Goal: Task Accomplishment & Management: Manage account settings

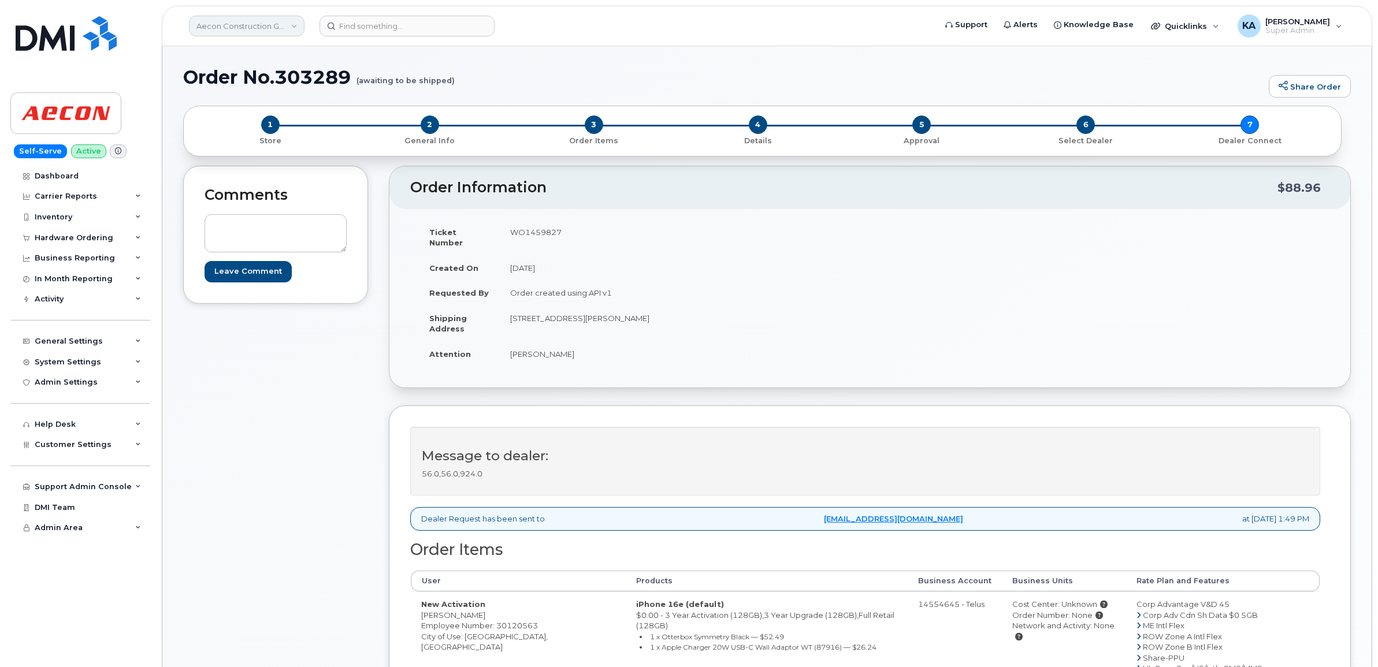
click at [247, 23] on link "Aecon Construction Group Inc" at bounding box center [247, 26] width 116 height 21
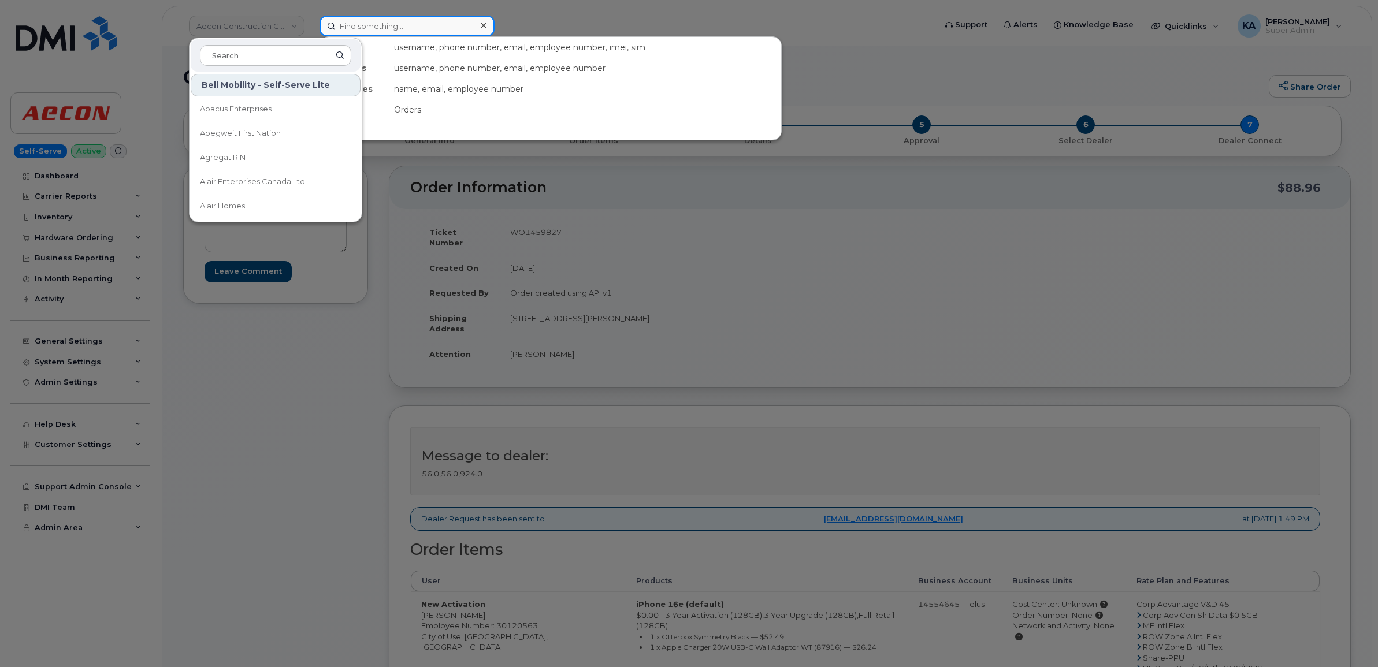
click at [391, 26] on input at bounding box center [406, 26] width 175 height 21
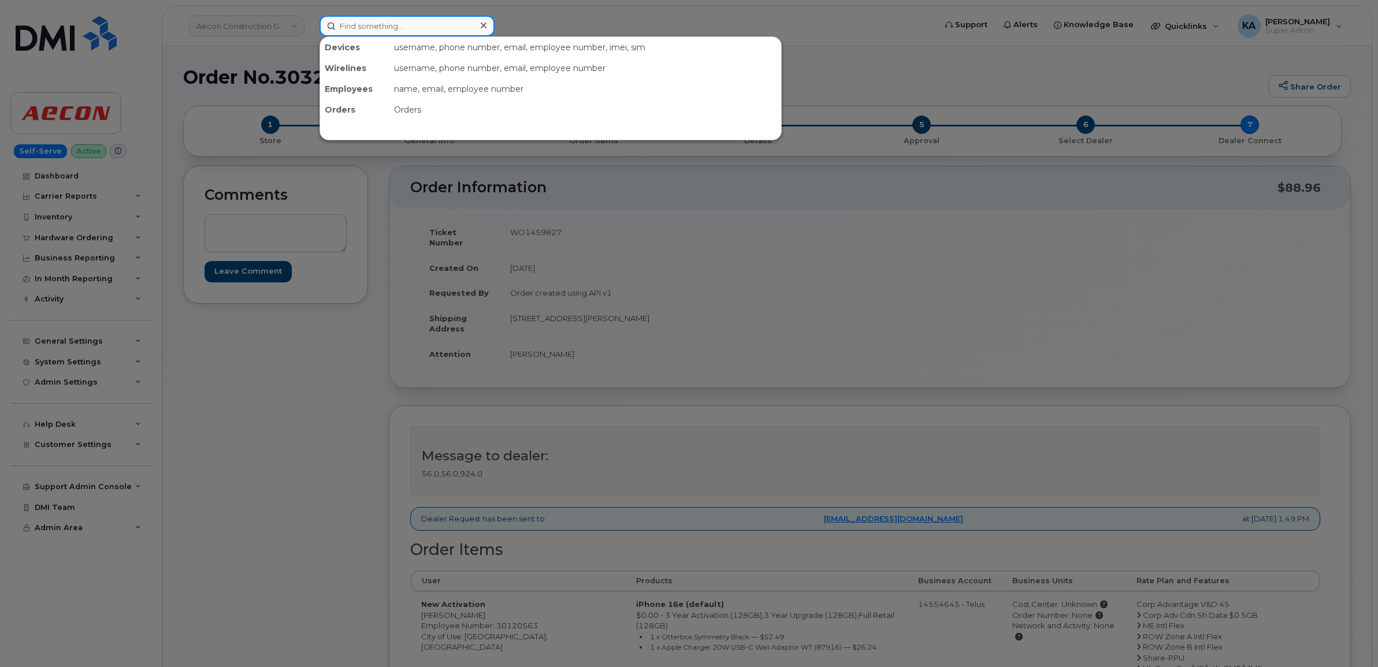
paste input "4185762650"
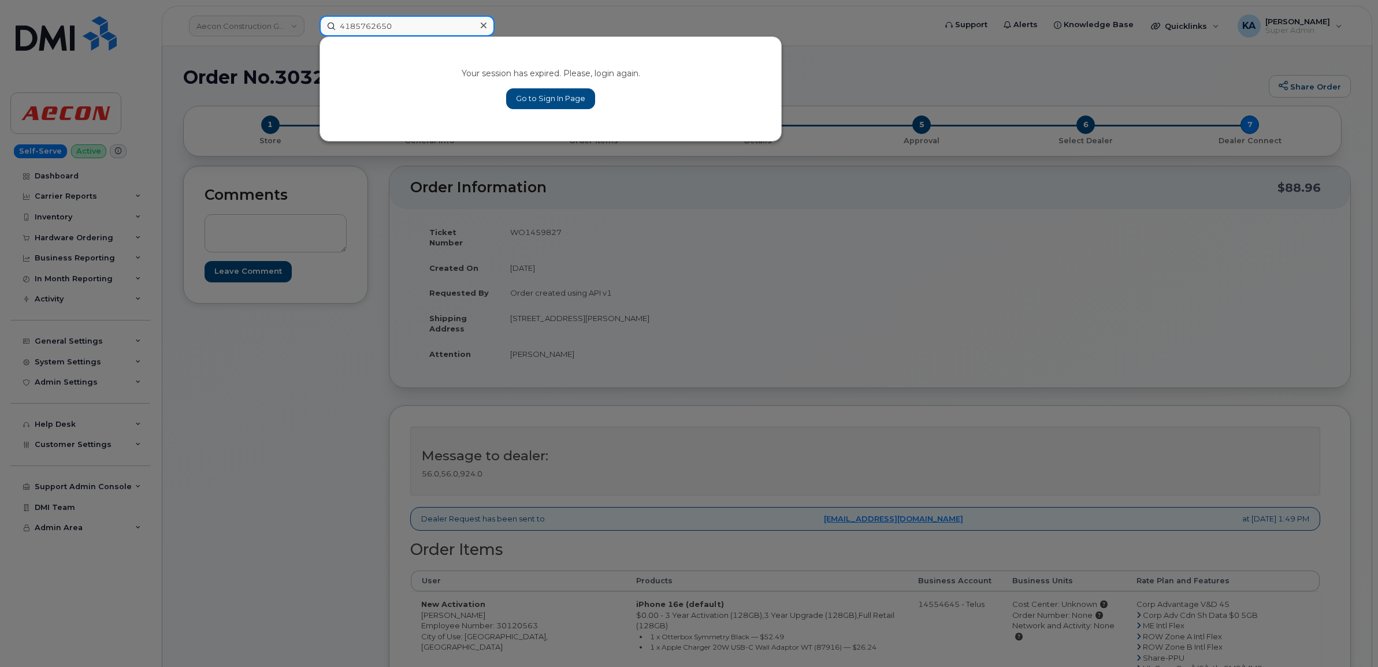
type input "4185762650"
click at [544, 103] on link "Go to Sign In Page" at bounding box center [550, 98] width 89 height 21
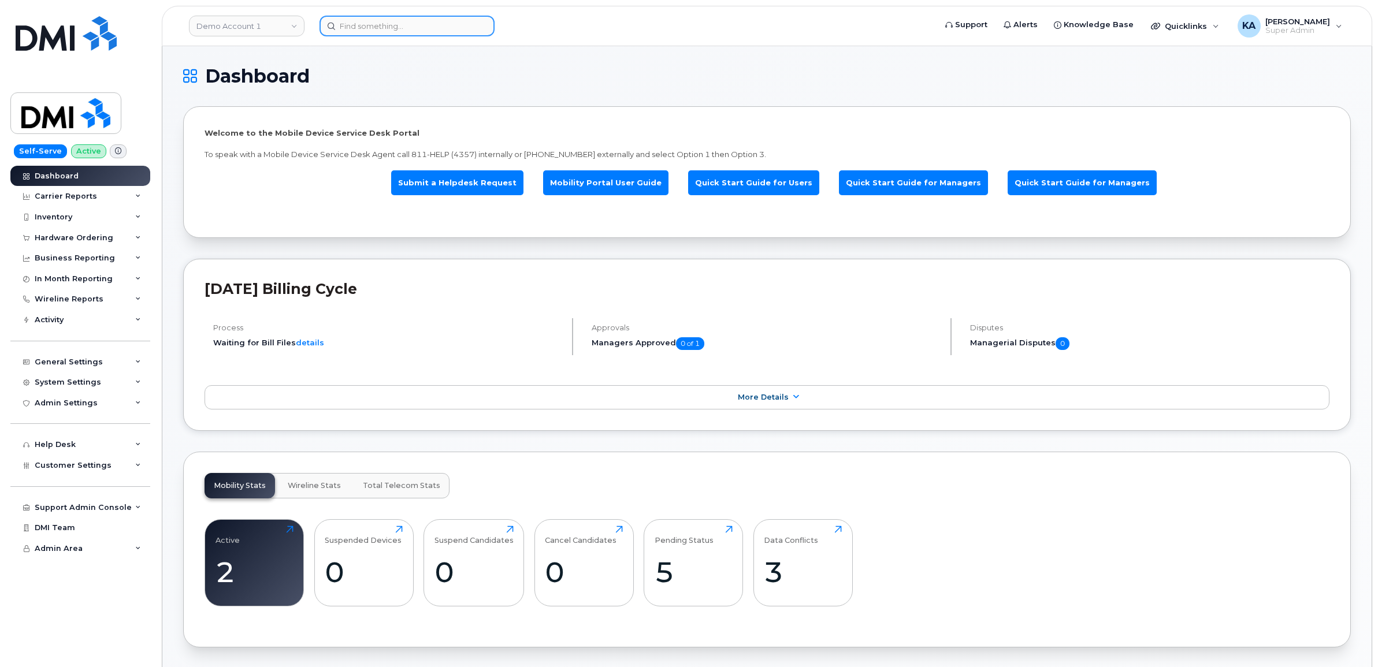
click at [354, 24] on input at bounding box center [406, 26] width 175 height 21
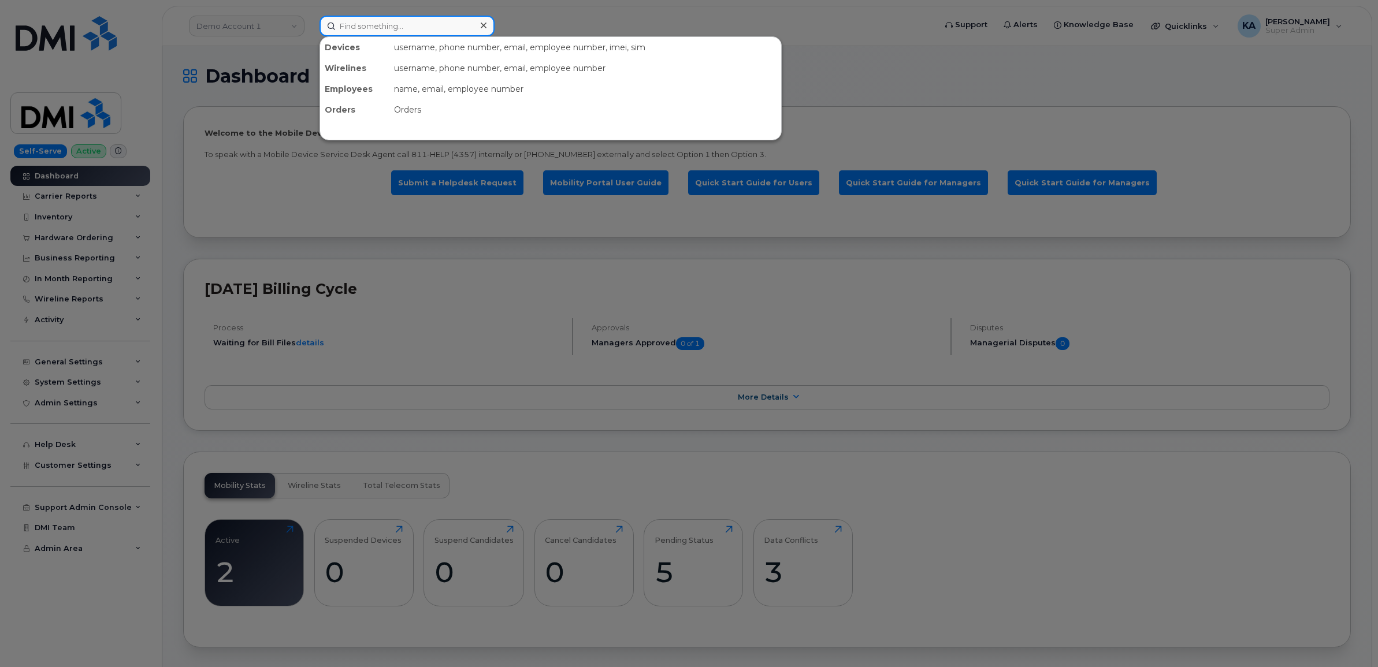
paste input "4185762650"
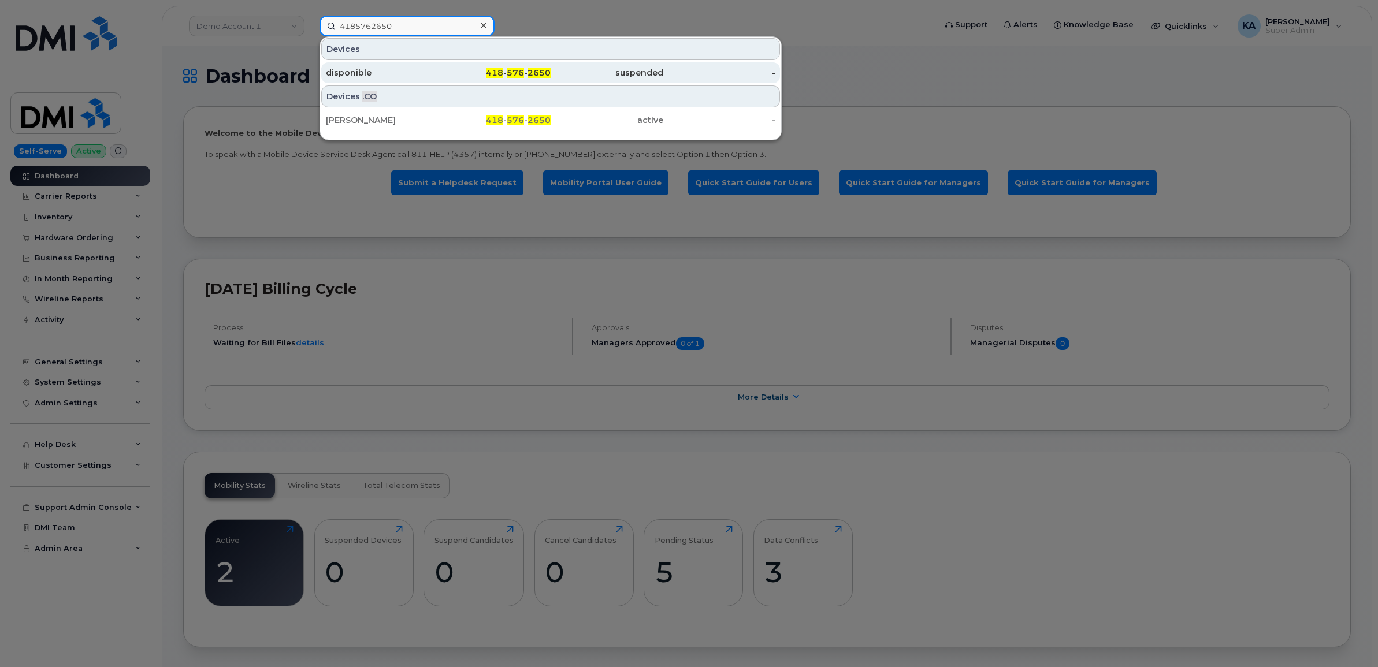
type input "4185762650"
click at [349, 71] on div "disponible" at bounding box center [382, 73] width 113 height 12
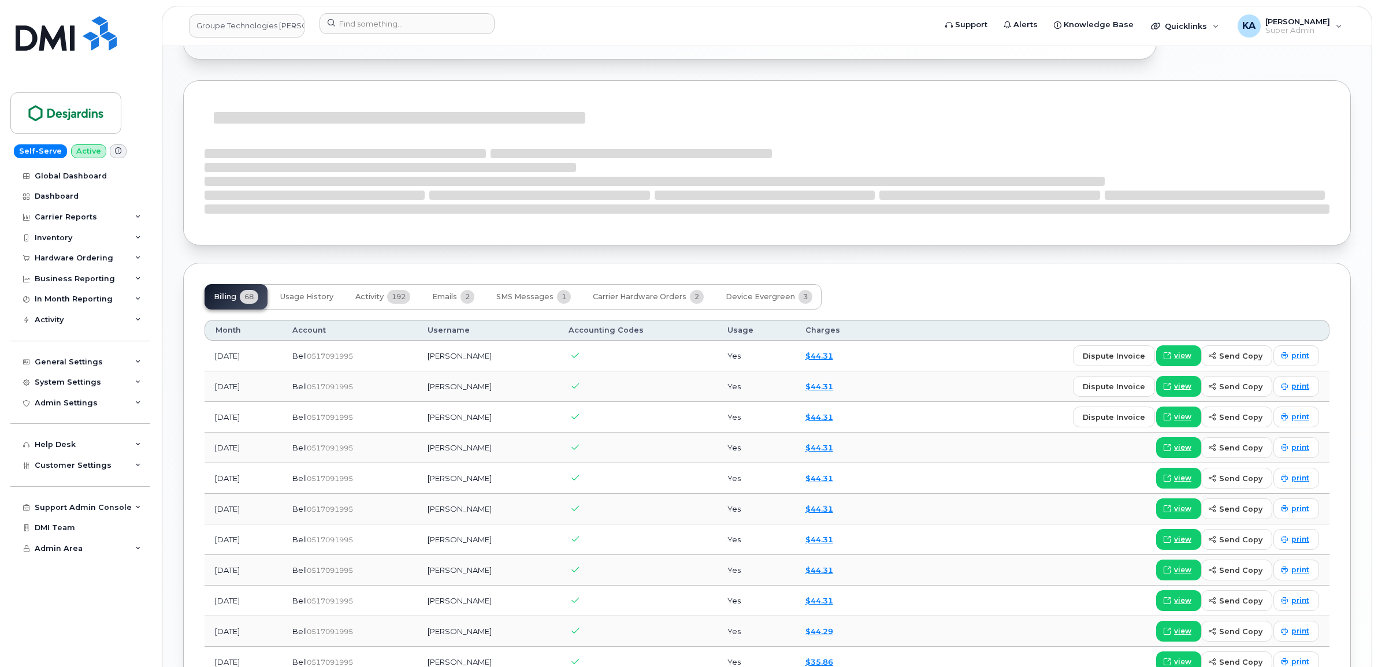
scroll to position [794, 0]
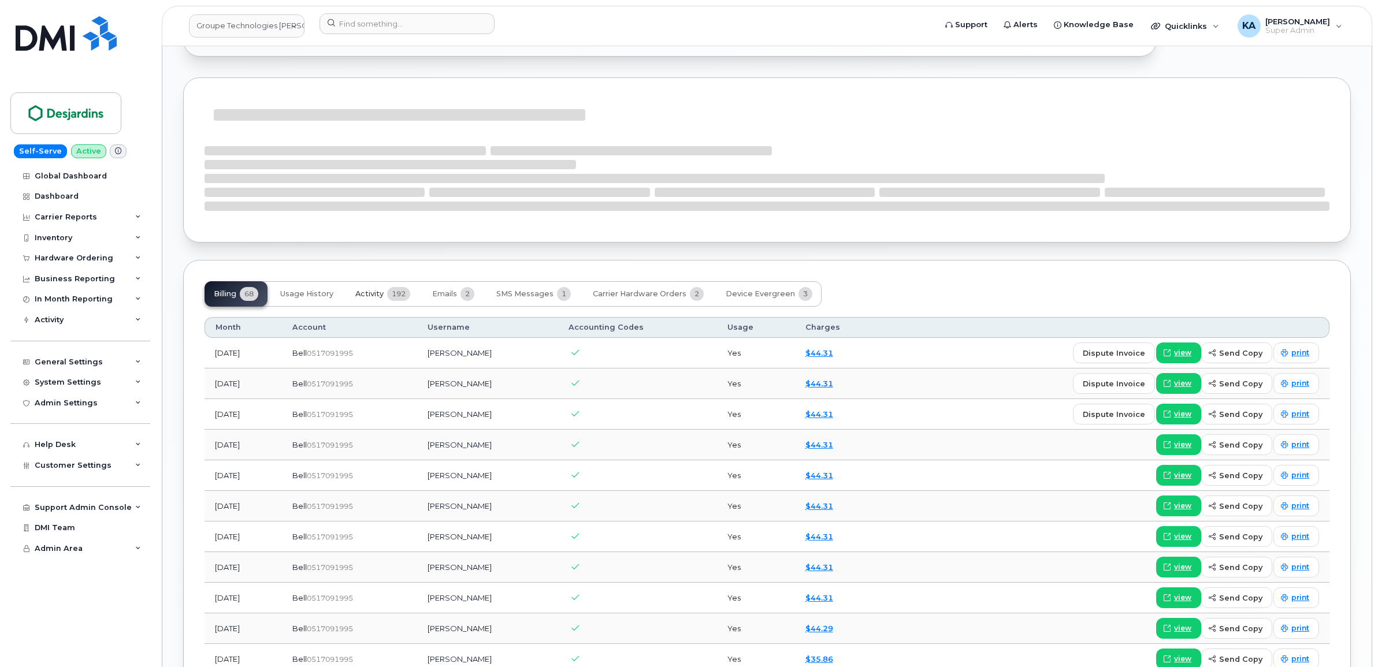
click at [370, 296] on span "Activity" at bounding box center [369, 293] width 28 height 9
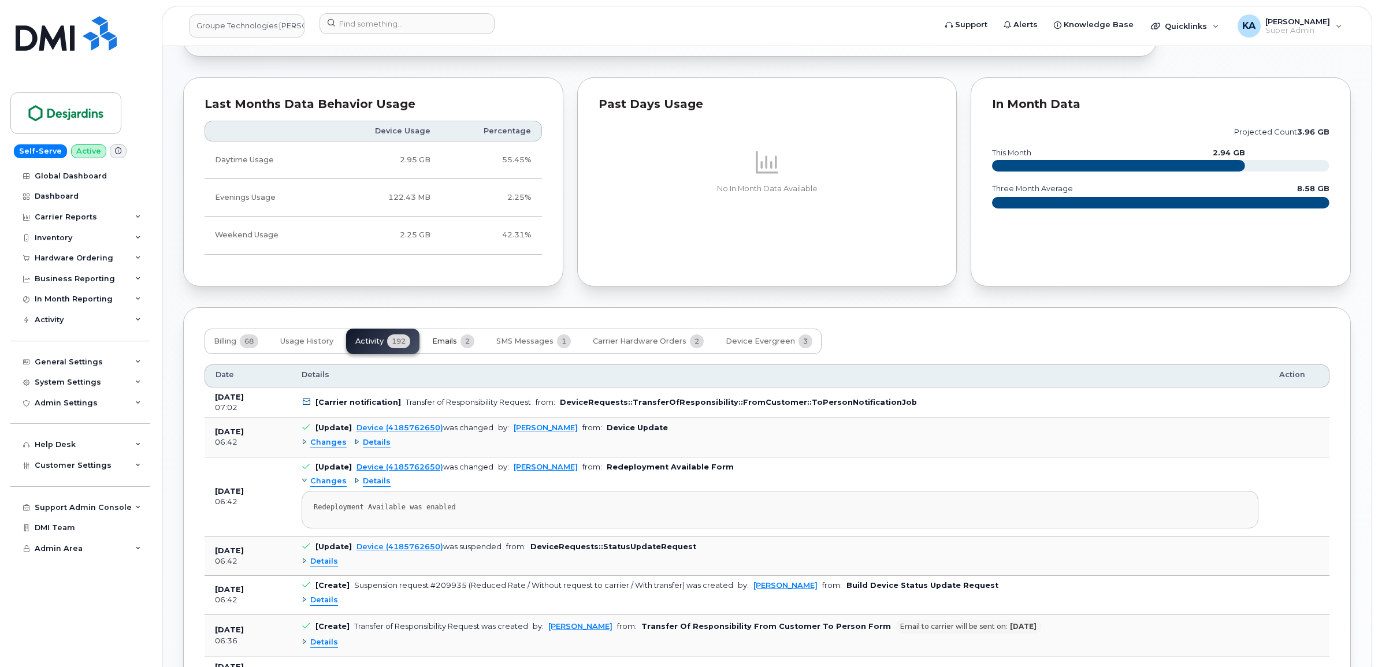
click at [446, 342] on span "Emails" at bounding box center [444, 341] width 25 height 9
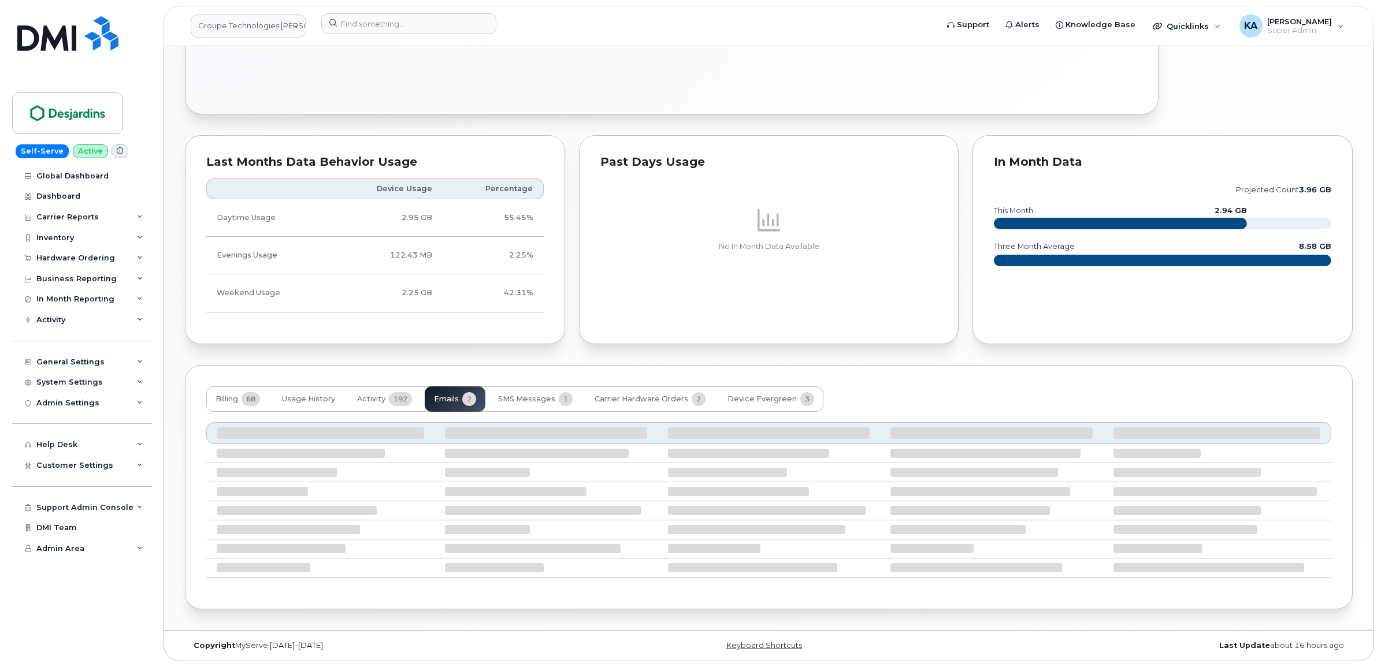
scroll to position [647, 0]
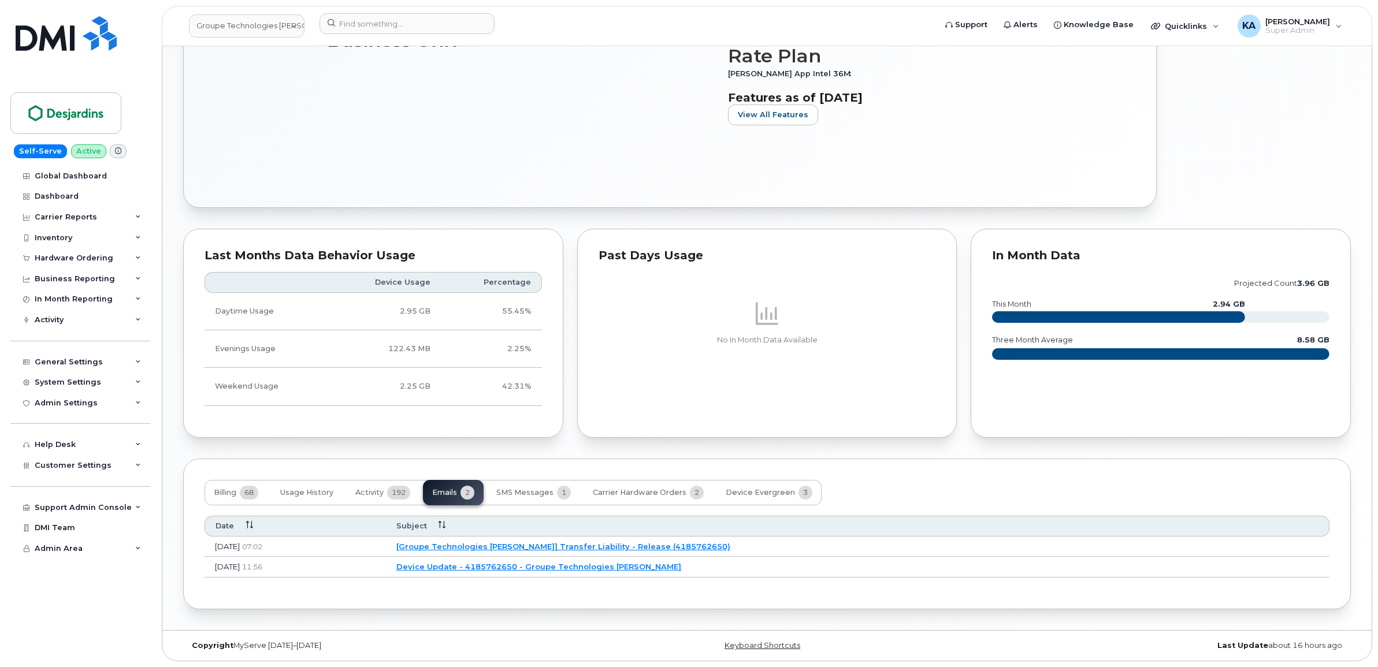
click at [513, 545] on link "[Groupe Technologies Desjardins] Transfer Liability - Release (4185762650)" at bounding box center [563, 546] width 334 height 9
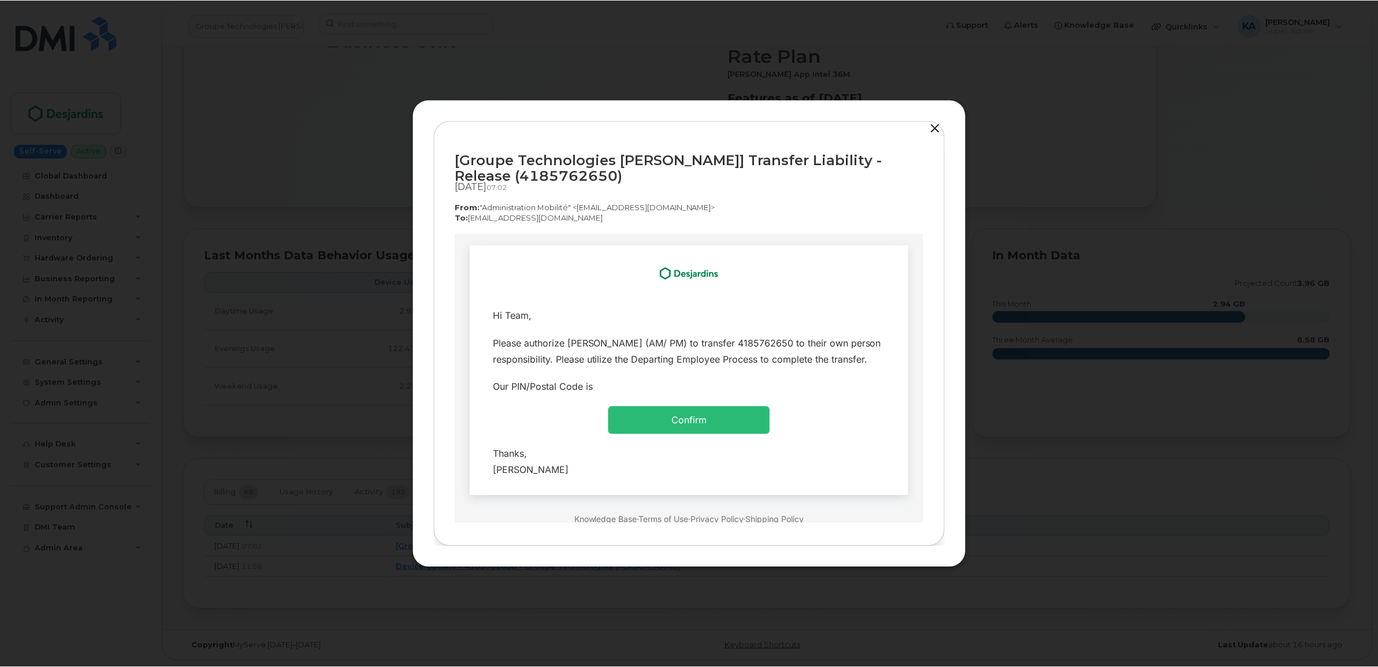
scroll to position [0, 0]
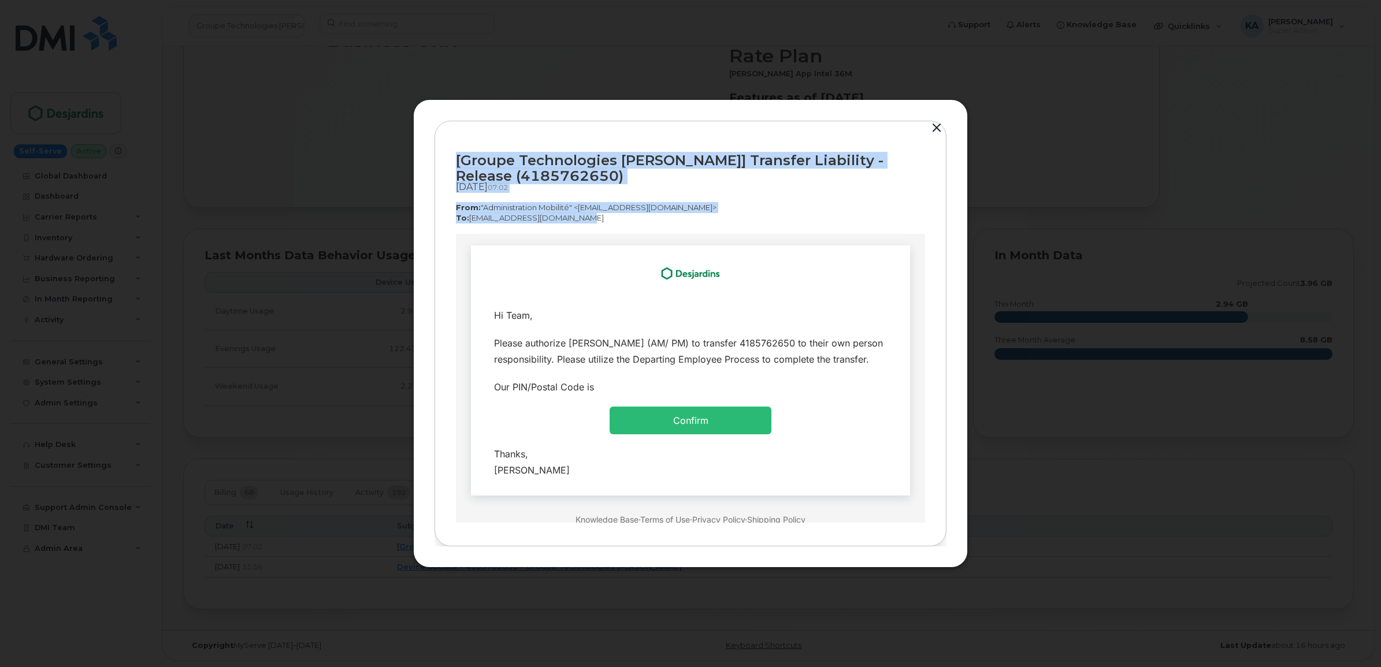
drag, startPoint x: 452, startPoint y: 157, endPoint x: 575, endPoint y: 220, distance: 138.0
click at [575, 220] on div "[Groupe Technologies Desjardins] Transfer Liability - Release (4185762650) Oct …" at bounding box center [690, 334] width 512 height 426
copy div "[Groupe Technologies Desjardins] Transfer Liability - Release (4185762650) Oct …"
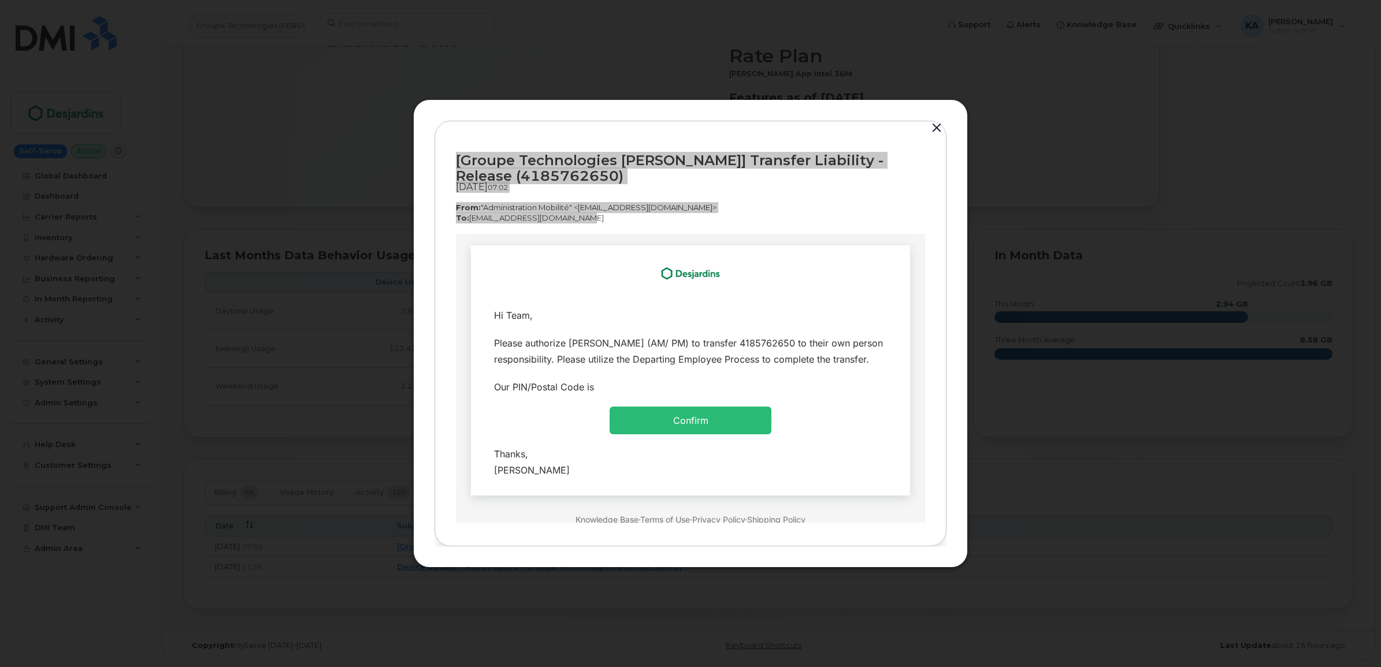
drag, startPoint x: 482, startPoint y: 310, endPoint x: 594, endPoint y: 473, distance: 197.3
click at [594, 473] on tbody "Hi Team, Please authorize Nathalie Houle (AM/ PM) to transfer 4185762650 to the…" at bounding box center [690, 392] width 422 height 183
copy tbody "Hi Team, Please authorize Nathalie Houle (AM/ PM) to transfer 4185762650 to the…"
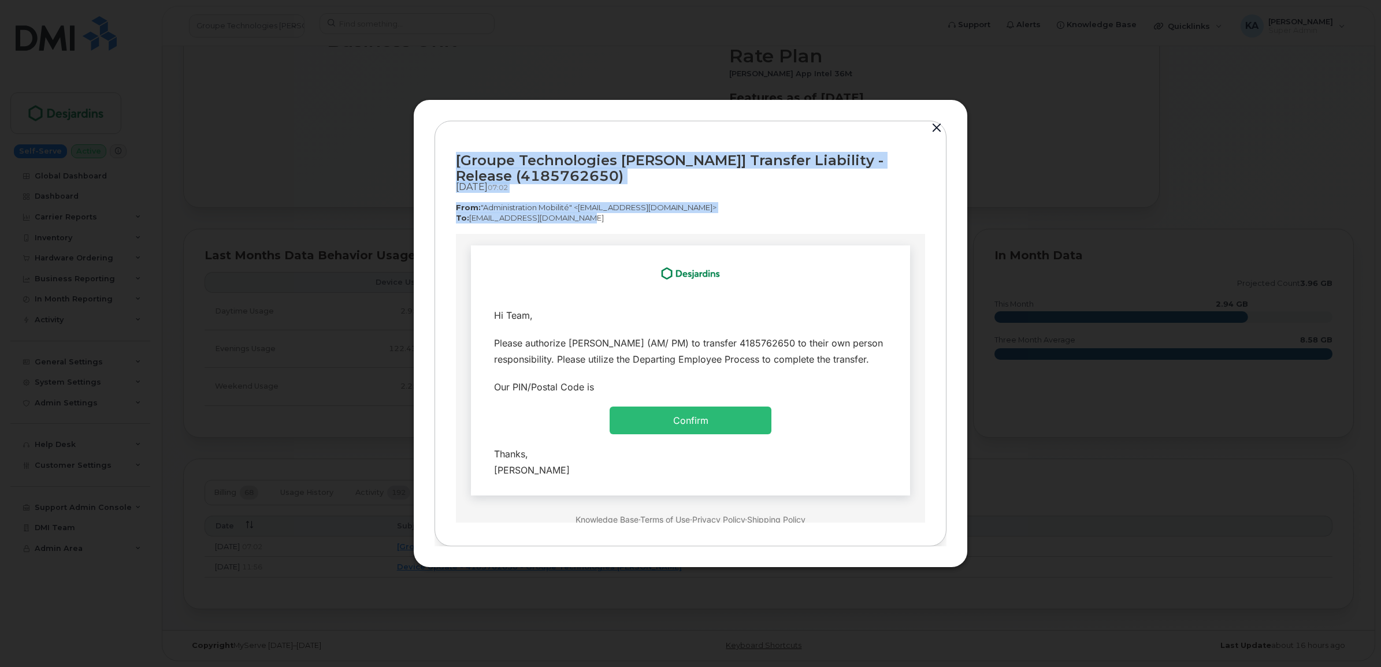
click at [935, 122] on button "button" at bounding box center [936, 128] width 17 height 16
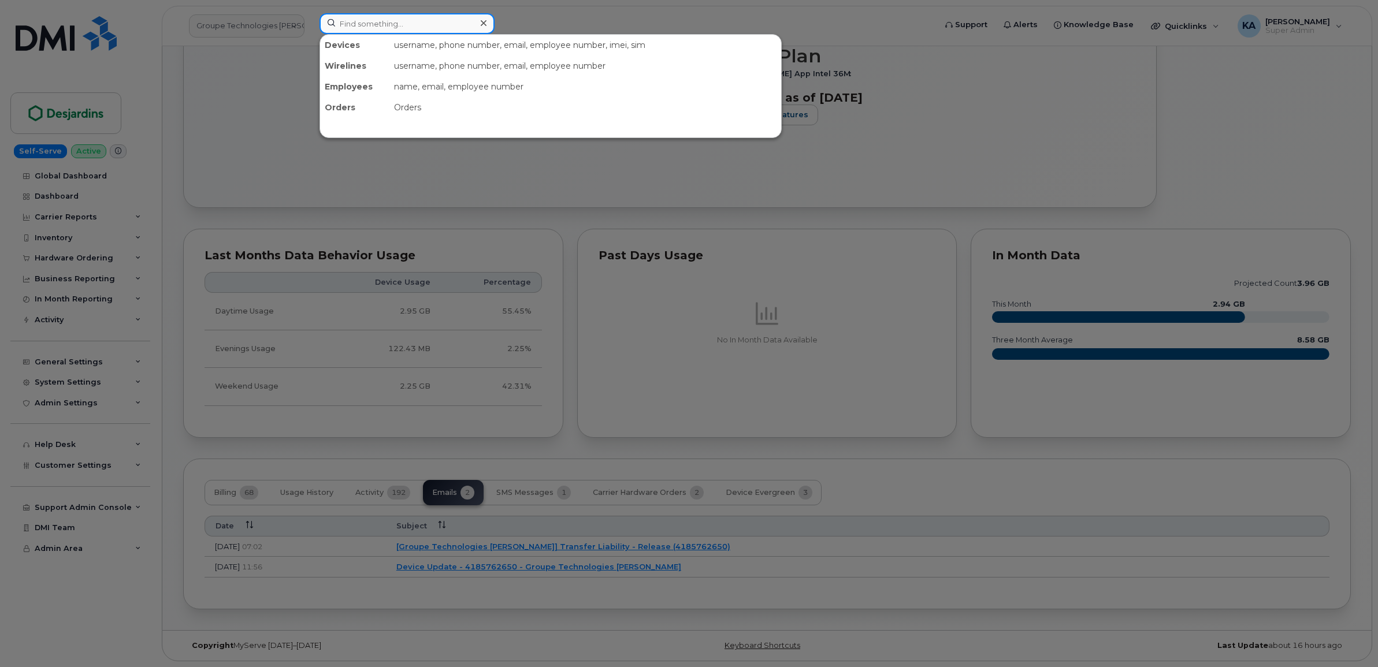
click at [385, 28] on input at bounding box center [406, 23] width 175 height 21
paste input "(4384674603"
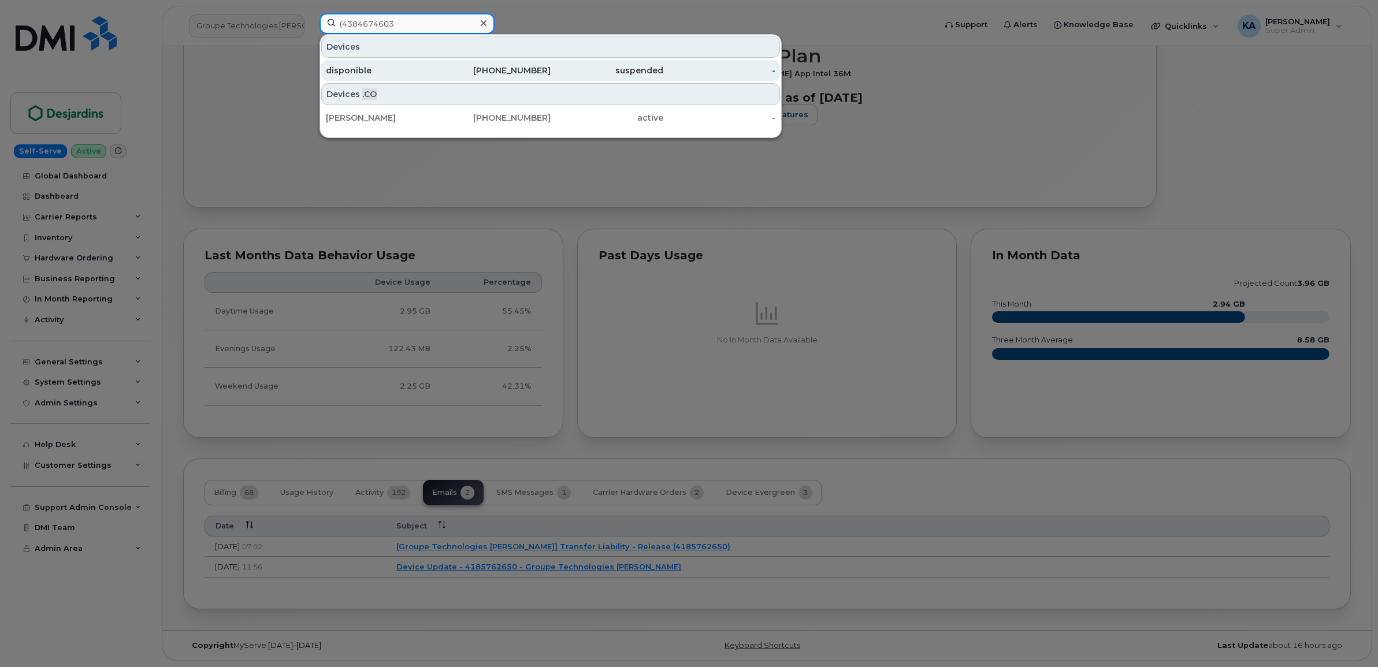
type input "(4384674603"
click at [362, 69] on div "disponible" at bounding box center [382, 71] width 113 height 12
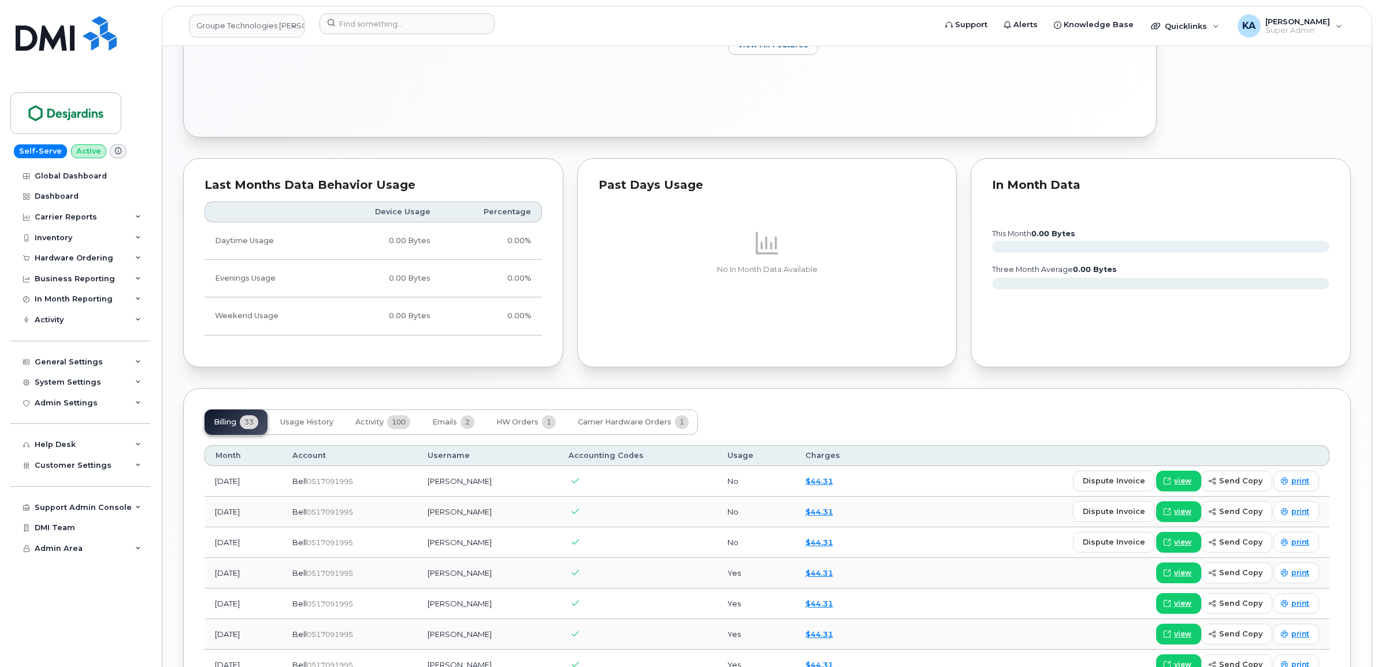
scroll to position [867, 0]
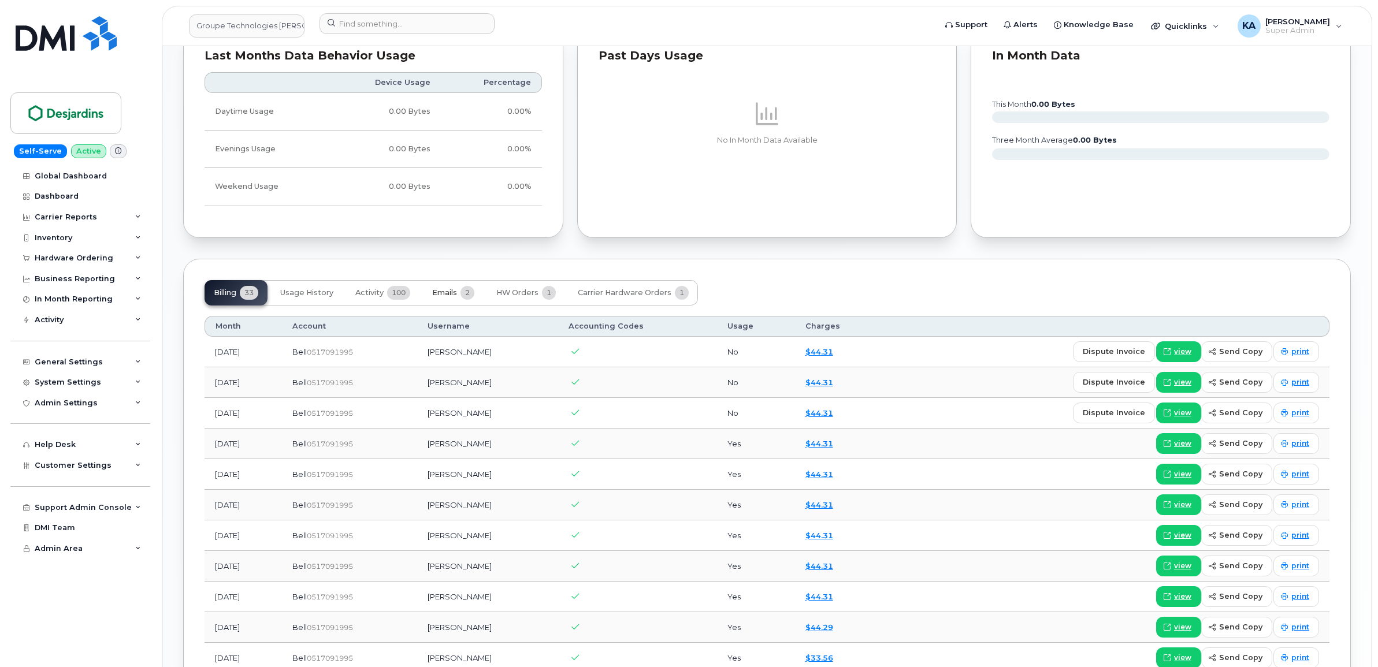
click at [452, 293] on span "Emails" at bounding box center [444, 292] width 25 height 9
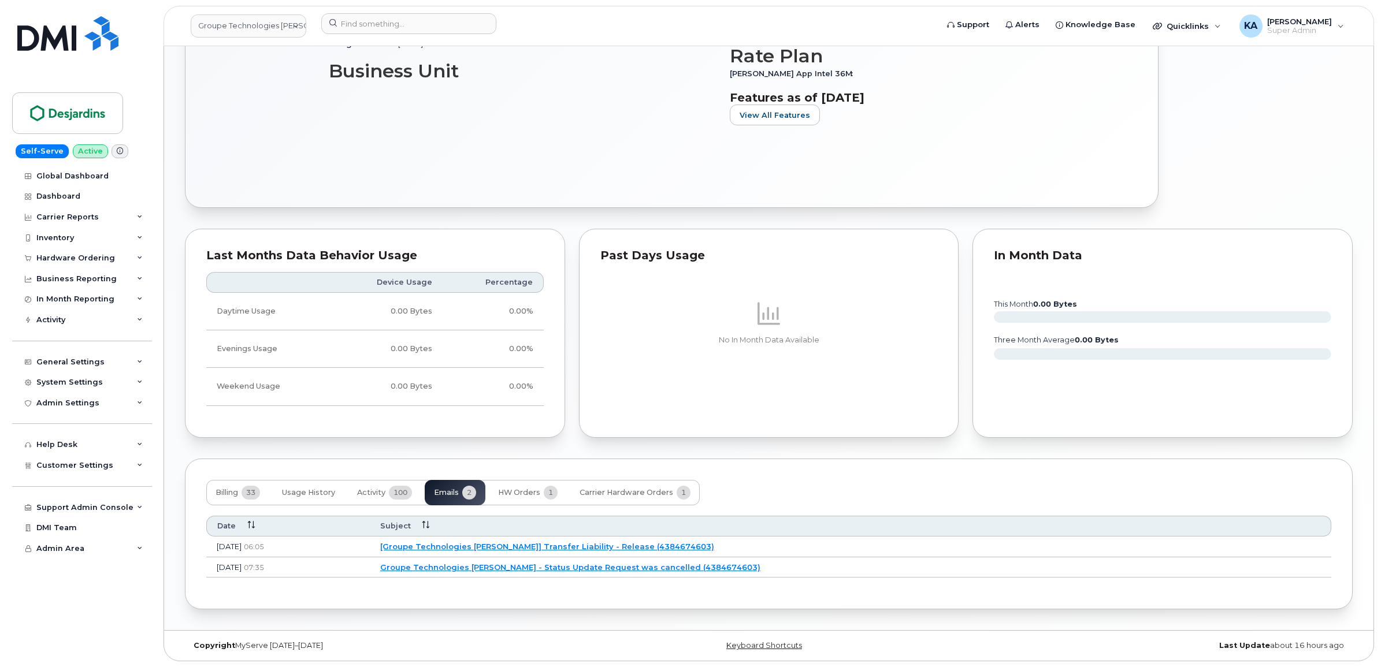
scroll to position [671, 0]
click at [507, 544] on link "[Groupe Technologies Desjardins] Transfer Liability - Release (4384674603)" at bounding box center [545, 546] width 334 height 9
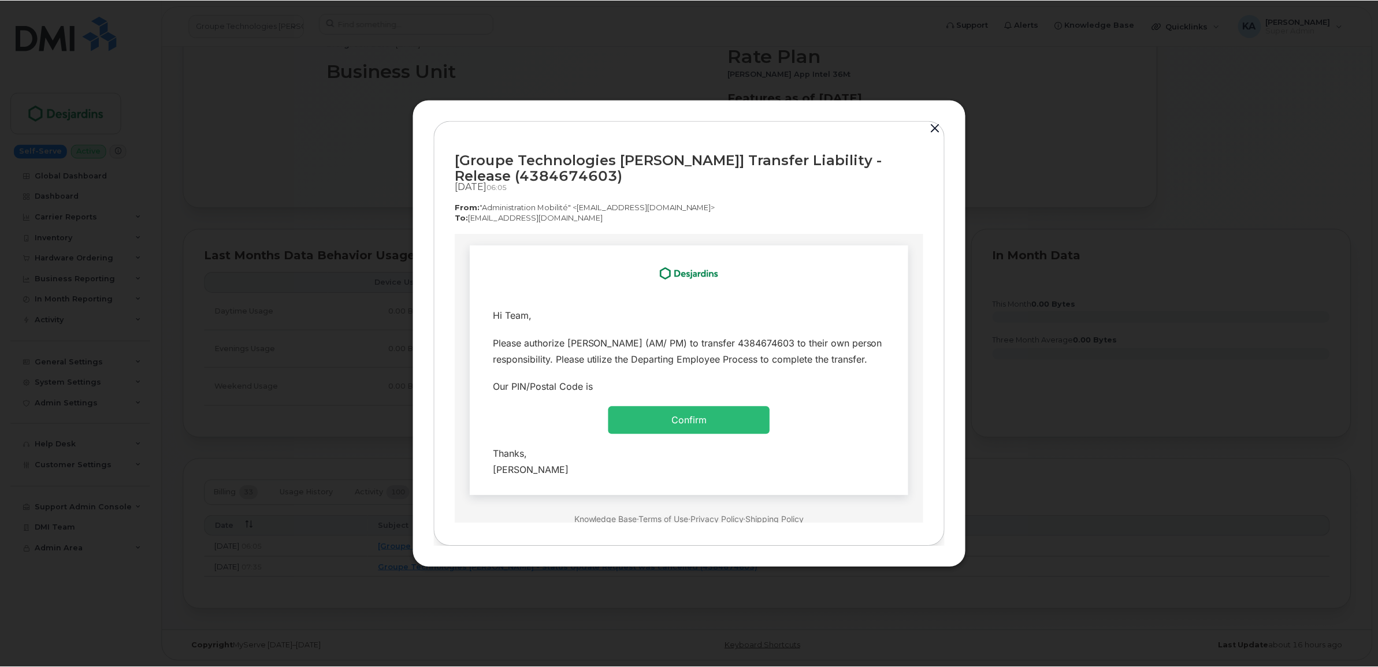
scroll to position [0, 0]
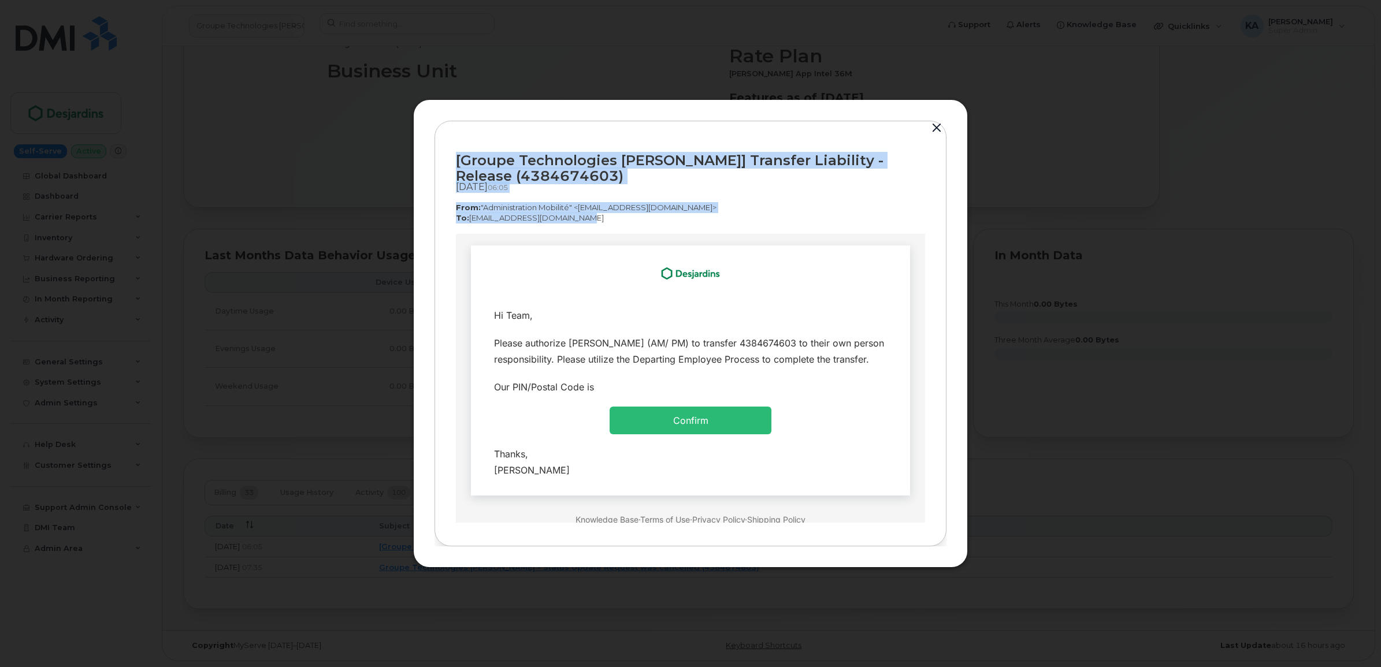
drag, startPoint x: 451, startPoint y: 159, endPoint x: 571, endPoint y: 218, distance: 133.6
click at [571, 218] on div "[Groupe Technologies Desjardins] Transfer Liability - Release (4384674603) Oct …" at bounding box center [690, 334] width 512 height 426
copy div "[Groupe Technologies Desjardins] Transfer Liability - Release (4384674603) Oct …"
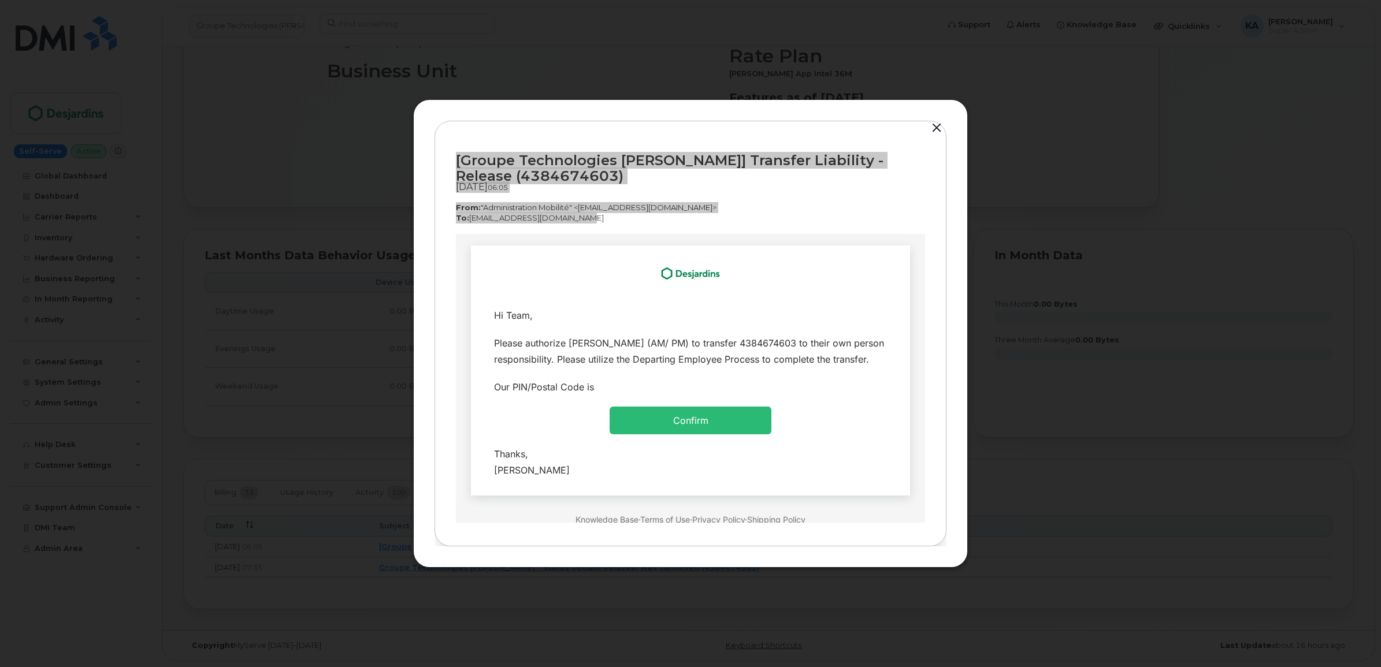
drag, startPoint x: 486, startPoint y: 315, endPoint x: 585, endPoint y: 493, distance: 203.2
click at [585, 484] on tbody "Hi Team, Please authorize Thierry Desmarais (AM/ PM) to transfer 4384674603 to …" at bounding box center [690, 392] width 422 height 183
copy tbody "Hi Team, Please authorize Thierry Desmarais (AM/ PM) to transfer 4384674603 to …"
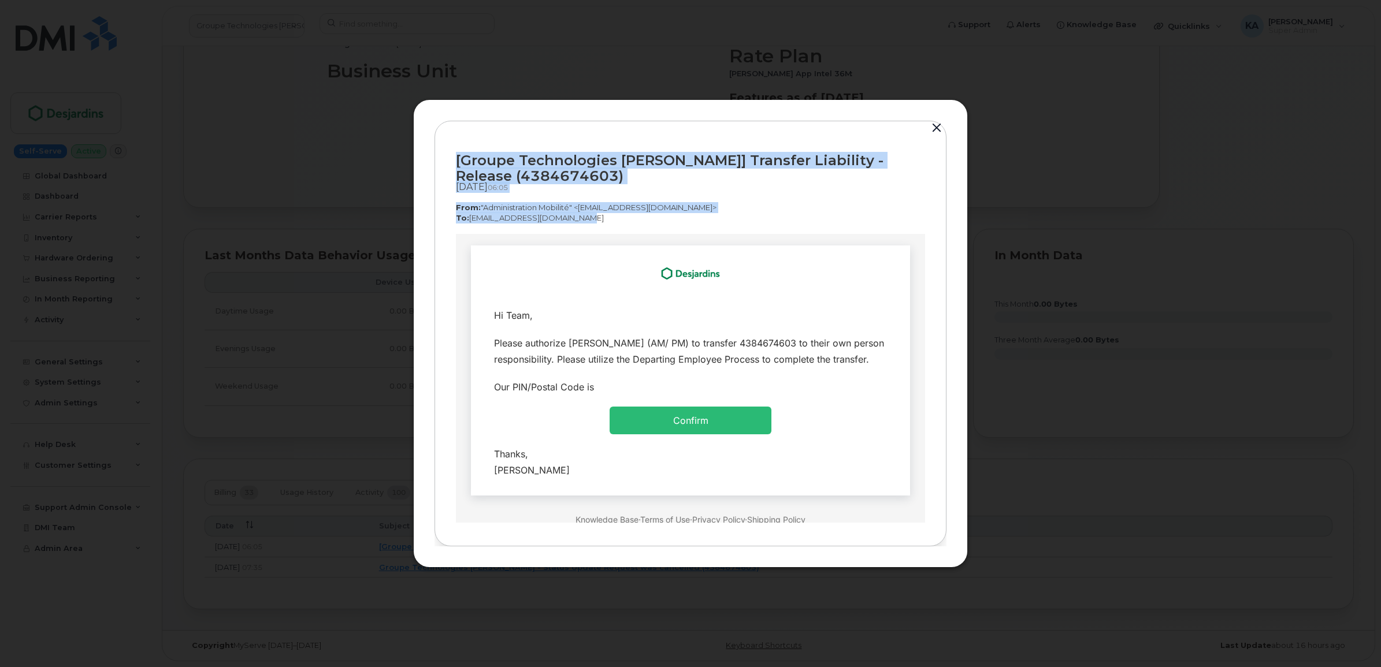
click at [933, 123] on button "button" at bounding box center [936, 128] width 17 height 16
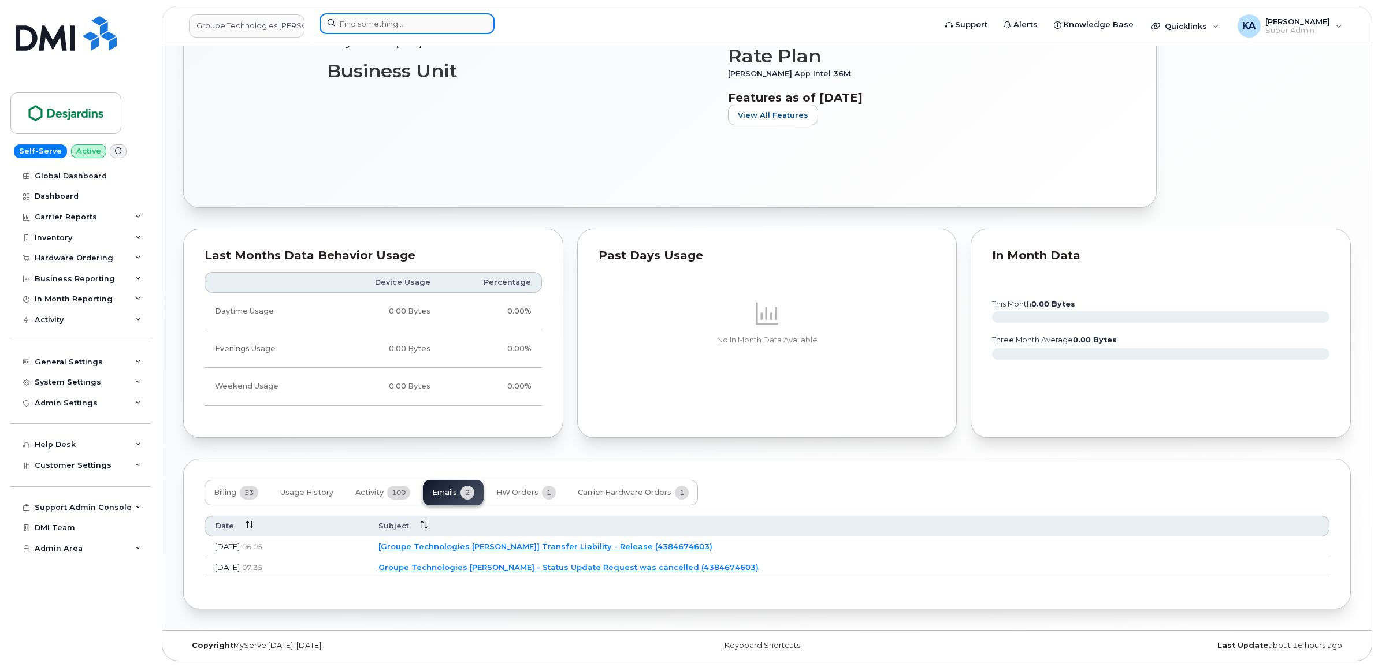
click at [369, 21] on input at bounding box center [406, 23] width 175 height 21
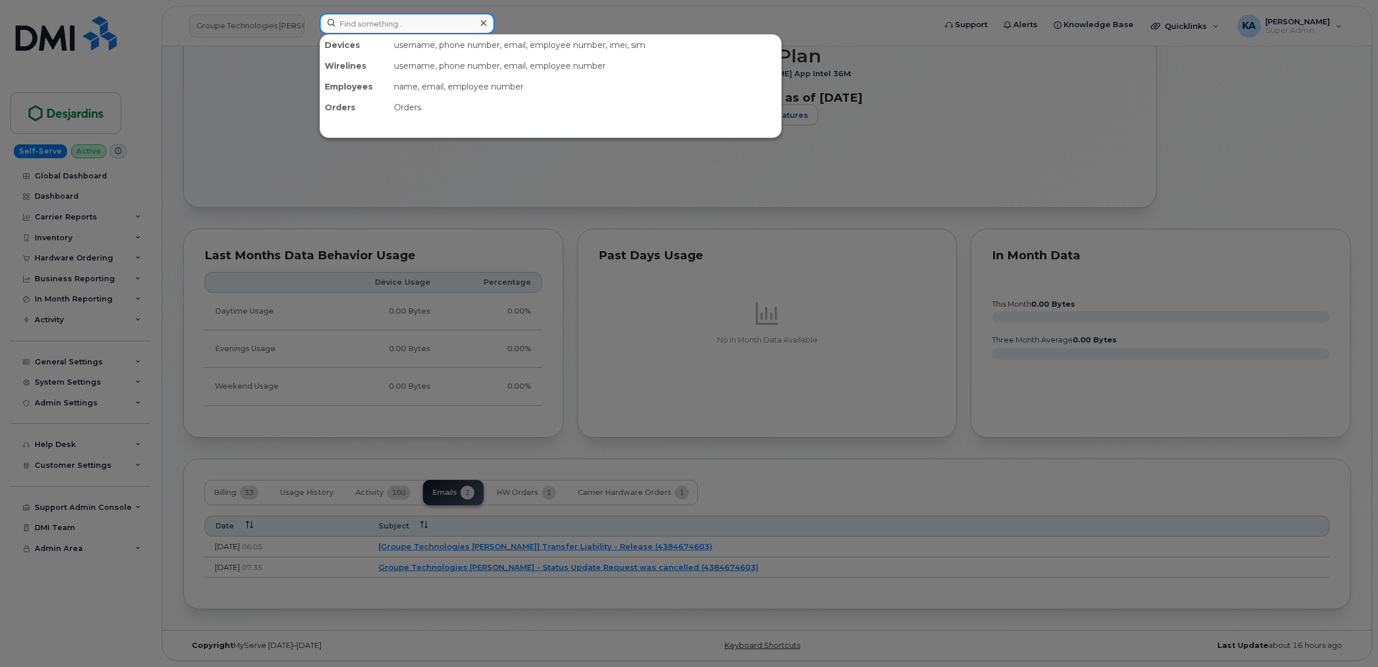
paste input "4039751592"
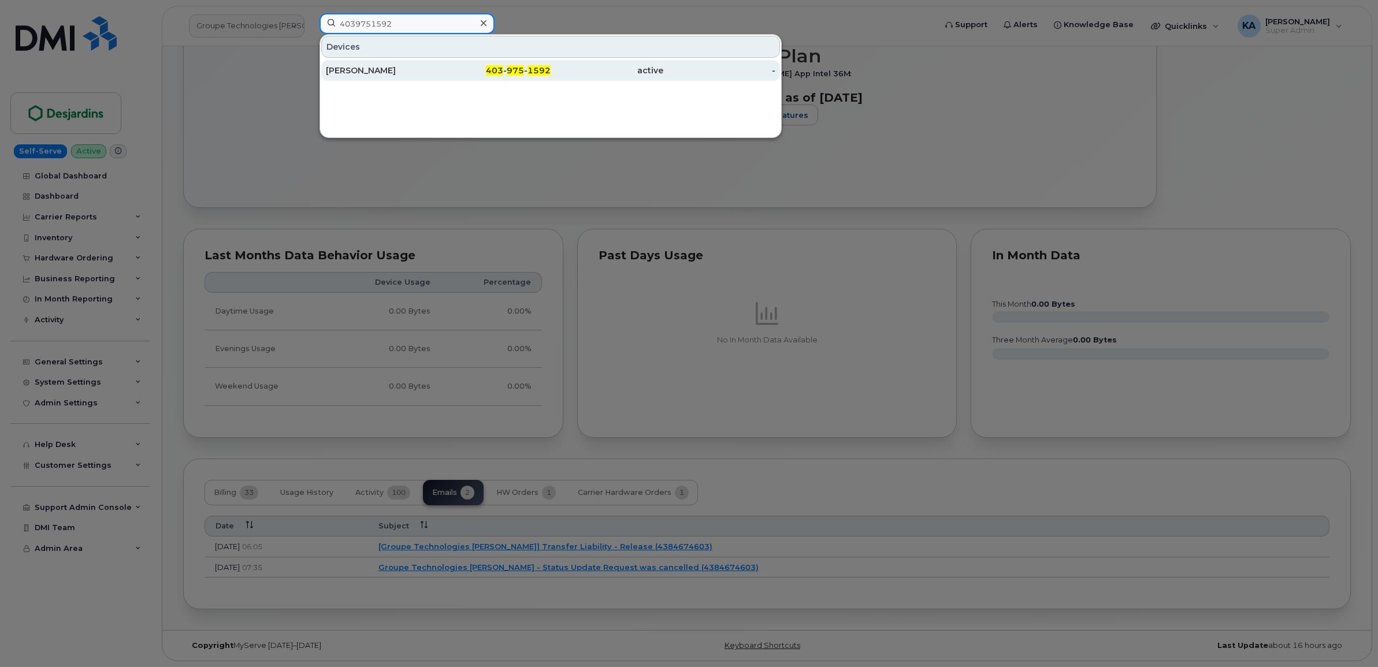
type input "4039751592"
click at [359, 65] on div "[PERSON_NAME]" at bounding box center [382, 71] width 113 height 12
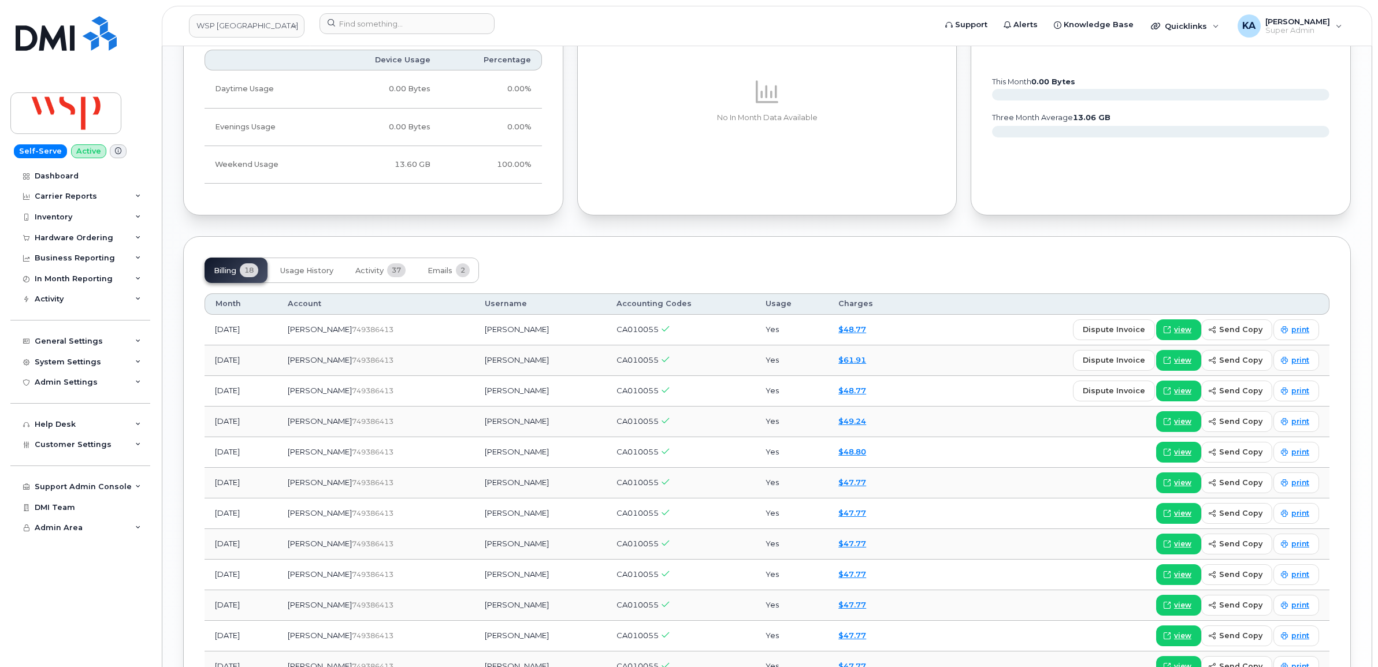
scroll to position [939, 0]
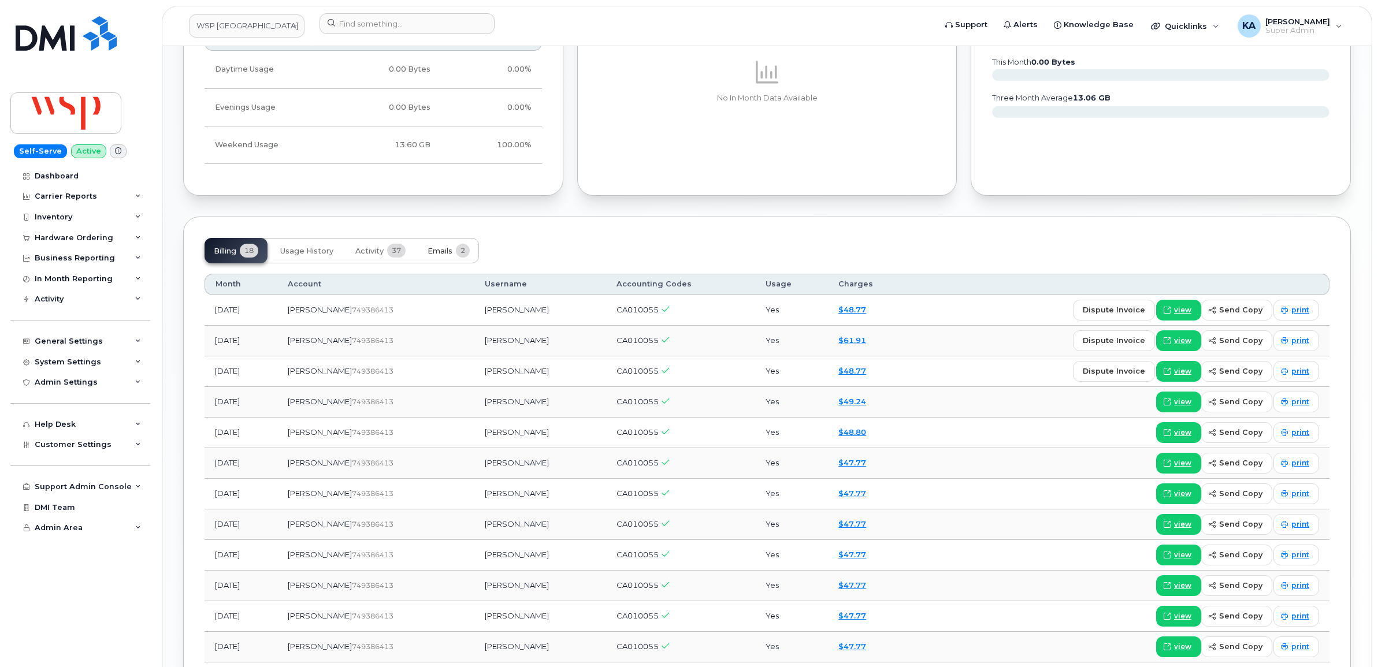
click at [439, 252] on span "Emails" at bounding box center [439, 251] width 25 height 9
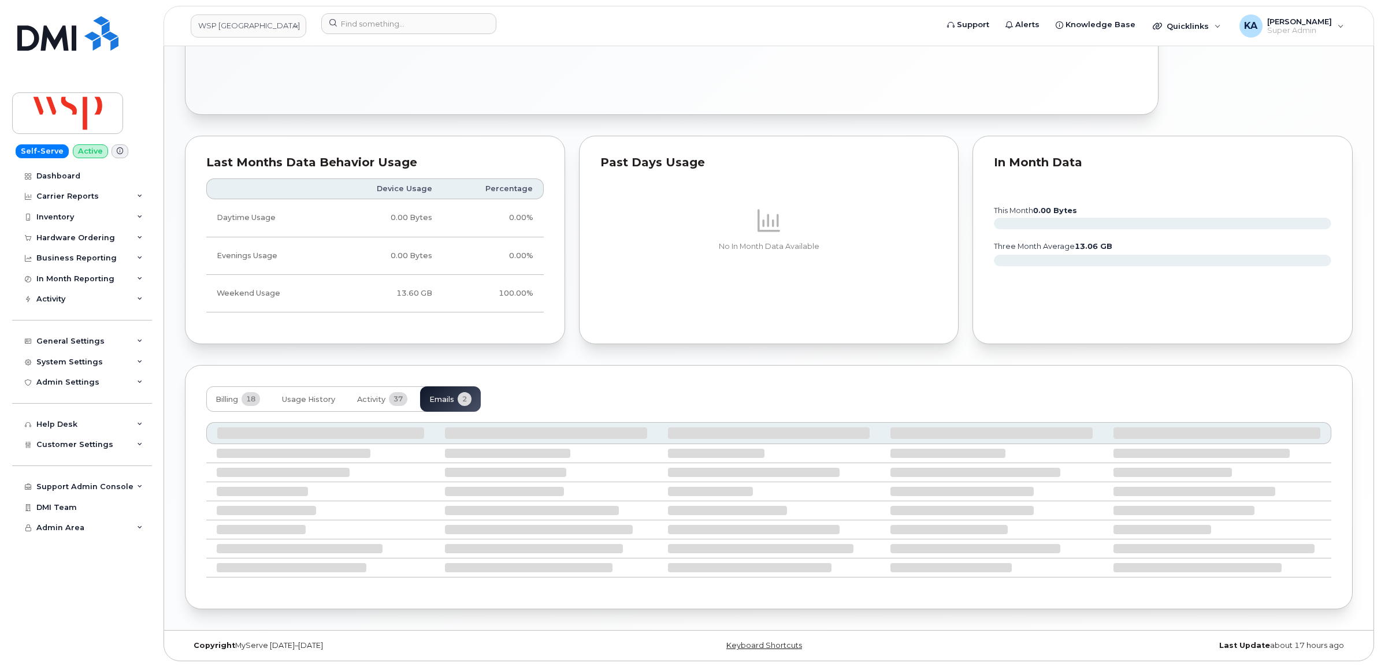
scroll to position [701, 0]
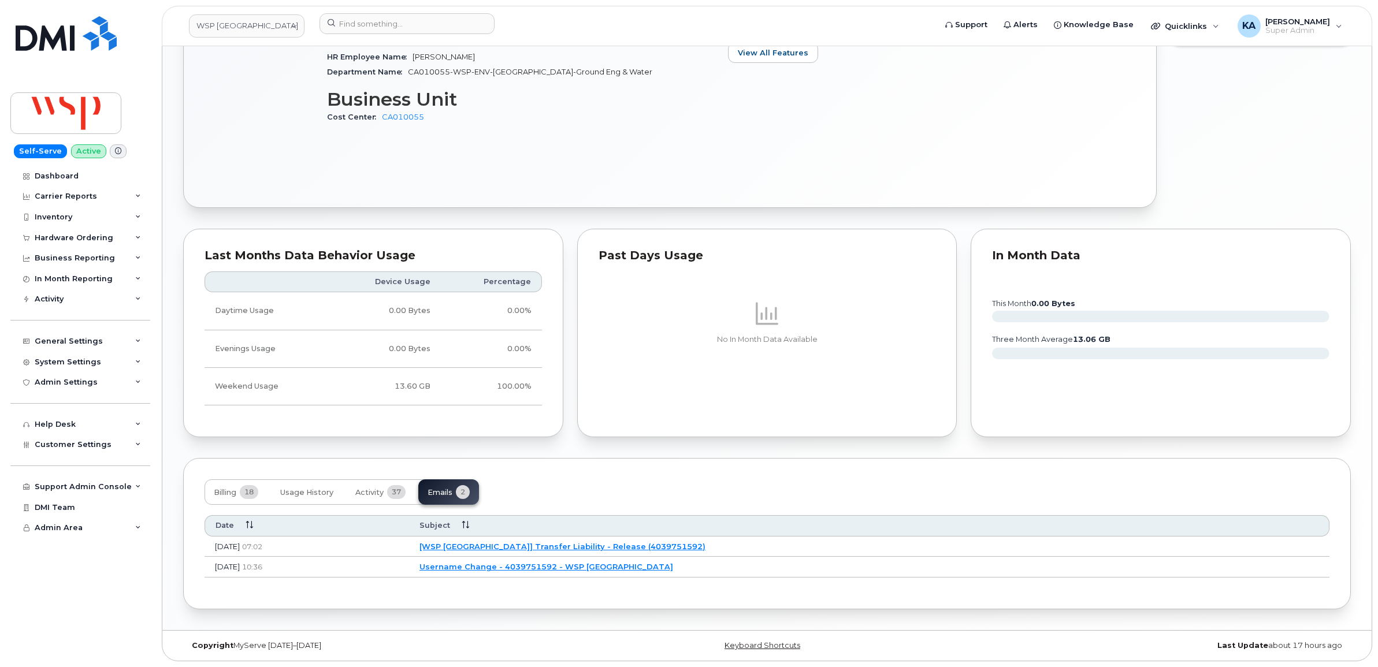
click at [581, 542] on link "[WSP [GEOGRAPHIC_DATA]] Transfer Liability - Release (4039751592)" at bounding box center [562, 546] width 286 height 9
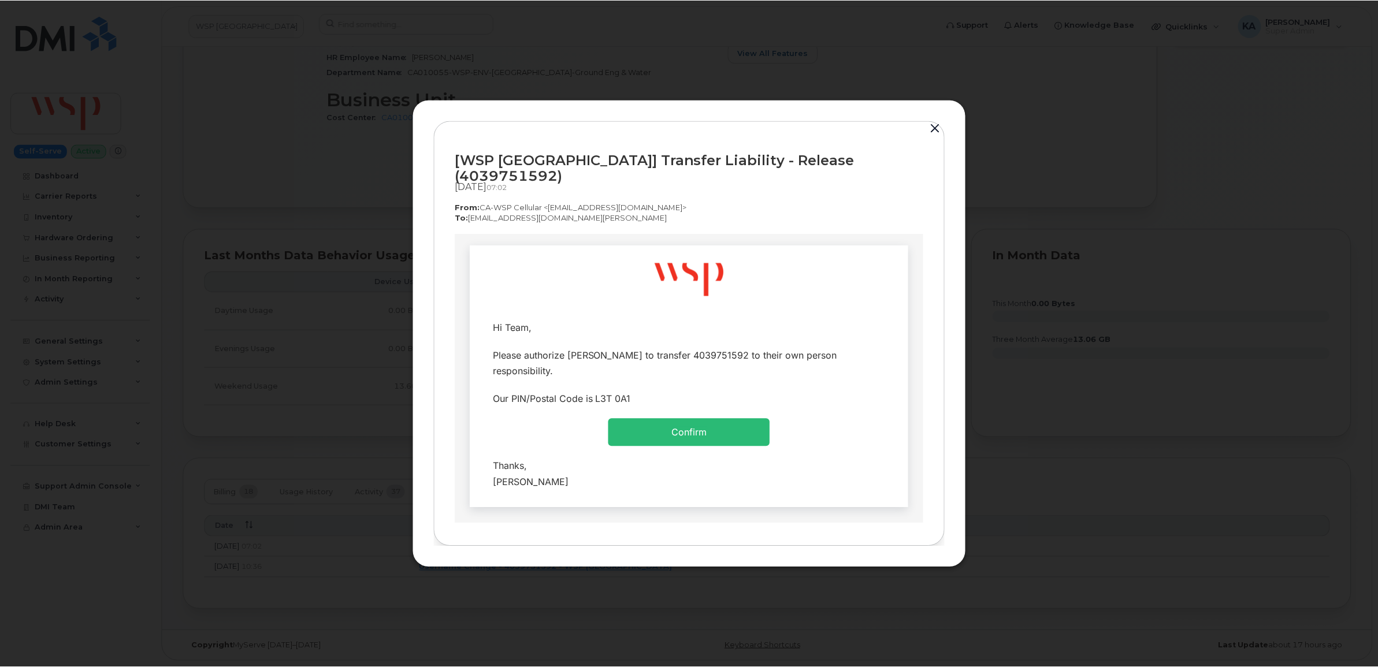
scroll to position [0, 0]
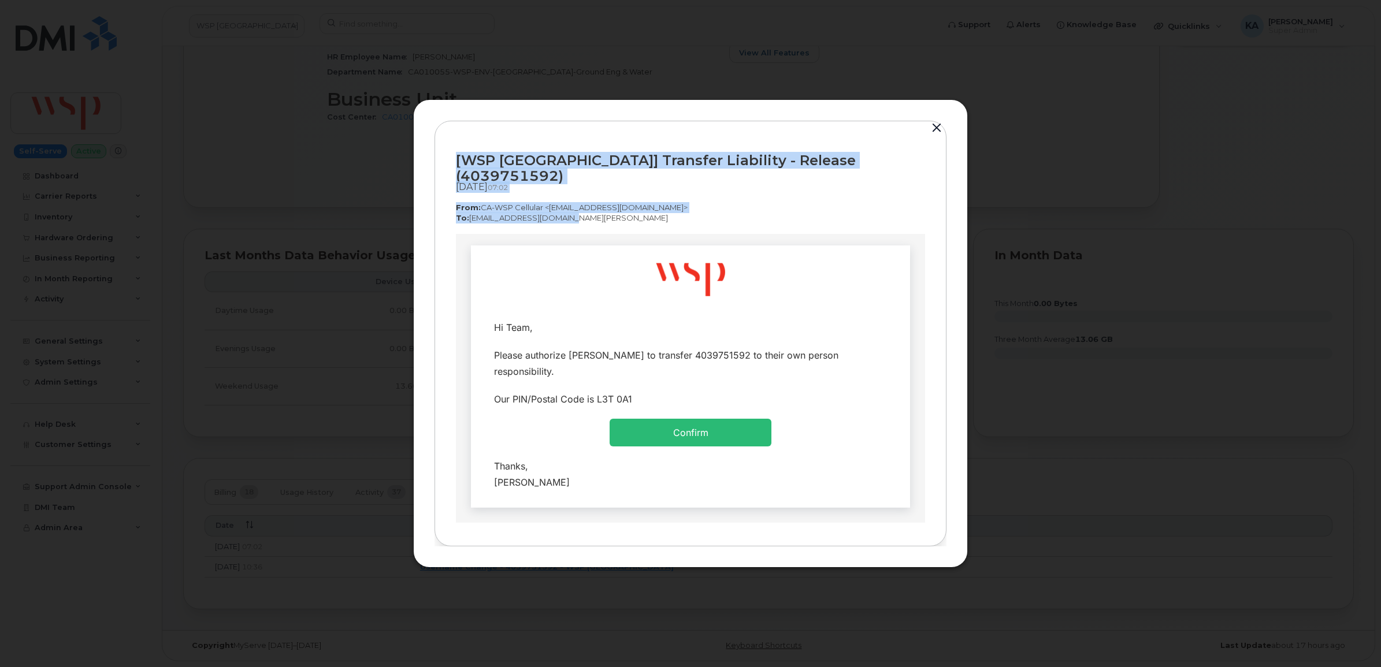
drag, startPoint x: 452, startPoint y: 168, endPoint x: 575, endPoint y: 215, distance: 131.8
click at [575, 215] on div "[WSP Canada] Transfer Liability - Release (4039751592) [DATE]  07:02 From:  CA-…" at bounding box center [690, 334] width 512 height 426
copy div "[WSP Canada] Transfer Liability - Release (4039751592) [DATE]  07:02 From:  CA-…"
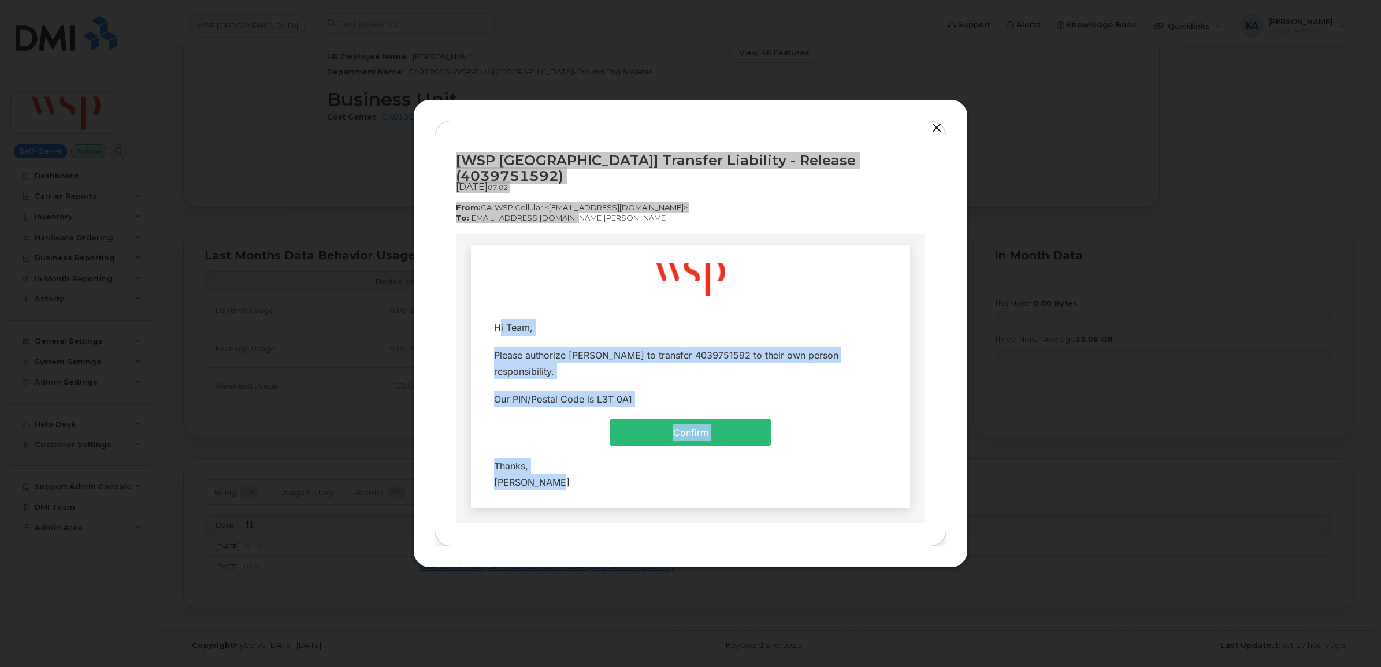
drag, startPoint x: 485, startPoint y: 322, endPoint x: 540, endPoint y: 482, distance: 168.6
click at [540, 482] on tbody "Hi Team, Please authorize [PERSON_NAME] to transfer 4039751592 to their own per…" at bounding box center [690, 404] width 422 height 183
copy tbody "Hi Team, Please authorize [PERSON_NAME] to transfer 4039751592 to their own per…"
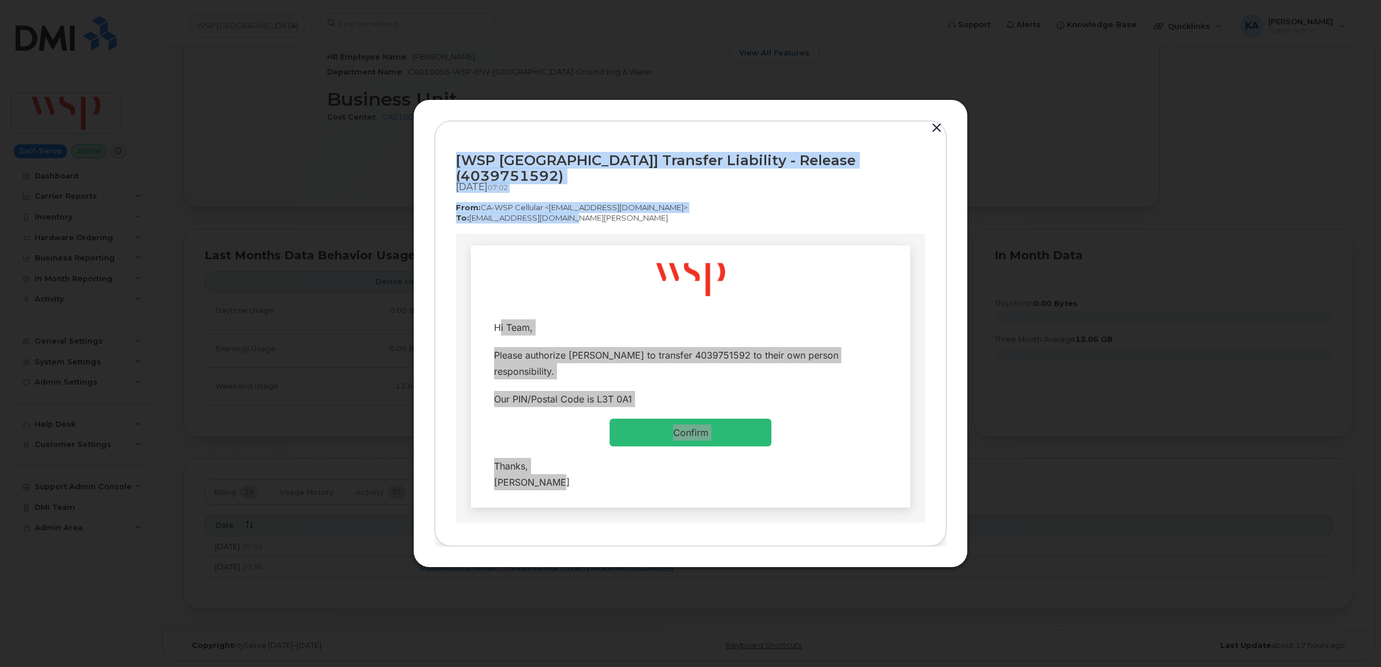
click at [937, 134] on button "button" at bounding box center [936, 128] width 17 height 16
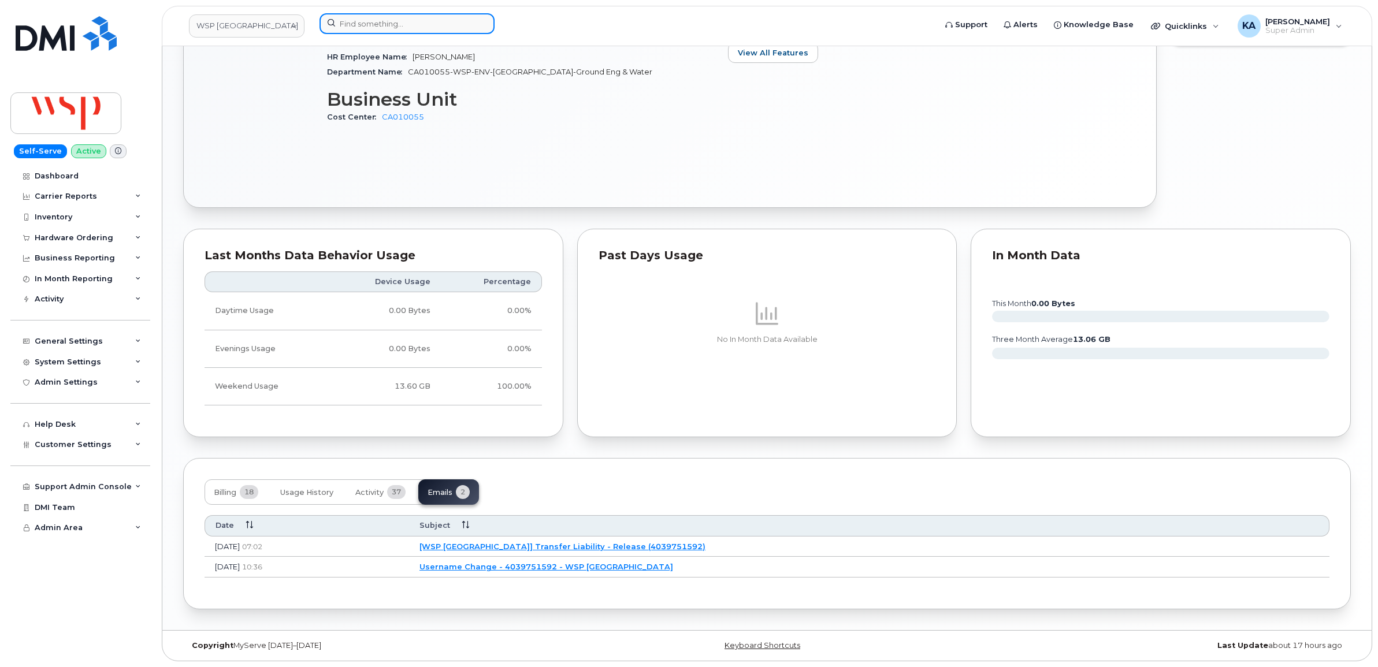
click at [363, 22] on input at bounding box center [406, 23] width 175 height 21
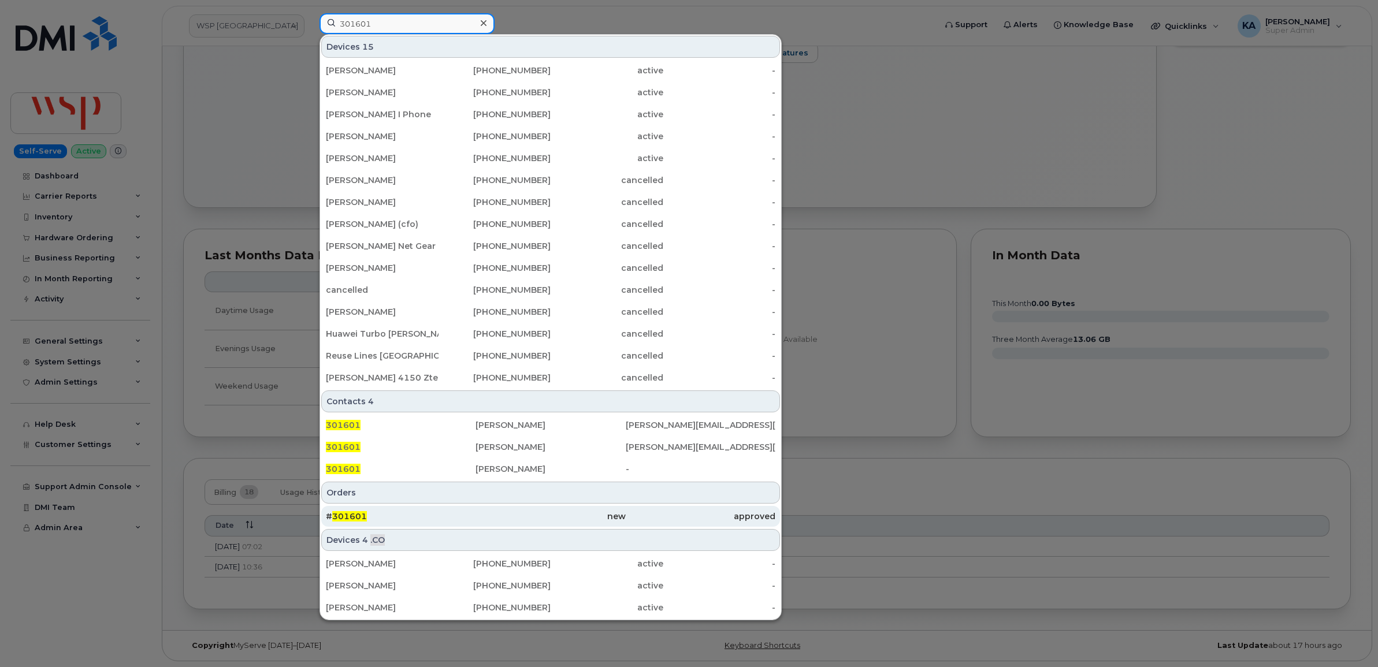
type input "301601"
click at [341, 516] on span "301601" at bounding box center [349, 516] width 35 height 10
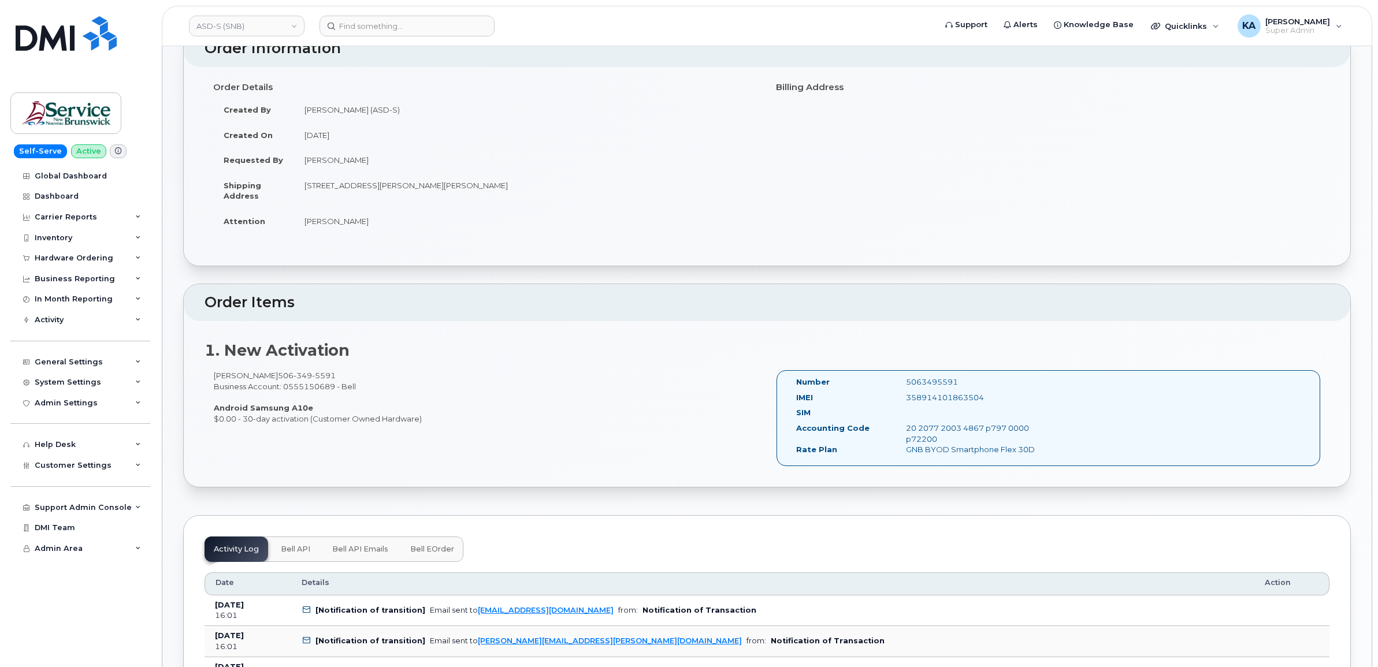
scroll to position [144, 0]
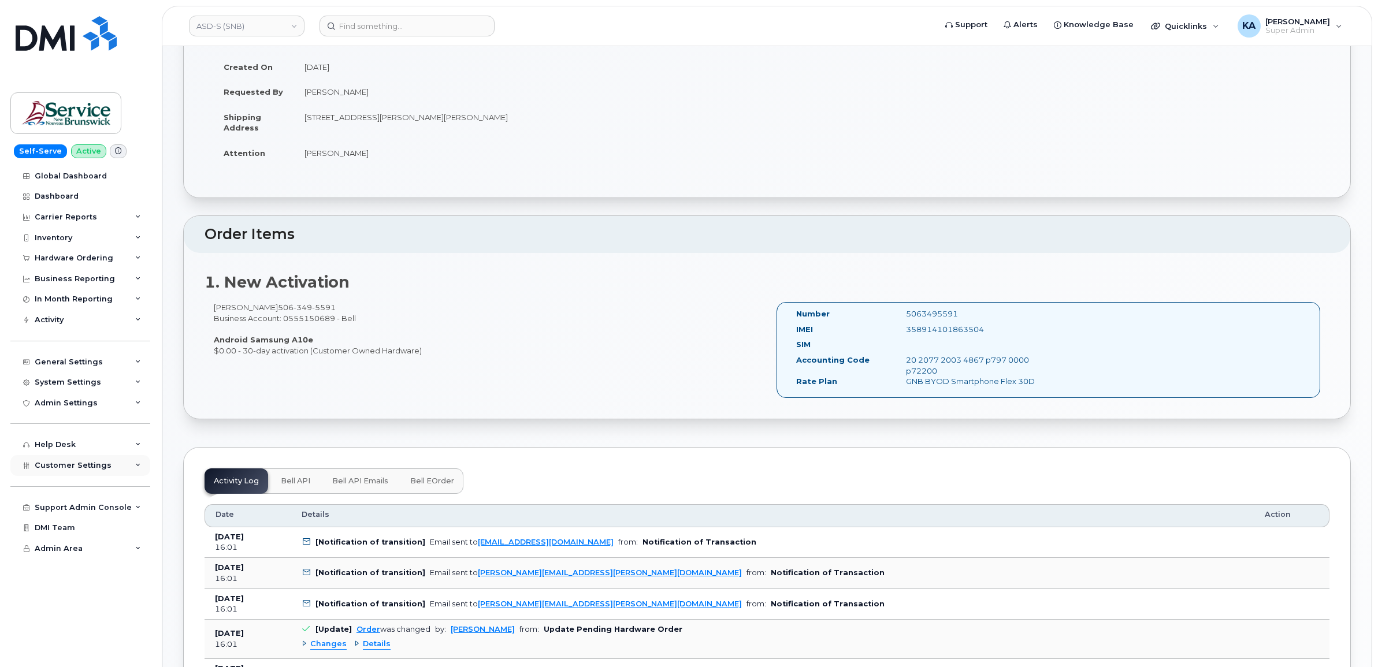
click at [87, 470] on span "Customer Settings" at bounding box center [73, 465] width 77 height 9
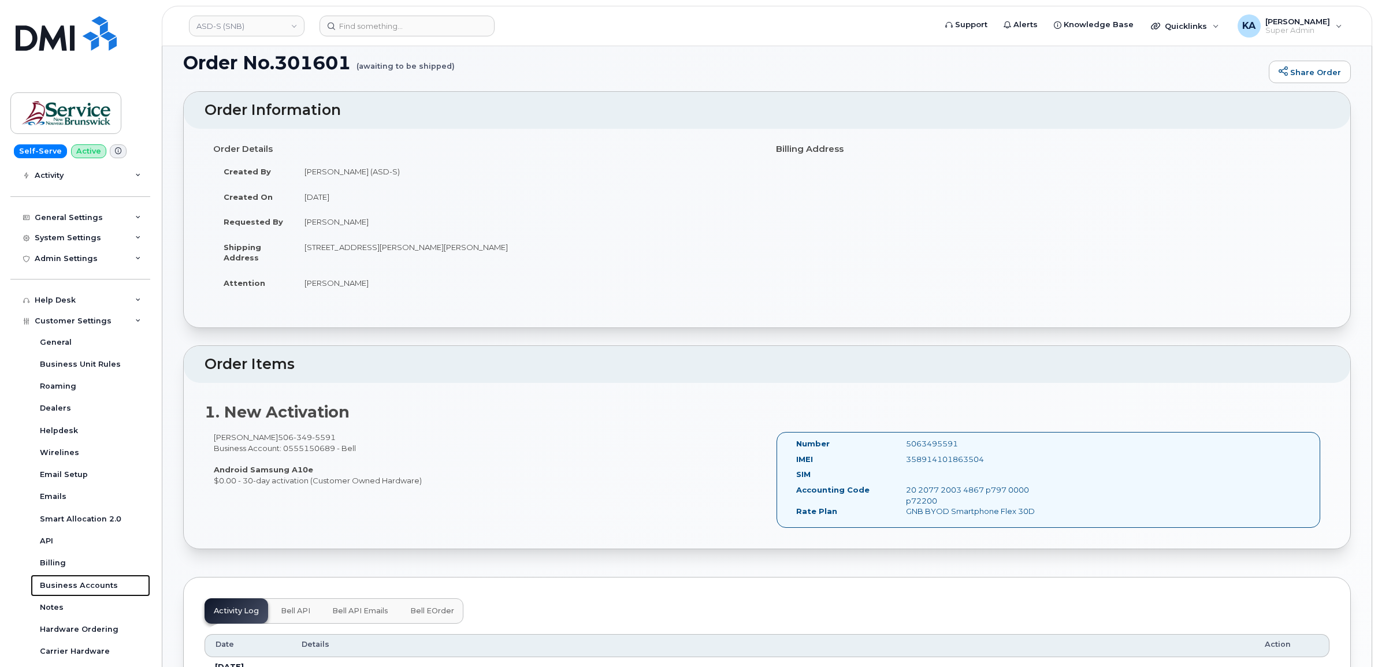
scroll to position [0, 0]
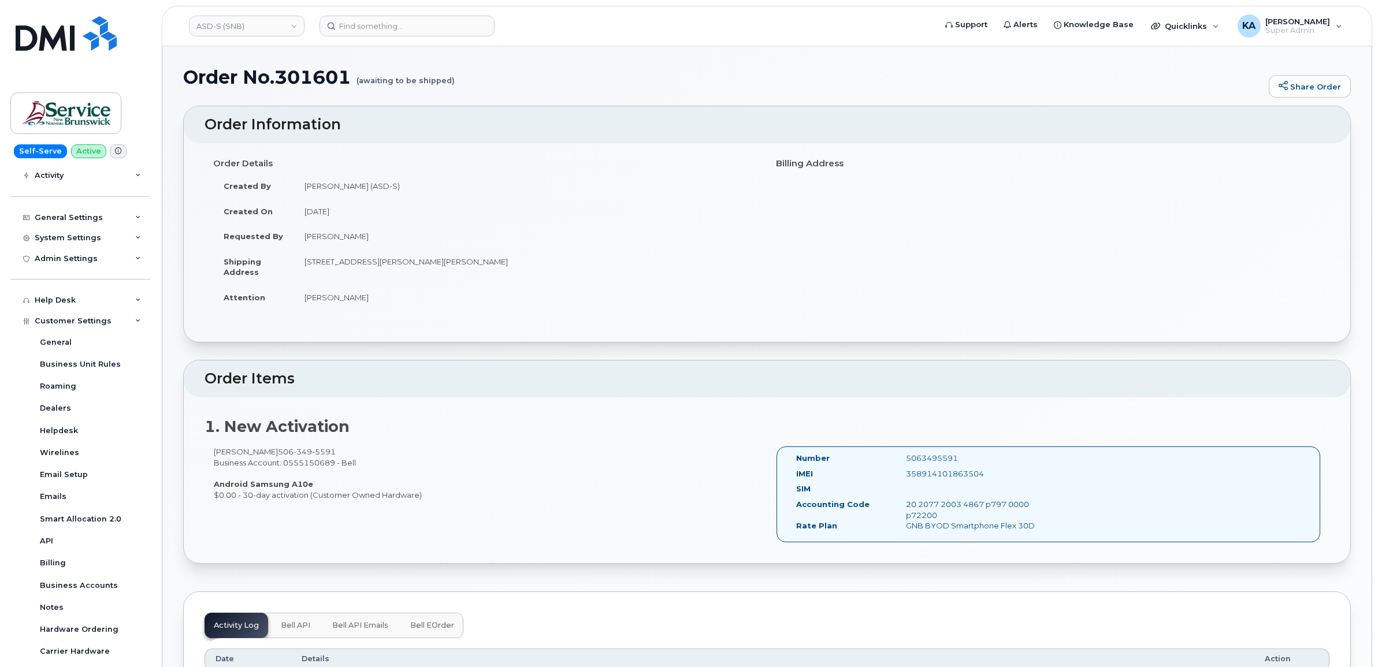
drag, startPoint x: 988, startPoint y: 475, endPoint x: 907, endPoint y: 478, distance: 81.5
click at [907, 478] on div "358914101863504" at bounding box center [974, 473] width 154 height 11
copy div "358914101863504"
drag, startPoint x: 302, startPoint y: 299, endPoint x: 359, endPoint y: 304, distance: 56.9
click at [359, 304] on td "Wendy Hueser" at bounding box center [526, 297] width 464 height 25
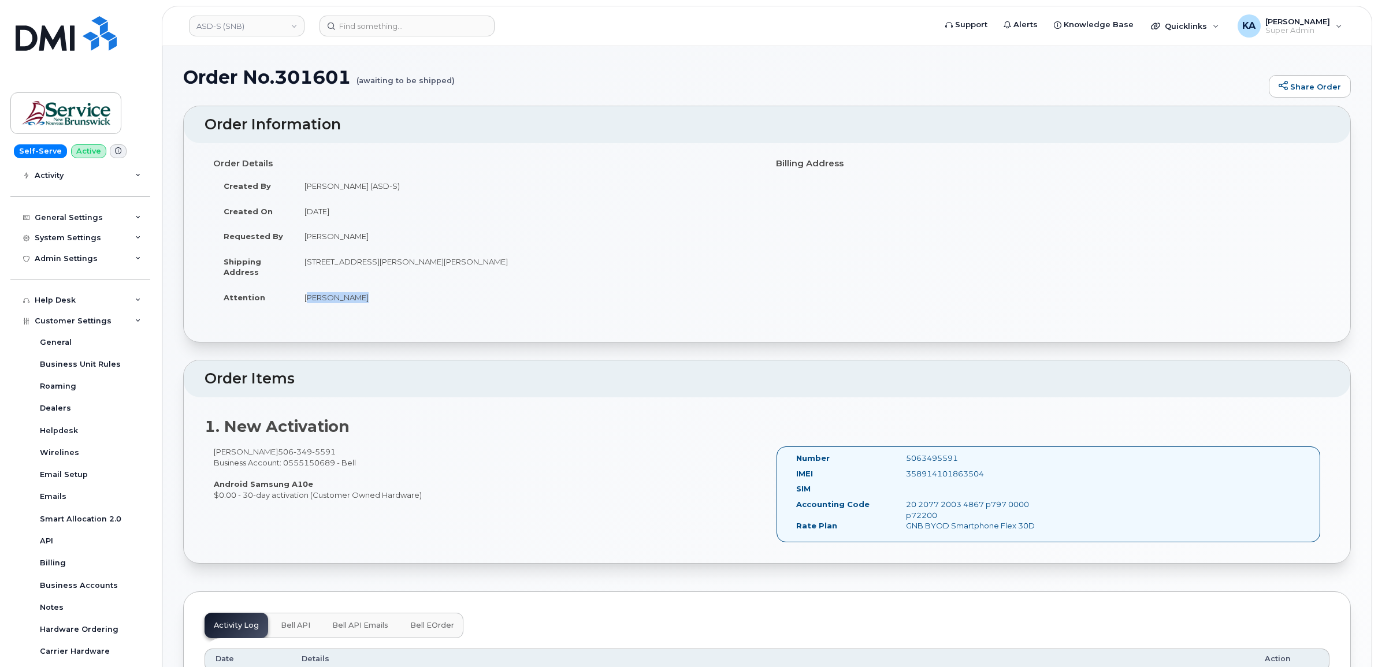
copy td "Wendy Hueser"
drag, startPoint x: 325, startPoint y: 451, endPoint x: 266, endPoint y: 449, distance: 58.9
click at [266, 449] on div "Sarah Simms 506 349 5591 Business Account: 0555150689 - Bell Android Samsung A1…" at bounding box center [485, 474] width 563 height 54
copy span "506 349 5591"
drag, startPoint x: 358, startPoint y: 462, endPoint x: 215, endPoint y: 463, distance: 142.7
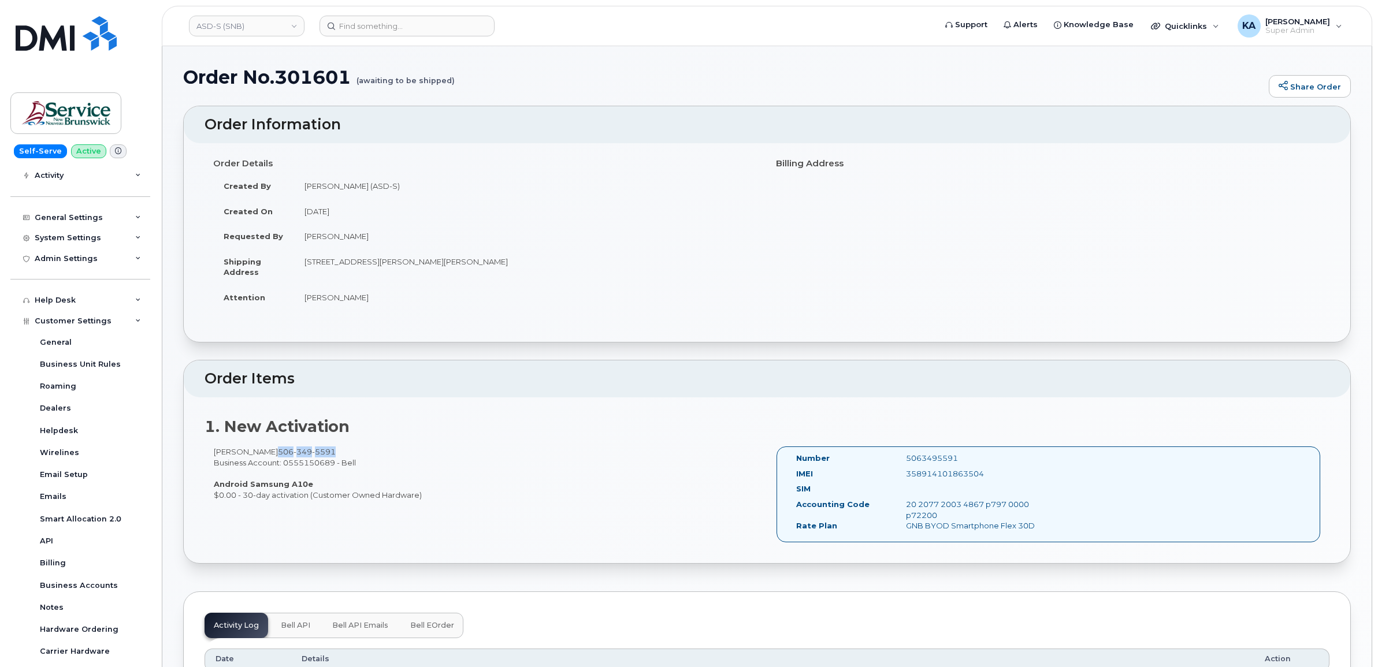
click at [215, 463] on div "Sarah Simms 506 349 5591 Business Account: 0555150689 - Bell Android Samsung A1…" at bounding box center [485, 474] width 563 height 54
copy div "Business Account: 0555150689 - Bell"
click at [213, 453] on div "Sarah Simms 506 349 5591 Business Account: 0555150689 - Bell Android Samsung A1…" at bounding box center [485, 474] width 563 height 54
drag, startPoint x: 213, startPoint y: 452, endPoint x: 308, endPoint y: 455, distance: 95.3
click at [308, 455] on div "Sarah Simms 506 349 5591 Business Account: 0555150689 - Bell Android Samsung A1…" at bounding box center [485, 474] width 563 height 54
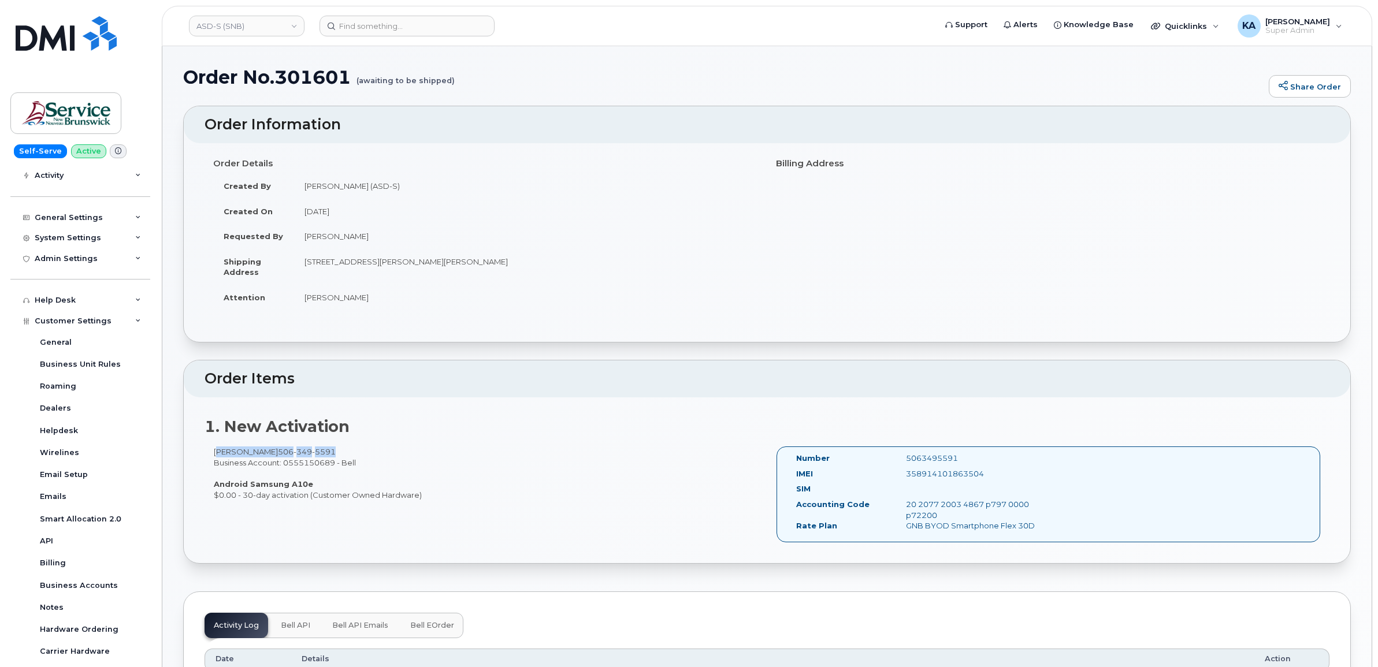
copy div "Sarah Simms 506 349 5591"
drag, startPoint x: 793, startPoint y: 458, endPoint x: 1043, endPoint y: 530, distance: 260.7
click at [1043, 530] on div "Number 5063495591 IMEI 358914101863504 SIM Accounting Code 20 2077 2003 4867 p7…" at bounding box center [919, 494] width 264 height 83
copy div "Number 5063495591 IMEI 358914101863504 SIM Accounting Code 20 2077 2003 4867 p7…"
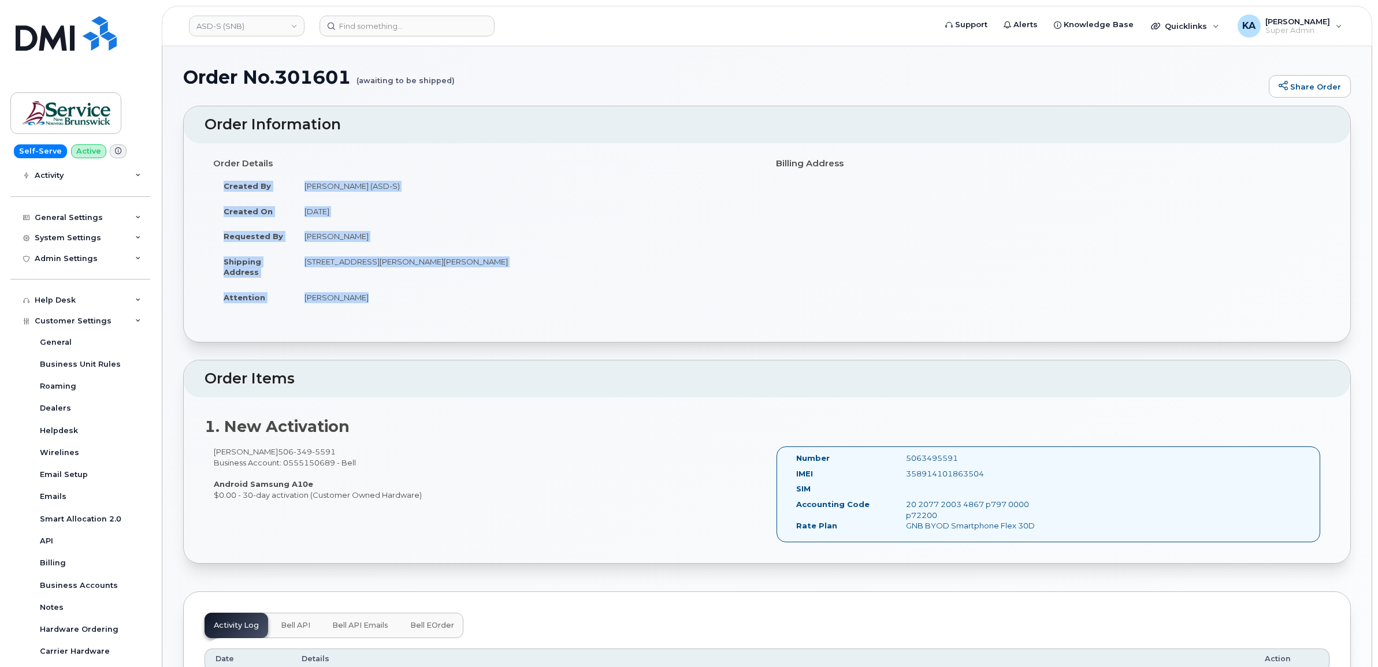
drag, startPoint x: 220, startPoint y: 183, endPoint x: 407, endPoint y: 299, distance: 220.3
click at [407, 299] on tbody "Created By Hueser, Wendy (ASD-S) Created On September 24, 2025 Requested By Aar…" at bounding box center [485, 241] width 545 height 136
copy tbody "Created By Hueser, Wendy (ASD-S) Created On September 24, 2025 Requested By Aar…"
drag, startPoint x: 211, startPoint y: 448, endPoint x: 426, endPoint y: 504, distance: 222.2
click at [426, 504] on div "Sarah Simms 506 349 5591 Business Account: 0555150689 - Bell Android Samsung A1…" at bounding box center [766, 500] width 1125 height 106
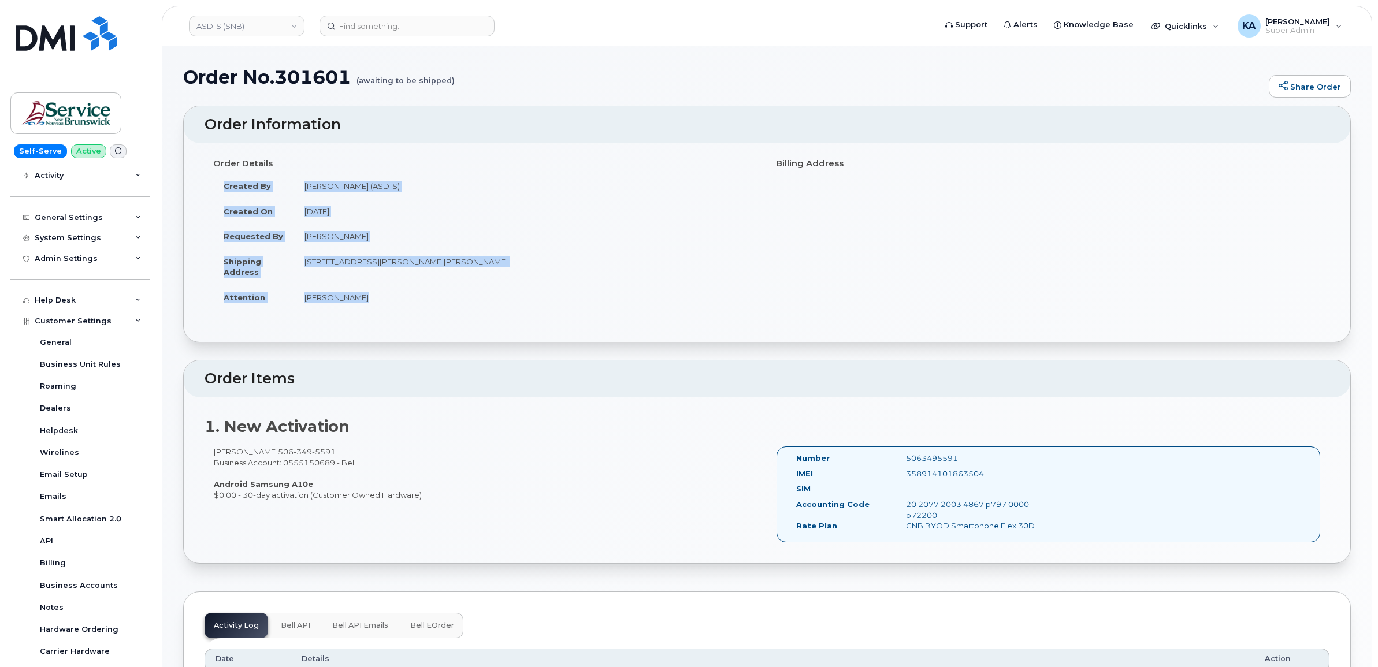
copy div "Sarah Simms 506 349 5591 Business Account: 0555150689 - Bell Android Samsung A1…"
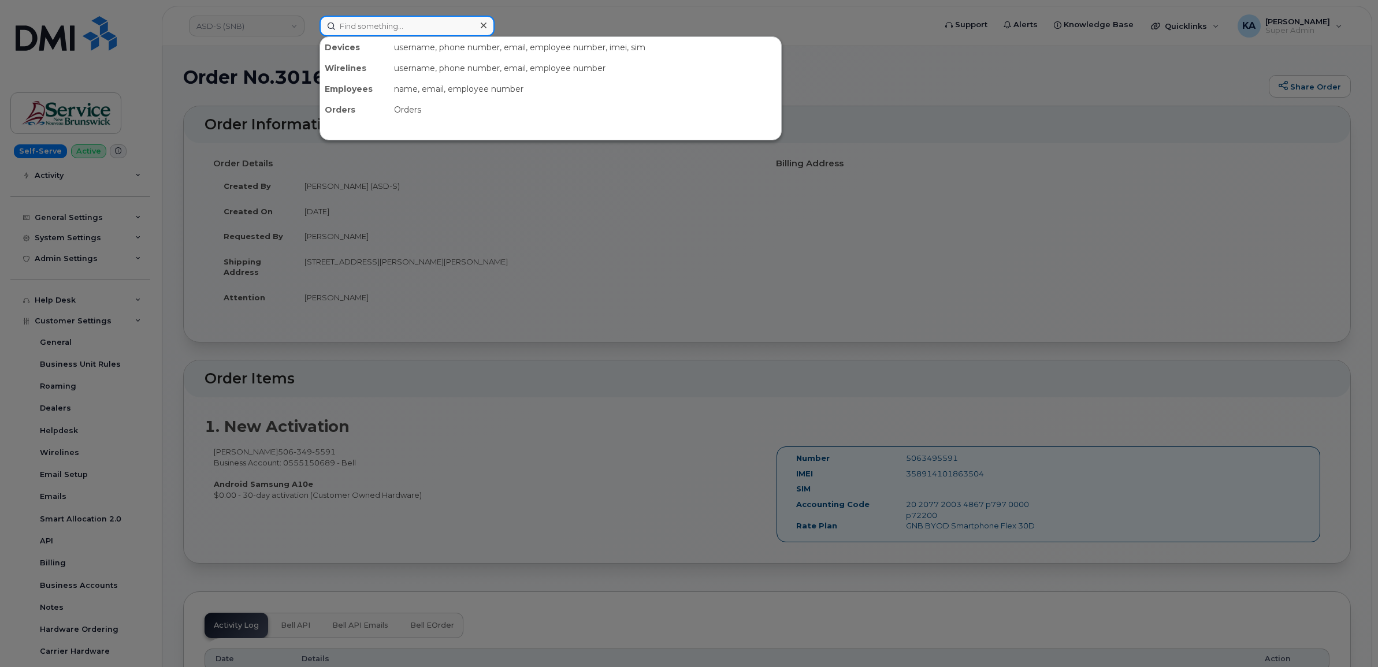
click at [365, 24] on input at bounding box center [406, 26] width 175 height 21
paste input "4374246631"
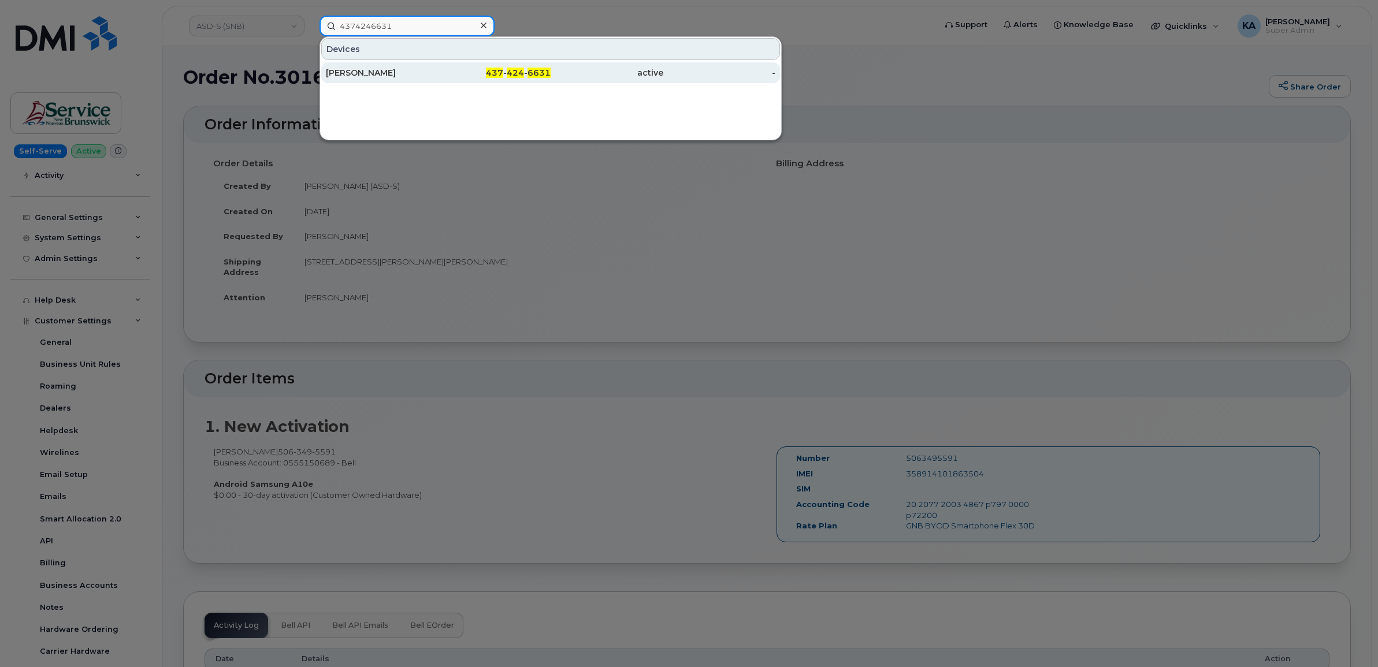
type input "4374246631"
click at [357, 74] on div "Evgenia Ellis" at bounding box center [382, 73] width 113 height 12
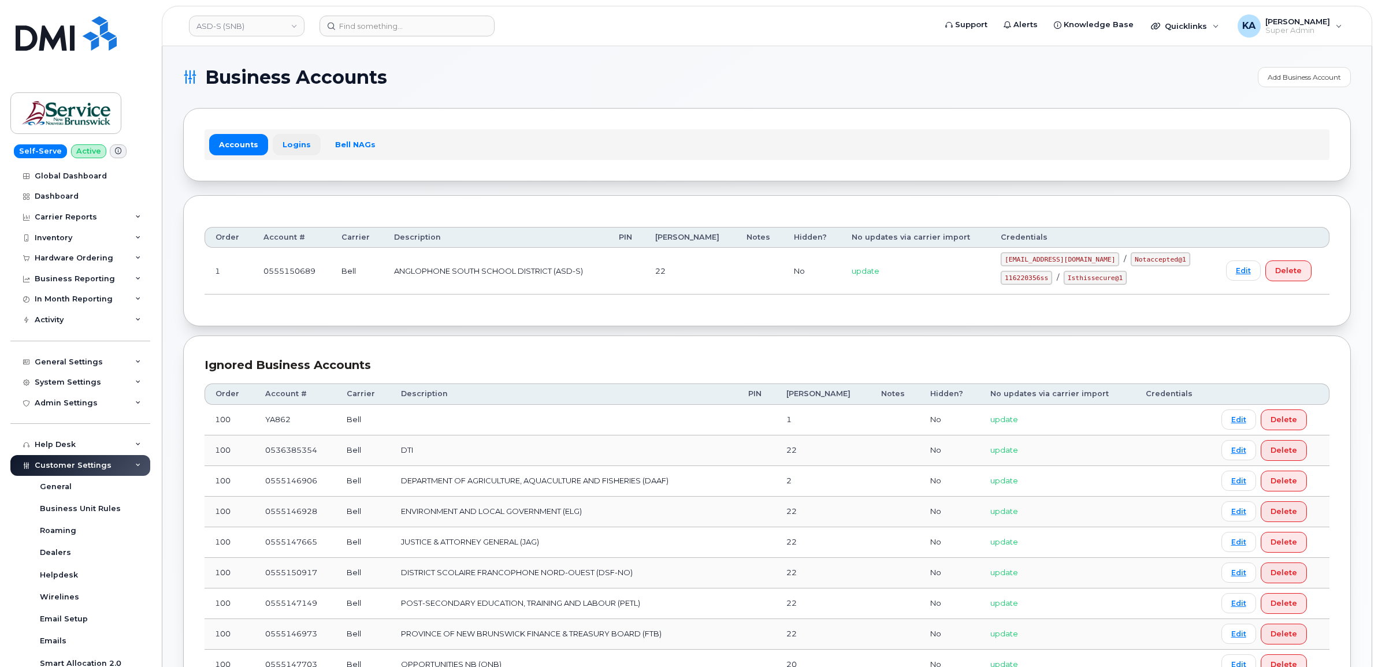
click at [302, 144] on link "Logins" at bounding box center [297, 144] width 48 height 21
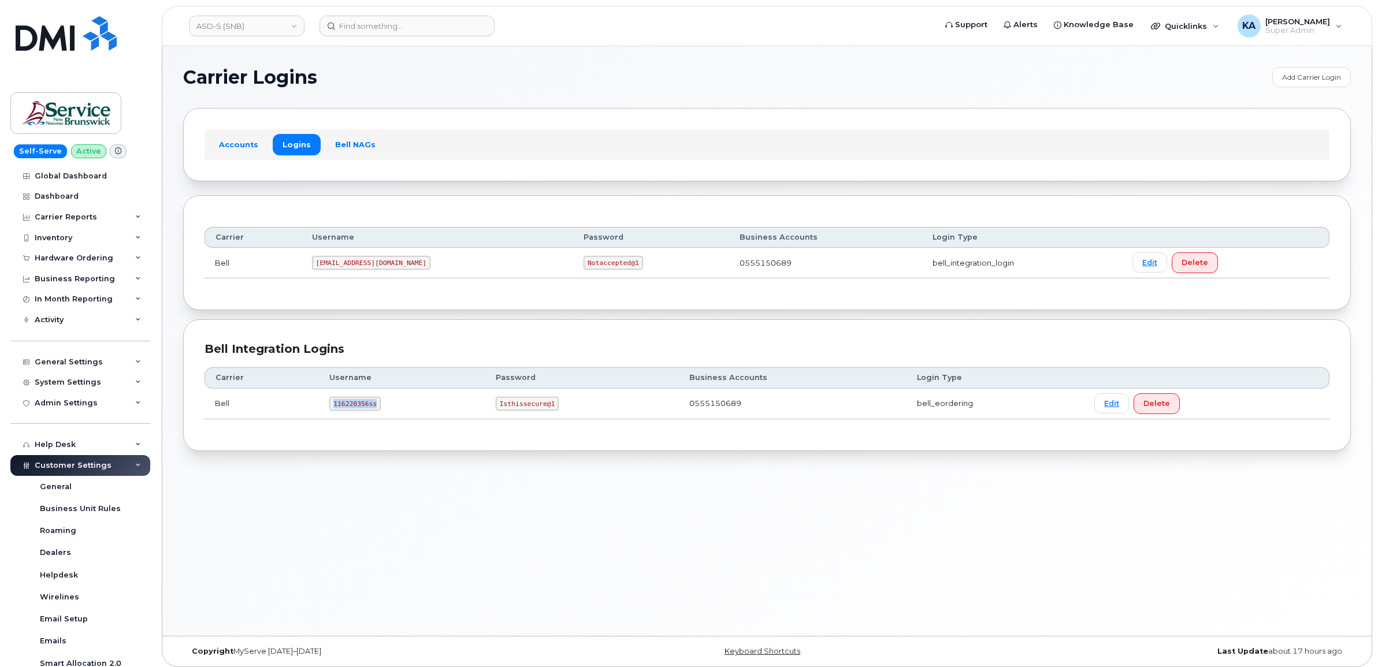
drag, startPoint x: 331, startPoint y: 406, endPoint x: 386, endPoint y: 413, distance: 55.4
click at [386, 413] on td "116220356ss" at bounding box center [402, 404] width 166 height 31
copy code "116220356ss"
drag, startPoint x: 496, startPoint y: 406, endPoint x: 549, endPoint y: 415, distance: 53.8
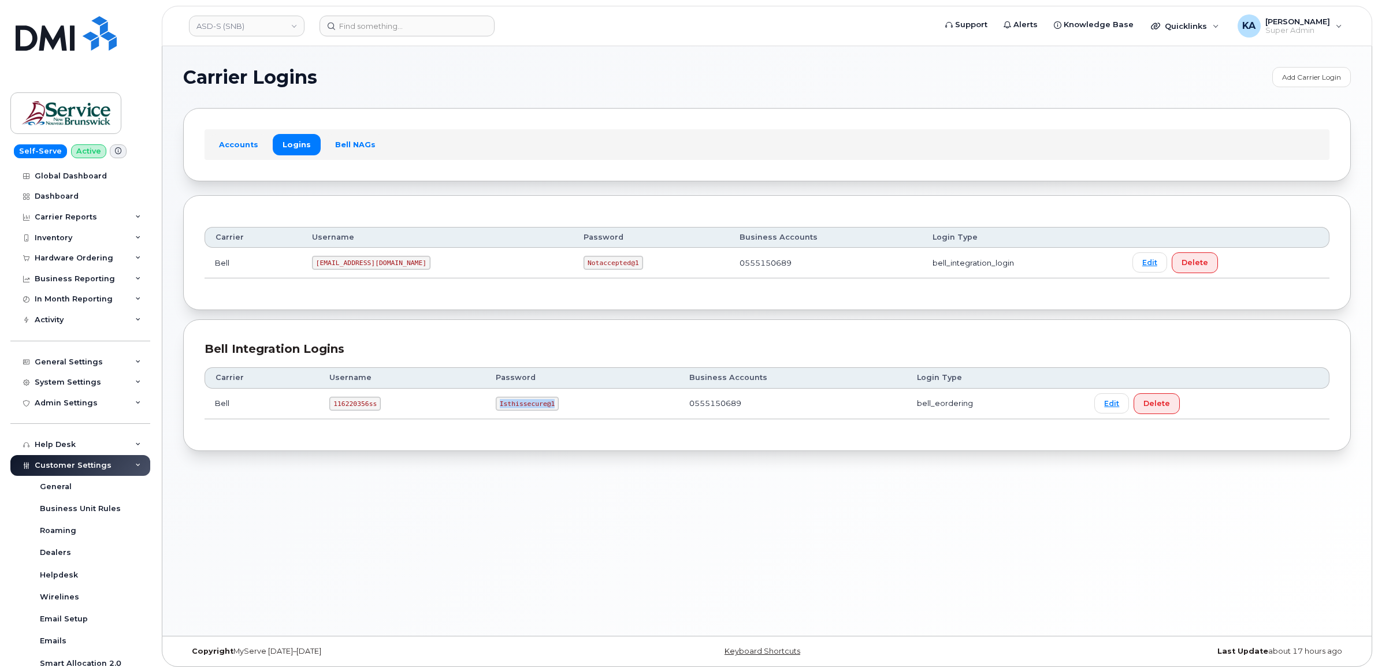
click at [549, 415] on td "Isthissecure@1" at bounding box center [582, 404] width 194 height 31
copy code "Isthissecure@1"
click at [68, 250] on div "Hardware Ordering" at bounding box center [80, 258] width 140 height 21
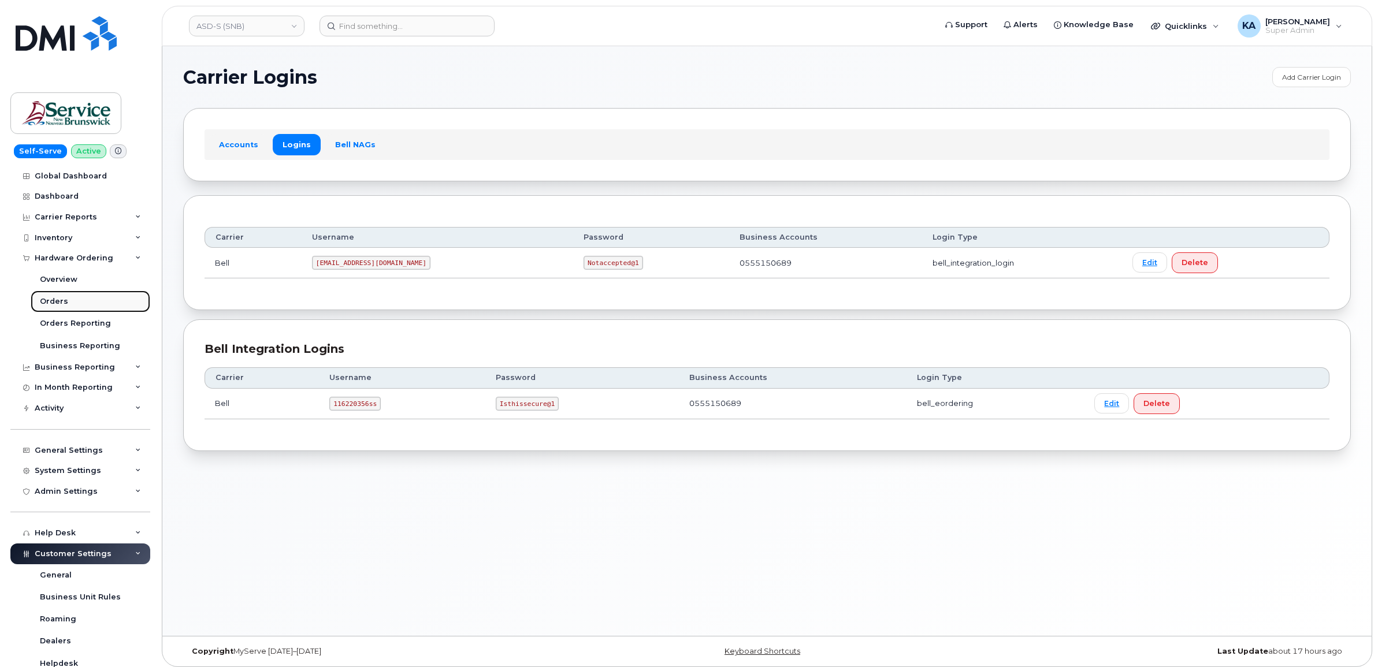
click at [57, 300] on div "Orders" at bounding box center [54, 301] width 28 height 10
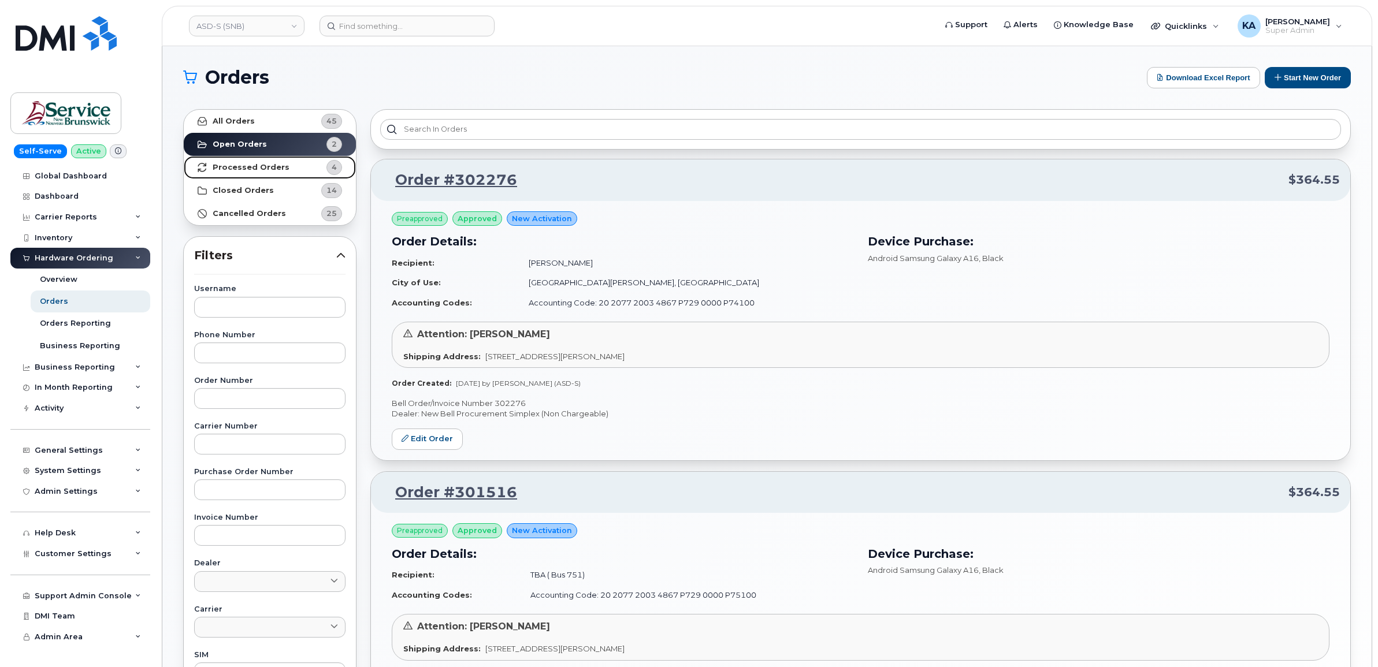
click at [240, 165] on strong "Processed Orders" at bounding box center [251, 167] width 77 height 9
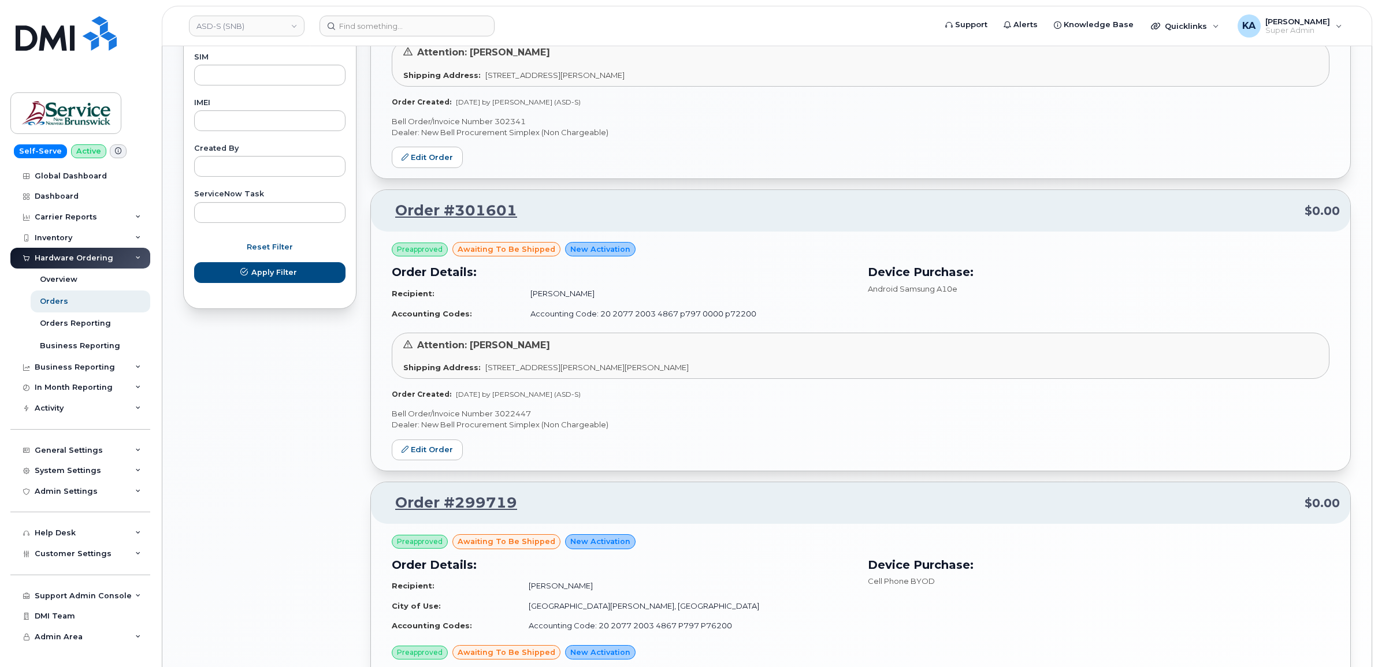
scroll to position [578, 0]
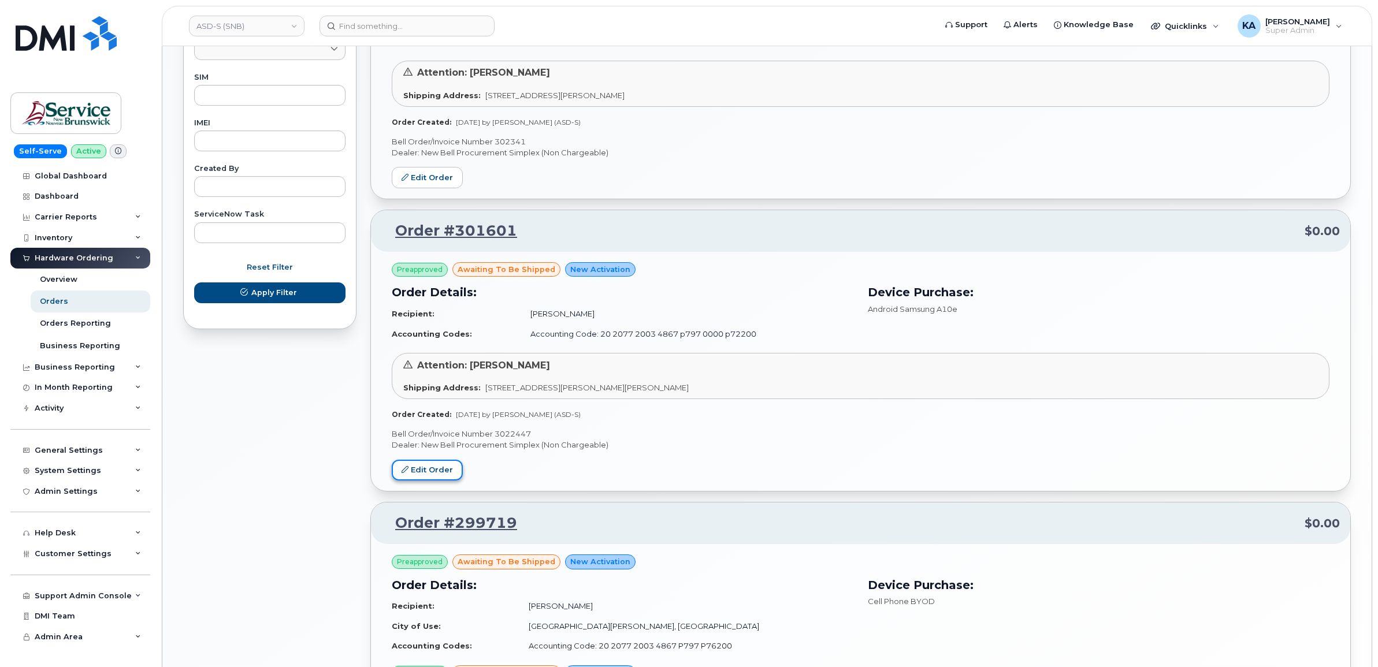
click at [415, 468] on link "Edit Order" at bounding box center [427, 470] width 71 height 21
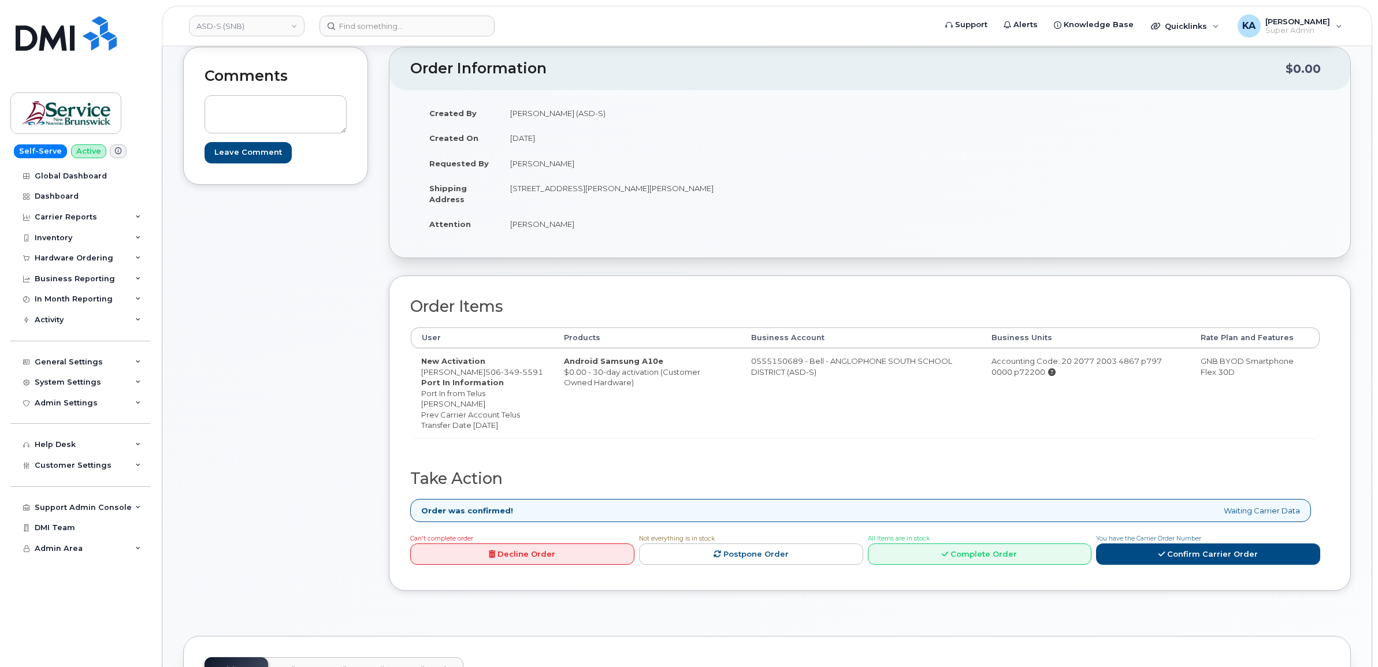
scroll to position [144, 0]
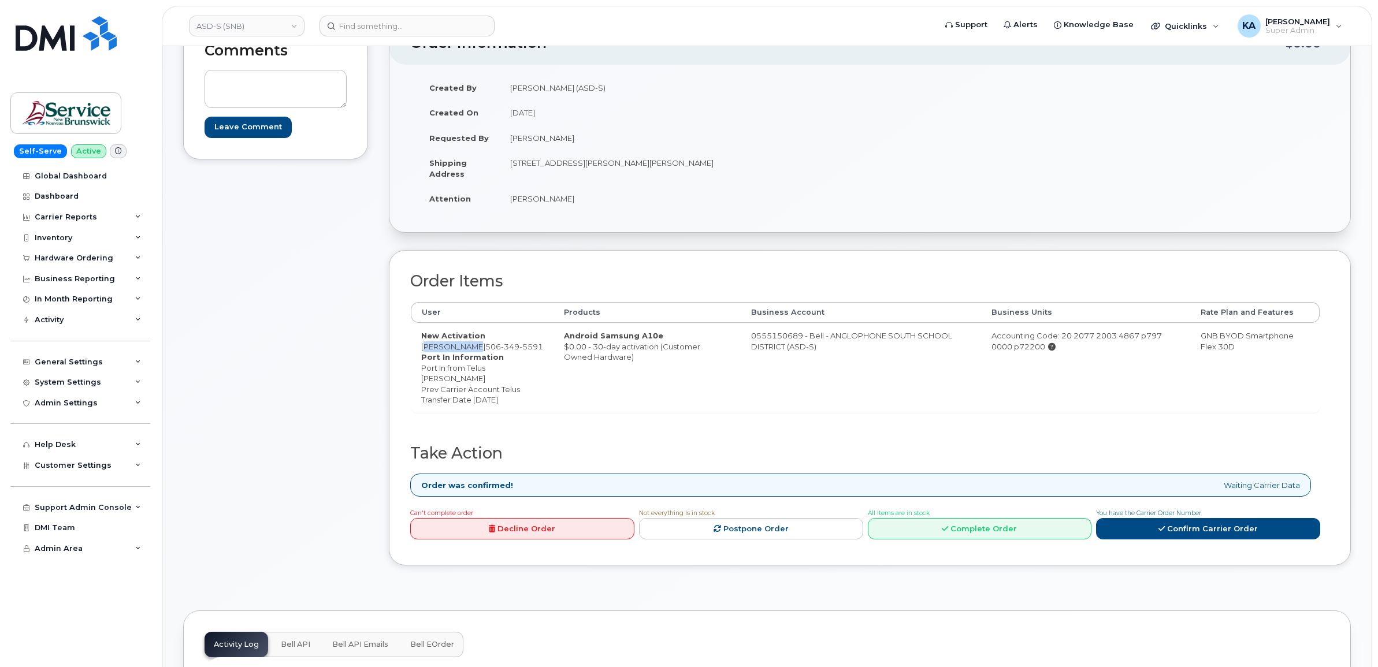
drag, startPoint x: 419, startPoint y: 348, endPoint x: 472, endPoint y: 349, distance: 52.6
click at [471, 350] on td "New Activation [PERSON_NAME] [PHONE_NUMBER] Port In Information Port In from Te…" at bounding box center [482, 368] width 143 height 90
copy td "[PERSON_NAME]"
drag, startPoint x: 540, startPoint y: 336, endPoint x: 637, endPoint y: 336, distance: 97.1
click at [637, 336] on td "Android Samsung A10e $0.00 - 30-day activation (Customer Owned Hardware)" at bounding box center [646, 368] width 187 height 90
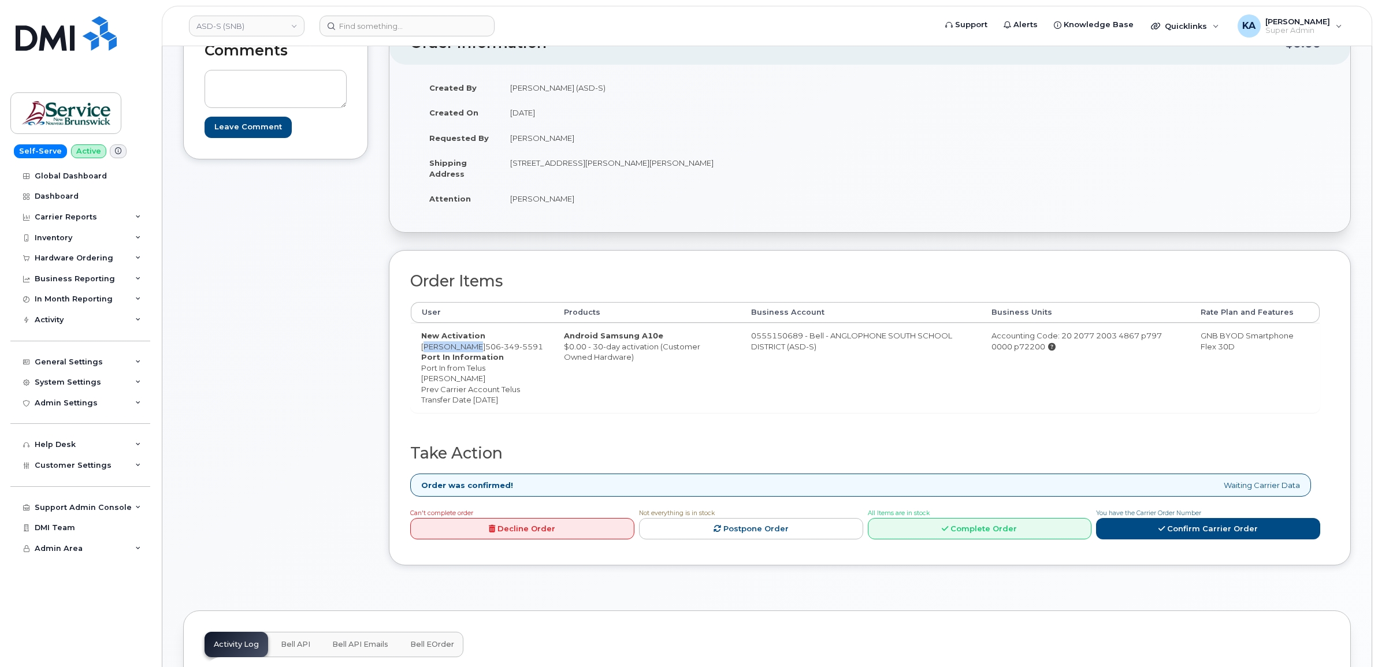
copy strong "Android Samsung A10e"
drag, startPoint x: 425, startPoint y: 162, endPoint x: 726, endPoint y: 170, distance: 301.1
click at [726, 170] on tr "Shipping Address [STREET_ADDRESS][PERSON_NAME][PERSON_NAME]" at bounding box center [640, 168] width 442 height 36
copy tr "Shipping Address [STREET_ADDRESS][PERSON_NAME][PERSON_NAME]"
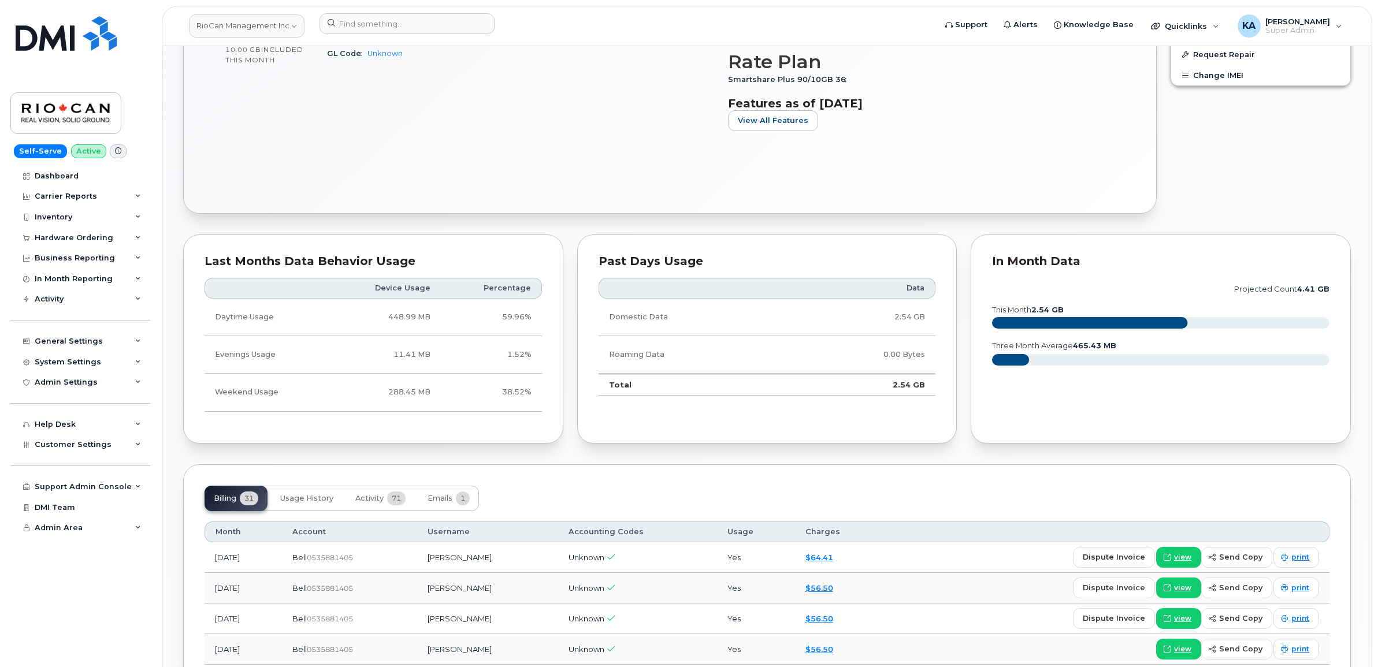
scroll to position [650, 0]
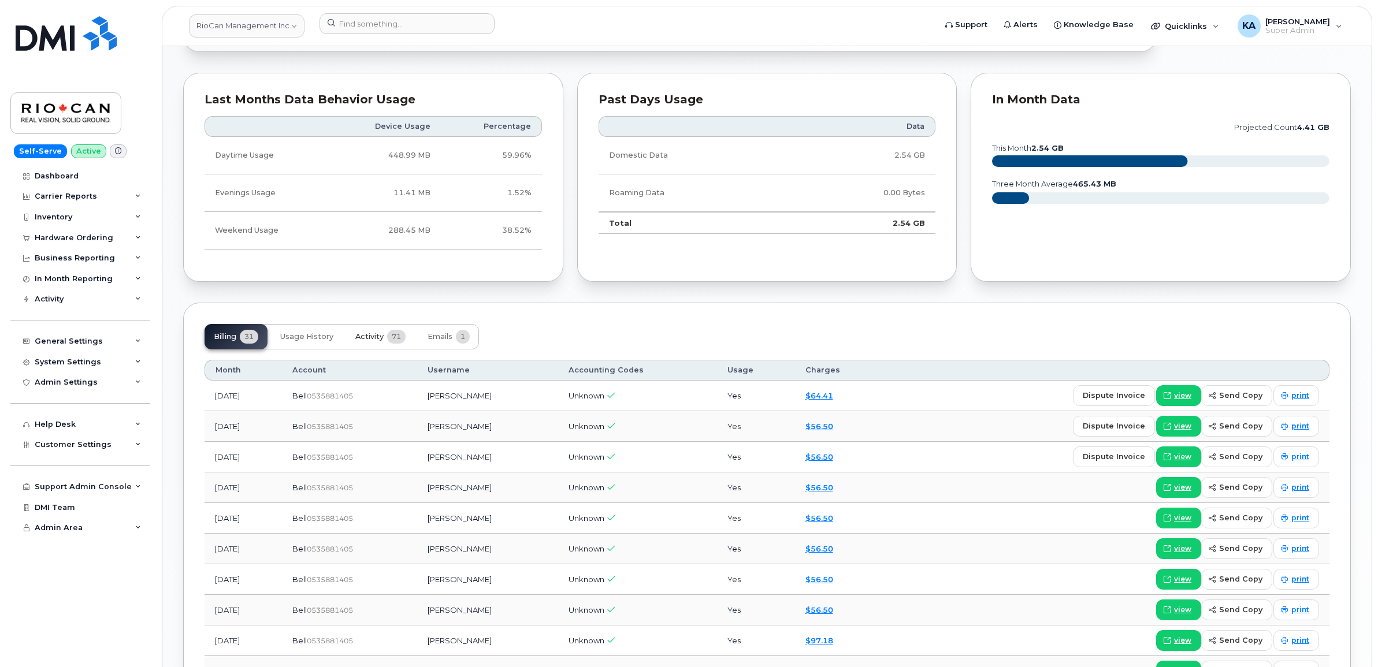
click at [375, 339] on span "Activity" at bounding box center [369, 336] width 28 height 9
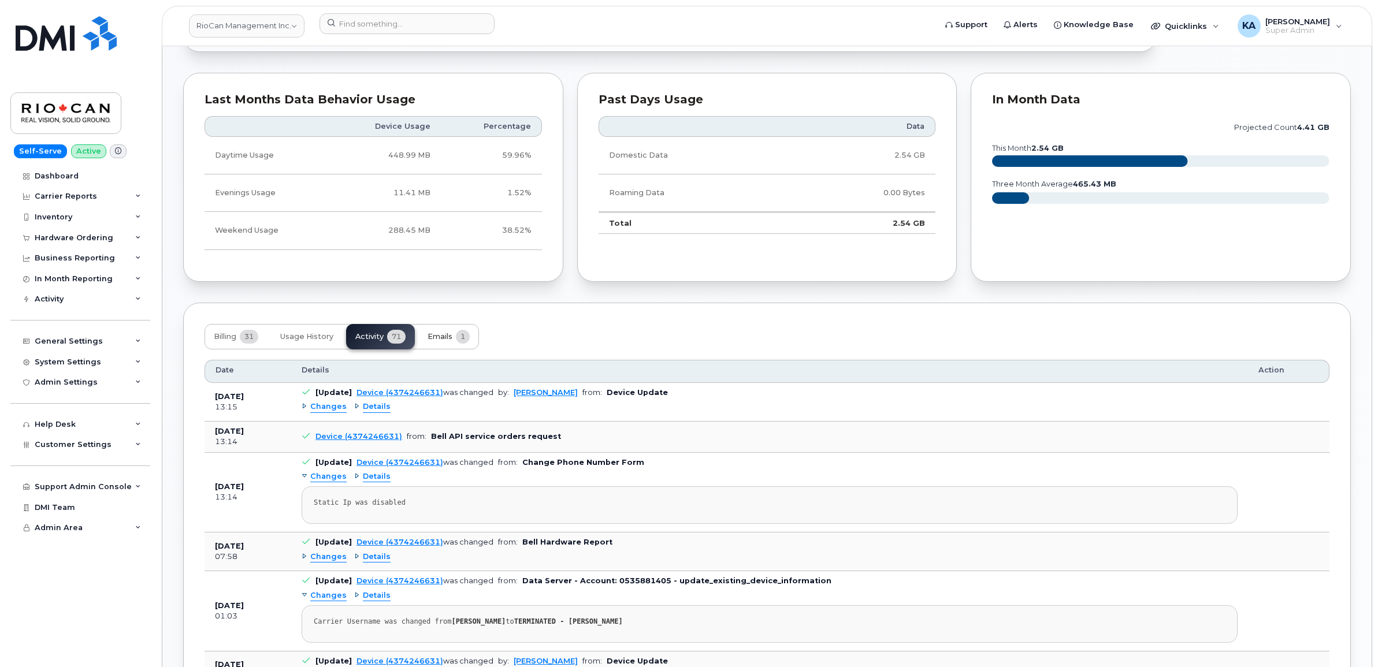
click at [443, 339] on span "Emails" at bounding box center [439, 336] width 25 height 9
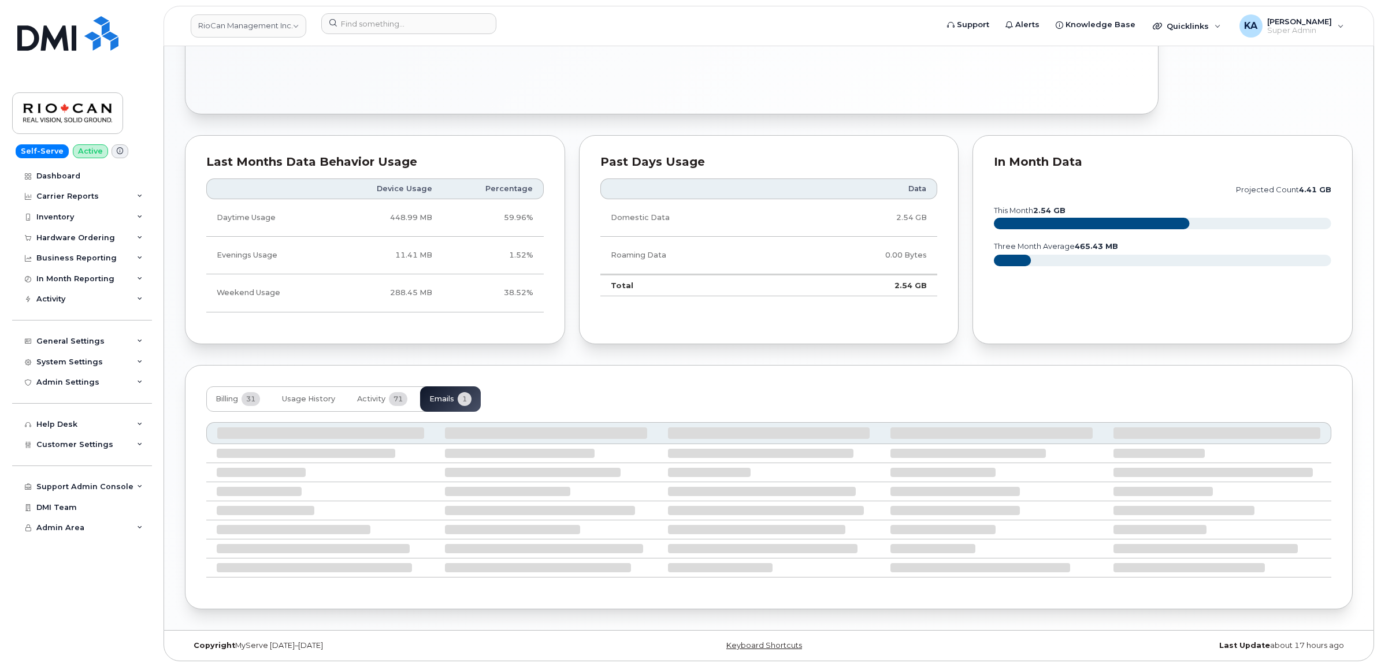
scroll to position [477, 0]
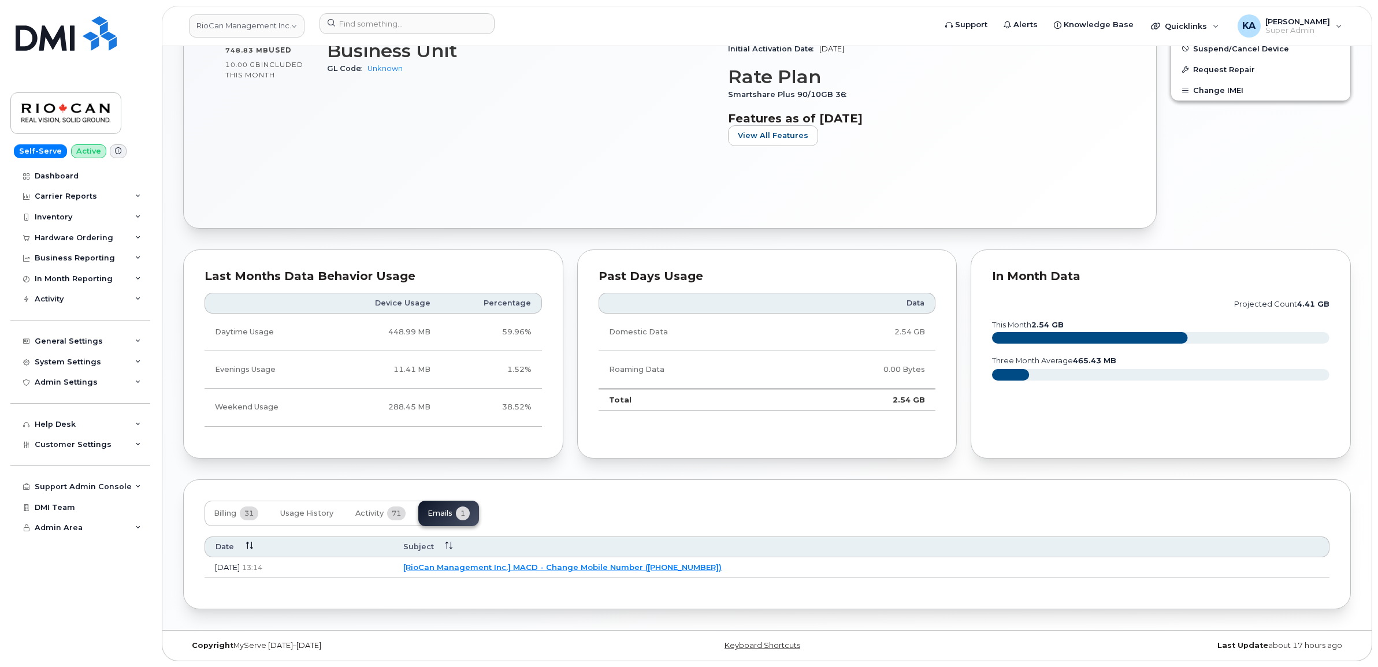
click at [527, 566] on link "[RioCan Management Inc.] MACD - Change Mobile Number (4374246631)" at bounding box center [562, 567] width 318 height 9
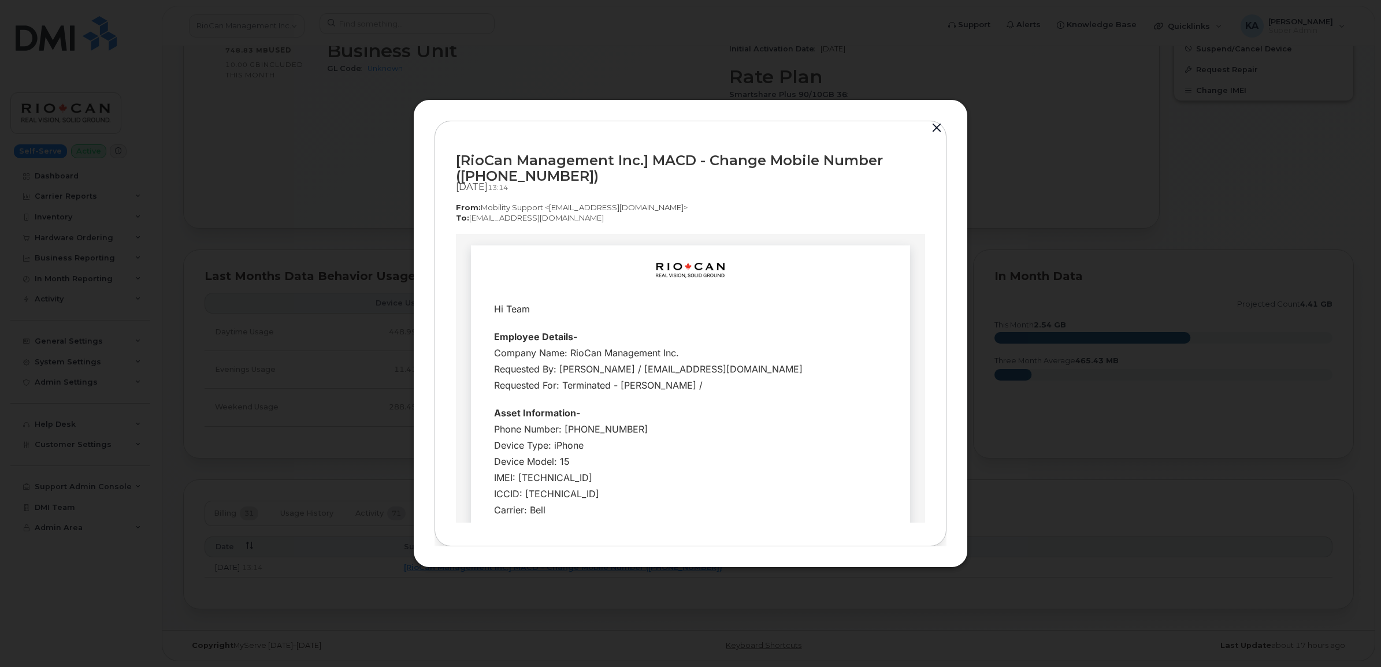
scroll to position [0, 0]
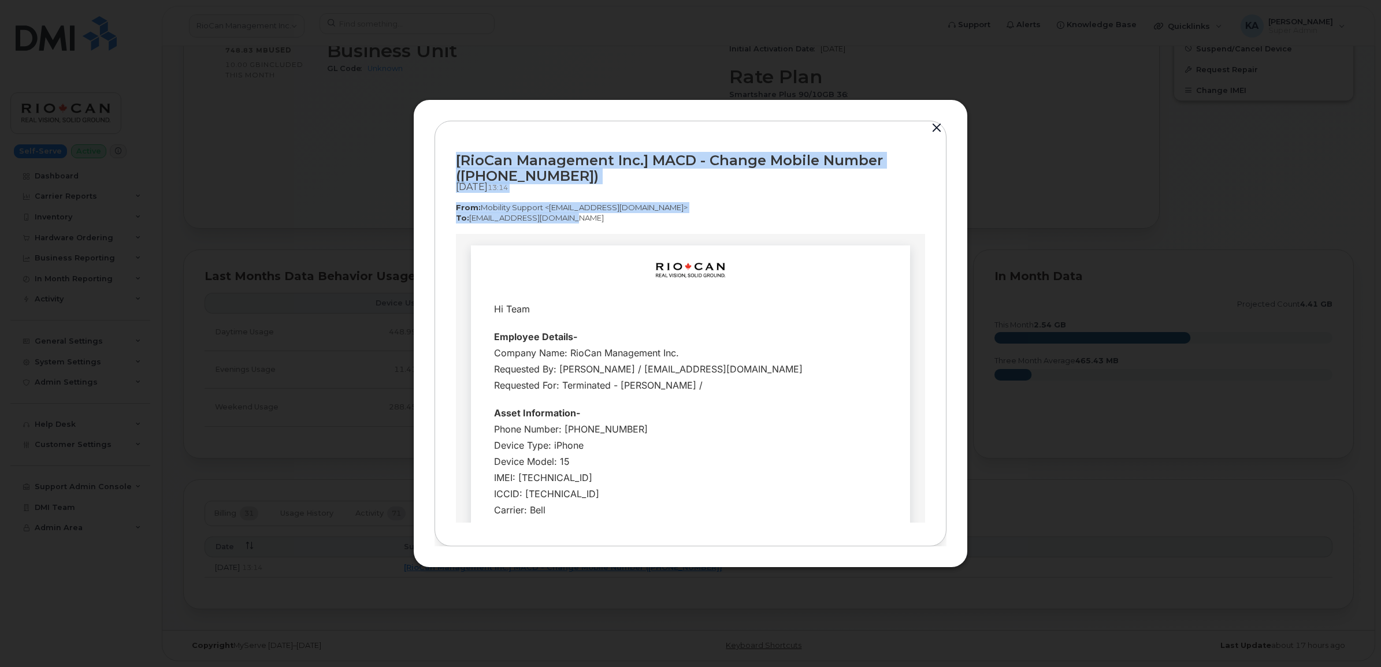
drag, startPoint x: 451, startPoint y: 158, endPoint x: 560, endPoint y: 226, distance: 128.7
click at [560, 226] on div "[RioCan Management Inc.] MACD - Change Mobile Number (4374246631) Oct 14, 2025 …" at bounding box center [690, 334] width 512 height 426
copy div "[RioCan Management Inc.] MACD - Change Mobile Number (4374246631) Oct 14, 2025 …"
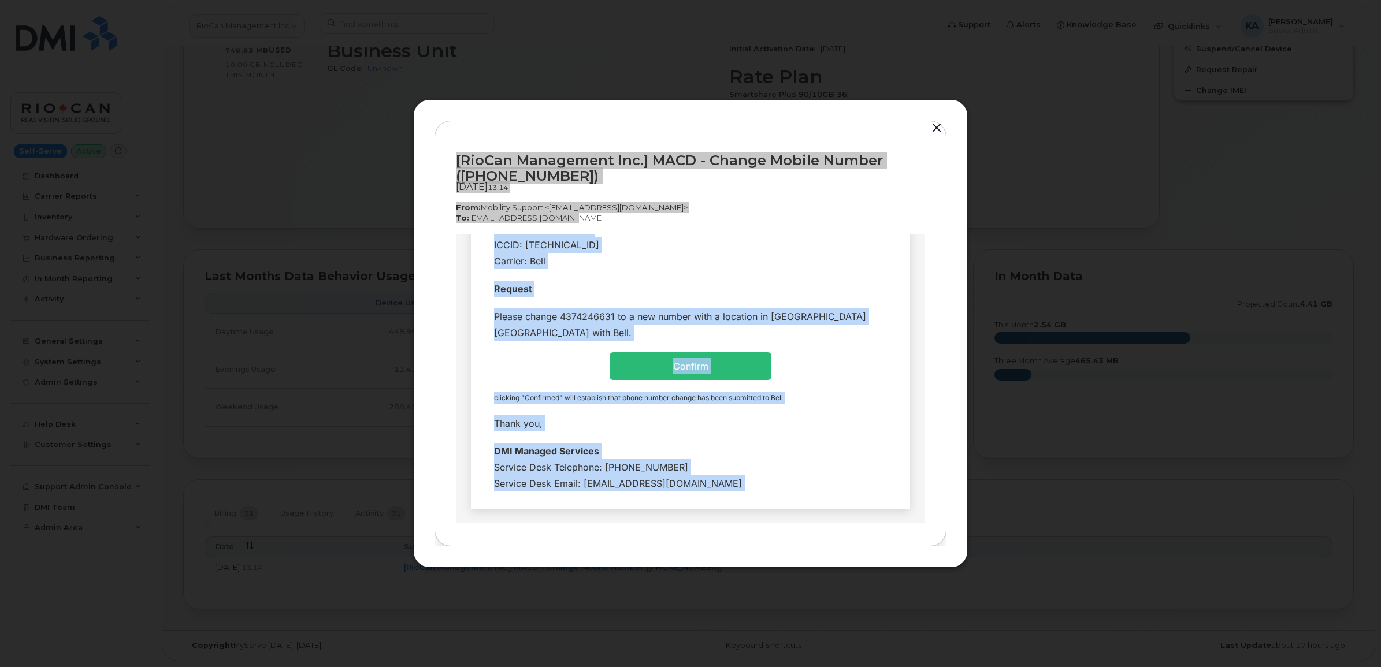
scroll to position [305, 0]
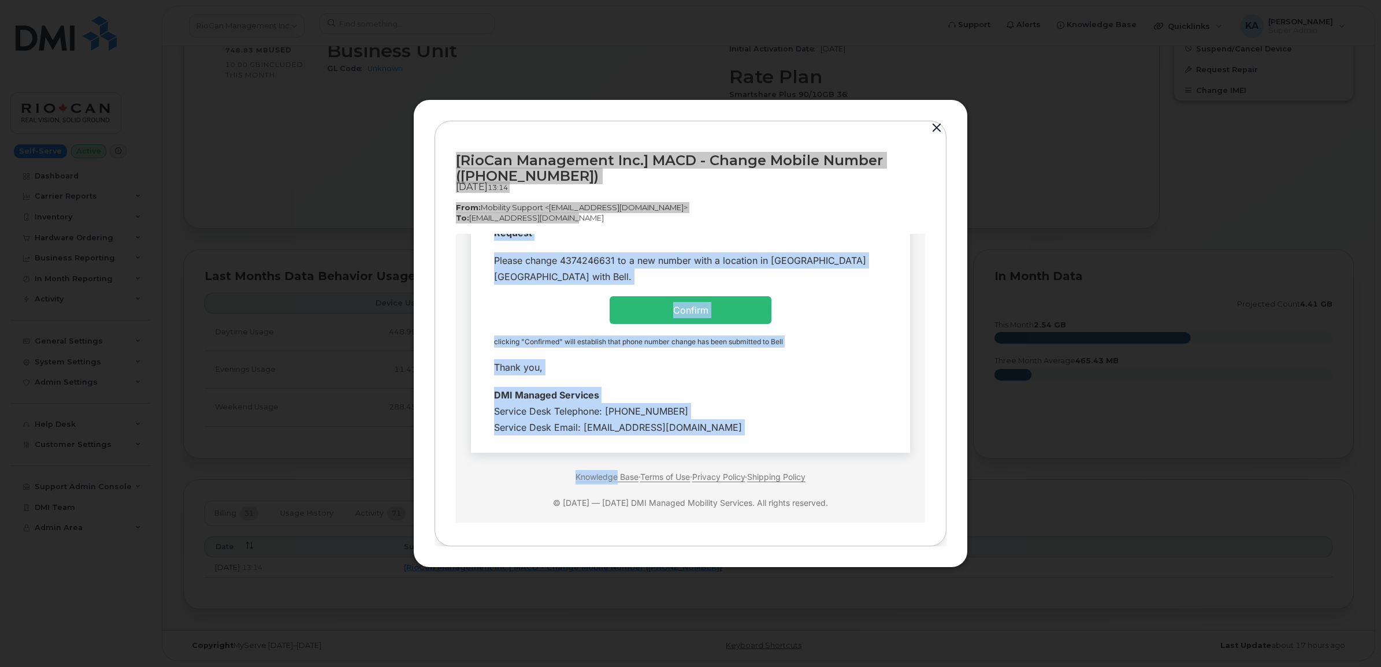
drag, startPoint x: 484, startPoint y: 307, endPoint x: 727, endPoint y: 417, distance: 266.1
click at [727, 417] on tbody "Hi Team Employee Details- Company Name: RioCan Management Inc. Requested By: Fi…" at bounding box center [690, 215] width 422 height 451
copy tbody "Hi Team Employee Details- Company Name: RioCan Management Inc. Requested By: Fi…"
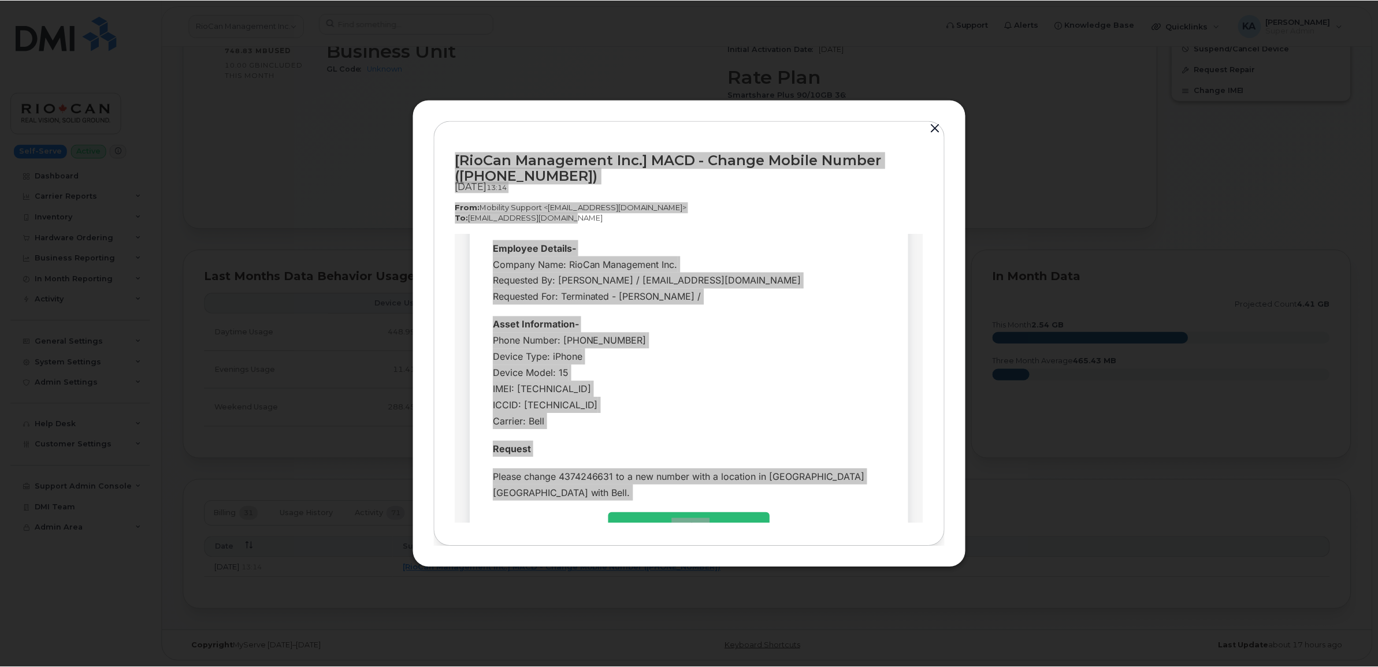
scroll to position [0, 0]
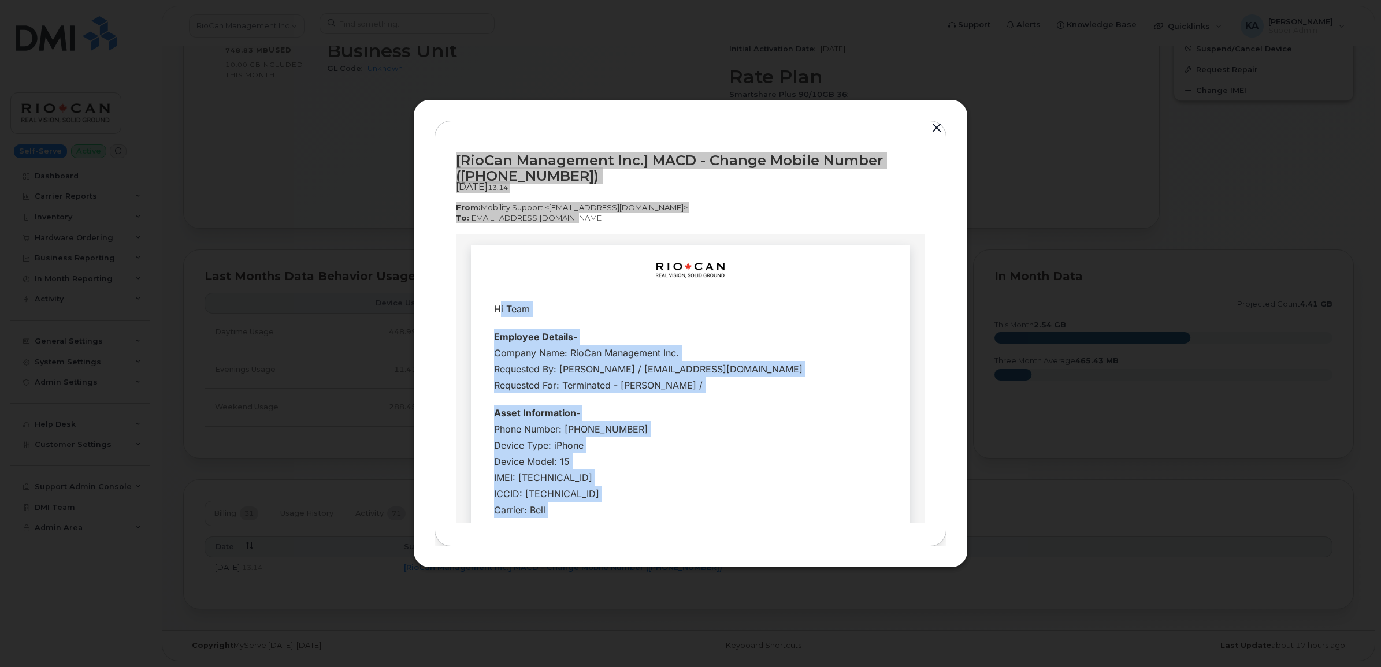
click at [778, 426] on div "Phone Number: 4374246631 Device Type: iPhone Device Model: 15 IMEI: 35605219512…" at bounding box center [690, 469] width 393 height 97
click at [768, 426] on div "Phone Number: 4374246631 Device Type: iPhone Device Model: 15 IMEI: 35605219512…" at bounding box center [690, 469] width 393 height 97
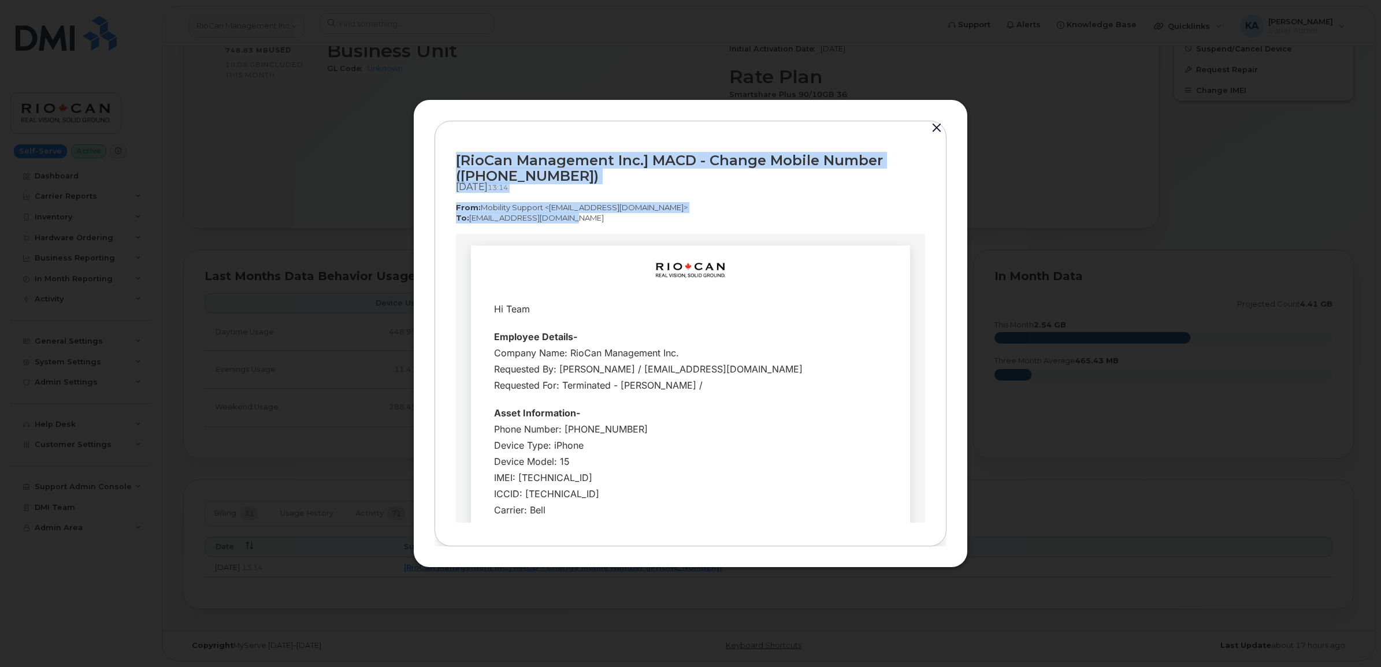
click at [936, 125] on button "button" at bounding box center [936, 128] width 17 height 16
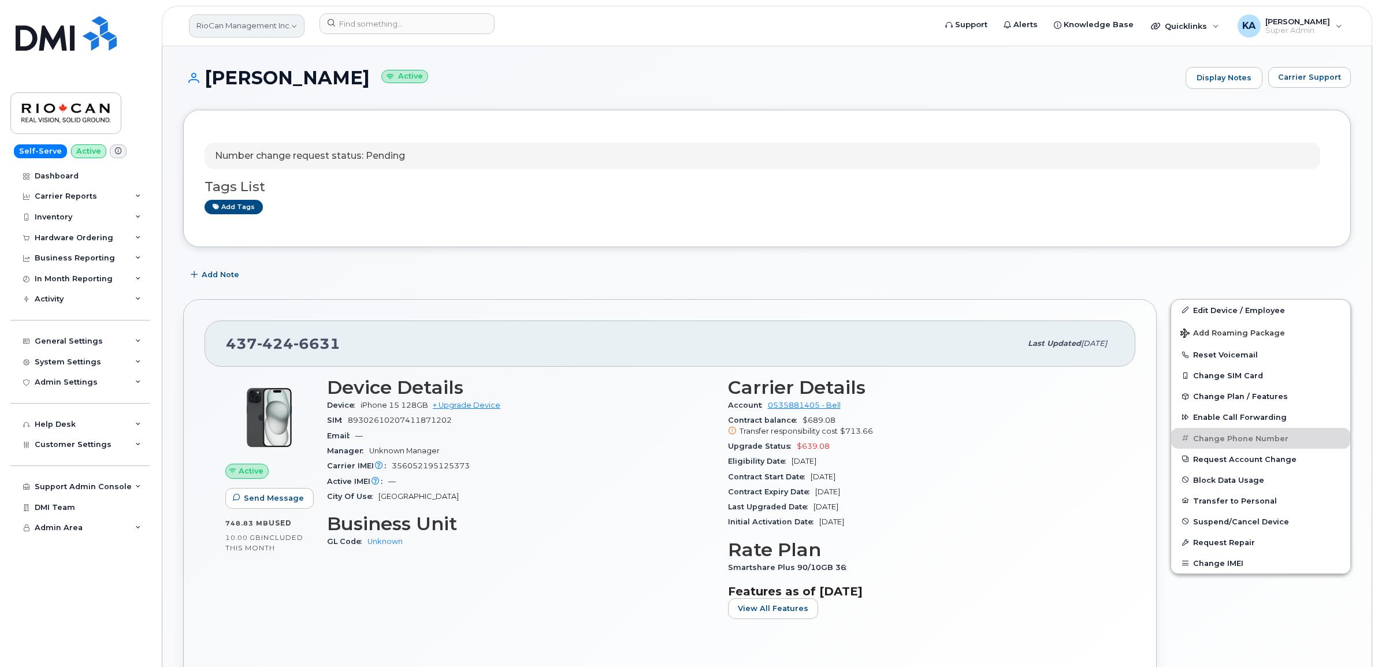
click at [237, 27] on link "RioCan Management Inc." at bounding box center [247, 25] width 116 height 23
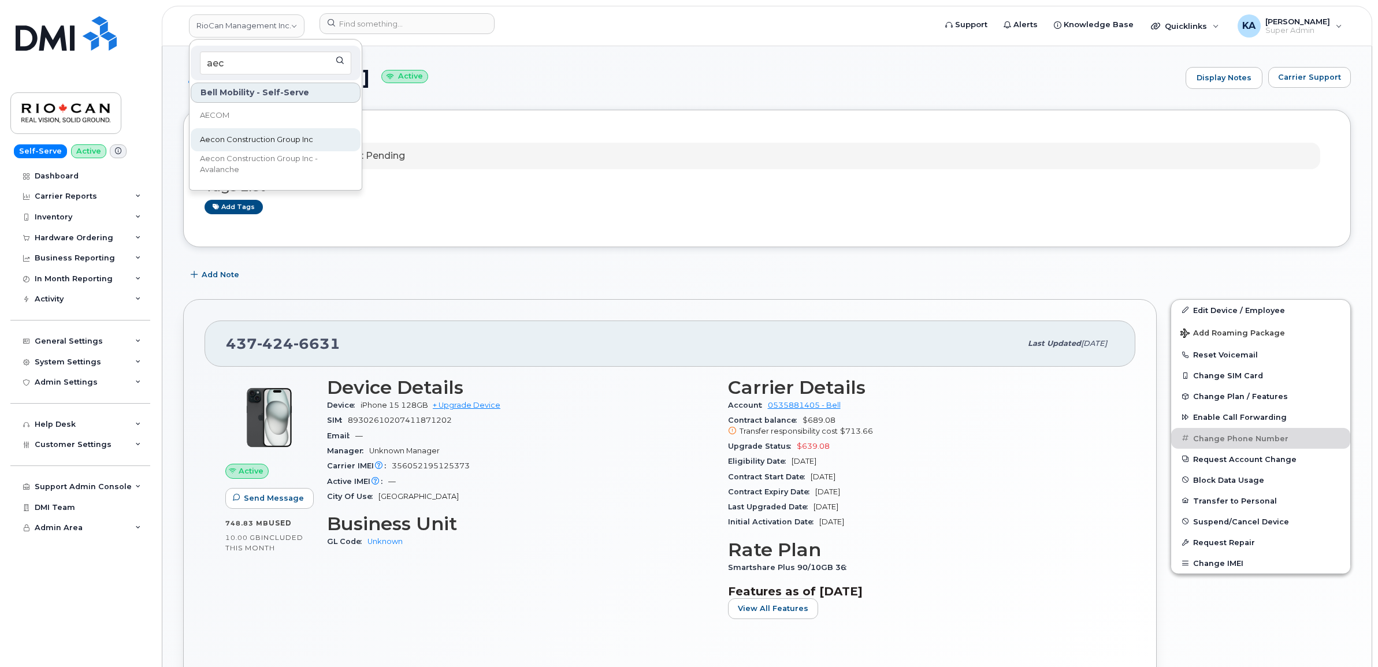
type input "aec"
click at [220, 136] on span "Aecon Construction Group Inc" at bounding box center [256, 140] width 113 height 12
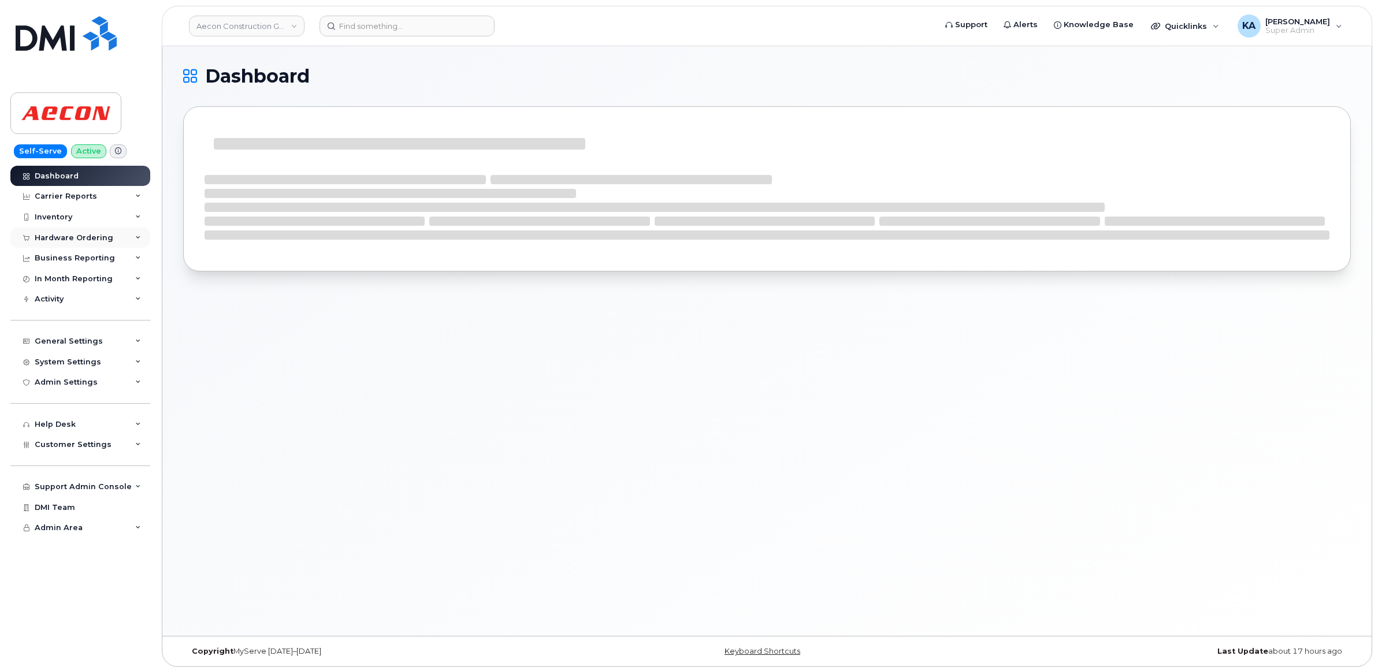
click at [81, 235] on div "Hardware Ordering" at bounding box center [74, 237] width 79 height 9
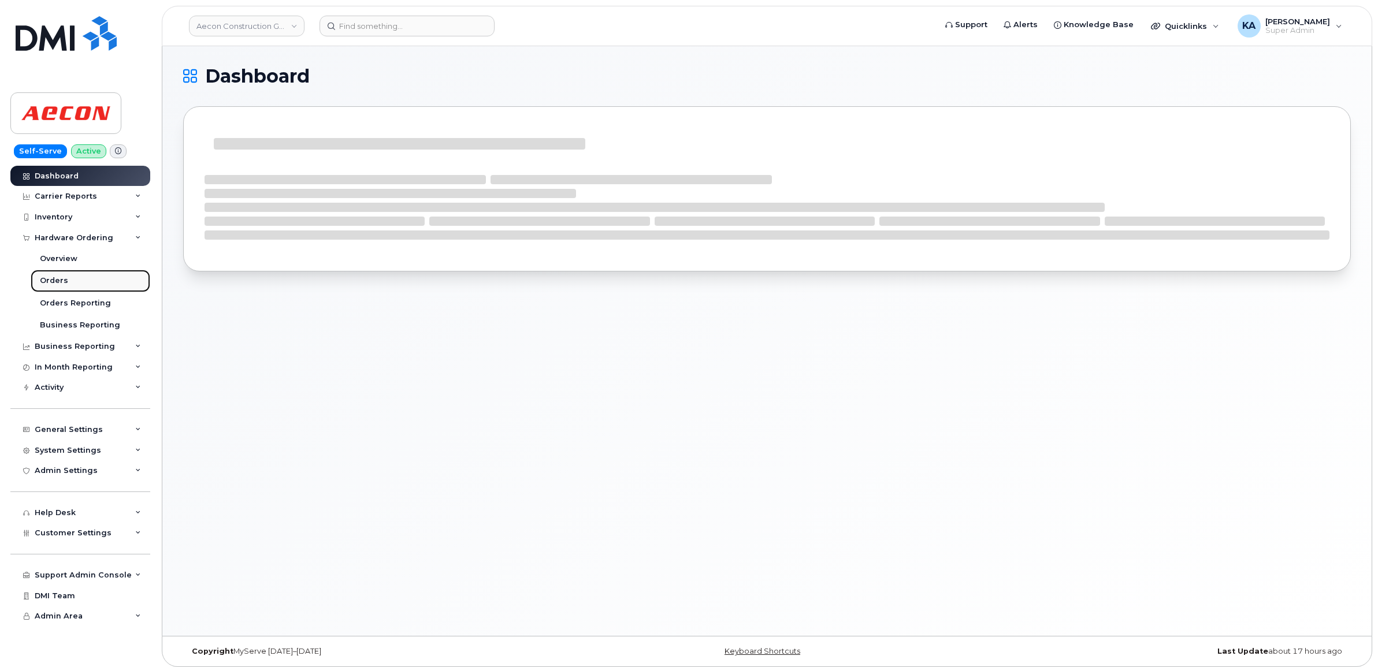
click at [53, 279] on div "Orders" at bounding box center [54, 281] width 28 height 10
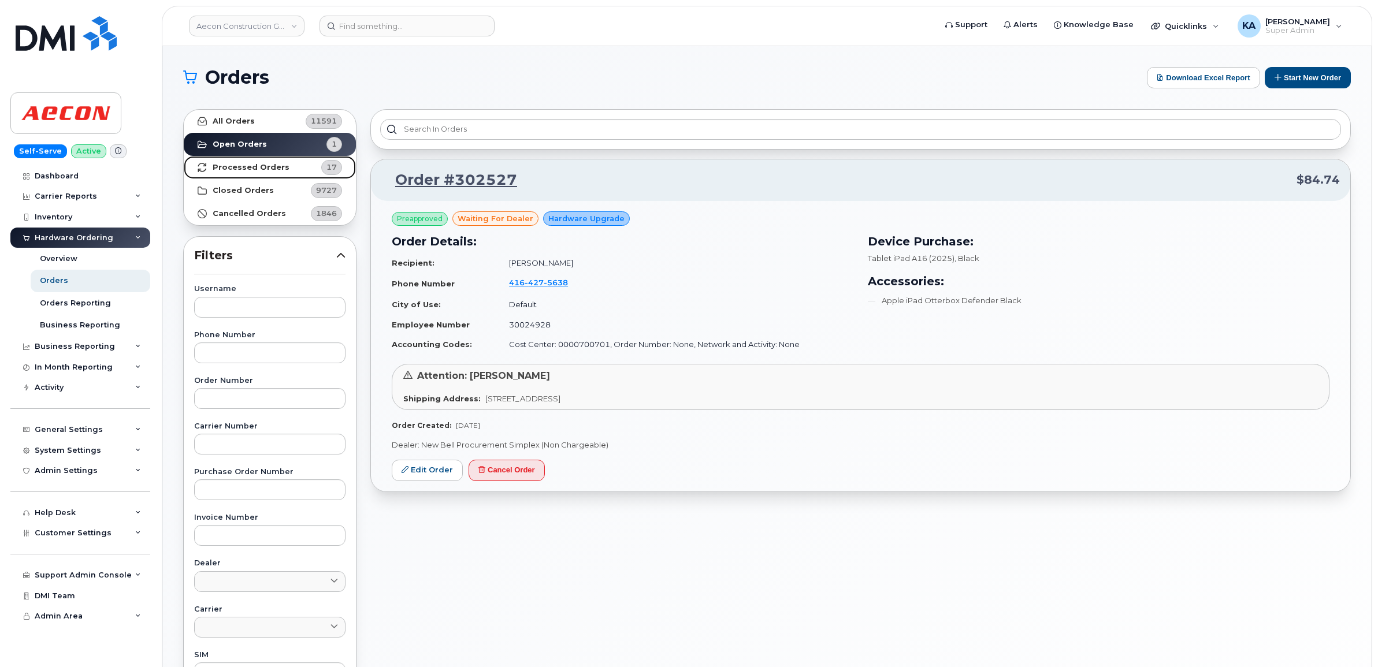
click at [249, 163] on strong "Processed Orders" at bounding box center [251, 167] width 77 height 9
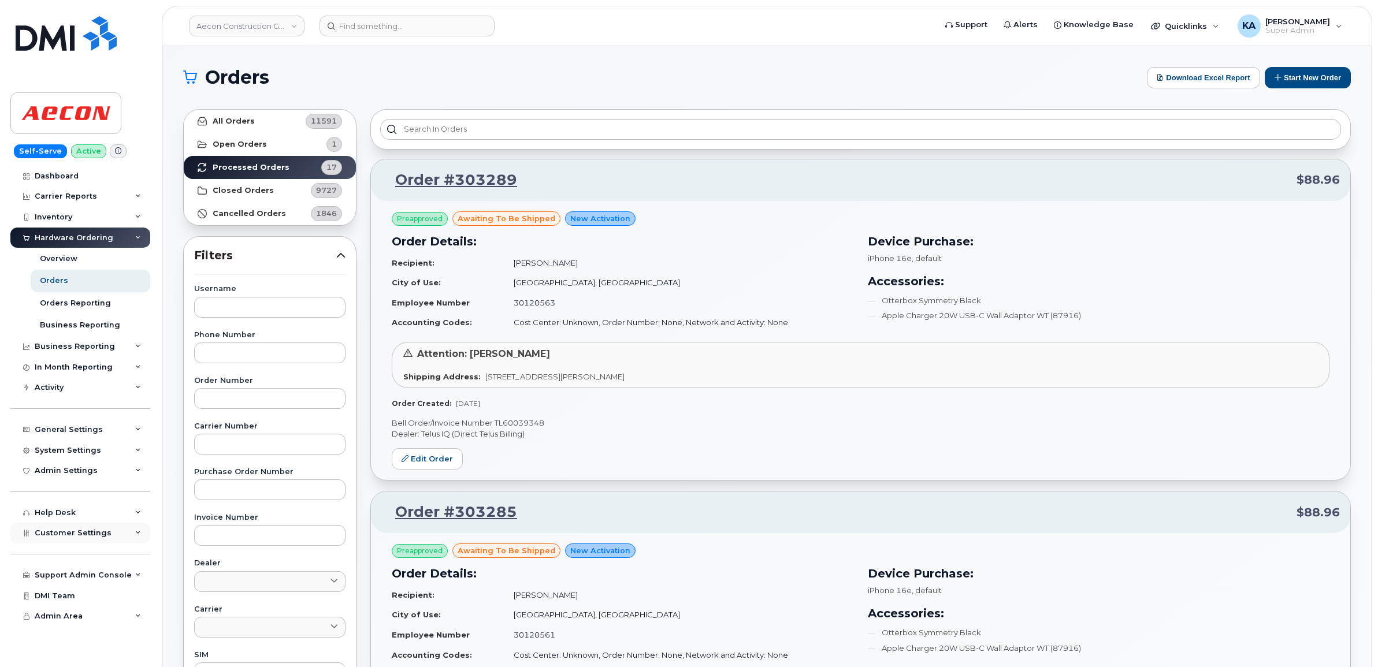
click at [70, 537] on span "Customer Settings" at bounding box center [73, 533] width 77 height 9
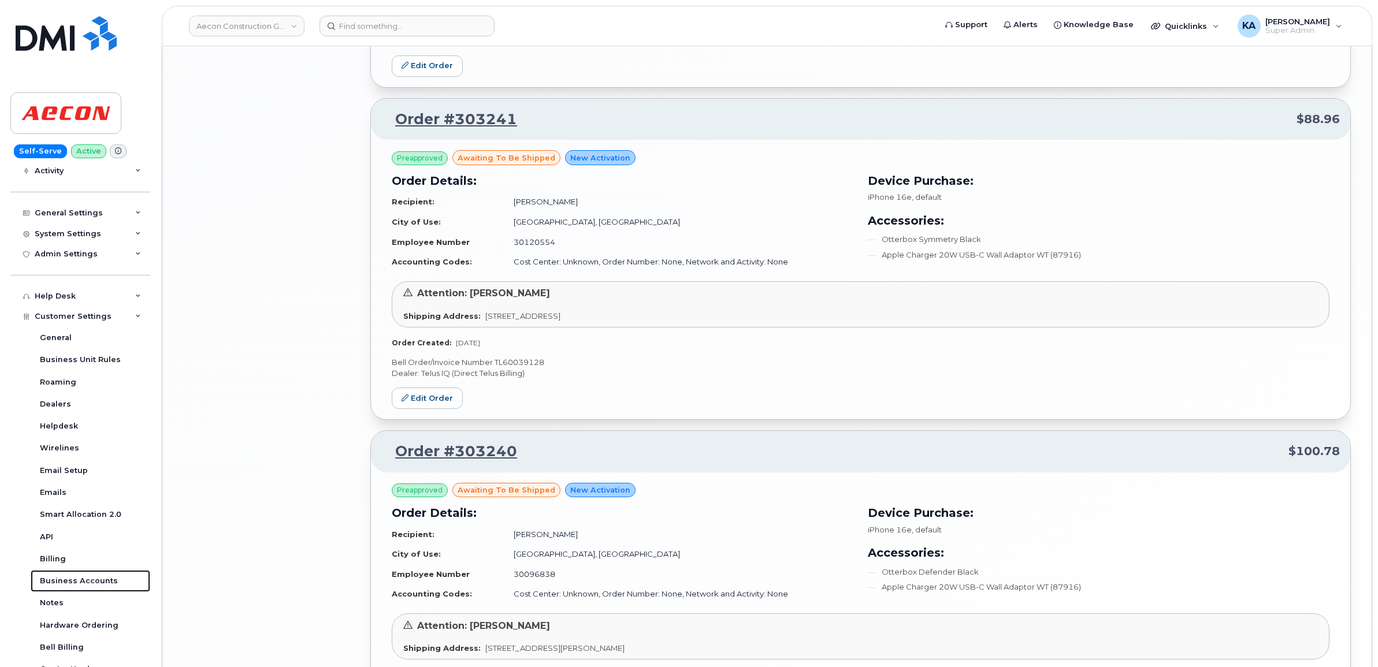
scroll to position [2240, 0]
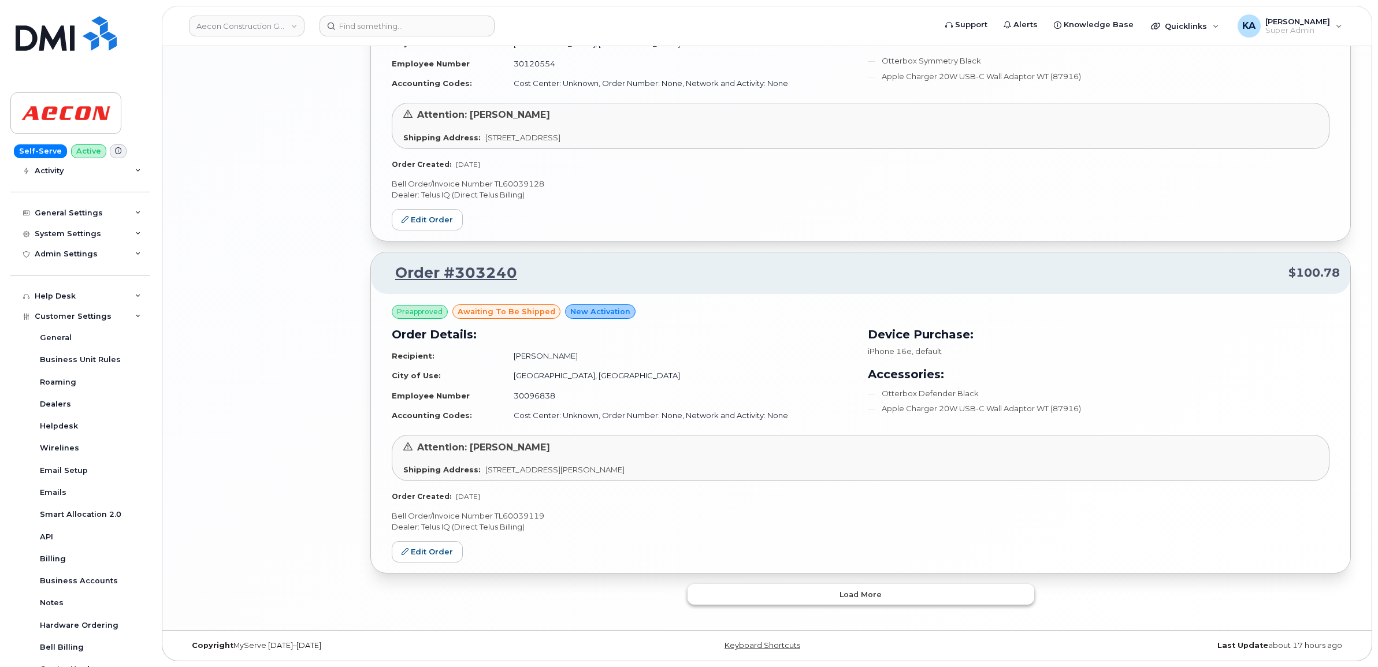
click at [709, 595] on button "Load more" at bounding box center [860, 594] width 347 height 21
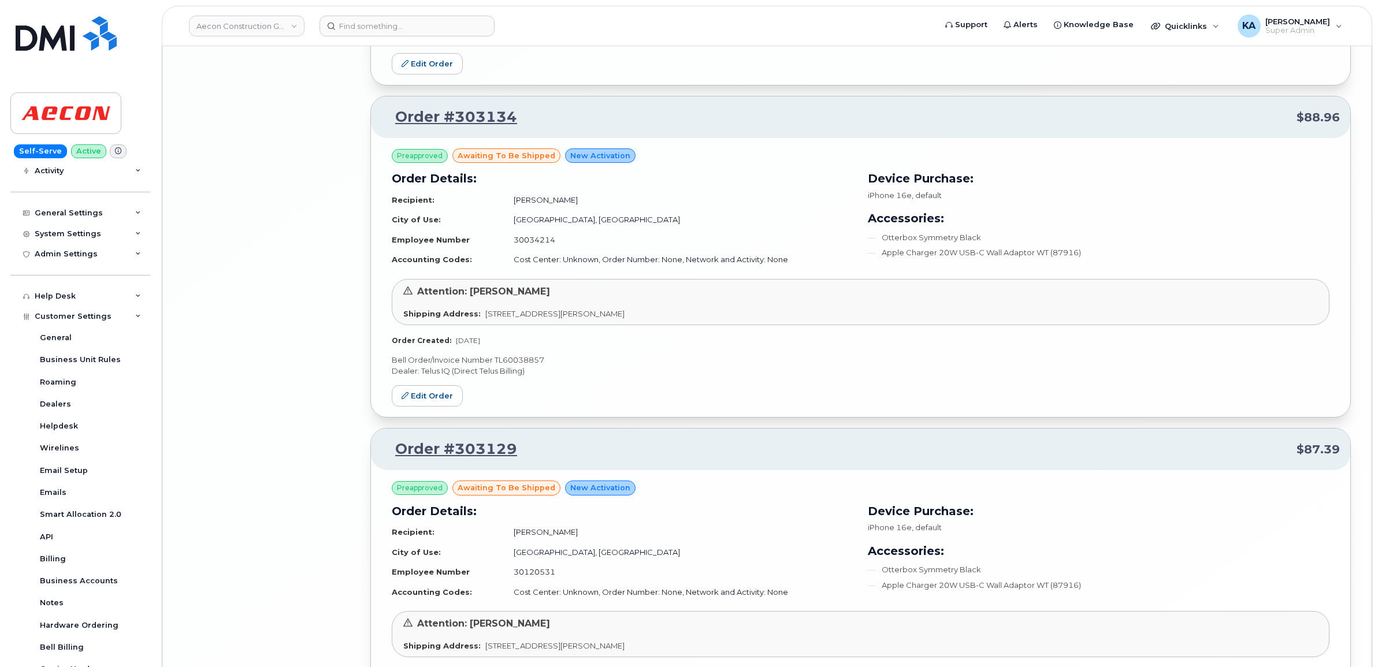
scroll to position [4989, 0]
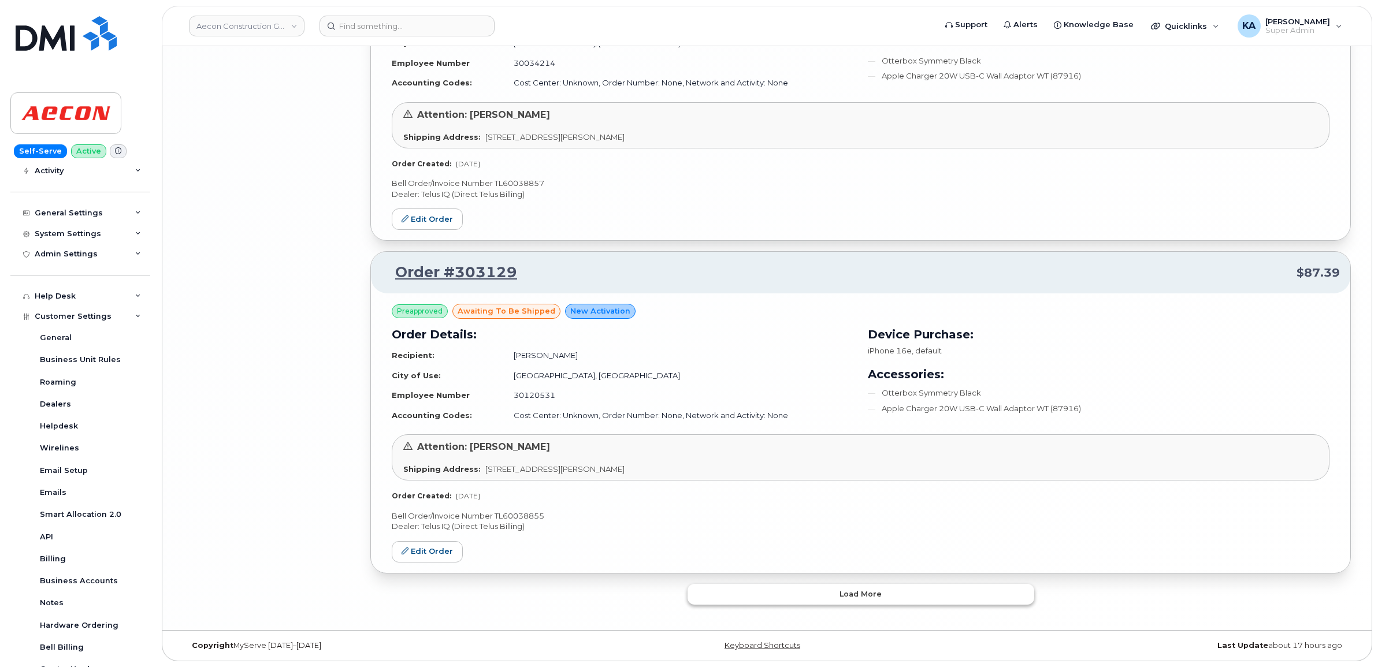
click at [716, 600] on button "Load more" at bounding box center [860, 594] width 347 height 21
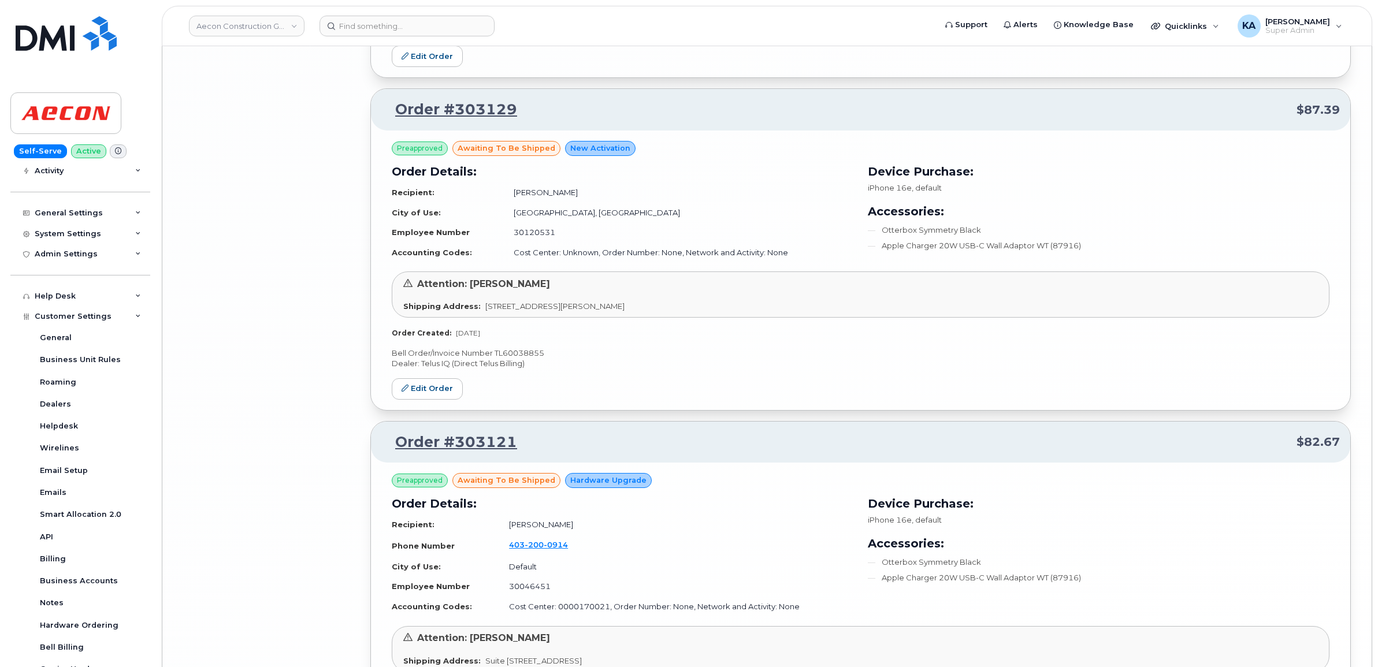
scroll to position [5318, 0]
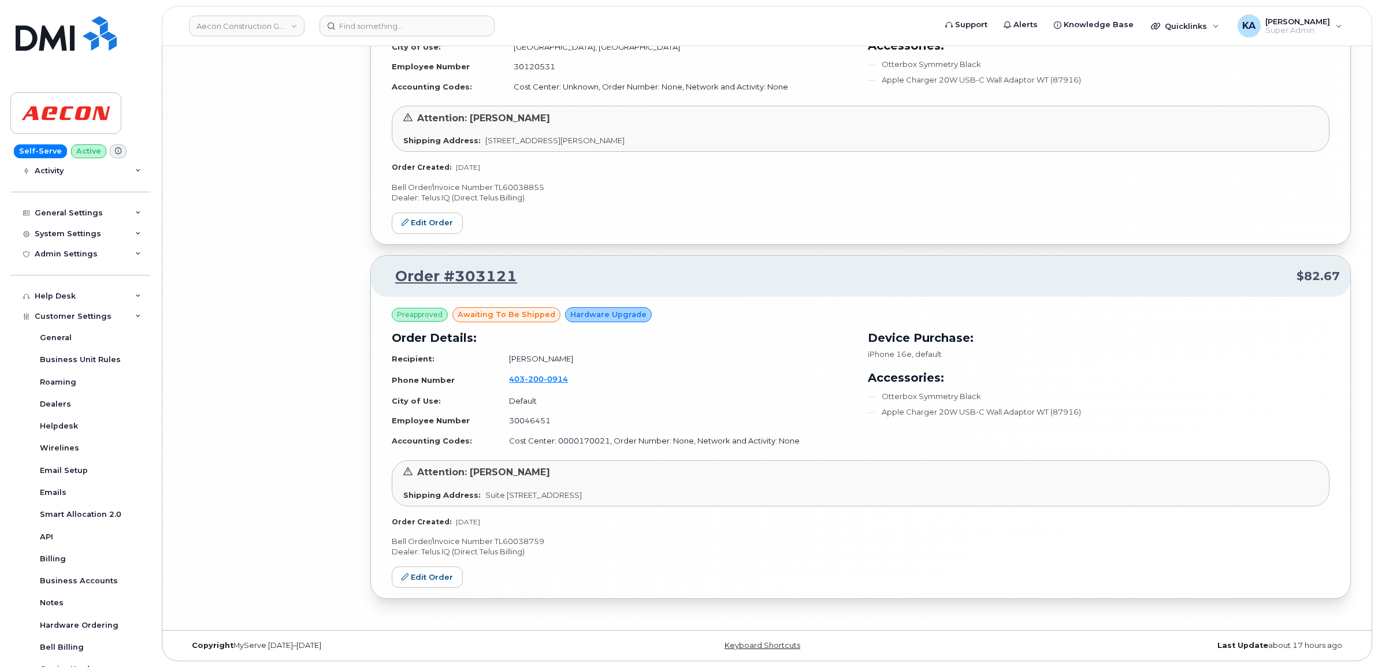
click at [510, 537] on p "Bell Order/Invoice Number TL60038759" at bounding box center [861, 541] width 938 height 11
copy p "TL60038759"
click at [408, 579] on icon at bounding box center [404, 577] width 7 height 7
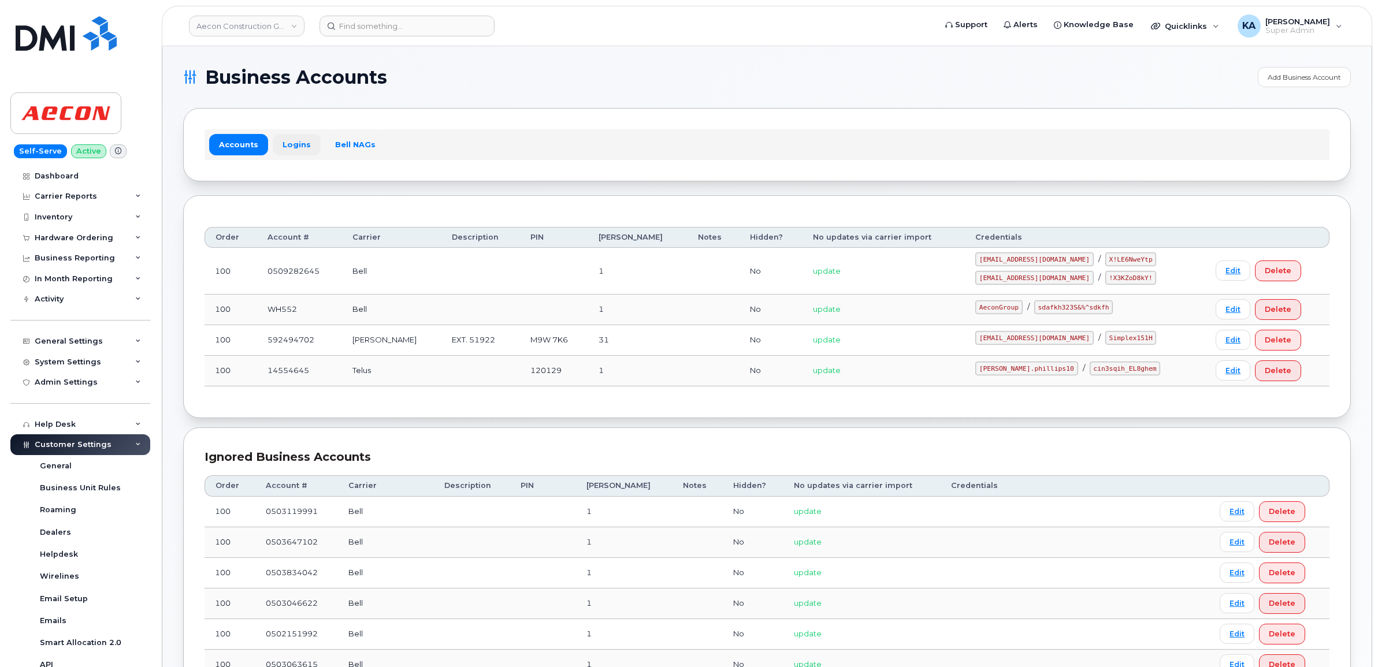
click at [289, 144] on link "Logins" at bounding box center [297, 144] width 48 height 21
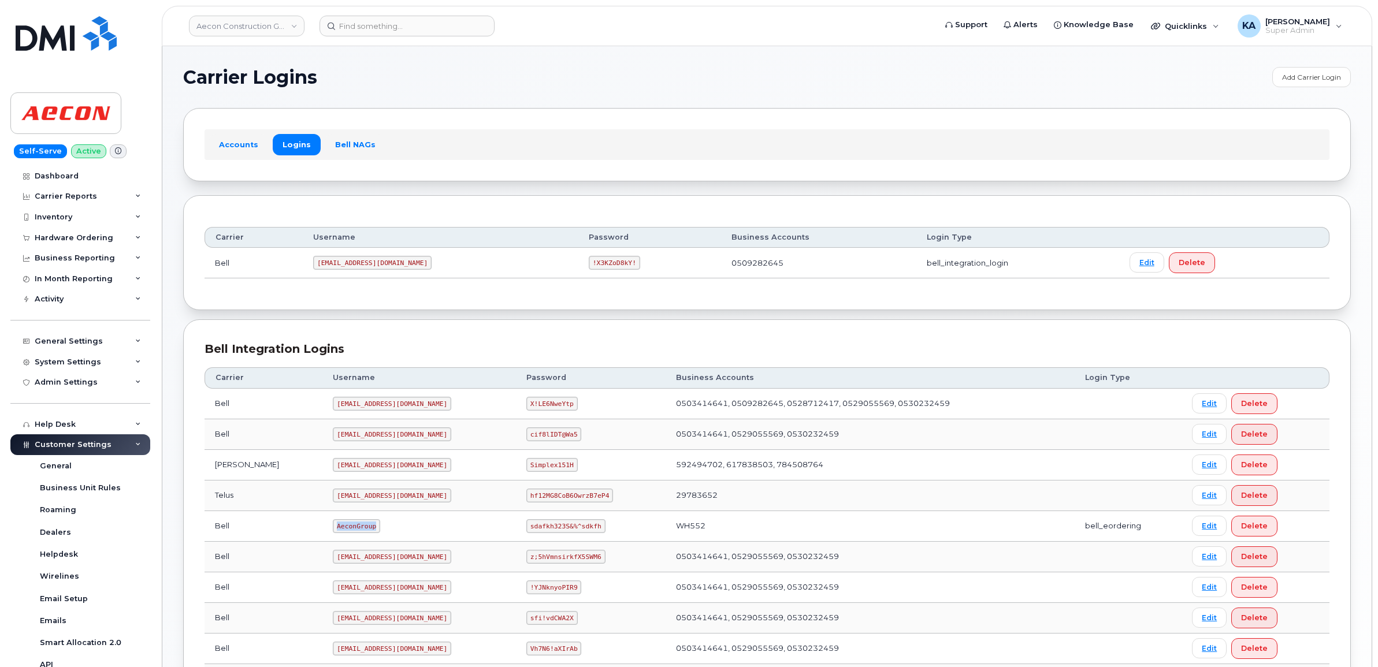
drag, startPoint x: 284, startPoint y: 529, endPoint x: 327, endPoint y: 532, distance: 43.5
click at [333, 532] on code "AeconGroup" at bounding box center [356, 526] width 47 height 14
copy code "AeconGroup"
drag, startPoint x: 509, startPoint y: 527, endPoint x: 578, endPoint y: 538, distance: 69.6
click at [578, 538] on td "sdafkh323S&%^sdkfh" at bounding box center [591, 526] width 150 height 31
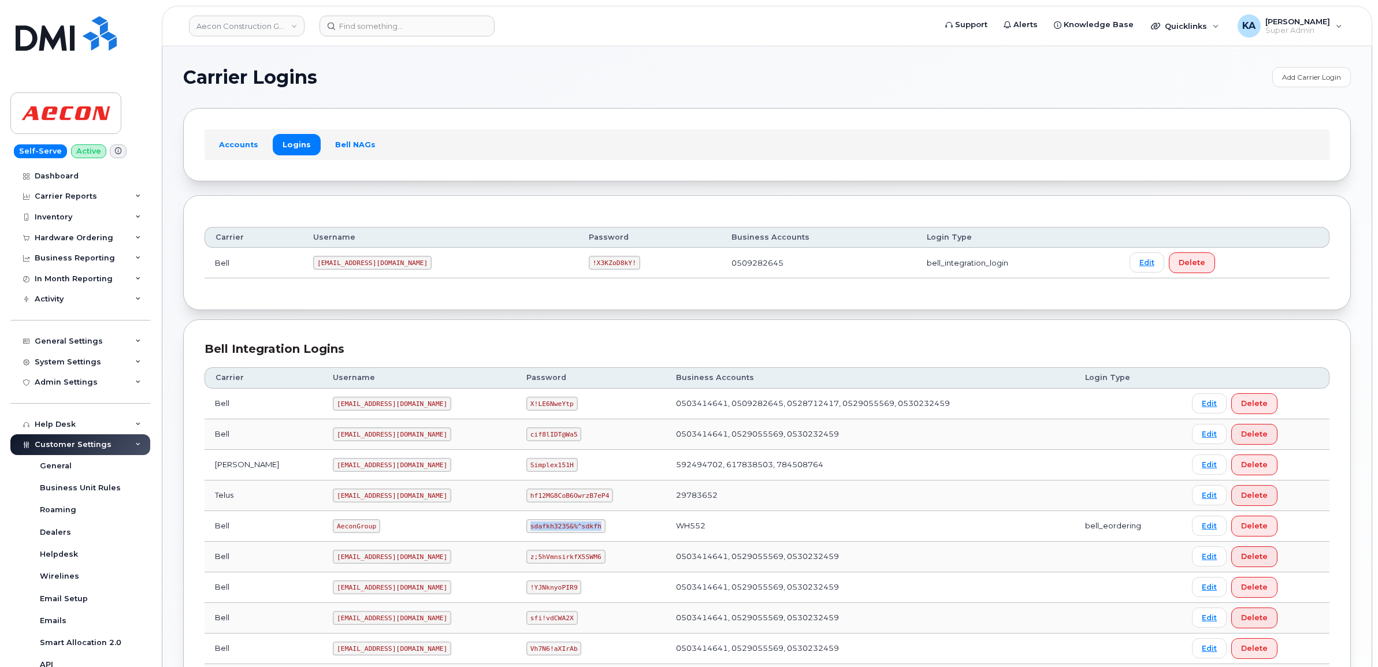
copy code "sdafkh323S&%^sdkfh"
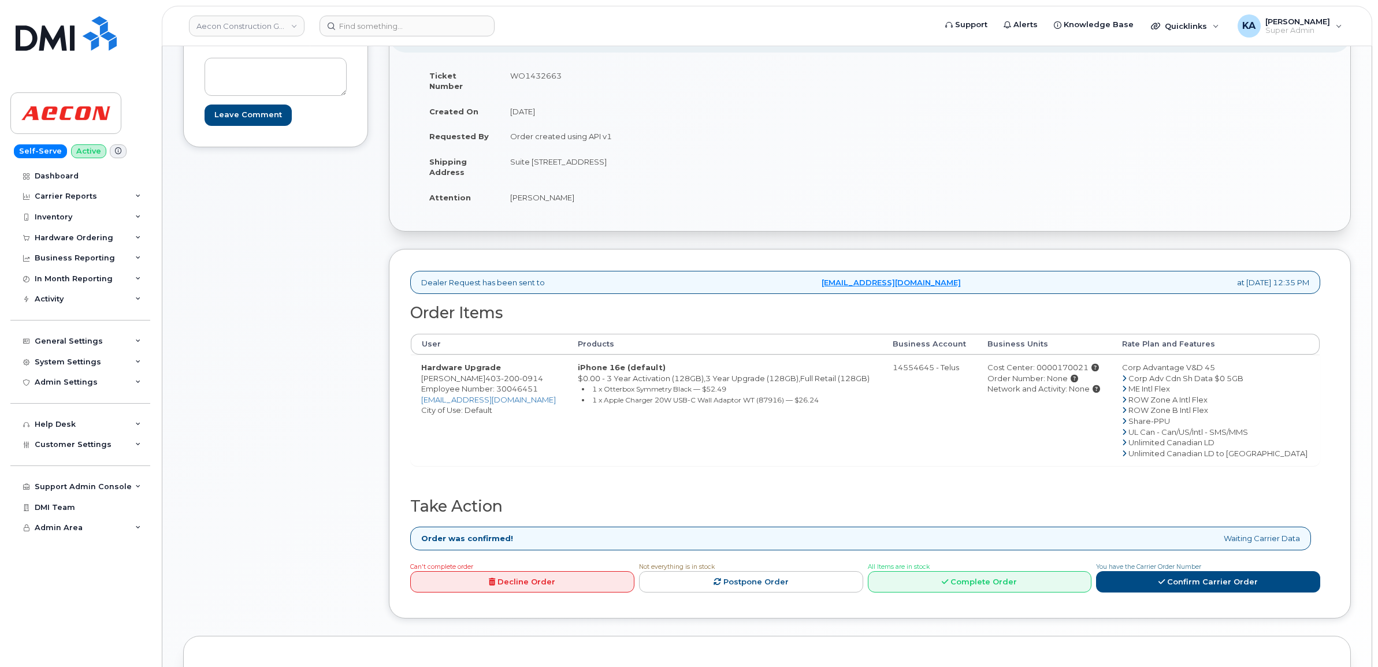
scroll to position [217, 0]
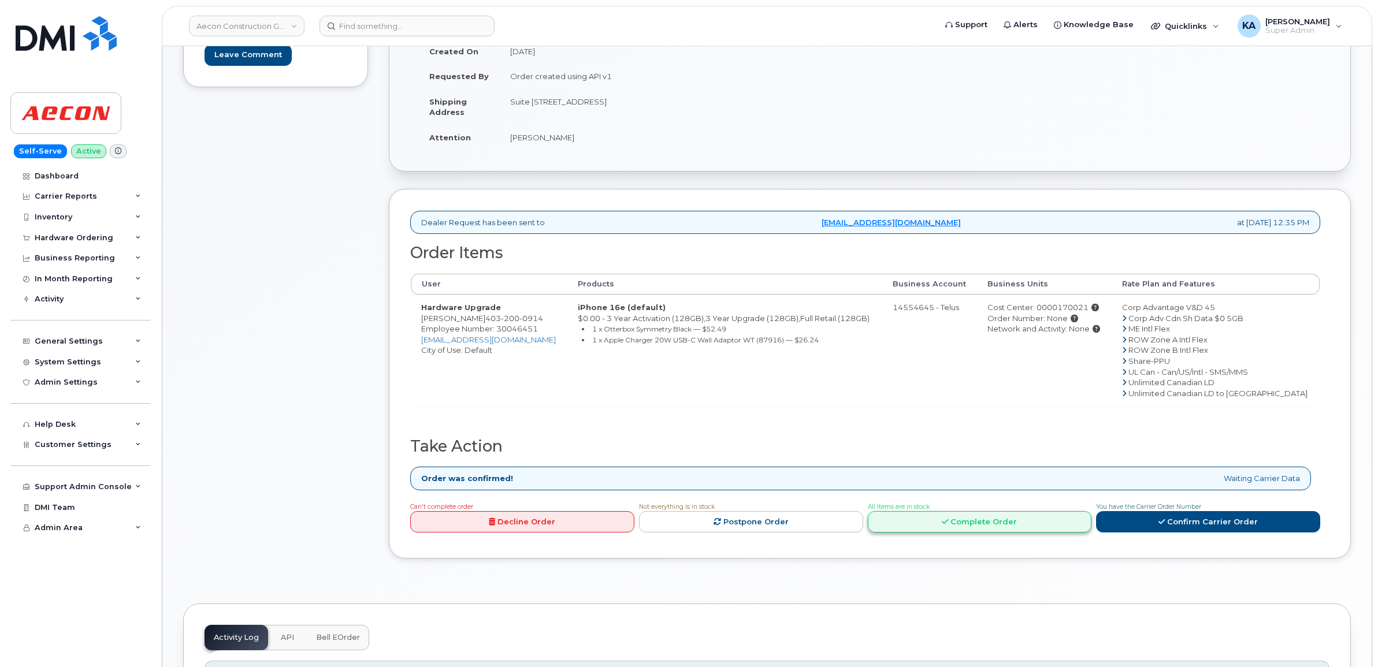
click at [919, 511] on link "Complete Order" at bounding box center [980, 521] width 224 height 21
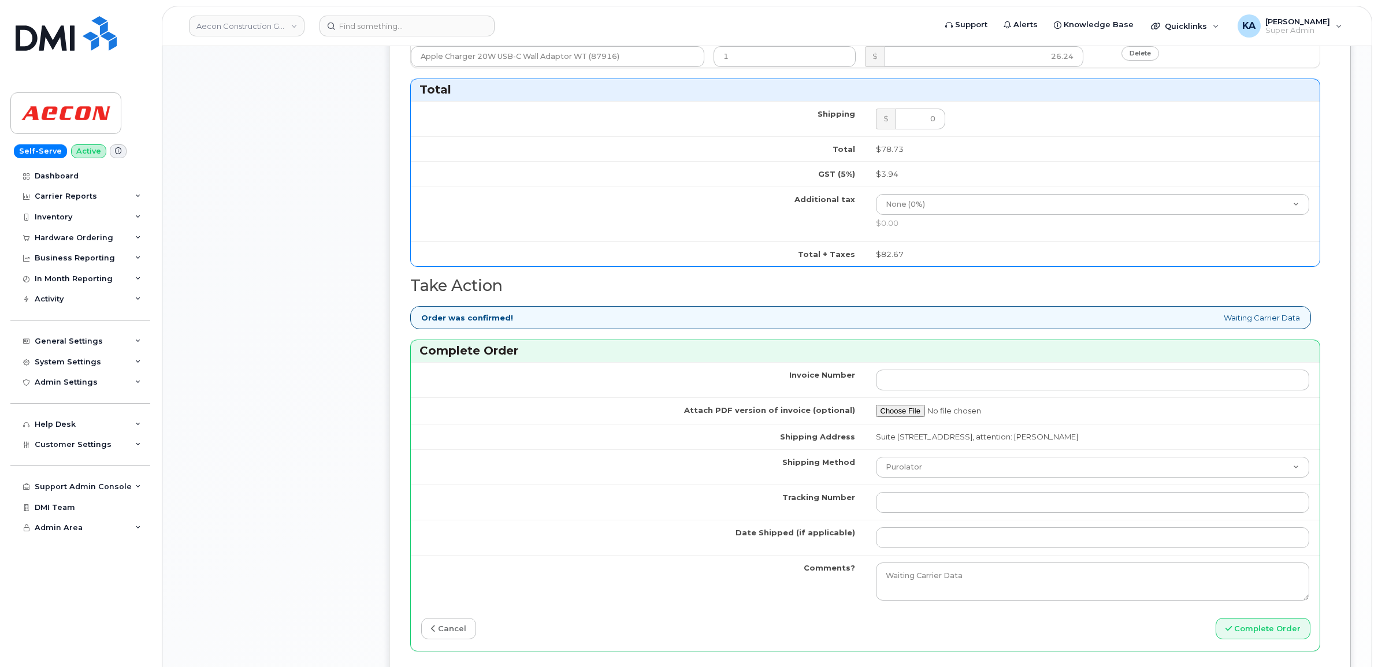
scroll to position [794, 0]
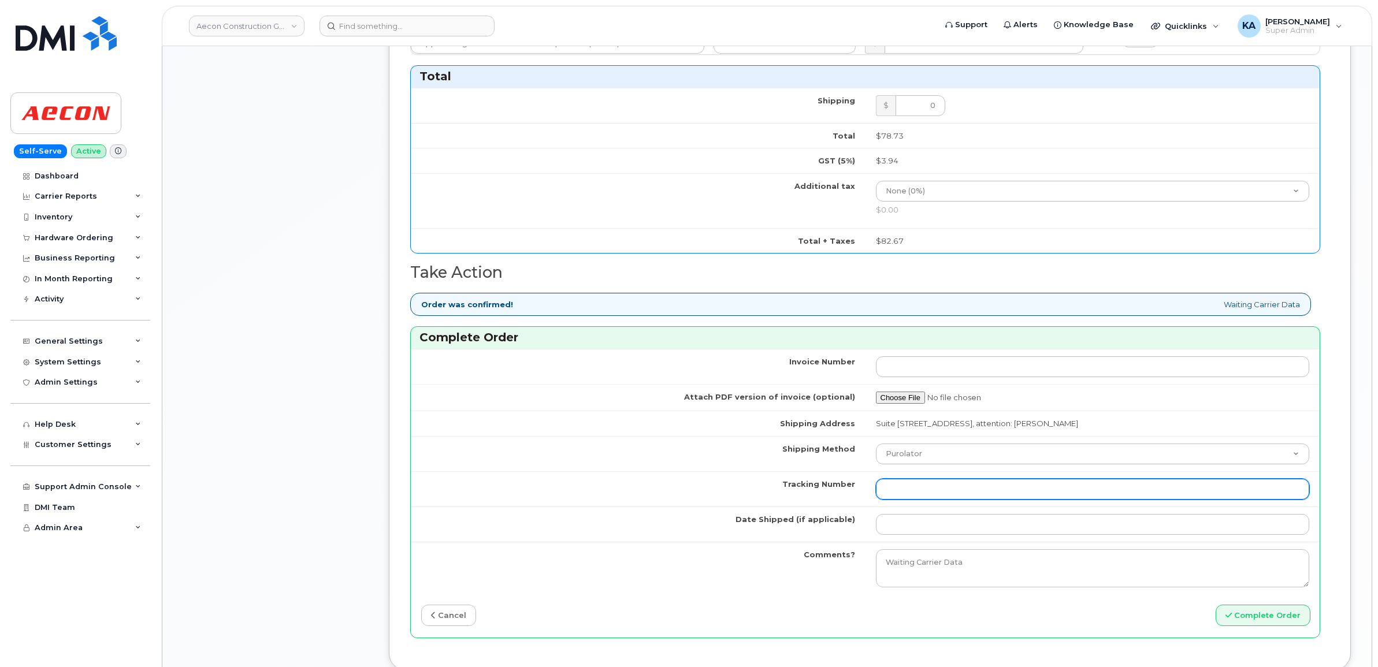
click at [977, 479] on input "Tracking Number" at bounding box center [1093, 489] width 434 height 21
paste input "GMY000758933"
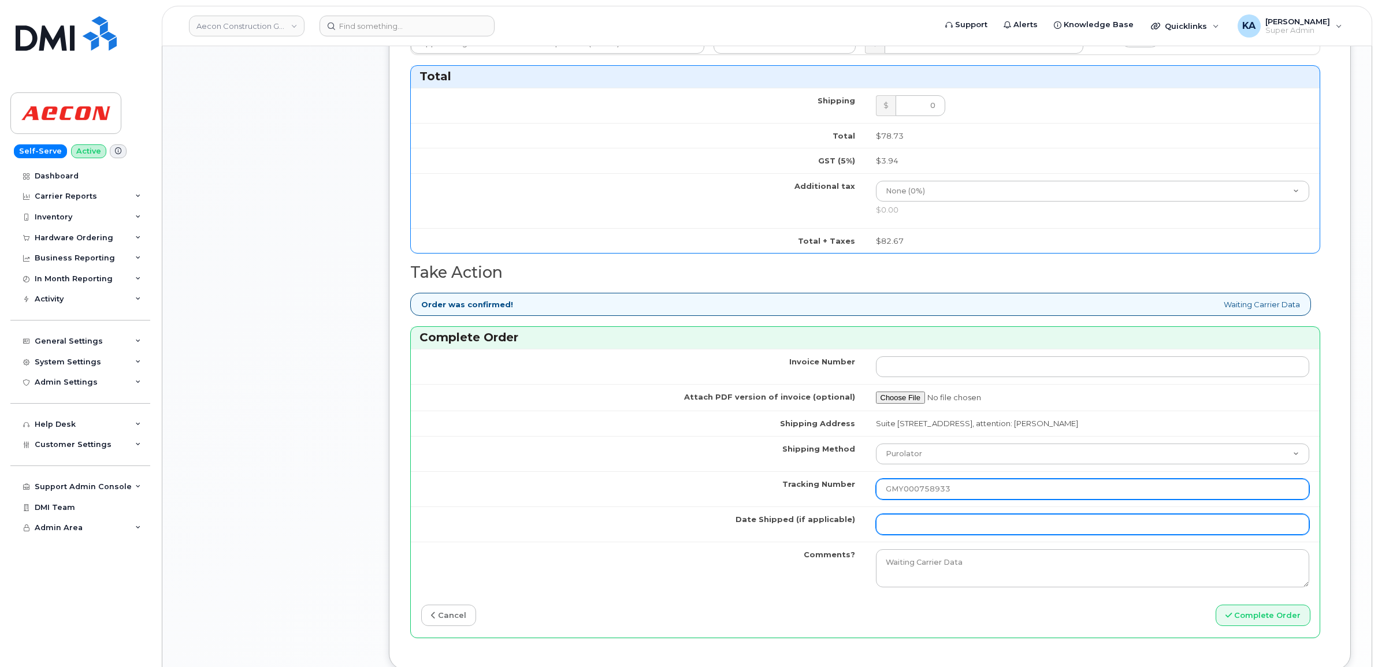
type input "GMY000758933"
click at [955, 521] on input "Date Shipped (if applicable)" at bounding box center [1093, 524] width 434 height 21
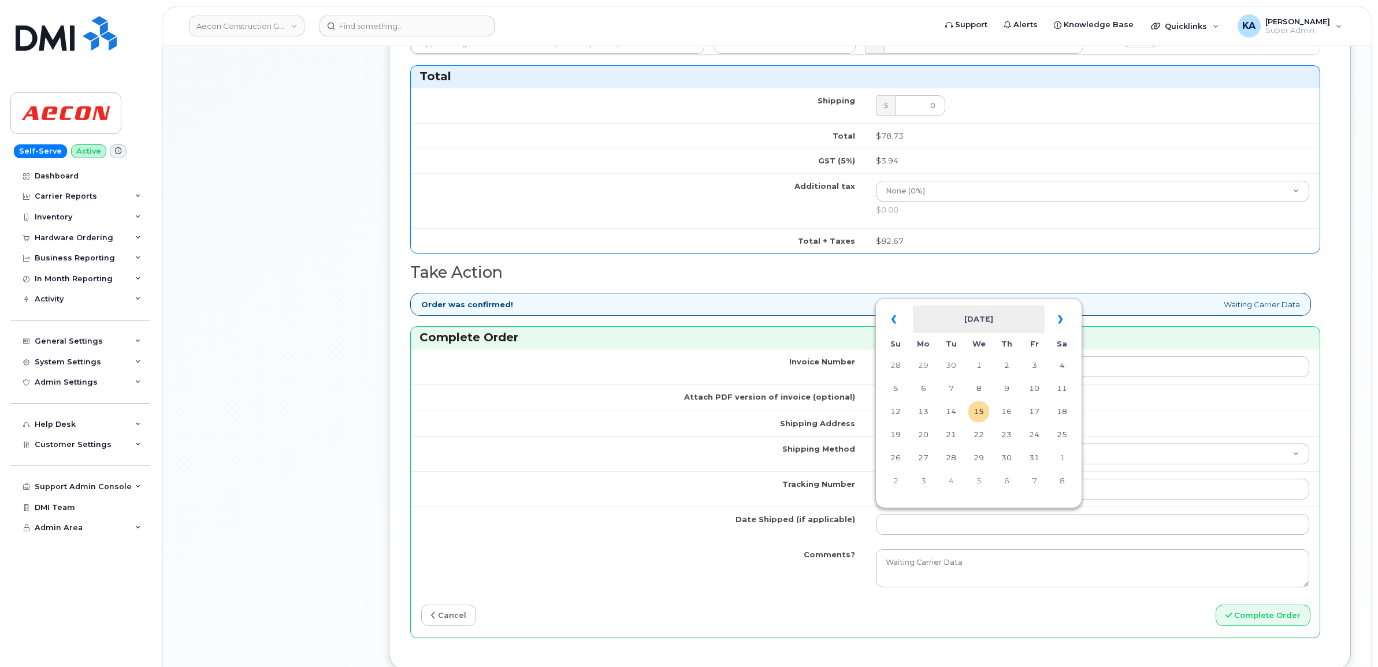
click at [991, 306] on th "October 2025" at bounding box center [979, 320] width 132 height 28
click at [924, 485] on span "Oct" at bounding box center [923, 483] width 26 height 31
click at [951, 411] on td "14" at bounding box center [950, 411] width 21 height 21
type input "[DATE]"
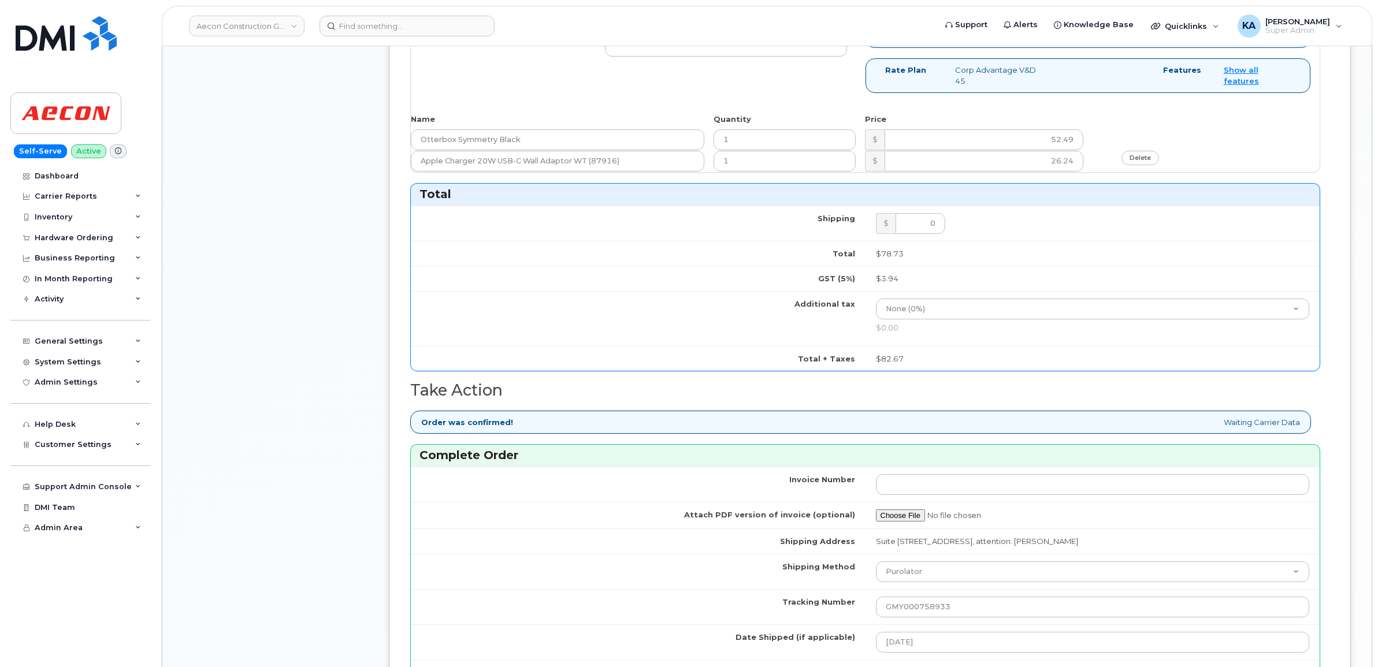
scroll to position [433, 0]
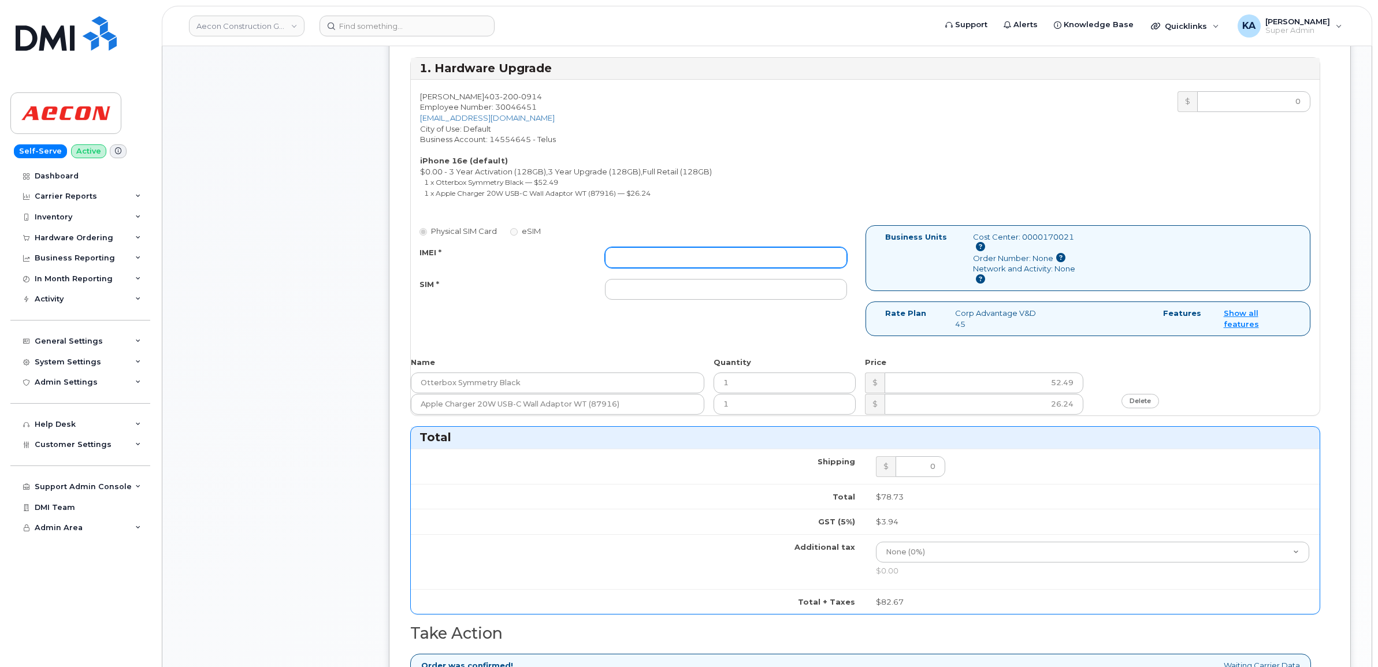
click at [722, 247] on input "IMEI *" at bounding box center [726, 257] width 242 height 21
paste input "353389561297680"
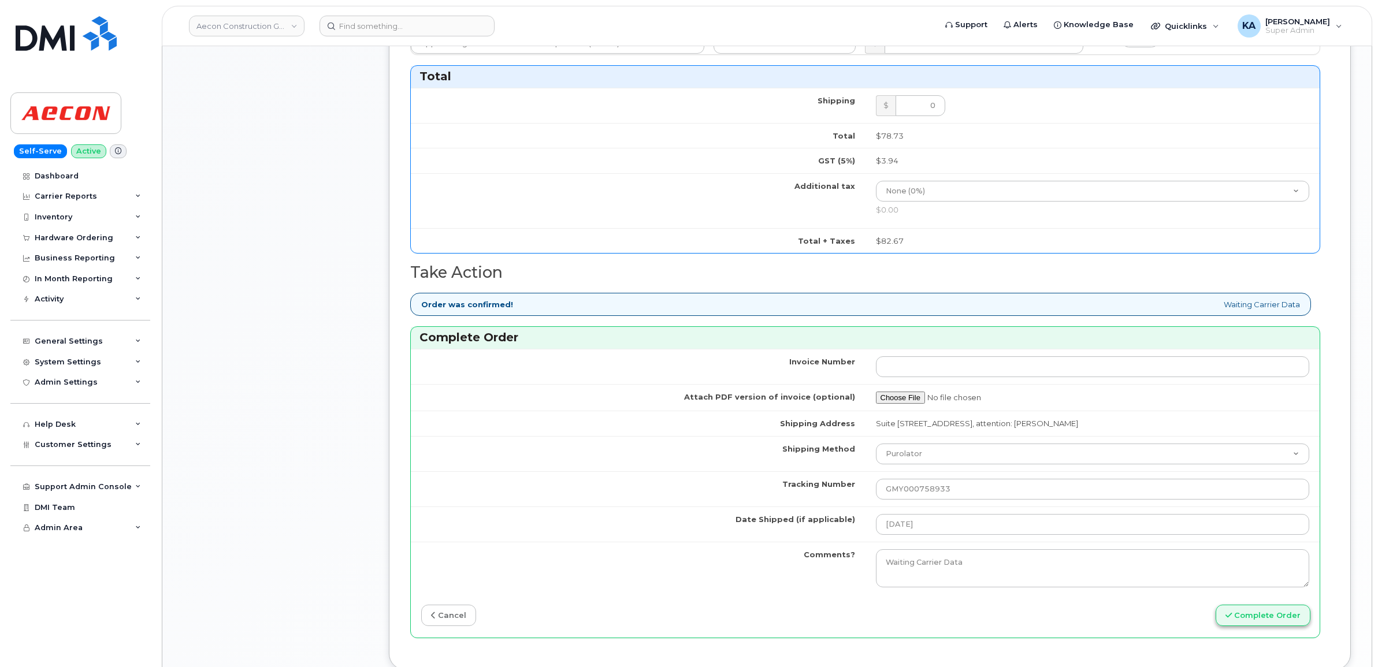
type input "353389561297680"
click at [1237, 607] on button "Complete Order" at bounding box center [1262, 615] width 95 height 21
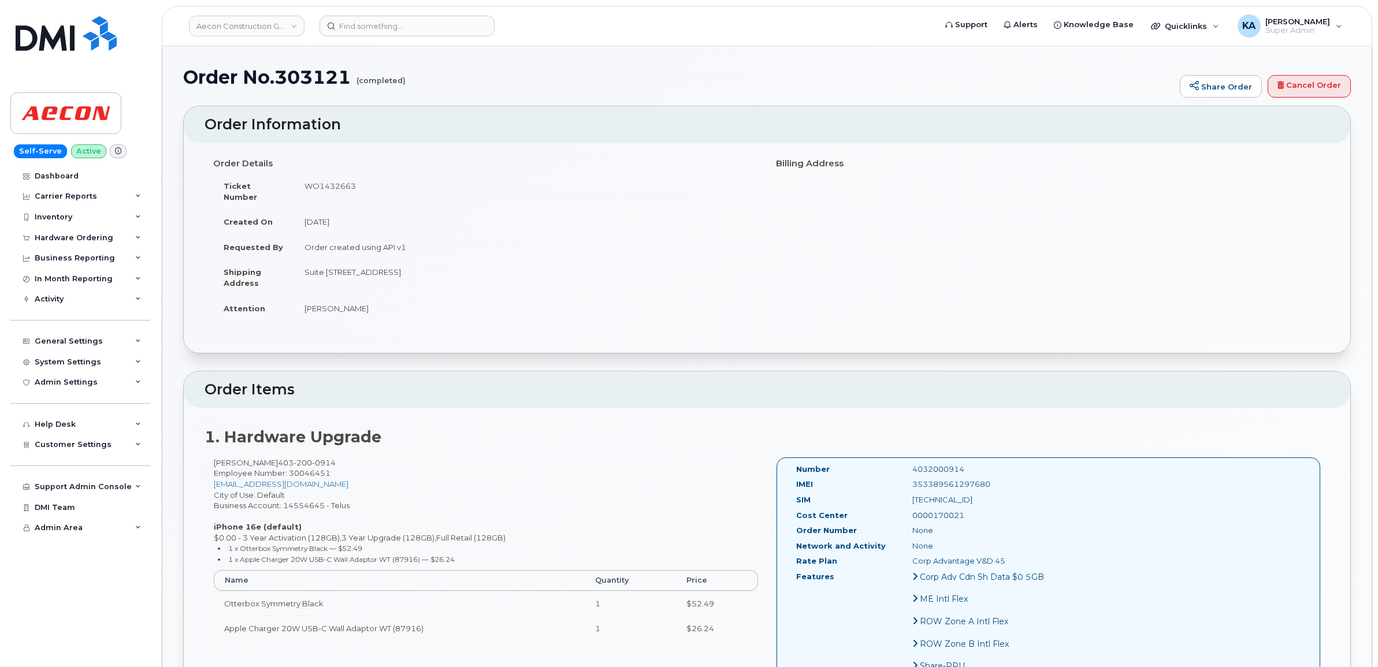
drag, startPoint x: 793, startPoint y: 457, endPoint x: 986, endPoint y: 559, distance: 218.1
click at [986, 559] on div "Number 4032000914 IMEI [TECHNICAL_ID] SIM [TECHNICAL_ID] Cost Center 0000170021…" at bounding box center [926, 612] width 279 height 297
copy div "Number 4032000914 IMEI [TECHNICAL_ID] SIM [TECHNICAL_ID] Cost Center 0000170021…"
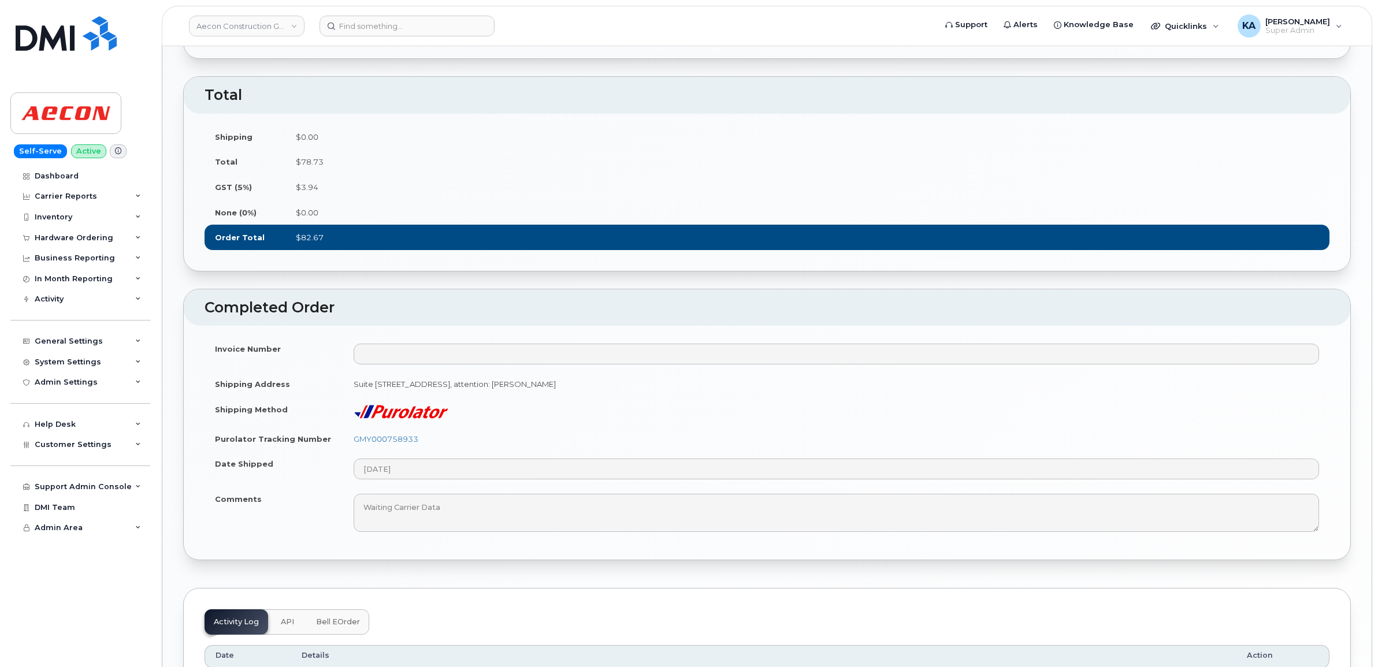
scroll to position [867, 0]
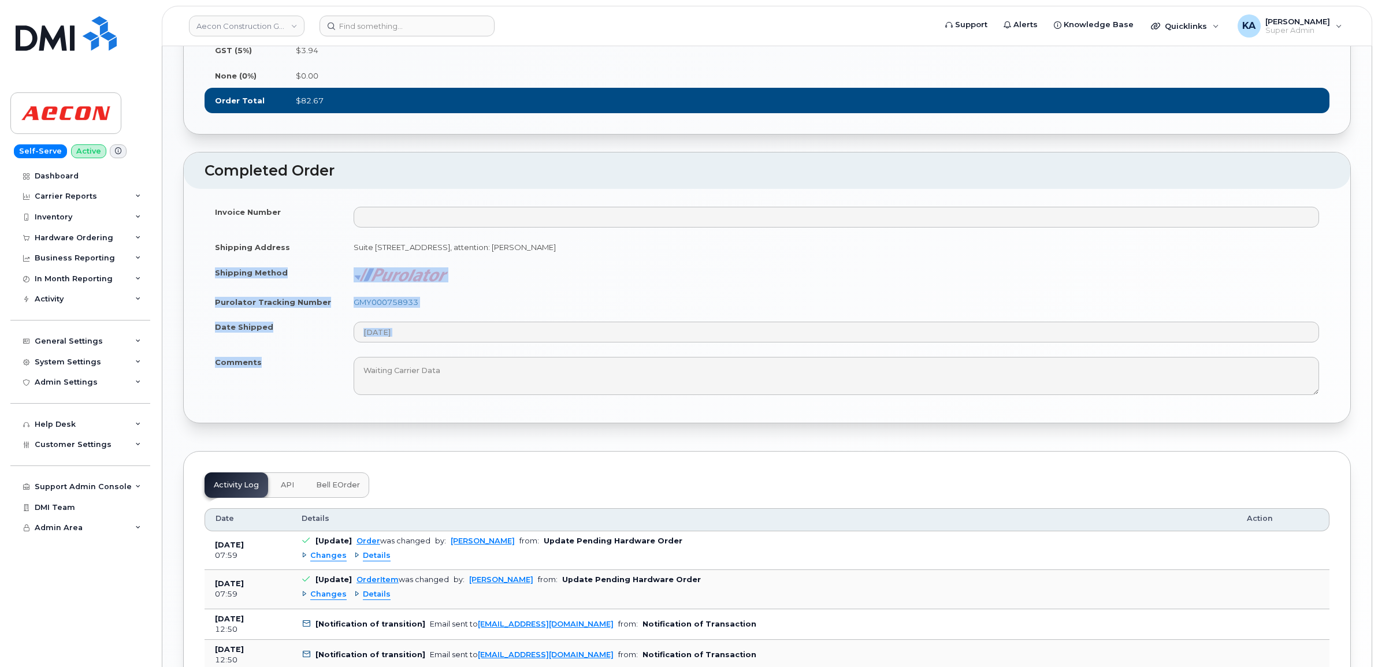
drag, startPoint x: 214, startPoint y: 304, endPoint x: 261, endPoint y: 395, distance: 102.3
click at [261, 395] on tbody "Invoice Number Shipping Address [STREET_ADDRESS], attention: [PERSON_NAME] Ship…" at bounding box center [766, 300] width 1125 height 203
copy tbody "Shipping Method Purolator Tracking Number GMY000758933 Date Shipped Comments"
click at [452, 315] on td "GMY000758933" at bounding box center [836, 301] width 986 height 25
drag, startPoint x: 430, startPoint y: 333, endPoint x: 354, endPoint y: 338, distance: 77.0
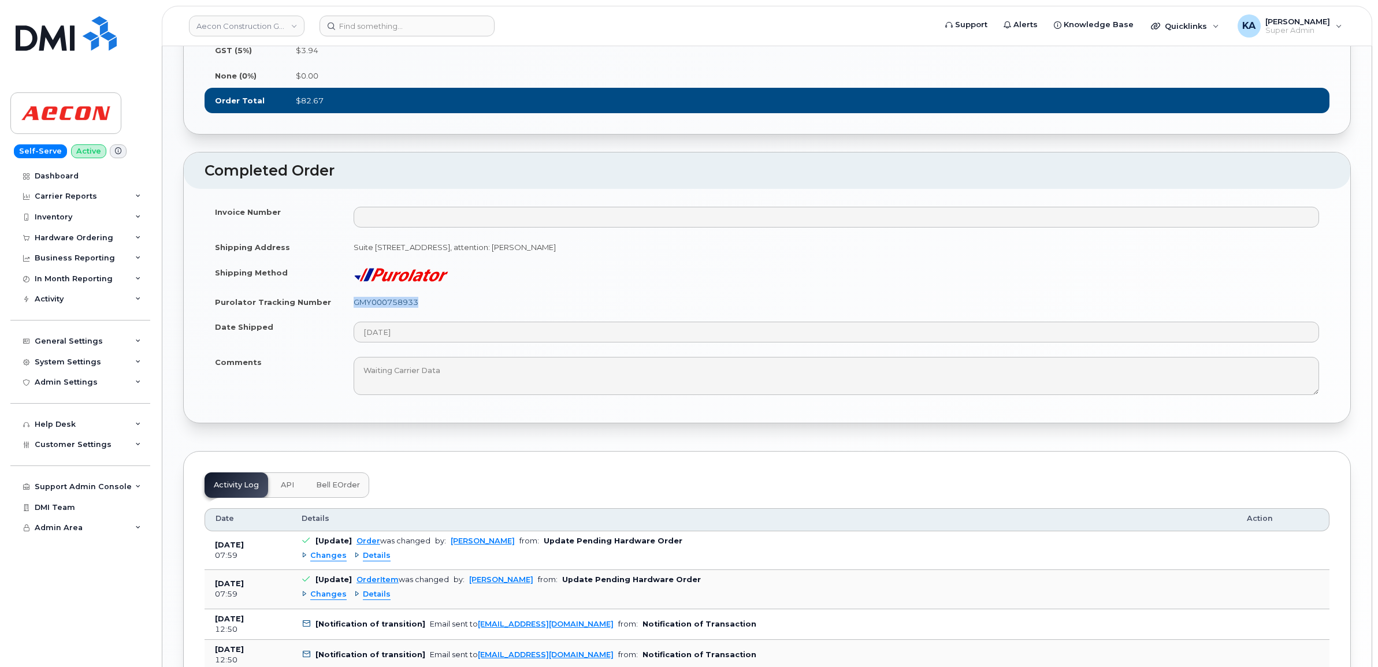
click at [354, 315] on td "GMY000758933" at bounding box center [836, 301] width 986 height 25
copy link "GMY000758933"
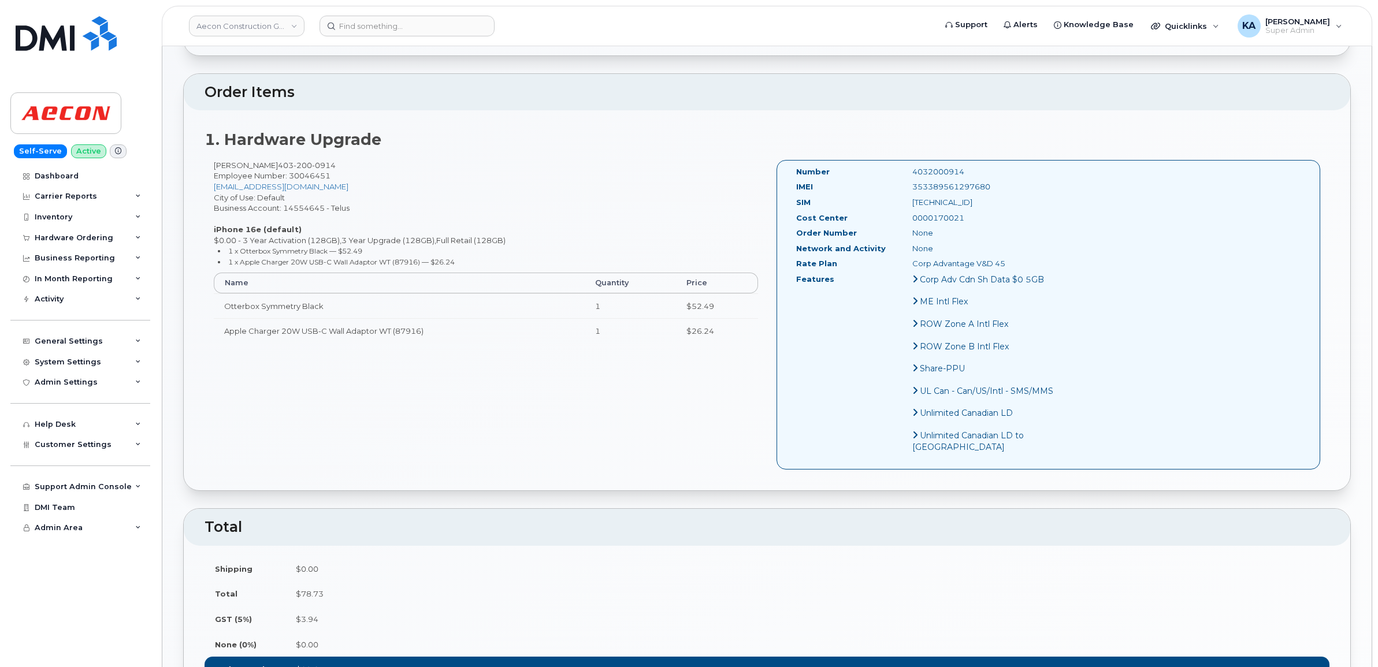
scroll to position [217, 0]
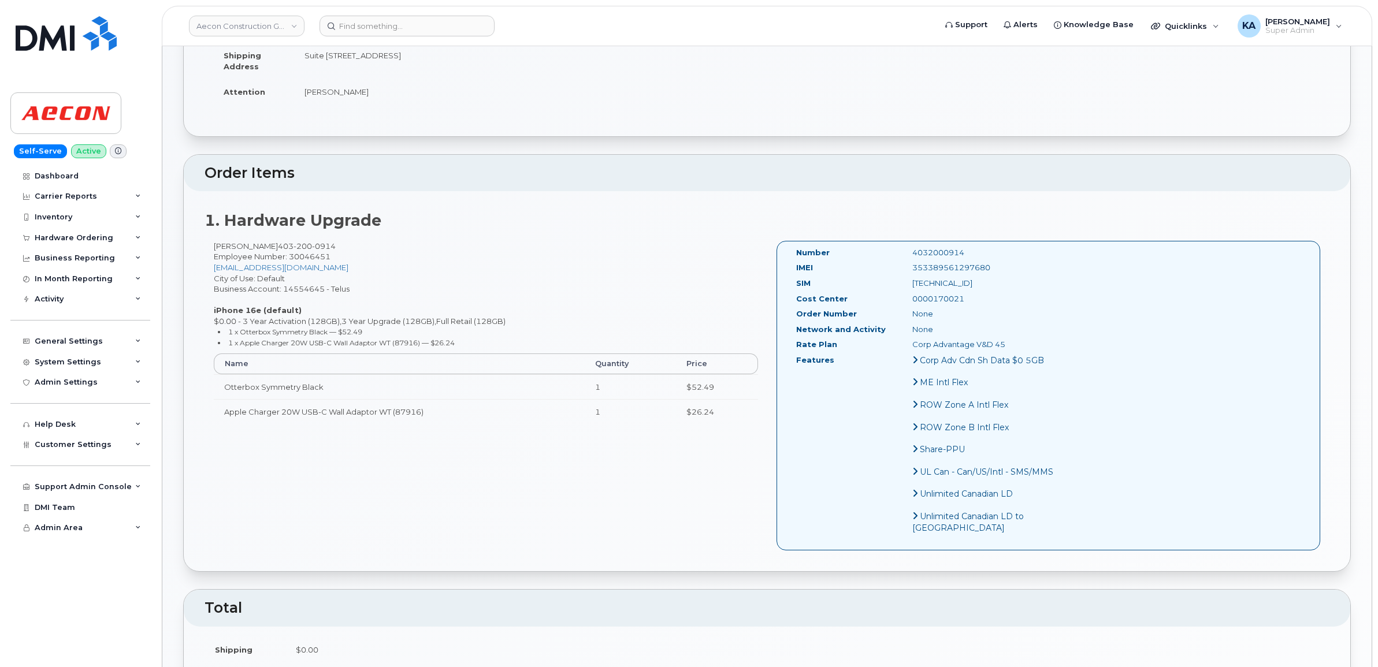
drag, startPoint x: 964, startPoint y: 258, endPoint x: 882, endPoint y: 259, distance: 82.0
click at [903, 262] on div "353389561297680" at bounding box center [984, 267] width 163 height 11
copy div "353389561297680"
drag, startPoint x: 943, startPoint y: 241, endPoint x: 882, endPoint y: 240, distance: 61.2
click at [903, 247] on div "4032000914" at bounding box center [984, 252] width 163 height 11
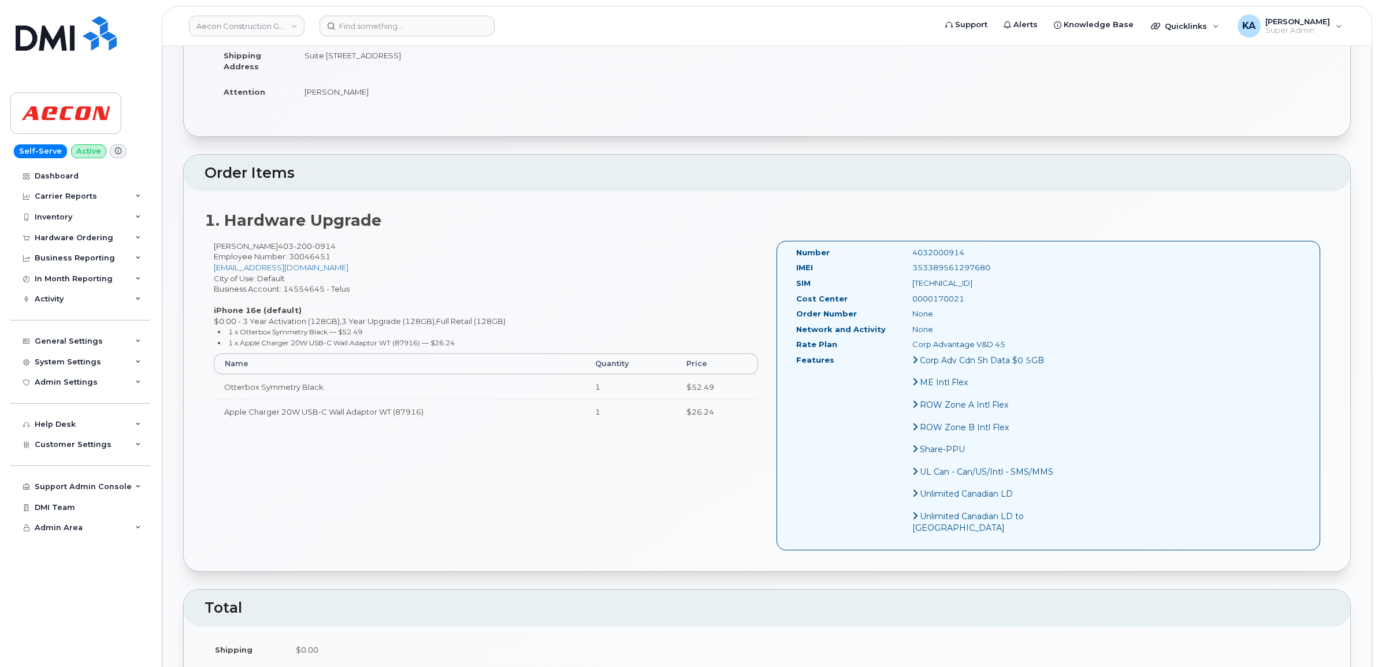
copy div "4032000914"
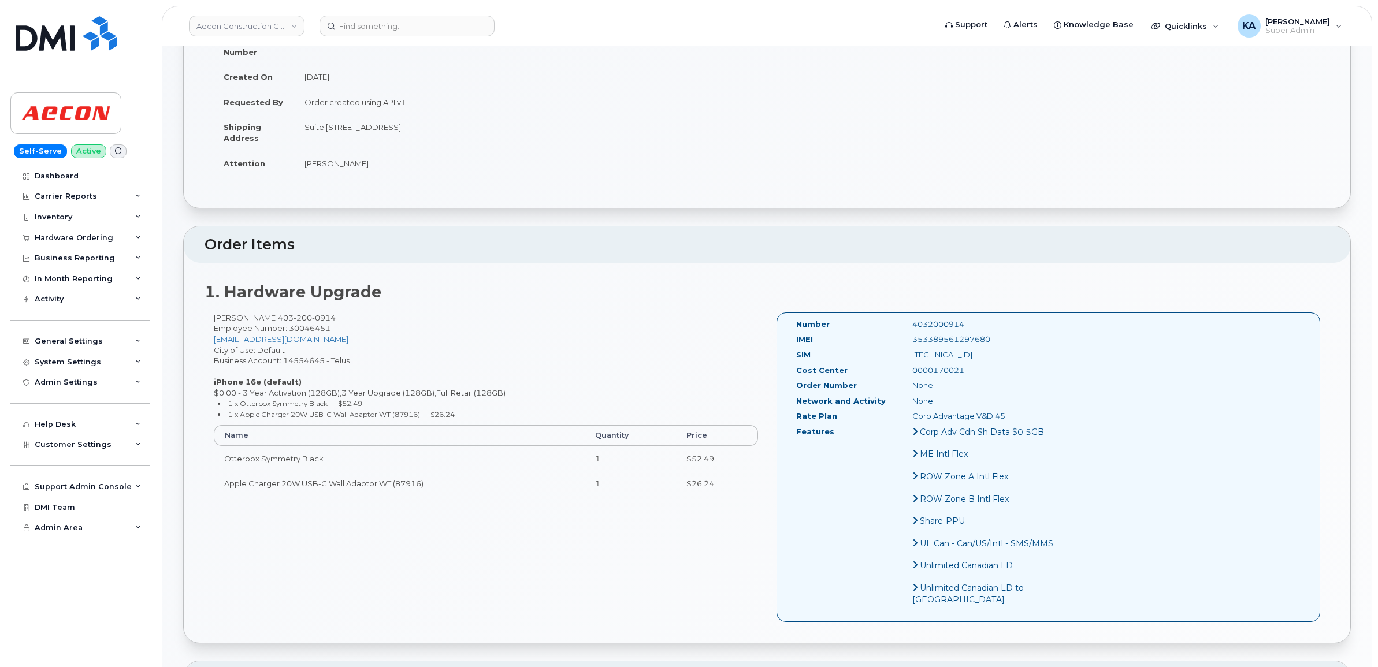
scroll to position [0, 0]
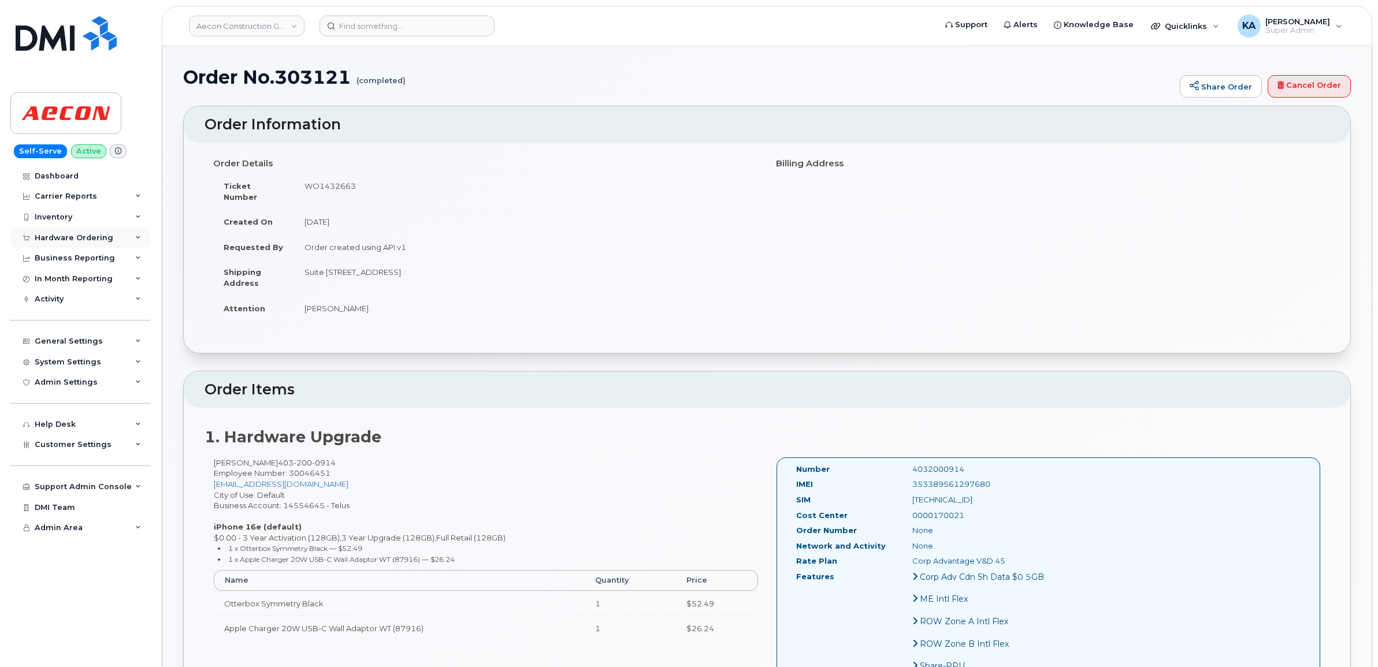
click at [64, 236] on div "Hardware Ordering" at bounding box center [74, 237] width 79 height 9
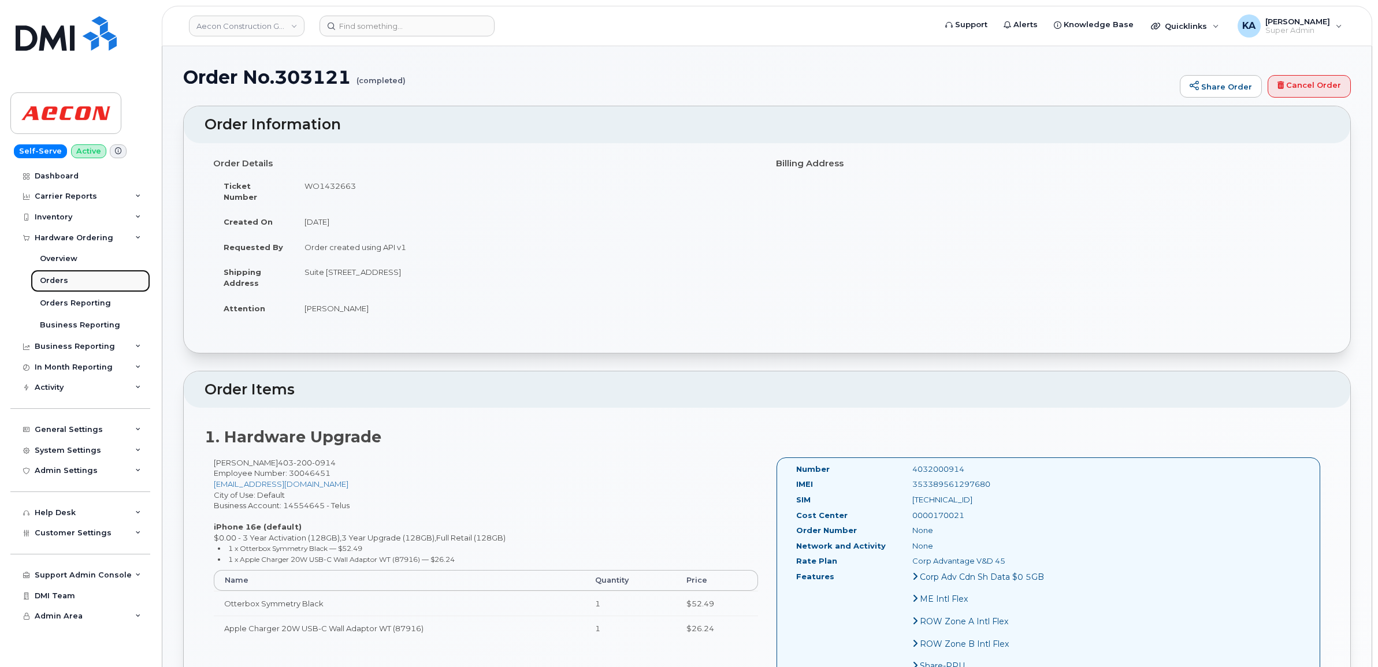
click at [52, 278] on div "Orders" at bounding box center [54, 281] width 28 height 10
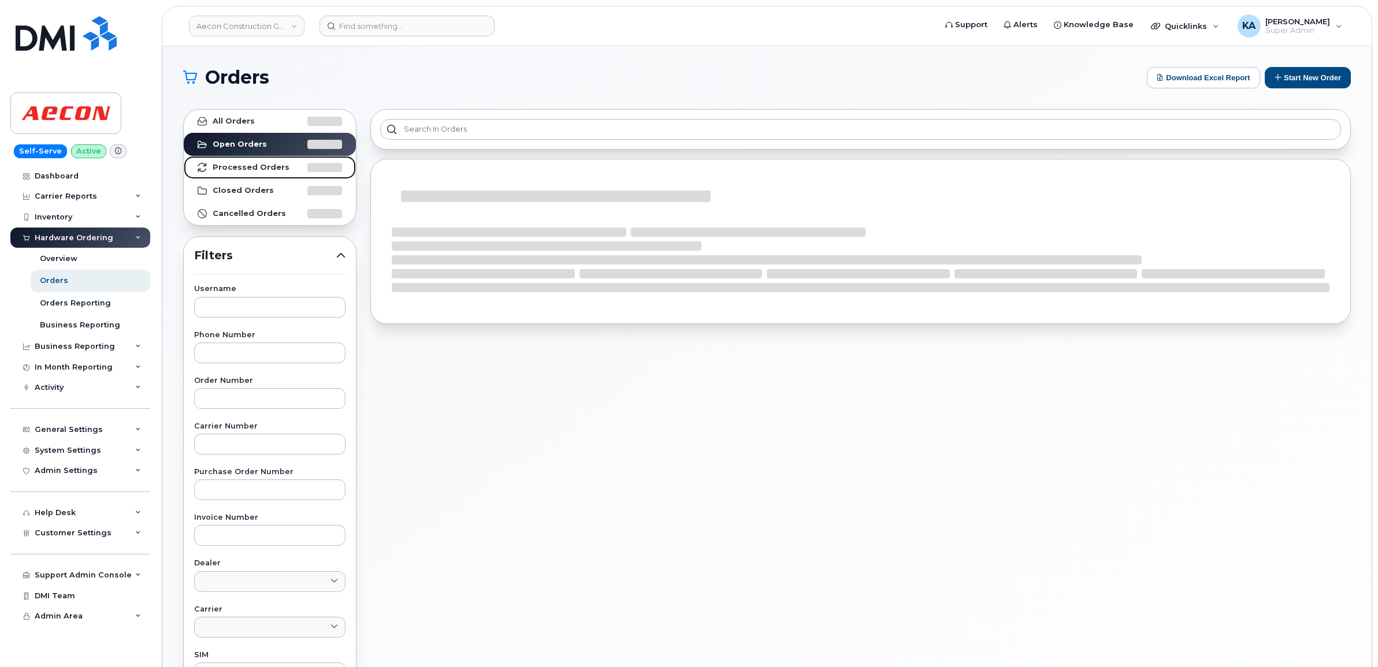
click at [241, 168] on strong "Processed Orders" at bounding box center [251, 167] width 77 height 9
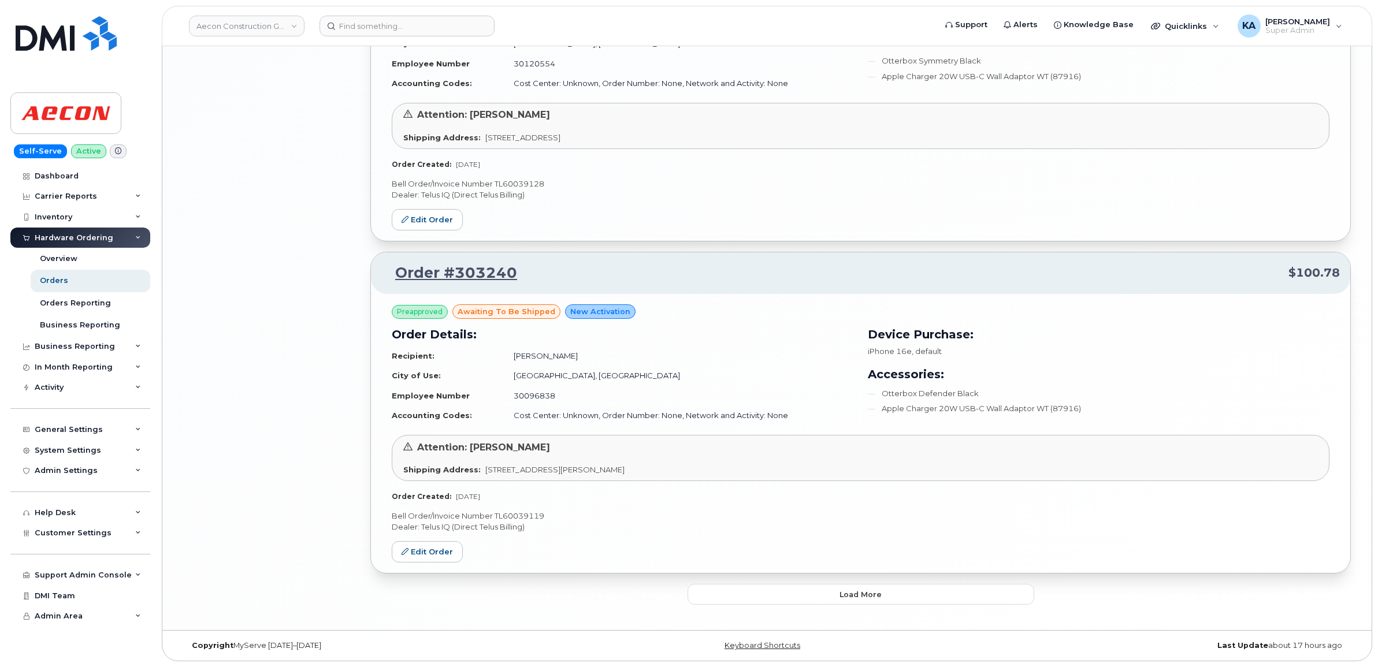
scroll to position [2240, 0]
click at [741, 593] on button "Load more" at bounding box center [860, 594] width 347 height 21
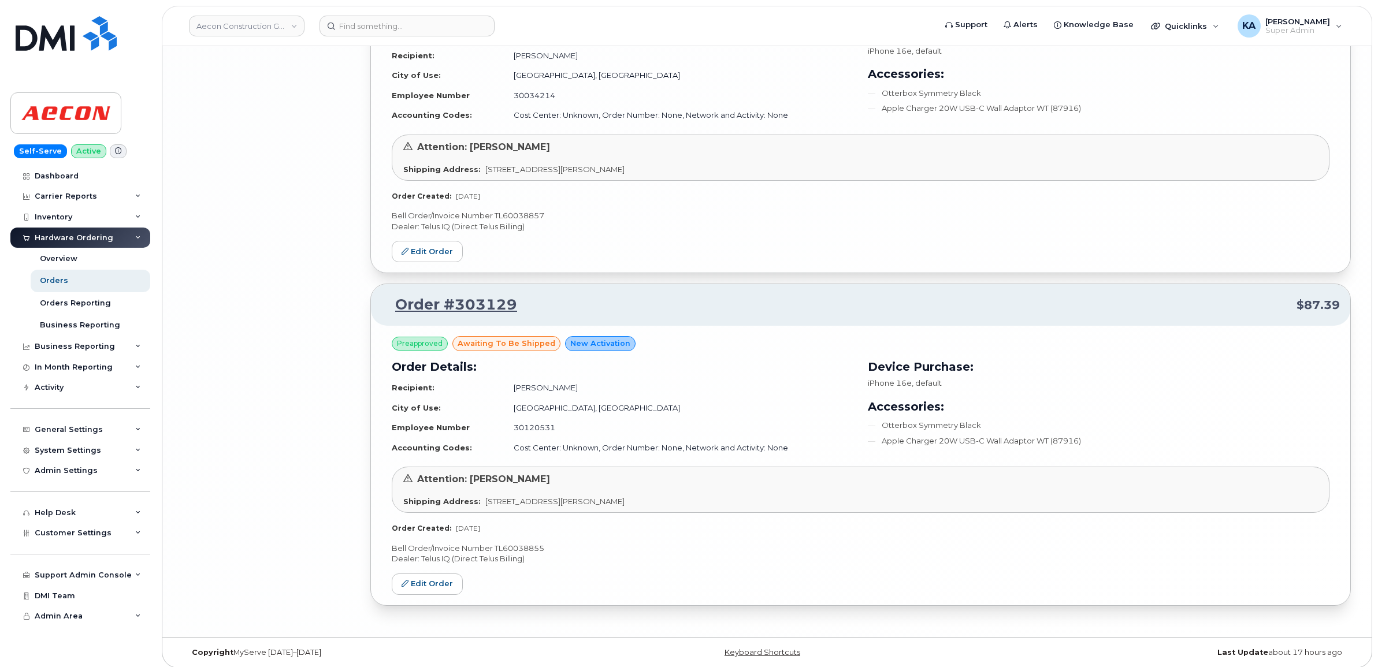
scroll to position [4963, 0]
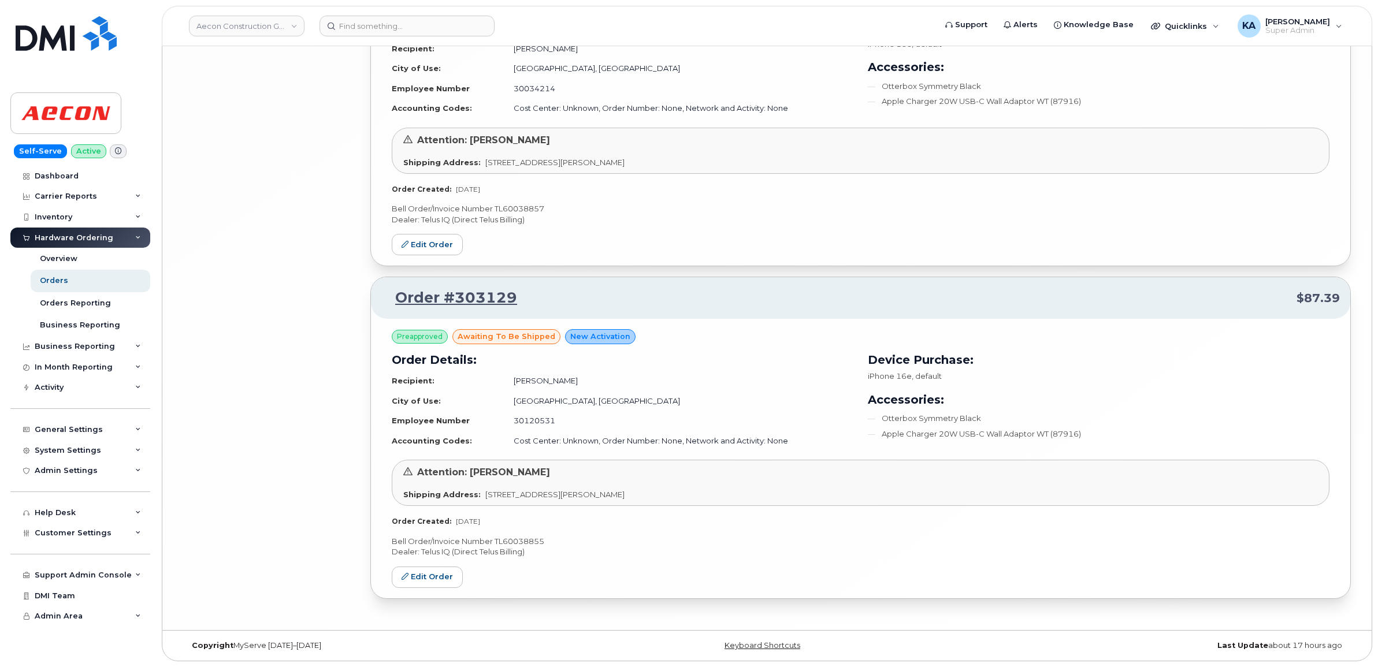
click at [525, 541] on p "Bell Order/Invoice Number TL60038855" at bounding box center [861, 541] width 938 height 11
click at [524, 541] on p "Bell Order/Invoice Number TL60038855" at bounding box center [861, 541] width 938 height 11
copy p "TL60038855"
click at [408, 573] on icon at bounding box center [404, 576] width 7 height 7
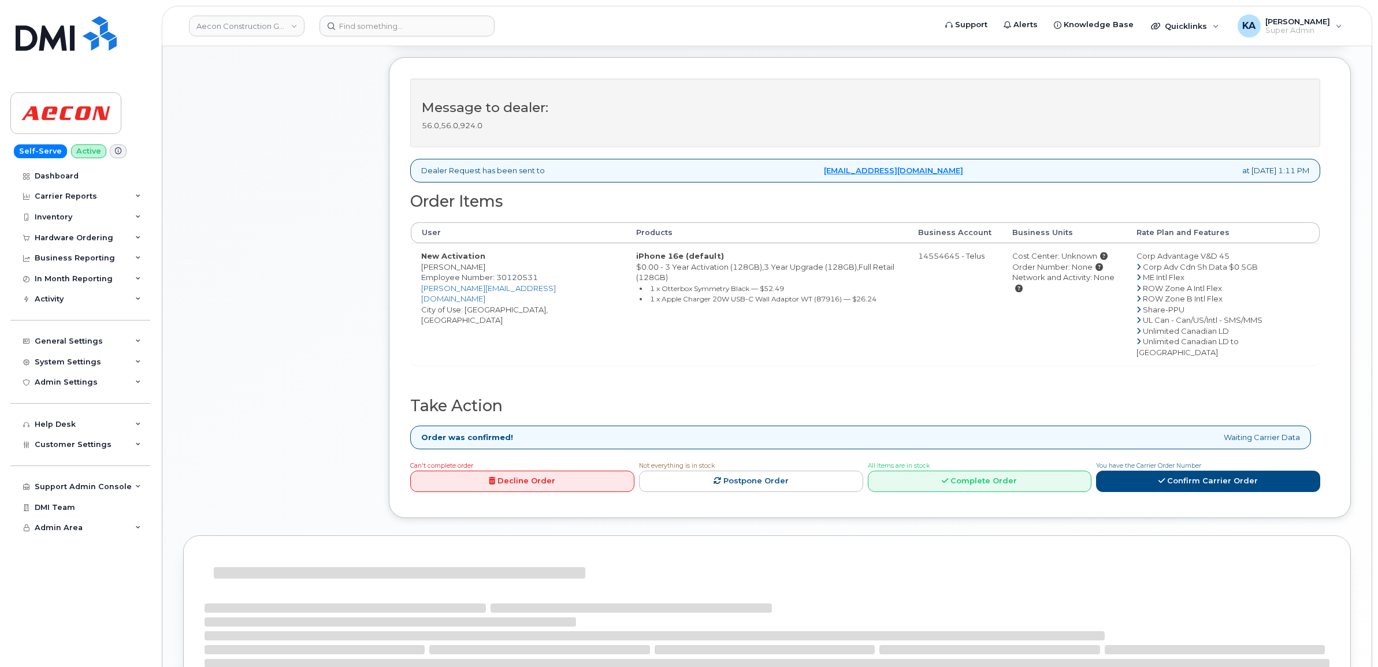
scroll to position [361, 0]
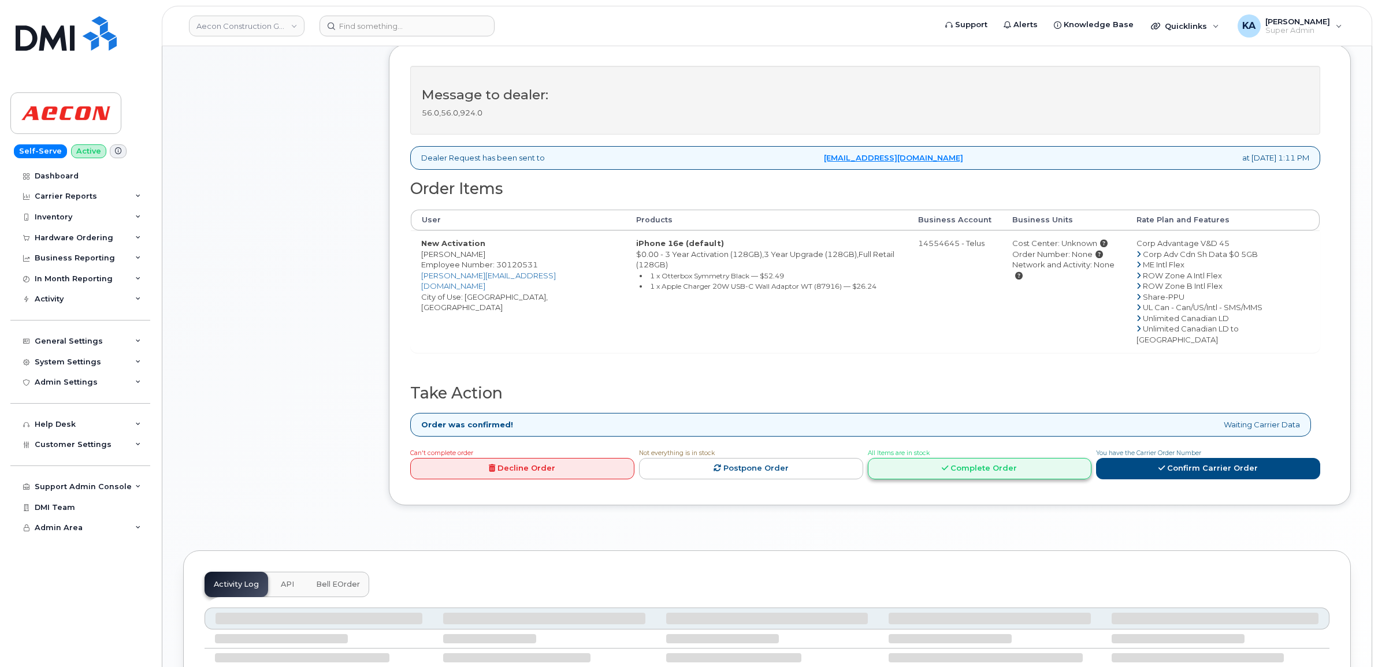
click at [1013, 458] on link "Complete Order" at bounding box center [980, 468] width 224 height 21
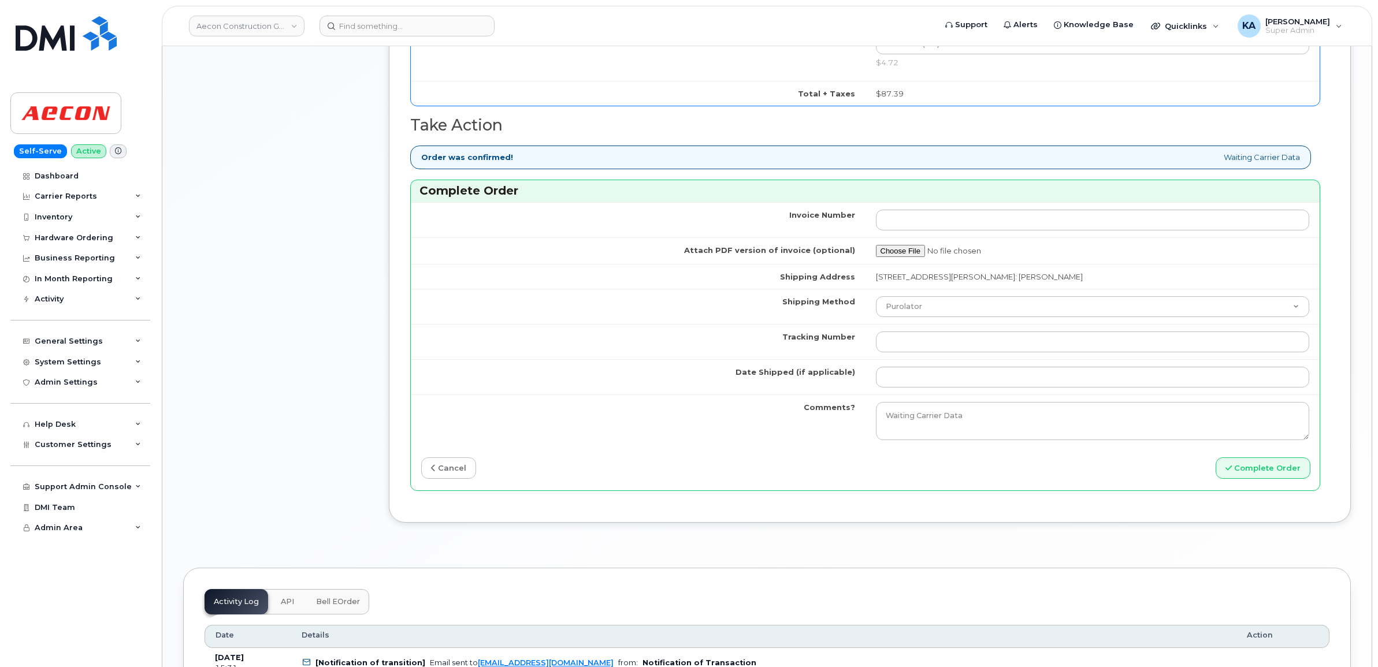
scroll to position [1011, 0]
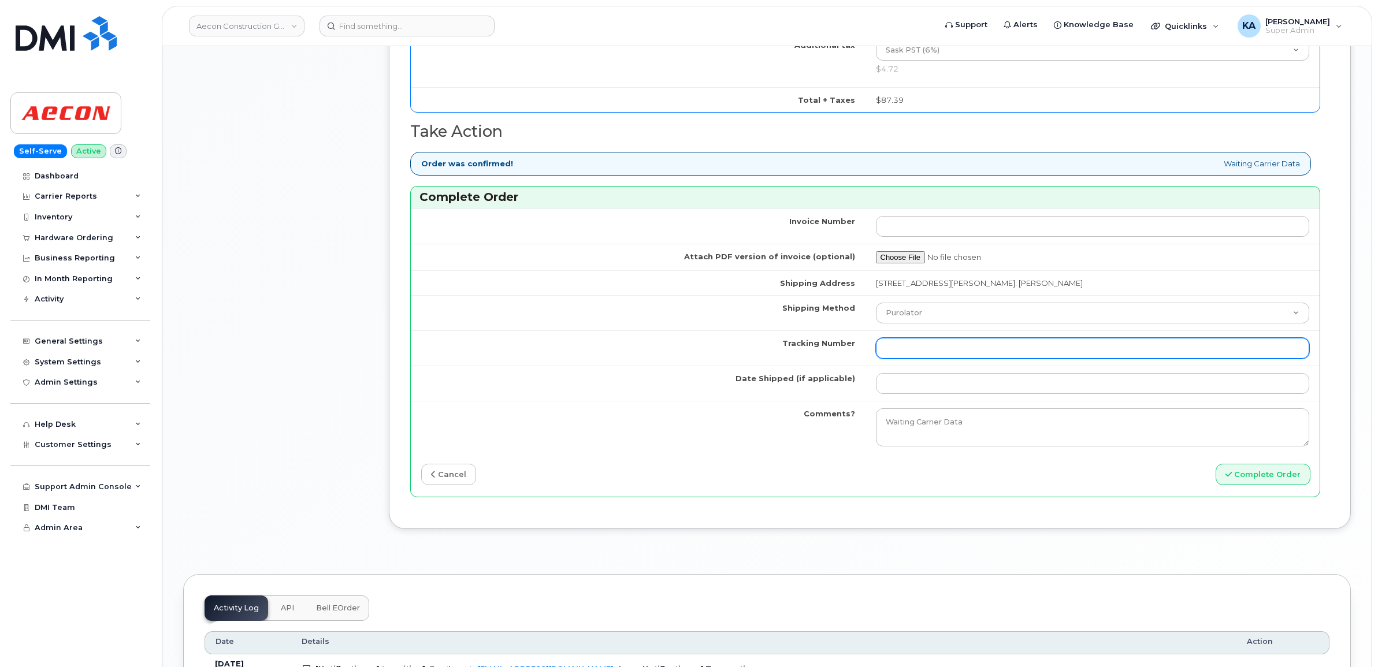
click at [977, 344] on input "Tracking Number" at bounding box center [1093, 348] width 434 height 21
paste input "GMY000758903"
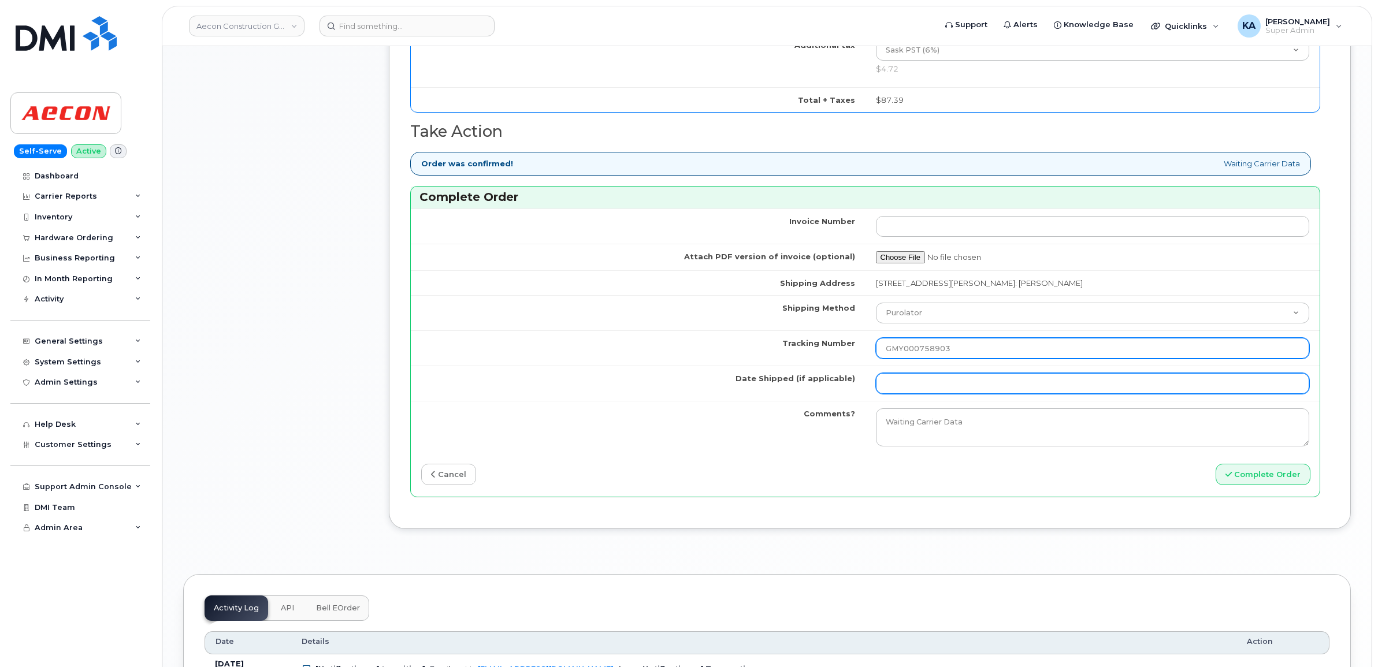
type input "GMY000758903"
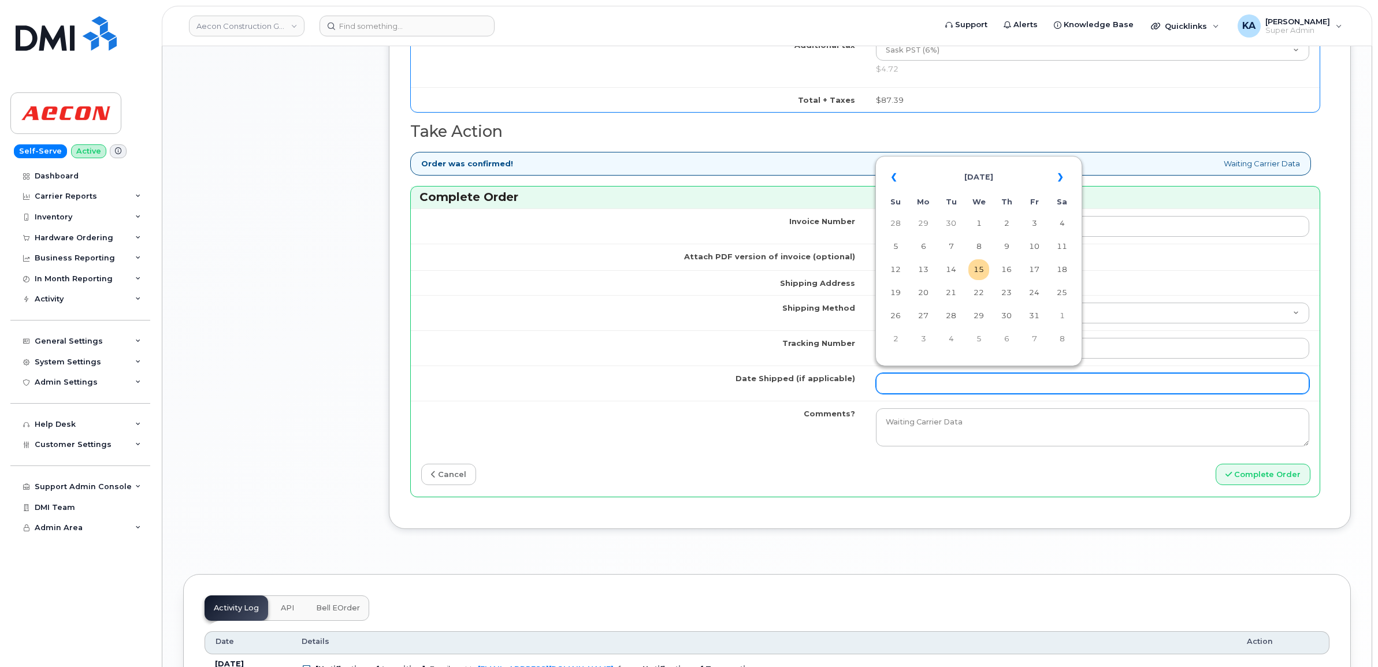
click at [931, 375] on input "Date Shipped (if applicable)" at bounding box center [1093, 383] width 434 height 21
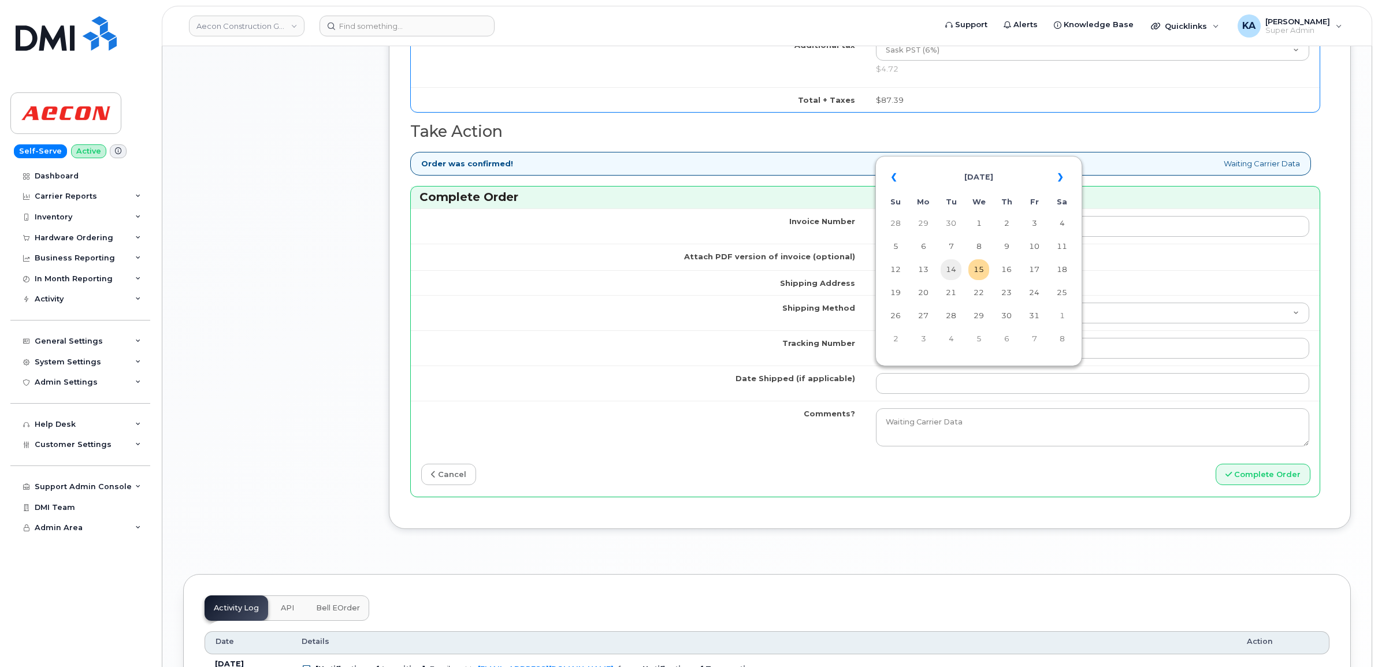
click at [950, 266] on td "14" at bounding box center [950, 269] width 21 height 21
type input "[DATE]"
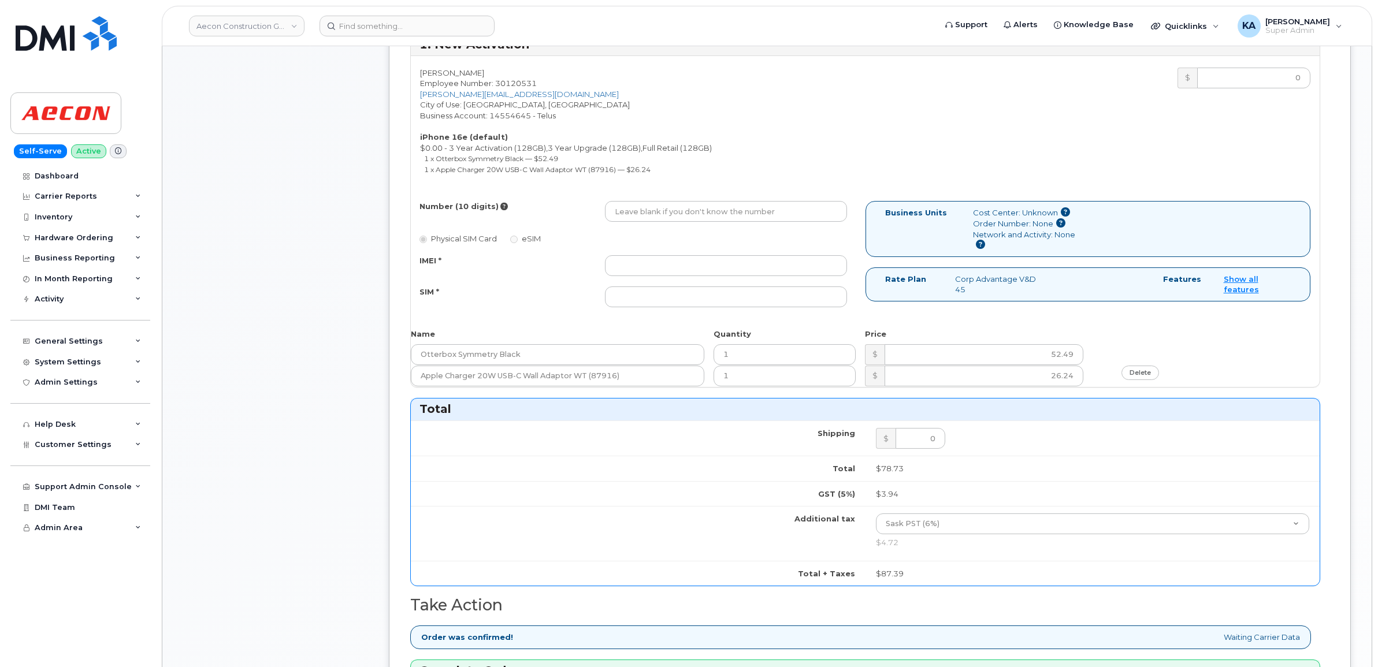
scroll to position [505, 0]
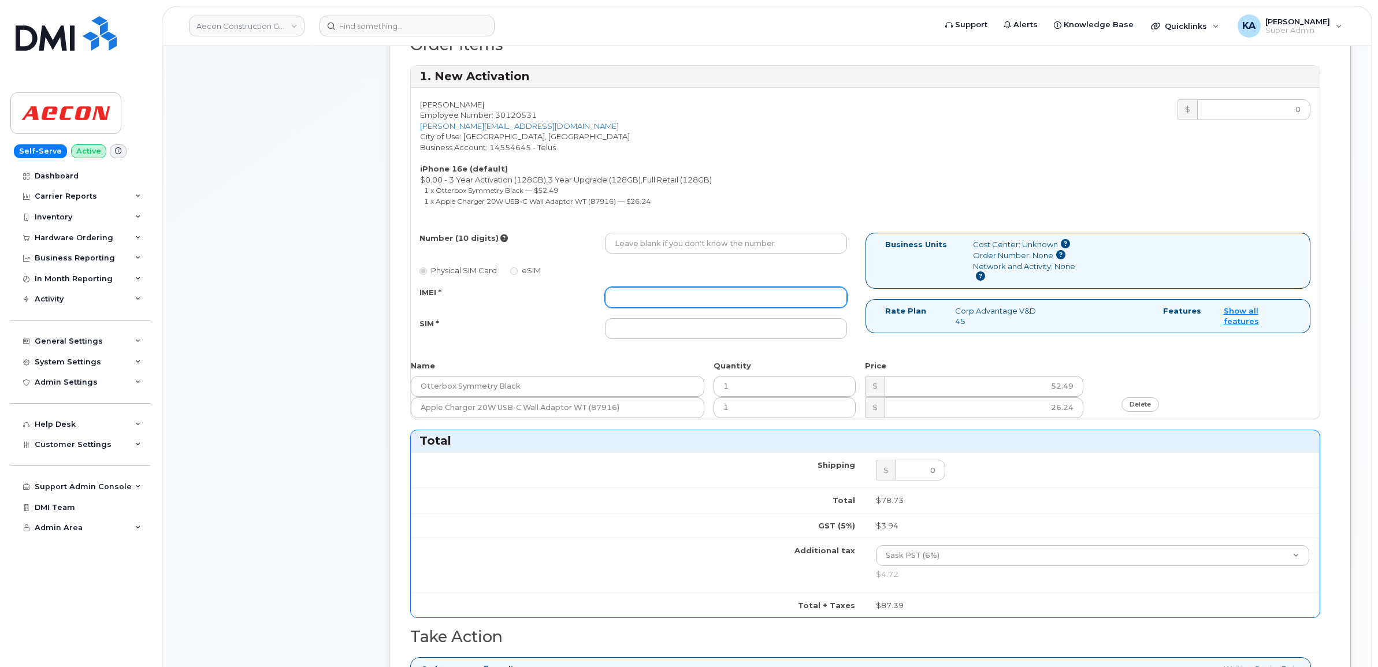
click at [722, 287] on input "IMEI *" at bounding box center [726, 297] width 242 height 21
paste input "353389561162173"
type input "353389561162173"
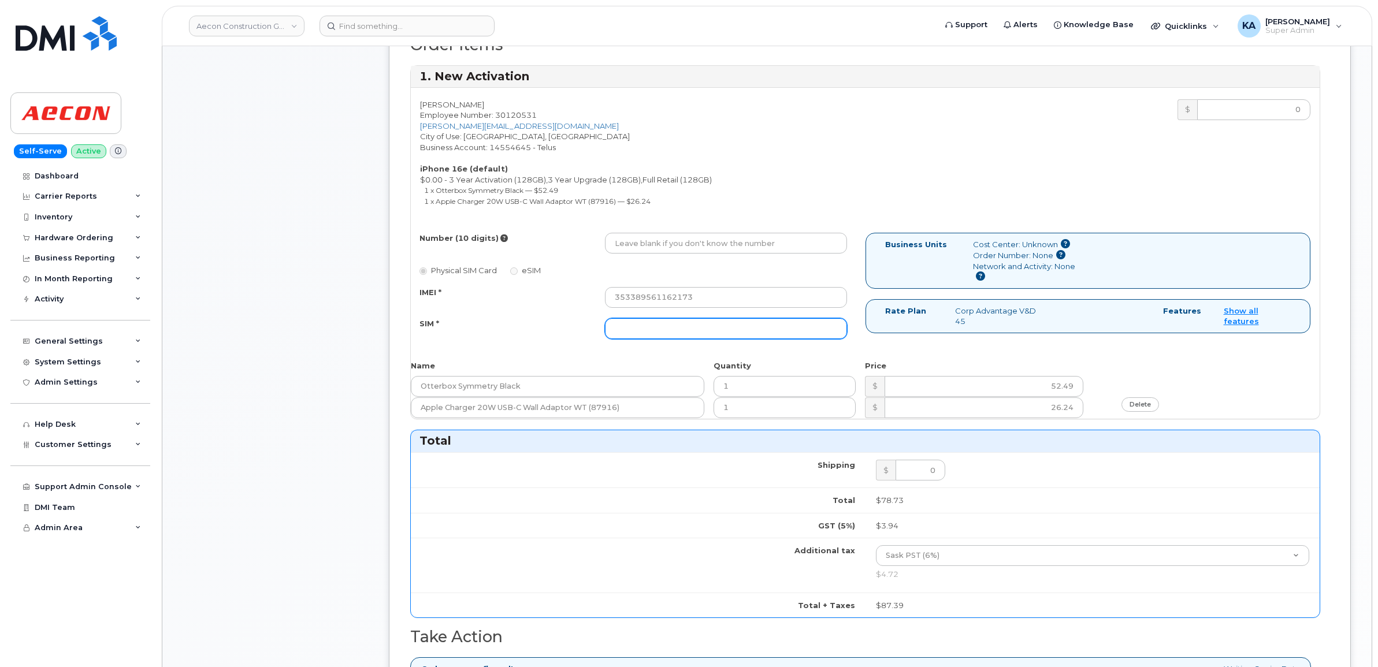
click at [665, 321] on input "SIM *" at bounding box center [726, 328] width 242 height 21
paste input "89043052010008887025008997478413"
type input "89043052010008887025008997478413"
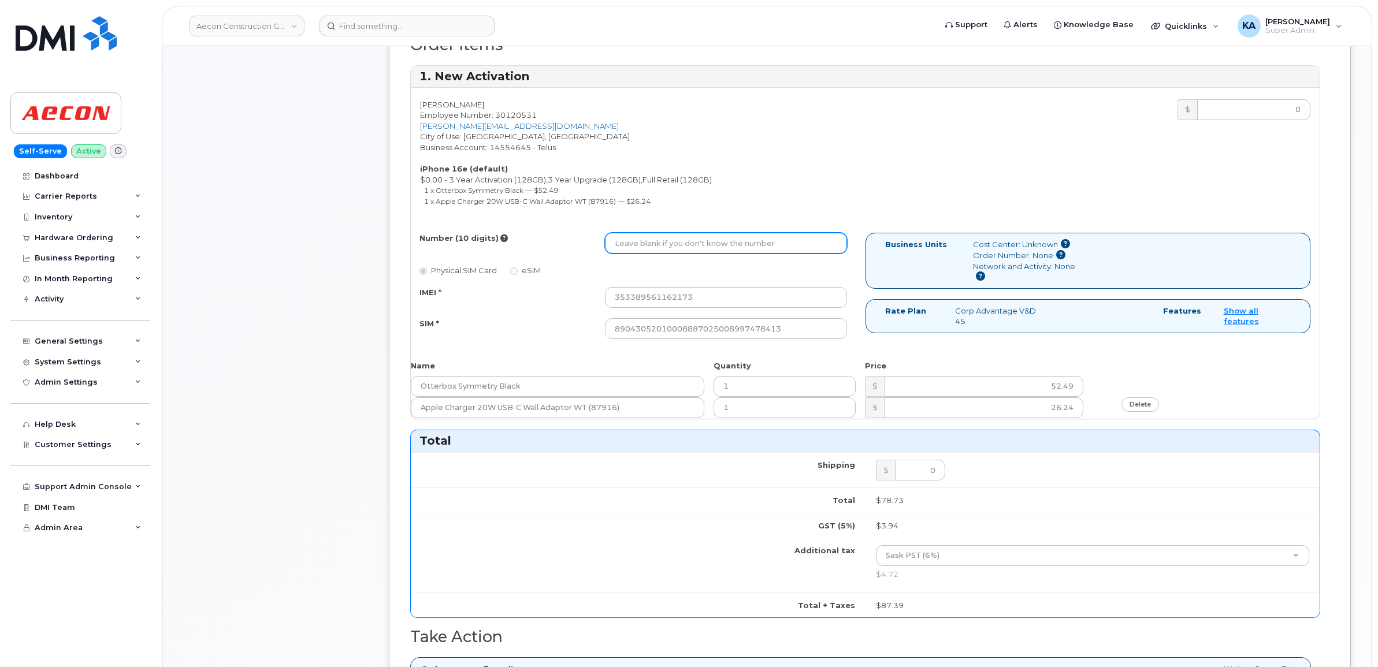
click at [626, 233] on input "Number (10 digits)" at bounding box center [726, 243] width 242 height 21
paste input "306) 715-8583"
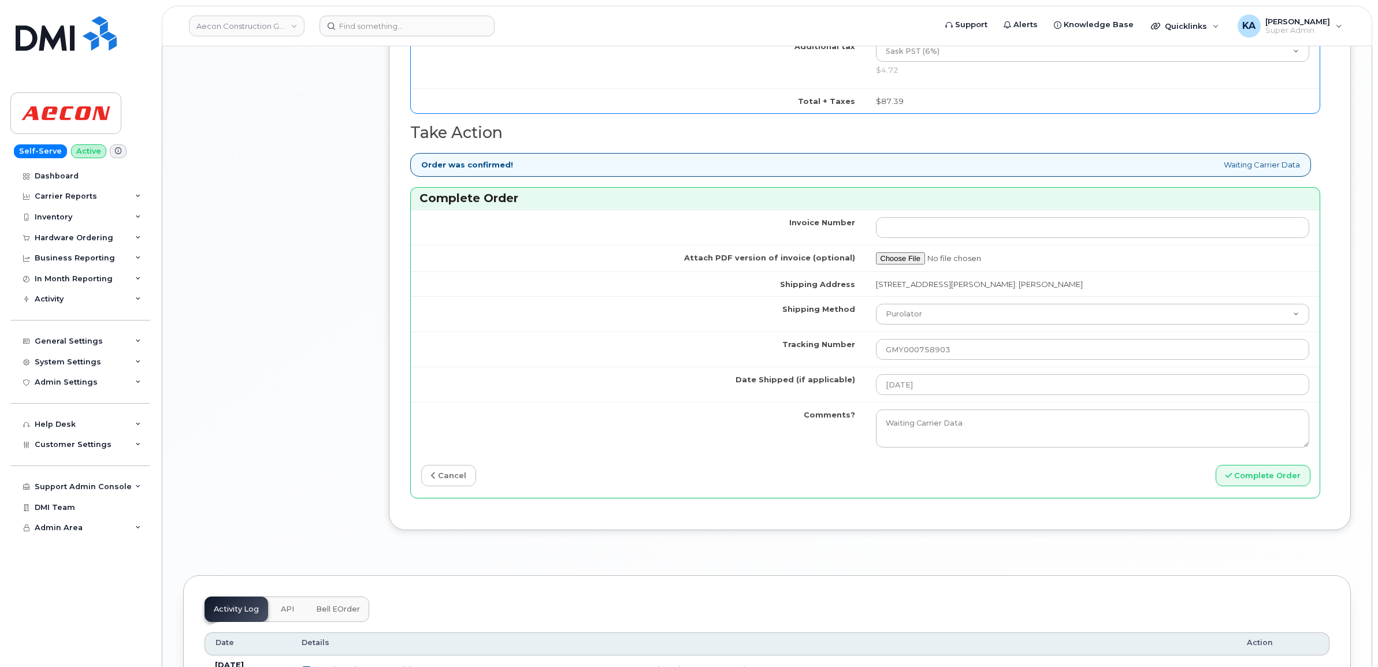
scroll to position [1011, 0]
type input "3067158583"
click at [1246, 470] on button "Complete Order" at bounding box center [1262, 474] width 95 height 21
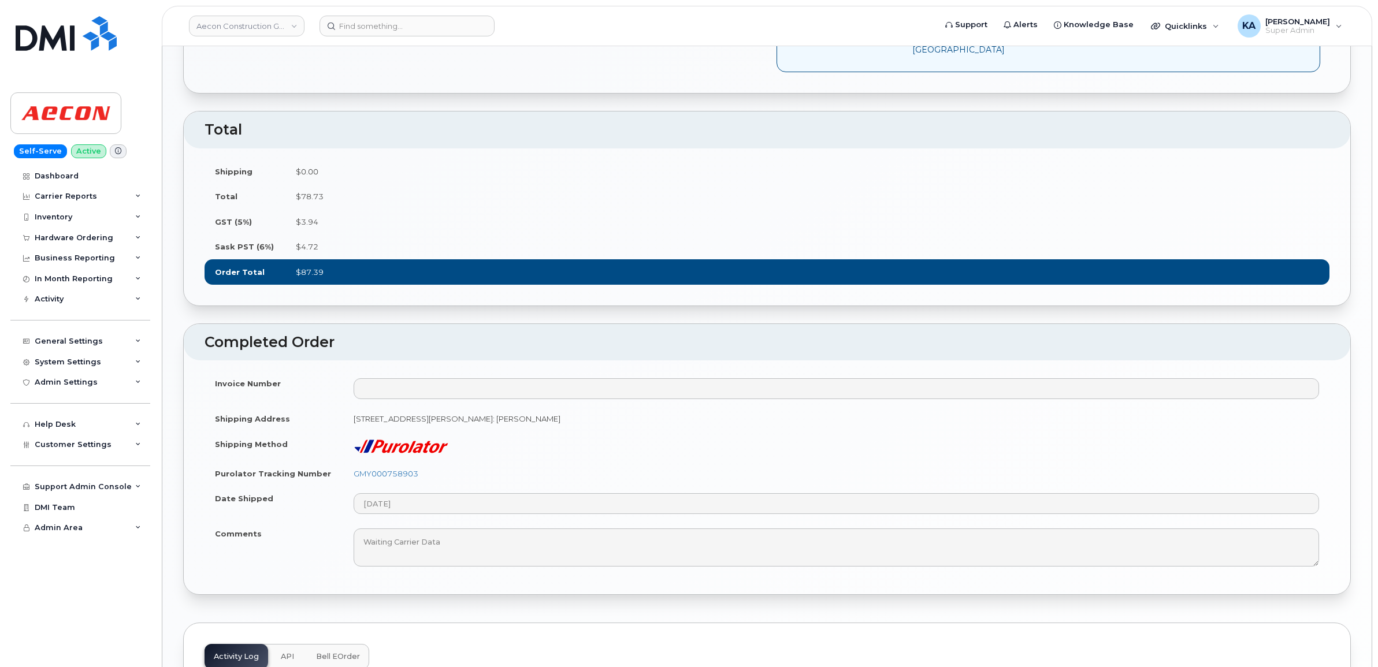
scroll to position [794, 0]
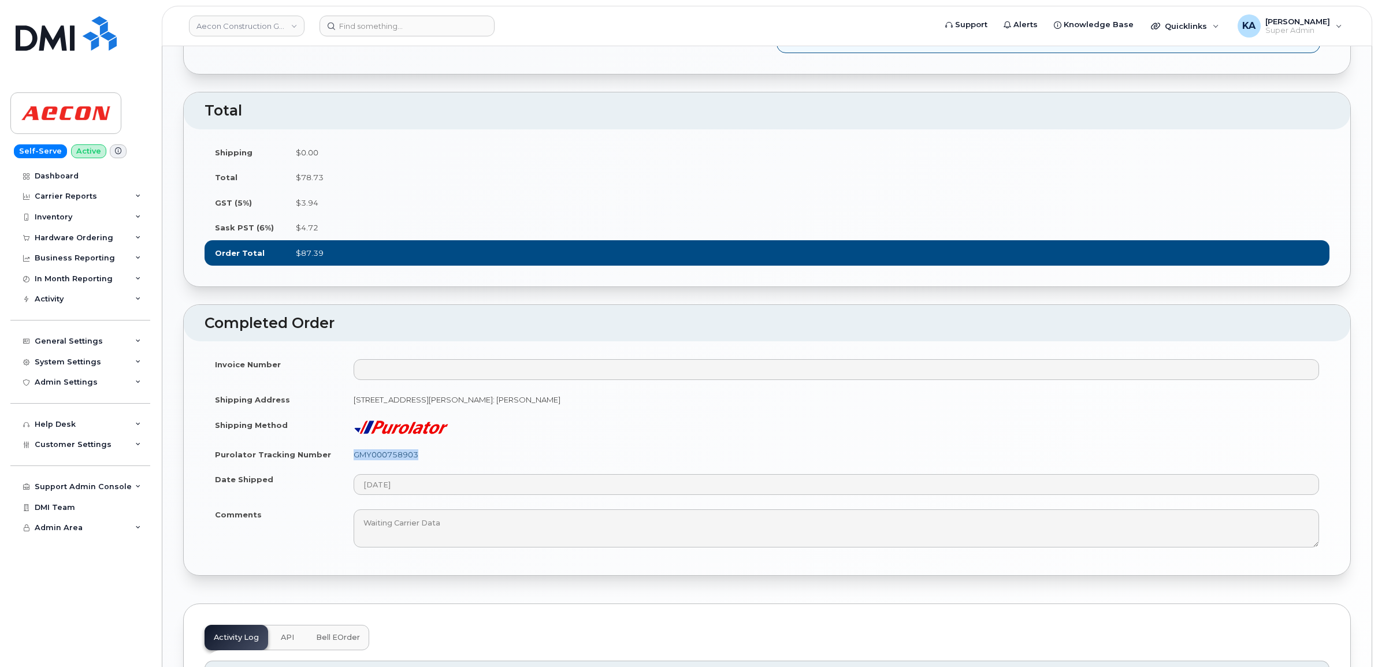
drag, startPoint x: 426, startPoint y: 484, endPoint x: 354, endPoint y: 489, distance: 72.4
click at [354, 467] on td "GMY000758903" at bounding box center [836, 454] width 986 height 25
copy link "GMY000758903"
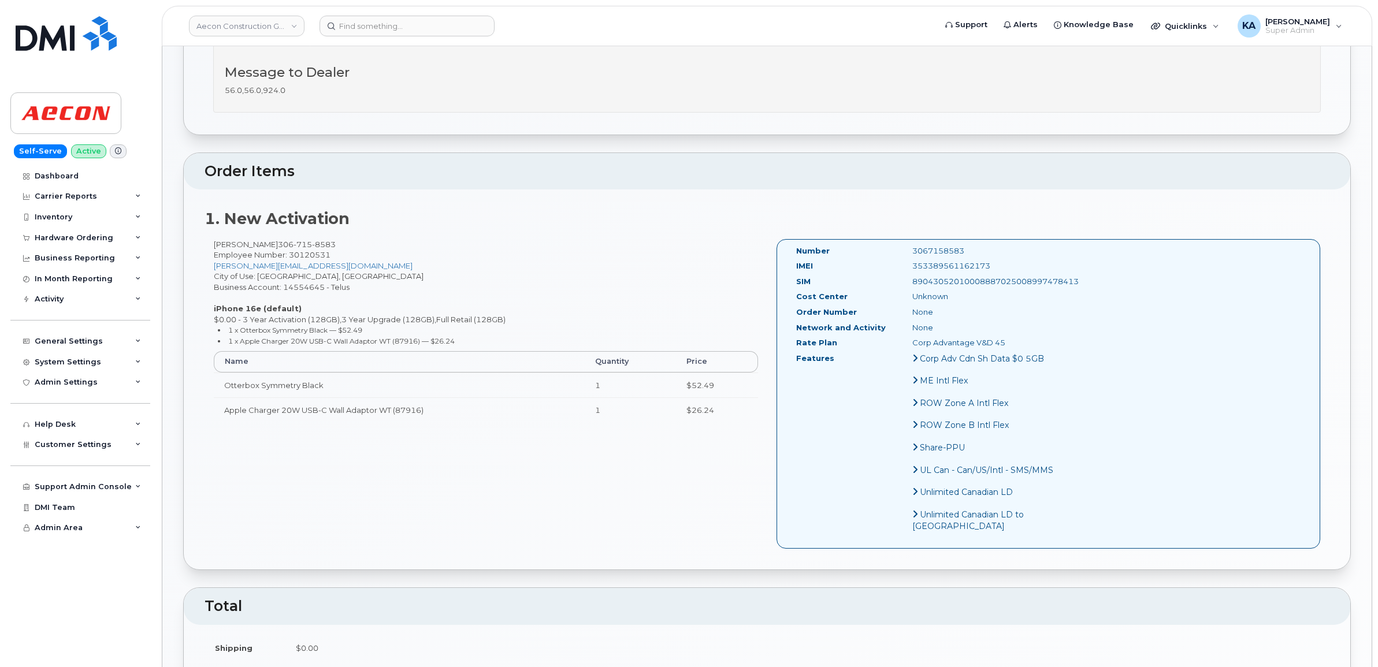
scroll to position [289, 0]
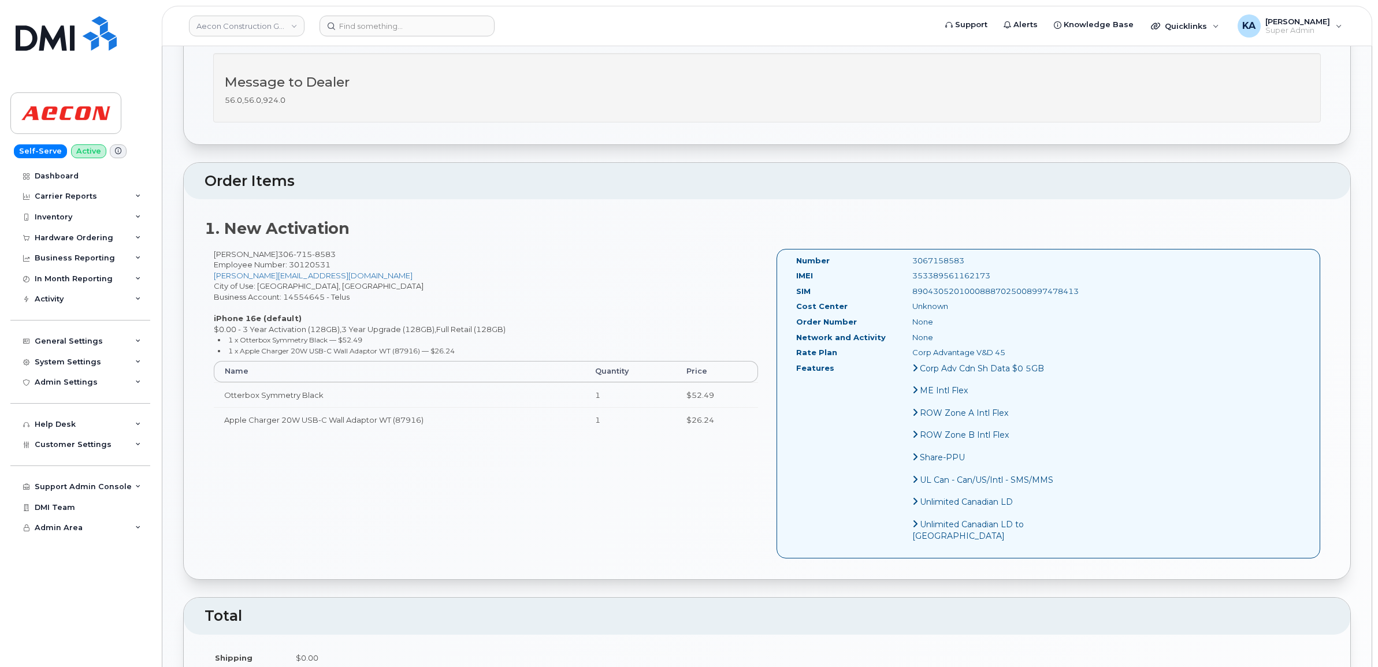
drag, startPoint x: 968, startPoint y: 266, endPoint x: 885, endPoint y: 269, distance: 83.2
click at [903, 270] on div "353389561162173" at bounding box center [984, 275] width 163 height 11
copy div "353389561162173"
drag, startPoint x: 945, startPoint y: 249, endPoint x: 873, endPoint y: 253, distance: 71.7
click at [873, 255] on div "Number 3067158583" at bounding box center [926, 263] width 279 height 16
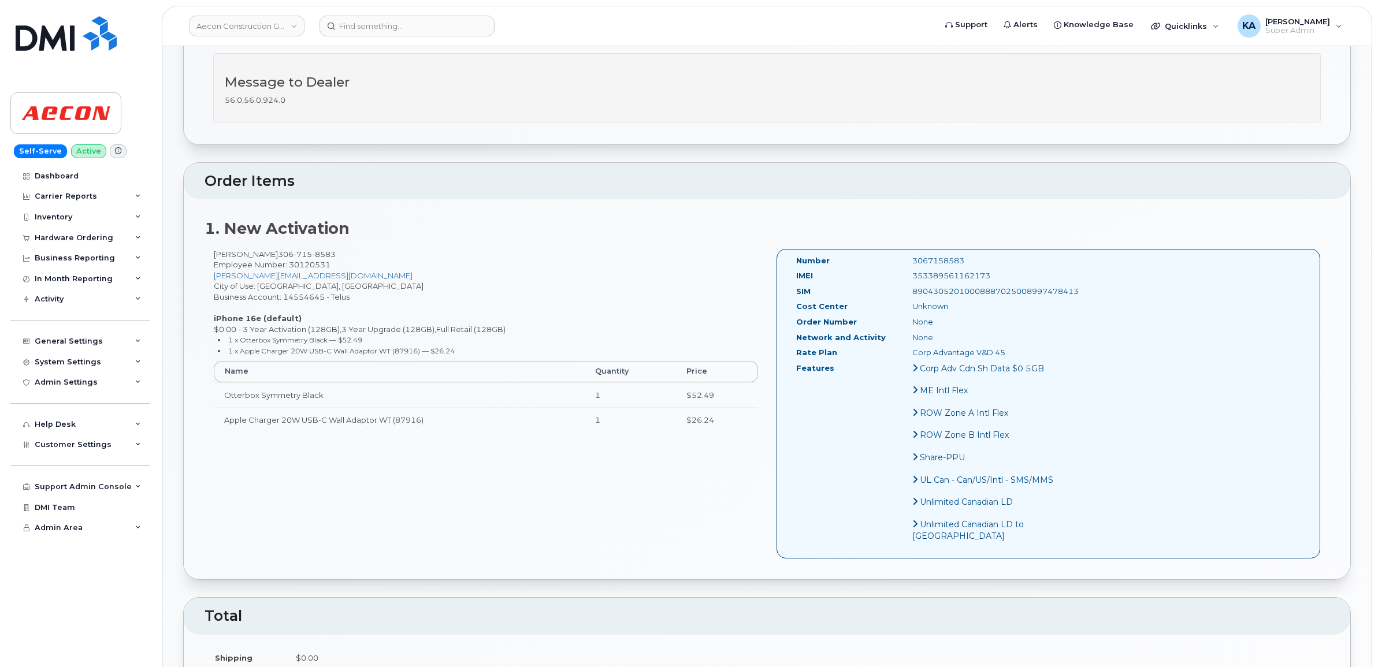
copy div "3067158583"
drag, startPoint x: 793, startPoint y: 248, endPoint x: 988, endPoint y: 353, distance: 221.0
click at [988, 353] on div "Number 3067158583 IMEI 353389561162173 SIM 89043052010008887025008997478413 Cos…" at bounding box center [926, 403] width 279 height 297
copy div "Number 3067158583 IMEI 353389561162173 SIM 89043052010008887025008997478413 Cos…"
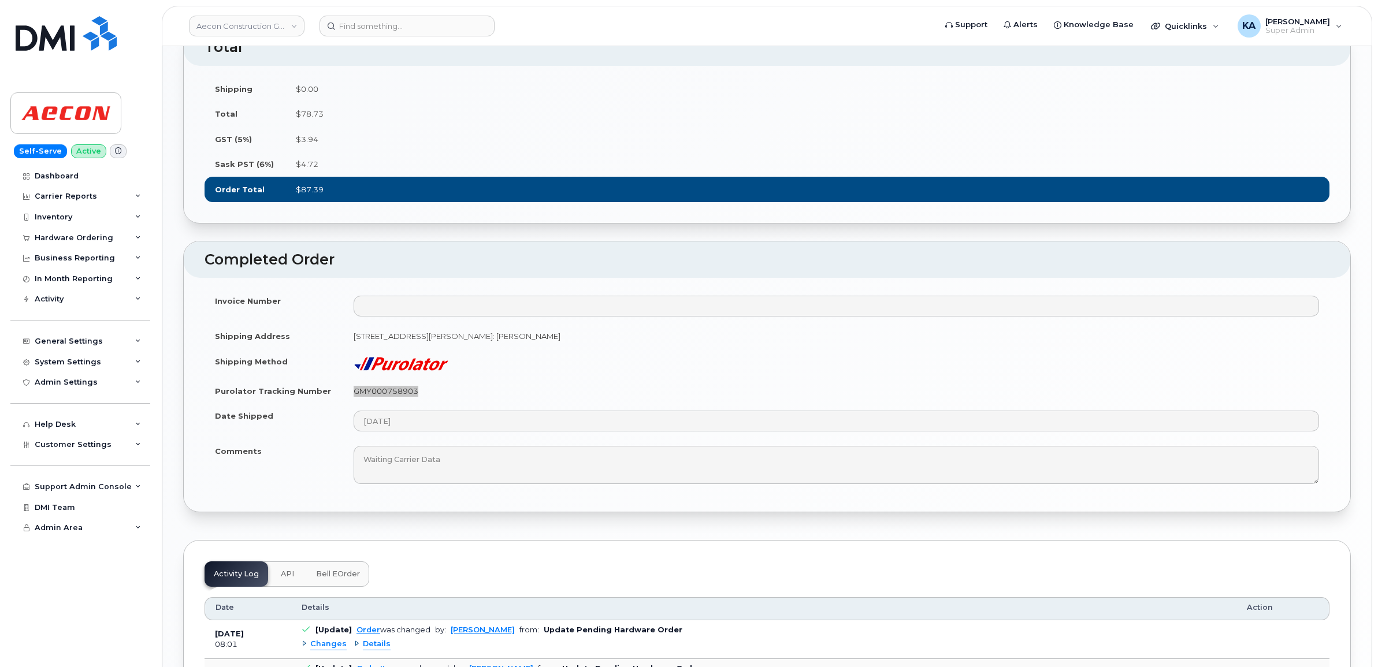
scroll to position [939, 0]
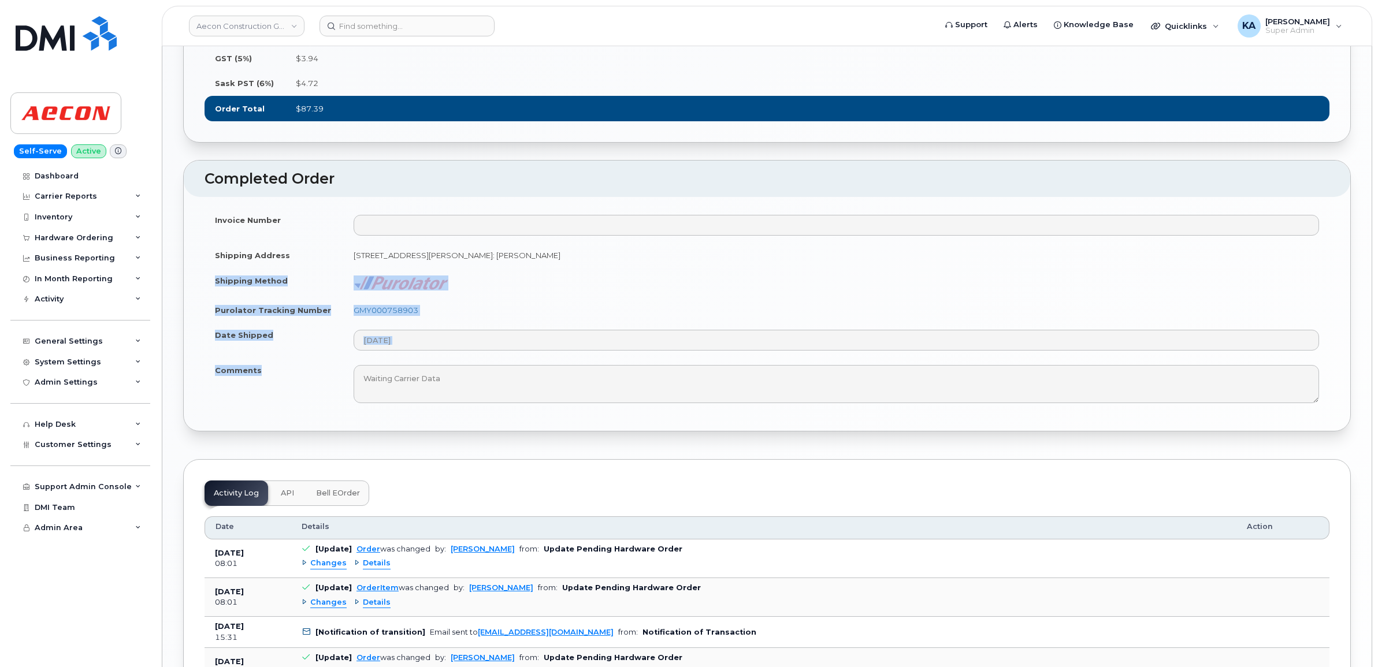
drag, startPoint x: 209, startPoint y: 309, endPoint x: 273, endPoint y: 420, distance: 128.1
click at [273, 410] on tbody "Invoice Number Shipping Address 105 1 Ave S LeRoy SK S0K 2B0, attention: Mike Y…" at bounding box center [766, 308] width 1125 height 203
copy tbody "Shipping Method Purolator Tracking Number GMY000758903 Date Shipped Comments"
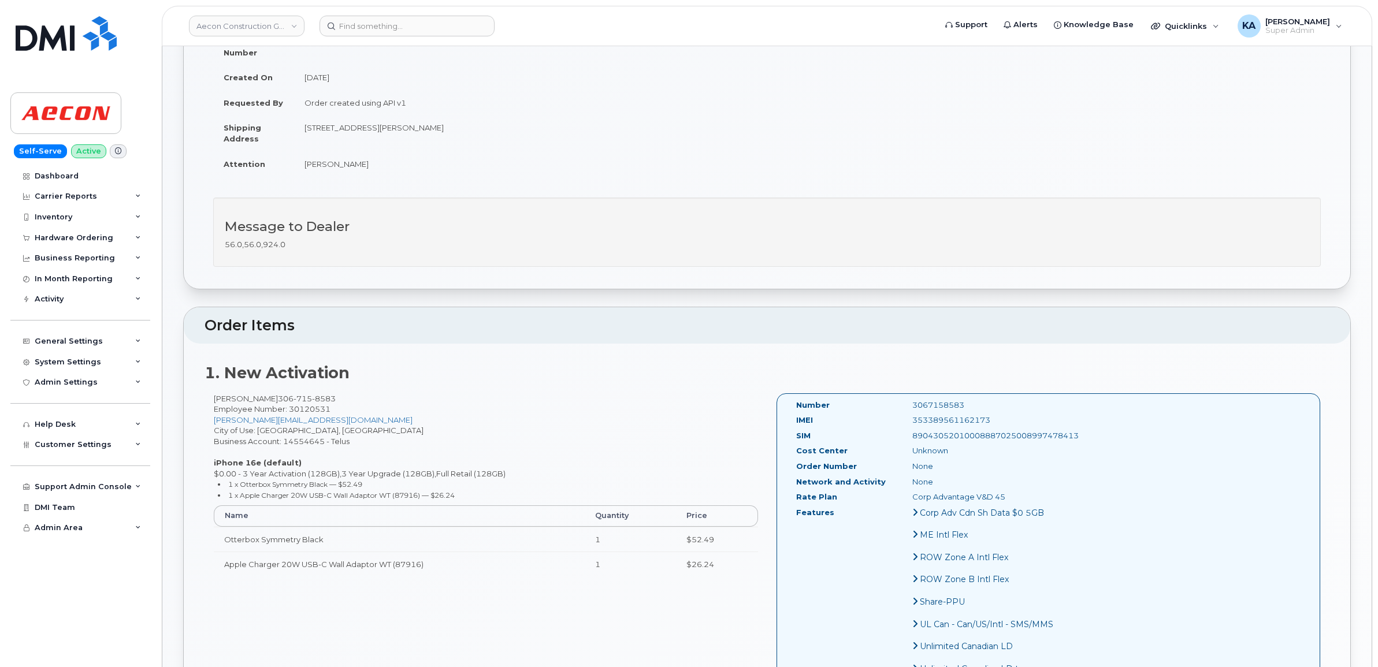
scroll to position [0, 0]
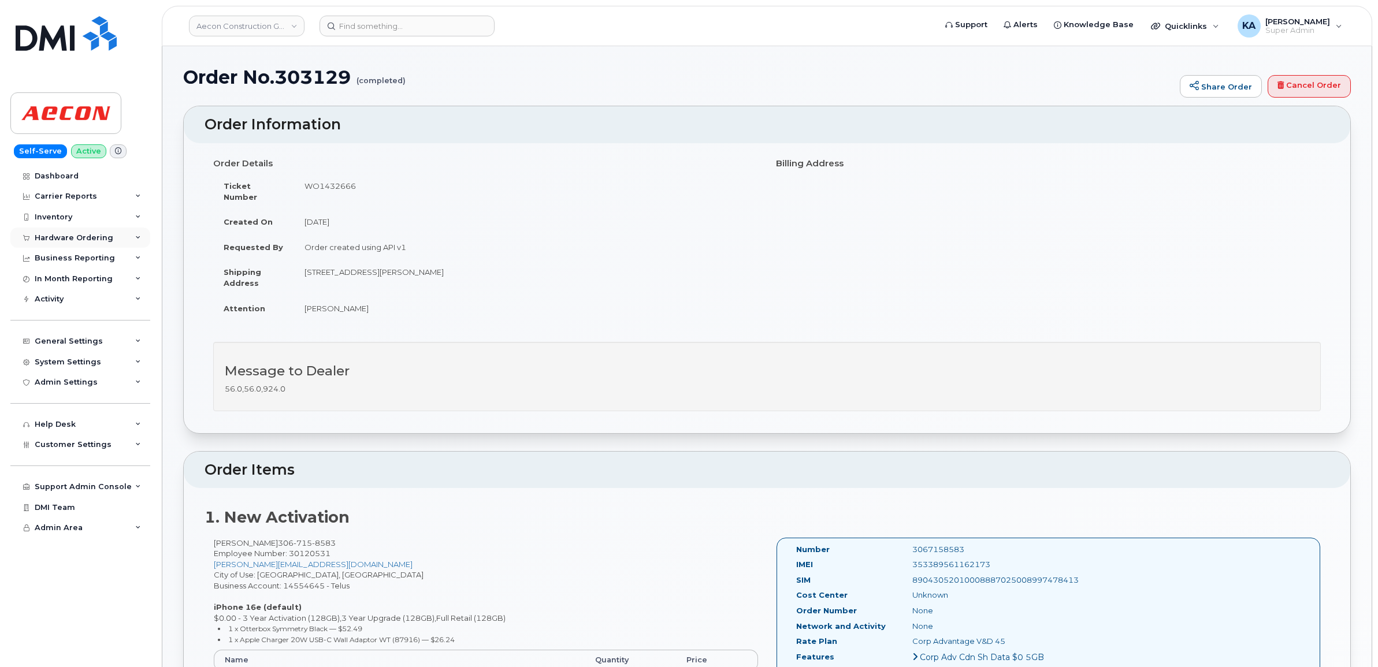
click at [65, 234] on div "Hardware Ordering" at bounding box center [74, 237] width 79 height 9
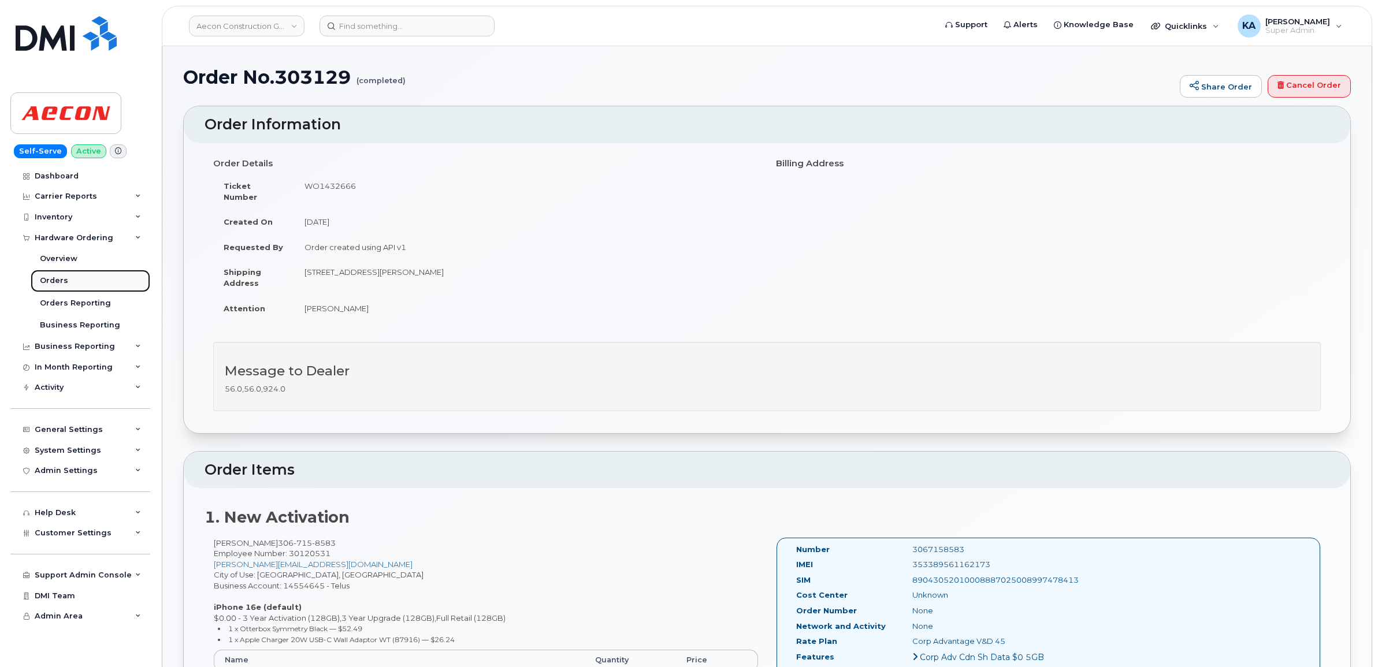
click at [53, 276] on link "Orders" at bounding box center [91, 281] width 120 height 22
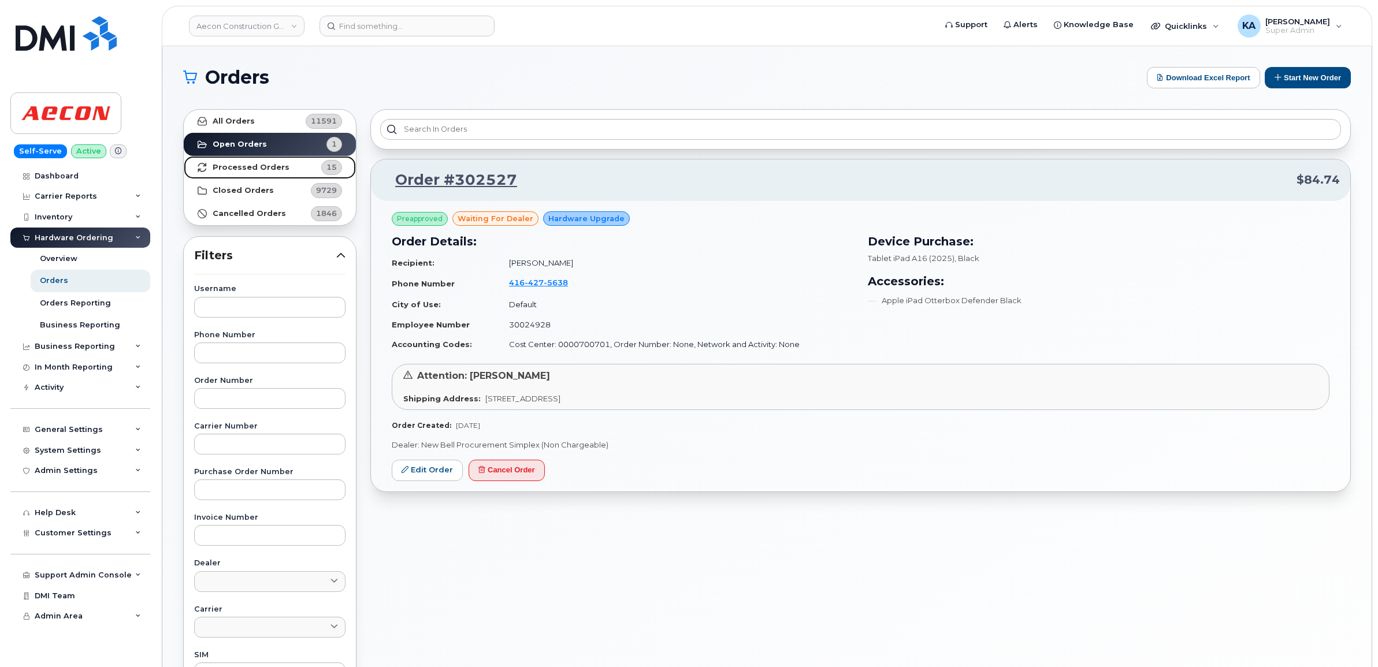
click at [240, 163] on strong "Processed Orders" at bounding box center [251, 167] width 77 height 9
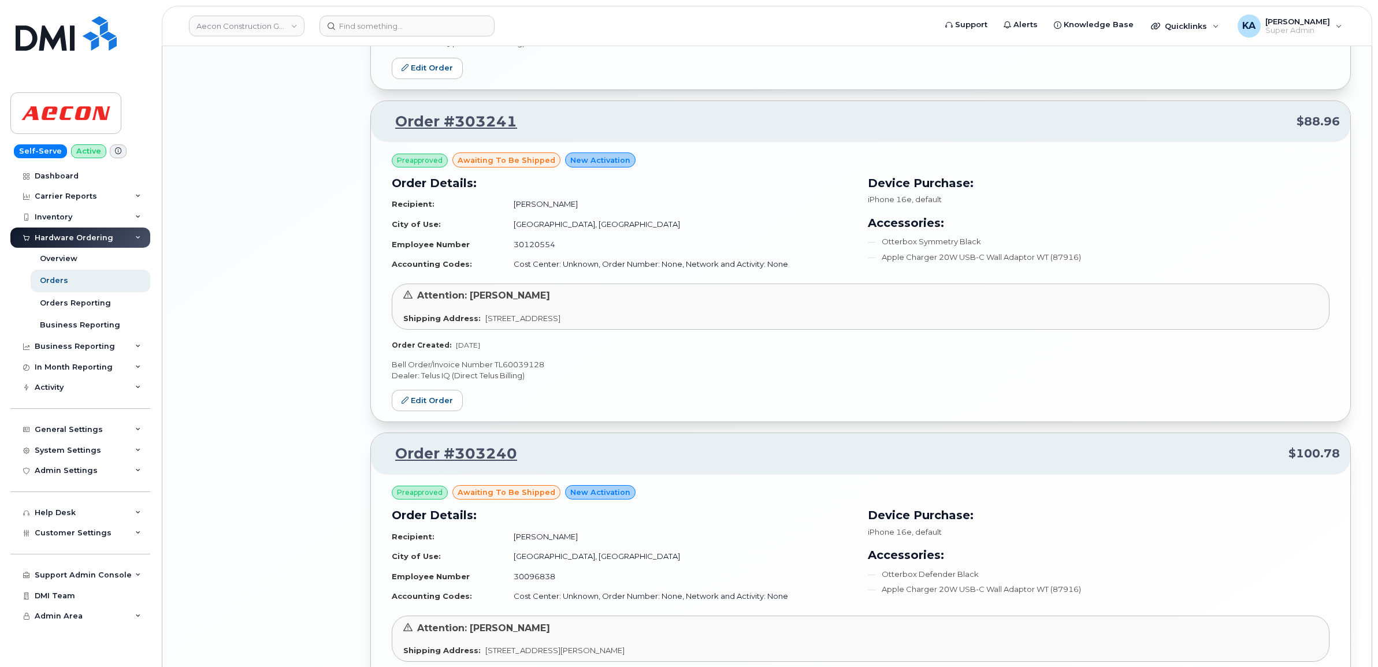
scroll to position [2240, 0]
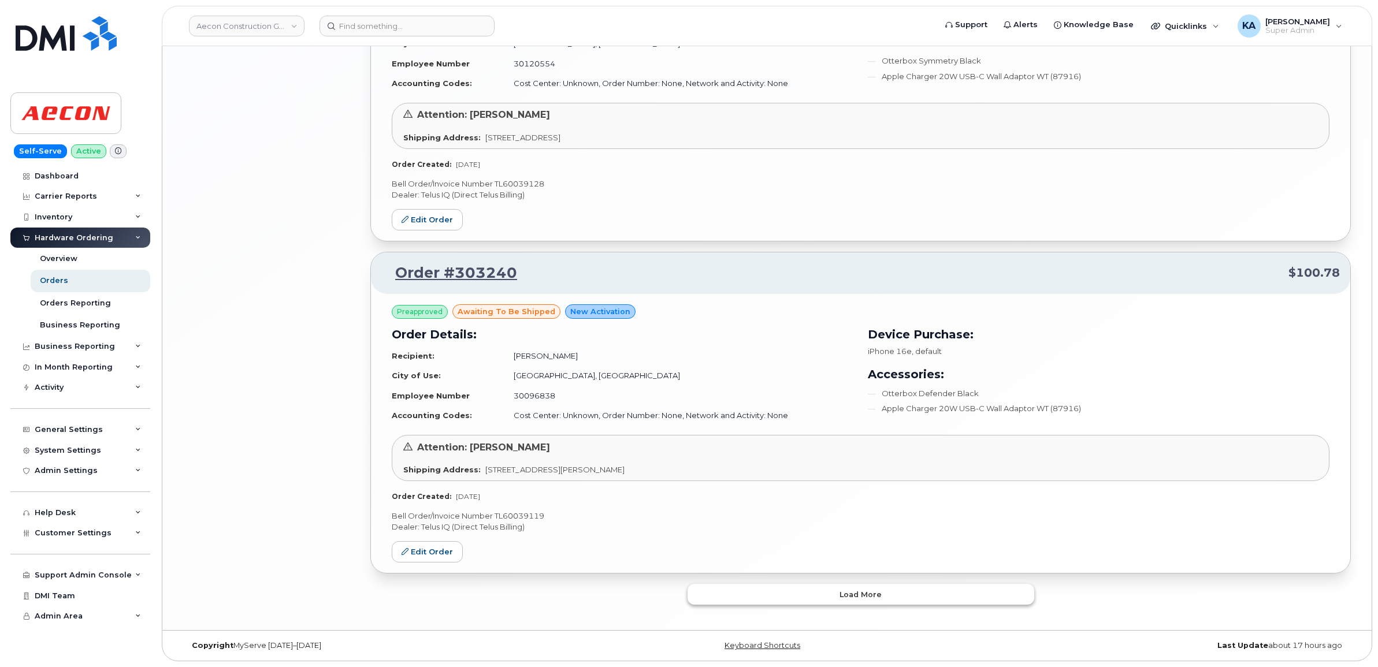
click at [712, 592] on button "Load more" at bounding box center [860, 594] width 347 height 21
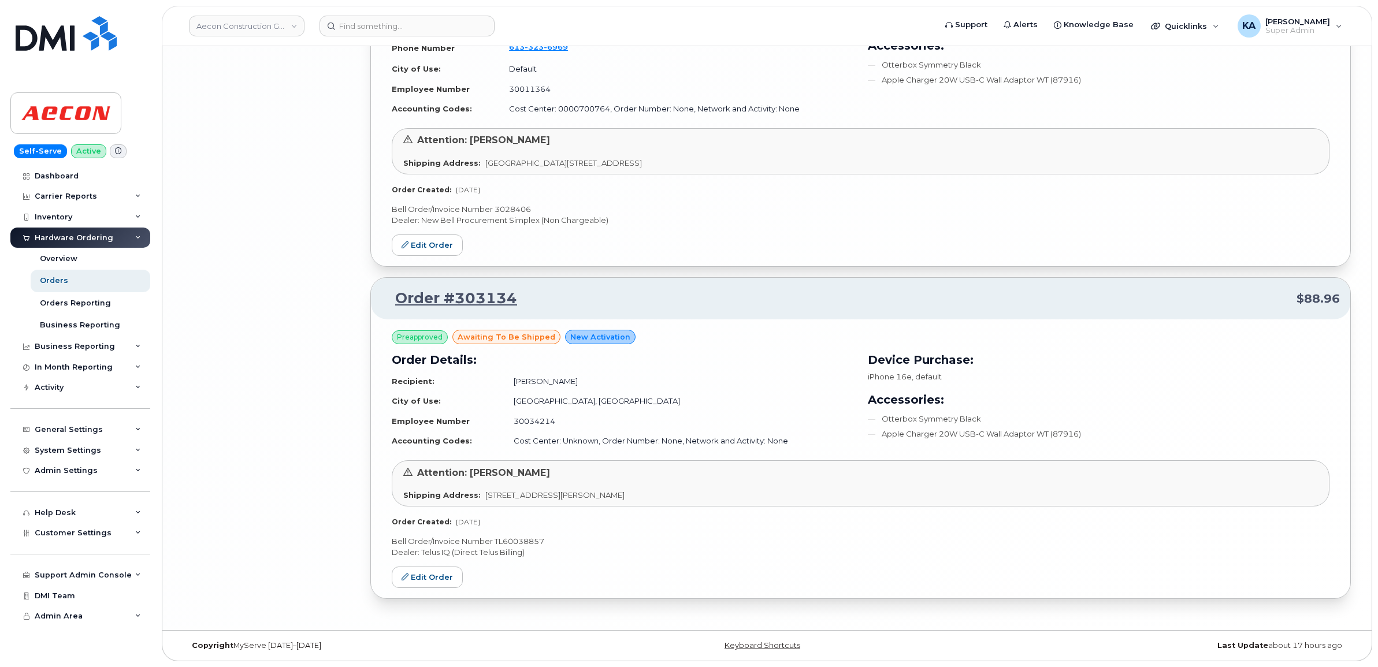
scroll to position [4631, 0]
click at [533, 539] on p "Bell Order/Invoice Number TL60038857" at bounding box center [861, 541] width 938 height 11
copy p "TL60038857"
click at [403, 577] on icon at bounding box center [404, 577] width 7 height 7
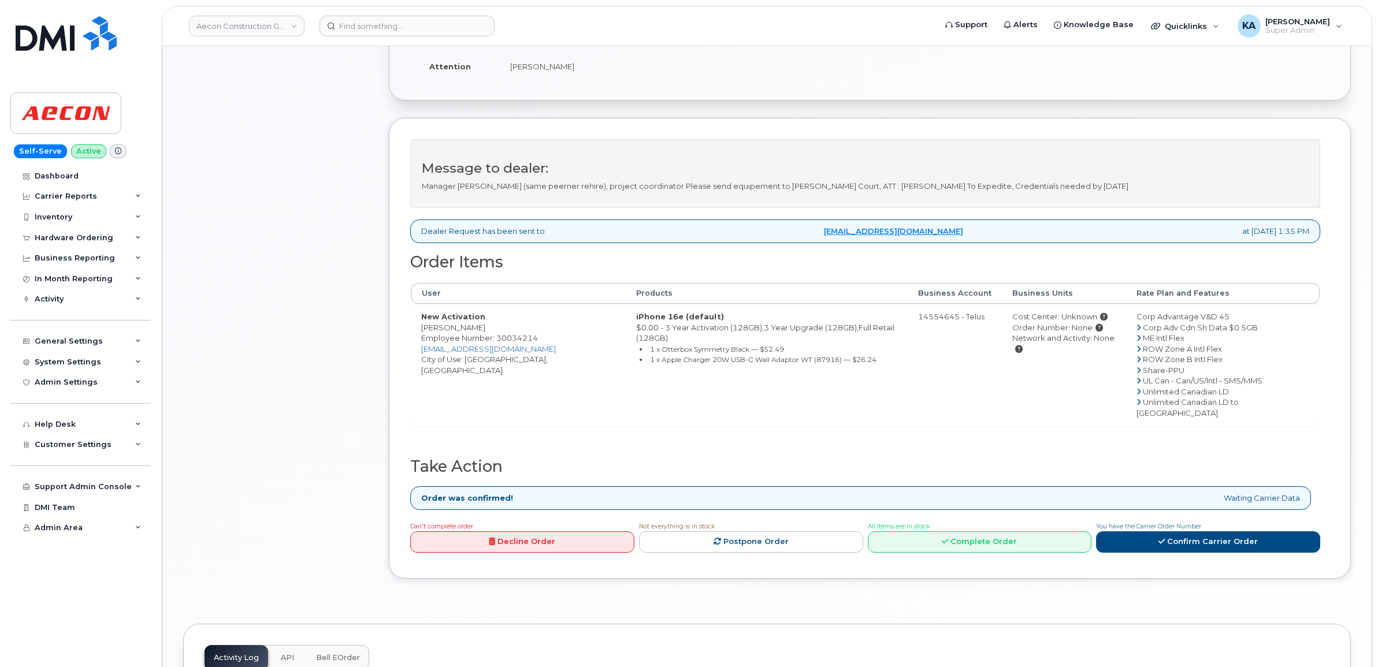
scroll to position [289, 0]
click at [974, 530] on link "Complete Order" at bounding box center [980, 540] width 224 height 21
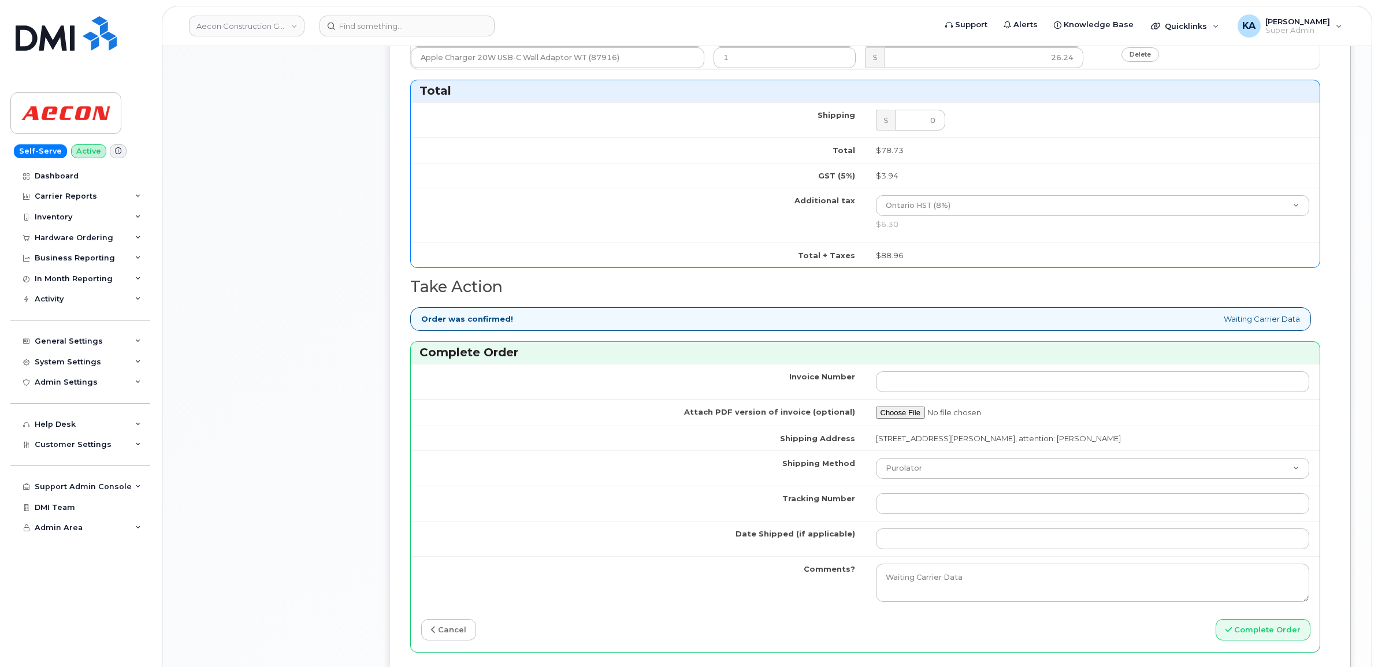
scroll to position [867, 0]
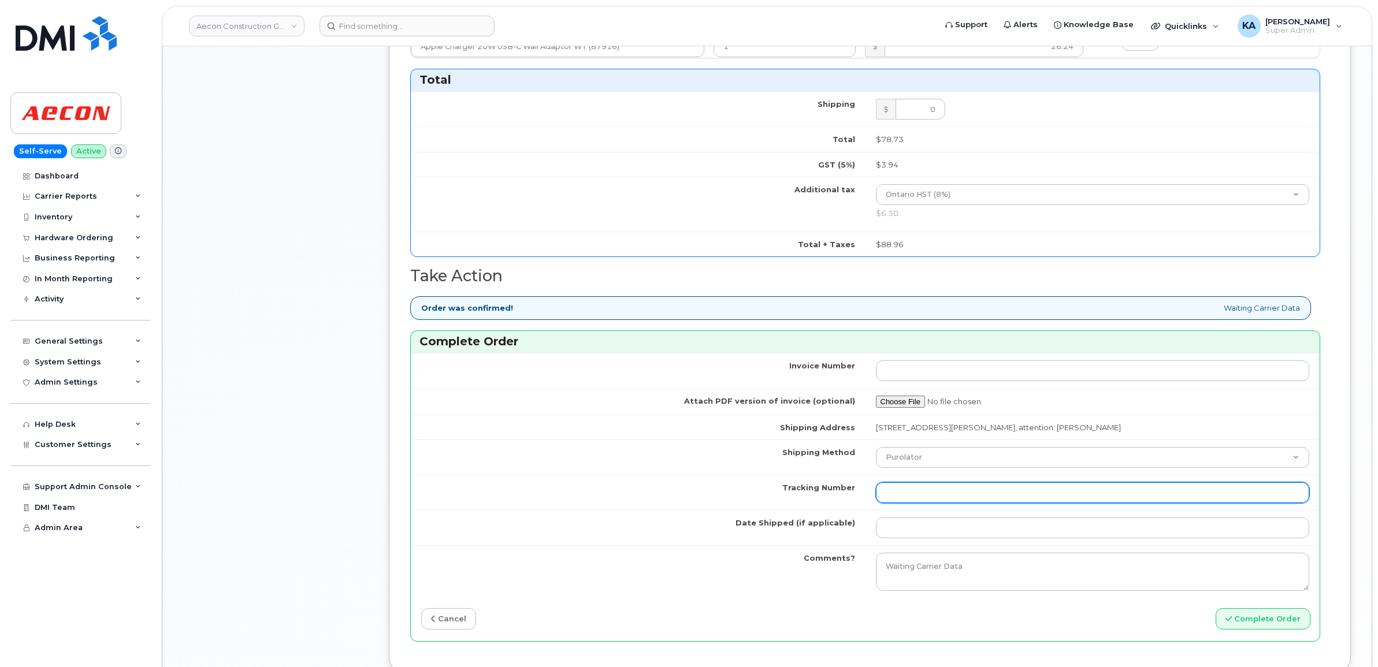
click at [997, 482] on input "Tracking Number" at bounding box center [1093, 492] width 434 height 21
paste input "GLR001288288"
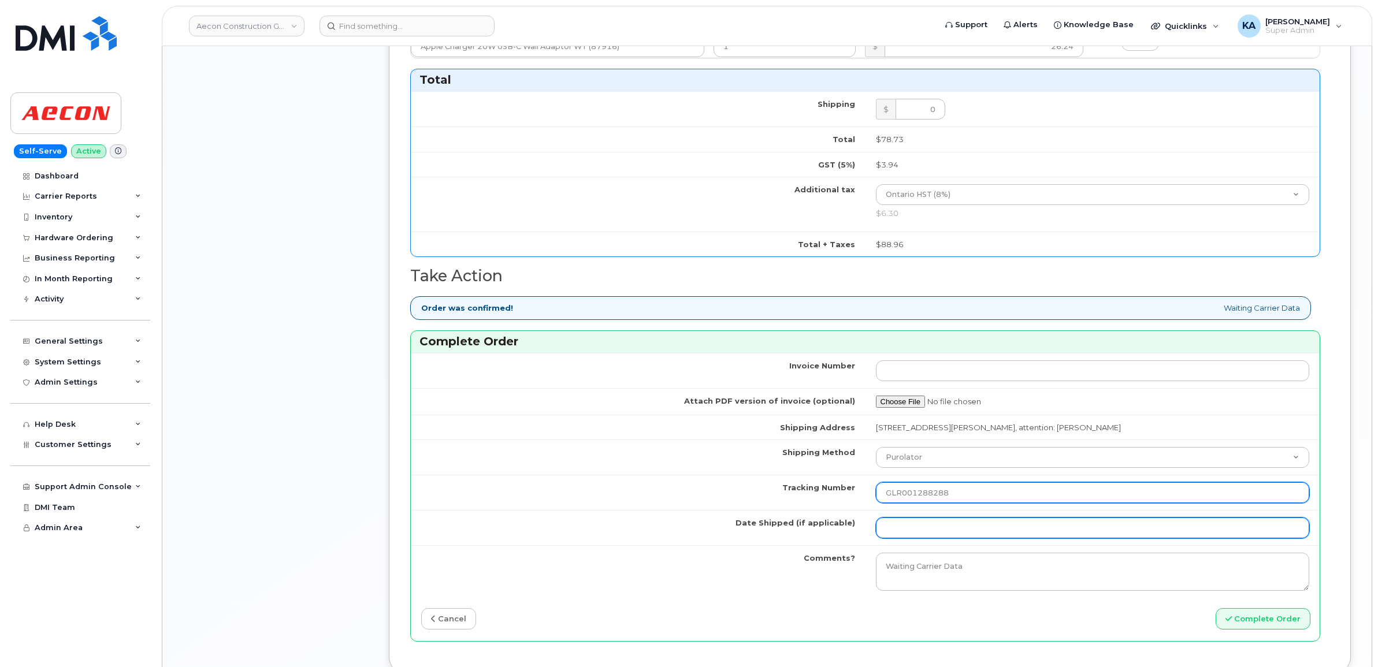
type input "GLR001288288"
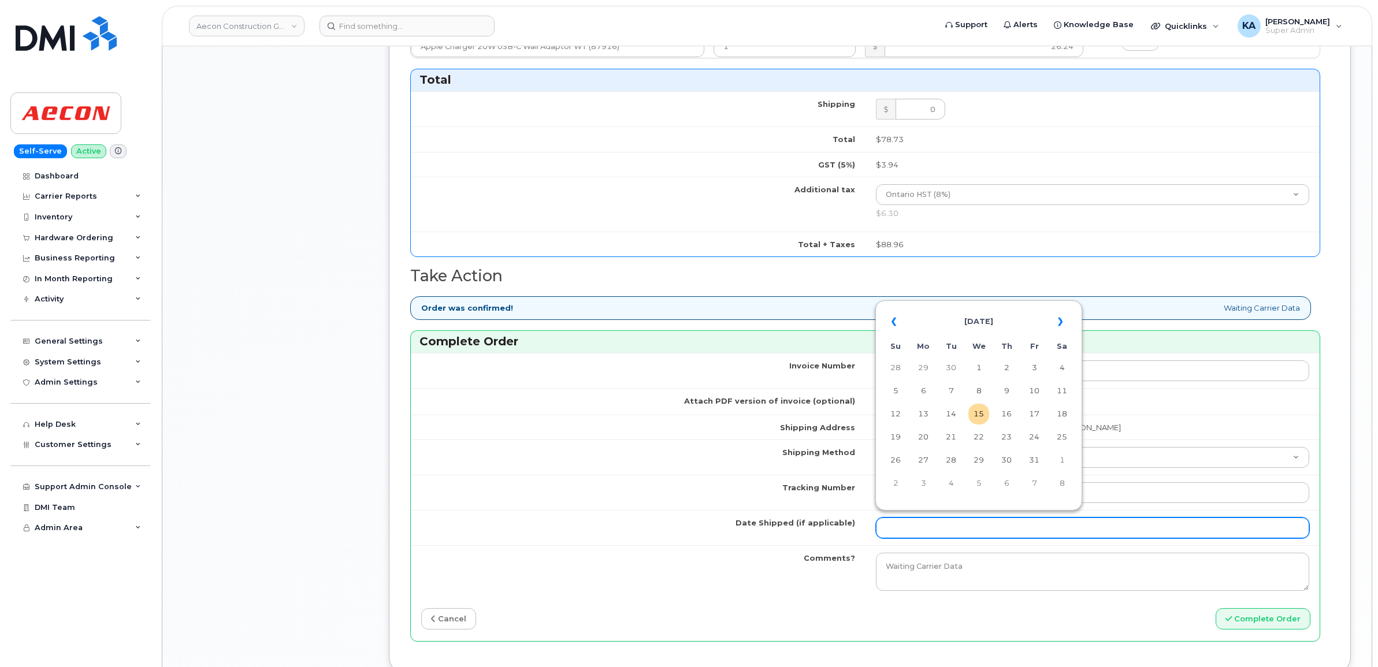
click at [976, 518] on input "Date Shipped (if applicable)" at bounding box center [1093, 528] width 434 height 21
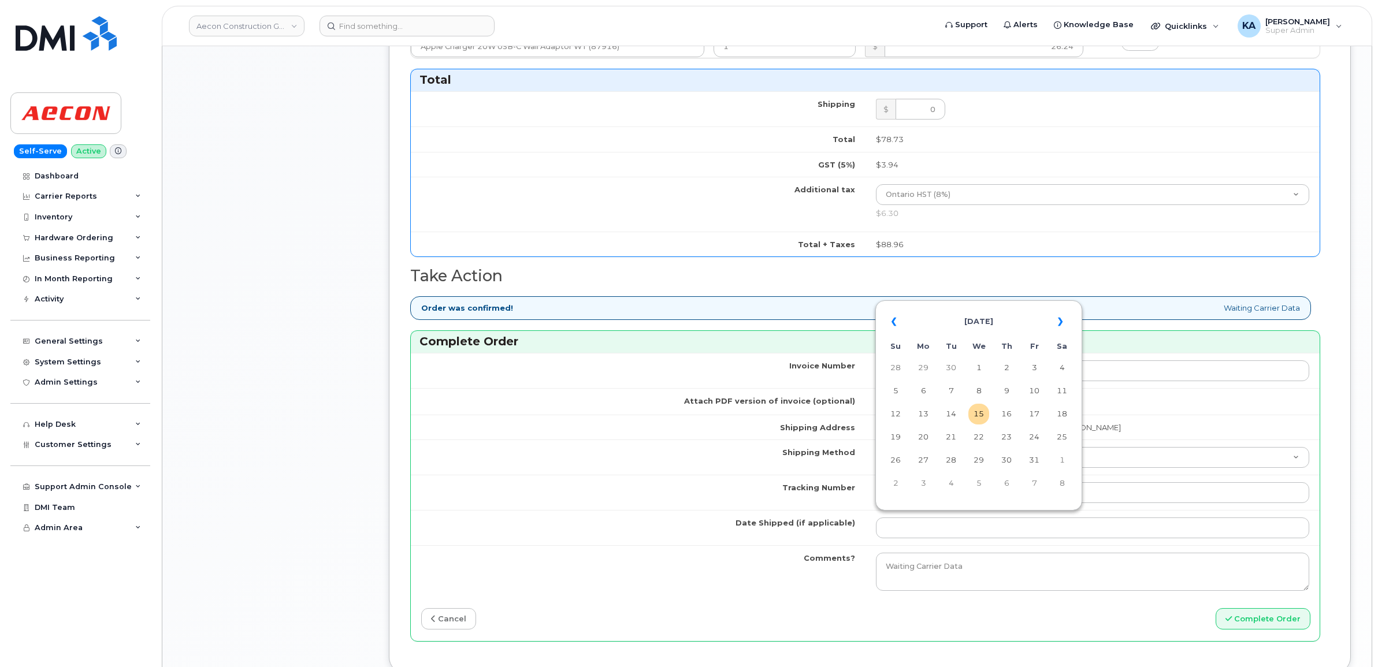
click at [979, 304] on table "« October 2025 » Su Mo Tu We Th Fr Sa 28 29 30 1 2 3 4 5 6 7 8 9 10 11 12 13 14…" at bounding box center [978, 402] width 201 height 198
click at [951, 411] on td "14" at bounding box center [950, 414] width 21 height 21
type input "[DATE]"
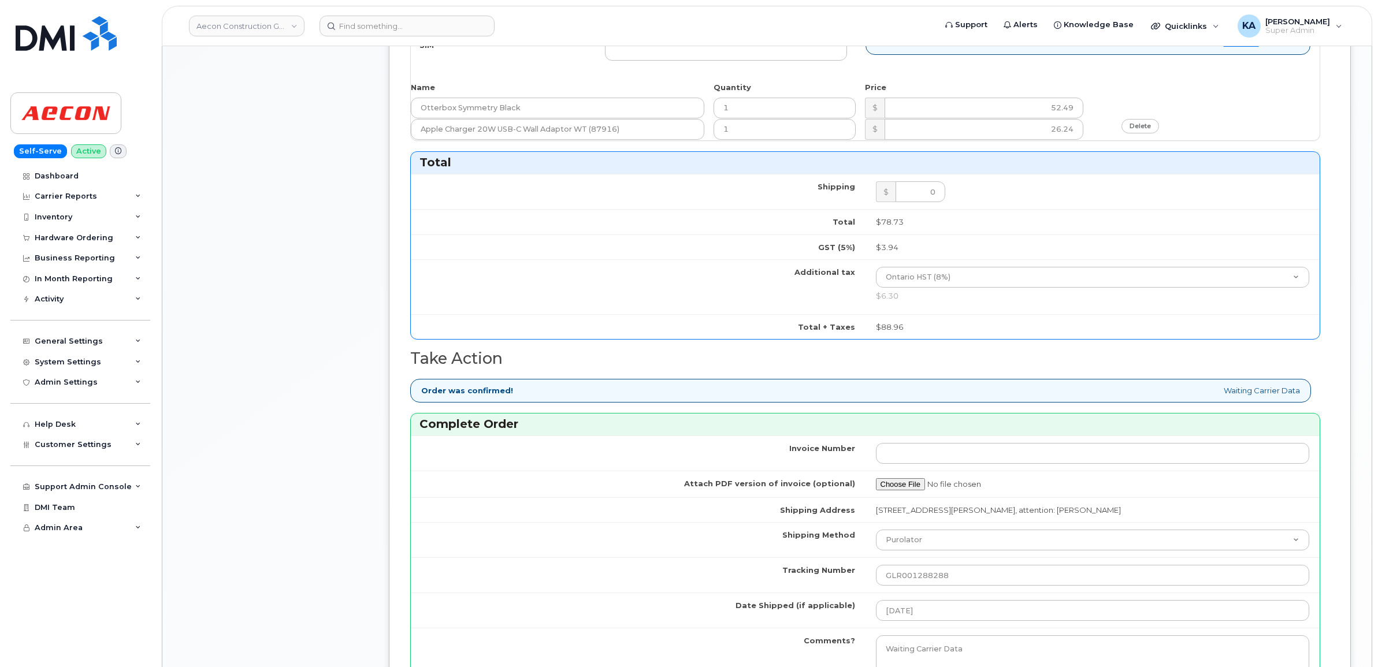
scroll to position [433, 0]
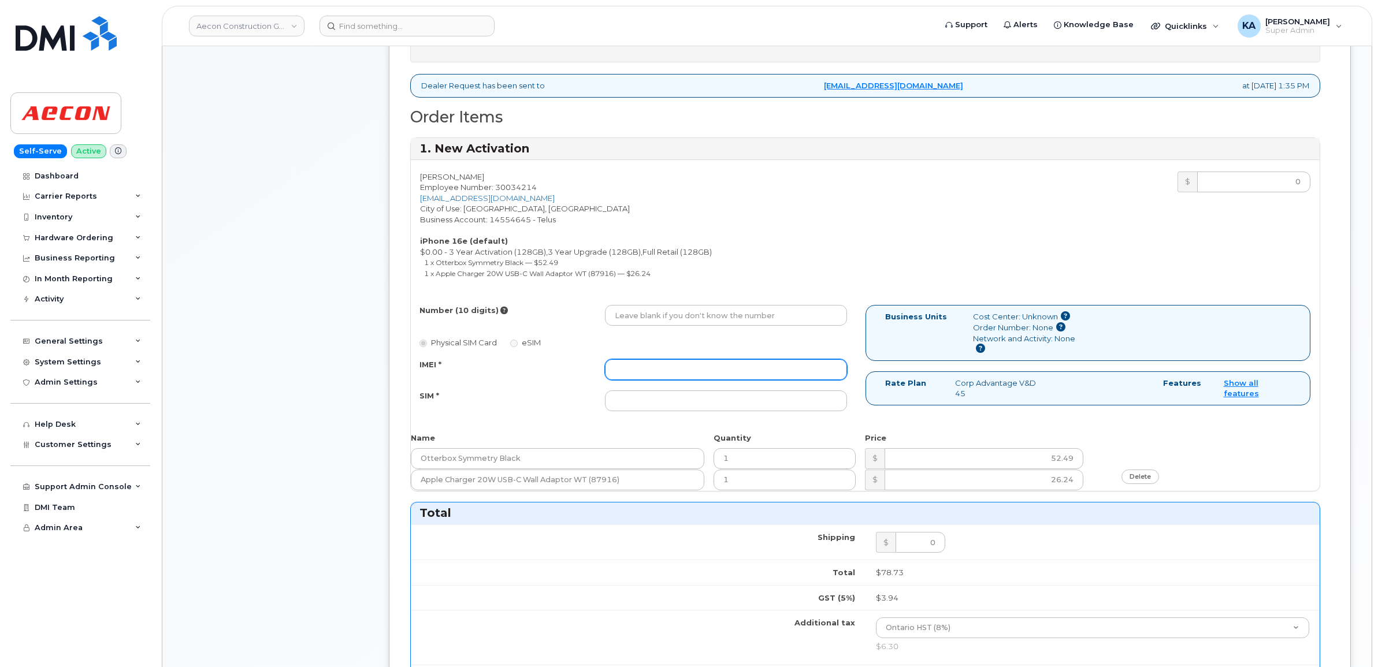
click at [694, 359] on input "IMEI *" at bounding box center [726, 369] width 242 height 21
paste input "354216331485692"
type input "354216331485692"
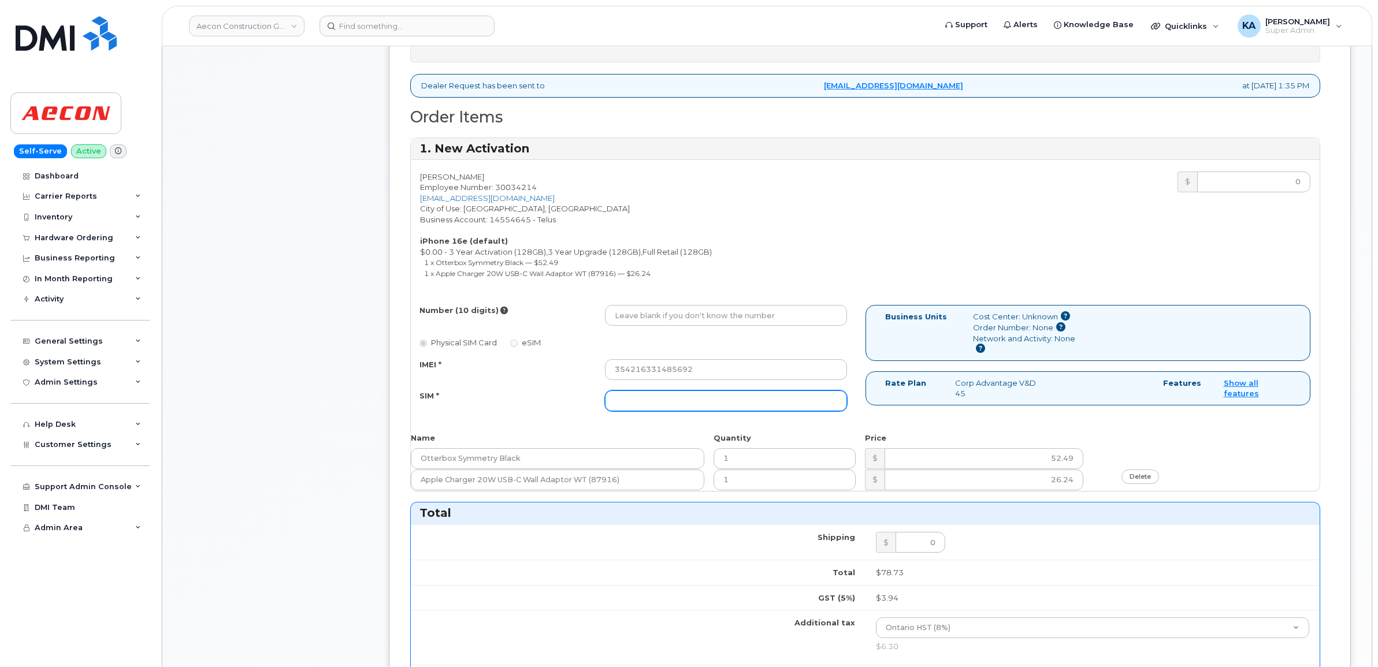
click at [701, 393] on input "SIM *" at bounding box center [726, 401] width 242 height 21
paste input "89043052010008887025010558956865"
type input "89043052010008887025010558956865"
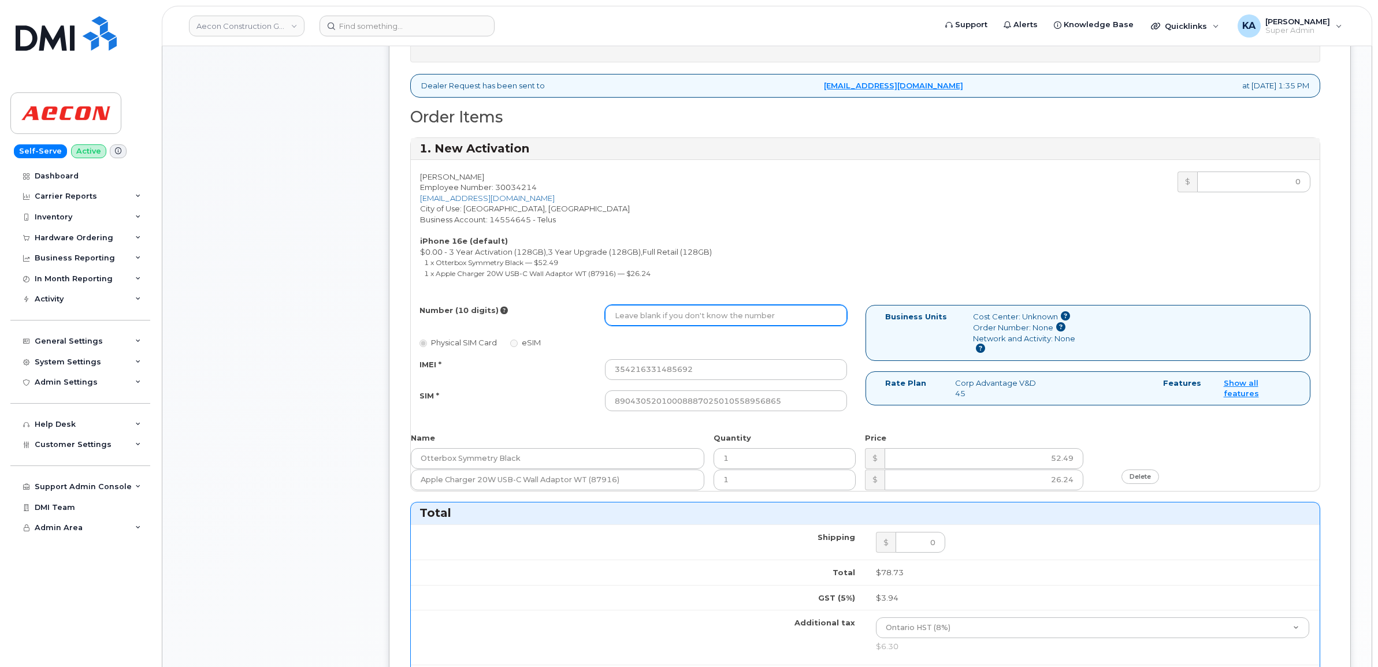
click at [709, 307] on input "Number (10 digits)" at bounding box center [726, 315] width 242 height 21
paste input "416) 737-8544"
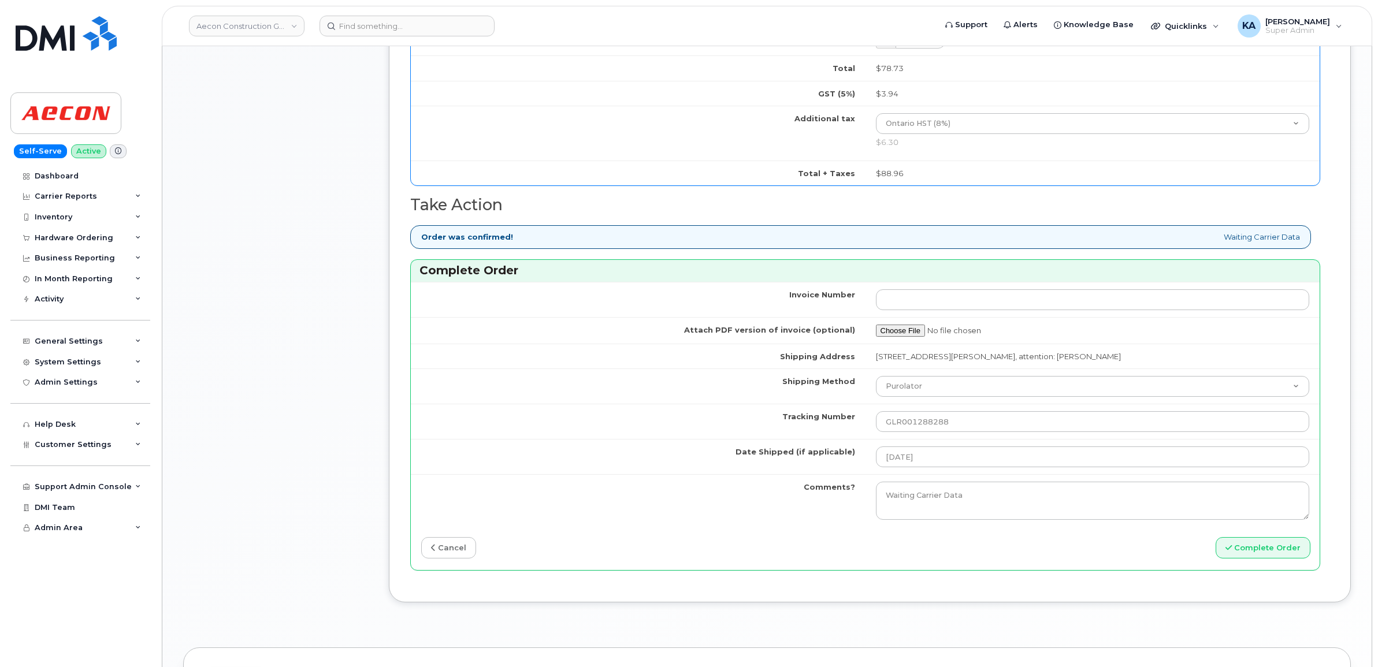
scroll to position [1011, 0]
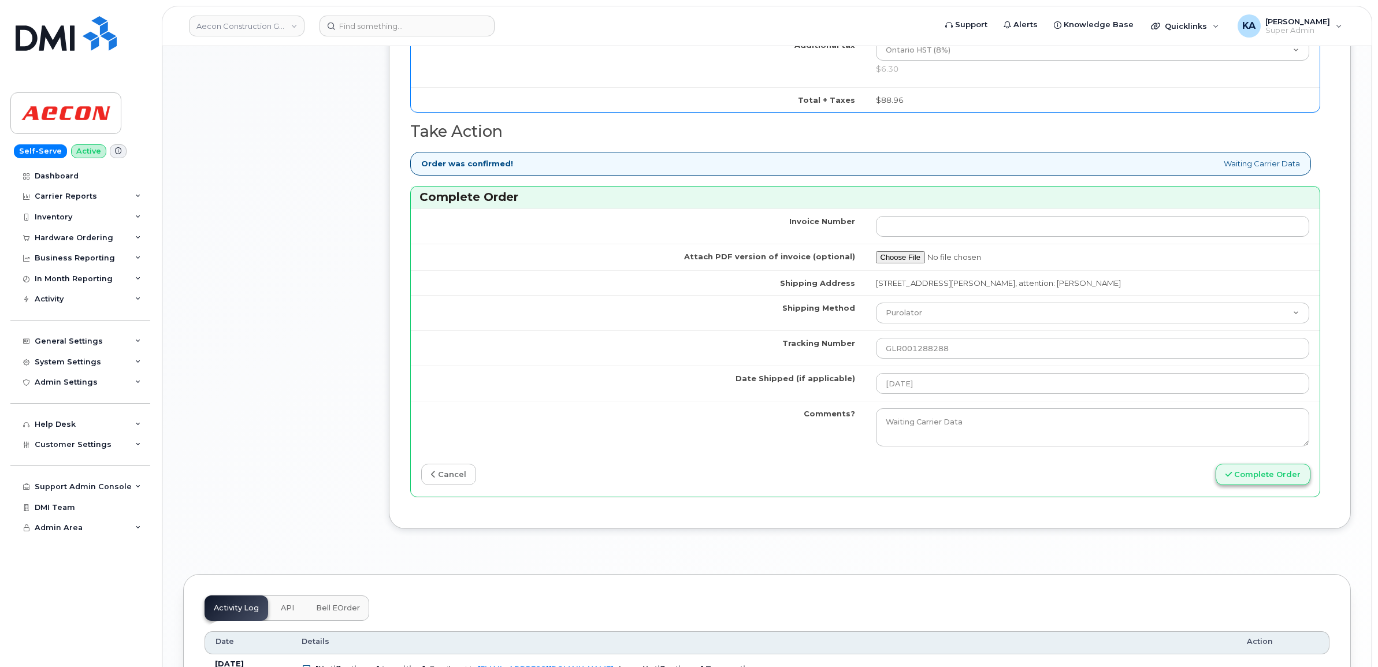
type input "4167378544"
click at [1260, 468] on button "Complete Order" at bounding box center [1262, 474] width 95 height 21
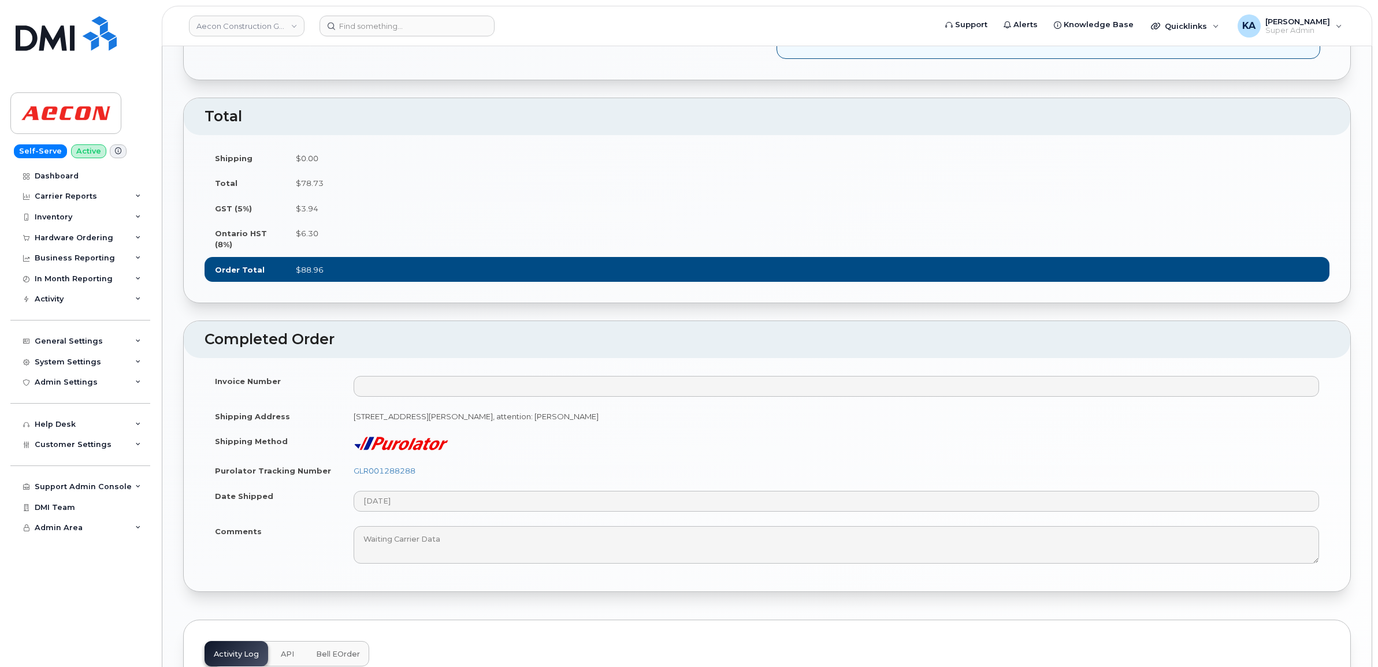
scroll to position [867, 0]
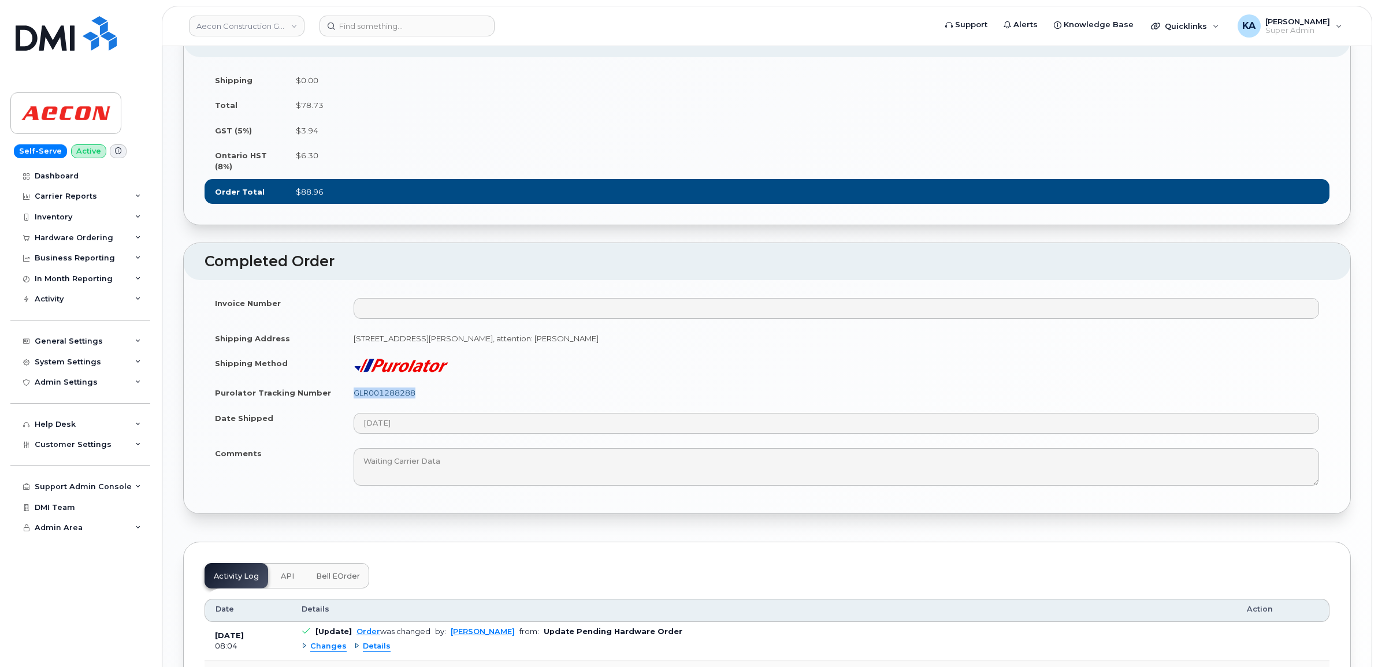
drag, startPoint x: 432, startPoint y: 427, endPoint x: 355, endPoint y: 426, distance: 76.9
click at [355, 406] on td "GLR001288288" at bounding box center [836, 392] width 986 height 25
copy link "GLR001288288"
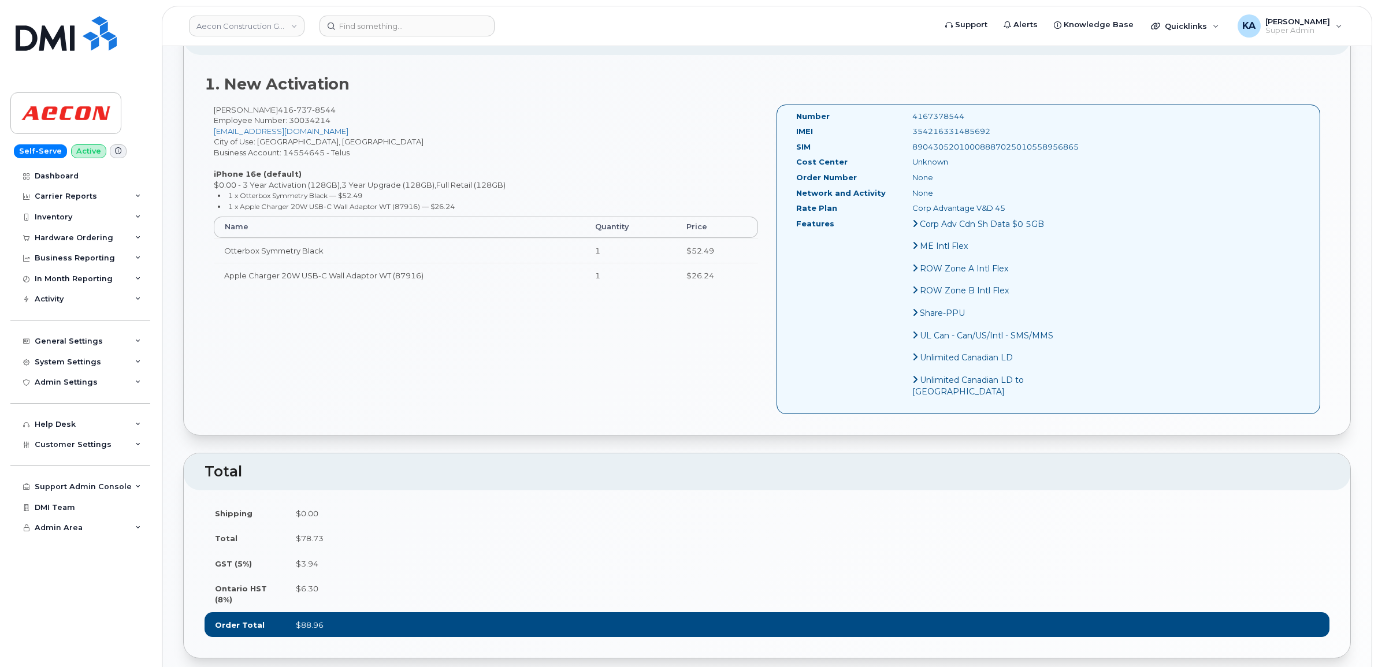
scroll to position [361, 0]
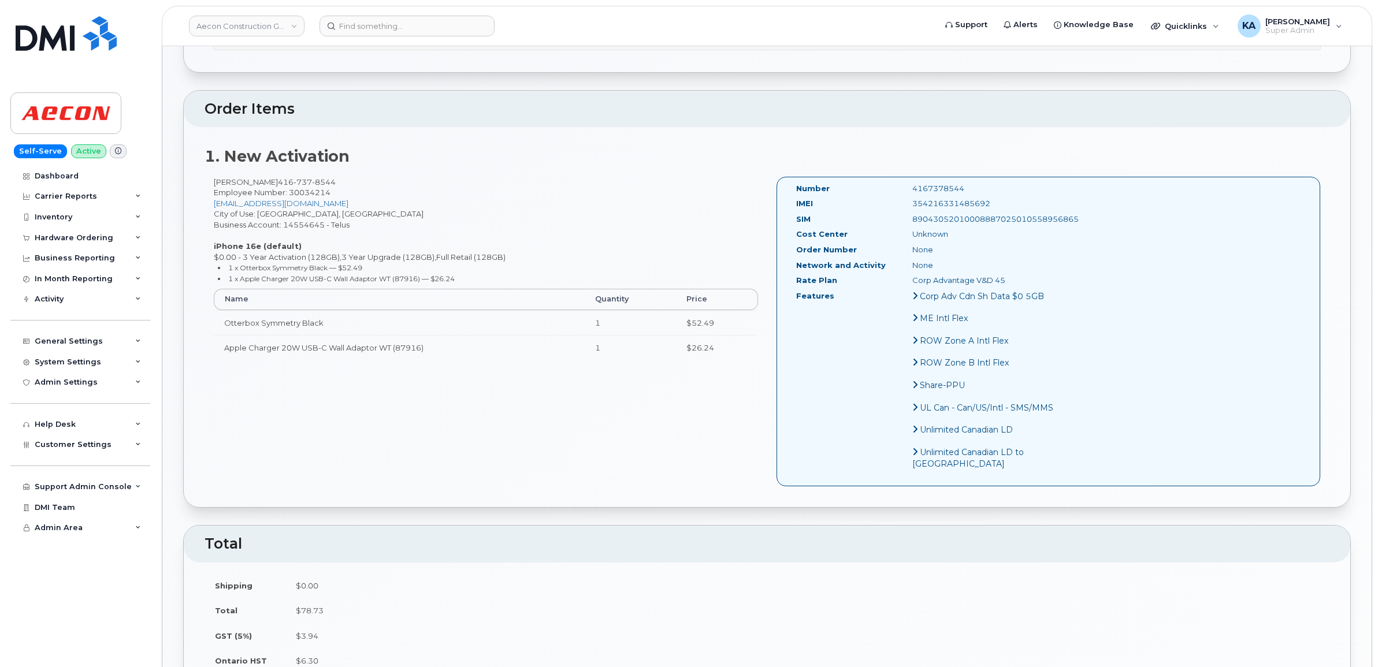
drag, startPoint x: 968, startPoint y: 194, endPoint x: 885, endPoint y: 191, distance: 83.2
click at [903, 198] on div "354216331485692" at bounding box center [984, 203] width 163 height 11
copy div "354216331485692"
drag, startPoint x: 943, startPoint y: 177, endPoint x: 867, endPoint y: 178, distance: 76.3
click at [867, 183] on div "Number 4167378544" at bounding box center [926, 191] width 279 height 16
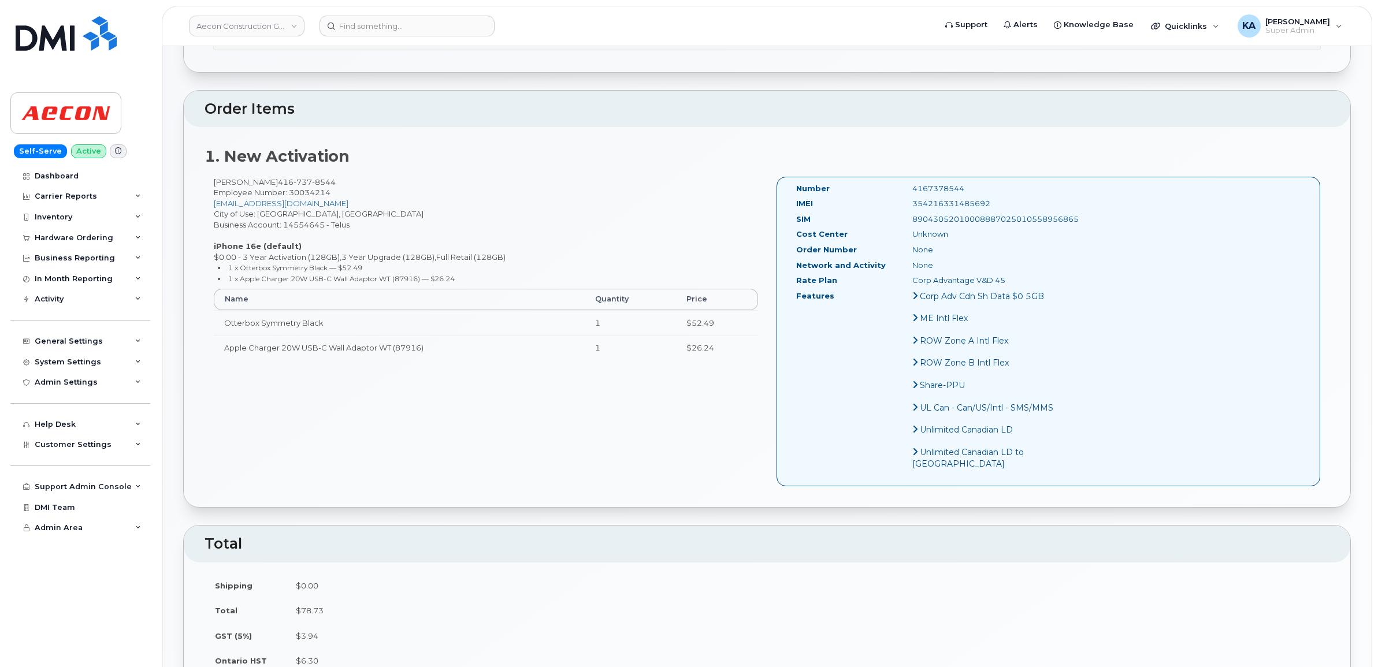
copy div "4167378544"
drag, startPoint x: 790, startPoint y: 177, endPoint x: 991, endPoint y: 278, distance: 225.0
click at [991, 278] on div "Number 4167378544 IMEI [TECHNICAL_ID] SIM 89043052010008887025010558956865 Cost…" at bounding box center [926, 331] width 279 height 297
copy div "Number 4167378544 IMEI [TECHNICAL_ID] SIM 89043052010008887025010558956865 Cost…"
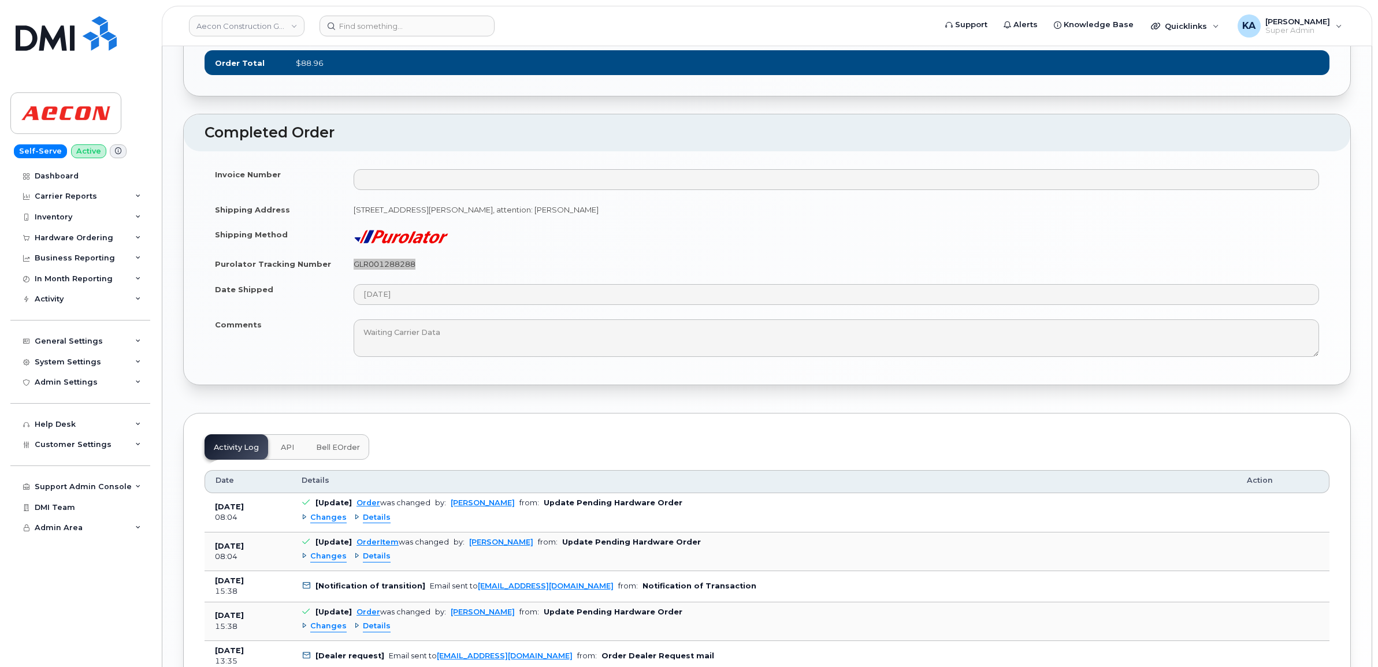
scroll to position [1011, 0]
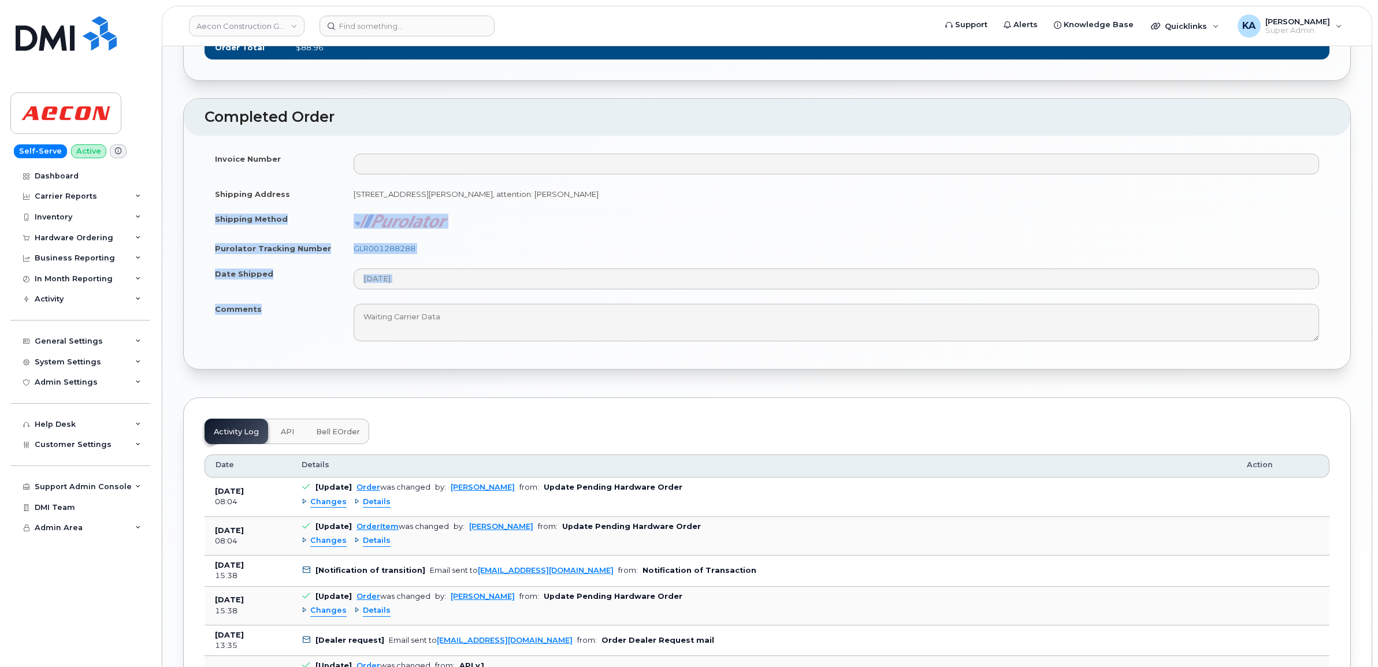
drag, startPoint x: 210, startPoint y: 249, endPoint x: 267, endPoint y: 342, distance: 109.2
click at [267, 342] on tbody "Invoice Number Shipping Address [STREET_ADDRESS][PERSON_NAME]: [PERSON_NAME] Sh…" at bounding box center [766, 247] width 1125 height 203
copy tbody "Shipping Method Purolator Tracking Number GLR001288288 Date Shipped Comments"
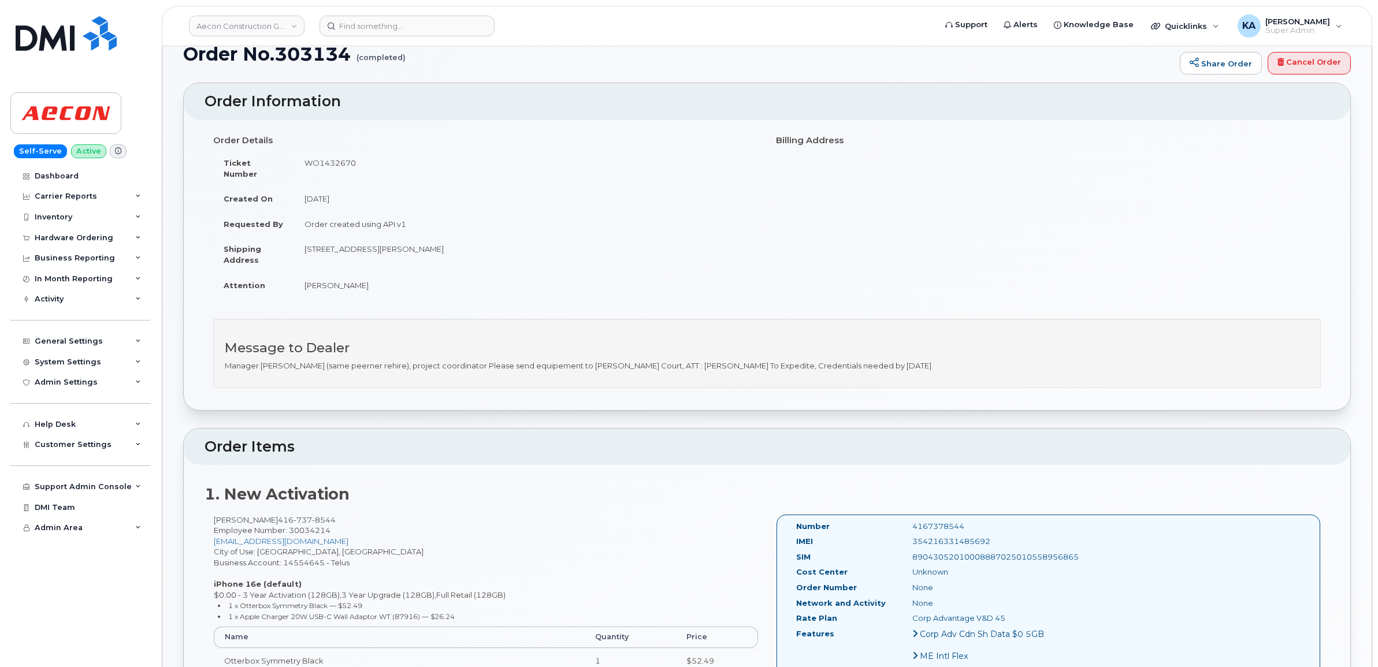
scroll to position [0, 0]
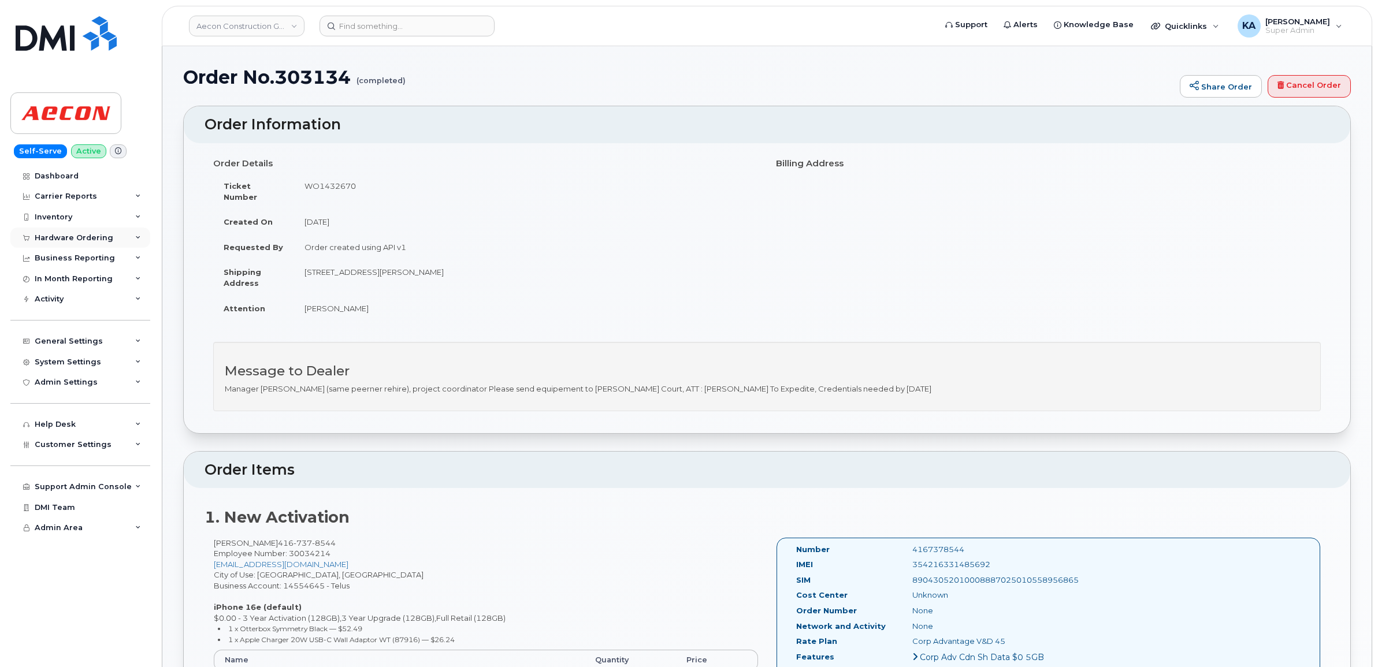
click at [76, 234] on div "Hardware Ordering" at bounding box center [74, 237] width 79 height 9
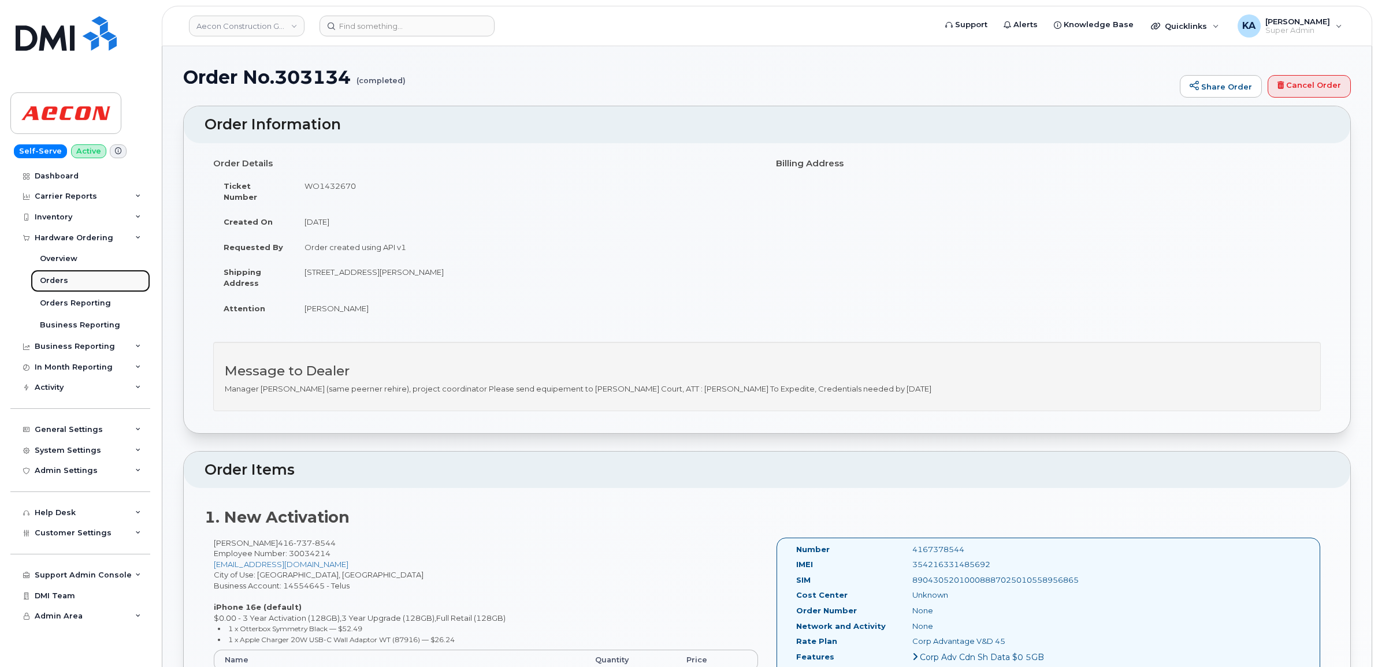
click at [53, 278] on div "Orders" at bounding box center [54, 281] width 28 height 10
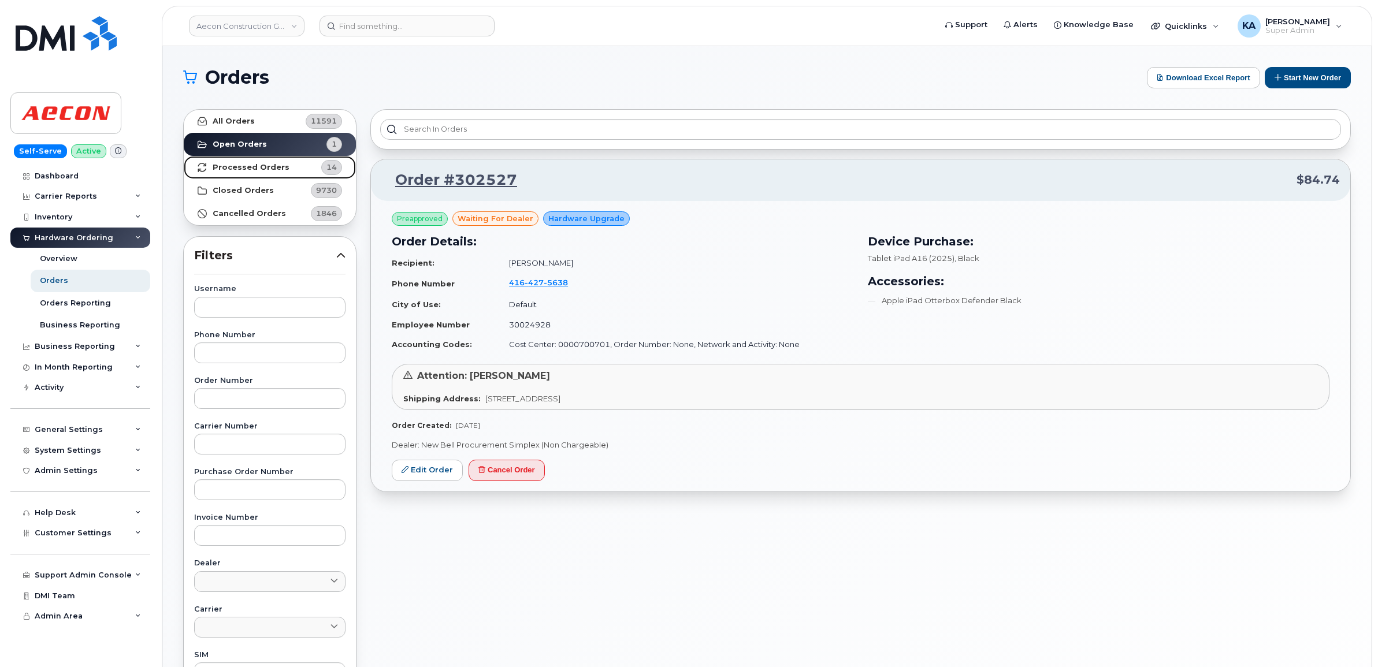
click at [258, 165] on strong "Processed Orders" at bounding box center [251, 167] width 77 height 9
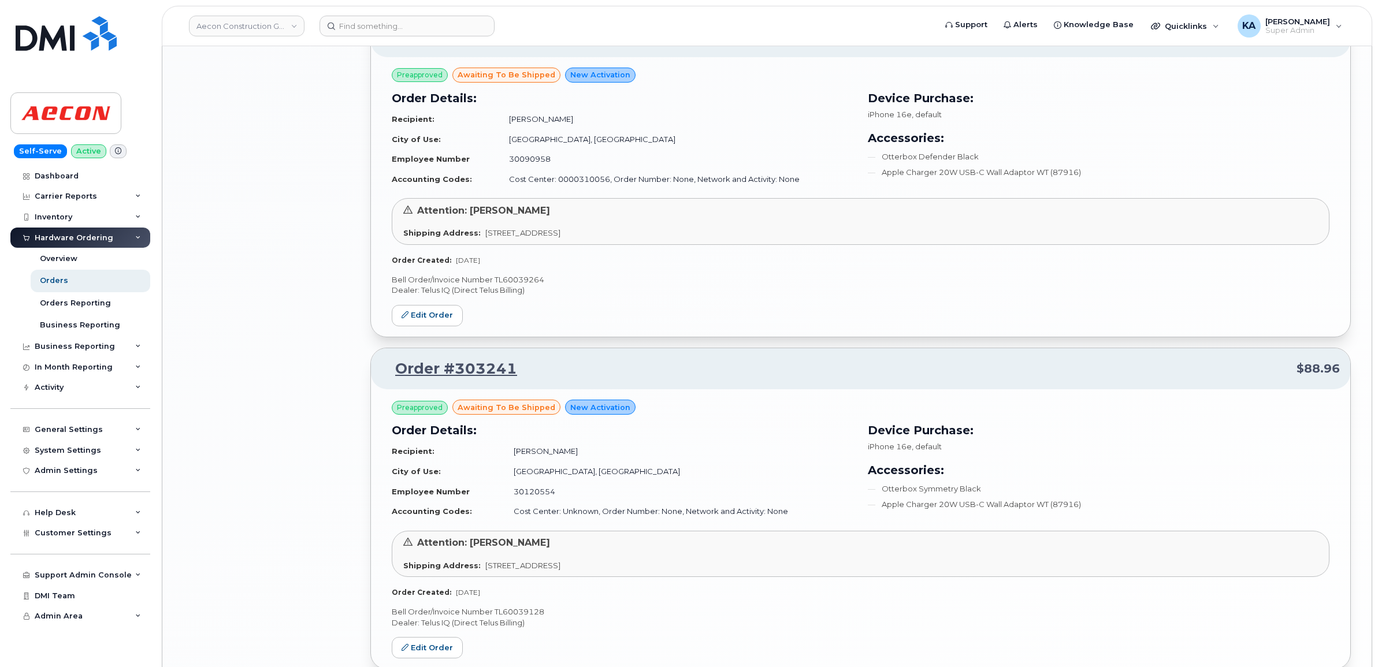
scroll to position [2240, 0]
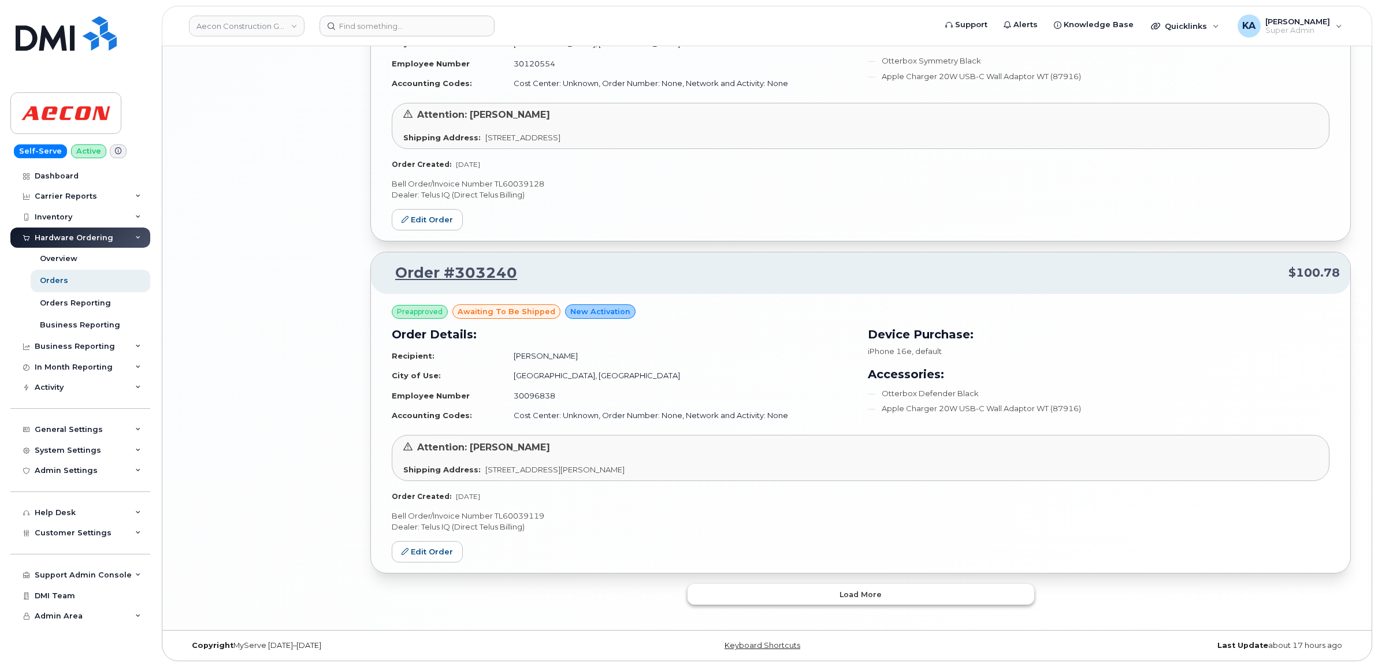
click at [700, 590] on button "Load more" at bounding box center [860, 594] width 347 height 21
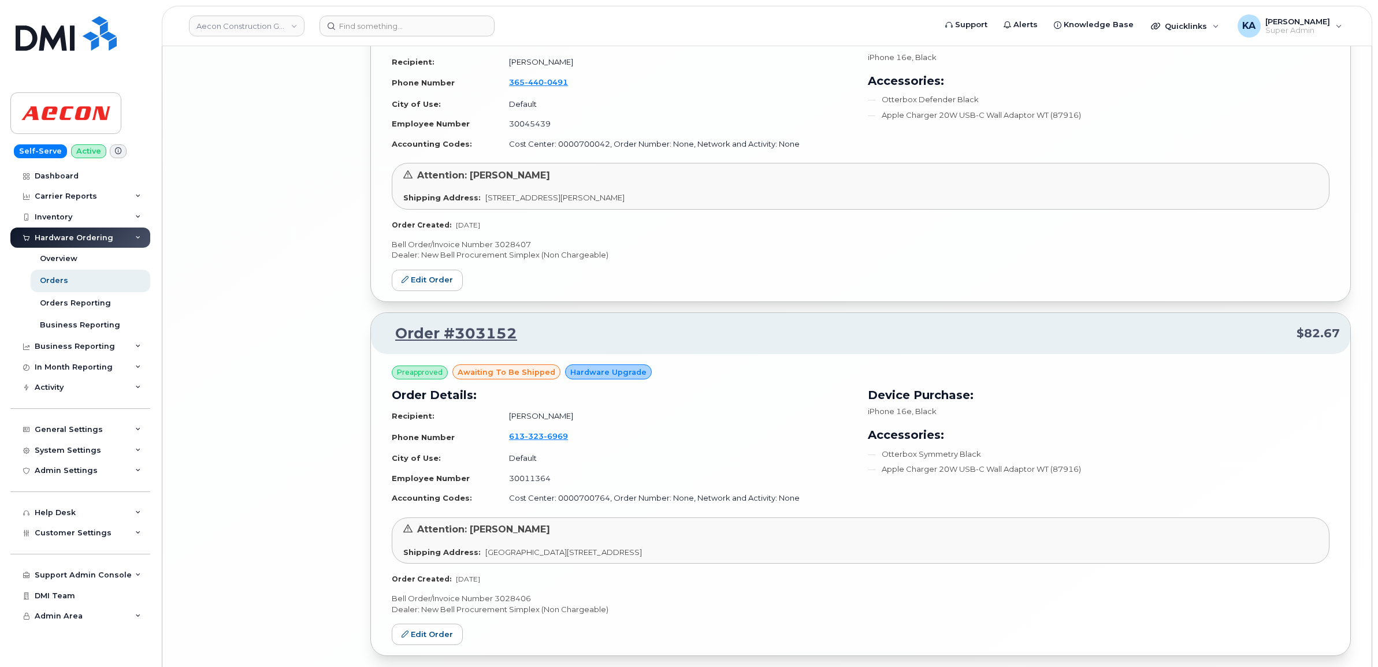
scroll to position [4298, 0]
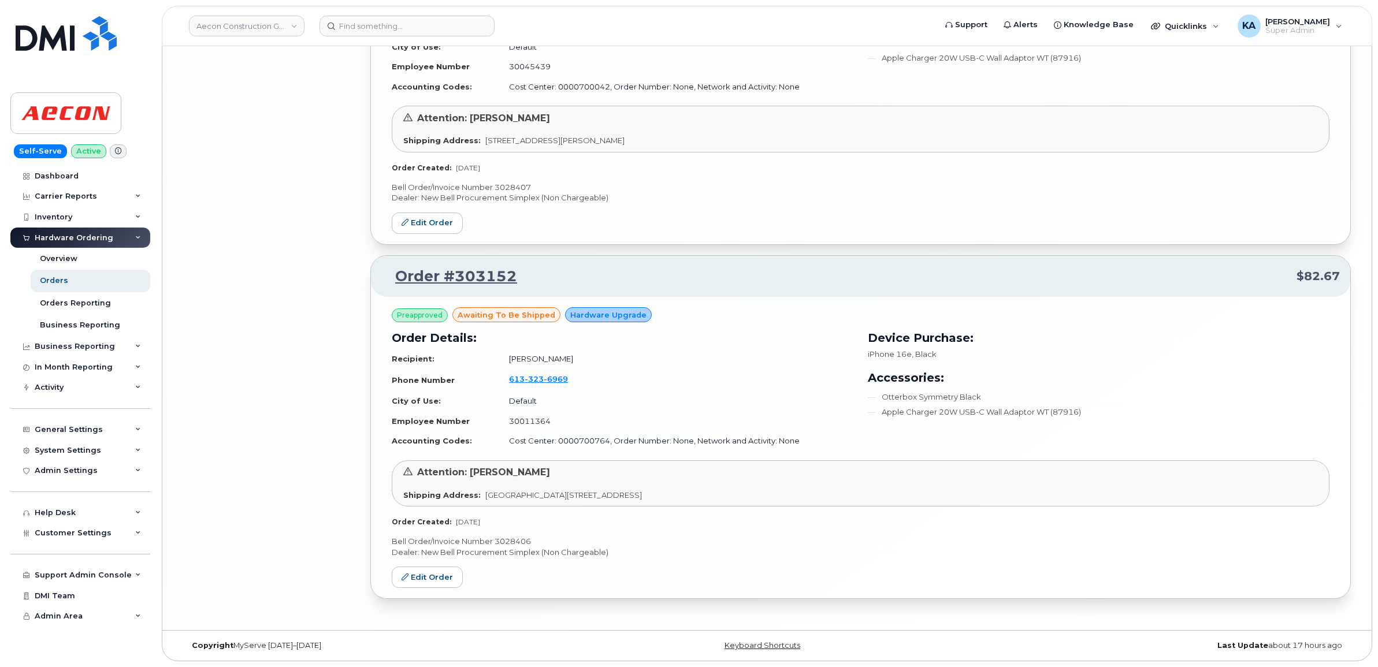
click at [513, 540] on p "Bell Order/Invoice Number 3028406" at bounding box center [861, 541] width 938 height 11
copy p "3028406"
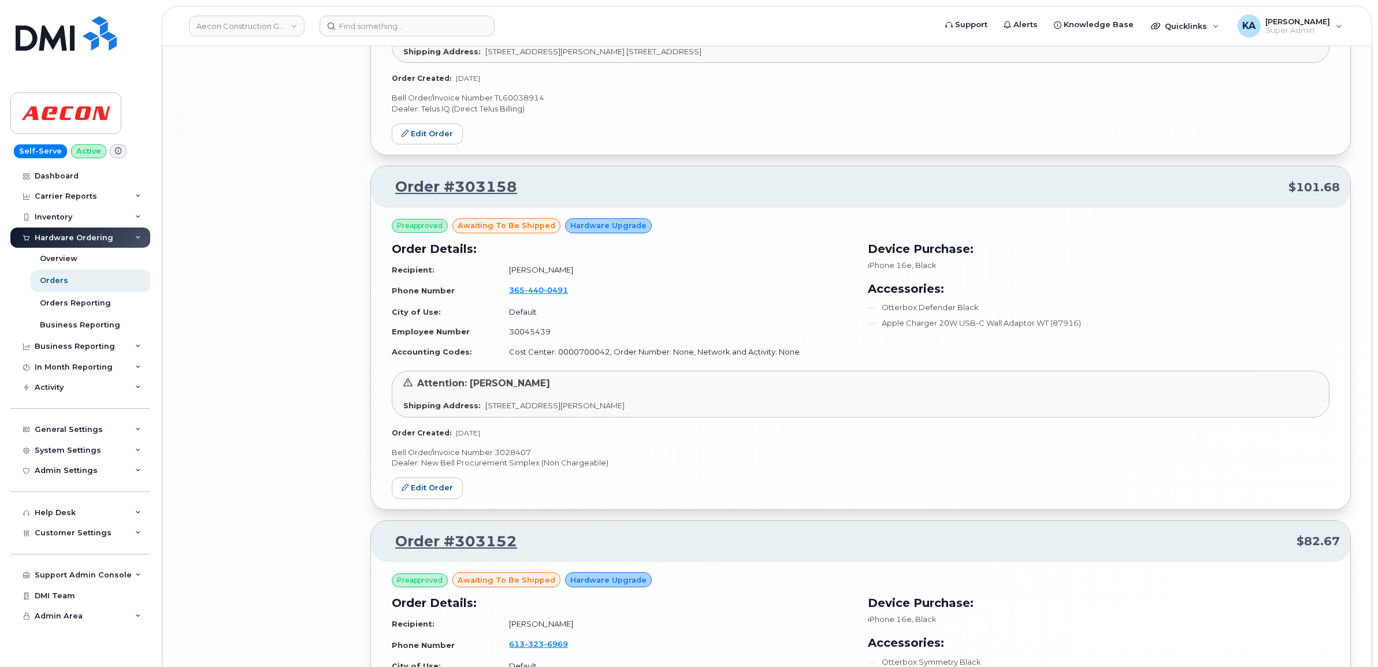
scroll to position [4009, 0]
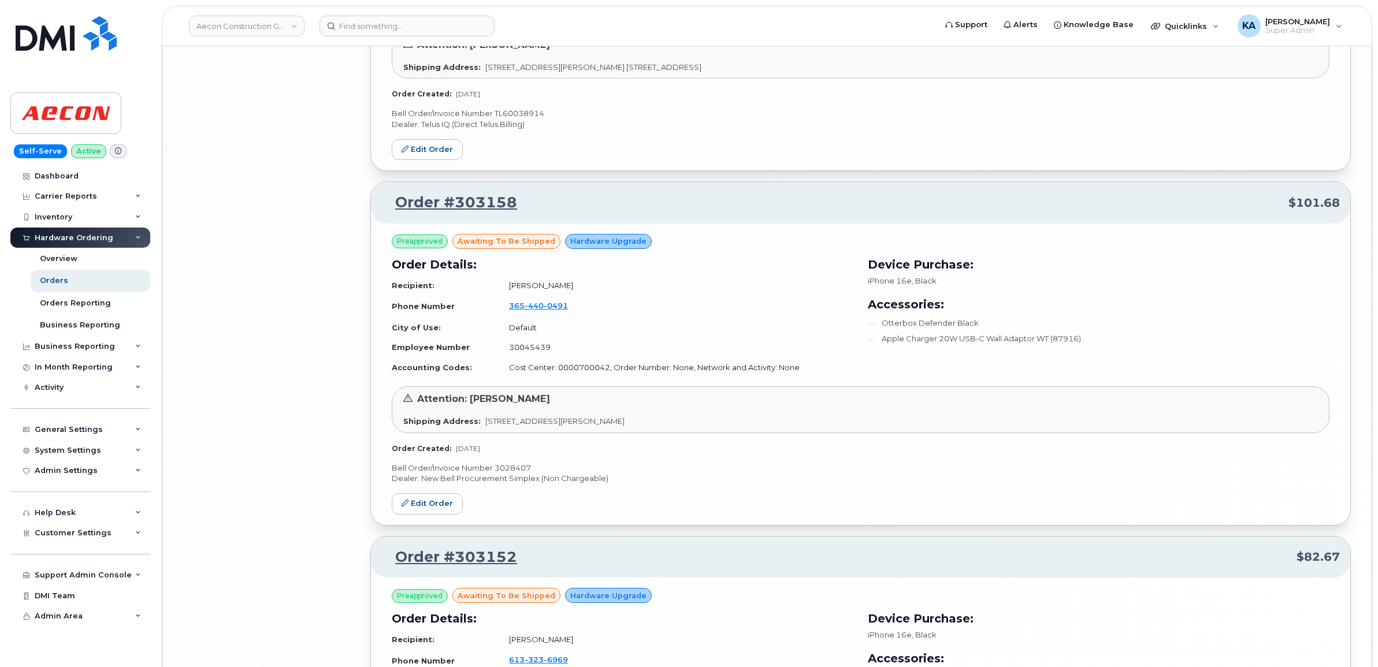
click at [518, 471] on p "Bell Order/Invoice Number 3028407" at bounding box center [861, 468] width 938 height 11
copy p "3028407"
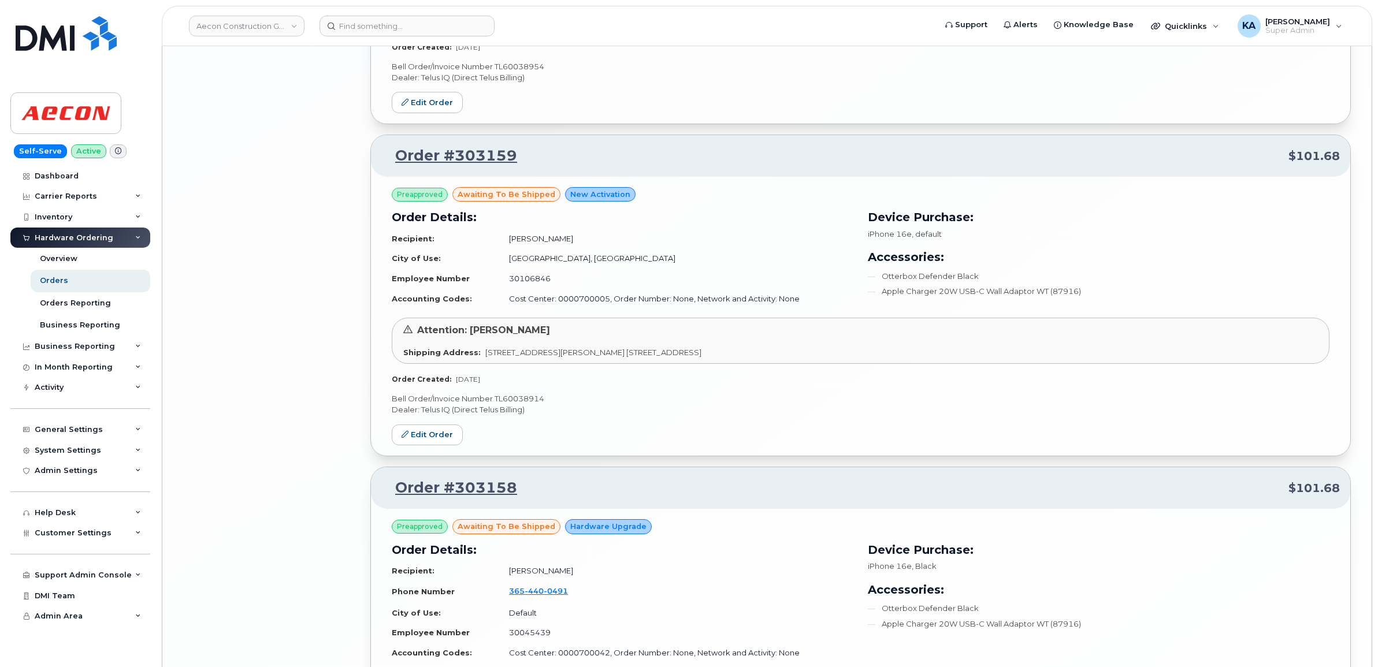
scroll to position [3720, 0]
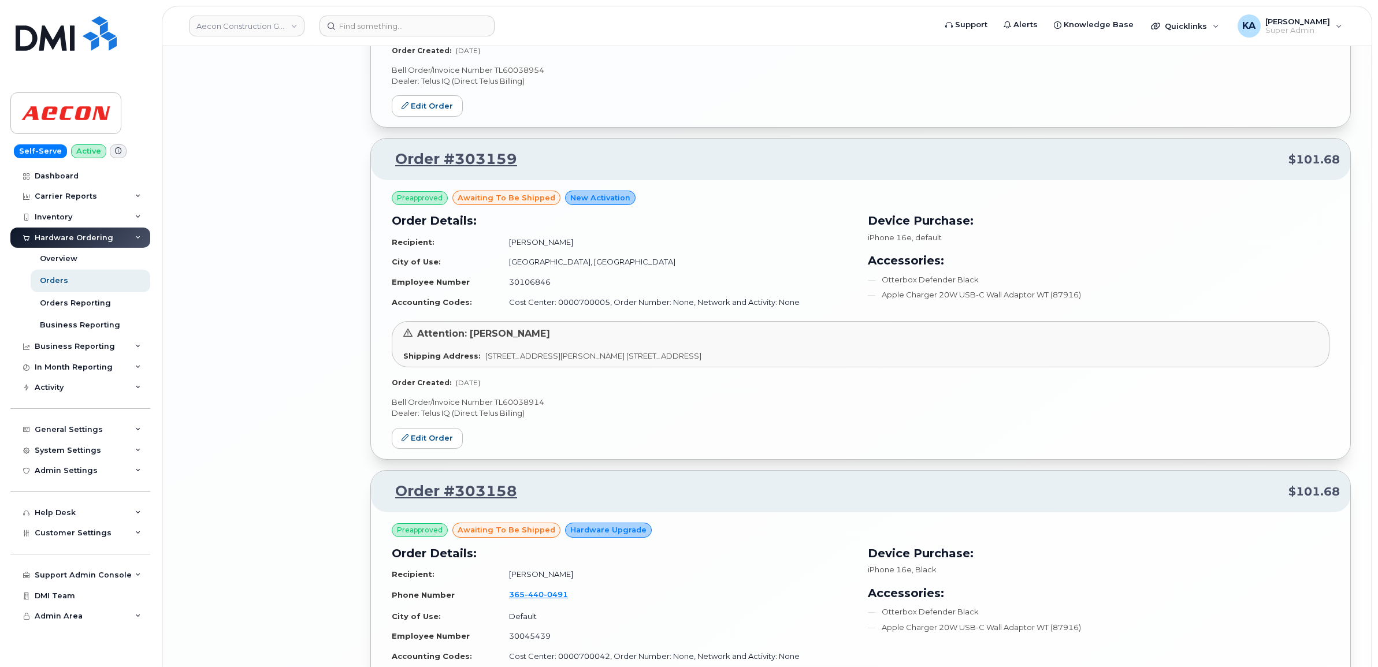
click at [507, 405] on p "Bell Order/Invoice Number TL60038914" at bounding box center [861, 402] width 938 height 11
copy p "TL60038914"
click at [423, 446] on link "Edit Order" at bounding box center [427, 438] width 71 height 21
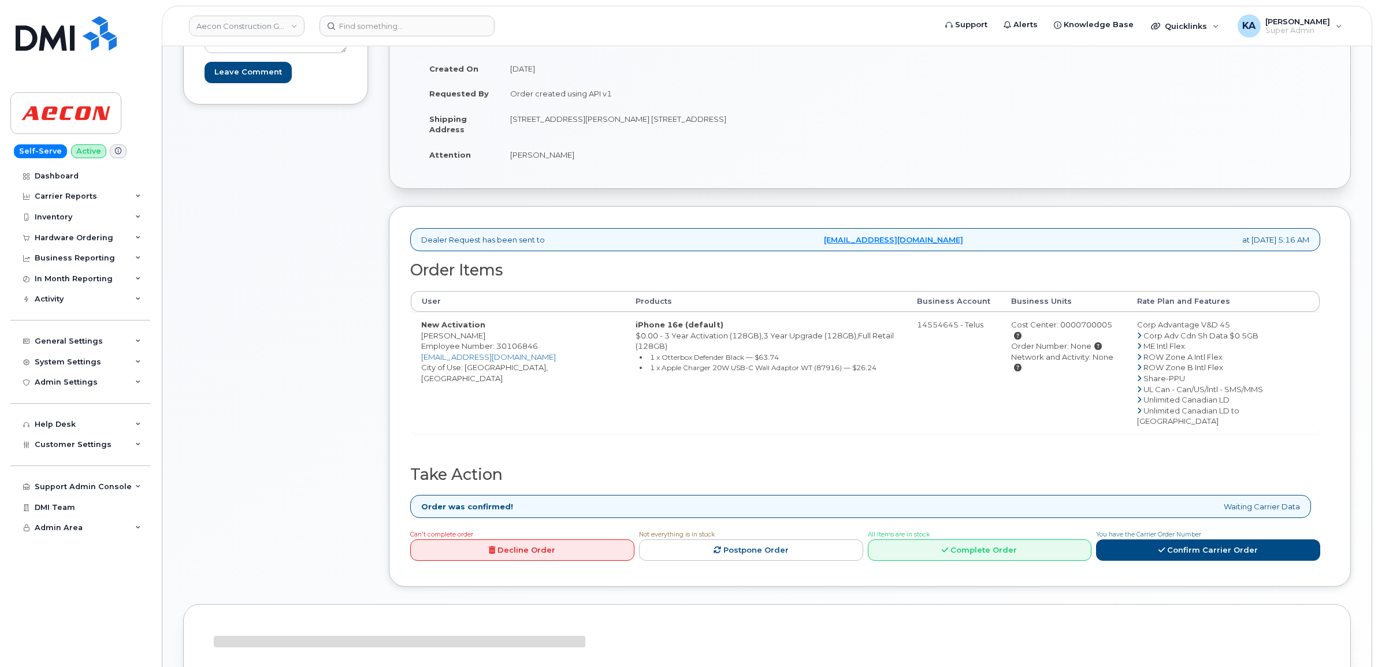
scroll to position [217, 0]
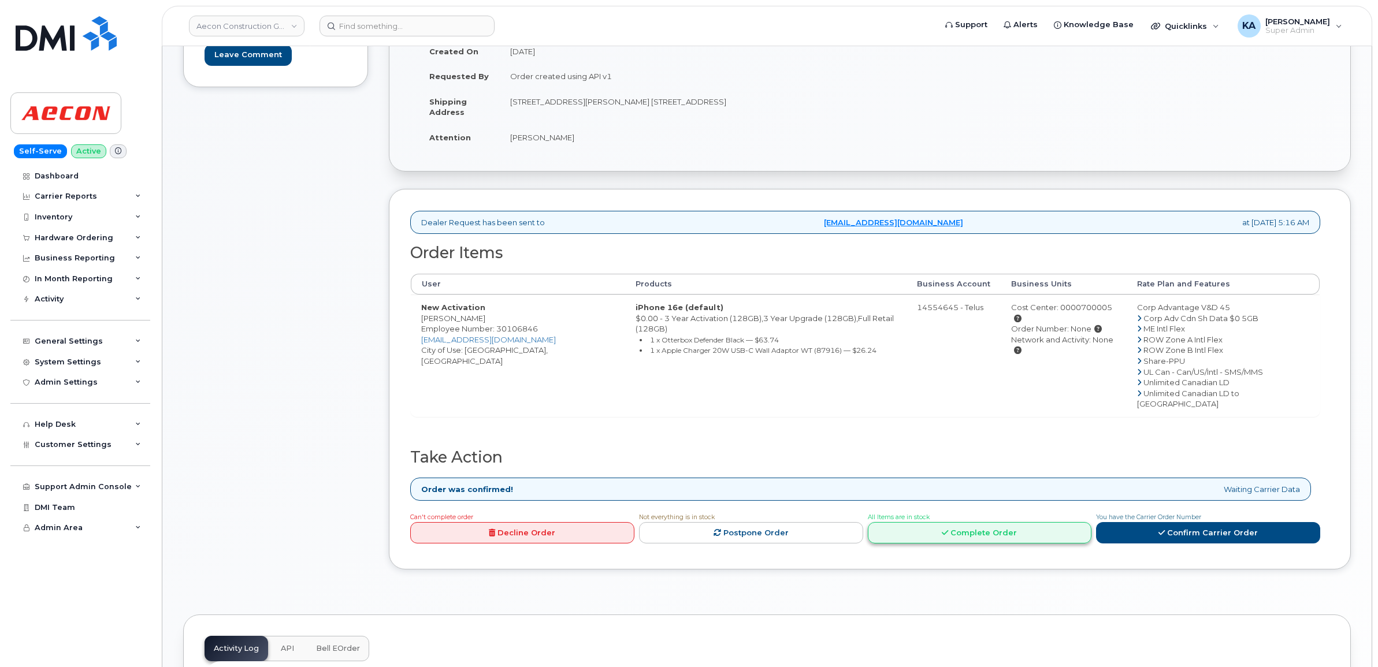
click at [1011, 522] on link "Complete Order" at bounding box center [980, 532] width 224 height 21
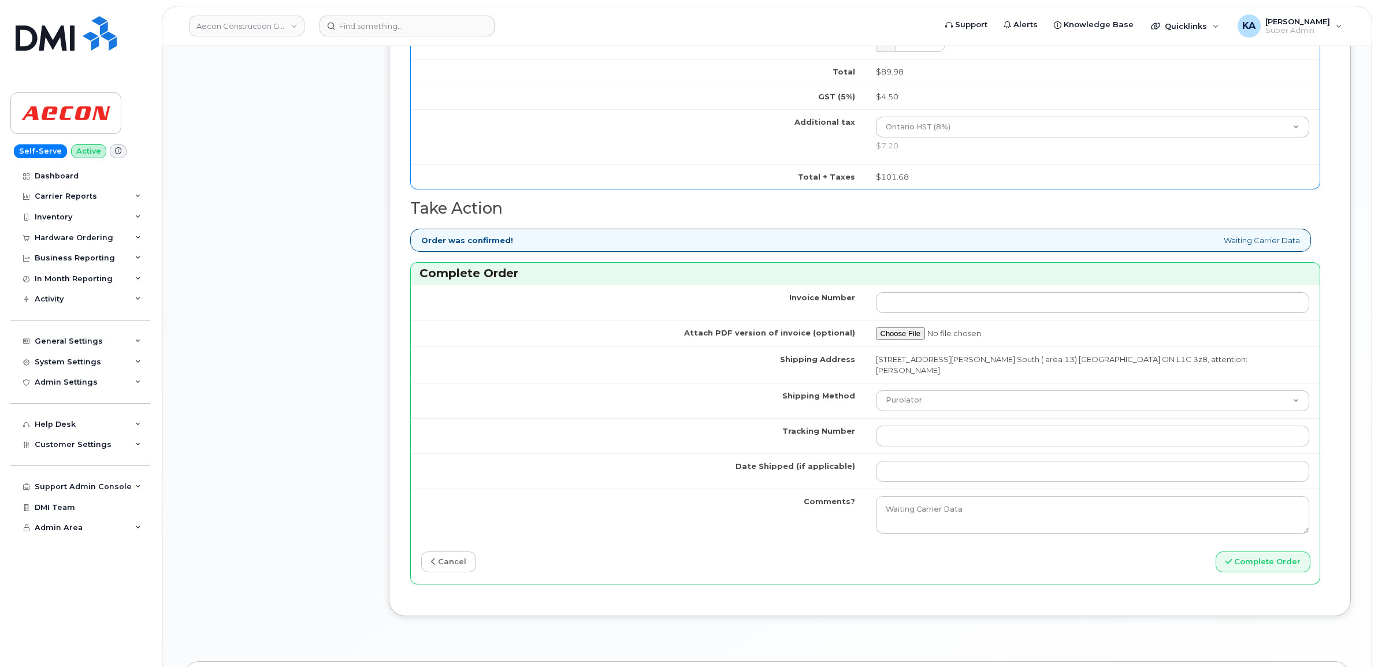
scroll to position [867, 0]
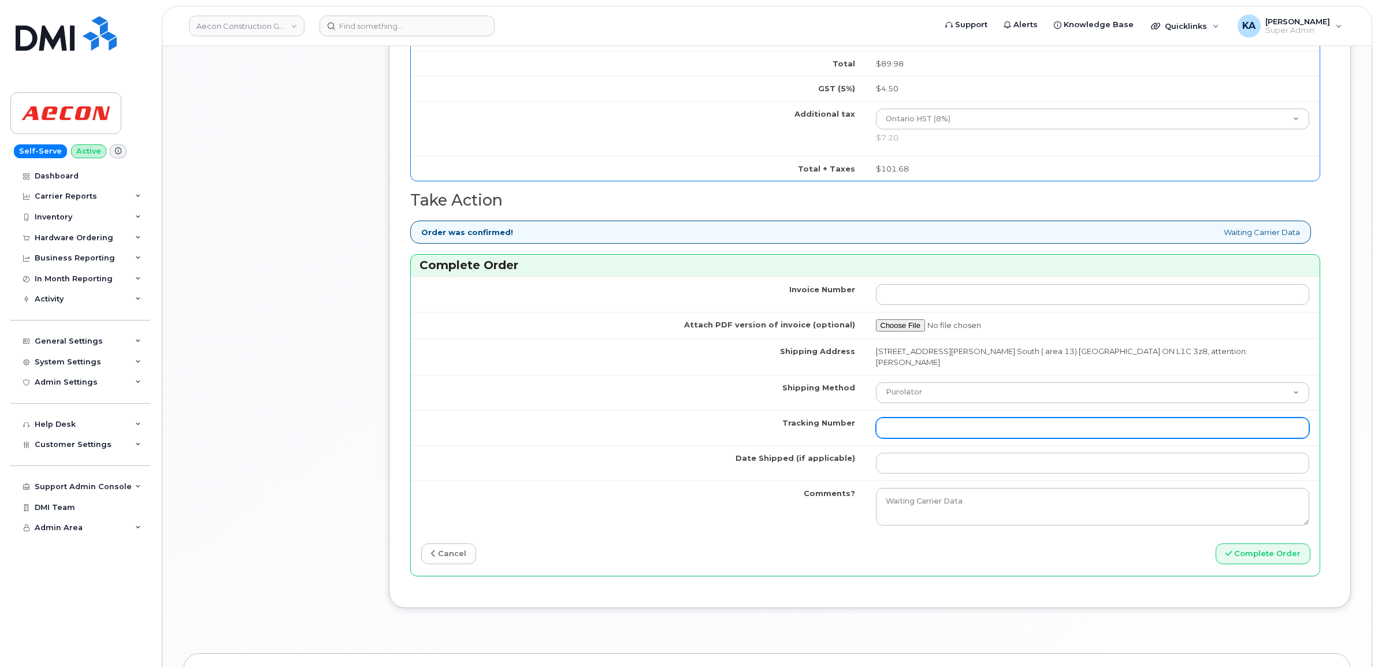
click at [999, 418] on input "Tracking Number" at bounding box center [1093, 428] width 434 height 21
paste input "GLR001288311"
type input "GLR001288311"
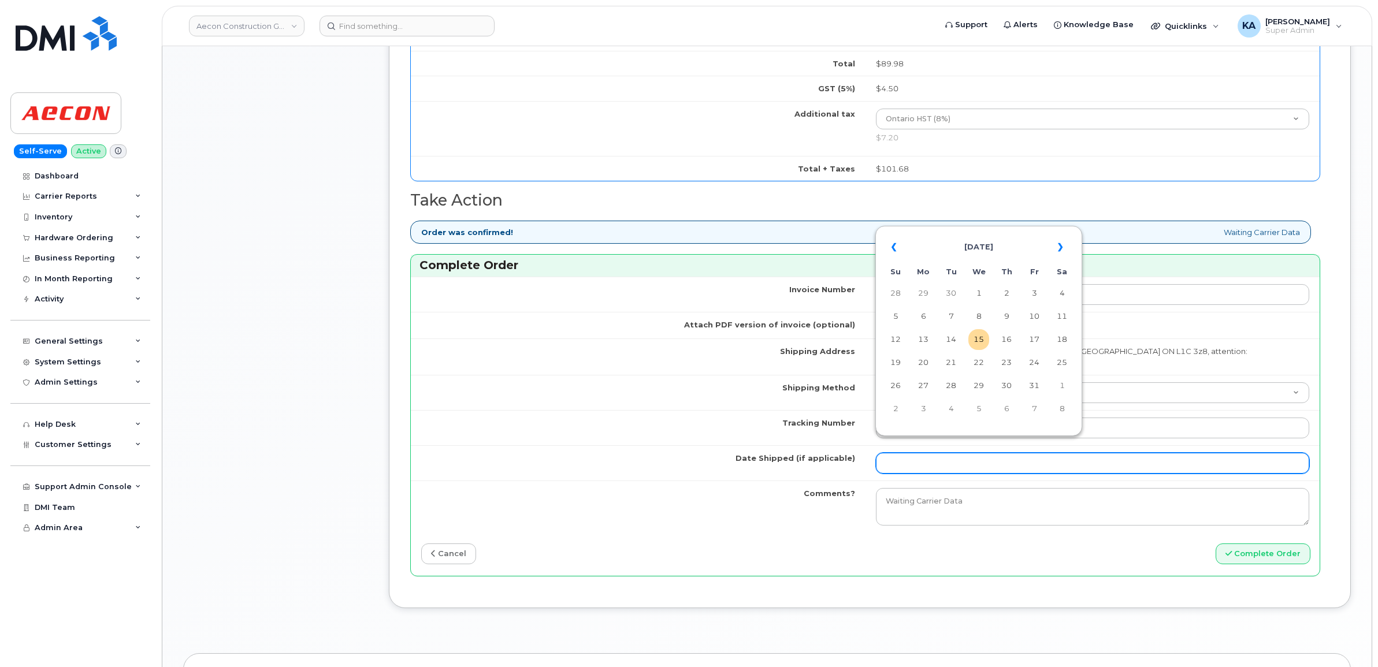
click at [957, 453] on input "Date Shipped (if applicable)" at bounding box center [1093, 463] width 434 height 21
click at [957, 338] on td "14" at bounding box center [950, 339] width 21 height 21
type input "[DATE]"
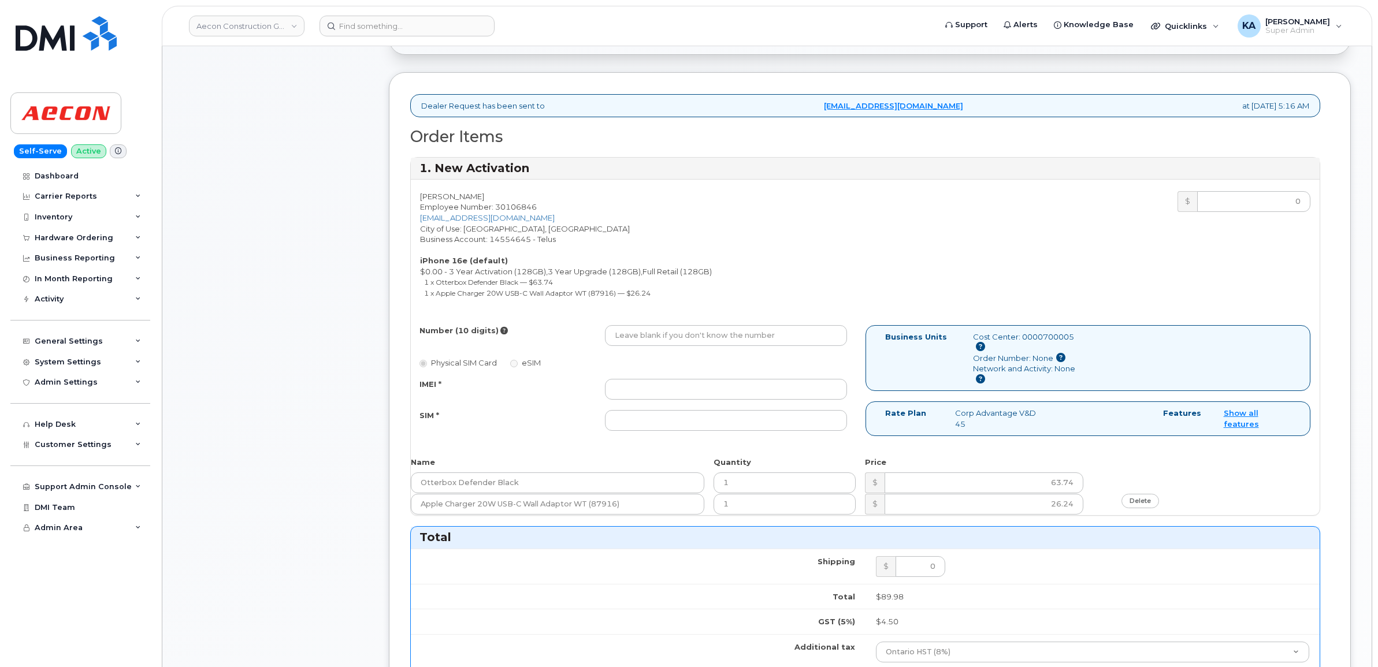
scroll to position [289, 0]
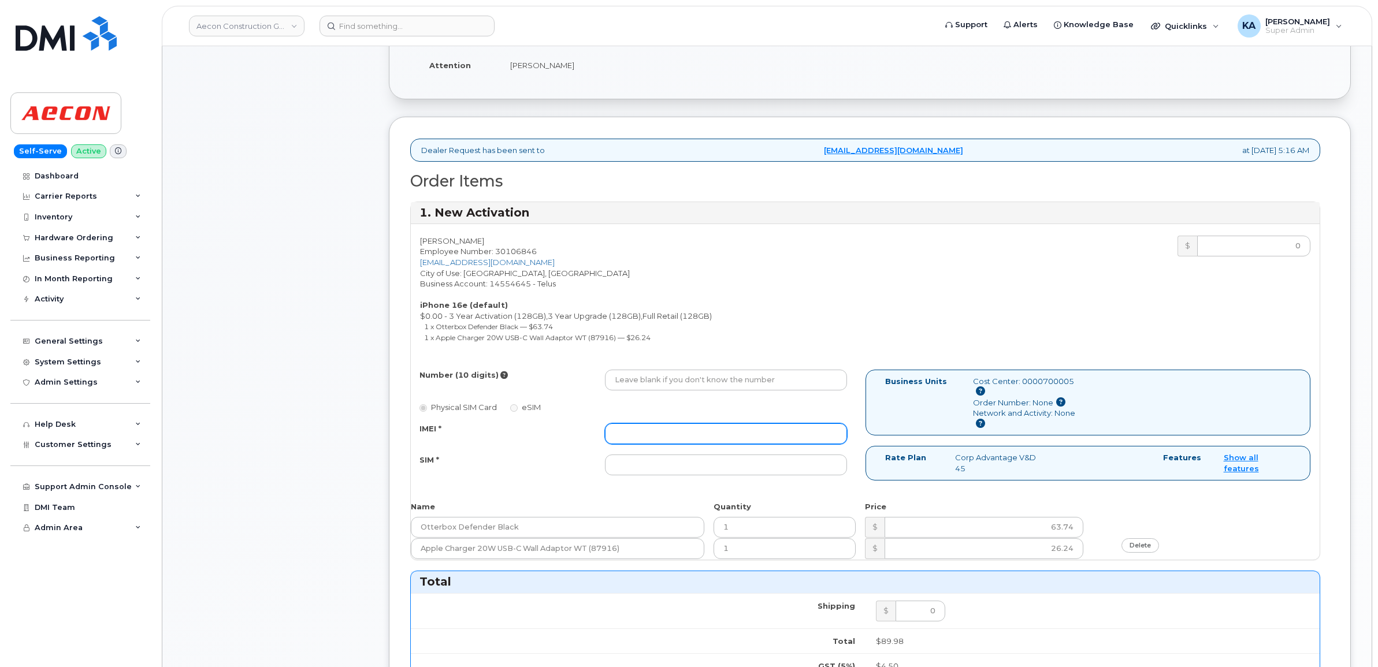
click at [757, 425] on input "IMEI *" at bounding box center [726, 433] width 242 height 21
paste input "354216331304240"
type input "354216331304240"
click at [676, 458] on input "SIM *" at bounding box center [726, 465] width 242 height 21
paste input "89043052010008887025010559324495"
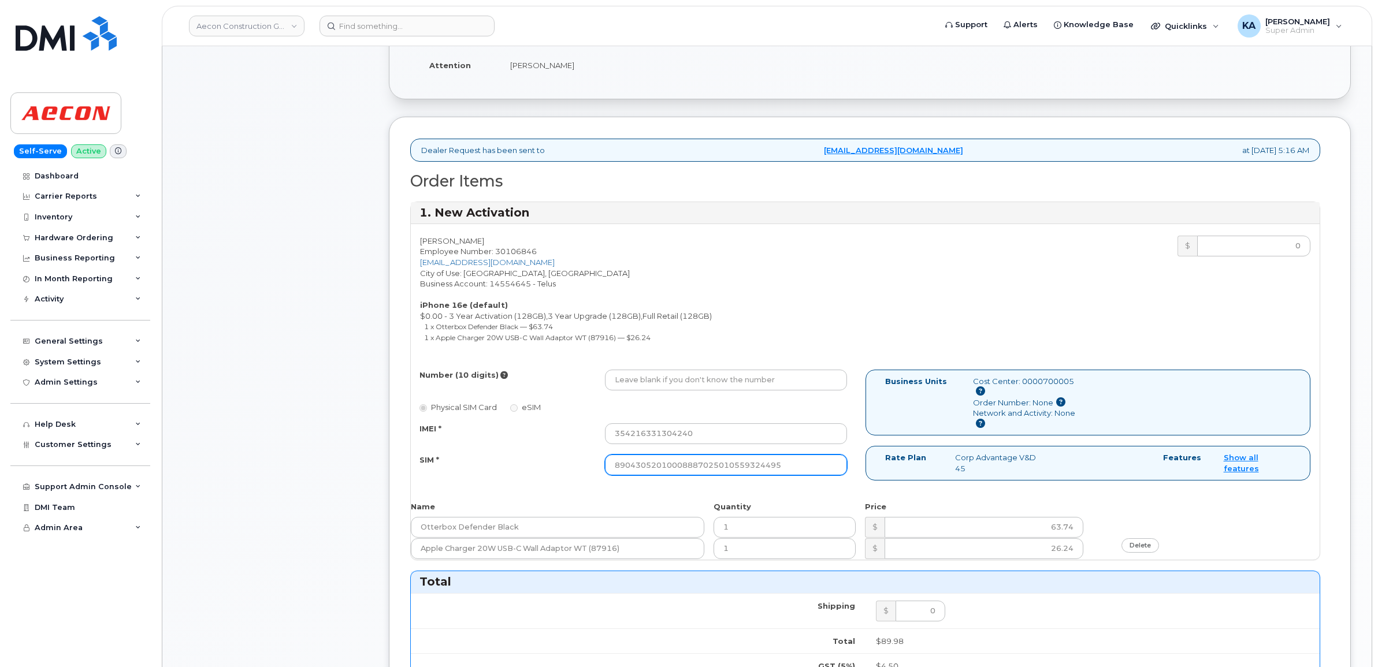
type input "89043052010008887025010559324495"
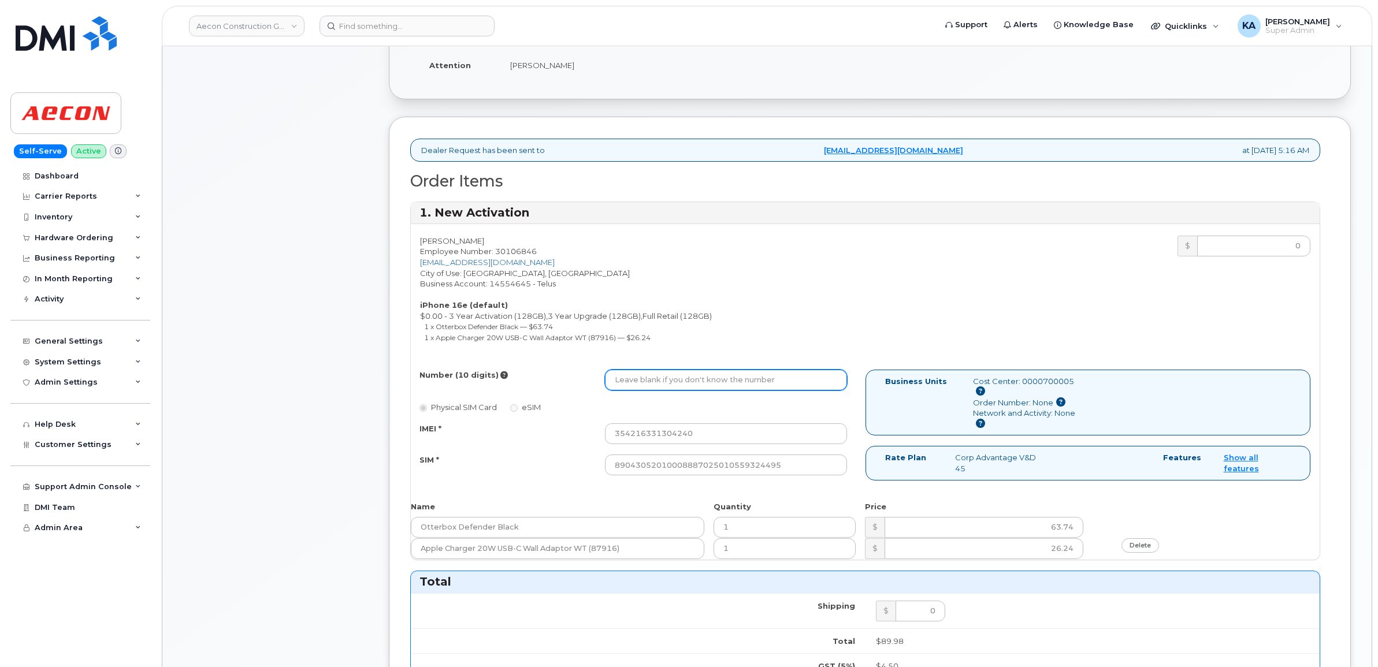
click at [616, 373] on input "Number (10 digits)" at bounding box center [726, 380] width 242 height 21
paste input "289) 675-0492"
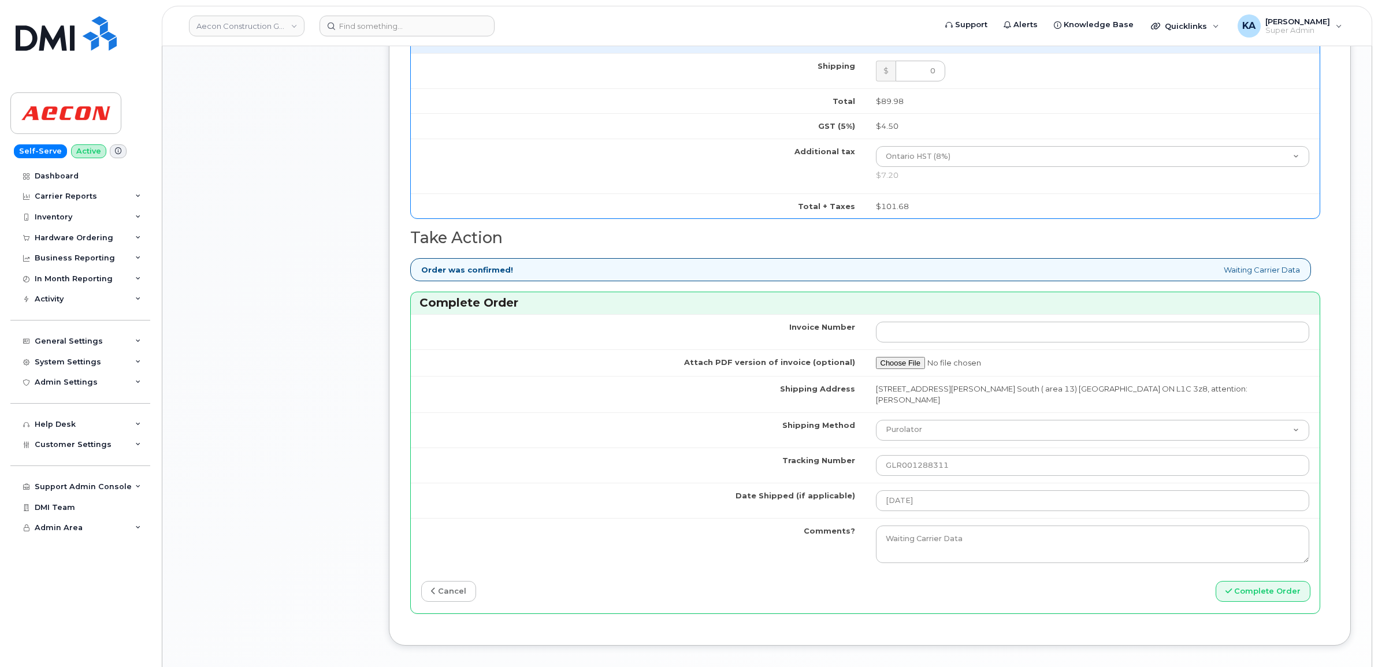
scroll to position [867, 0]
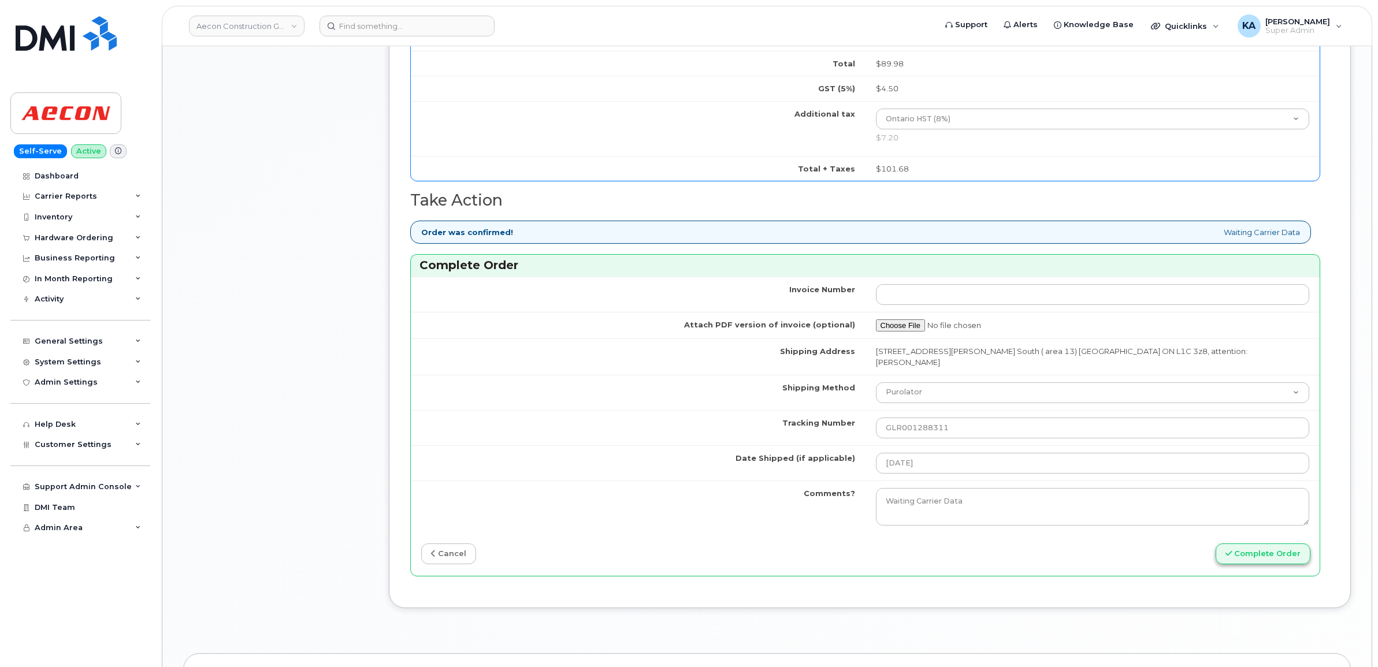
type input "2896750492"
click at [1250, 544] on button "Complete Order" at bounding box center [1262, 554] width 95 height 21
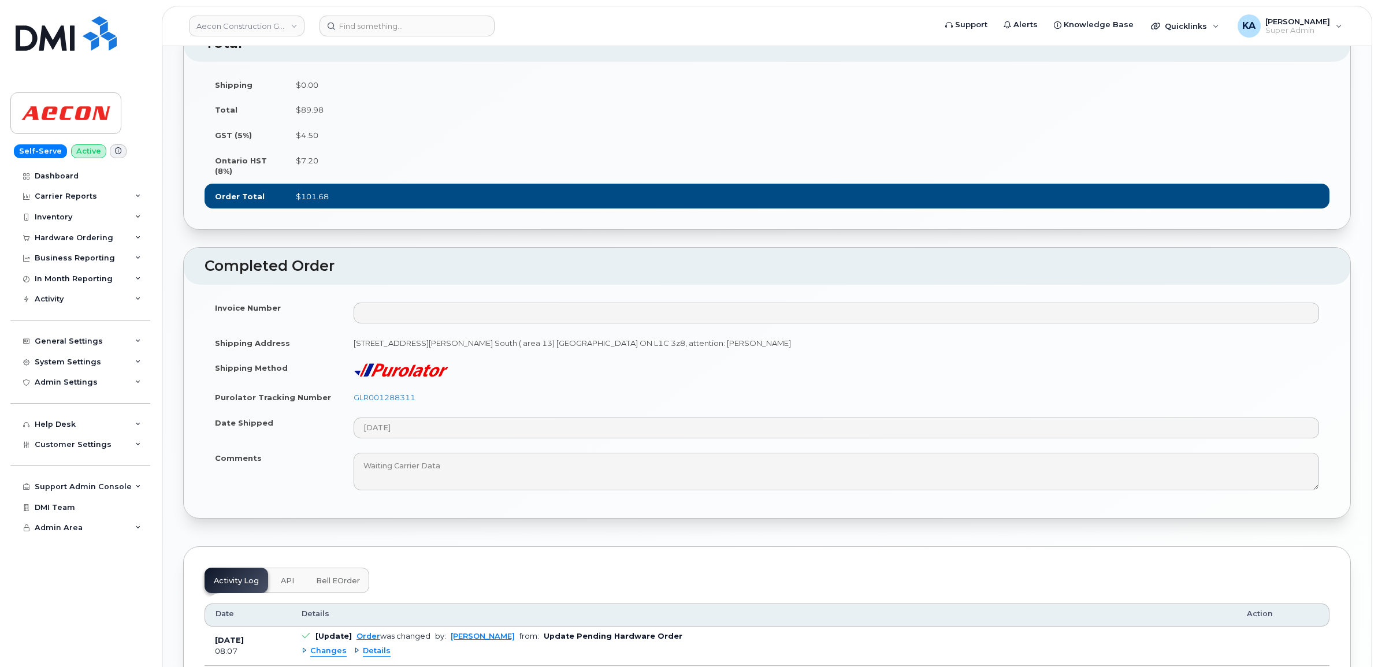
scroll to position [794, 0]
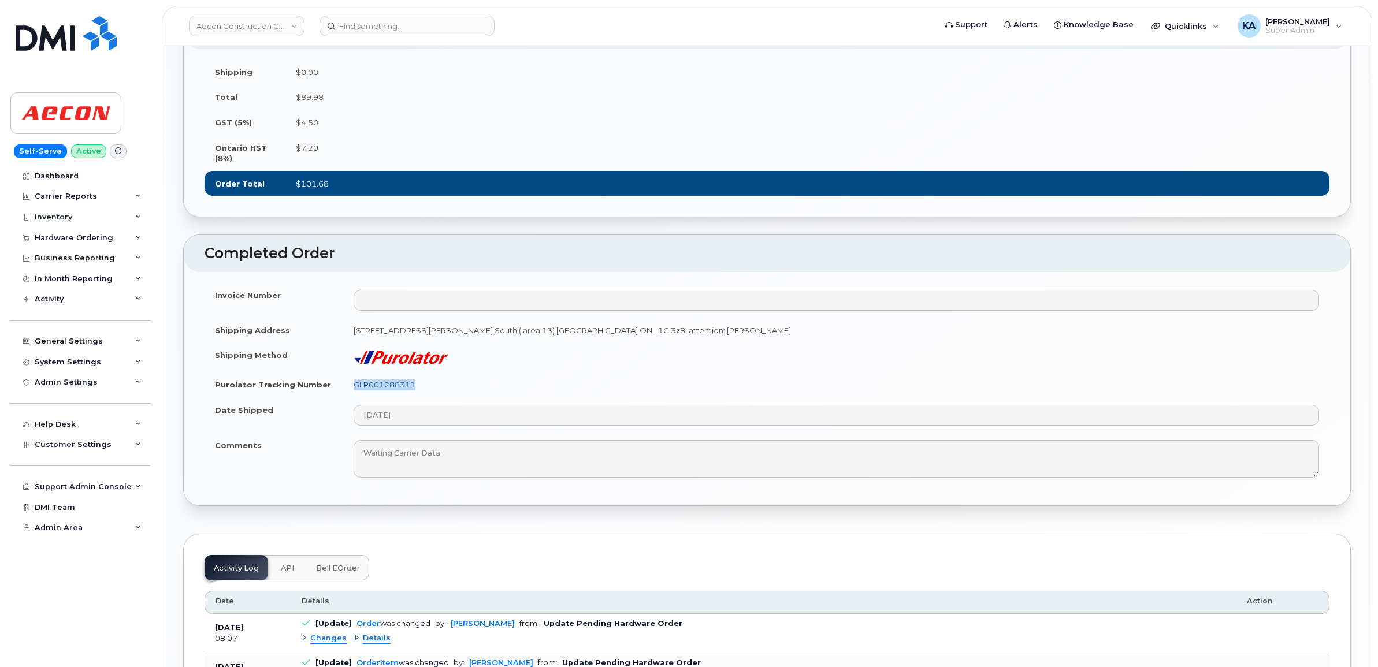
drag, startPoint x: 430, startPoint y: 417, endPoint x: 354, endPoint y: 417, distance: 76.8
click at [354, 397] on td "GLR001288311" at bounding box center [836, 384] width 986 height 25
copy link "GLR001288311"
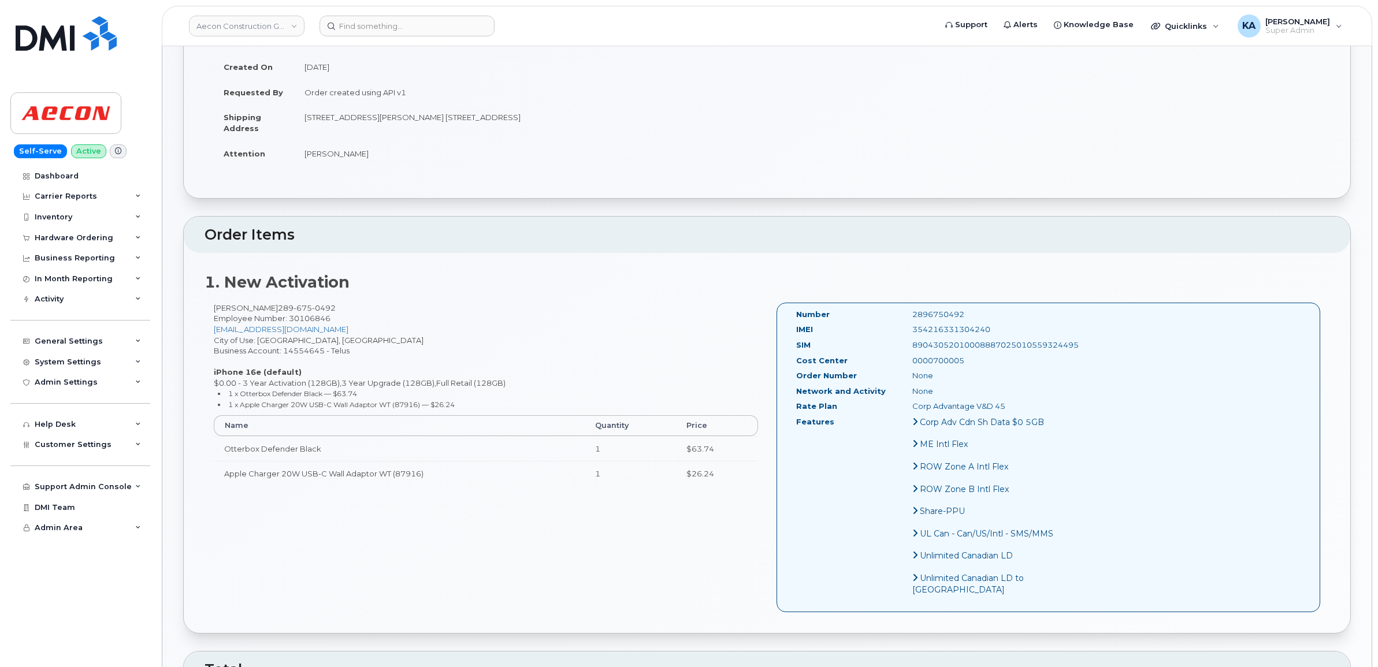
scroll to position [144, 0]
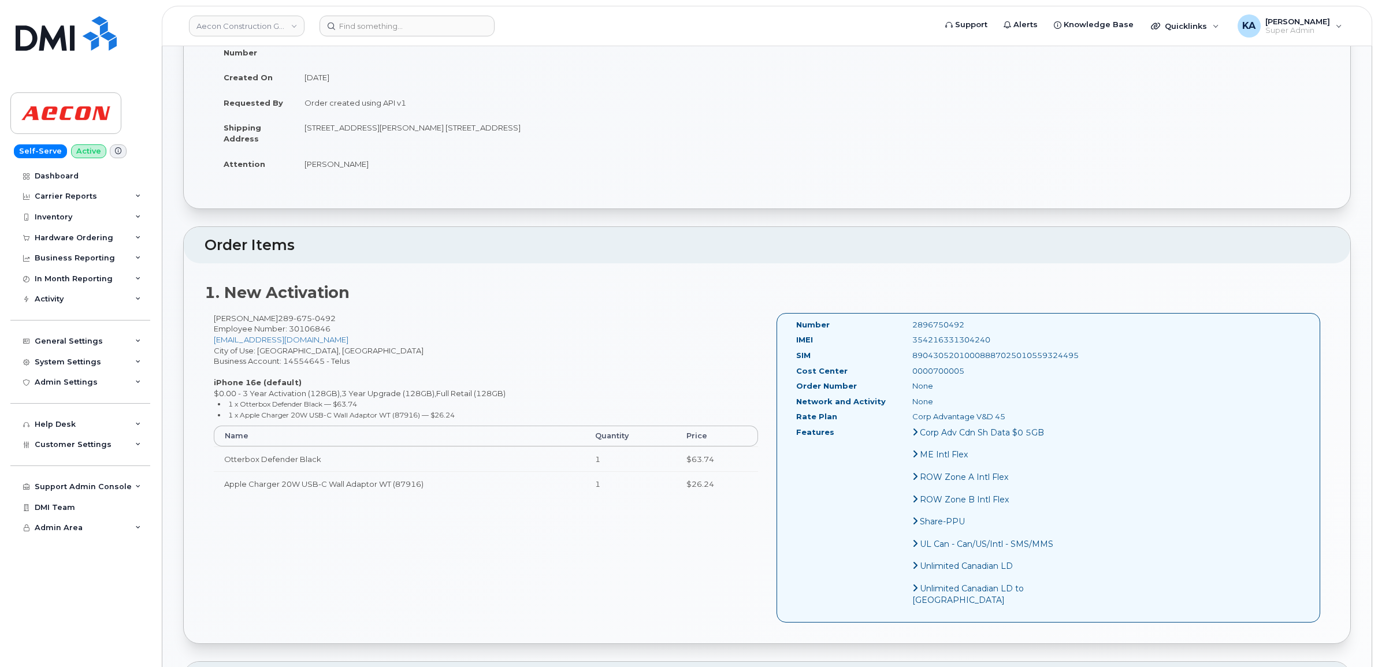
drag, startPoint x: 969, startPoint y: 328, endPoint x: 886, endPoint y: 328, distance: 83.2
click at [903, 334] on div "354216331304240" at bounding box center [984, 339] width 163 height 11
copy div "354216331304240"
drag, startPoint x: 950, startPoint y: 311, endPoint x: 888, endPoint y: 311, distance: 62.4
click at [903, 319] on div "2896750492" at bounding box center [984, 324] width 163 height 11
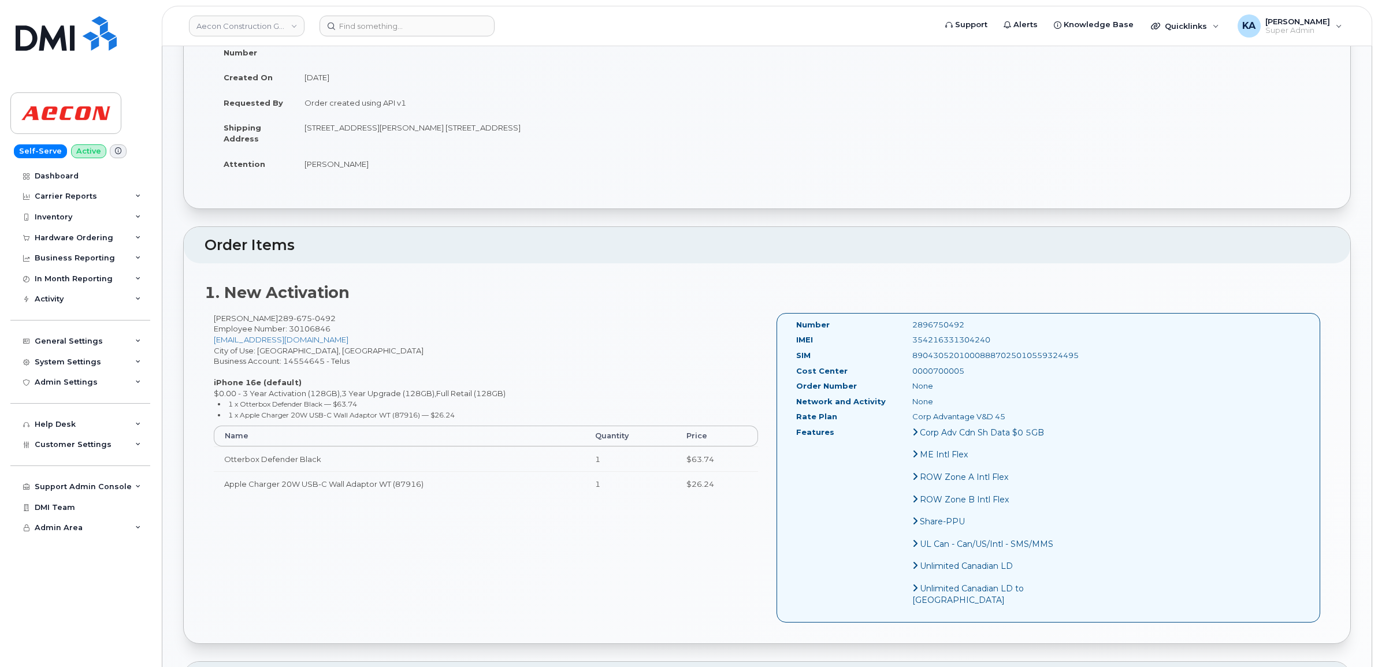
copy div "2896750492"
drag, startPoint x: 793, startPoint y: 313, endPoint x: 985, endPoint y: 414, distance: 216.5
click at [985, 414] on div "Number 2896750492 IMEI [TECHNICAL_ID] SIM 89043052010008887025010559324495 Cost…" at bounding box center [926, 467] width 279 height 297
copy div "Number 2896750492 IMEI [TECHNICAL_ID] SIM 89043052010008887025010559324495 Cost…"
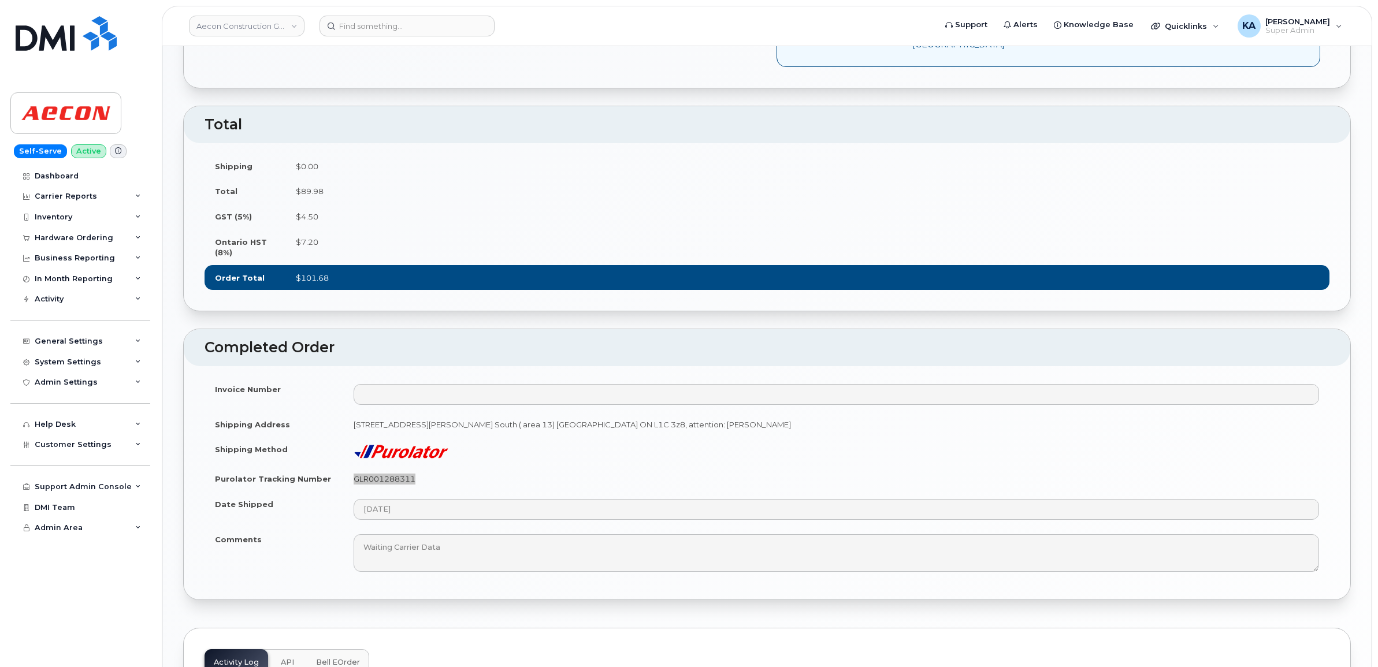
scroll to position [722, 0]
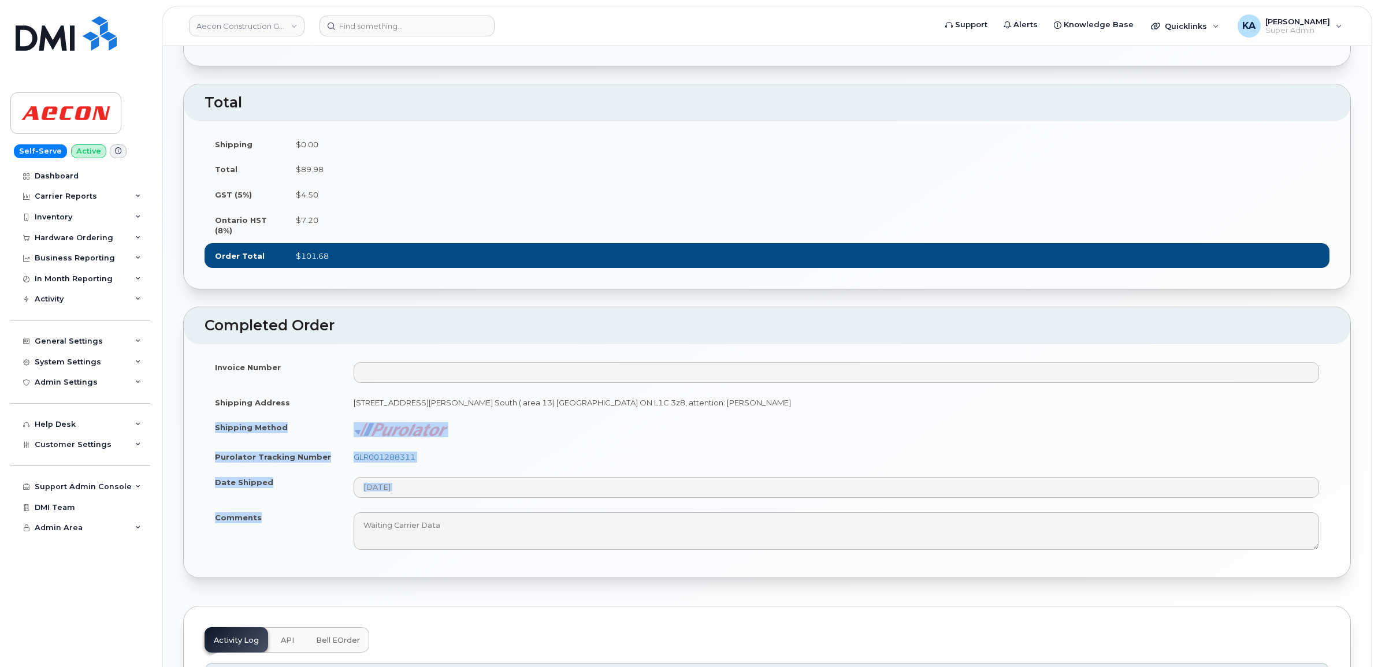
drag, startPoint x: 209, startPoint y: 458, endPoint x: 266, endPoint y: 552, distance: 110.7
click at [266, 552] on tbody "Invoice Number Shipping Address [STREET_ADDRESS][PERSON_NAME] South ( area 13) …" at bounding box center [766, 456] width 1125 height 203
copy tbody "Shipping Method Purolator Tracking Number GLR001288311 Date Shipped Comments"
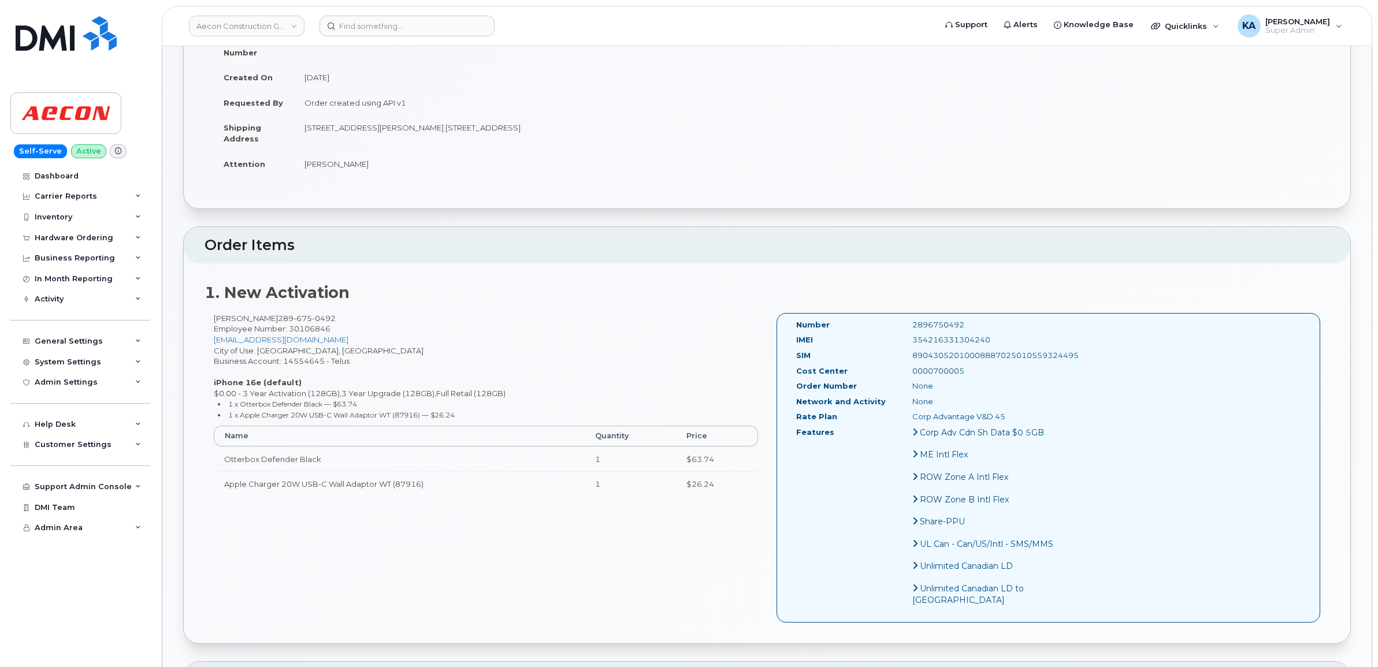
scroll to position [0, 0]
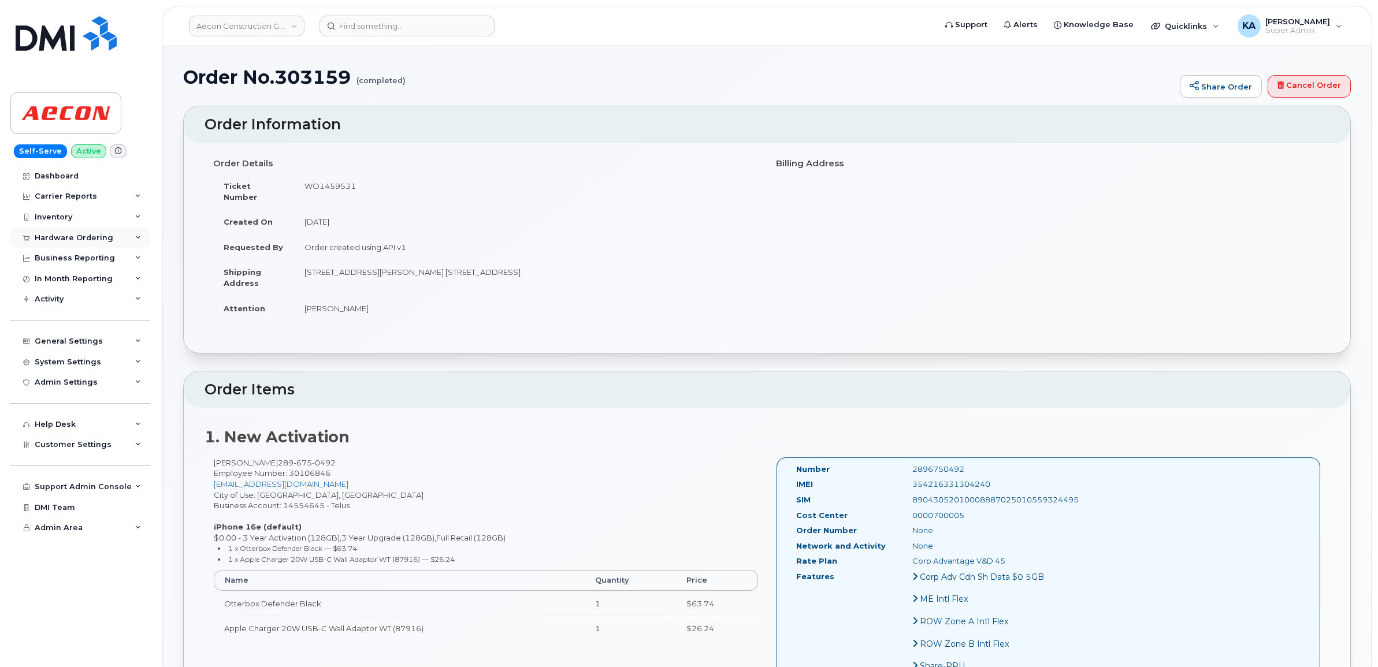
click at [91, 236] on div "Hardware Ordering" at bounding box center [74, 237] width 79 height 9
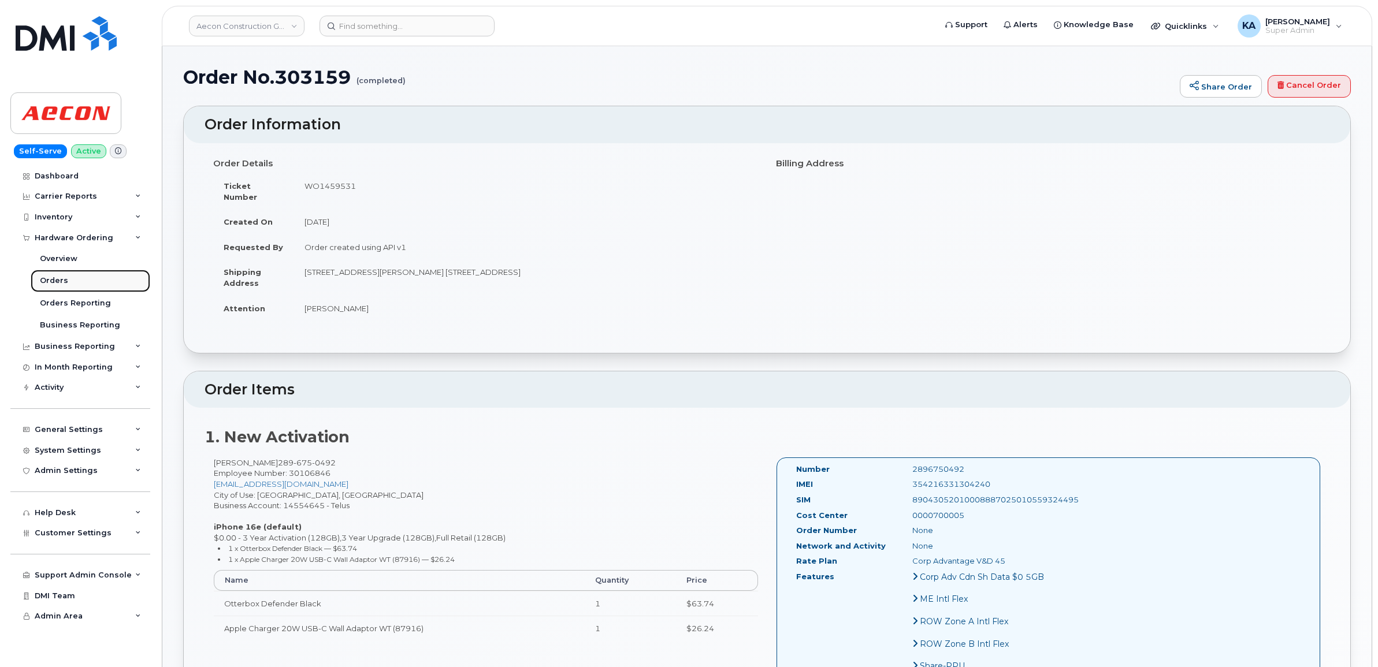
click at [52, 279] on div "Orders" at bounding box center [54, 281] width 28 height 10
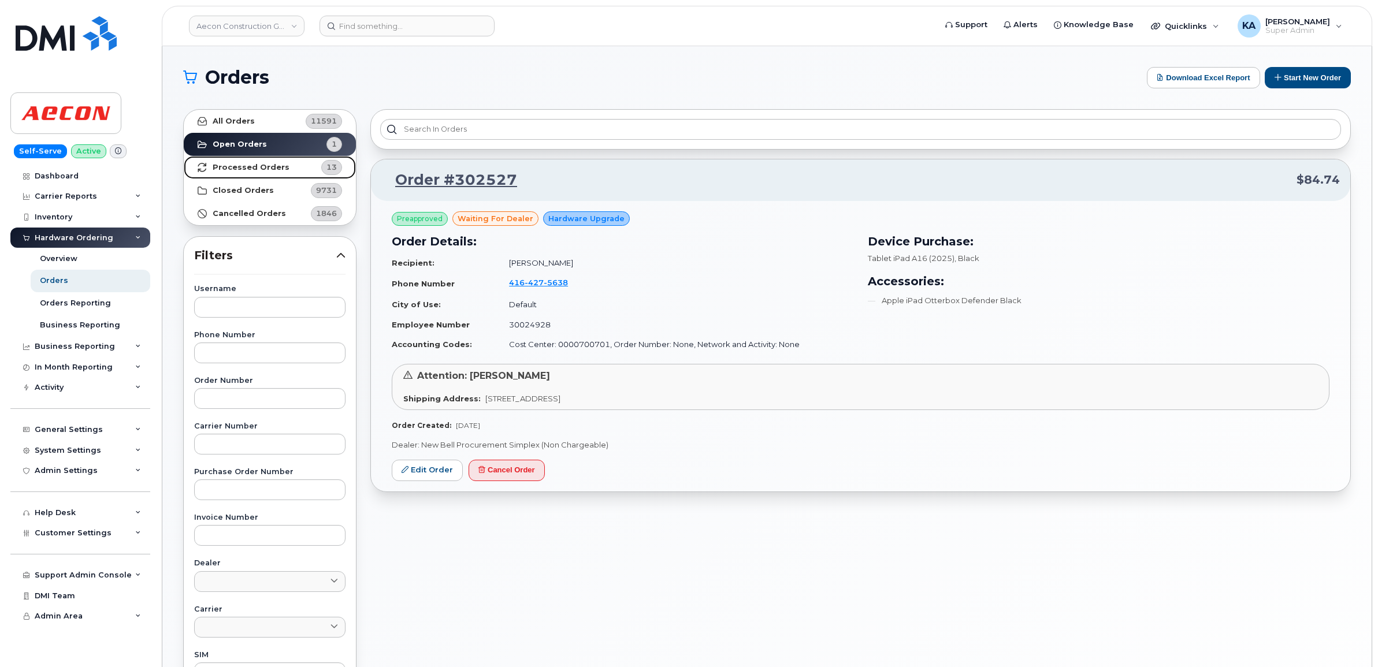
click at [214, 163] on strong "Processed Orders" at bounding box center [251, 167] width 77 height 9
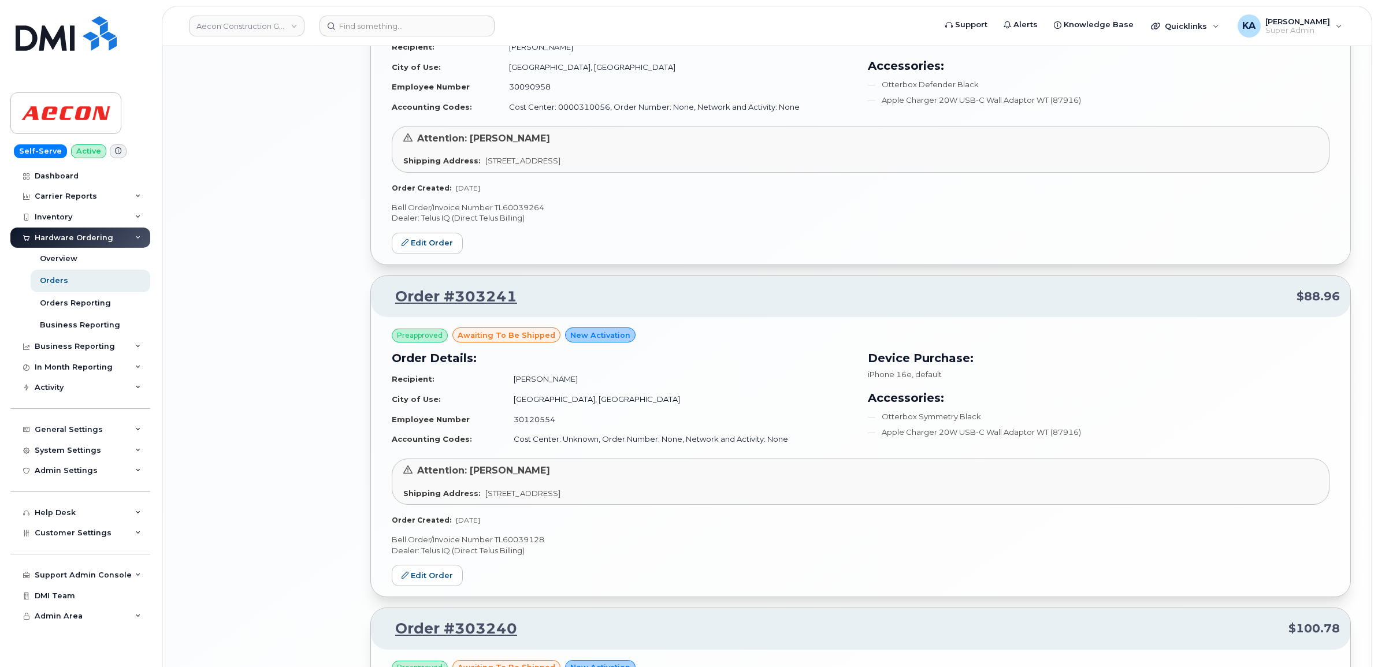
scroll to position [2240, 0]
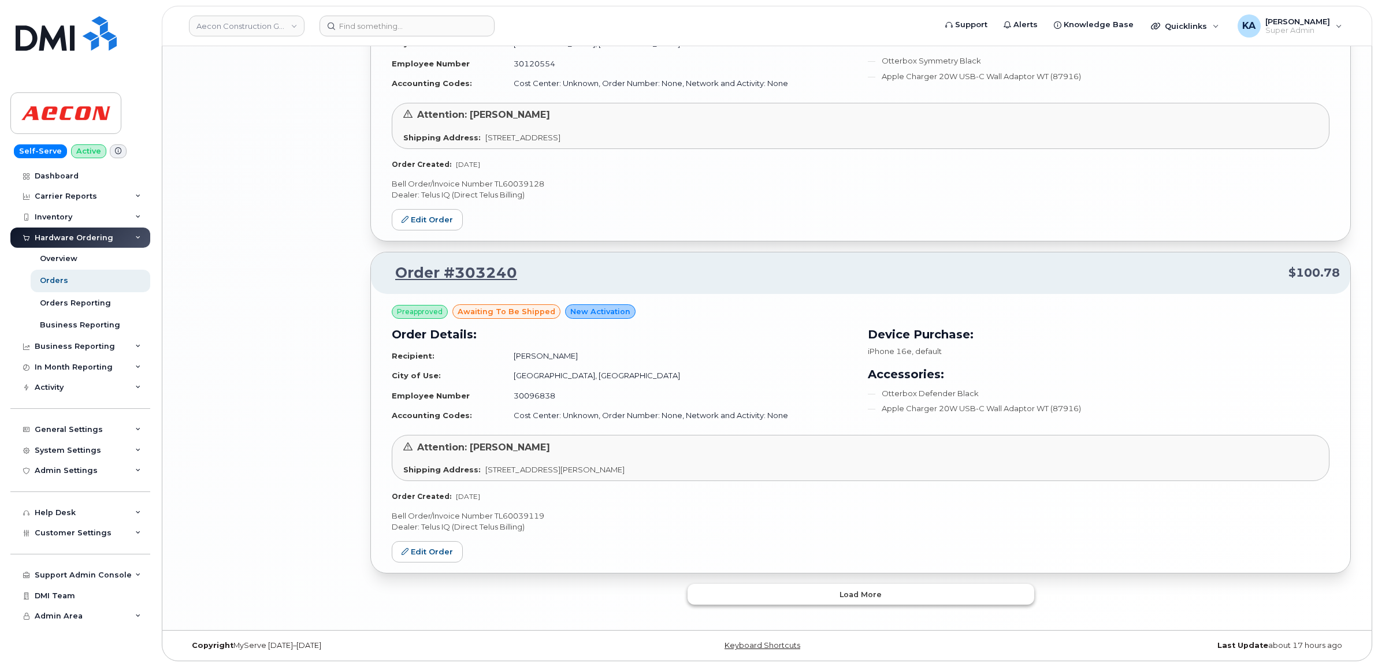
click at [714, 588] on button "Load more" at bounding box center [860, 594] width 347 height 21
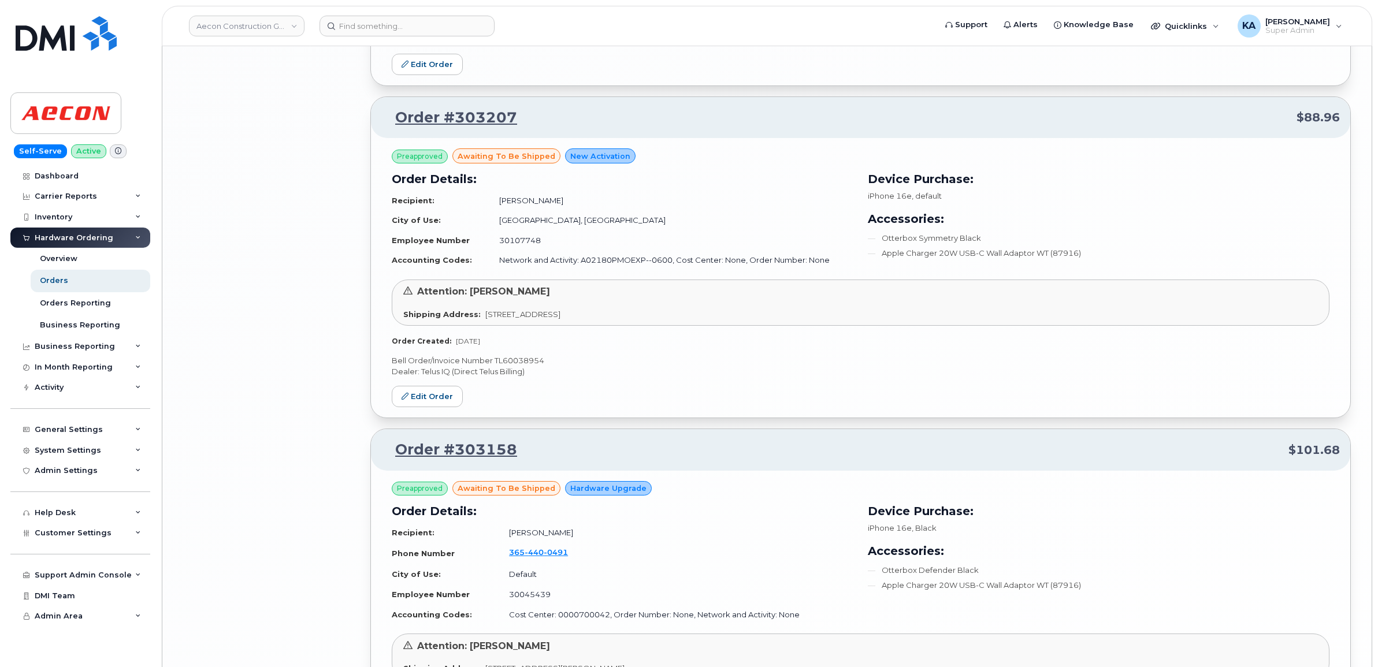
scroll to position [3396, 0]
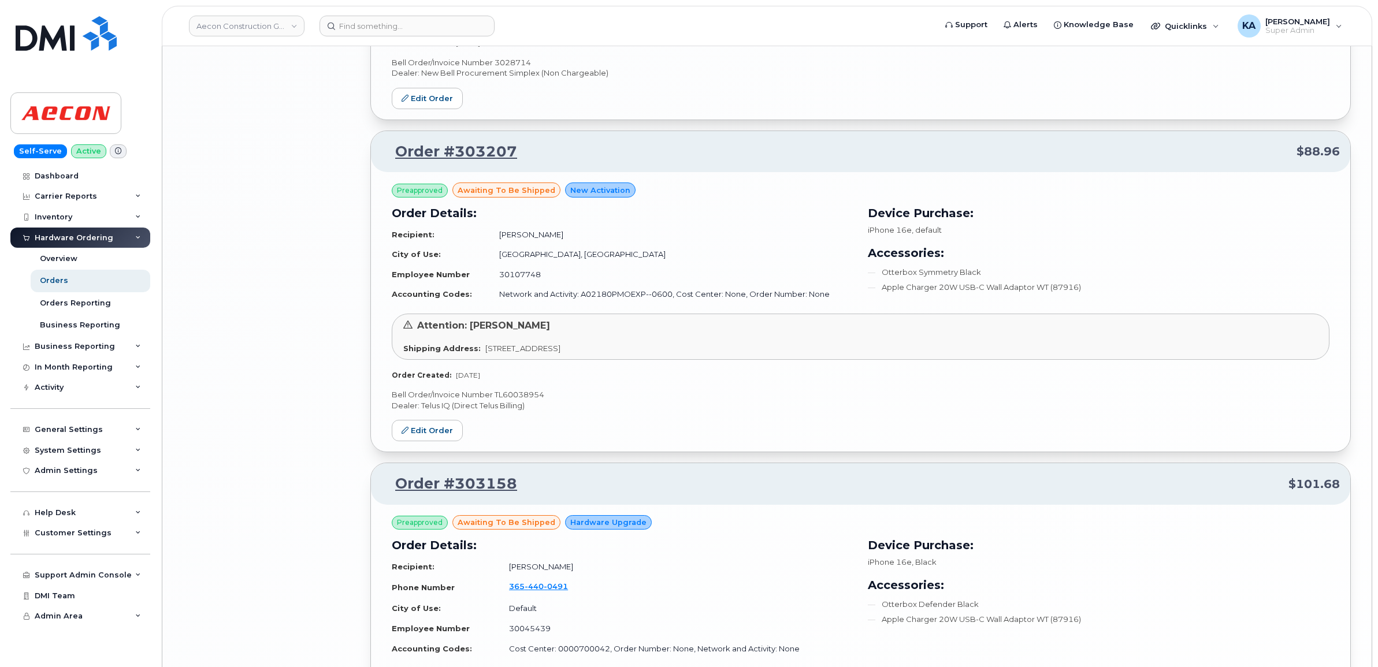
click at [507, 397] on p "Bell Order/Invoice Number TL60038954" at bounding box center [861, 394] width 938 height 11
copy p "TL60038954"
click at [411, 434] on link "Edit Order" at bounding box center [427, 430] width 71 height 21
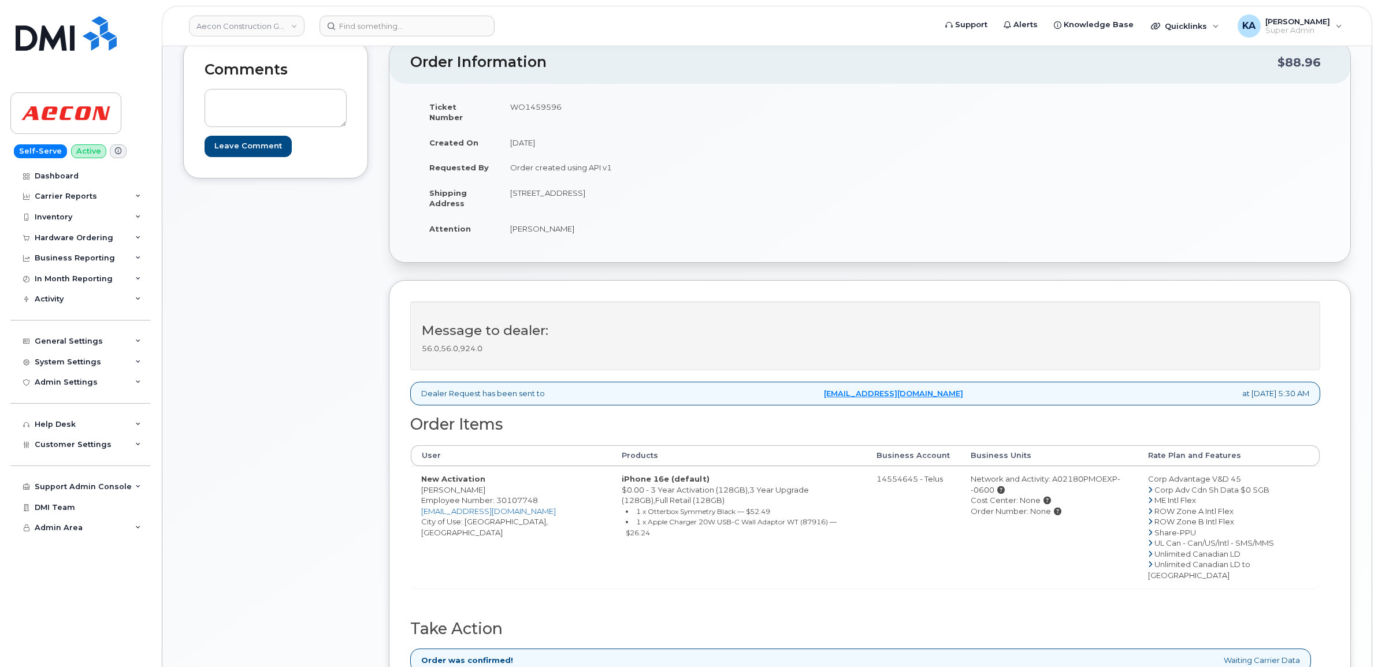
scroll to position [289, 0]
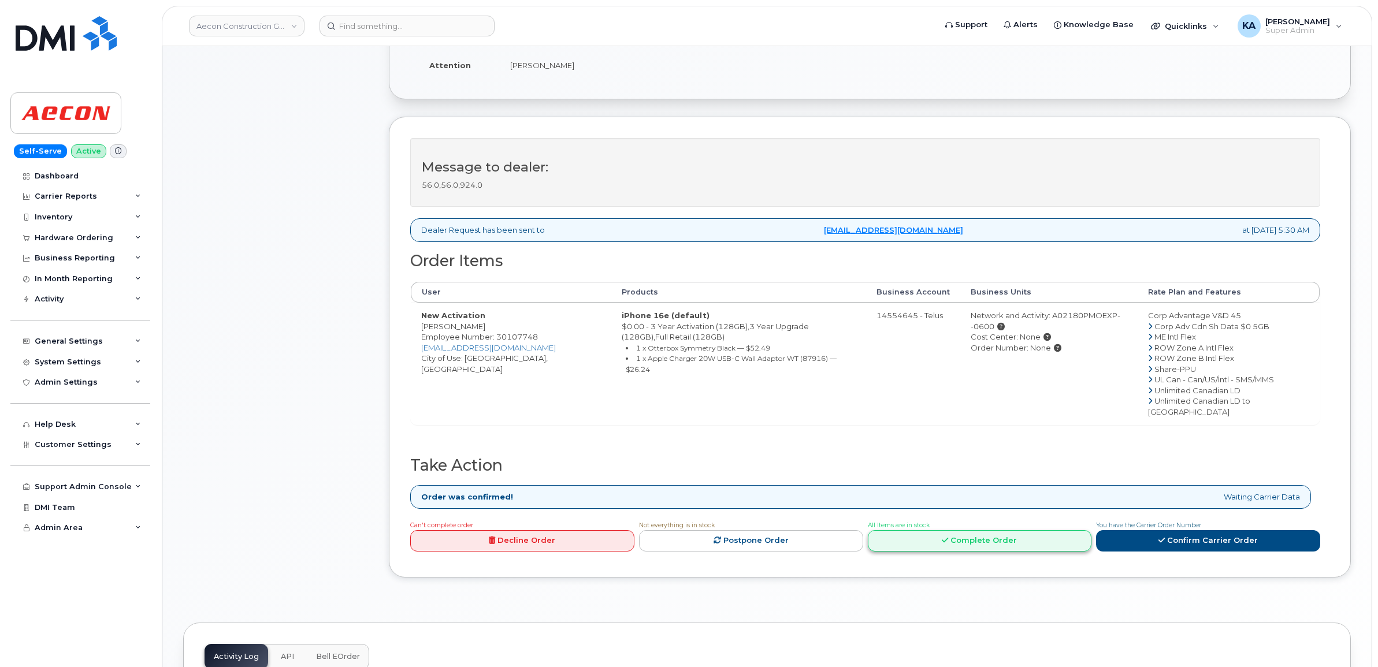
click at [951, 530] on link "Complete Order" at bounding box center [980, 540] width 224 height 21
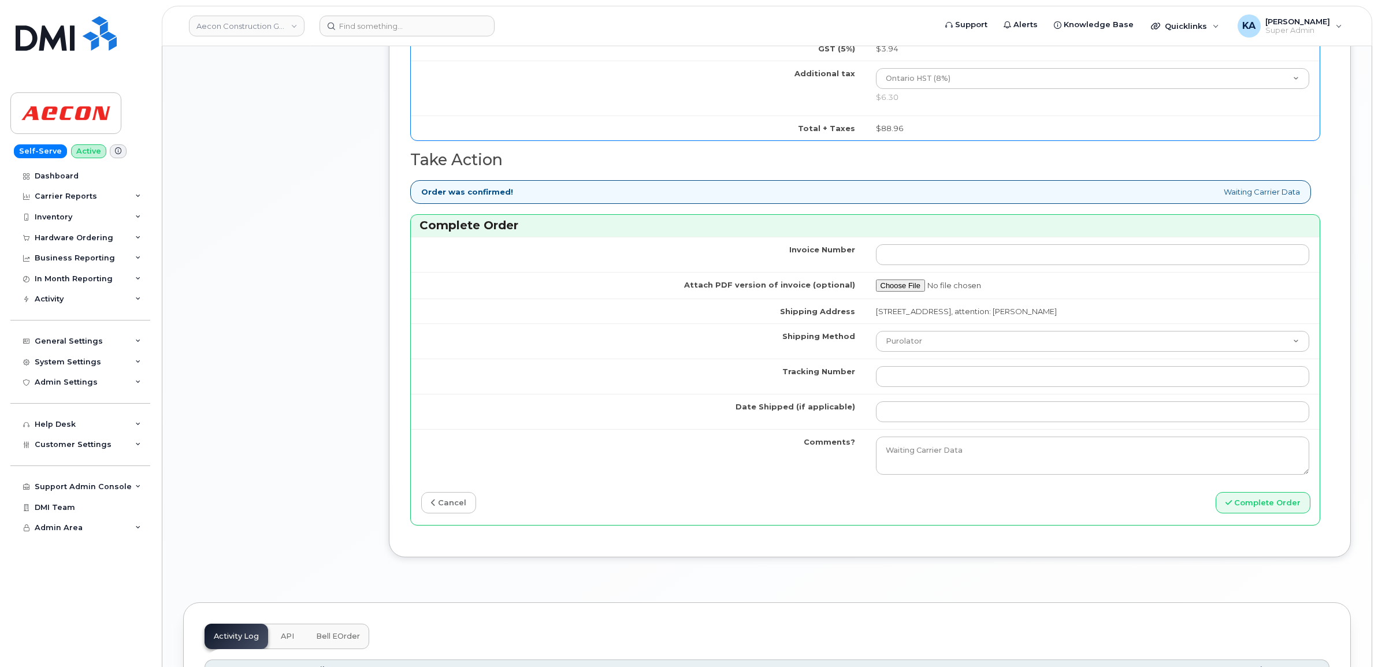
scroll to position [1011, 0]
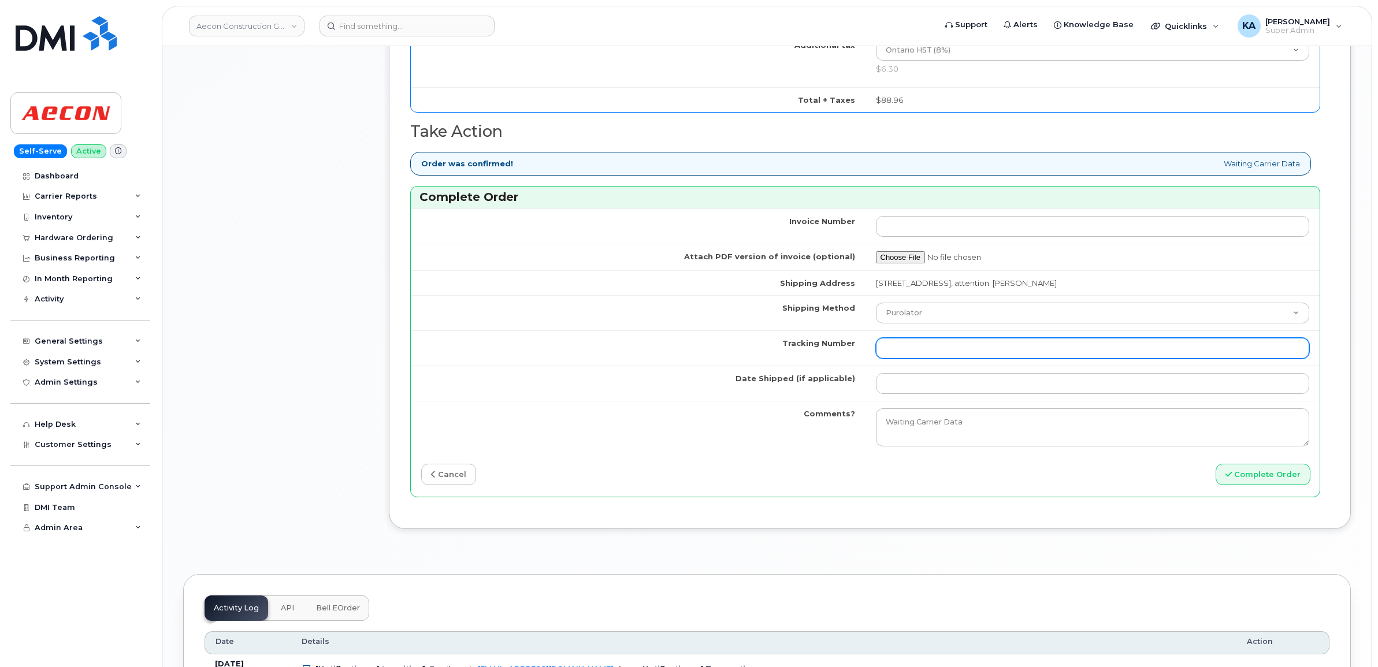
click at [927, 344] on input "Tracking Number" at bounding box center [1093, 348] width 434 height 21
paste input "GLR001289061"
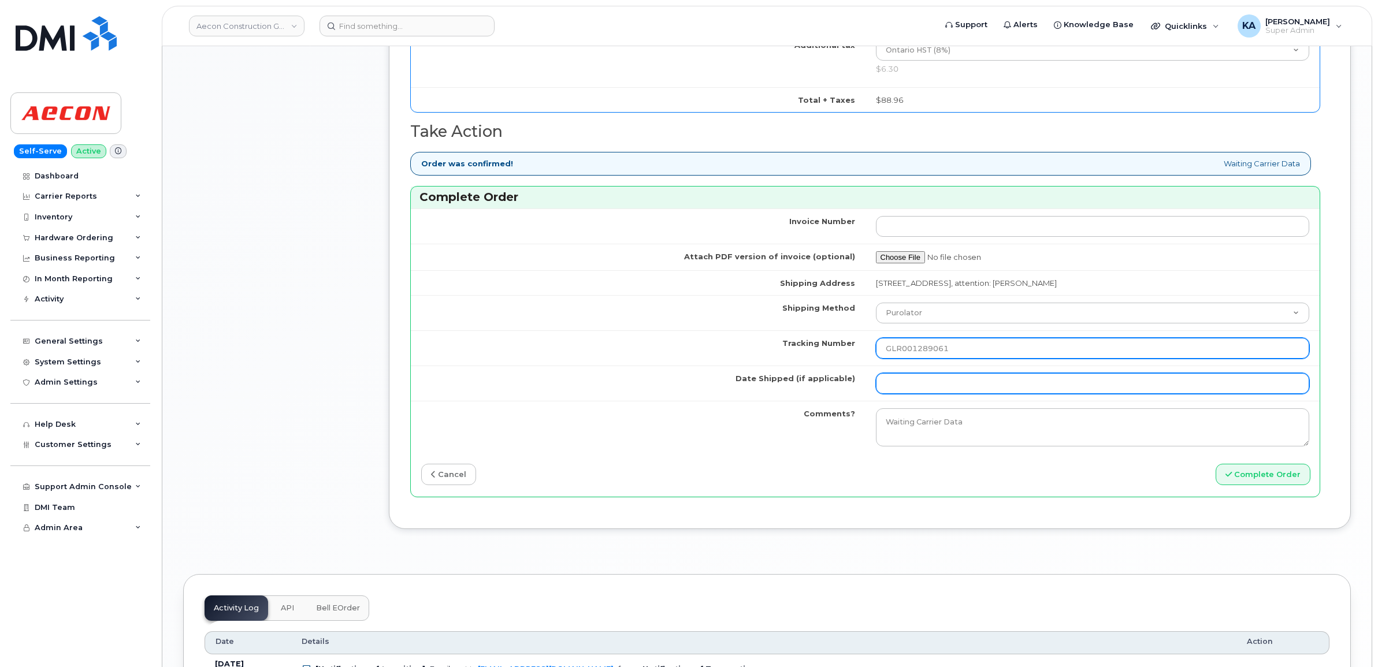
type input "GLR001289061"
click at [921, 377] on input "Date Shipped (if applicable)" at bounding box center [1093, 383] width 434 height 21
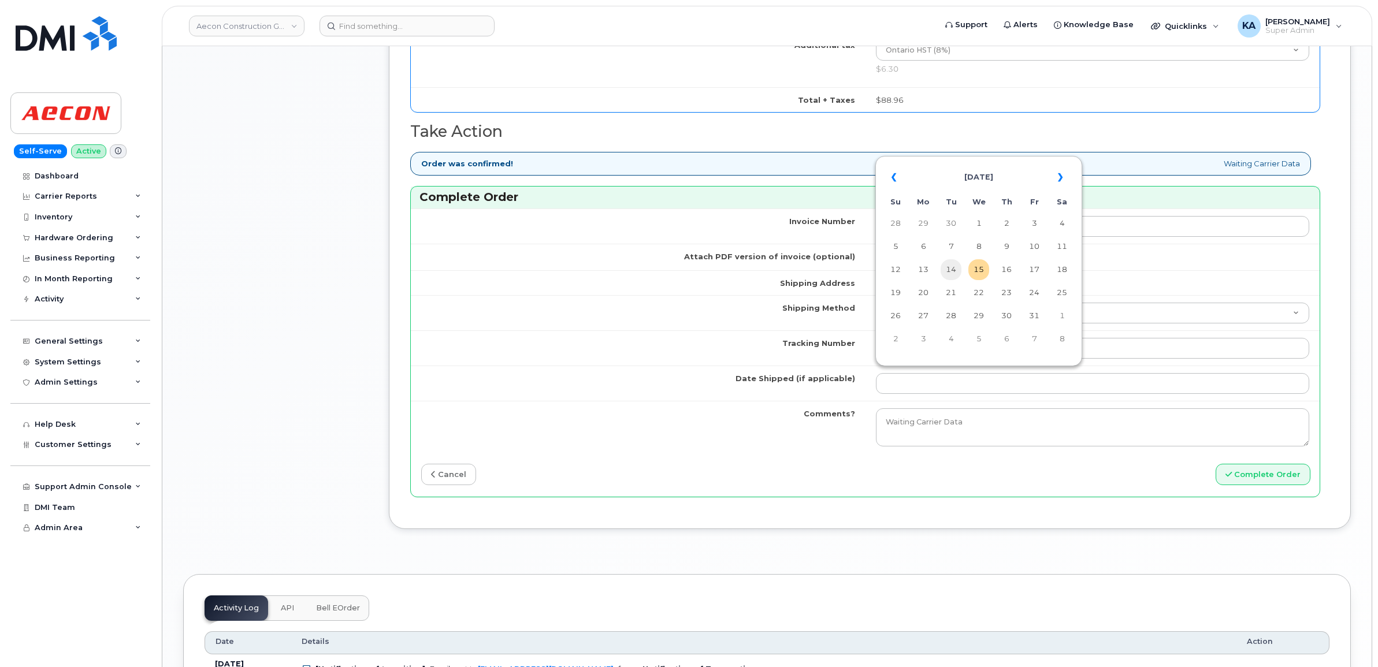
click at [953, 269] on td "14" at bounding box center [950, 269] width 21 height 21
type input "[DATE]"
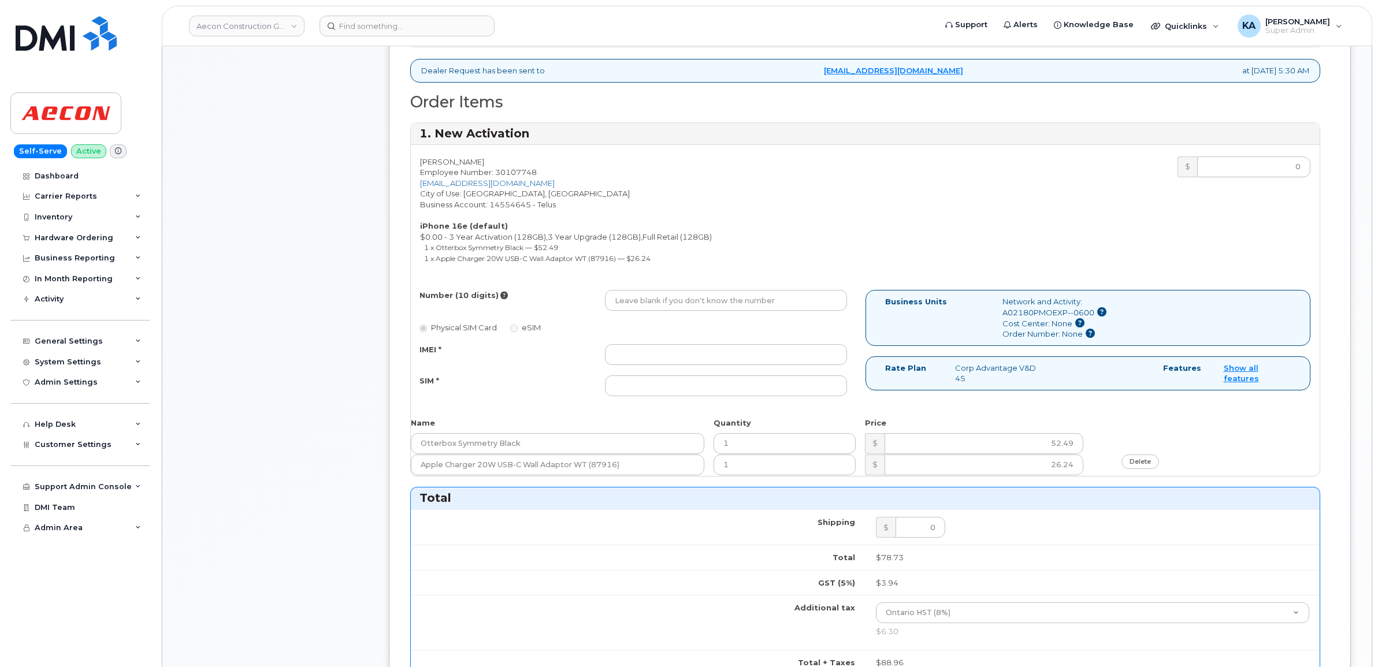
scroll to position [433, 0]
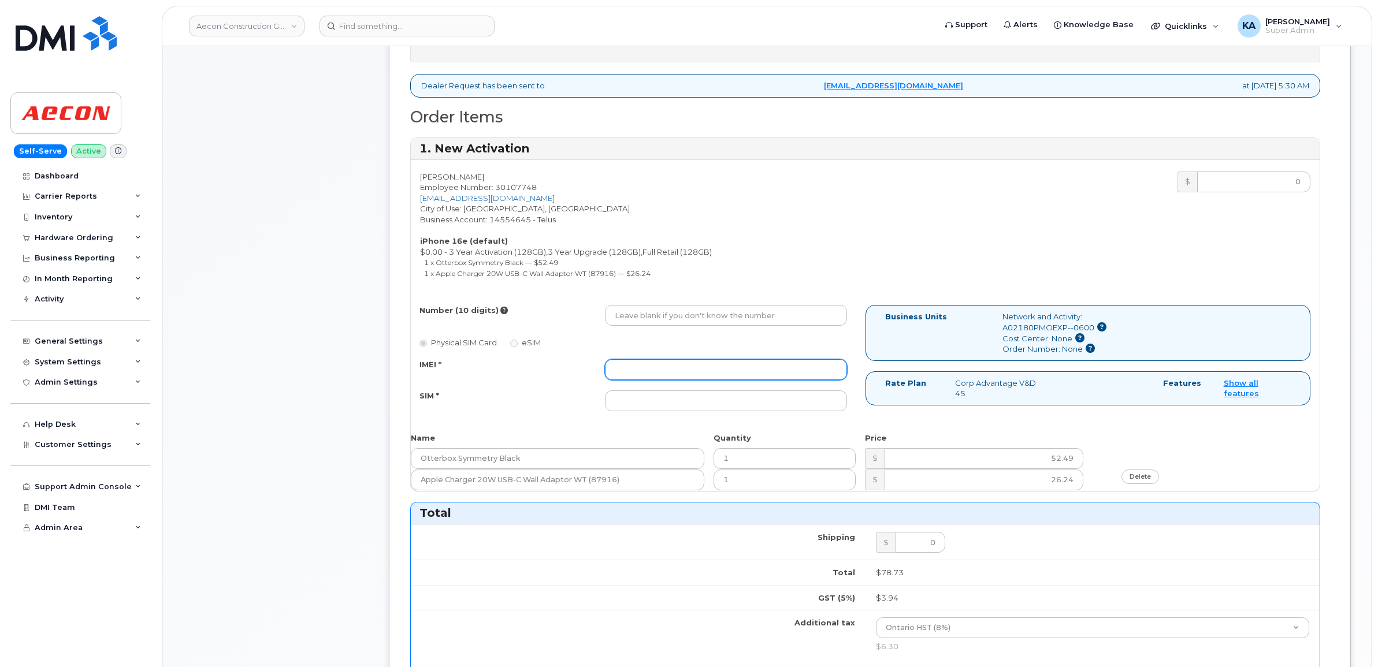
click at [754, 364] on input "IMEI *" at bounding box center [726, 369] width 242 height 21
paste input "354216331216477"
type input "354216331216477"
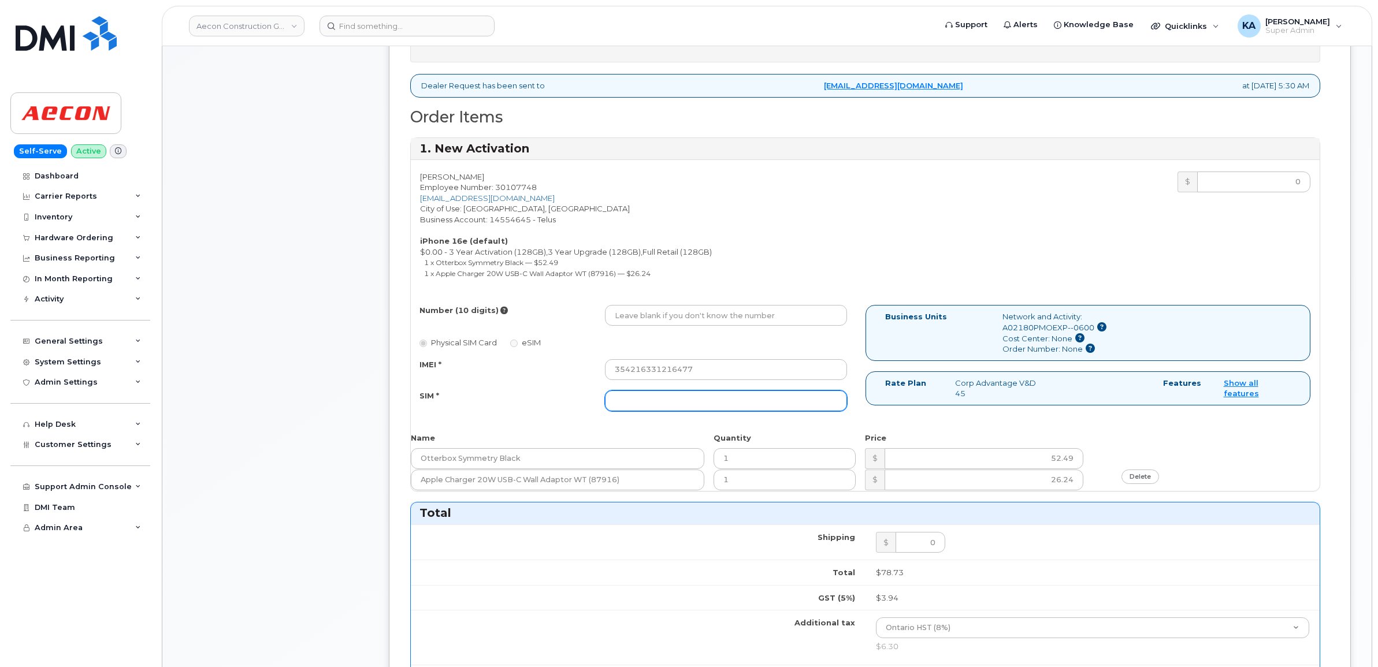
click at [760, 391] on input "SIM *" at bounding box center [726, 401] width 242 height 21
paste input "89043052010008887025010556718202"
type input "89043052010008887025010556718202"
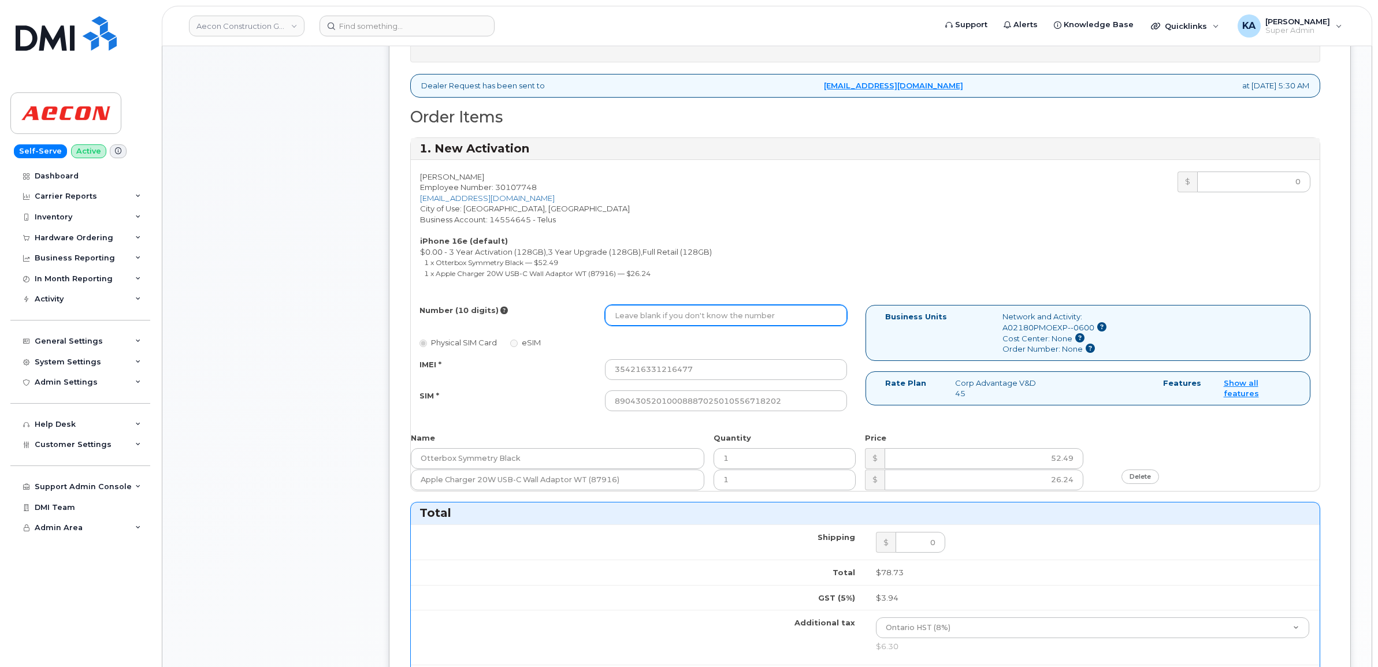
click at [687, 309] on input "Number (10 digits)" at bounding box center [726, 315] width 242 height 21
paste input "289) 675-0490"
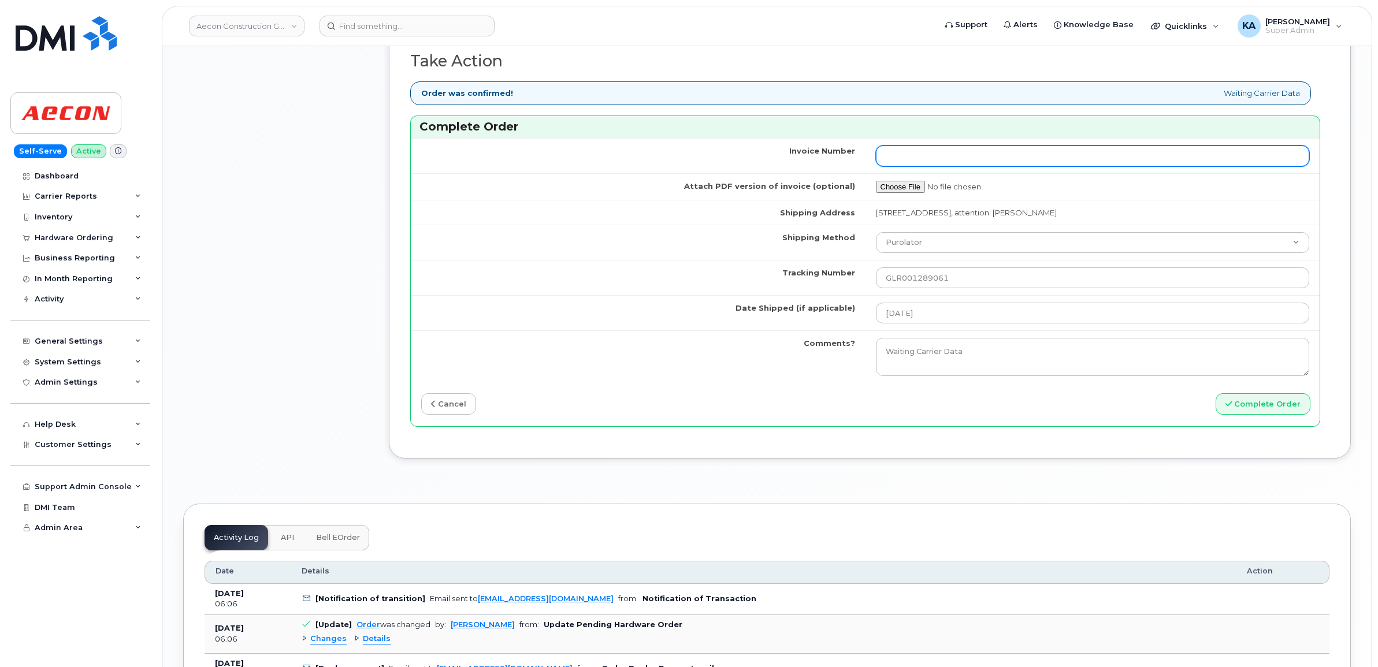
scroll to position [1083, 0]
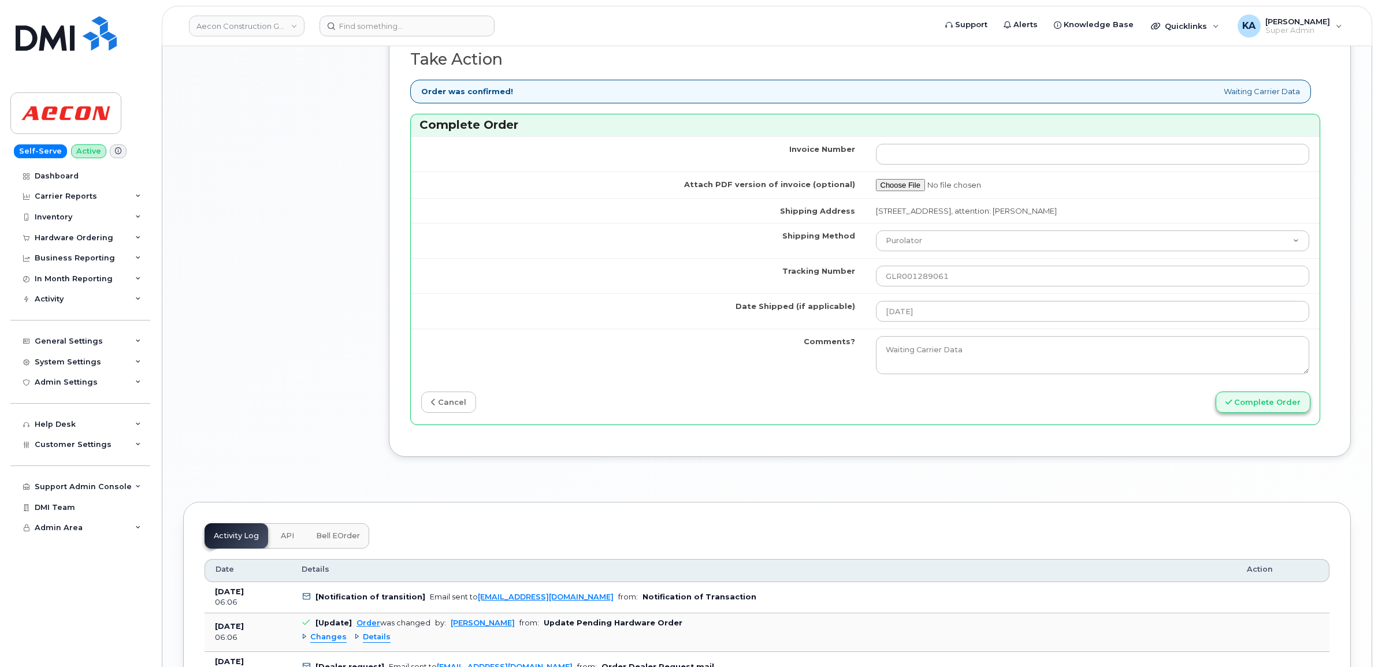
type input "2896750490"
click at [1252, 400] on button "Complete Order" at bounding box center [1262, 402] width 95 height 21
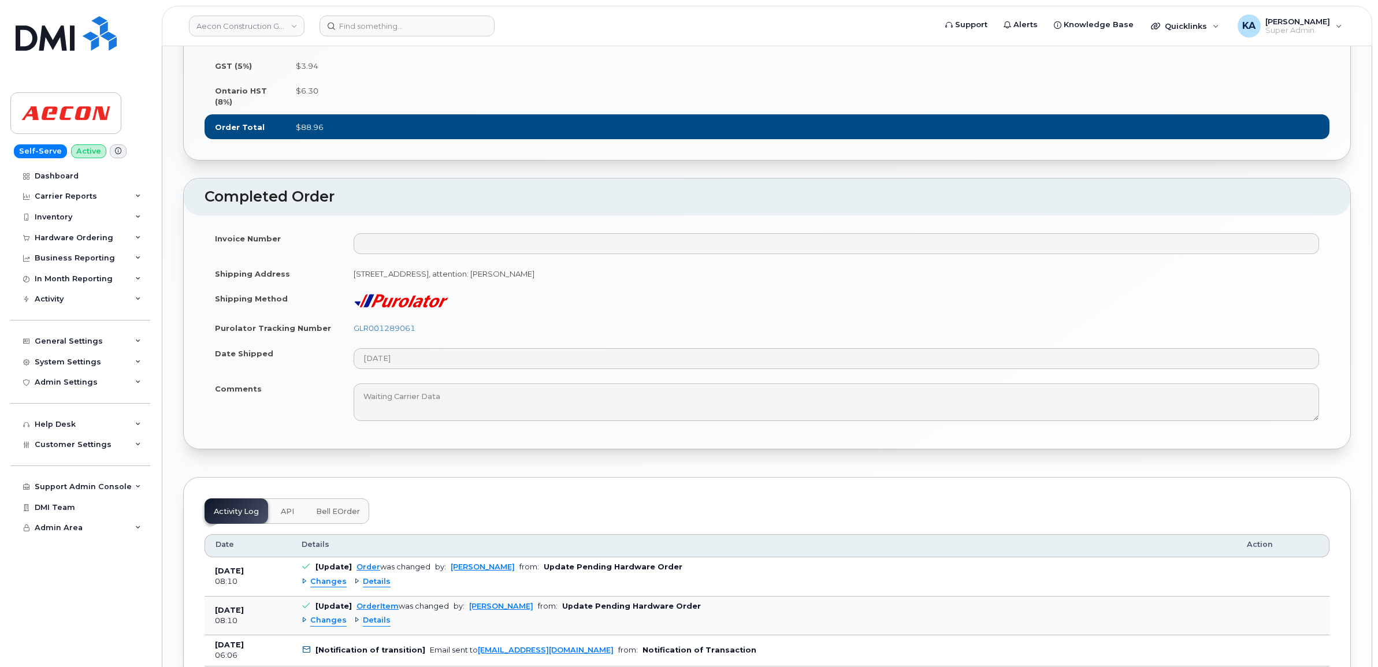
scroll to position [939, 0]
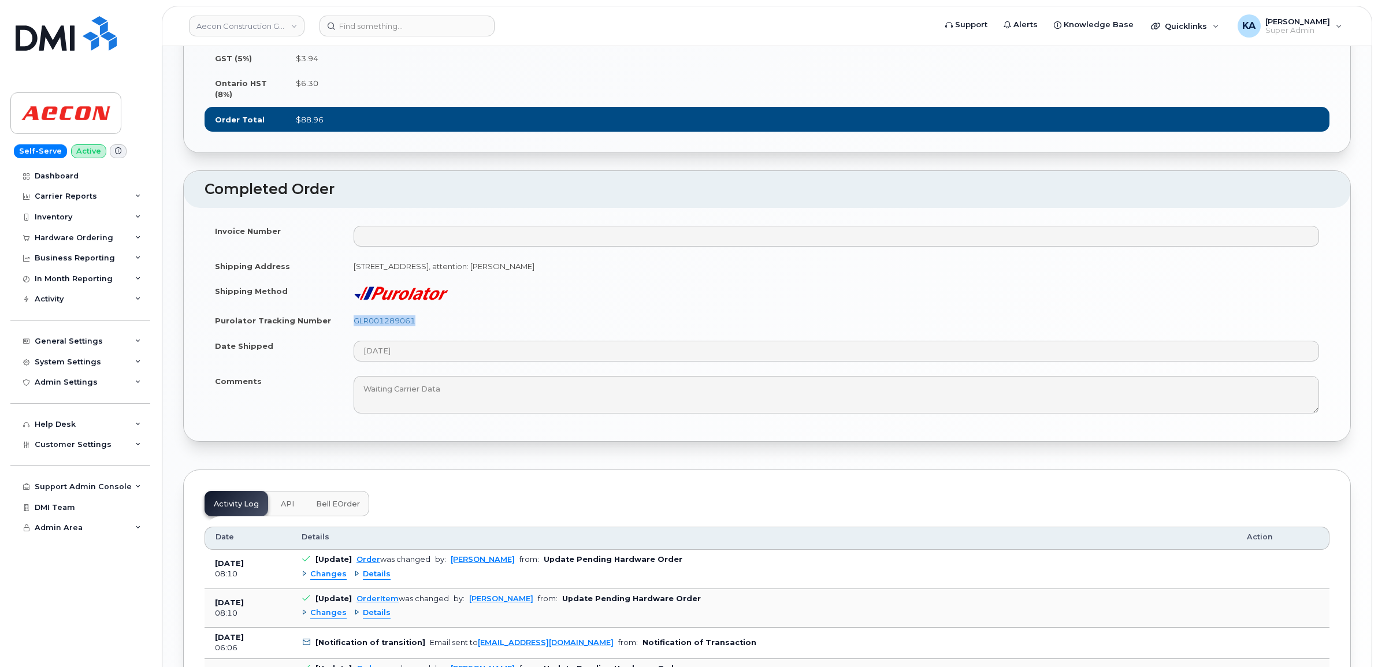
drag, startPoint x: 423, startPoint y: 352, endPoint x: 351, endPoint y: 351, distance: 72.2
click at [351, 333] on td "GLR001289061" at bounding box center [836, 320] width 986 height 25
copy link "GLR001289061"
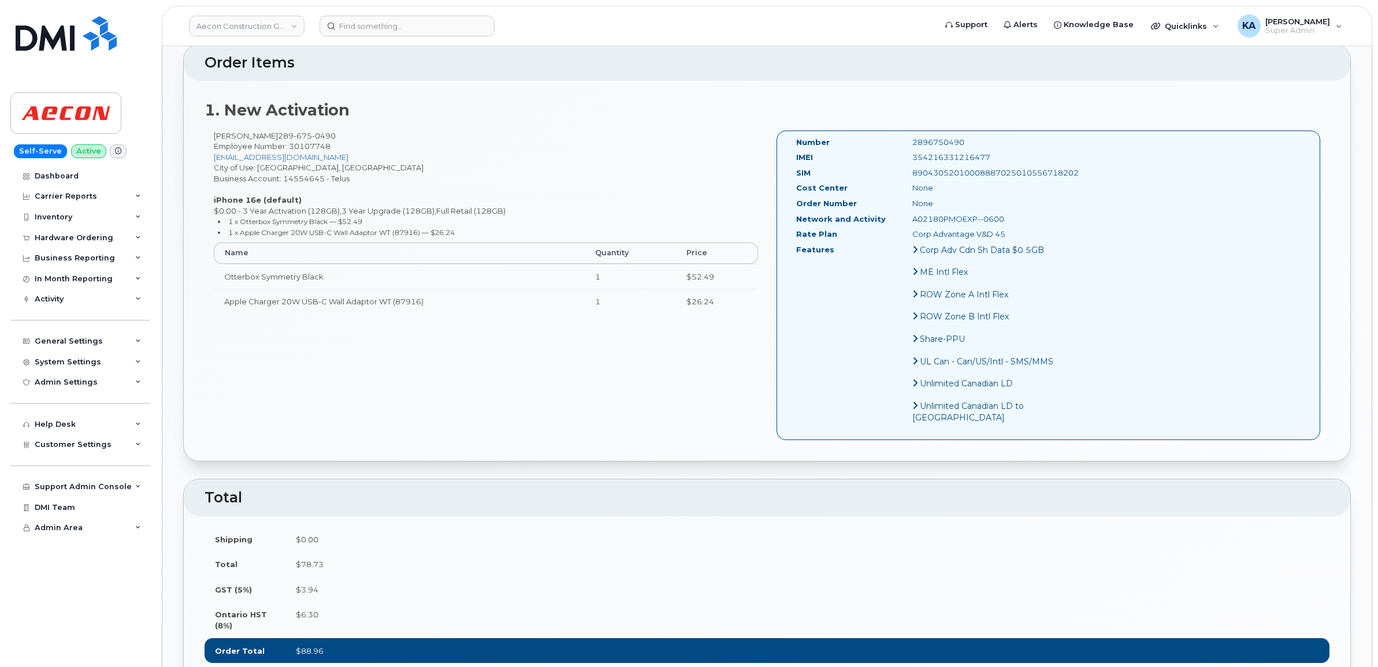
scroll to position [217, 0]
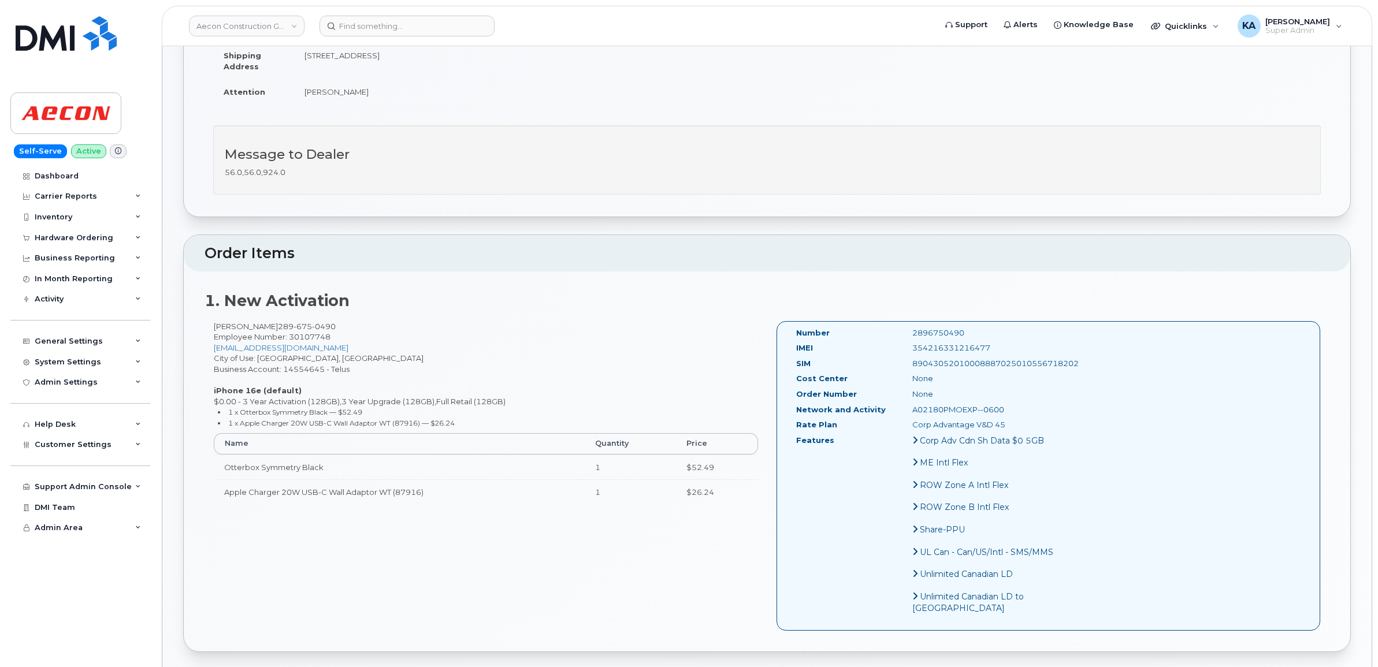
drag, startPoint x: 974, startPoint y: 337, endPoint x: 882, endPoint y: 338, distance: 92.4
click at [903, 343] on div "354216331216477" at bounding box center [984, 348] width 163 height 11
copy div "354216331216477"
drag, startPoint x: 942, startPoint y: 319, endPoint x: 876, endPoint y: 322, distance: 66.5
click at [876, 328] on div "Number 2896750490" at bounding box center [926, 336] width 279 height 16
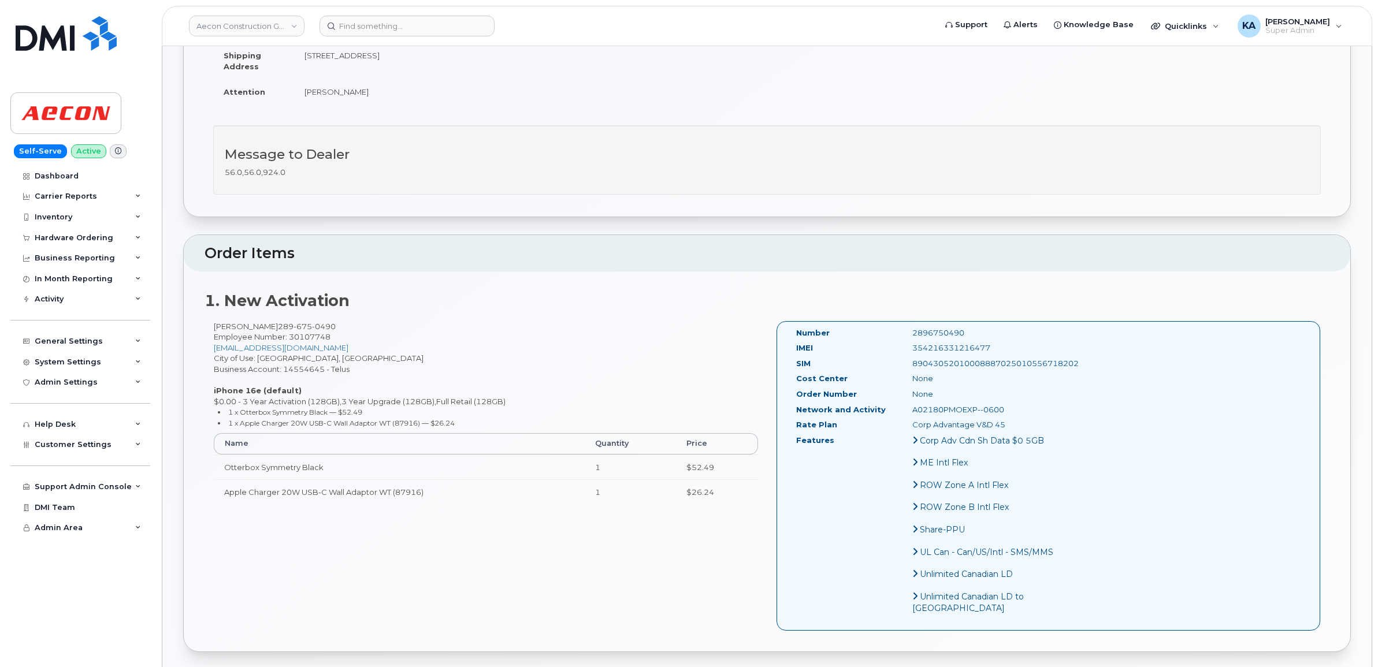
copy div "2896750490"
drag, startPoint x: 792, startPoint y: 319, endPoint x: 985, endPoint y: 428, distance: 221.7
click at [985, 428] on div "Number 2896750490 IMEI [TECHNICAL_ID] SIM 89043052010008887025010556718202 Cost…" at bounding box center [926, 476] width 279 height 297
copy div "Number 2896750490 IMEI [TECHNICAL_ID] SIM 89043052010008887025010556718202 Cost…"
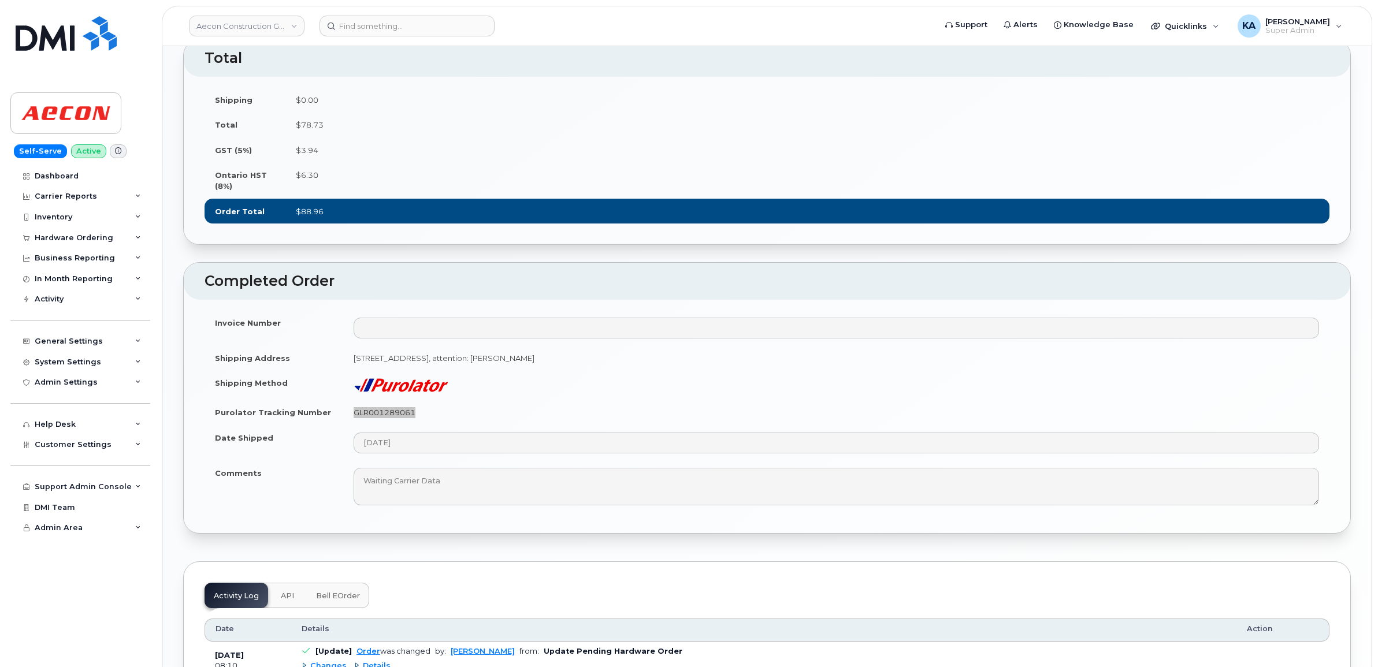
scroll to position [939, 0]
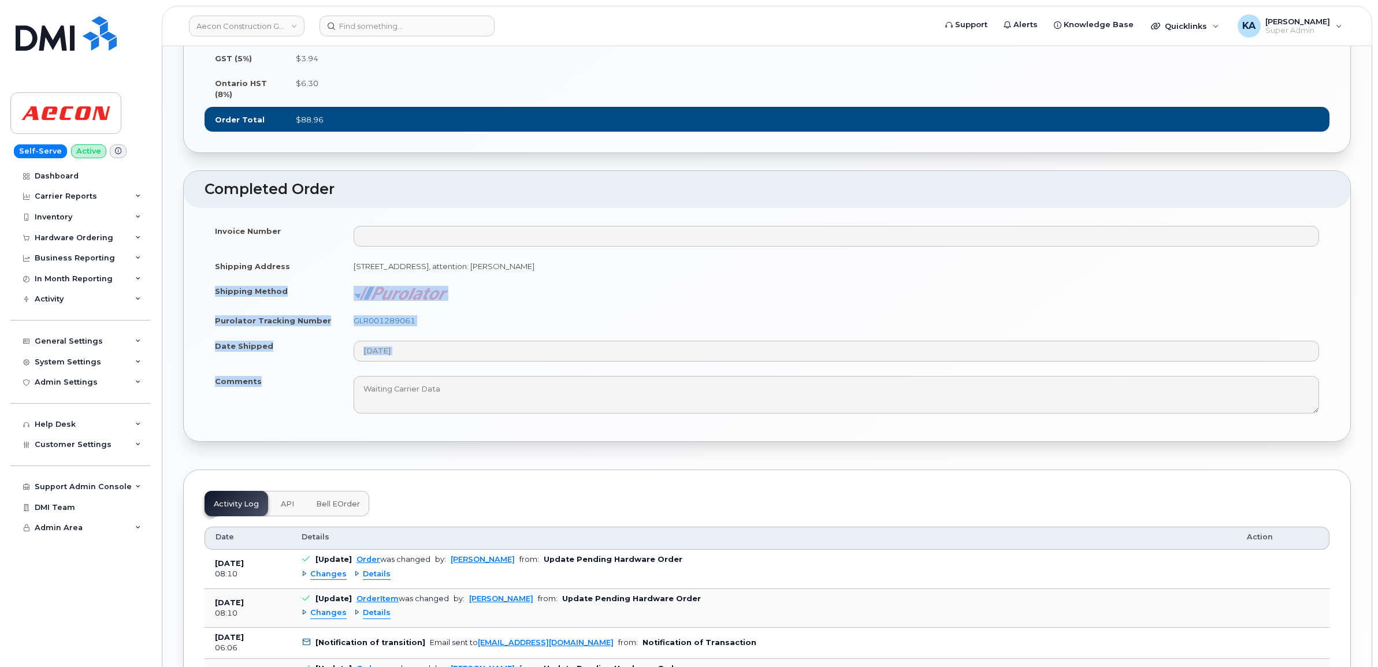
drag, startPoint x: 210, startPoint y: 322, endPoint x: 261, endPoint y: 421, distance: 111.4
click at [261, 421] on tbody "Invoice Number Shipping Address [STREET_ADDRESS], attention: [PERSON_NAME] Ship…" at bounding box center [766, 319] width 1125 height 203
copy tbody "Shipping Method Purolator Tracking Number GLR001289061 Date Shipped Comments"
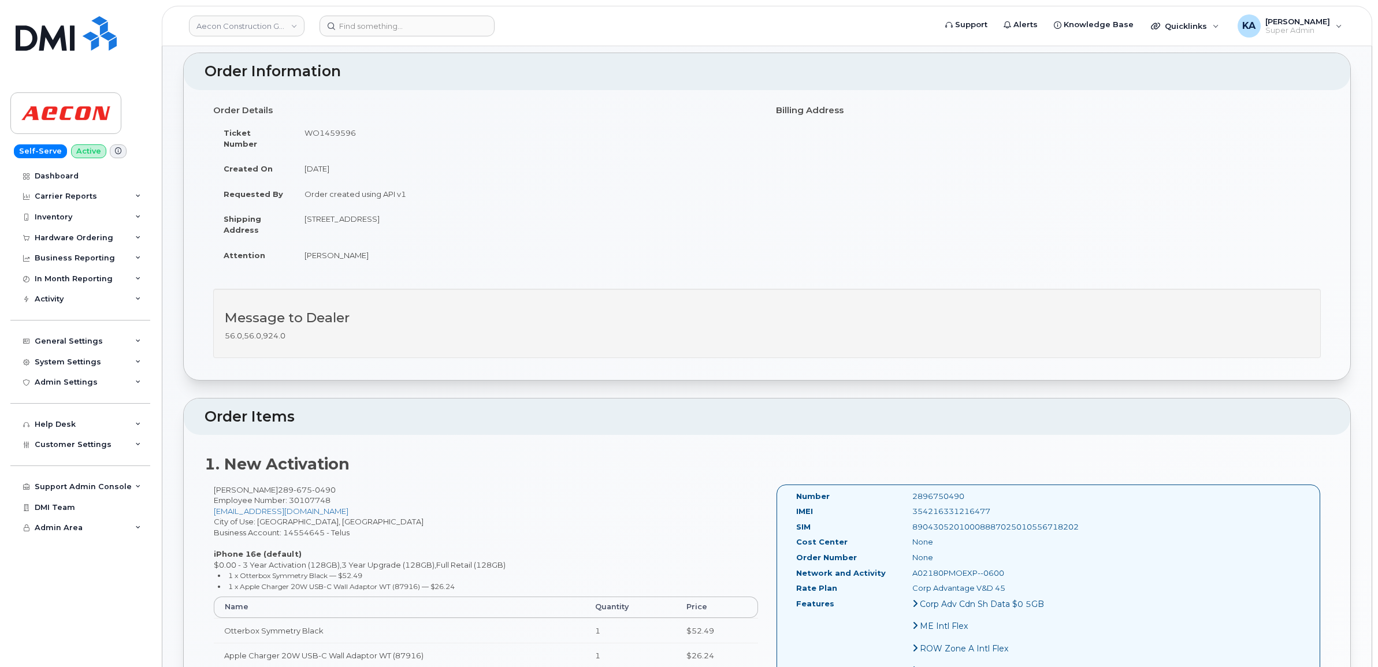
scroll to position [0, 0]
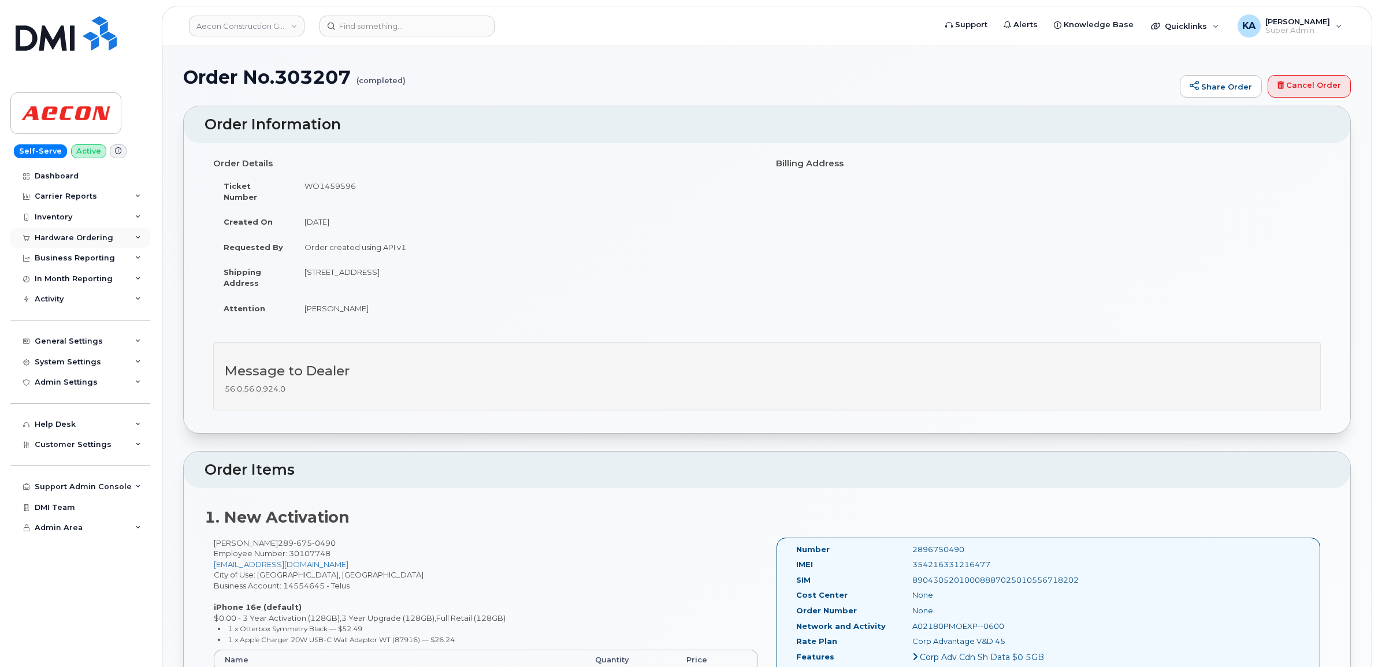
click at [79, 233] on div "Hardware Ordering" at bounding box center [80, 238] width 140 height 21
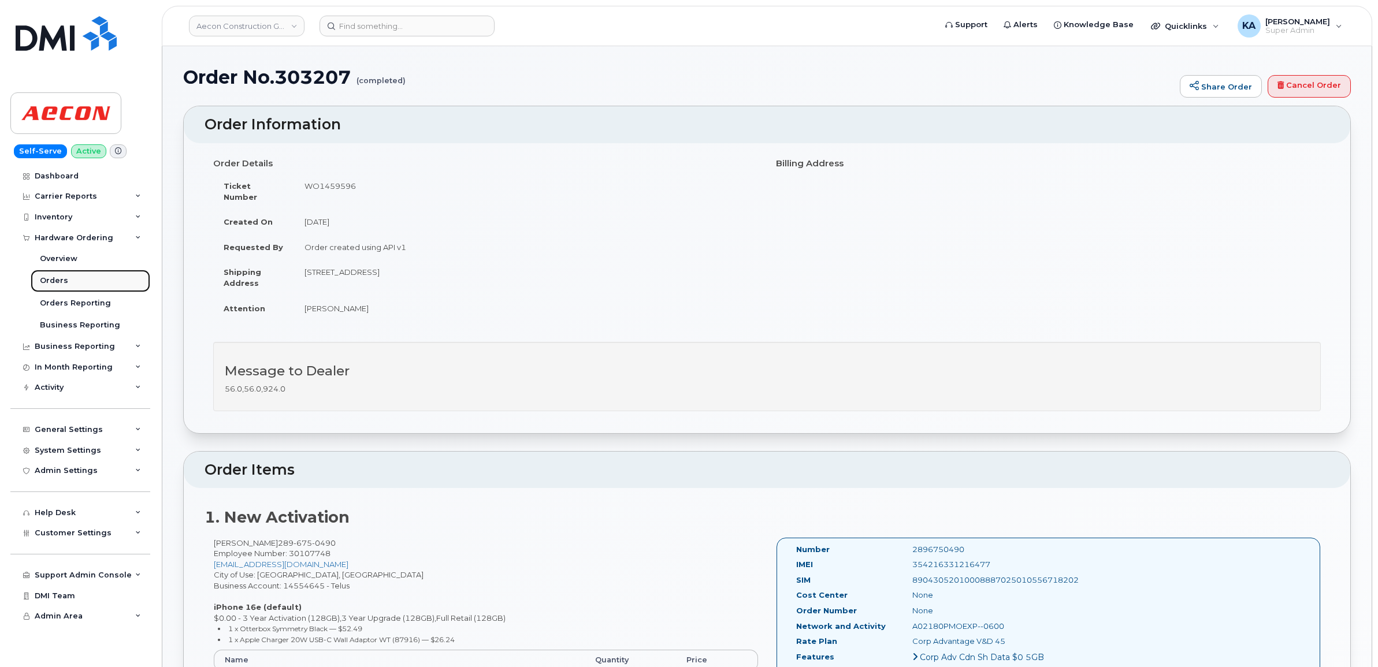
click at [56, 274] on link "Orders" at bounding box center [91, 281] width 120 height 22
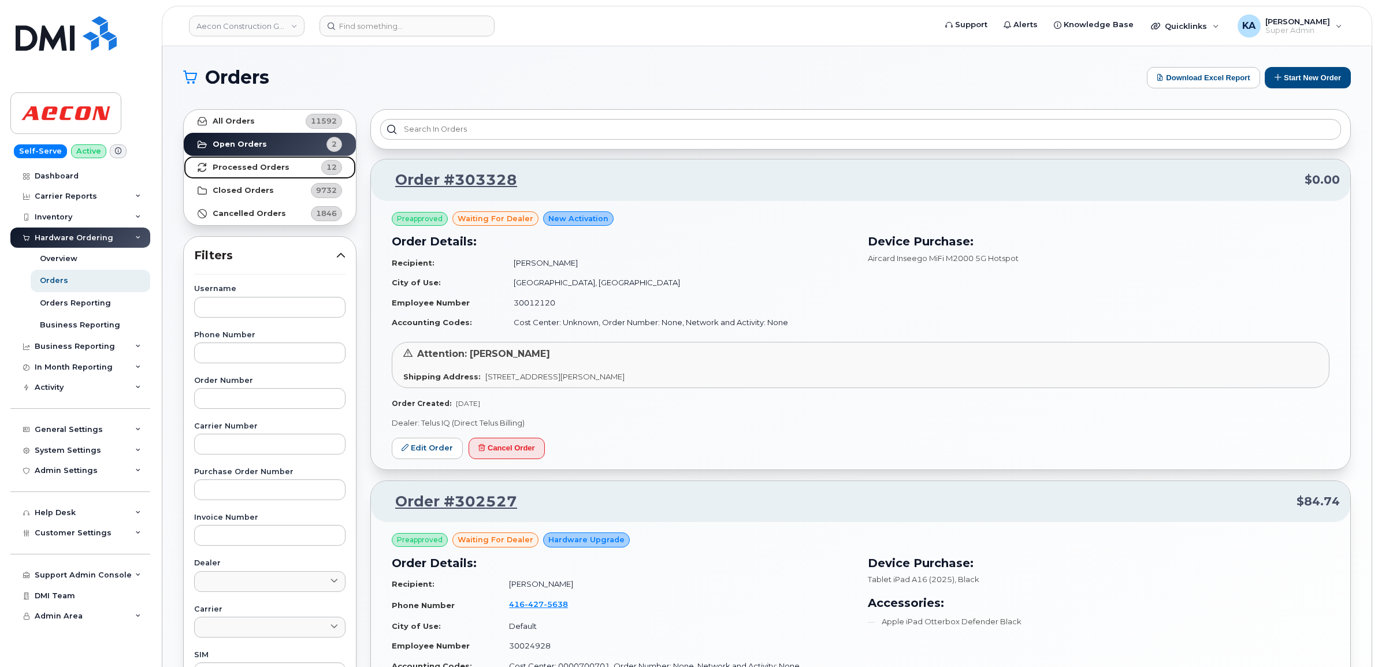
click at [224, 165] on strong "Processed Orders" at bounding box center [251, 167] width 77 height 9
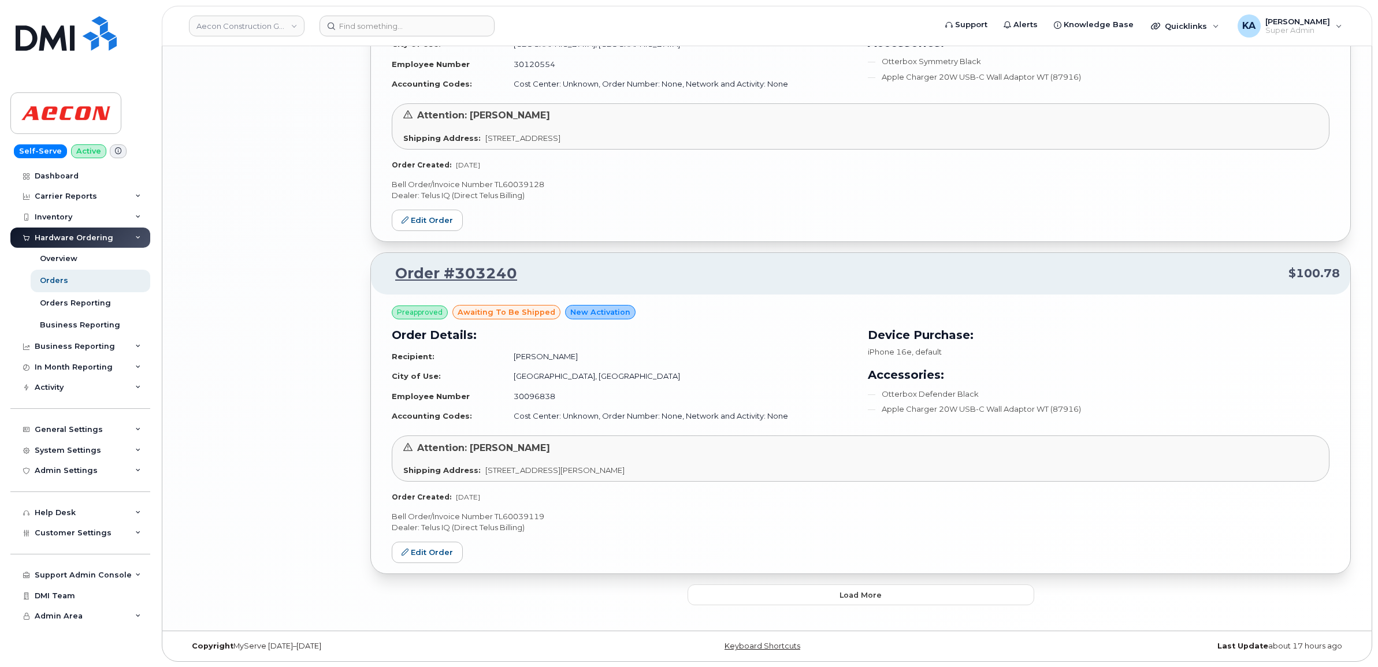
scroll to position [2240, 0]
click at [732, 585] on button "Load more" at bounding box center [860, 594] width 347 height 21
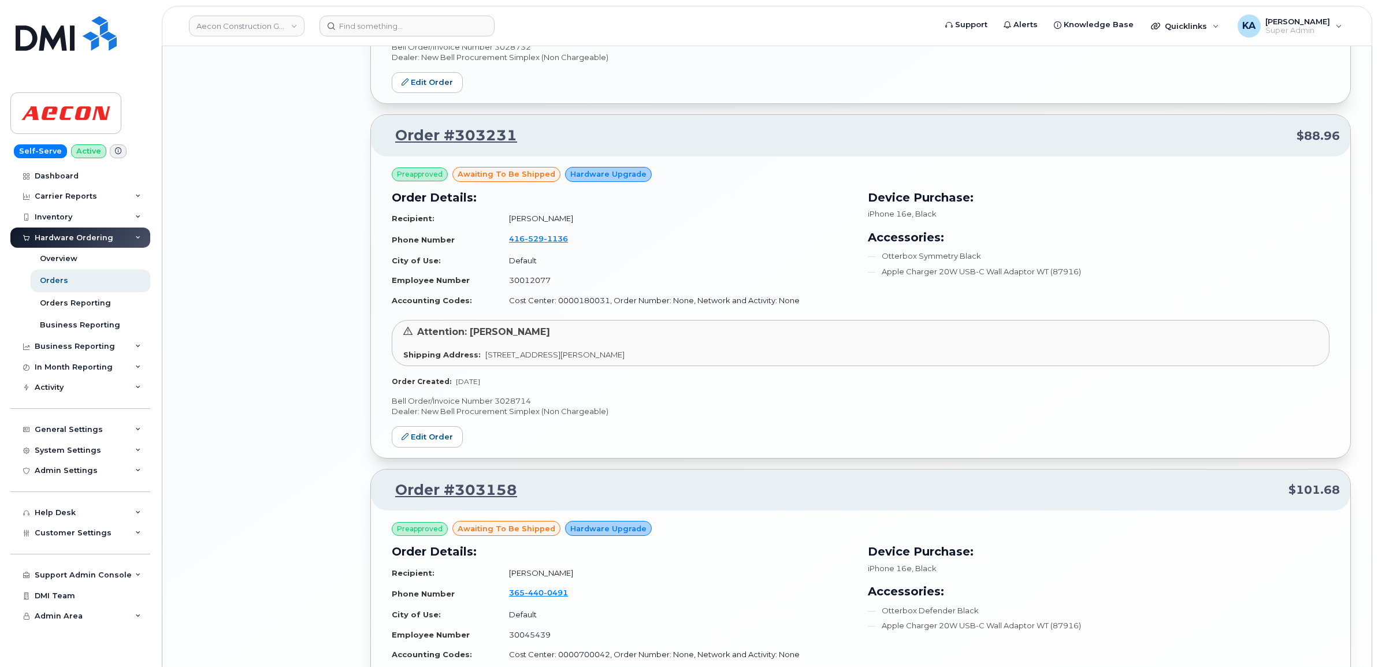
scroll to position [3035, 0]
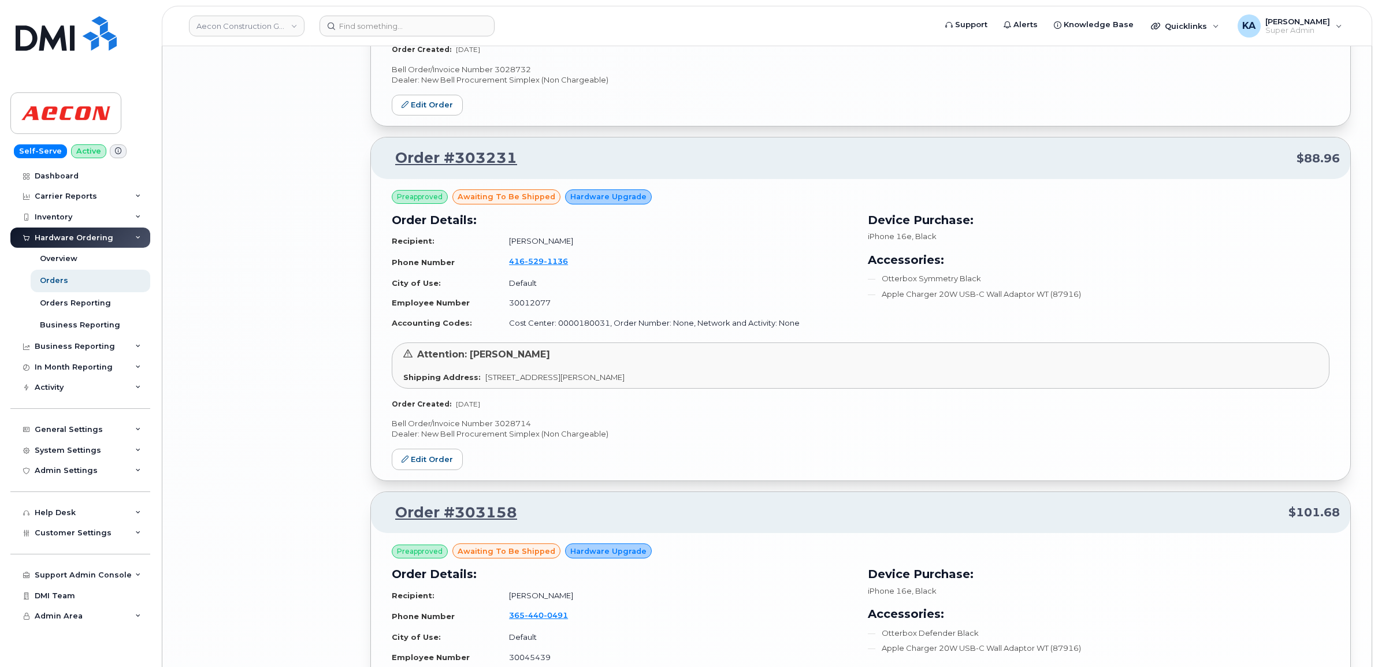
click at [500, 429] on p "Bell Order/Invoice Number 3028714" at bounding box center [861, 423] width 938 height 11
copy p "3028714"
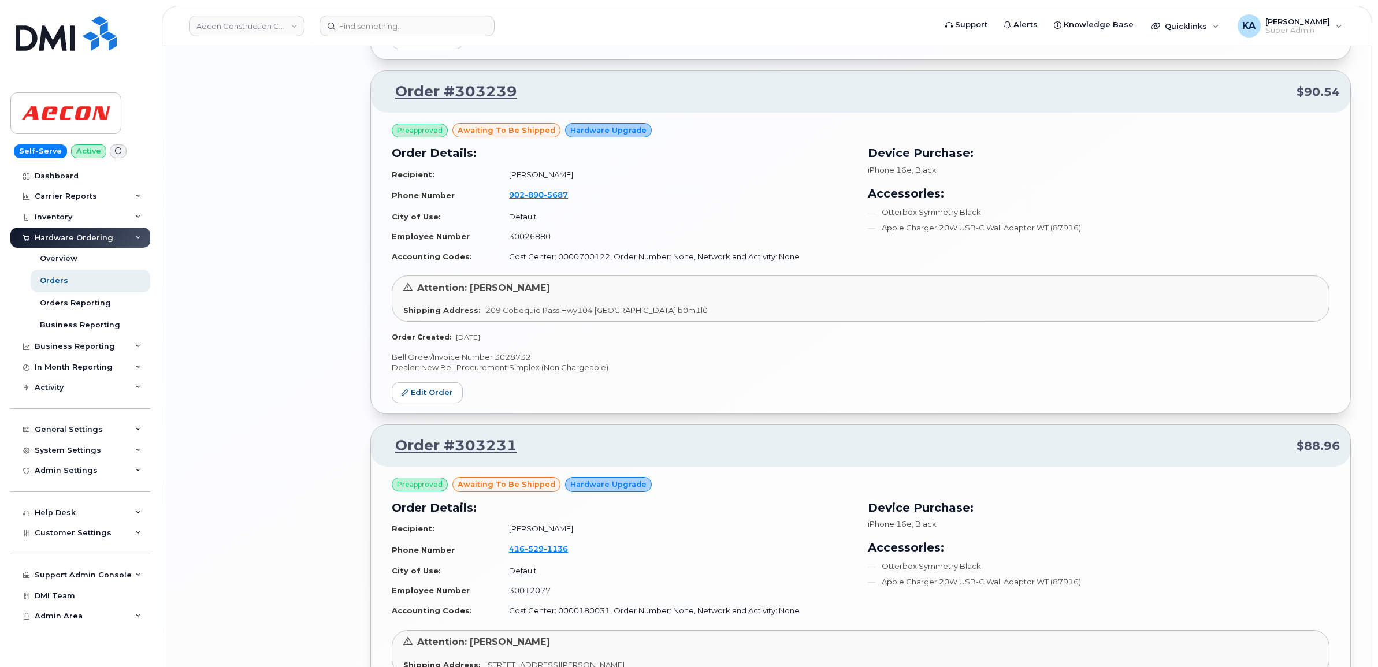
scroll to position [2746, 0]
click at [507, 361] on p "Bell Order/Invoice Number 3028732" at bounding box center [861, 358] width 938 height 11
copy p "3028732"
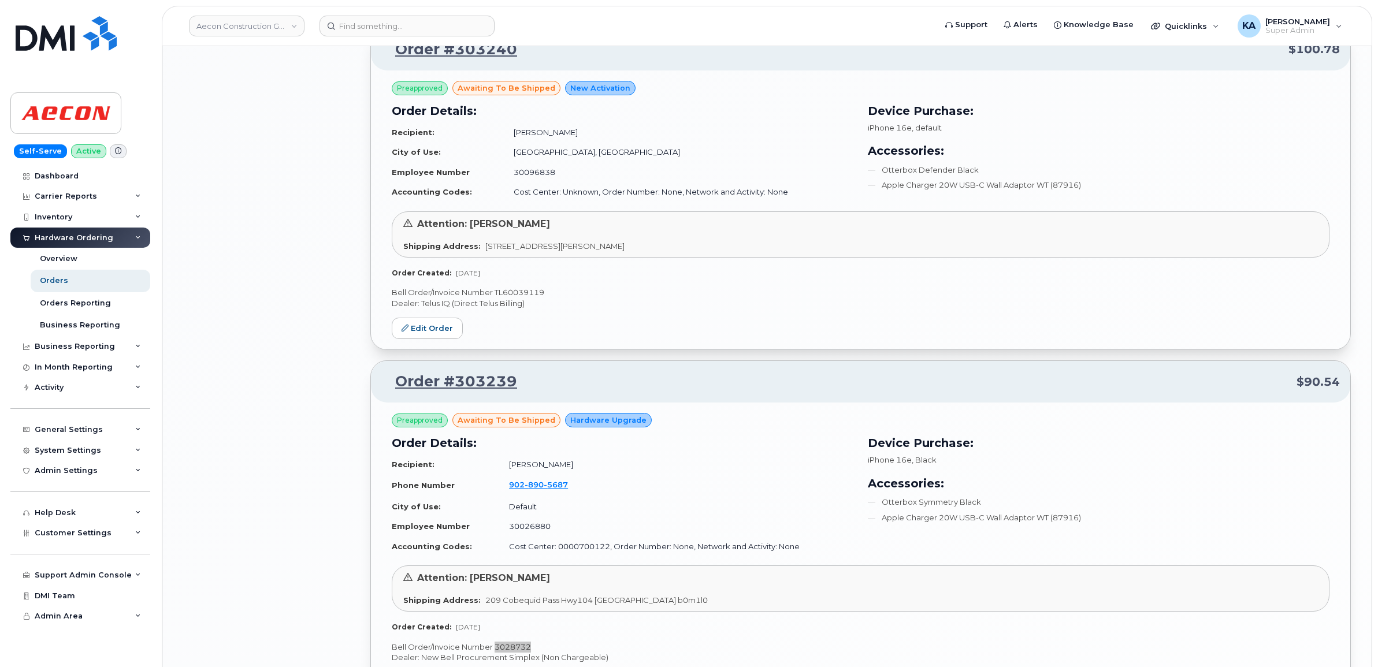
scroll to position [2385, 0]
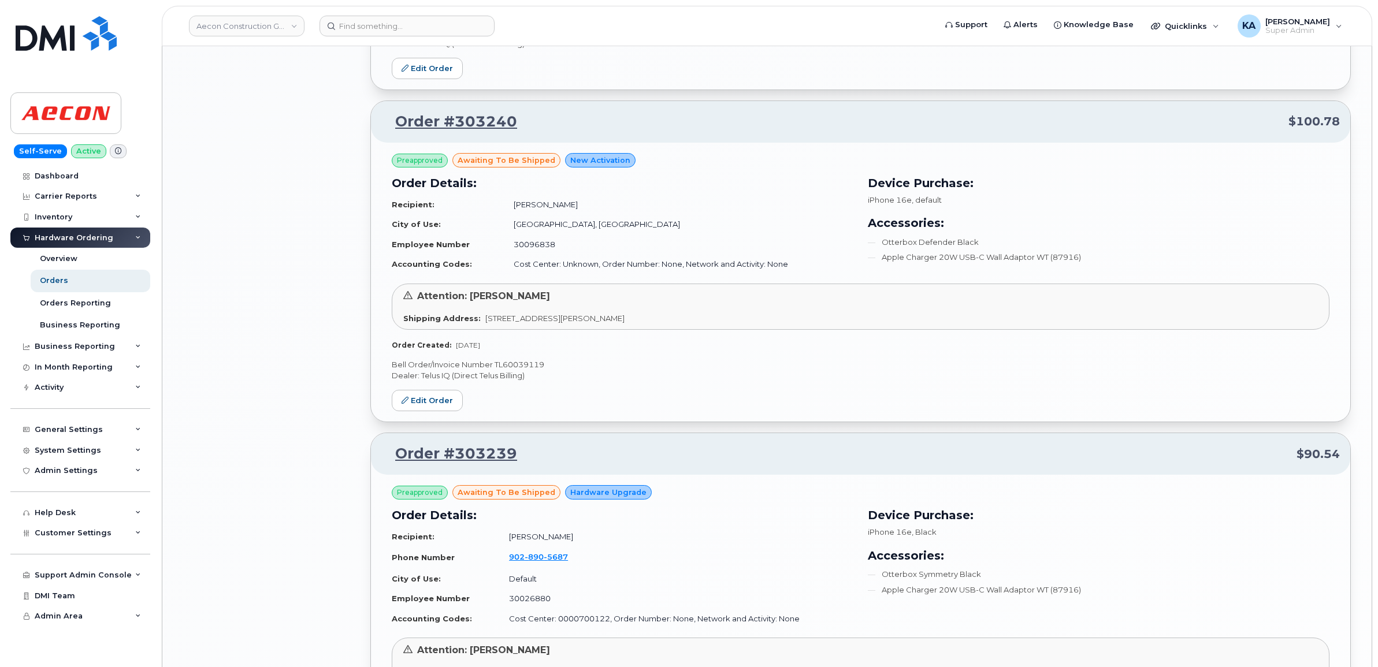
click at [507, 369] on p "Bell Order/Invoice Number TL60039119" at bounding box center [861, 364] width 938 height 11
copy p "TL60039119"
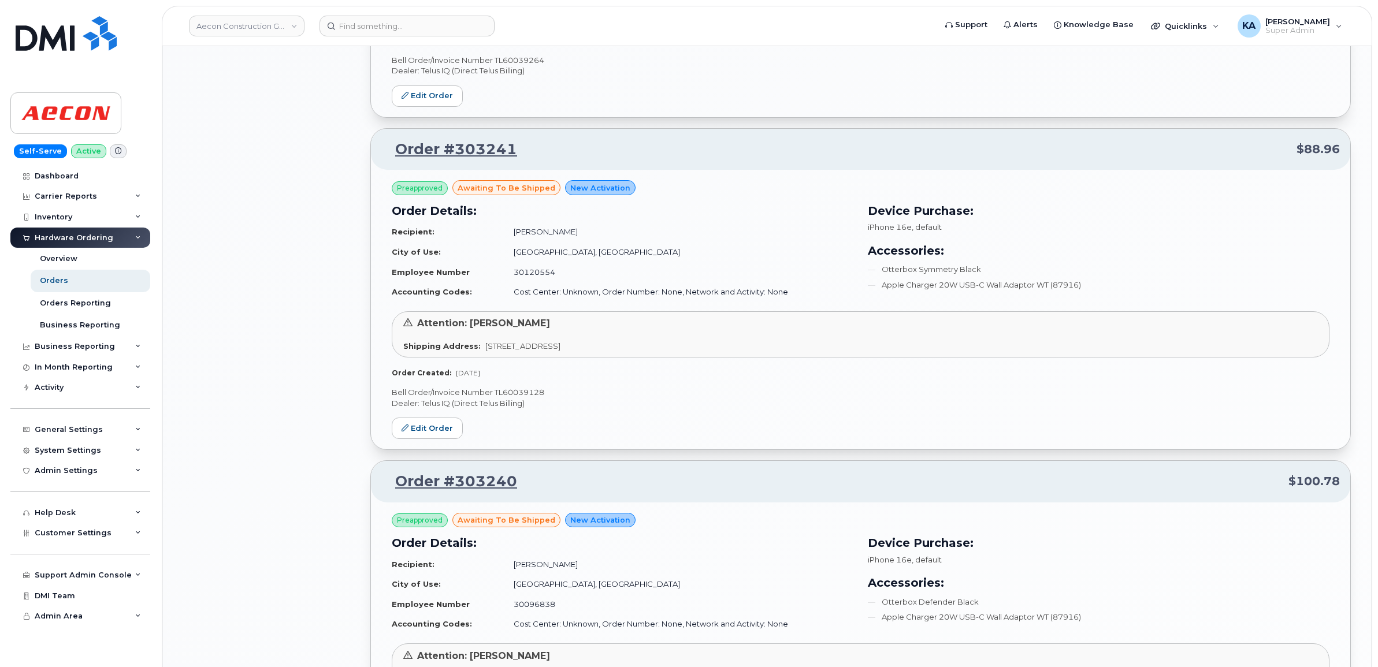
scroll to position [2024, 0]
click at [519, 399] on p "Bell Order/Invoice Number TL60039128" at bounding box center [861, 393] width 938 height 11
copy p "TL60039128"
click at [423, 434] on link "Edit Order" at bounding box center [427, 429] width 71 height 21
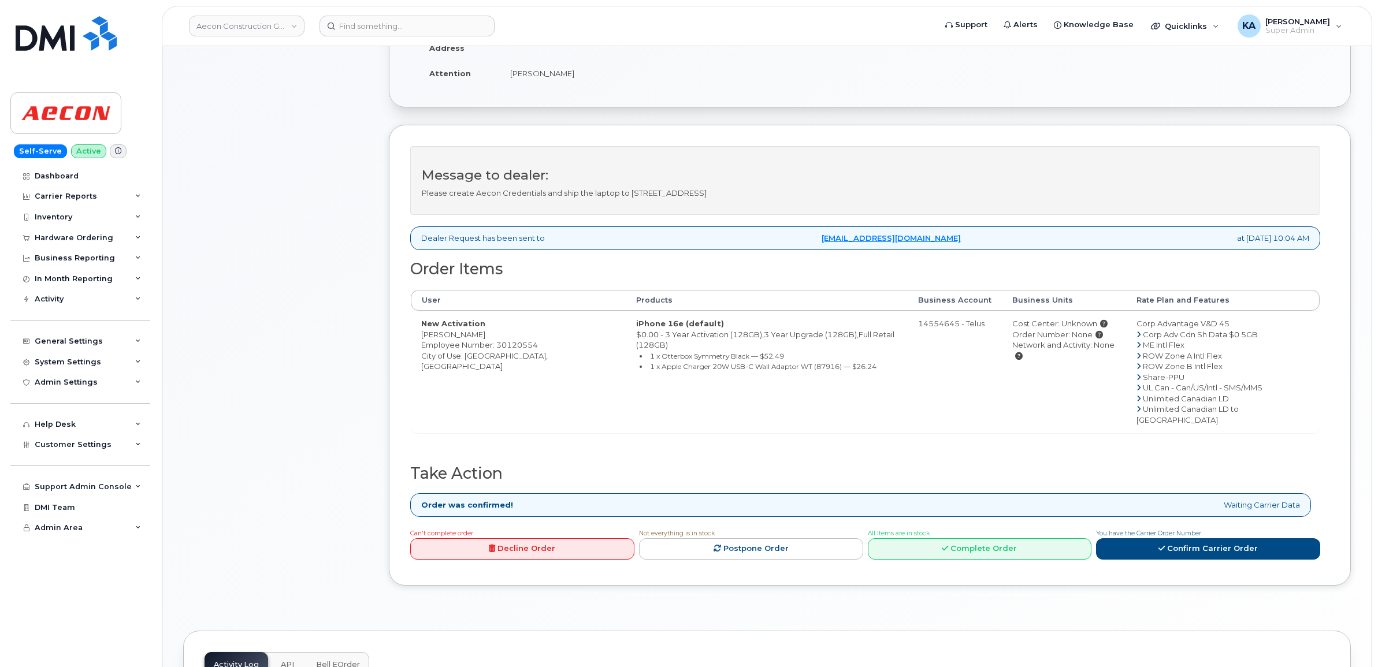
scroll to position [289, 0]
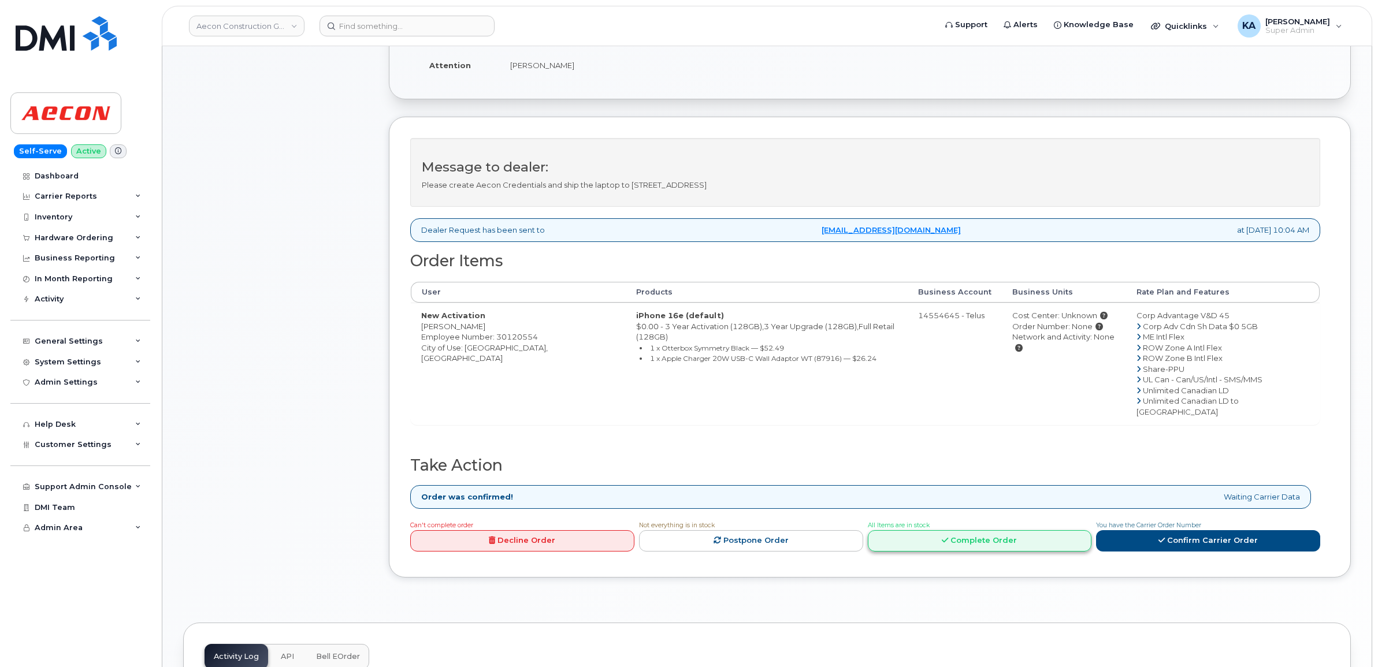
click at [983, 530] on link "Complete Order" at bounding box center [980, 540] width 224 height 21
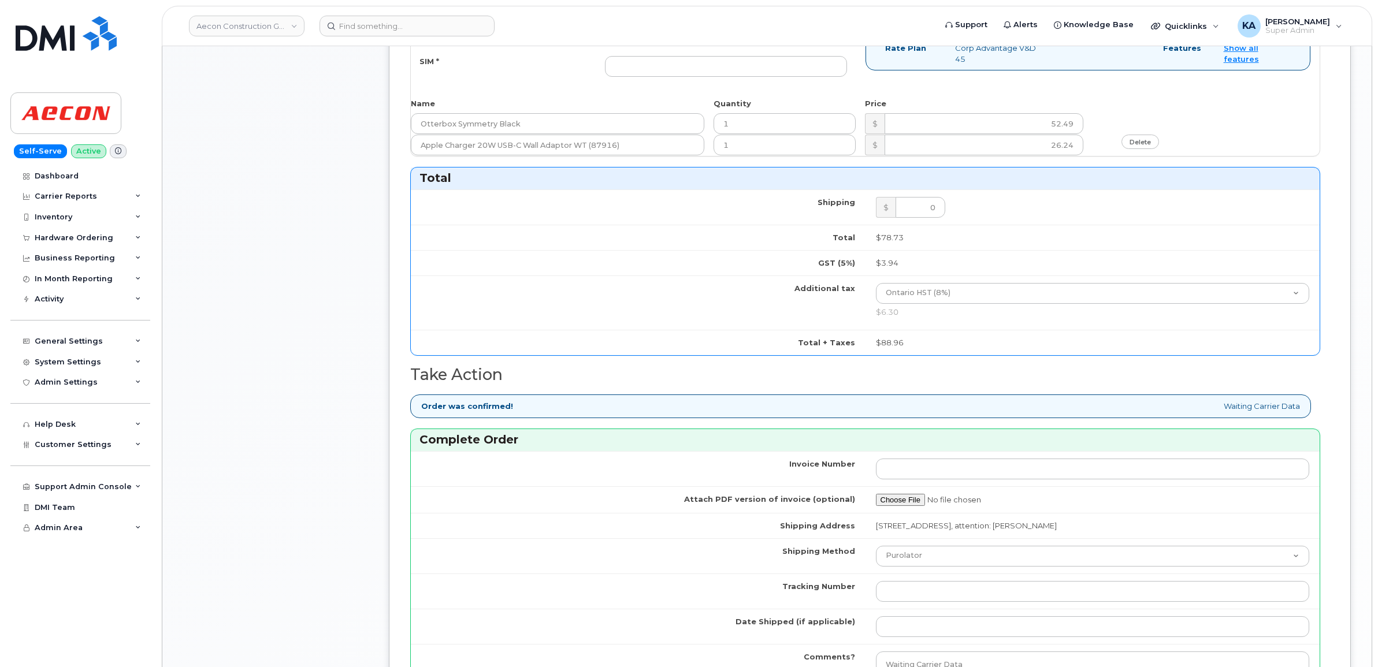
scroll to position [939, 0]
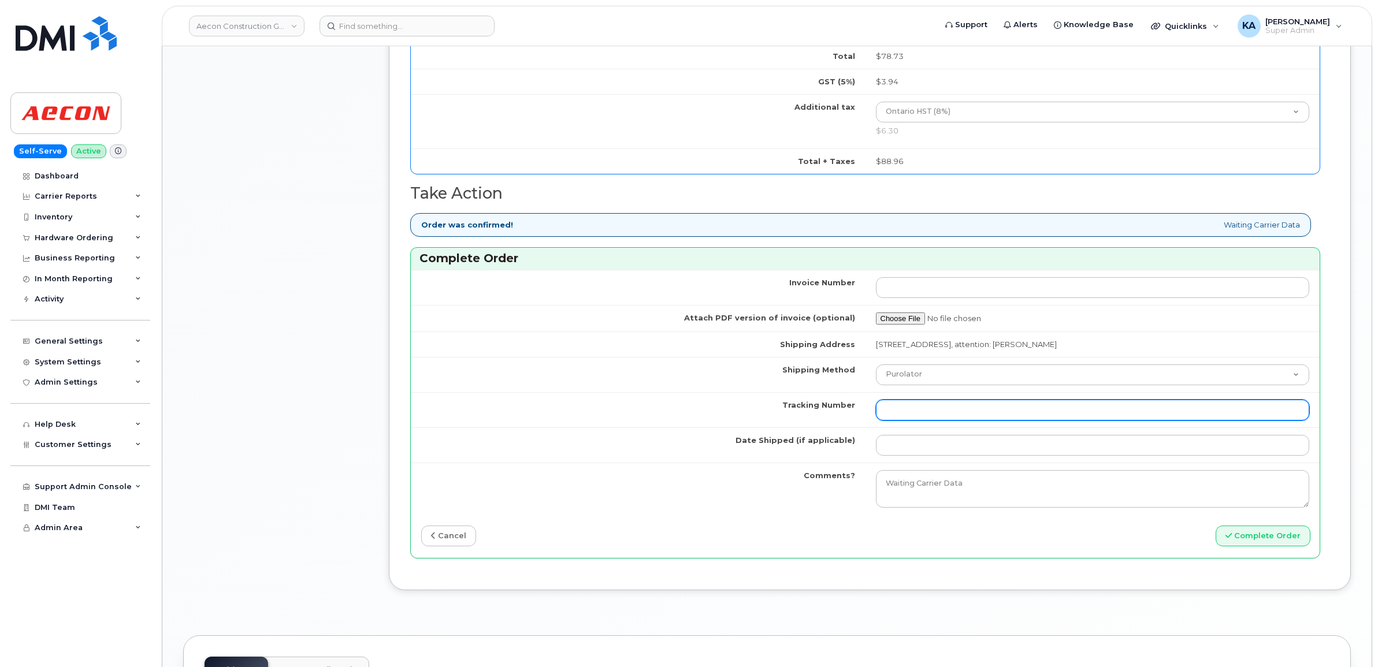
click at [939, 400] on input "Tracking Number" at bounding box center [1093, 410] width 434 height 21
paste input "GLR001290068"
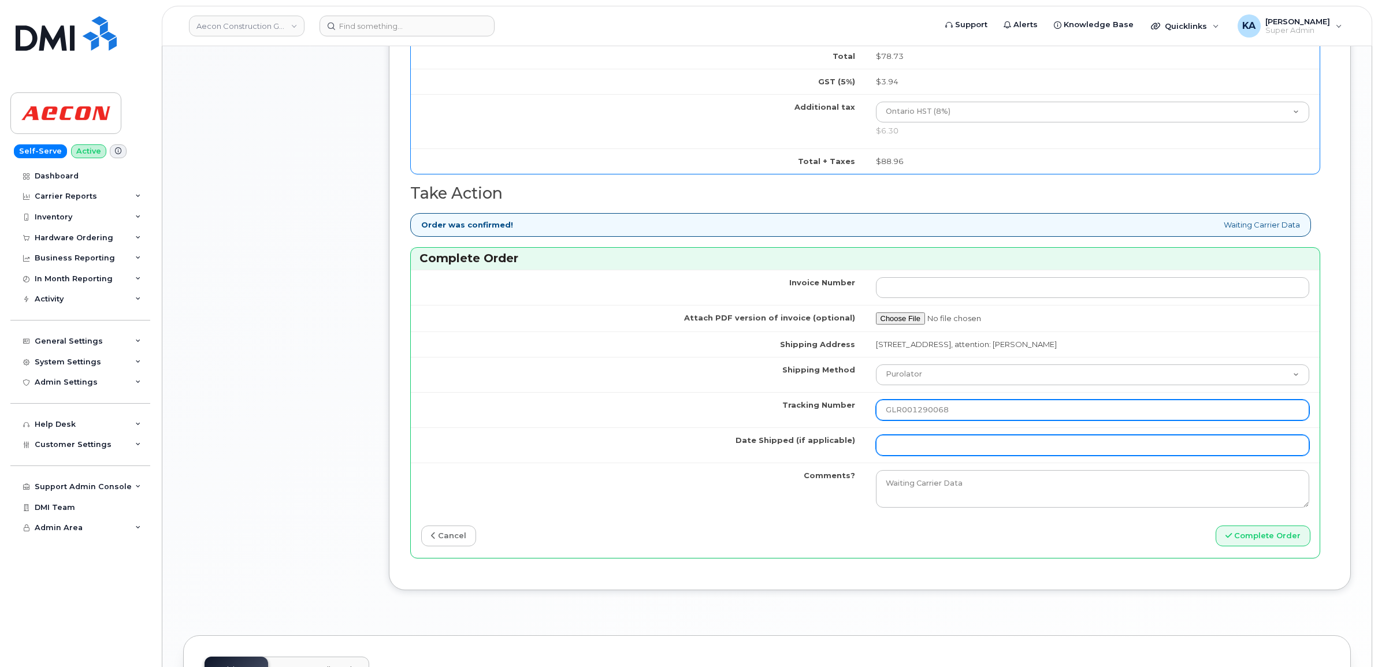
type input "GLR001290068"
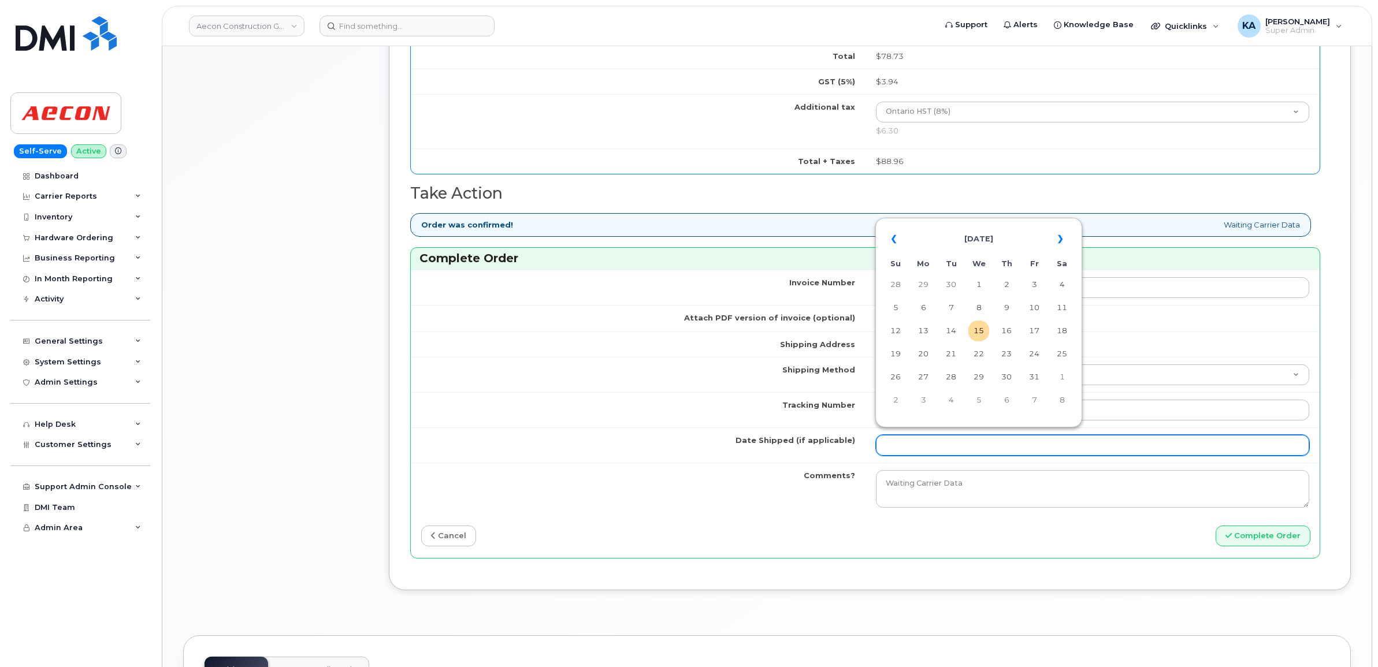
click at [913, 437] on input "Date Shipped (if applicable)" at bounding box center [1093, 445] width 434 height 21
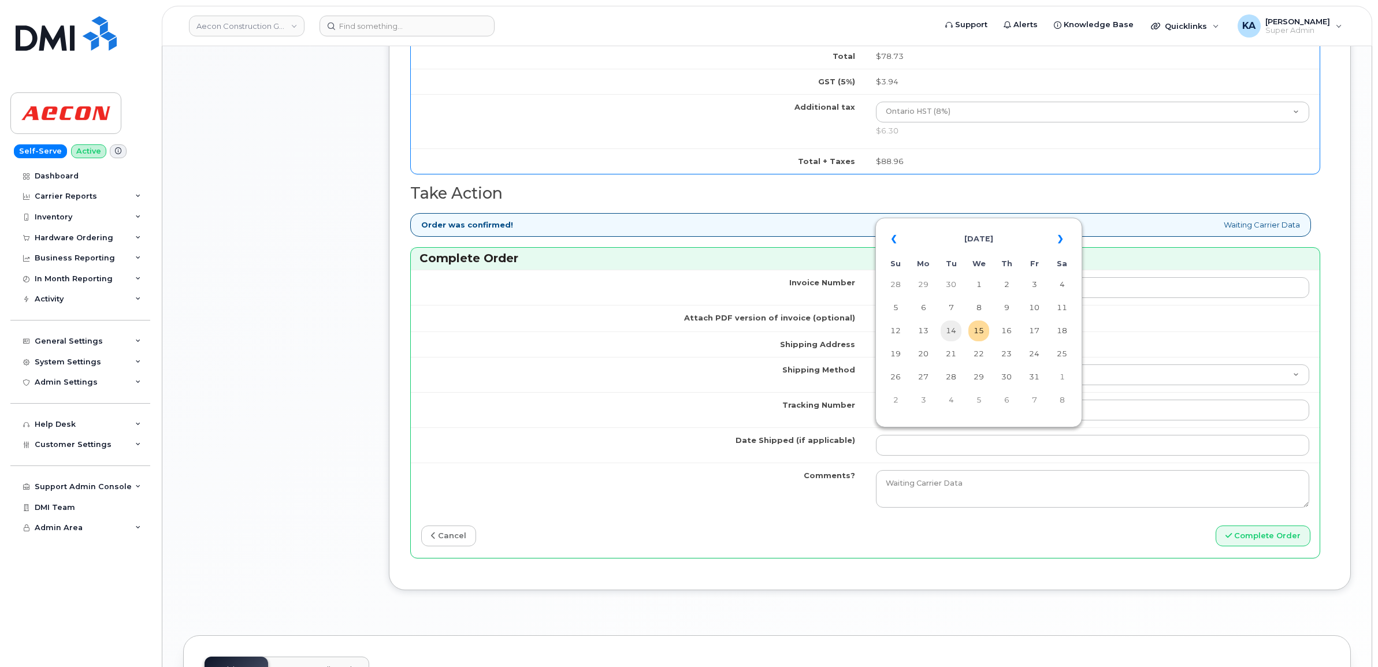
click at [953, 329] on td "14" at bounding box center [950, 331] width 21 height 21
type input "[DATE]"
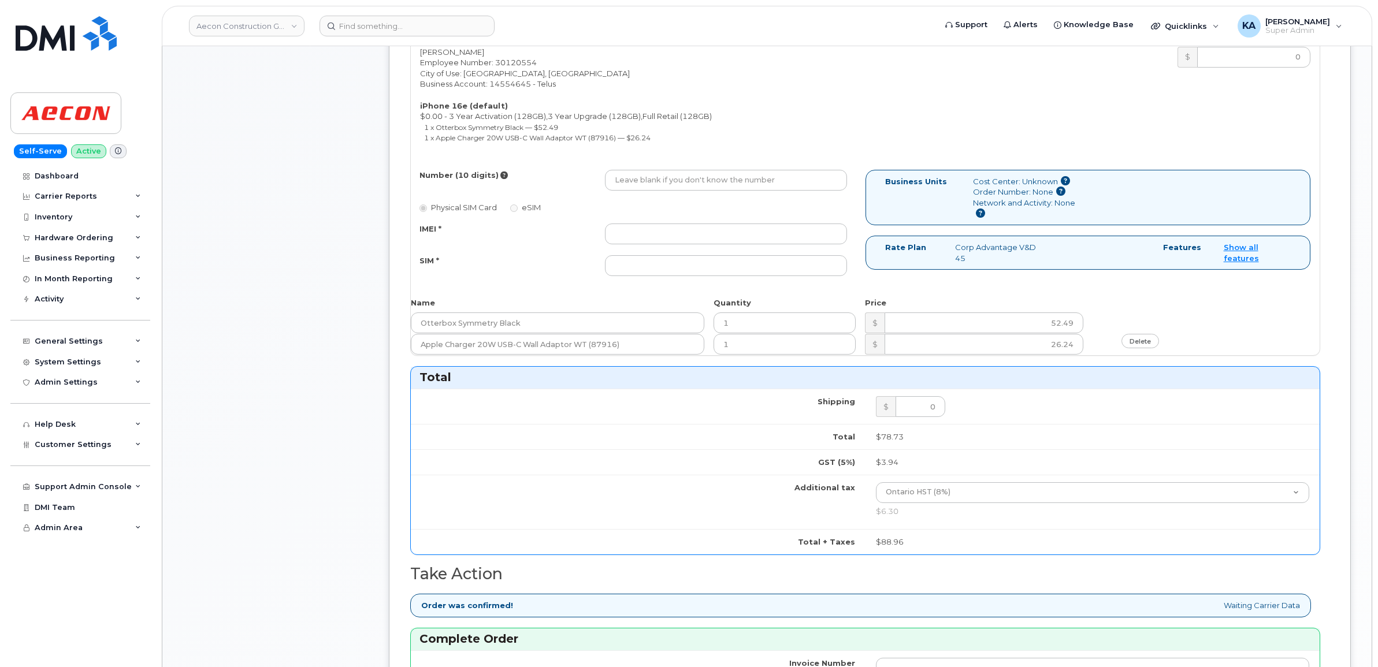
scroll to position [433, 0]
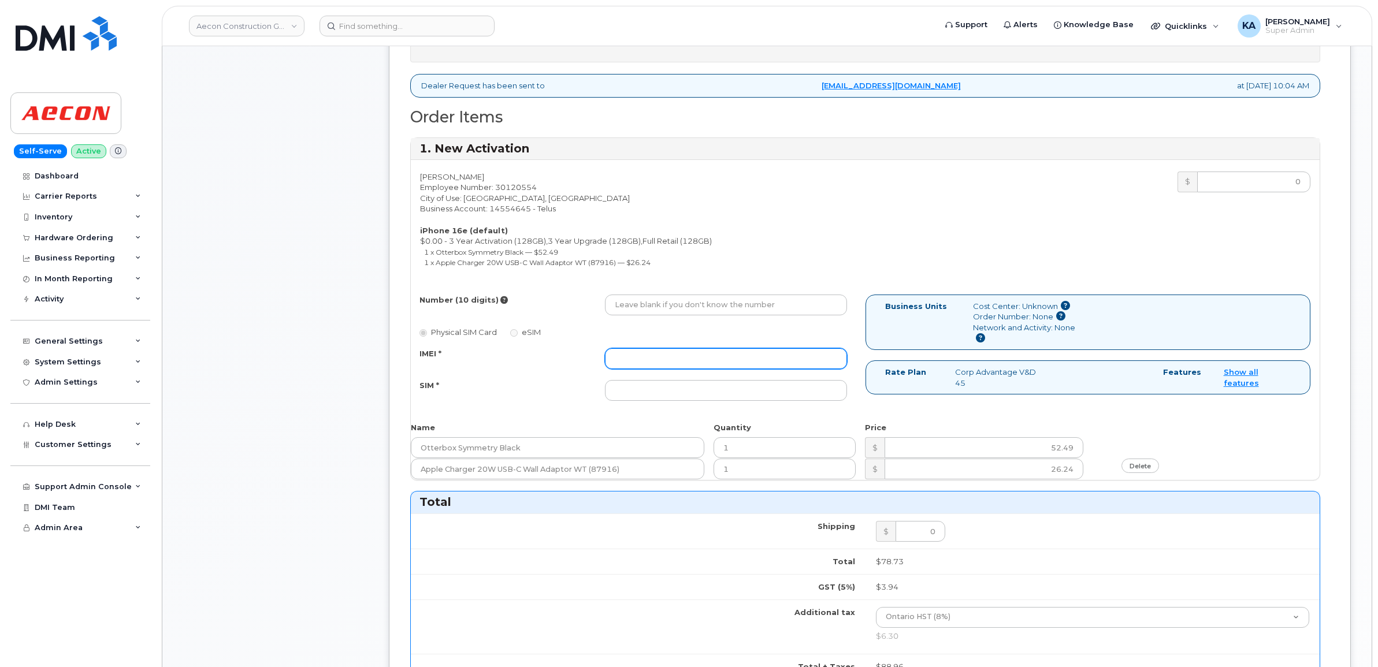
click at [798, 348] on input "IMEI *" at bounding box center [726, 358] width 242 height 21
paste input "354216331582217"
type input "354216331582217"
click at [645, 385] on input "SIM *" at bounding box center [726, 390] width 242 height 21
paste input "89043052010008887025010560751656"
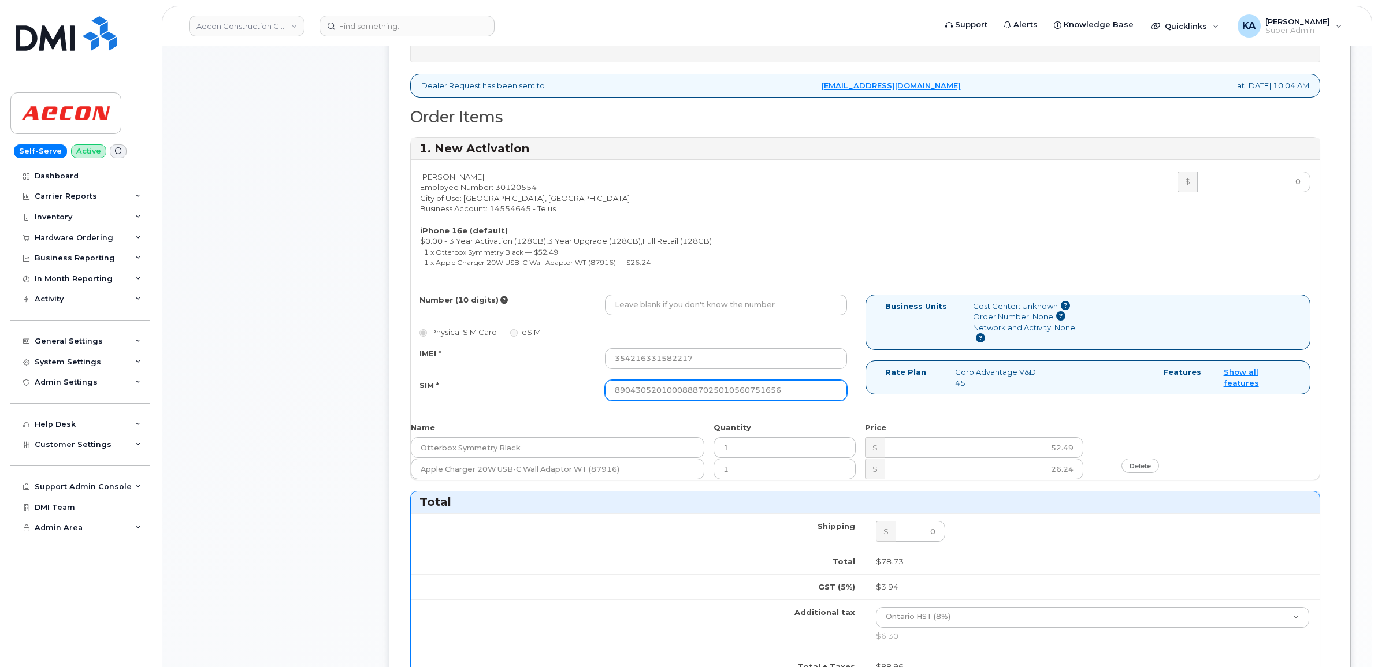
type input "89043052010008887025010560751656"
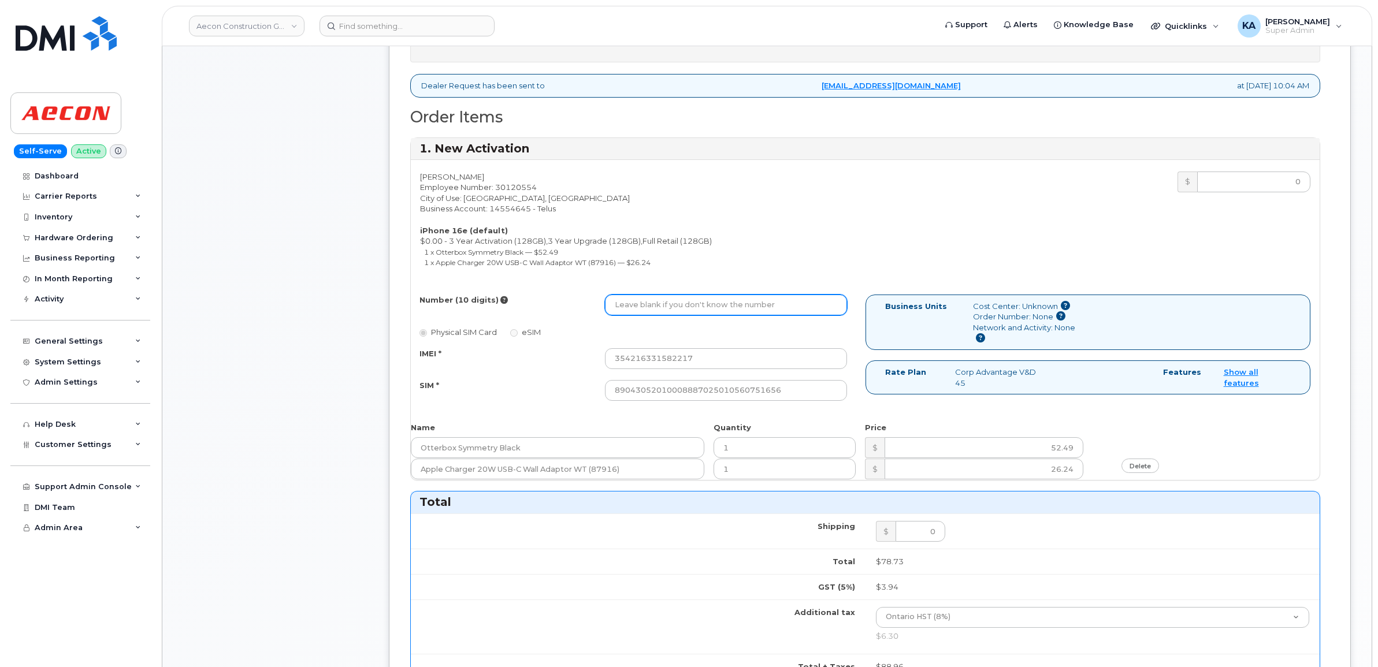
click at [687, 295] on input "Number (10 digits)" at bounding box center [726, 305] width 242 height 21
paste input "226) 581-0402"
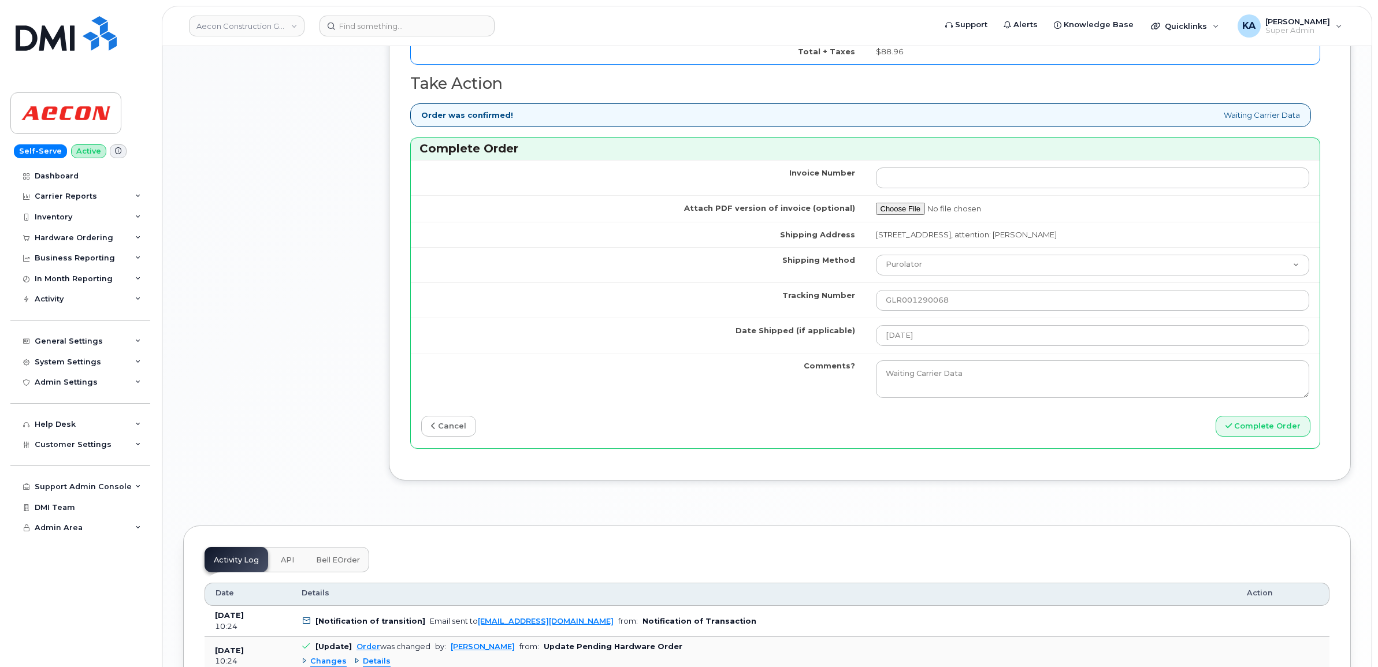
scroll to position [1083, 0]
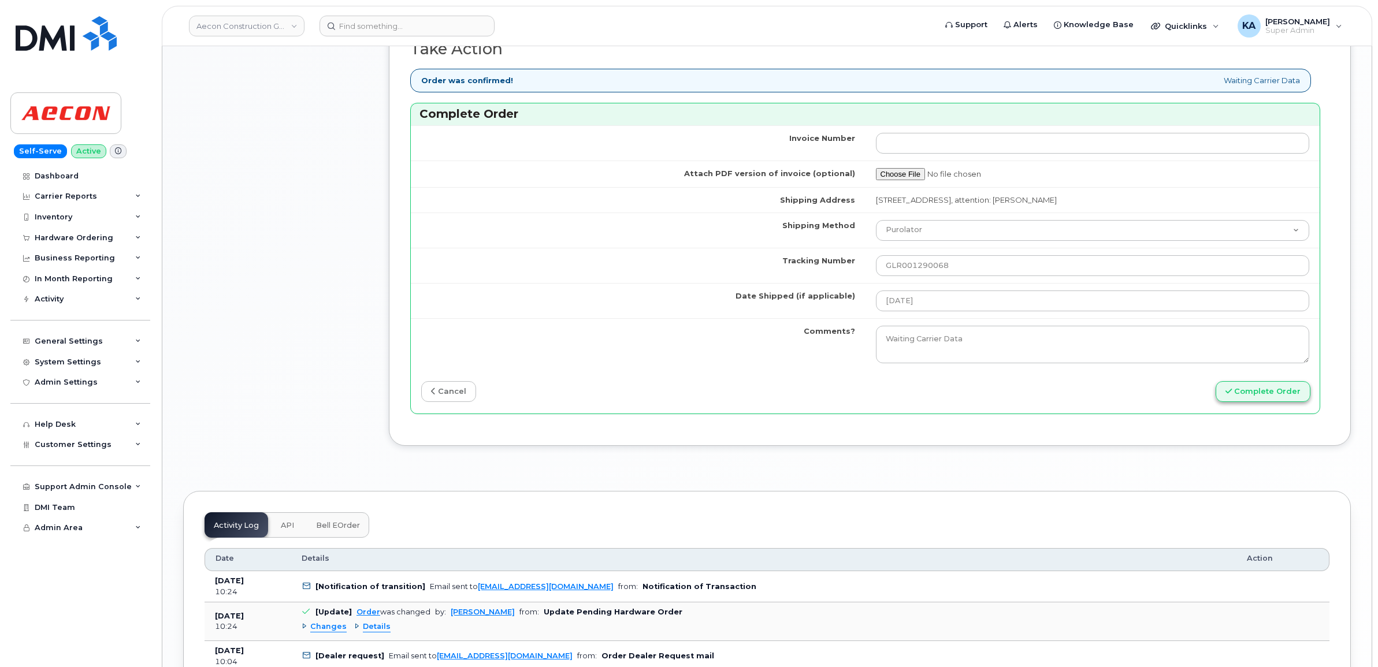
type input "2265810402"
click at [1251, 382] on button "Complete Order" at bounding box center [1262, 391] width 95 height 21
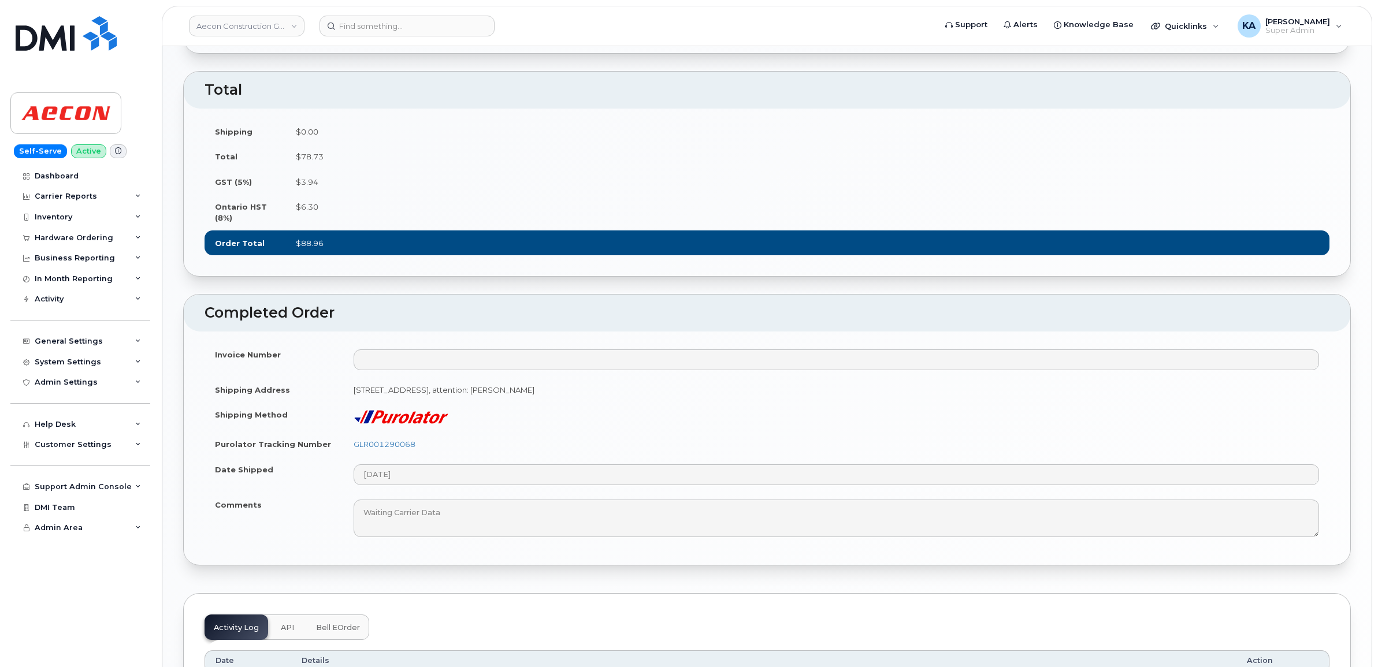
scroll to position [867, 0]
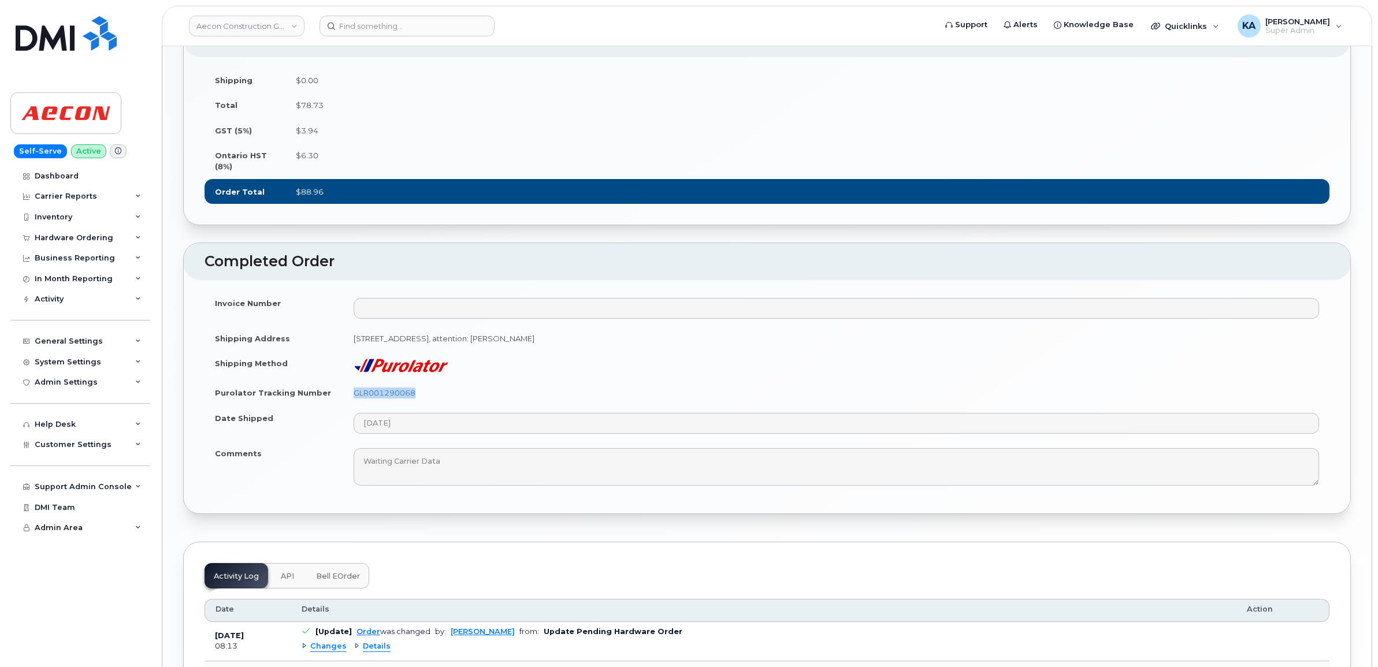
drag, startPoint x: 422, startPoint y: 423, endPoint x: 343, endPoint y: 425, distance: 79.7
click at [343, 406] on td "GLR001290068" at bounding box center [836, 392] width 986 height 25
copy link "GLR001290068"
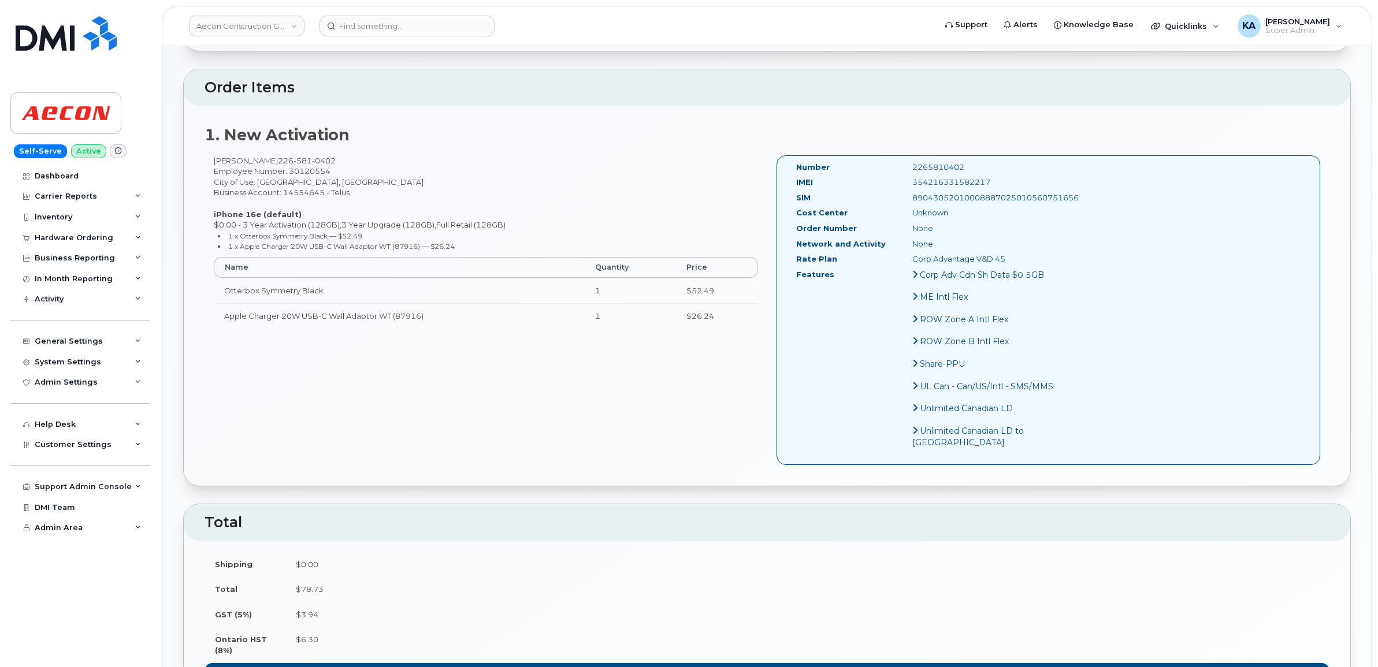
scroll to position [361, 0]
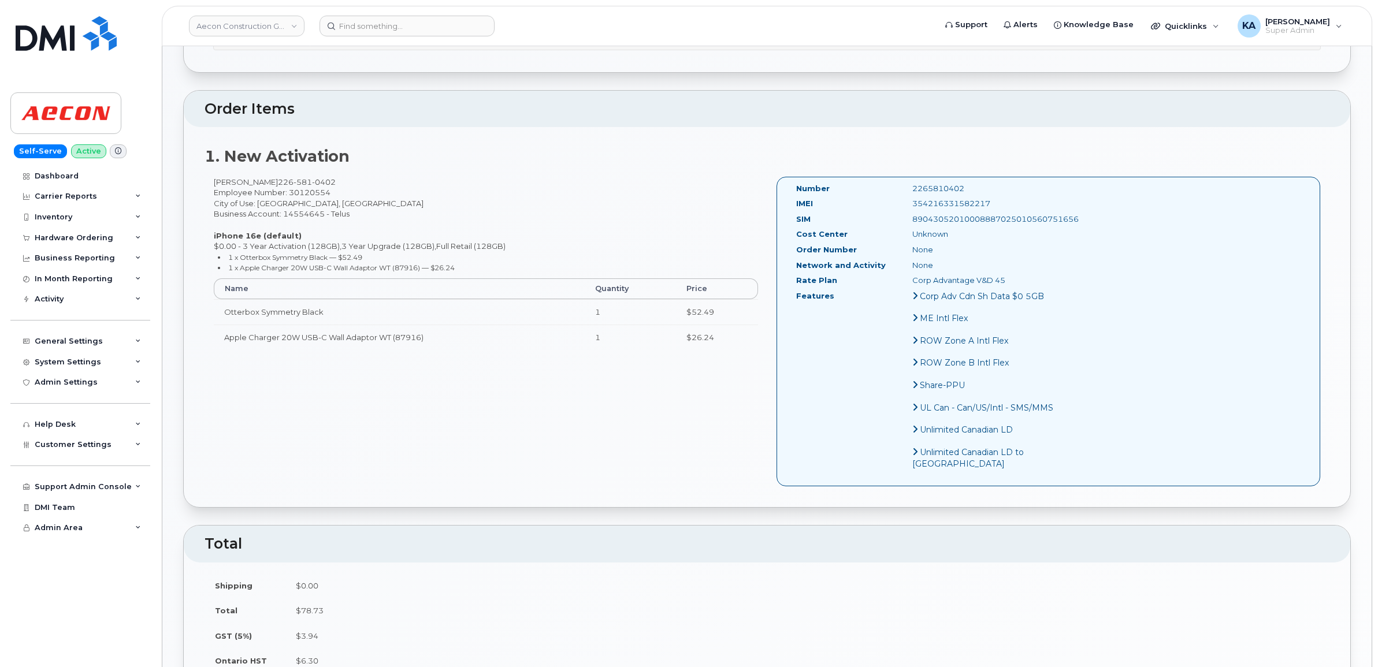
drag, startPoint x: 969, startPoint y: 189, endPoint x: 888, endPoint y: 197, distance: 81.8
click at [903, 198] on div "354216331582217" at bounding box center [984, 203] width 163 height 11
copy div "354216331582217"
drag, startPoint x: 945, startPoint y: 177, endPoint x: 885, endPoint y: 177, distance: 59.5
click at [903, 183] on div "2265810402" at bounding box center [984, 188] width 163 height 11
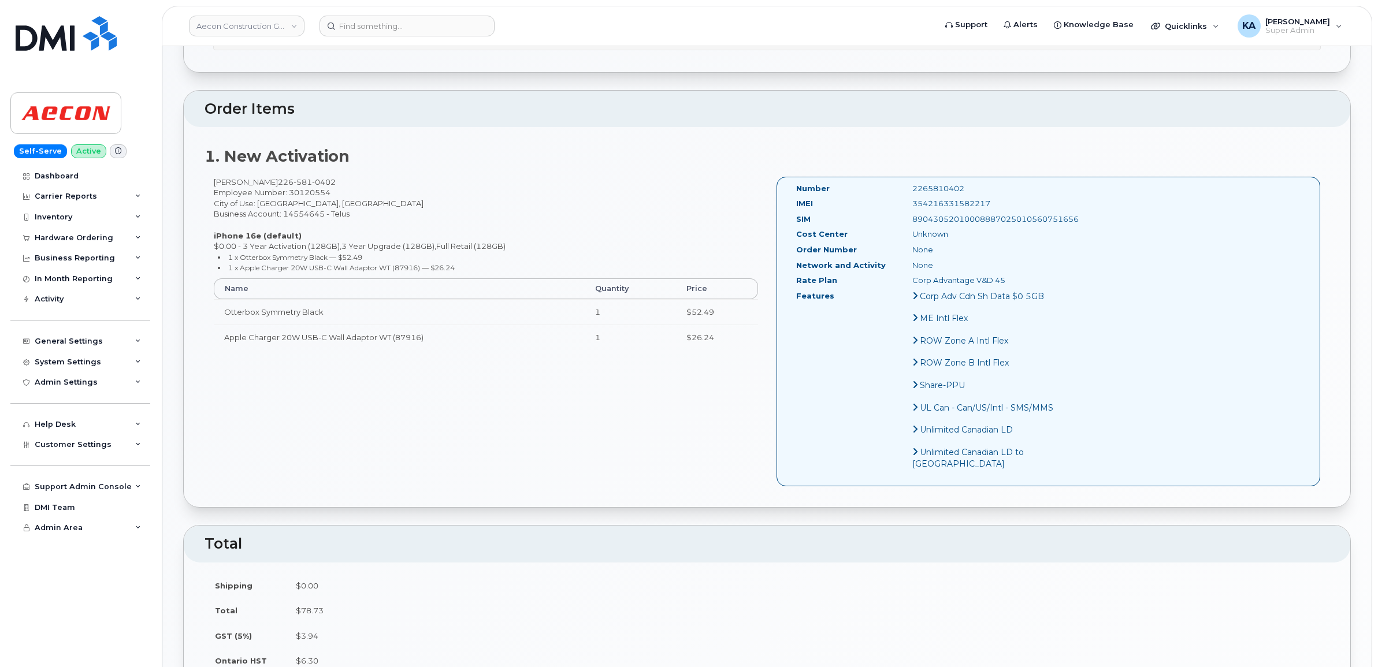
copy div "2265810402"
drag, startPoint x: 795, startPoint y: 174, endPoint x: 987, endPoint y: 280, distance: 219.0
click at [987, 280] on div "Number 2265810402 IMEI [TECHNICAL_ID] SIM 89043052010008887025010560751656 Cost…" at bounding box center [926, 331] width 279 height 297
copy div "Number 2265810402 IMEI [TECHNICAL_ID] SIM 89043052010008887025010560751656 Cost…"
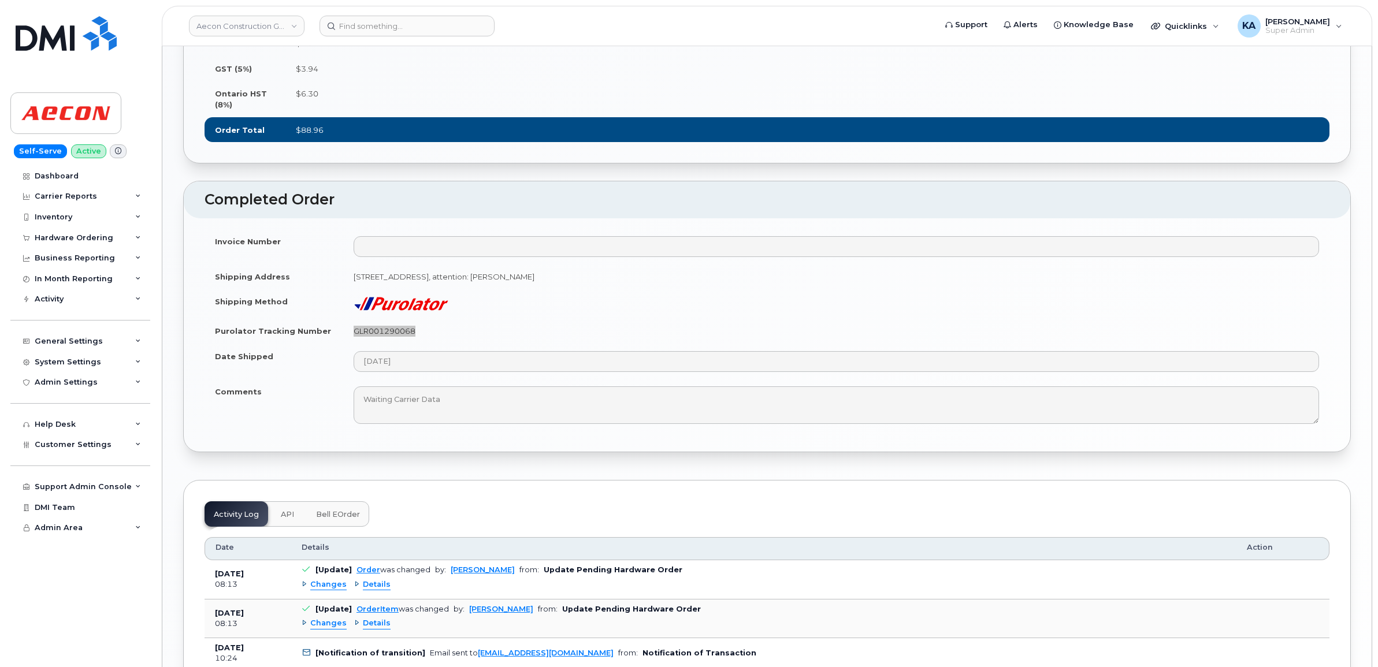
scroll to position [939, 0]
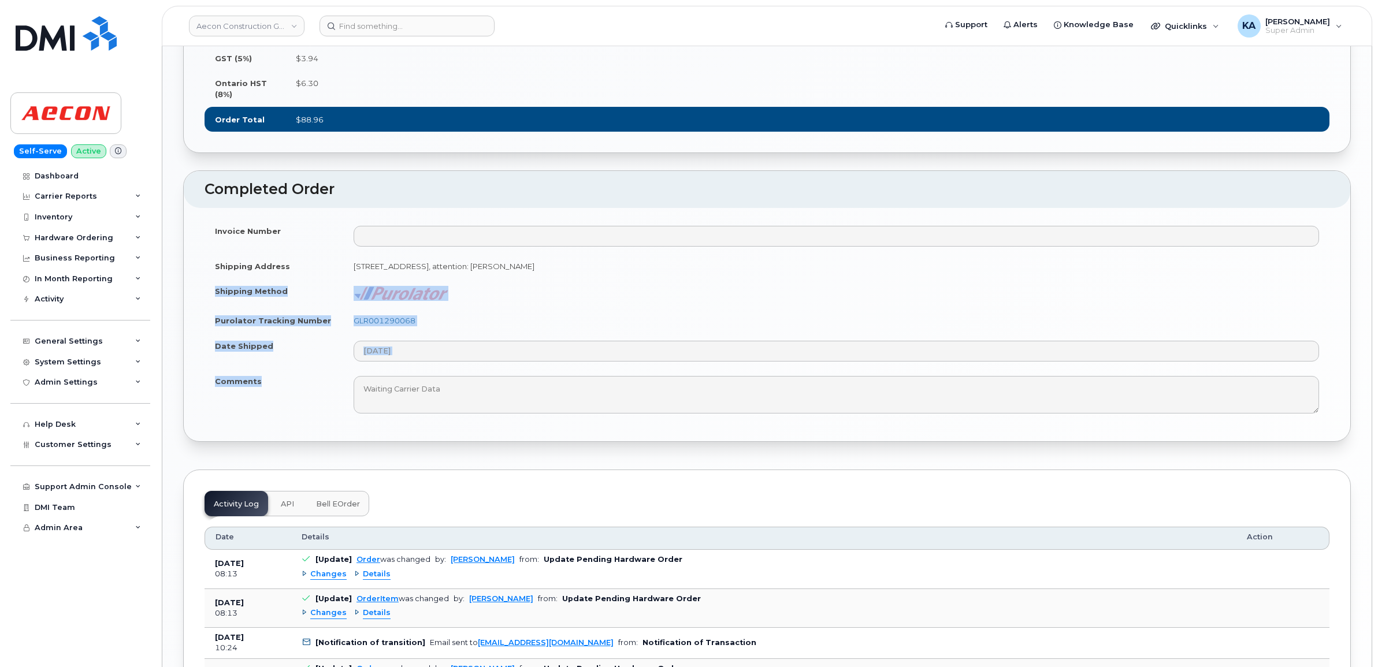
drag, startPoint x: 212, startPoint y: 322, endPoint x: 262, endPoint y: 417, distance: 107.0
click at [262, 417] on tbody "Invoice Number Shipping Address 278 Pinebush Rd, UNIT 101, Cambridge, ON N1T 1Z…" at bounding box center [766, 319] width 1125 height 203
copy tbody "Shipping Method Purolator Tracking Number GLR001290068 Date Shipped Comments"
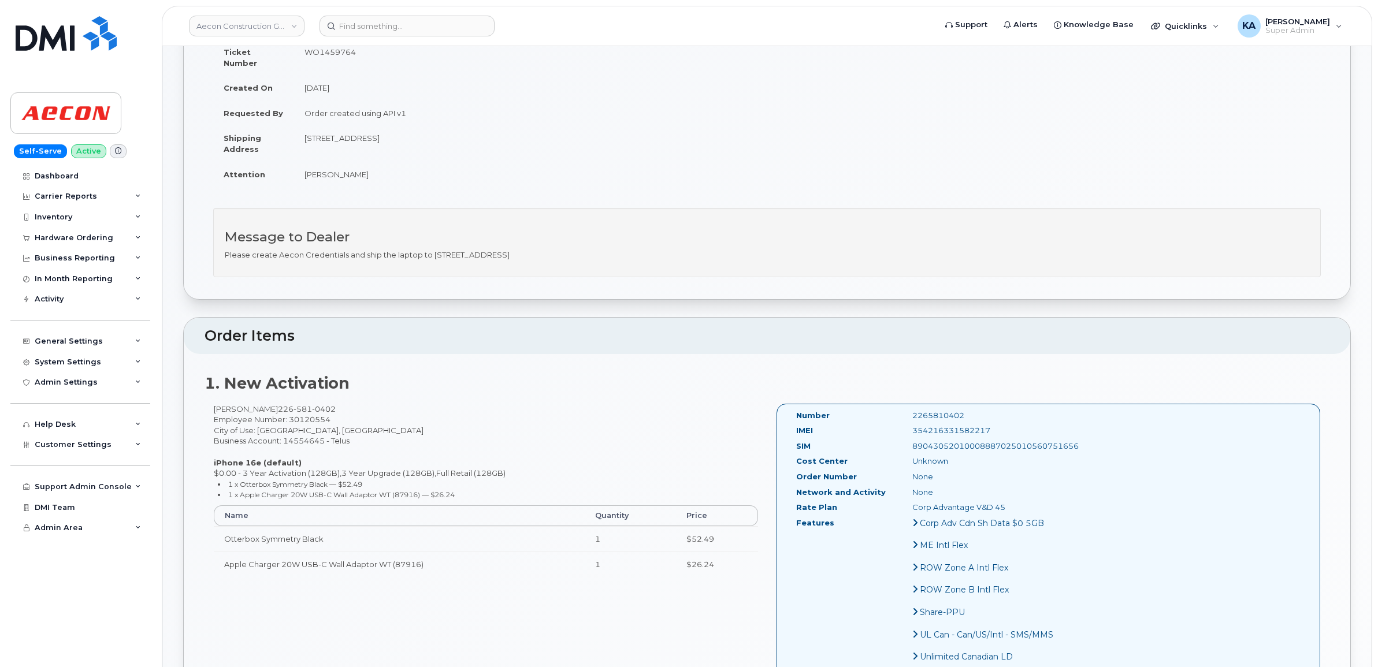
scroll to position [0, 0]
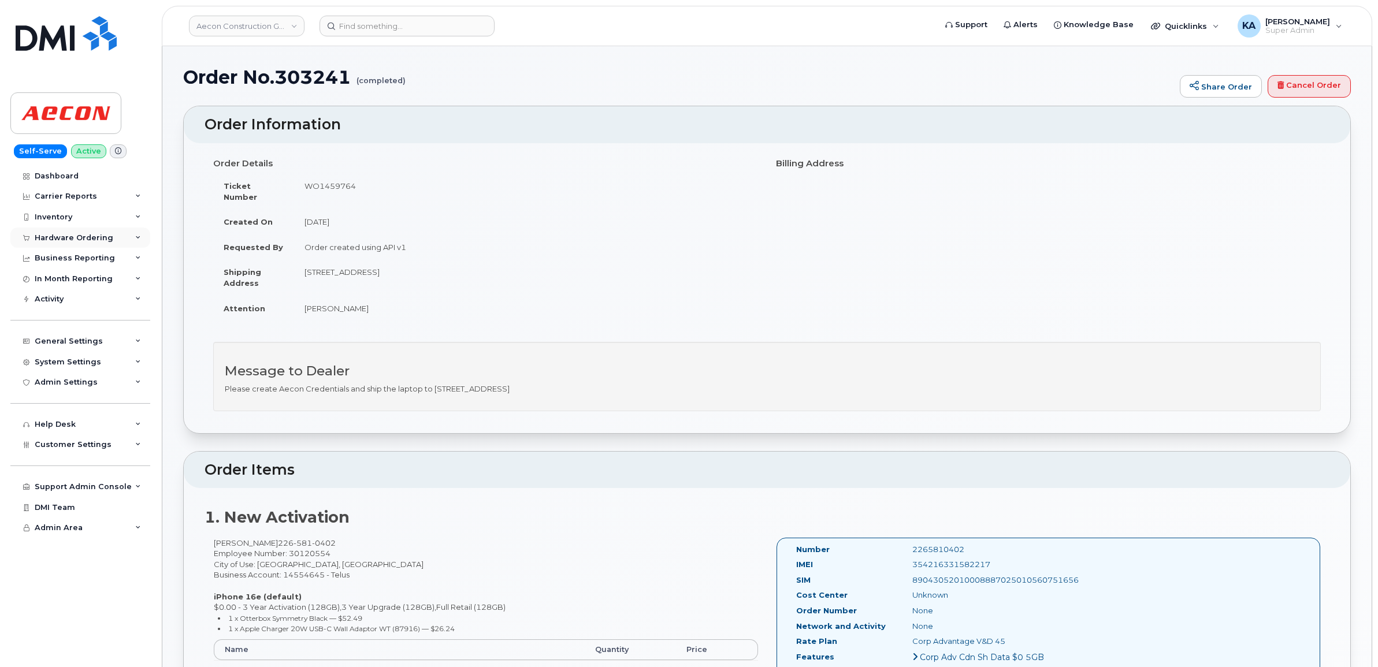
click at [81, 238] on div "Hardware Ordering" at bounding box center [74, 237] width 79 height 9
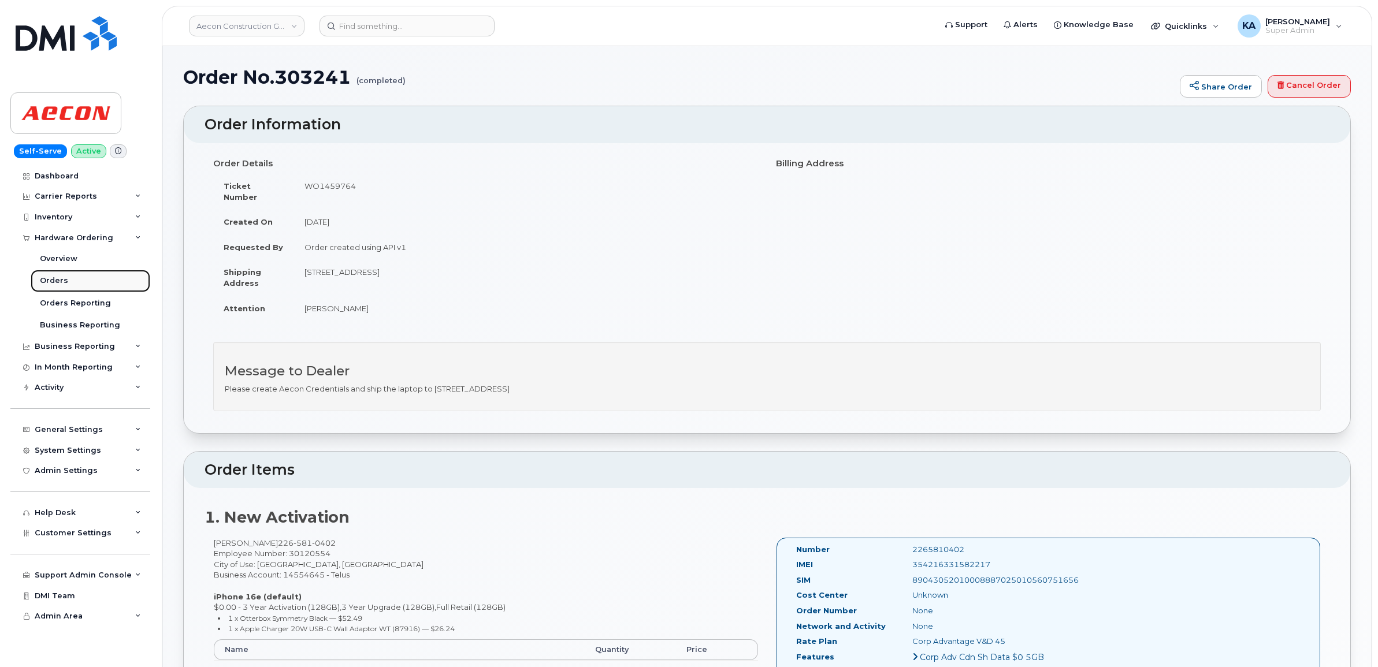
click at [49, 280] on div "Orders" at bounding box center [54, 281] width 28 height 10
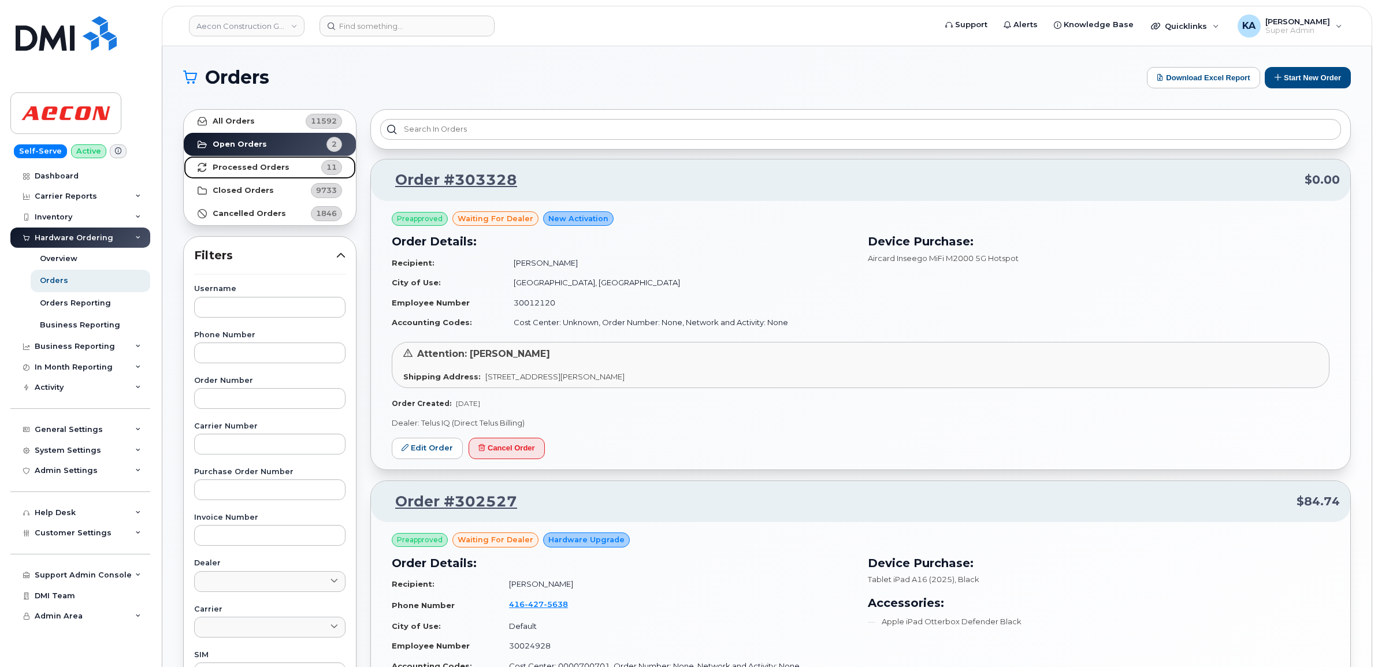
click at [255, 168] on strong "Processed Orders" at bounding box center [251, 167] width 77 height 9
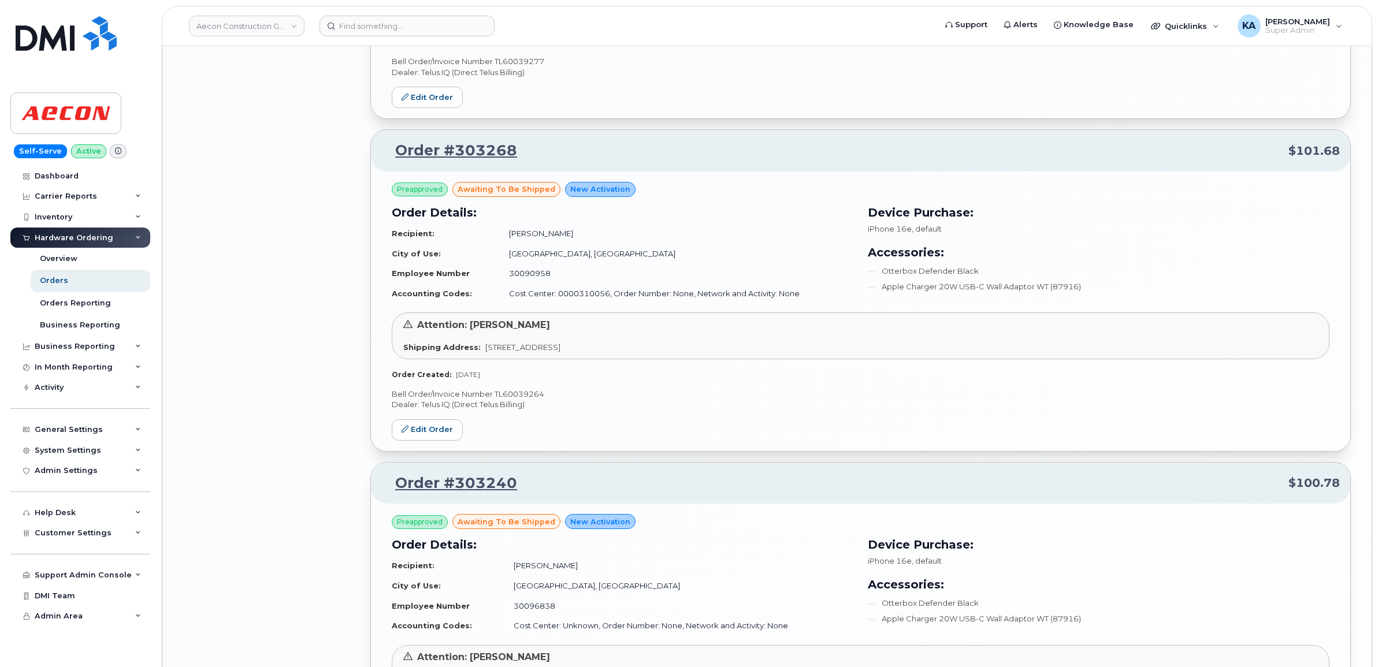
scroll to position [1684, 0]
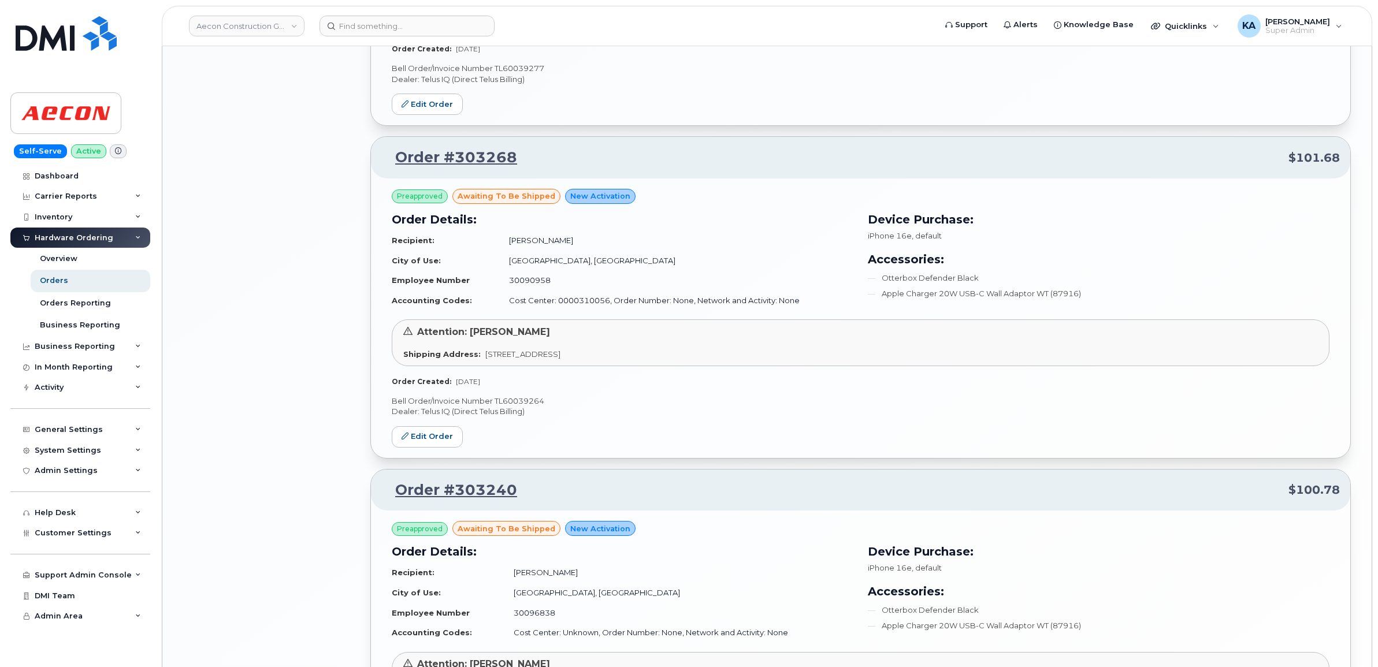
click at [527, 402] on p "Bell Order/Invoice Number TL60039264" at bounding box center [861, 401] width 938 height 11
copy p "TL60039264"
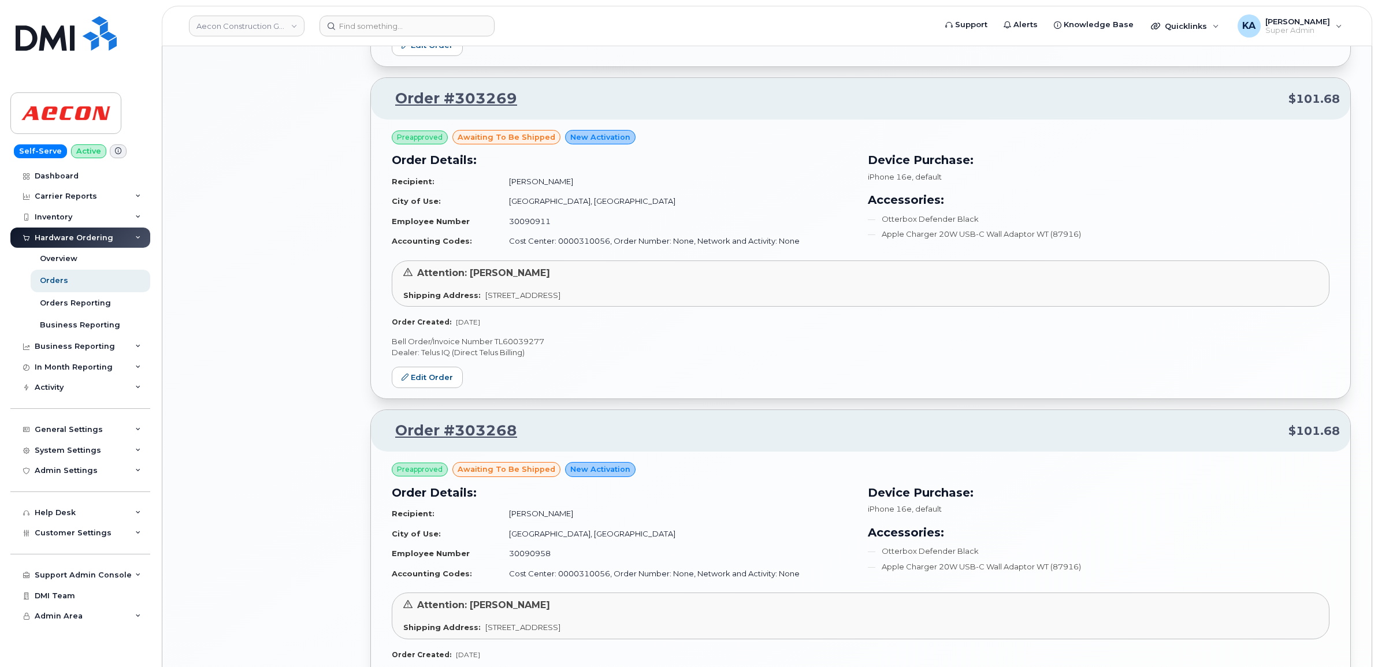
scroll to position [1395, 0]
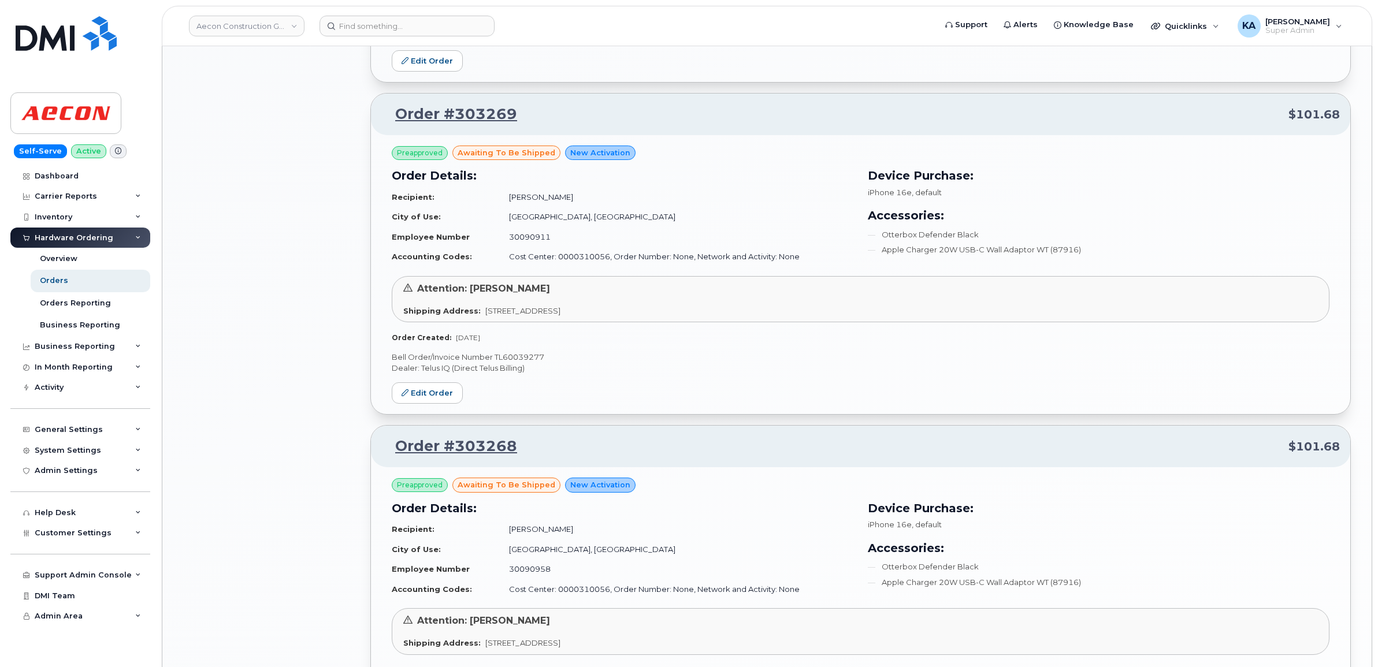
click at [516, 360] on p "Bell Order/Invoice Number TL60039277" at bounding box center [861, 357] width 938 height 11
copy p "TL60039277"
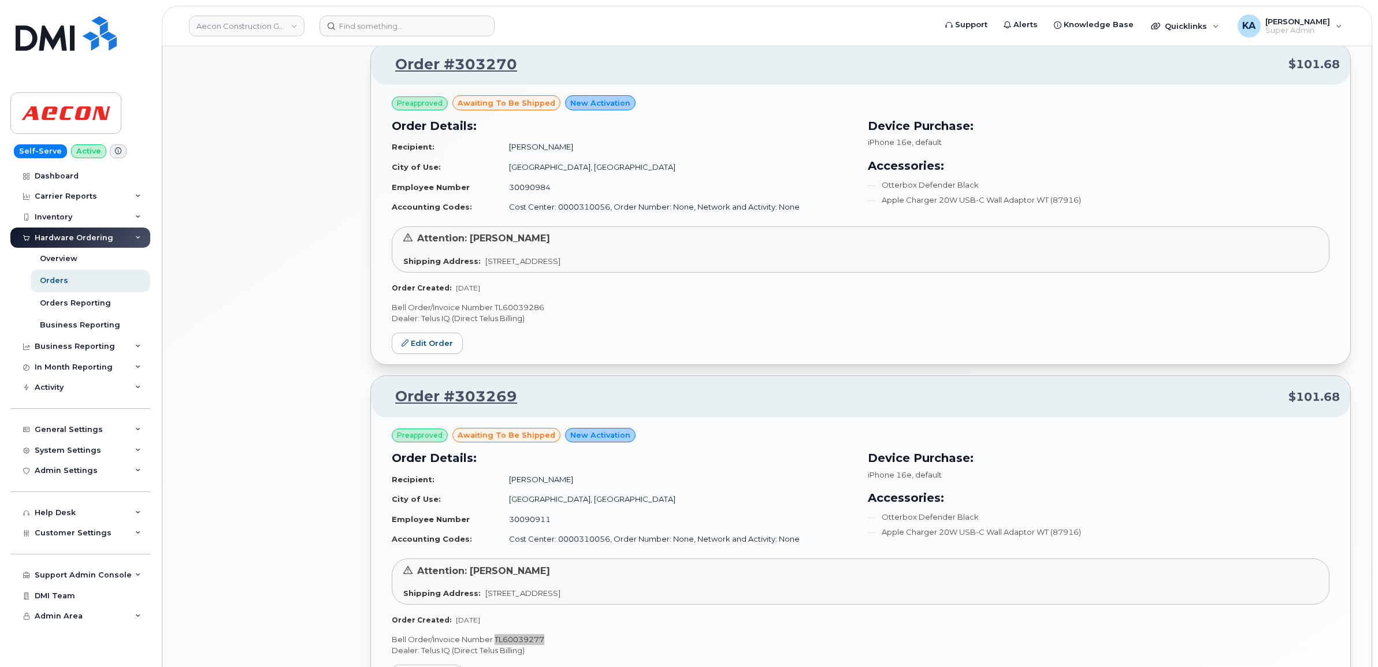
scroll to position [1106, 0]
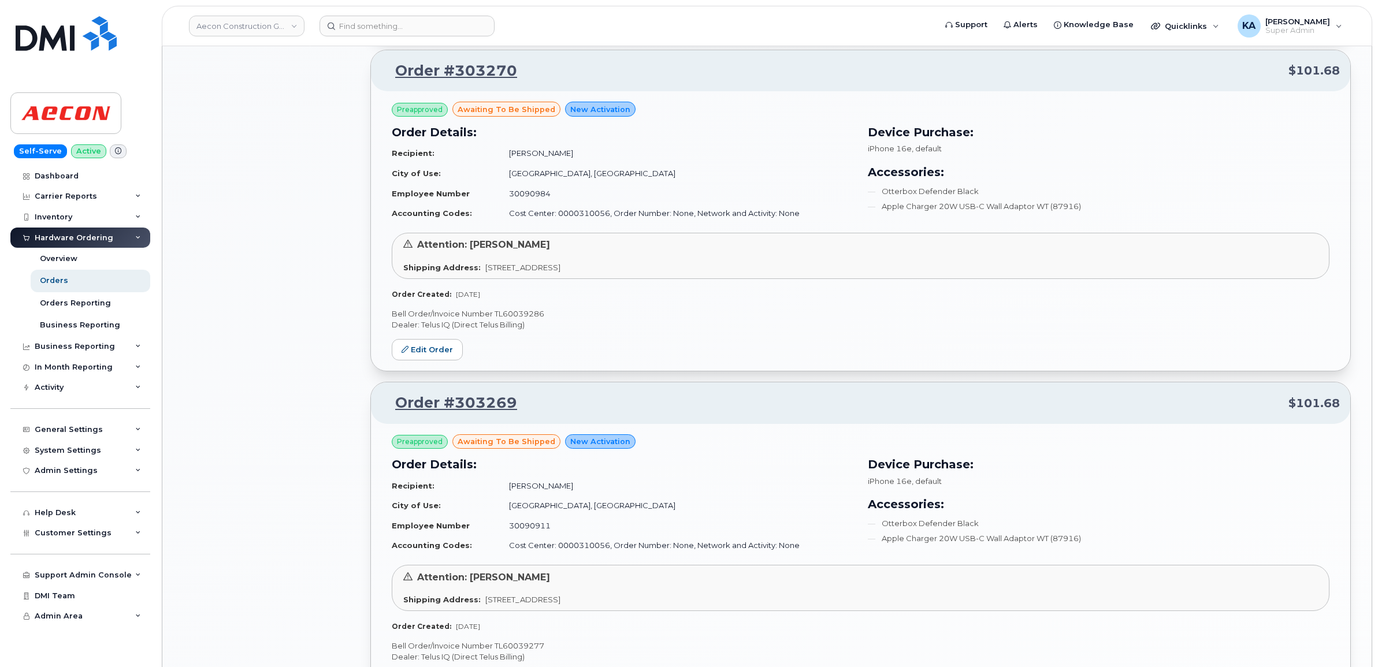
click at [510, 317] on p "Bell Order/Invoice Number TL60039286" at bounding box center [861, 313] width 938 height 11
copy p "TL60039286"
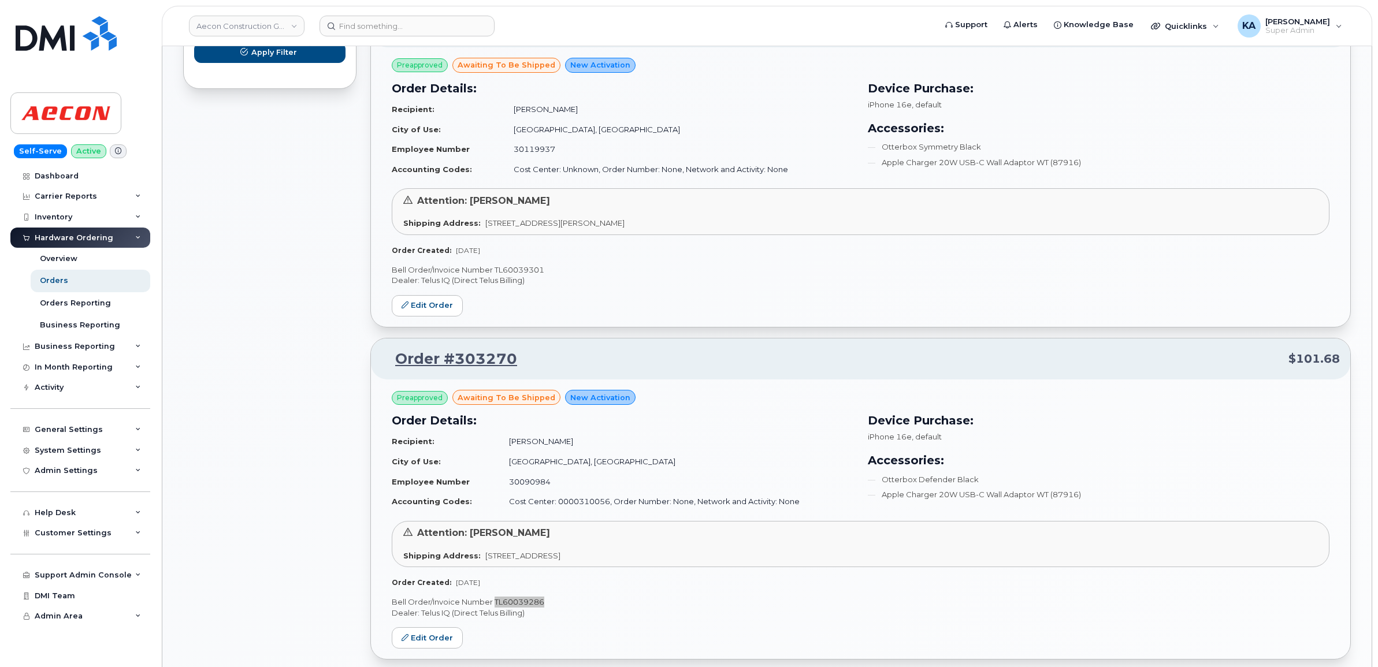
scroll to position [817, 0]
click at [525, 270] on p "Bell Order/Invoice Number TL60039301" at bounding box center [861, 270] width 938 height 11
copy p "TL60039301"
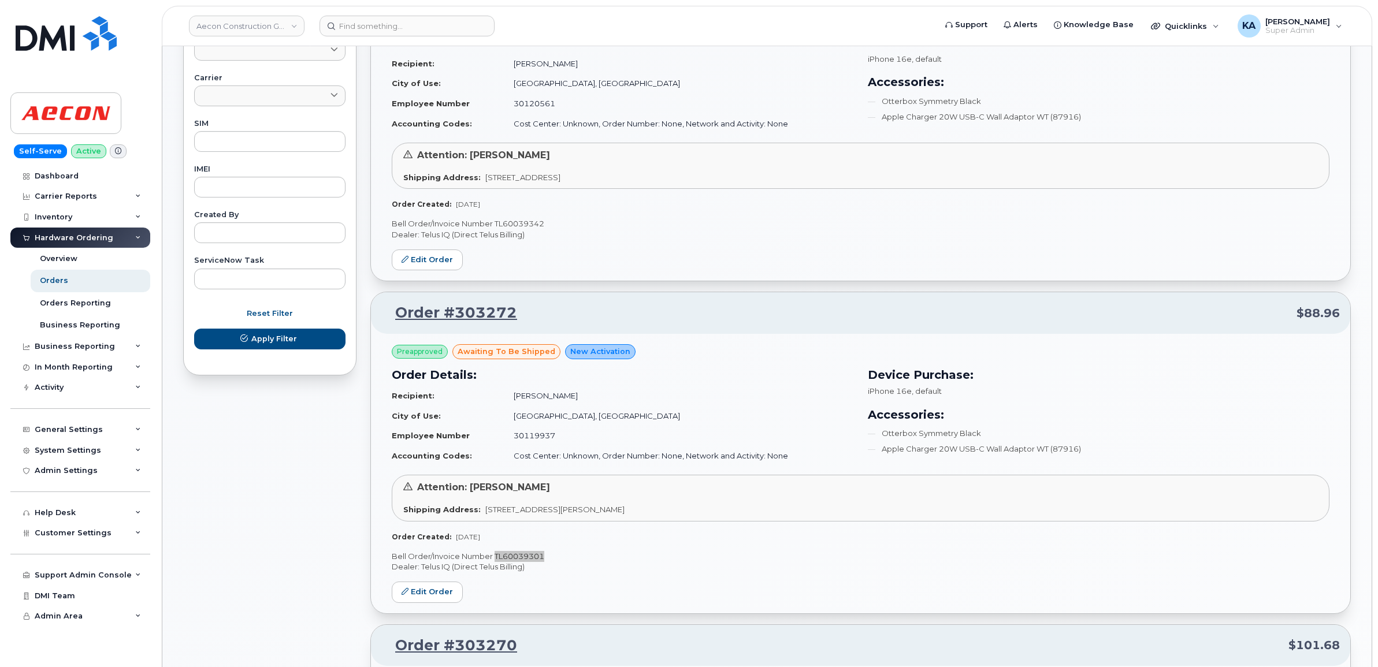
scroll to position [529, 0]
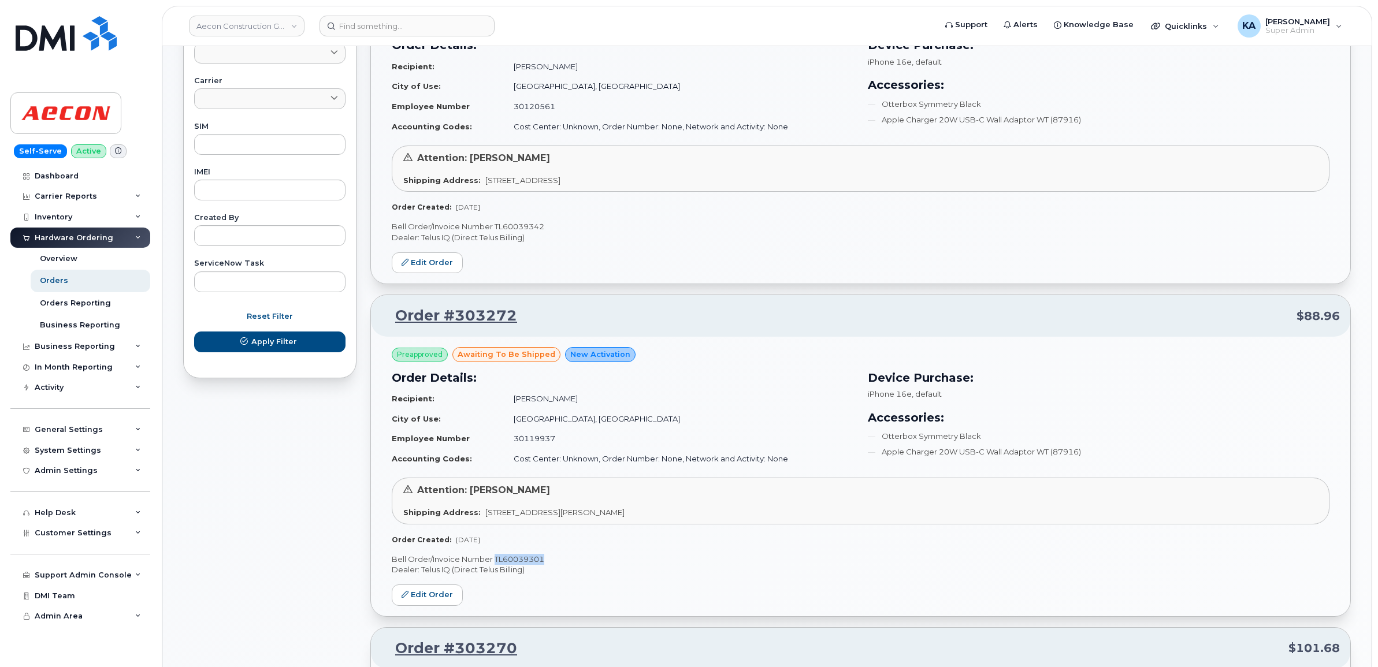
click at [519, 227] on p "Bell Order/Invoice Number TL60039342" at bounding box center [861, 226] width 938 height 11
copy p "TL60039342"
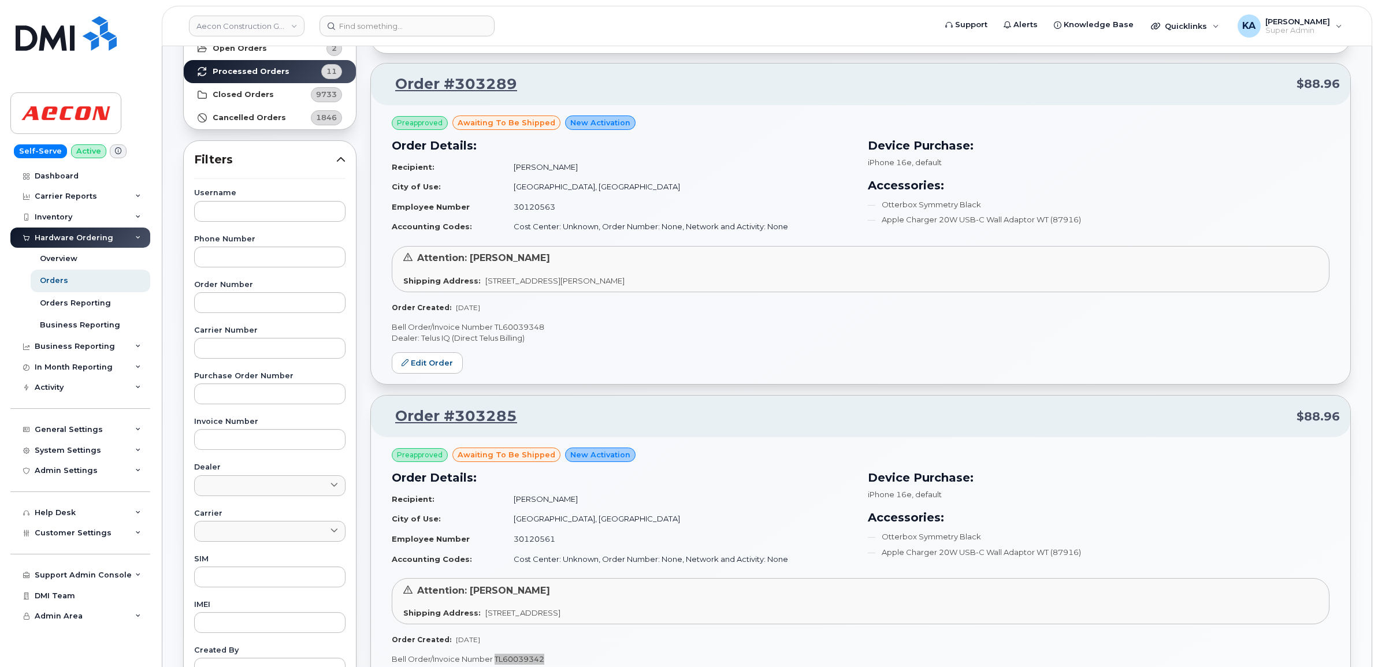
scroll to position [95, 0]
click at [526, 326] on p "Bell Order/Invoice Number TL60039348" at bounding box center [861, 327] width 938 height 11
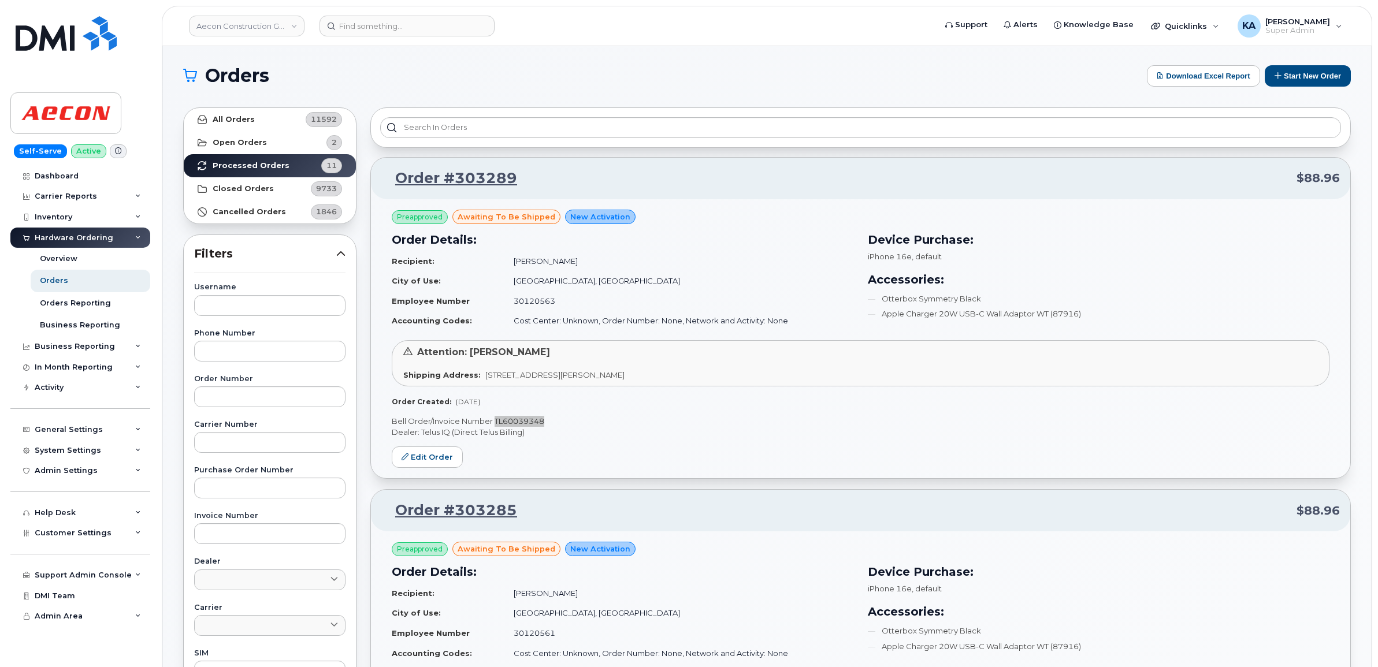
scroll to position [0, 0]
click at [272, 25] on link "Aecon Construction Group Inc" at bounding box center [247, 26] width 116 height 21
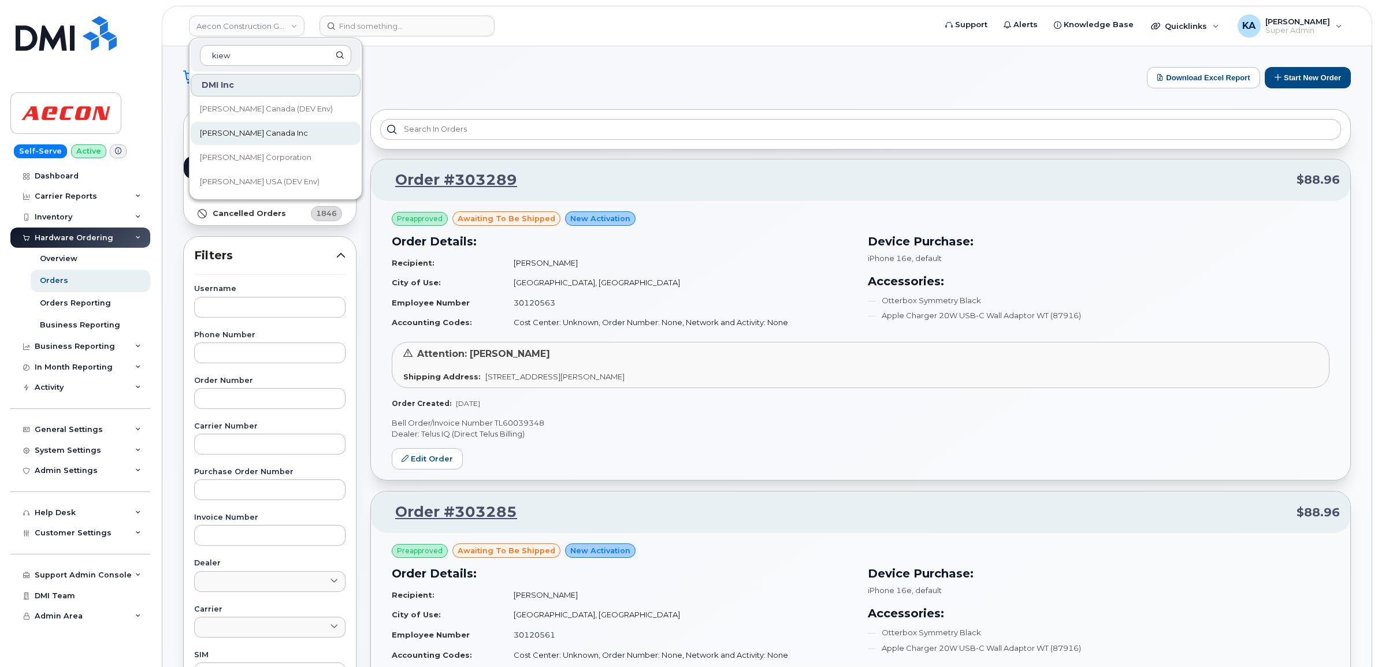
type input "kiew"
drag, startPoint x: 235, startPoint y: 131, endPoint x: 415, endPoint y: 13, distance: 215.0
click at [235, 131] on span "[PERSON_NAME] Canada Inc" at bounding box center [254, 134] width 108 height 12
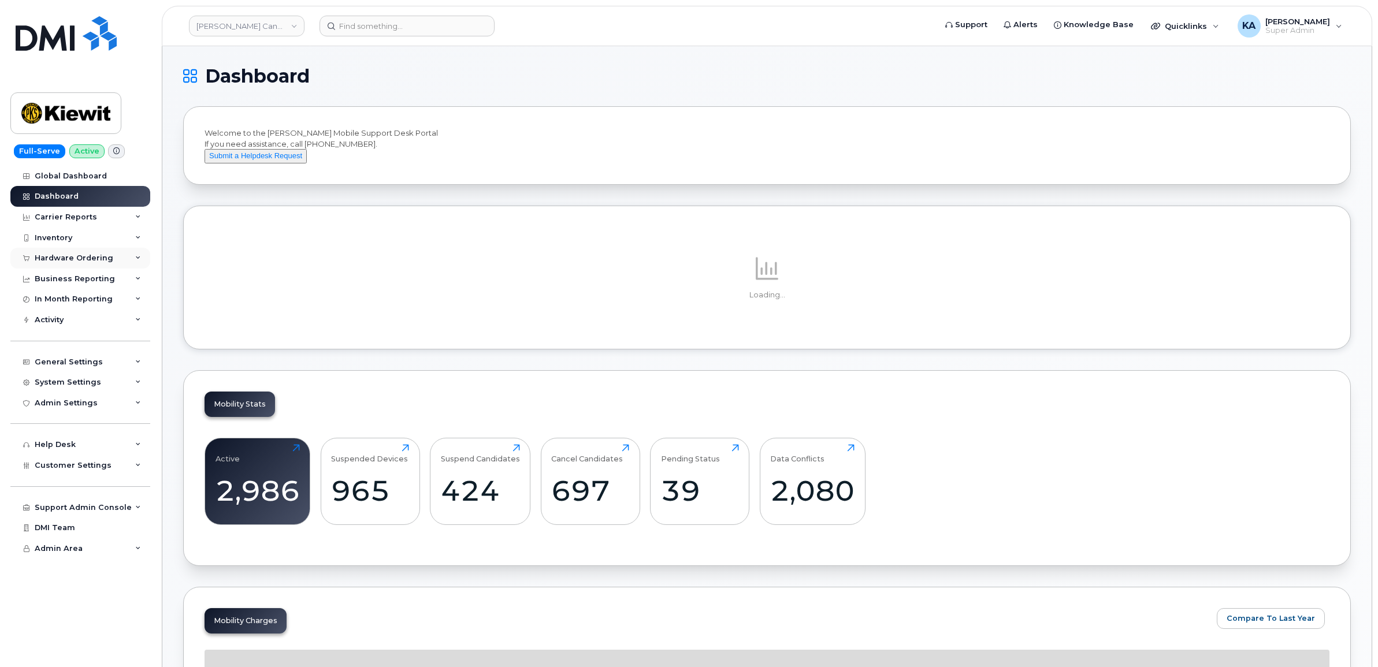
click at [55, 258] on div "Hardware Ordering" at bounding box center [74, 258] width 79 height 9
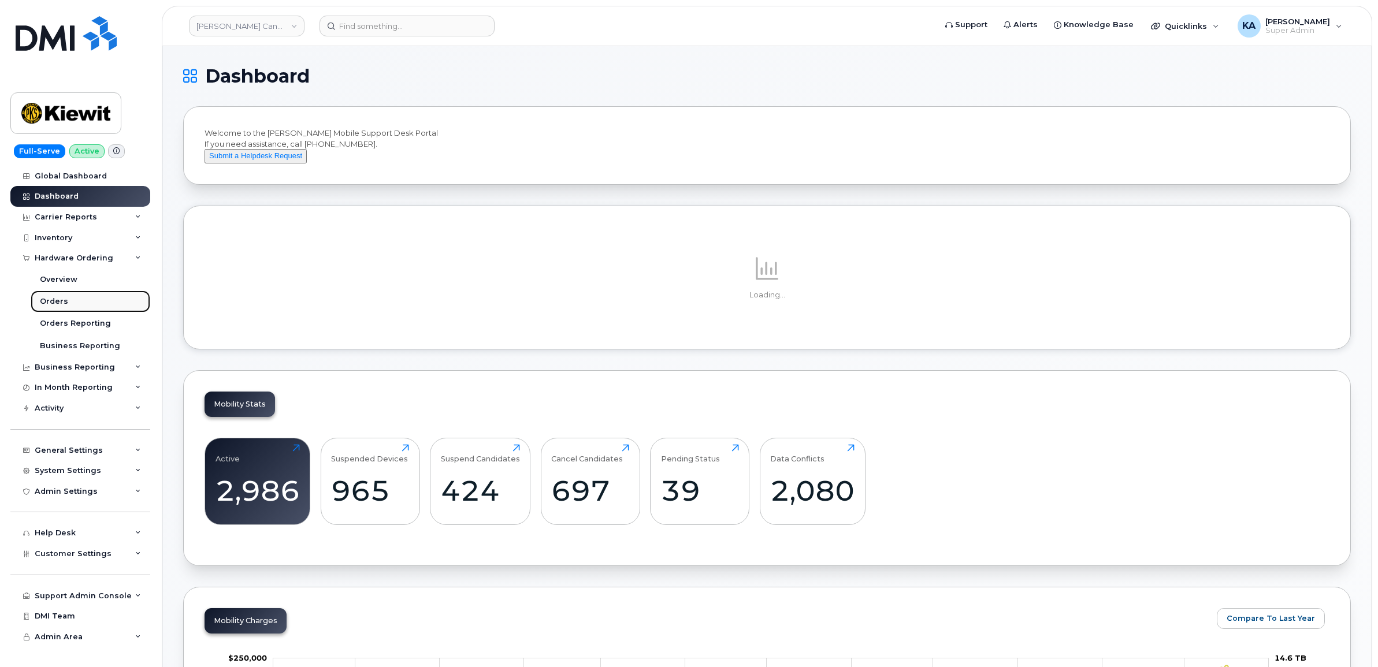
click at [51, 300] on div "Orders" at bounding box center [54, 301] width 28 height 10
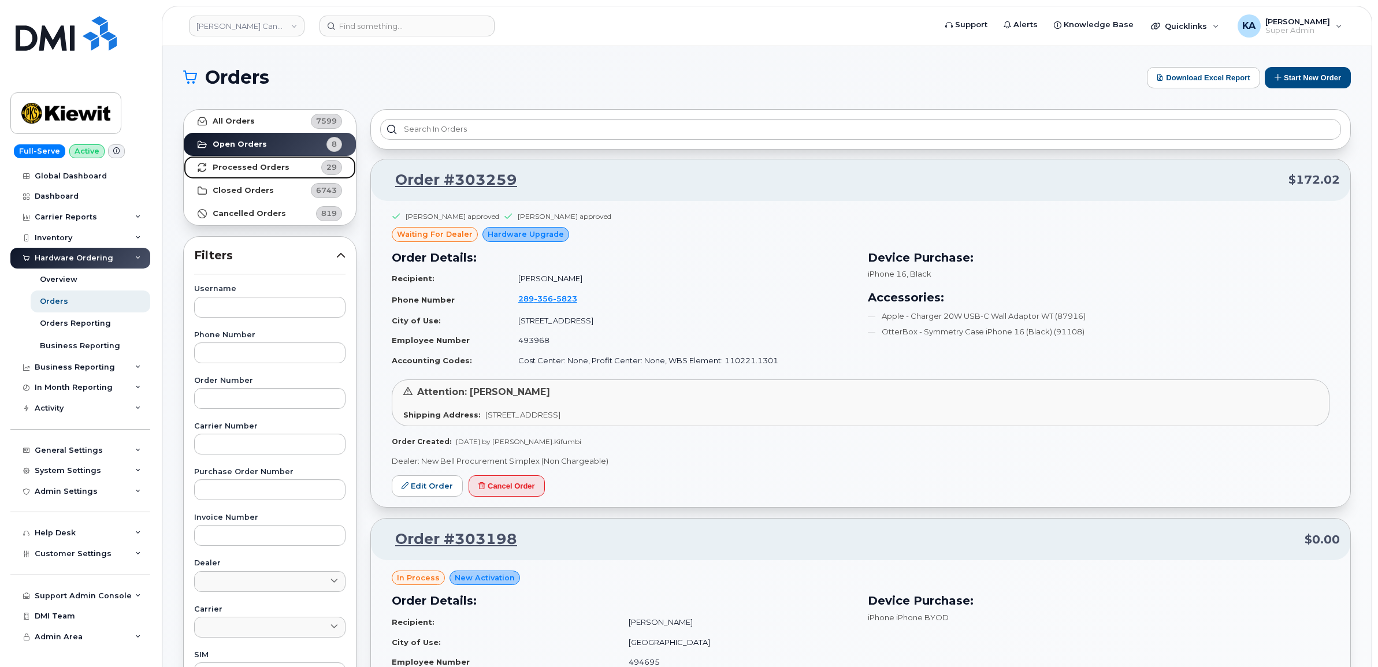
click at [250, 168] on strong "Processed Orders" at bounding box center [251, 167] width 77 height 9
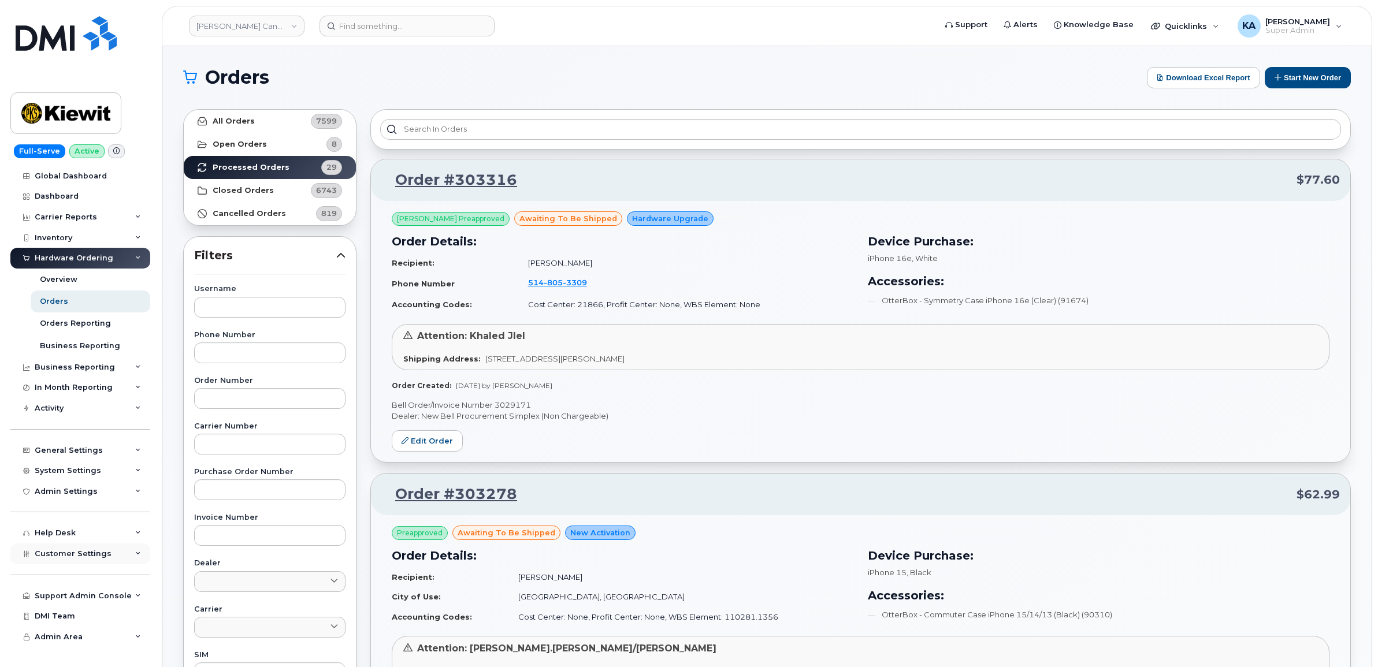
click at [85, 557] on span "Customer Settings" at bounding box center [73, 553] width 77 height 9
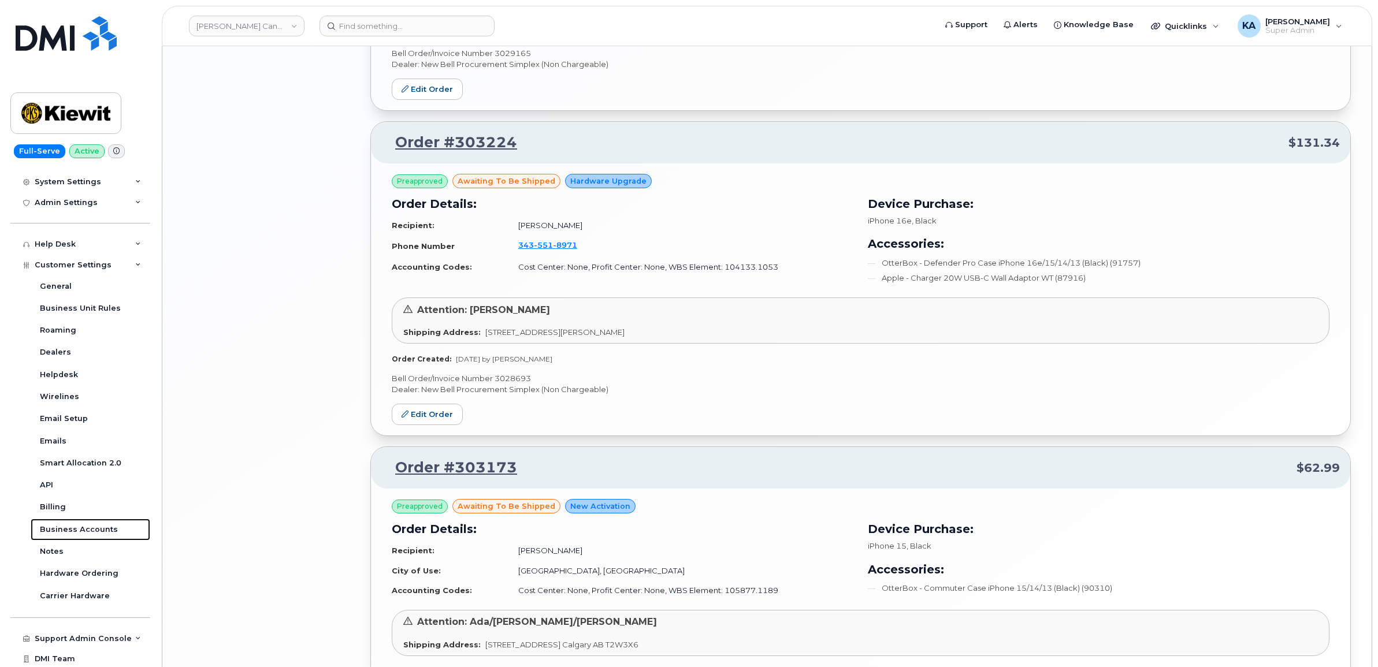
scroll to position [2206, 0]
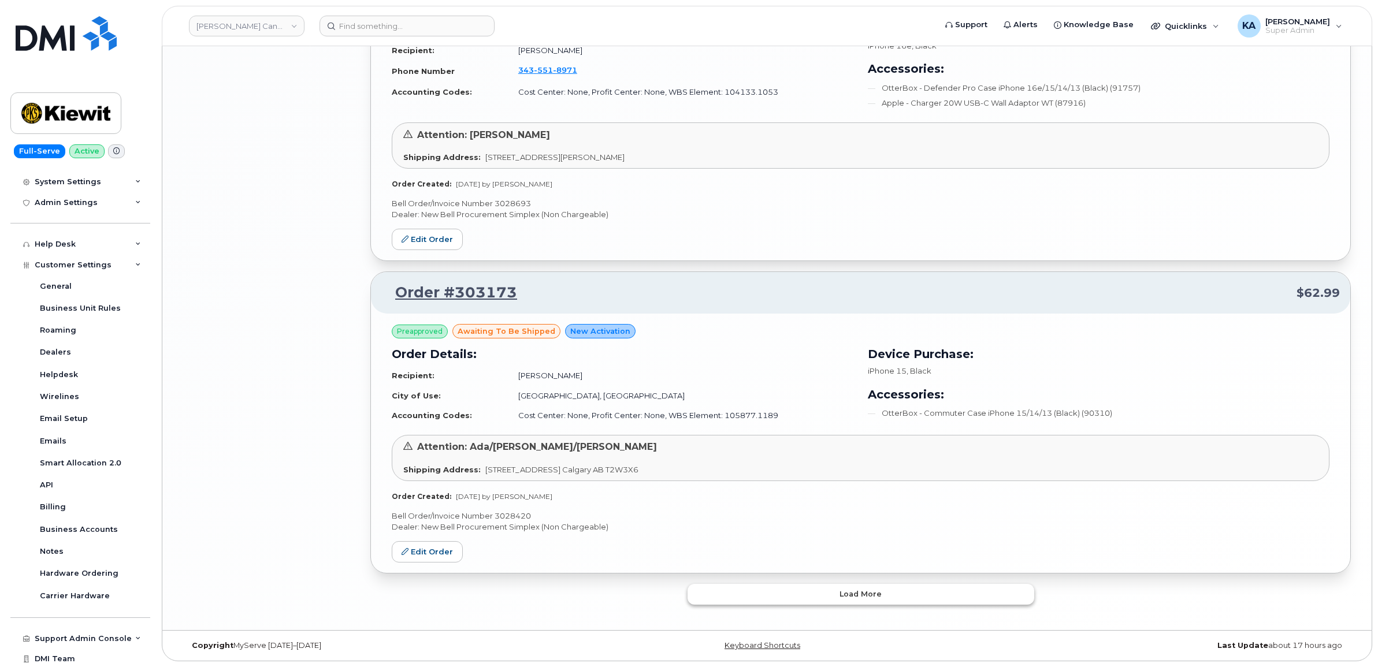
click at [711, 592] on button "Load more" at bounding box center [860, 594] width 347 height 21
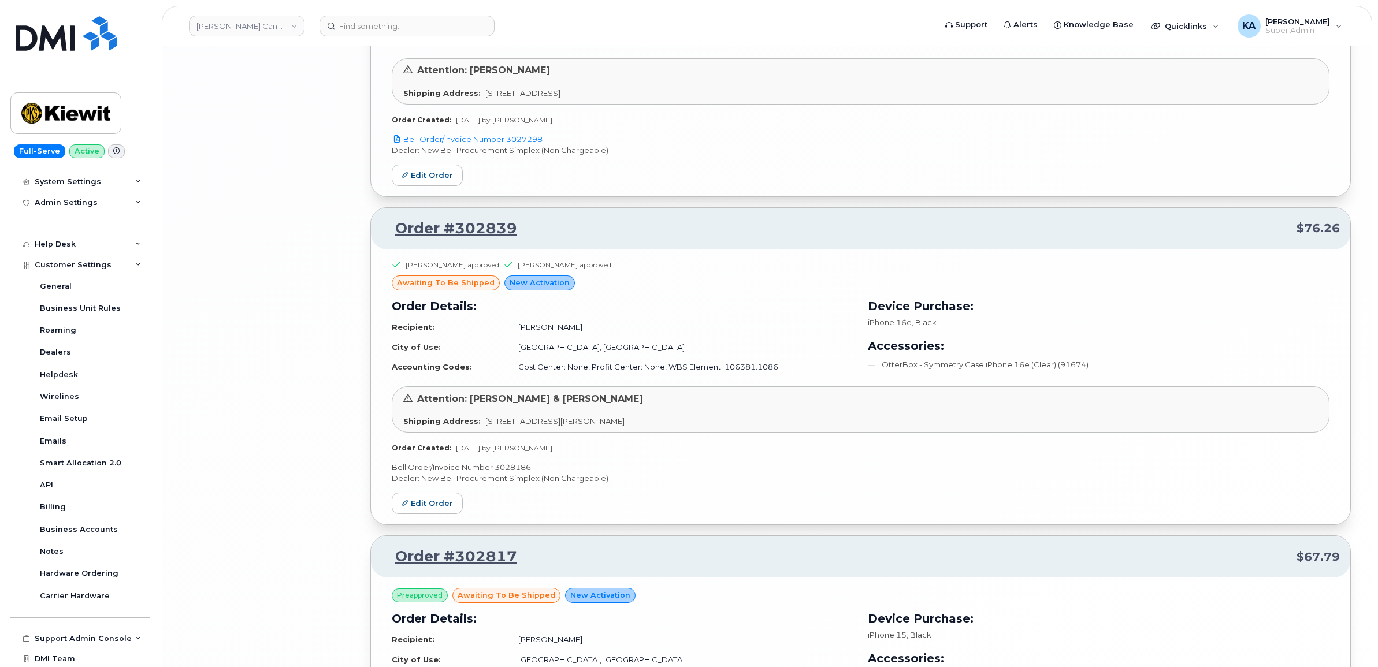
scroll to position [4788, 0]
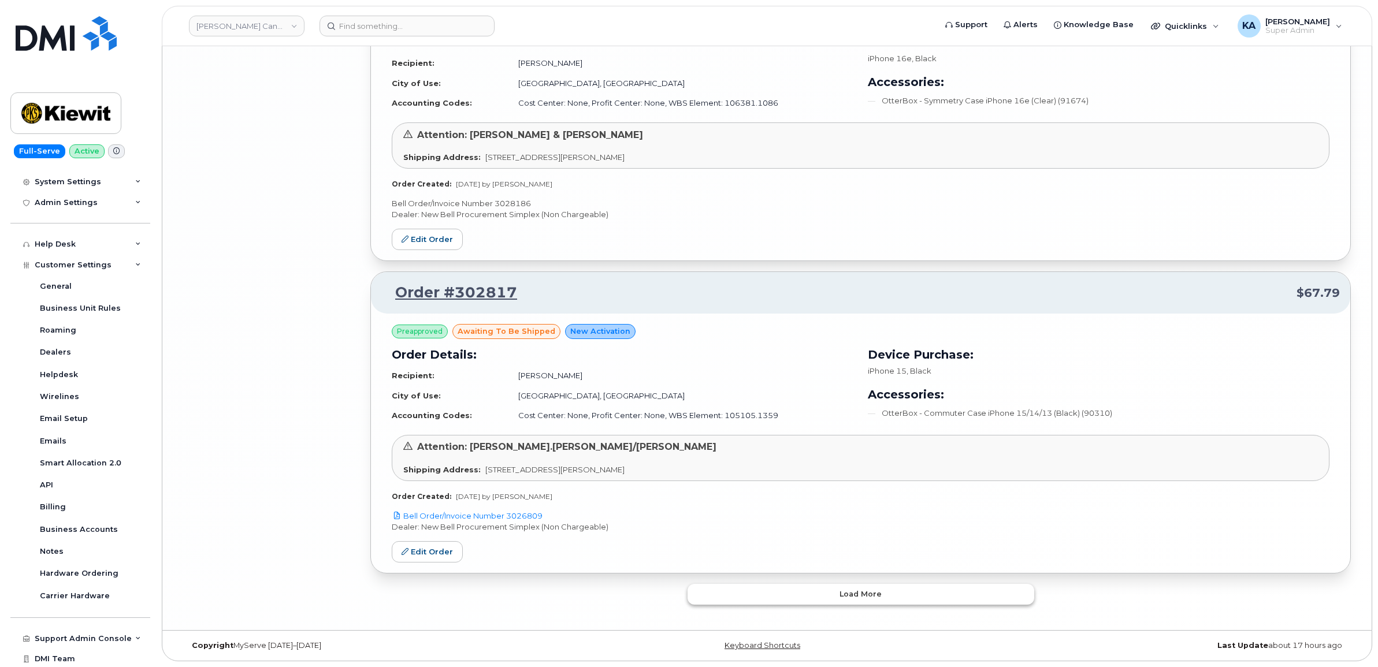
click at [752, 595] on button "Load more" at bounding box center [860, 594] width 347 height 21
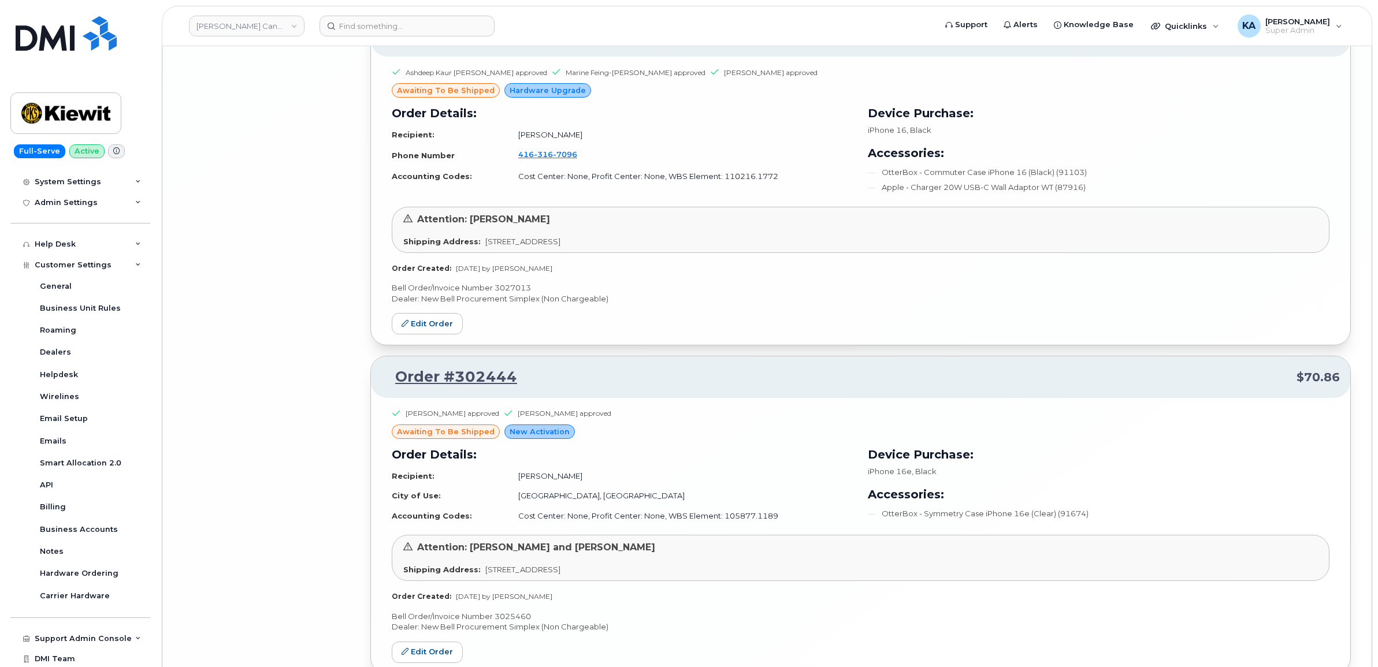
scroll to position [7352, 0]
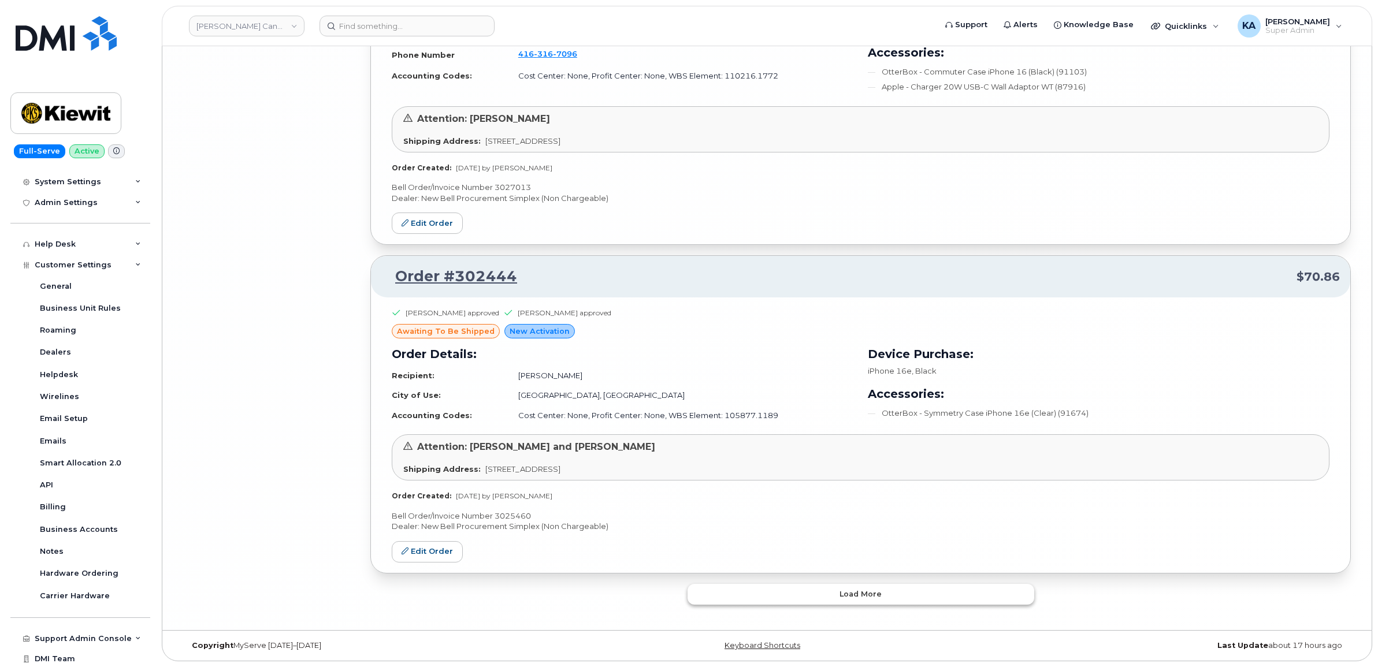
click at [732, 584] on button "Load more" at bounding box center [860, 594] width 347 height 21
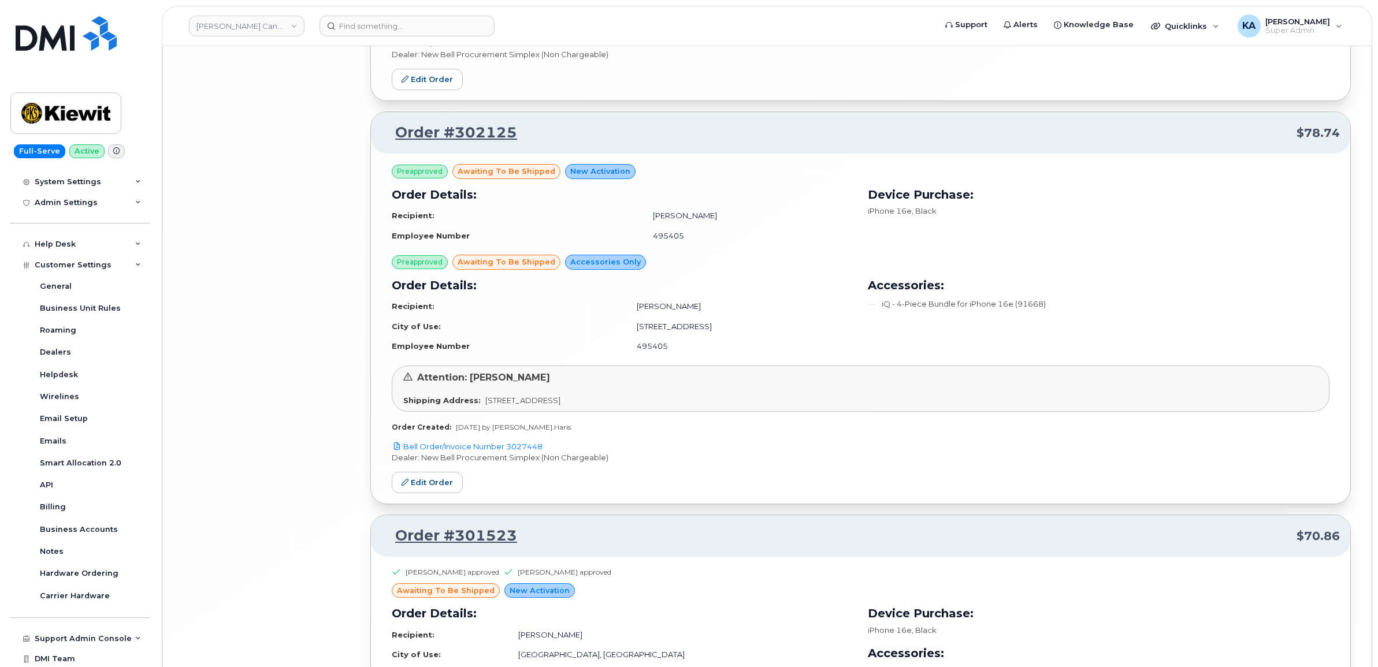
scroll to position [8467, 0]
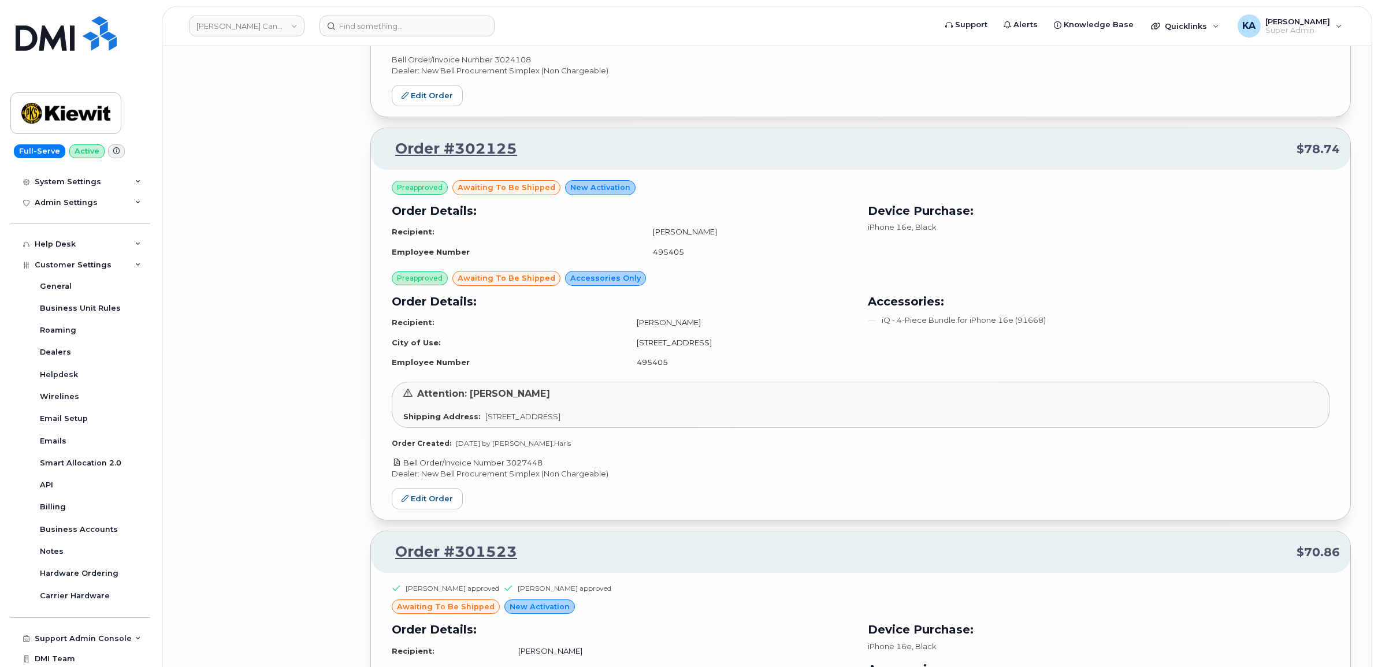
drag, startPoint x: 549, startPoint y: 474, endPoint x: 510, endPoint y: 478, distance: 39.6
click at [510, 468] on p "Bell Order/Invoice Number 3027448" at bounding box center [861, 463] width 938 height 11
copy link "3027448"
click at [413, 505] on link "Edit Order" at bounding box center [427, 498] width 71 height 21
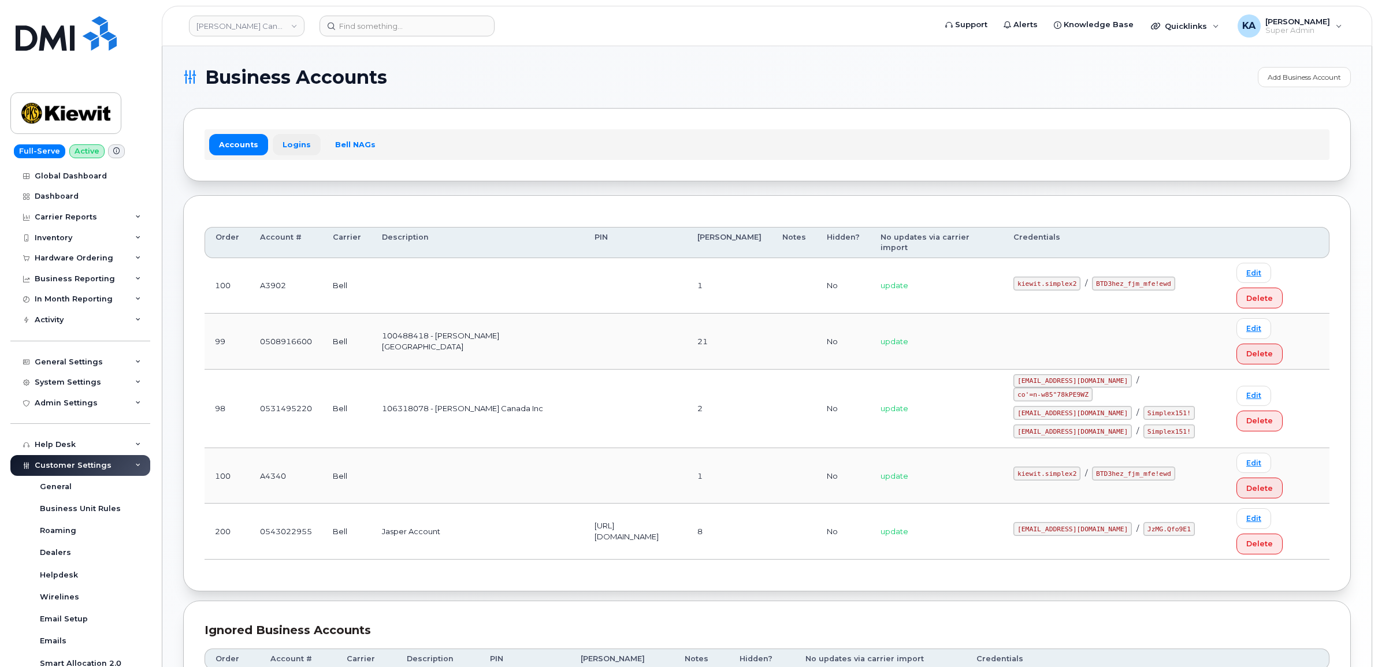
click at [288, 144] on link "Logins" at bounding box center [297, 144] width 48 height 21
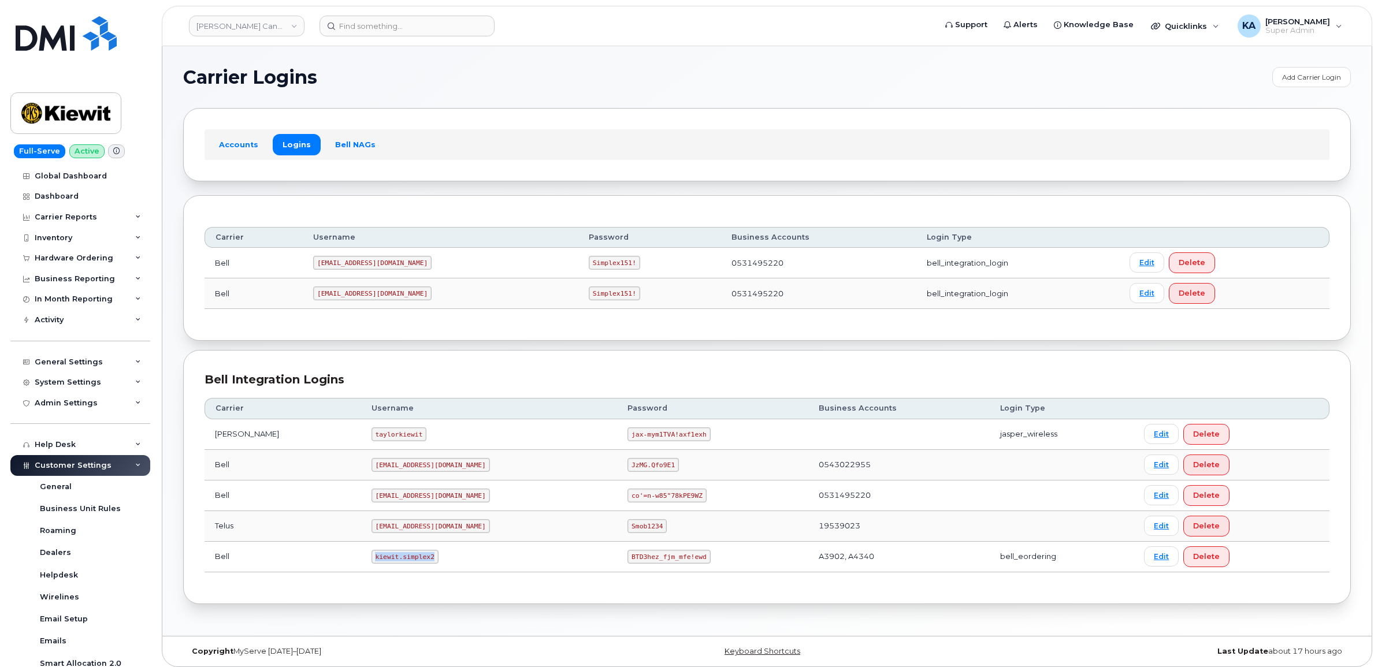
drag, startPoint x: 344, startPoint y: 558, endPoint x: 407, endPoint y: 564, distance: 63.9
click at [407, 564] on td "kiewit.simplex2" at bounding box center [489, 557] width 256 height 31
copy code "kiewit.simplex2"
drag, startPoint x: 573, startPoint y: 559, endPoint x: 659, endPoint y: 570, distance: 86.7
click at [659, 570] on td "BTD3hez_fjm_mfe!ewd" at bounding box center [712, 557] width 191 height 31
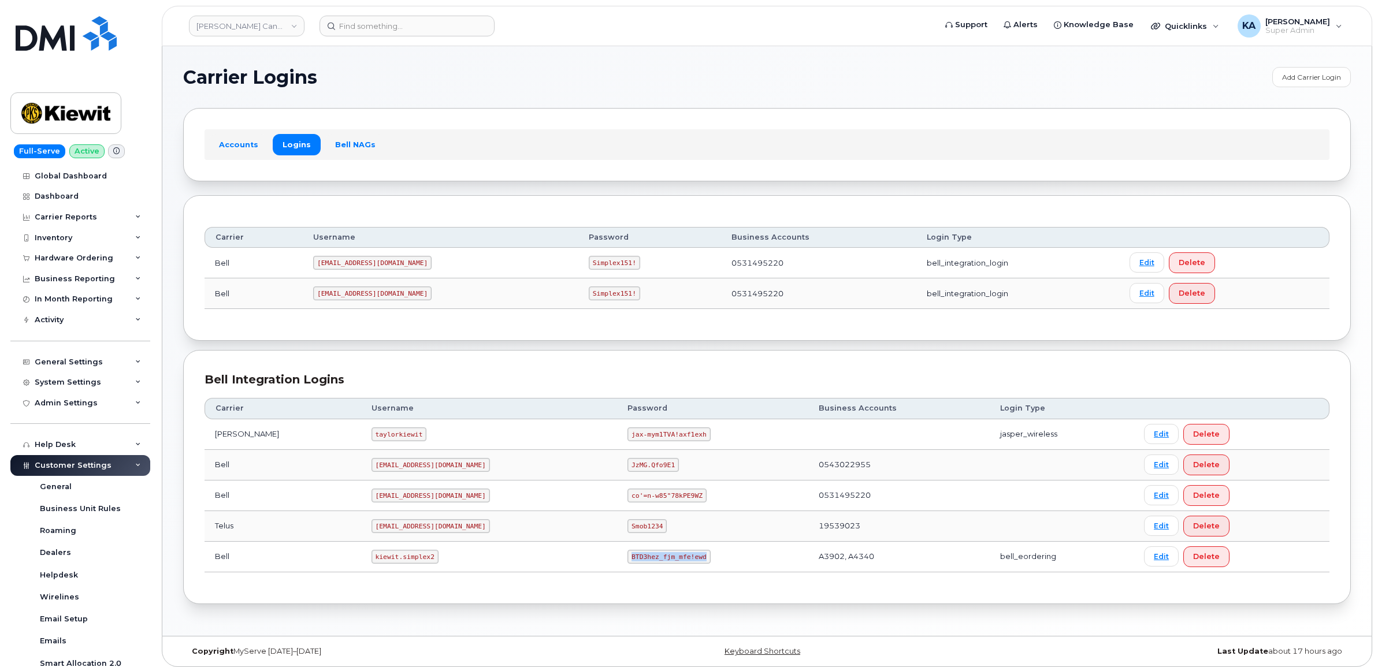
copy code "BTD3hez_fjm_mfe!ewd"
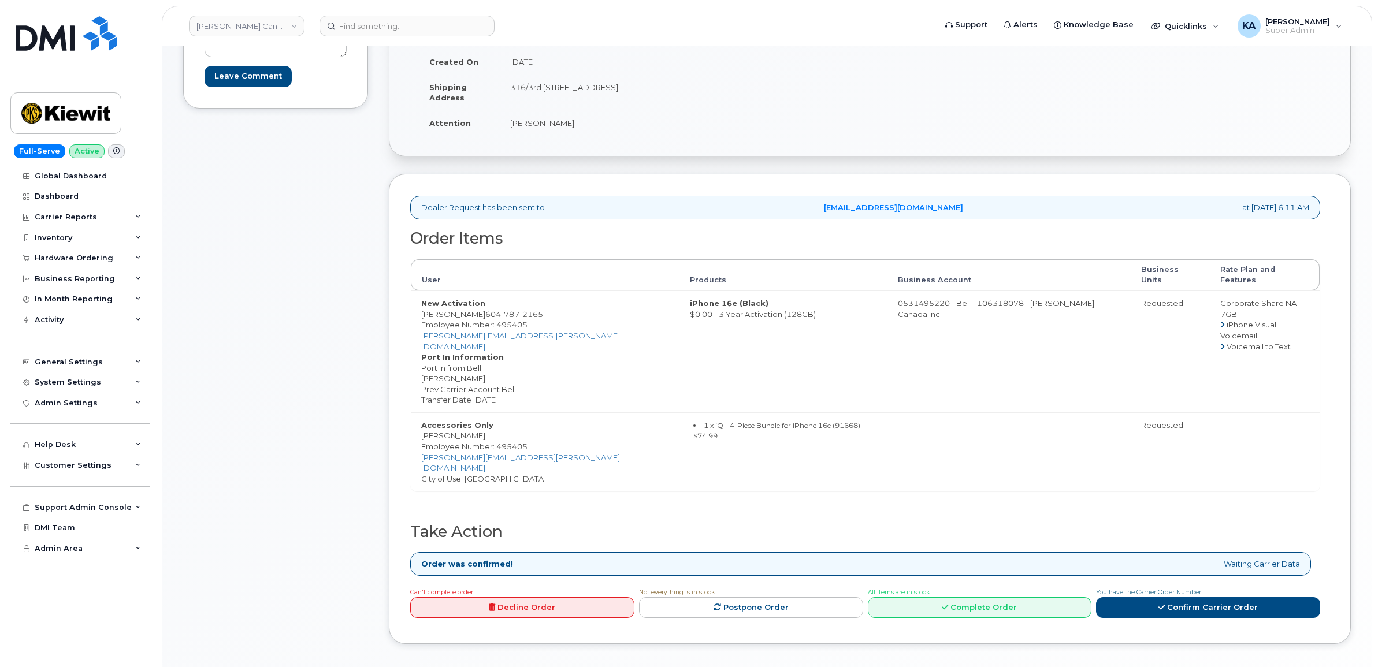
scroll to position [217, 0]
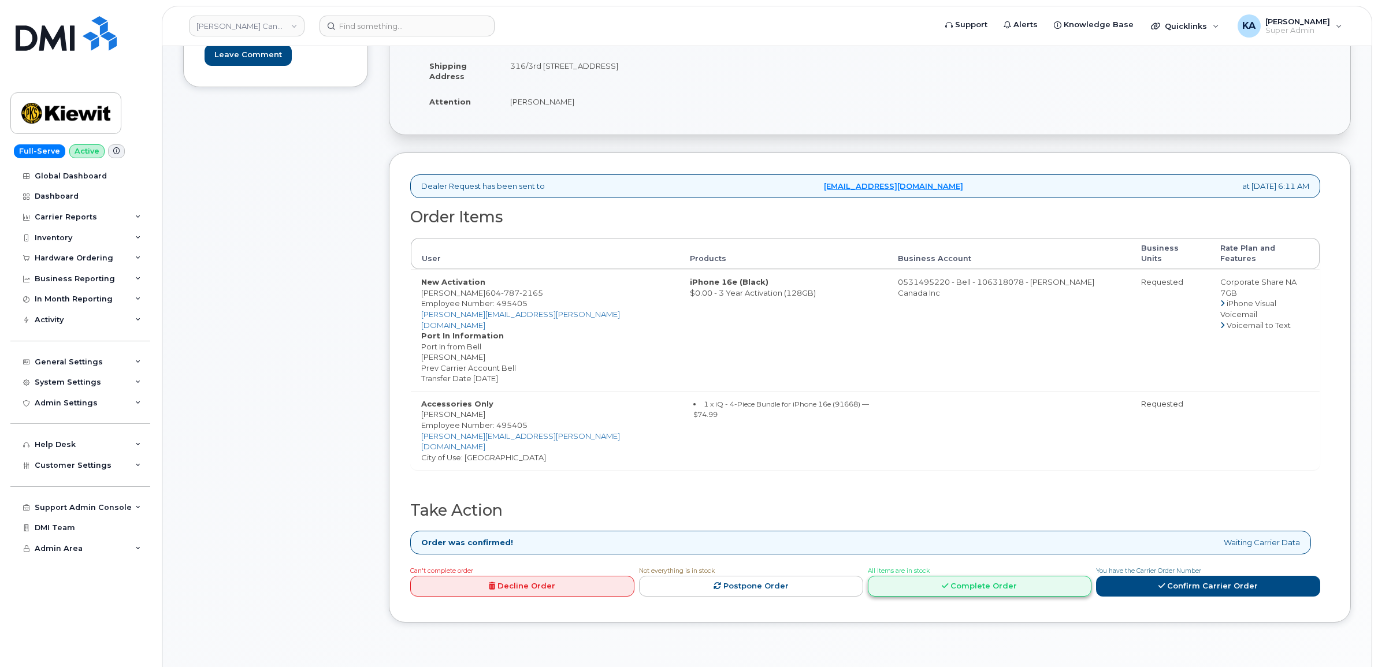
click at [968, 576] on link "Complete Order" at bounding box center [980, 586] width 224 height 21
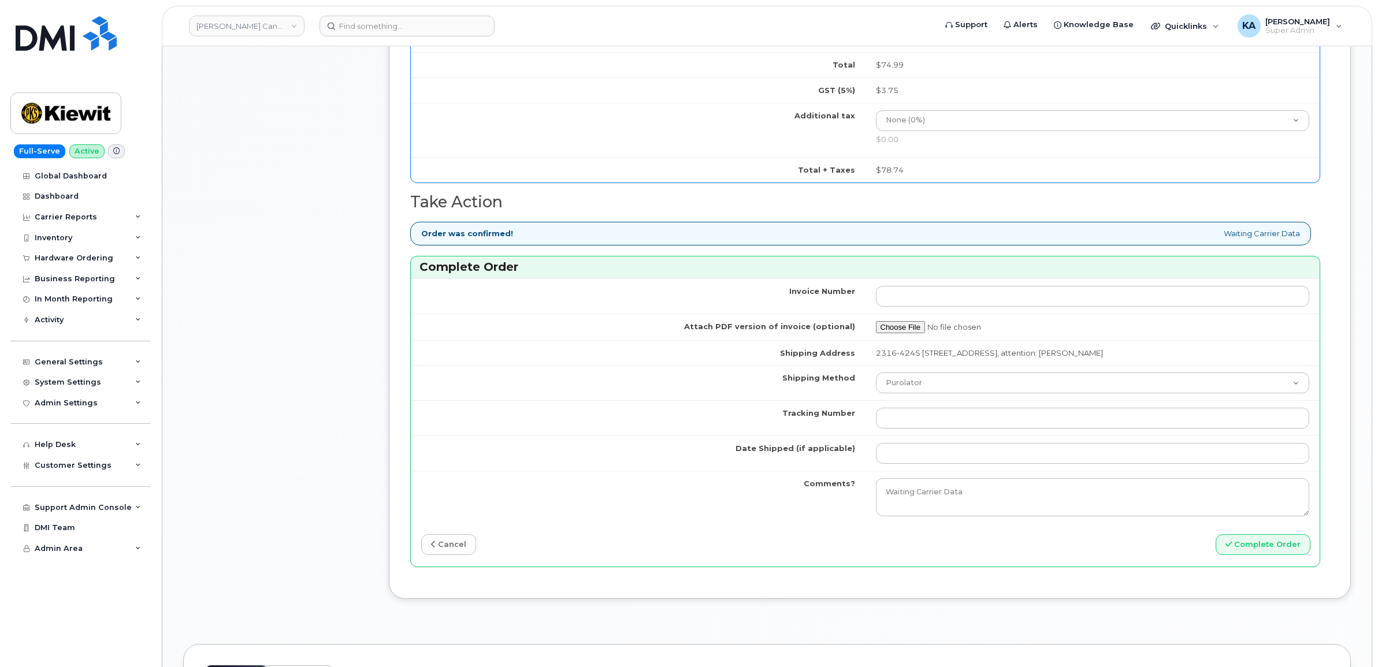
scroll to position [939, 0]
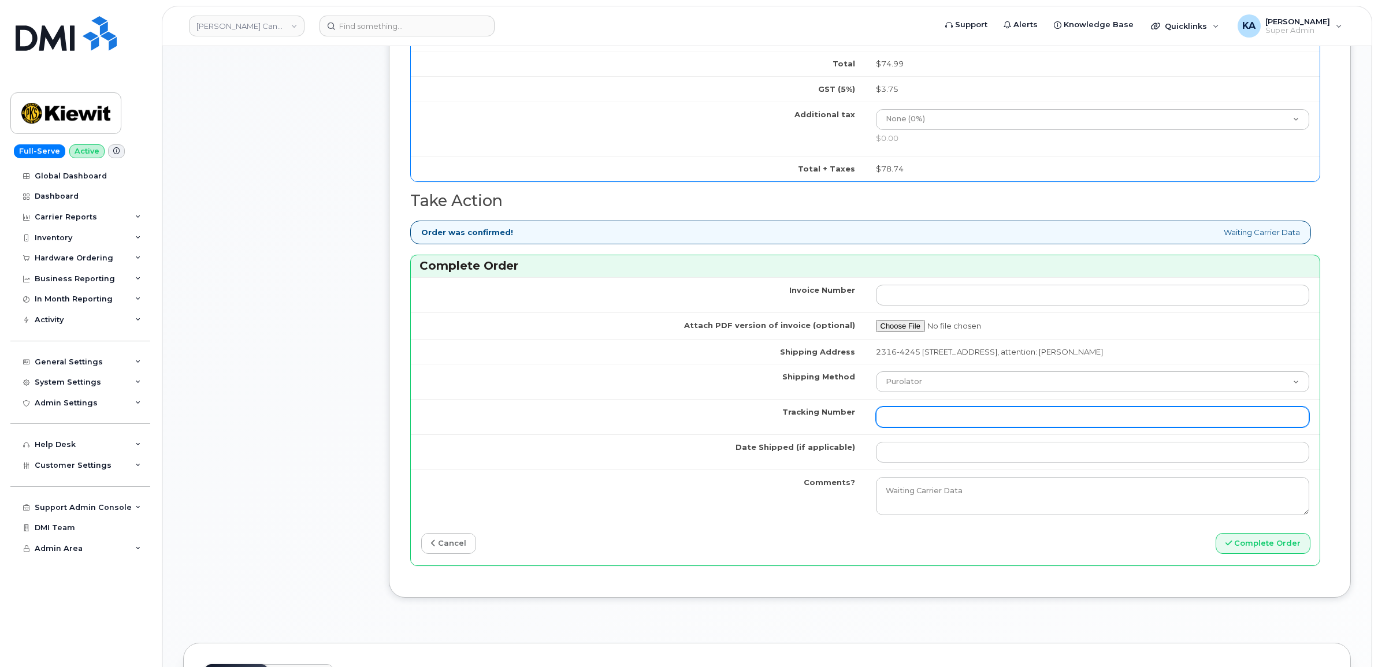
click at [972, 418] on input "Tracking Number" at bounding box center [1093, 417] width 434 height 21
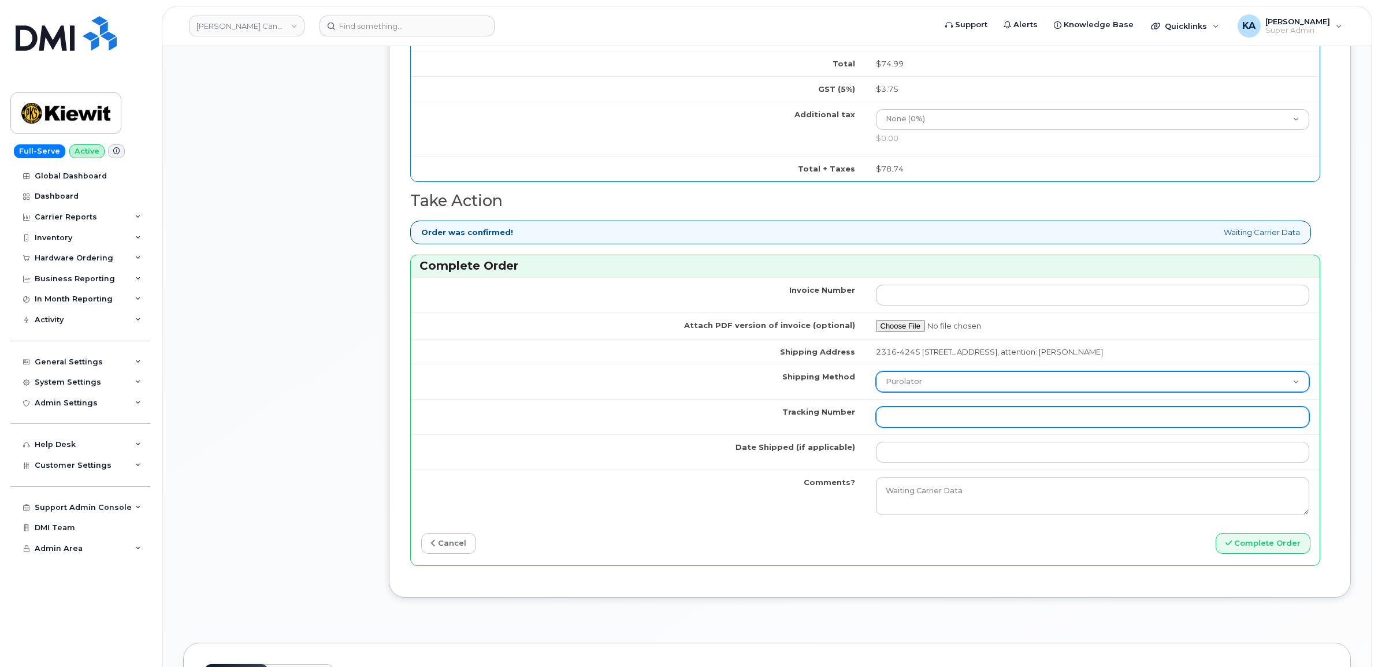
paste input "476423906916"
type input "476423906916"
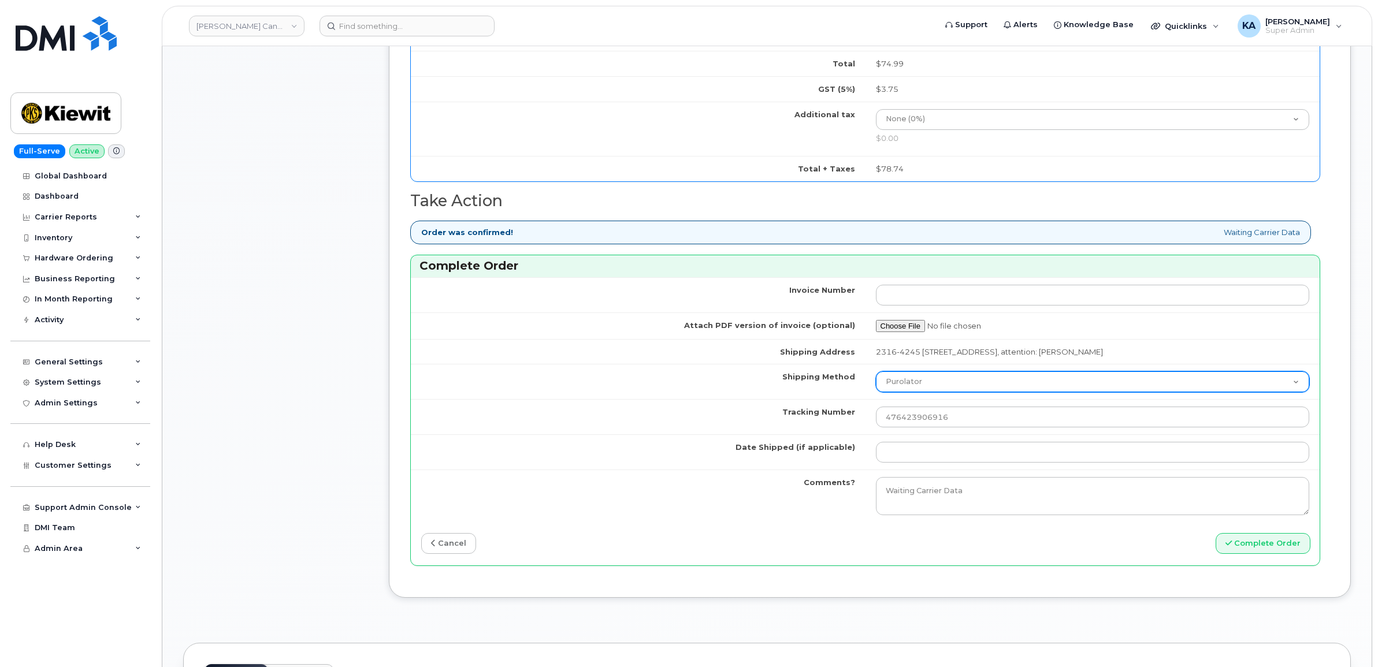
click at [960, 383] on select "Purolator UPS FedEx Canada Post Courier Other Drop Off Pick Up" at bounding box center [1093, 381] width 434 height 21
select select "FedEx"
click at [876, 375] on select "Purolator UPS FedEx Canada Post Courier Other Drop Off Pick Up" at bounding box center [1093, 381] width 434 height 21
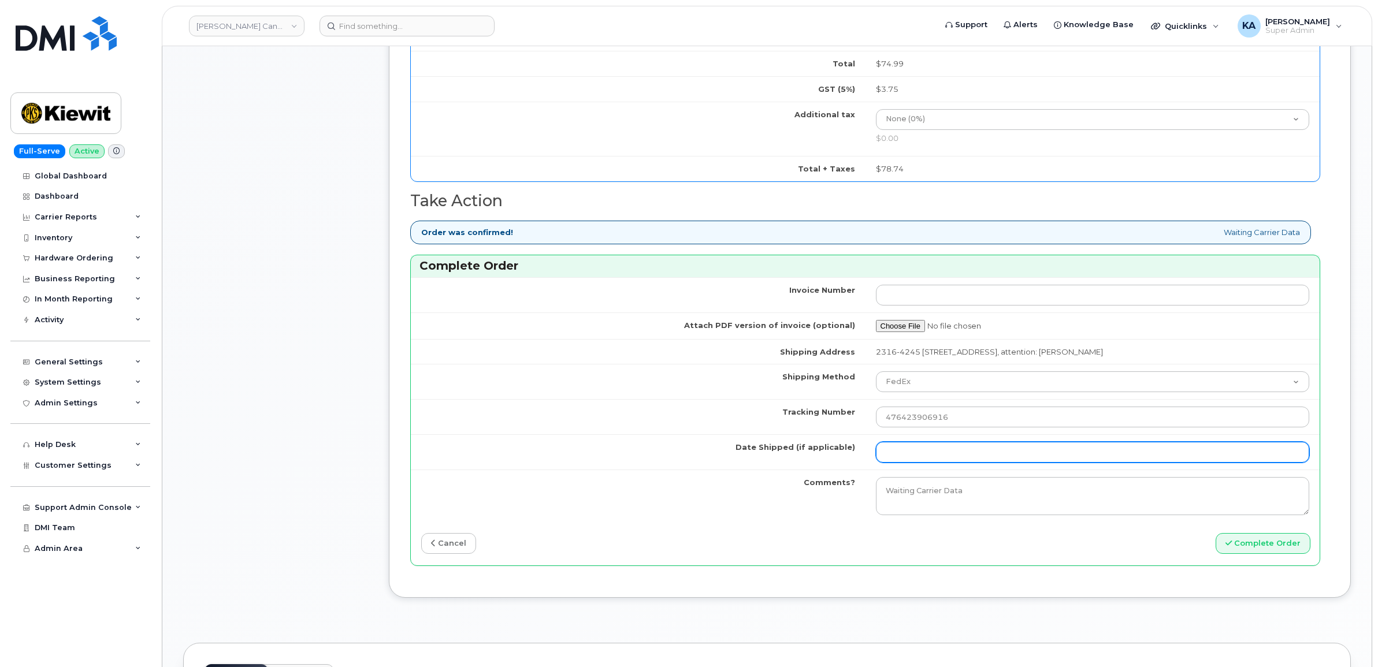
click at [929, 451] on input "Date Shipped (if applicable)" at bounding box center [1093, 452] width 434 height 21
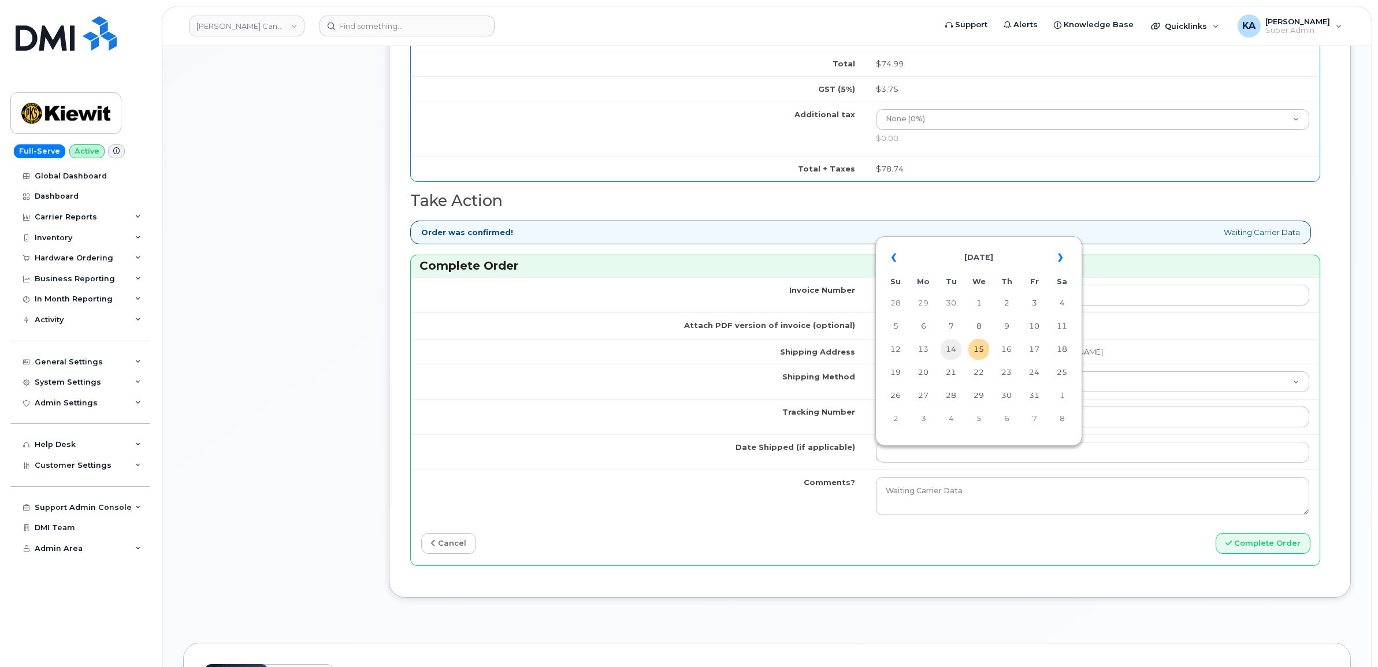
click at [955, 347] on td "14" at bounding box center [950, 349] width 21 height 21
type input "[DATE]"
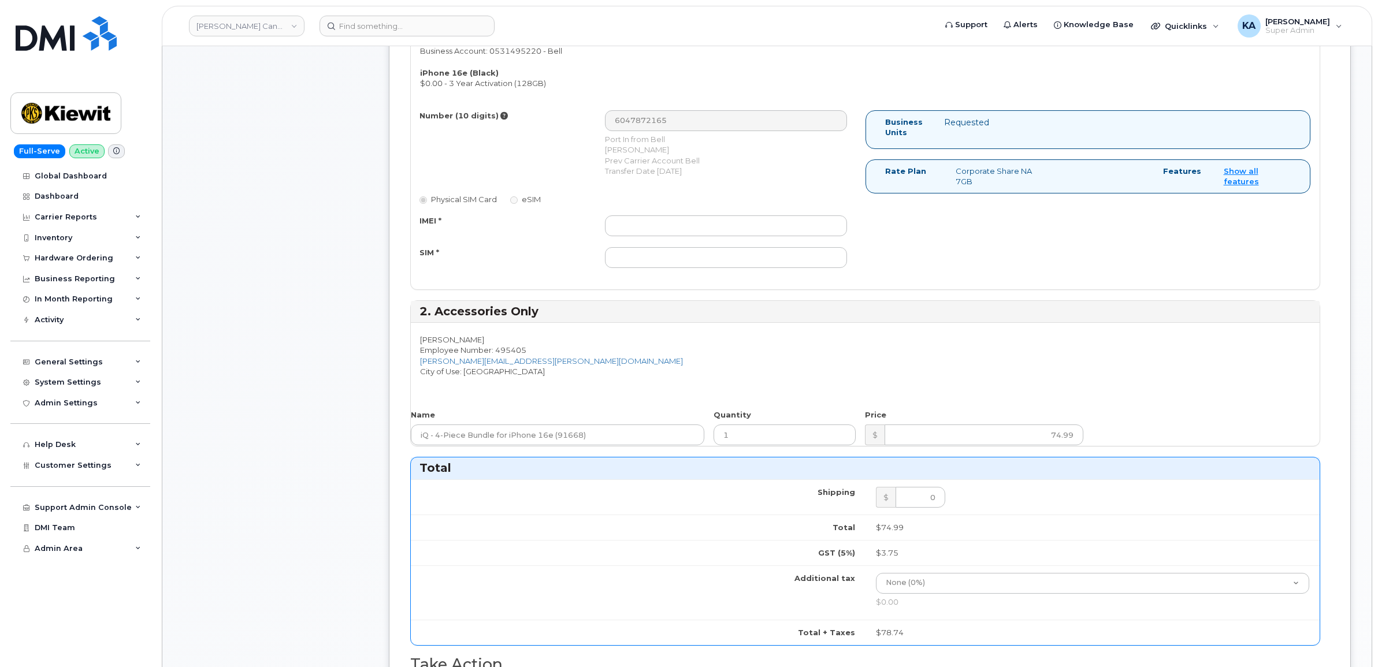
scroll to position [433, 0]
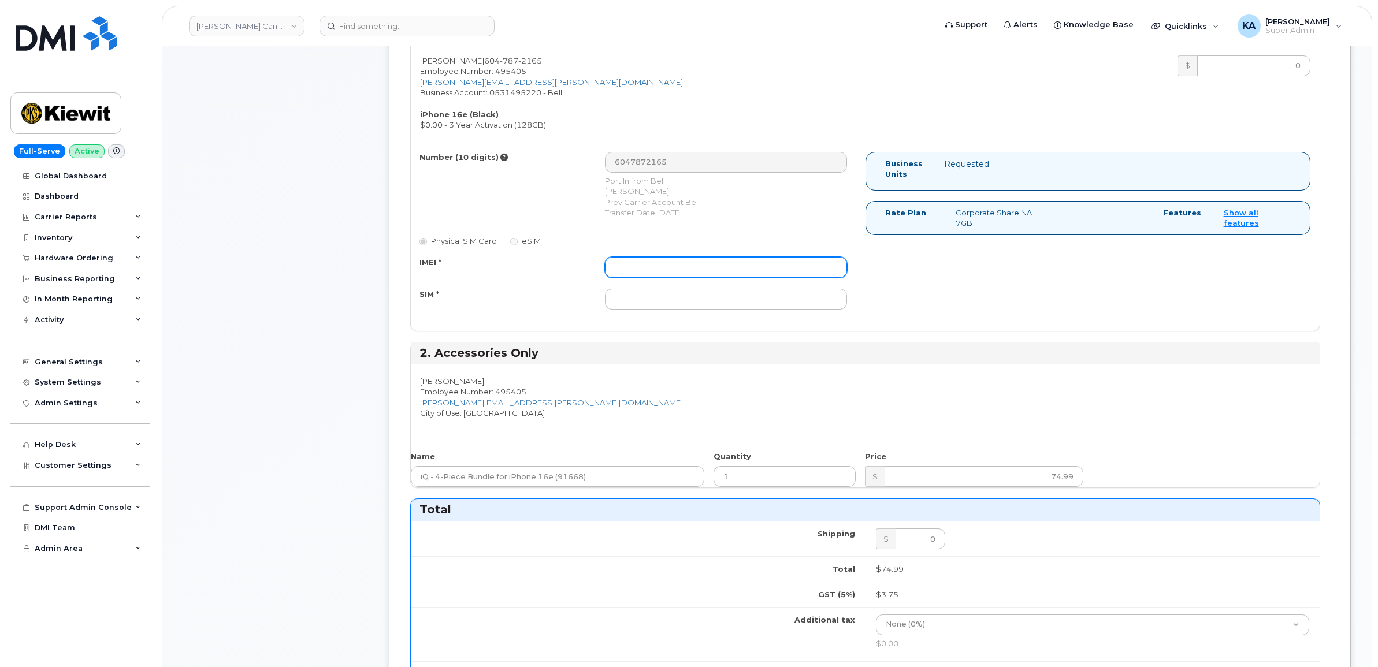
click at [711, 263] on input "IMEI *" at bounding box center [726, 267] width 242 height 21
paste input "354216331130439"
type input "354216331130439"
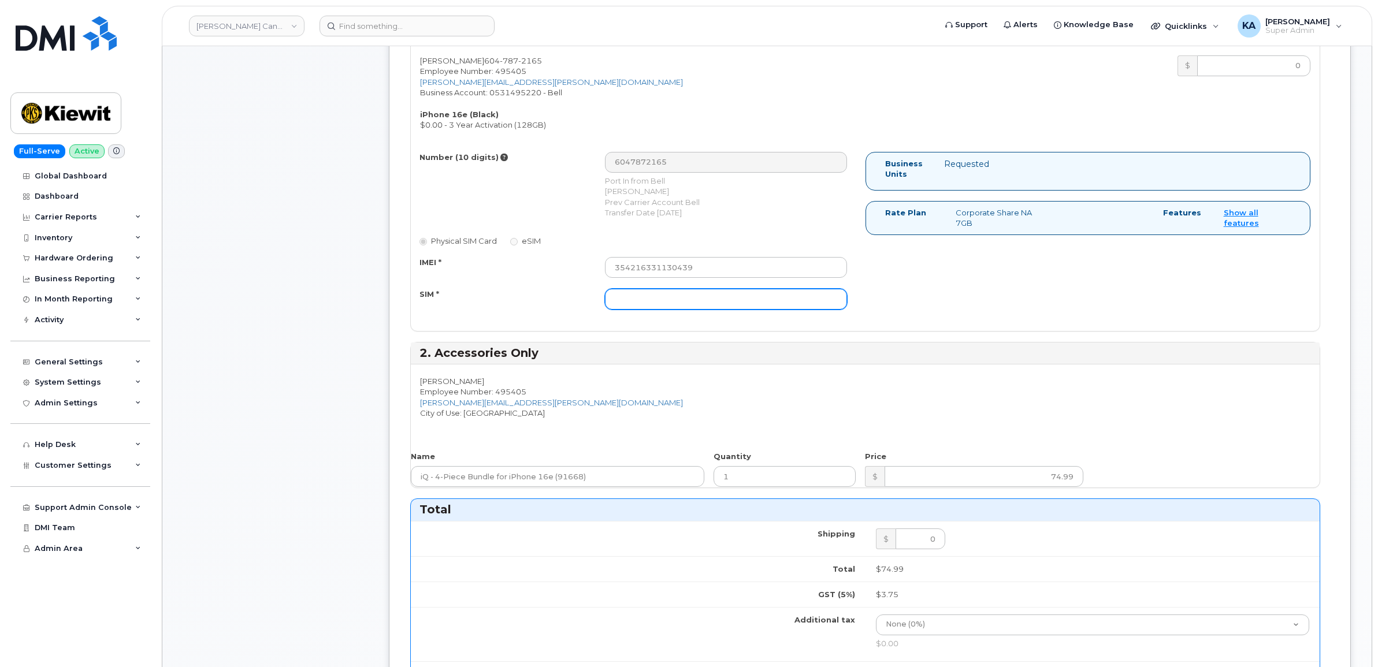
click at [695, 296] on input "SIM *" at bounding box center [726, 299] width 242 height 21
paste input "89302610207413904324"
type input "89302610207413904324"
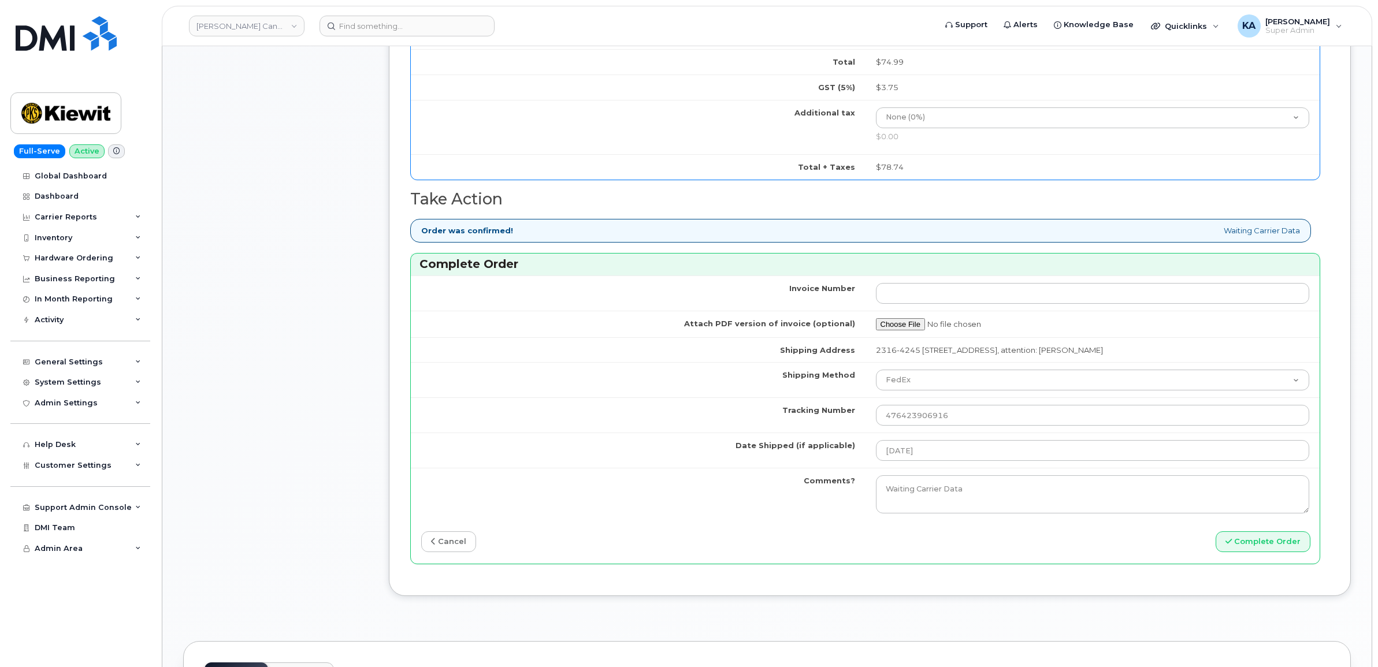
scroll to position [1083, 0]
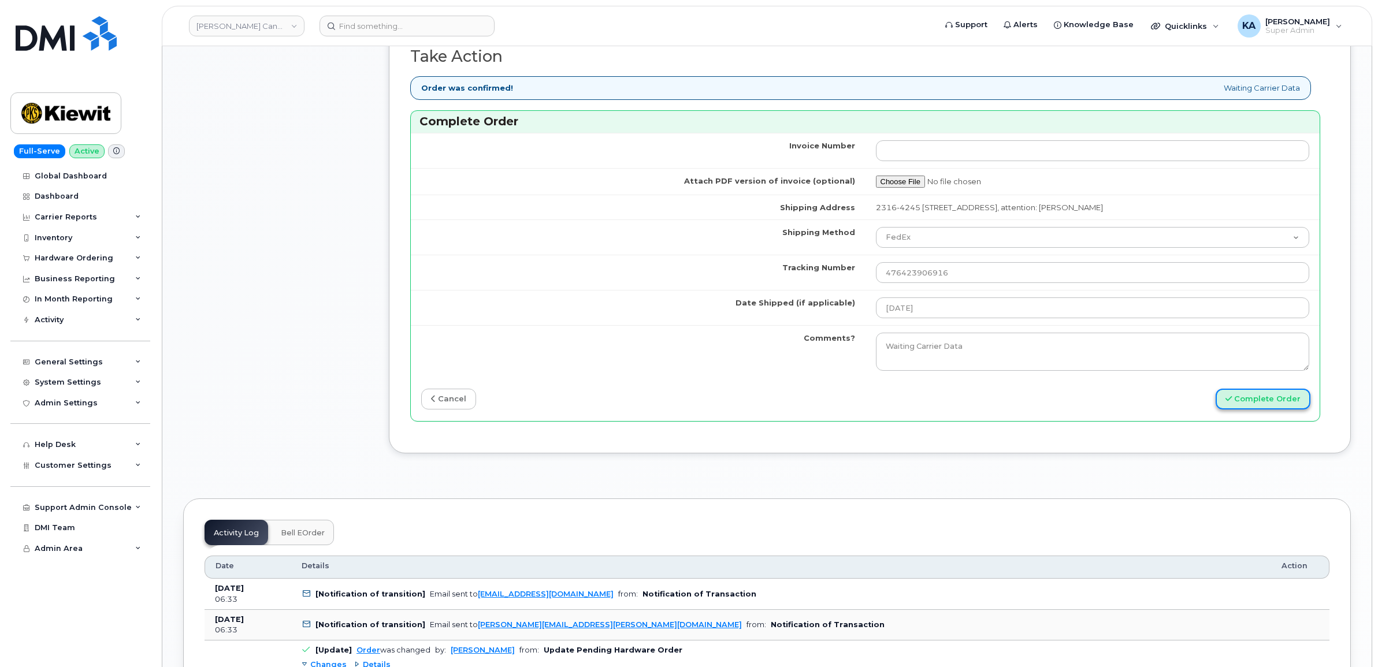
click at [1257, 404] on button "Complete Order" at bounding box center [1262, 399] width 95 height 21
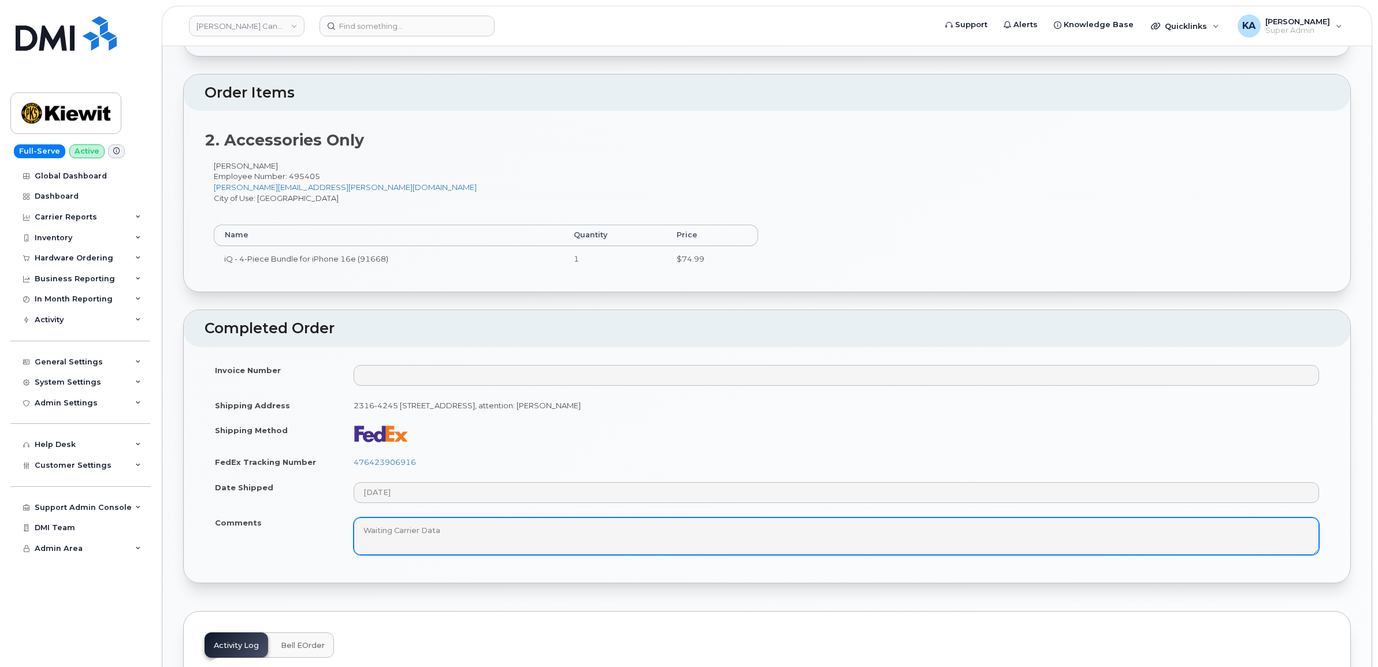
scroll to position [578, 0]
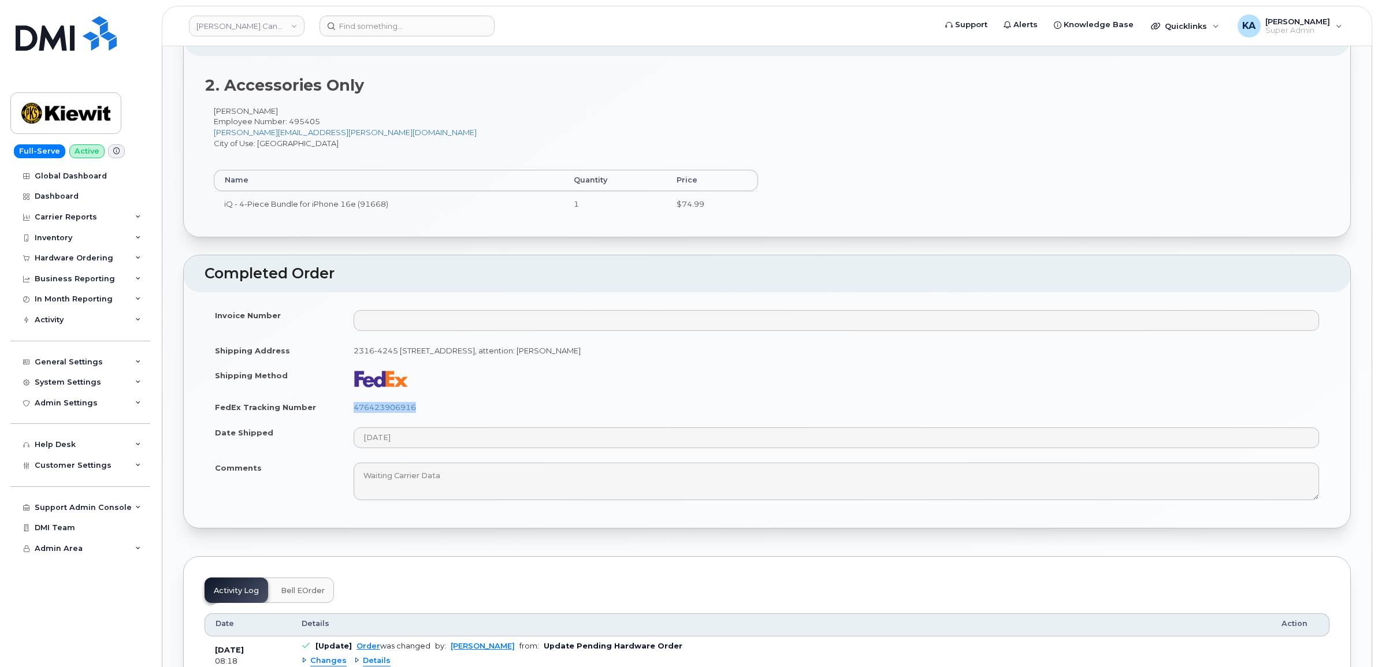
drag, startPoint x: 423, startPoint y: 408, endPoint x: 348, endPoint y: 408, distance: 74.5
click at [348, 408] on td "476423906916" at bounding box center [836, 407] width 986 height 25
copy link "476423906916"
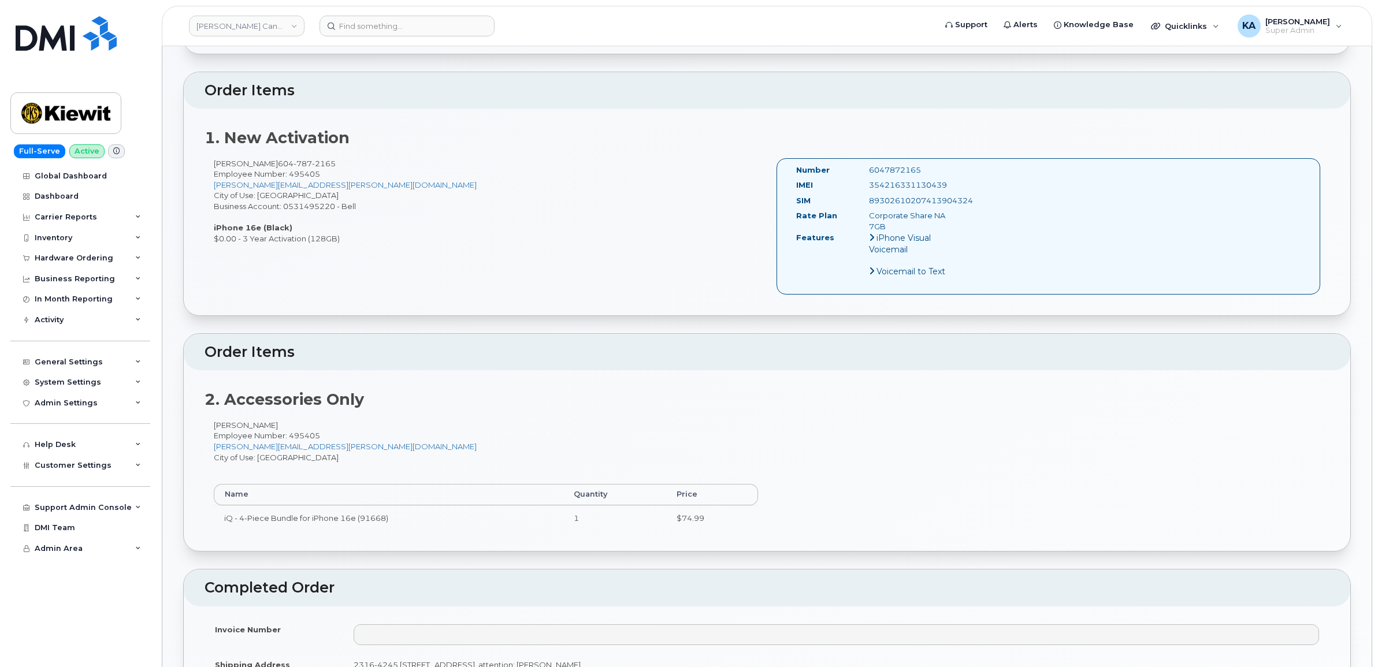
scroll to position [144, 0]
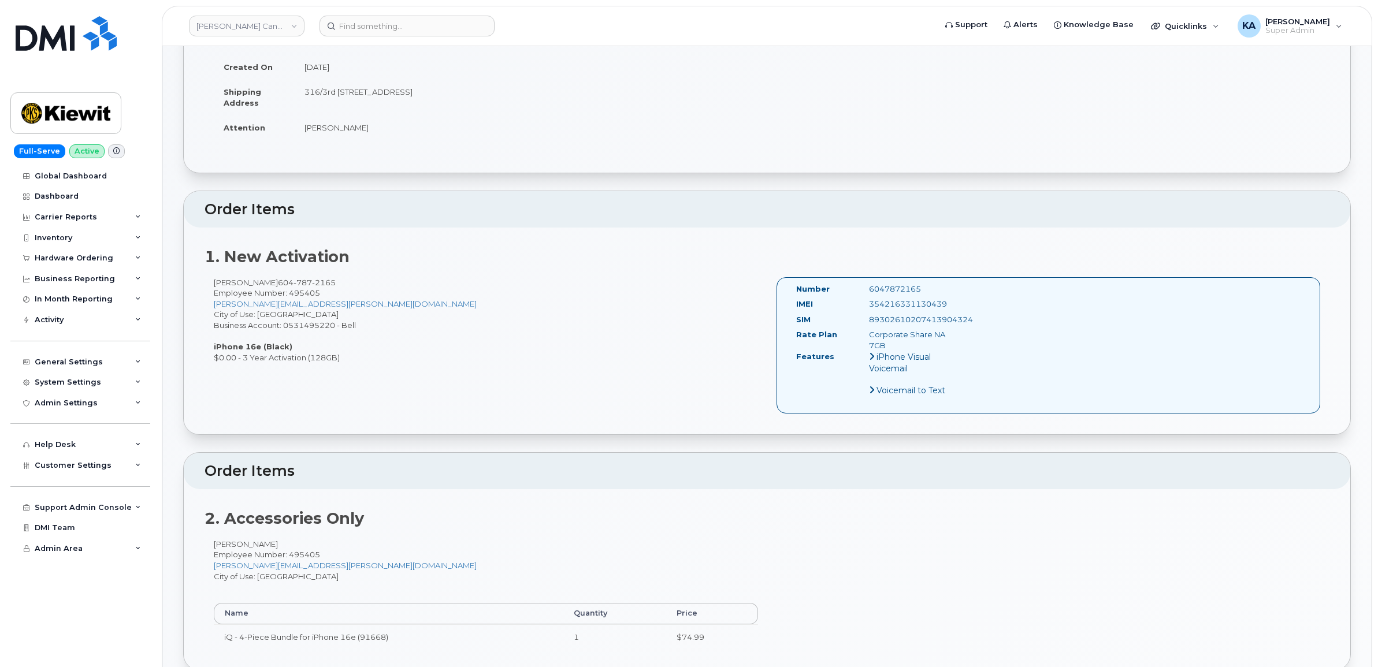
drag, startPoint x: 948, startPoint y: 300, endPoint x: 843, endPoint y: 304, distance: 104.6
click at [843, 304] on div "IMEI [TECHNICAL_ID]" at bounding box center [875, 307] width 176 height 16
copy div "354216331130439"
drag, startPoint x: 924, startPoint y: 288, endPoint x: 862, endPoint y: 286, distance: 61.8
click at [862, 286] on div "6047872165" at bounding box center [911, 289] width 102 height 11
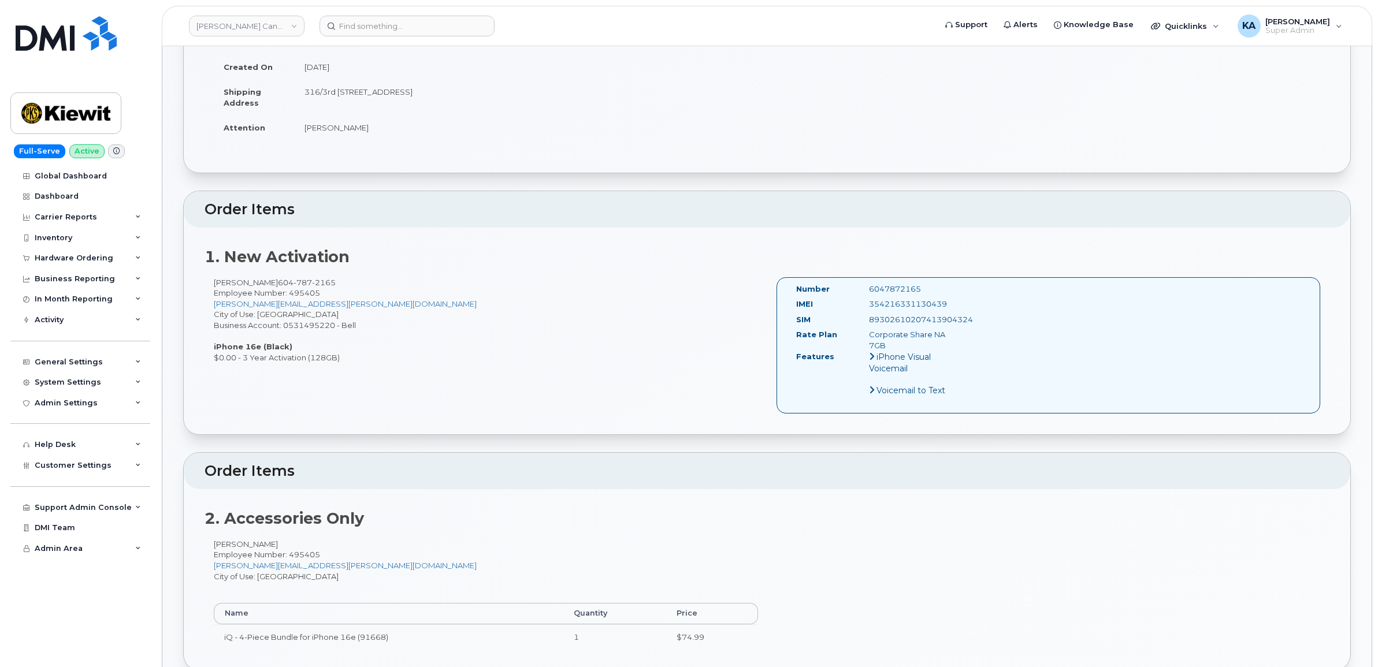
copy div "6047872165"
drag, startPoint x: 792, startPoint y: 284, endPoint x: 974, endPoint y: 342, distance: 191.1
click at [974, 342] on div "Number 6047872165 IMEI 354216331130439 SIM 89302610207413904324 Rate Plan Corpo…" at bounding box center [1048, 345] width 544 height 136
copy div "Number 6047872165 IMEI 354216331130439 SIM 89302610207413904324 Rate Plan Corpo…"
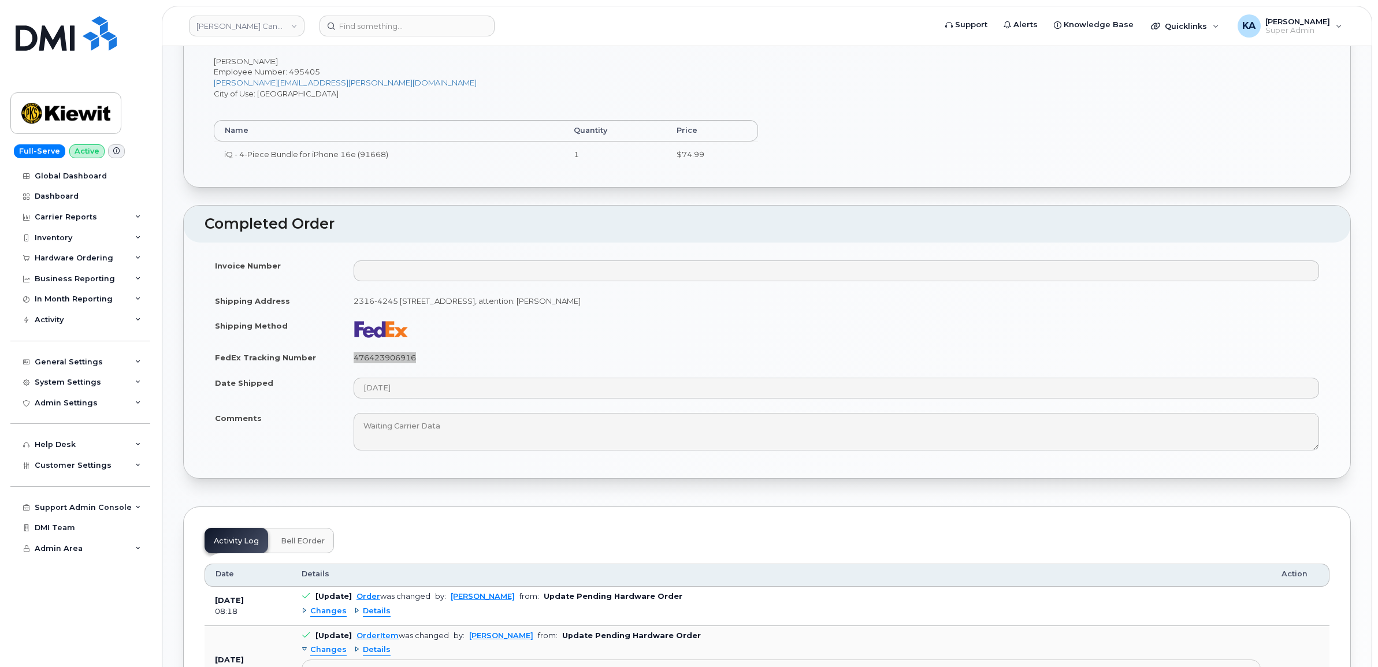
scroll to position [650, 0]
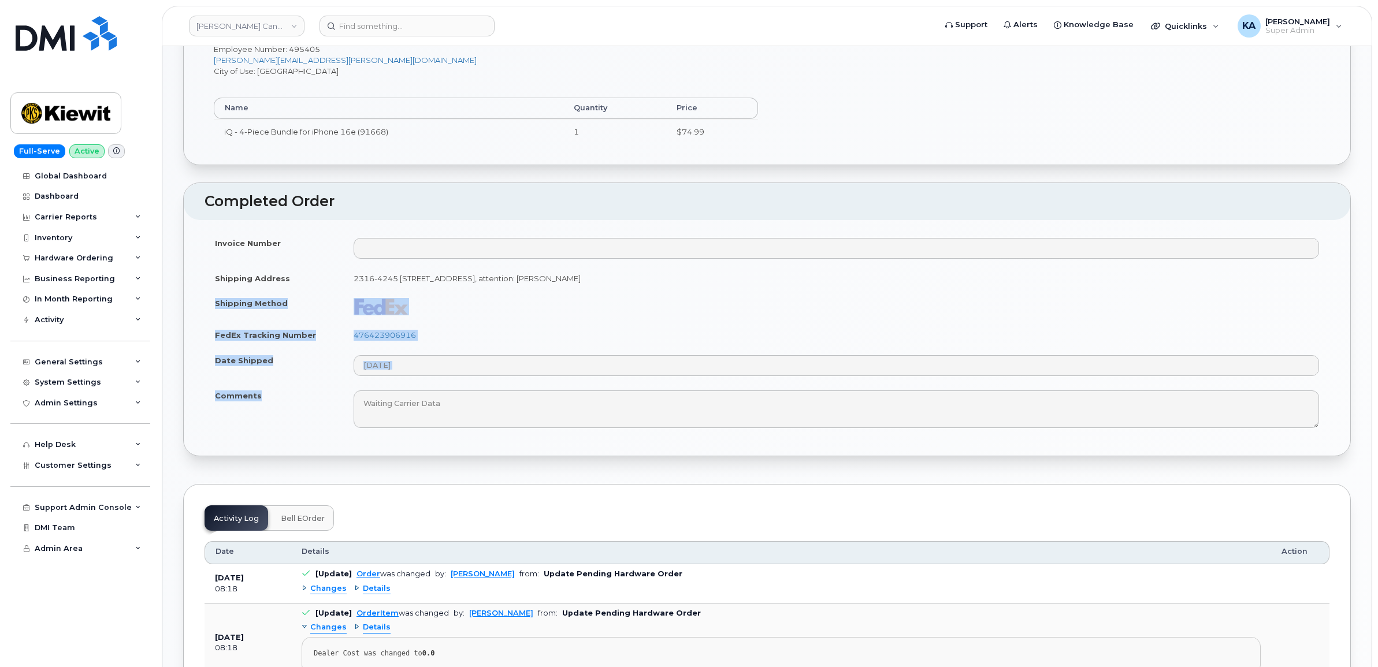
drag, startPoint x: 211, startPoint y: 306, endPoint x: 276, endPoint y: 405, distance: 118.1
click at [276, 405] on tbody "Invoice Number Shipping Address 2316-4245 139 Ave NW EDMONTON AB T5Y 3E8 CANADA…" at bounding box center [766, 332] width 1125 height 205
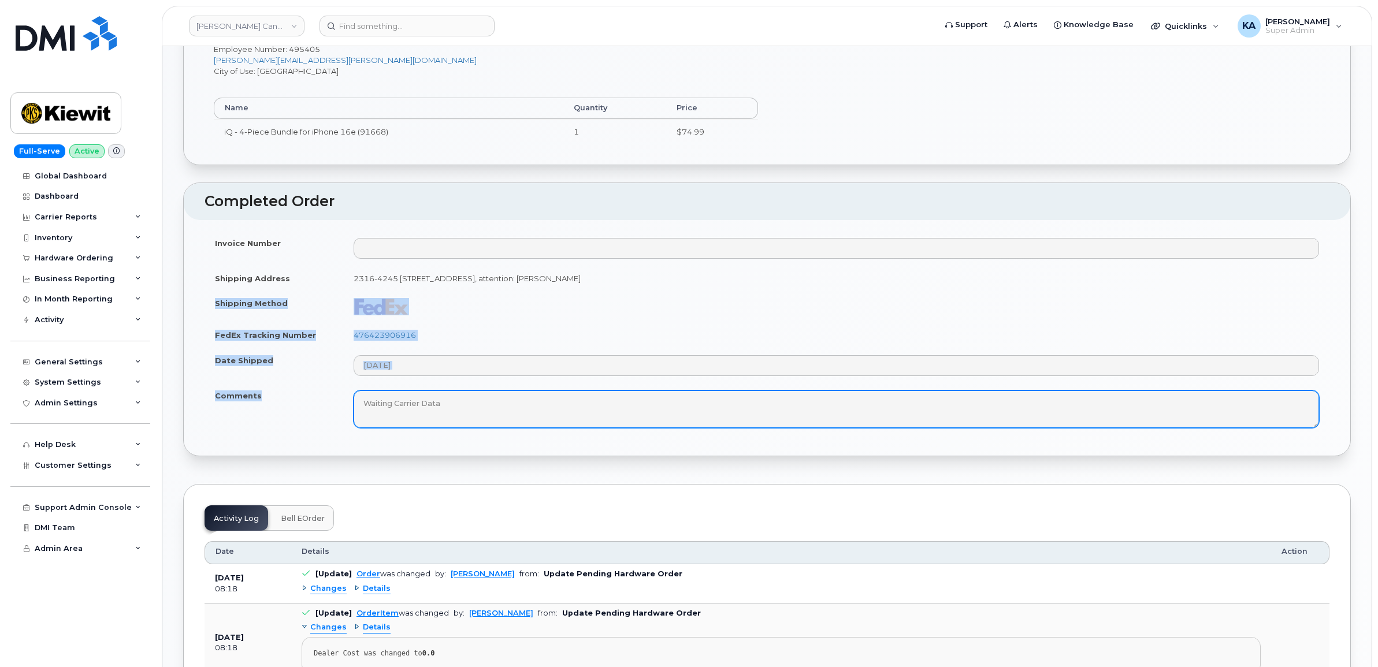
copy tbody "Shipping Method FedEx Tracking Number 476423906916 Date Shipped Comments"
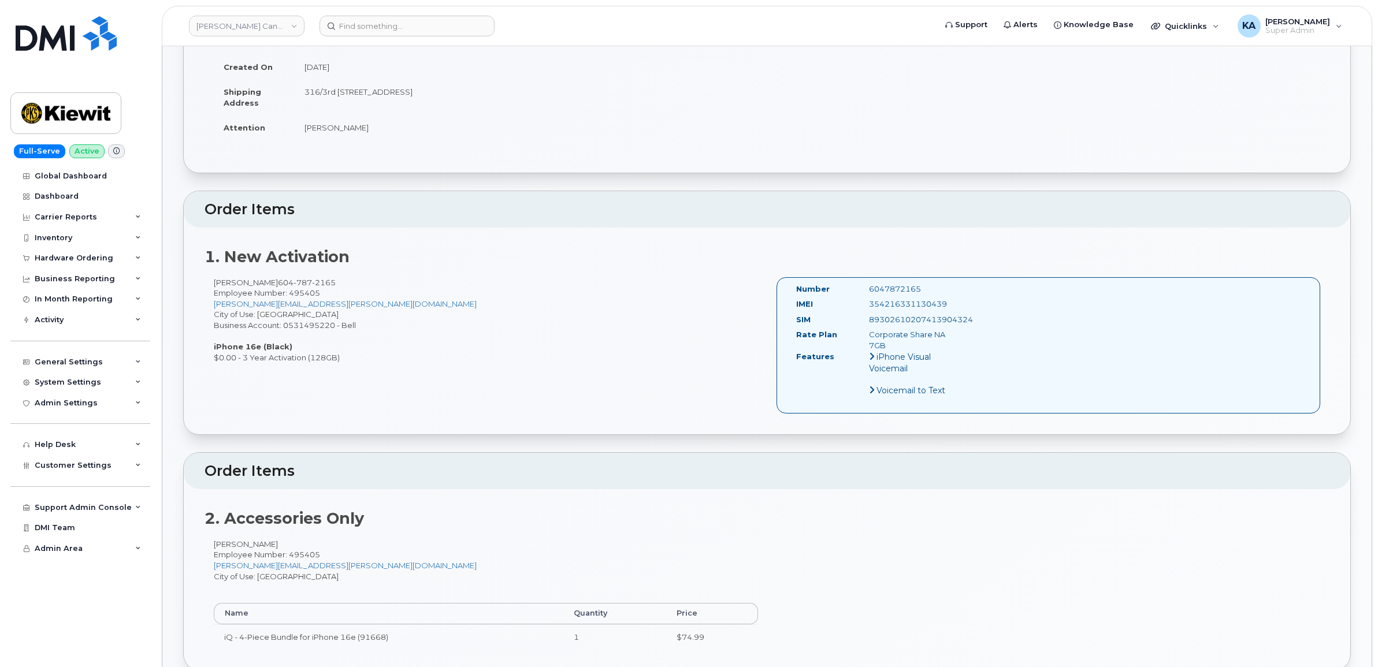
scroll to position [0, 0]
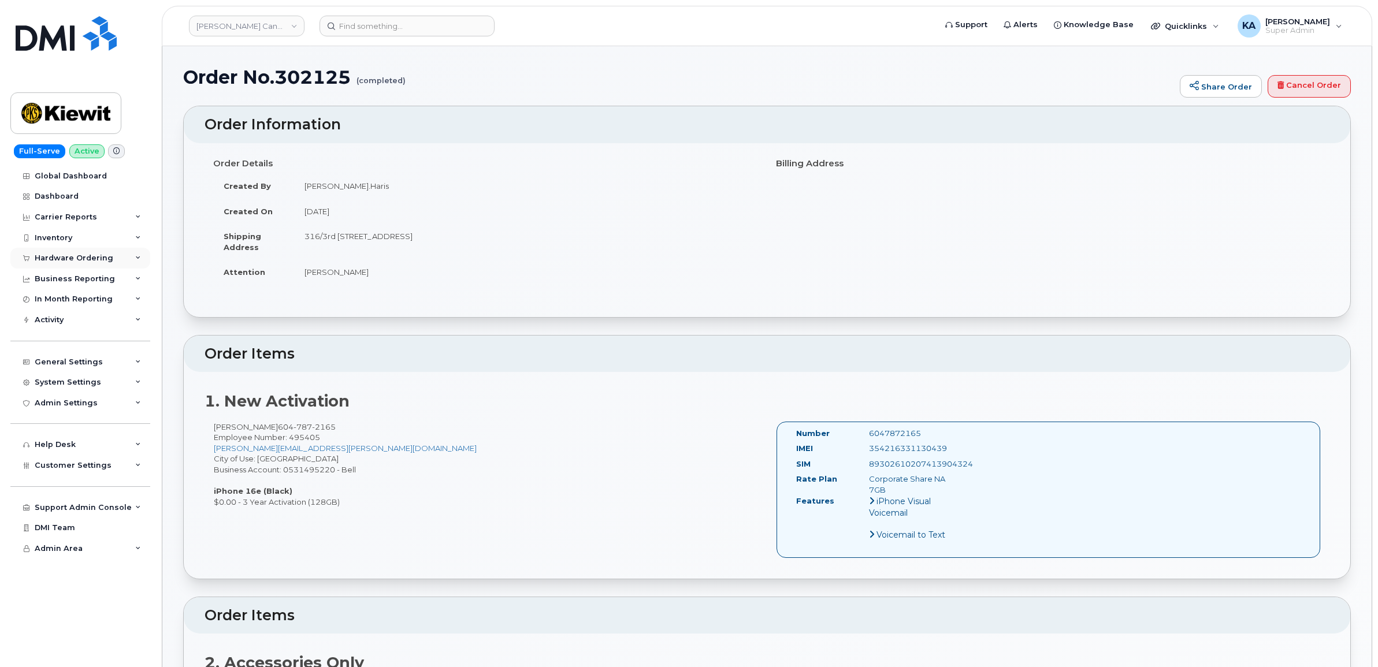
click at [67, 254] on div "Hardware Ordering" at bounding box center [80, 258] width 140 height 21
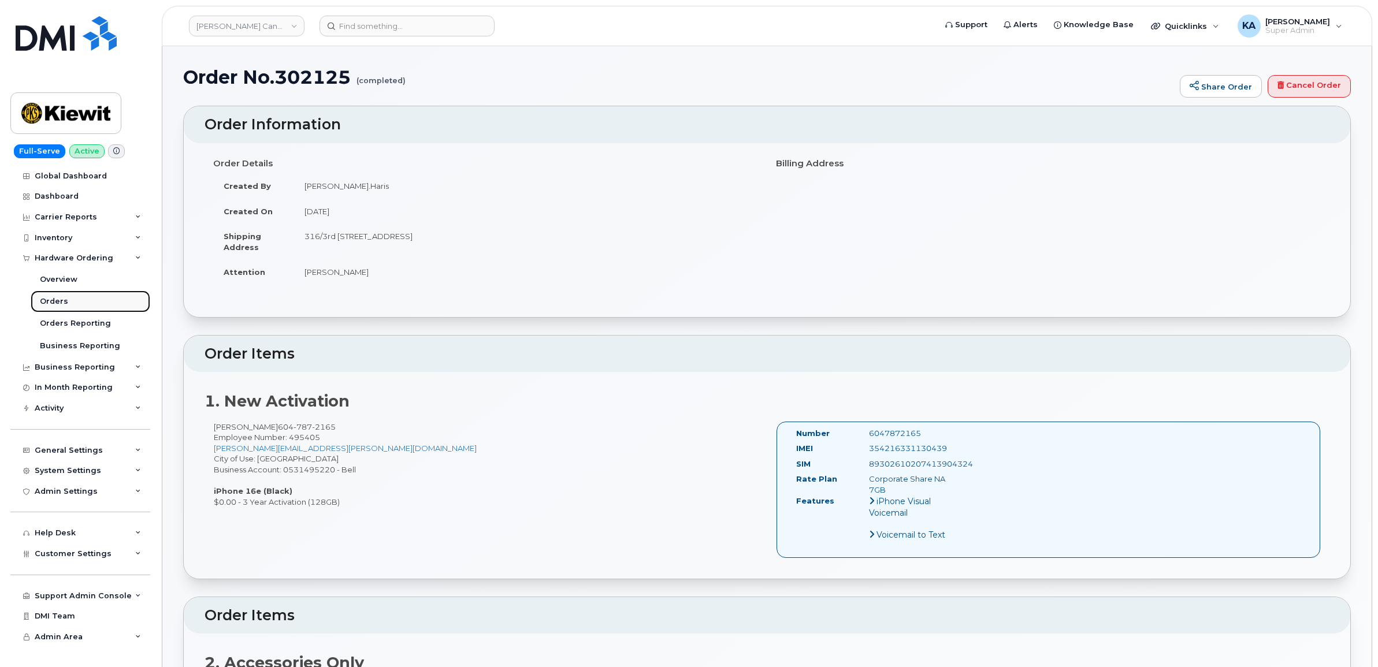
click at [50, 299] on div "Orders" at bounding box center [54, 301] width 28 height 10
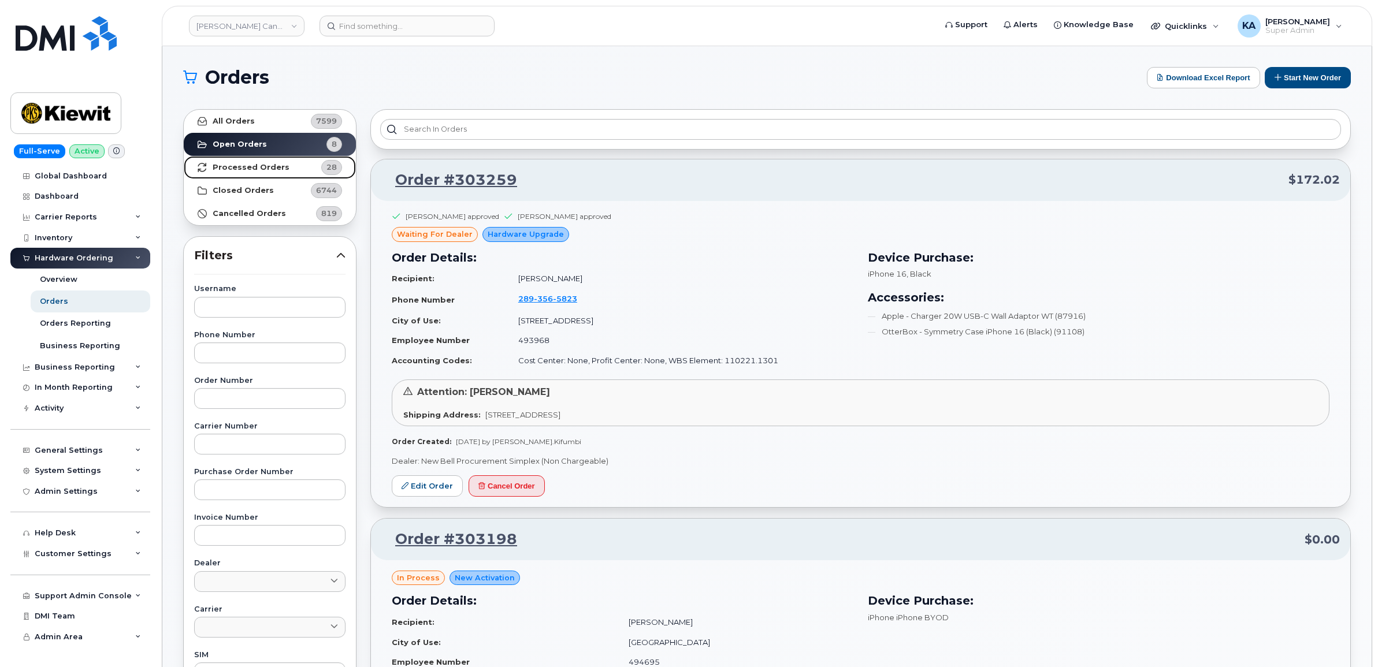
click at [222, 168] on strong "Processed Orders" at bounding box center [251, 167] width 77 height 9
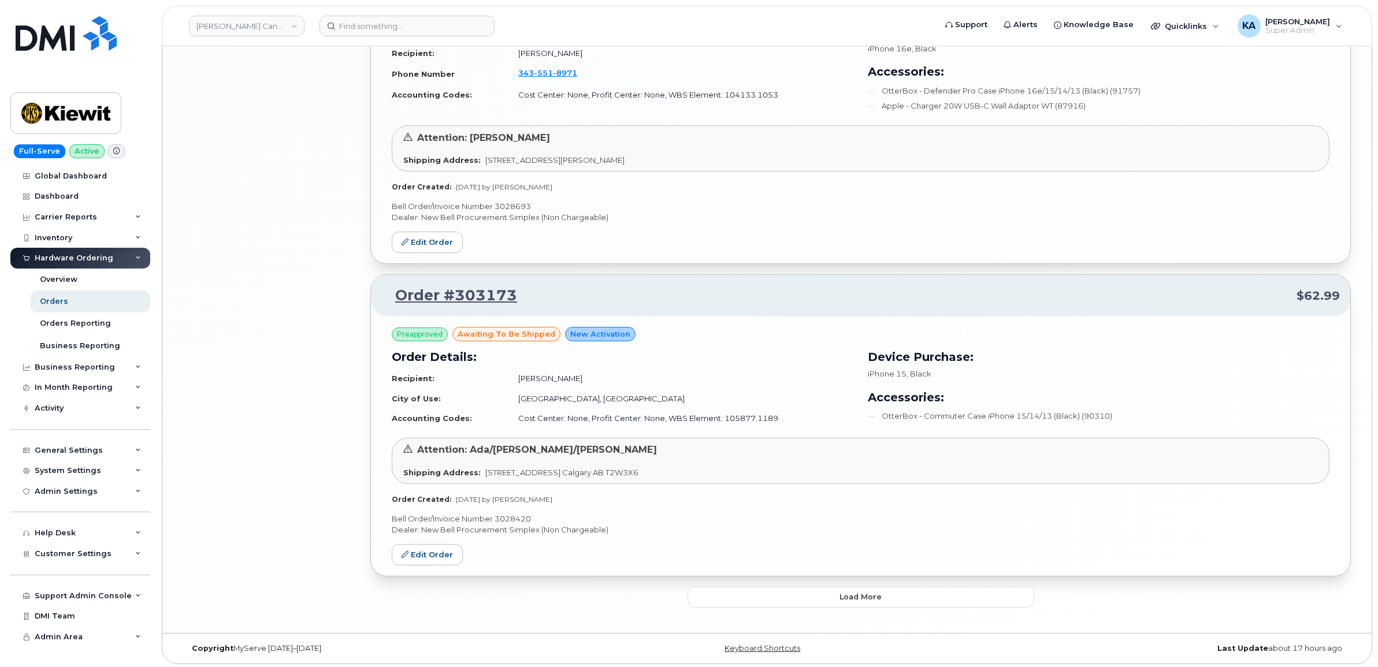
scroll to position [2206, 0]
click at [728, 590] on button "Load more" at bounding box center [860, 594] width 347 height 21
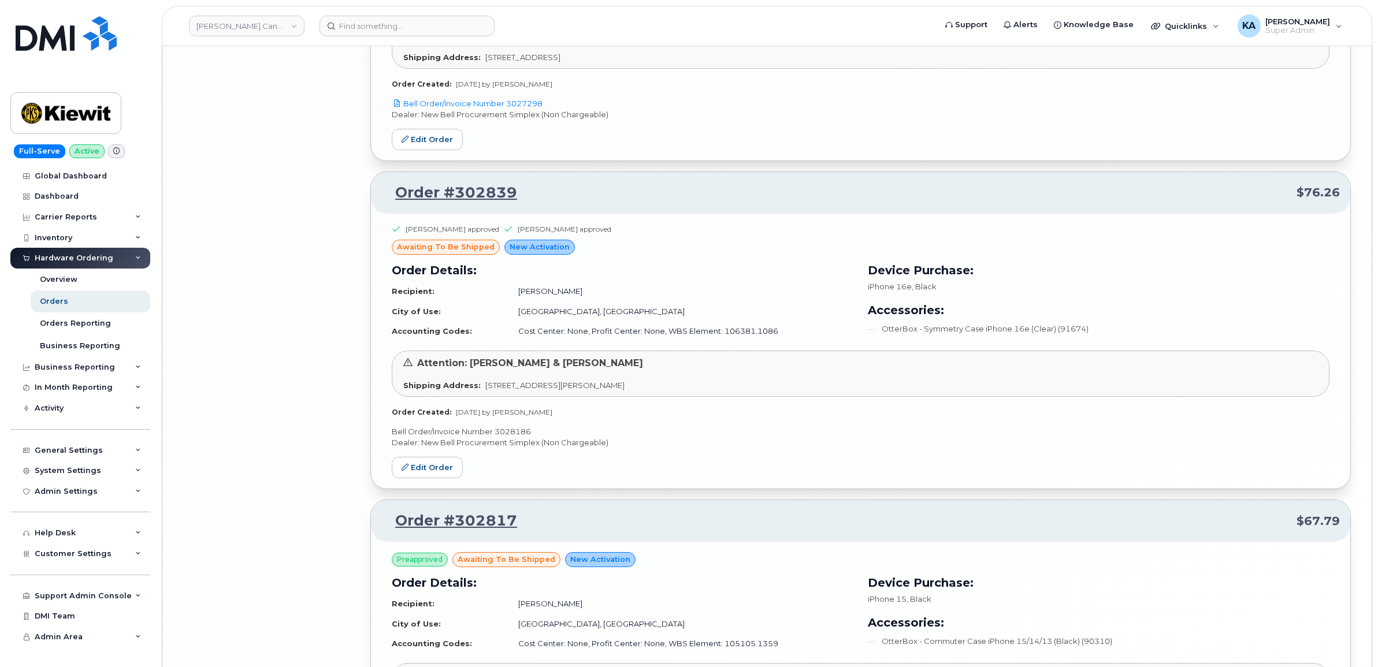
scroll to position [4788, 0]
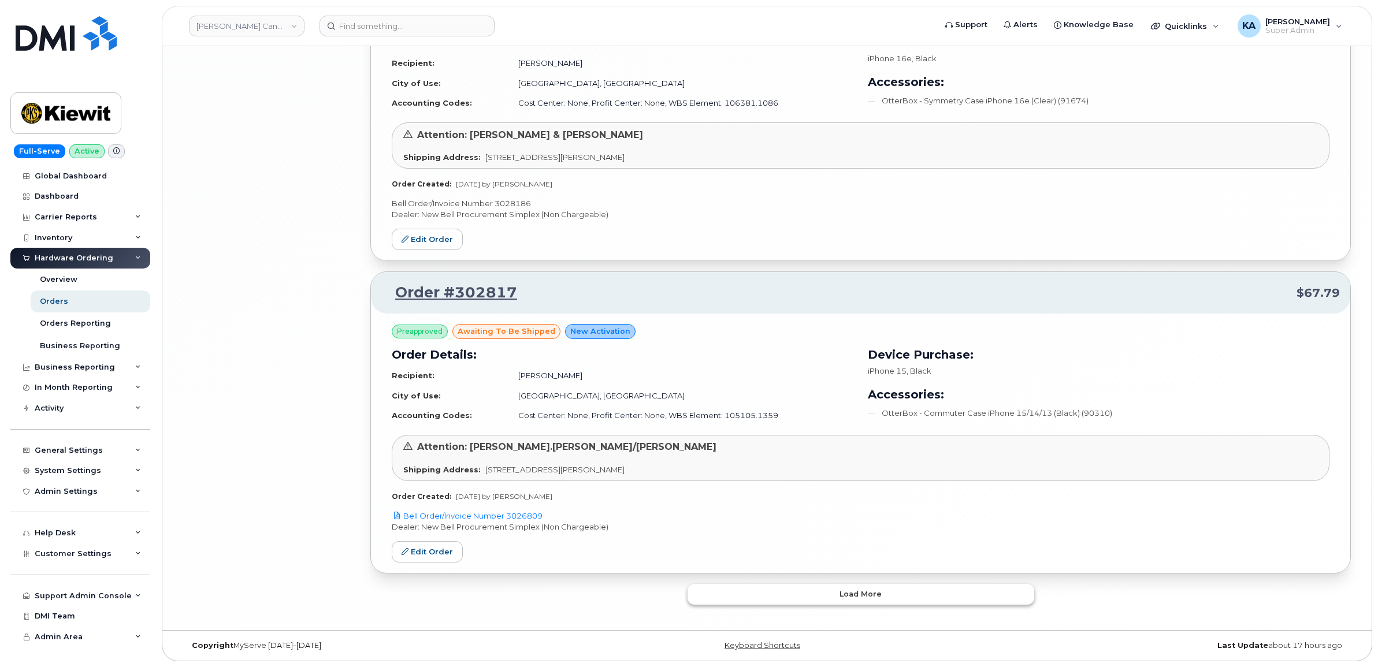
click at [728, 591] on button "Load more" at bounding box center [860, 594] width 347 height 21
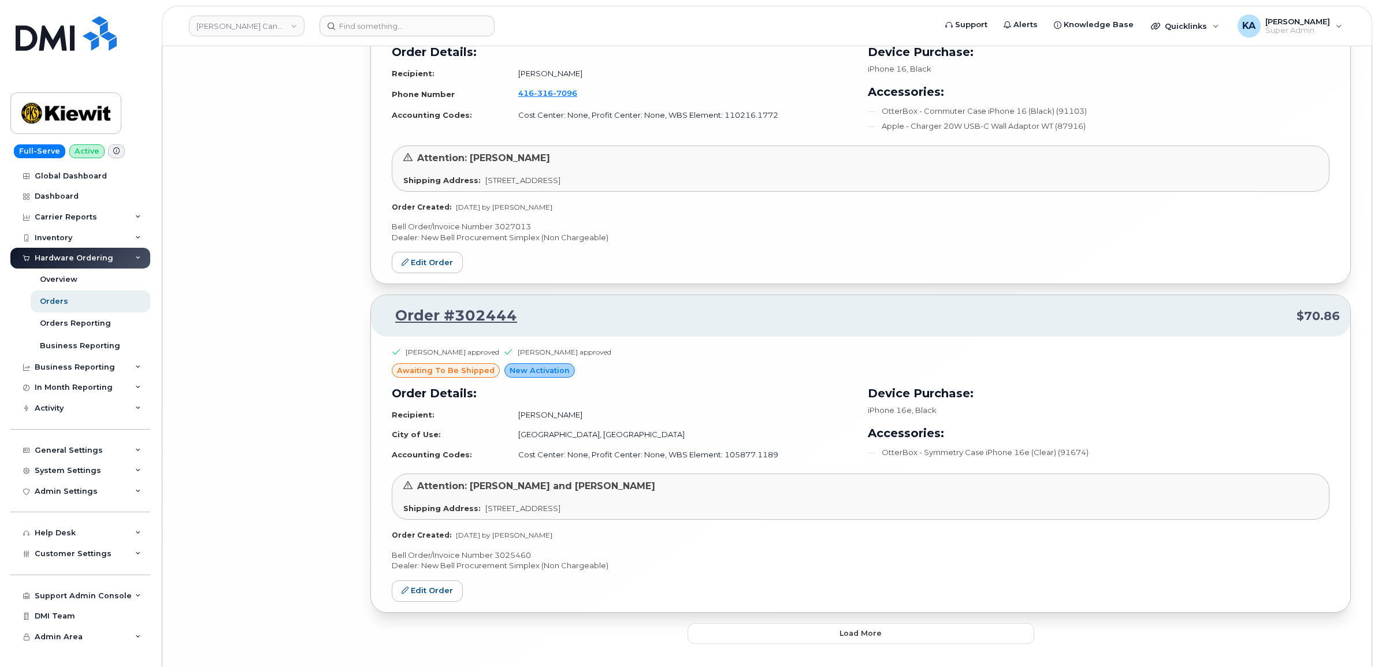
scroll to position [7352, 0]
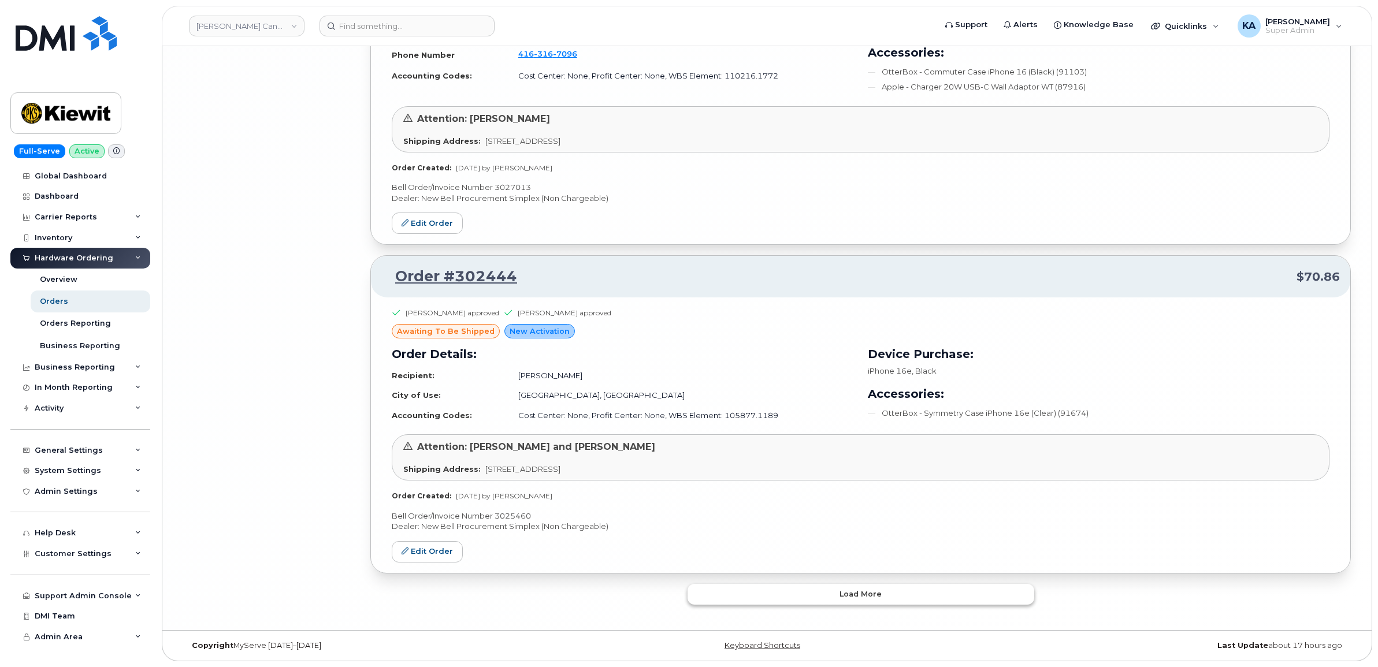
click at [731, 588] on button "Load more" at bounding box center [860, 594] width 347 height 21
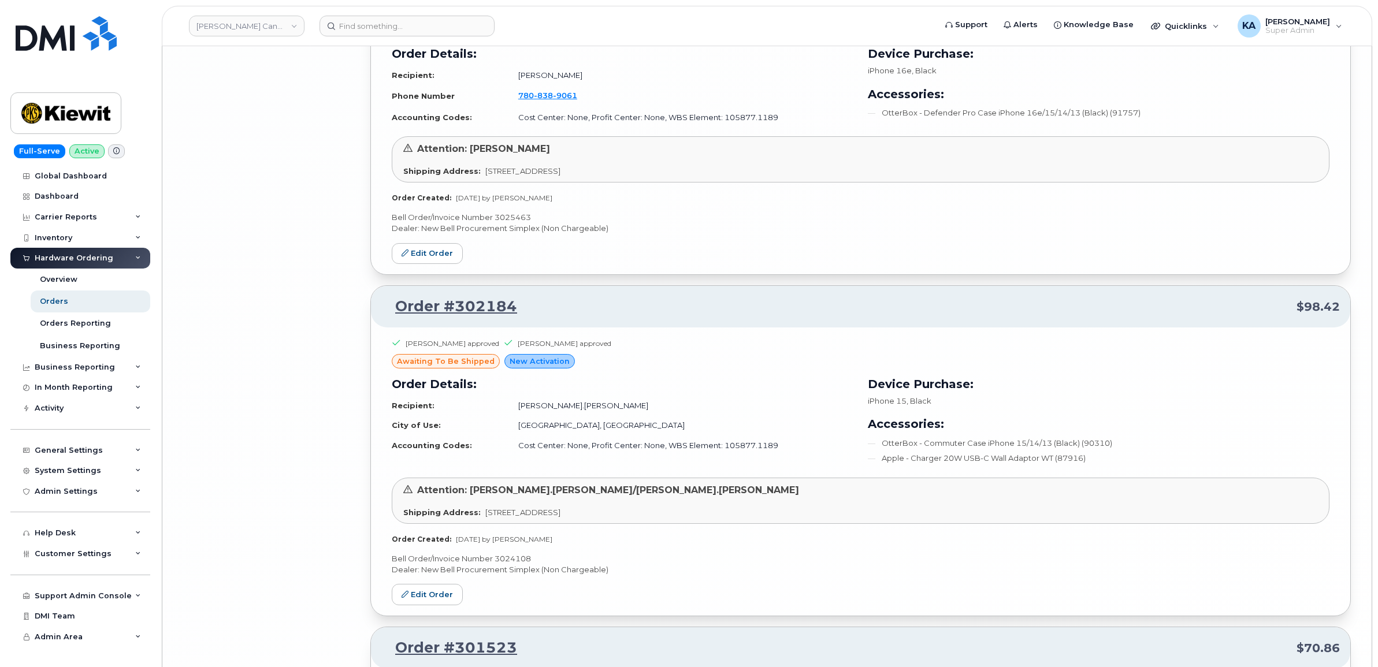
scroll to position [7990, 0]
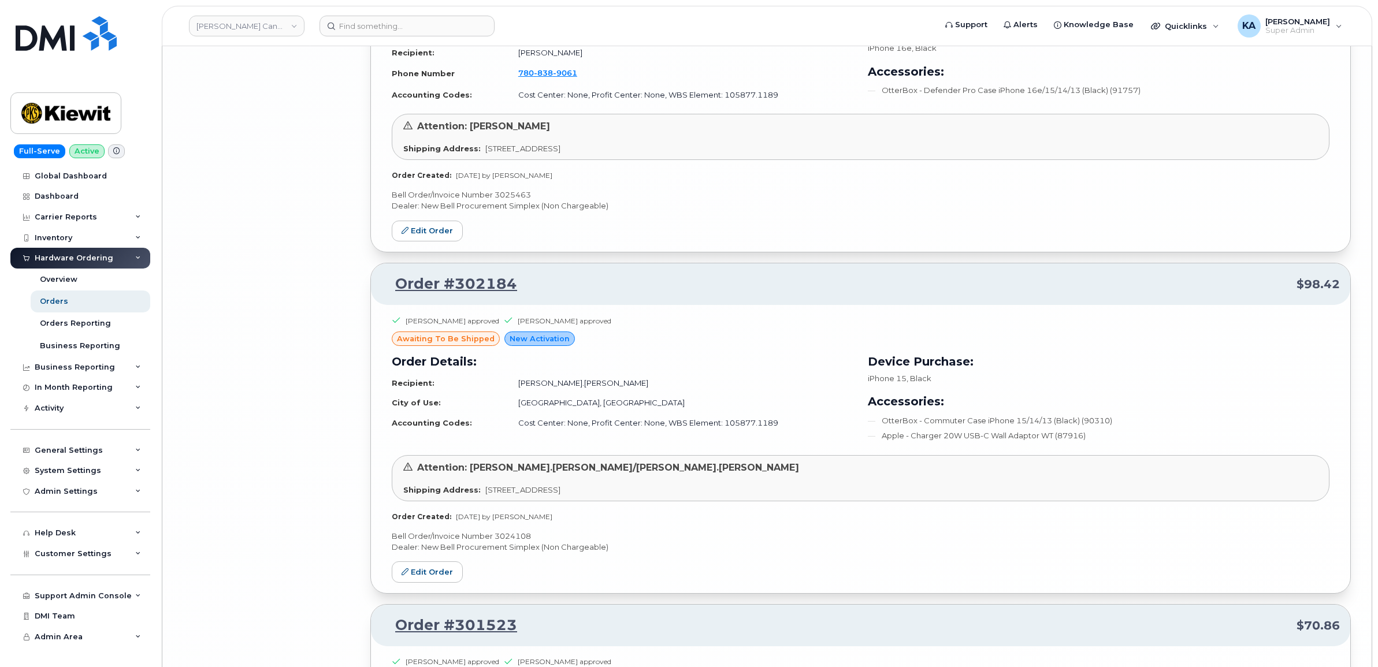
click at [509, 542] on p "Bell Order/Invoice Number 3024108" at bounding box center [861, 536] width 938 height 11
copy p "3024108"
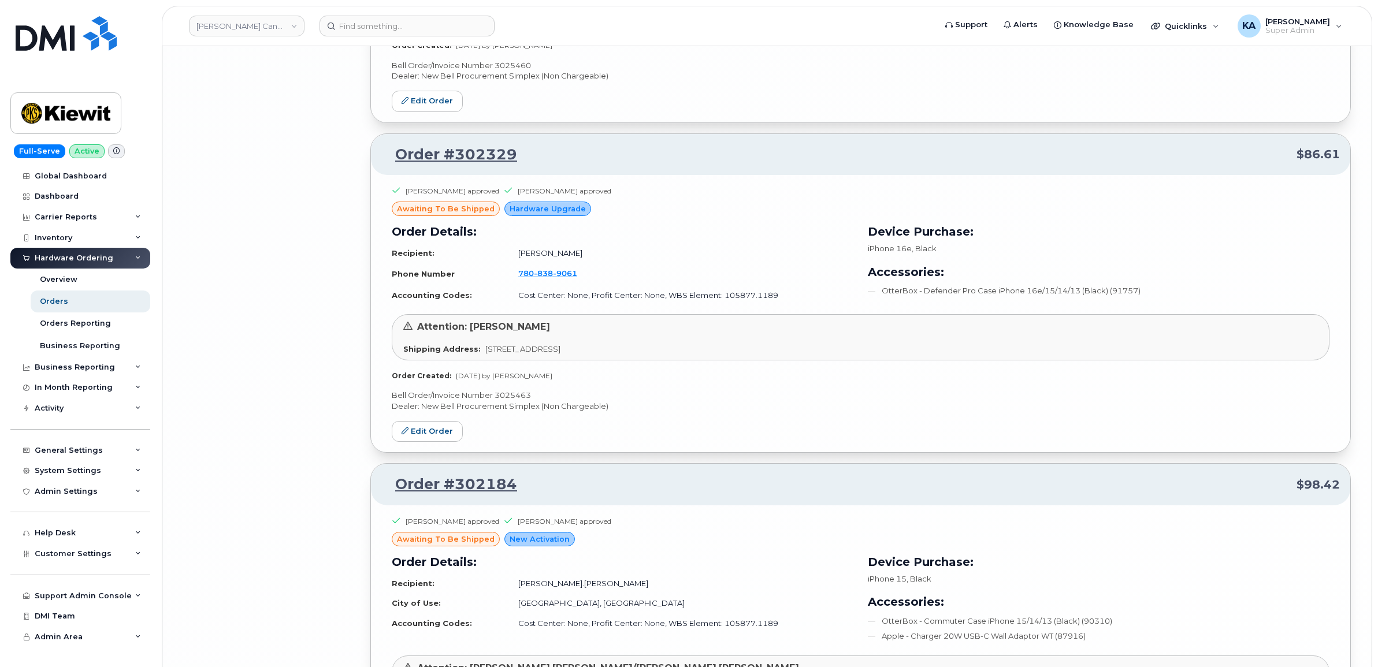
scroll to position [7774, 0]
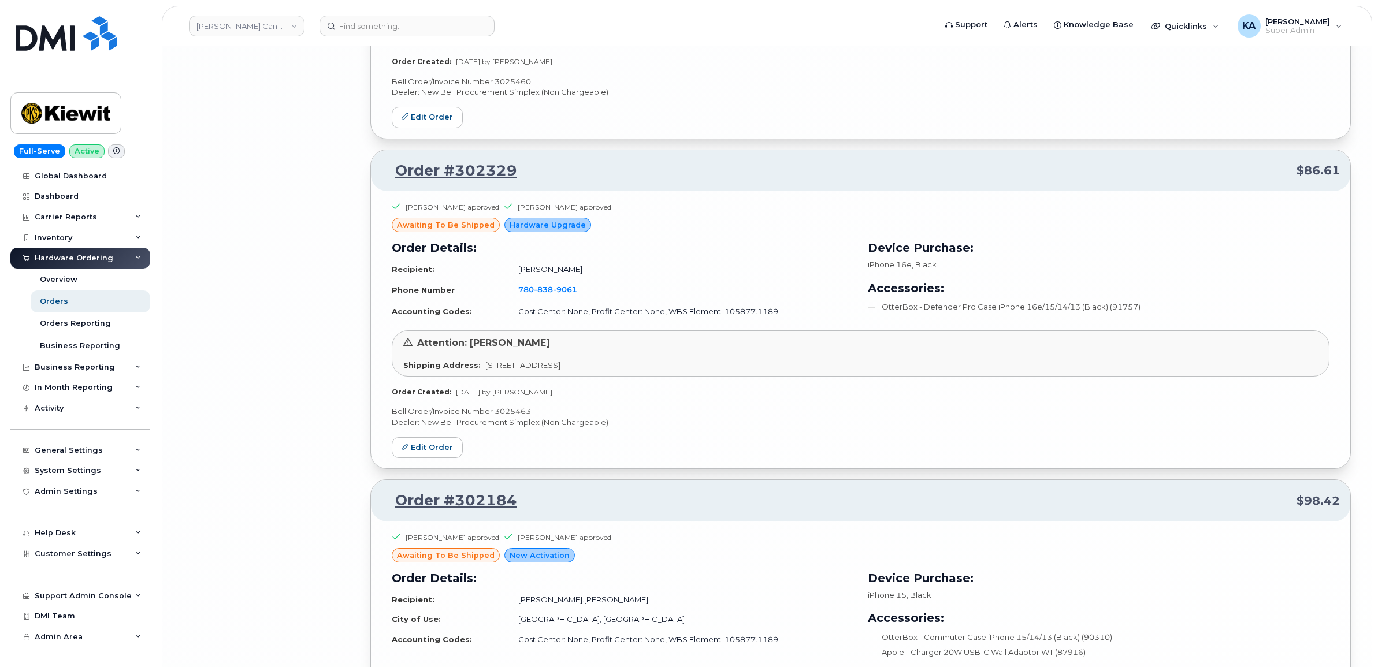
click at [517, 417] on p "Bell Order/Invoice Number 3025463" at bounding box center [861, 411] width 938 height 11
copy p "3025463"
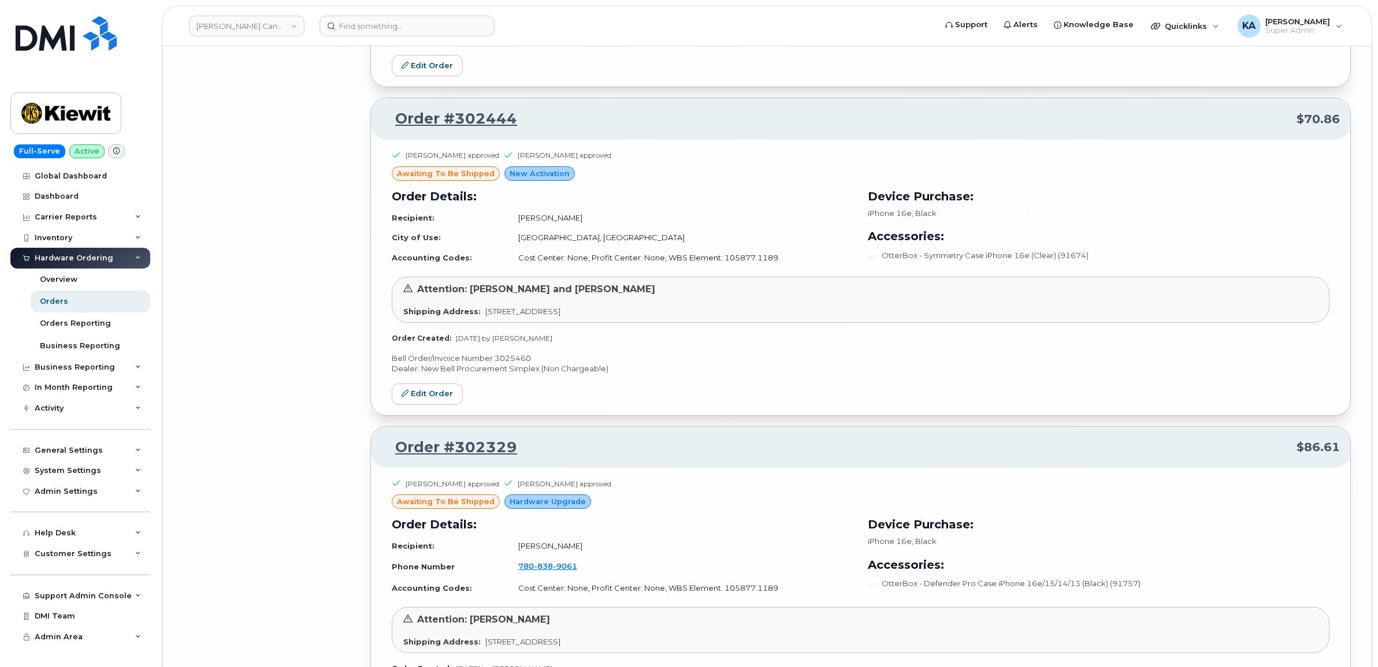
scroll to position [7485, 0]
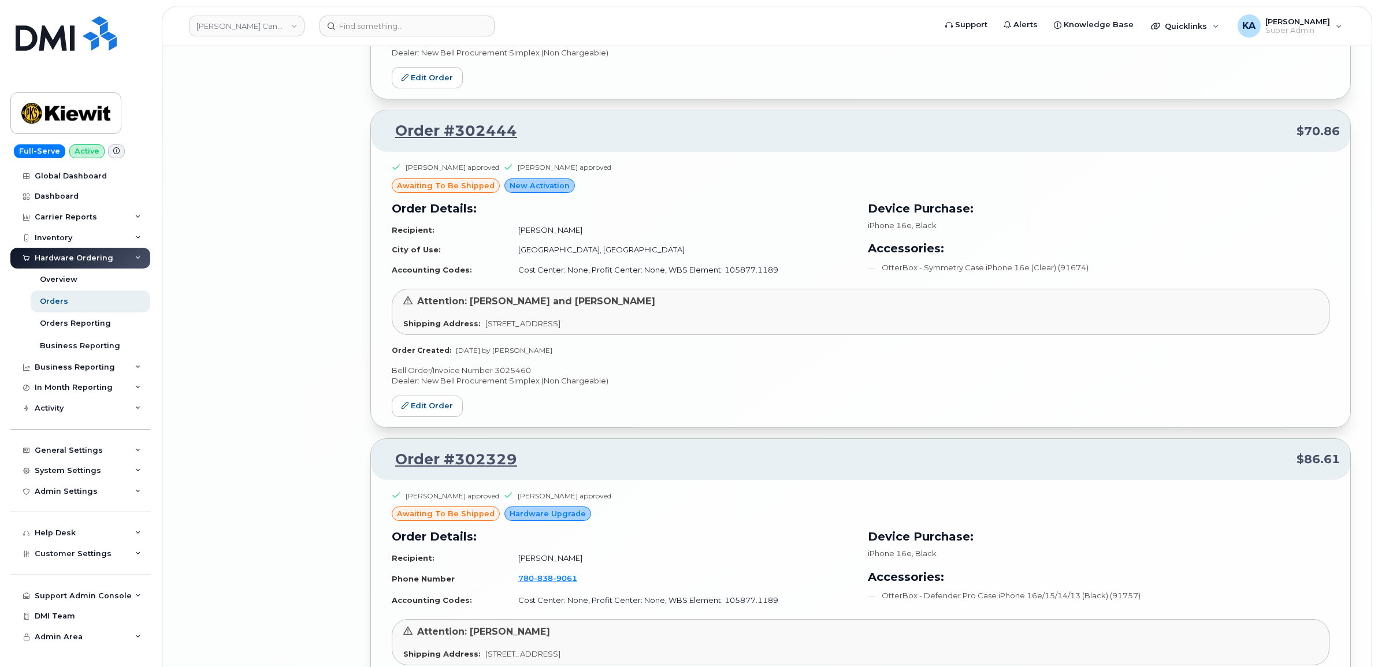
click at [510, 376] on p "Bell Order/Invoice Number 3025460" at bounding box center [861, 370] width 938 height 11
copy p "3025460"
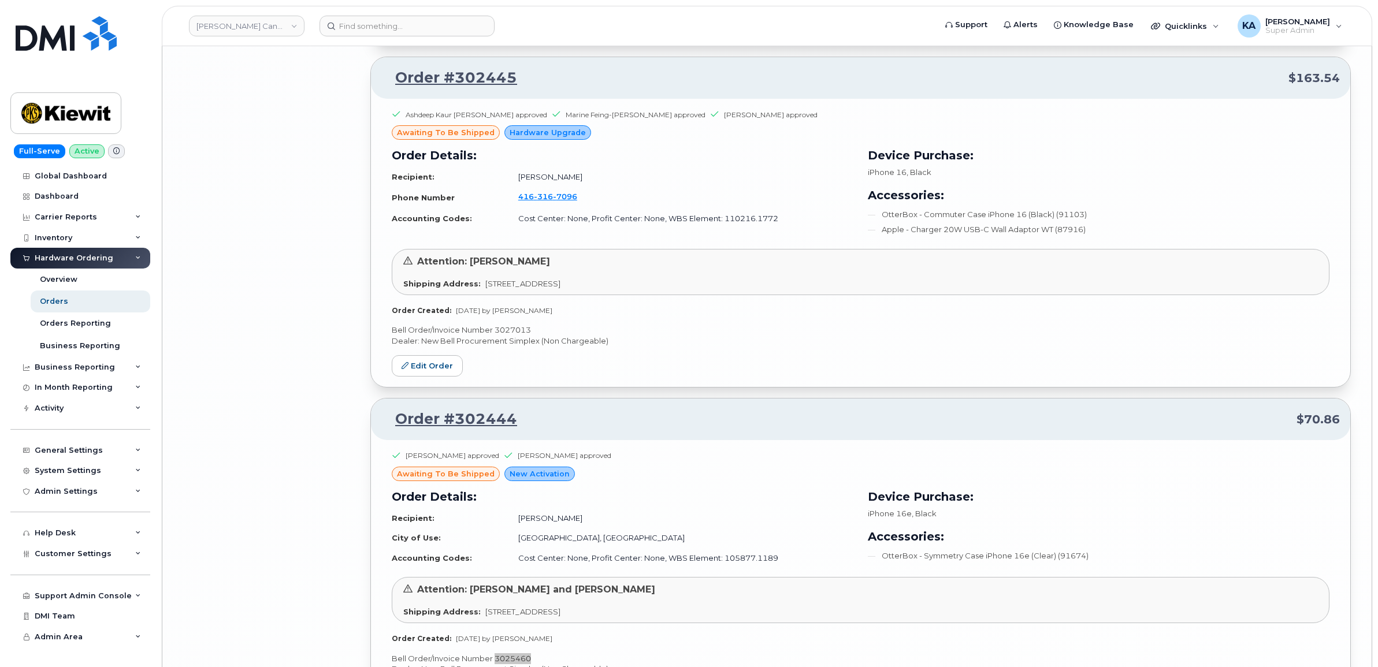
scroll to position [7196, 0]
click at [511, 336] on div "Ashdeep Kaur Vij approved Marine Feing-Kwong-Chan approved Paul Andrews approve…" at bounding box center [860, 243] width 979 height 288
click at [512, 336] on p "Bell Order/Invoice Number 3027013" at bounding box center [861, 330] width 938 height 11
copy p "3027013"
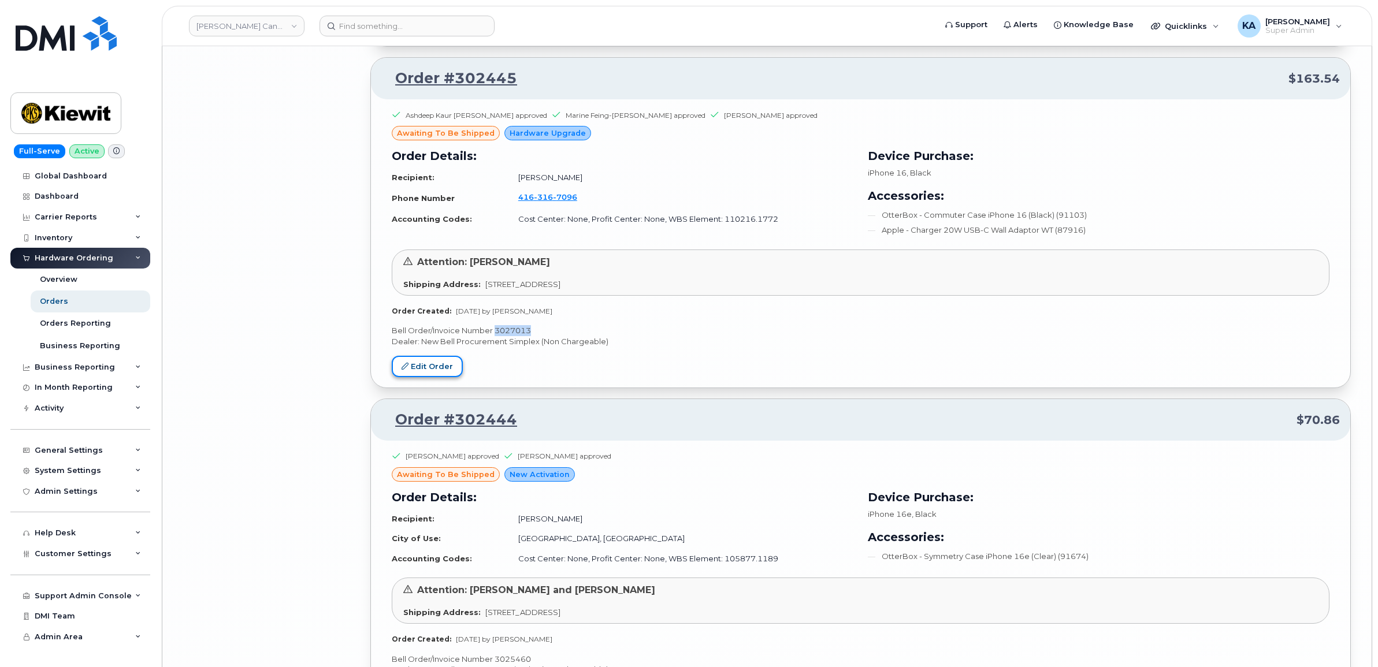
click at [437, 377] on link "Edit Order" at bounding box center [427, 366] width 71 height 21
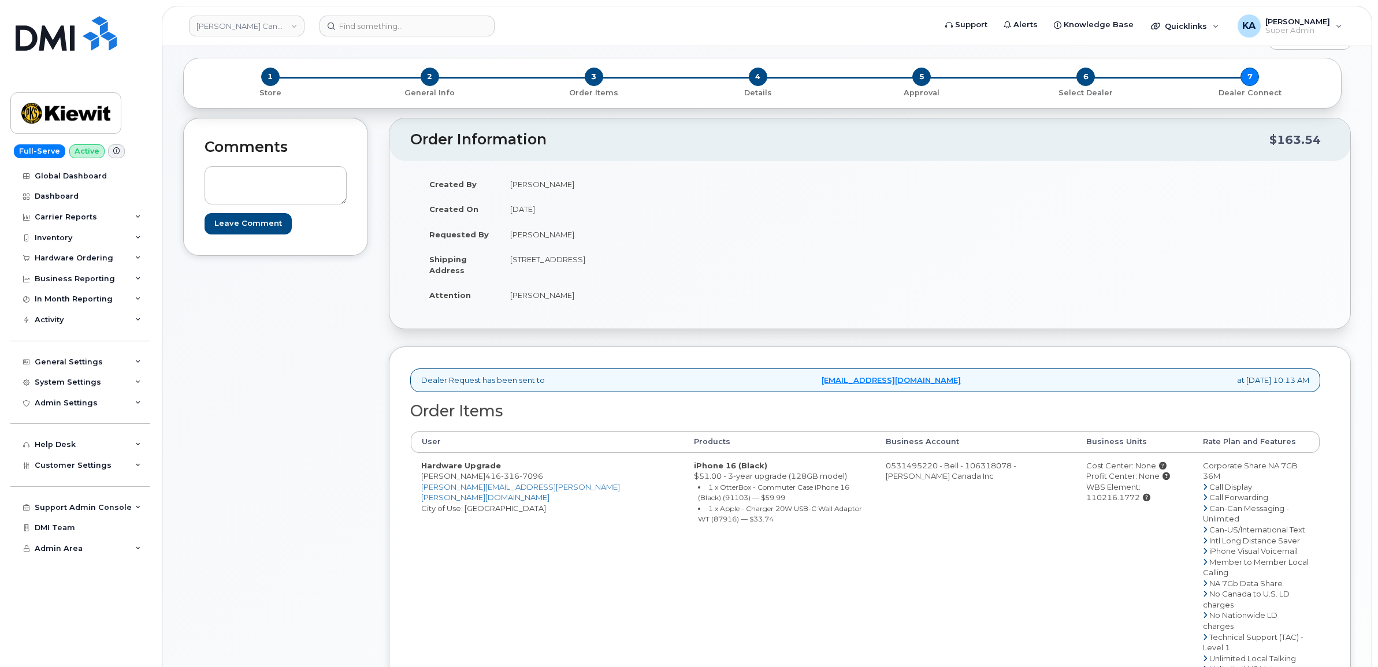
scroll to position [217, 0]
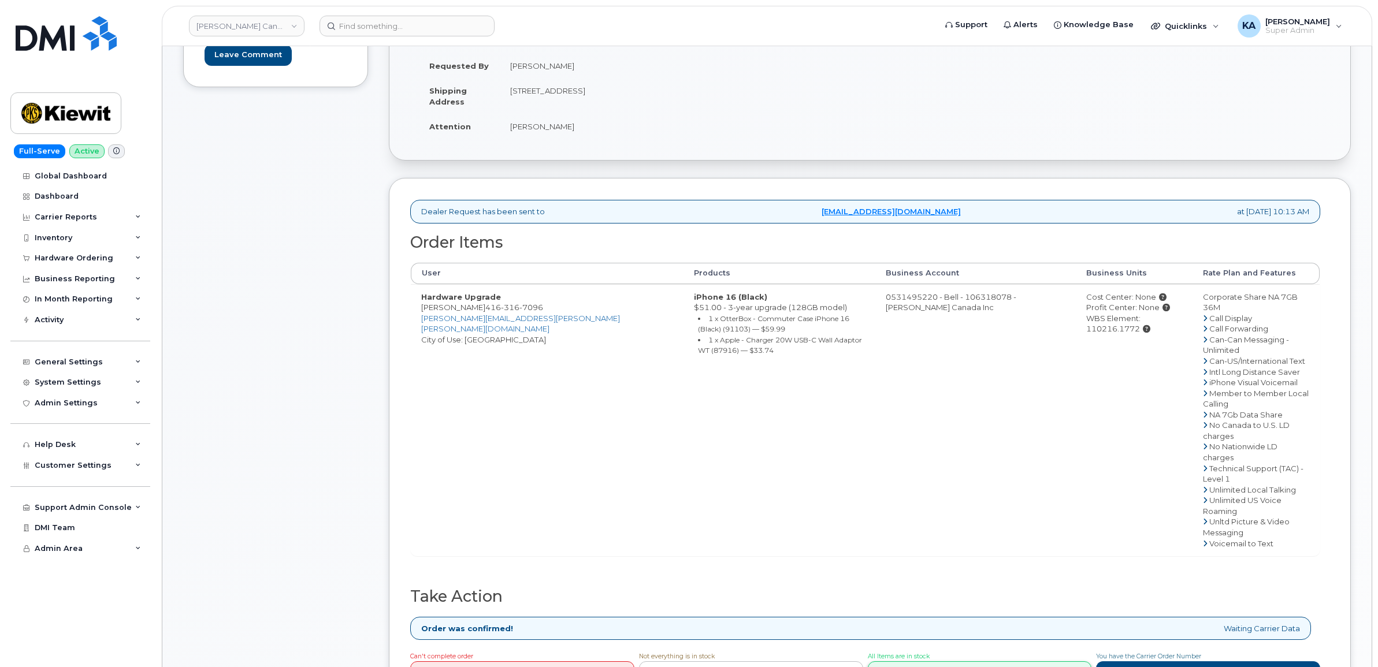
click at [966, 661] on link "Complete Order" at bounding box center [980, 671] width 224 height 21
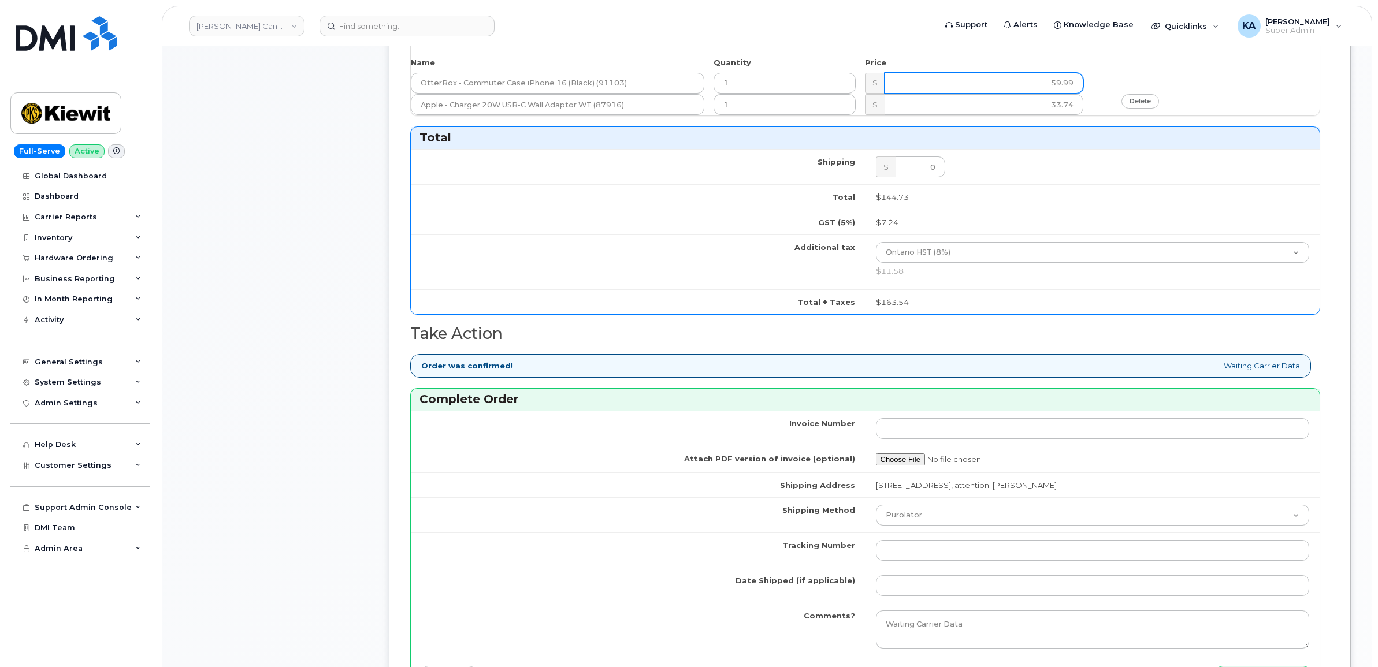
scroll to position [722, 0]
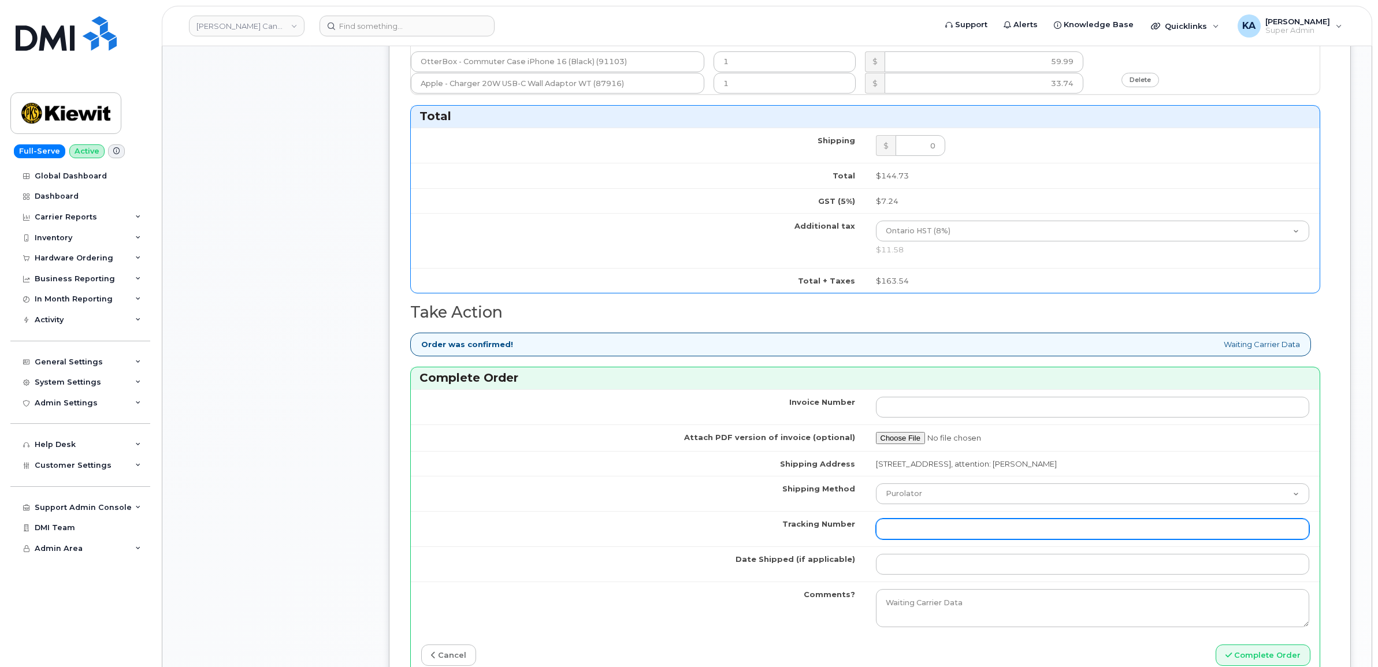
click at [922, 530] on input "Tracking Number" at bounding box center [1093, 529] width 434 height 21
paste input "520104447310"
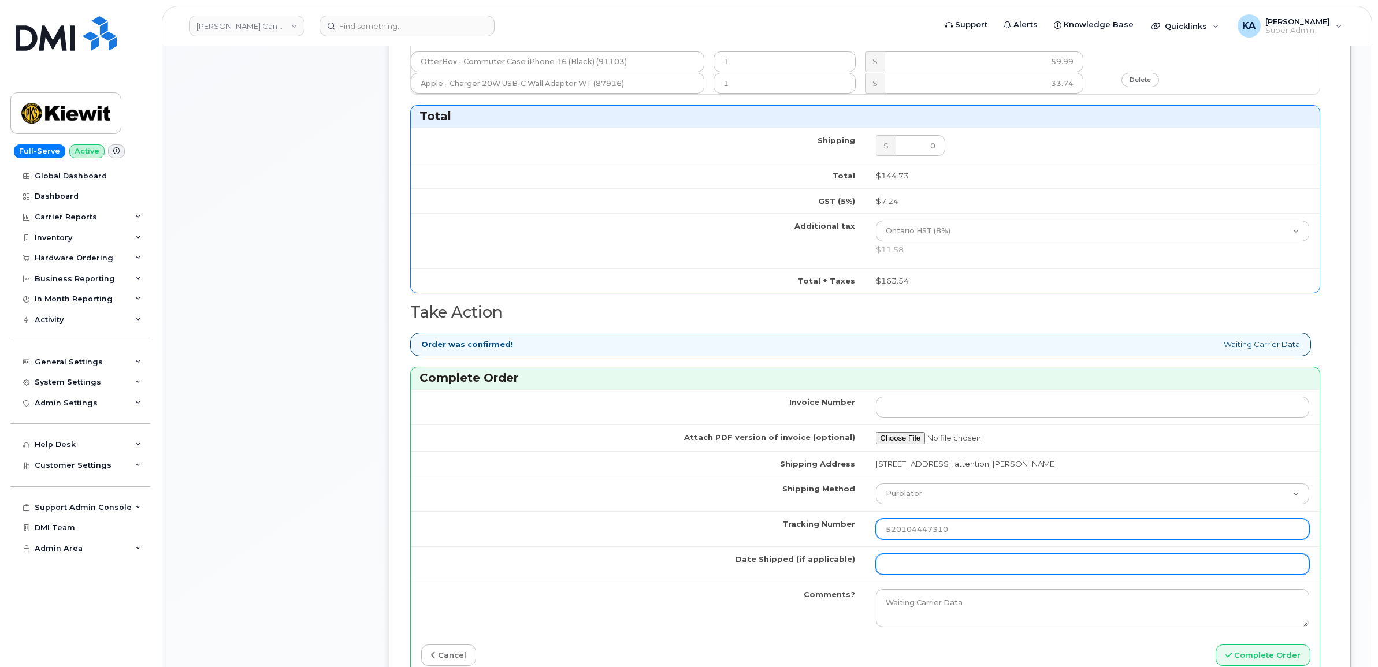
type input "520104447310"
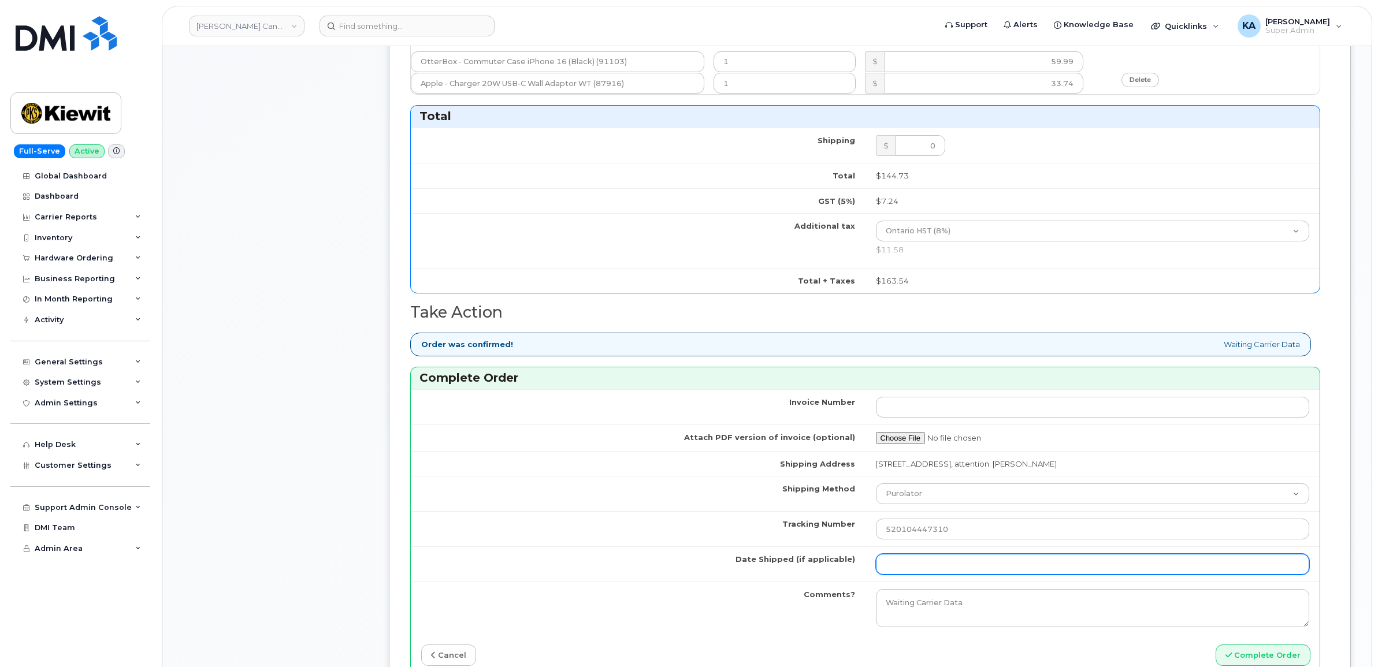
click at [914, 568] on input "Date Shipped (if applicable)" at bounding box center [1093, 564] width 434 height 21
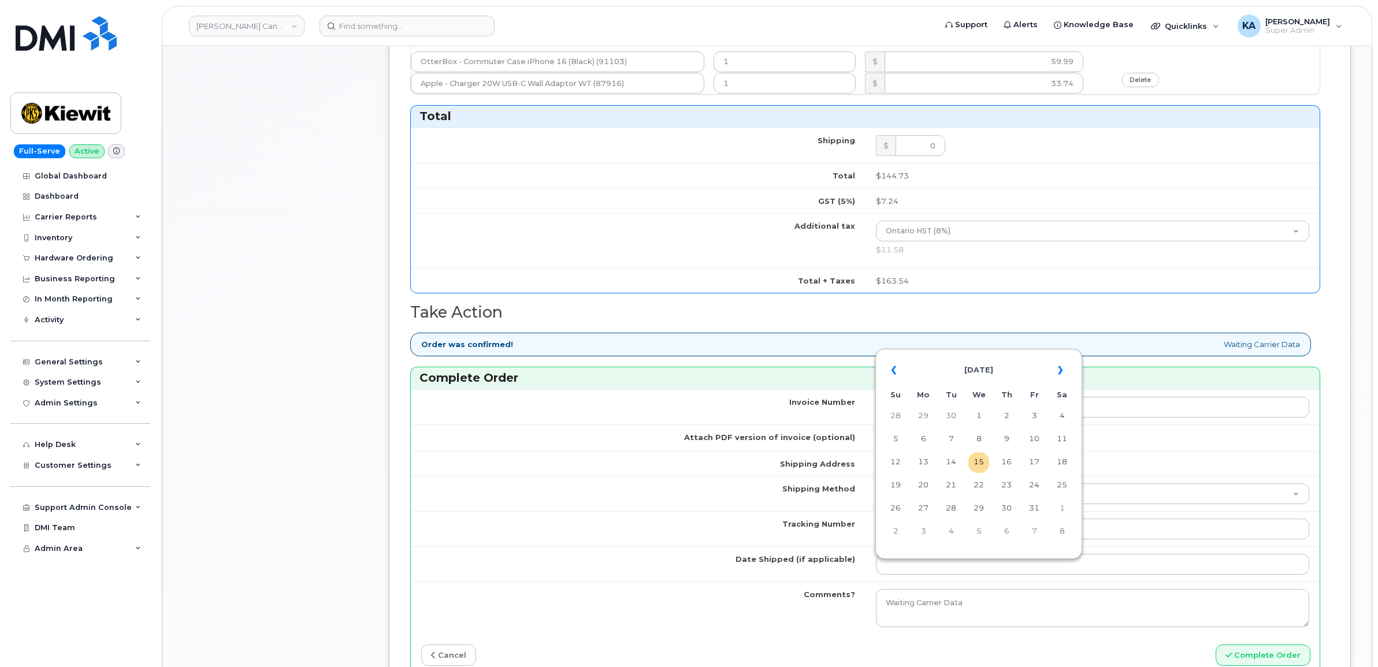
click at [949, 353] on table "« October 2025 » Su Mo Tu We Th Fr Sa 28 29 30 1 2 3 4 5 6 7 8 9 10 11 12 13 14…" at bounding box center [978, 451] width 201 height 198
click at [951, 460] on td "14" at bounding box center [950, 462] width 21 height 21
type input "[DATE]"
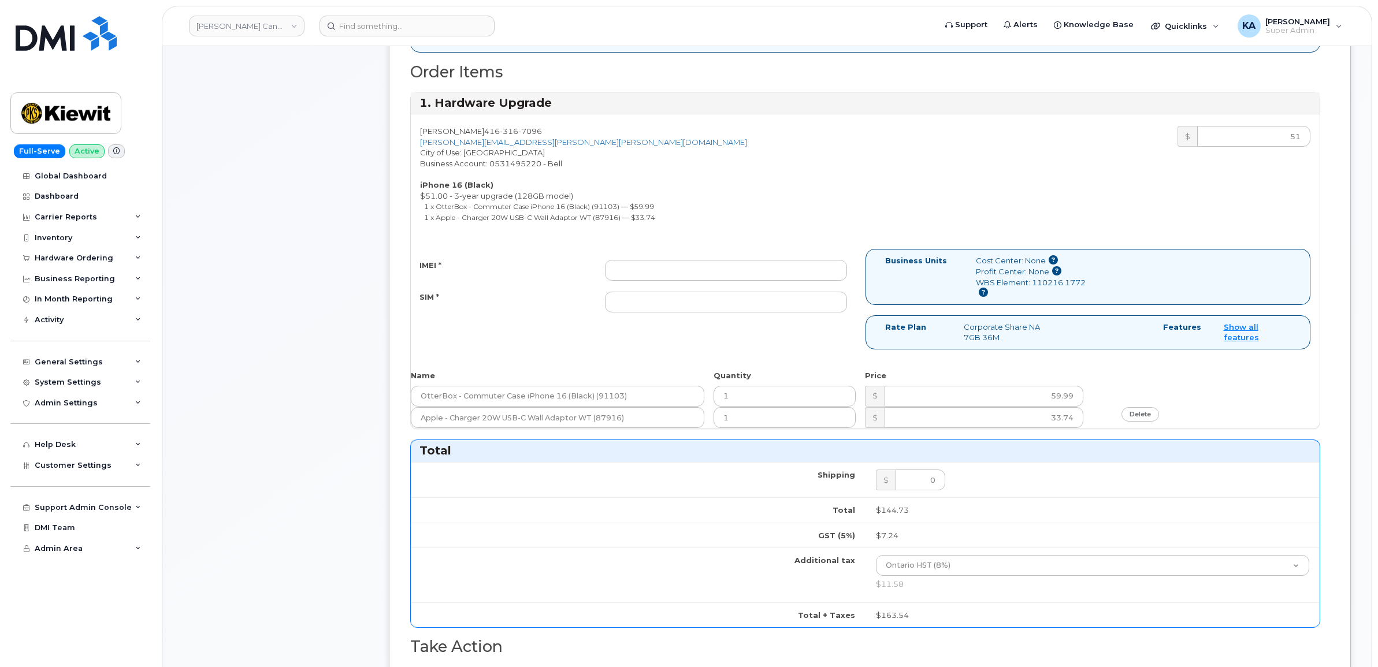
scroll to position [361, 0]
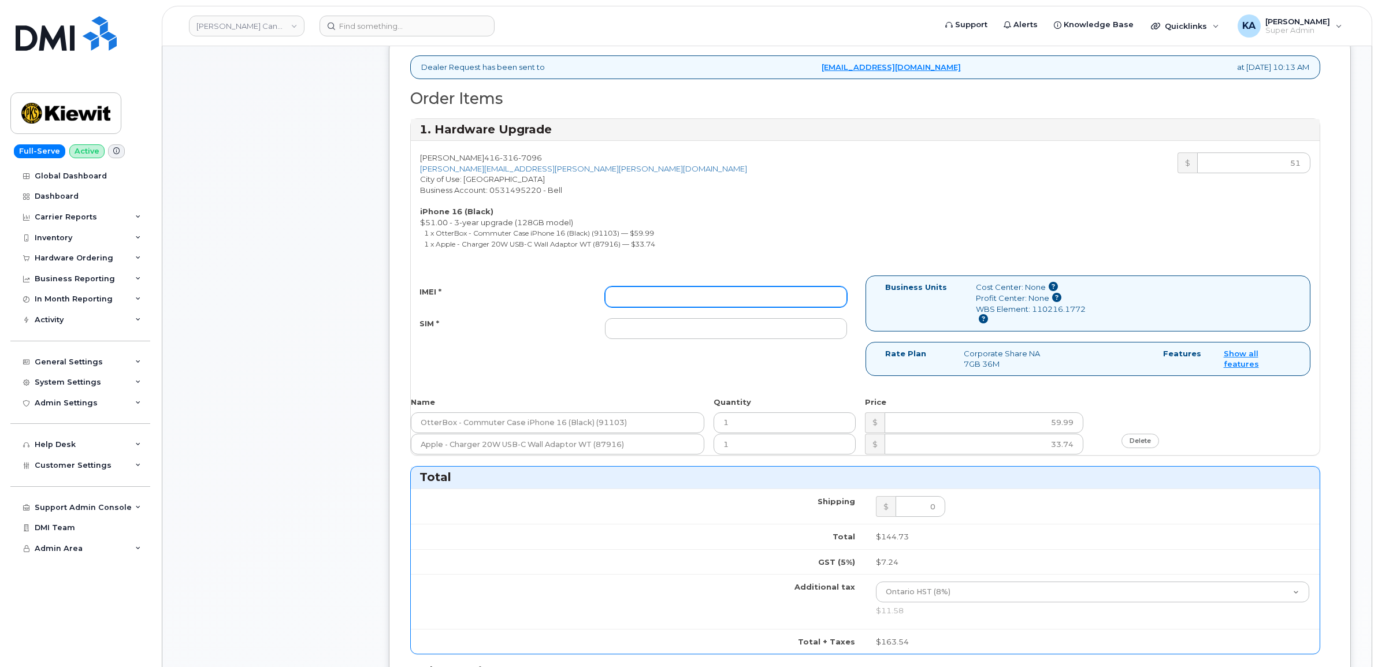
click at [782, 301] on input "IMEI *" at bounding box center [726, 297] width 242 height 21
paste input "355250940720453"
type input "355250940720453"
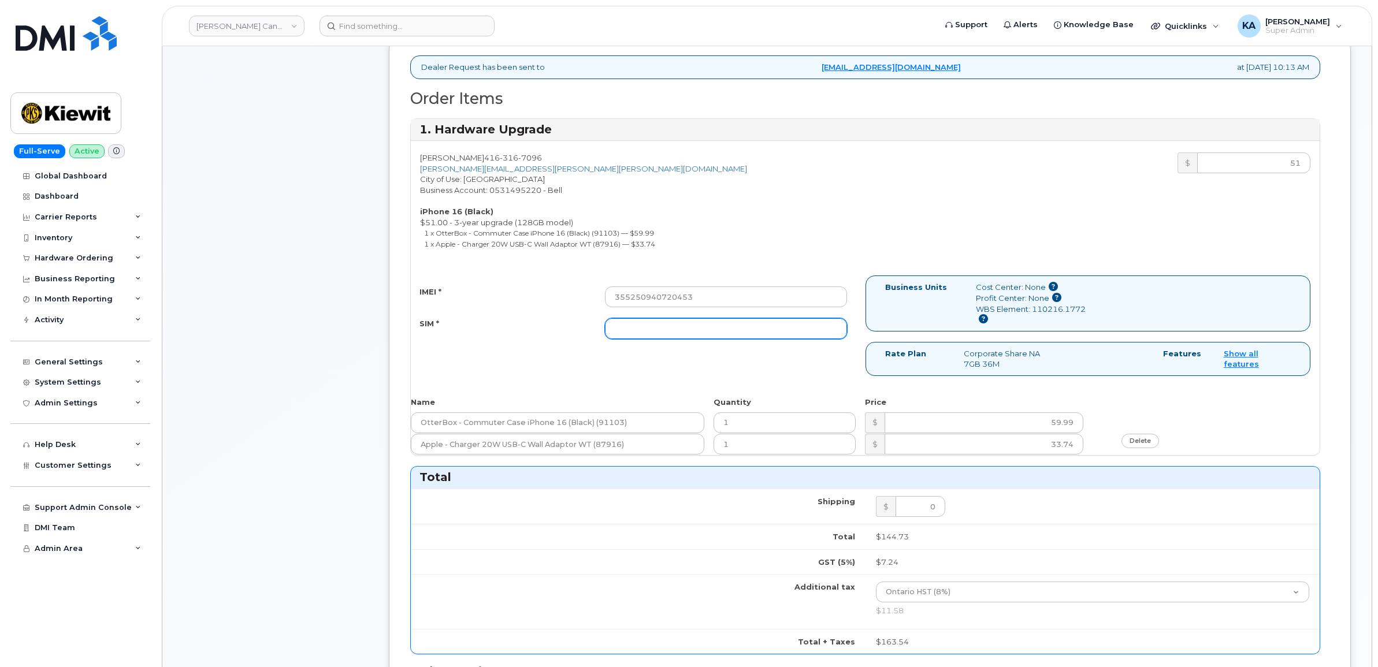
click at [734, 334] on input "SIM *" at bounding box center [726, 328] width 242 height 21
paste input "89302610207413887933"
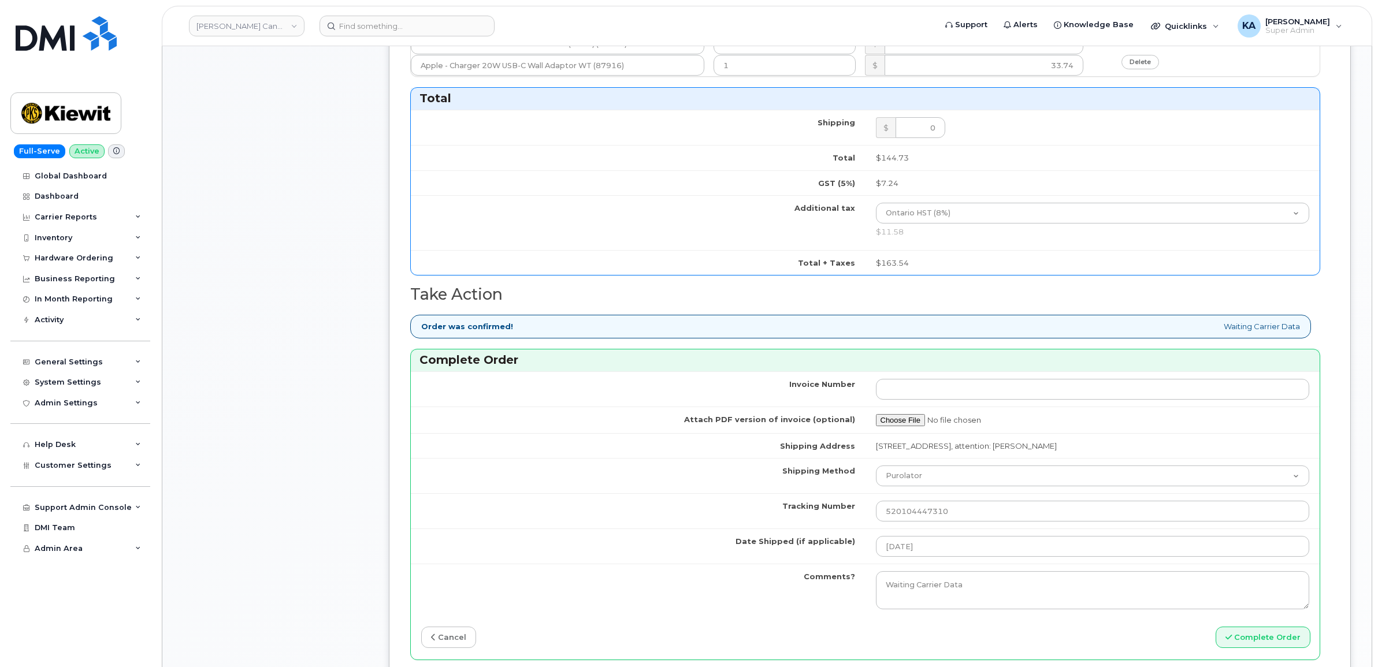
scroll to position [867, 0]
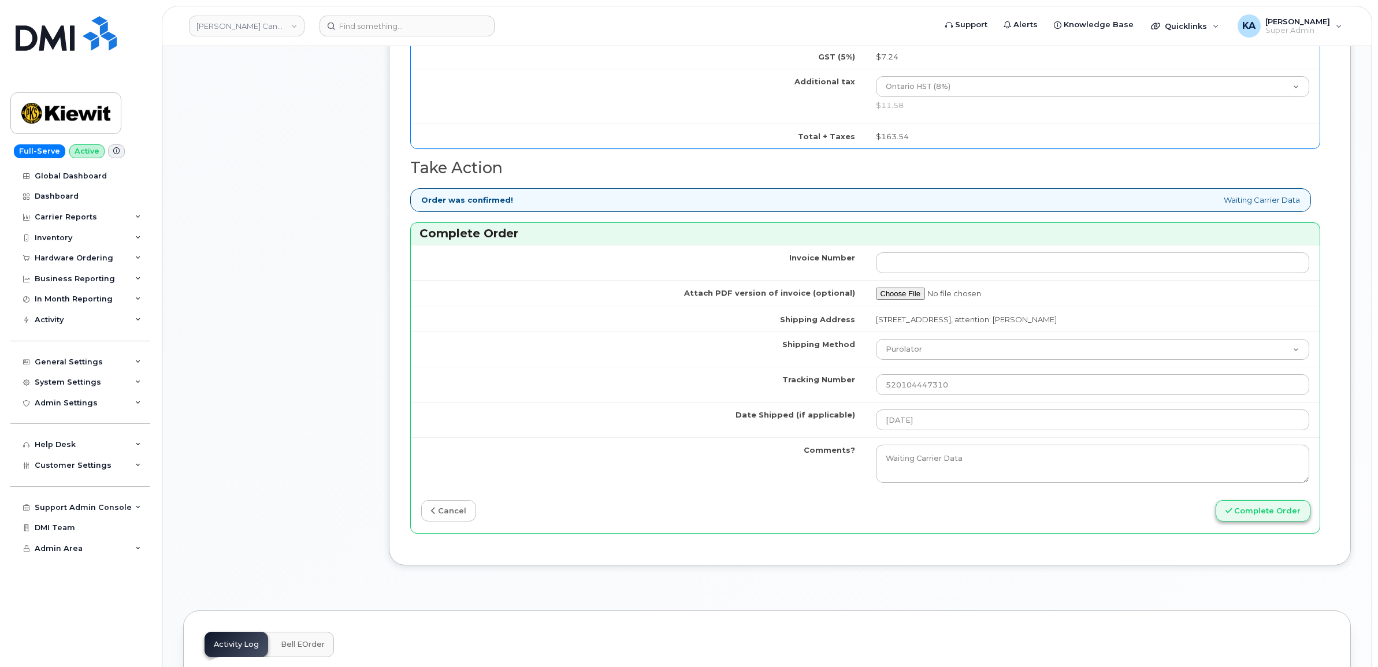
type input "89302610207413887933"
click at [1245, 513] on button "Complete Order" at bounding box center [1262, 510] width 95 height 21
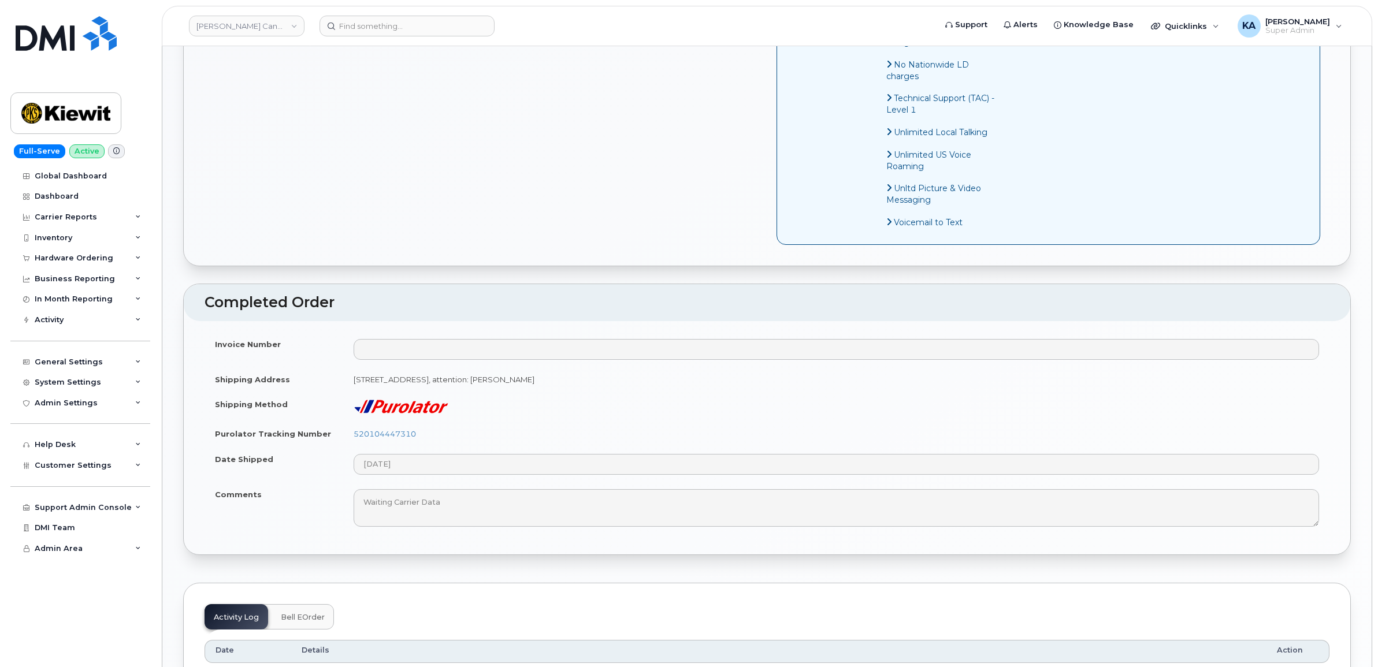
scroll to position [794, 0]
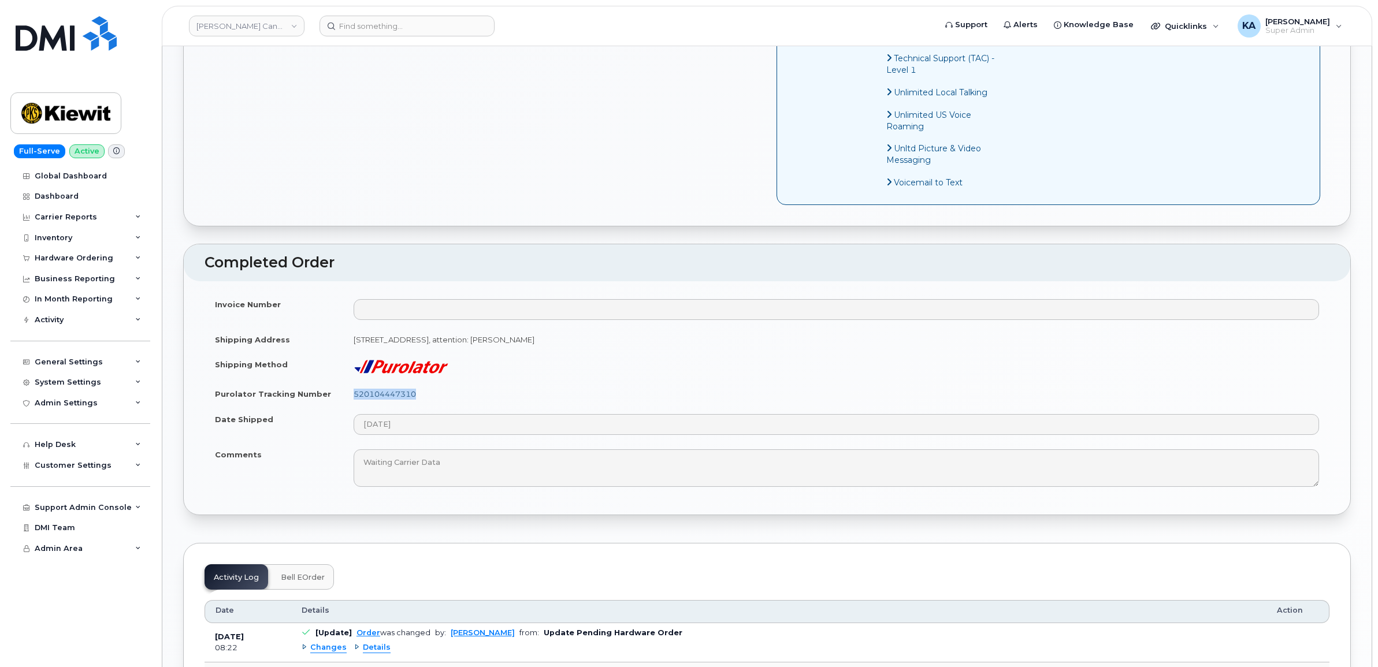
drag, startPoint x: 423, startPoint y: 410, endPoint x: 354, endPoint y: 411, distance: 69.3
click at [354, 407] on td "520104447310" at bounding box center [836, 393] width 986 height 25
copy link "520104447310"
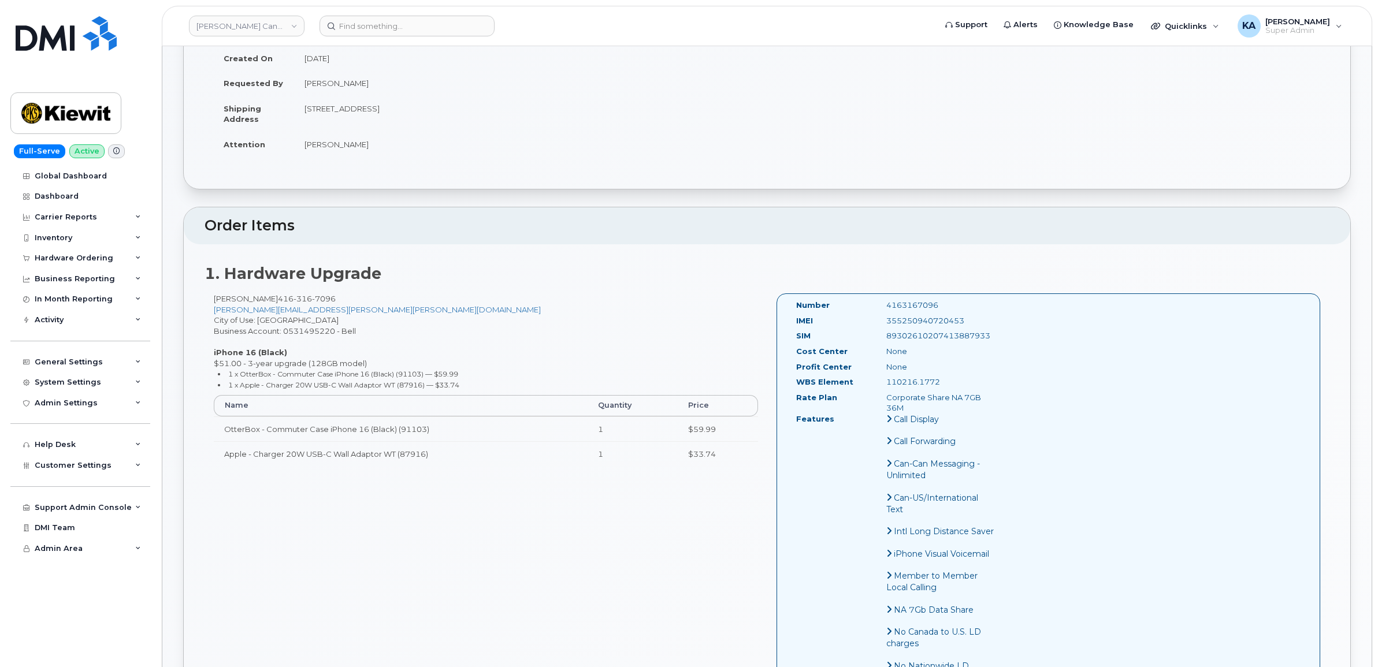
scroll to position [144, 0]
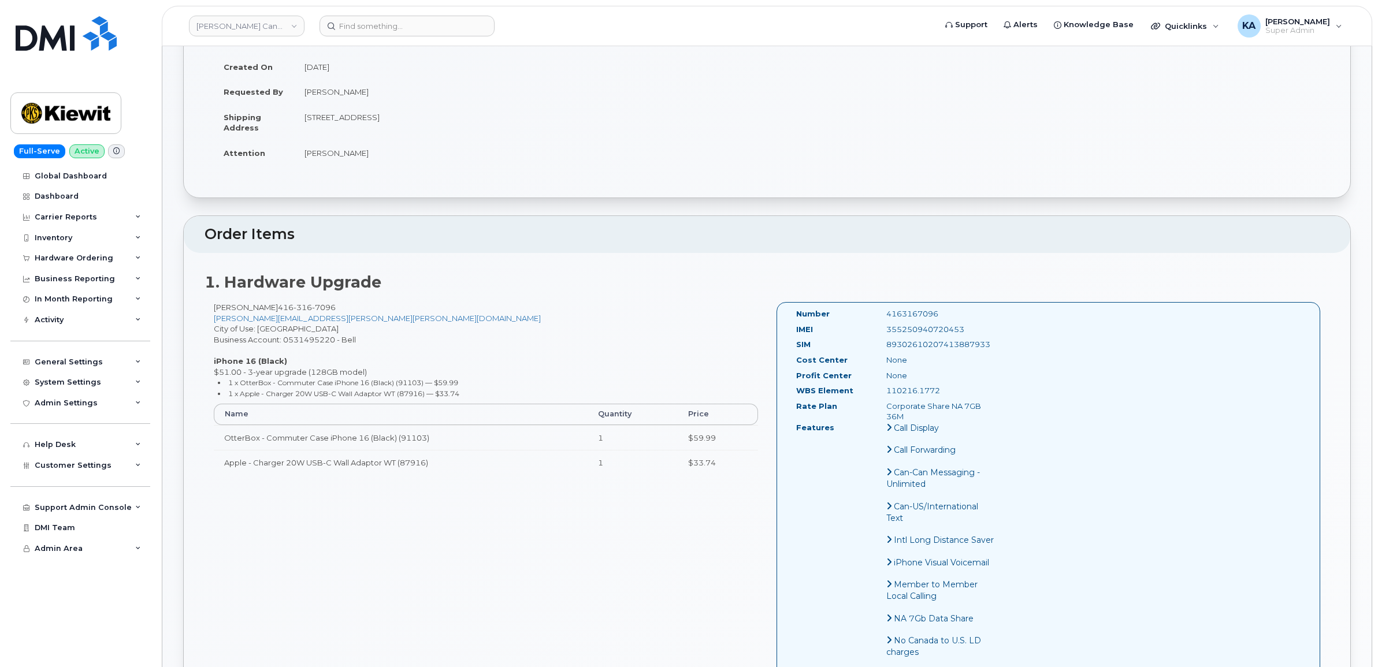
drag, startPoint x: 968, startPoint y: 328, endPoint x: 884, endPoint y: 330, distance: 84.4
click at [884, 330] on div "355250940720453" at bounding box center [940, 329] width 127 height 11
copy div "355250940720453"
drag, startPoint x: 950, startPoint y: 312, endPoint x: 873, endPoint y: 311, distance: 76.8
click at [873, 311] on div "Number 4163167096" at bounding box center [895, 316] width 217 height 16
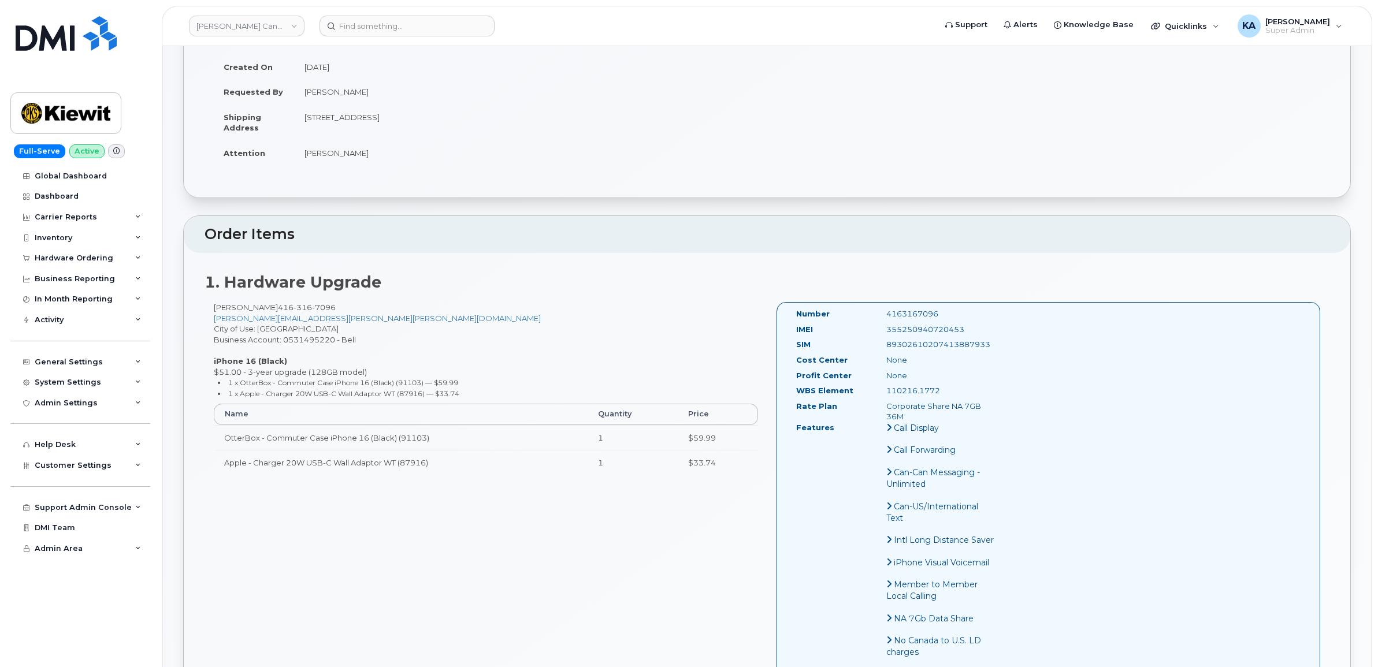
copy div "4163167096"
drag, startPoint x: 790, startPoint y: 312, endPoint x: 986, endPoint y: 415, distance: 221.2
click at [986, 415] on div "Number 4163167096 IMEI 355250940720453 SIM 89302610207413887933 Cost Center Non…" at bounding box center [895, 578] width 217 height 540
copy div "Number 4163167096 IMEI 355250940720453 SIM 89302610207413887933 Cost Center Non…"
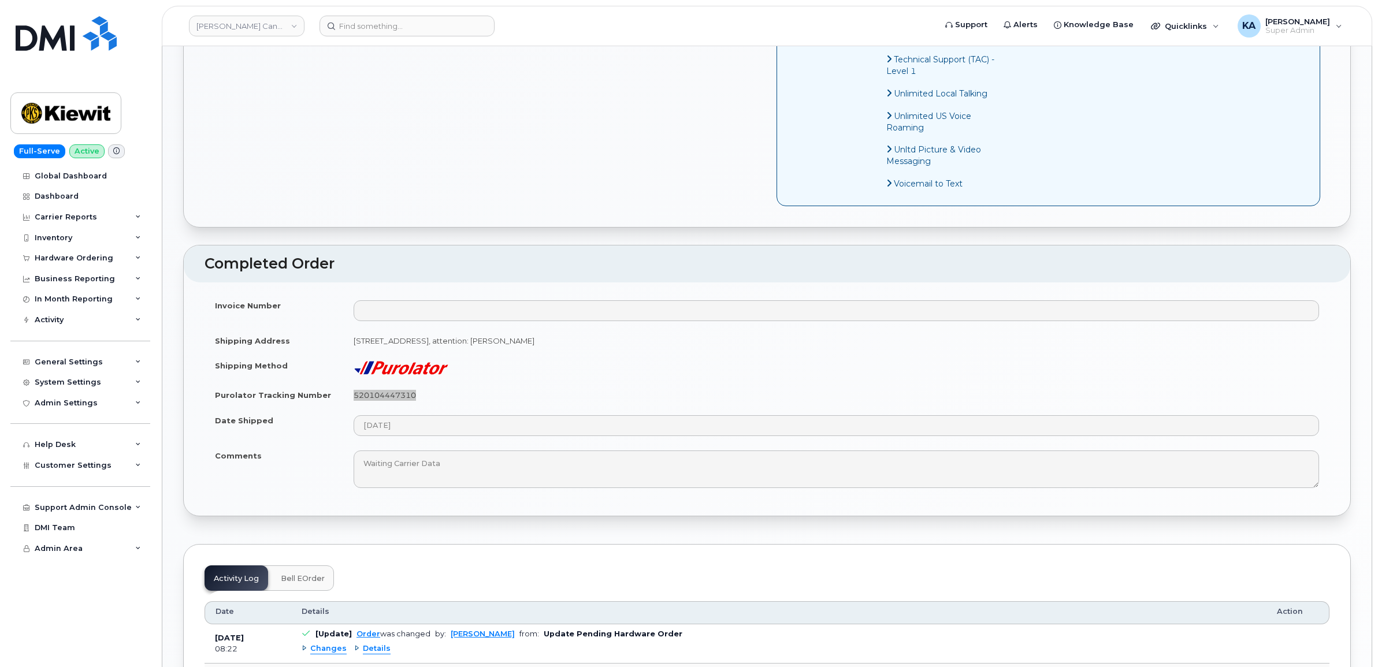
scroll to position [794, 0]
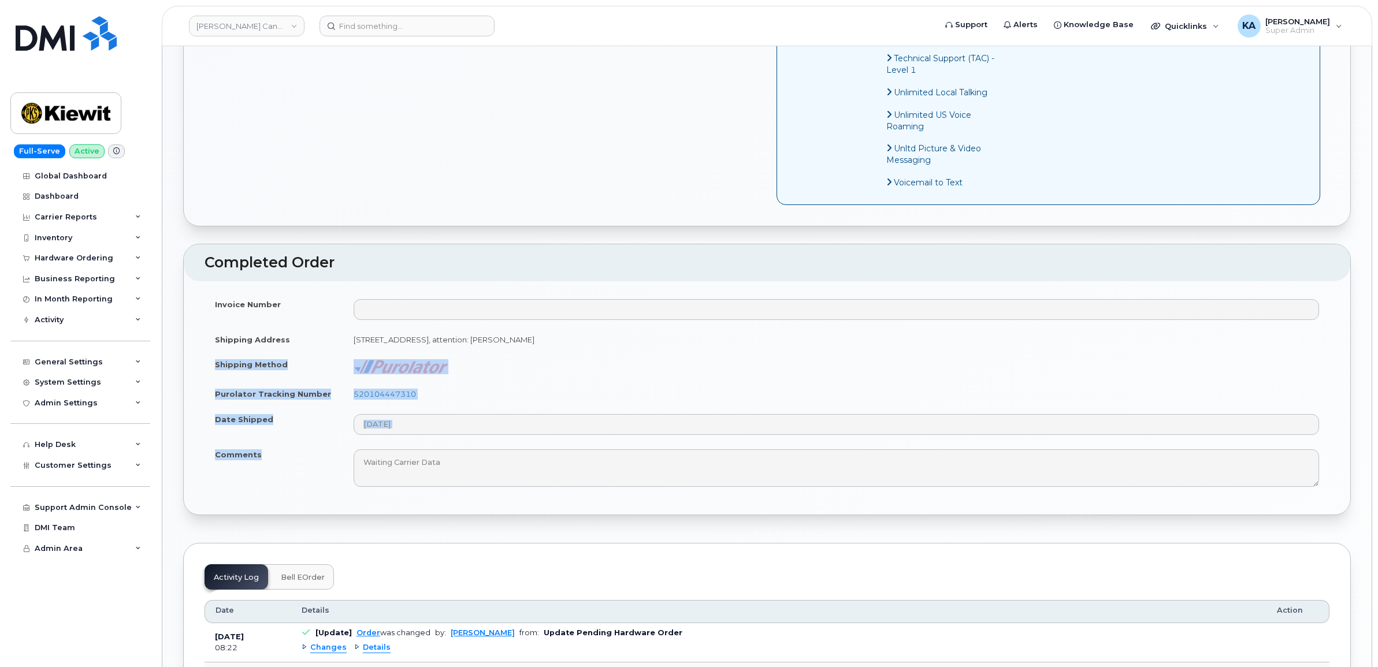
drag, startPoint x: 214, startPoint y: 379, endPoint x: 272, endPoint y: 475, distance: 112.1
click at [272, 475] on tbody "Invoice Number Shipping Address 1-1425 North Service Rd E OAKVILLE ON L6H 1A7 C…" at bounding box center [766, 393] width 1125 height 203
copy tbody "Shipping Method Purolator Tracking Number 520104447310 Date Shipped Comments"
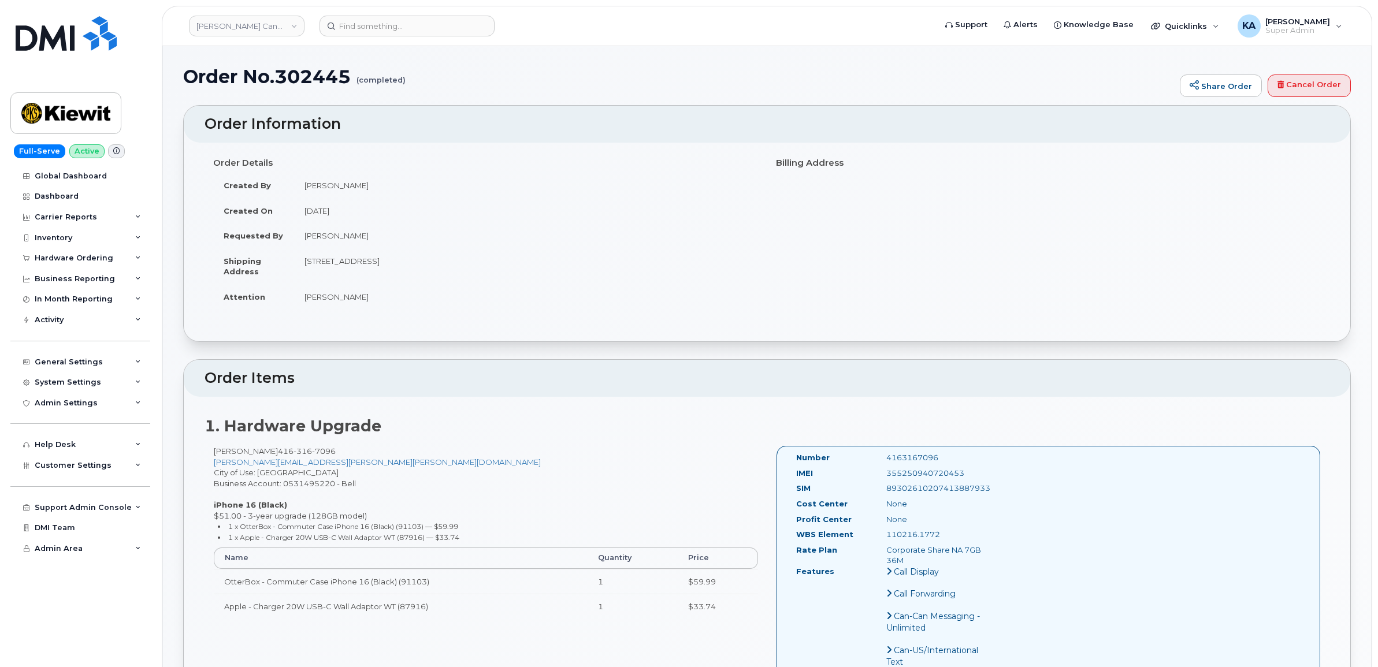
scroll to position [0, 0]
click at [61, 256] on div "Hardware Ordering" at bounding box center [74, 258] width 79 height 9
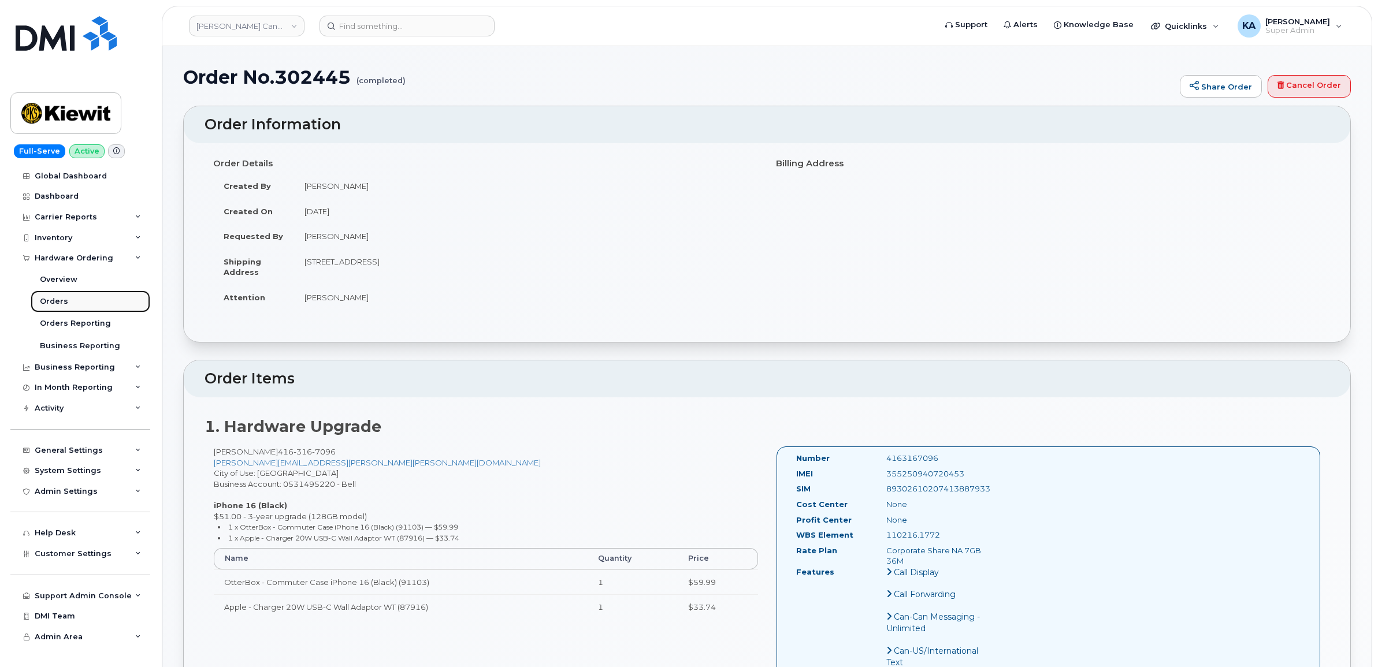
click at [51, 300] on div "Orders" at bounding box center [54, 301] width 28 height 10
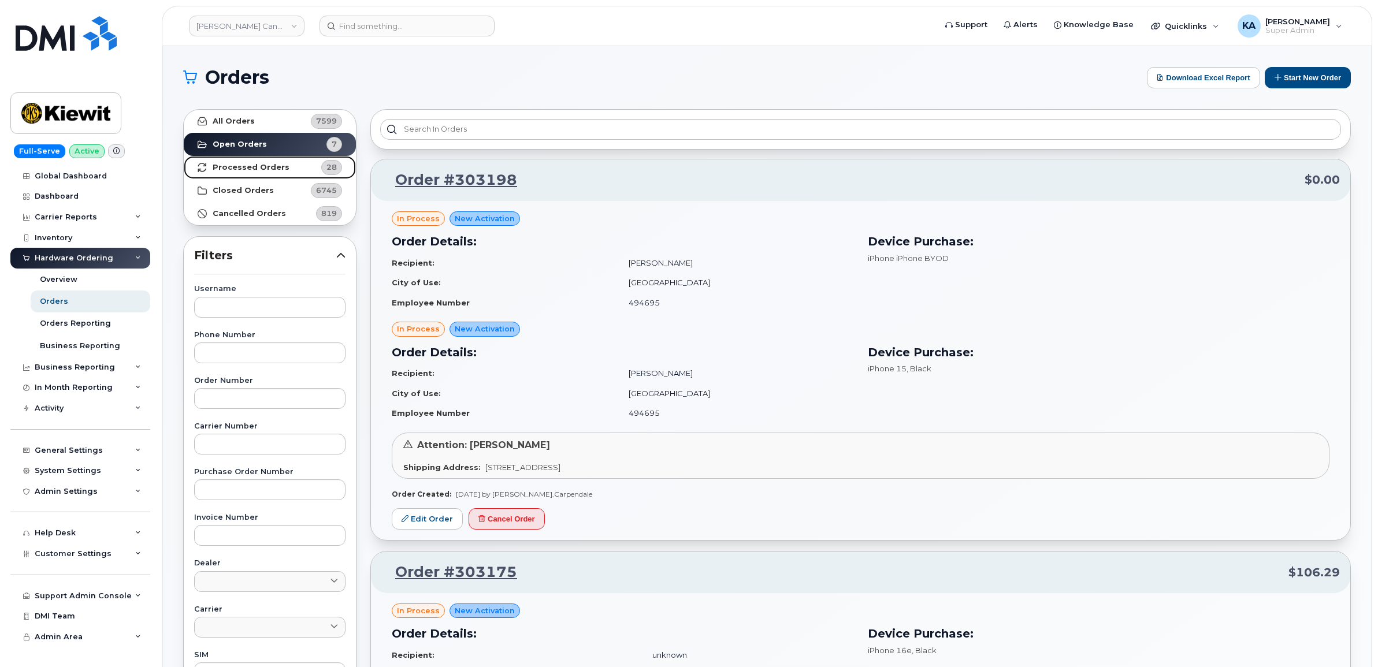
click at [229, 168] on strong "Processed Orders" at bounding box center [251, 167] width 77 height 9
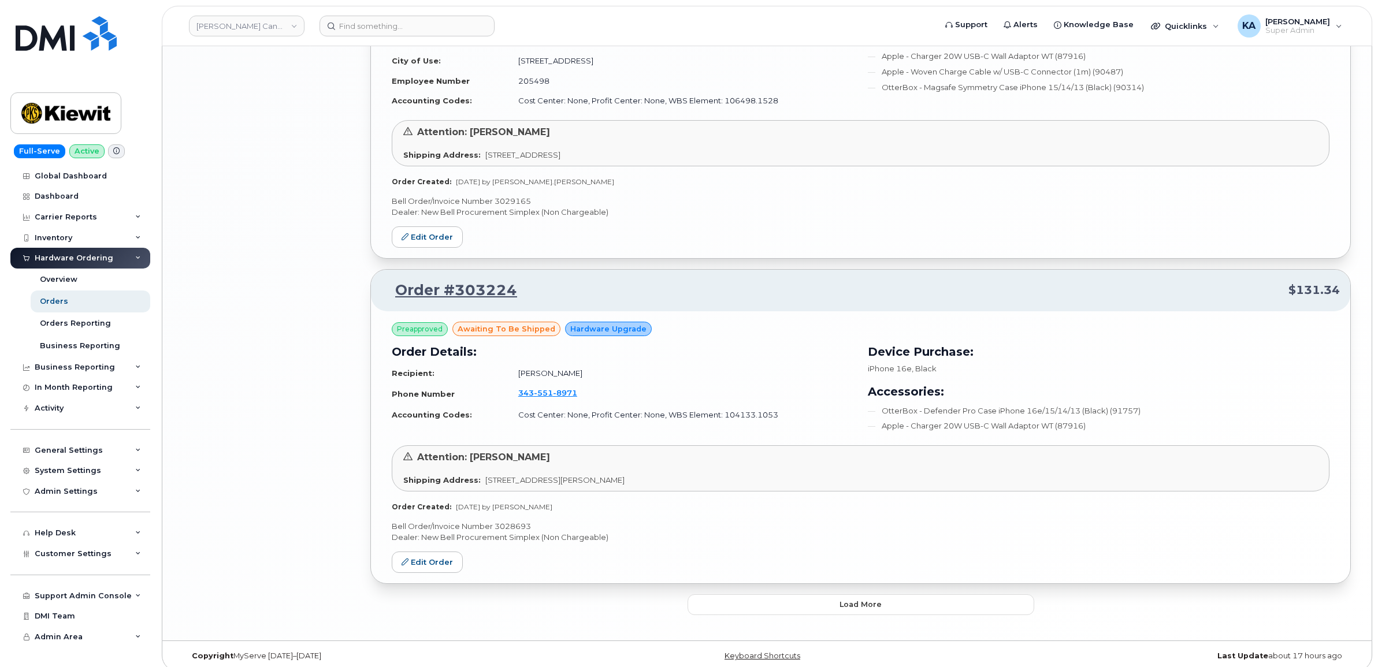
scroll to position [2263, 0]
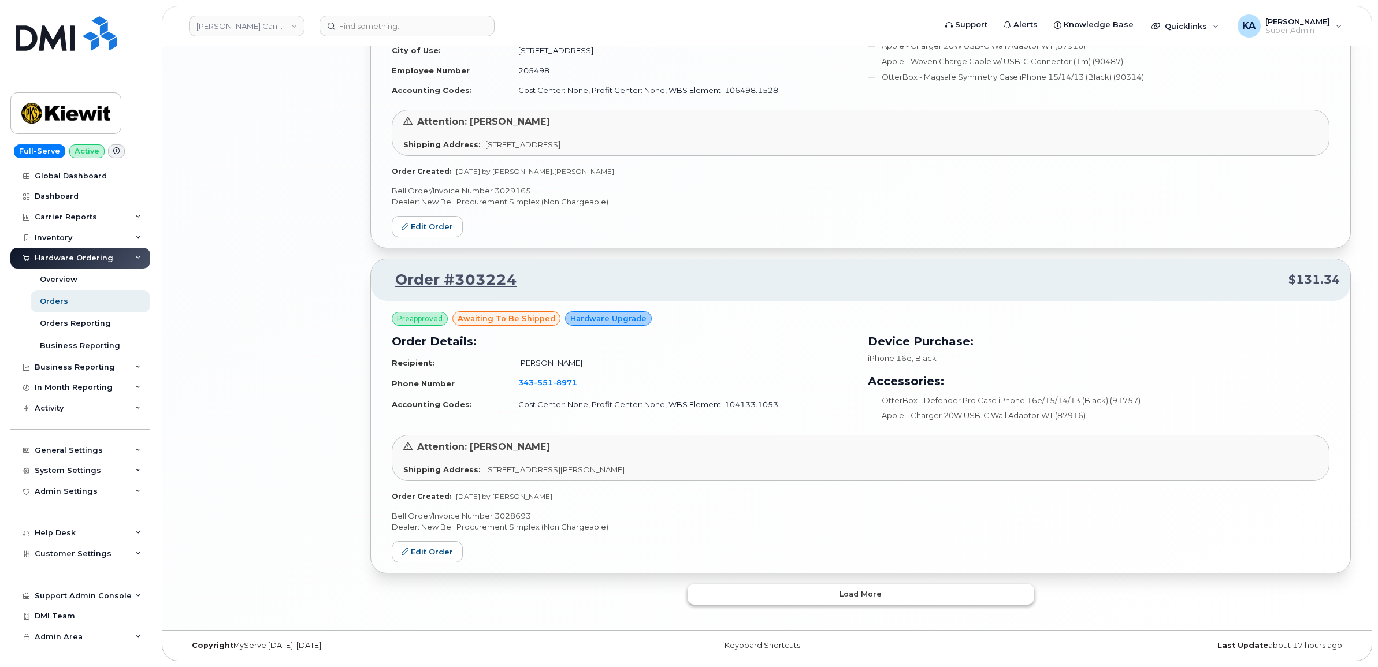
click at [763, 593] on button "Load more" at bounding box center [860, 594] width 347 height 21
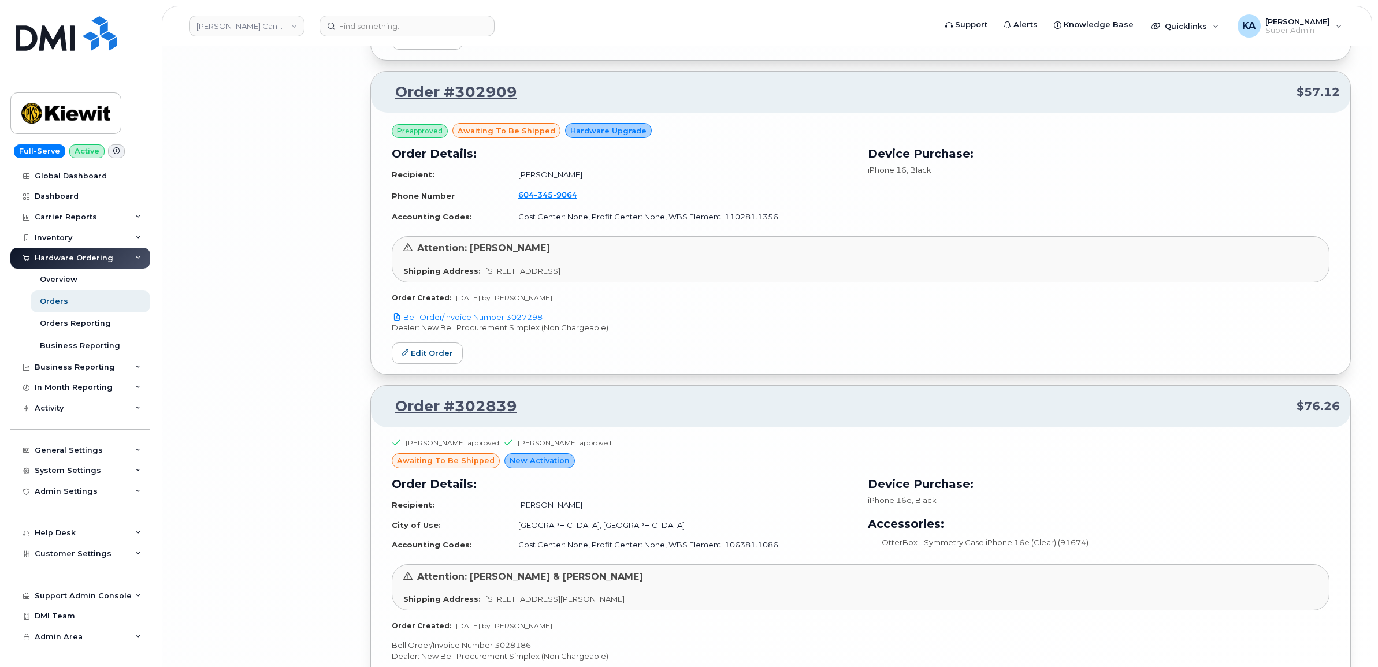
scroll to position [4844, 0]
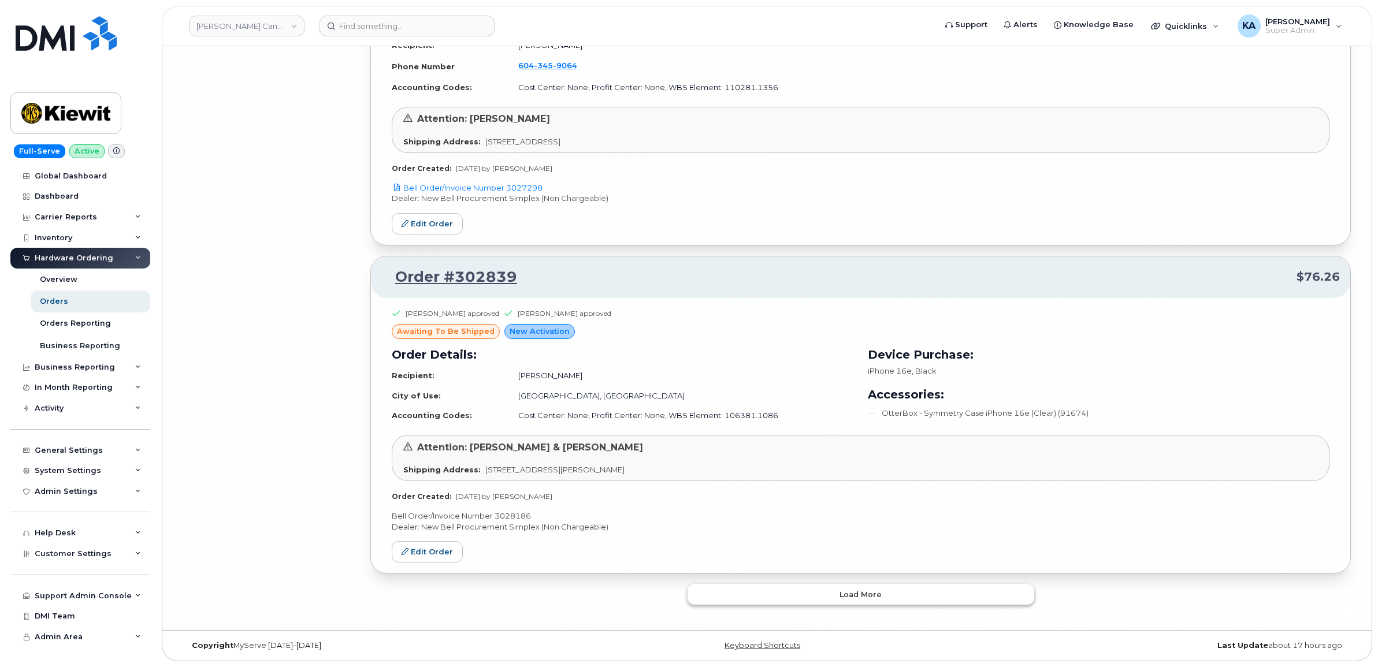
click at [798, 594] on button "Load more" at bounding box center [860, 594] width 347 height 21
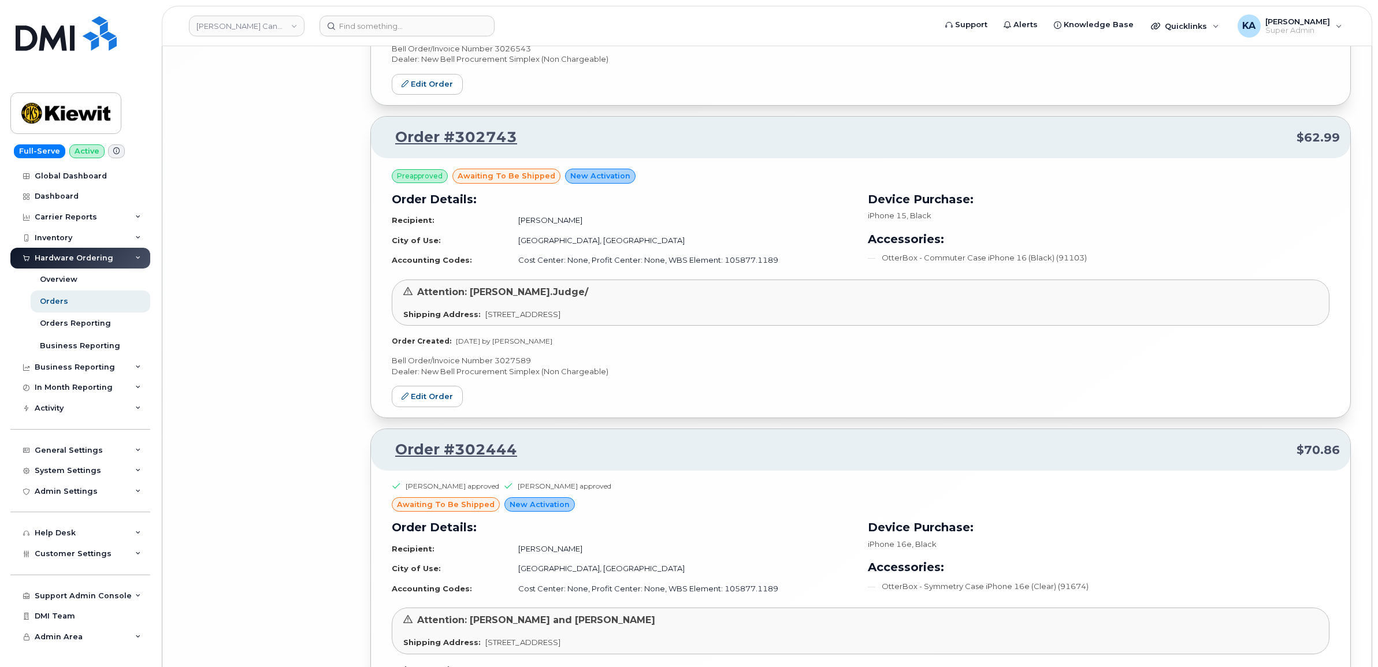
scroll to position [7155, 0]
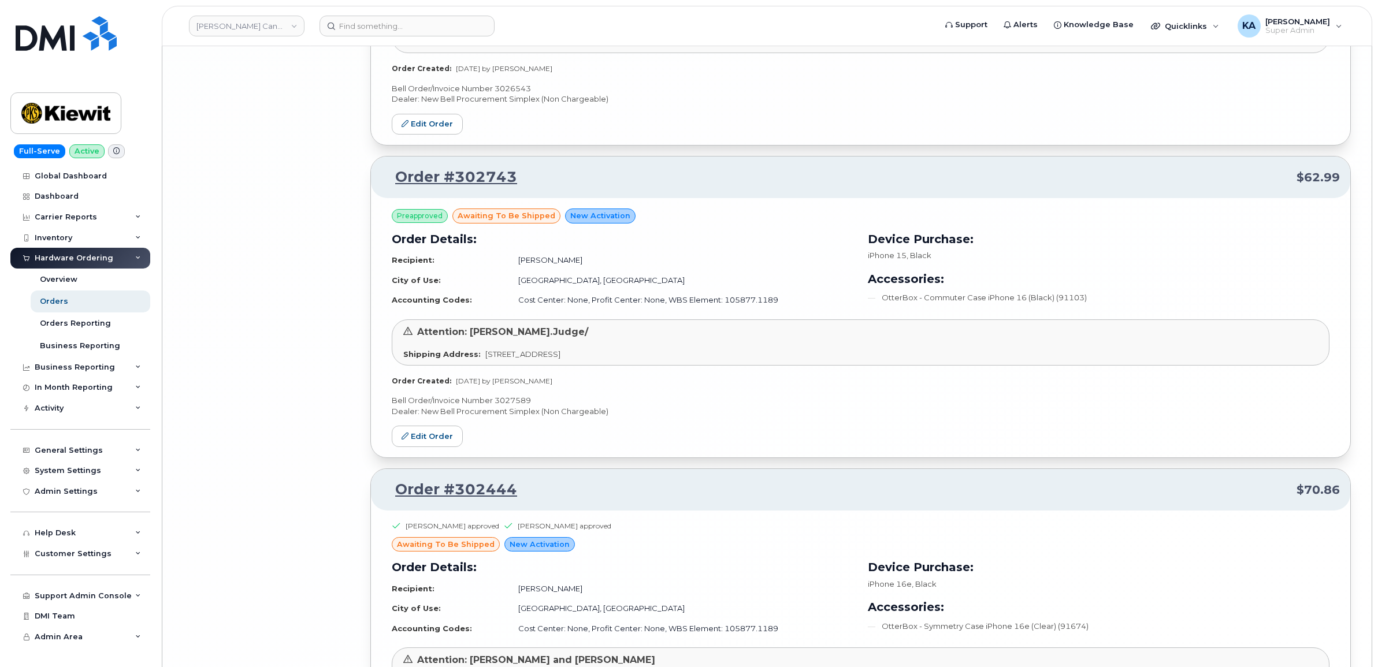
click at [512, 406] on p "Bell Order/Invoice Number 3027589" at bounding box center [861, 400] width 938 height 11
copy p "3027589"
click at [419, 443] on link "Edit Order" at bounding box center [427, 436] width 71 height 21
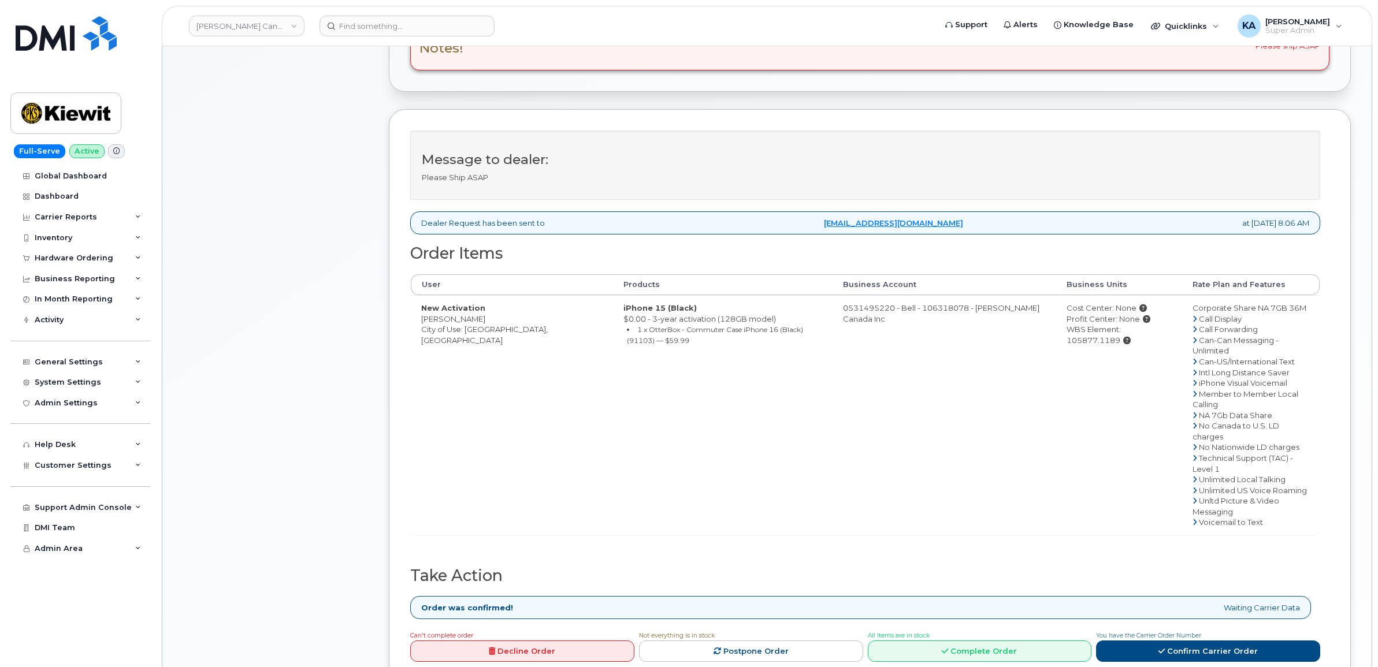
scroll to position [361, 0]
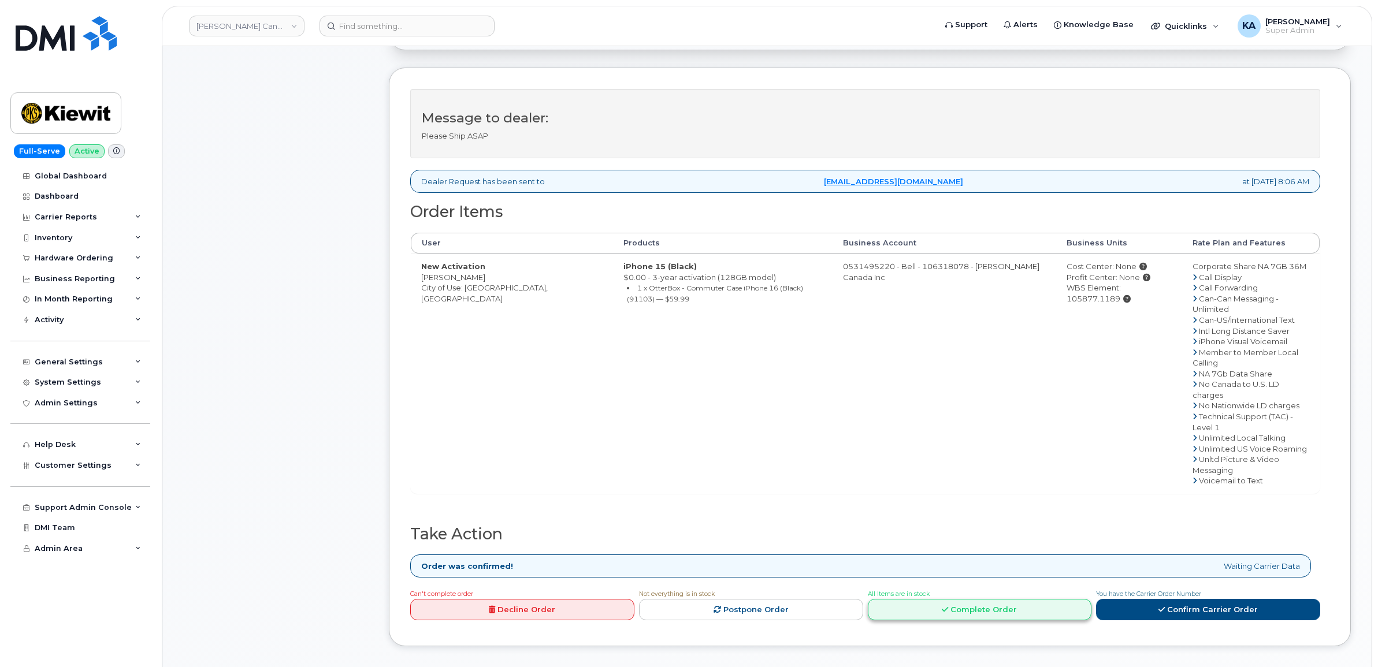
click at [996, 599] on link "Complete Order" at bounding box center [980, 609] width 224 height 21
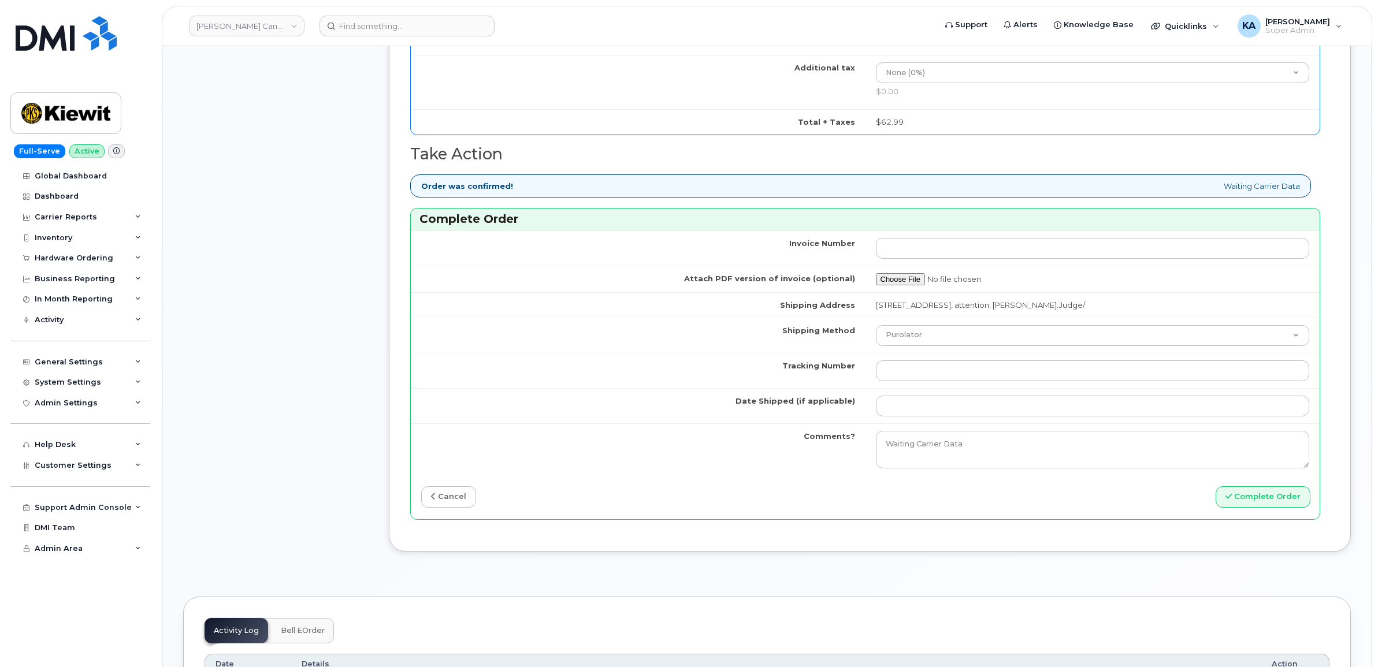
scroll to position [939, 0]
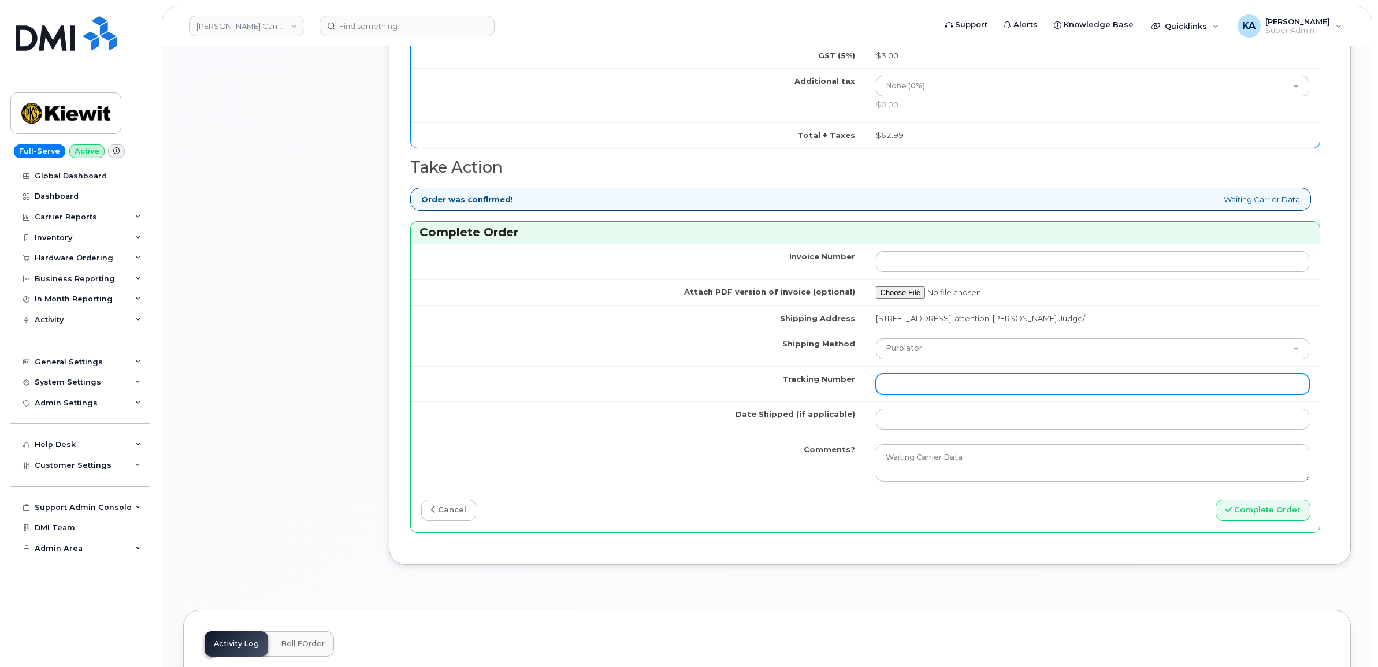
click at [926, 385] on input "Tracking Number" at bounding box center [1093, 384] width 434 height 21
paste input "520104541914"
type input "520104541914"
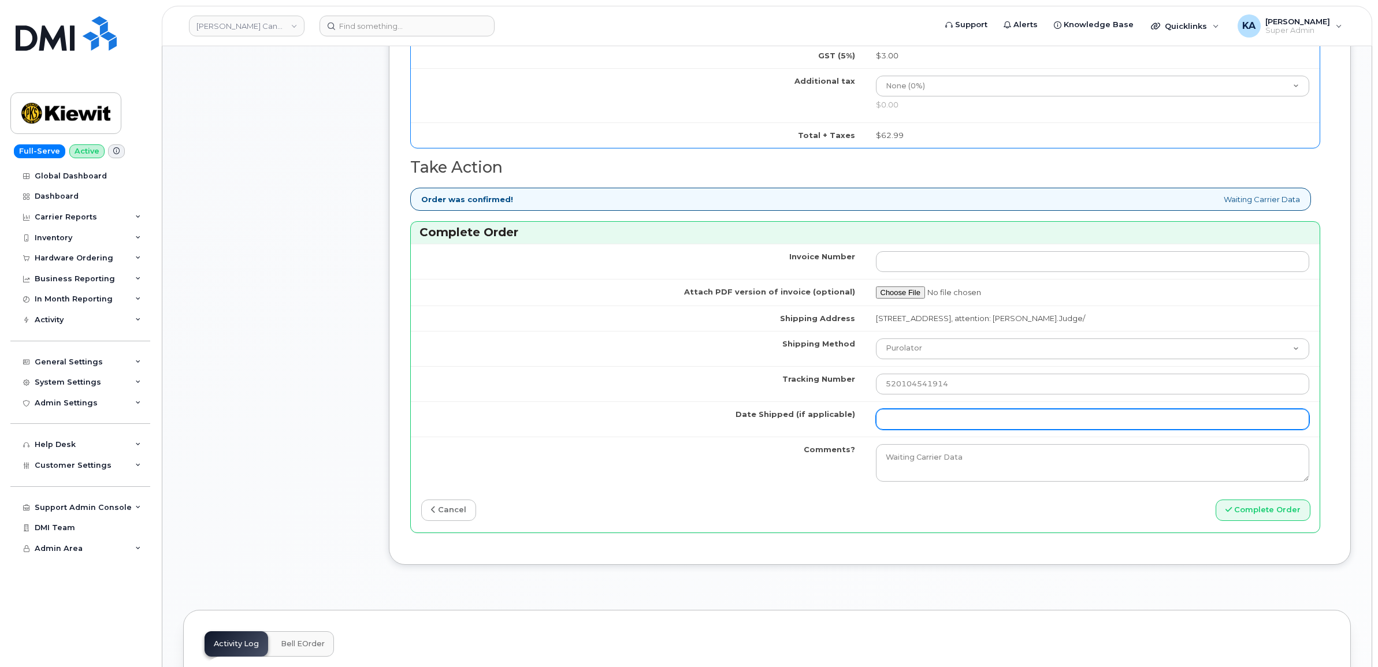
click at [919, 420] on input "Date Shipped (if applicable)" at bounding box center [1093, 419] width 434 height 21
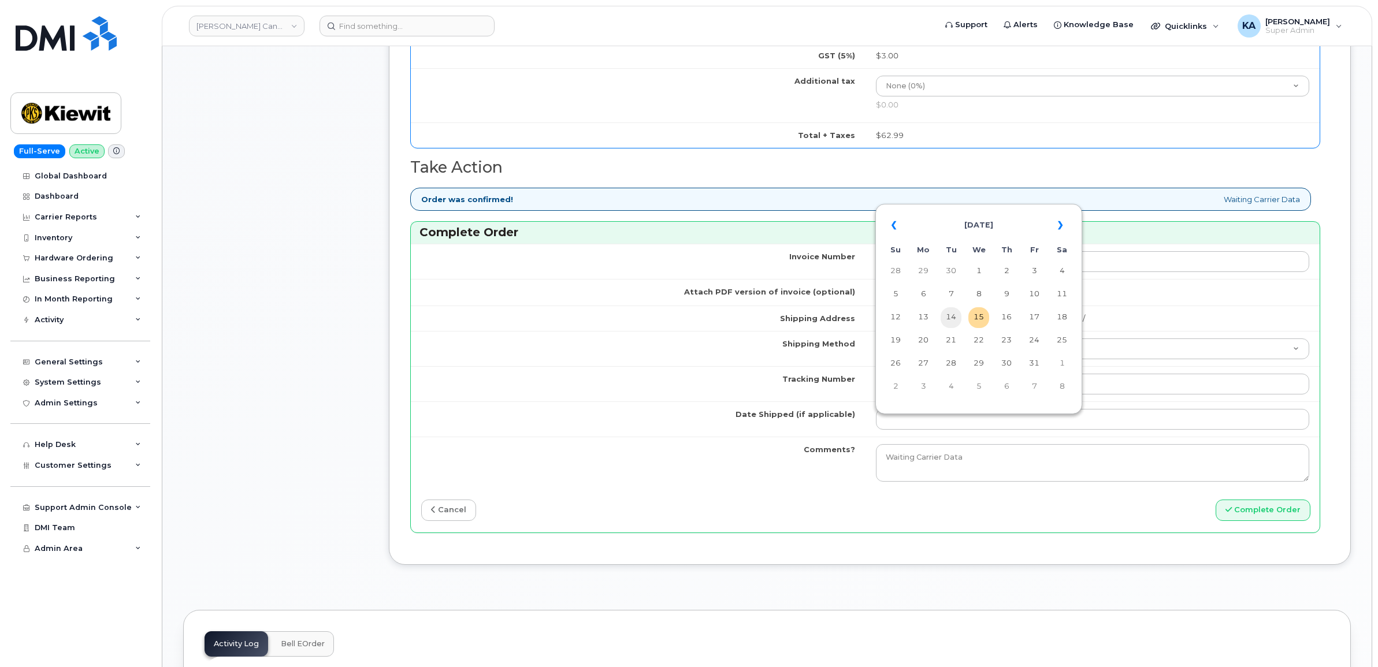
click at [952, 314] on td "14" at bounding box center [950, 317] width 21 height 21
type input "[DATE]"
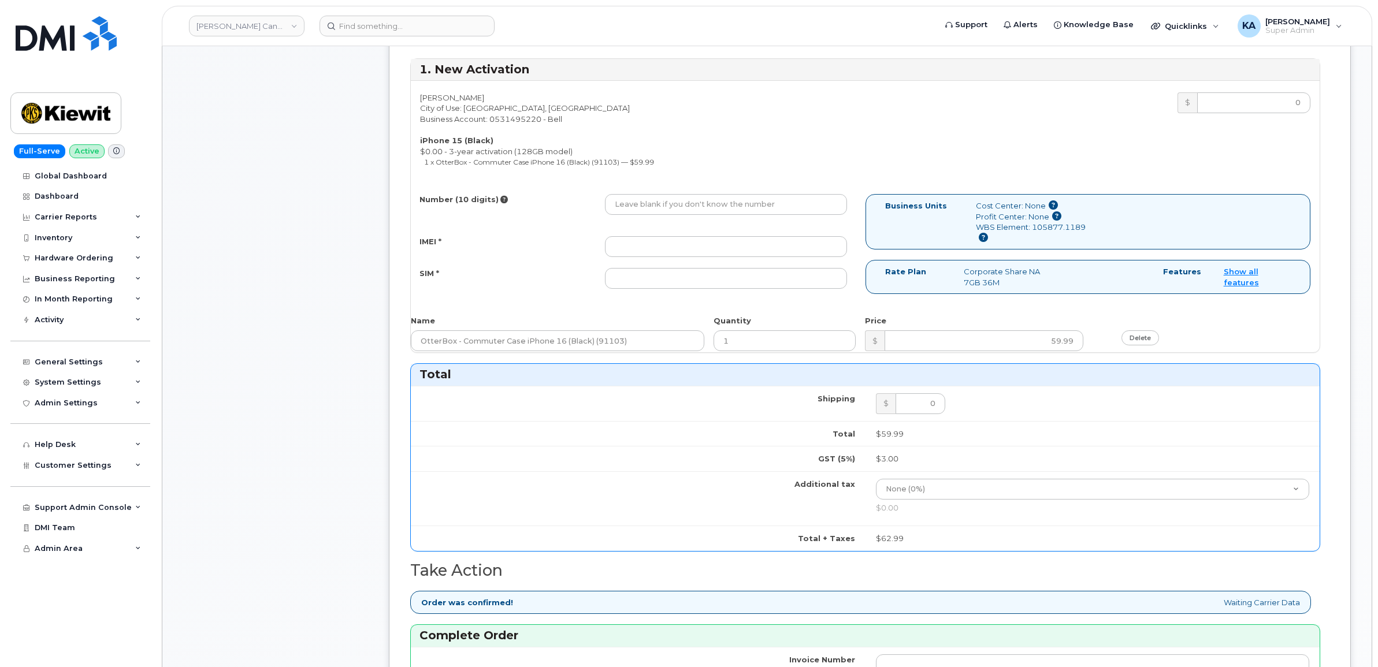
scroll to position [505, 0]
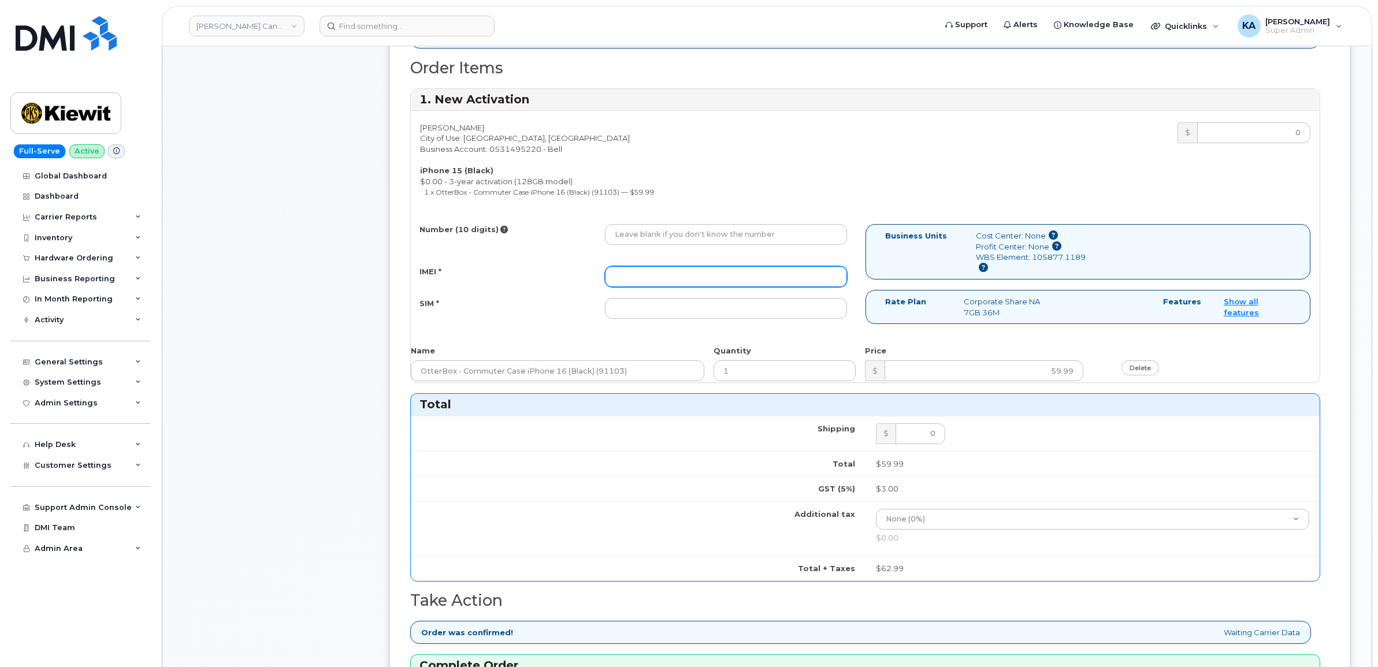
click at [737, 278] on input "IMEI *" at bounding box center [726, 276] width 242 height 21
paste input "354743528762807"
type input "354743528762807"
click at [685, 308] on input "SIM *" at bounding box center [726, 308] width 242 height 21
paste input "89302610207734316711"
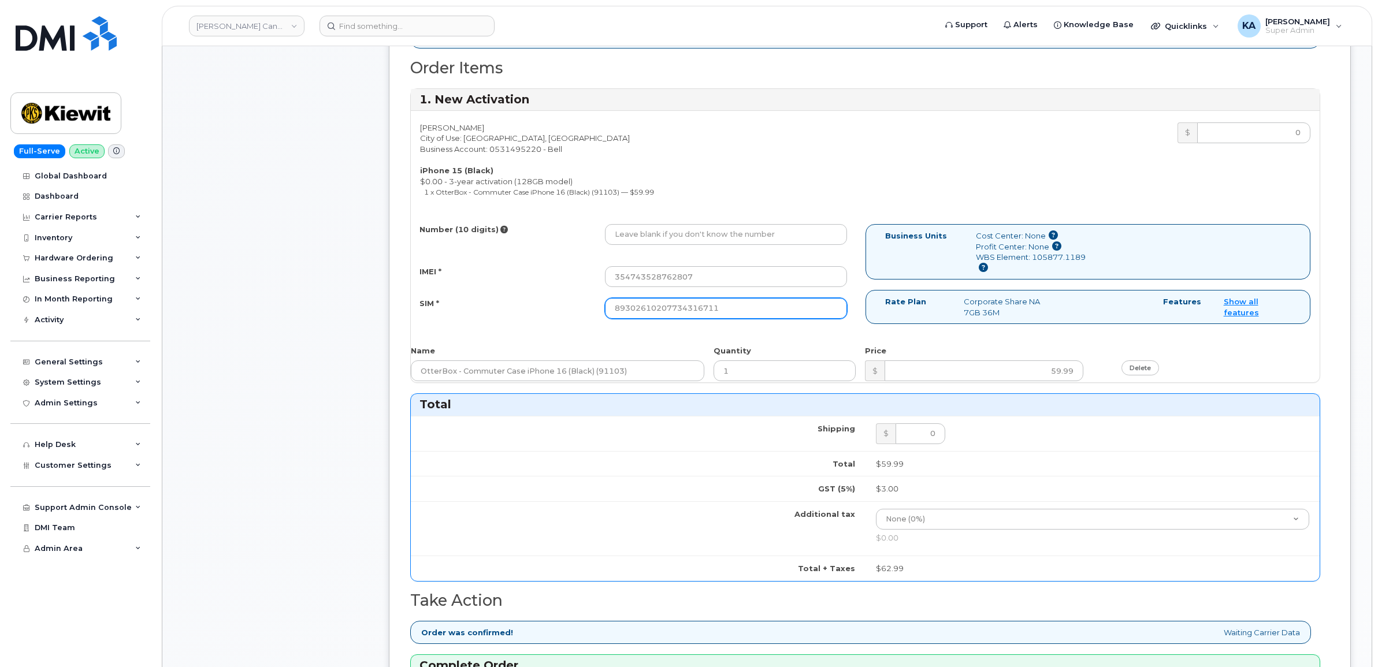
type input "89302610207734316711"
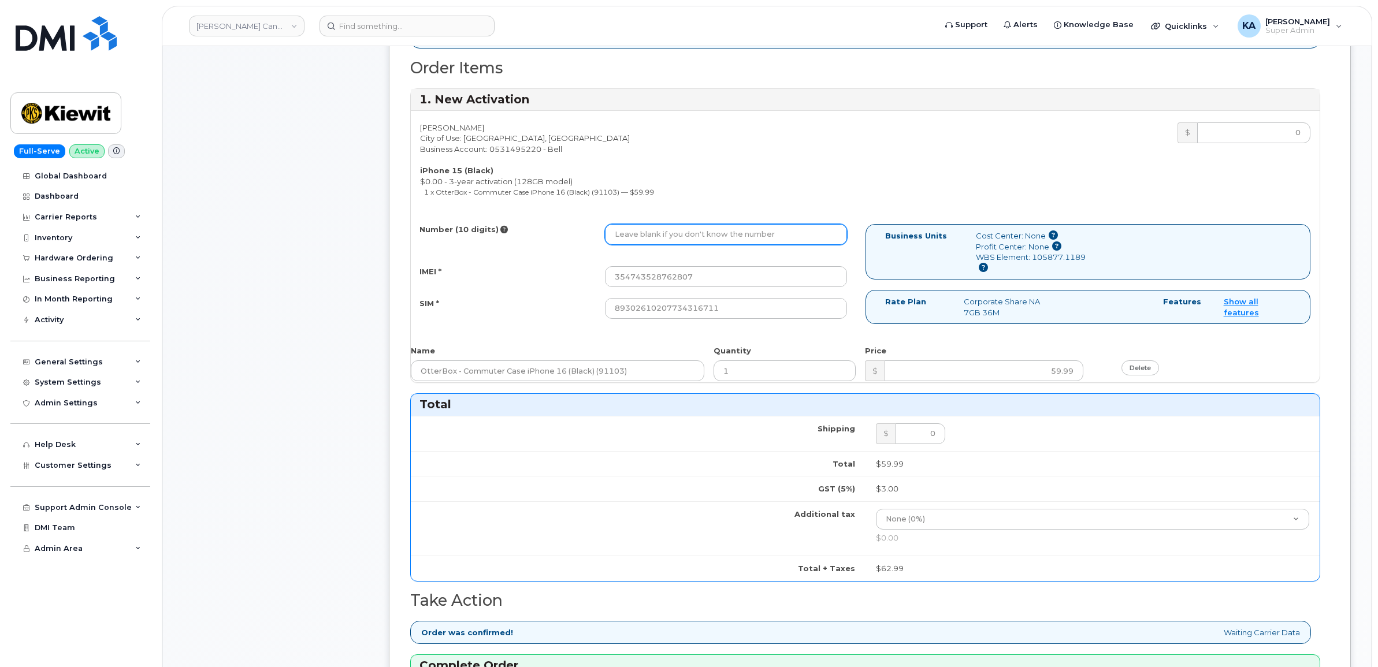
click at [677, 241] on input "Number (10 digits)" at bounding box center [726, 234] width 242 height 21
paste input "7802389437"
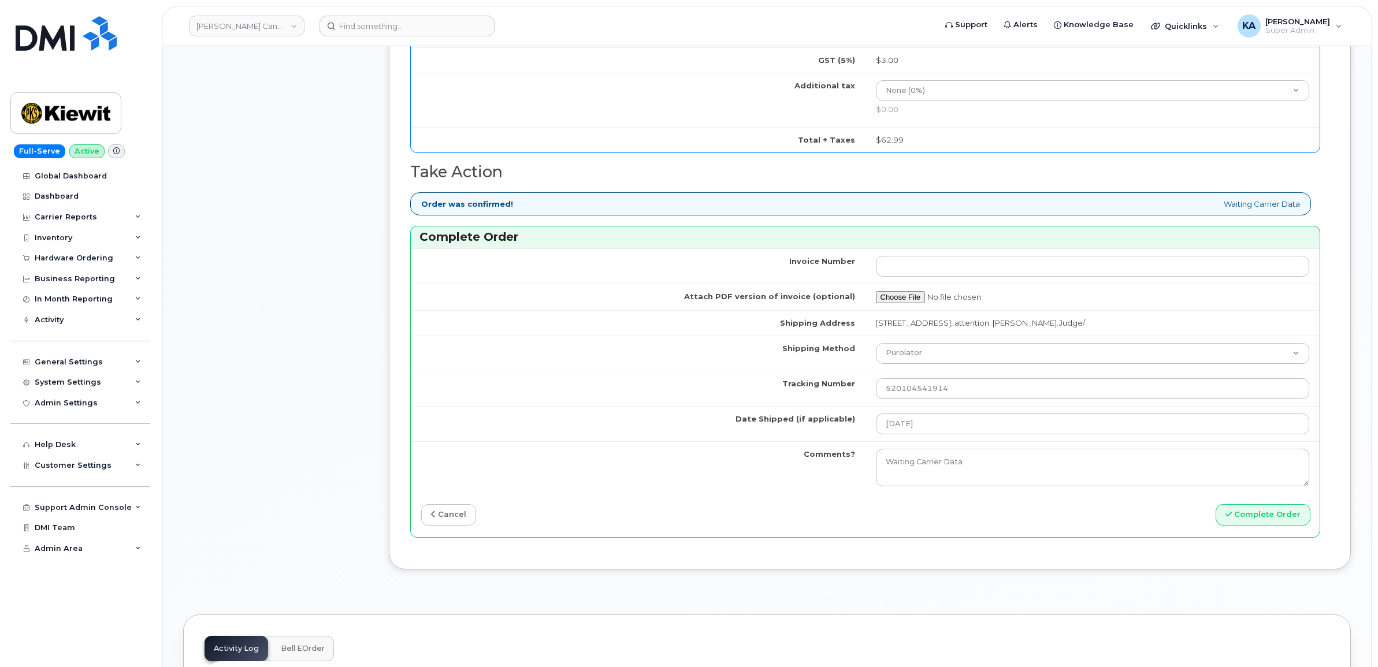
scroll to position [939, 0]
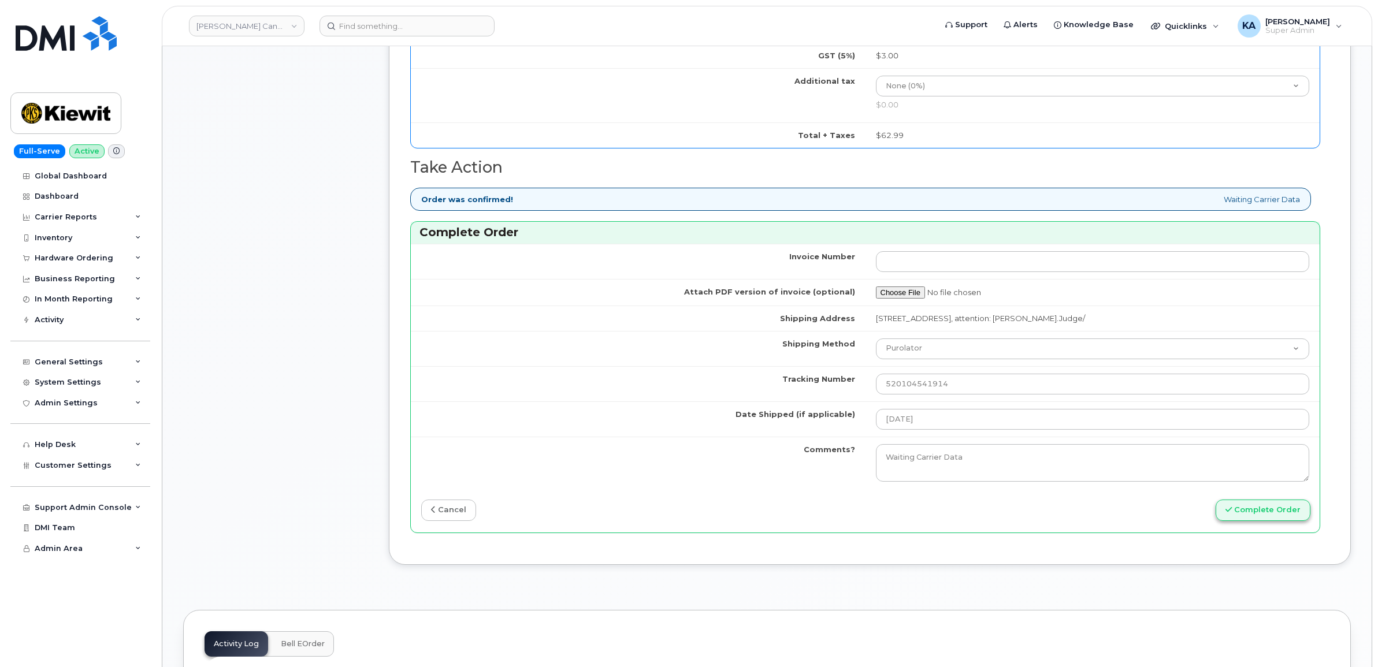
type input "7802389437"
click at [1243, 520] on button "Complete Order" at bounding box center [1262, 510] width 95 height 21
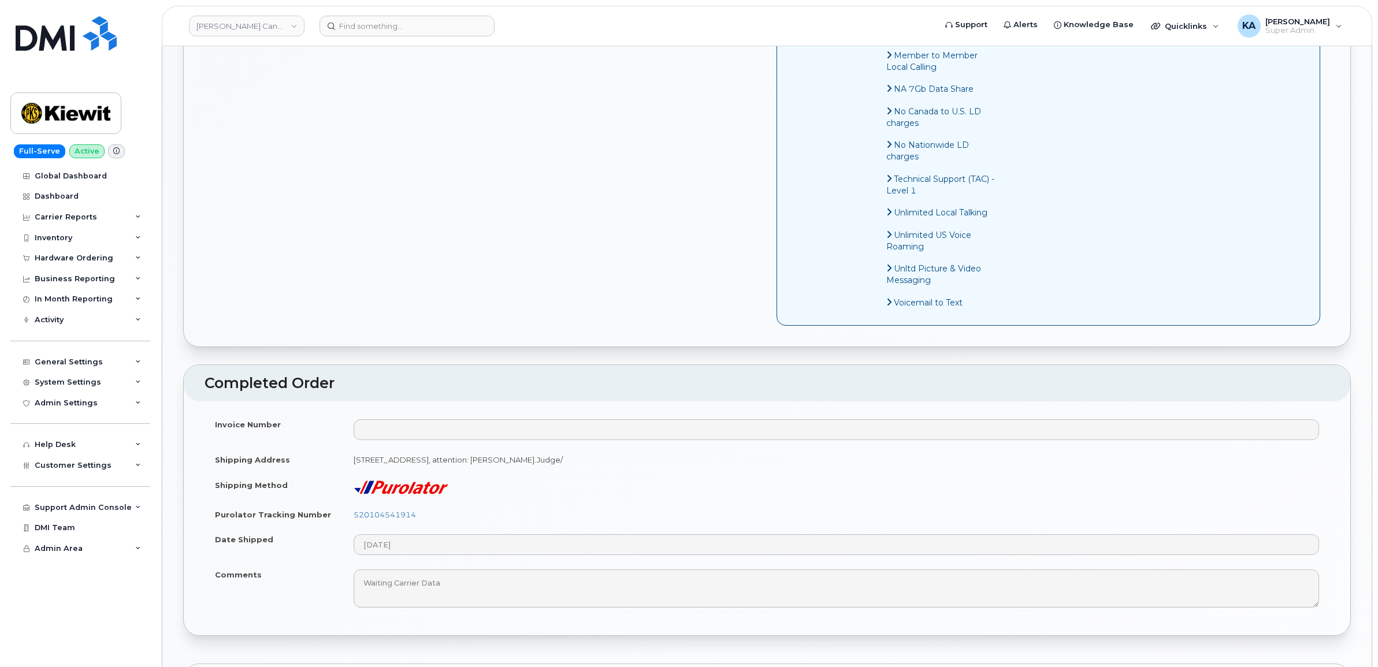
scroll to position [939, 0]
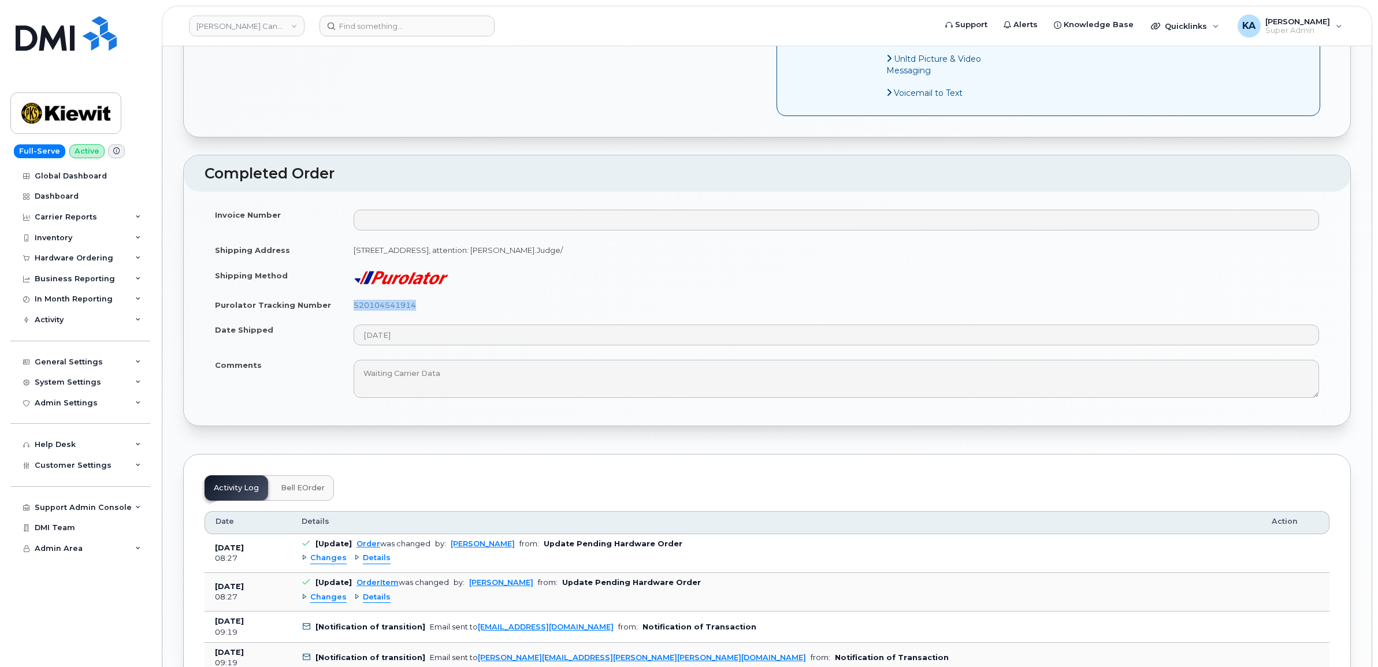
drag, startPoint x: 427, startPoint y: 319, endPoint x: 344, endPoint y: 322, distance: 83.2
click at [344, 318] on td "520104541914" at bounding box center [836, 304] width 986 height 25
copy link "520104541914"
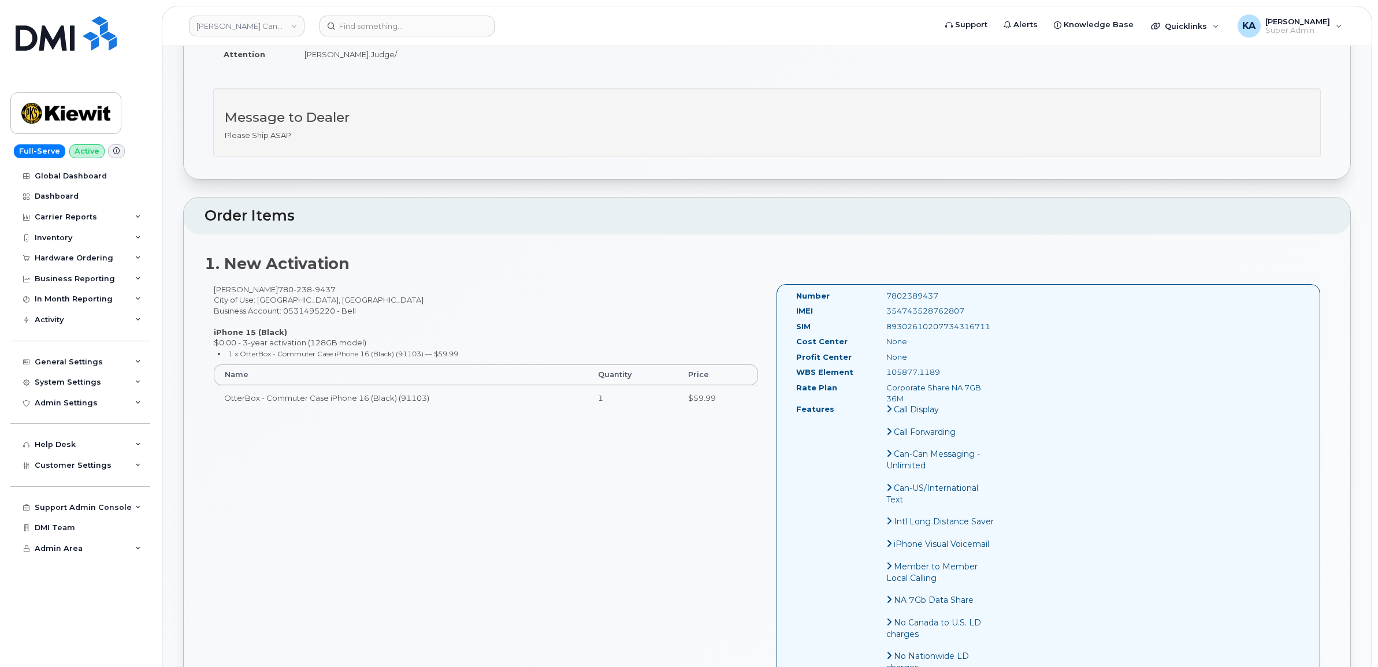
scroll to position [217, 0]
drag, startPoint x: 965, startPoint y: 312, endPoint x: 878, endPoint y: 315, distance: 87.3
click at [878, 315] on div "354743528762807" at bounding box center [940, 312] width 127 height 11
copy div "354743528762807"
drag, startPoint x: 952, startPoint y: 296, endPoint x: 853, endPoint y: 300, distance: 99.4
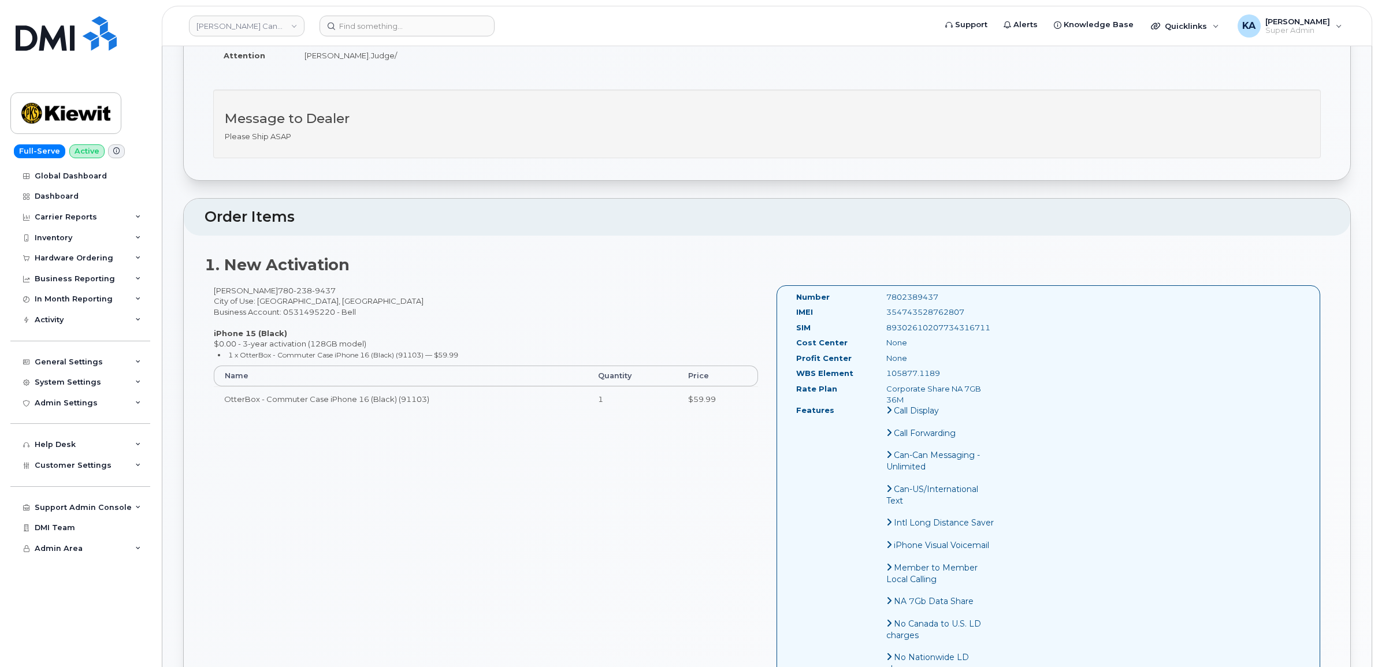
click at [853, 300] on div "Number 7802389437" at bounding box center [895, 300] width 217 height 16
copy div "7802389437"
drag, startPoint x: 793, startPoint y: 295, endPoint x: 991, endPoint y: 400, distance: 224.3
click at [991, 400] on div "Number 7802389437 IMEI 354743528762807 SIM 89302610207734316711 Cost Center Non…" at bounding box center [895, 562] width 217 height 540
copy div "Number 7802389437 IMEI 354743528762807 SIM 89302610207734316711 Cost Center Non…"
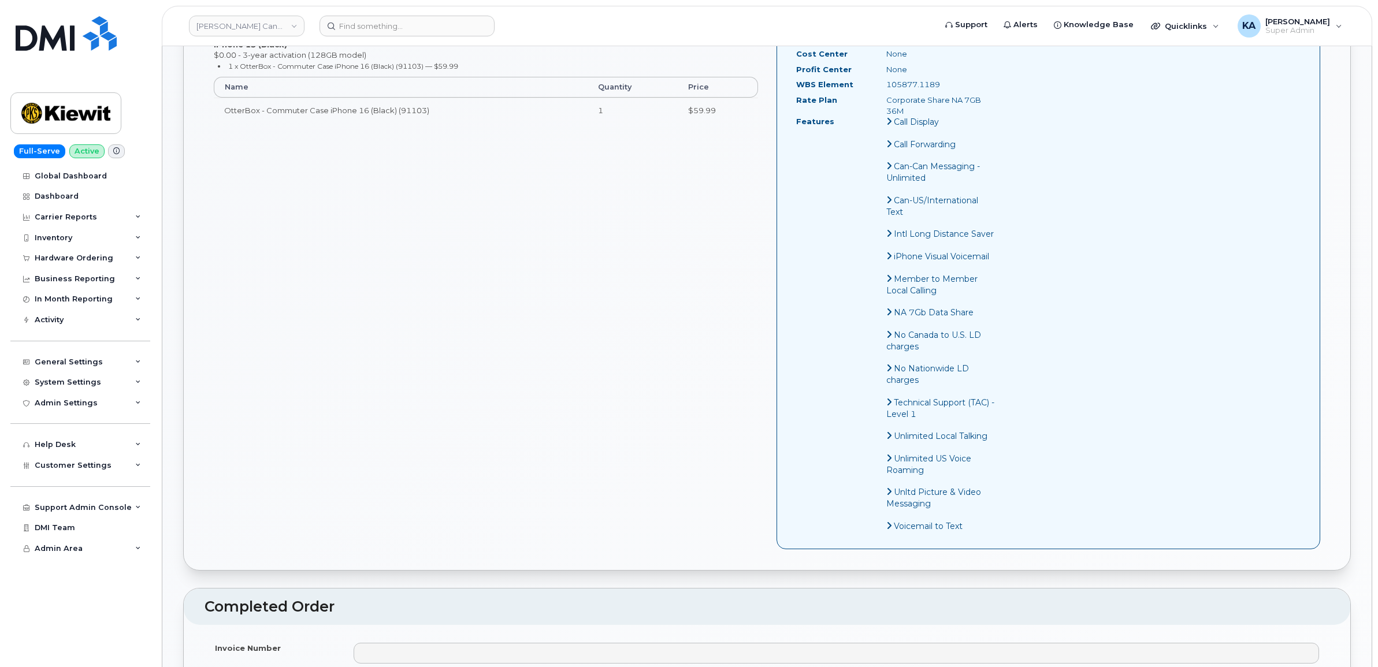
scroll to position [794, 0]
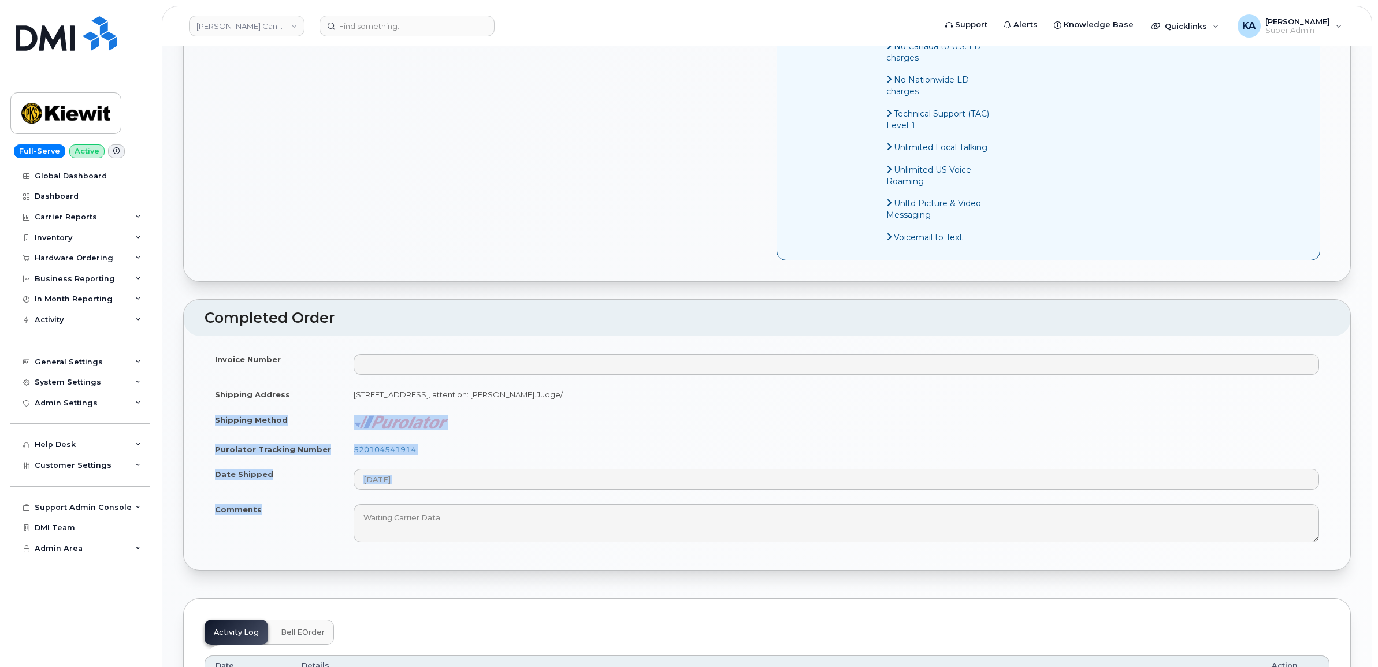
drag, startPoint x: 214, startPoint y: 432, endPoint x: 269, endPoint y: 526, distance: 109.0
click at [269, 526] on tbody "Invoice Number Shipping Address 12250 33 St NE Edmonton AB T6S1H6, attention: P…" at bounding box center [766, 448] width 1125 height 203
copy tbody "Shipping Method Purolator Tracking Number 520104541914 Date Shipped Comments"
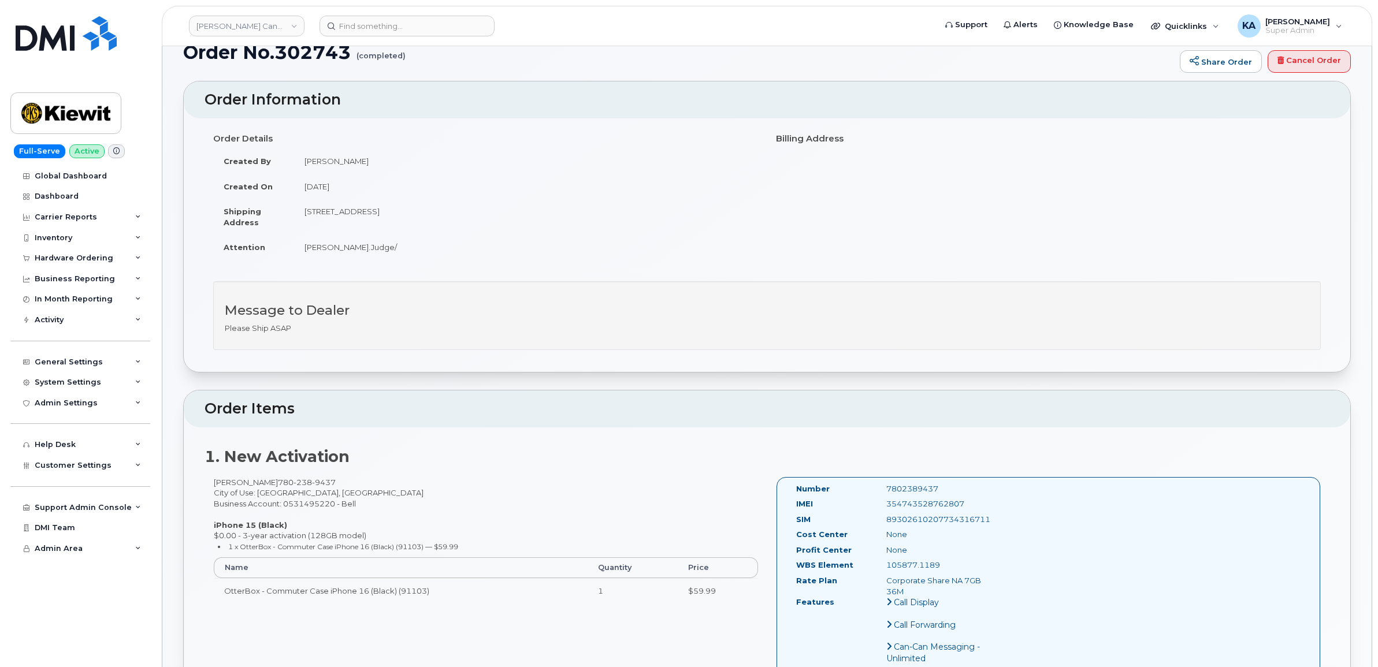
scroll to position [0, 0]
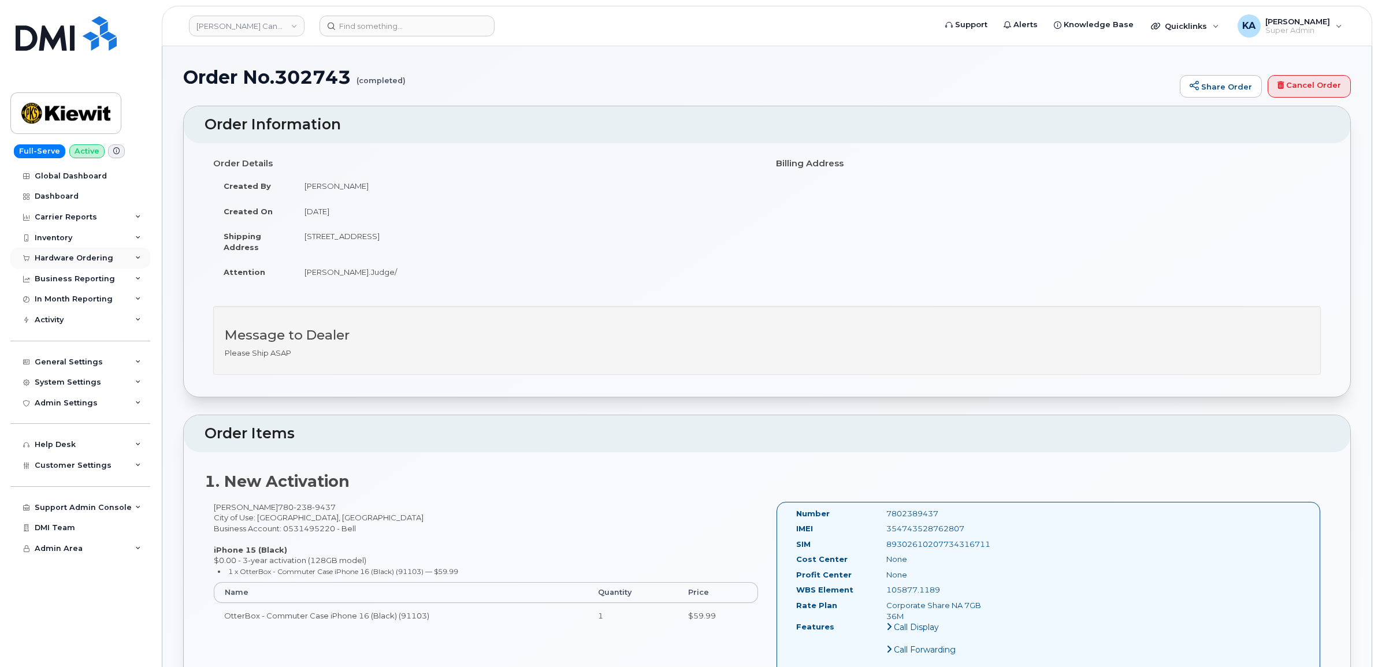
click at [62, 257] on div "Hardware Ordering" at bounding box center [74, 258] width 79 height 9
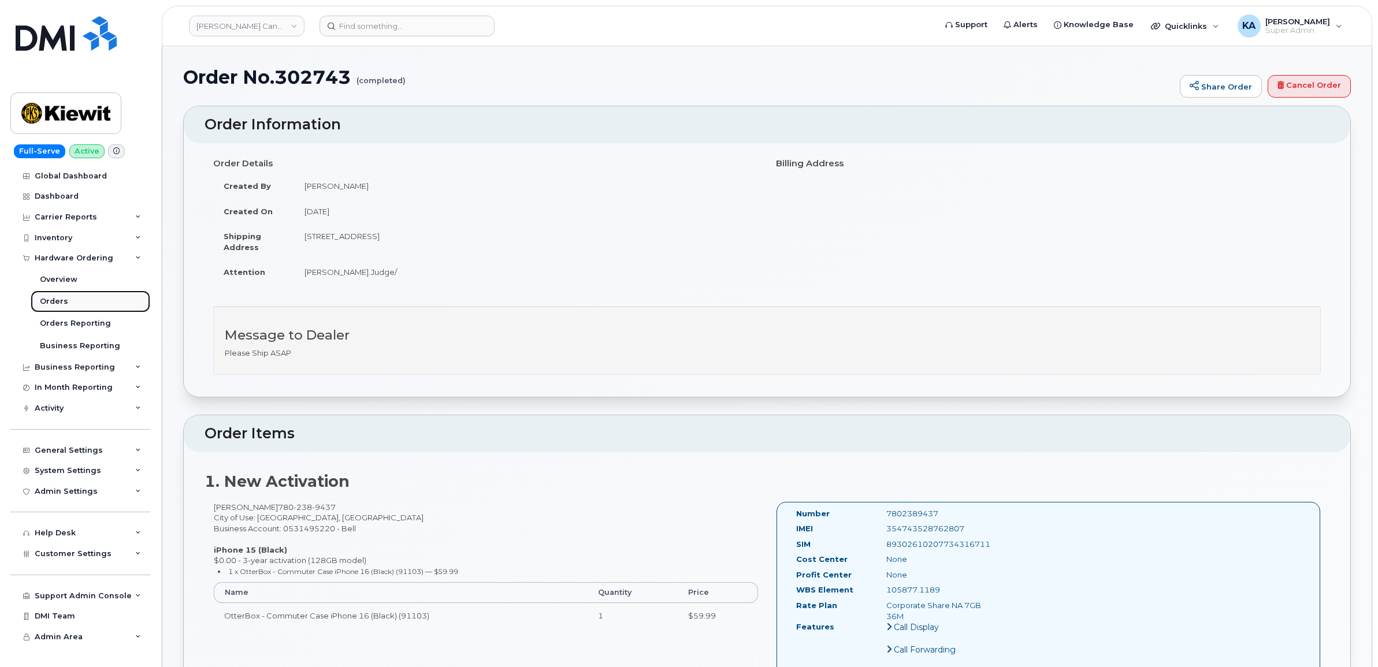
click at [56, 299] on div "Orders" at bounding box center [54, 301] width 28 height 10
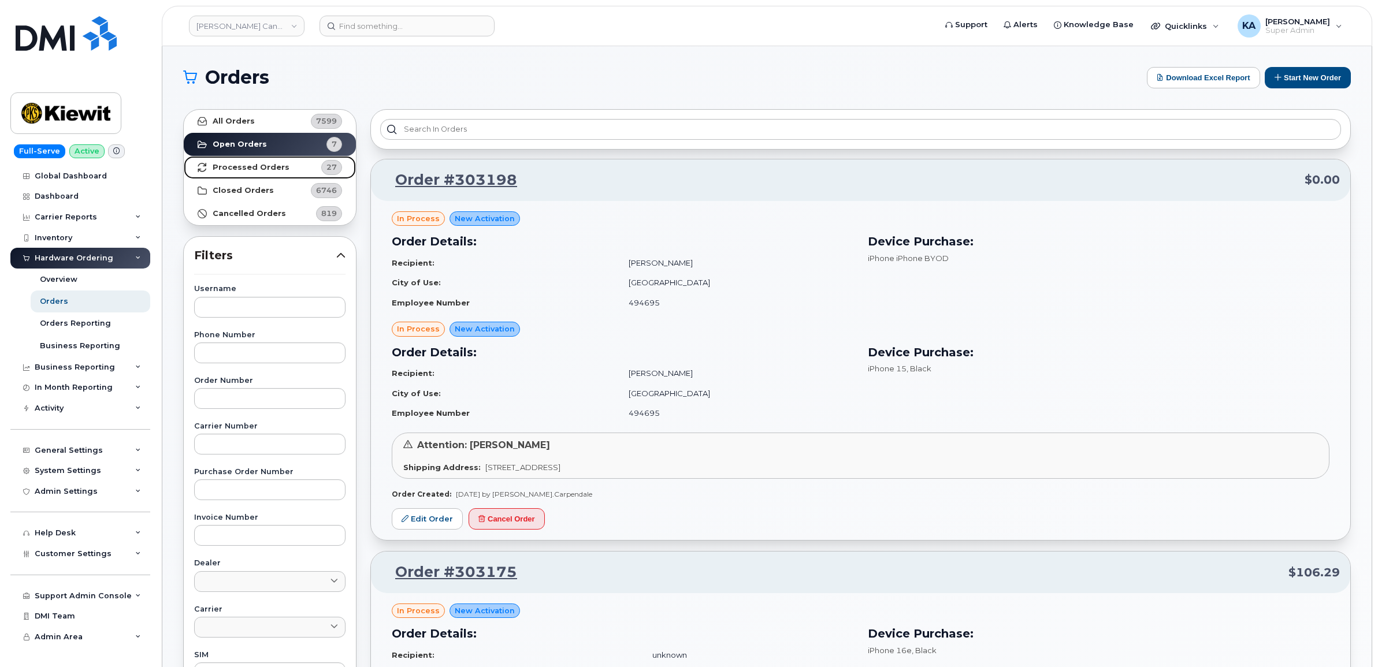
click at [227, 166] on strong "Processed Orders" at bounding box center [251, 167] width 77 height 9
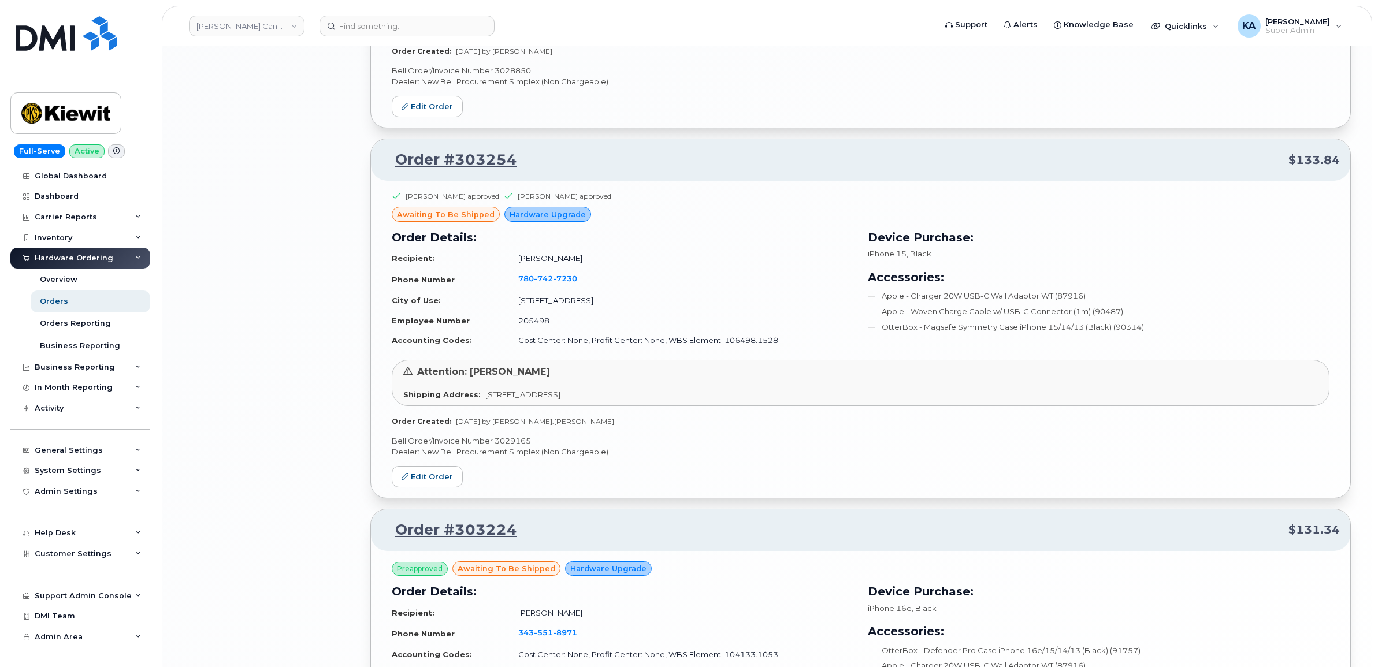
scroll to position [2263, 0]
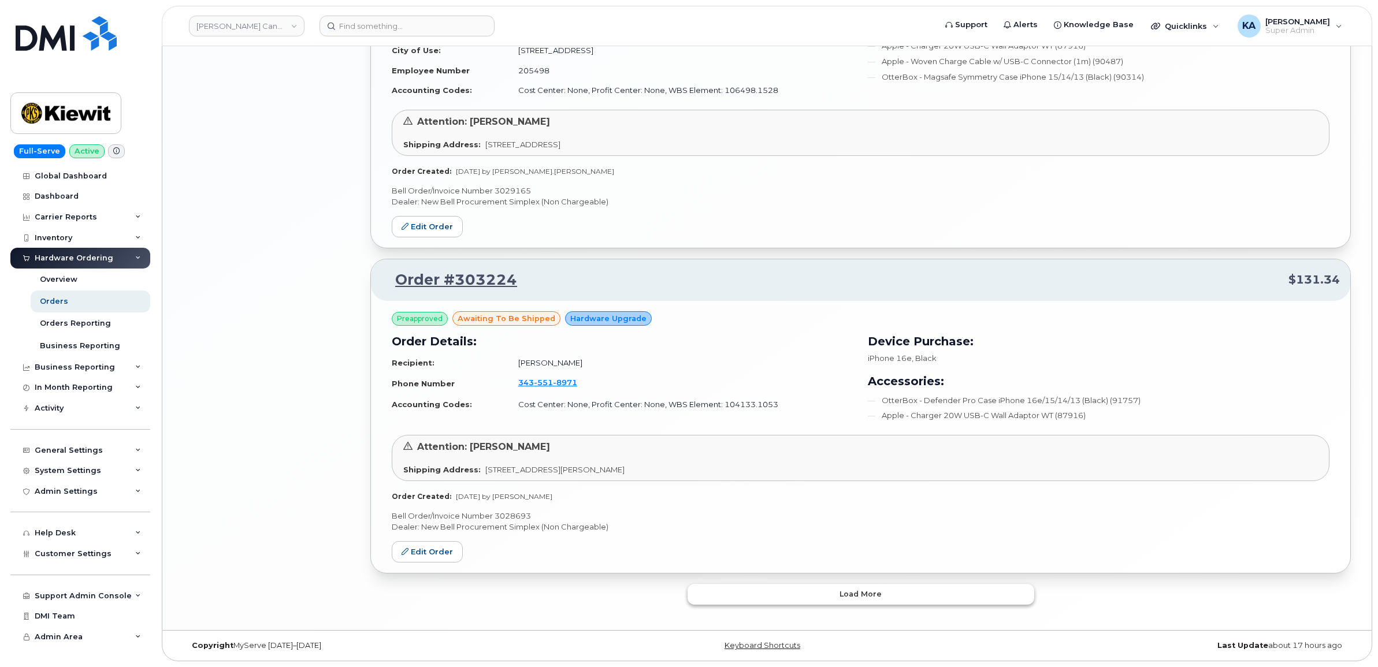
click at [754, 593] on button "Load more" at bounding box center [860, 594] width 347 height 21
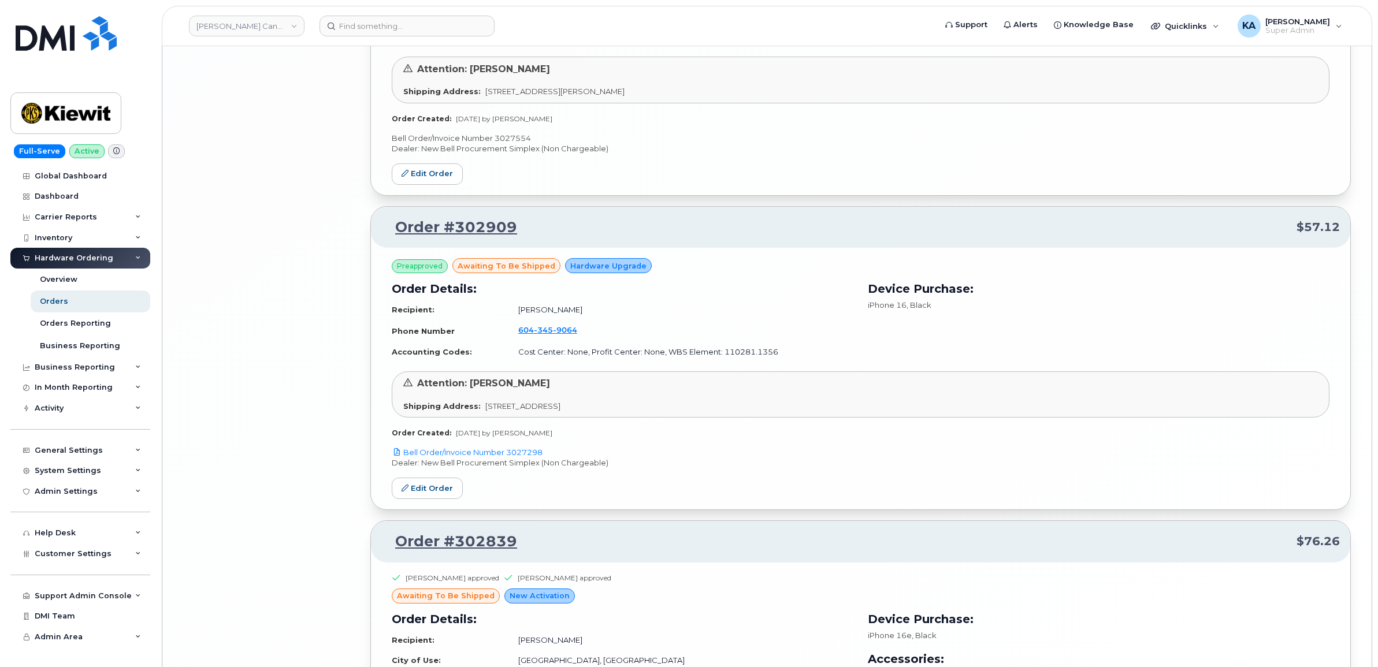
scroll to position [4844, 0]
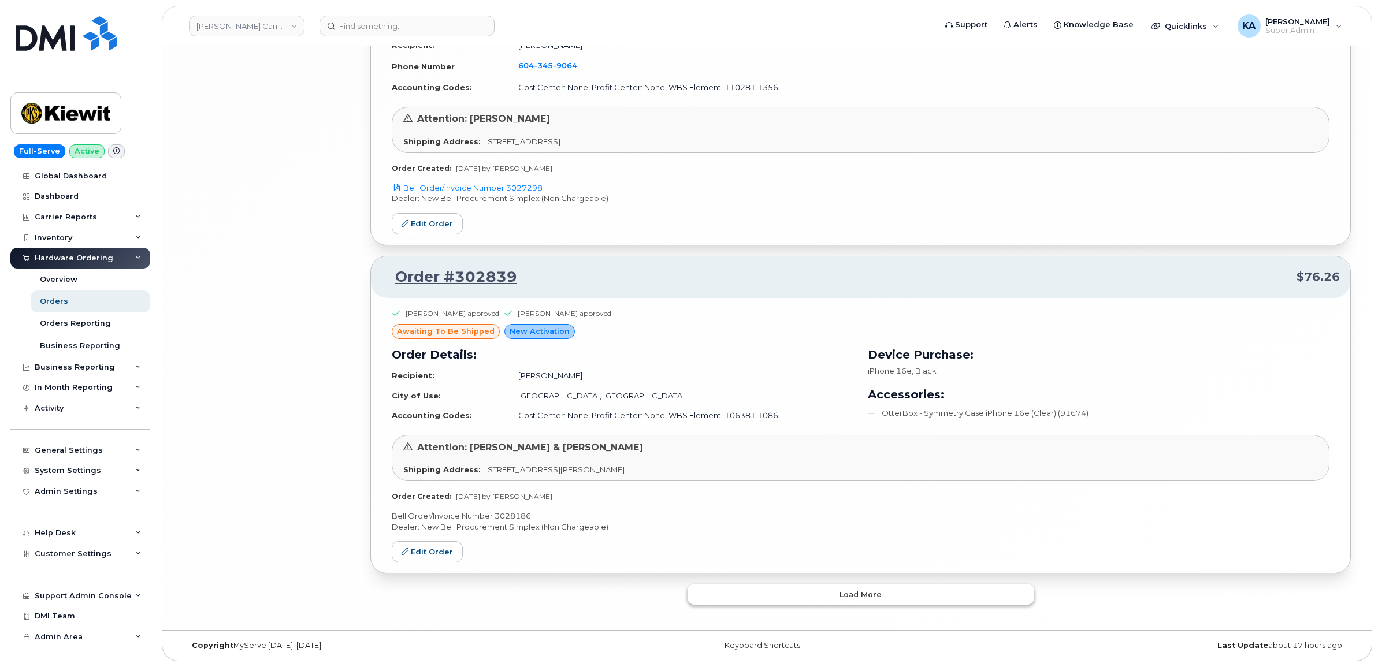
click at [756, 596] on button "Load more" at bounding box center [860, 594] width 347 height 21
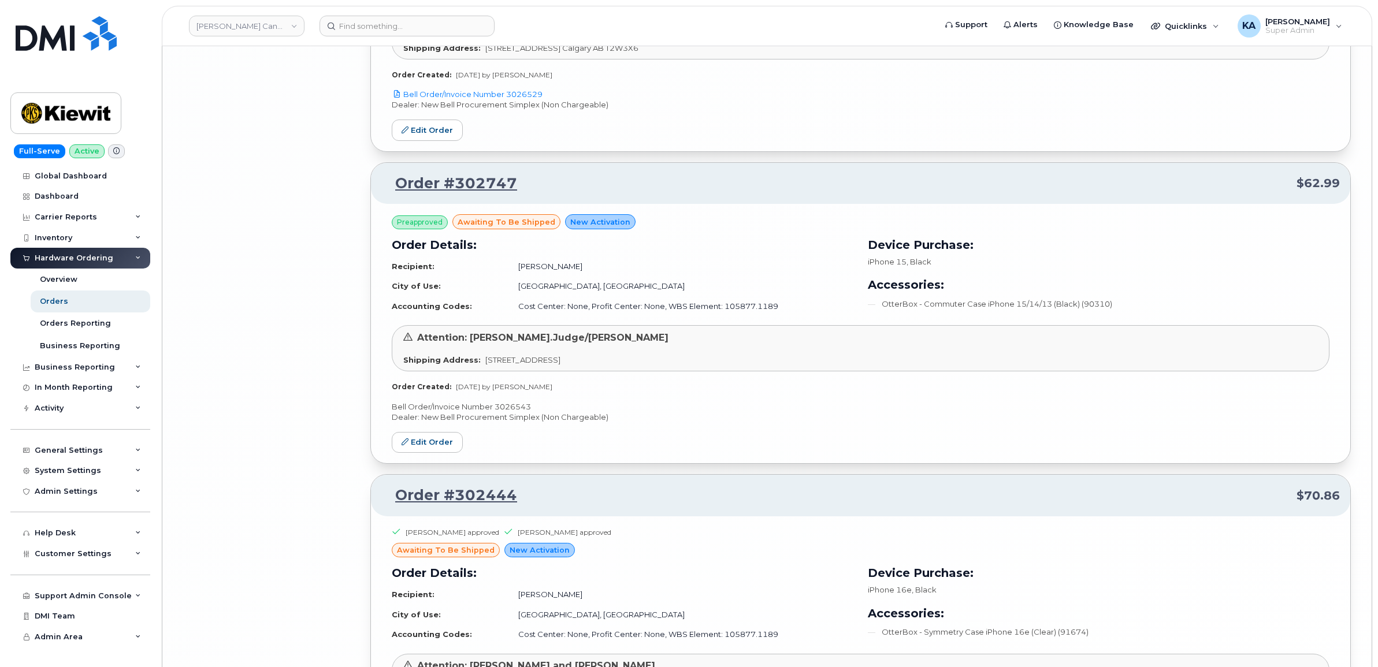
scroll to position [6794, 0]
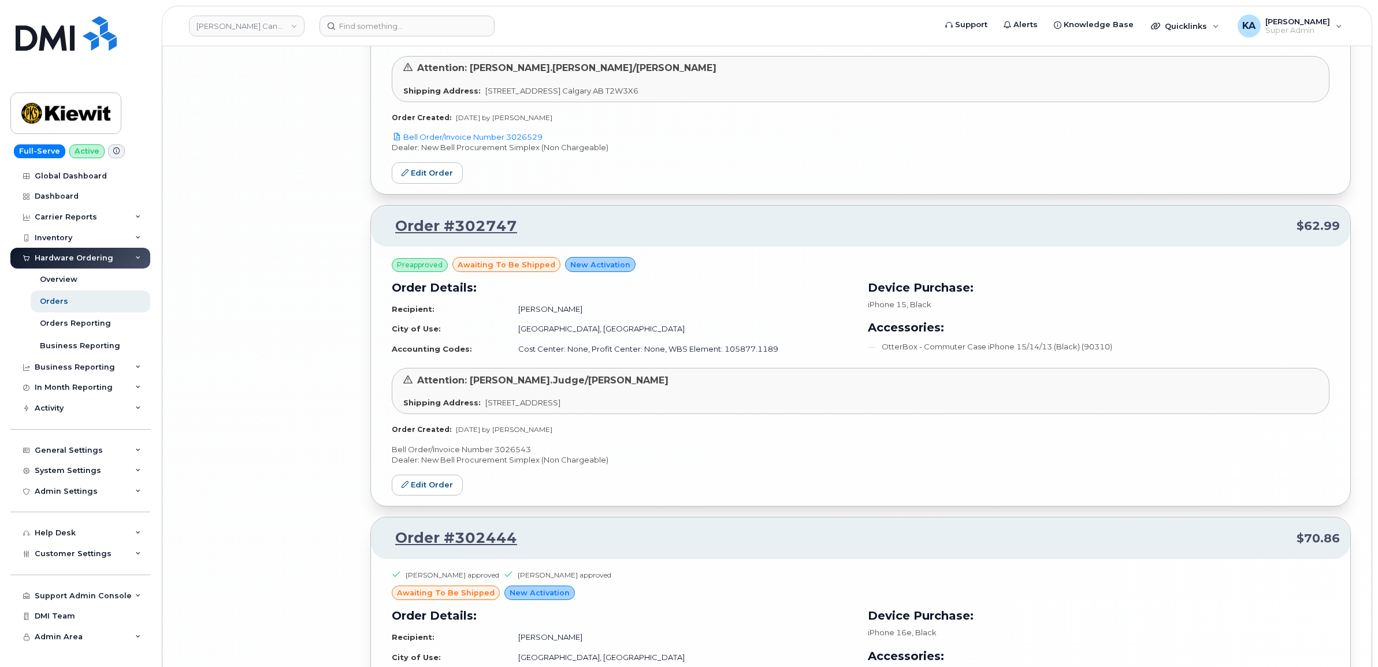
click at [505, 455] on p "Bell Order/Invoice Number 3026543" at bounding box center [861, 449] width 938 height 11
copy p "3026543"
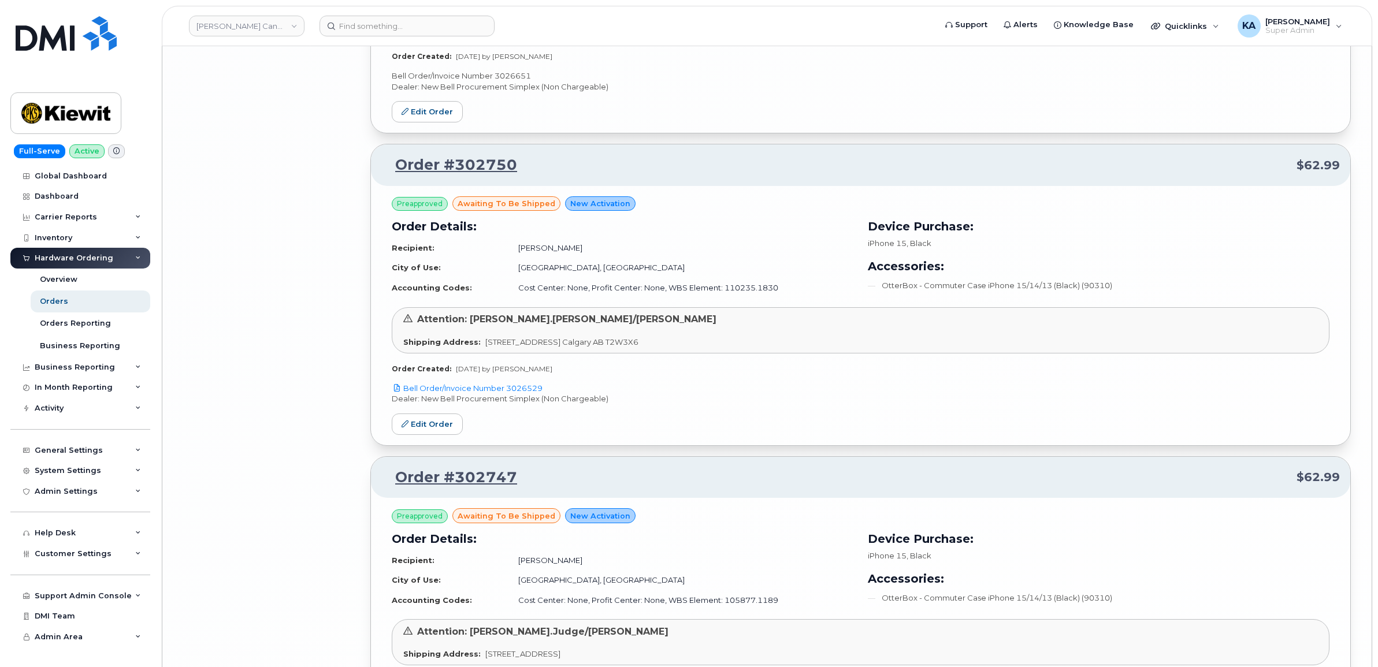
scroll to position [6505, 0]
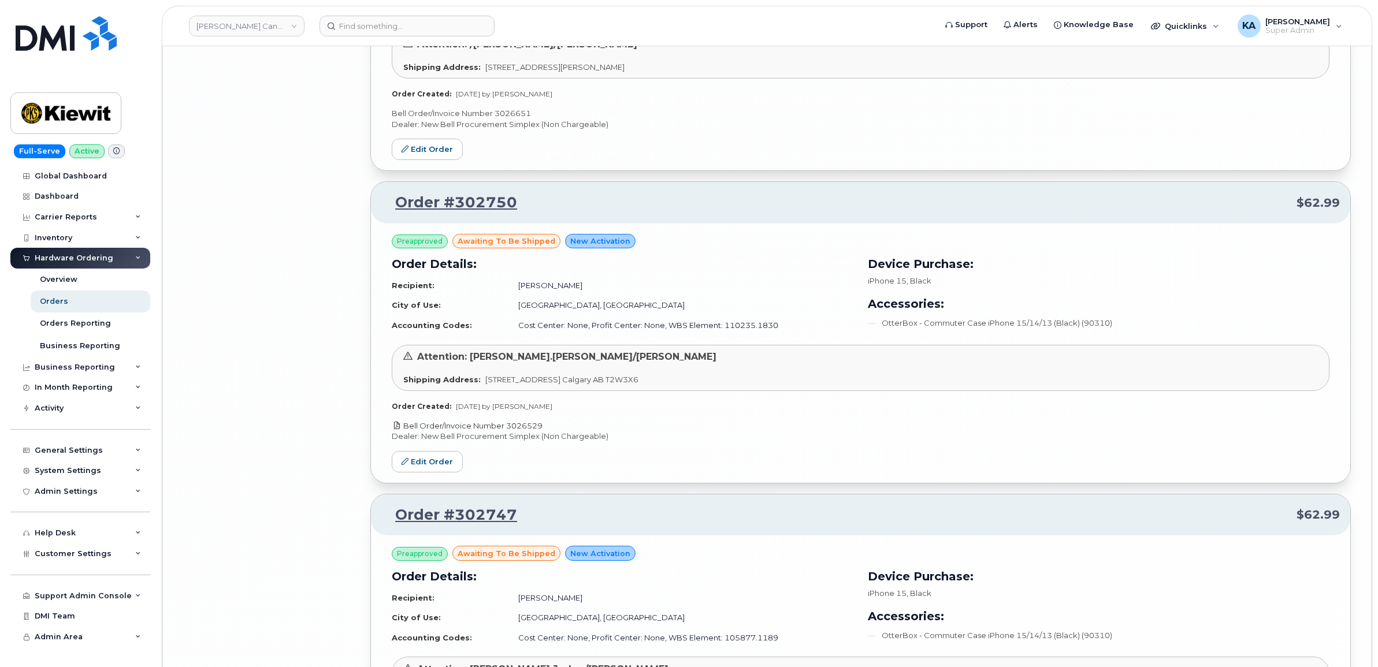
drag, startPoint x: 550, startPoint y: 434, endPoint x: 509, endPoint y: 434, distance: 41.0
click at [509, 432] on p "Bell Order/Invoice Number 3026529" at bounding box center [861, 426] width 938 height 11
copy link "3026529"
click at [435, 467] on link "Edit Order" at bounding box center [427, 461] width 71 height 21
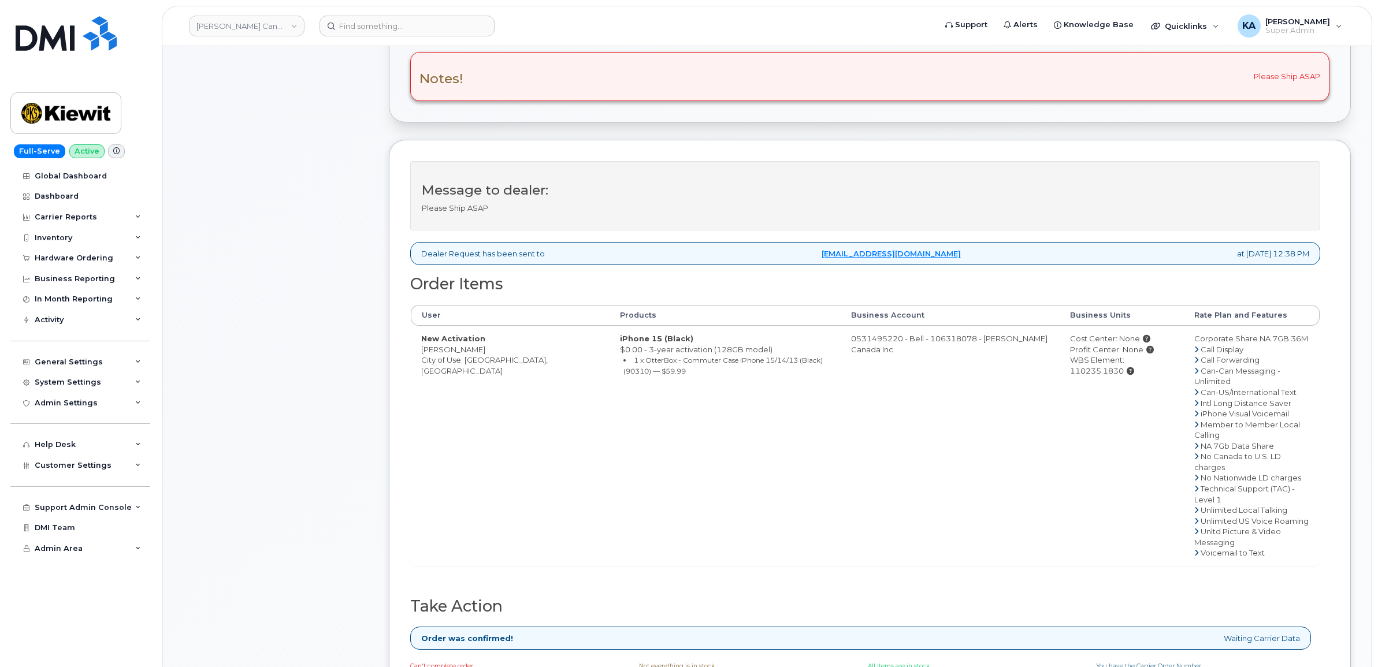
scroll to position [361, 0]
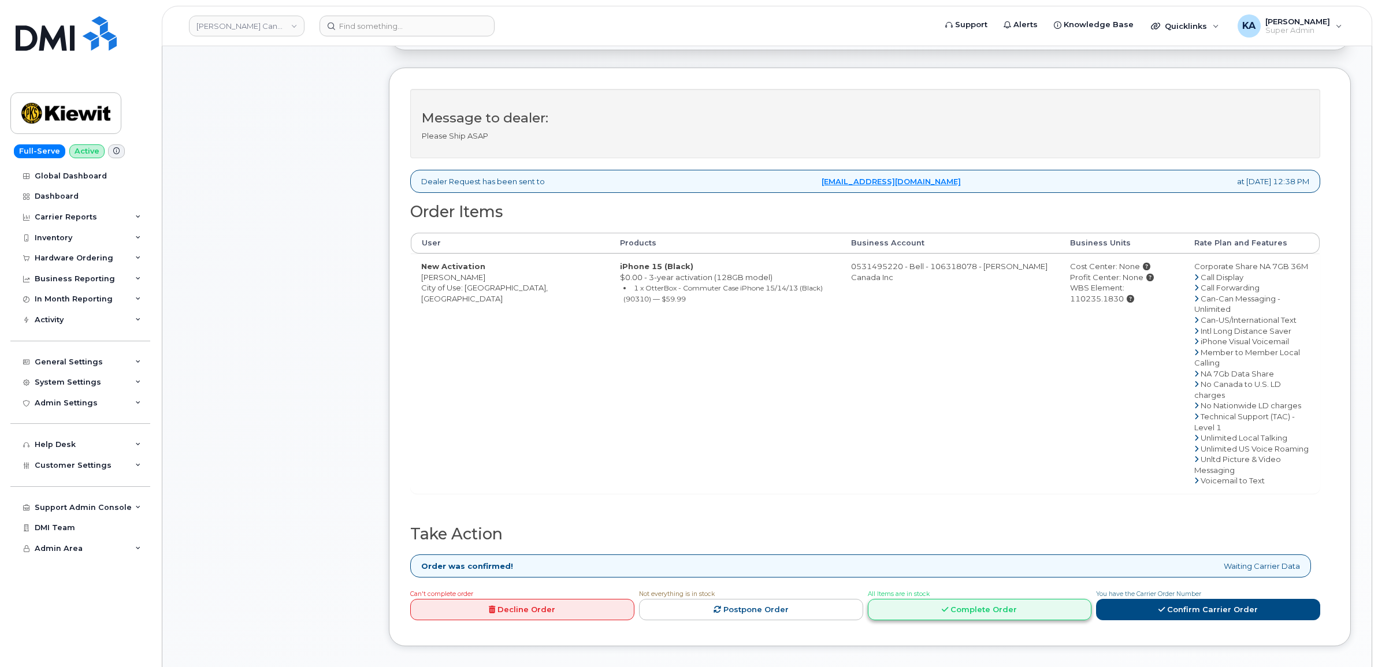
click at [968, 599] on link "Complete Order" at bounding box center [980, 609] width 224 height 21
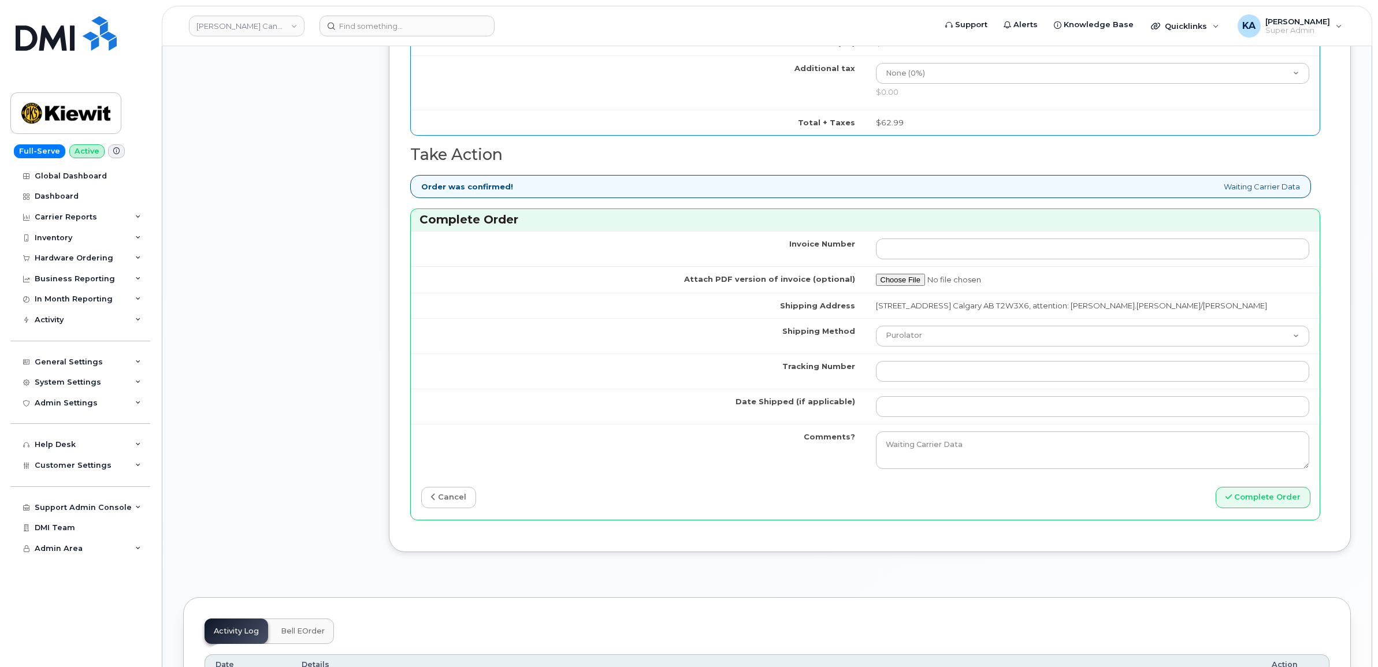
scroll to position [1011, 0]
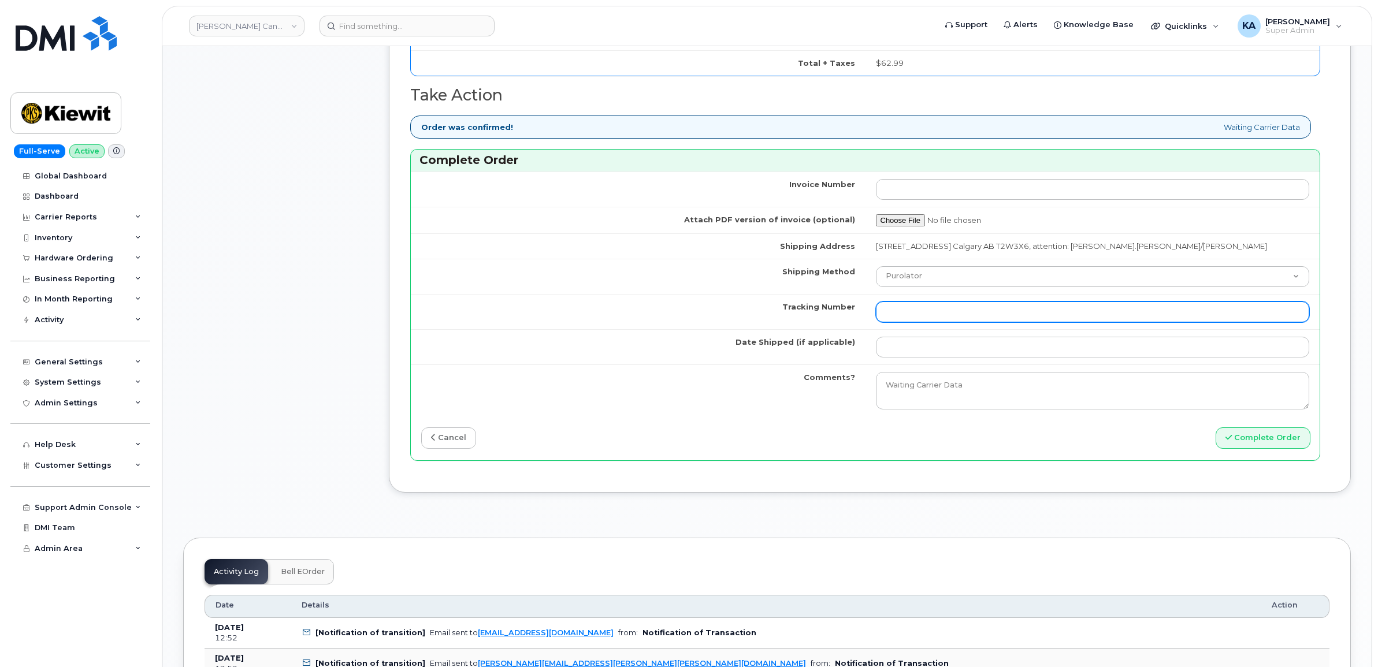
click at [910, 306] on input "Tracking Number" at bounding box center [1093, 312] width 434 height 21
paste input "520104539439"
type input "520104539439"
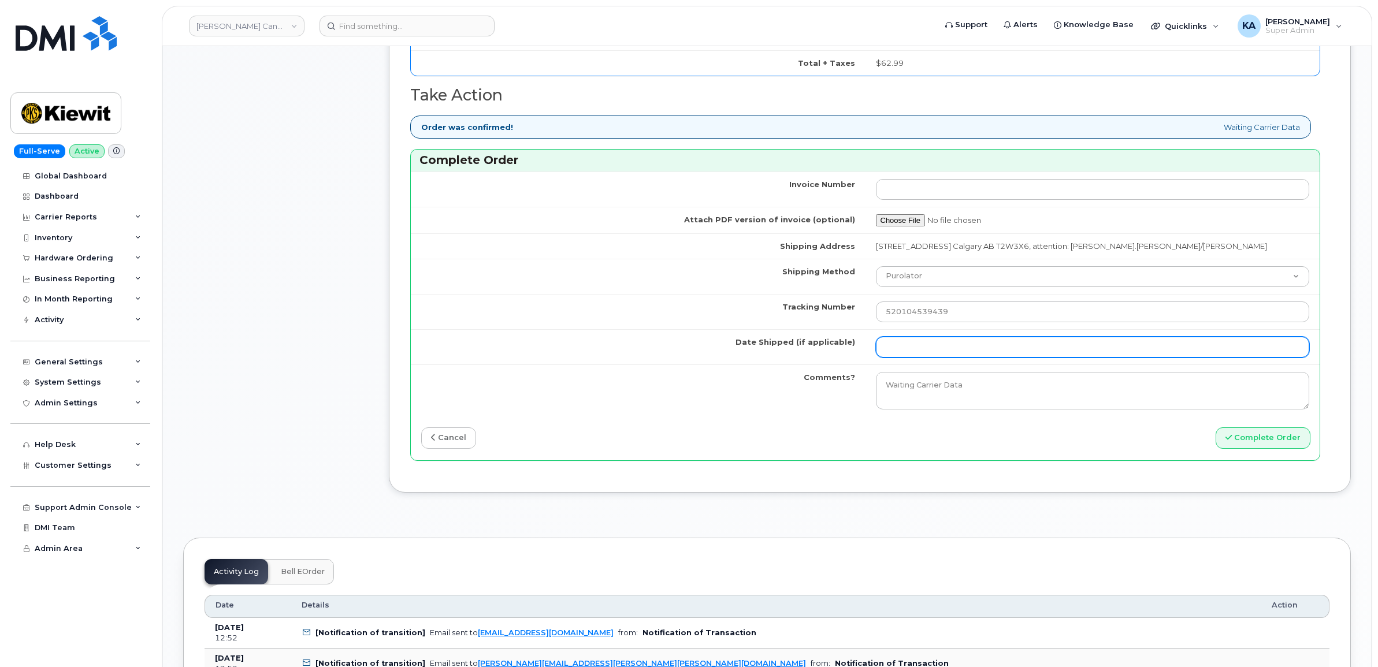
click at [906, 354] on input "Date Shipped (if applicable)" at bounding box center [1093, 347] width 434 height 21
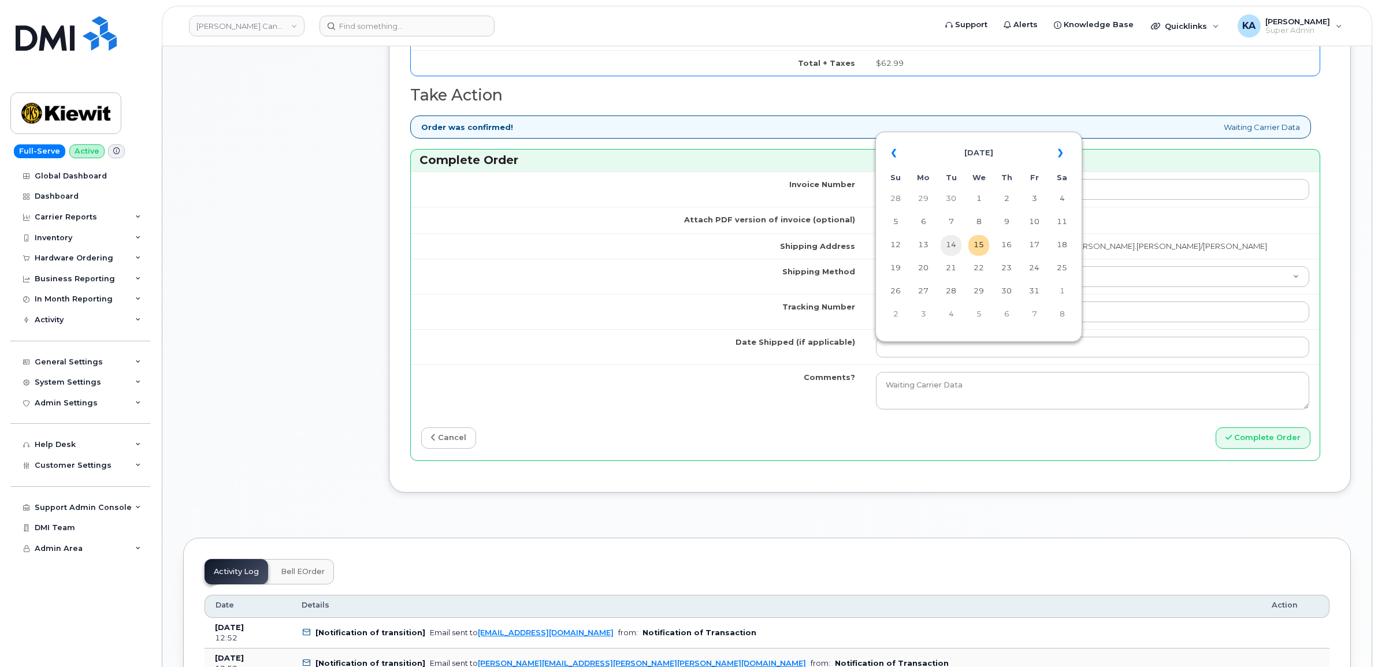
click at [954, 246] on td "14" at bounding box center [950, 245] width 21 height 21
type input "[DATE]"
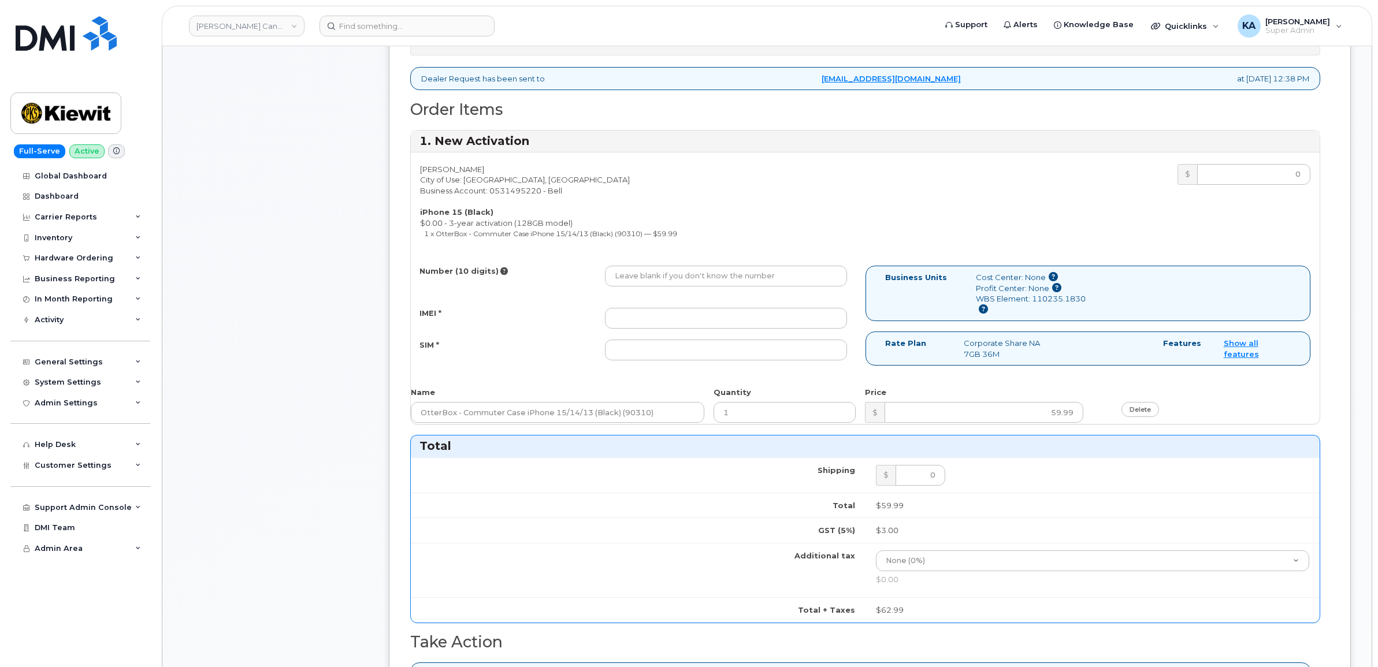
scroll to position [433, 0]
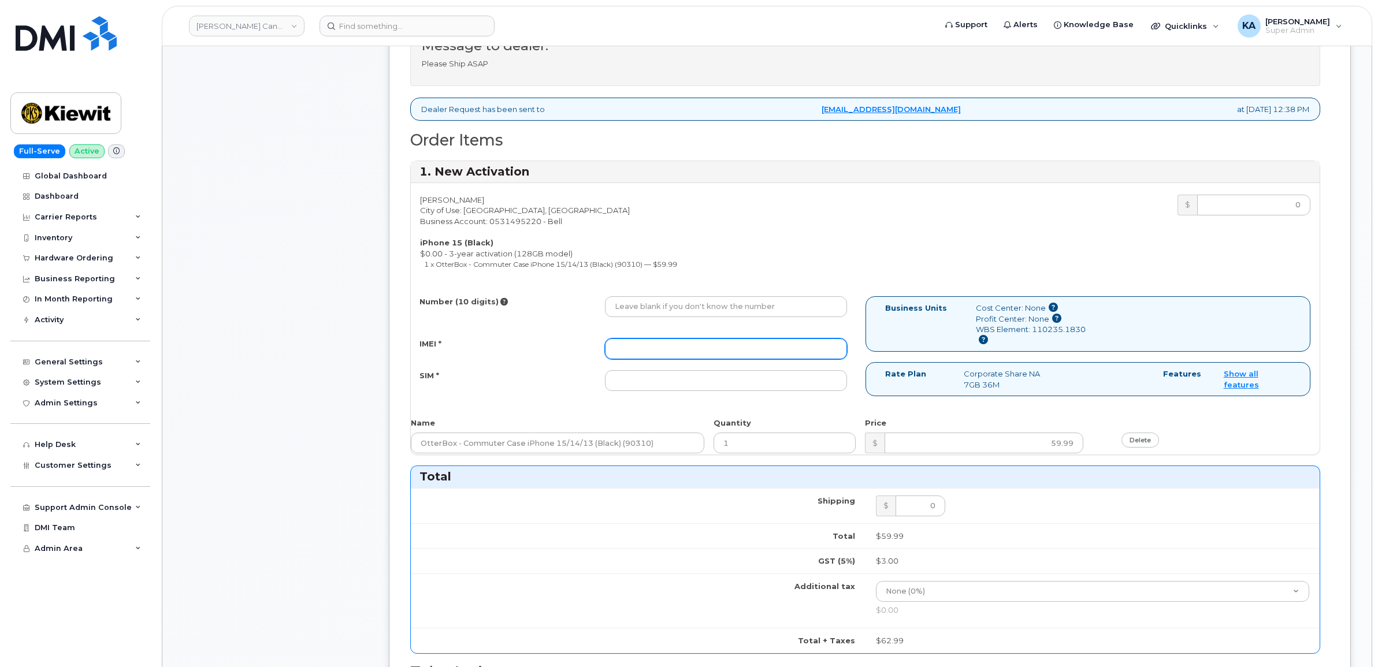
click at [698, 351] on input "IMEI *" at bounding box center [726, 349] width 242 height 21
paste input "354743528955096"
type input "354743528955096"
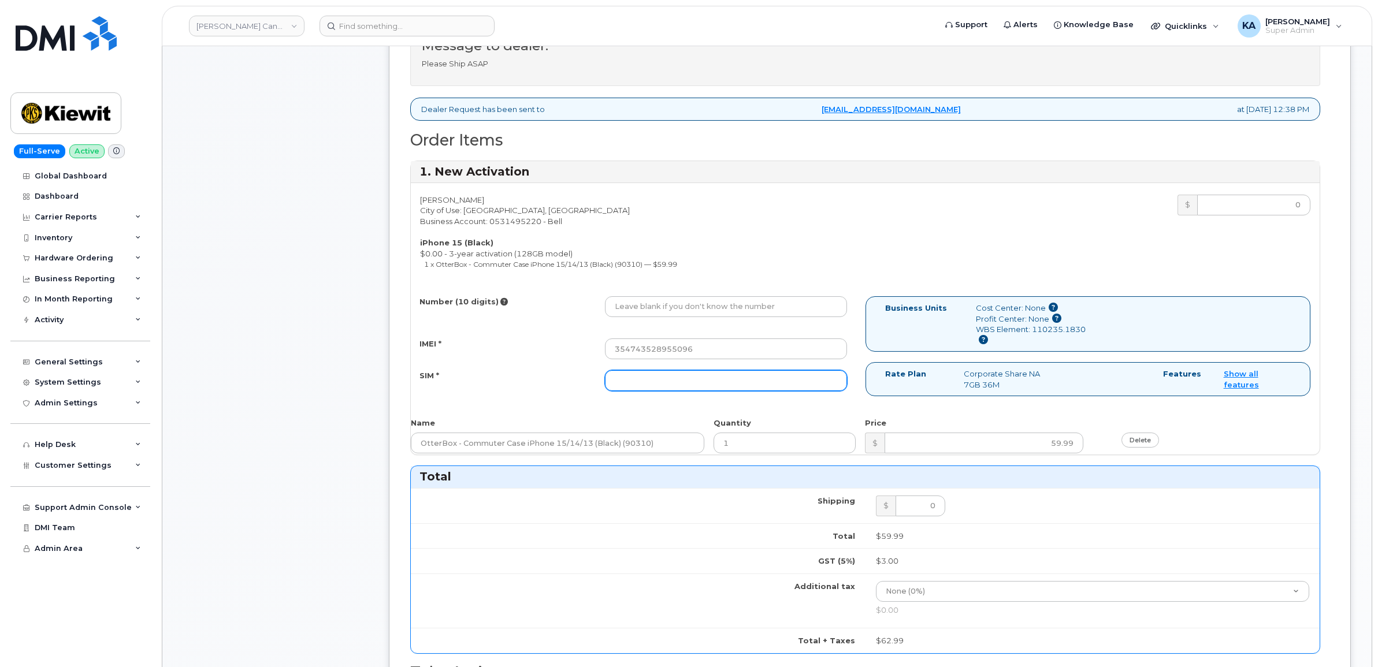
click at [776, 382] on input "SIM *" at bounding box center [726, 380] width 242 height 21
paste input "89302610207734315713"
type input "89302610207734315713"
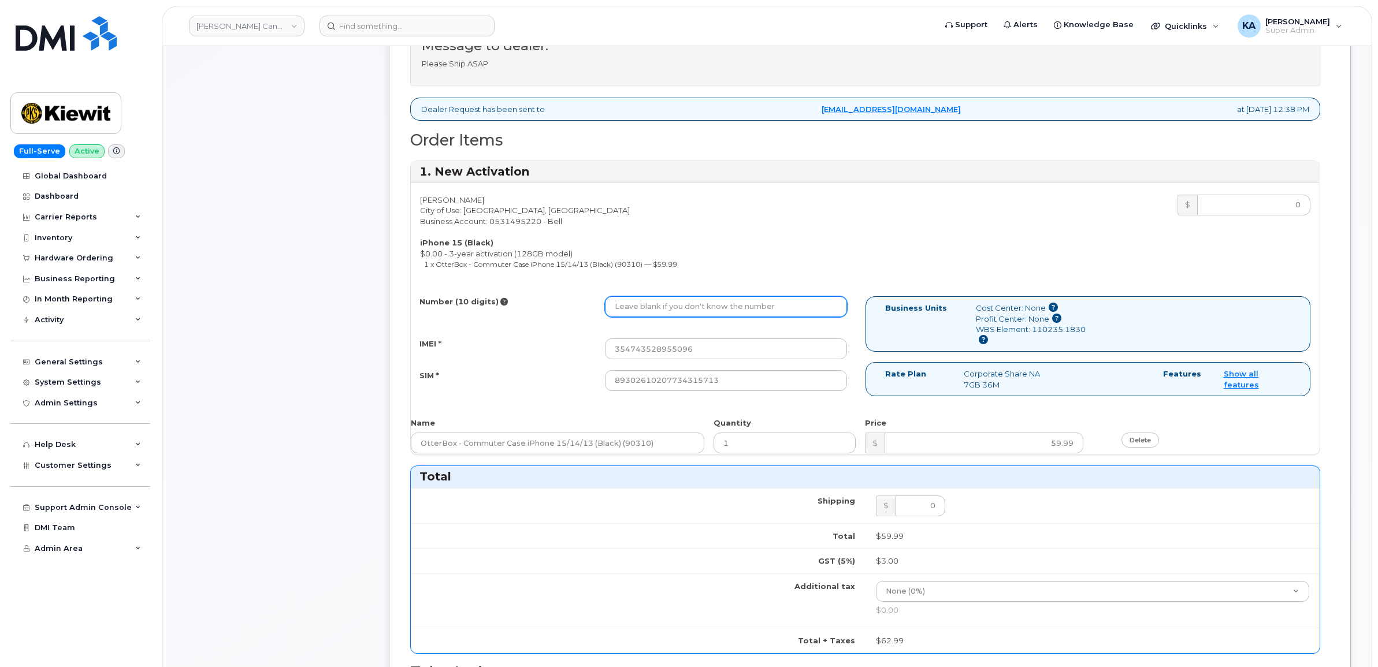
click at [702, 307] on input "Number (10 digits)" at bounding box center [726, 306] width 242 height 21
paste input "4035893468"
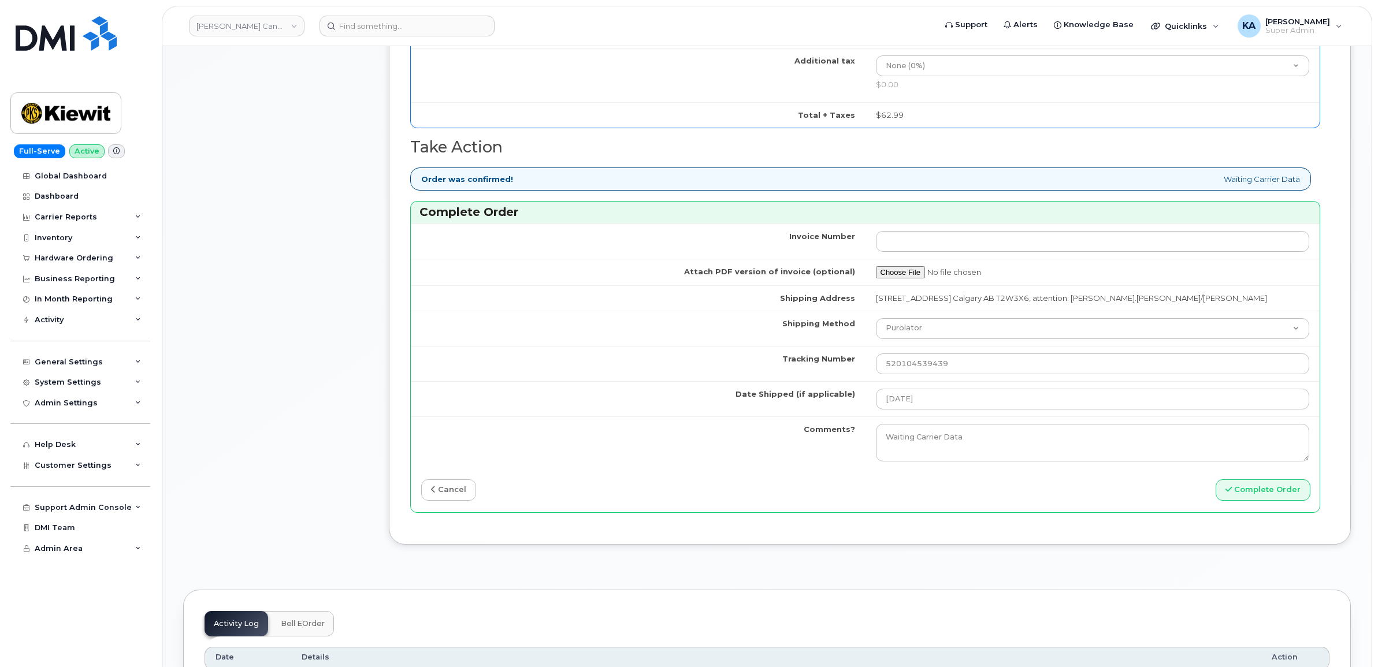
scroll to position [1011, 0]
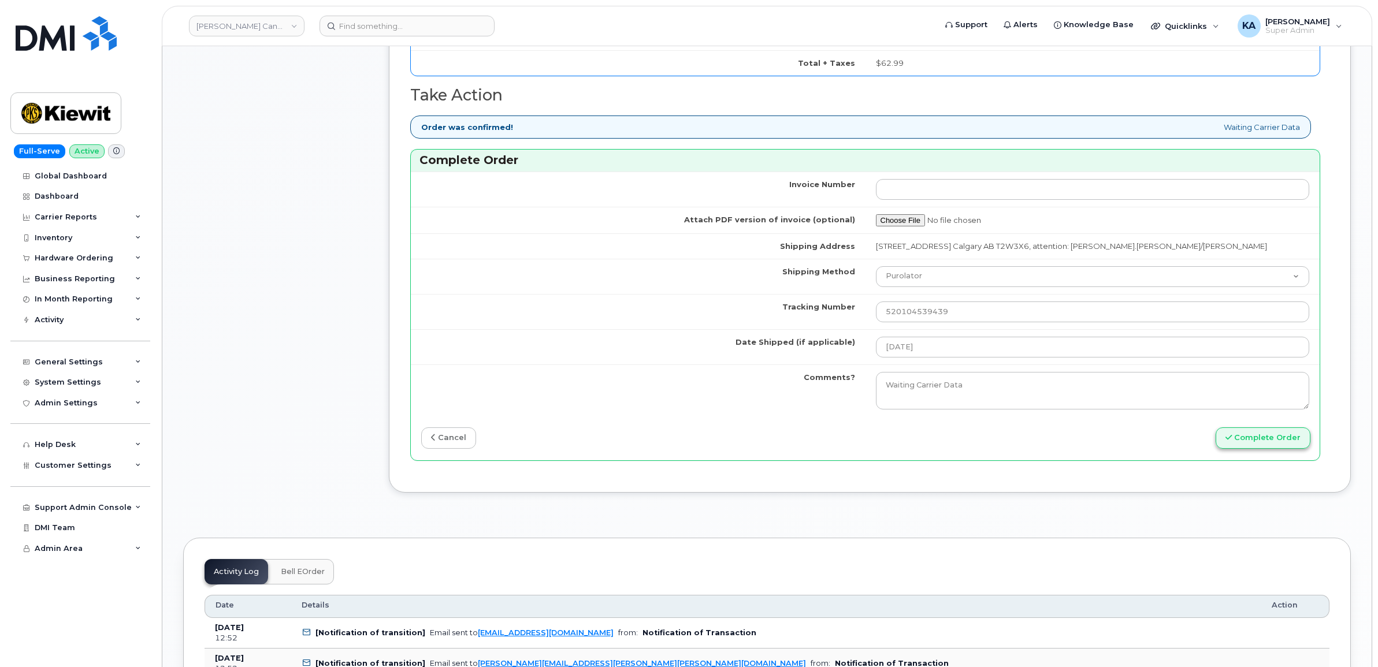
type input "4035893468"
click at [1252, 440] on button "Complete Order" at bounding box center [1262, 437] width 95 height 21
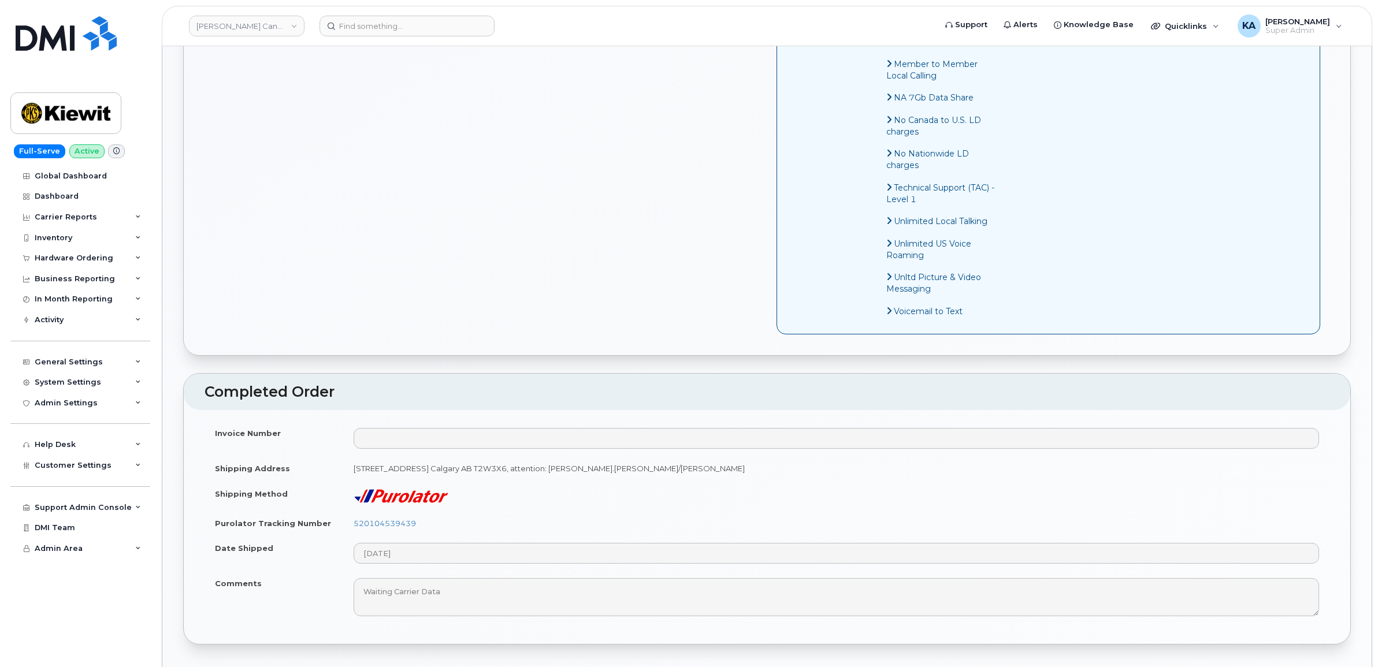
scroll to position [722, 0]
drag, startPoint x: 422, startPoint y: 536, endPoint x: 349, endPoint y: 538, distance: 72.8
click at [349, 534] on td "520104539439" at bounding box center [836, 521] width 986 height 25
copy link "520104539439"
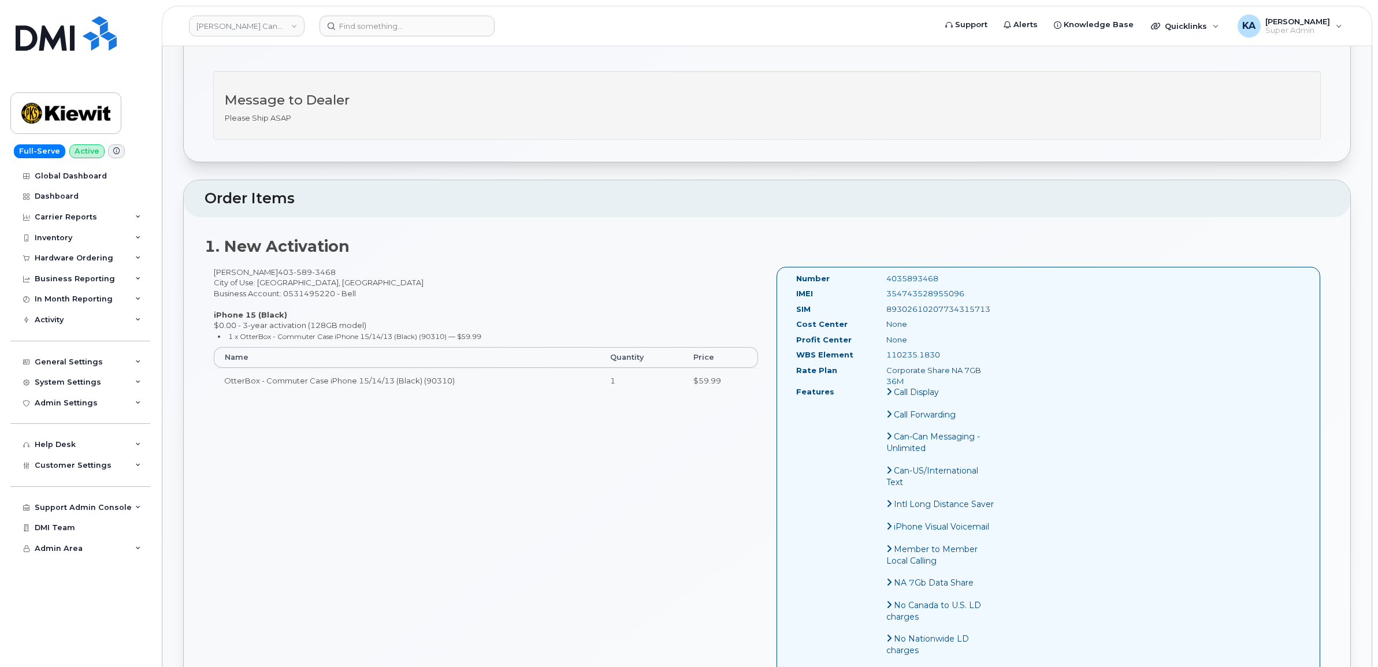
scroll to position [217, 0]
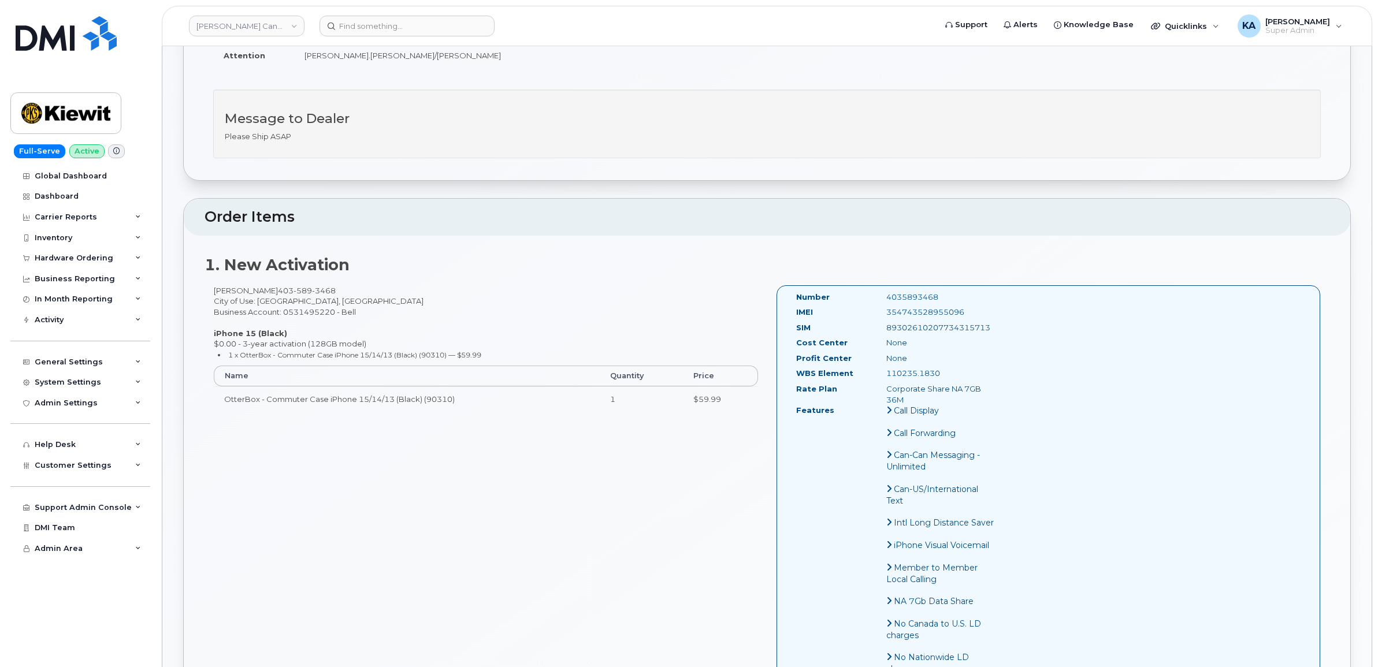
drag, startPoint x: 970, startPoint y: 310, endPoint x: 872, endPoint y: 311, distance: 98.2
click at [872, 311] on div "IMEI 354743528955096" at bounding box center [895, 315] width 217 height 16
copy div "354743528955096"
drag, startPoint x: 937, startPoint y: 295, endPoint x: 848, endPoint y: 296, distance: 89.0
click at [848, 296] on div "Number 4035893468" at bounding box center [895, 300] width 217 height 16
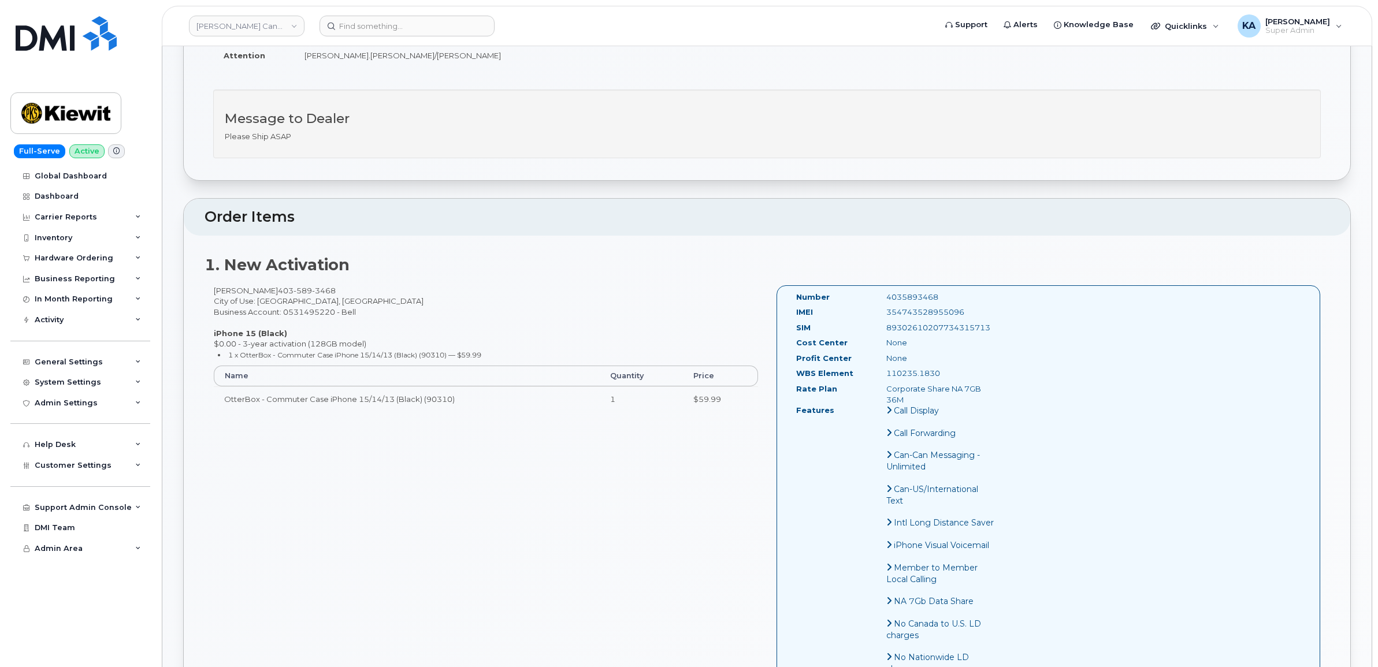
copy div "4035893468"
drag, startPoint x: 793, startPoint y: 296, endPoint x: 956, endPoint y: 399, distance: 192.6
click at [956, 399] on div "Number 4035893468 IMEI 354743528955096 SIM 89302610207734315713 Cost Center Non…" at bounding box center [895, 562] width 217 height 540
copy div "Number 4035893468 IMEI 354743528955096 SIM 89302610207734315713 Cost Center Non…"
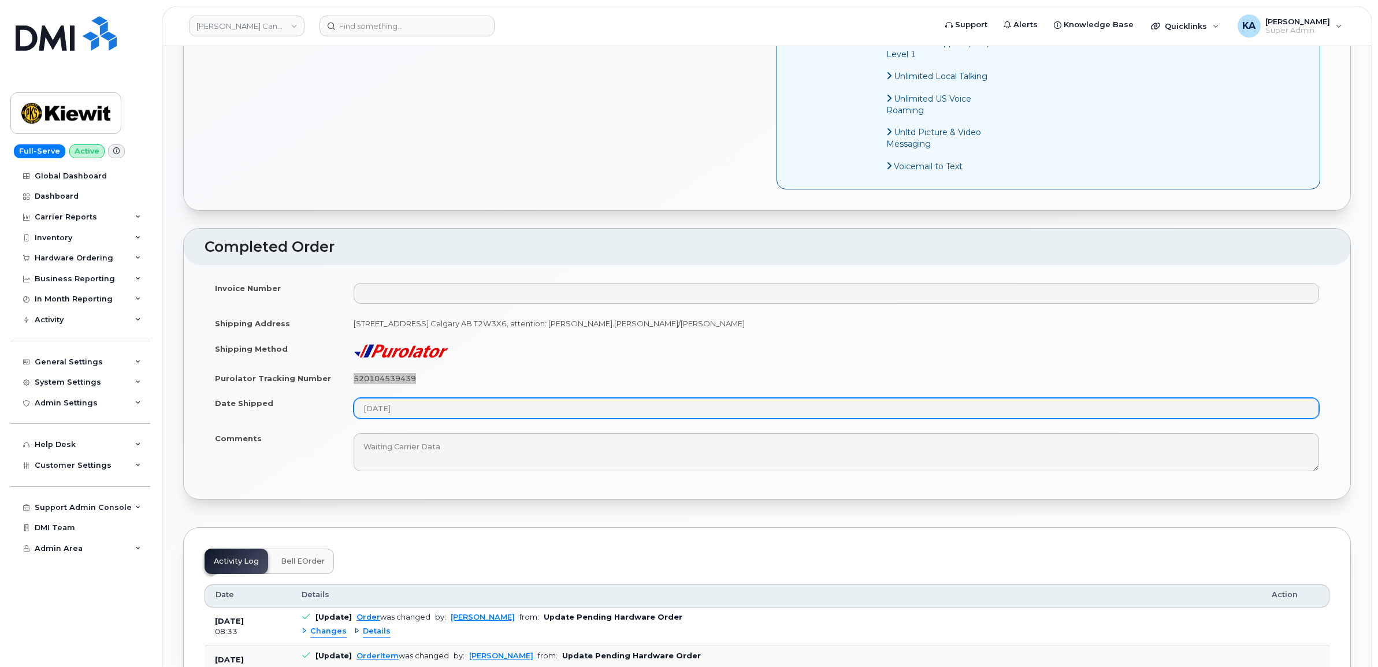
scroll to position [867, 0]
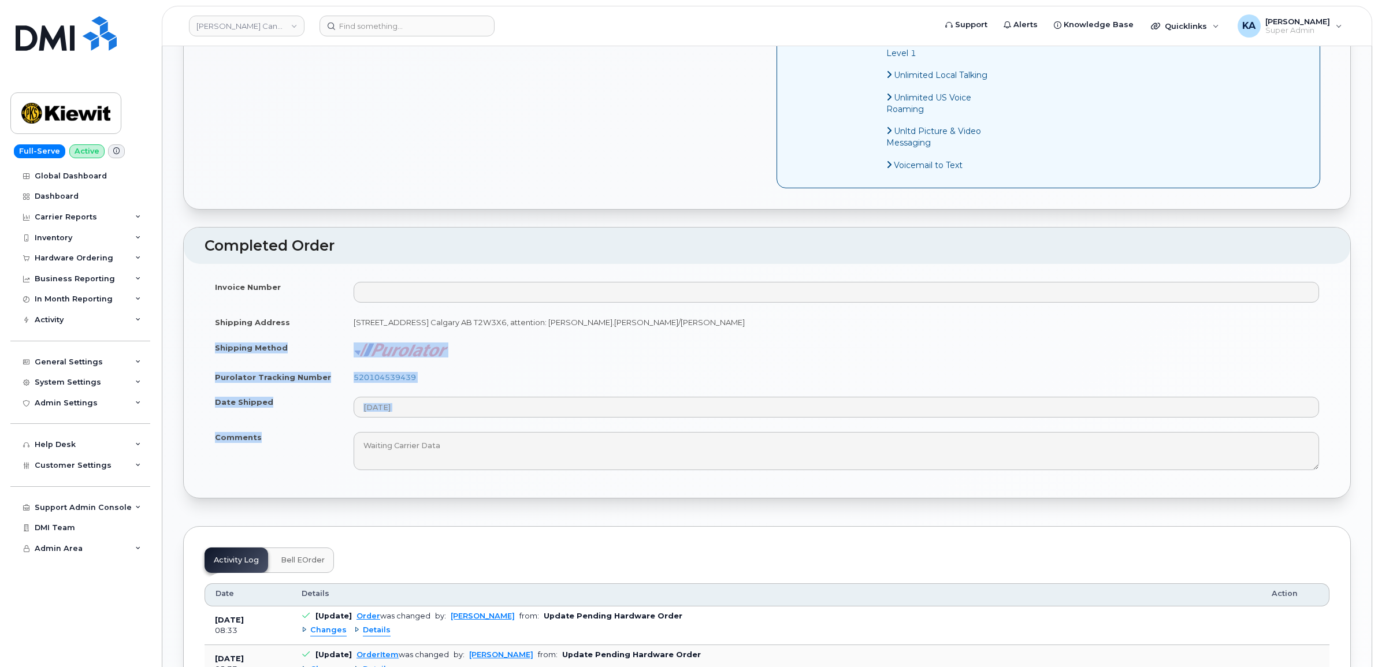
drag, startPoint x: 214, startPoint y: 363, endPoint x: 266, endPoint y: 455, distance: 105.8
click at [266, 455] on tbody "Invoice Number Shipping Address 10333 Southport Road S.W. Calgary AB T2W3X6, at…" at bounding box center [766, 375] width 1125 height 203
copy tbody "Shipping Method Purolator Tracking Number 520104539439 Date Shipped Comments"
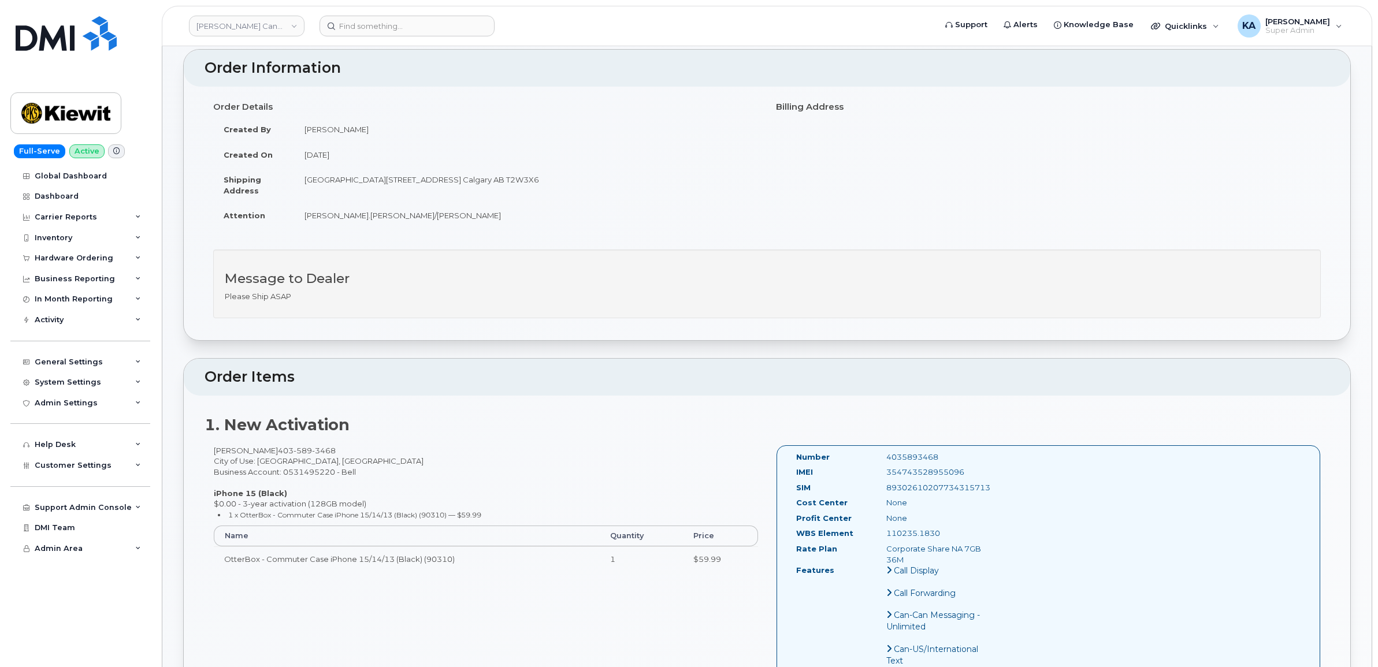
scroll to position [0, 0]
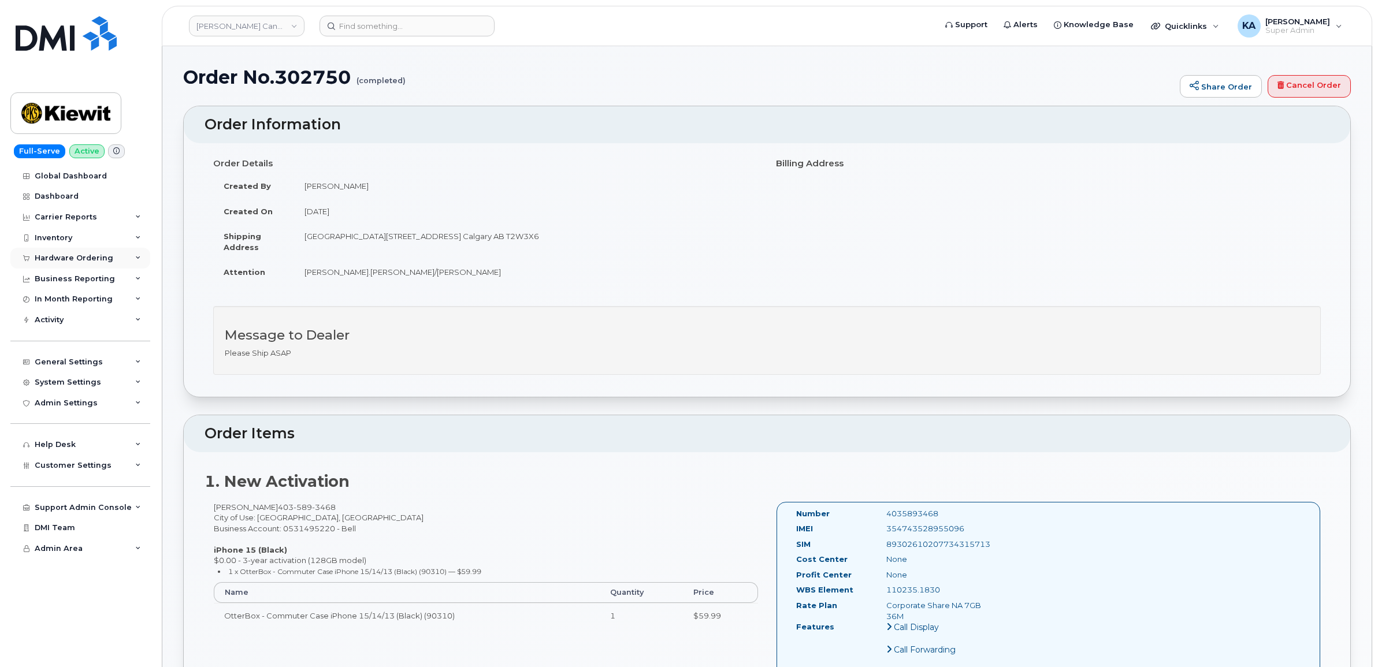
click at [80, 258] on div "Hardware Ordering" at bounding box center [74, 258] width 79 height 9
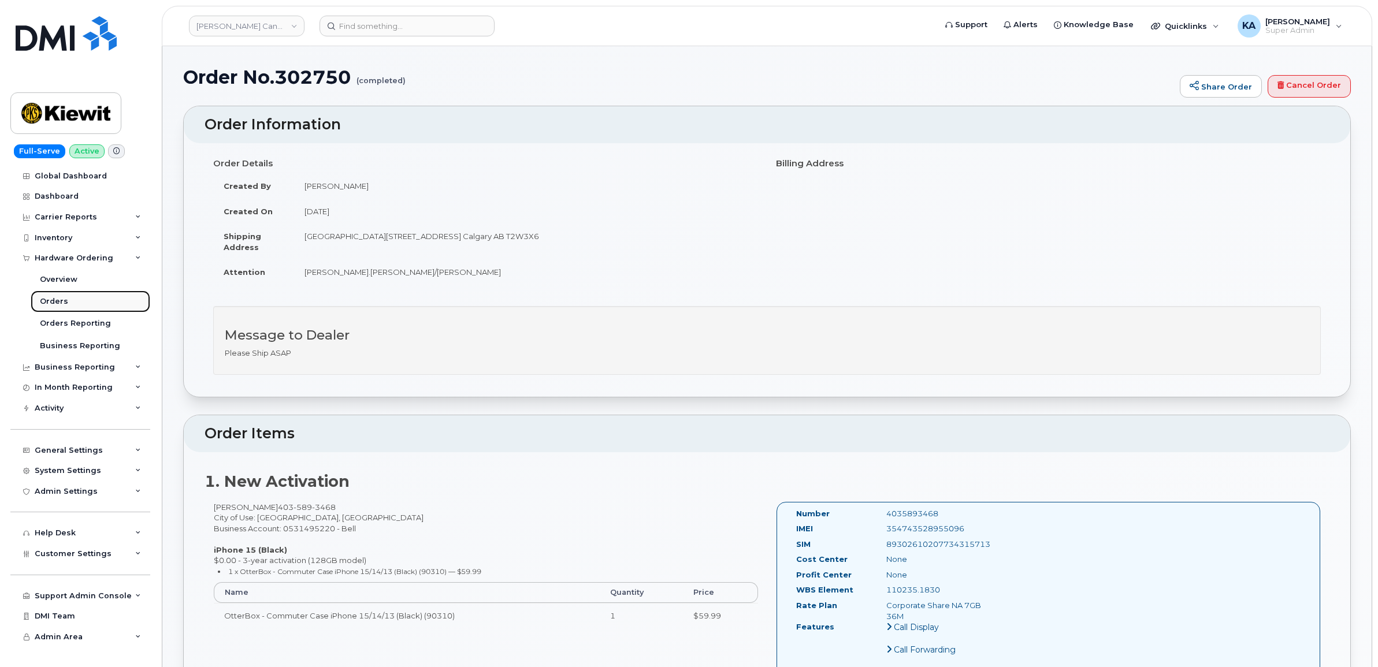
click at [59, 296] on link "Orders" at bounding box center [91, 302] width 120 height 22
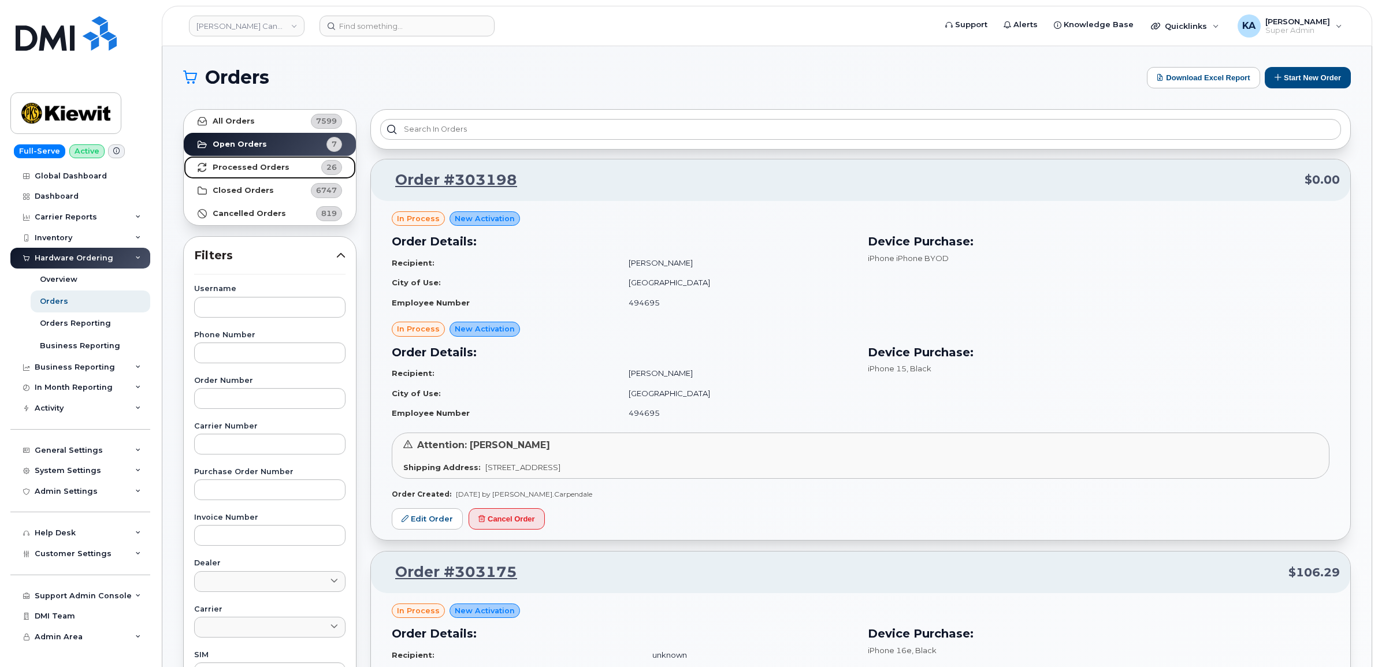
click at [221, 165] on strong "Processed Orders" at bounding box center [251, 167] width 77 height 9
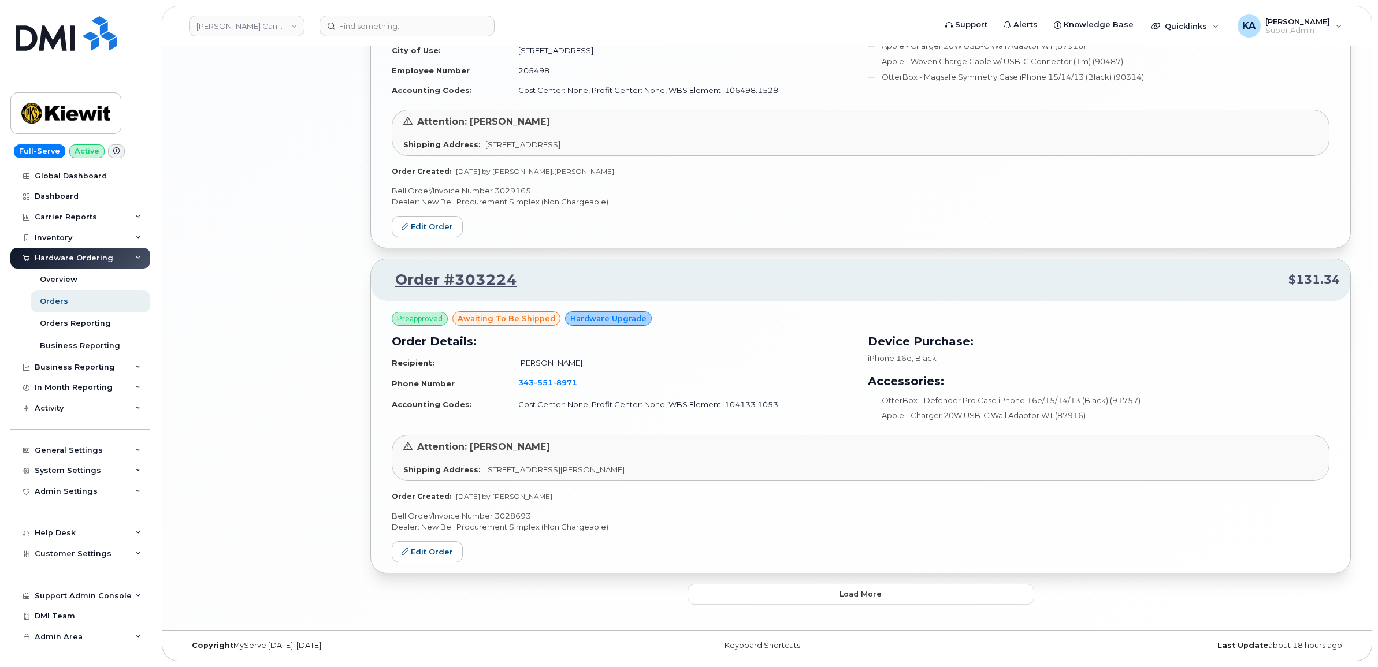
scroll to position [2263, 0]
click at [717, 591] on button "Load more" at bounding box center [860, 594] width 347 height 21
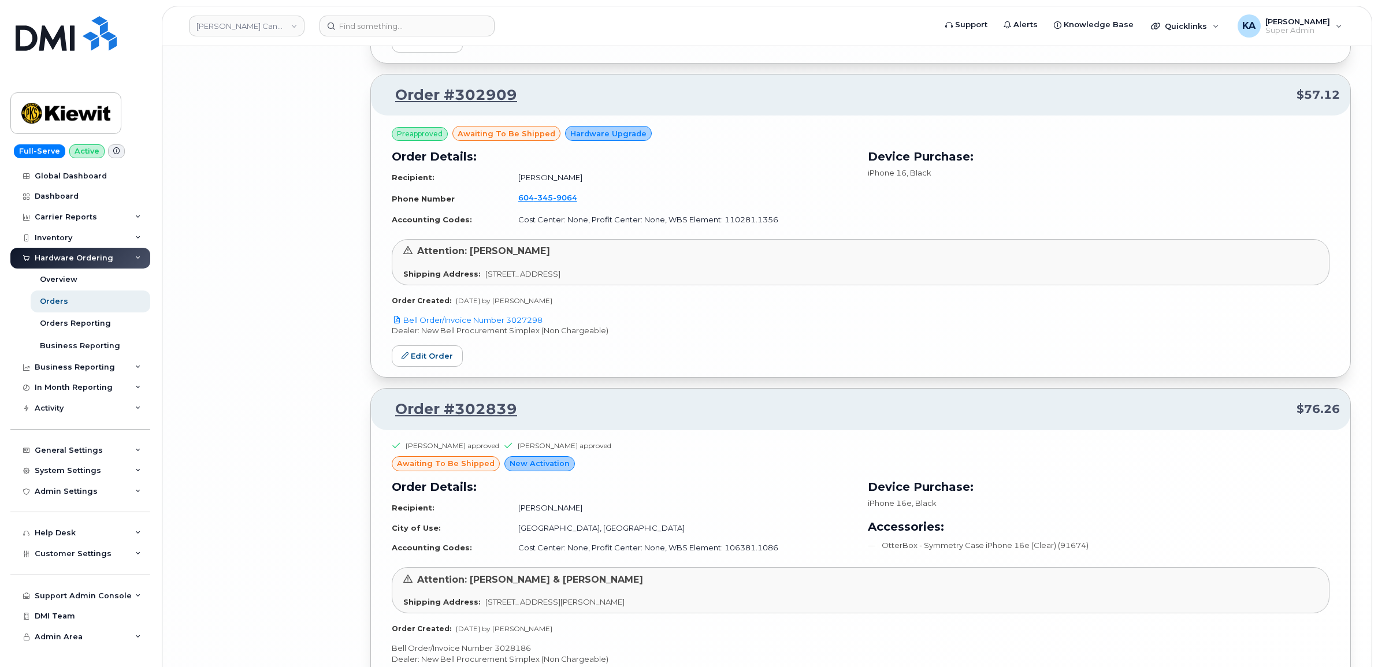
scroll to position [4844, 0]
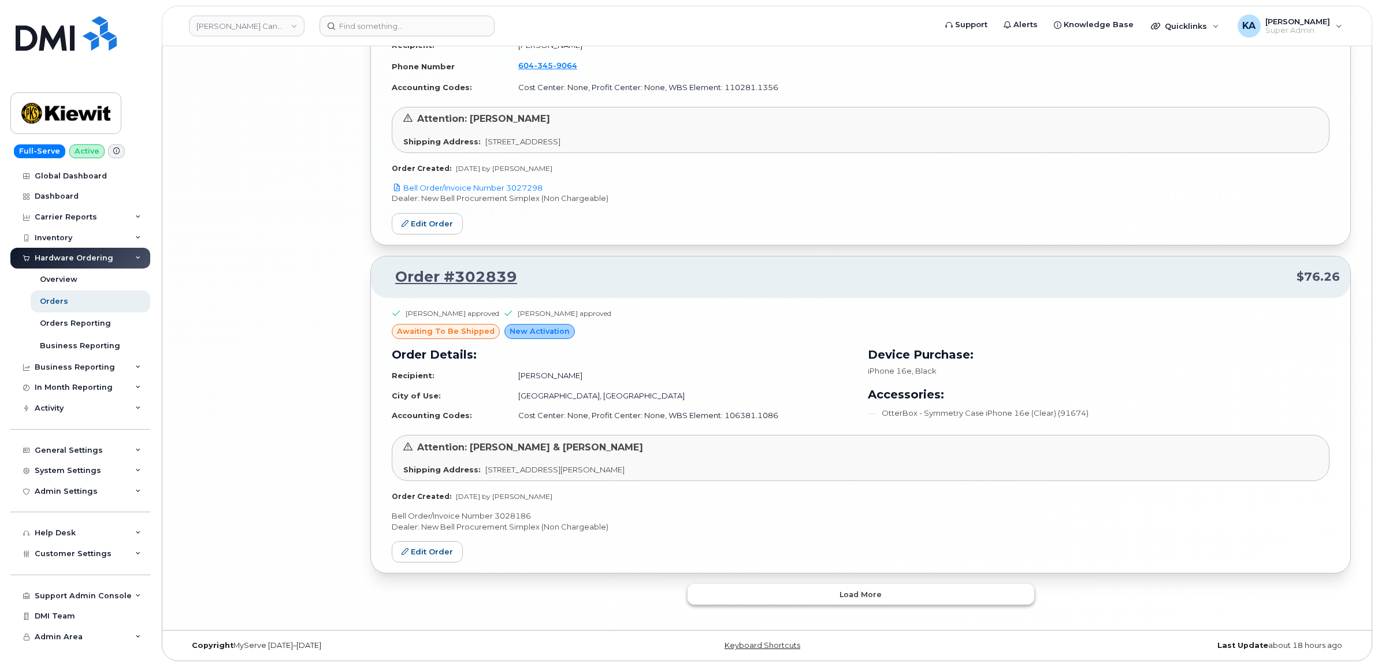
click at [734, 590] on button "Load more" at bounding box center [860, 594] width 347 height 21
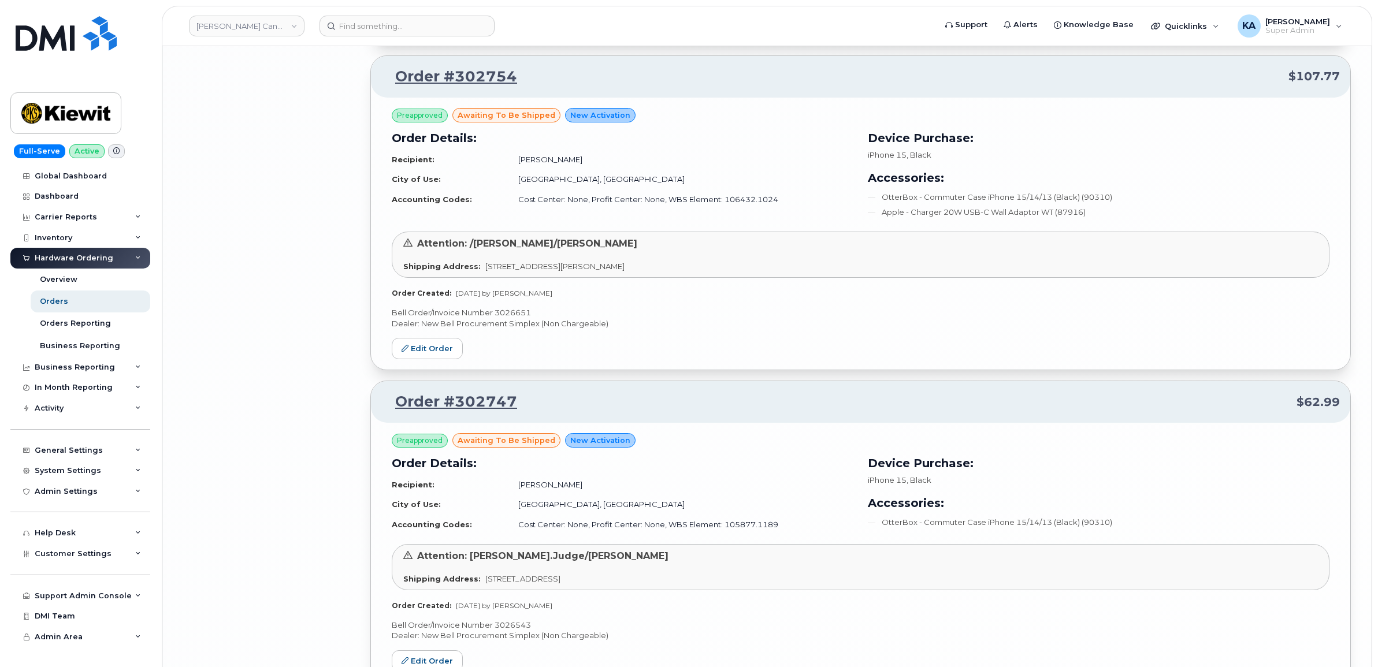
scroll to position [6144, 0]
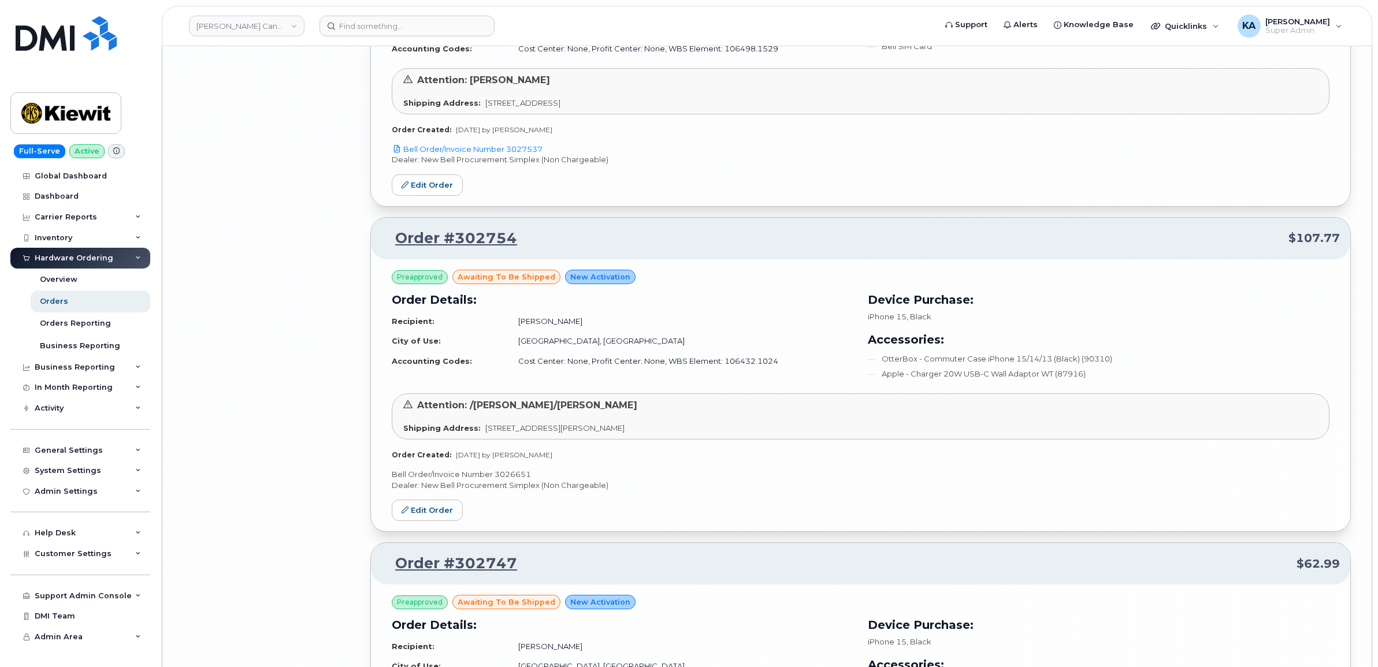
click at [507, 480] on p "Bell Order/Invoice Number 3026651" at bounding box center [861, 474] width 938 height 11
click at [506, 480] on p "Bell Order/Invoice Number 3026651" at bounding box center [861, 474] width 938 height 11
copy p "3026651"
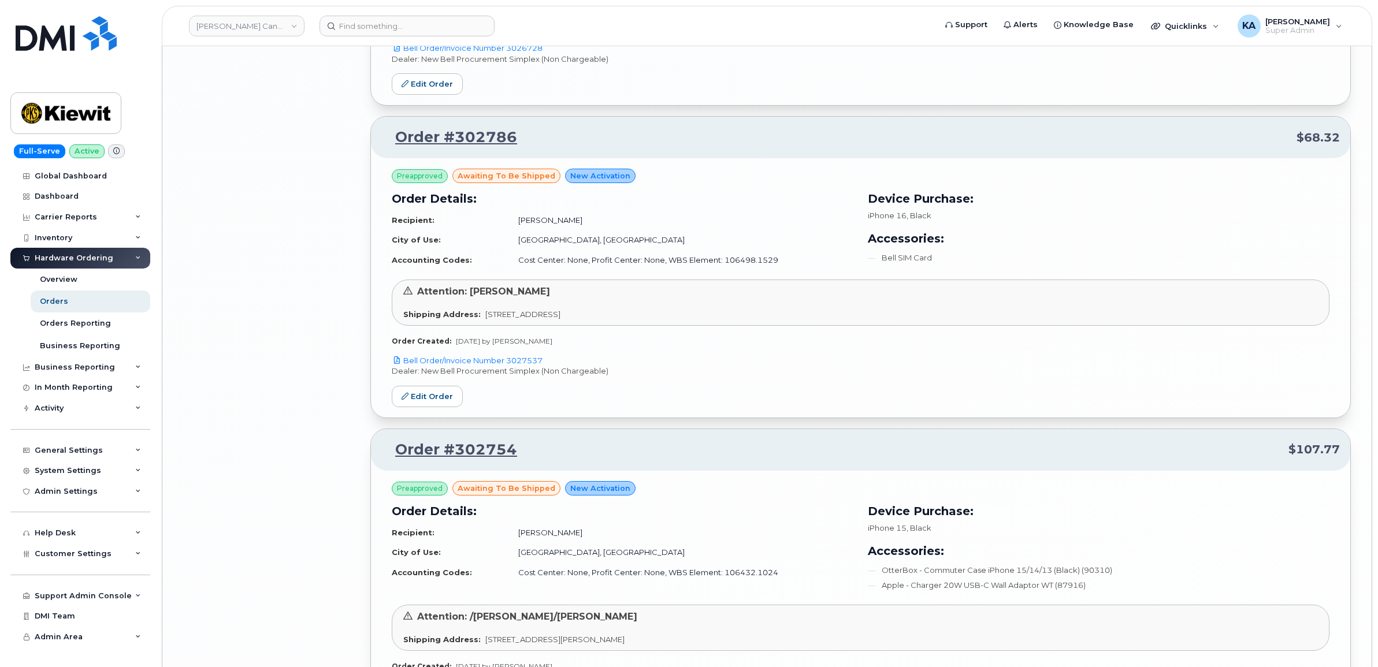
scroll to position [5928, 0]
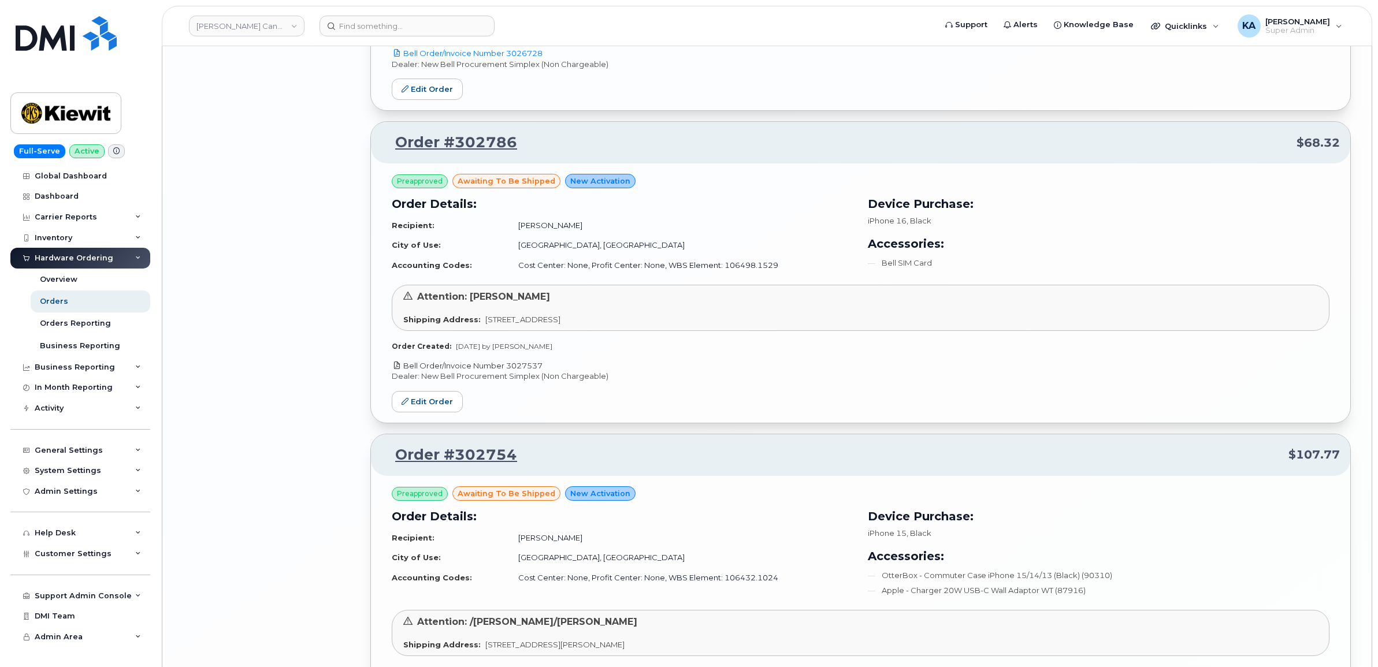
drag, startPoint x: 552, startPoint y: 371, endPoint x: 507, endPoint y: 371, distance: 44.5
click at [507, 371] on p "Bell Order/Invoice Number 3027537" at bounding box center [861, 365] width 938 height 11
copy link "3027537"
click at [416, 406] on link "Edit Order" at bounding box center [427, 401] width 71 height 21
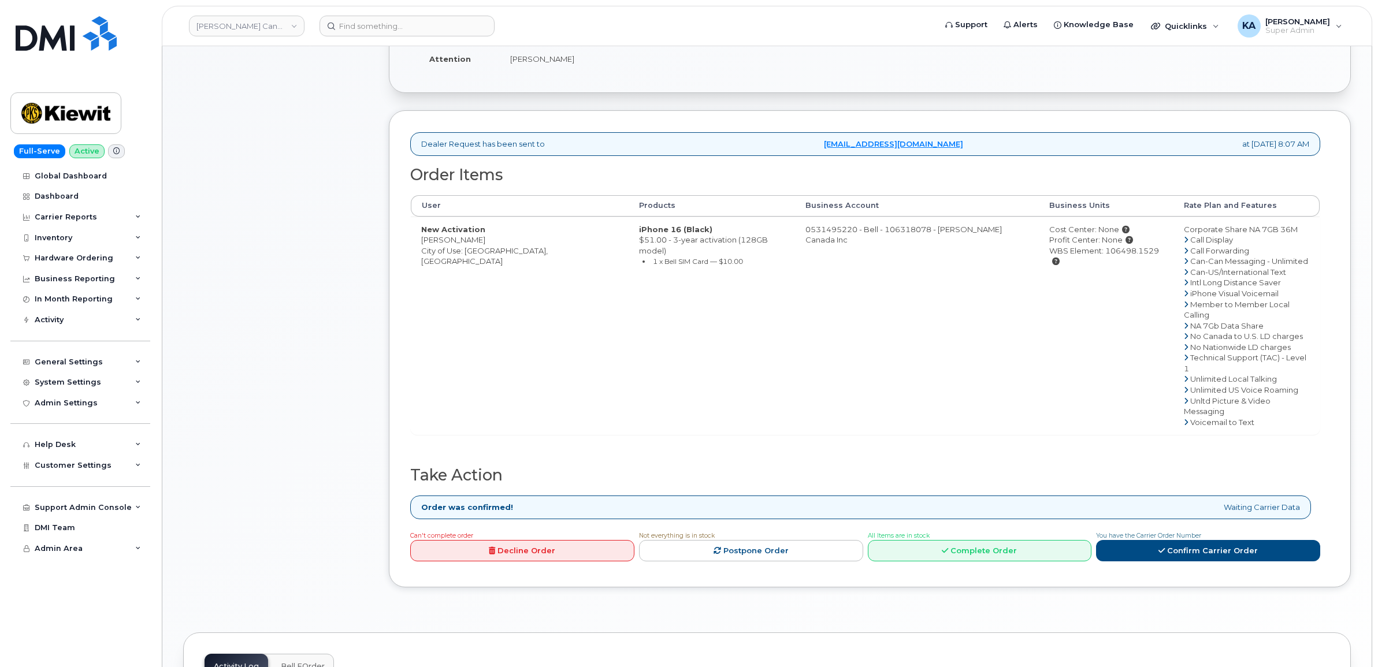
scroll to position [361, 0]
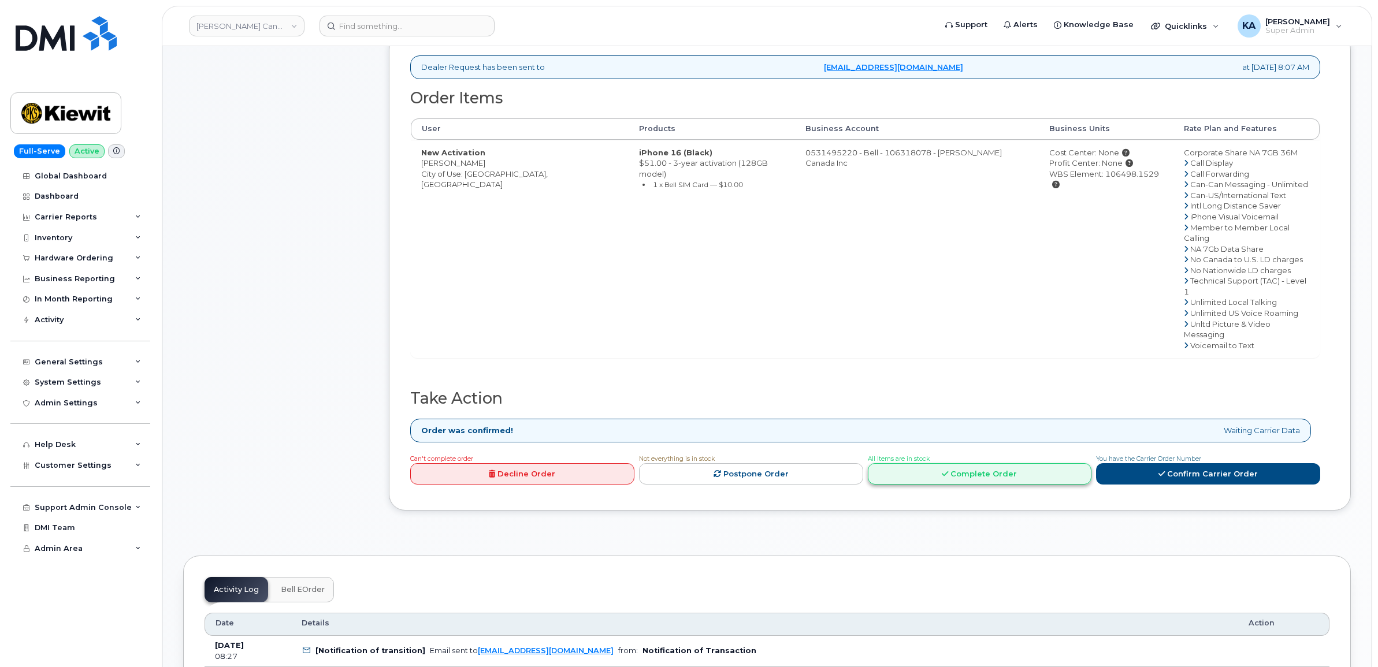
click at [990, 463] on link "Complete Order" at bounding box center [980, 473] width 224 height 21
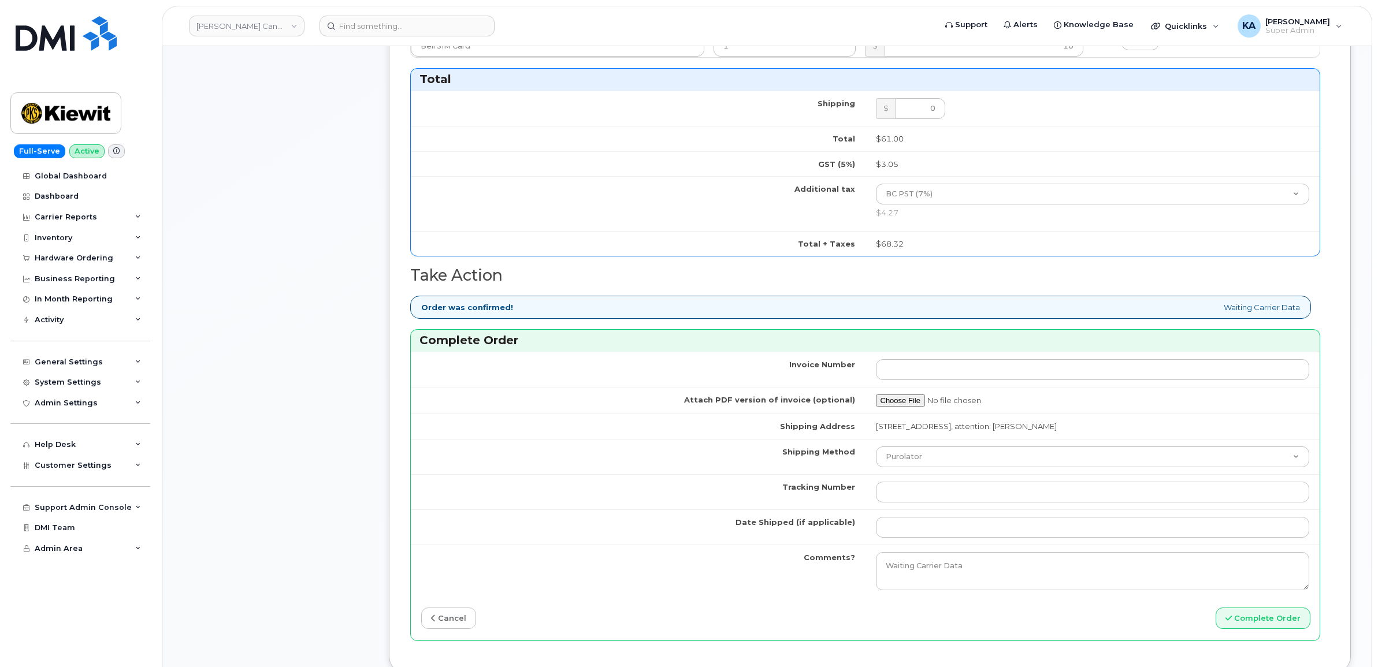
scroll to position [722, 0]
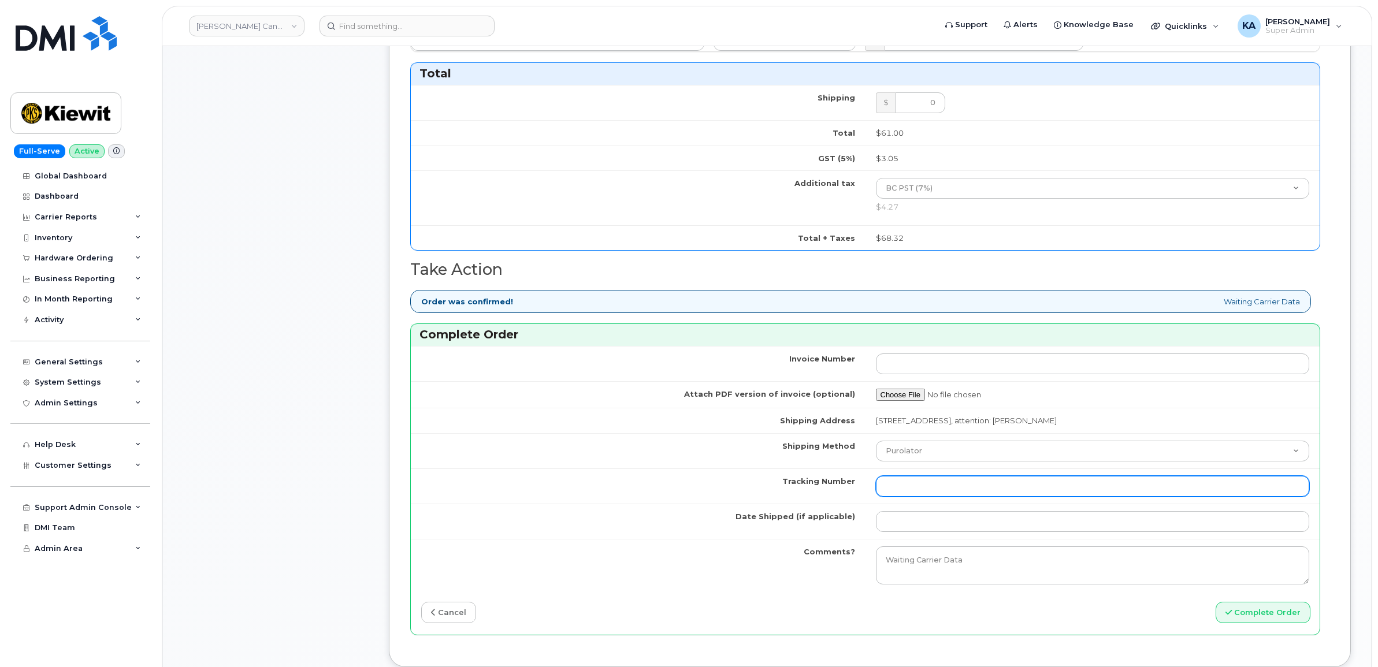
click at [992, 493] on input "Tracking Number" at bounding box center [1093, 486] width 434 height 21
paste input "476303141808"
type input "476303141808"
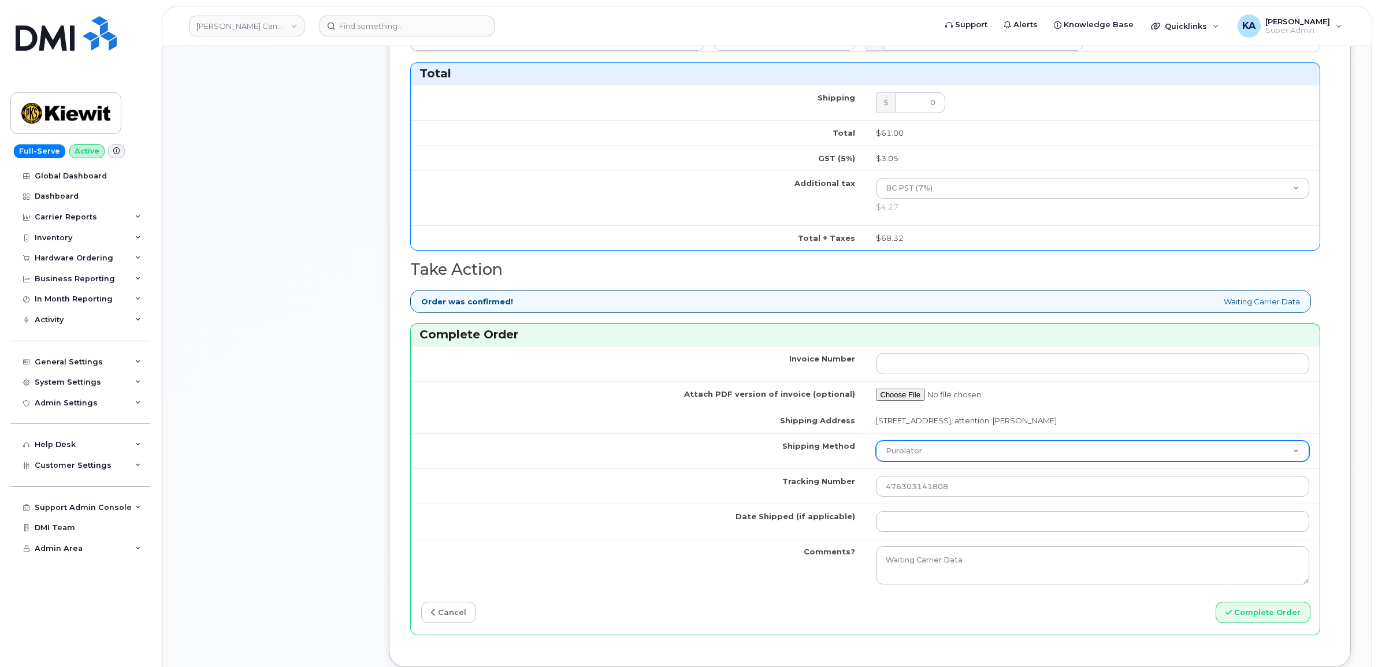
click at [969, 453] on select "Purolator UPS FedEx Canada Post Courier Other Drop Off Pick Up" at bounding box center [1093, 451] width 434 height 21
select select "FedEx"
click at [876, 445] on select "Purolator UPS FedEx Canada Post Courier Other Drop Off Pick Up" at bounding box center [1093, 451] width 434 height 21
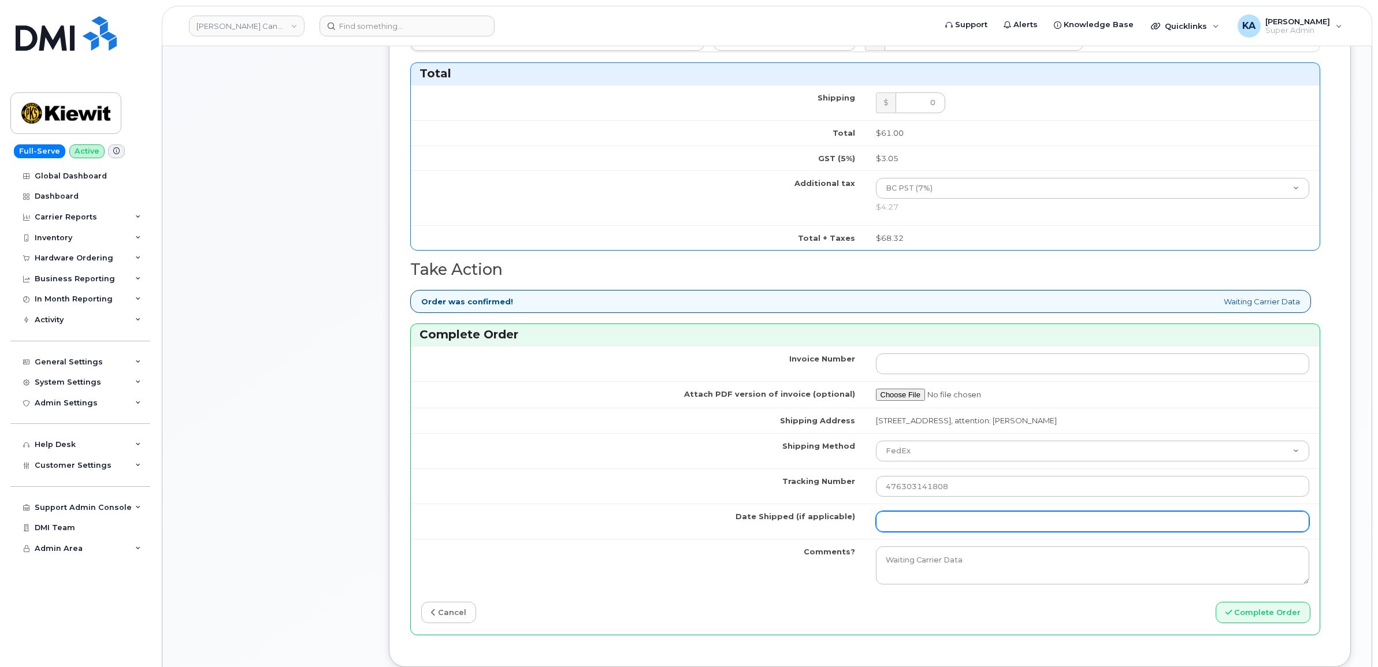
click at [935, 527] on input "Date Shipped (if applicable)" at bounding box center [1093, 521] width 434 height 21
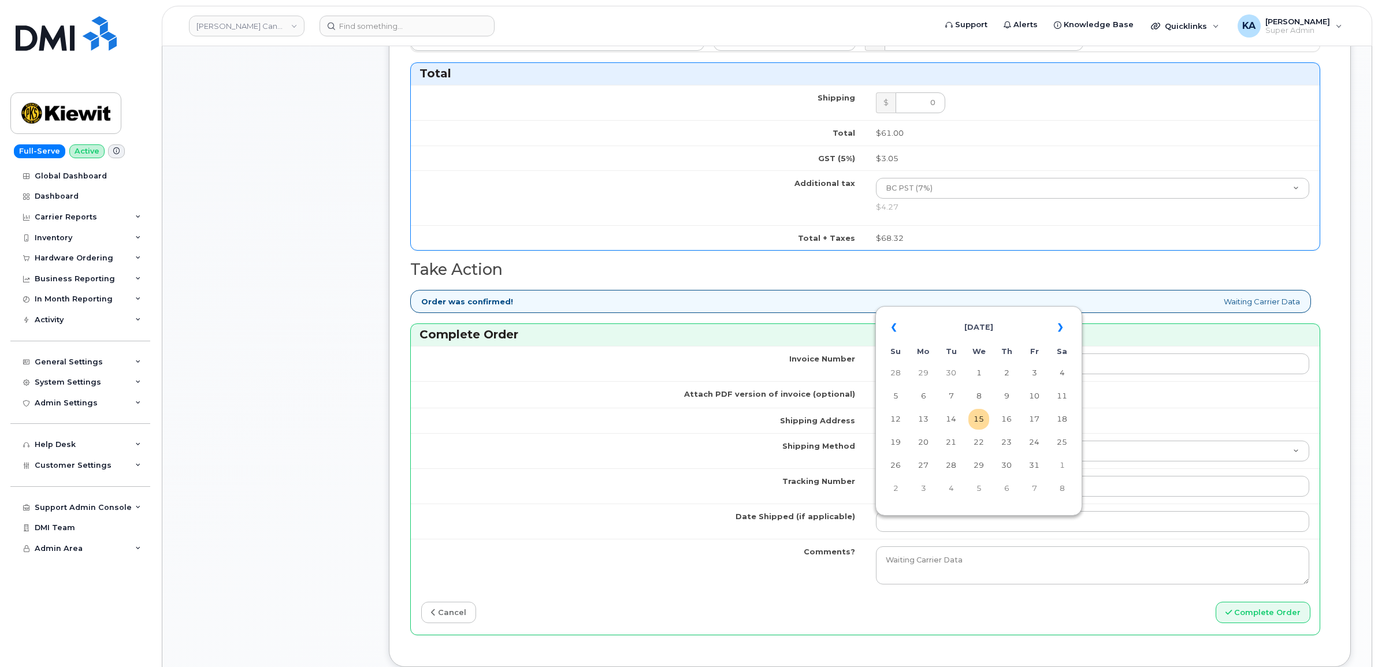
click at [988, 310] on table "« October 2025 » Su Mo Tu We Th Fr Sa 28 29 30 1 2 3 4 5 6 7 8 9 10 11 12 13 14…" at bounding box center [978, 408] width 201 height 198
click at [952, 417] on td "14" at bounding box center [950, 419] width 21 height 21
type input "[DATE]"
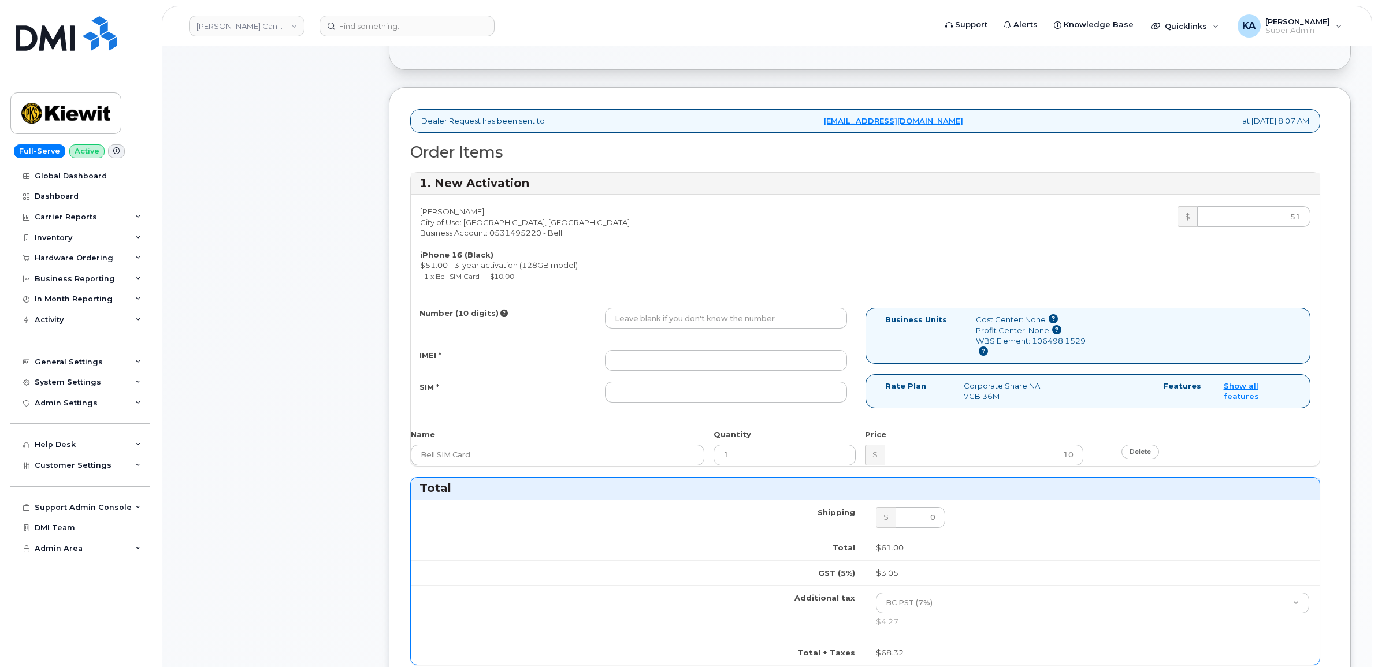
scroll to position [289, 0]
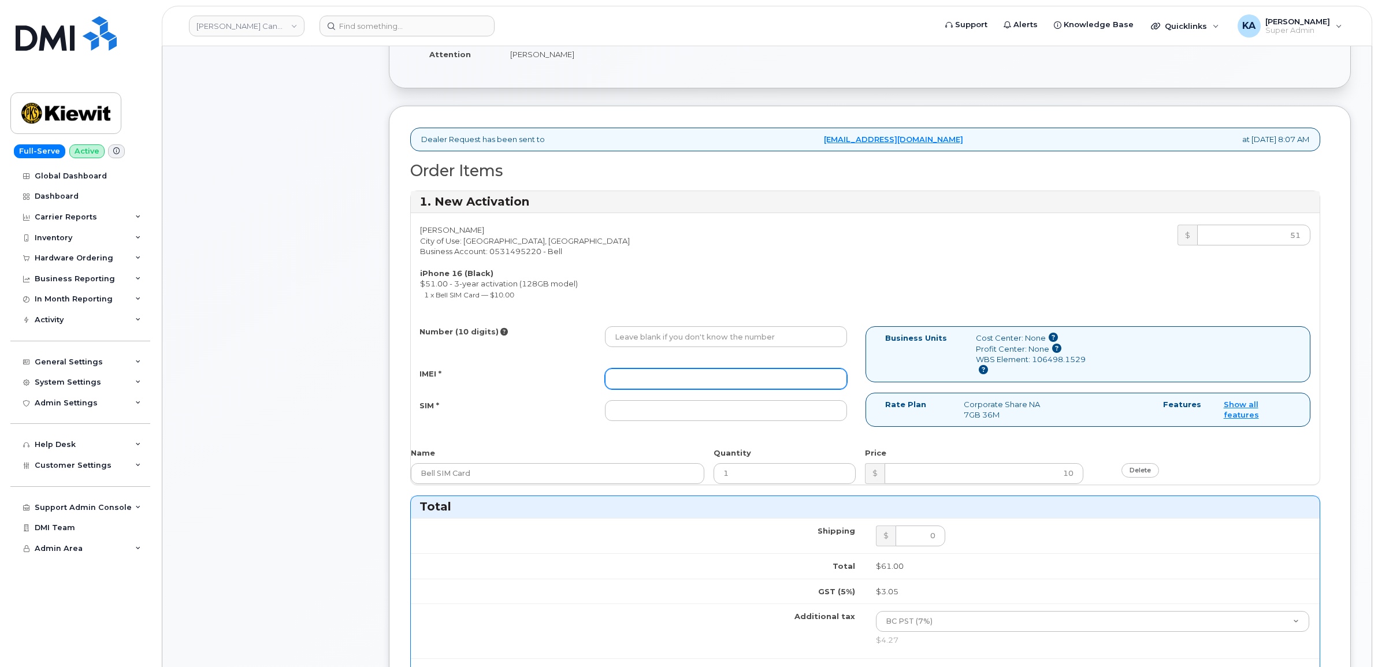
click at [746, 383] on input "IMEI *" at bounding box center [726, 379] width 242 height 21
paste input "355250940738976"
type input "355250940738976"
click at [734, 417] on input "SIM *" at bounding box center [726, 410] width 242 height 21
paste input "89302610207733151630"
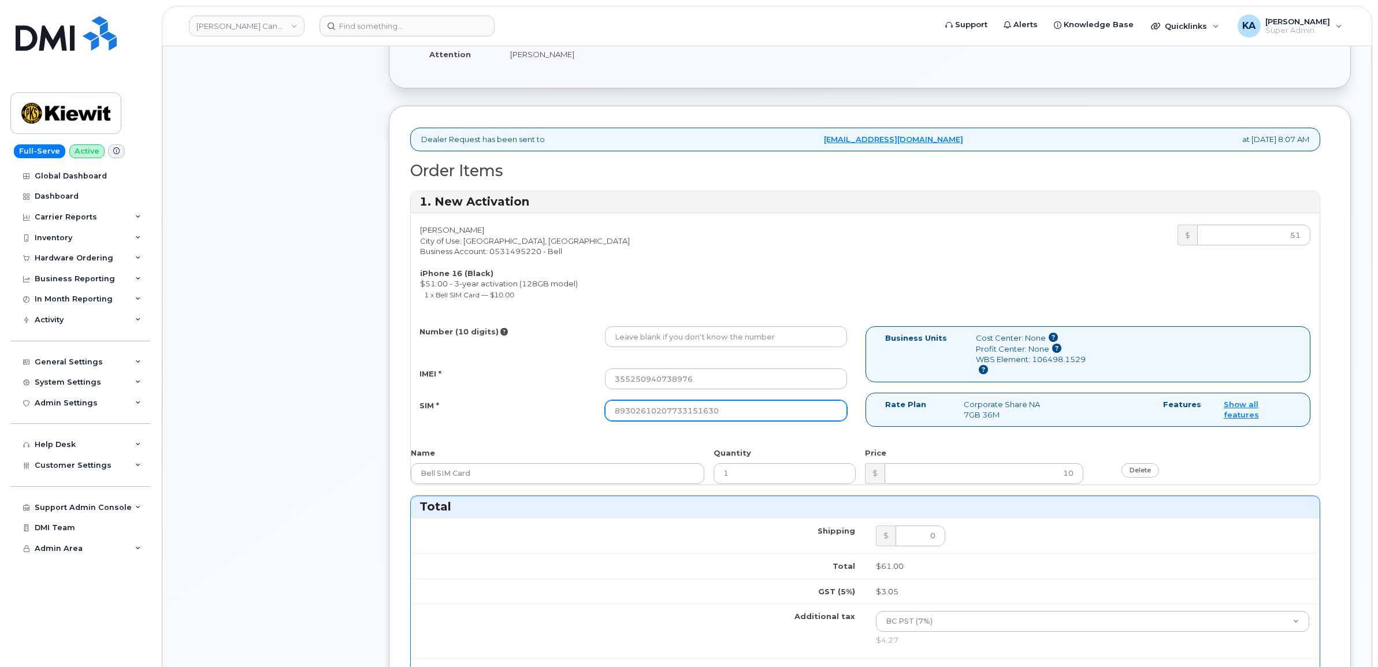
type input "89302610207733151630"
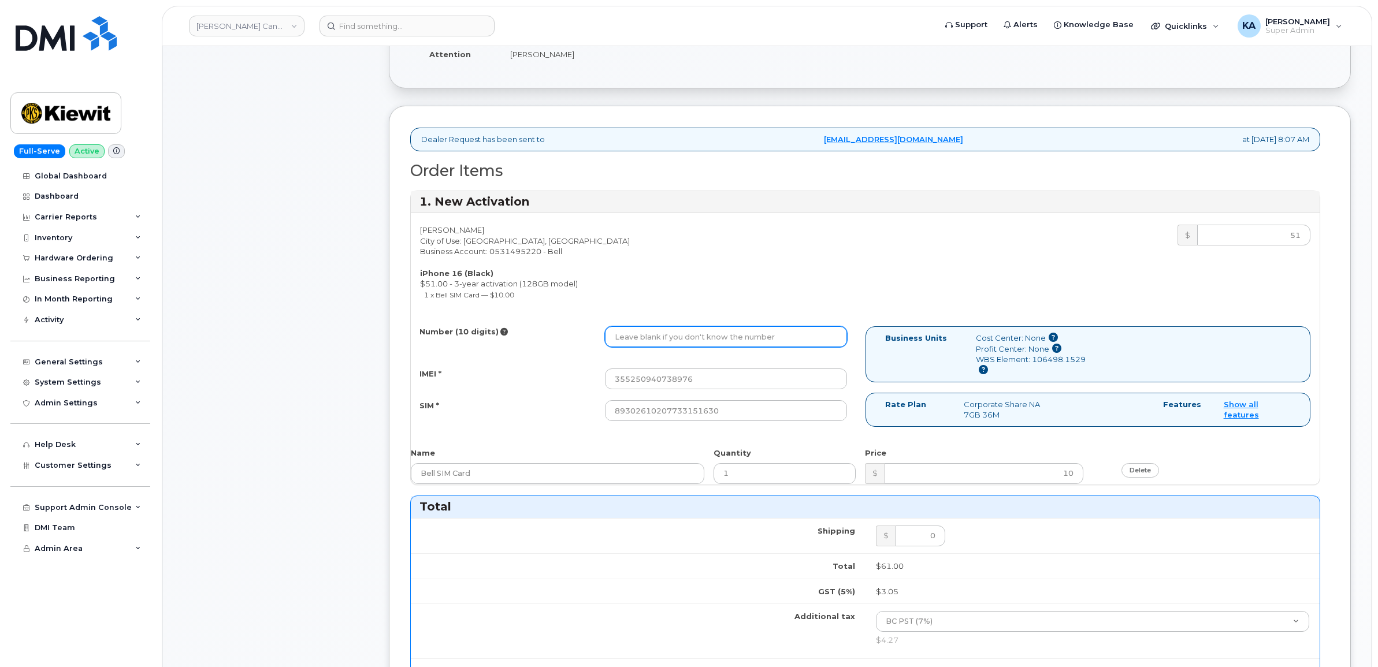
click at [726, 336] on input "Number (10 digits)" at bounding box center [726, 336] width 242 height 21
paste input "6046792535"
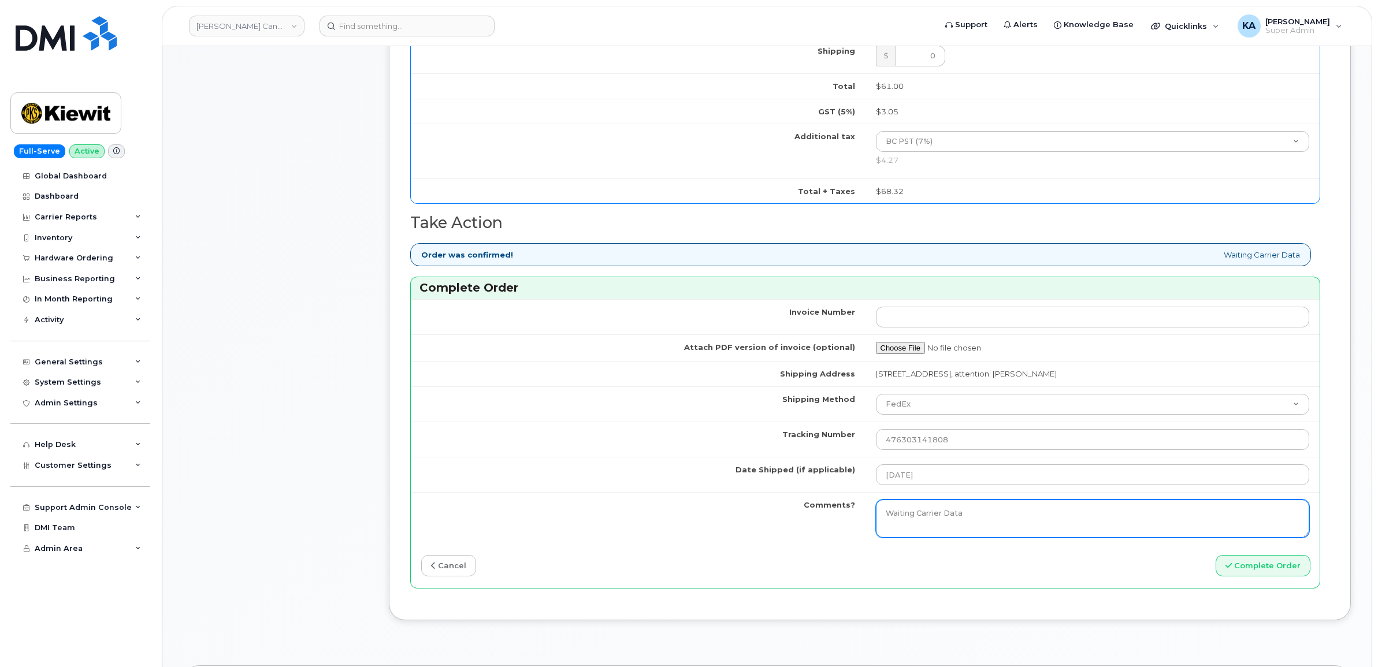
scroll to position [794, 0]
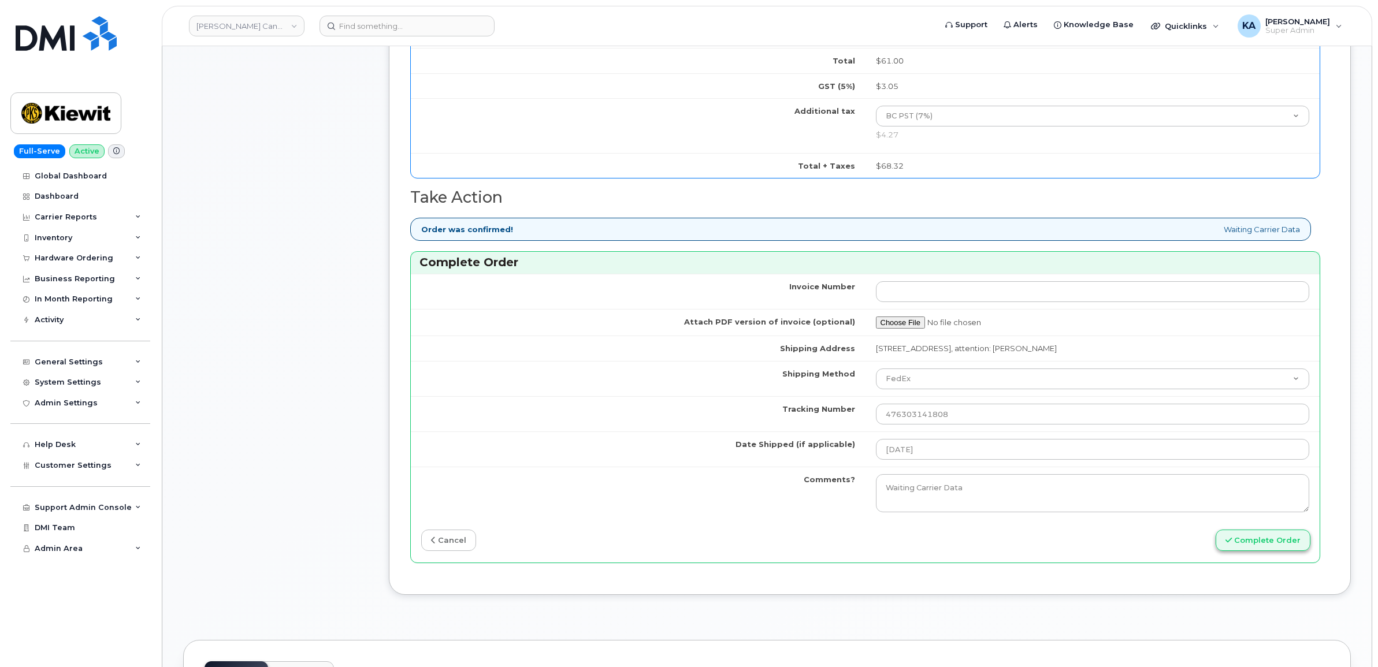
type input "6046792535"
click at [1266, 544] on button "Complete Order" at bounding box center [1262, 540] width 95 height 21
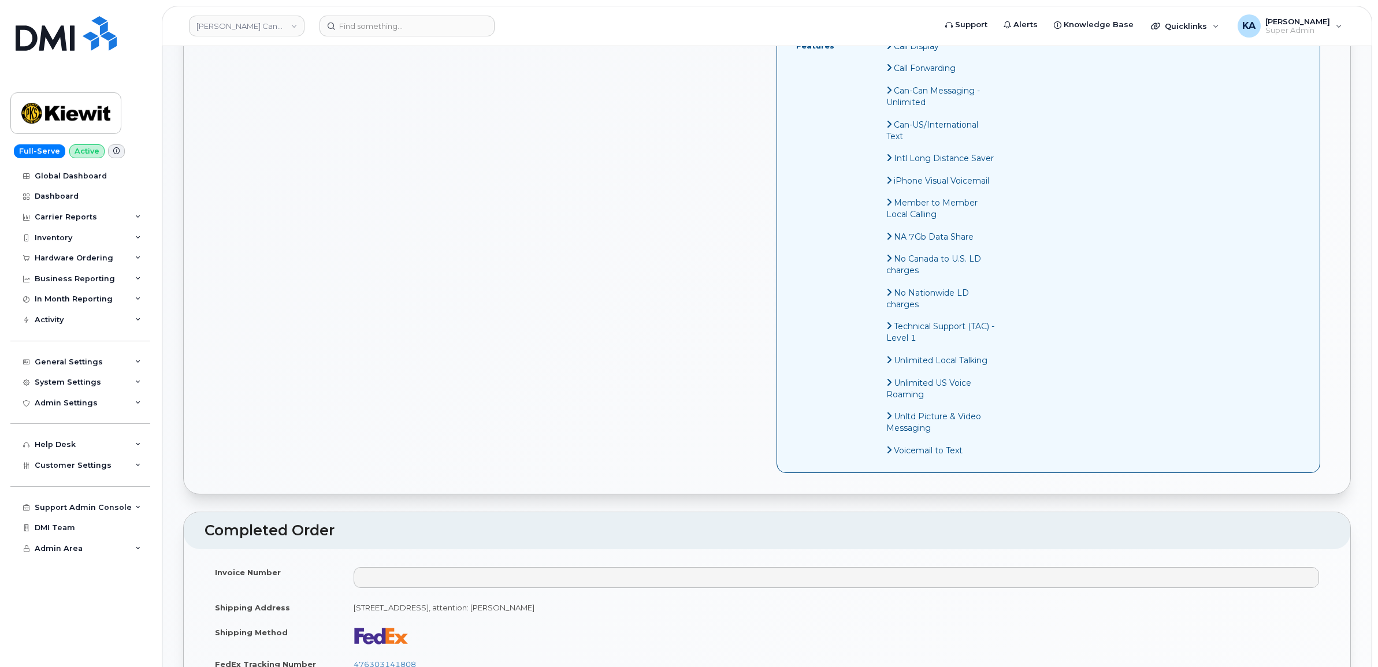
scroll to position [722, 0]
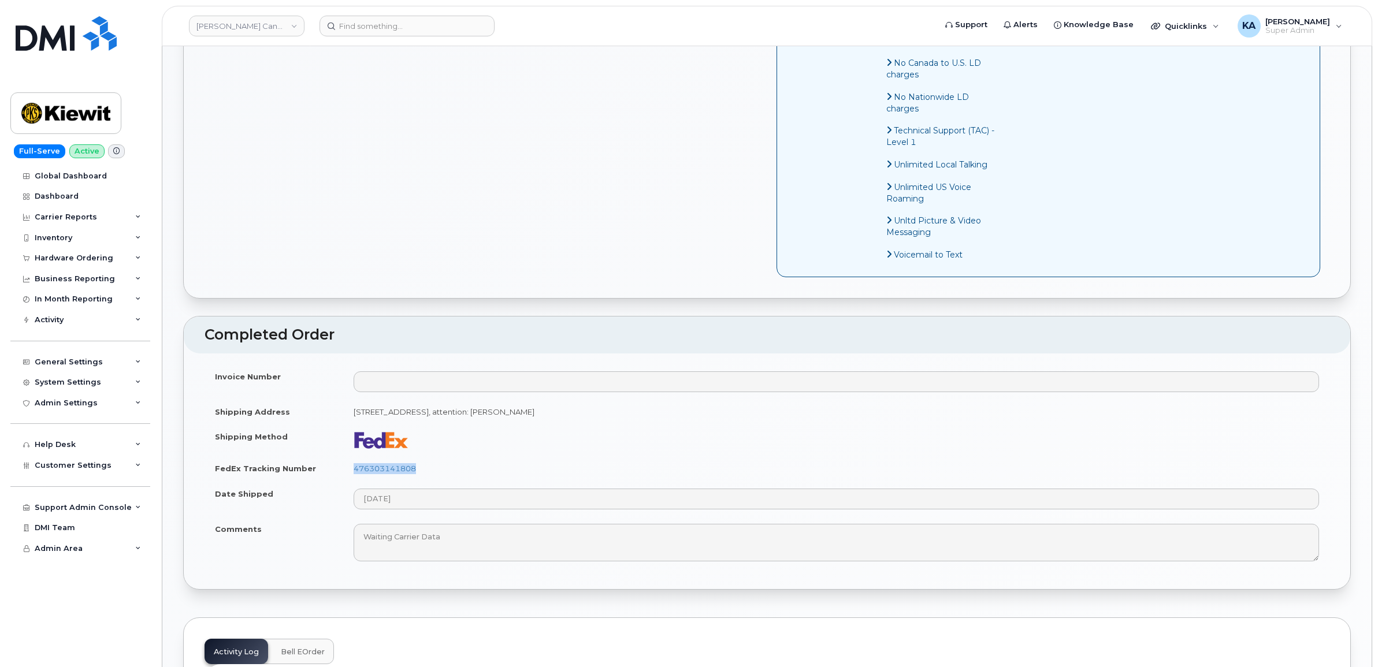
drag, startPoint x: 421, startPoint y: 484, endPoint x: 347, endPoint y: 489, distance: 74.1
click at [347, 481] on td "476303141808" at bounding box center [836, 468] width 986 height 25
copy link "476303141808"
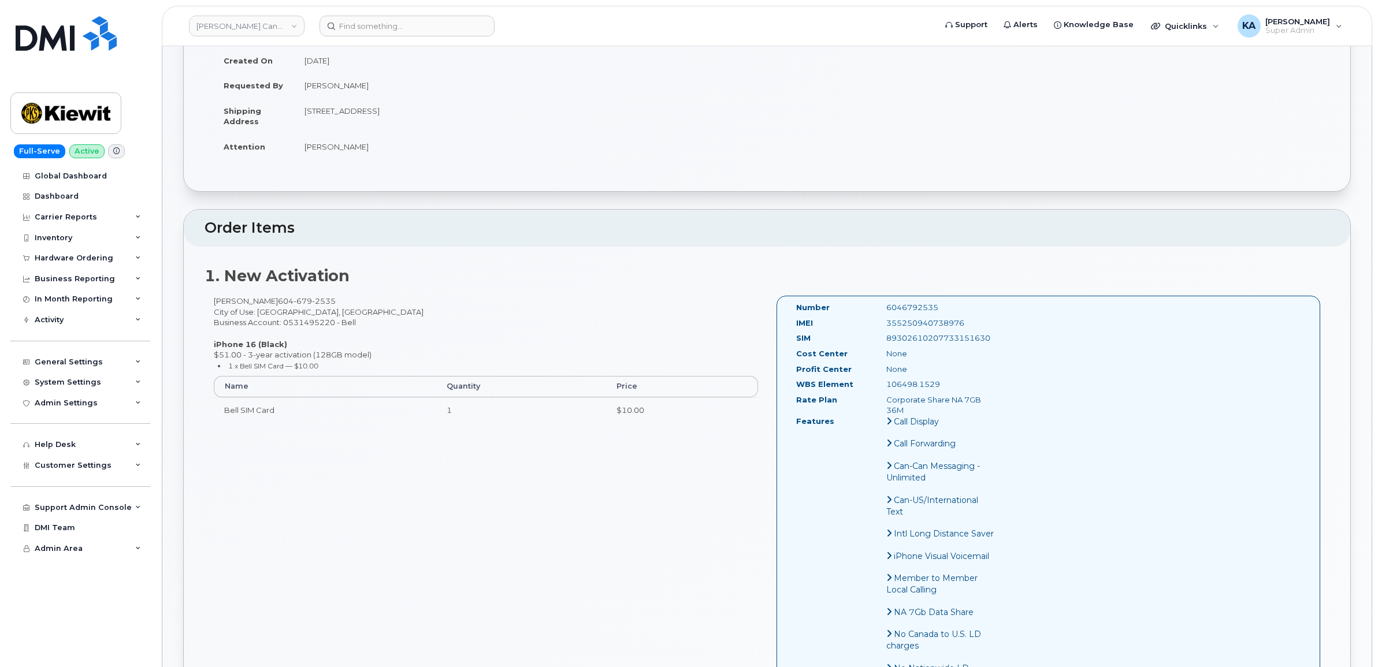
scroll to position [144, 0]
drag, startPoint x: 972, startPoint y: 328, endPoint x: 886, endPoint y: 334, distance: 86.9
click at [886, 334] on div "355250940738976" at bounding box center [940, 329] width 127 height 11
copy div "355250940738976"
drag, startPoint x: 938, startPoint y: 312, endPoint x: 872, endPoint y: 311, distance: 65.3
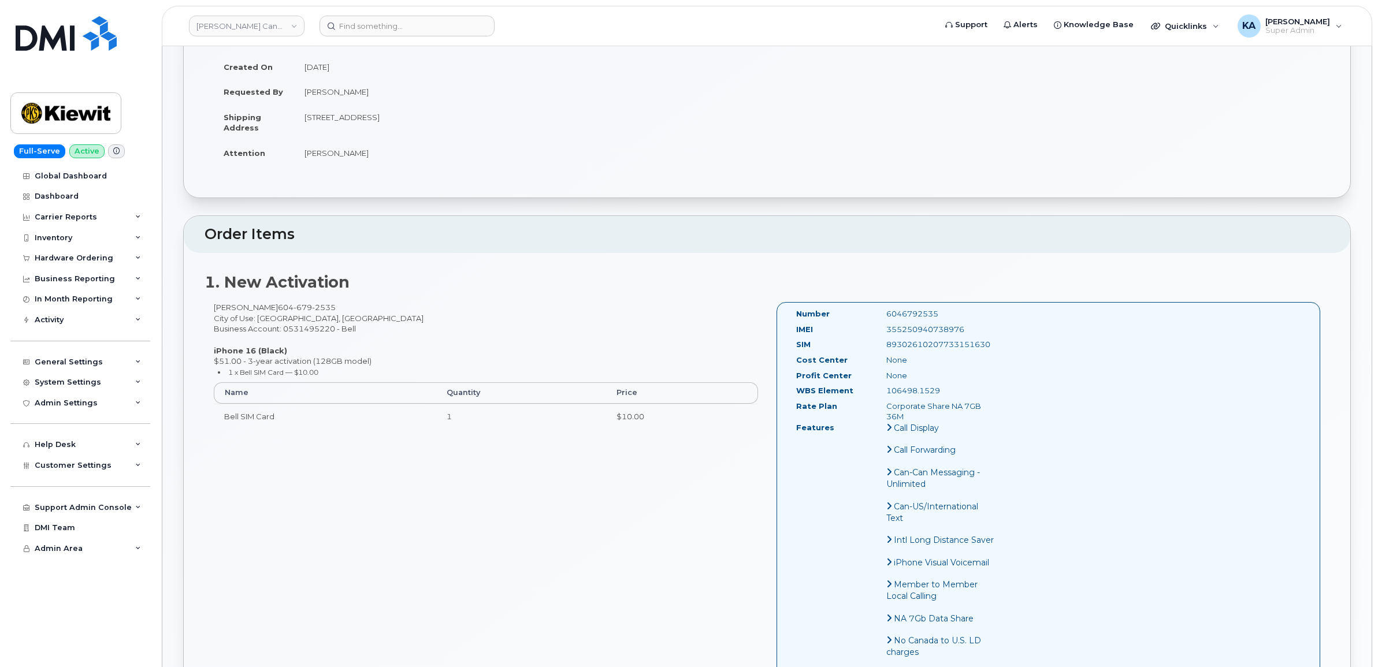
click at [872, 311] on div "Number 6046792535" at bounding box center [895, 316] width 217 height 16
copy div "6046792535"
drag, startPoint x: 794, startPoint y: 313, endPoint x: 998, endPoint y: 416, distance: 228.6
click at [998, 416] on div "Number 6046792535 IMEI 355250940738976 SIM 89302610207733151630 Cost Center Non…" at bounding box center [895, 578] width 217 height 540
copy div "Number 6046792535 IMEI 355250940738976 SIM 89302610207733151630 Cost Center Non…"
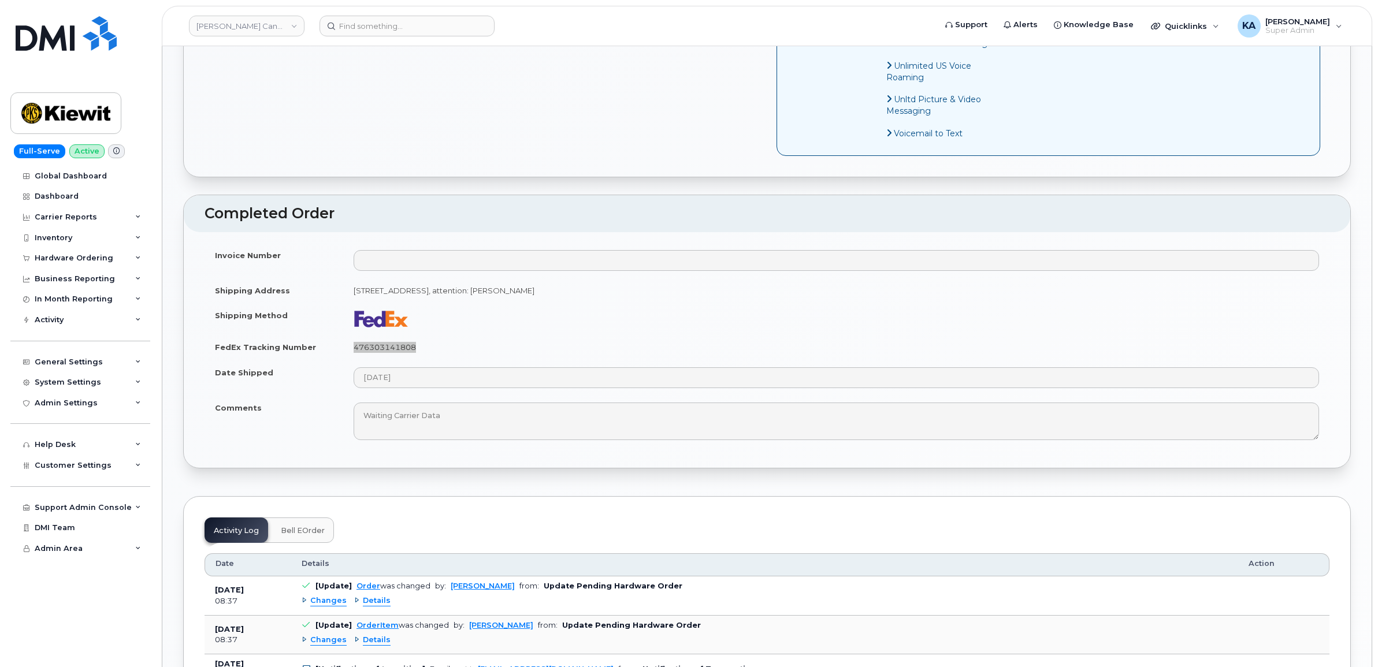
scroll to position [867, 0]
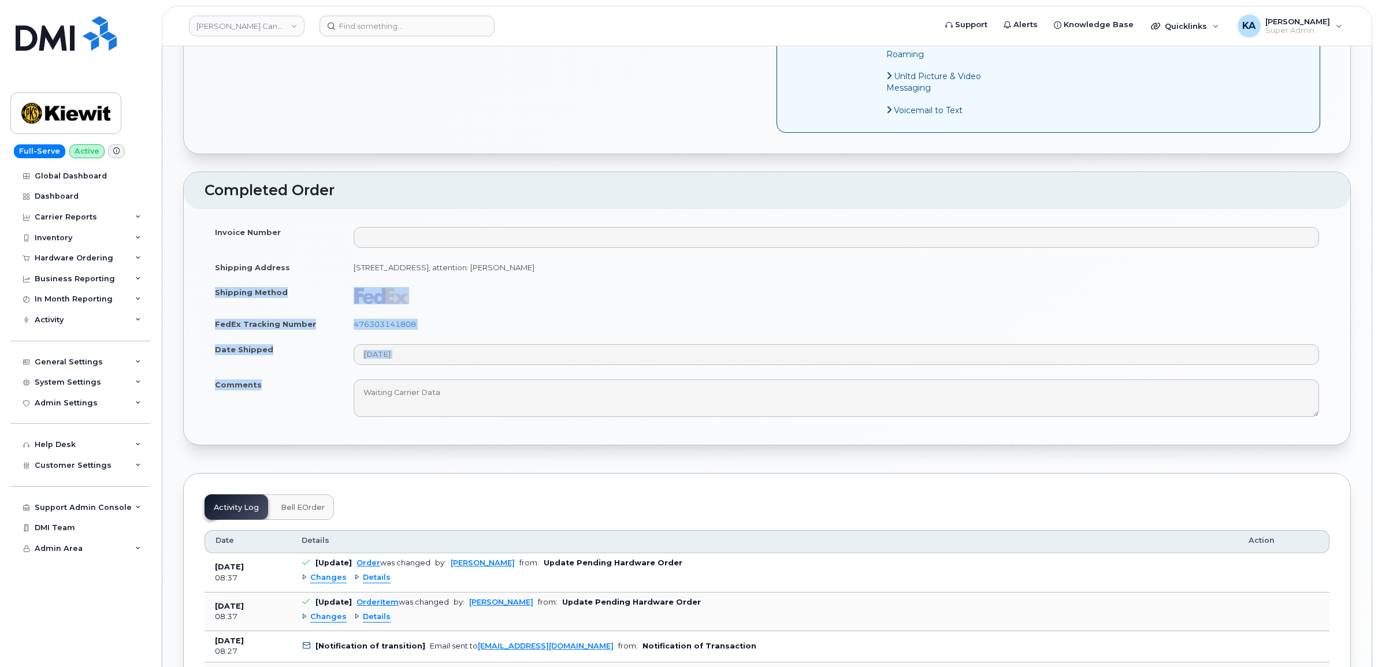
drag, startPoint x: 209, startPoint y: 305, endPoint x: 270, endPoint y: 403, distance: 115.4
click at [270, 403] on tbody "Invoice Number Shipping Address 3336 10th Ave W VANCOUVER BC V6R 2E6 CANADA, at…" at bounding box center [766, 322] width 1125 height 205
copy tbody "Shipping Method FedEx Tracking Number 476303141808 Date Shipped Comments"
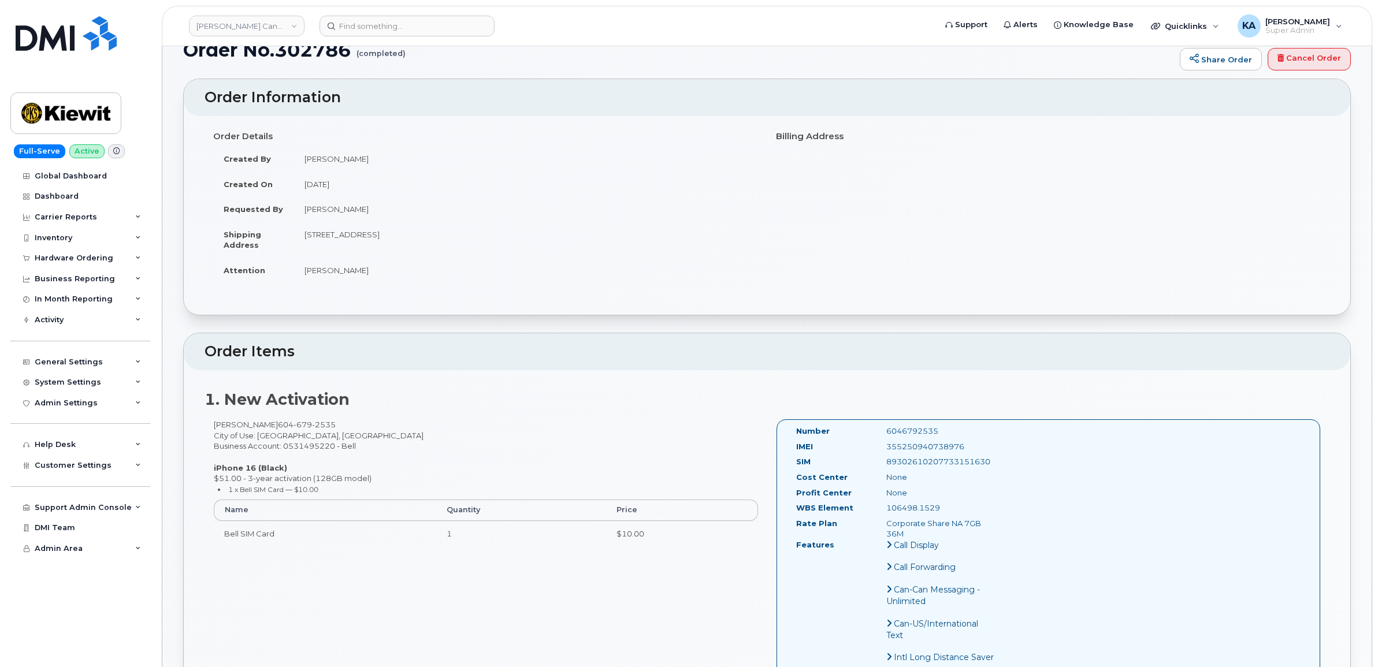
scroll to position [0, 0]
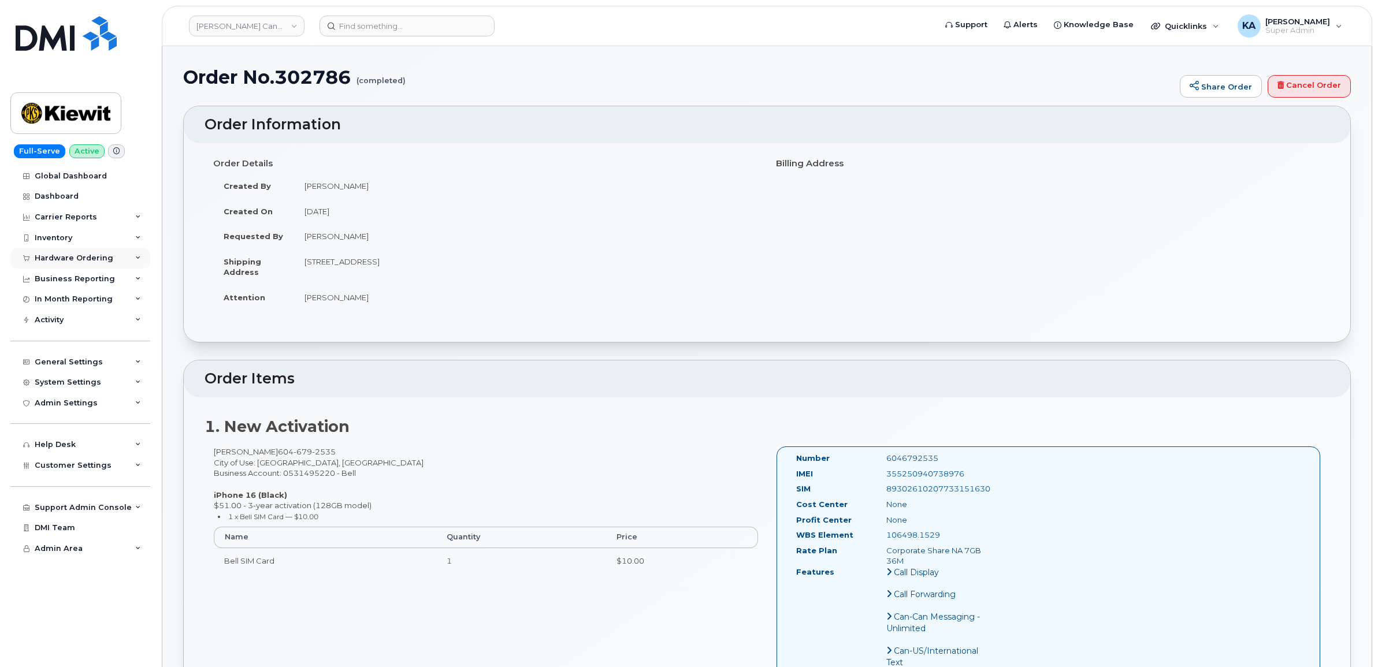
click at [64, 260] on div "Hardware Ordering" at bounding box center [74, 258] width 79 height 9
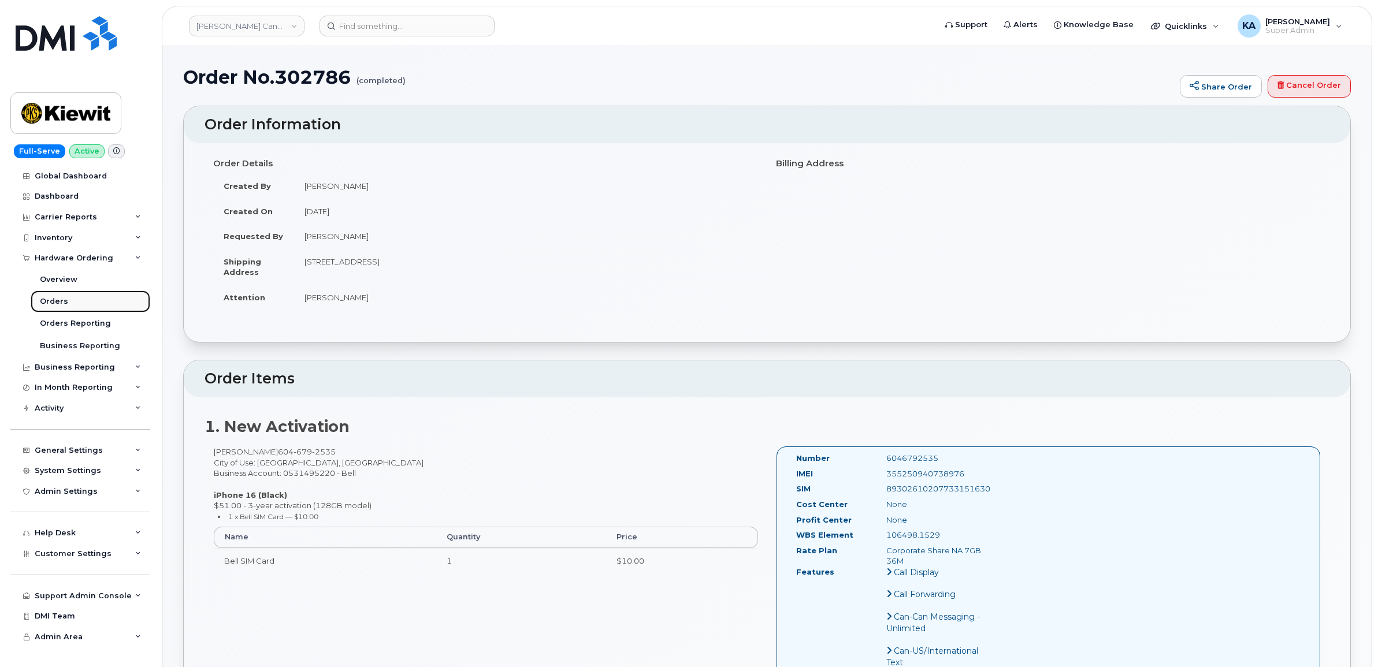
click at [53, 302] on div "Orders" at bounding box center [54, 301] width 28 height 10
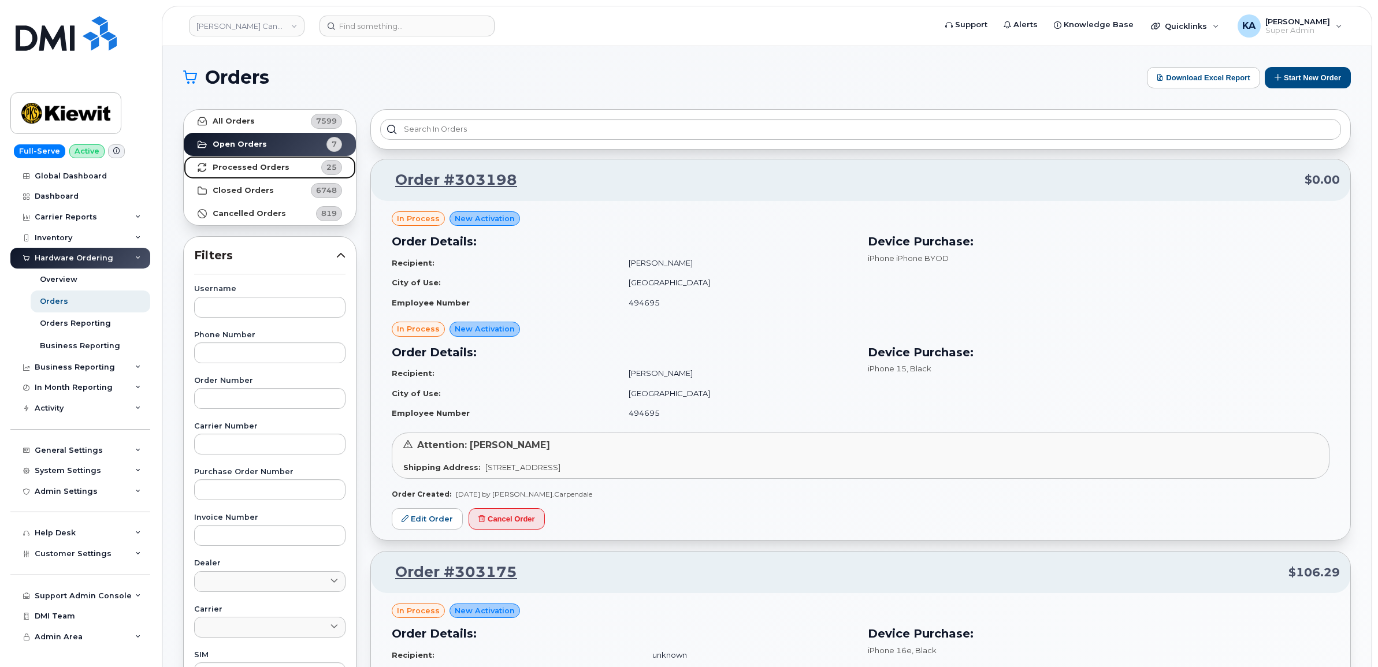
click at [232, 163] on strong "Processed Orders" at bounding box center [251, 167] width 77 height 9
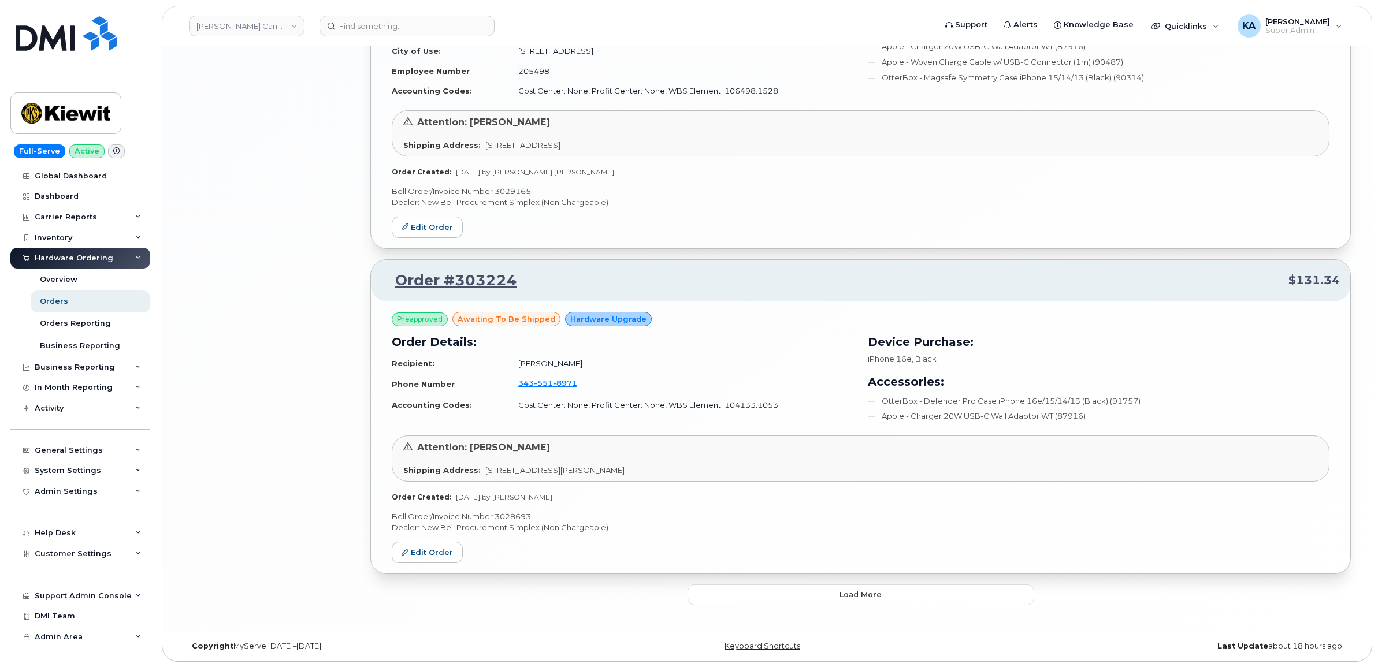
scroll to position [2263, 0]
click at [729, 593] on button "Load more" at bounding box center [860, 594] width 347 height 21
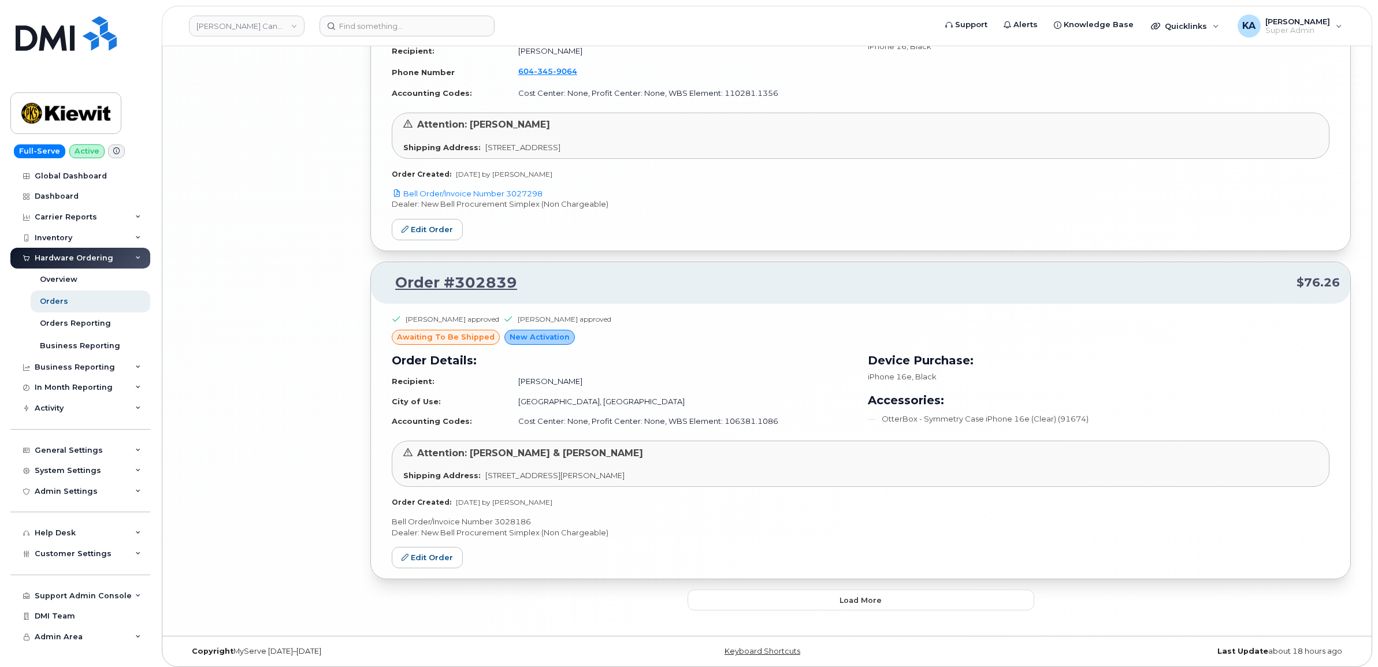
scroll to position [4844, 0]
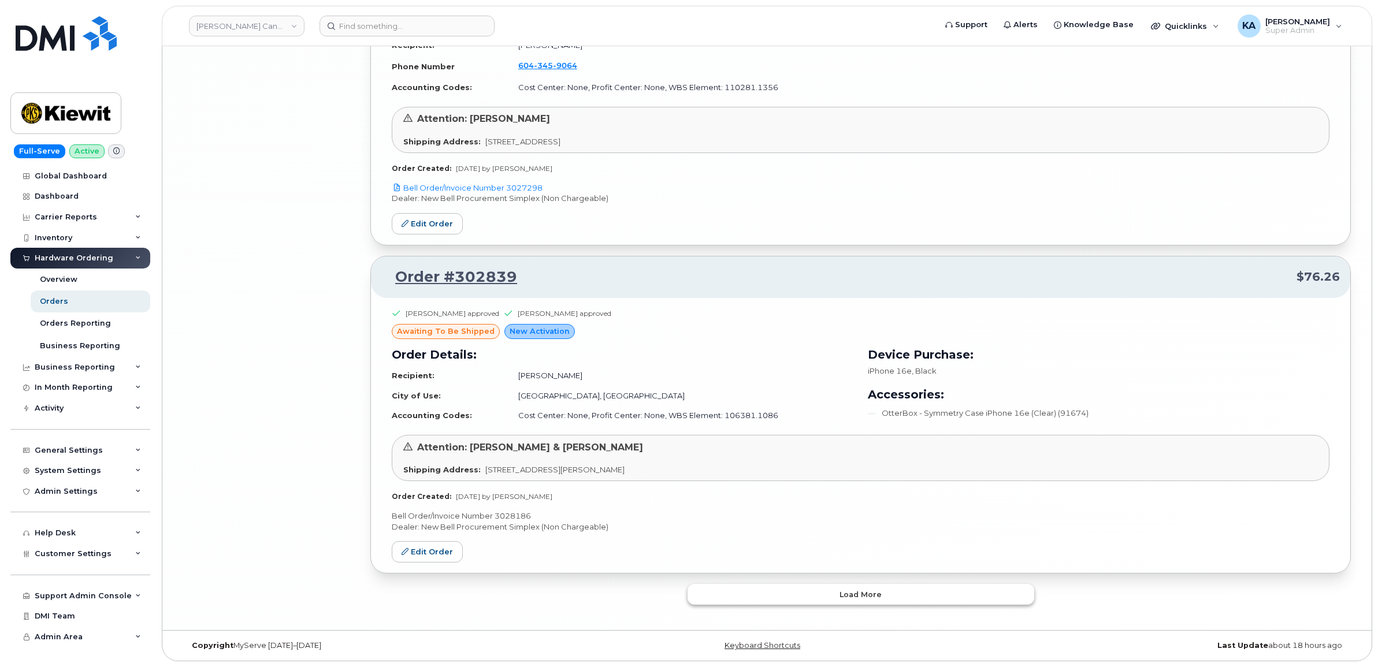
click at [717, 585] on button "Load more" at bounding box center [860, 594] width 347 height 21
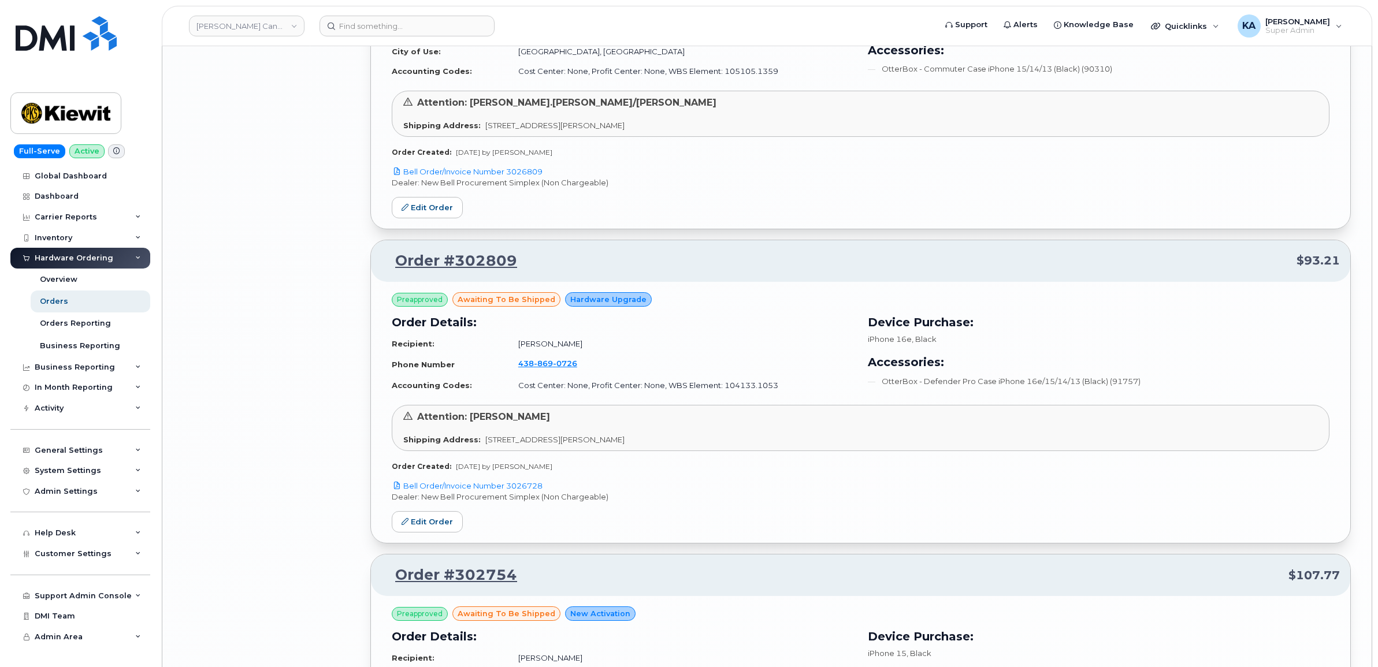
scroll to position [5494, 0]
drag, startPoint x: 548, startPoint y: 492, endPoint x: 507, endPoint y: 491, distance: 41.0
click at [507, 491] on p "Bell Order/Invoice Number 3026728" at bounding box center [861, 486] width 938 height 11
copy link "3026728"
click at [425, 526] on link "Edit Order" at bounding box center [427, 522] width 71 height 21
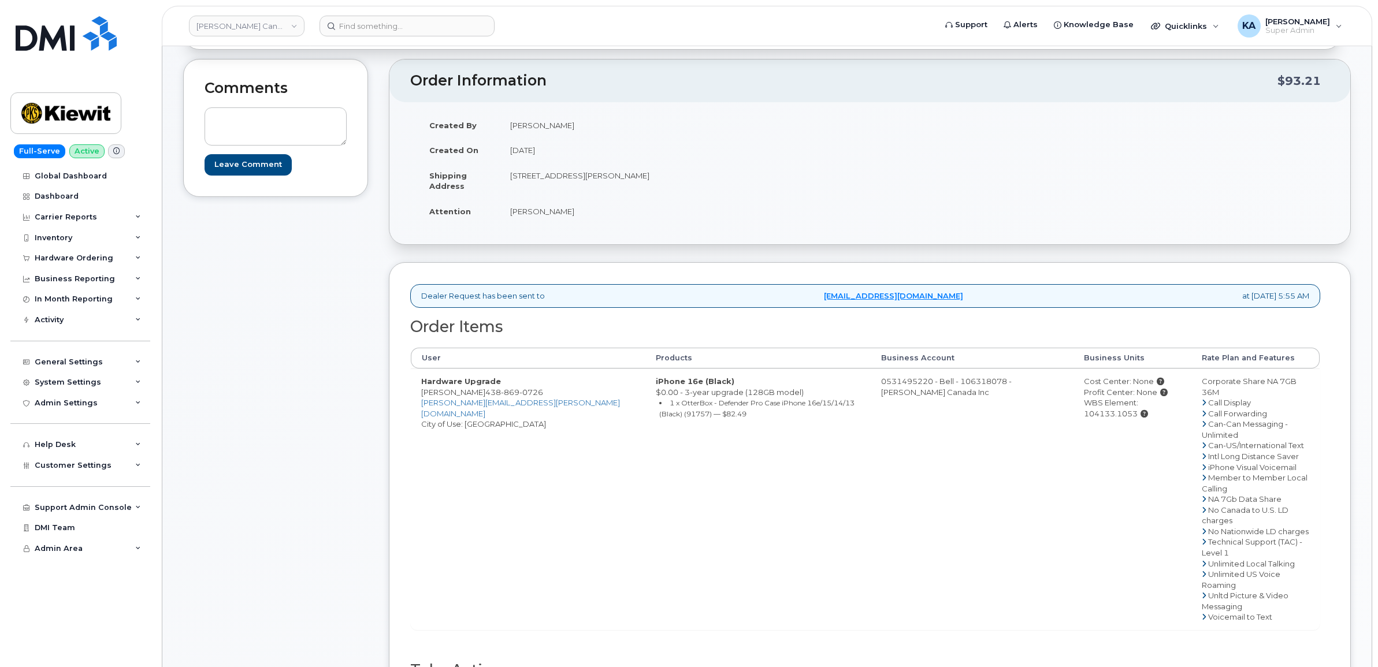
scroll to position [217, 0]
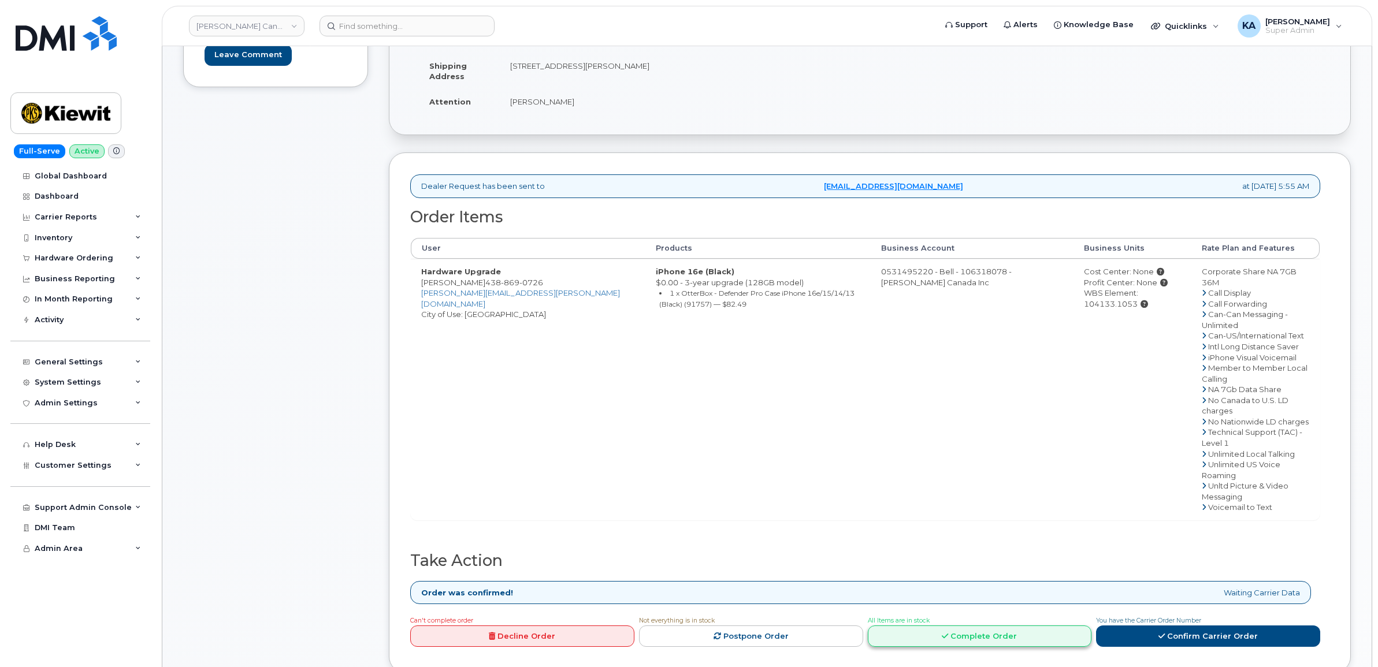
click at [945, 633] on icon at bounding box center [945, 637] width 6 height 8
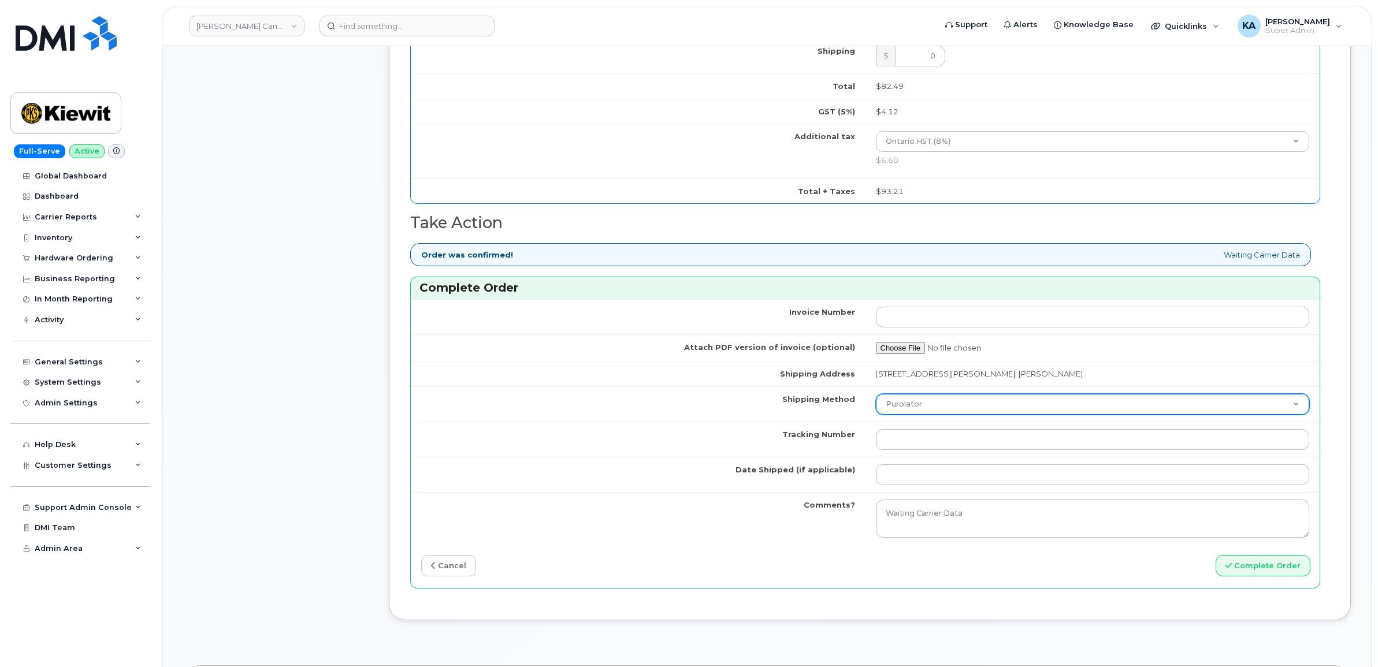
scroll to position [794, 0]
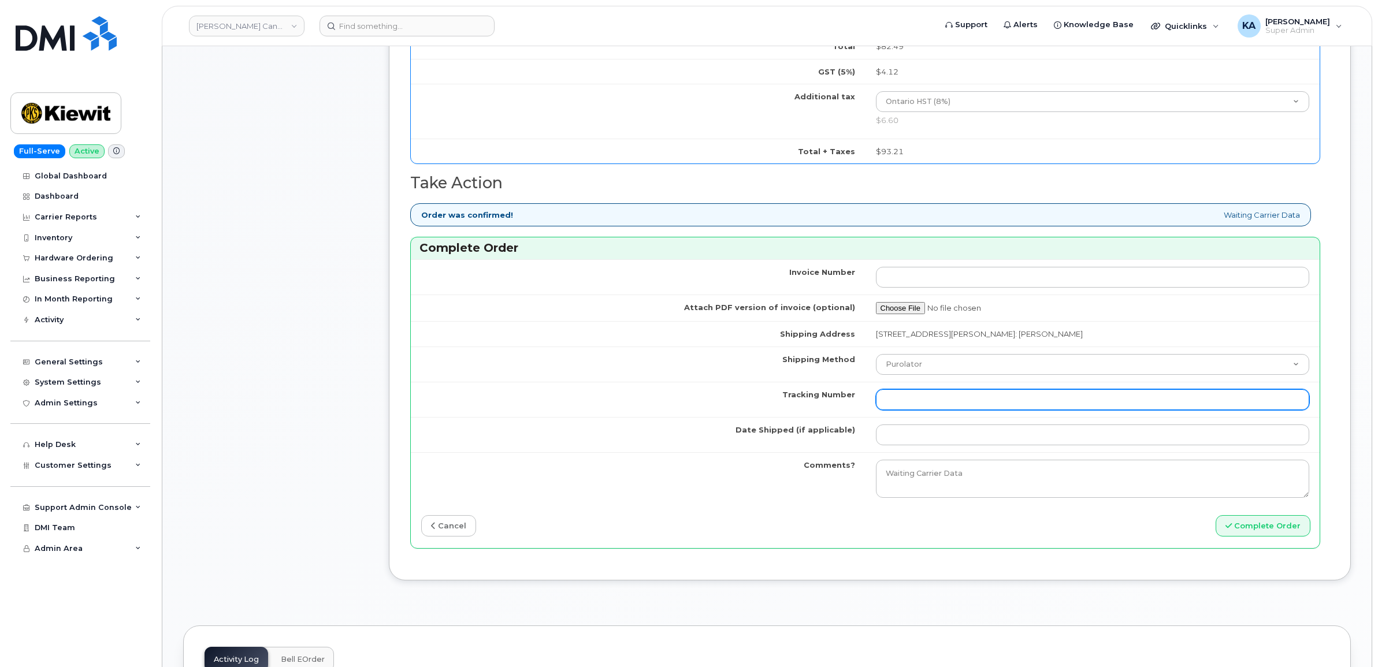
click at [943, 406] on input "Tracking Number" at bounding box center [1093, 399] width 434 height 21
paste input "1Z30E19EDK00239299"
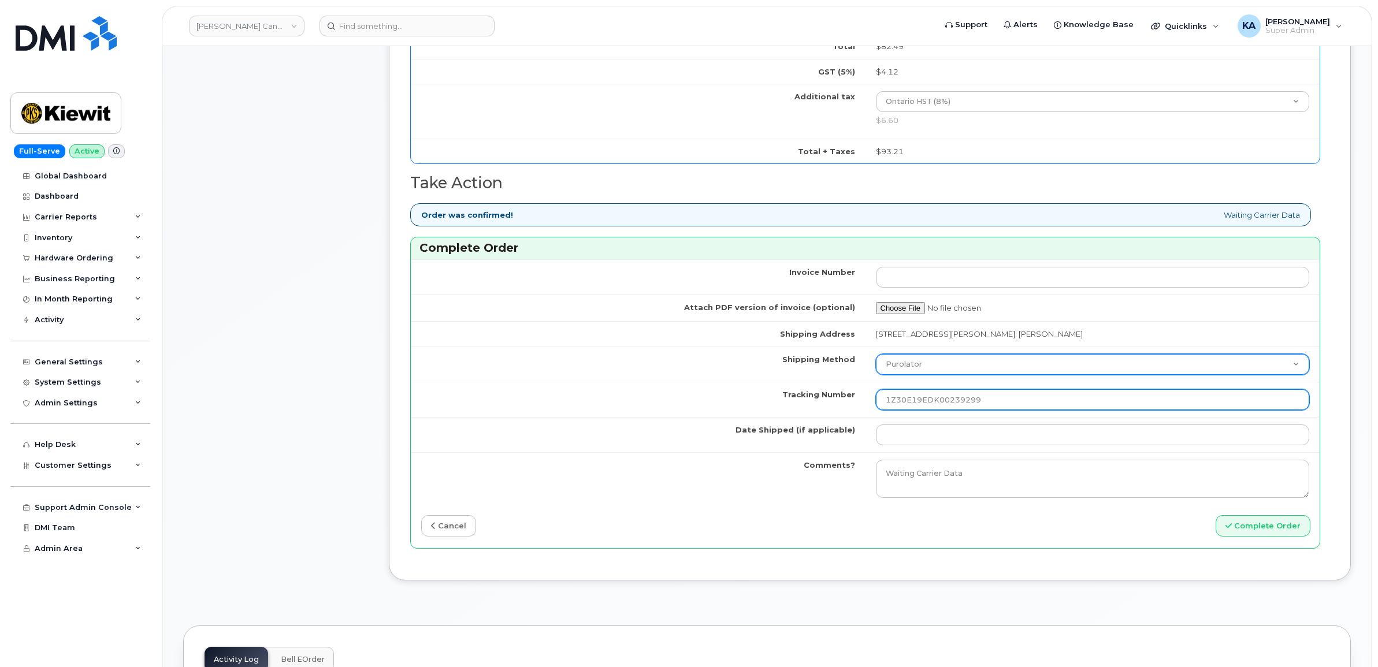
type input "1Z30E19EDK00239299"
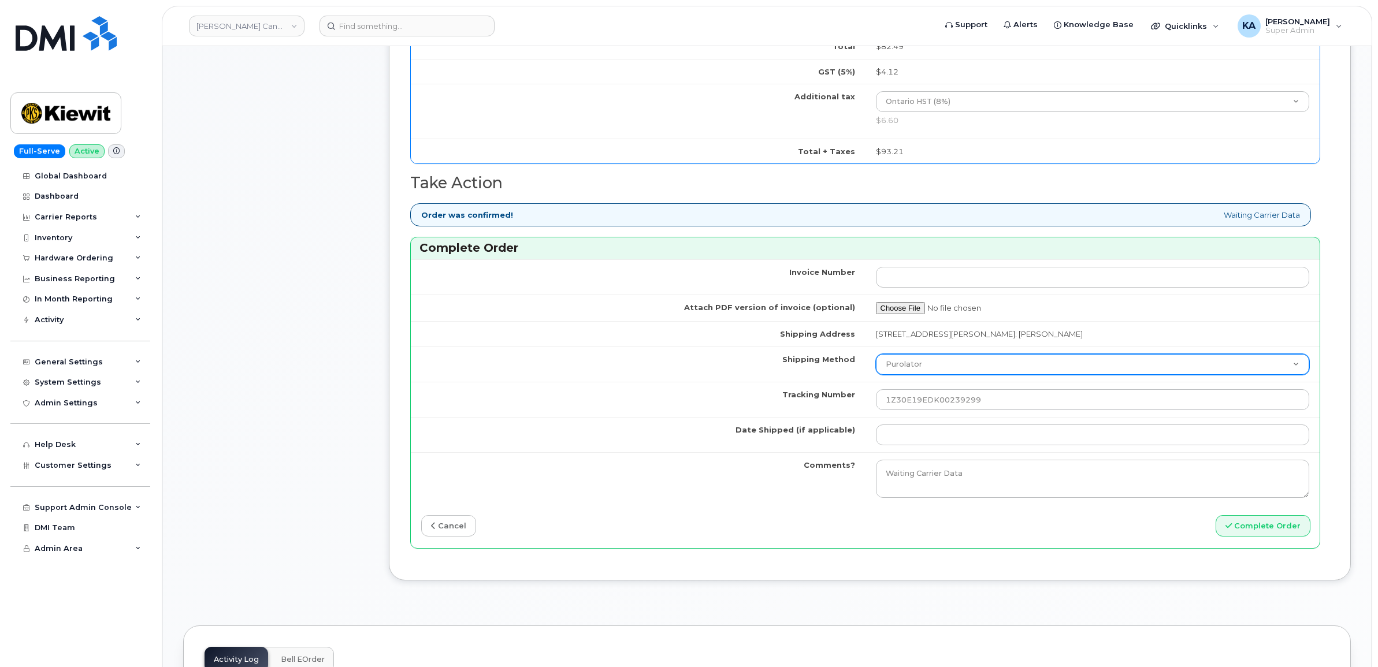
click at [940, 369] on select "Purolator UPS FedEx Canada Post Courier Other Drop Off Pick Up" at bounding box center [1093, 364] width 434 height 21
select select "UPS"
click at [876, 358] on select "Purolator UPS FedEx Canada Post Courier Other Drop Off Pick Up" at bounding box center [1093, 364] width 434 height 21
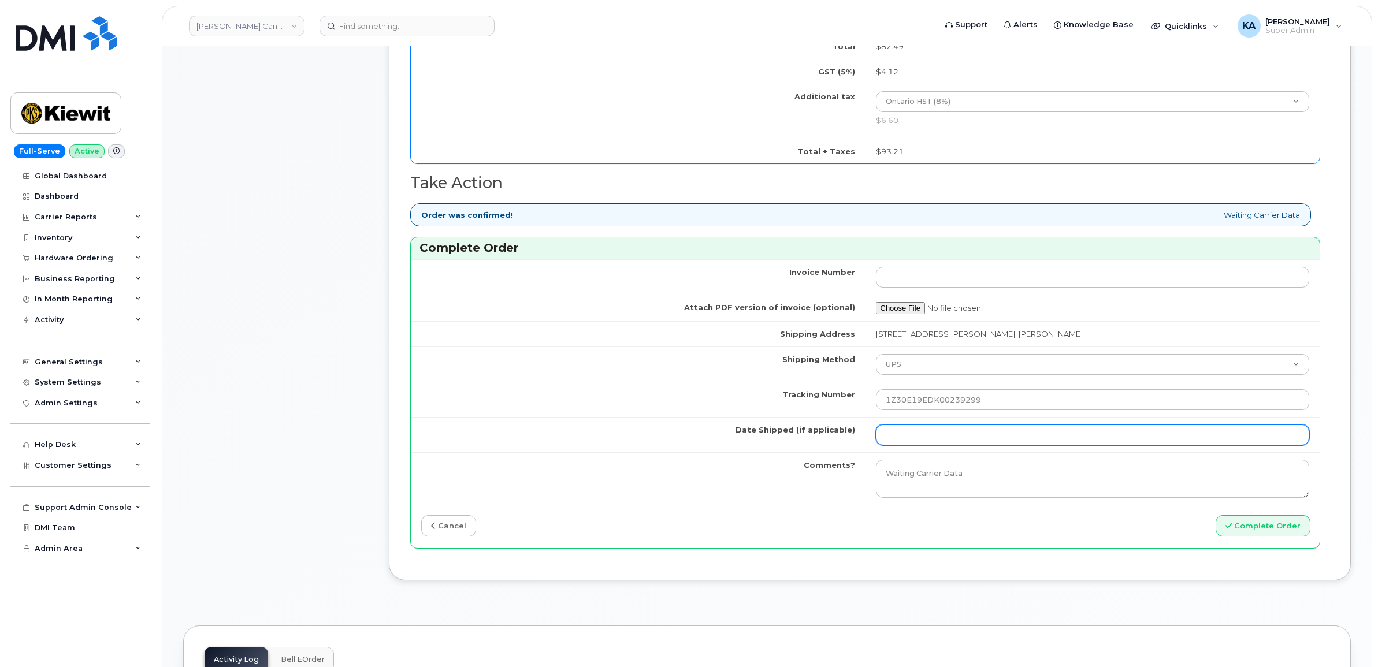
click at [916, 436] on input "Date Shipped (if applicable)" at bounding box center [1093, 435] width 434 height 21
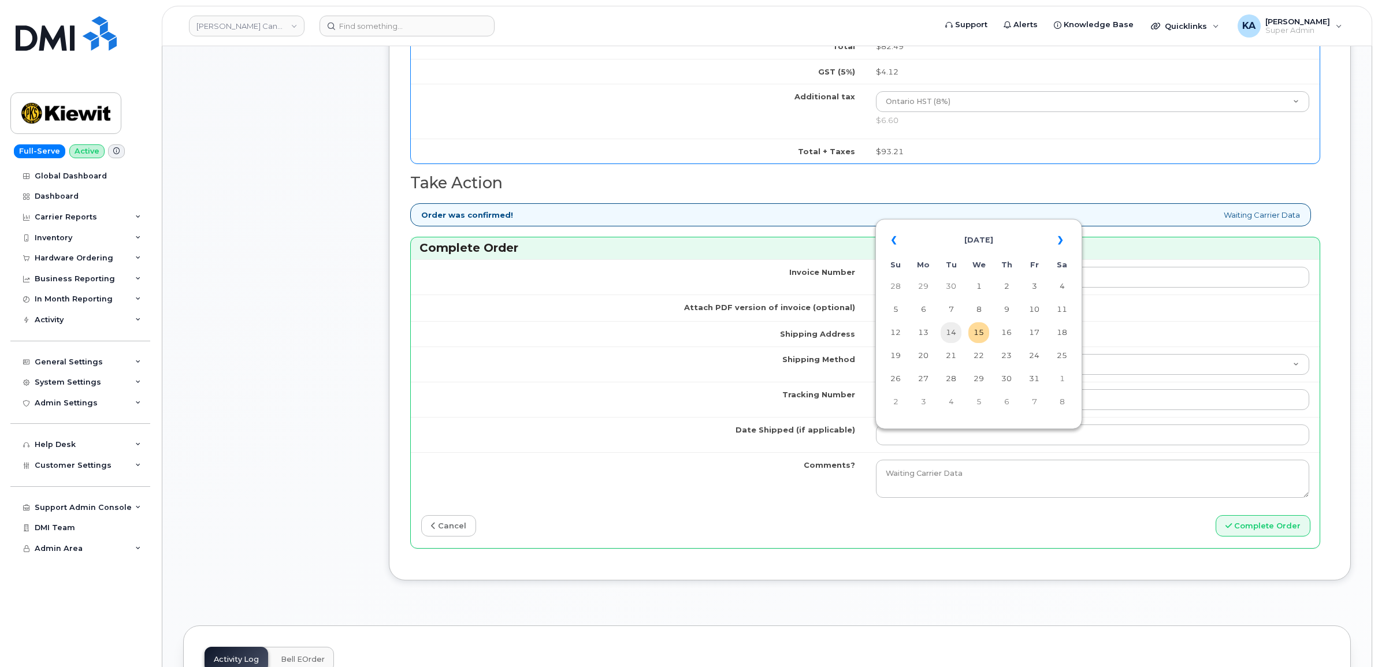
click at [951, 332] on td "14" at bounding box center [950, 332] width 21 height 21
type input "[DATE]"
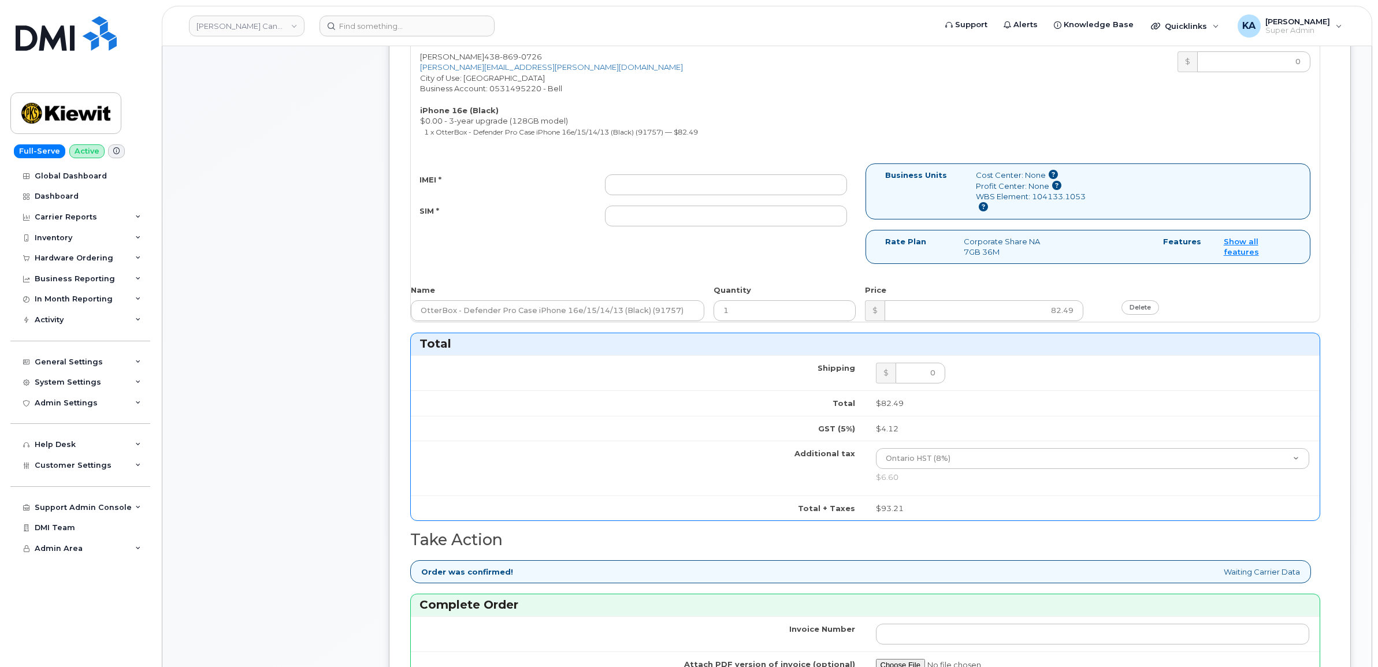
scroll to position [361, 0]
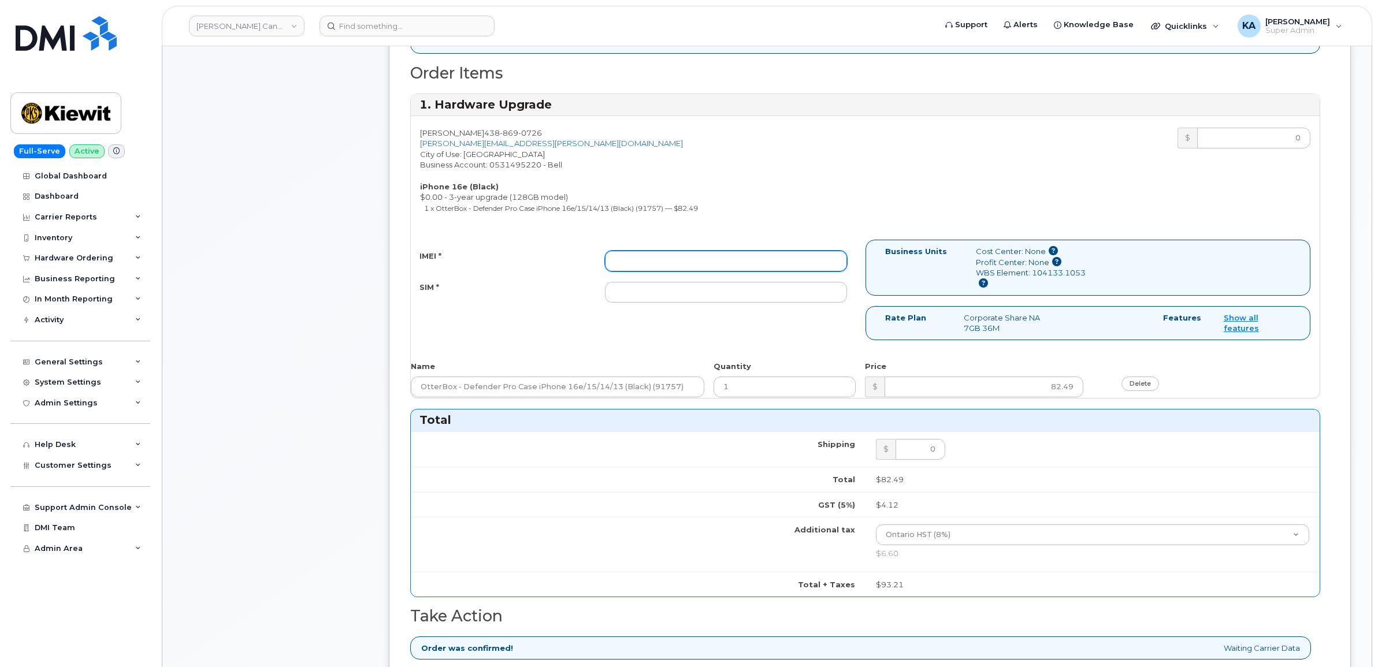
click at [737, 261] on input "IMEI *" at bounding box center [726, 261] width 242 height 21
paste input "354216331557524"
type input "354216331557524"
click at [801, 296] on input "SIM *" at bounding box center [726, 292] width 242 height 21
paste input "89302610207413935070"
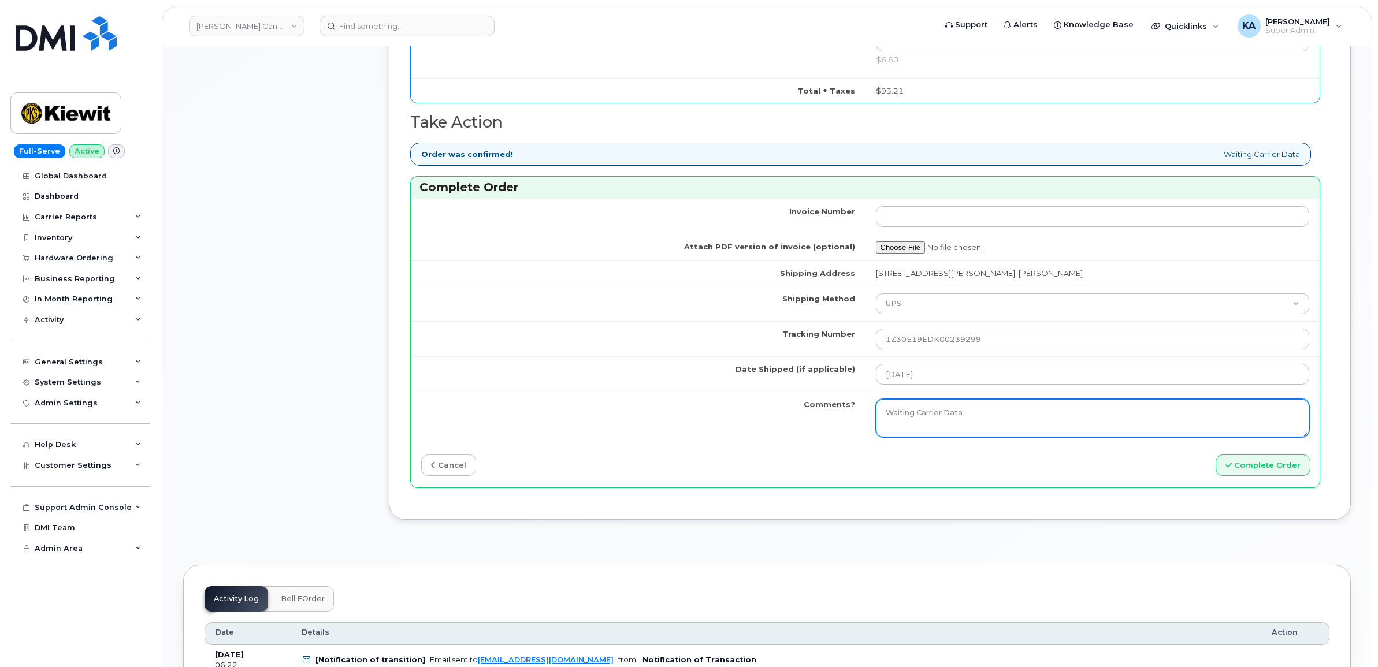
scroll to position [867, 0]
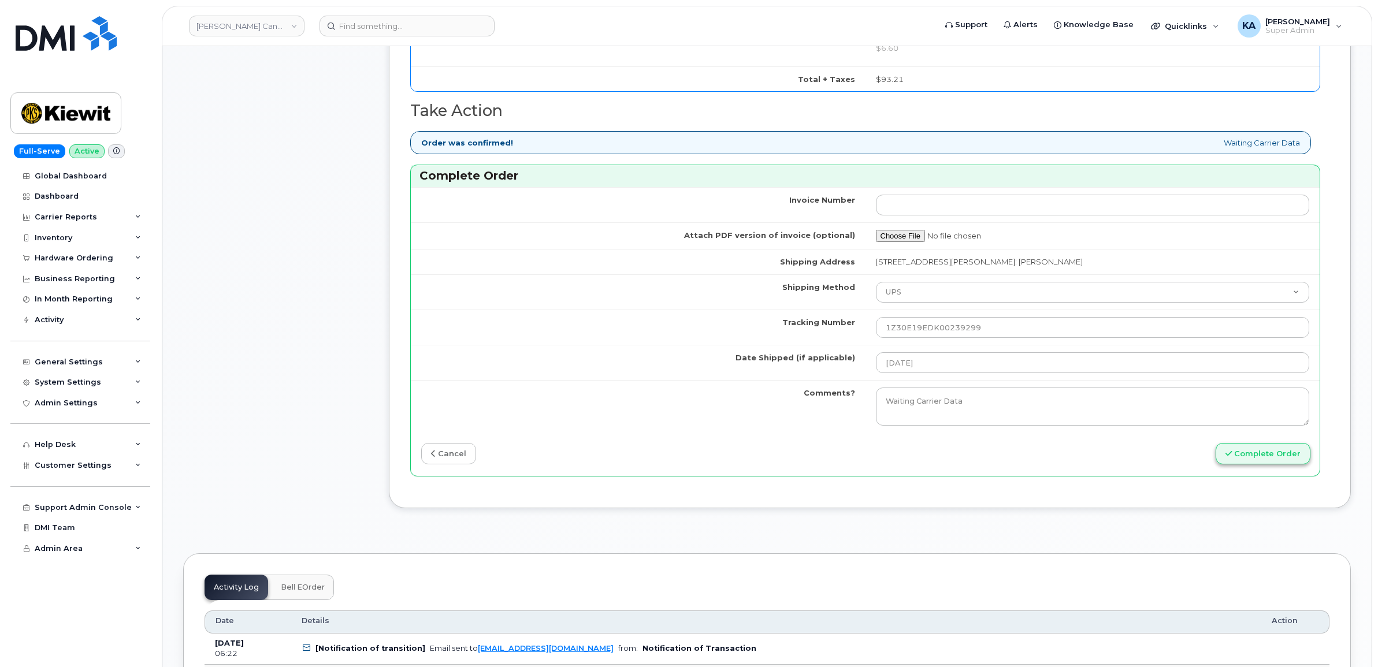
type input "89302610207413935070"
click at [1272, 453] on button "Complete Order" at bounding box center [1262, 453] width 95 height 21
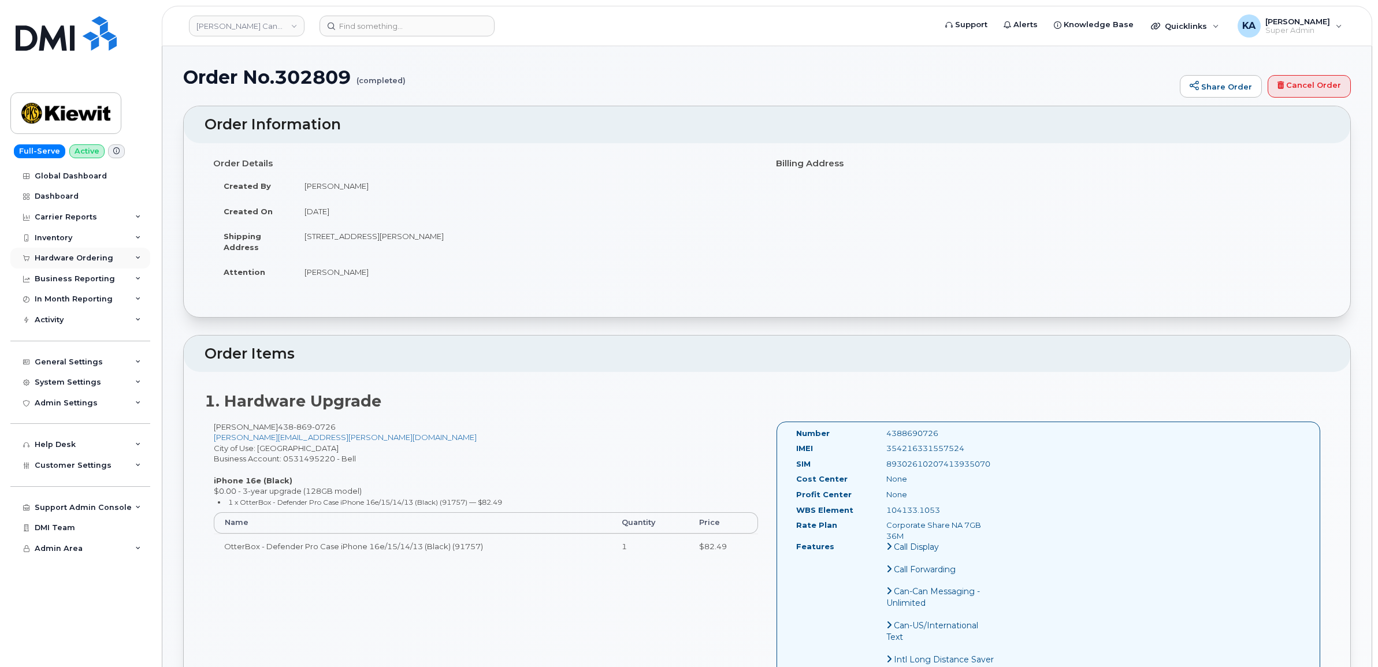
click at [73, 257] on div "Hardware Ordering" at bounding box center [74, 258] width 79 height 9
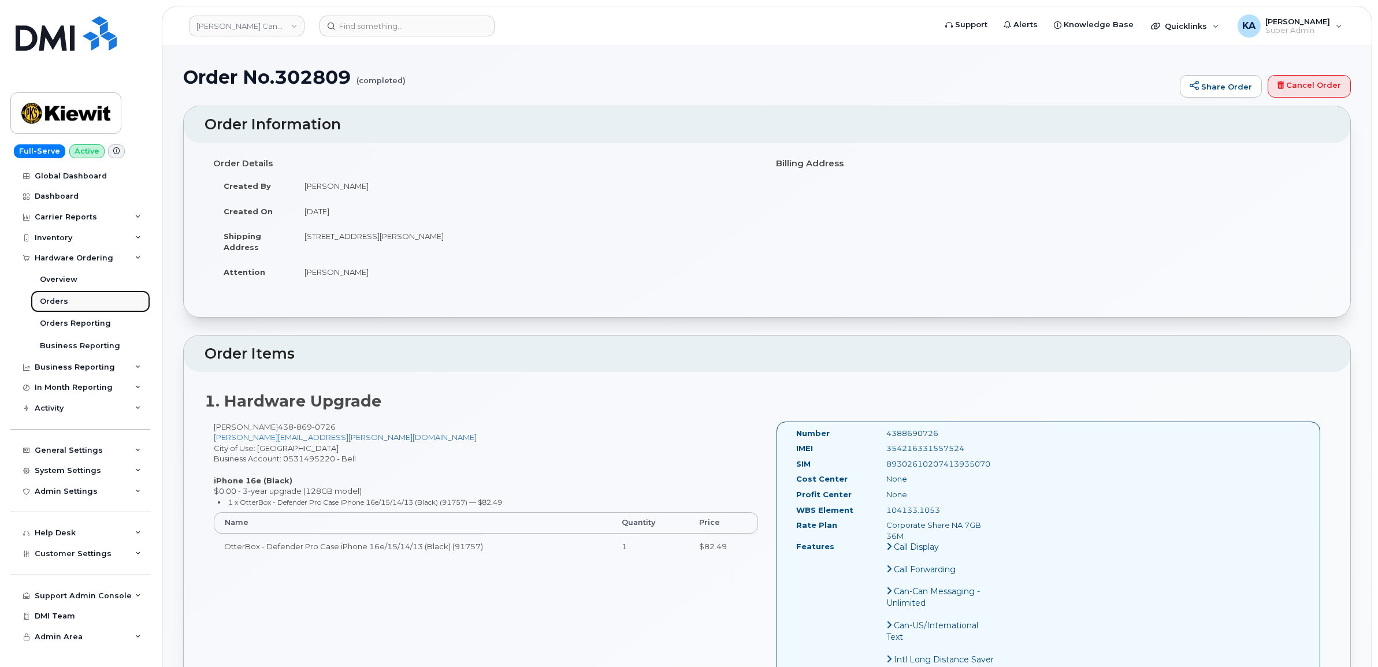
click at [50, 299] on div "Orders" at bounding box center [54, 301] width 28 height 10
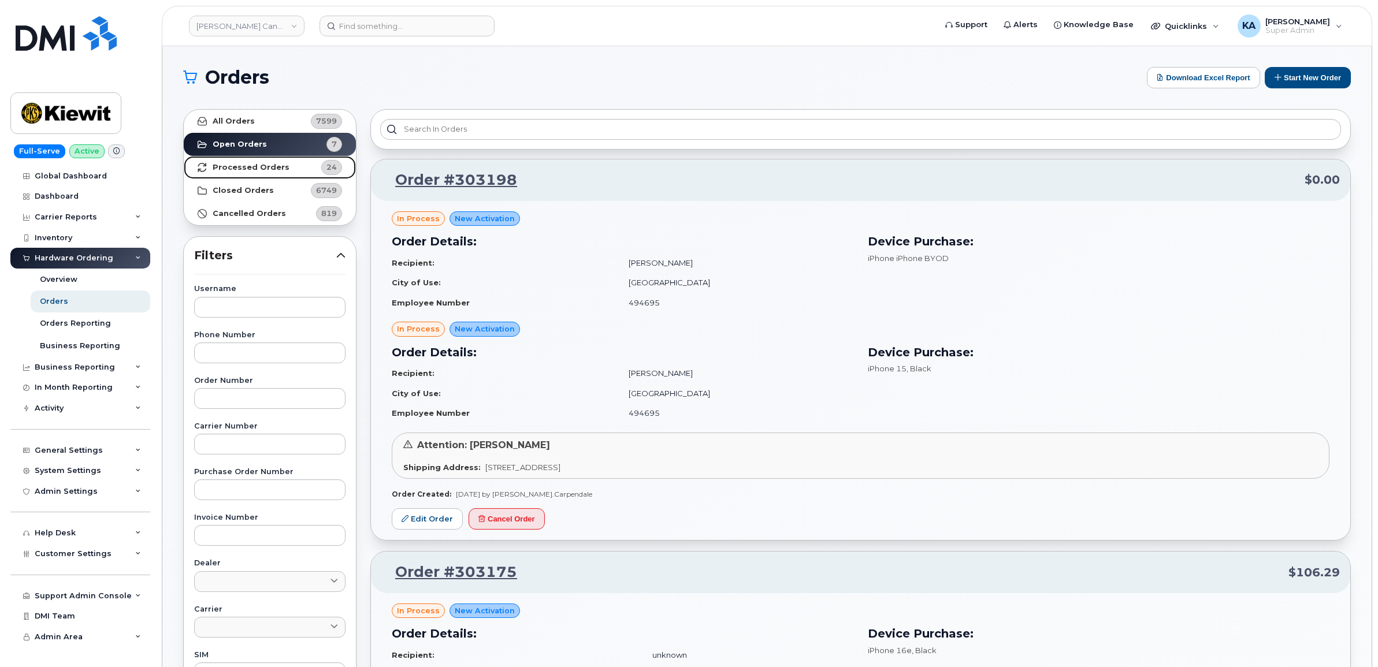
click at [220, 163] on strong "Processed Orders" at bounding box center [251, 167] width 77 height 9
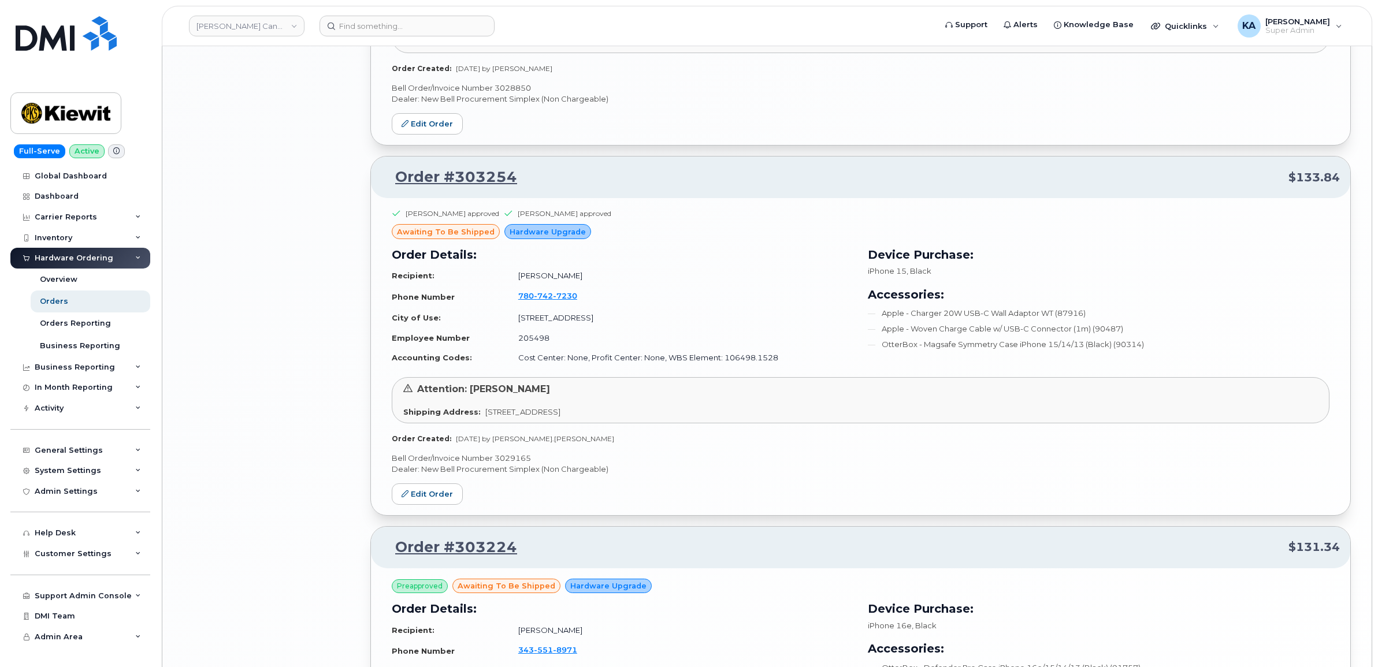
scroll to position [2263, 0]
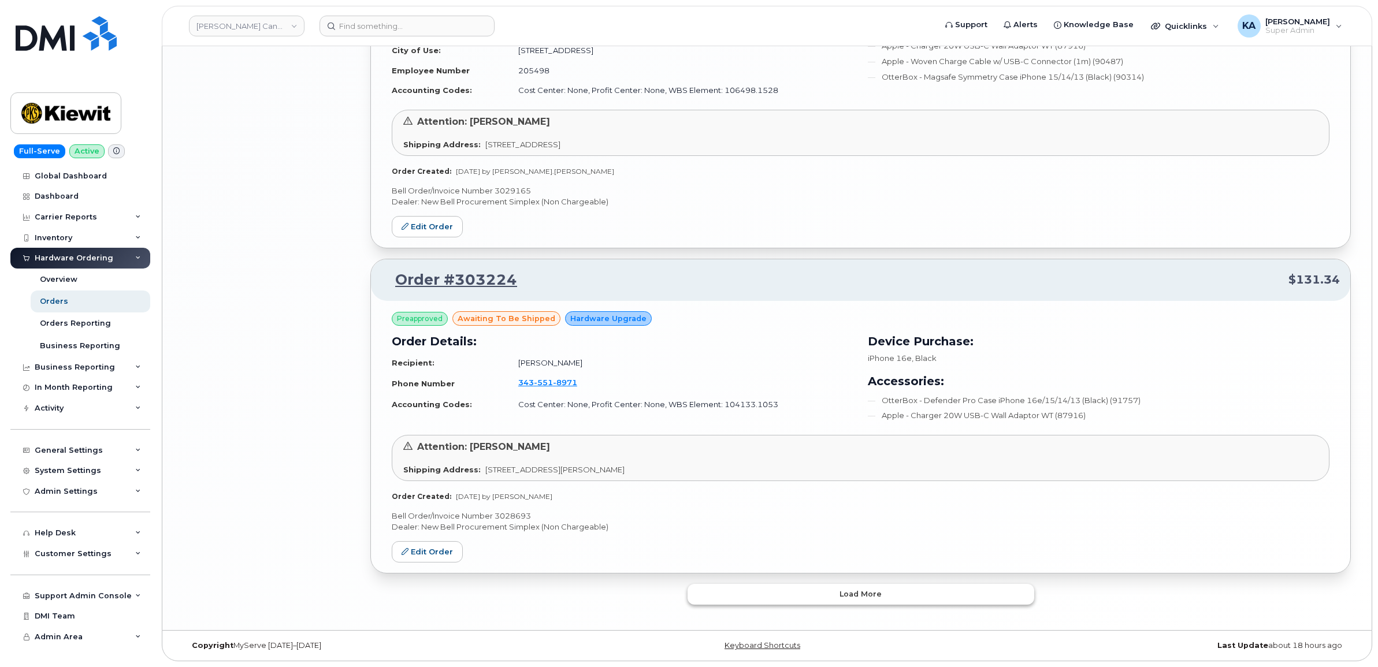
click at [731, 595] on button "Load more" at bounding box center [860, 594] width 347 height 21
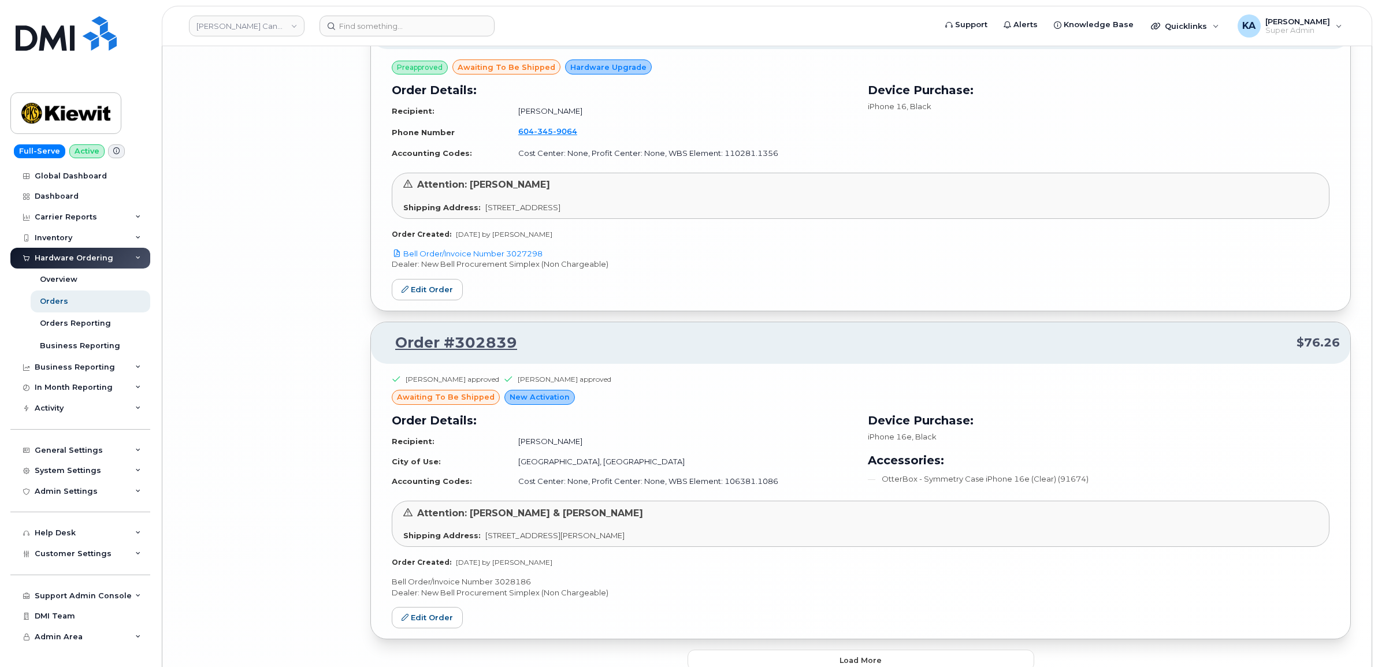
scroll to position [4844, 0]
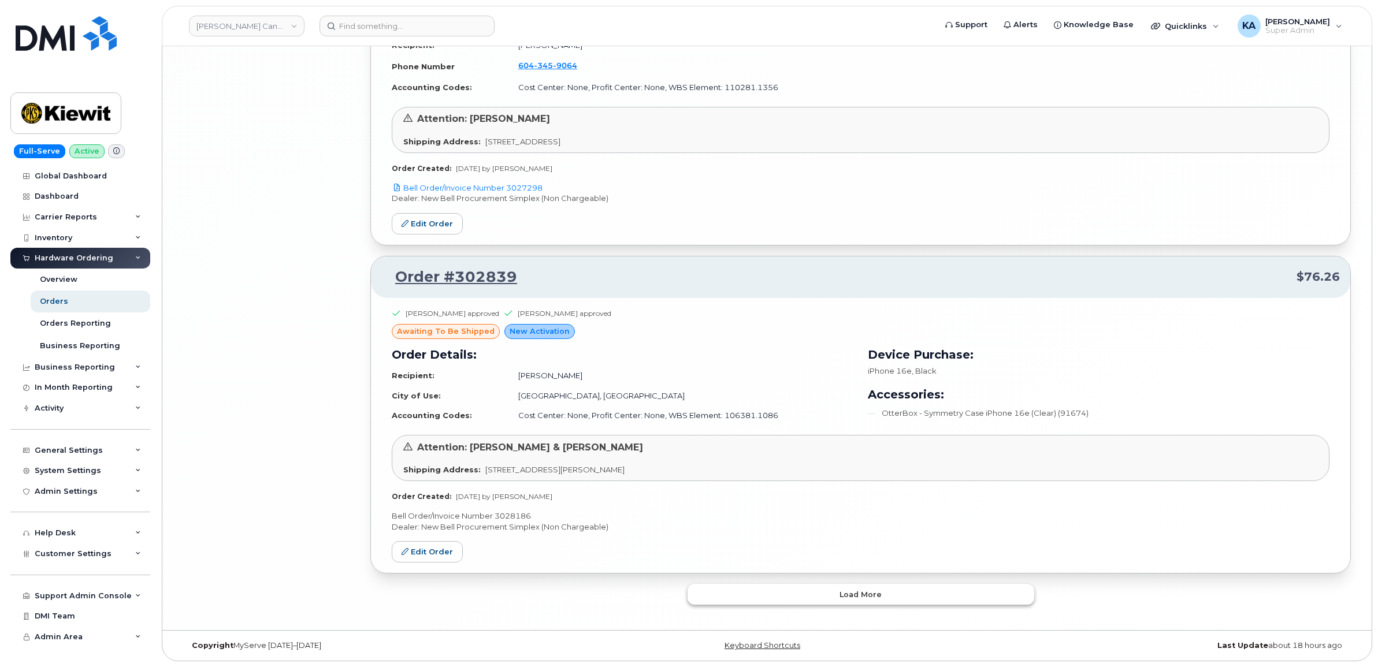
click at [754, 596] on button "Load more" at bounding box center [860, 594] width 347 height 21
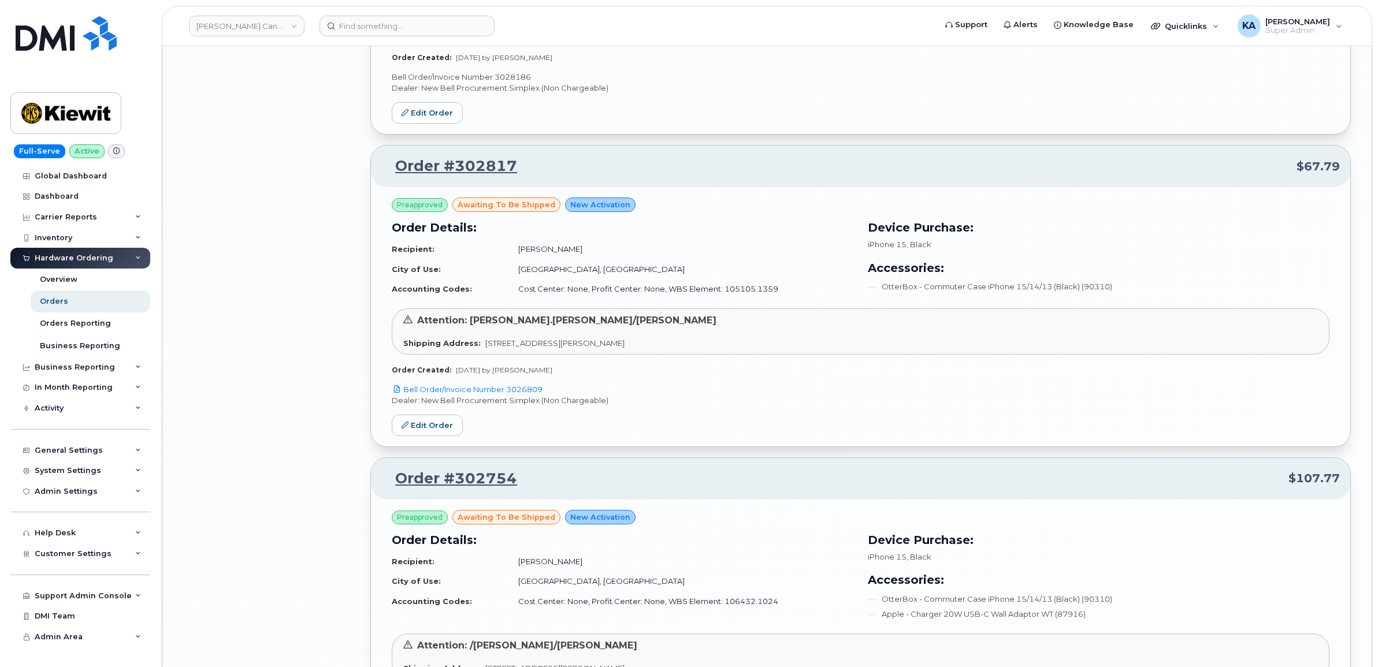
scroll to position [5278, 0]
drag, startPoint x: 552, startPoint y: 392, endPoint x: 509, endPoint y: 395, distance: 42.8
click at [509, 395] on p "Bell Order/Invoice Number 3026809" at bounding box center [861, 389] width 938 height 11
copy link "3026809"
drag, startPoint x: 432, startPoint y: 425, endPoint x: 439, endPoint y: 429, distance: 8.5
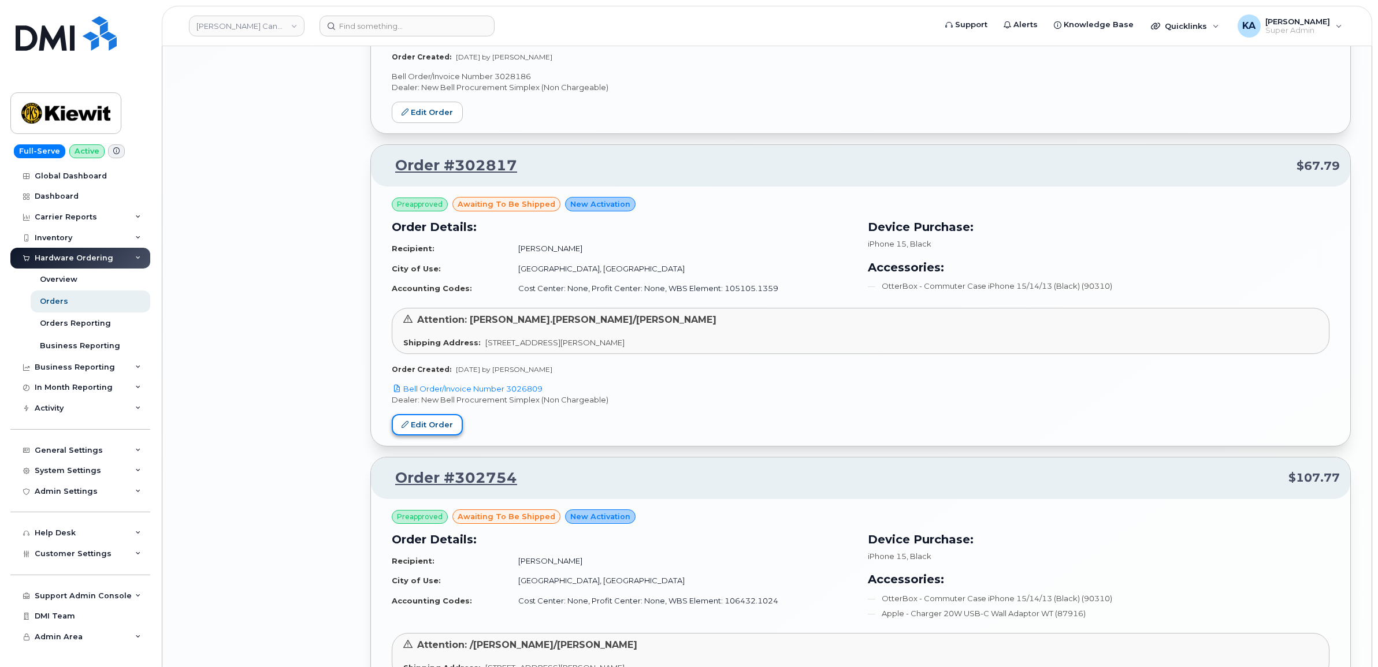
click at [432, 425] on link "Edit Order" at bounding box center [427, 424] width 71 height 21
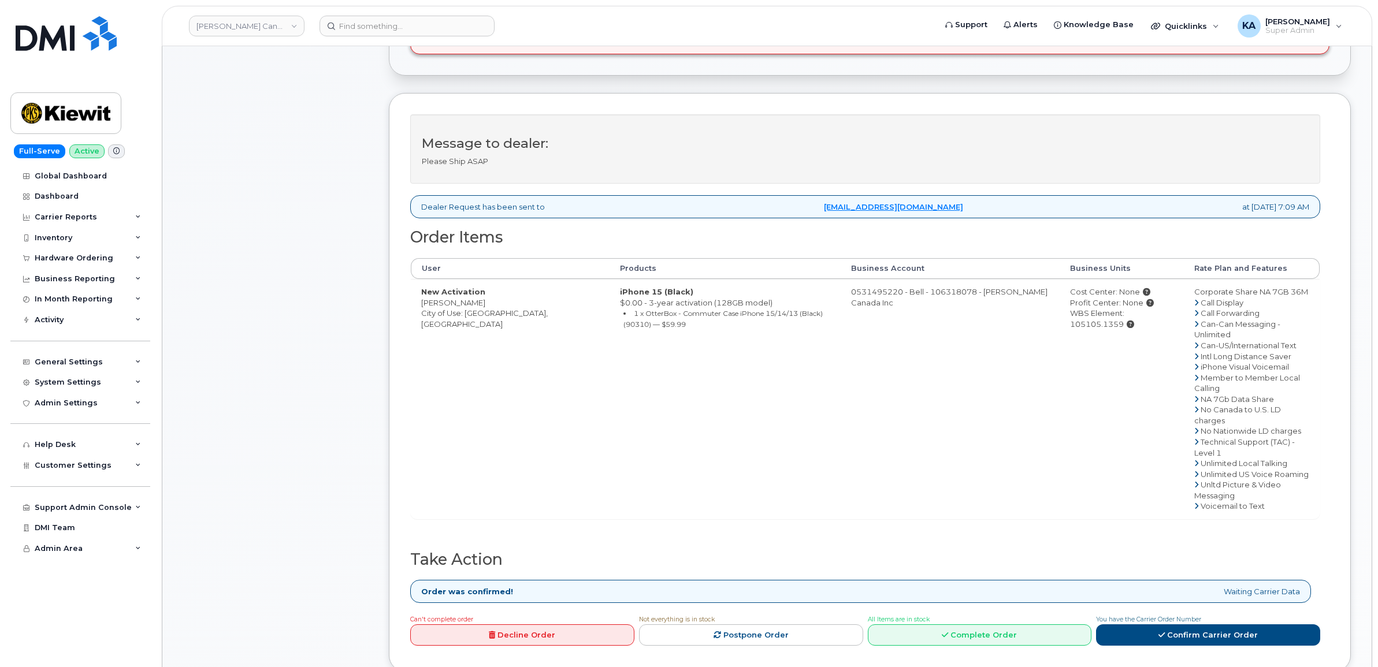
scroll to position [361, 0]
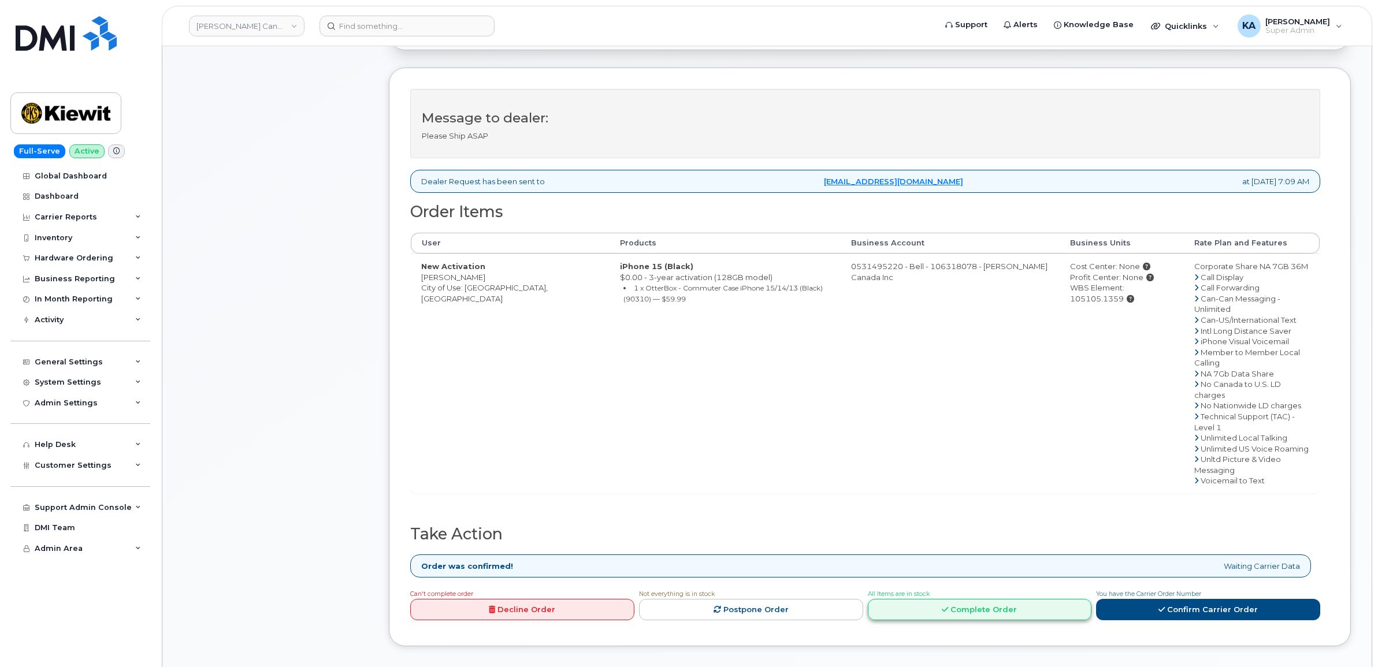
click at [986, 599] on link "Complete Order" at bounding box center [980, 609] width 224 height 21
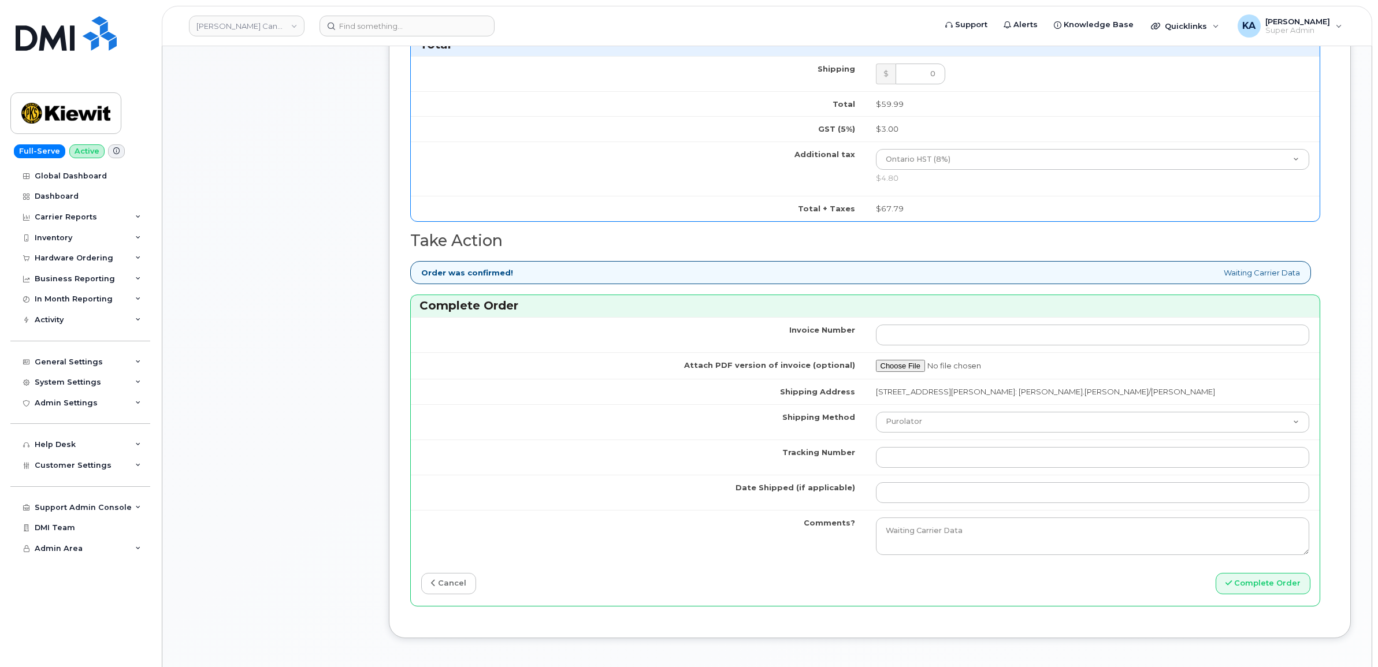
scroll to position [867, 0]
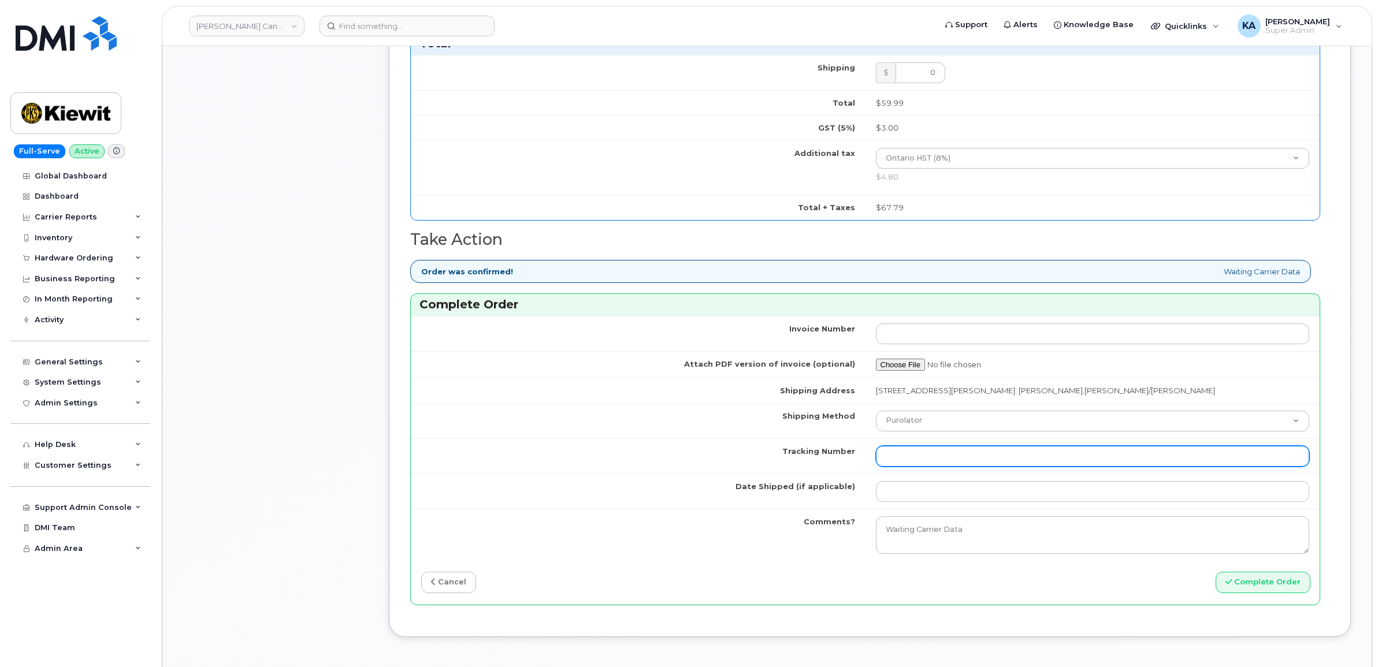
click at [981, 460] on input "Tracking Number" at bounding box center [1093, 456] width 434 height 21
paste input "520104543357"
type input "520104543357"
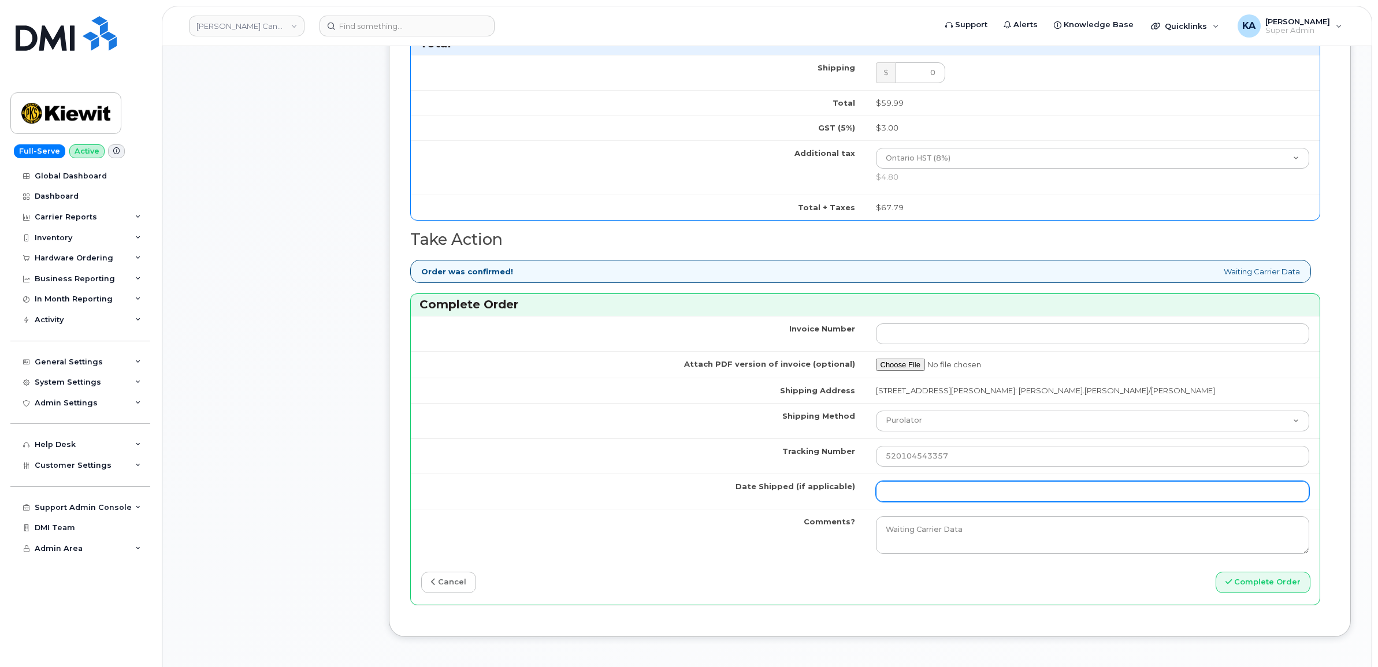
click at [955, 495] on input "Date Shipped (if applicable)" at bounding box center [1093, 491] width 434 height 21
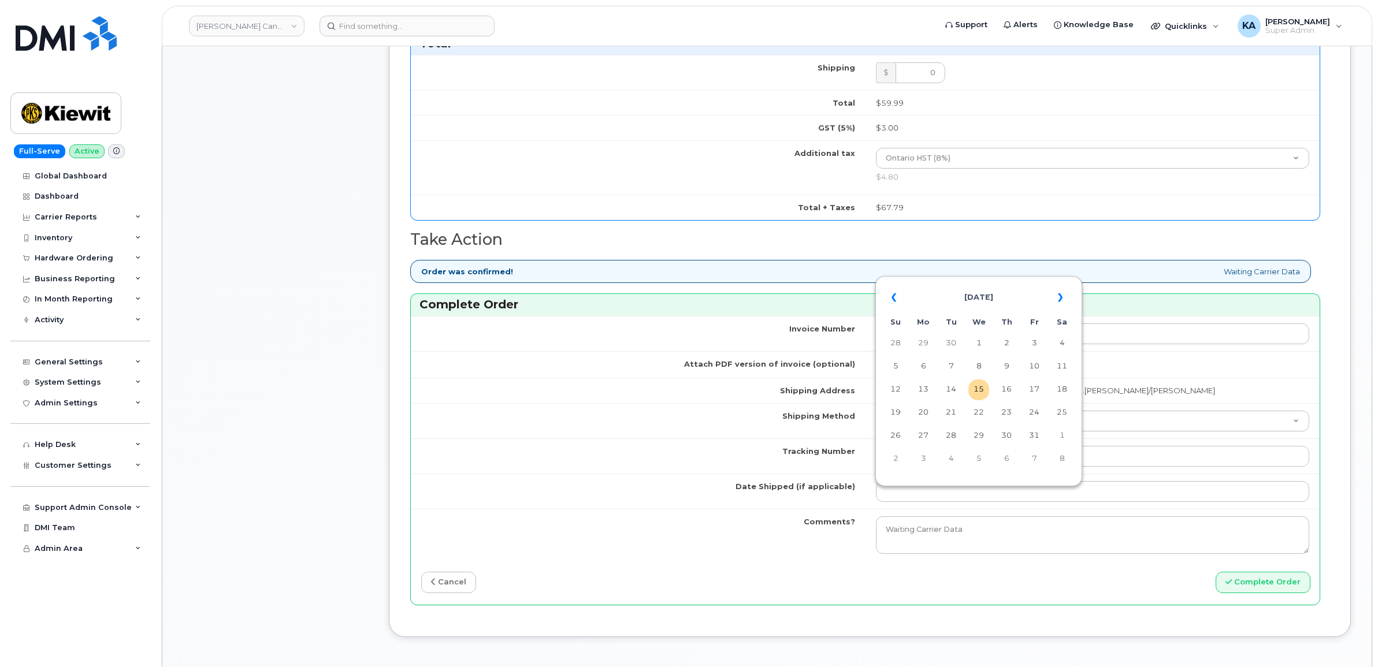
click at [992, 280] on table "« [DATE] » Su Mo Tu We Th Fr Sa 28 29 30 1 2 3 4 5 6 7 8 9 10 11 12 13 14 15 16…" at bounding box center [978, 378] width 201 height 198
click at [951, 388] on td "14" at bounding box center [950, 390] width 21 height 21
type input "[DATE]"
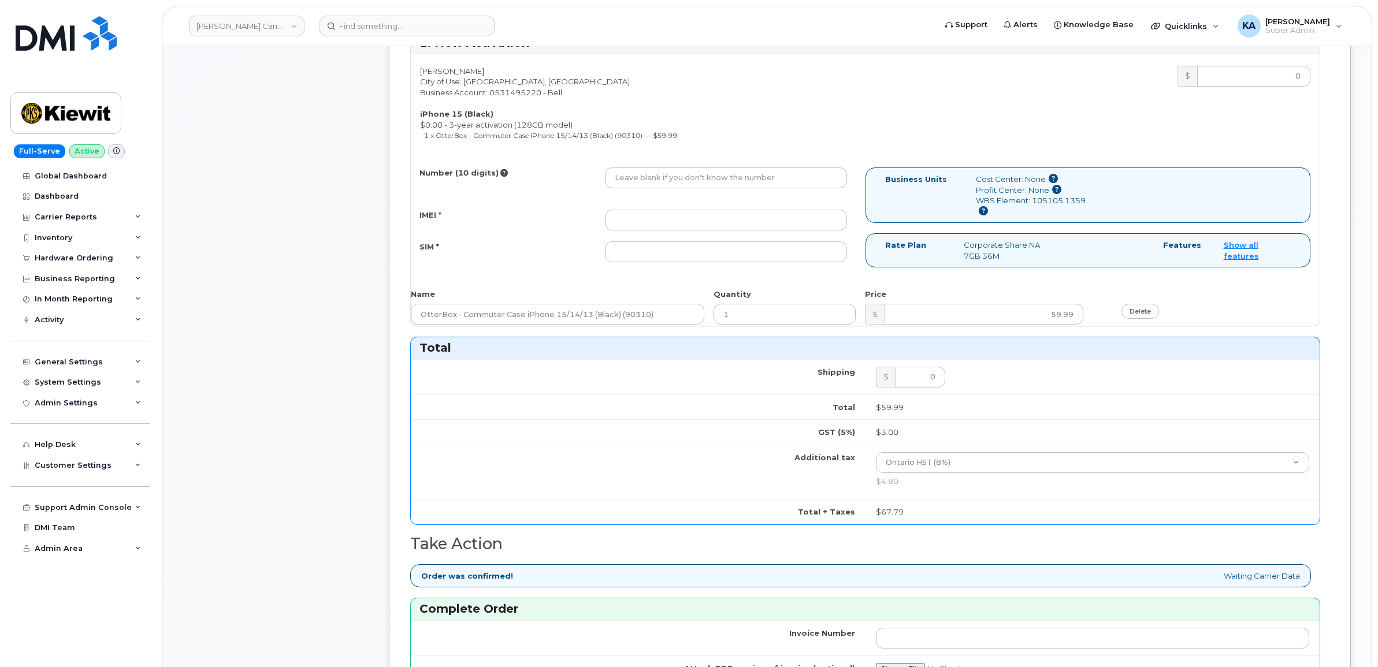
scroll to position [505, 0]
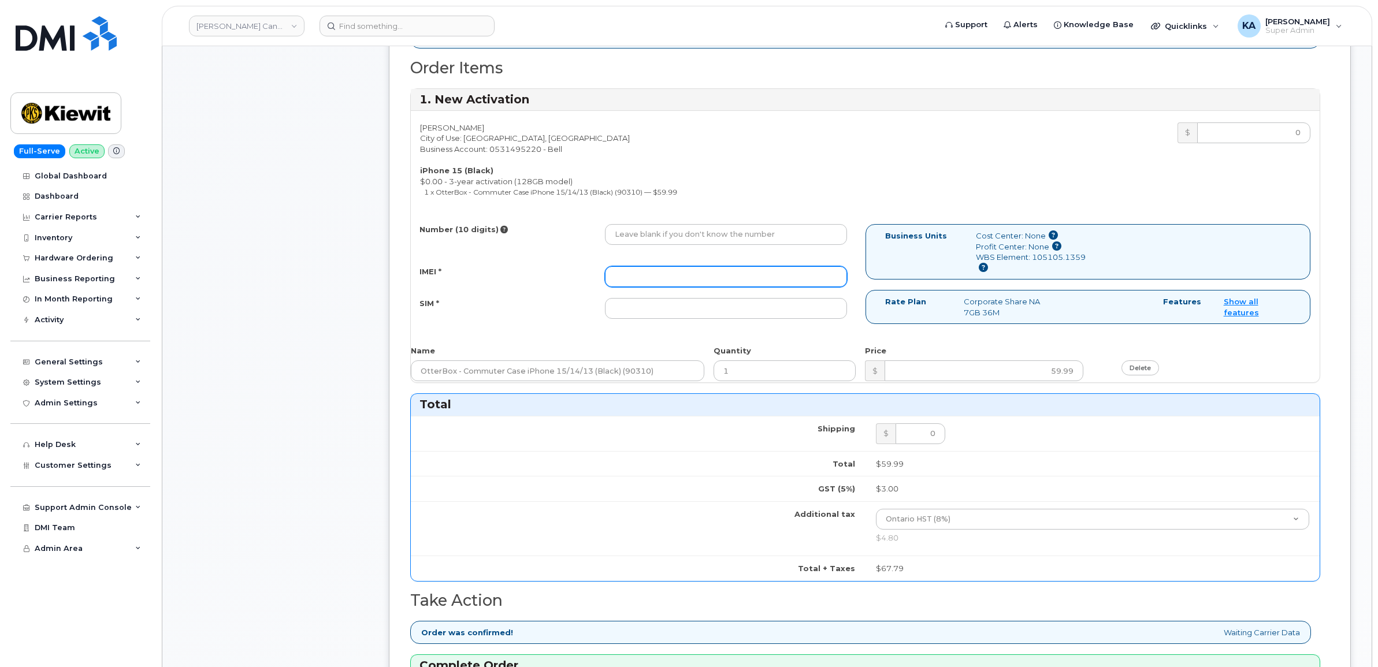
click at [798, 276] on input "IMEI *" at bounding box center [726, 276] width 242 height 21
paste input "355700859770253"
type input "355700859770253"
click at [755, 308] on input "SIM *" at bounding box center [726, 308] width 242 height 21
paste input "89302610207734315689"
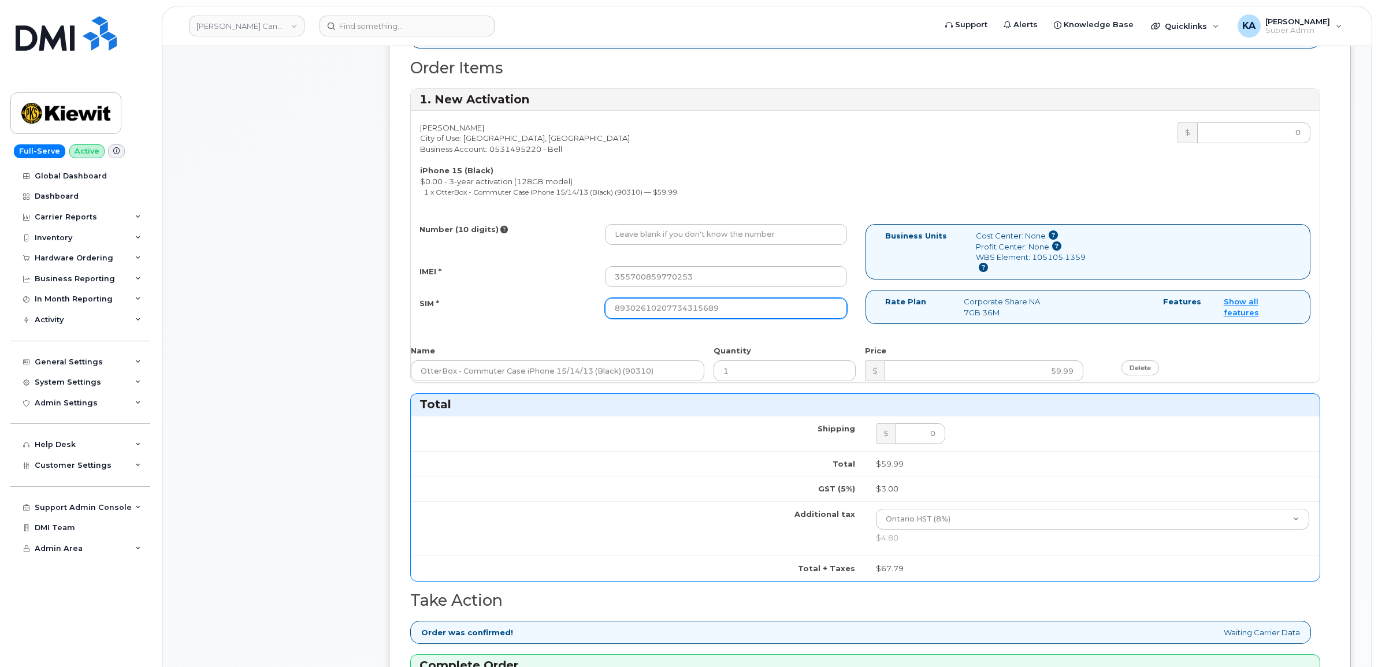
type input "89302610207734315689"
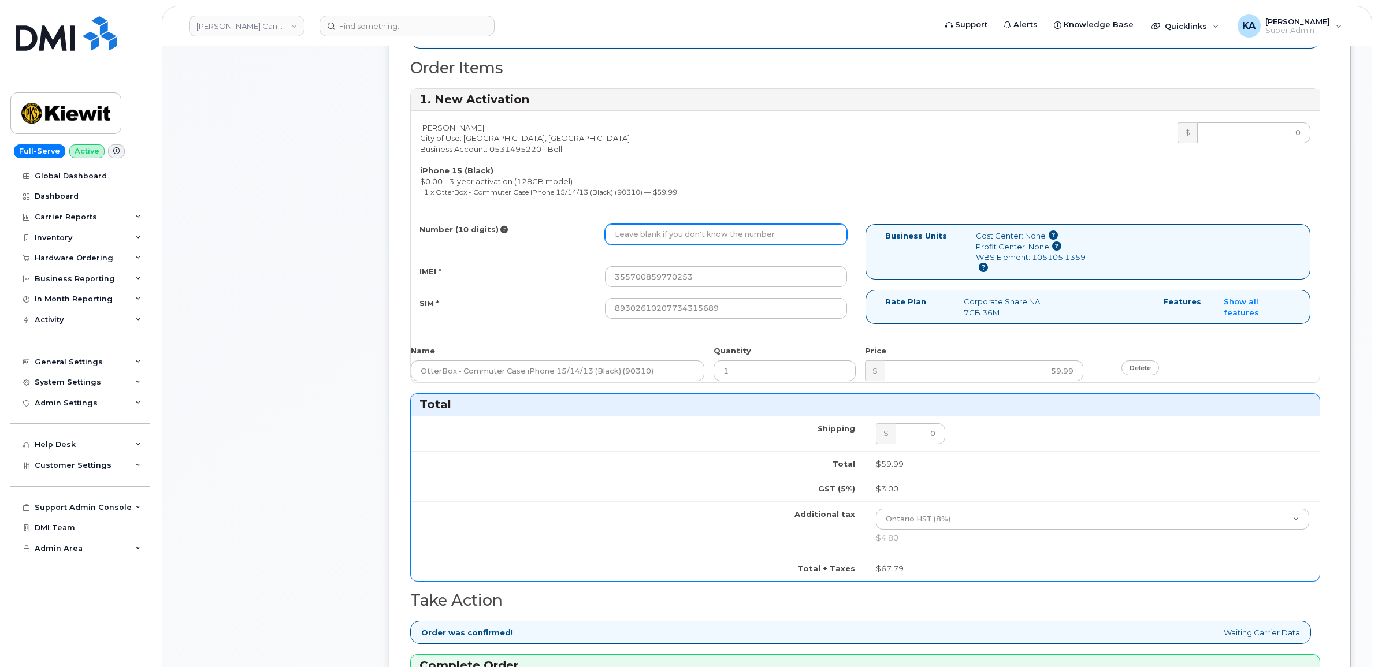
click at [649, 237] on input "Number (10 digits)" at bounding box center [726, 234] width 242 height 21
paste input "4374523365"
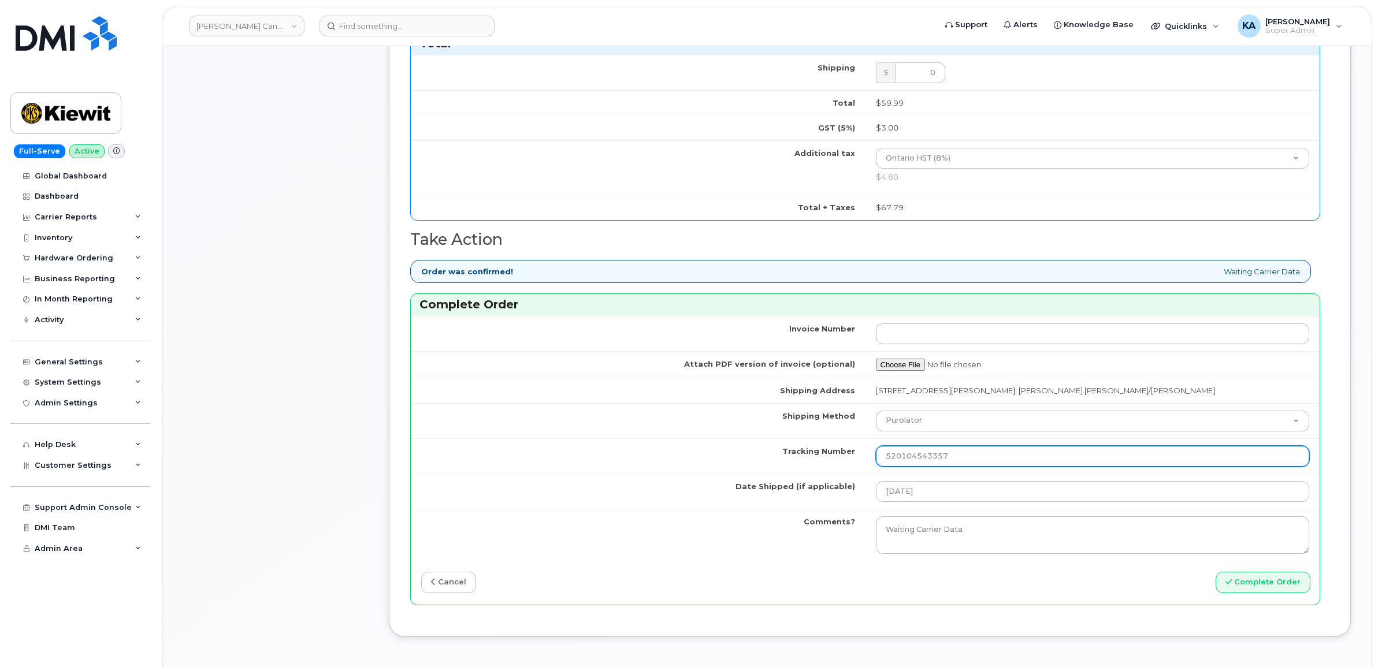
scroll to position [939, 0]
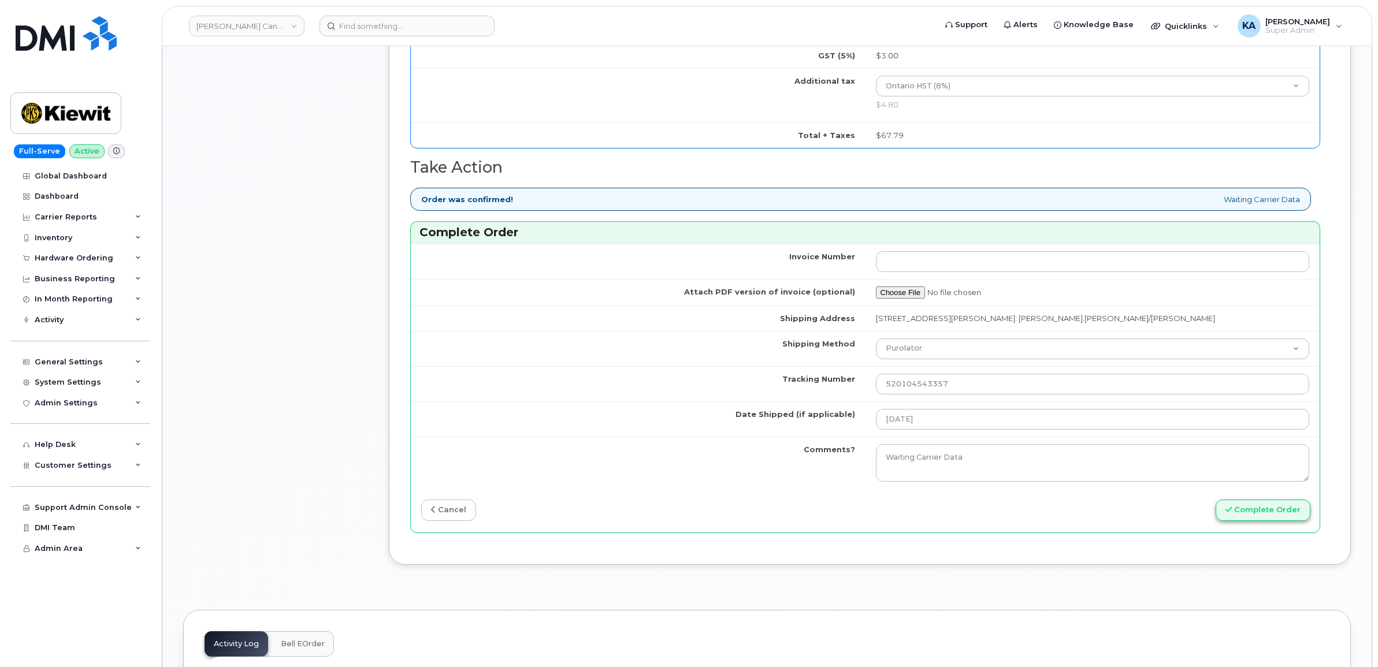
type input "4374523365"
click at [1248, 511] on button "Complete Order" at bounding box center [1262, 510] width 95 height 21
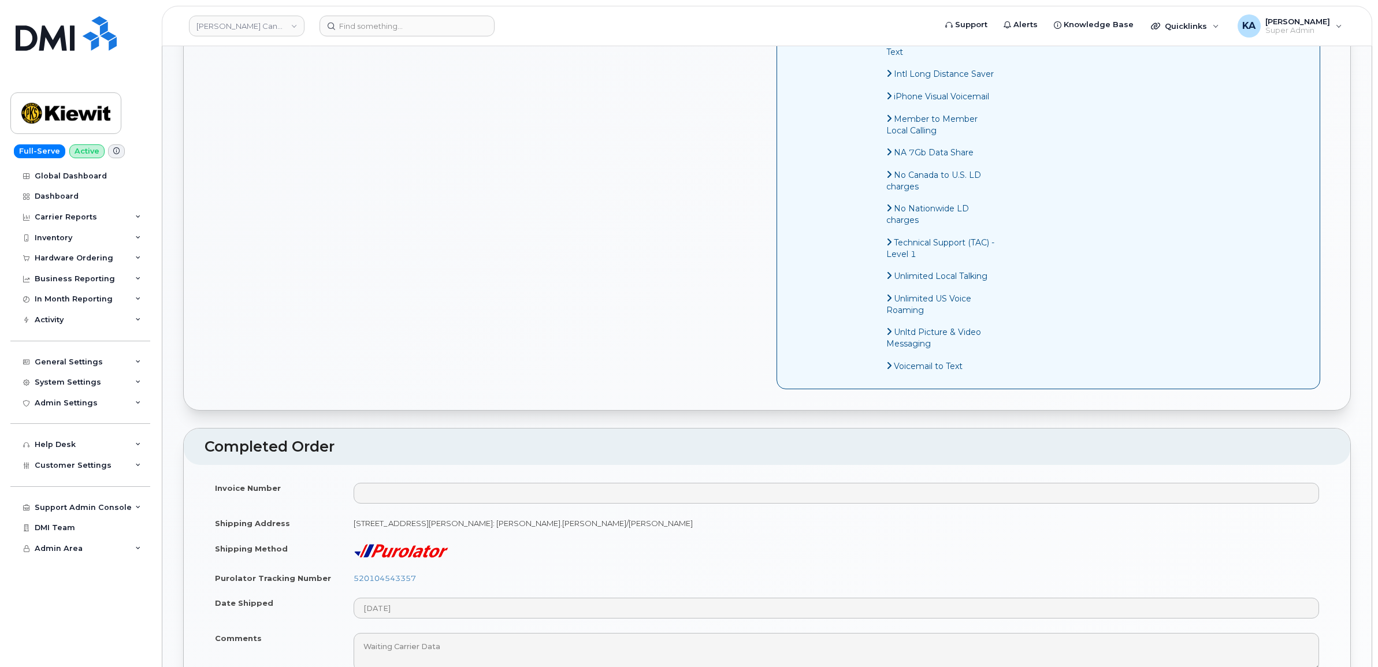
scroll to position [794, 0]
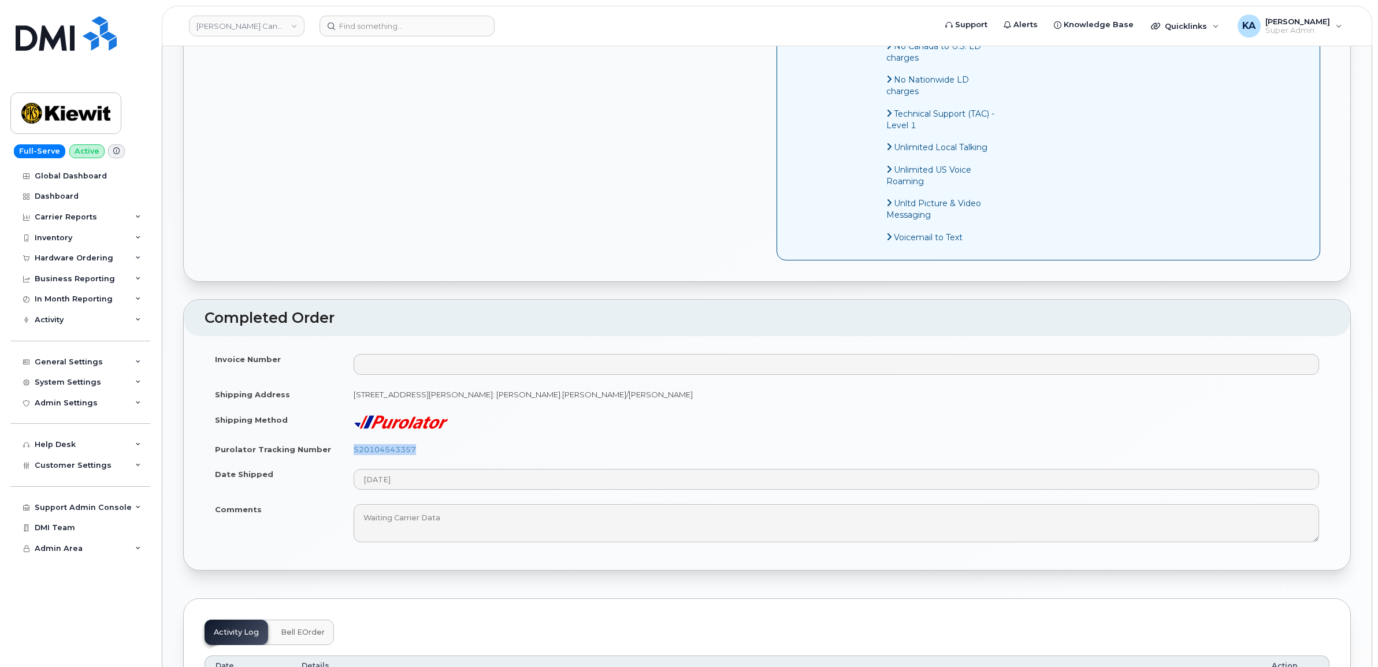
drag, startPoint x: 414, startPoint y: 463, endPoint x: 339, endPoint y: 468, distance: 75.3
click at [339, 462] on tr "Purolator Tracking Number 520104543357" at bounding box center [766, 449] width 1125 height 25
copy tr "520104543357"
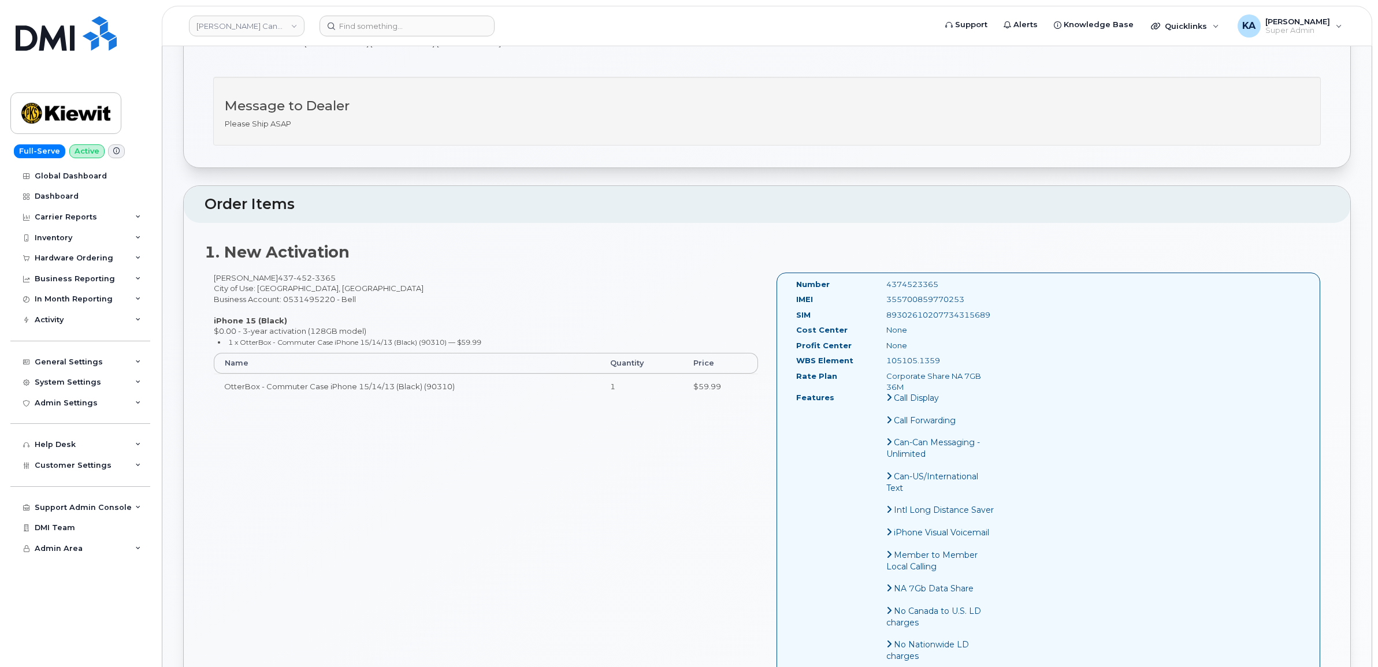
scroll to position [217, 0]
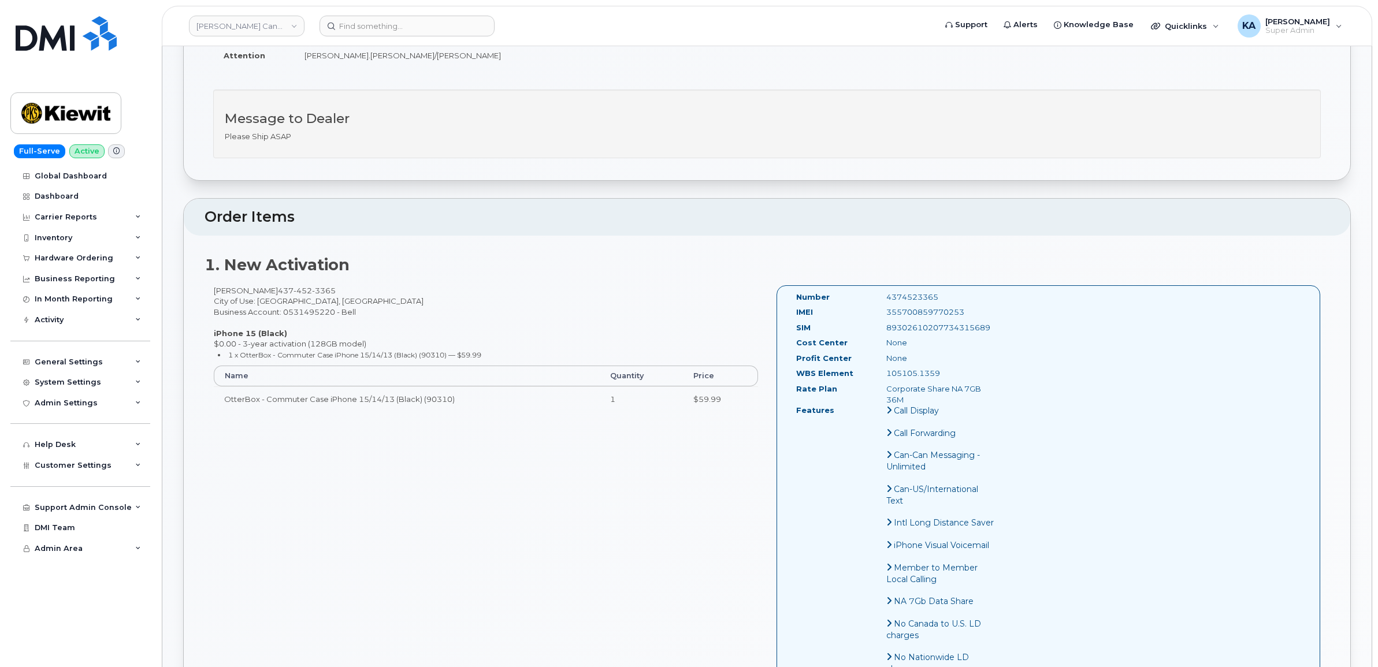
drag, startPoint x: 969, startPoint y: 313, endPoint x: 876, endPoint y: 315, distance: 93.0
click at [877, 315] on div "355700859770253" at bounding box center [940, 312] width 127 height 11
copy div "355700859770253"
drag, startPoint x: 942, startPoint y: 296, endPoint x: 871, endPoint y: 299, distance: 71.1
click at [871, 299] on div "Number 4374523365" at bounding box center [895, 300] width 217 height 16
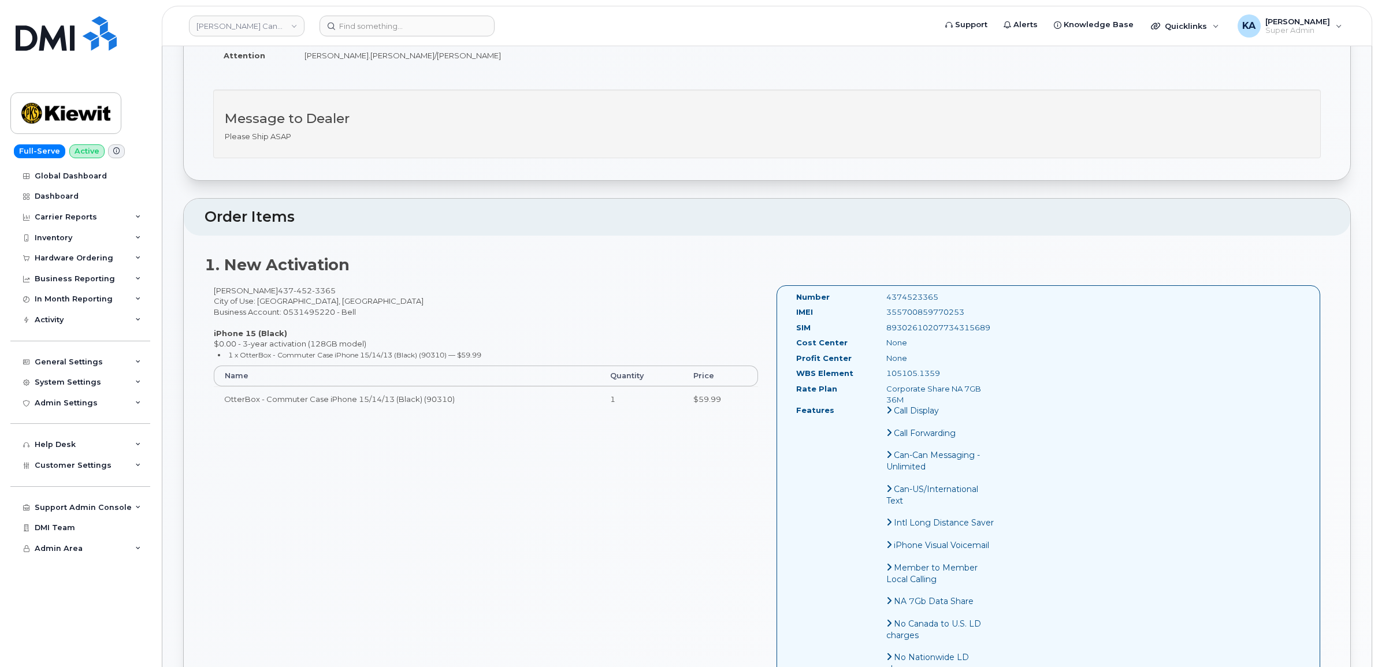
copy div "4374523365"
drag, startPoint x: 787, startPoint y: 293, endPoint x: 960, endPoint y: 399, distance: 202.7
click at [960, 399] on div "Number 4374523365 IMEI 355700859770253 SIM 89302610207734315689 Cost Center Non…" at bounding box center [895, 562] width 217 height 540
copy div "Number 4374523365 IMEI 355700859770253 SIM 89302610207734315689 Cost Center Non…"
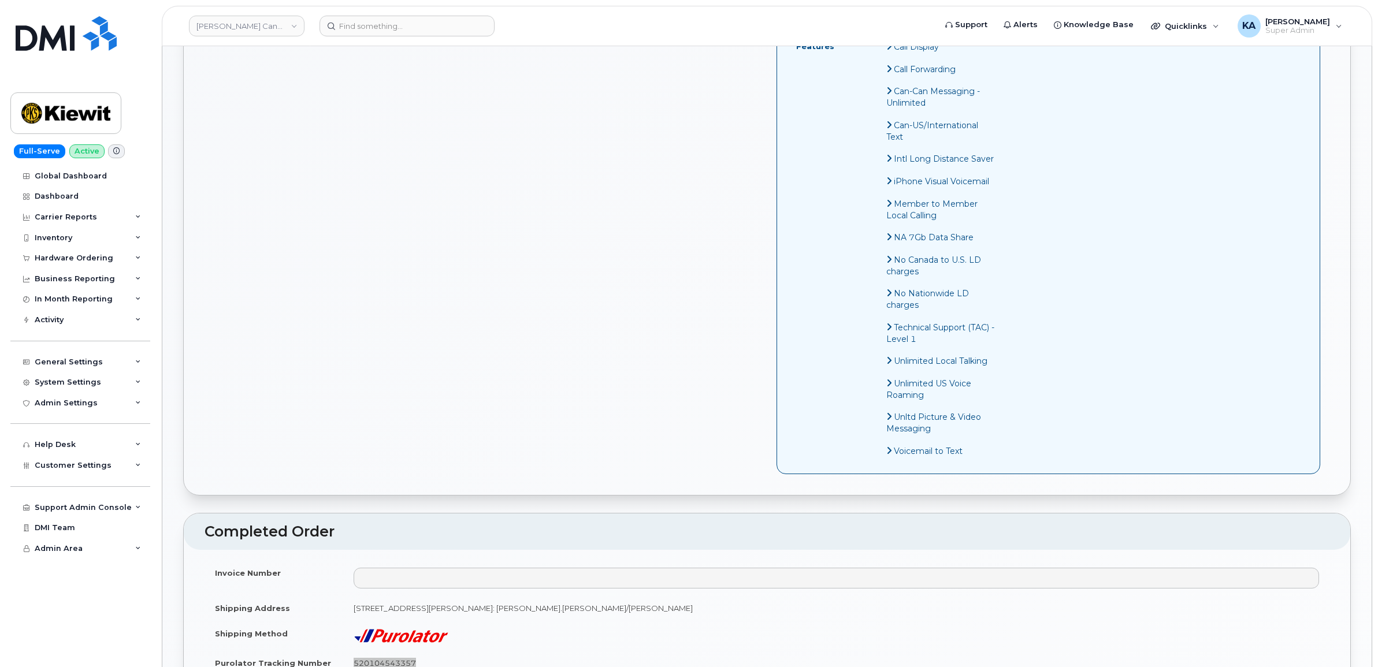
scroll to position [794, 0]
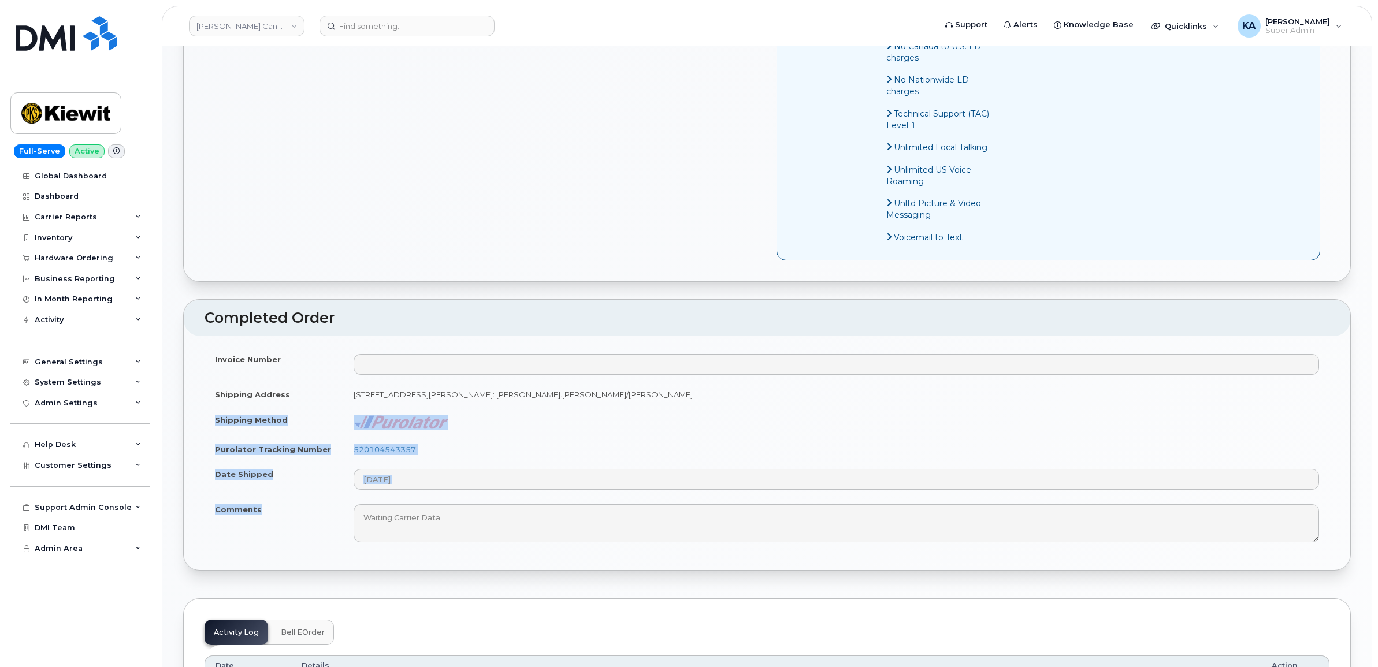
drag, startPoint x: 214, startPoint y: 434, endPoint x: 272, endPoint y: 533, distance: 114.2
click at [272, 533] on tbody "Invoice Number Shipping Address 14 Lower Jarvis Street Toronto ON M5E1N1, atten…" at bounding box center [766, 448] width 1125 height 203
copy tbody "Shipping Method Purolator Tracking Number 520104543357 Date Shipped Comments"
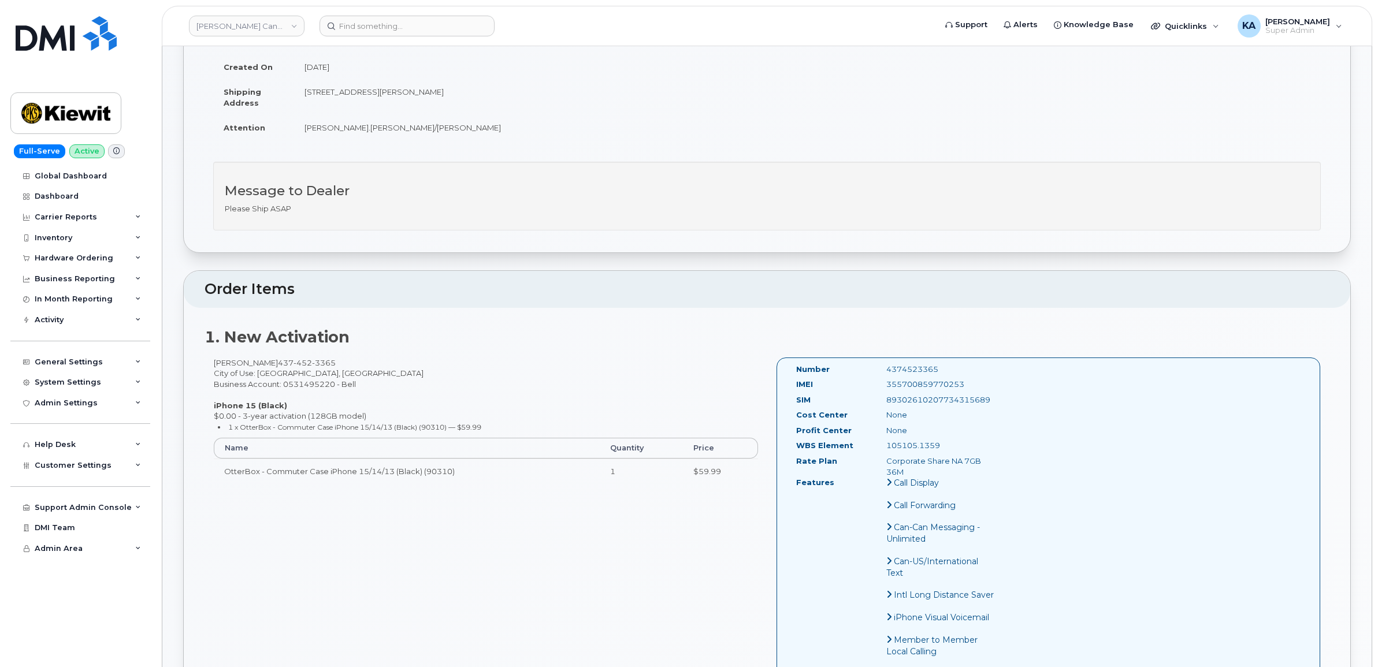
scroll to position [0, 0]
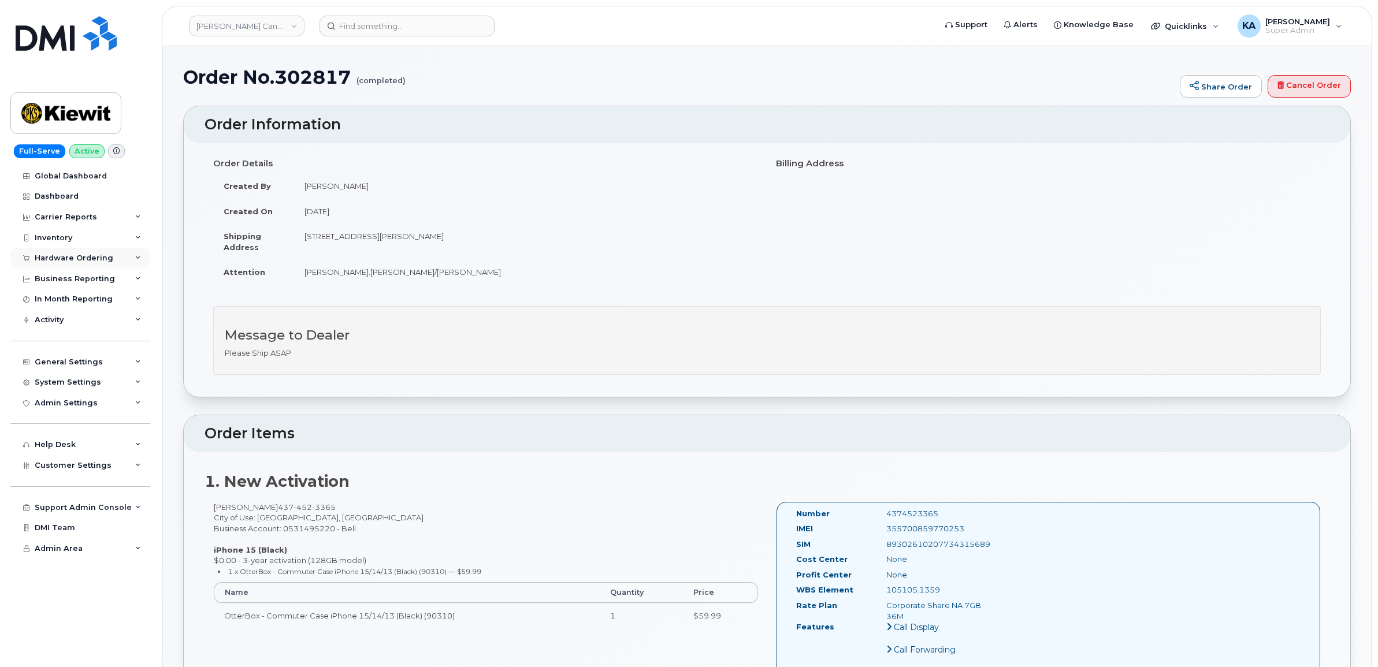
click at [83, 258] on div "Hardware Ordering" at bounding box center [74, 258] width 79 height 9
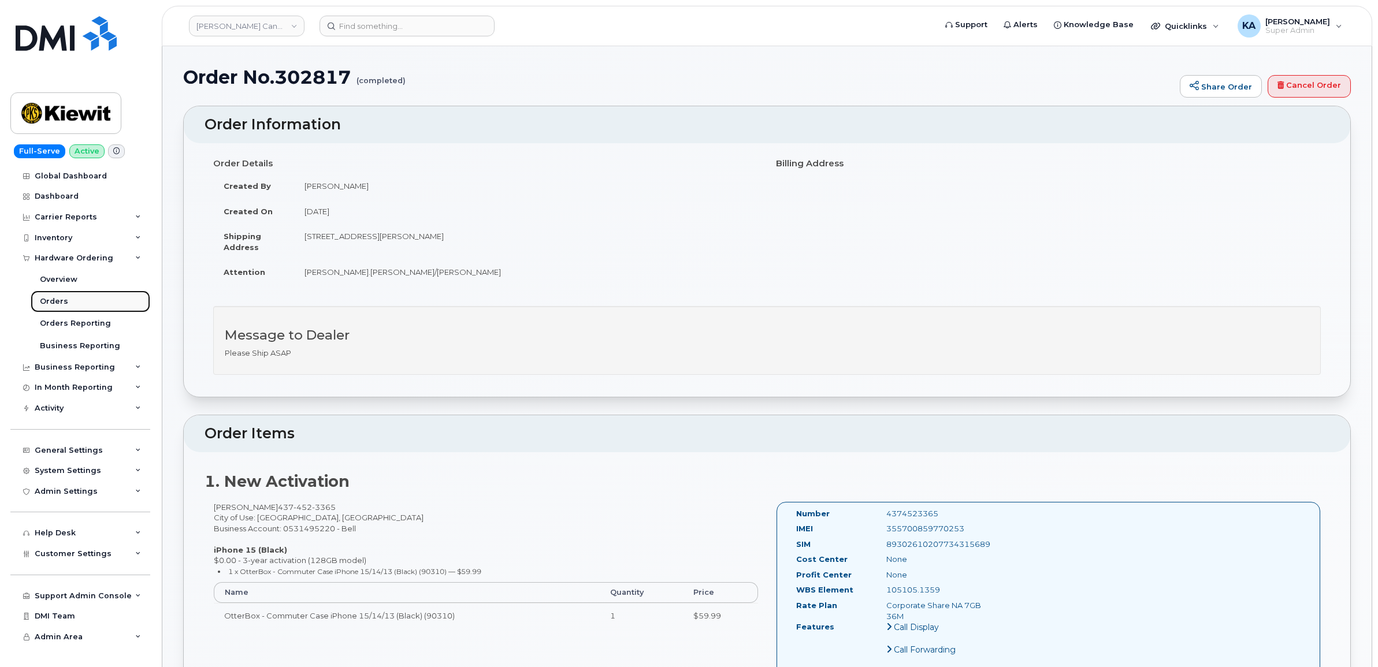
click at [55, 298] on div "Orders" at bounding box center [54, 301] width 28 height 10
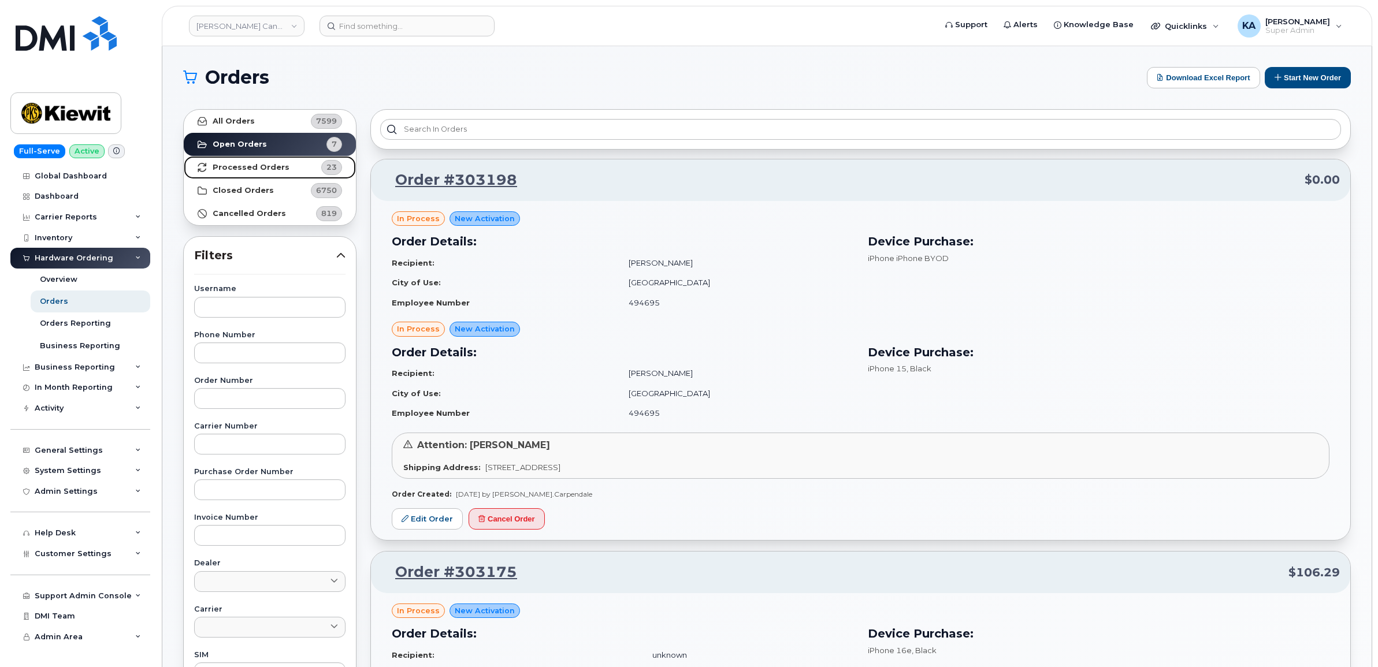
click at [224, 169] on strong "Processed Orders" at bounding box center [251, 167] width 77 height 9
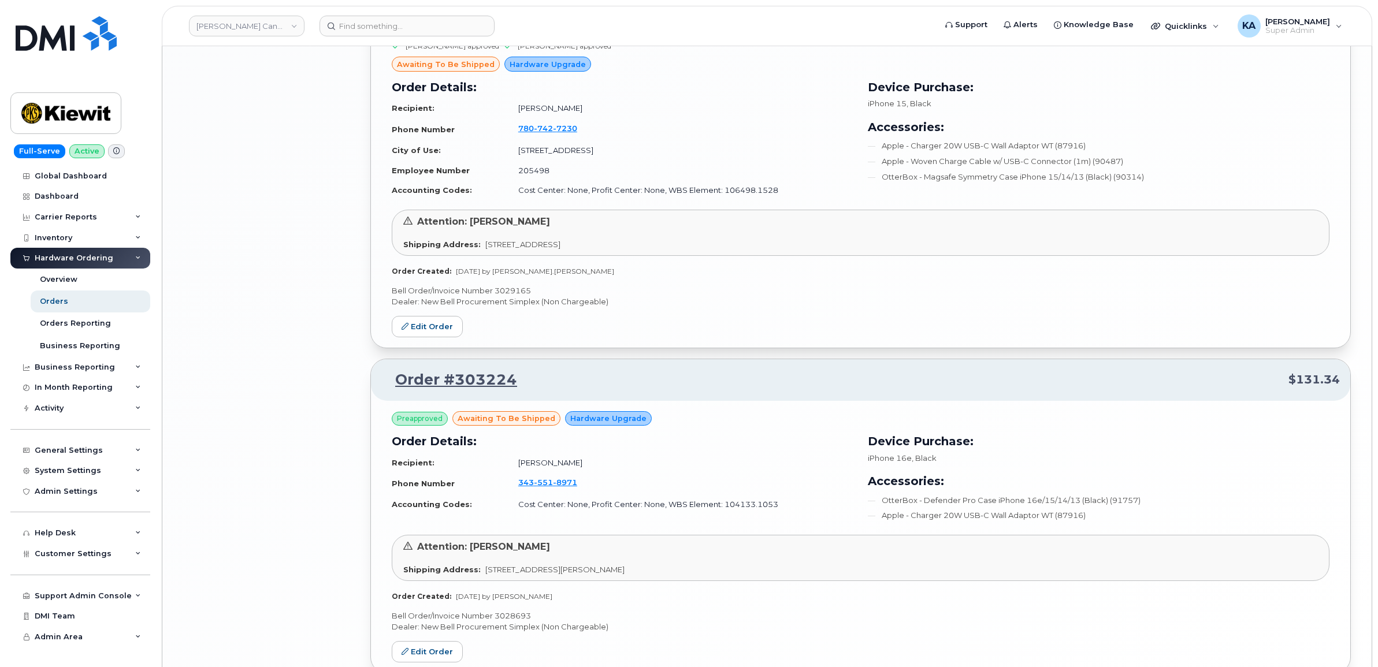
scroll to position [2263, 0]
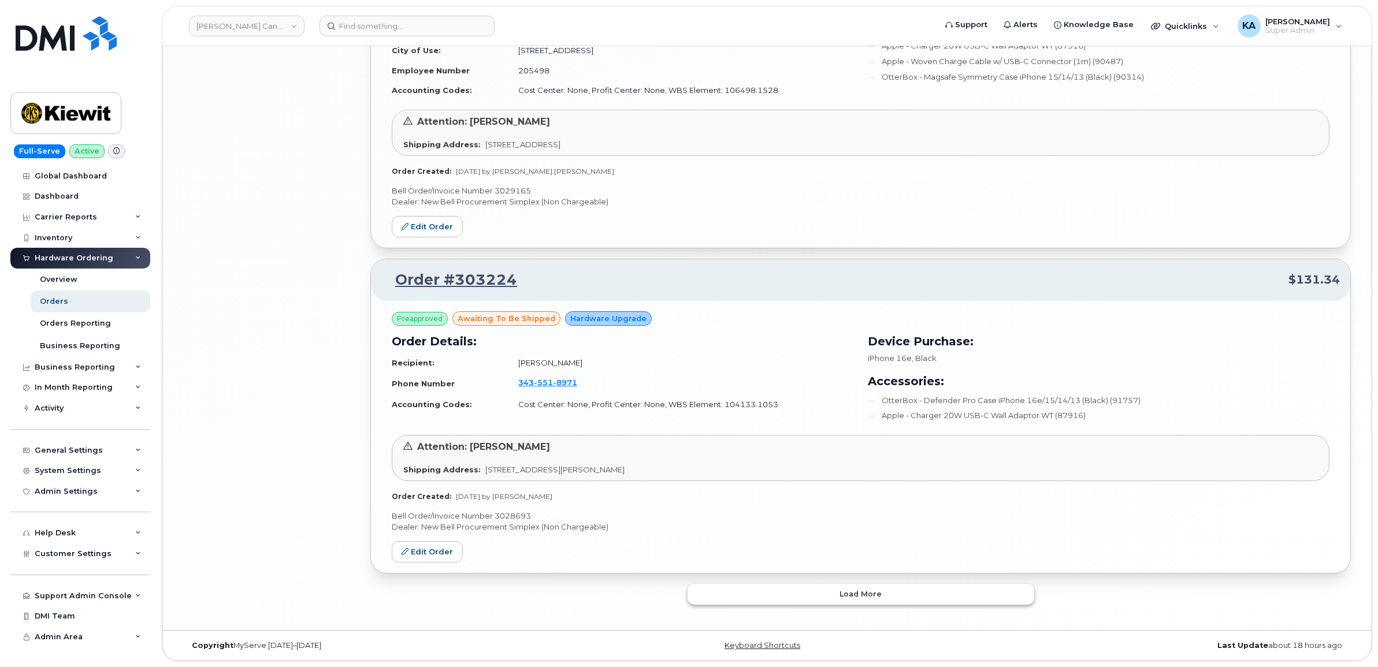
click at [726, 590] on button "Load more" at bounding box center [860, 594] width 347 height 21
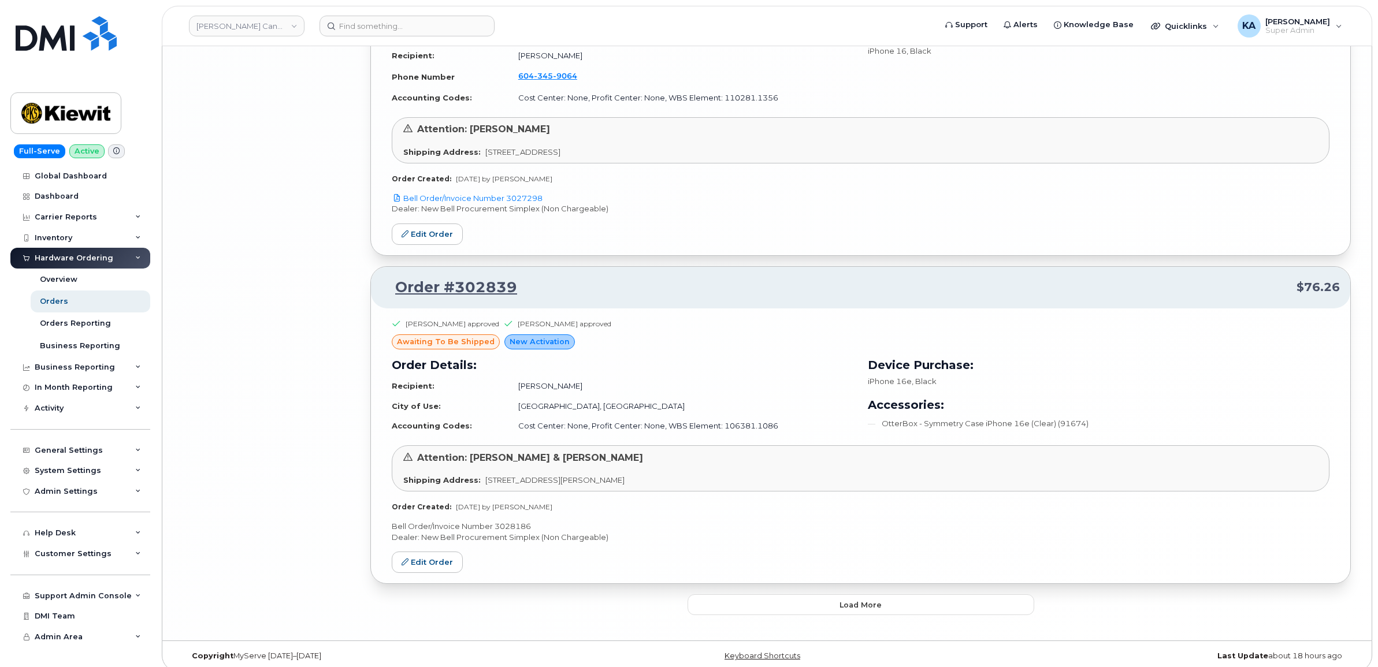
scroll to position [4844, 0]
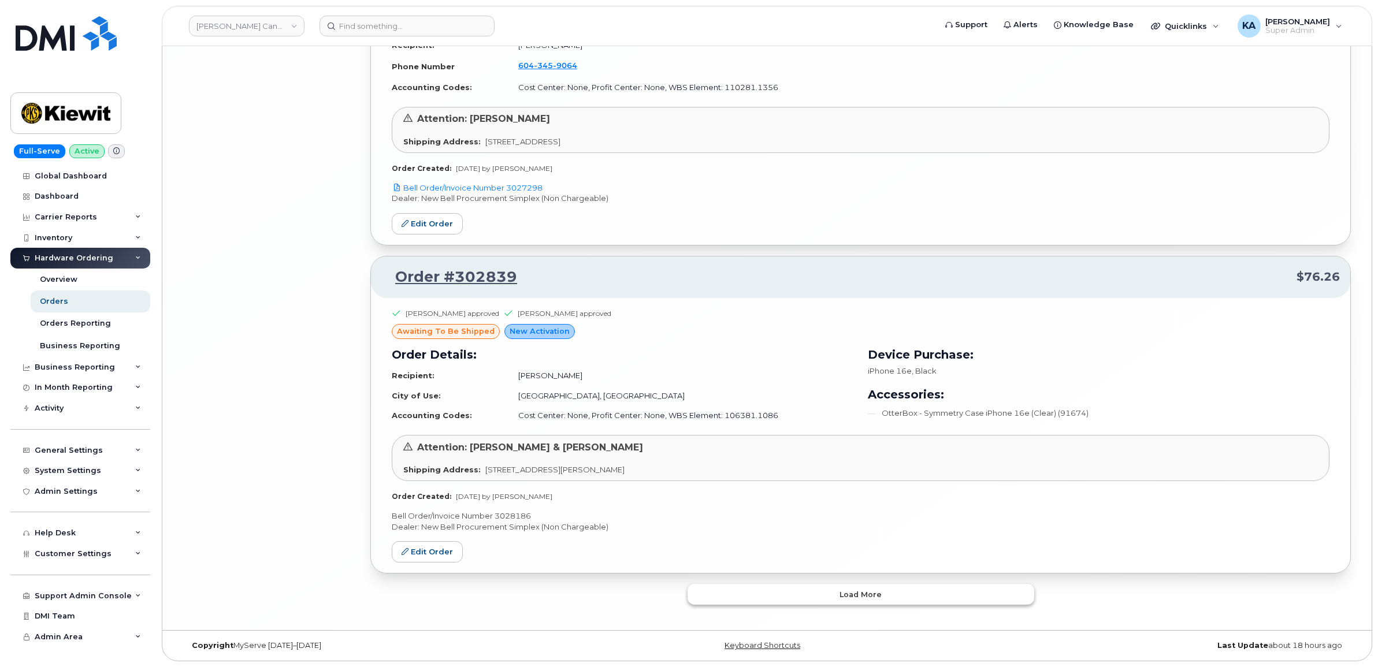
click at [732, 590] on button "Load more" at bounding box center [860, 594] width 347 height 21
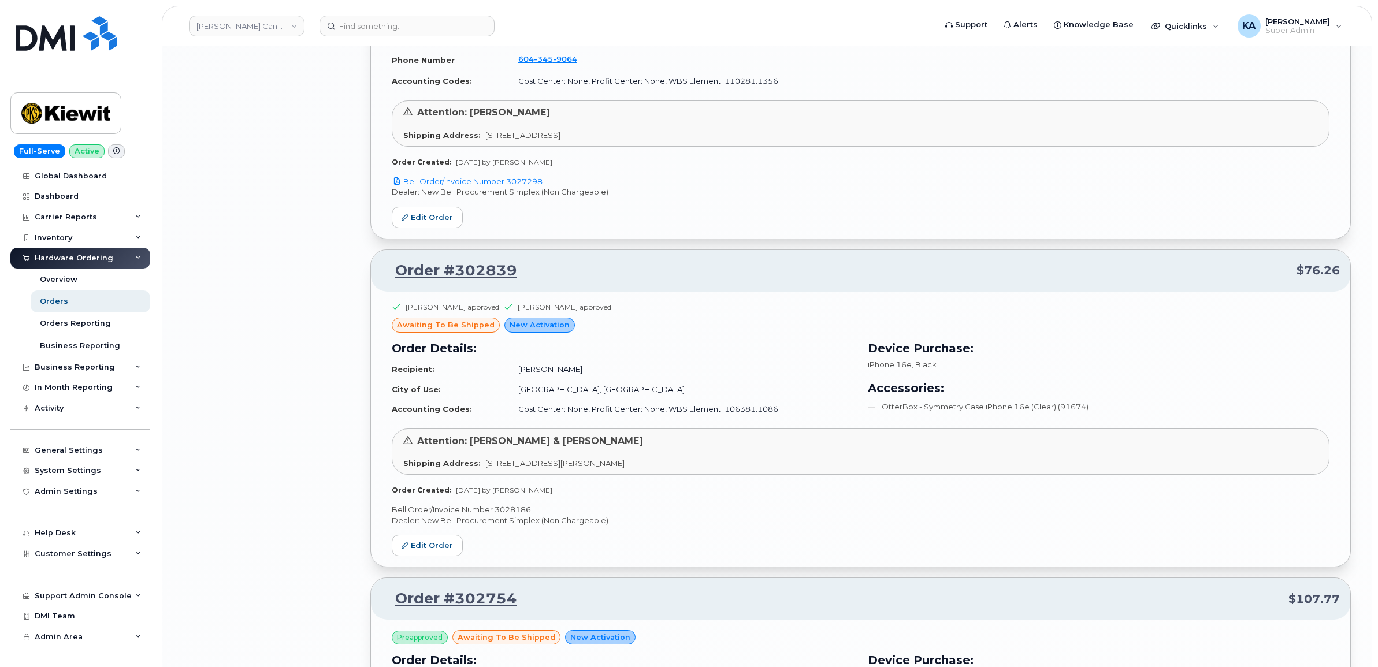
click at [516, 512] on p "Bell Order/Invoice Number 3028186" at bounding box center [861, 509] width 938 height 11
copy p "3028186"
click at [416, 549] on link "Edit Order" at bounding box center [427, 545] width 71 height 21
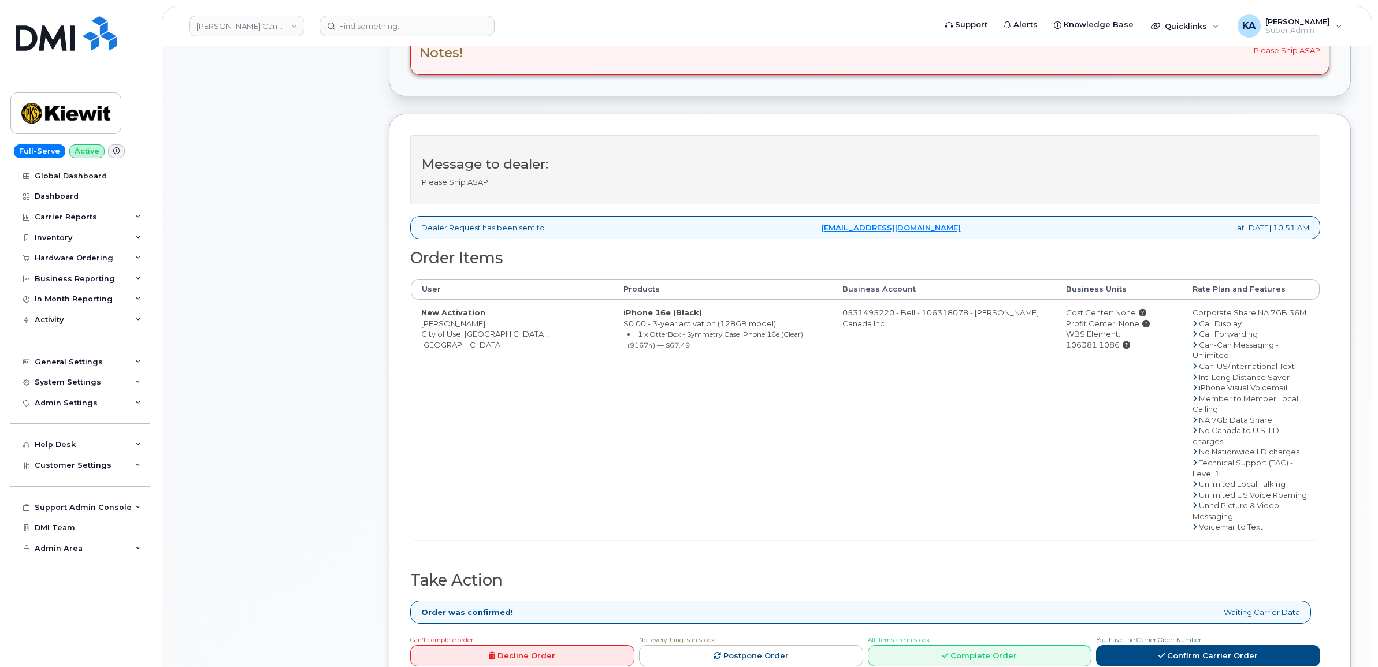
scroll to position [361, 0]
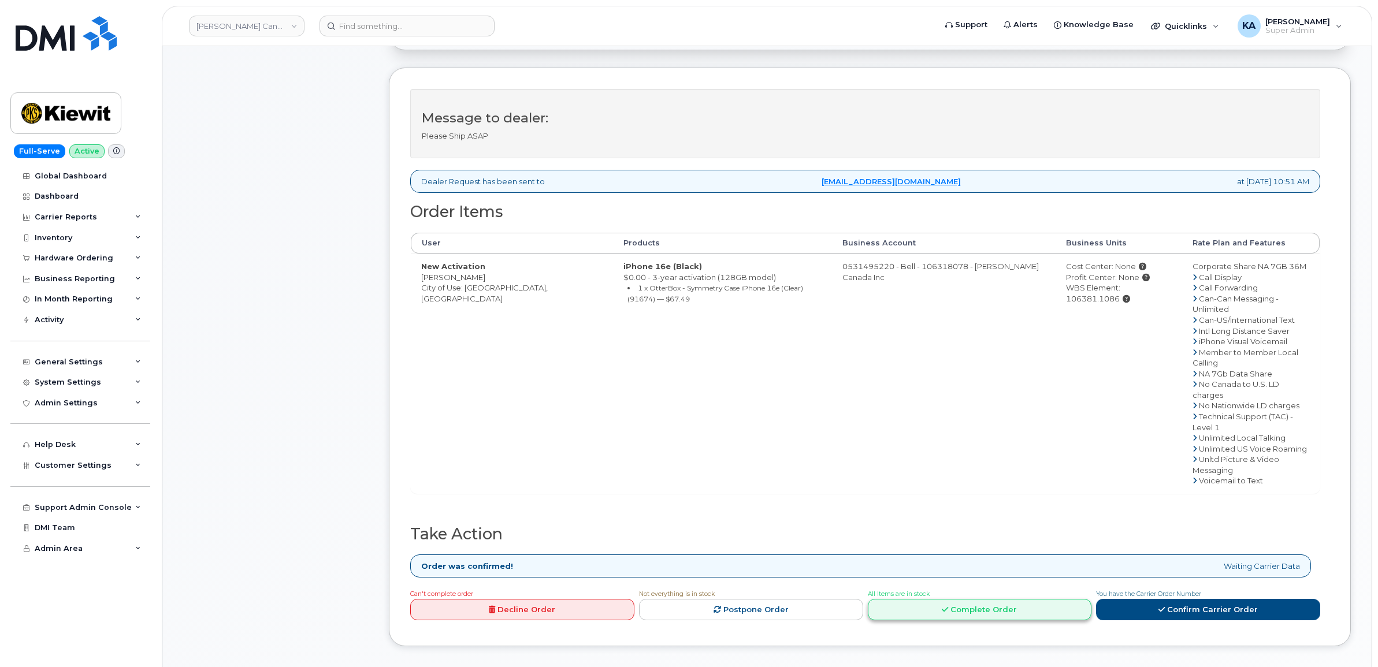
click at [960, 599] on link "Complete Order" at bounding box center [980, 609] width 224 height 21
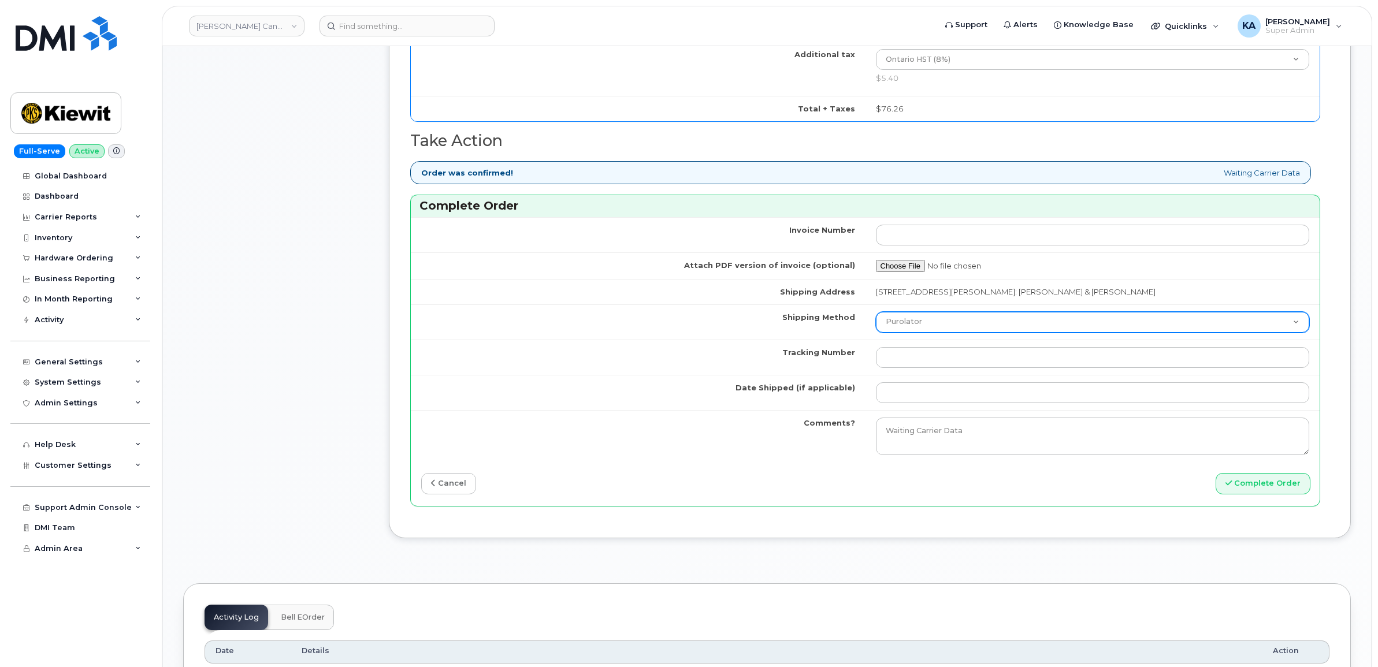
scroll to position [1083, 0]
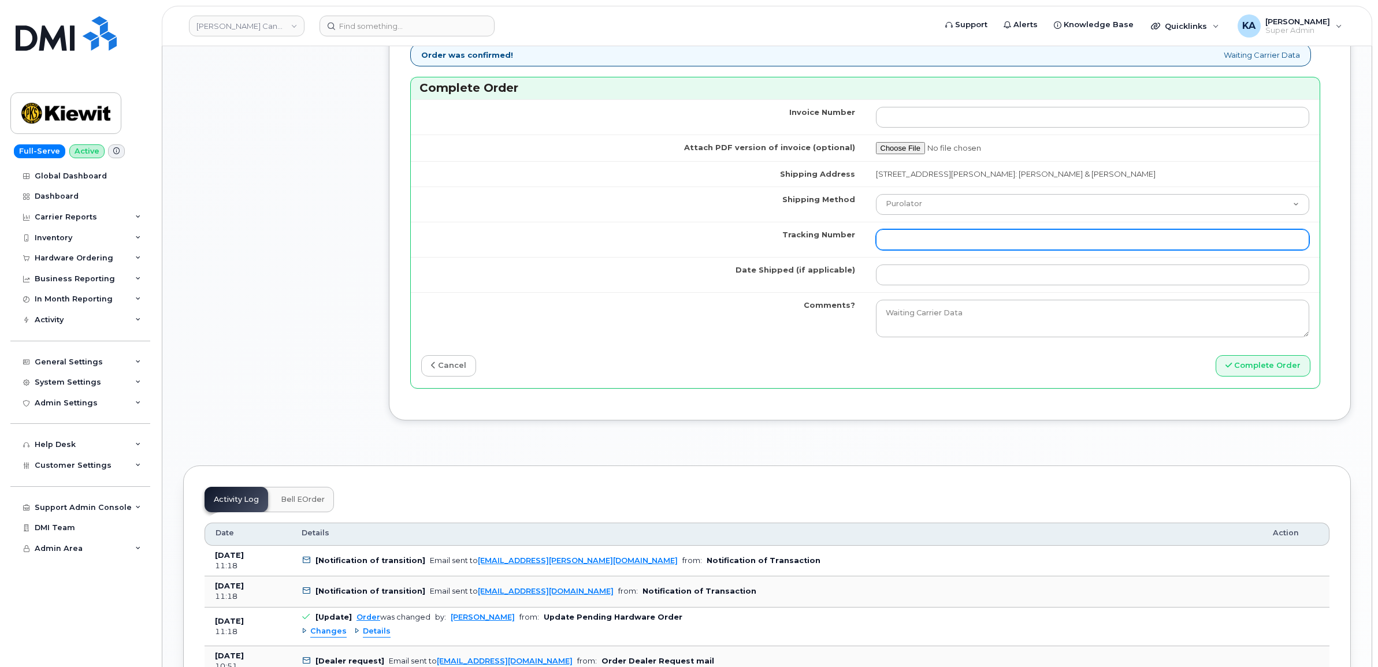
click at [943, 241] on input "Tracking Number" at bounding box center [1093, 239] width 434 height 21
paste input "520104544348"
type input "520104544348"
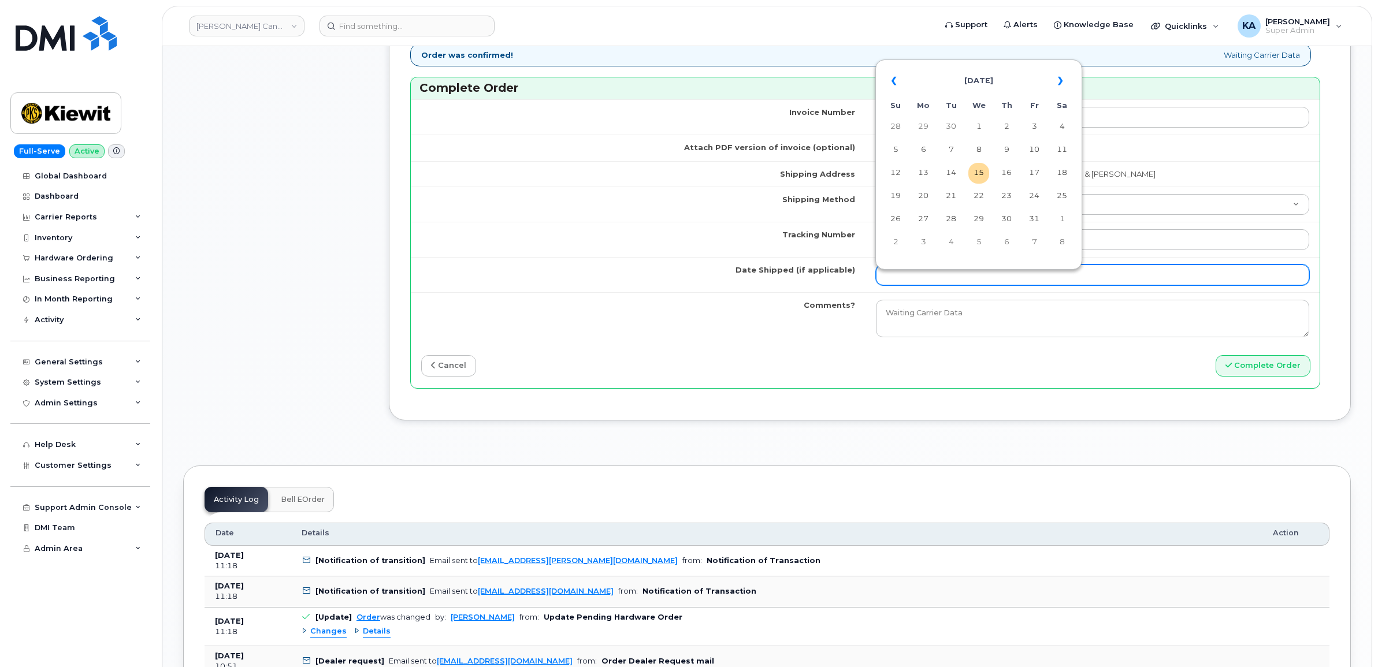
click at [923, 284] on input "Date Shipped (if applicable)" at bounding box center [1093, 275] width 434 height 21
click at [952, 172] on td "14" at bounding box center [950, 173] width 21 height 21
type input "[DATE]"
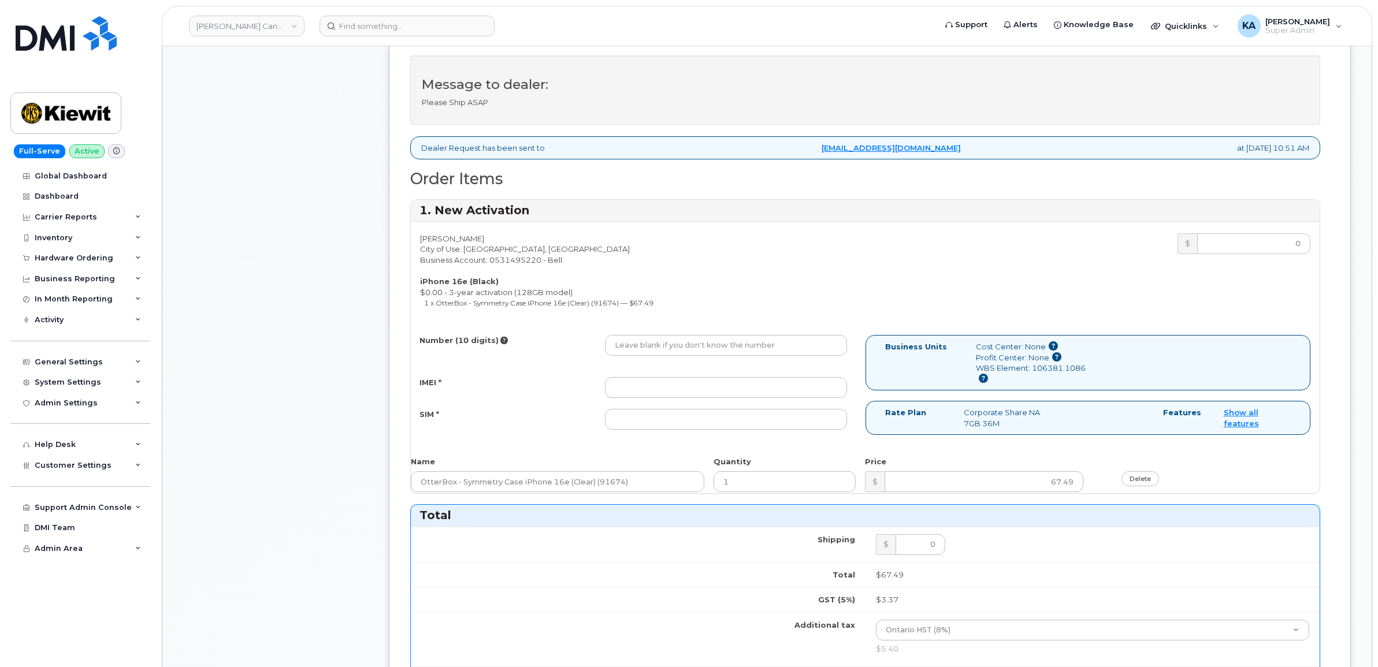
scroll to position [361, 0]
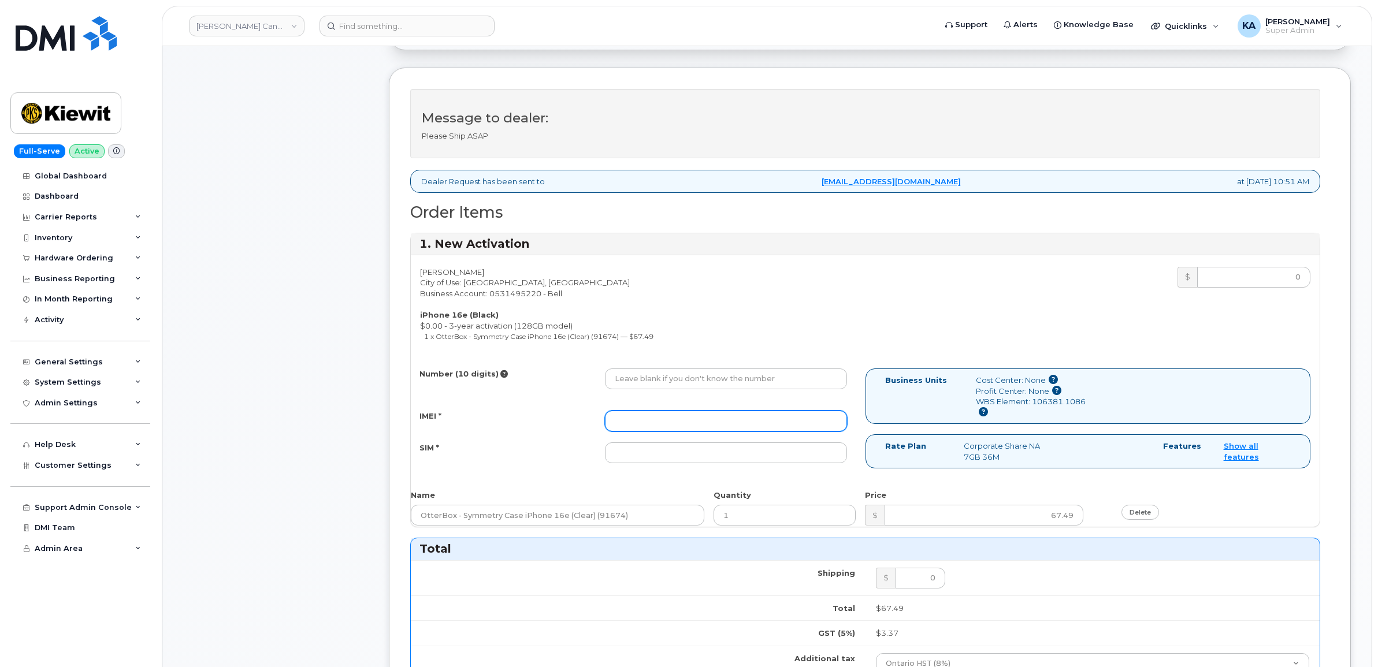
click at [751, 418] on input "IMEI *" at bounding box center [726, 421] width 242 height 21
paste input "359192861950733"
type input "359192861950733"
click at [763, 455] on input "SIM *" at bounding box center [726, 452] width 242 height 21
paste input "89302610207733150012"
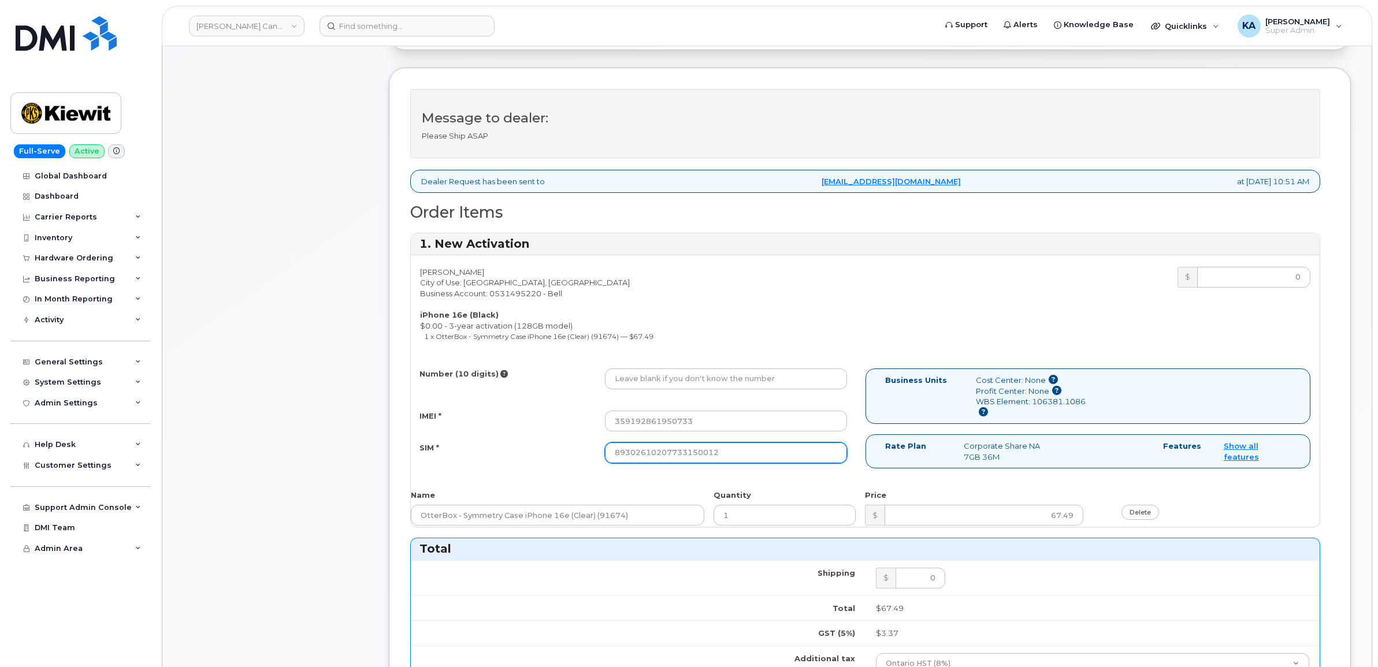
type input "89302610207733150012"
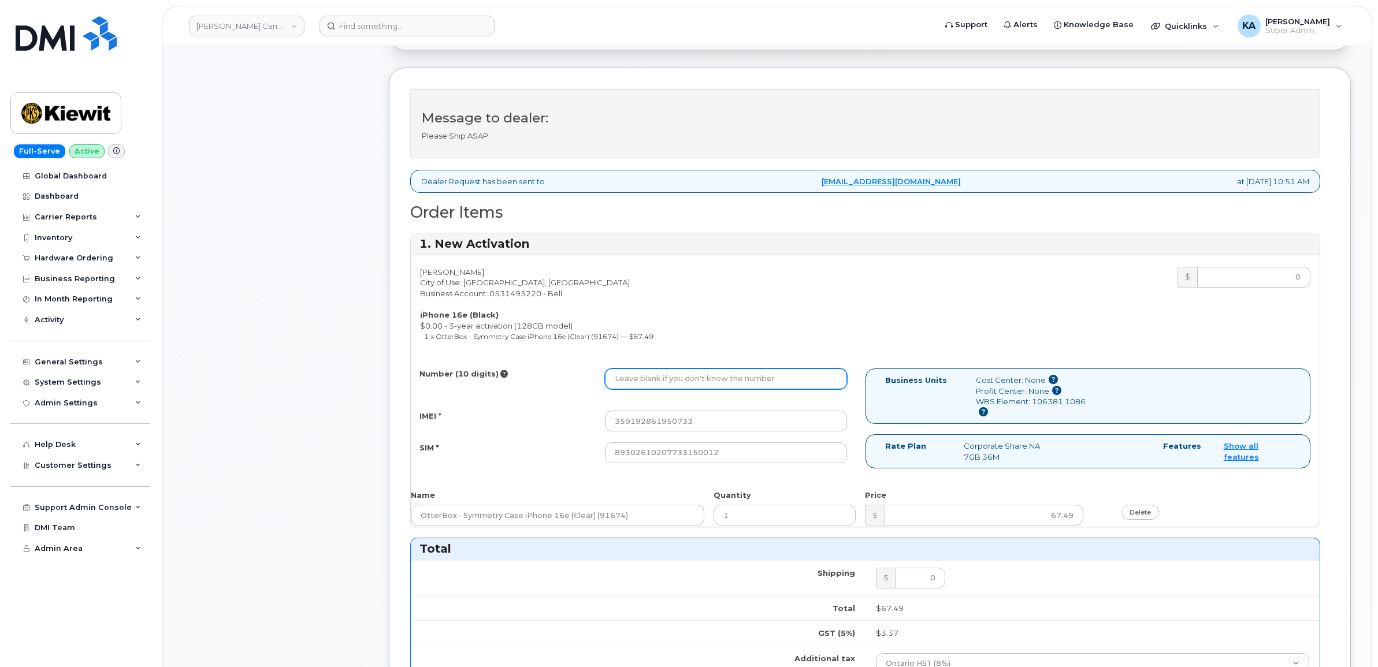
click at [681, 375] on input "Number (10 digits)" at bounding box center [726, 379] width 242 height 21
paste input "9054399839"
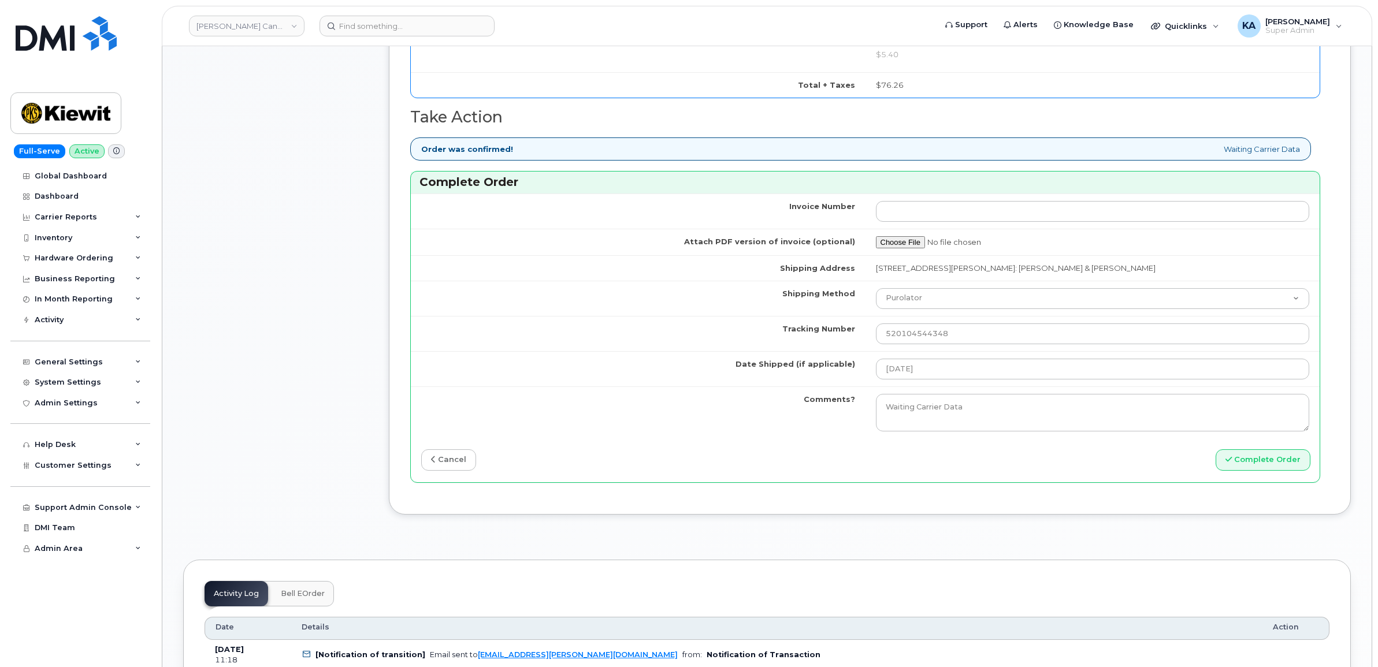
scroll to position [1011, 0]
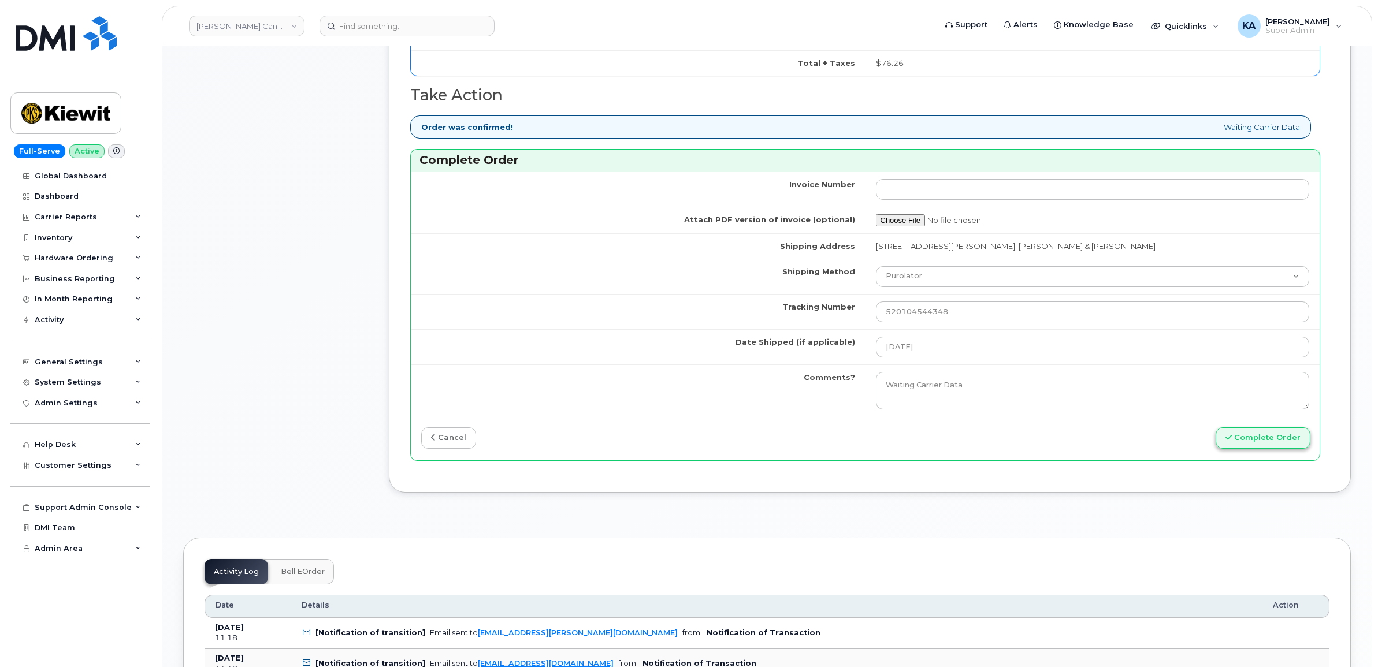
type input "9054399839"
click at [1244, 441] on button "Complete Order" at bounding box center [1262, 437] width 95 height 21
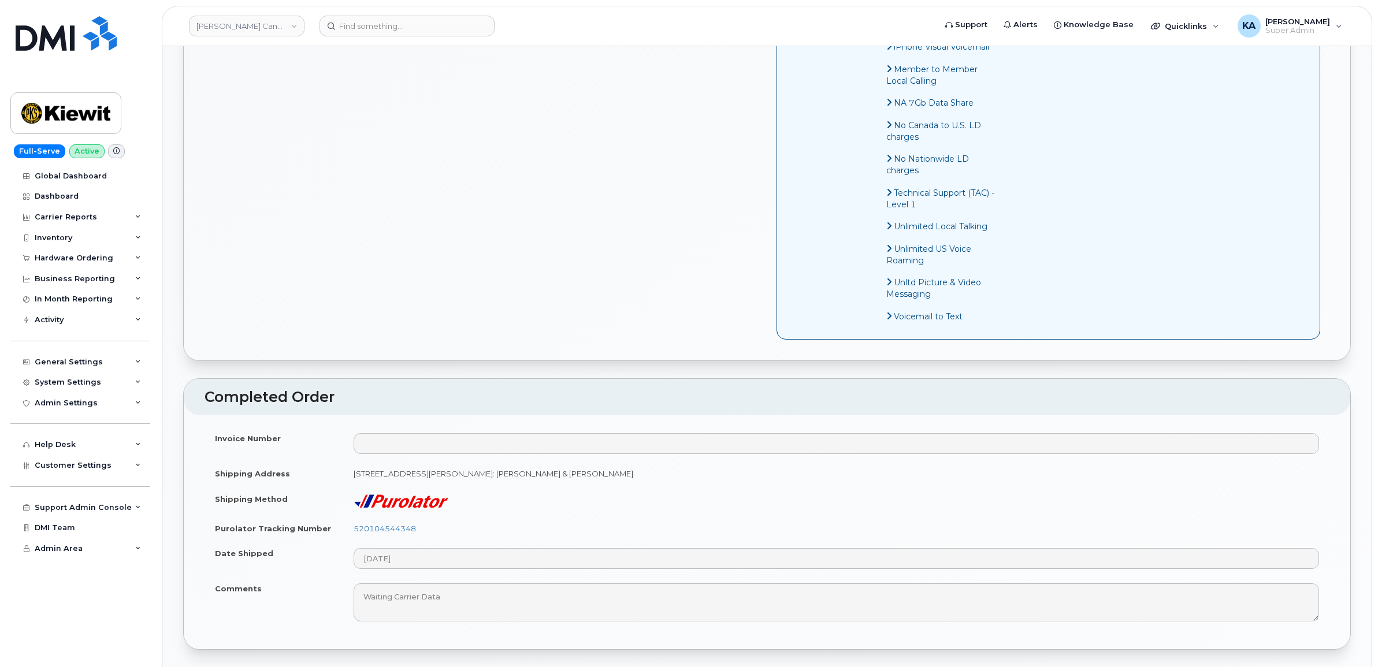
scroll to position [722, 0]
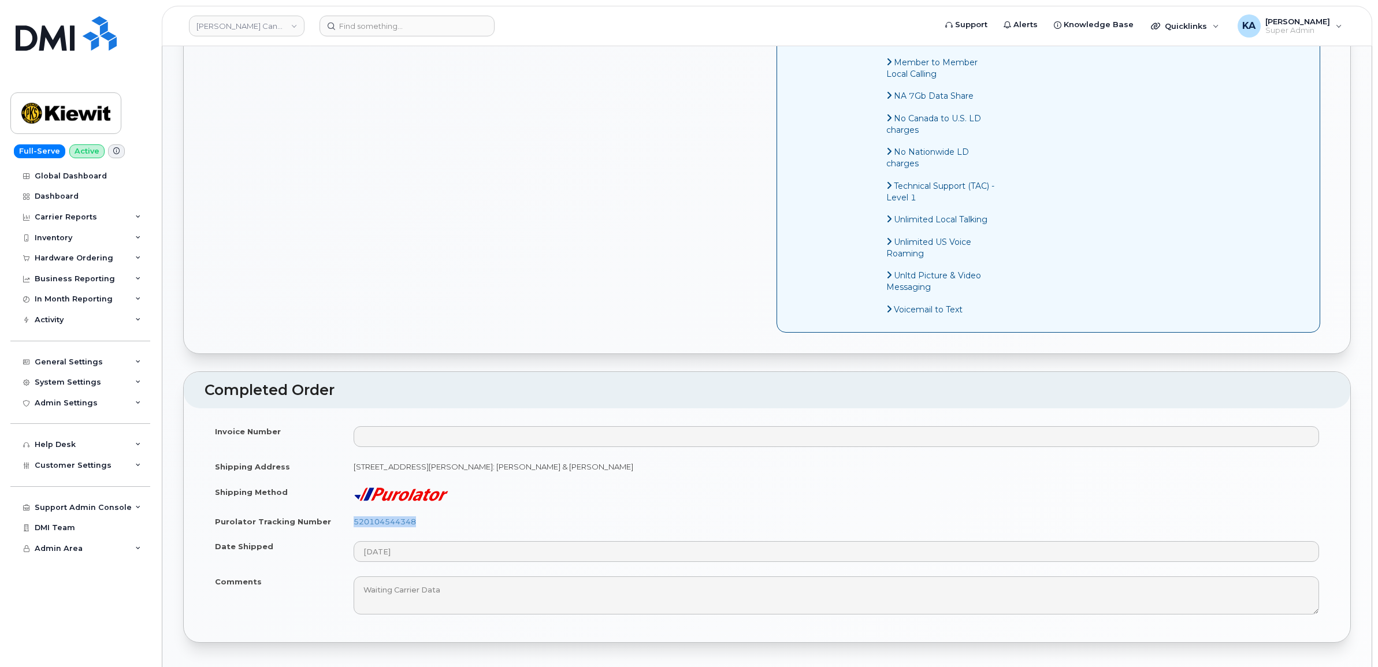
drag, startPoint x: 418, startPoint y: 535, endPoint x: 340, endPoint y: 541, distance: 78.2
click at [340, 534] on tr "Purolator Tracking Number 520104544348" at bounding box center [766, 521] width 1125 height 25
copy tr "520104544348"
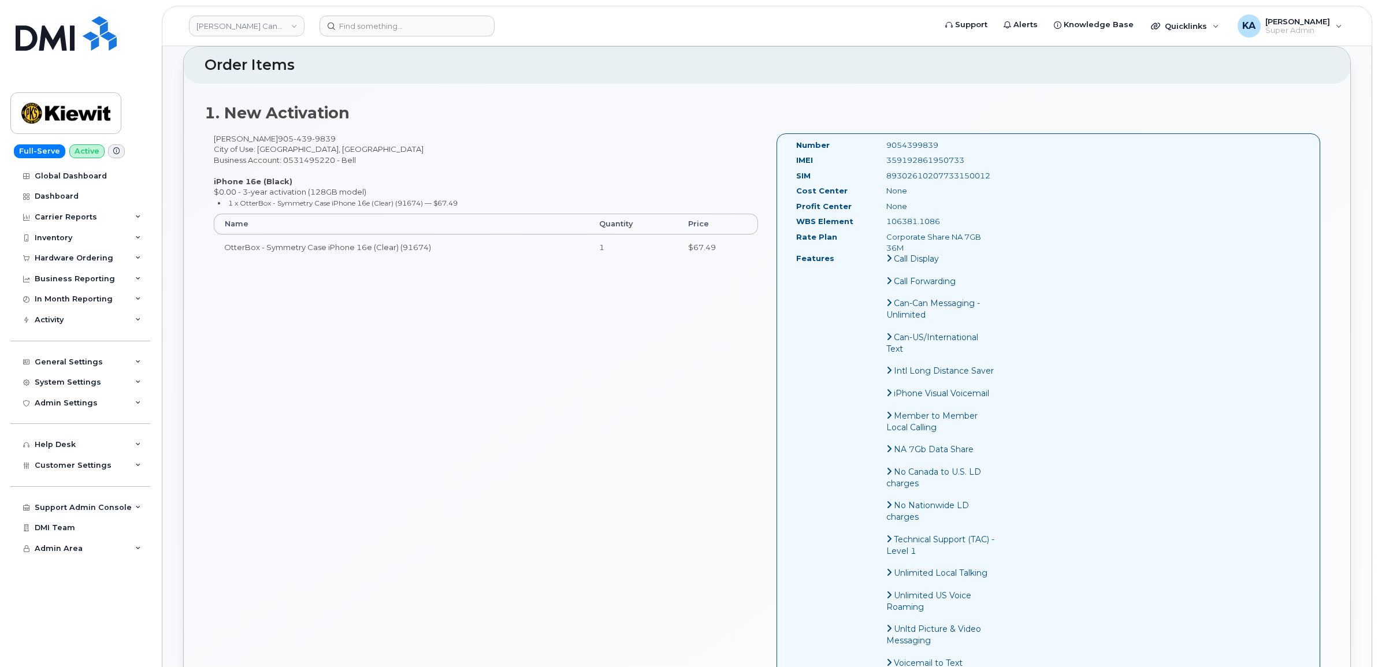
scroll to position [361, 0]
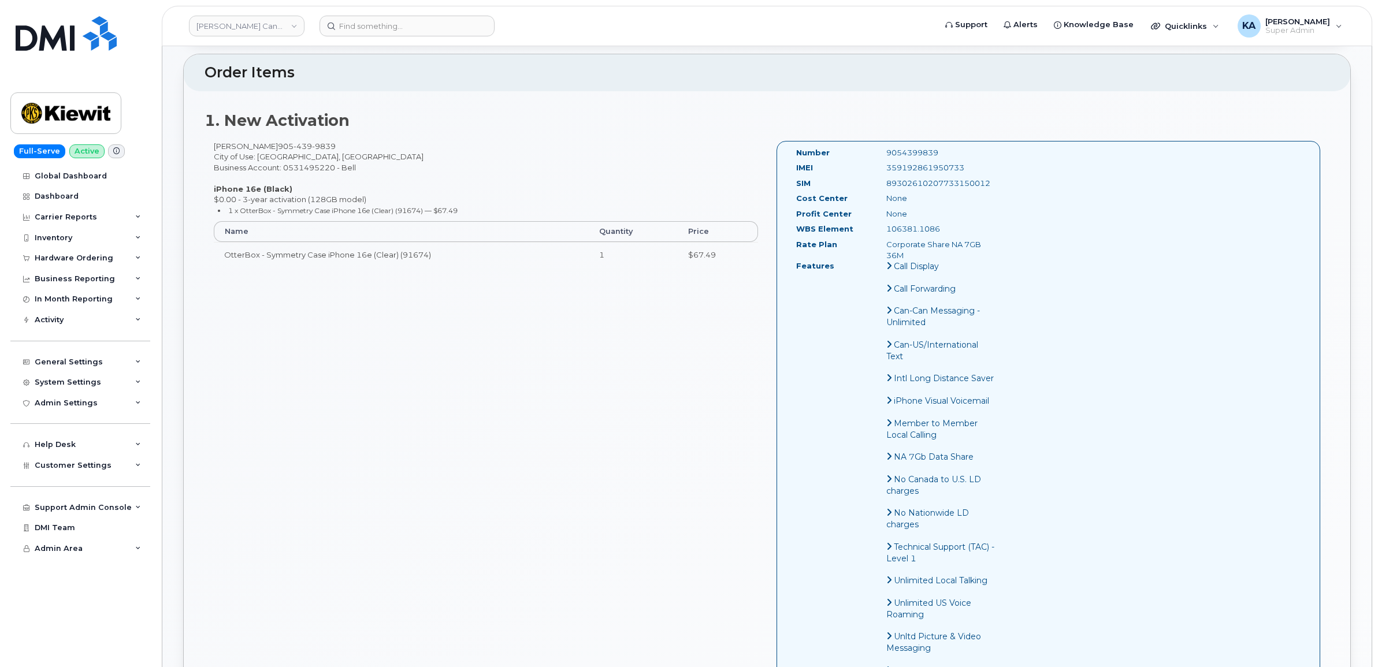
drag, startPoint x: 965, startPoint y: 166, endPoint x: 868, endPoint y: 174, distance: 97.4
click at [868, 174] on div "IMEI [TECHNICAL_ID]" at bounding box center [895, 170] width 217 height 16
copy div "359192861950733"
drag, startPoint x: 942, startPoint y: 153, endPoint x: 879, endPoint y: 155, distance: 63.0
click at [879, 155] on div "9054399839" at bounding box center [940, 152] width 127 height 11
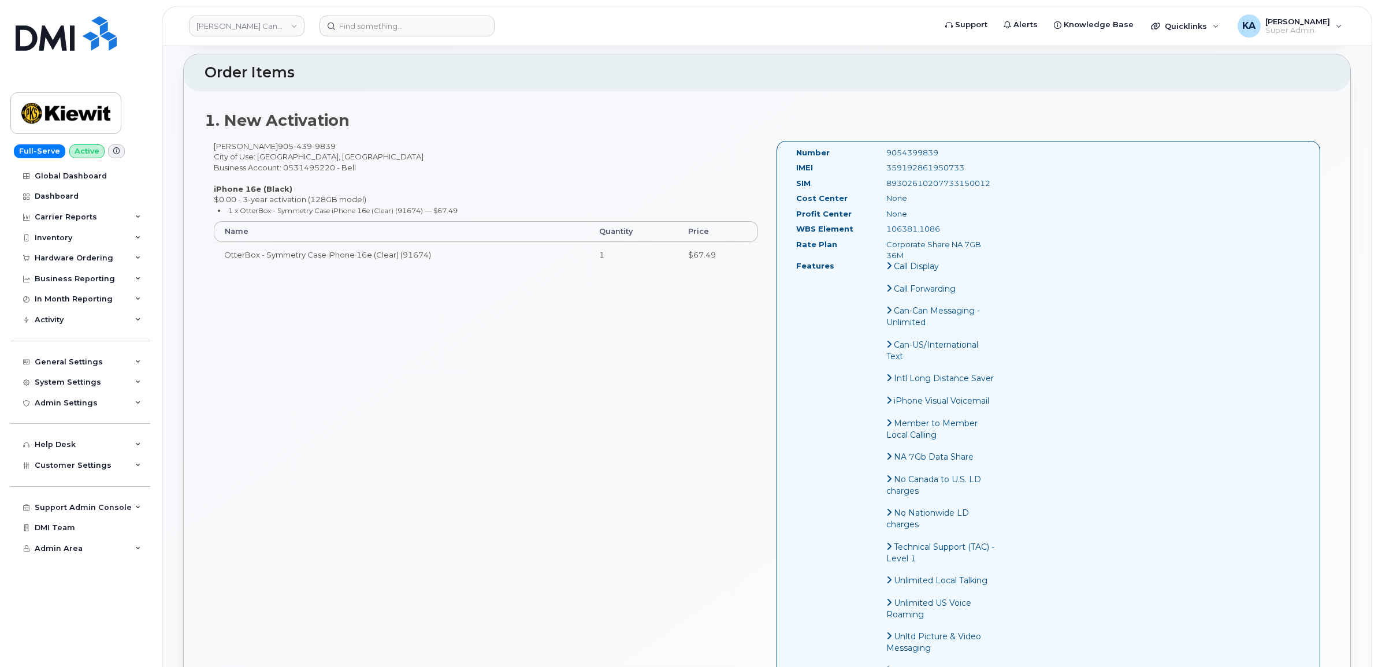
copy div "9054399839"
drag, startPoint x: 792, startPoint y: 149, endPoint x: 978, endPoint y: 252, distance: 212.8
click at [978, 252] on div "Number 9054399839 IMEI 359192861950733 SIM 89302610207733150012 Cost Center Non…" at bounding box center [895, 417] width 217 height 540
copy div "Number 9054399839 IMEI 359192861950733 SIM 89302610207733150012 Cost Center Non…"
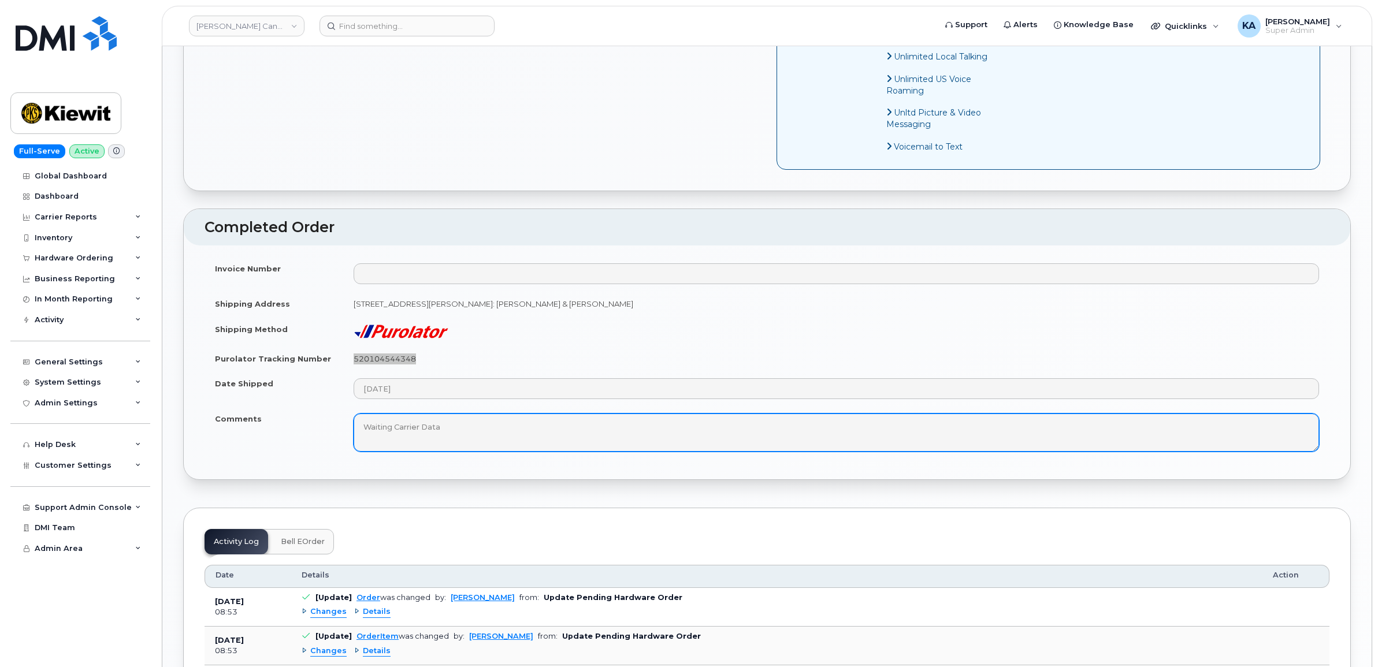
scroll to position [1011, 0]
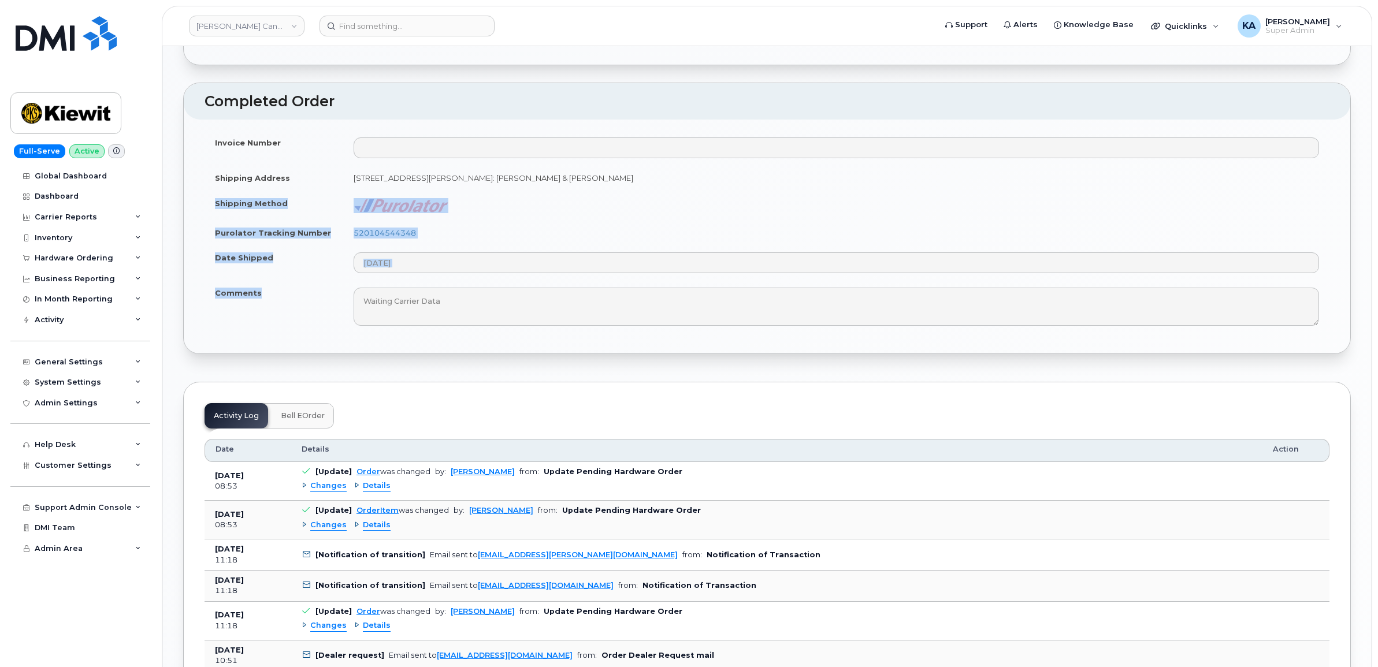
drag, startPoint x: 215, startPoint y: 217, endPoint x: 258, endPoint y: 312, distance: 103.7
click at [258, 312] on tbody "Invoice Number Shipping Address 1 Holt Road South Receiving Area 13 Bowmanville…" at bounding box center [766, 231] width 1125 height 203
copy tbody "Shipping Method Purolator Tracking Number 520104544348 Date Shipped Comments"
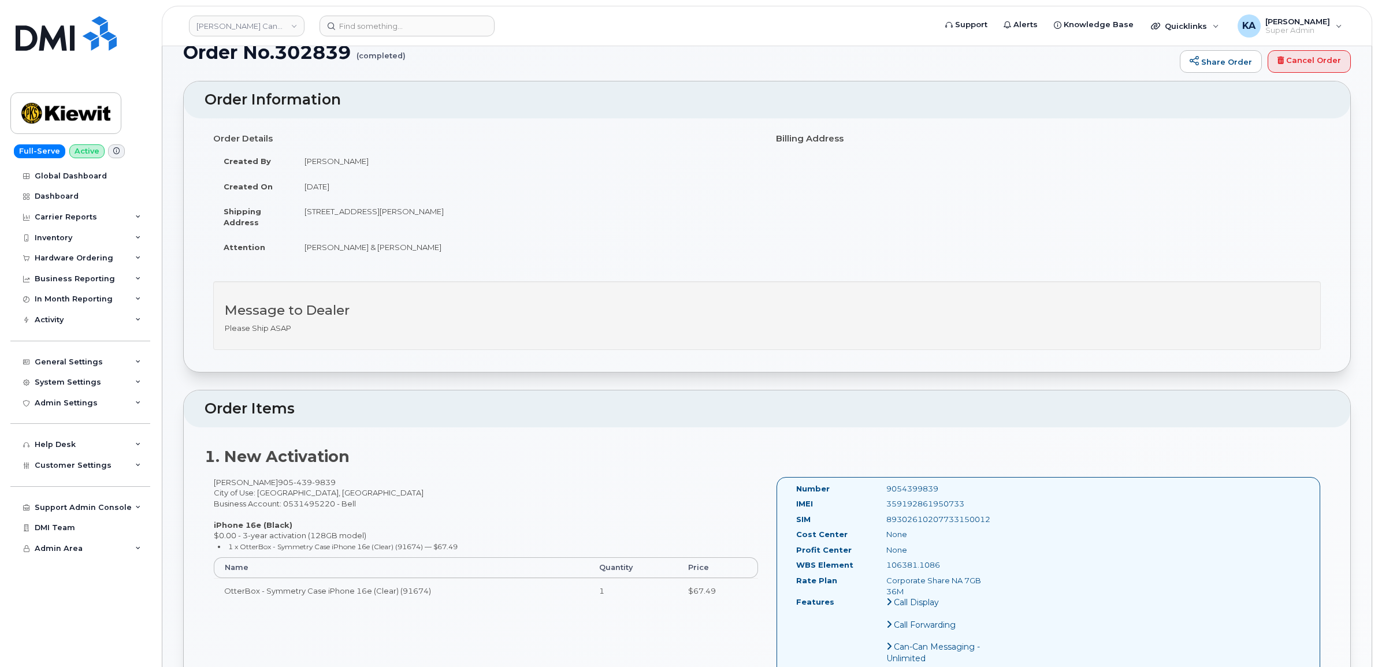
scroll to position [0, 0]
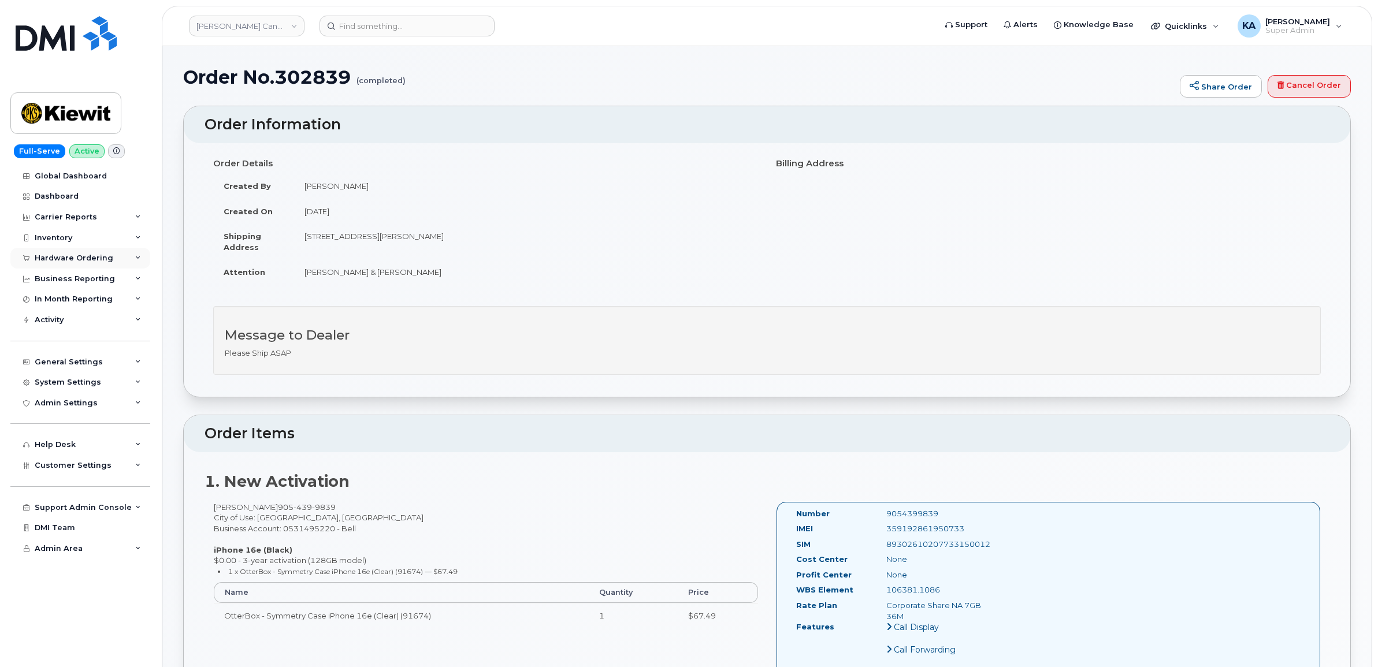
click at [72, 259] on div "Hardware Ordering" at bounding box center [74, 258] width 79 height 9
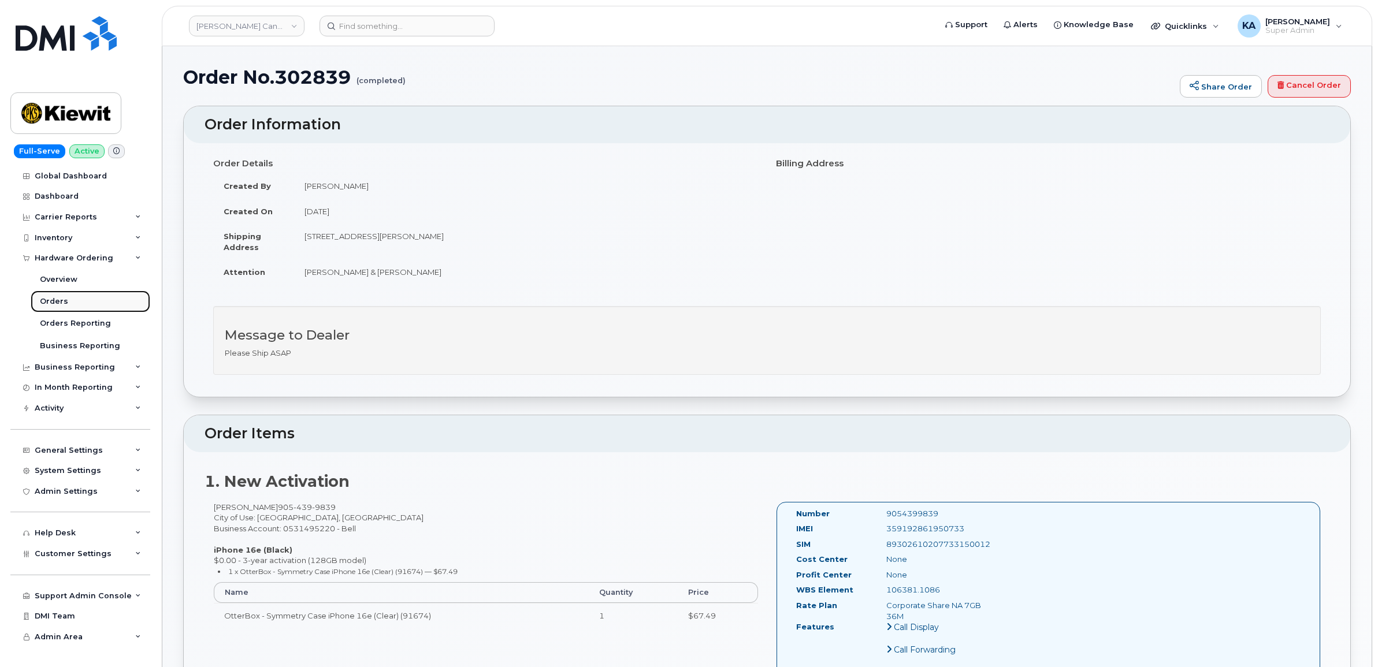
click at [51, 299] on div "Orders" at bounding box center [54, 301] width 28 height 10
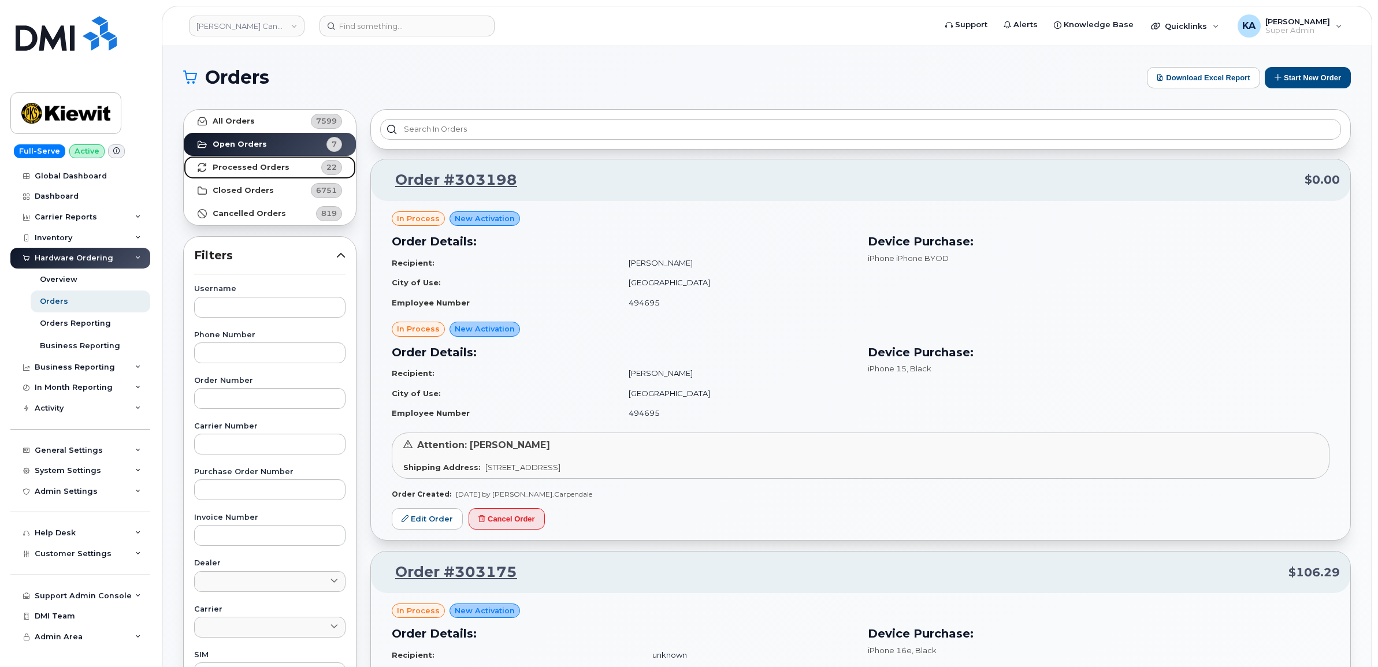
click at [226, 166] on strong "Processed Orders" at bounding box center [251, 167] width 77 height 9
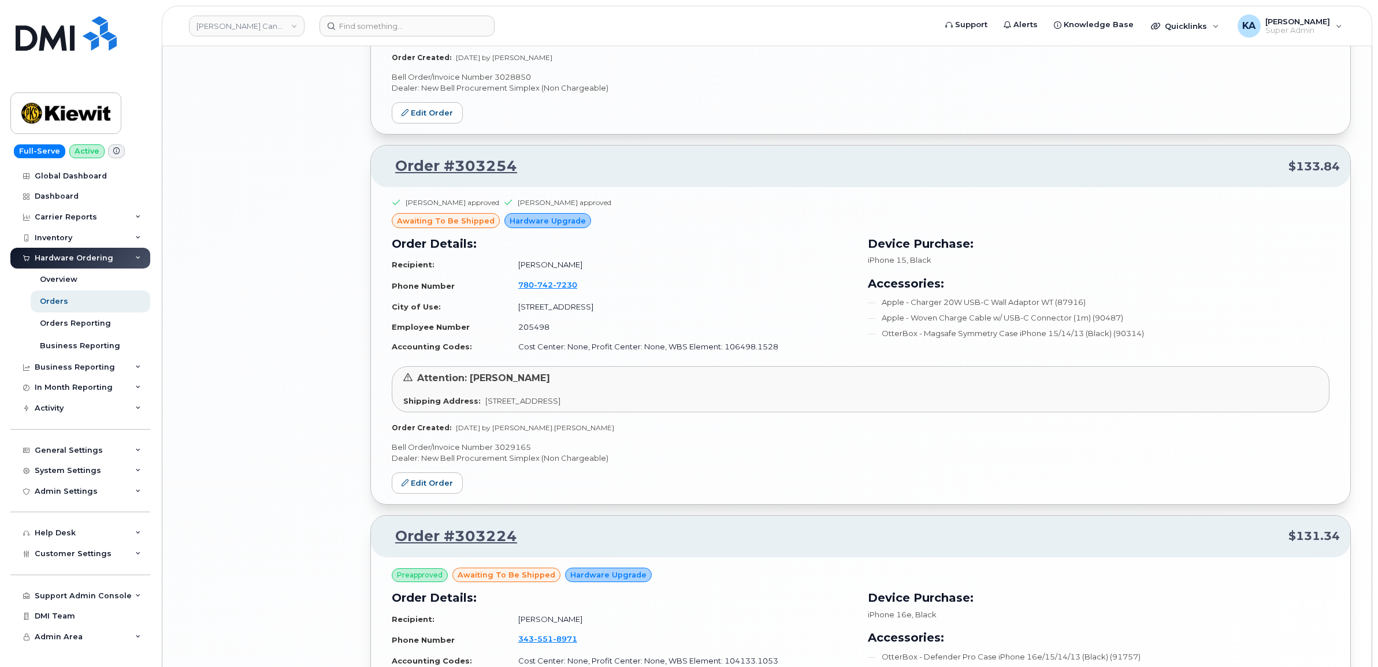
scroll to position [2263, 0]
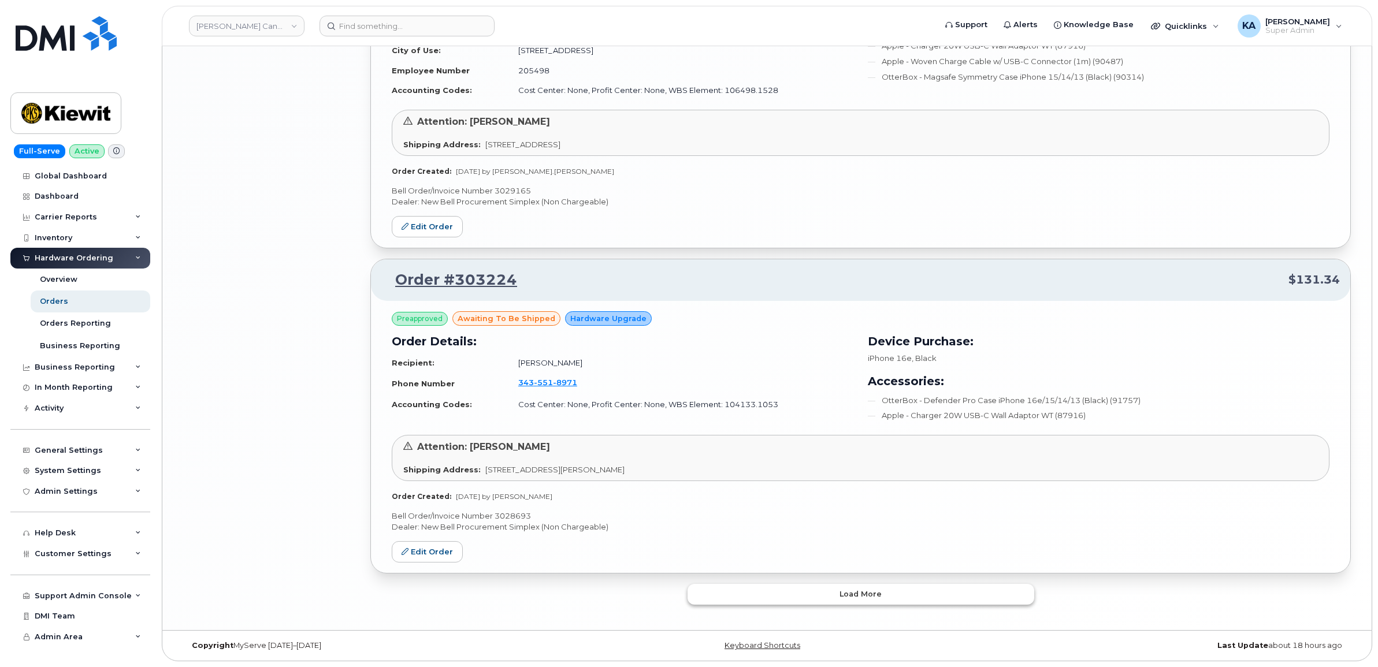
click at [720, 589] on button "Load more" at bounding box center [860, 594] width 347 height 21
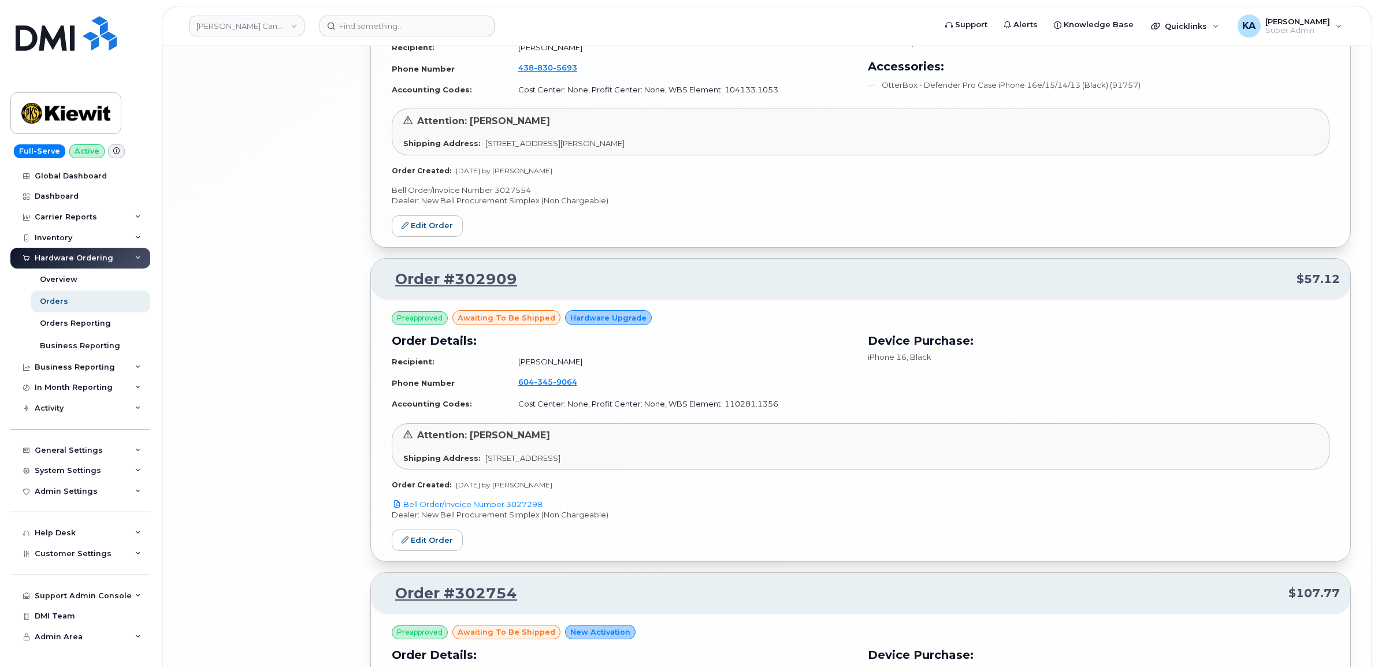
scroll to position [4481, 0]
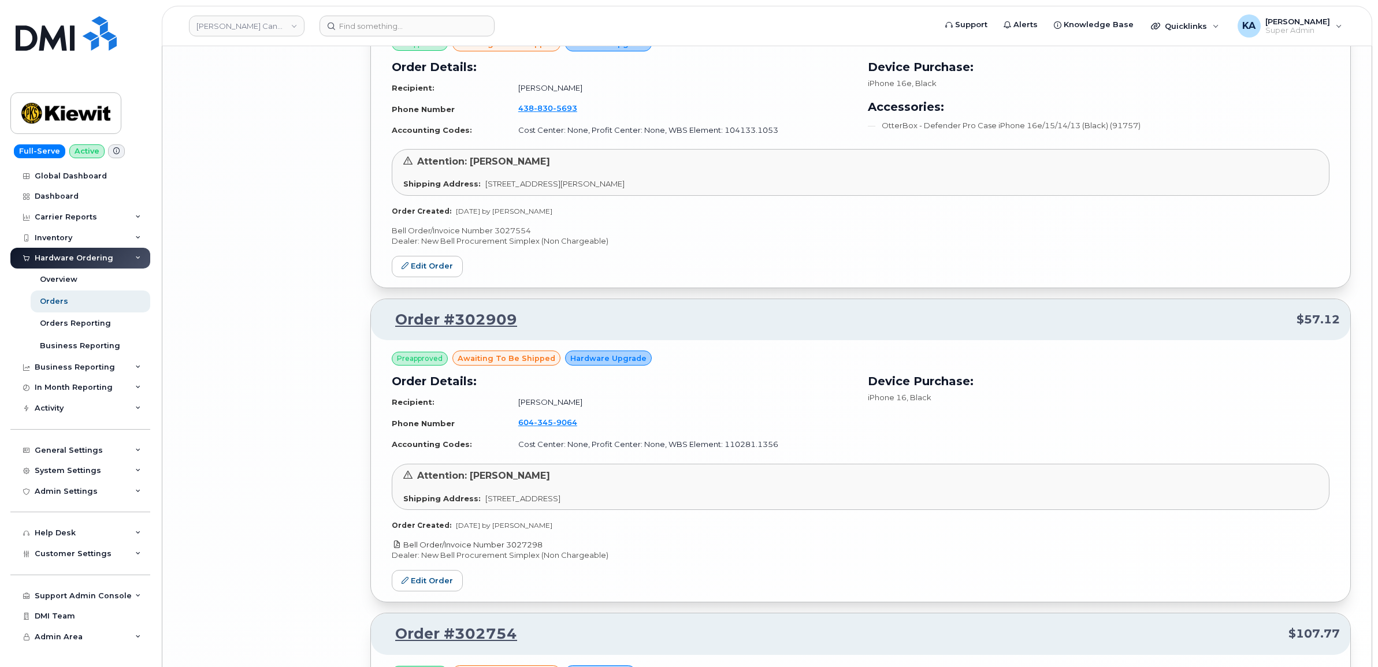
drag, startPoint x: 546, startPoint y: 547, endPoint x: 505, endPoint y: 549, distance: 41.1
click at [505, 549] on p "Bell Order/Invoice Number 3027298" at bounding box center [861, 545] width 938 height 11
copy link "3027298"
click at [431, 584] on link "Edit Order" at bounding box center [427, 580] width 71 height 21
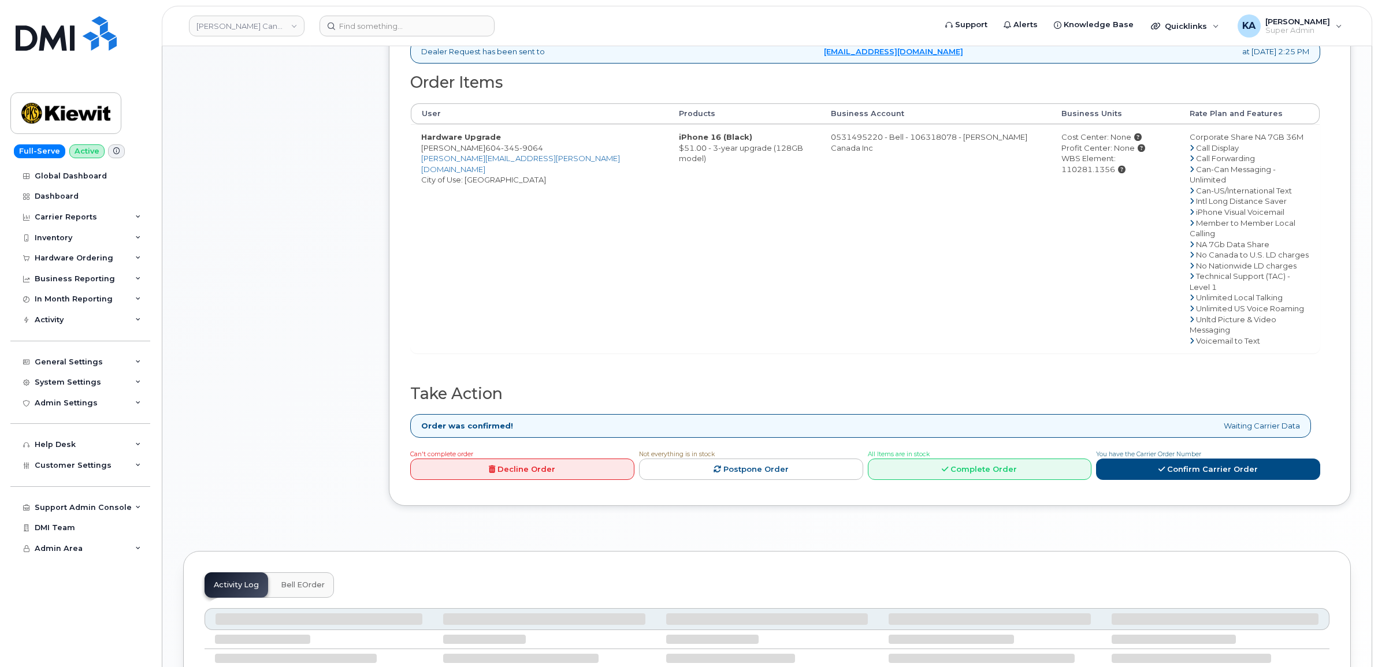
scroll to position [433, 0]
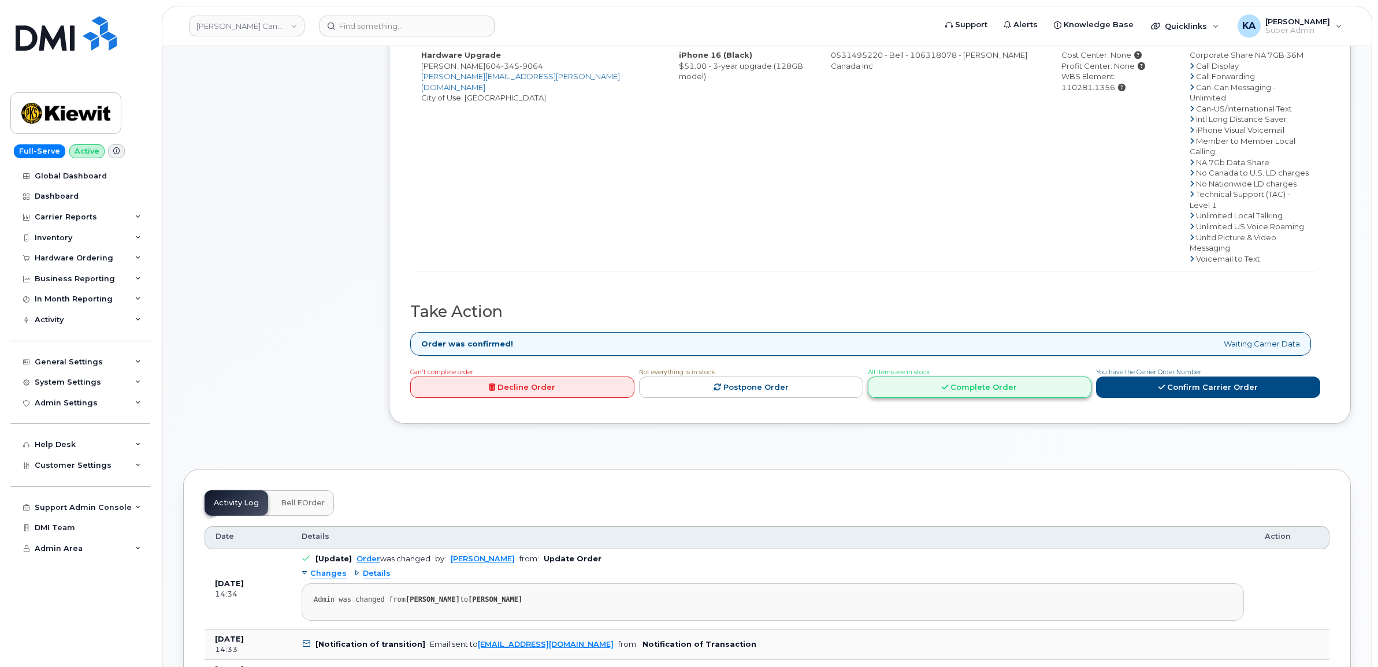
click at [1008, 377] on link "Complete Order" at bounding box center [980, 387] width 224 height 21
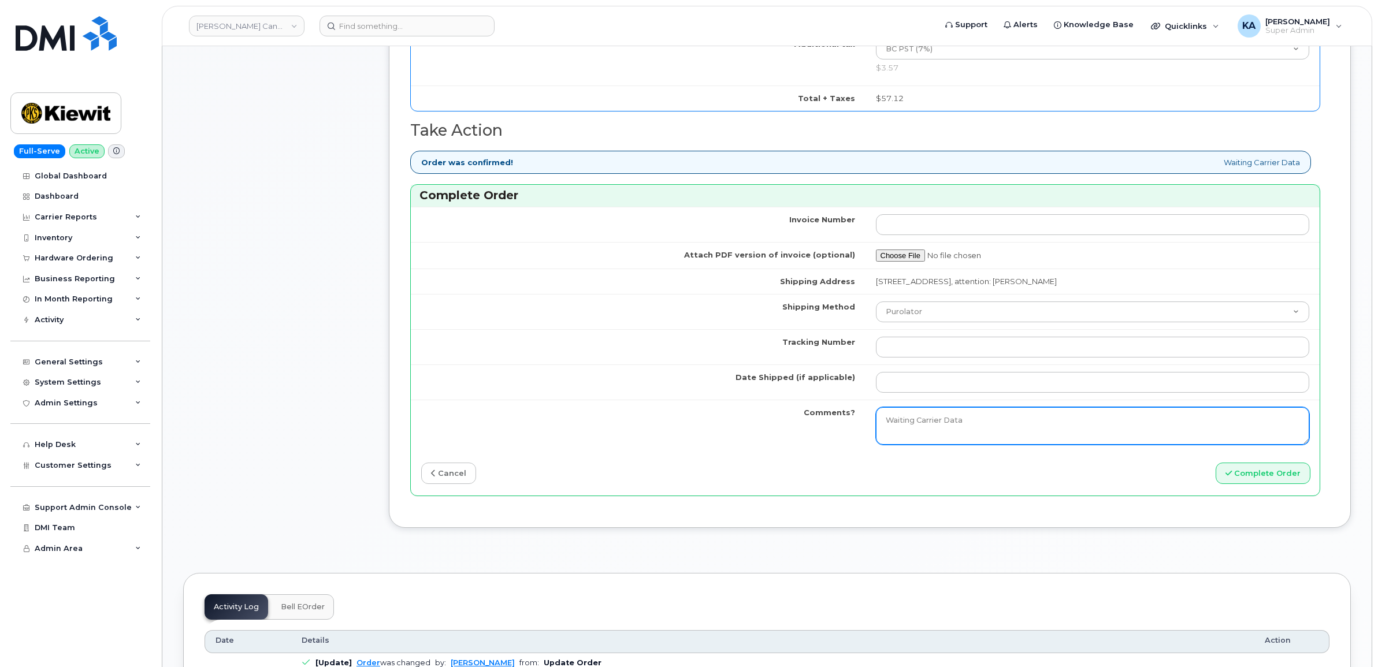
scroll to position [867, 0]
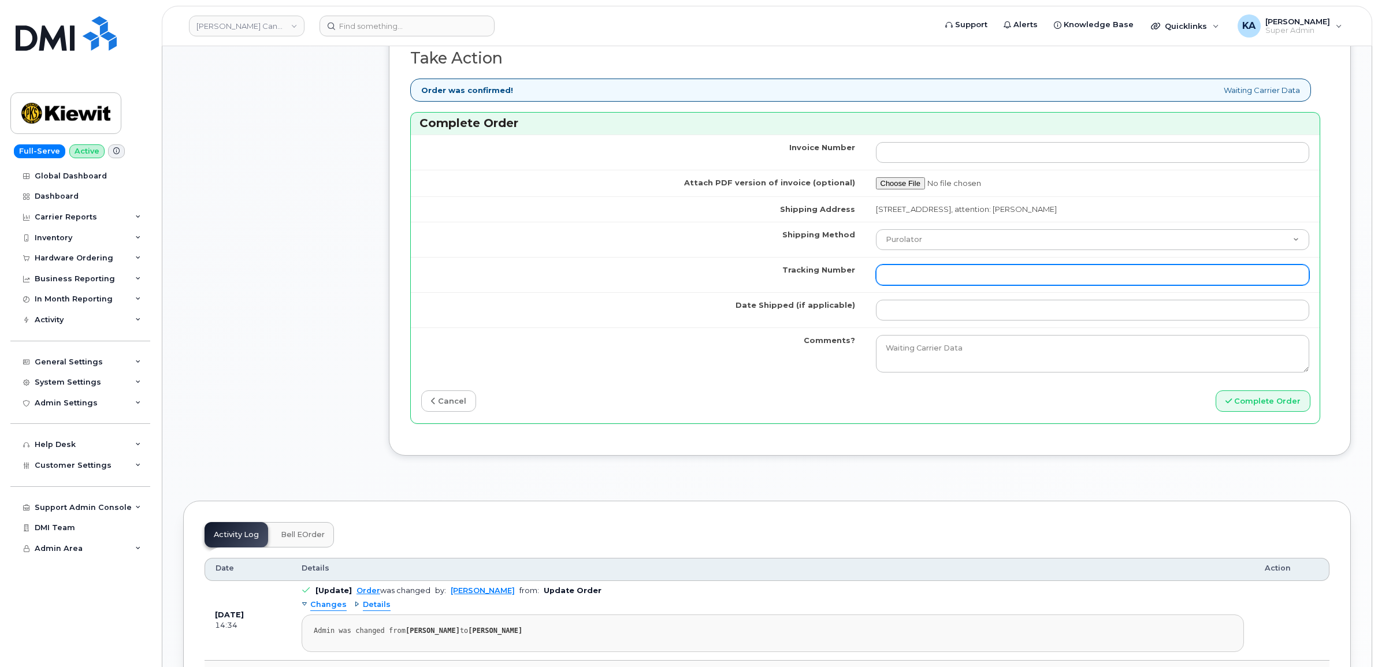
click at [899, 279] on input "Tracking Number" at bounding box center [1093, 275] width 434 height 21
paste input "476423912705"
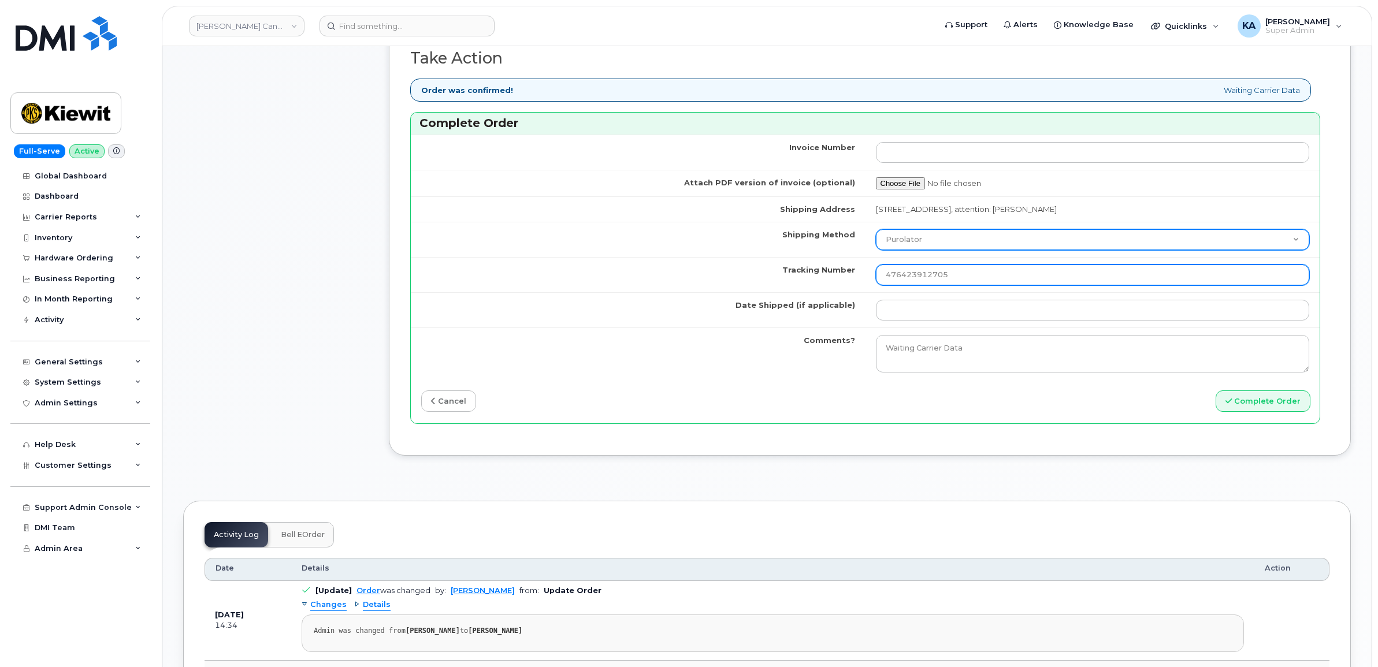
type input "476423912705"
click at [910, 241] on select "Purolator UPS FedEx Canada Post Courier Other Drop Off Pick Up" at bounding box center [1093, 239] width 434 height 21
select select "FedEx"
click at [876, 233] on select "Purolator UPS FedEx Canada Post Courier Other Drop Off Pick Up" at bounding box center [1093, 239] width 434 height 21
click at [885, 284] on input "476423912705" at bounding box center [1093, 275] width 434 height 21
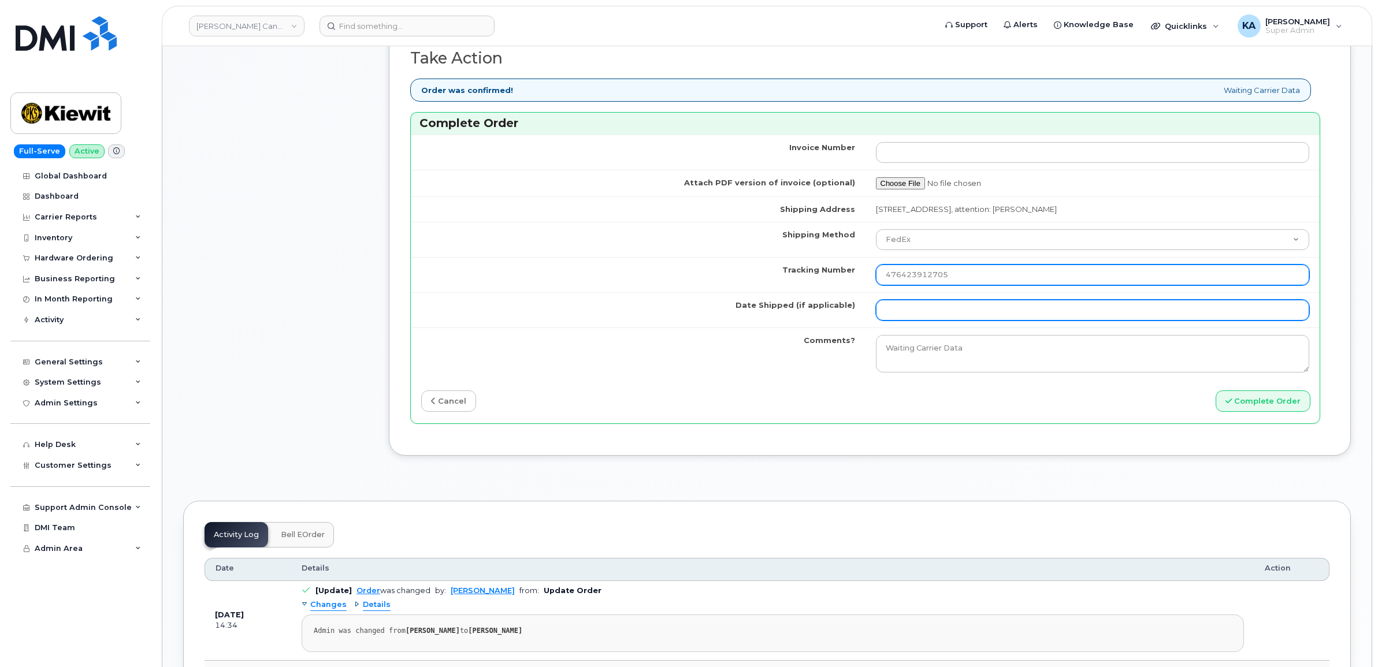
type input "476423912705"
click at [888, 313] on input "Date Shipped (if applicable)" at bounding box center [1093, 310] width 434 height 21
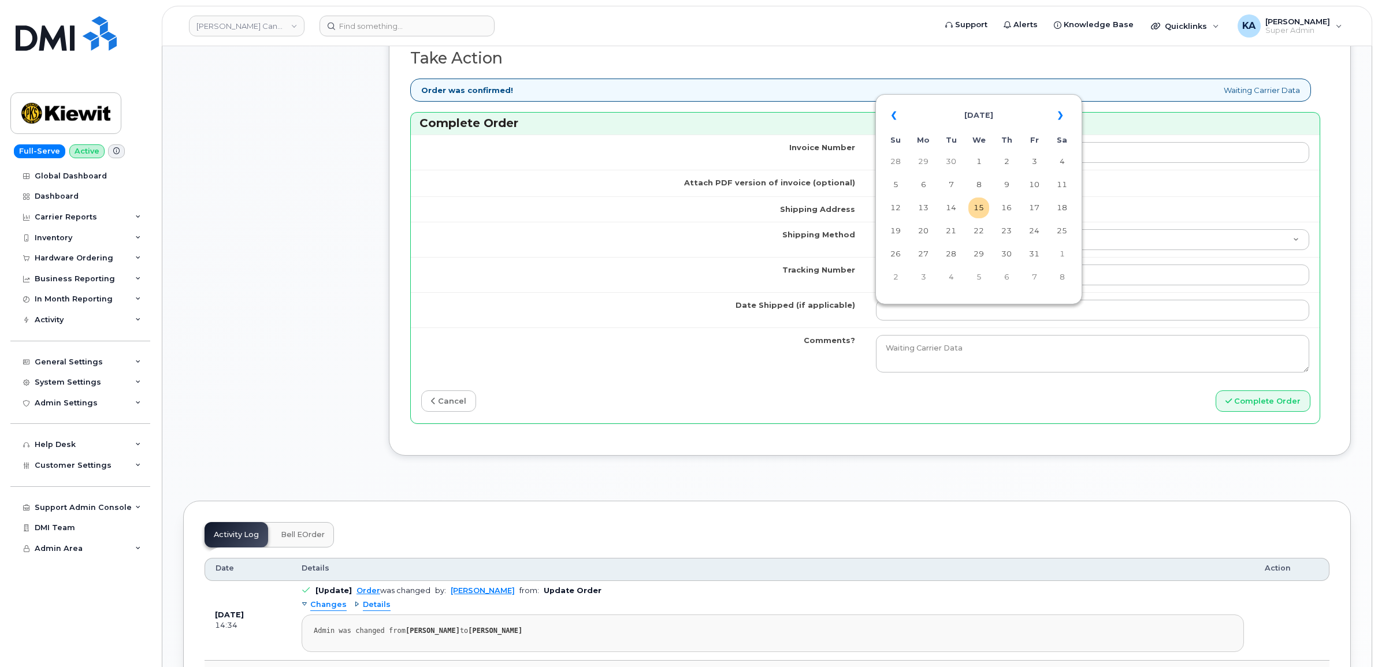
drag, startPoint x: 954, startPoint y: 207, endPoint x: 928, endPoint y: 221, distance: 30.2
click at [954, 207] on td "14" at bounding box center [950, 208] width 21 height 21
type input "[DATE]"
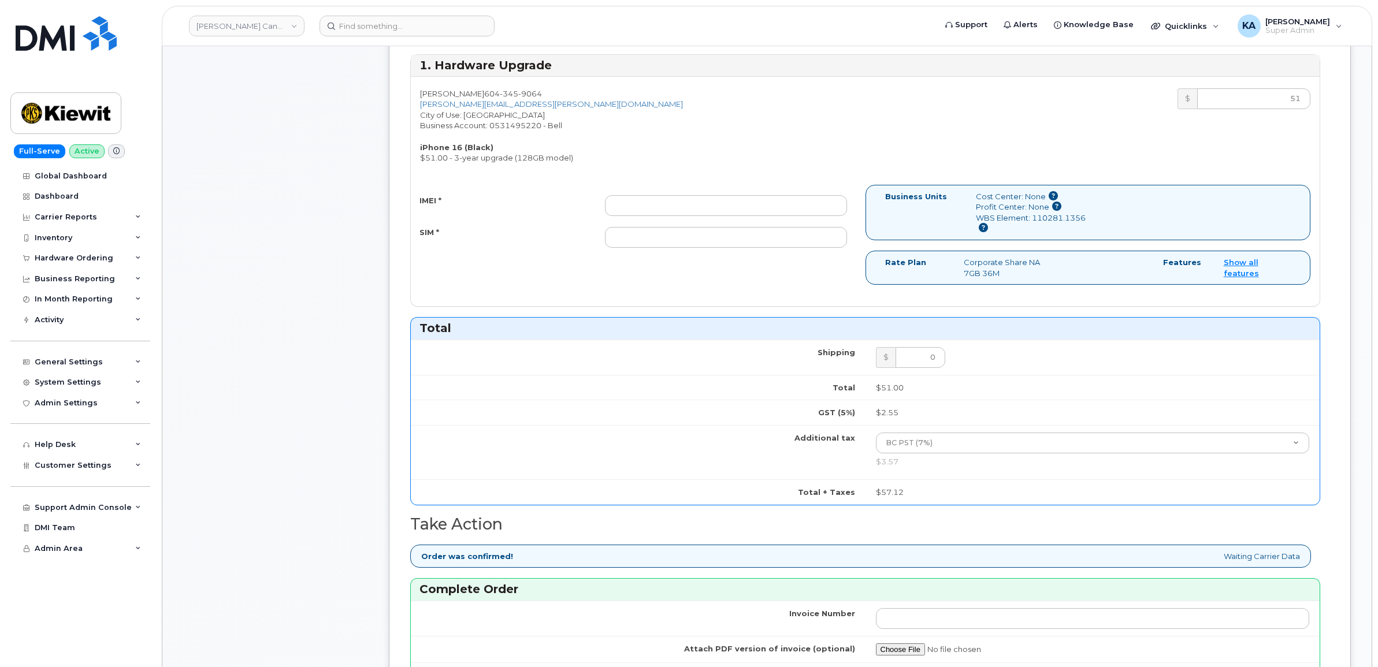
scroll to position [361, 0]
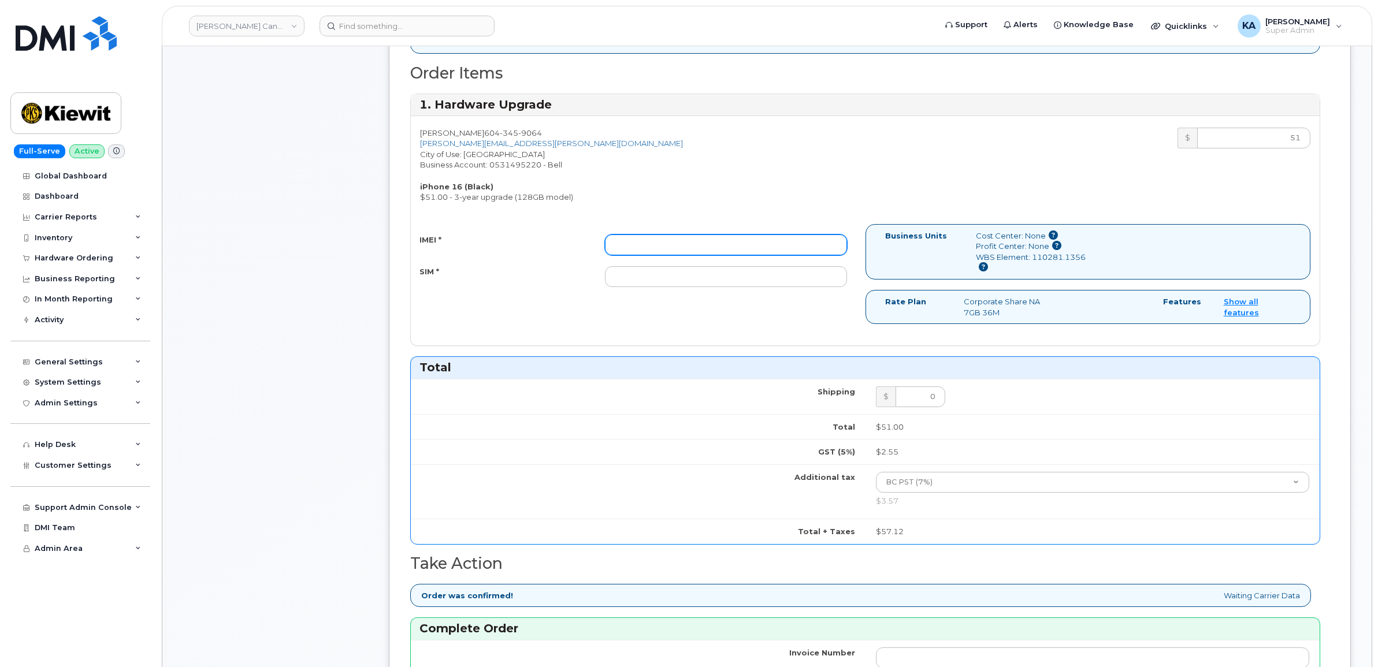
click at [794, 247] on input "IMEI *" at bounding box center [726, 245] width 242 height 21
paste input "355250940832704"
type input "355250940832704"
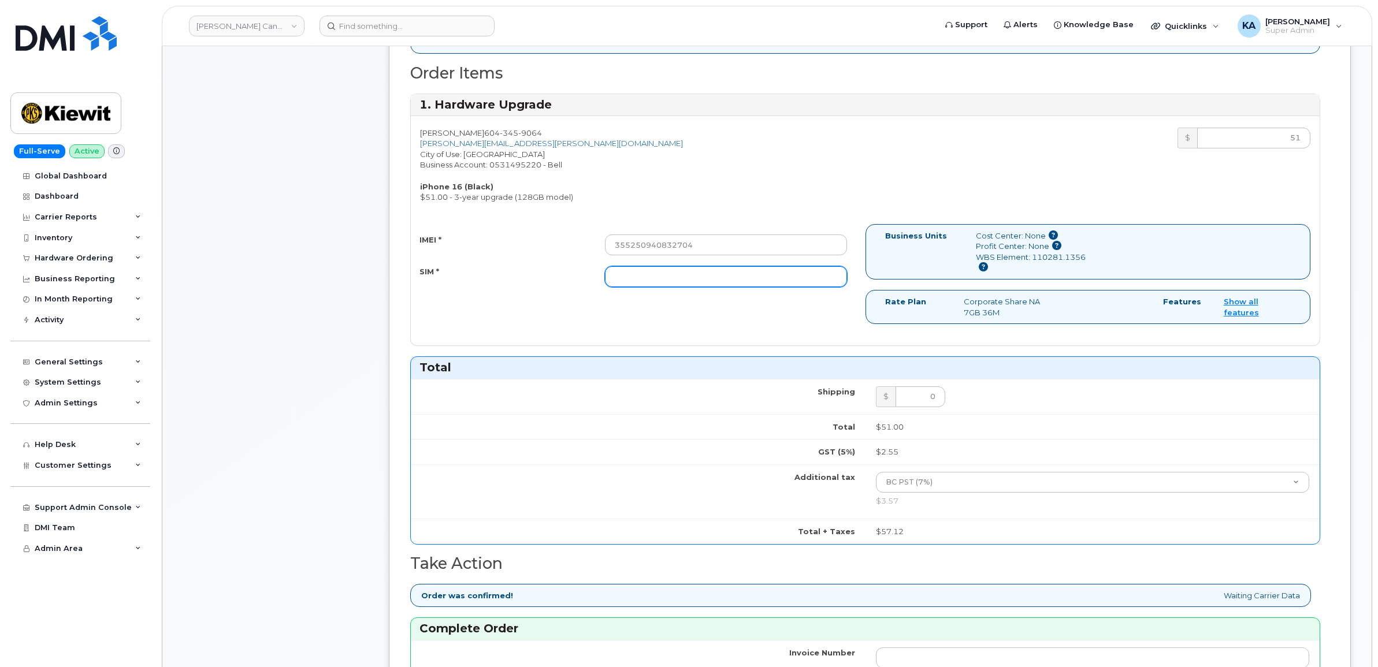
click at [681, 278] on input "SIM *" at bounding box center [726, 276] width 242 height 21
paste input "89302610207733162678"
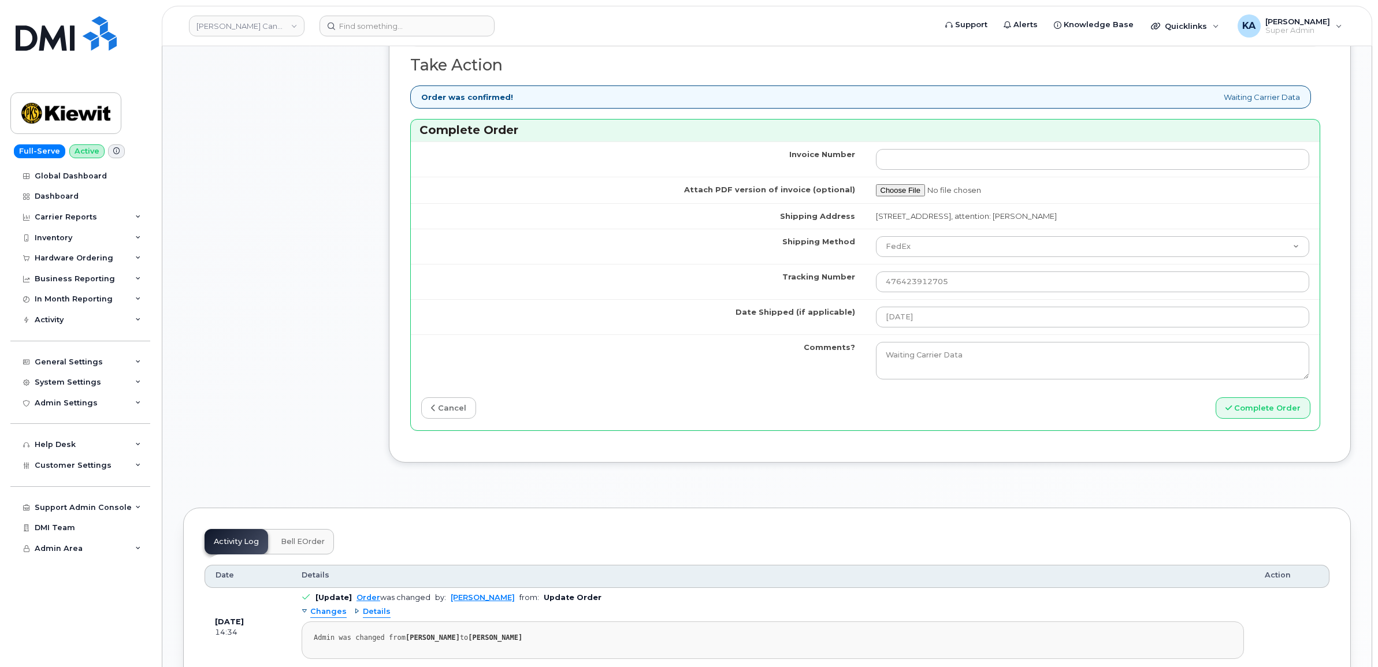
scroll to position [867, 0]
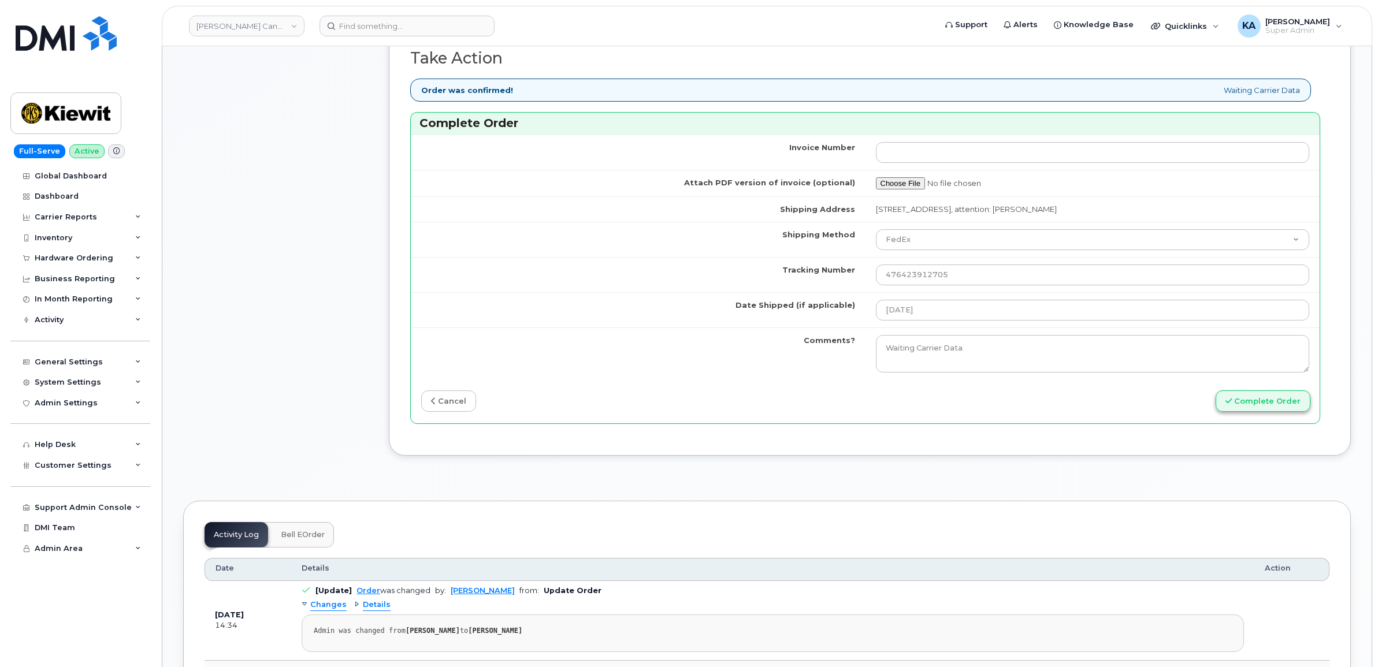
type input "89302610207733162678"
click at [1245, 411] on button "Complete Order" at bounding box center [1262, 401] width 95 height 21
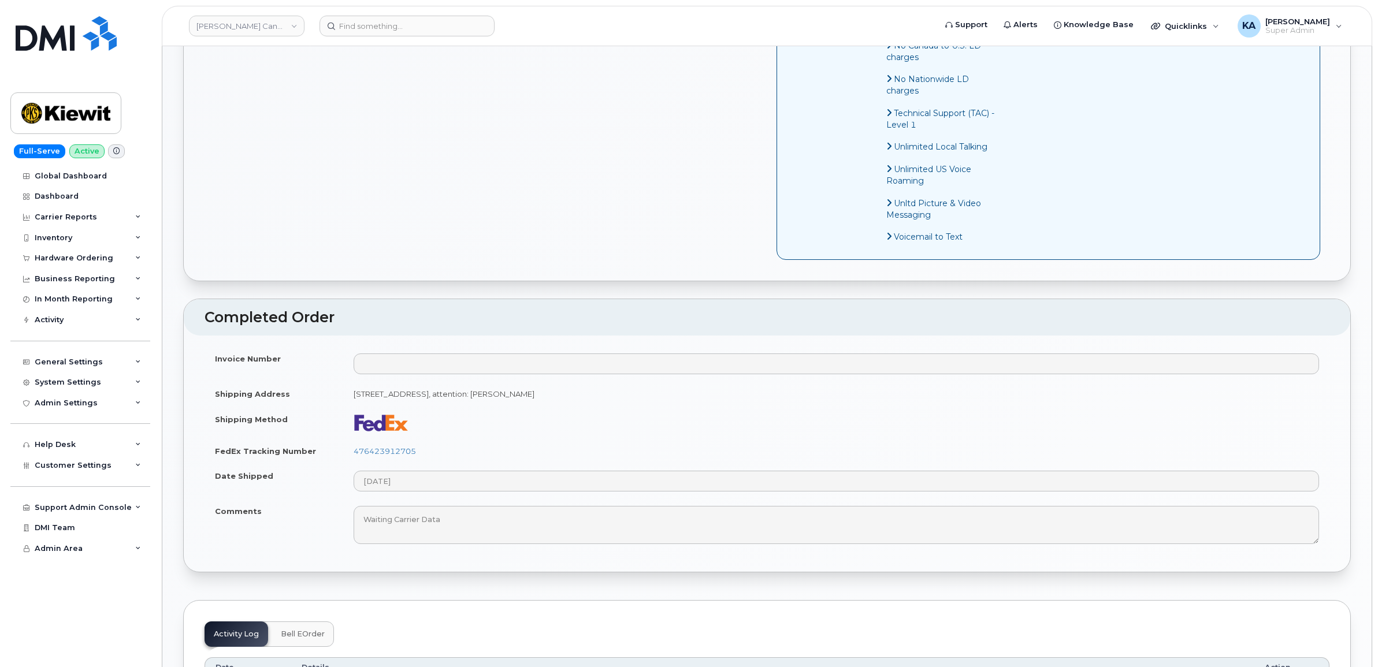
scroll to position [722, 0]
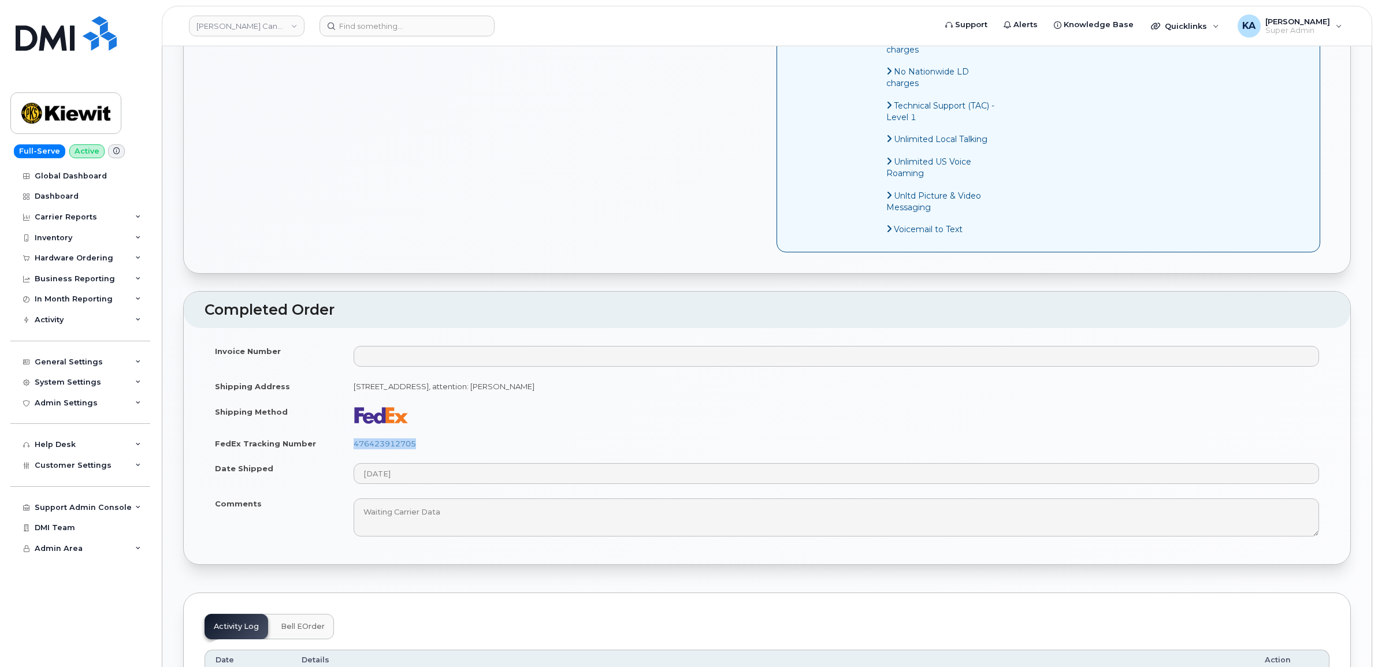
drag, startPoint x: 406, startPoint y: 458, endPoint x: 341, endPoint y: 463, distance: 64.9
click at [341, 456] on tr "FedEx Tracking Number 476423912705" at bounding box center [766, 443] width 1125 height 25
copy tr "476423912705"
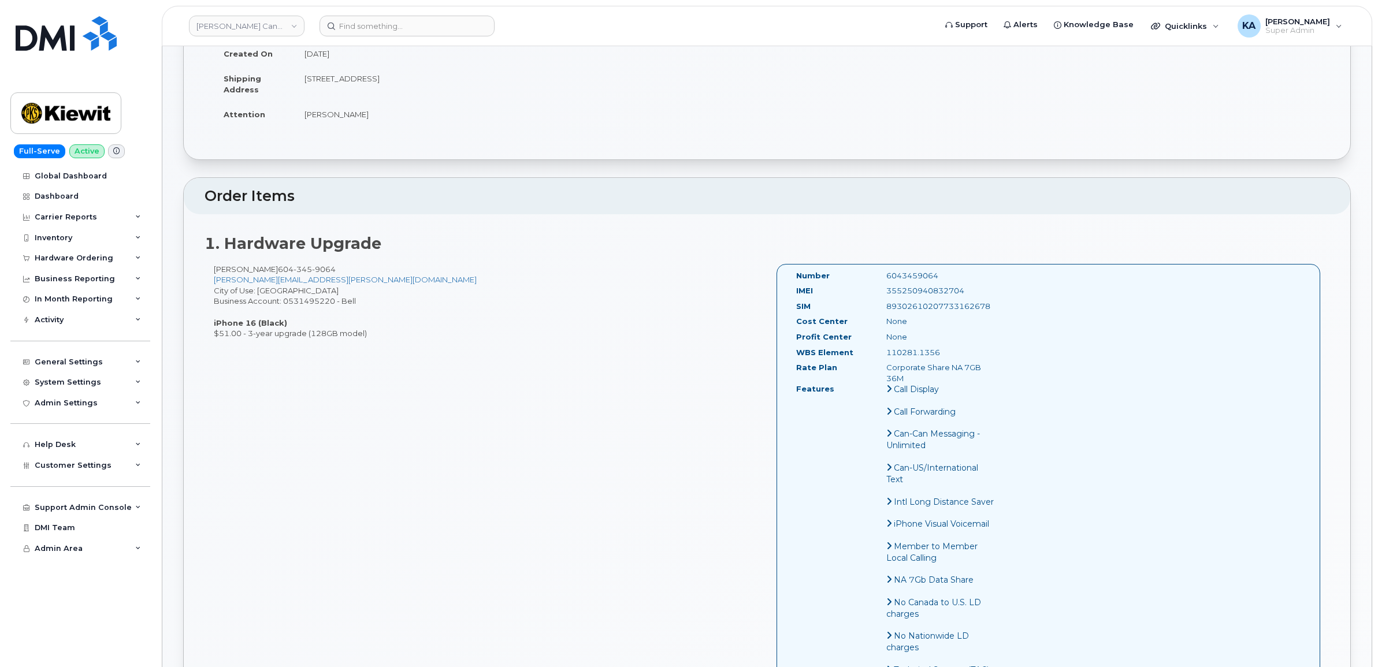
scroll to position [144, 0]
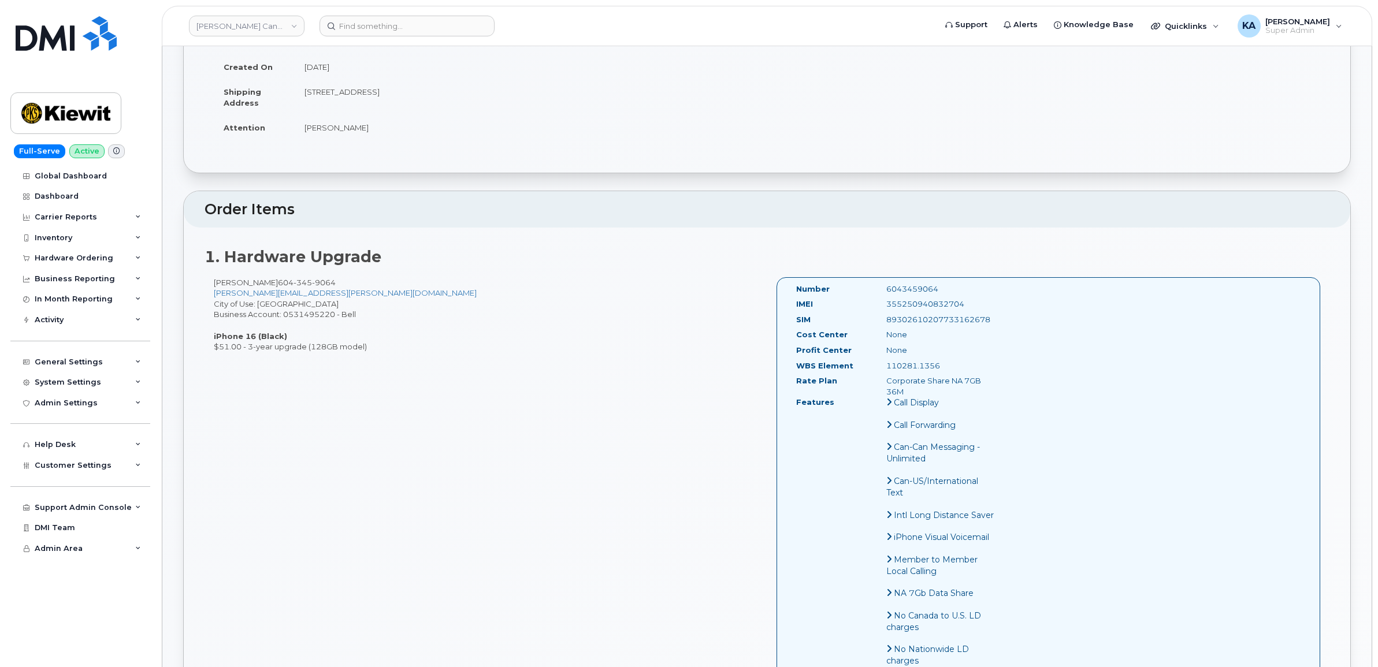
drag, startPoint x: 966, startPoint y: 300, endPoint x: 873, endPoint y: 309, distance: 94.0
click at [873, 309] on div "IMEI [TECHNICAL_ID]" at bounding box center [895, 307] width 217 height 16
copy div "355250940832704"
drag, startPoint x: 942, startPoint y: 285, endPoint x: 845, endPoint y: 289, distance: 97.2
click at [845, 289] on div "Number 6043459064" at bounding box center [895, 292] width 217 height 16
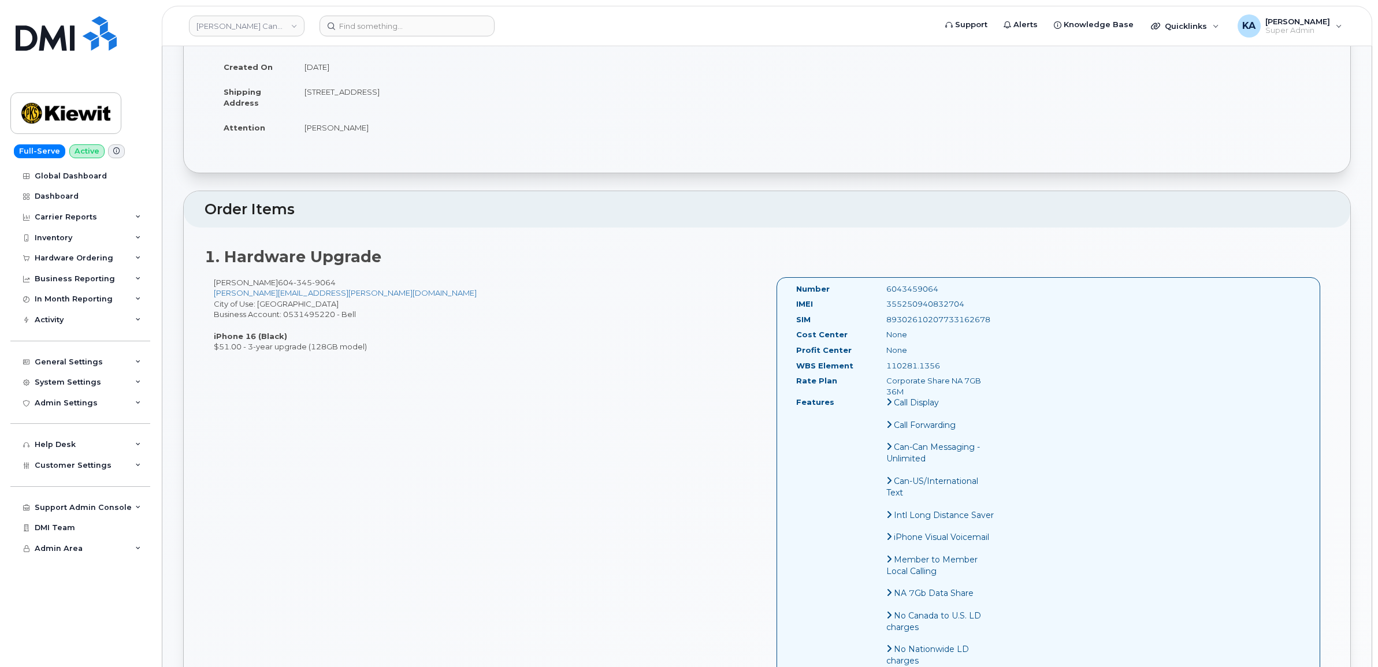
copy div "6043459064"
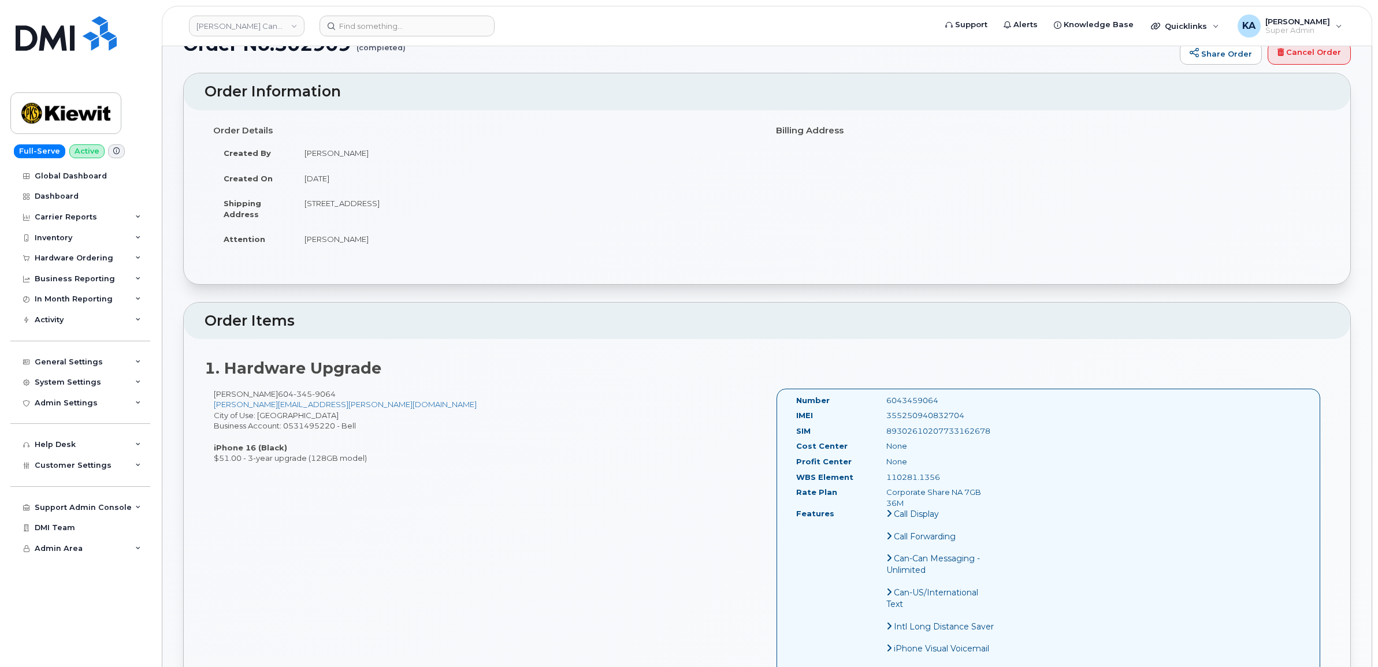
scroll to position [0, 0]
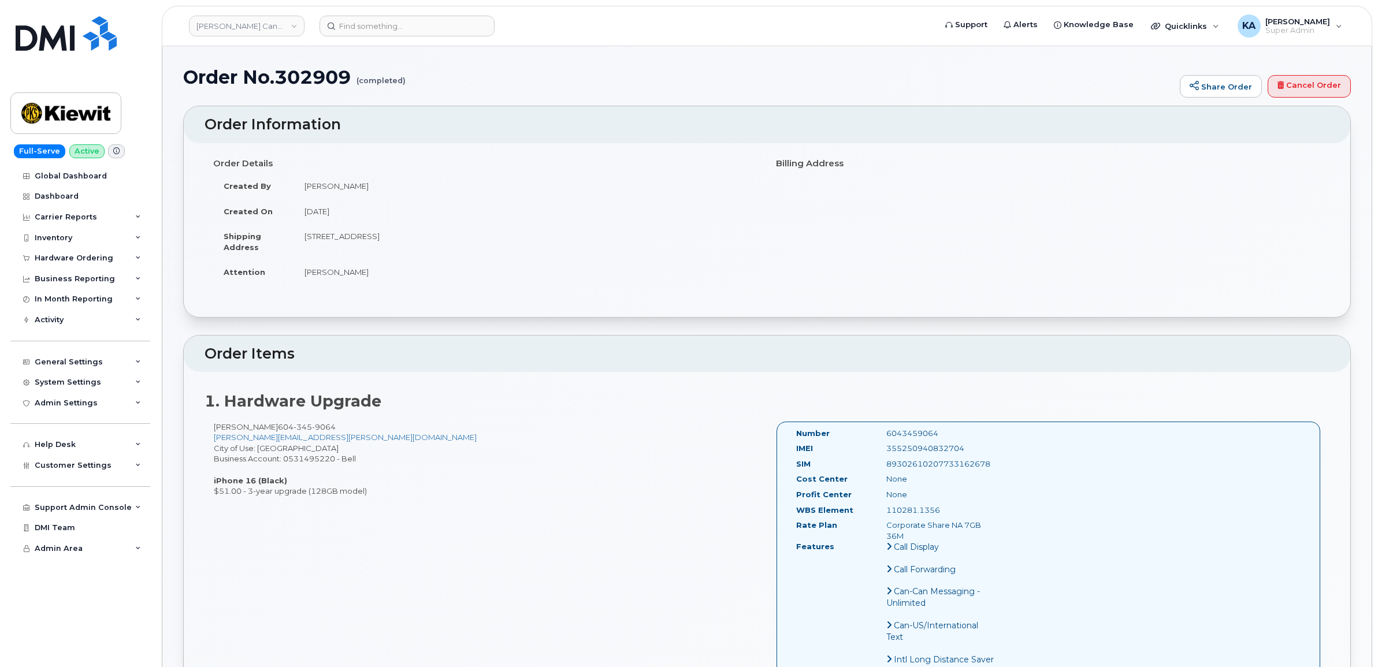
drag, startPoint x: 793, startPoint y: 432, endPoint x: 966, endPoint y: 534, distance: 202.0
copy div "Number 6043459064 IMEI 355250940832704 SIM 89302610207733162678 Cost Center Non…"
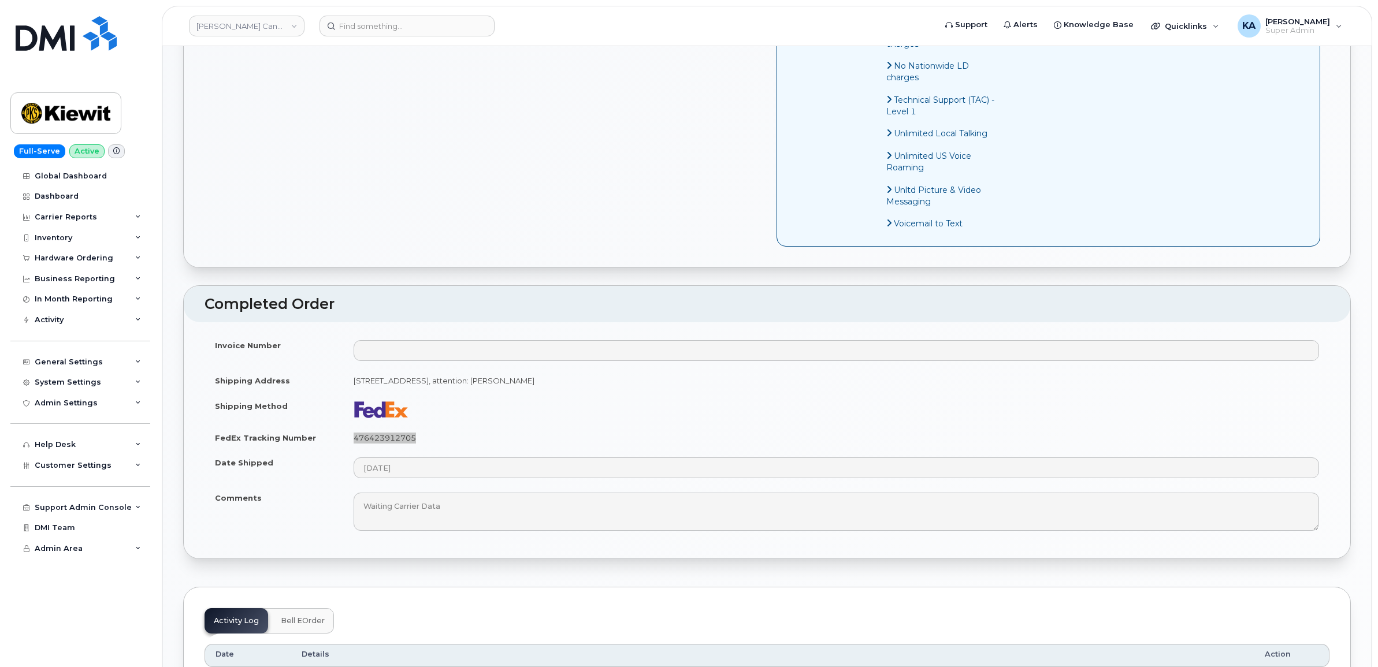
scroll to position [794, 0]
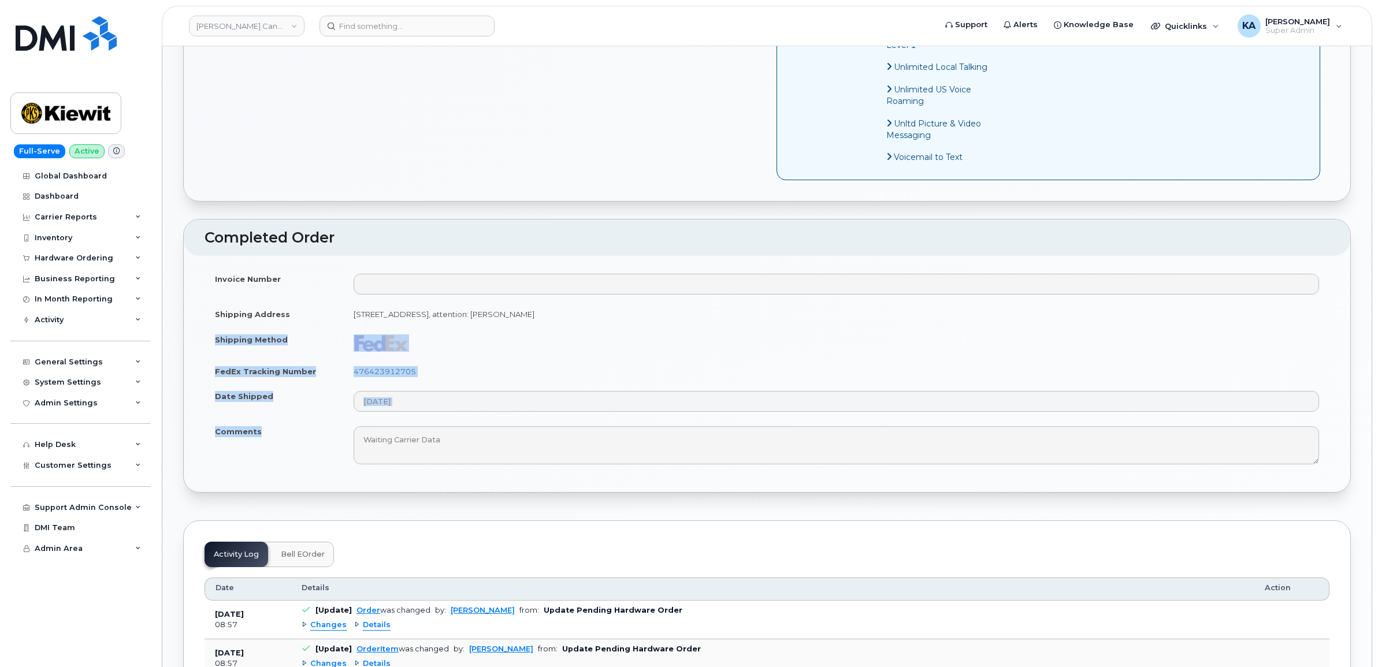
drag, startPoint x: 214, startPoint y: 354, endPoint x: 292, endPoint y: 448, distance: 121.4
click at [292, 448] on tbody "Invoice Number Shipping Address 11272 250B St MAPLE RIDGE BC V2W 0K6 CANADA, at…" at bounding box center [766, 368] width 1125 height 205
copy tbody "Shipping Method FedEx Tracking Number 476423912705 Date Shipped Comments"
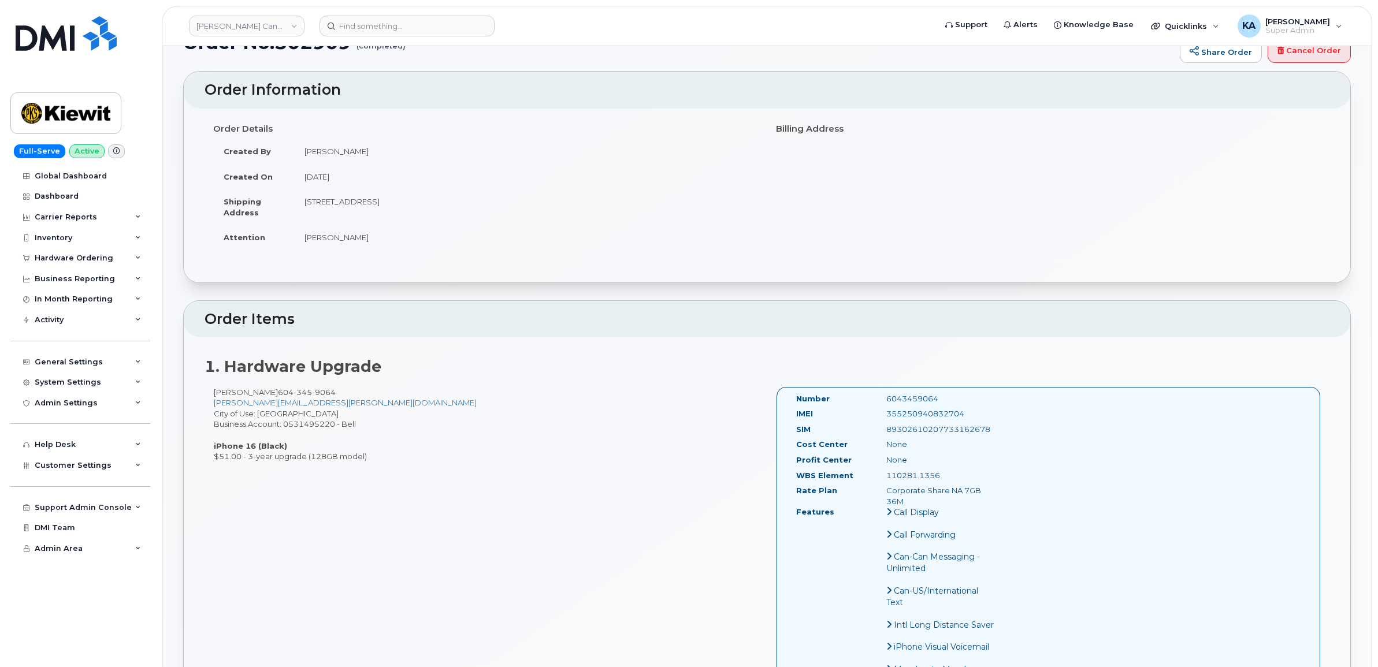
scroll to position [0, 0]
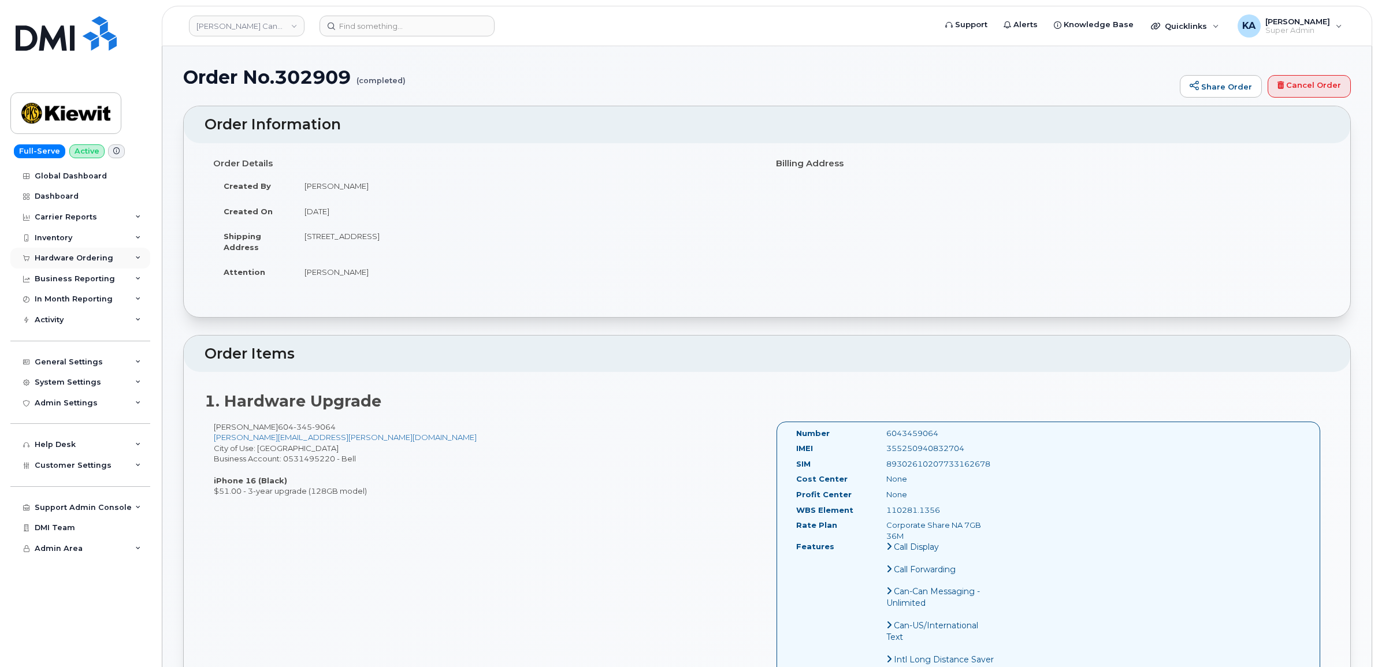
click at [57, 258] on div "Hardware Ordering" at bounding box center [74, 258] width 79 height 9
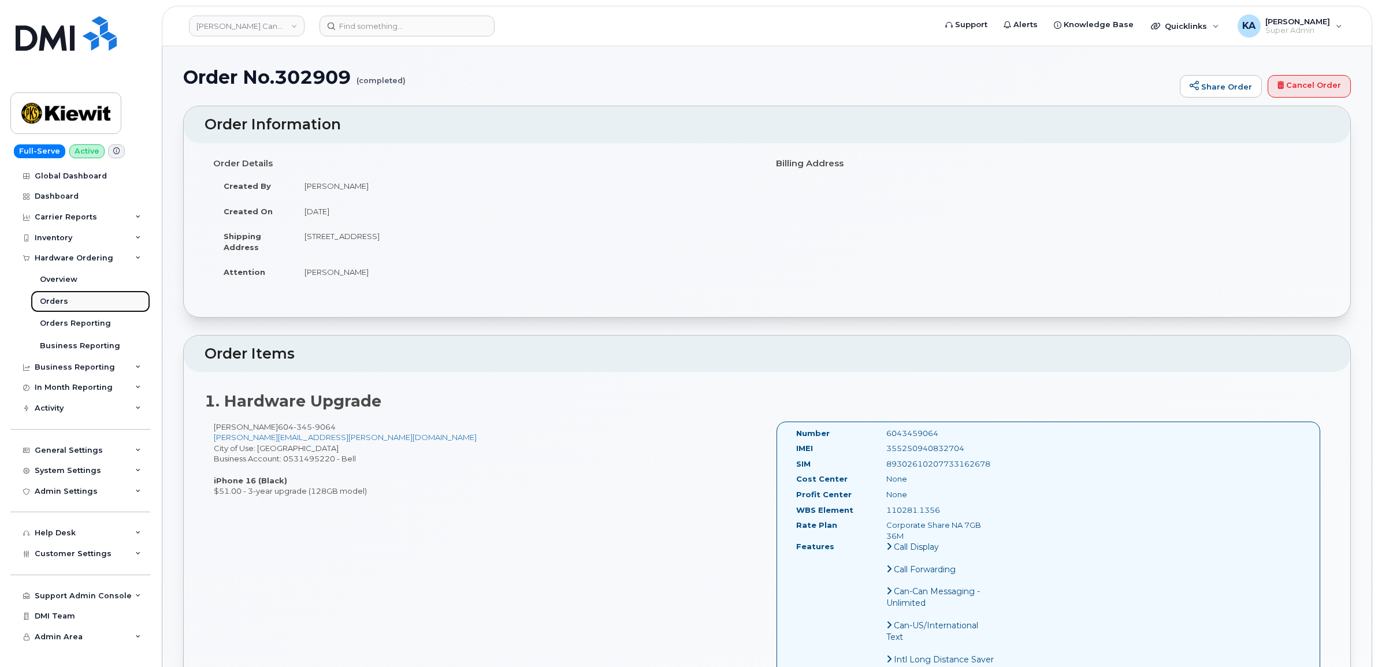
click at [45, 299] on div "Orders" at bounding box center [54, 301] width 28 height 10
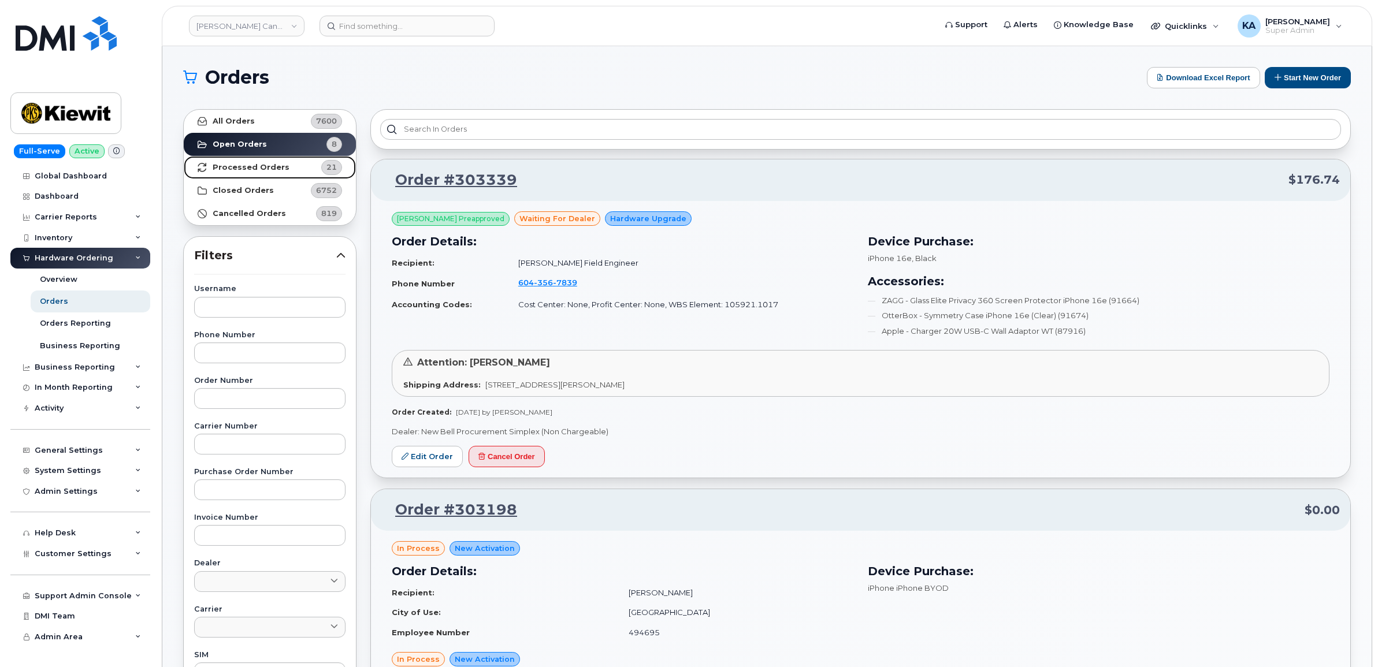
click at [218, 163] on strong "Processed Orders" at bounding box center [251, 167] width 77 height 9
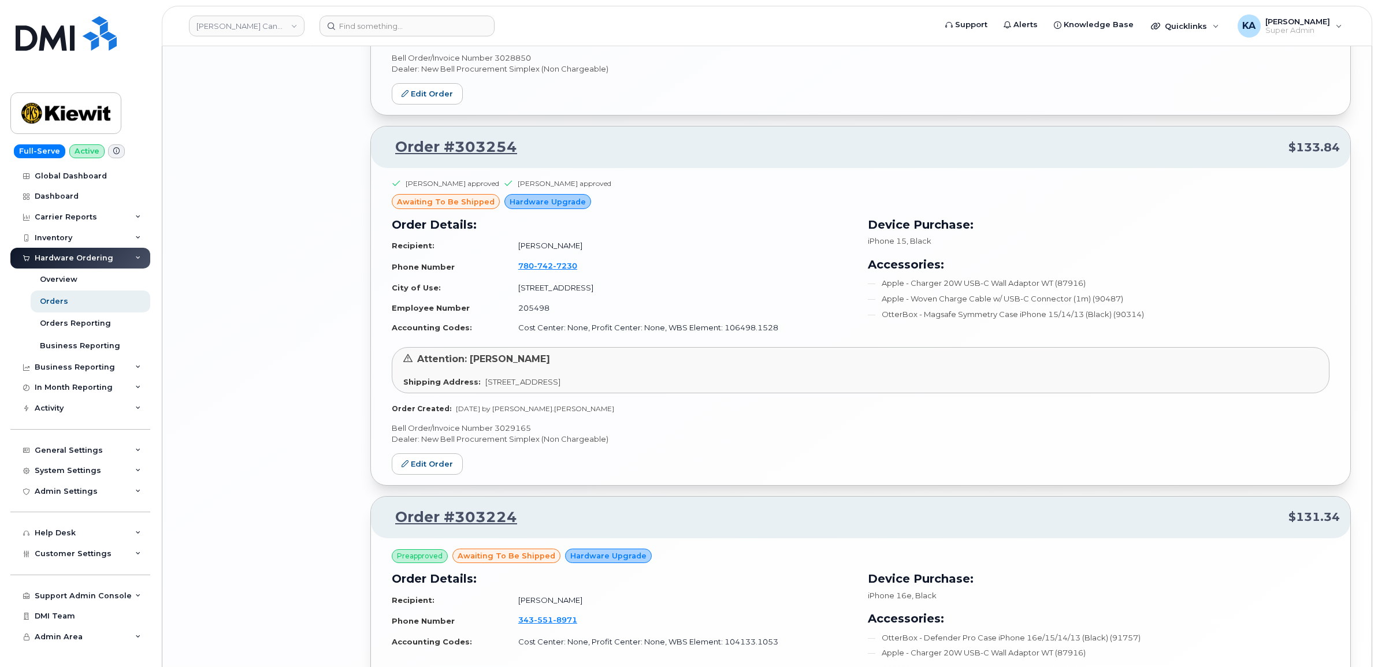
scroll to position [2263, 0]
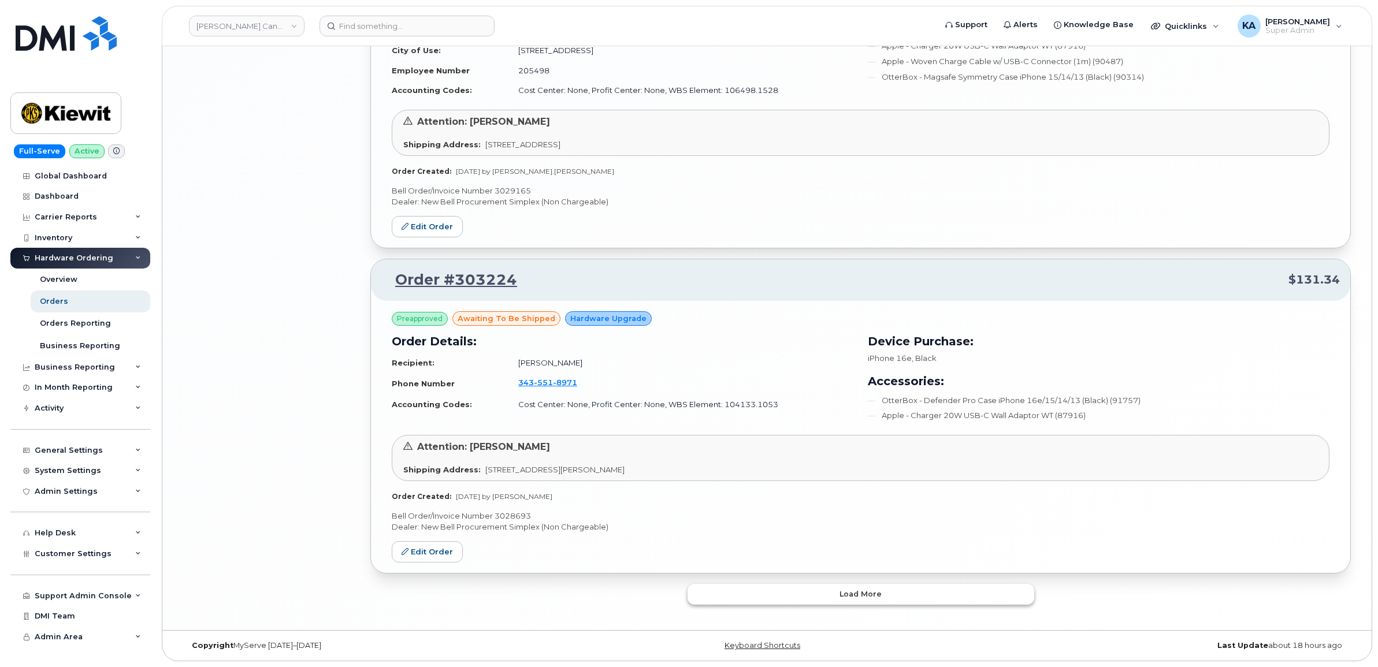
click at [774, 588] on button "Load more" at bounding box center [860, 594] width 347 height 21
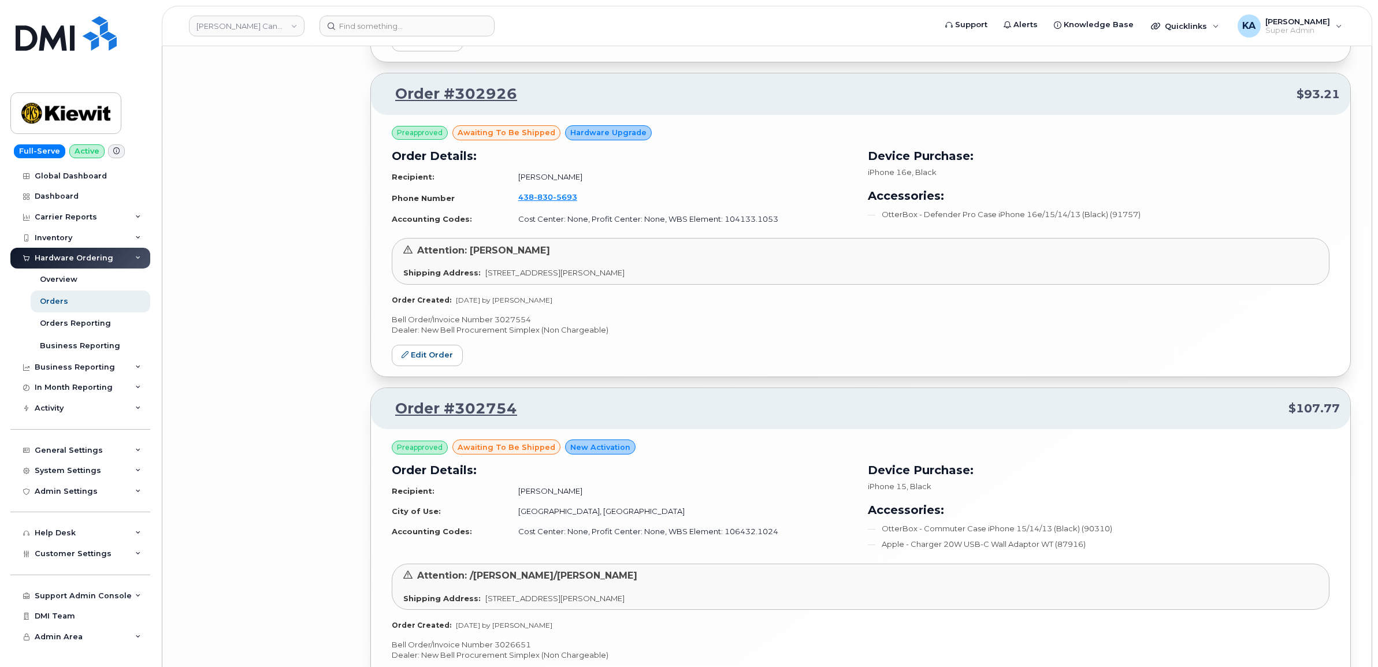
scroll to position [4285, 0]
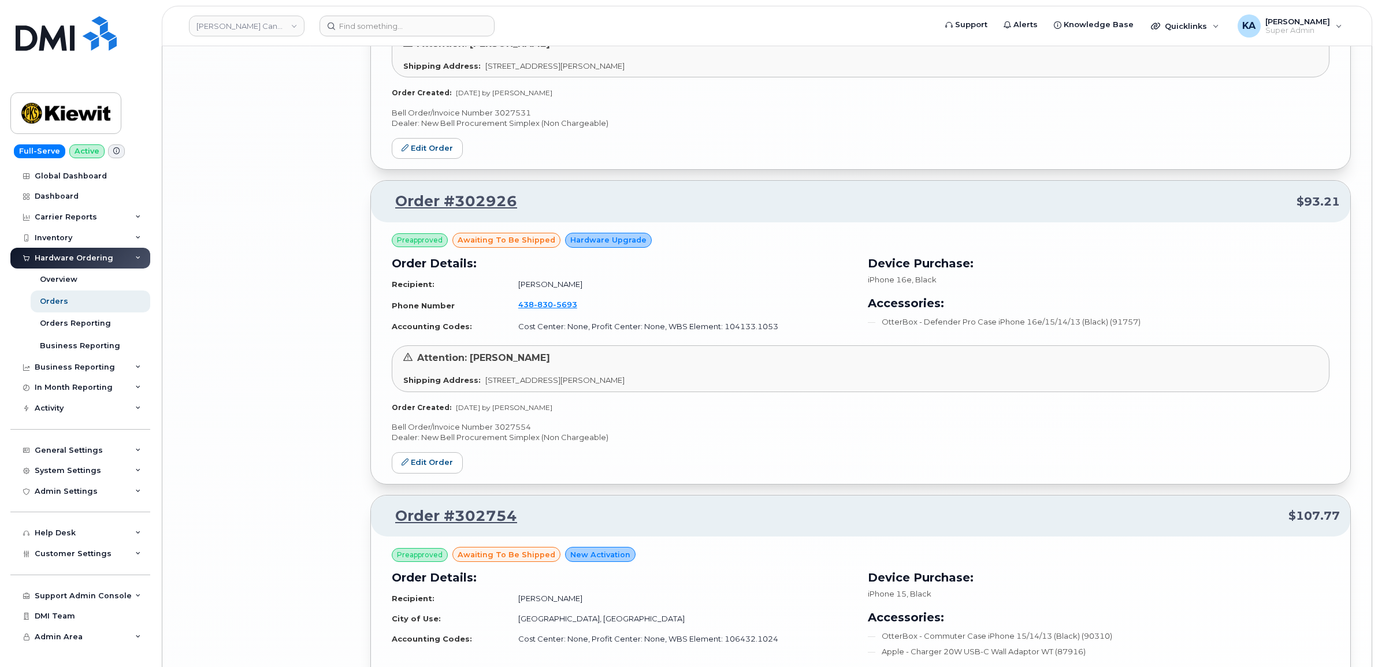
click at [504, 429] on p "Bell Order/Invoice Number 3027554" at bounding box center [861, 427] width 938 height 11
copy p "3027554"
click at [411, 461] on link "Edit Order" at bounding box center [427, 462] width 71 height 21
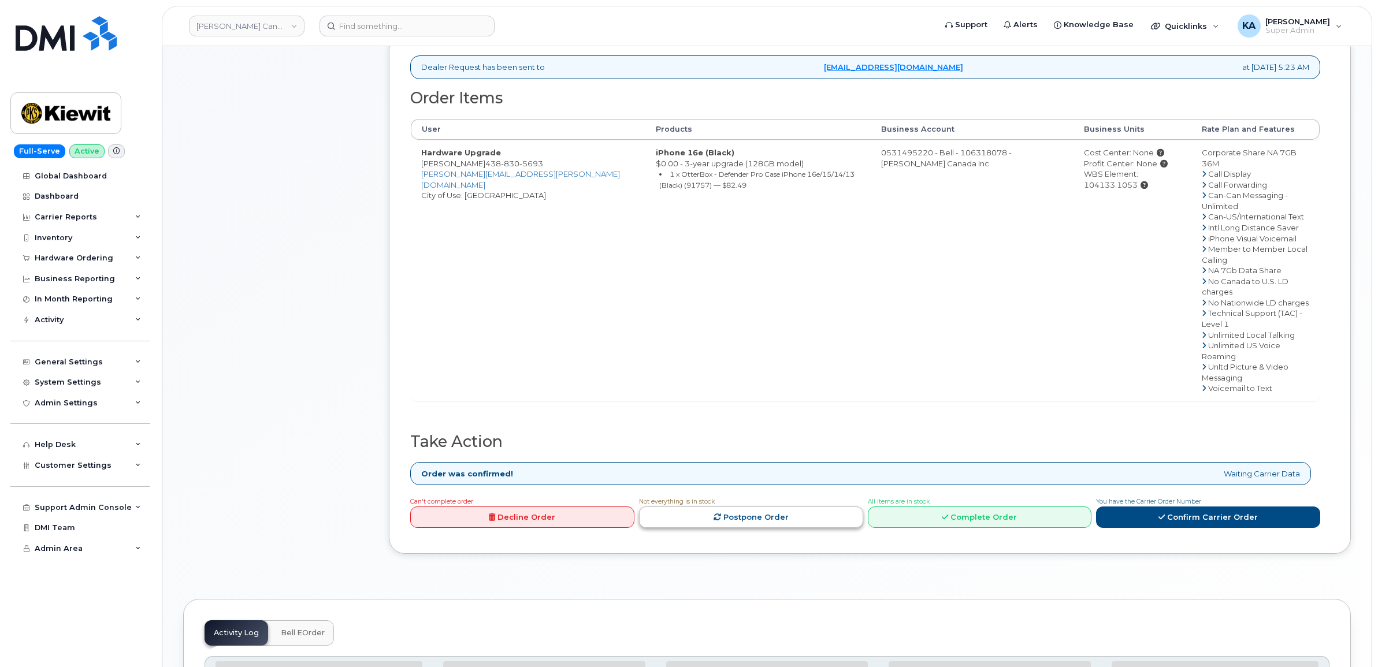
scroll to position [361, 0]
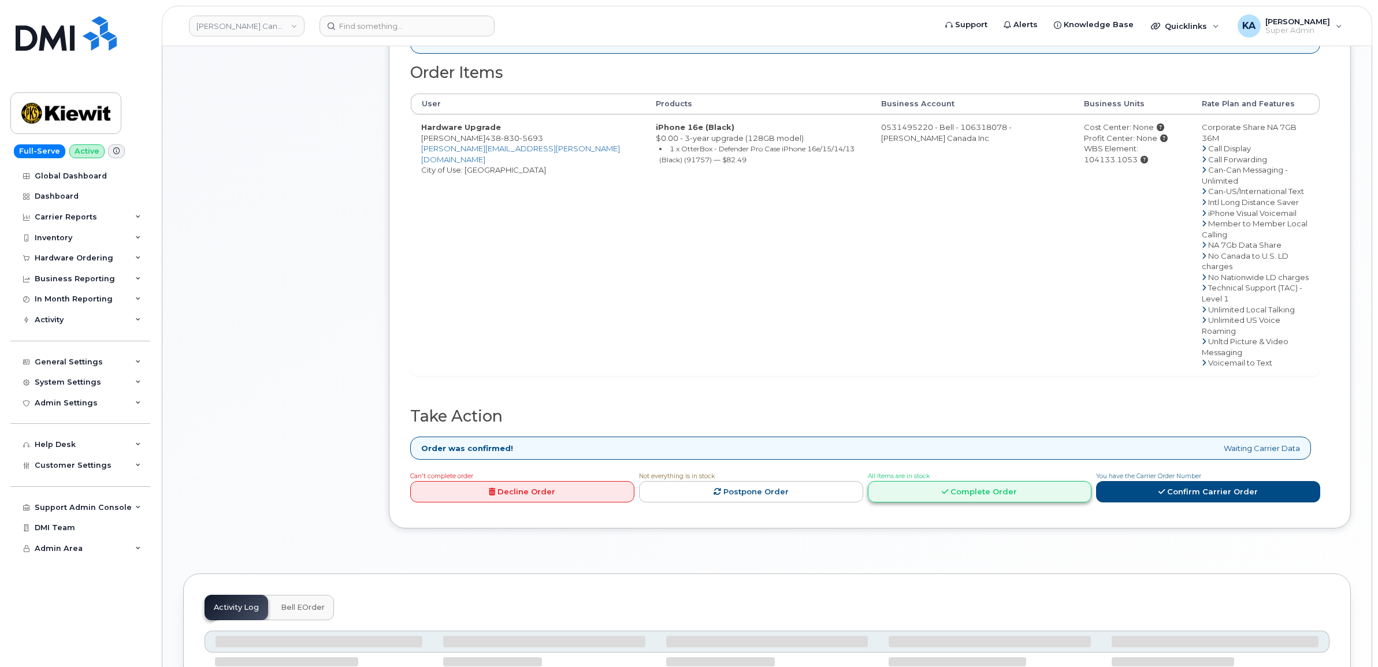
click at [919, 481] on link "Complete Order" at bounding box center [980, 491] width 224 height 21
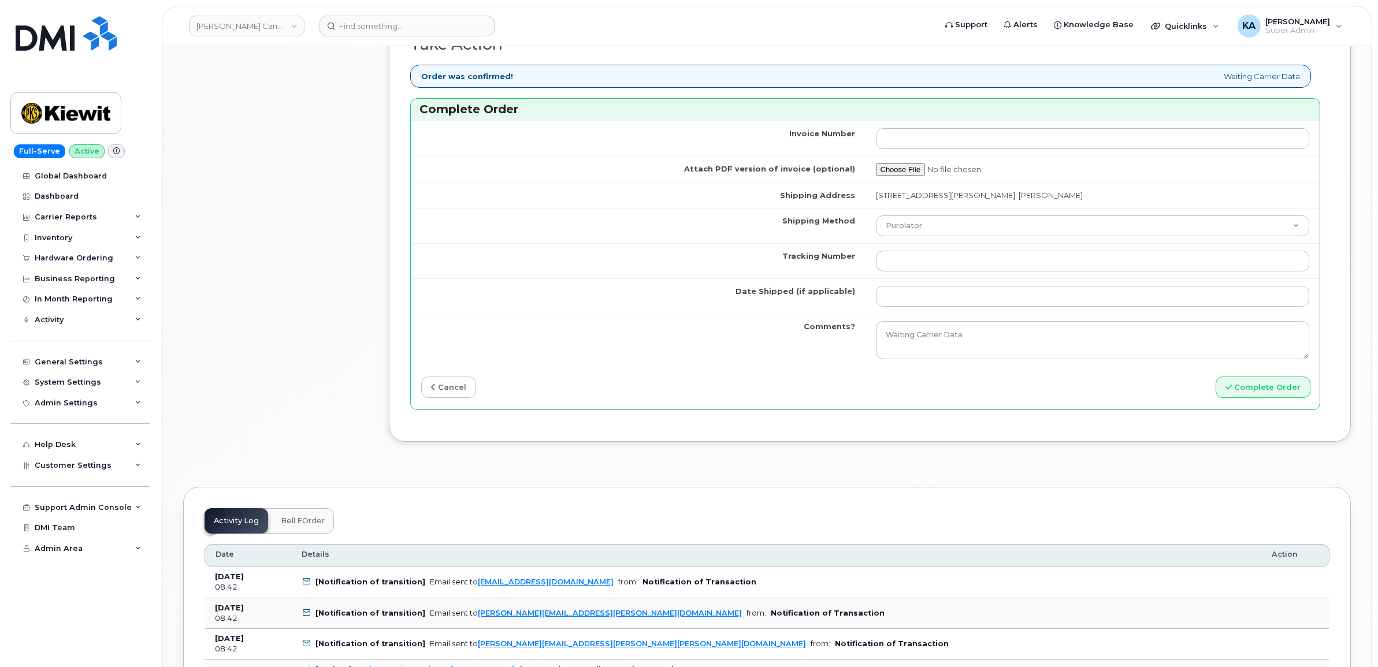
scroll to position [939, 0]
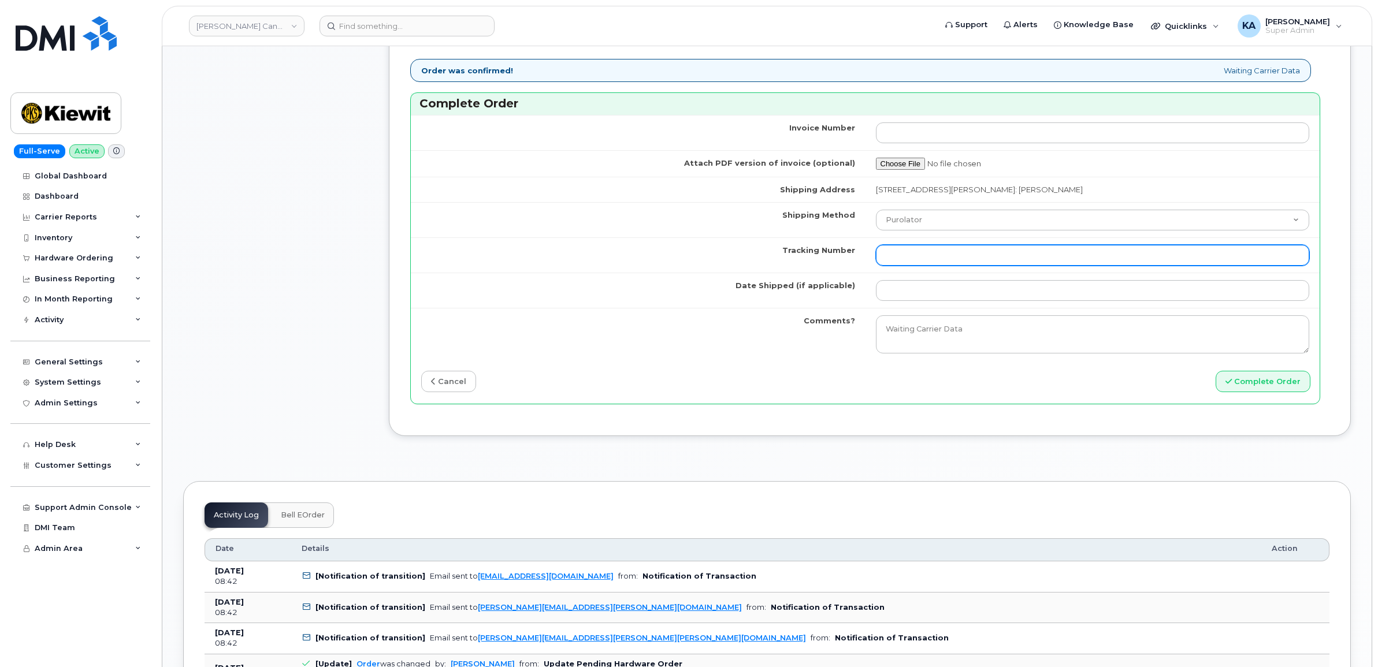
click at [893, 260] on input "Tracking Number" at bounding box center [1093, 255] width 434 height 21
paste input "520104452401"
type input "520104452401"
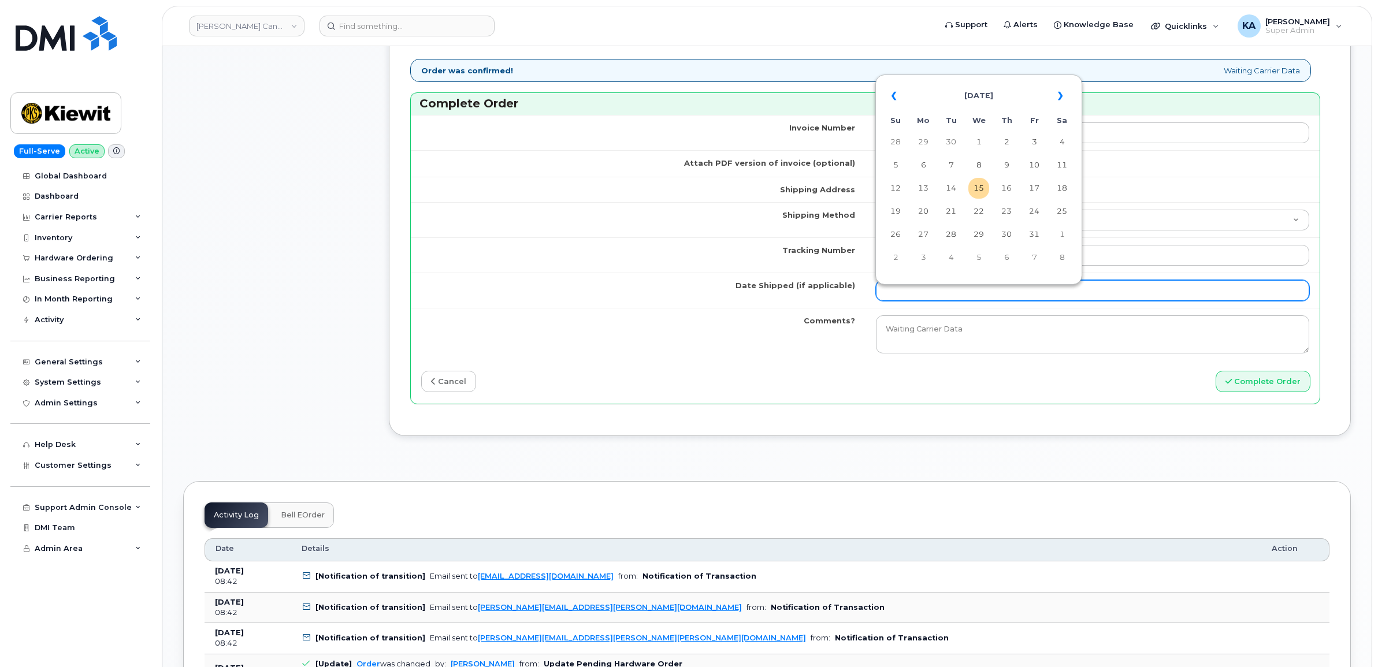
click at [893, 291] on input "Date Shipped (if applicable)" at bounding box center [1093, 290] width 434 height 21
click at [946, 188] on td "14" at bounding box center [950, 188] width 21 height 21
type input "[DATE]"
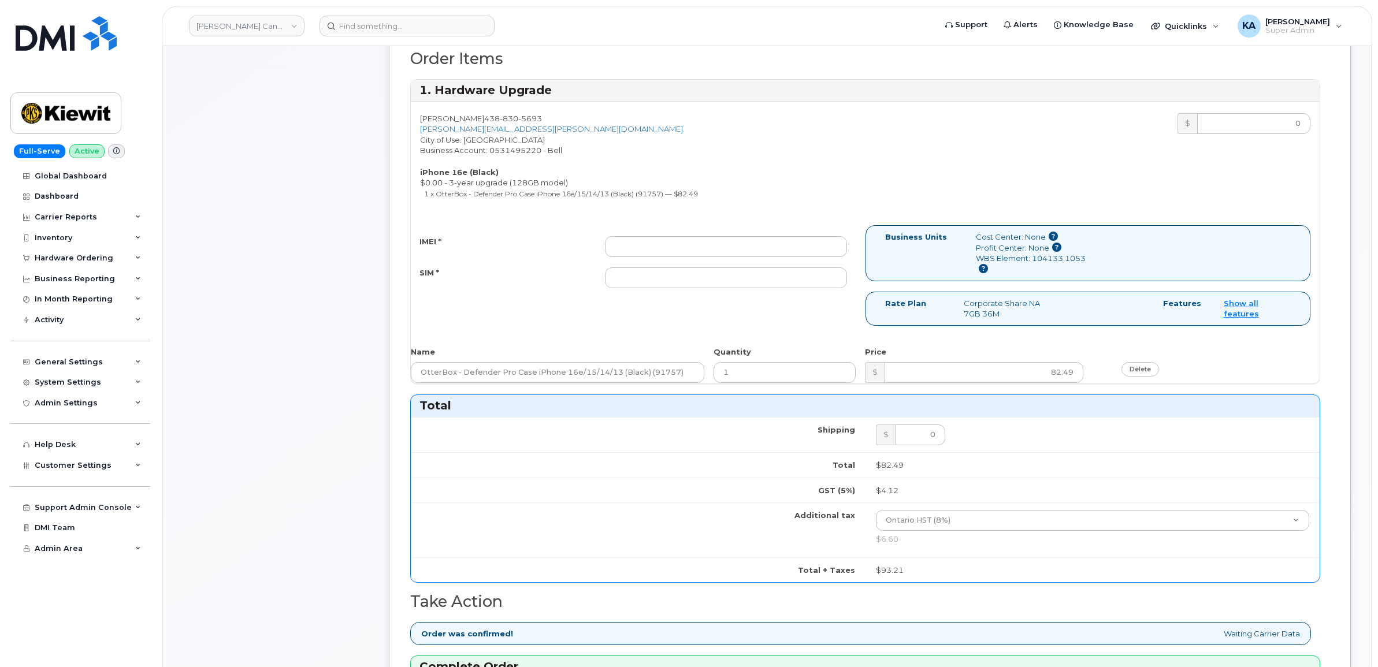
scroll to position [361, 0]
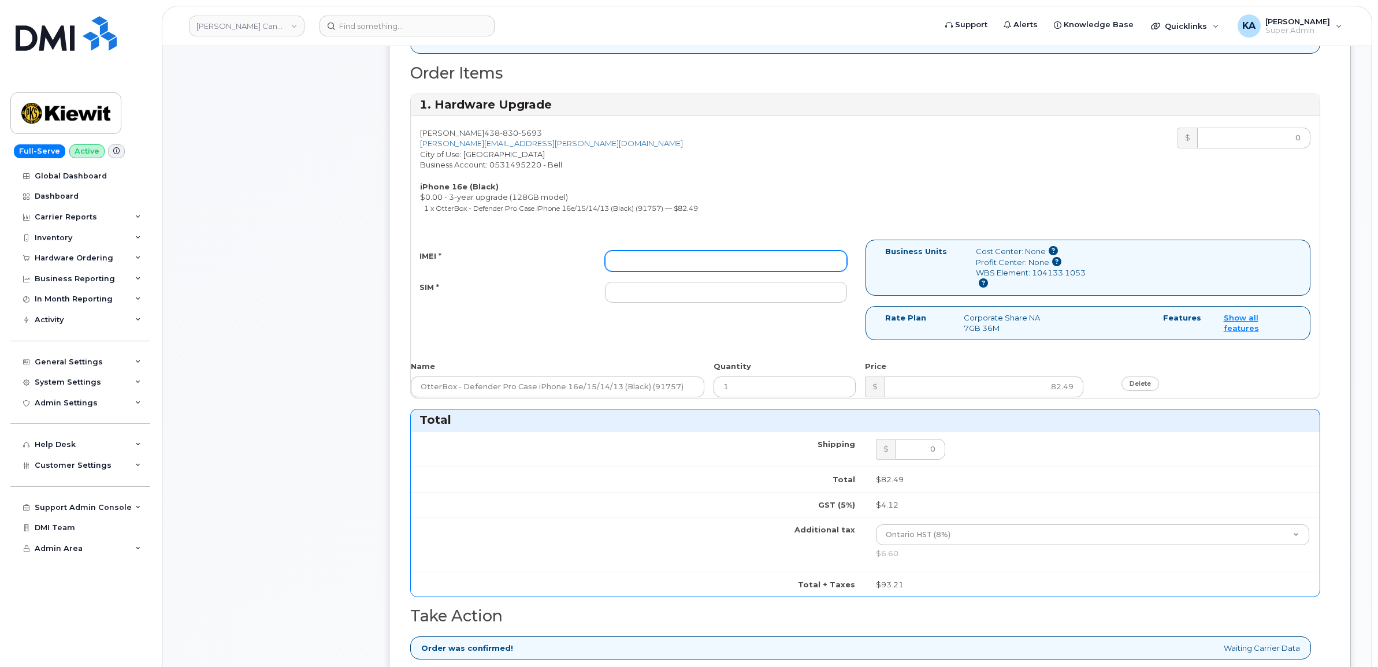
click at [705, 254] on input "IMEI *" at bounding box center [726, 261] width 242 height 21
paste input "354216331564173"
type input "354216331564173"
click at [738, 299] on input "SIM *" at bounding box center [726, 292] width 242 height 21
paste input "89302610207733151424"
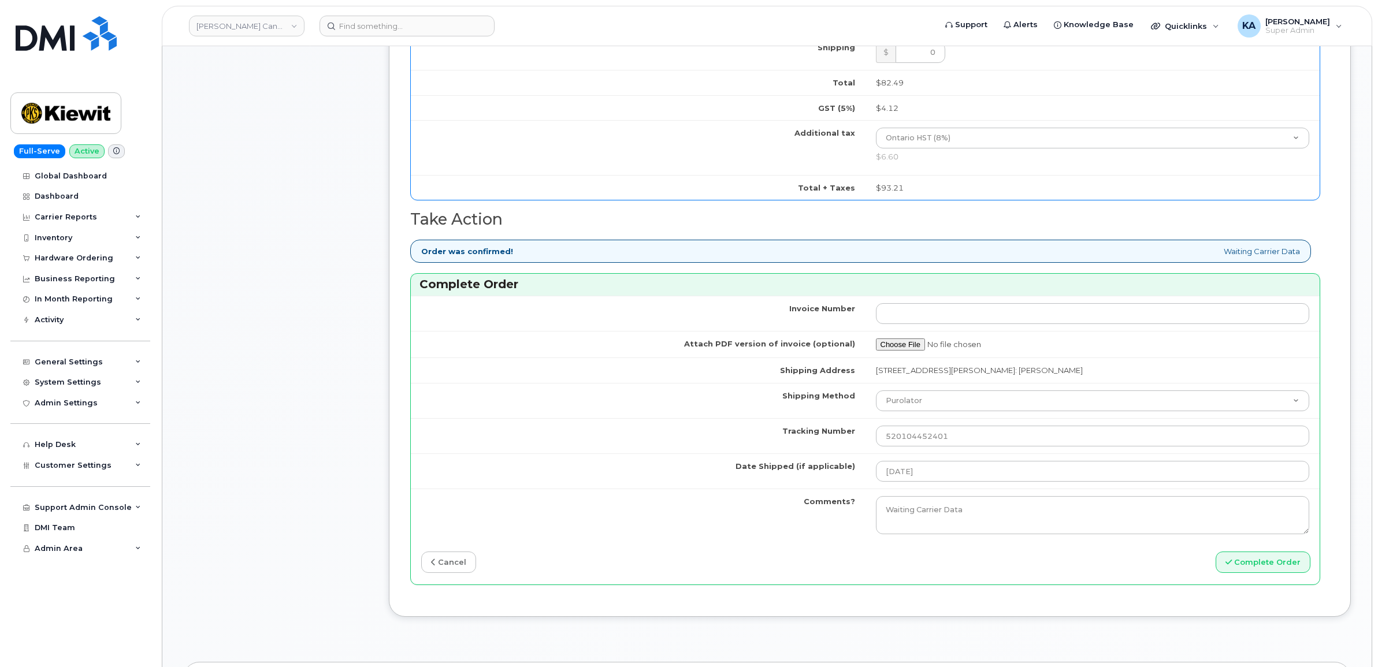
scroll to position [794, 0]
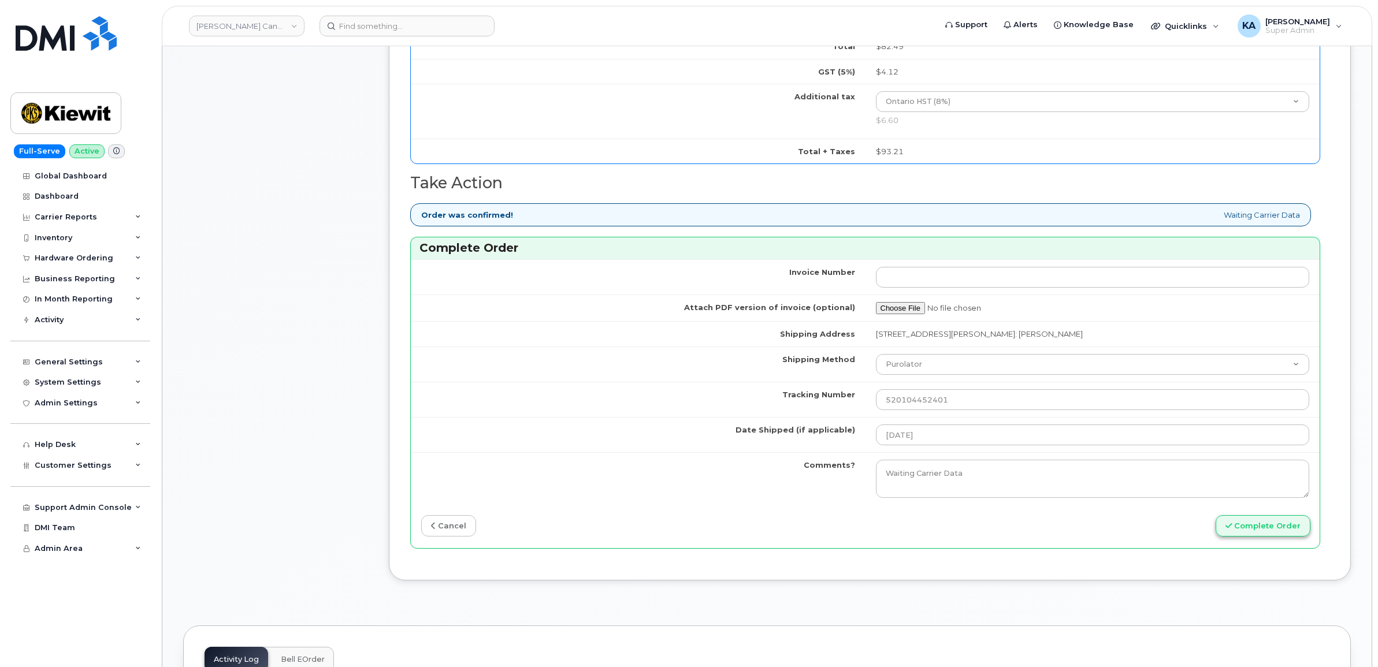
type input "89302610207733151424"
click at [1257, 527] on button "Complete Order" at bounding box center [1262, 525] width 95 height 21
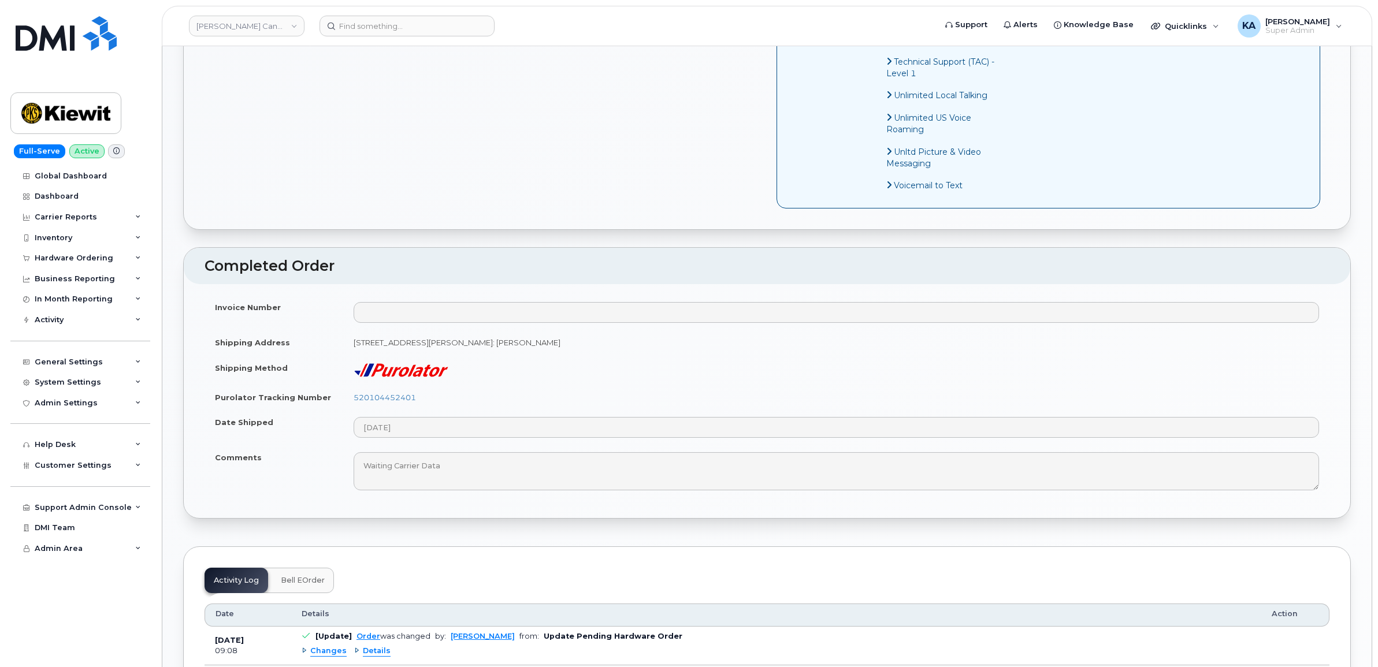
scroll to position [794, 0]
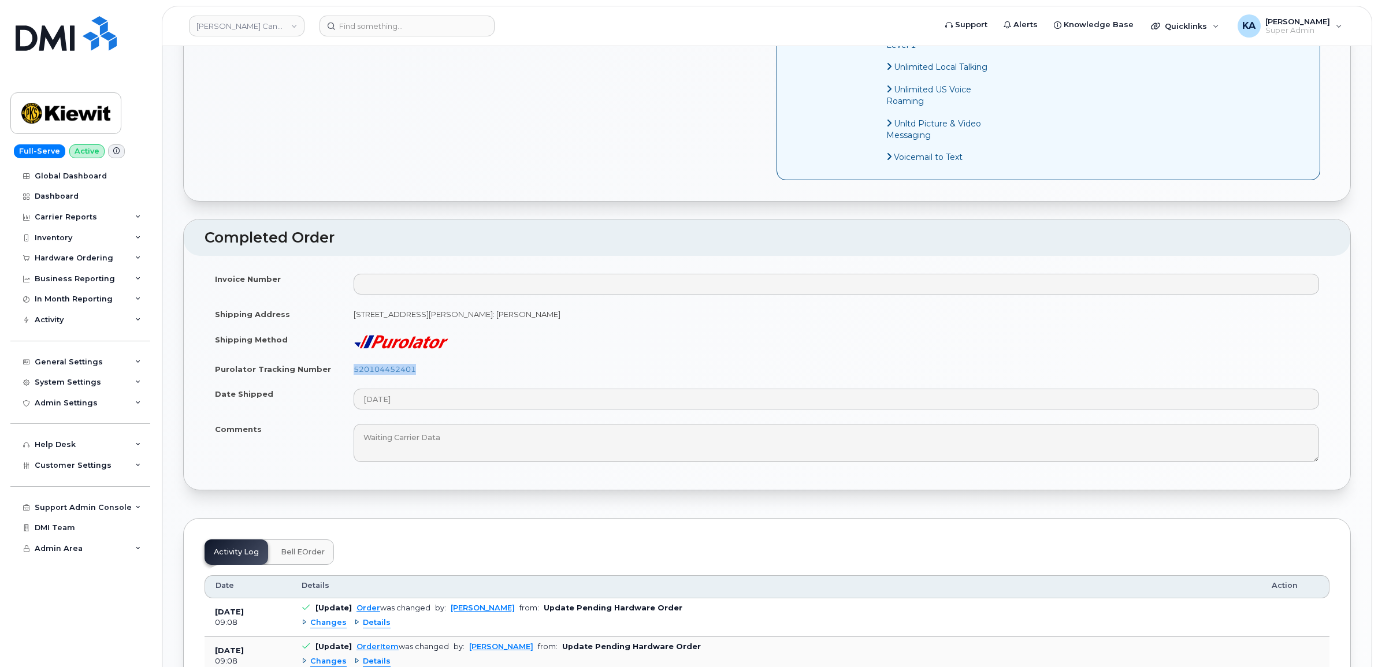
drag, startPoint x: 429, startPoint y: 385, endPoint x: 344, endPoint y: 385, distance: 84.9
click at [344, 382] on td "520104452401" at bounding box center [836, 368] width 986 height 25
copy link "520104452401"
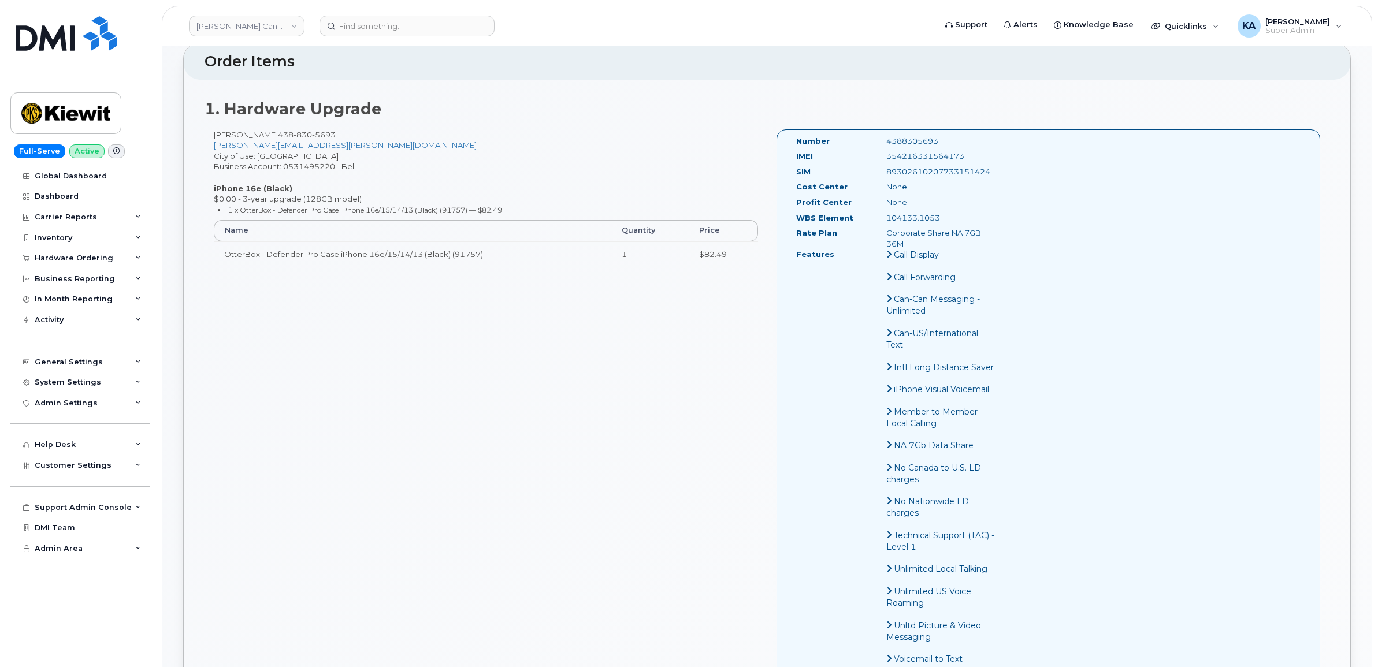
scroll to position [289, 0]
drag, startPoint x: 968, startPoint y: 157, endPoint x: 884, endPoint y: 157, distance: 83.2
click at [884, 157] on div "354216331564173" at bounding box center [940, 159] width 127 height 11
copy div "354216331564173"
drag, startPoint x: 940, startPoint y: 143, endPoint x: 877, endPoint y: 140, distance: 63.0
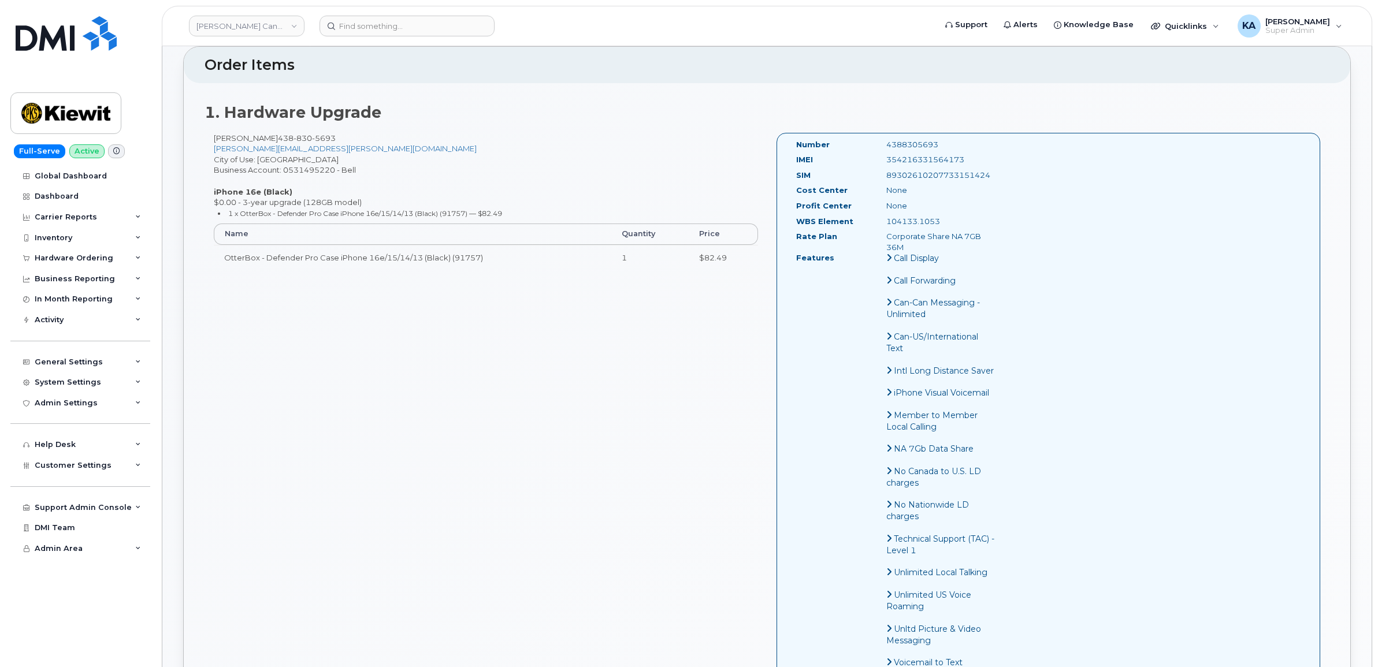
click at [877, 140] on div "4388305693" at bounding box center [940, 144] width 127 height 11
copy div "4388305693"
drag, startPoint x: 795, startPoint y: 143, endPoint x: 956, endPoint y: 249, distance: 193.1
click at [956, 249] on div "Number 4388305693 IMEI [TECHNICAL_ID] SIM [TECHNICAL_ID] Cost Center None [GEOG…" at bounding box center [895, 409] width 217 height 540
copy div "Number 4388305693 IMEI [TECHNICAL_ID] SIM [TECHNICAL_ID] Cost Center None Profi…"
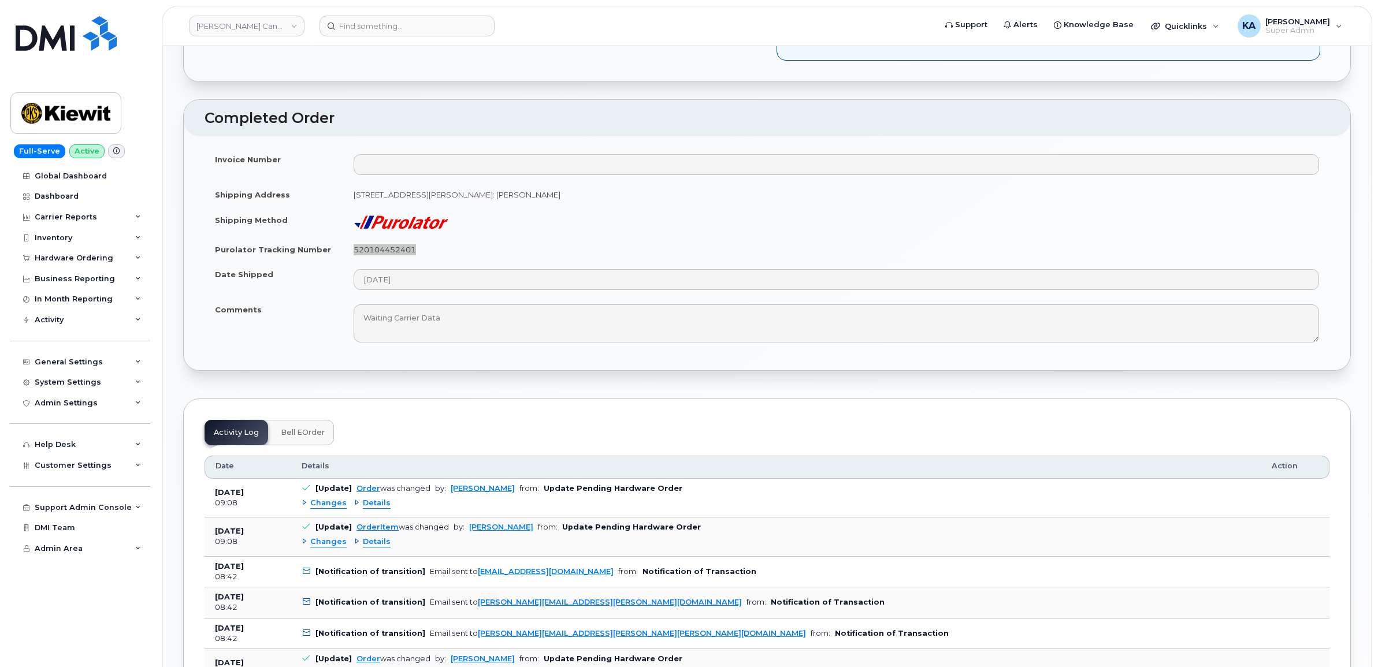
scroll to position [1011, 0]
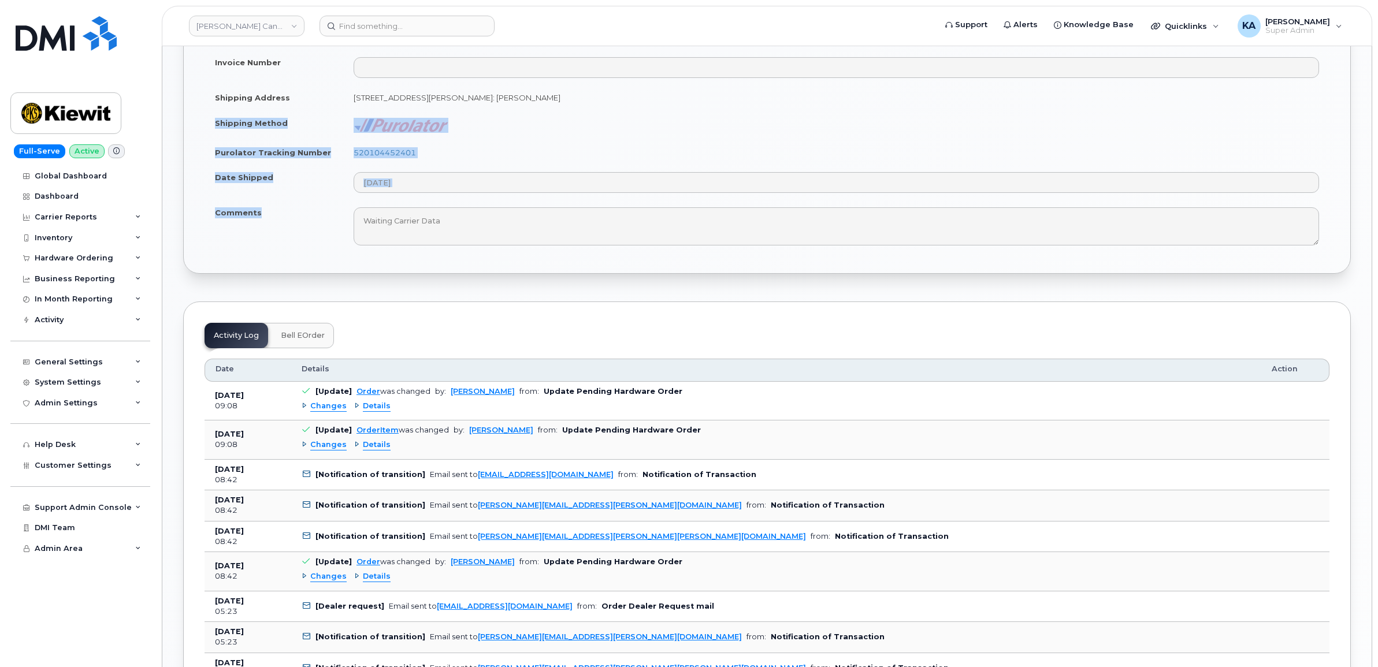
drag, startPoint x: 214, startPoint y: 136, endPoint x: 266, endPoint y: 231, distance: 108.3
click at [266, 231] on tbody "Invoice Number Shipping Address [STREET_ADDRESS][PERSON_NAME]: [PERSON_NAME] Sh…" at bounding box center [766, 151] width 1125 height 203
copy tbody "Shipping Method Purolator Tracking Number 520104452401 Date Shipped Comments"
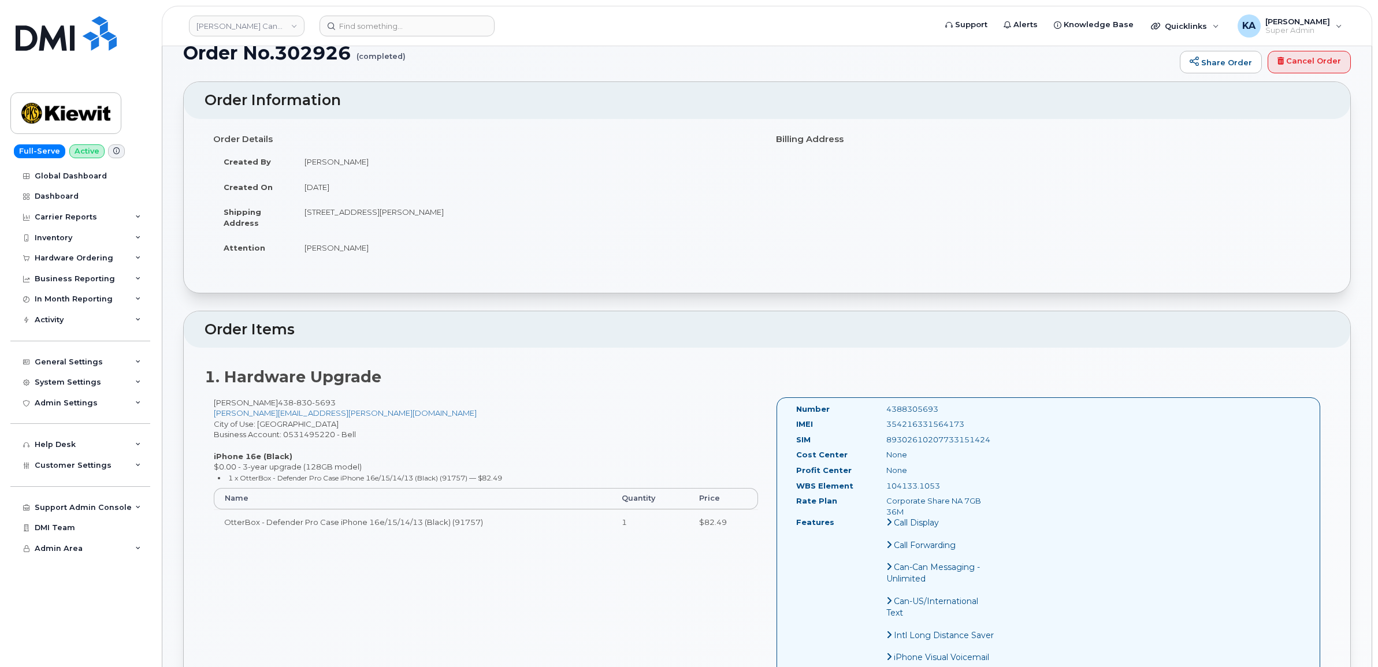
scroll to position [0, 0]
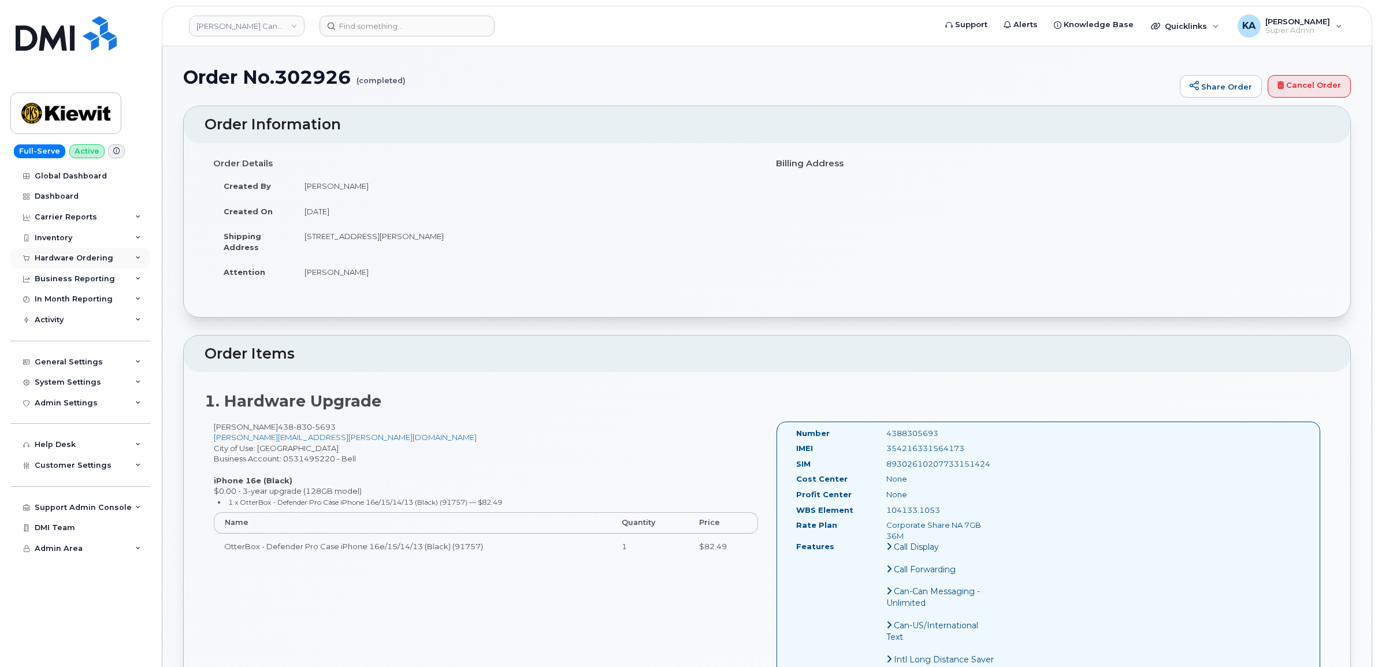
click at [75, 256] on div "Hardware Ordering" at bounding box center [74, 258] width 79 height 9
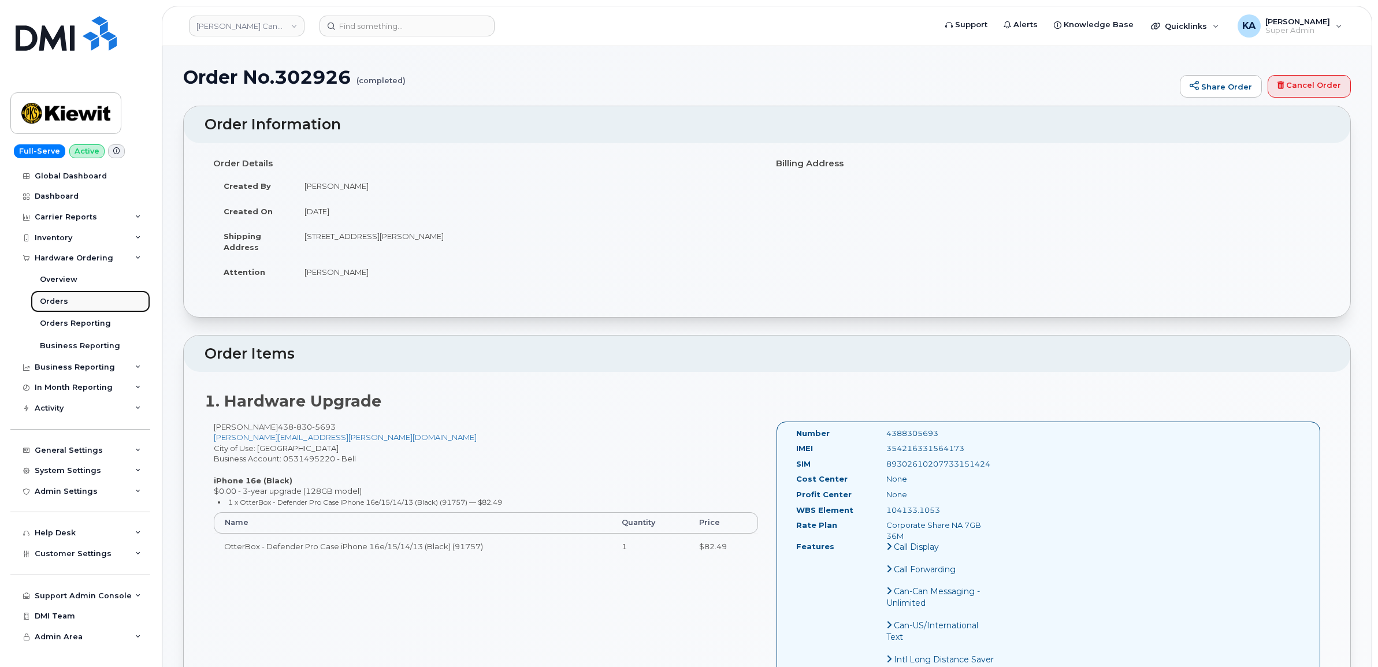
click at [54, 299] on div "Orders" at bounding box center [54, 301] width 28 height 10
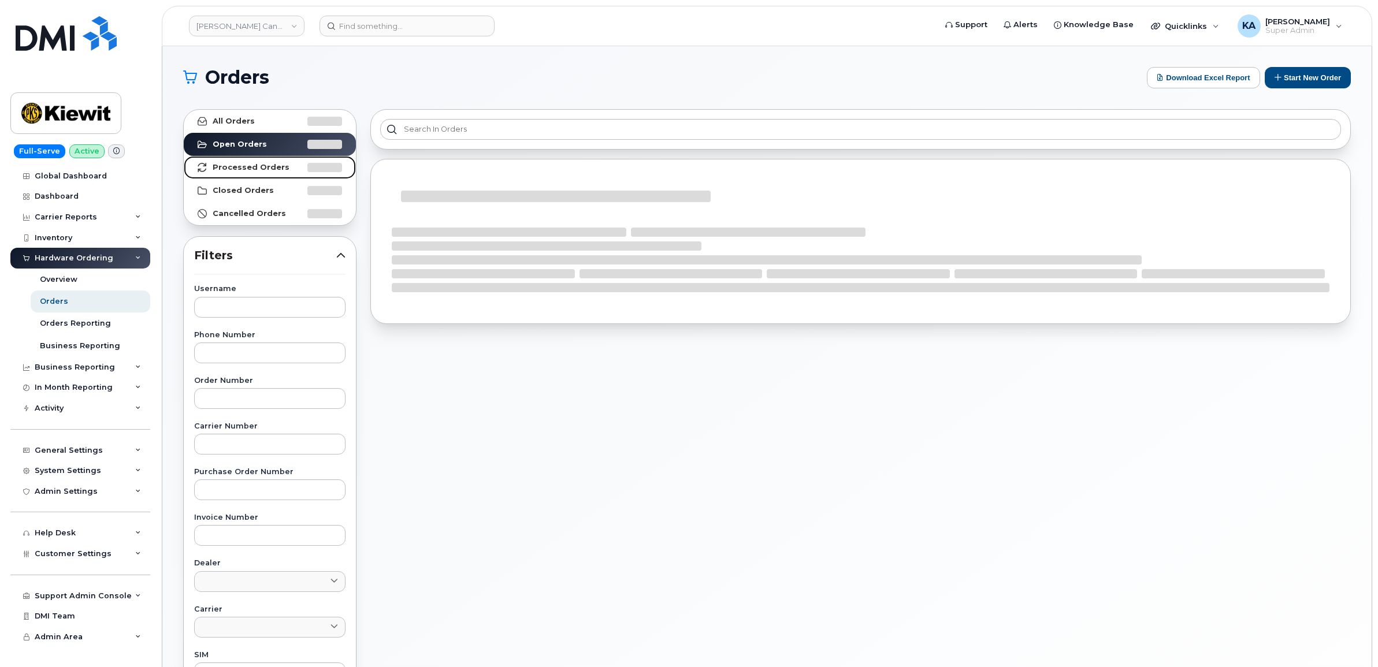
click at [241, 168] on strong "Processed Orders" at bounding box center [251, 167] width 77 height 9
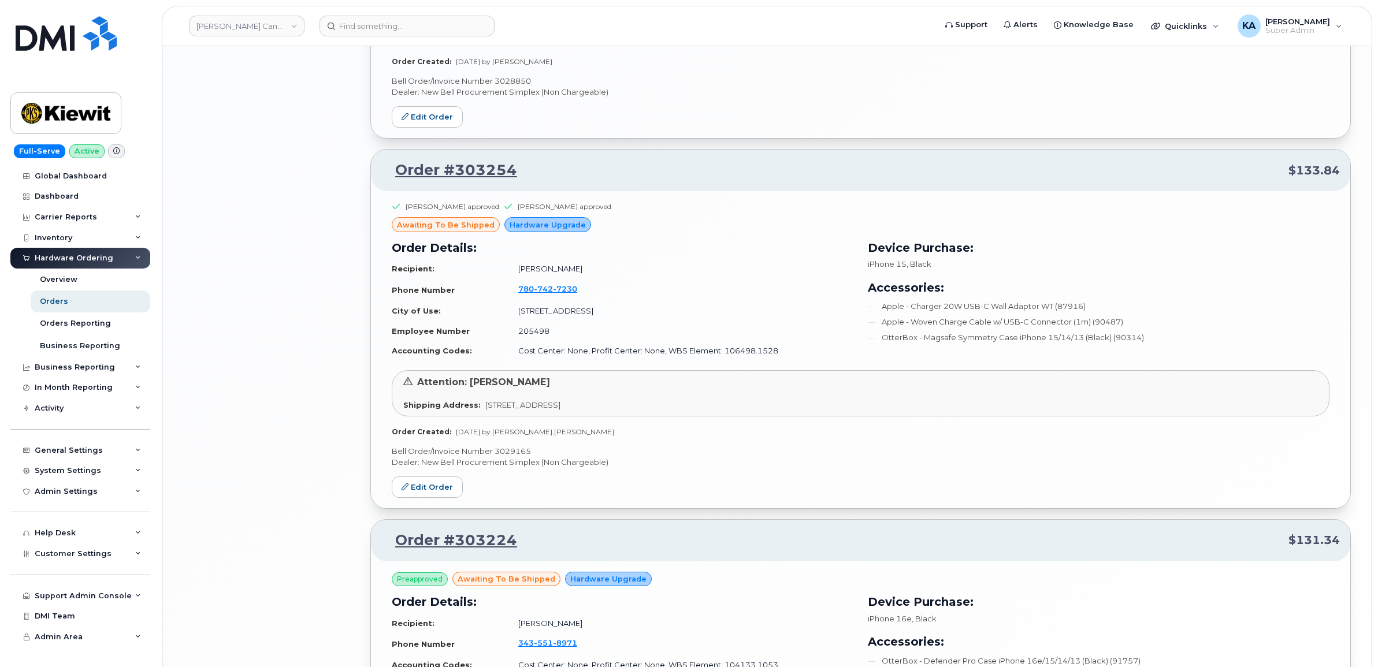
scroll to position [2263, 0]
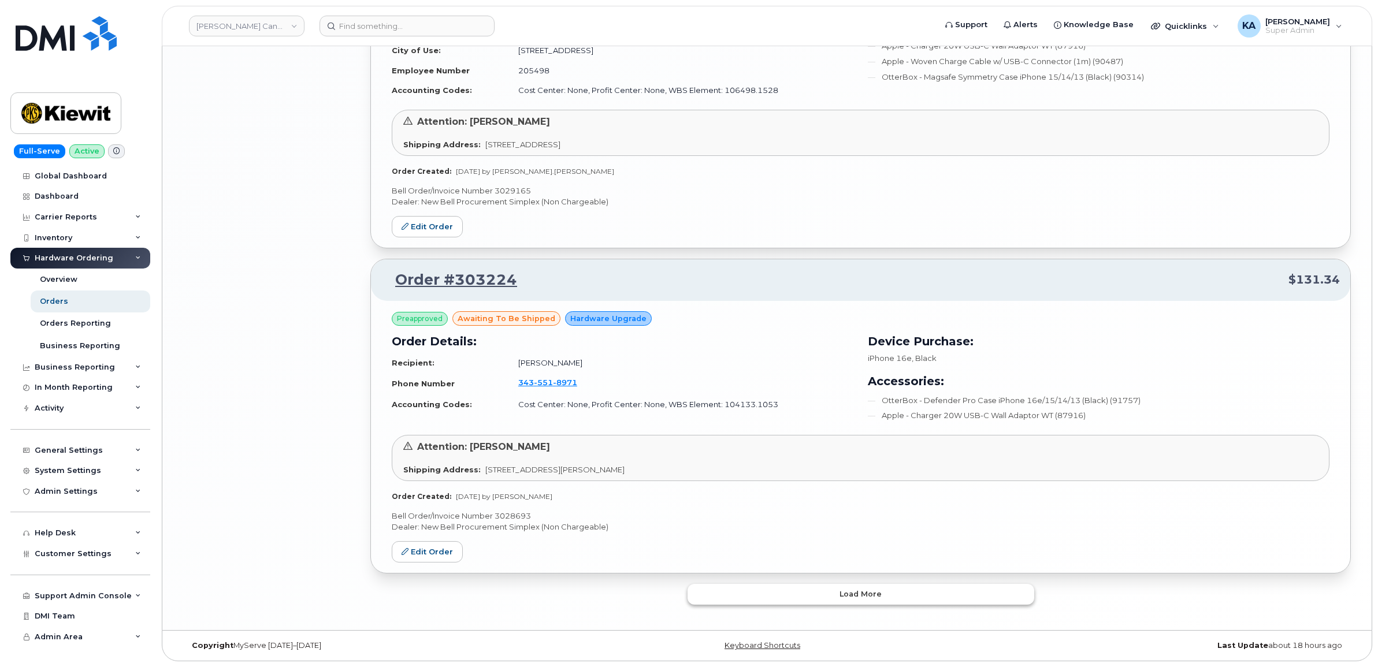
click at [752, 597] on button "Load more" at bounding box center [860, 594] width 347 height 21
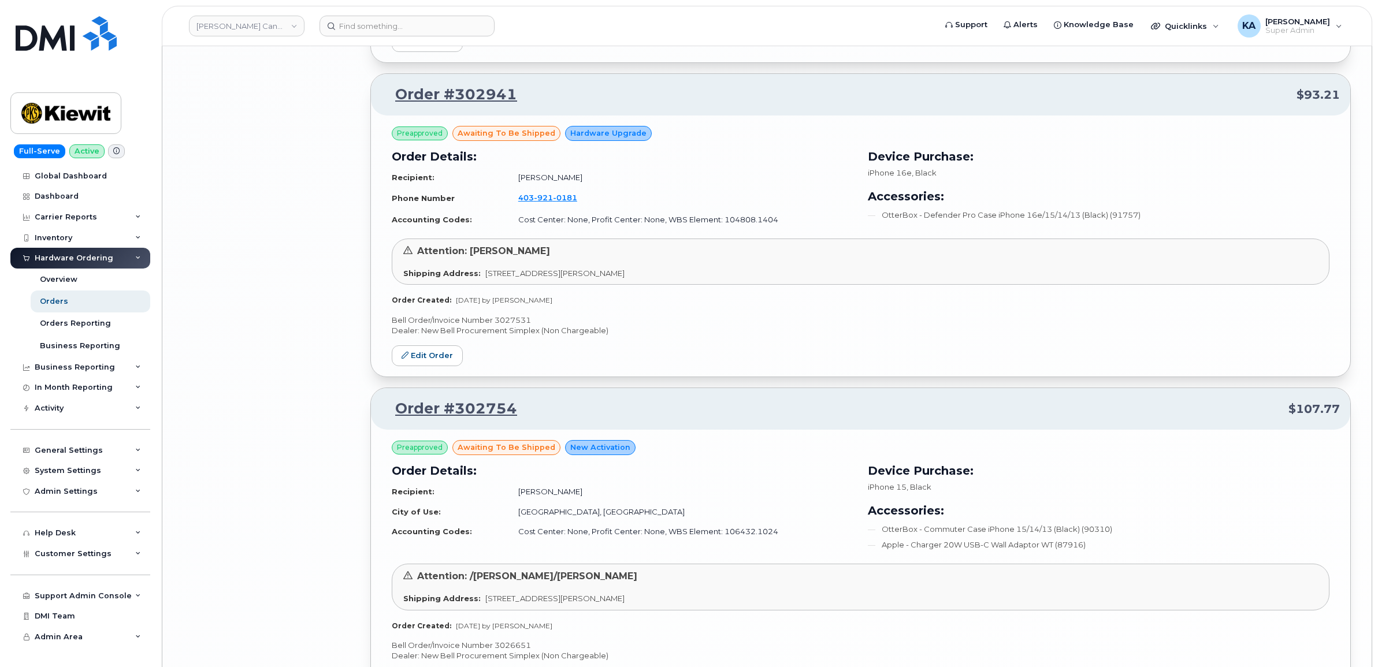
scroll to position [4140, 0]
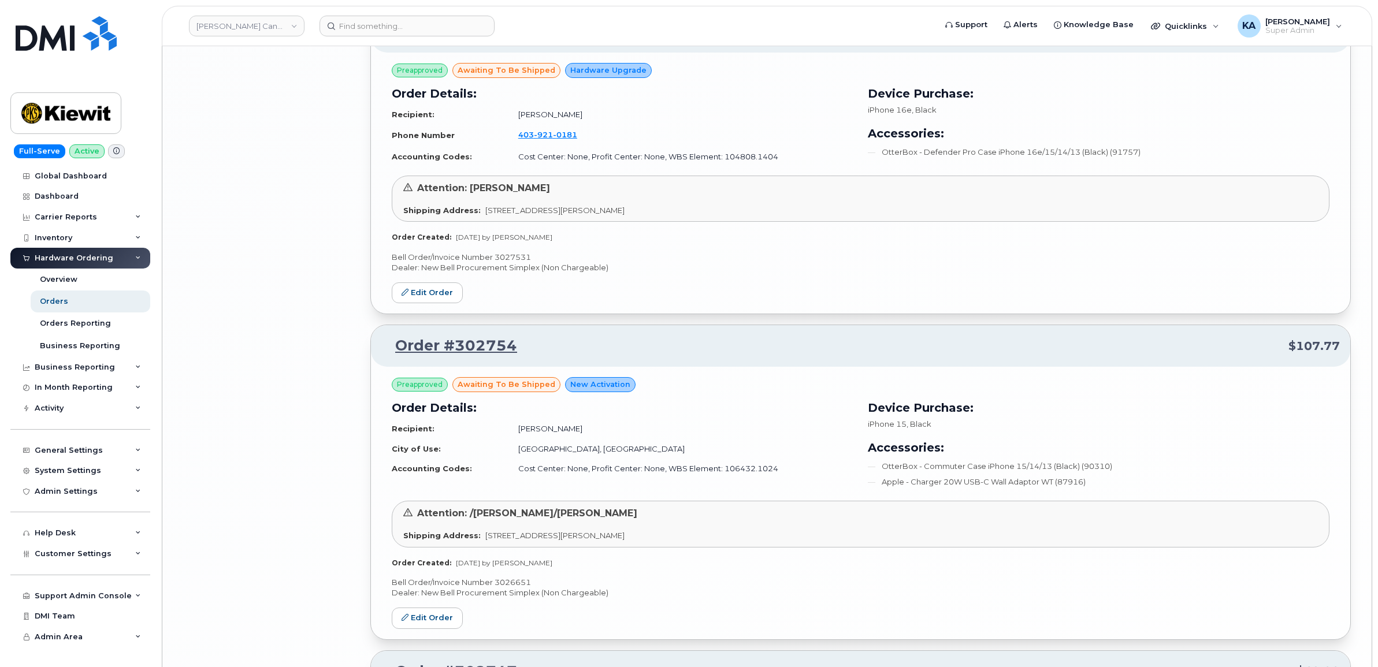
click at [511, 263] on p "Bell Order/Invoice Number 3027531" at bounding box center [861, 257] width 938 height 11
copy p "3027531"
click at [413, 296] on link "Edit Order" at bounding box center [427, 292] width 71 height 21
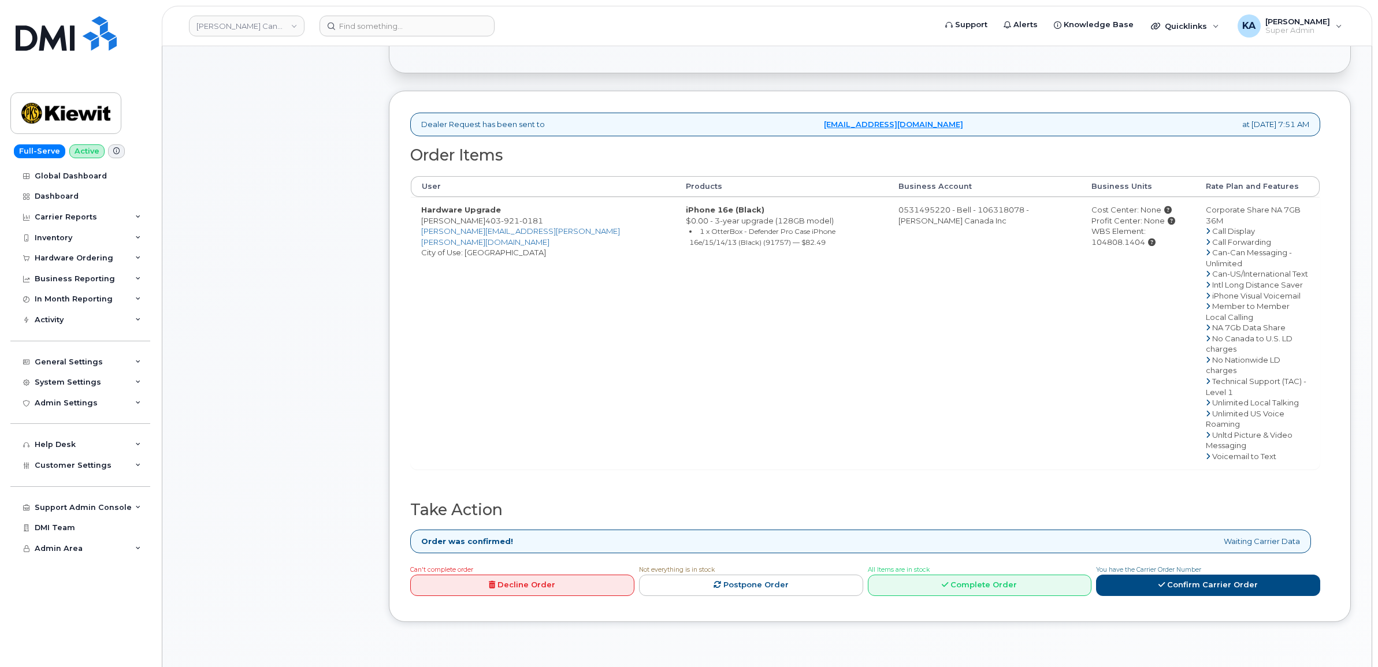
scroll to position [289, 0]
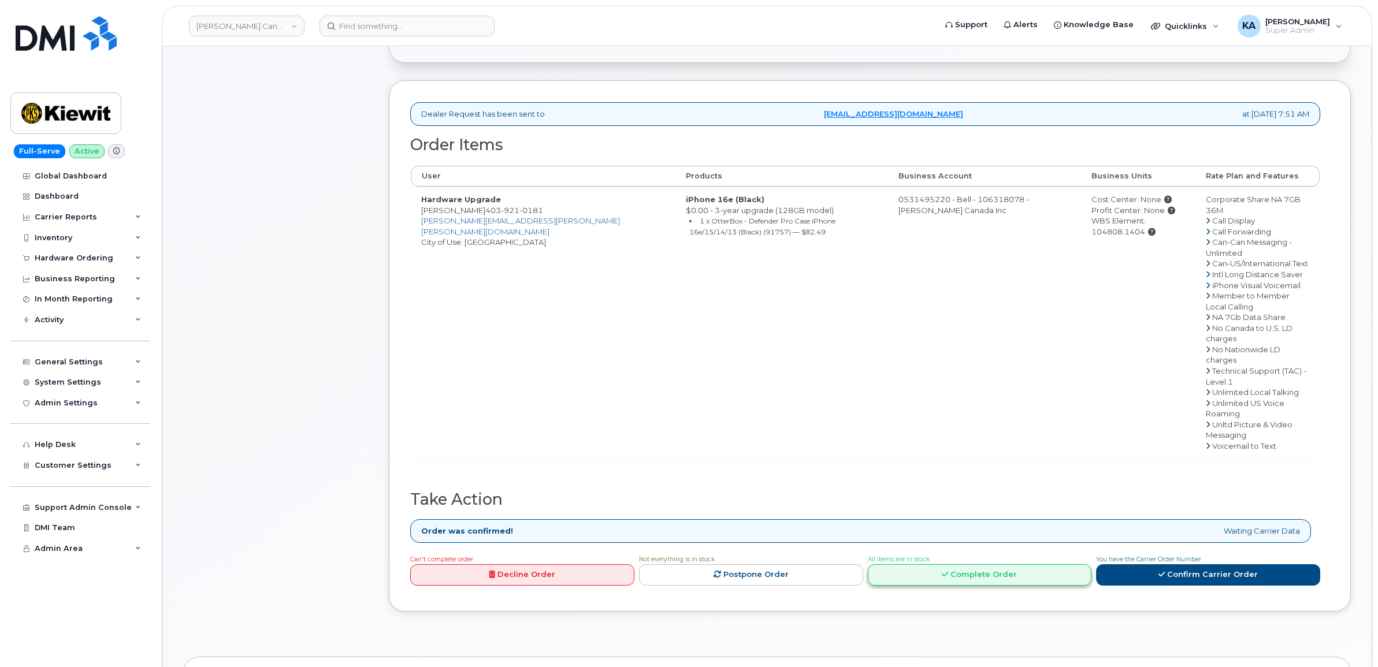
click at [932, 564] on link "Complete Order" at bounding box center [980, 574] width 224 height 21
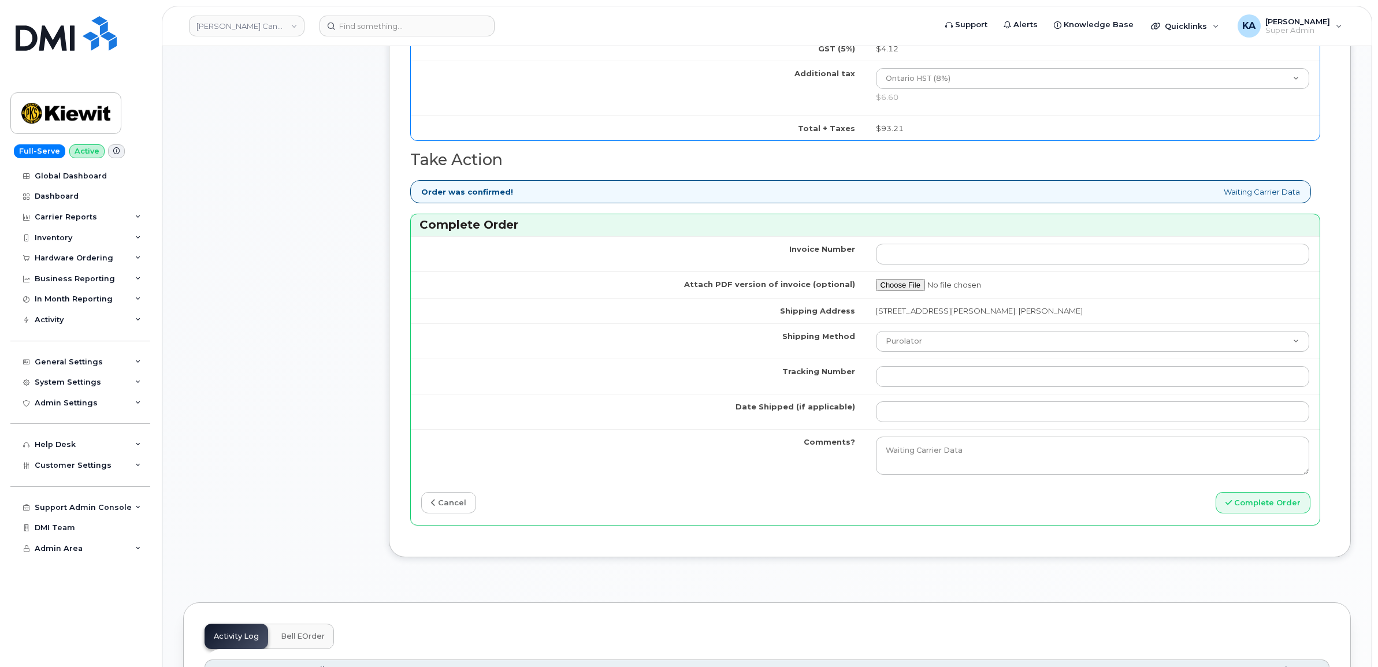
scroll to position [794, 0]
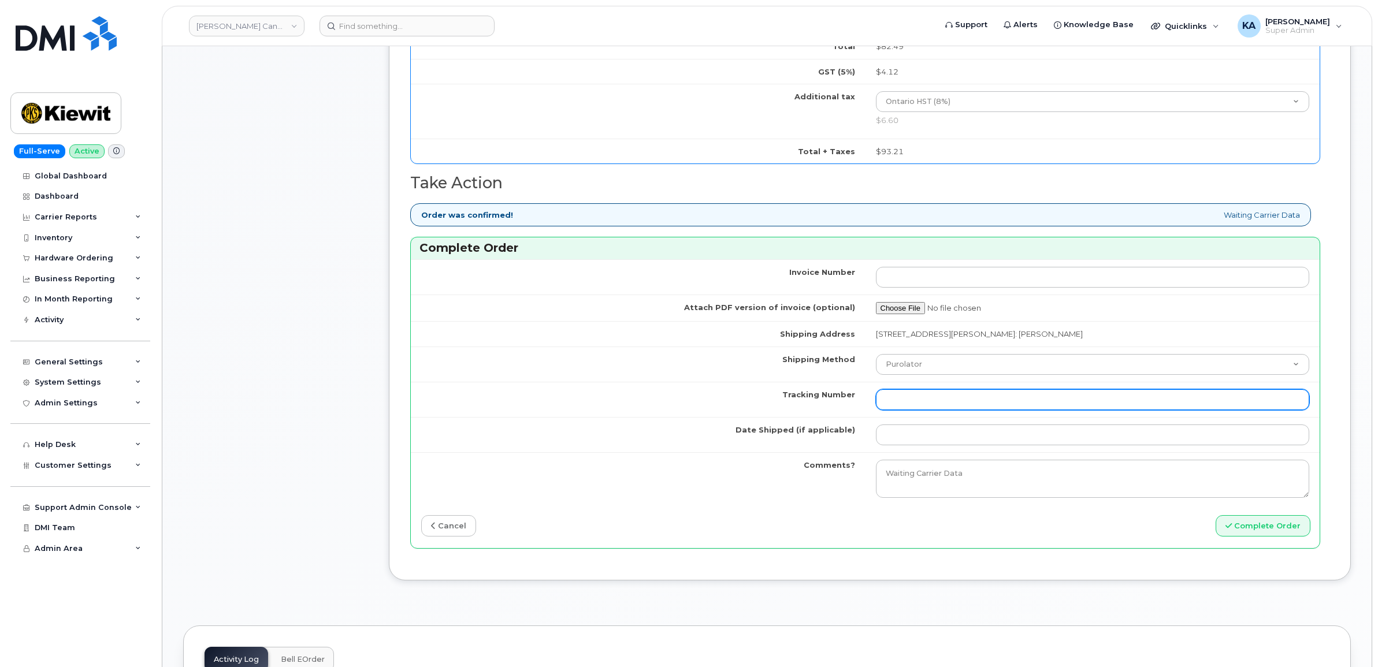
click at [1017, 403] on input "Tracking Number" at bounding box center [1093, 399] width 434 height 21
paste input "520104452955"
type input "520104452955"
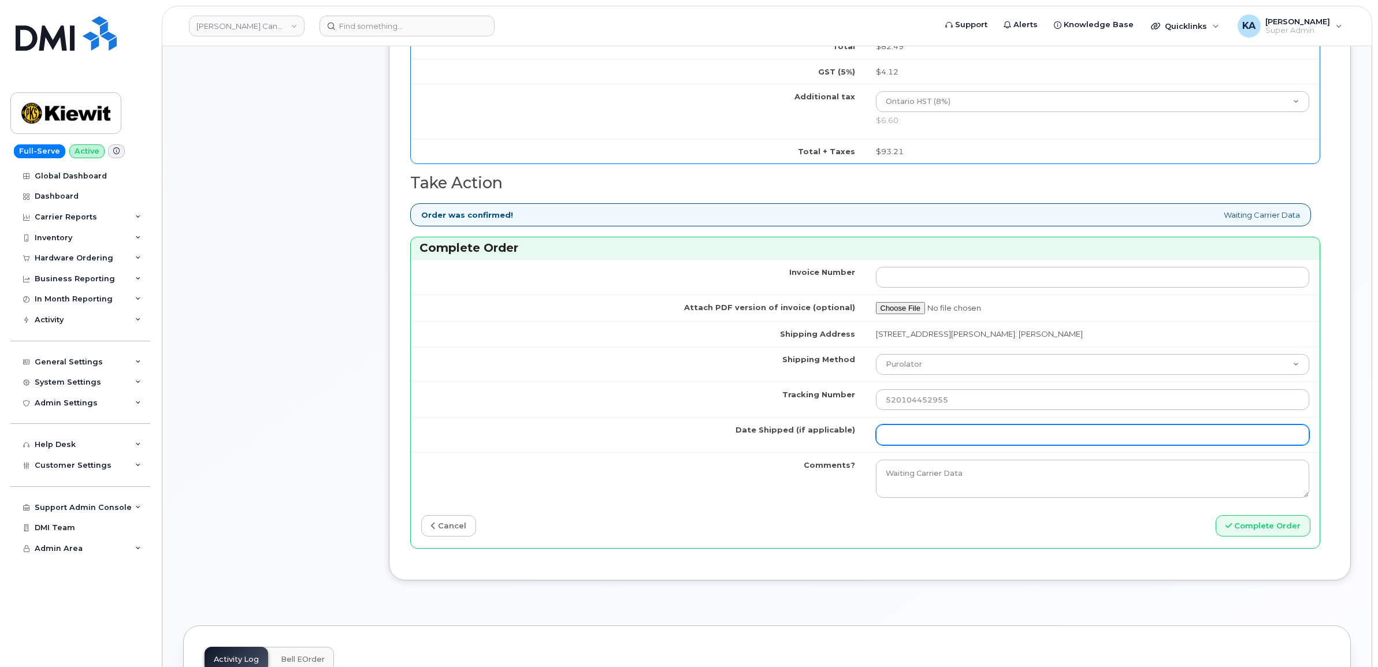
click at [895, 436] on input "Date Shipped (if applicable)" at bounding box center [1093, 435] width 434 height 21
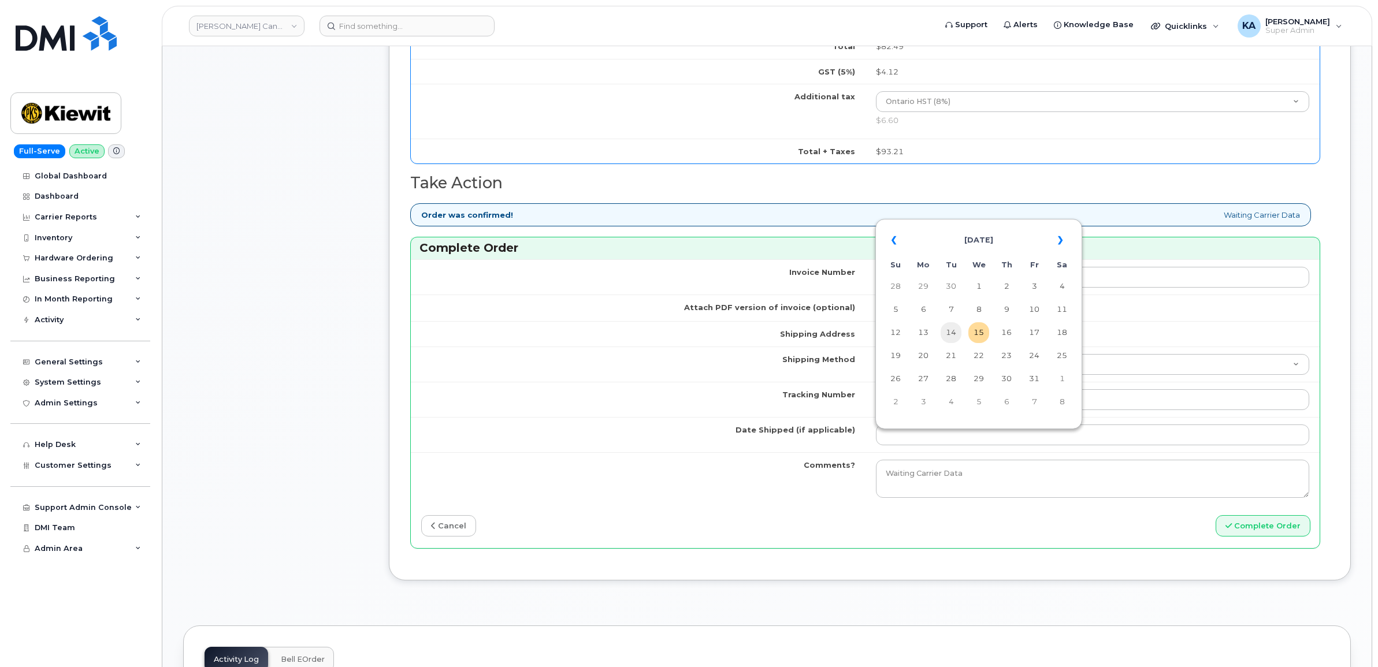
click at [954, 333] on td "14" at bounding box center [950, 332] width 21 height 21
type input "[DATE]"
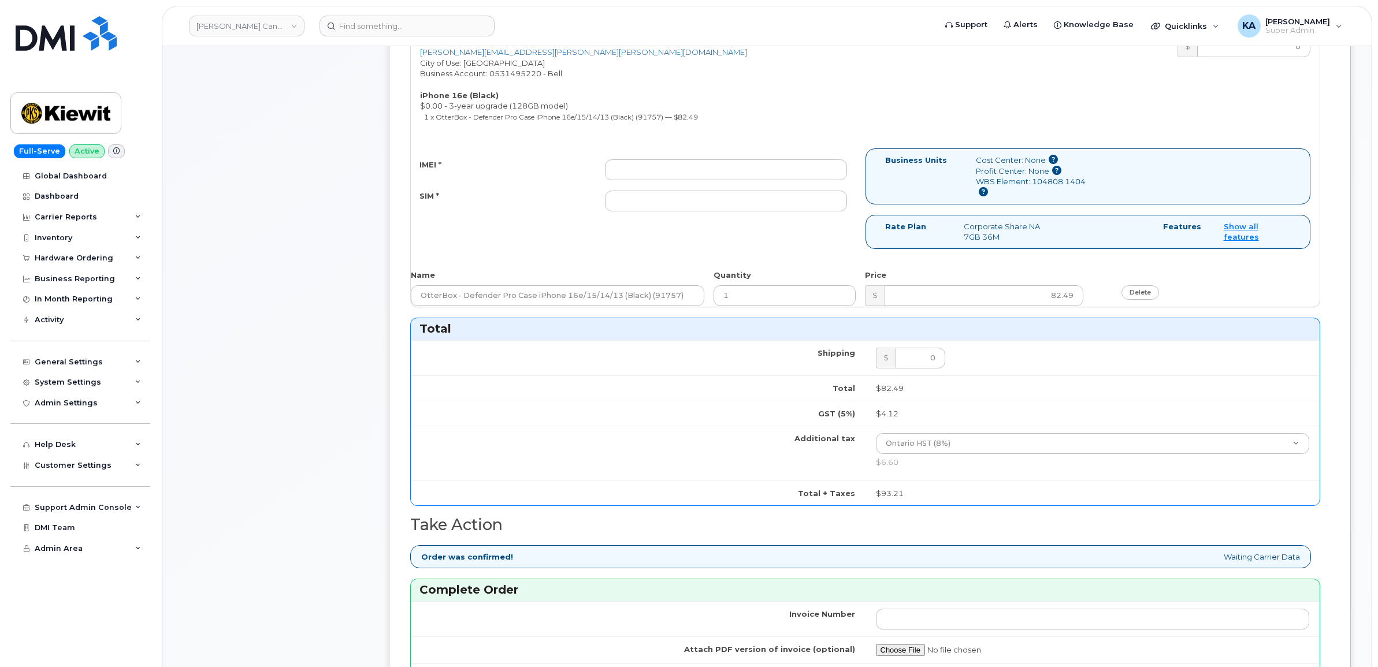
scroll to position [433, 0]
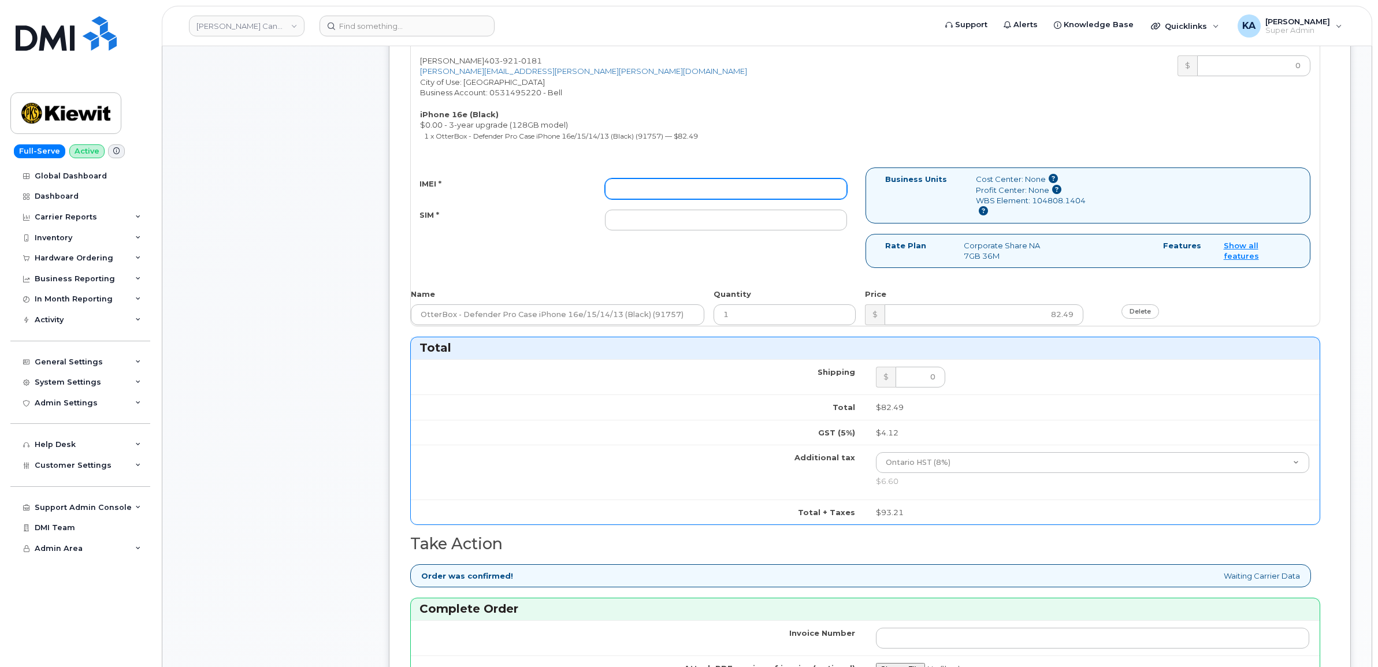
click at [778, 189] on input "IMEI *" at bounding box center [726, 189] width 242 height 21
paste input "359192861870105"
type input "359192861870105"
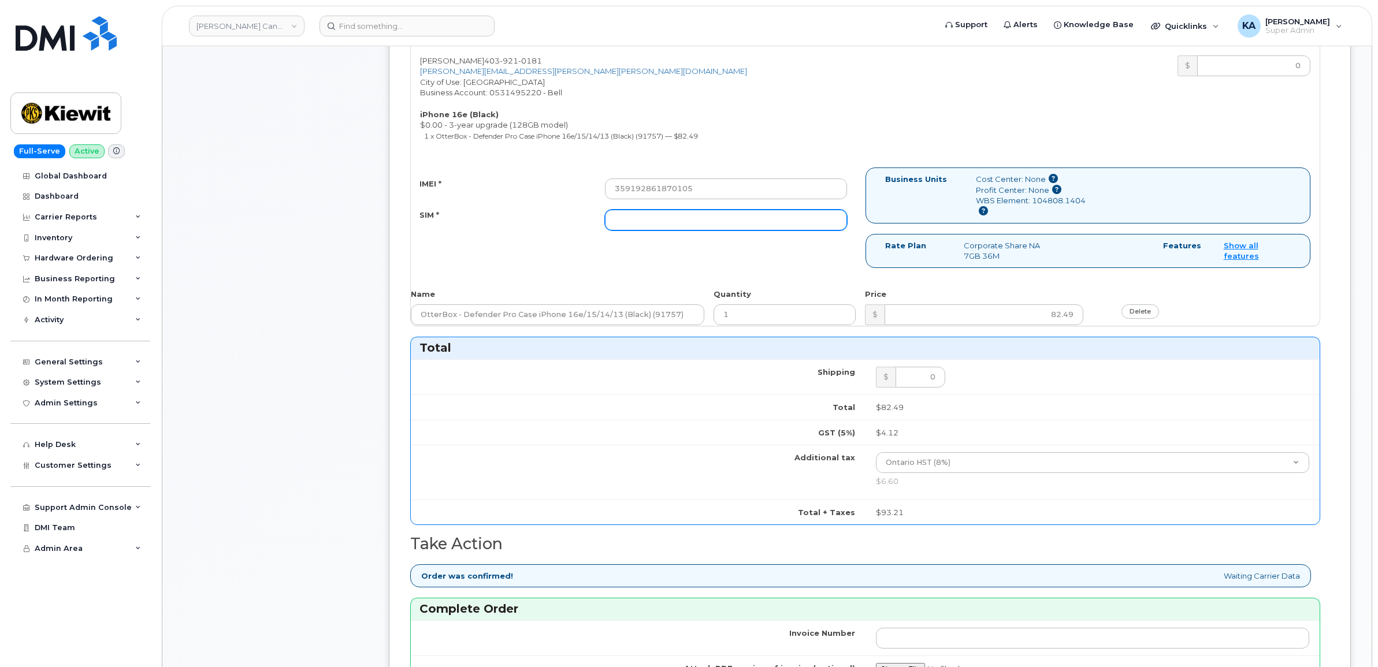
click at [705, 224] on input "SIM *" at bounding box center [726, 220] width 242 height 21
paste input "89302610207413888212"
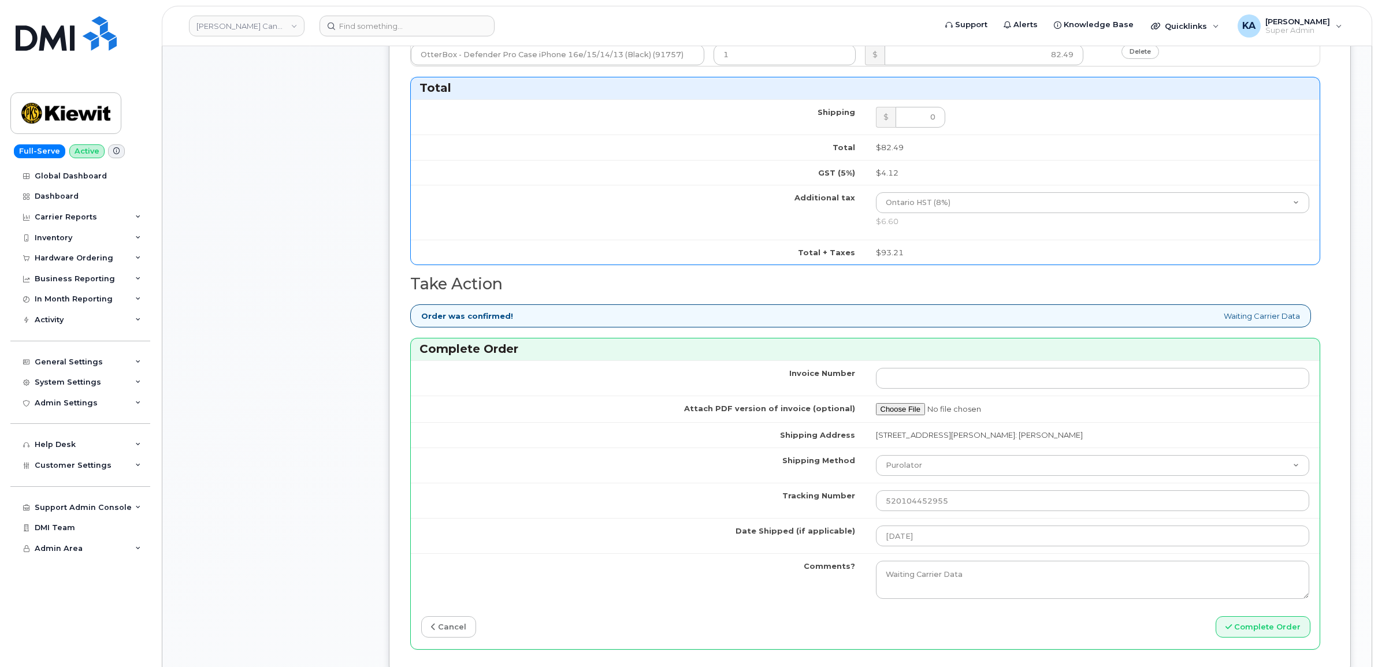
scroll to position [722, 0]
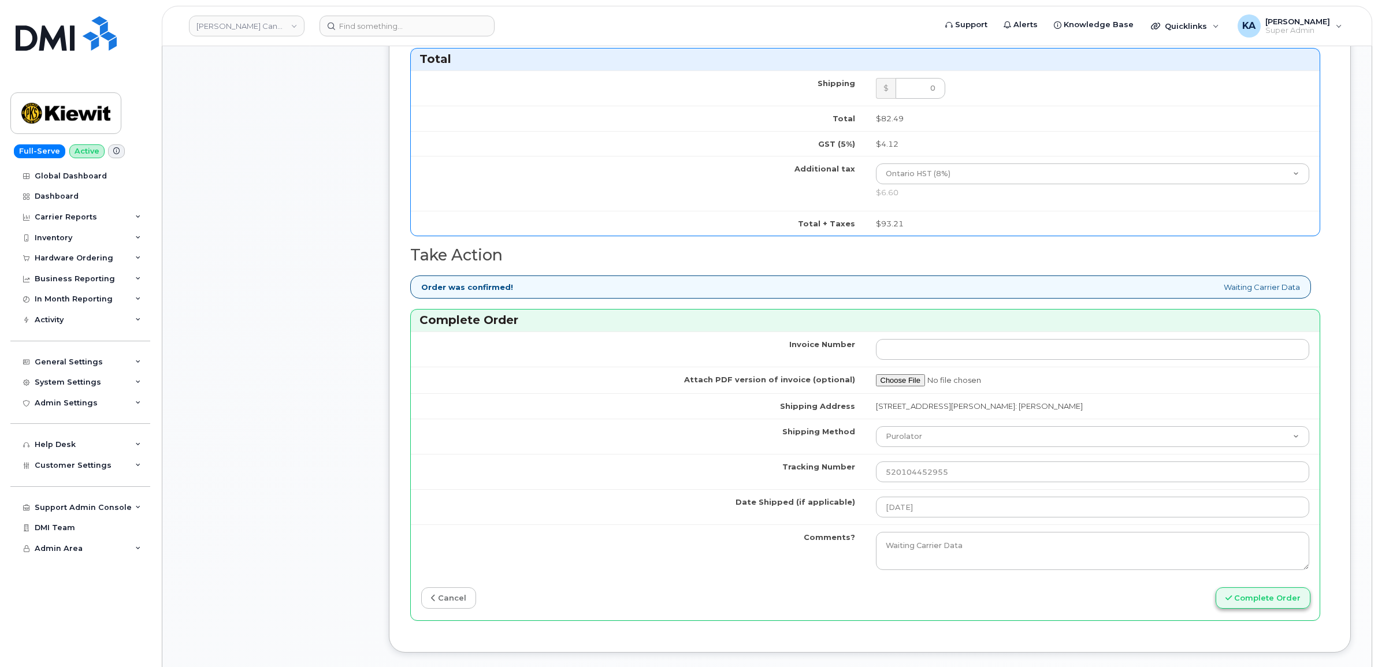
type input "89302610207413888212"
click at [1237, 603] on button "Complete Order" at bounding box center [1262, 597] width 95 height 21
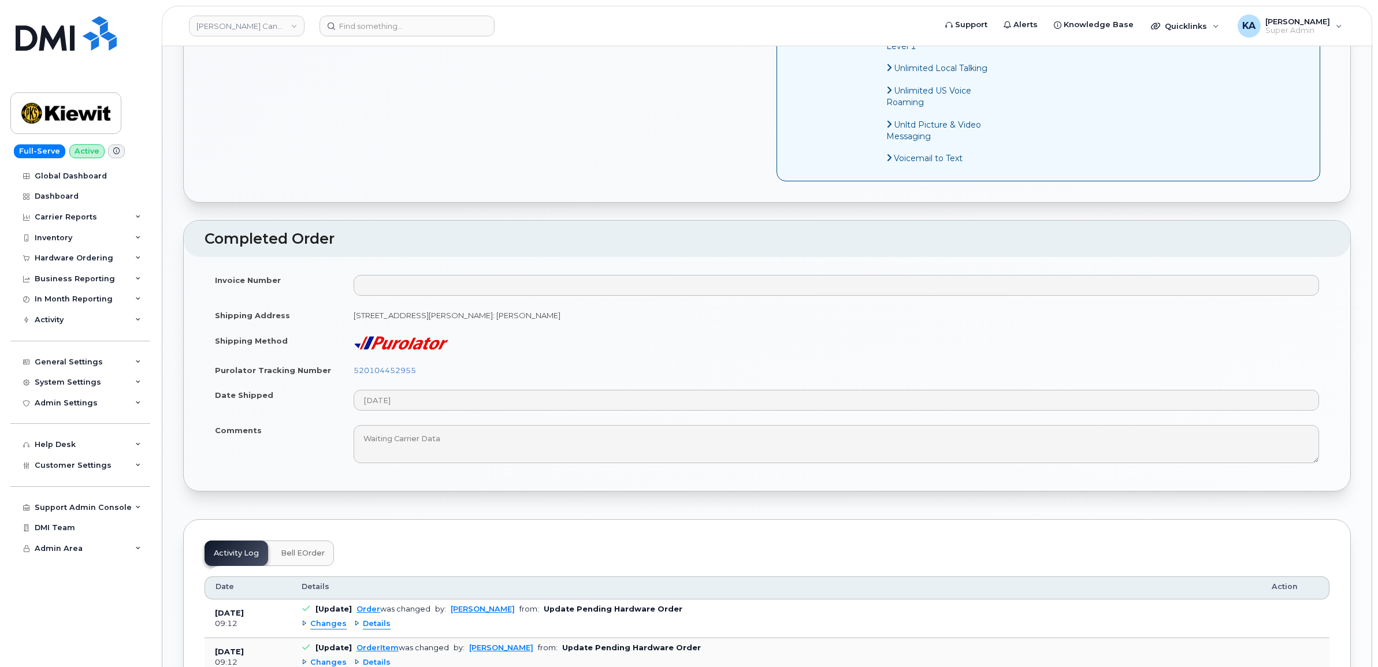
scroll to position [794, 0]
drag, startPoint x: 425, startPoint y: 382, endPoint x: 344, endPoint y: 382, distance: 81.5
click at [344, 382] on td "520104452955" at bounding box center [836, 368] width 986 height 25
copy link "520104452955"
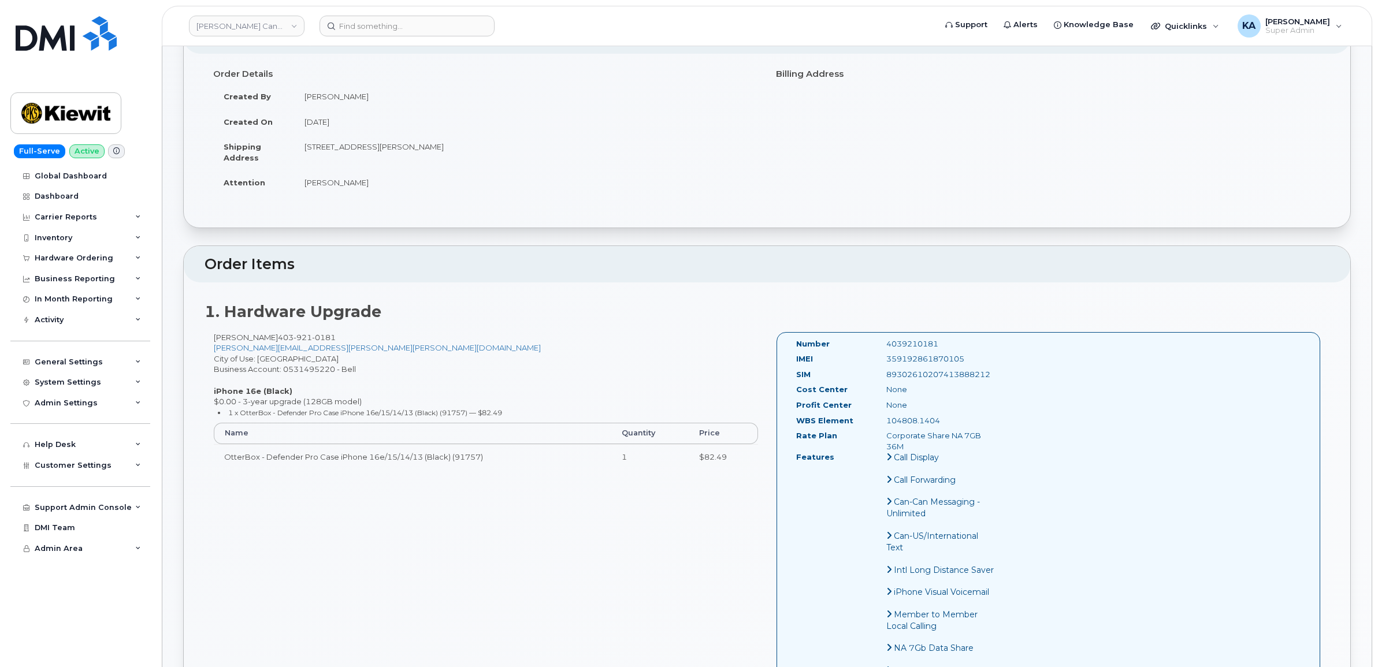
scroll to position [72, 0]
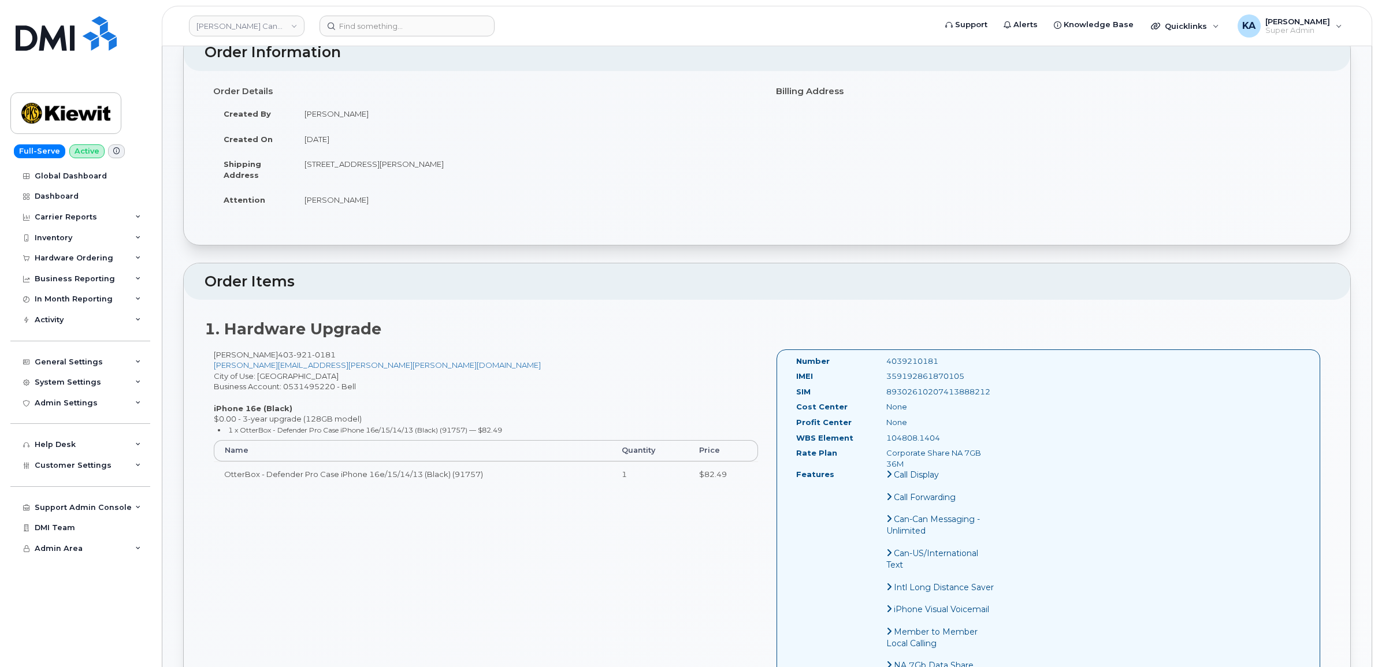
drag, startPoint x: 968, startPoint y: 373, endPoint x: 876, endPoint y: 374, distance: 91.3
click at [877, 374] on div "359192861870105" at bounding box center [940, 376] width 127 height 11
copy div "359192861870105"
drag, startPoint x: 938, startPoint y: 362, endPoint x: 881, endPoint y: 367, distance: 56.8
click at [881, 367] on div "4039210181" at bounding box center [940, 361] width 127 height 11
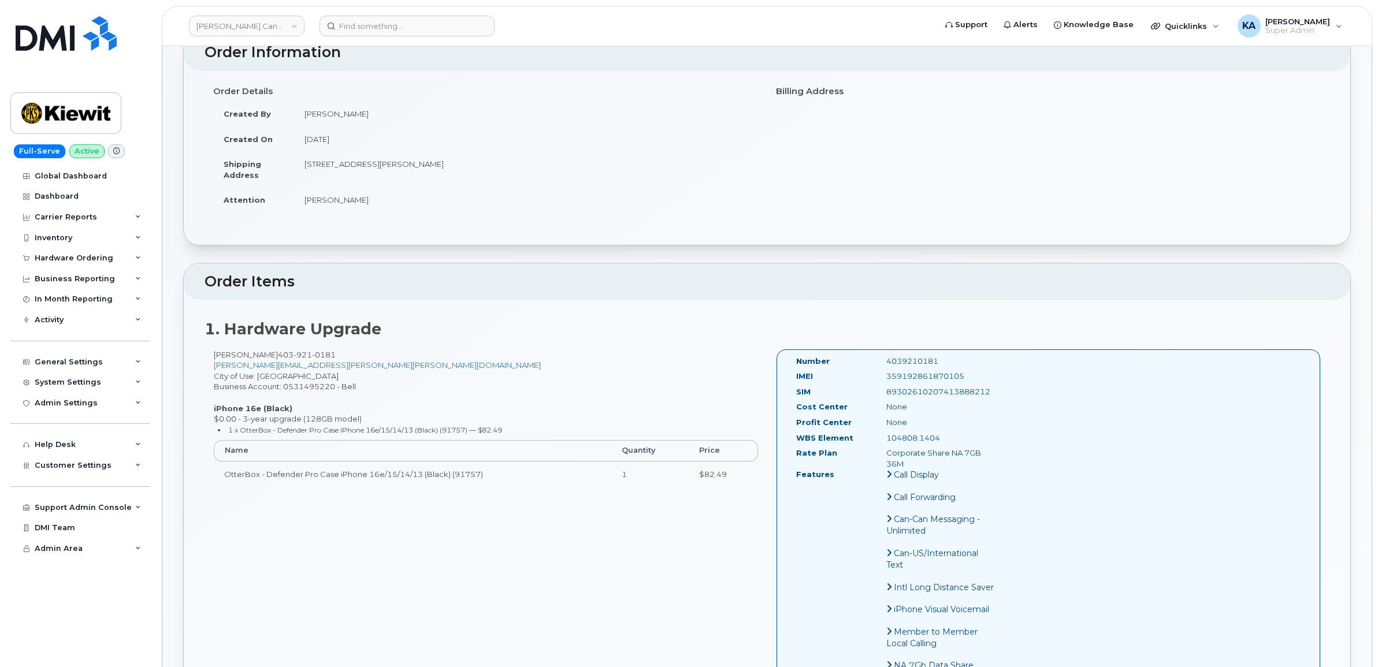
copy div "4039210181"
drag, startPoint x: 792, startPoint y: 361, endPoint x: 936, endPoint y: 466, distance: 178.6
click at [936, 466] on div "Number 4039210181 IMEI 359192861870105 SIM 89302610207413888212 Cost Center Non…" at bounding box center [895, 626] width 217 height 540
copy div "Number 4039210181 IMEI 359192861870105 SIM 89302610207413888212 Cost Center Non…"
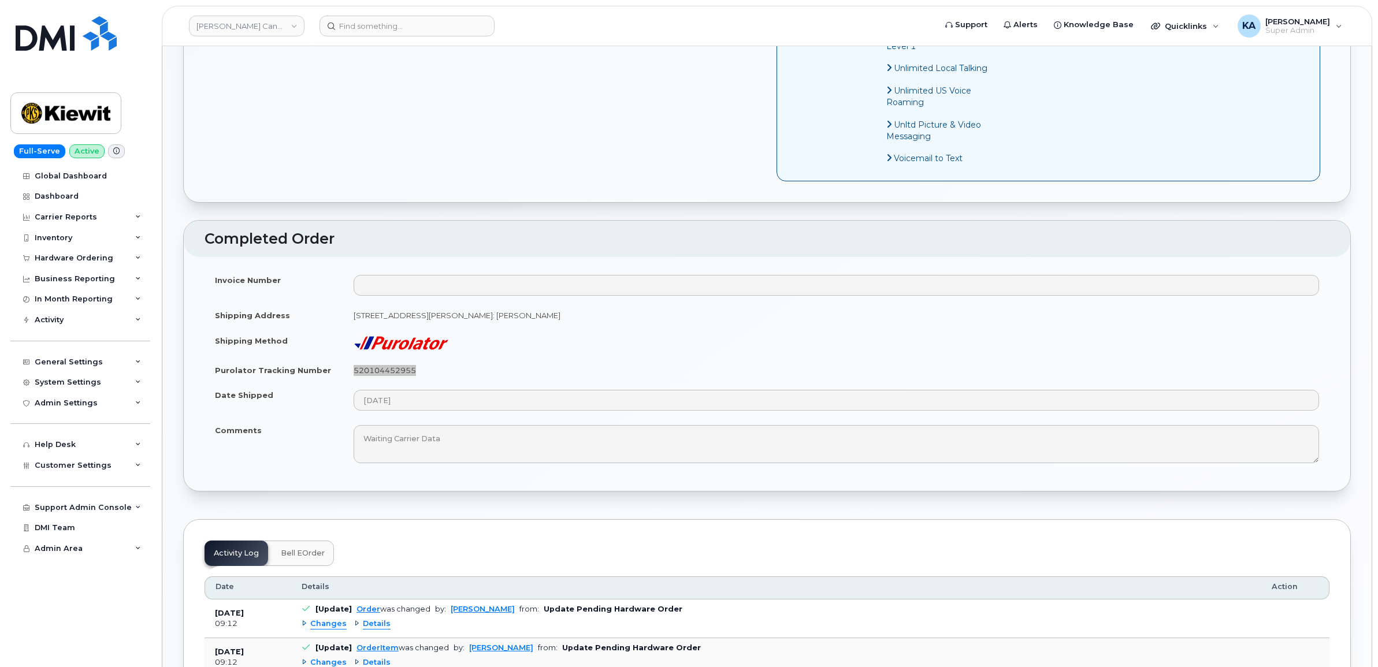
scroll to position [794, 0]
drag, startPoint x: 215, startPoint y: 355, endPoint x: 267, endPoint y: 448, distance: 106.3
click at [267, 448] on tbody "Invoice Number Shipping Address 2440 Don Reid Dr Ottawa Ontario K1H 1E1, attent…" at bounding box center [766, 367] width 1125 height 203
copy tbody "Shipping Method Purolator Tracking Number 520104452955 Date Shipped Comments"
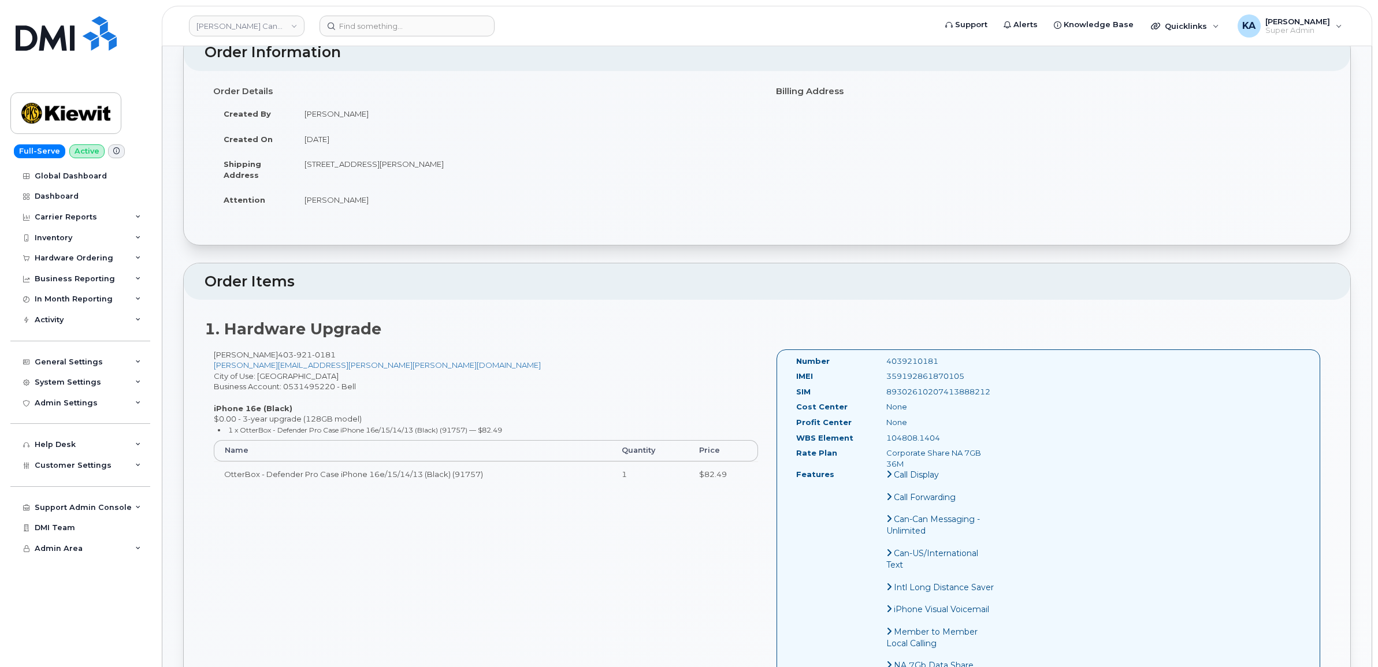
scroll to position [0, 0]
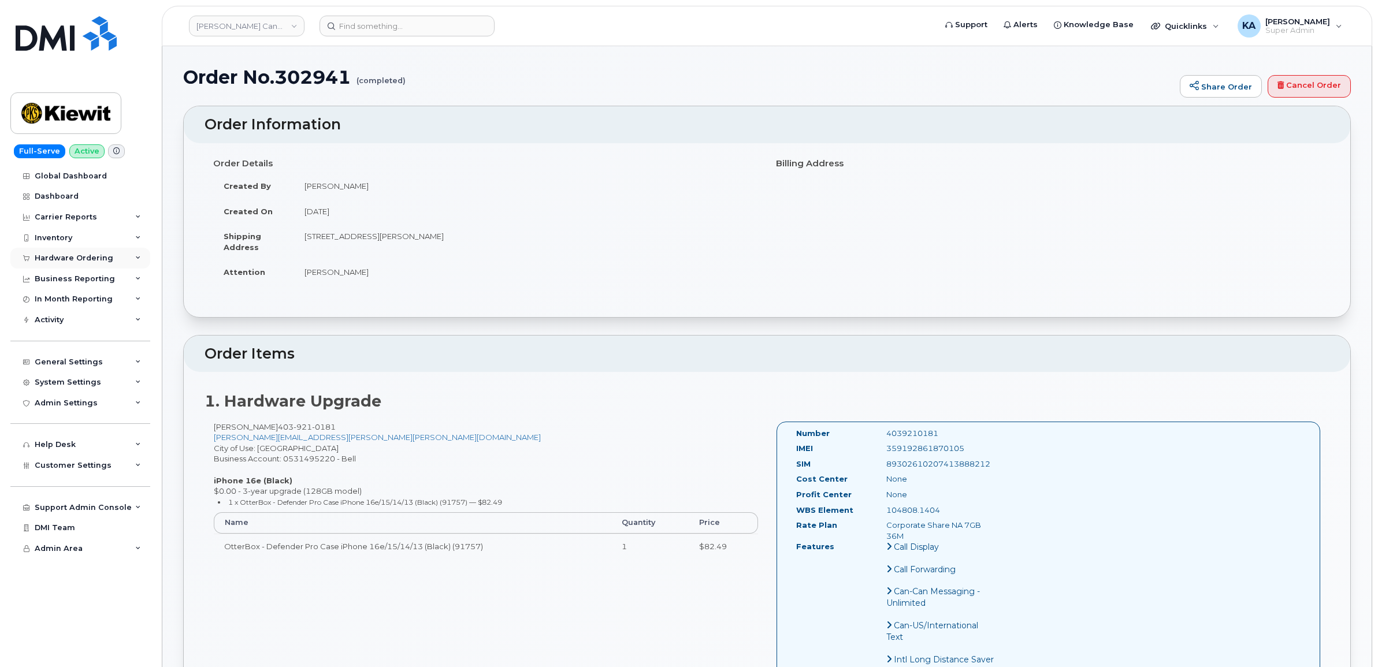
click at [60, 257] on div "Hardware Ordering" at bounding box center [74, 258] width 79 height 9
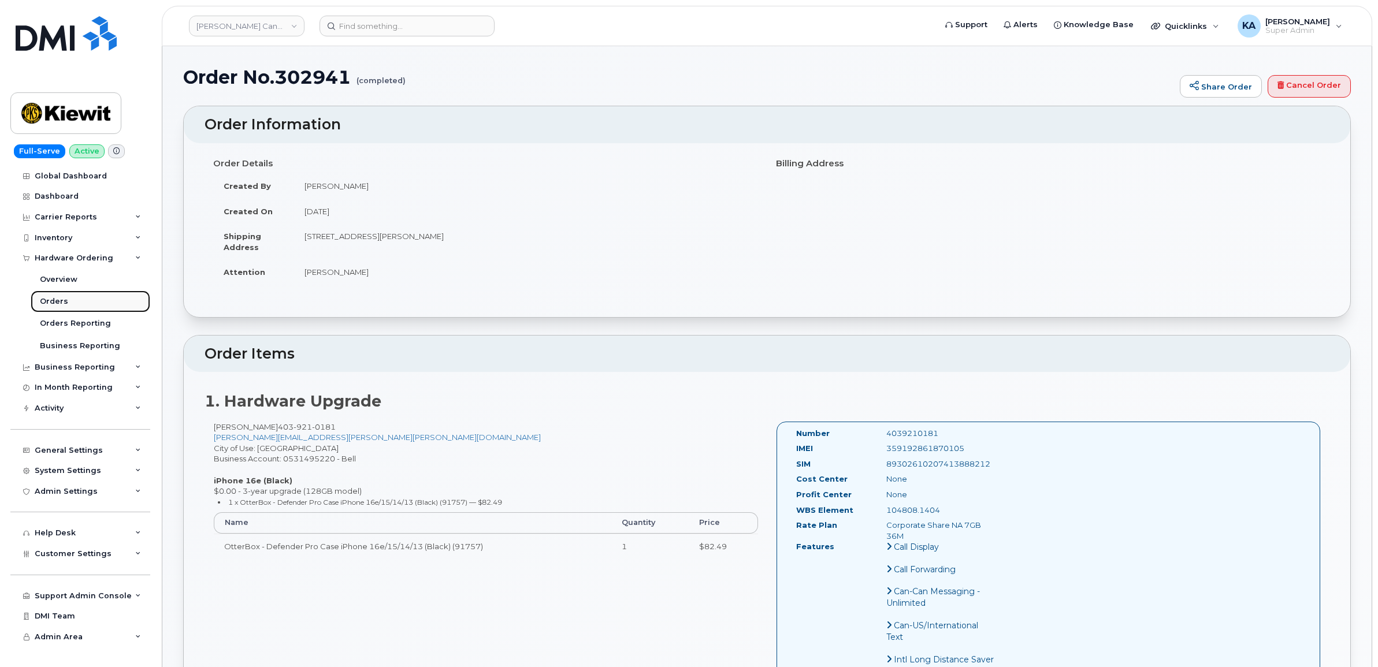
click at [53, 298] on div "Orders" at bounding box center [54, 301] width 28 height 10
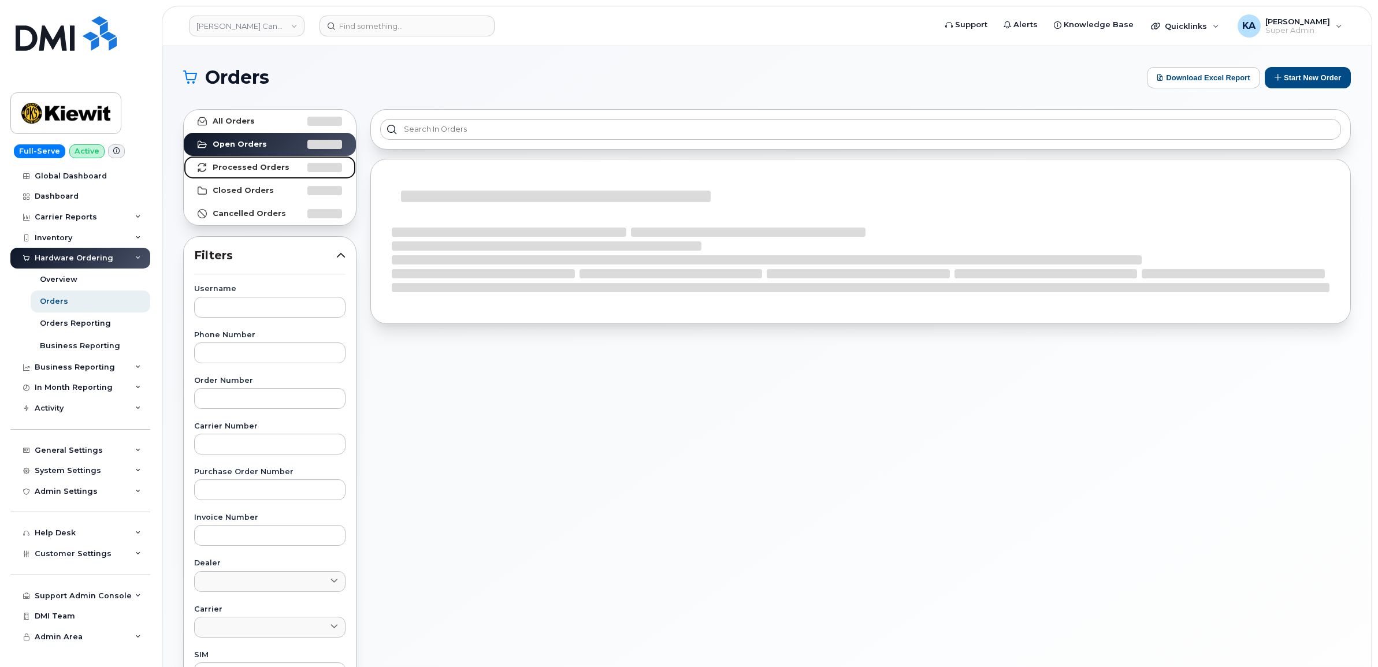
click at [252, 163] on strong "Processed Orders" at bounding box center [251, 167] width 77 height 9
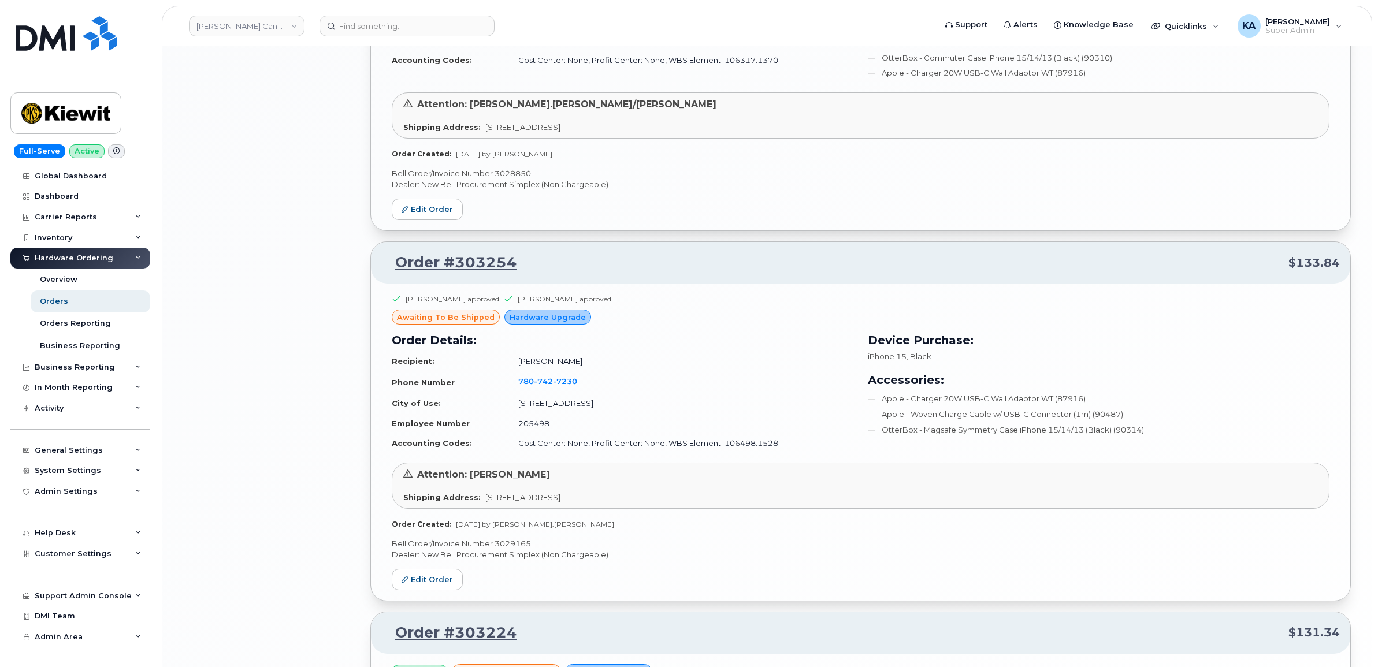
scroll to position [2263, 0]
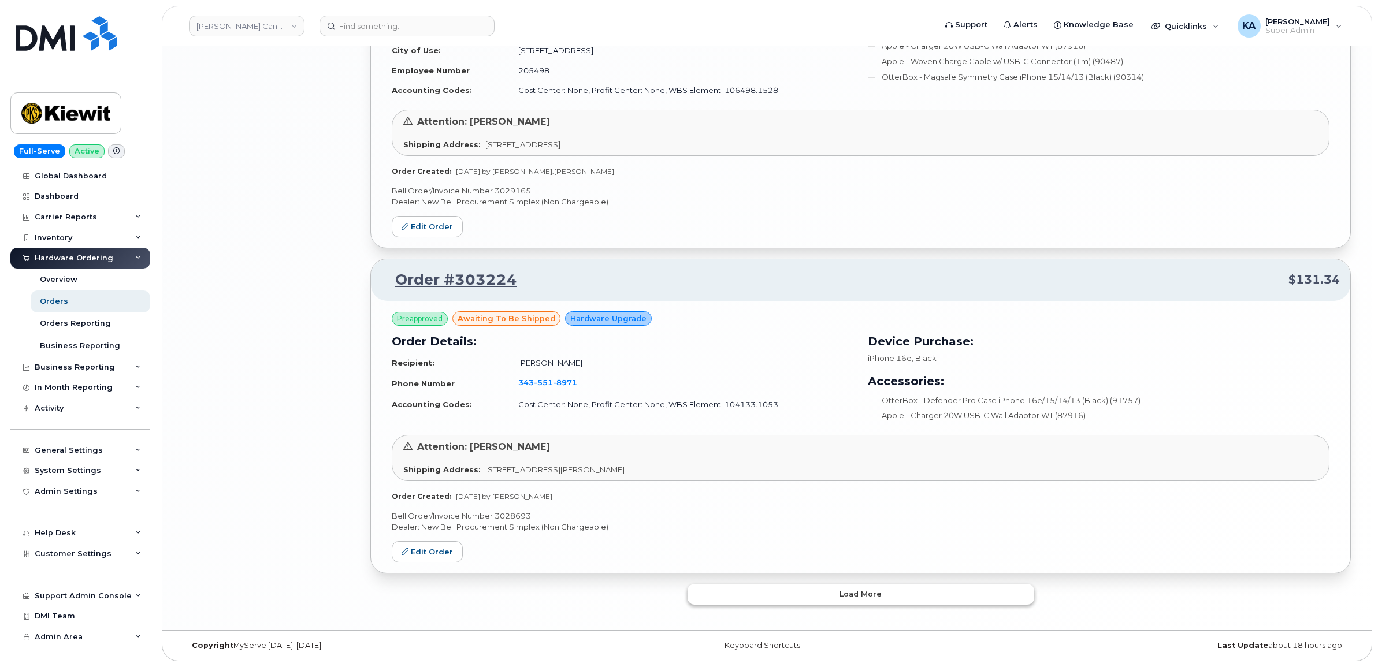
click at [743, 596] on button "Load more" at bounding box center [860, 594] width 347 height 21
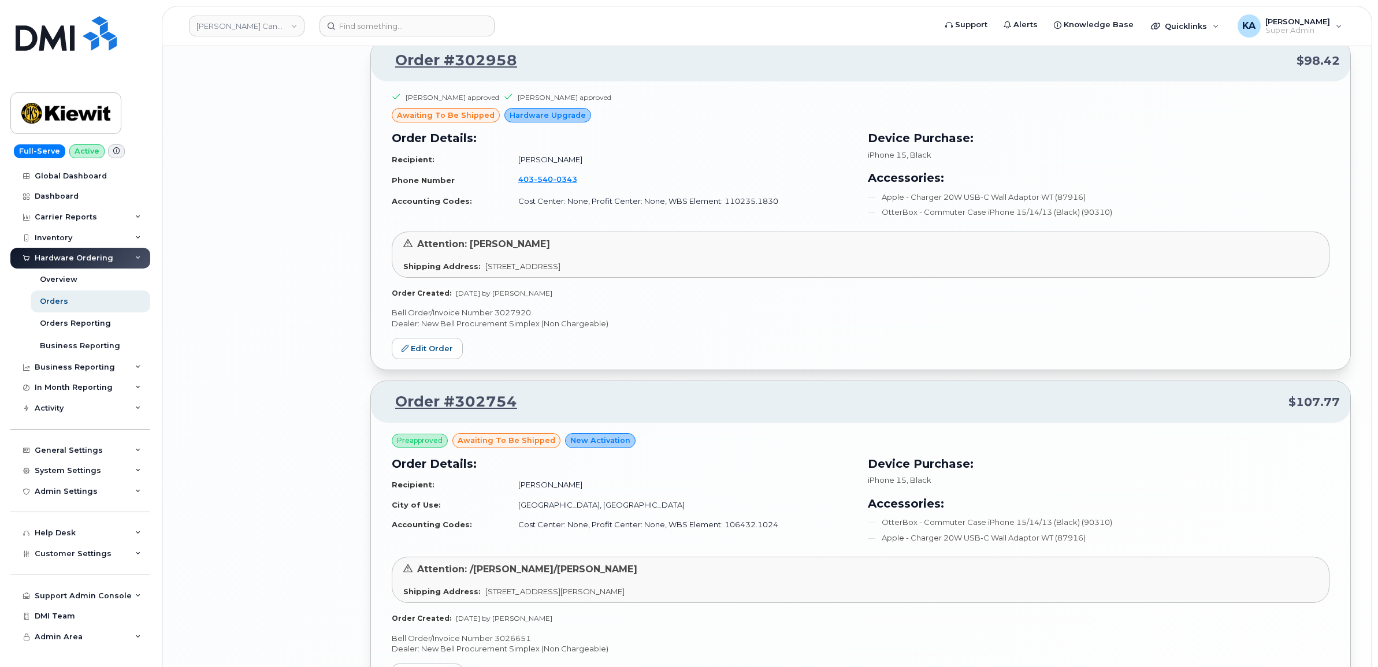
scroll to position [3779, 0]
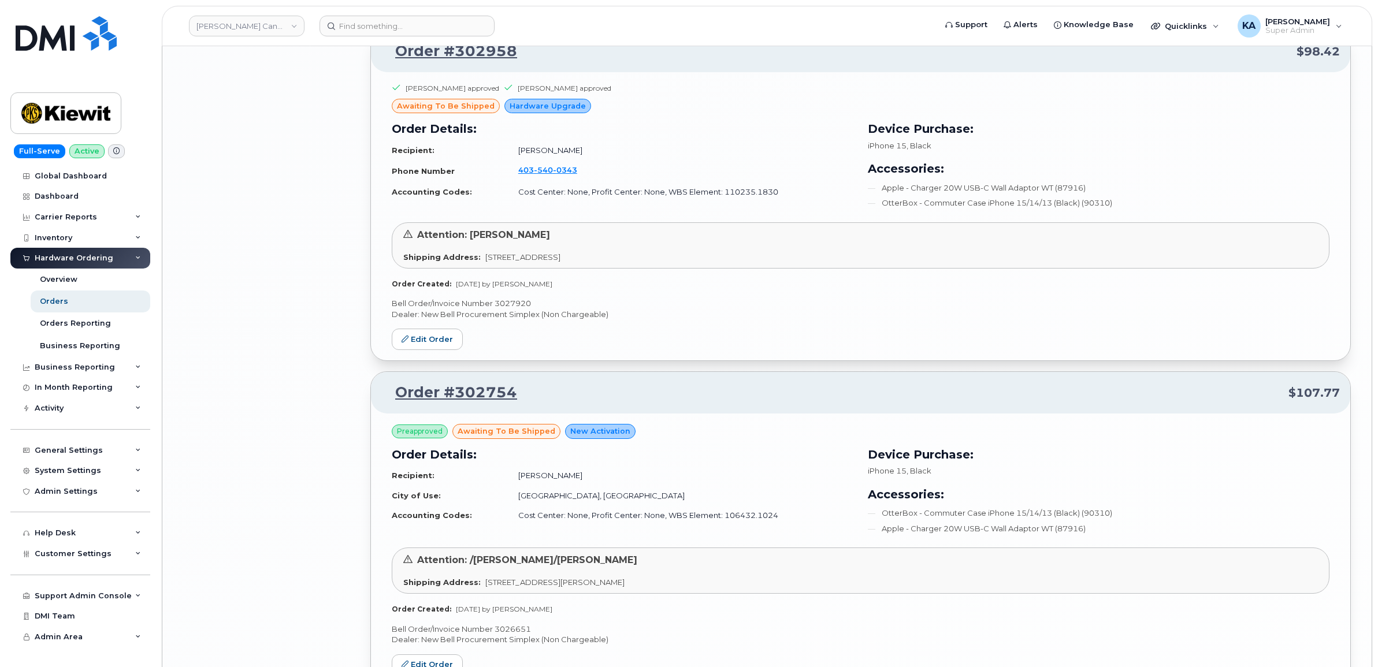
click at [508, 308] on p "Bell Order/Invoice Number 3027920" at bounding box center [861, 303] width 938 height 11
copy p "3027920"
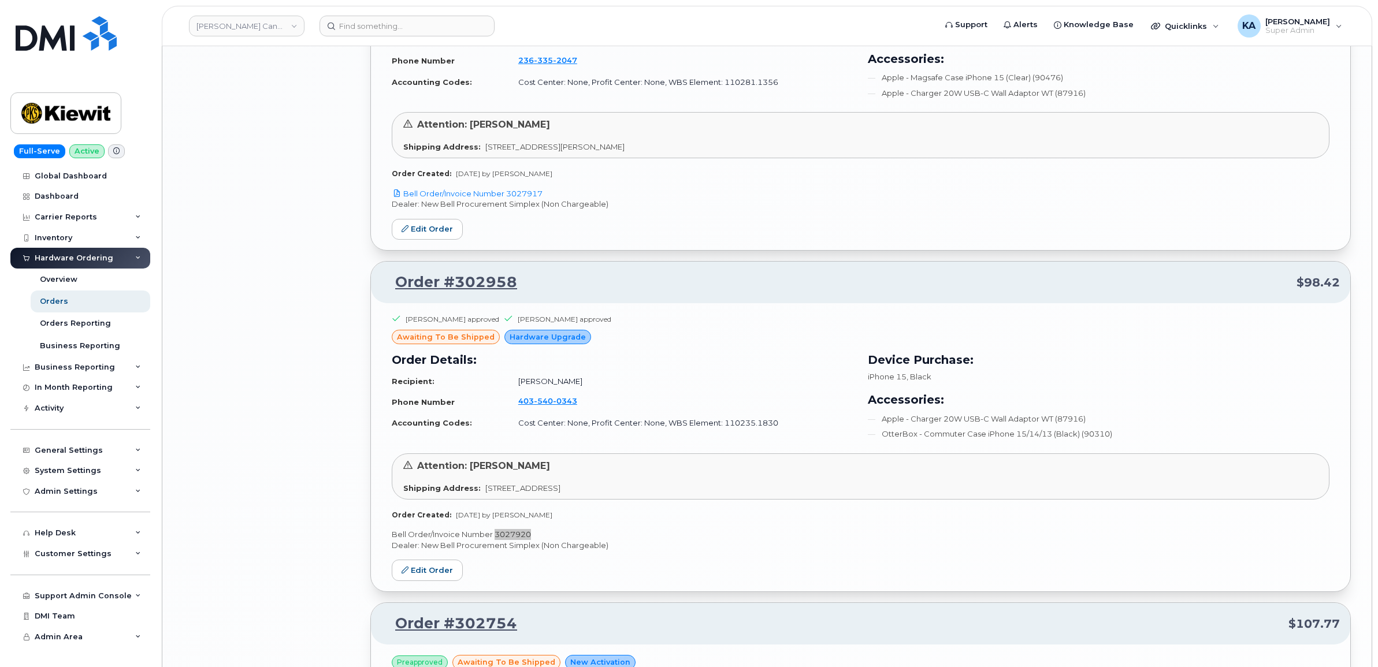
scroll to position [3418, 0]
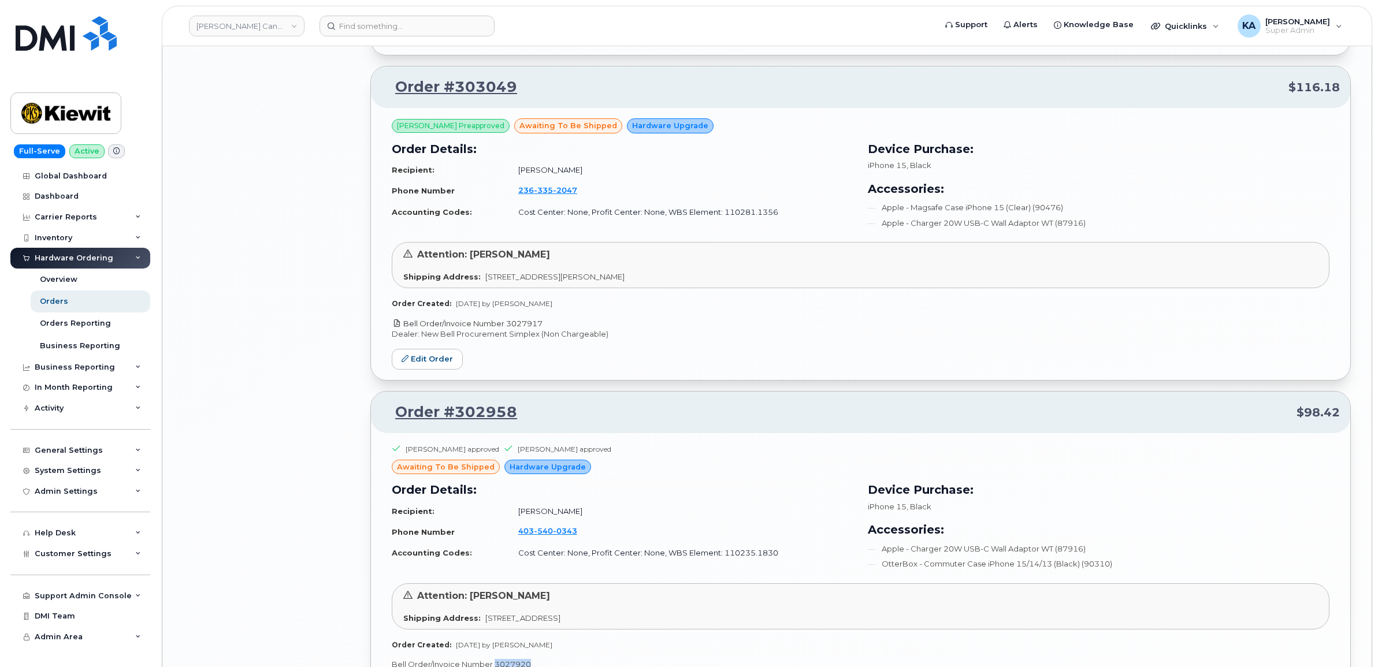
drag, startPoint x: 546, startPoint y: 326, endPoint x: 507, endPoint y: 328, distance: 39.3
click at [507, 328] on p "Bell Order/Invoice Number 3027917" at bounding box center [861, 323] width 938 height 11
copy link "3027917"
click at [427, 356] on link "Edit Order" at bounding box center [427, 359] width 71 height 21
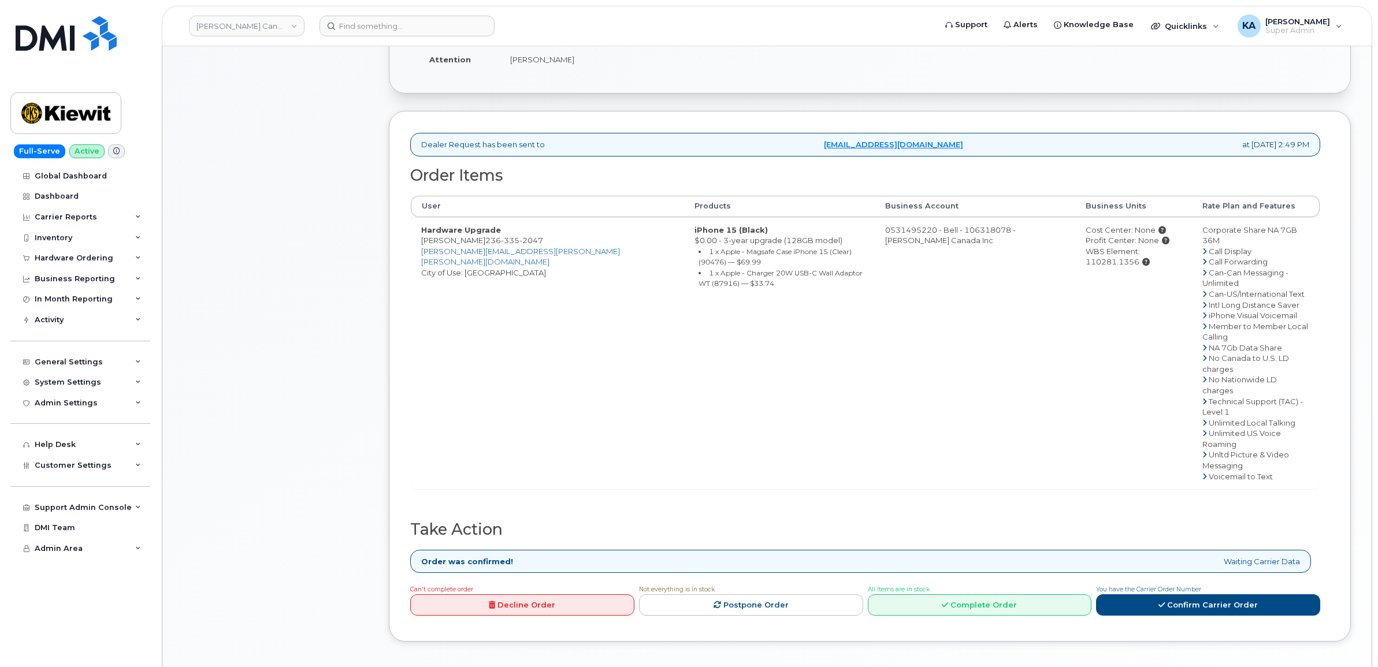
scroll to position [289, 0]
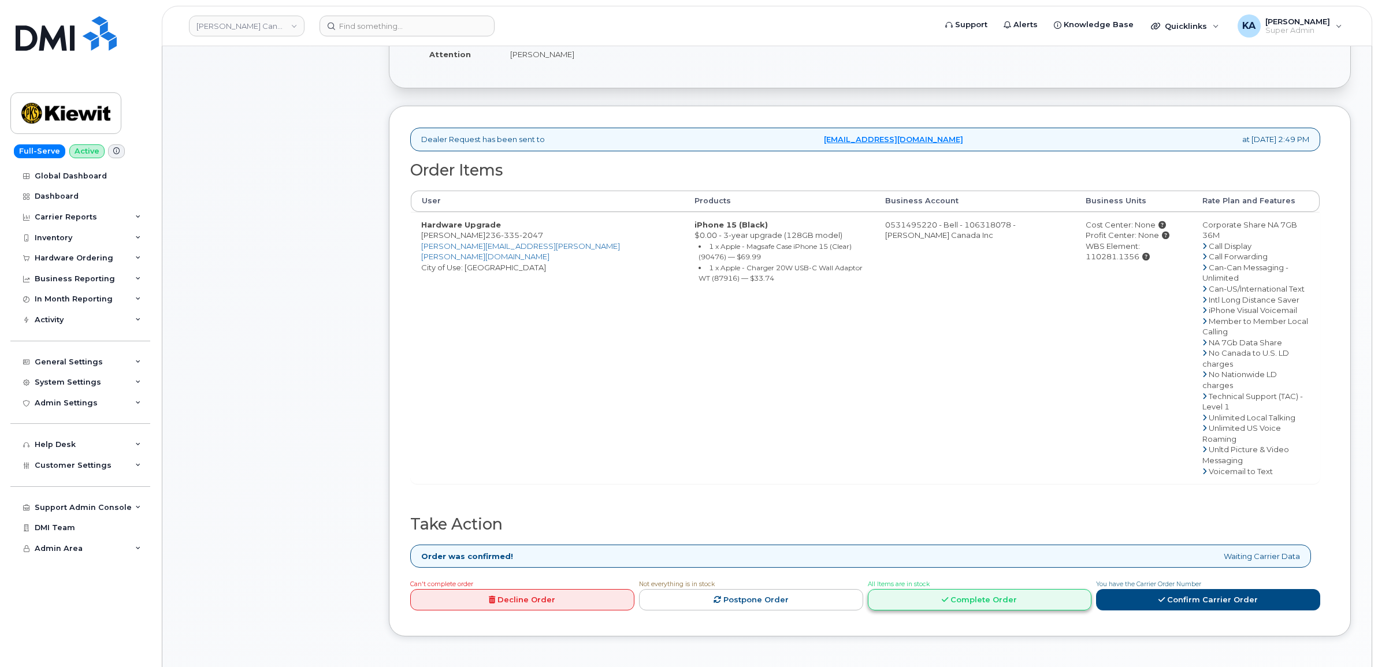
click at [949, 589] on link "Complete Order" at bounding box center [980, 599] width 224 height 21
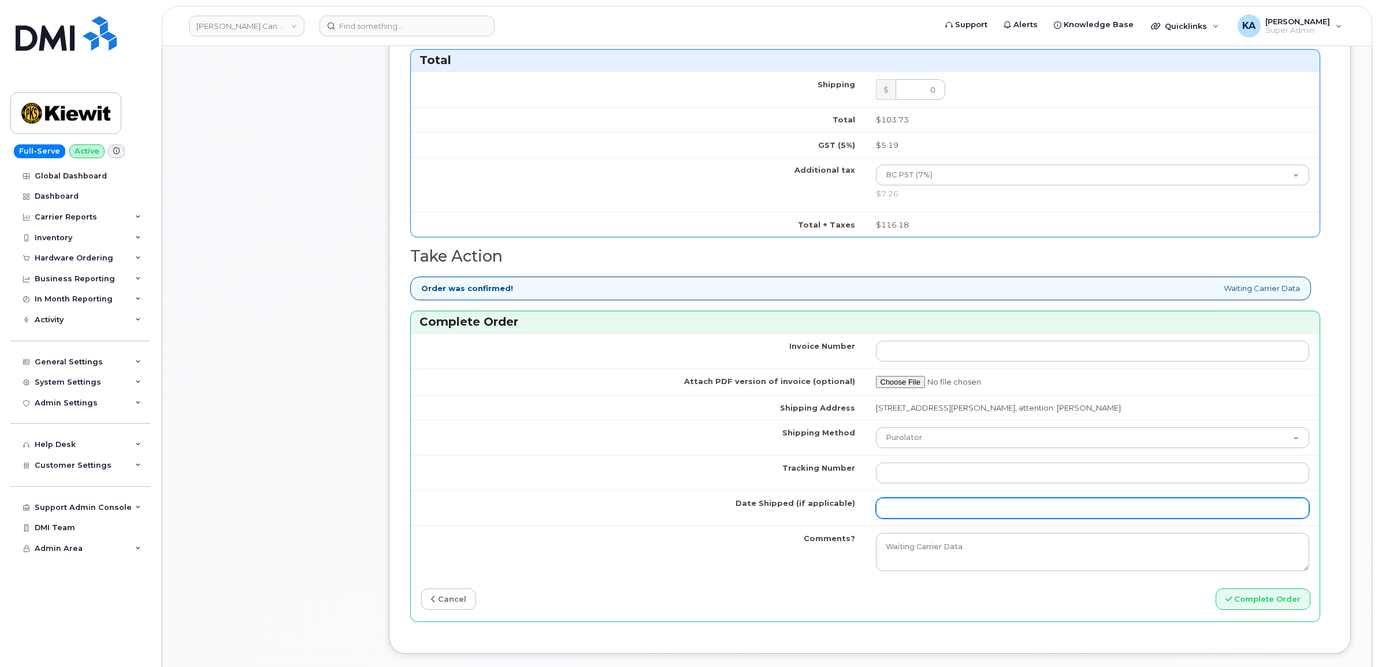
scroll to position [794, 0]
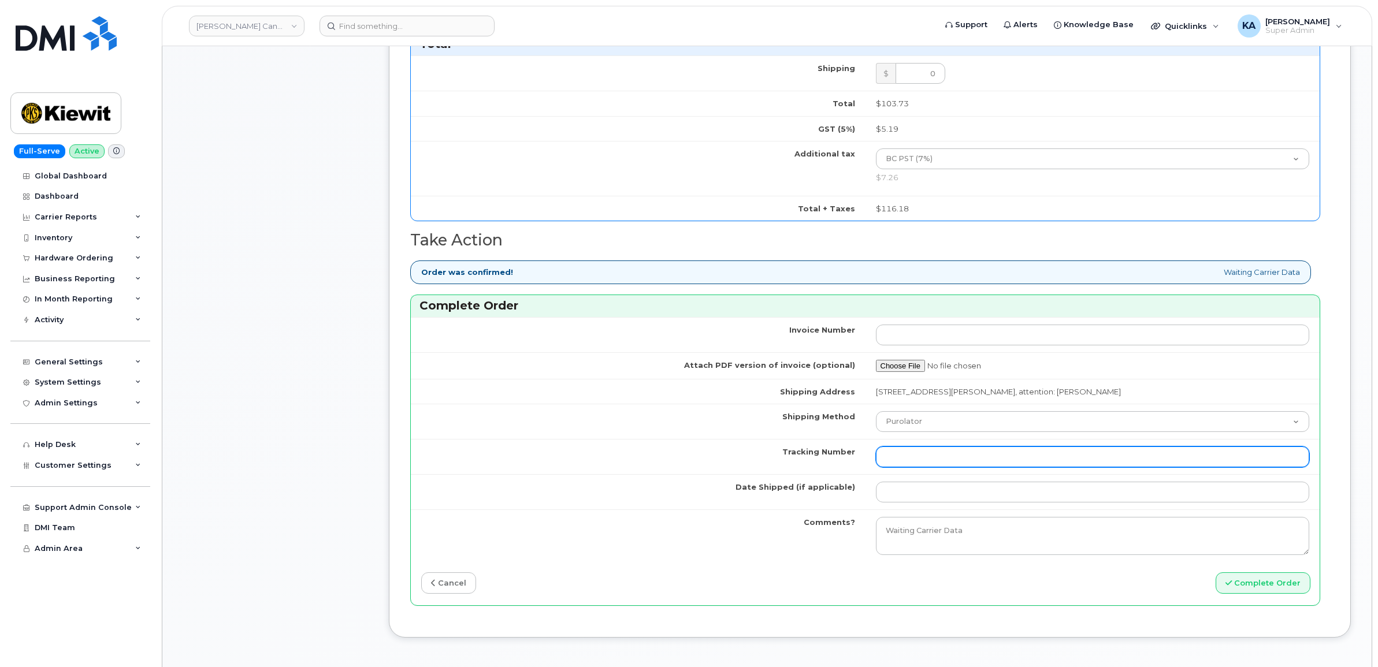
click at [934, 462] on input "Tracking Number" at bounding box center [1093, 457] width 434 height 21
paste input "476303140087"
type input "476303140087"
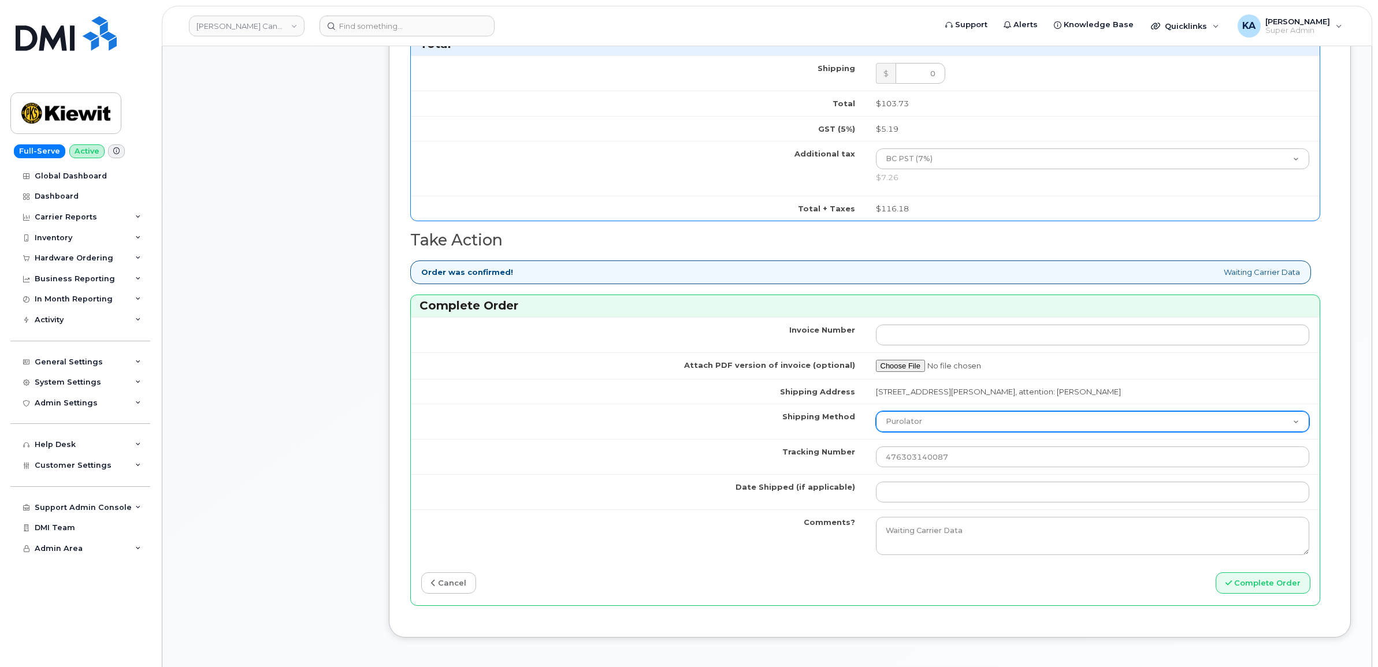
click at [939, 428] on select "Purolator UPS FedEx Canada Post Courier Other Drop Off Pick Up" at bounding box center [1093, 421] width 434 height 21
select select "FedEx"
click at [876, 415] on select "Purolator UPS FedEx Canada Post Courier Other Drop Off Pick Up" at bounding box center [1093, 421] width 434 height 21
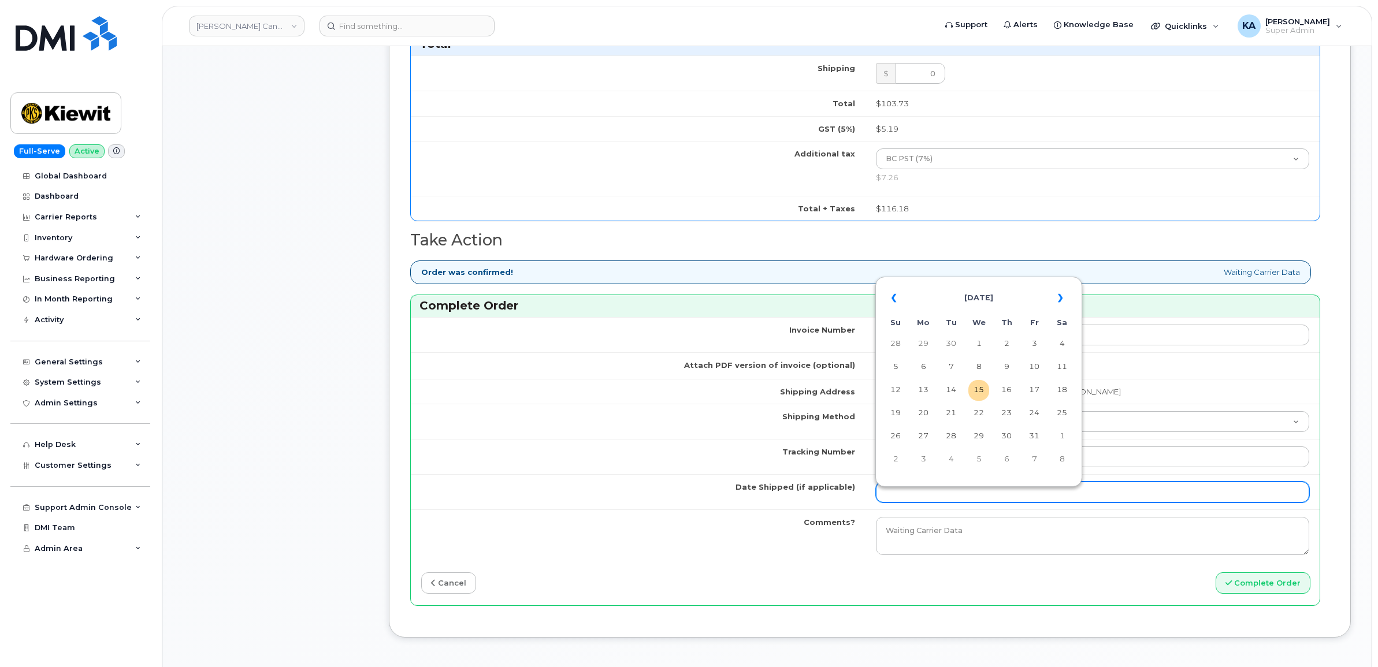
click at [920, 497] on input "Date Shipped (if applicable)" at bounding box center [1093, 492] width 434 height 21
click at [971, 282] on table "« [DATE] » Su Mo Tu We Th Fr Sa 28 29 30 1 2 3 4 5 6 7 8 9 10 11 12 13 14 15 16…" at bounding box center [978, 379] width 201 height 198
click at [954, 388] on td "14" at bounding box center [950, 390] width 21 height 21
type input "[DATE]"
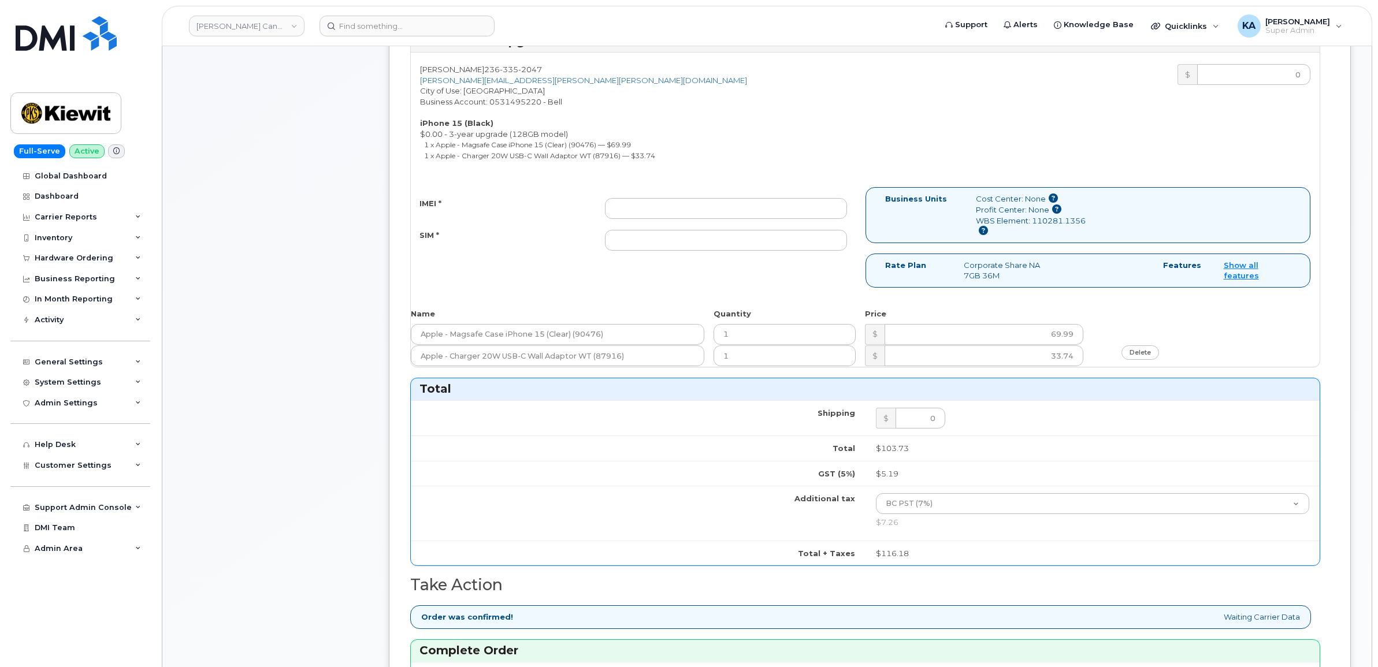
scroll to position [433, 0]
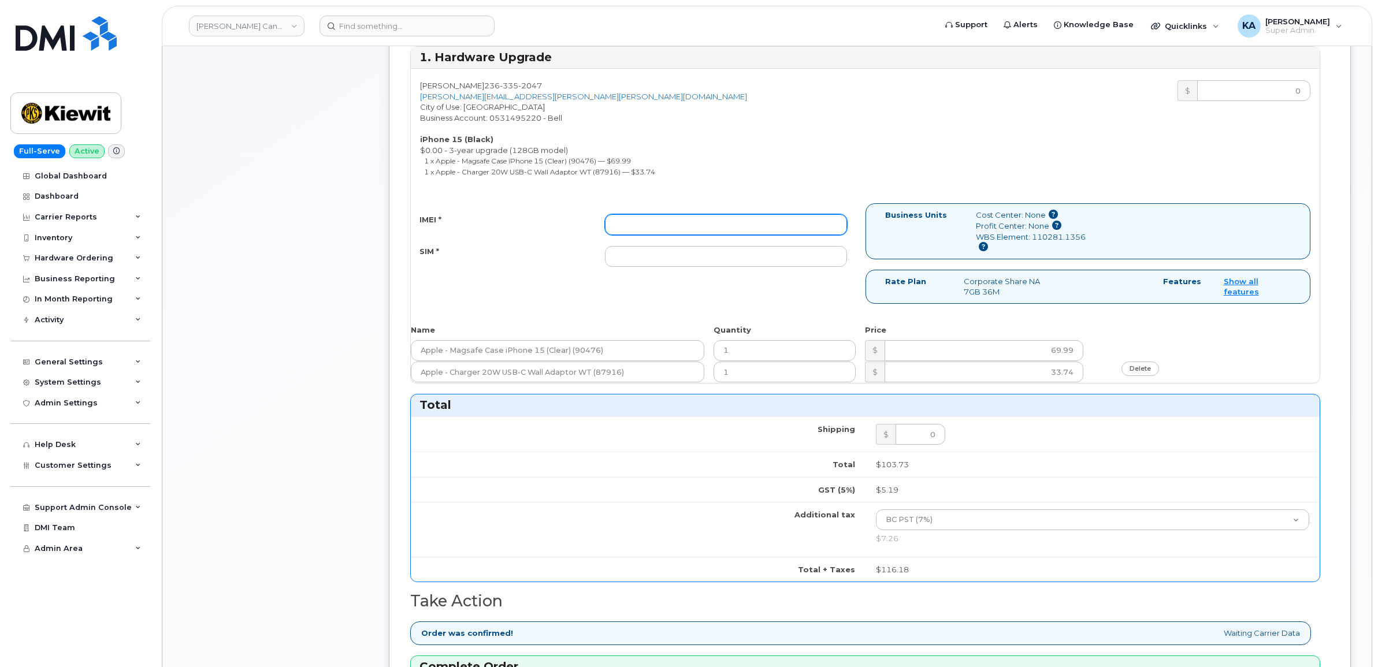
click at [764, 228] on input "IMEI *" at bounding box center [726, 224] width 242 height 21
paste input "354743528979211"
type input "354743528979211"
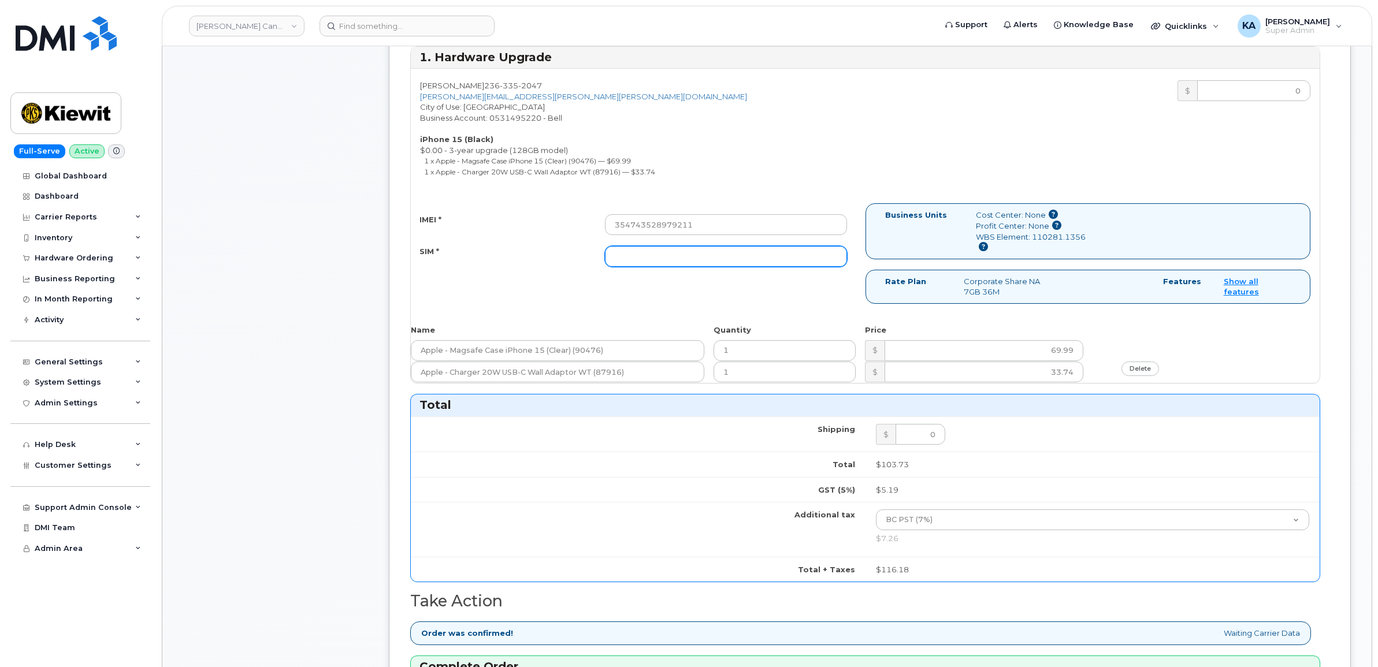
click at [683, 261] on input "SIM *" at bounding box center [726, 256] width 242 height 21
paste input "89302610207734301788"
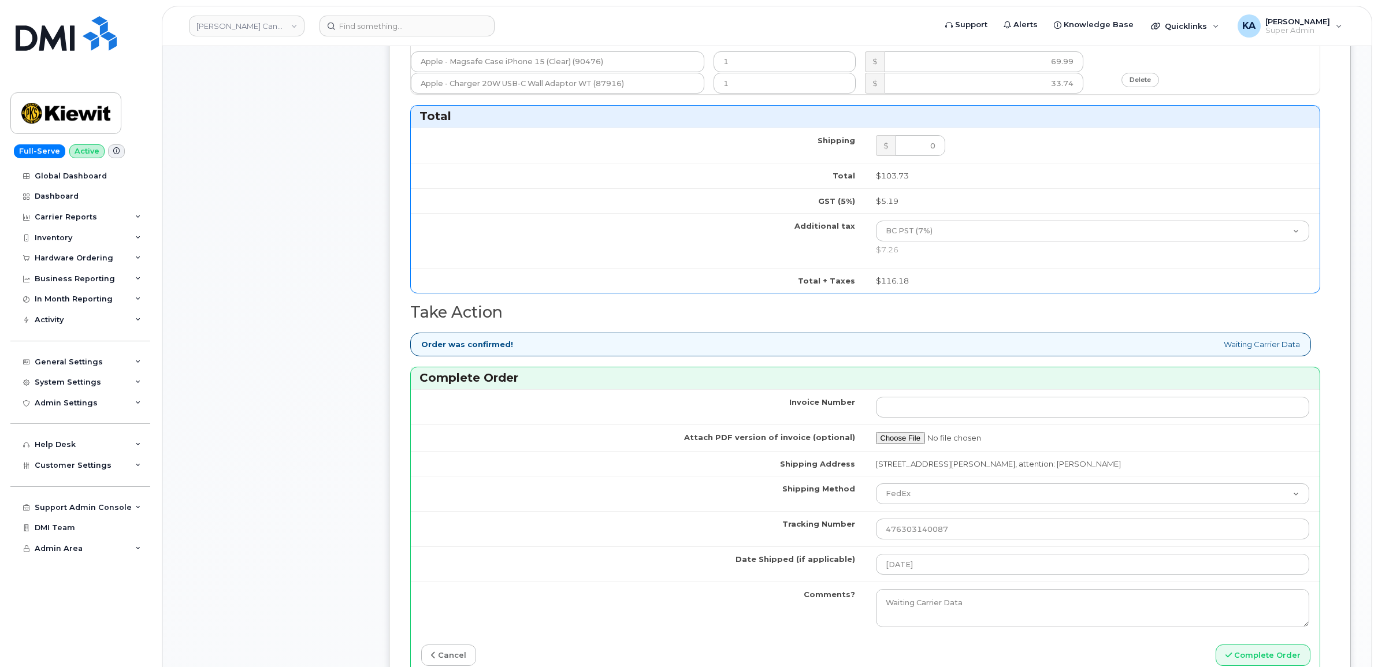
scroll to position [939, 0]
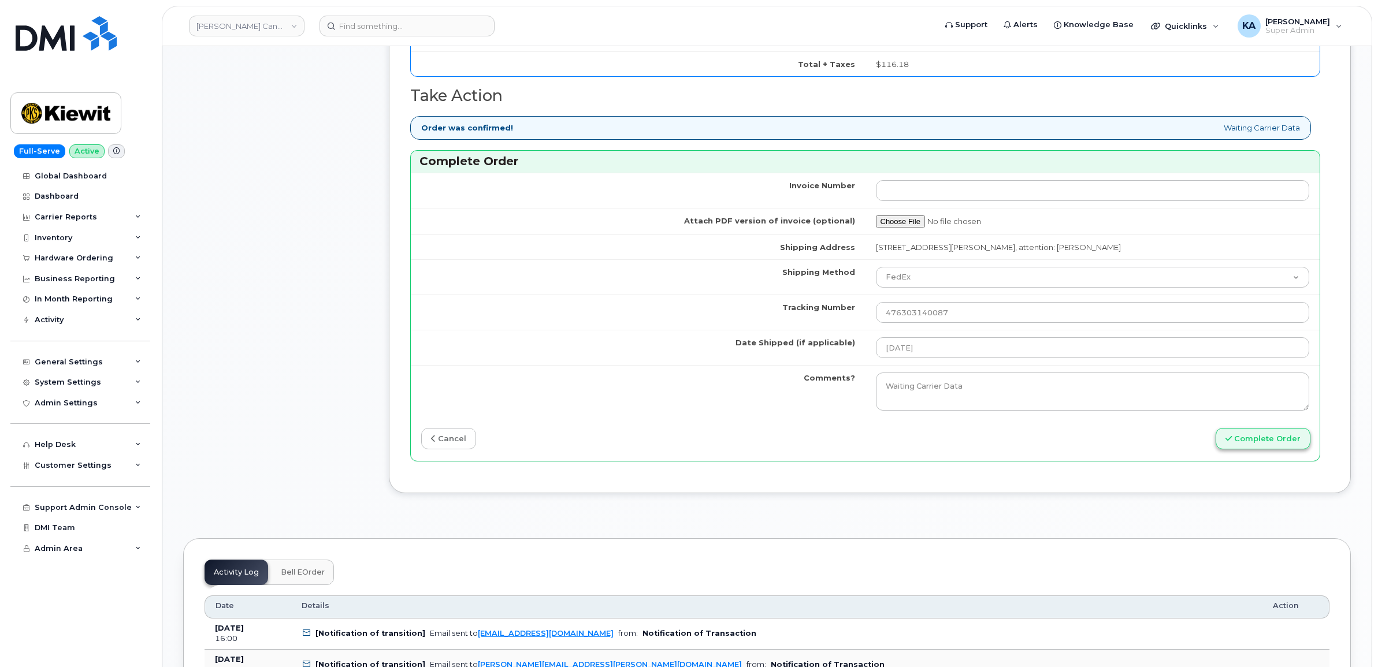
type input "89302610207734301788"
click at [1273, 444] on button "Complete Order" at bounding box center [1262, 438] width 95 height 21
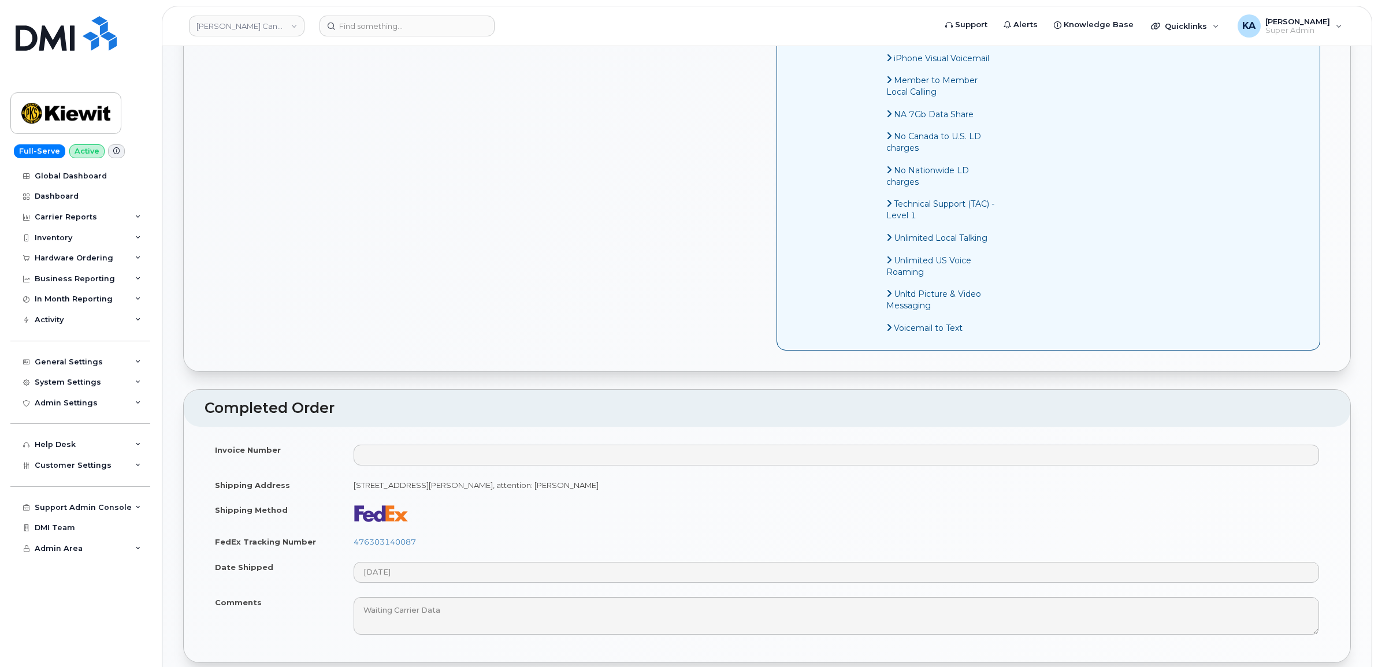
scroll to position [650, 0]
drag, startPoint x: 426, startPoint y: 555, endPoint x: 348, endPoint y: 562, distance: 78.3
click at [348, 553] on td "476303140087" at bounding box center [836, 540] width 986 height 25
copy link "476303140087"
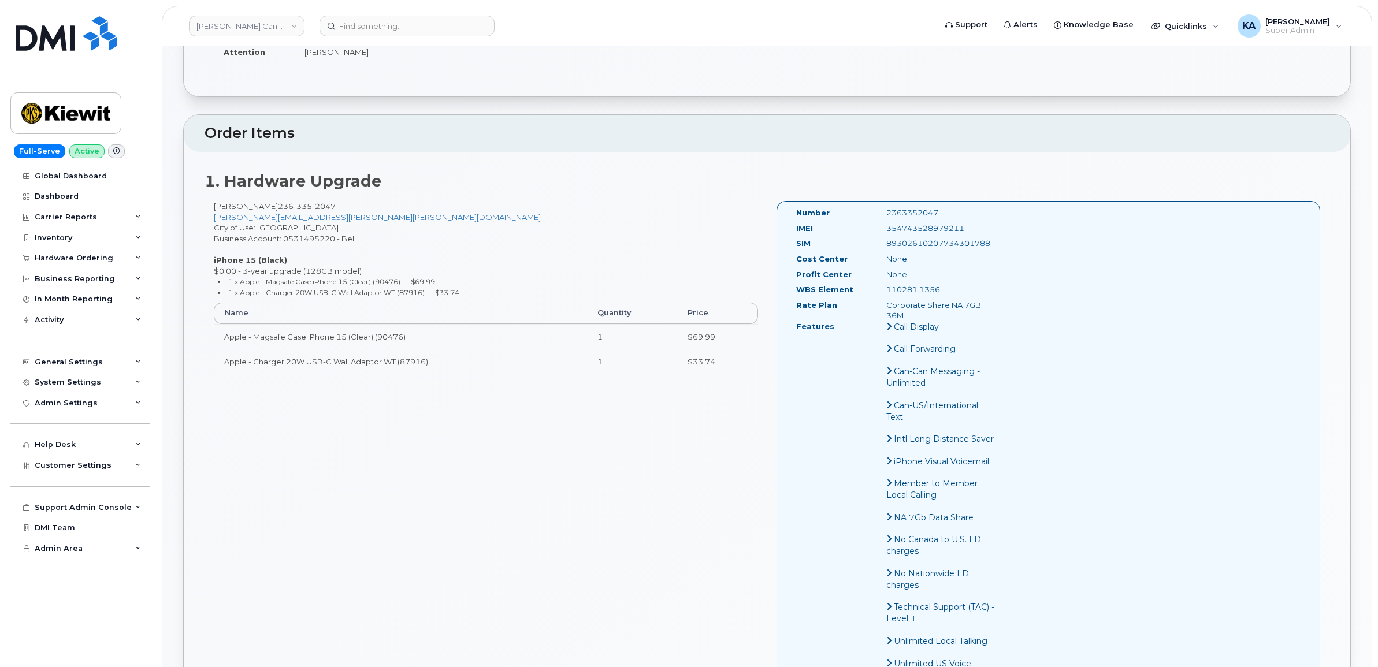
scroll to position [217, 0]
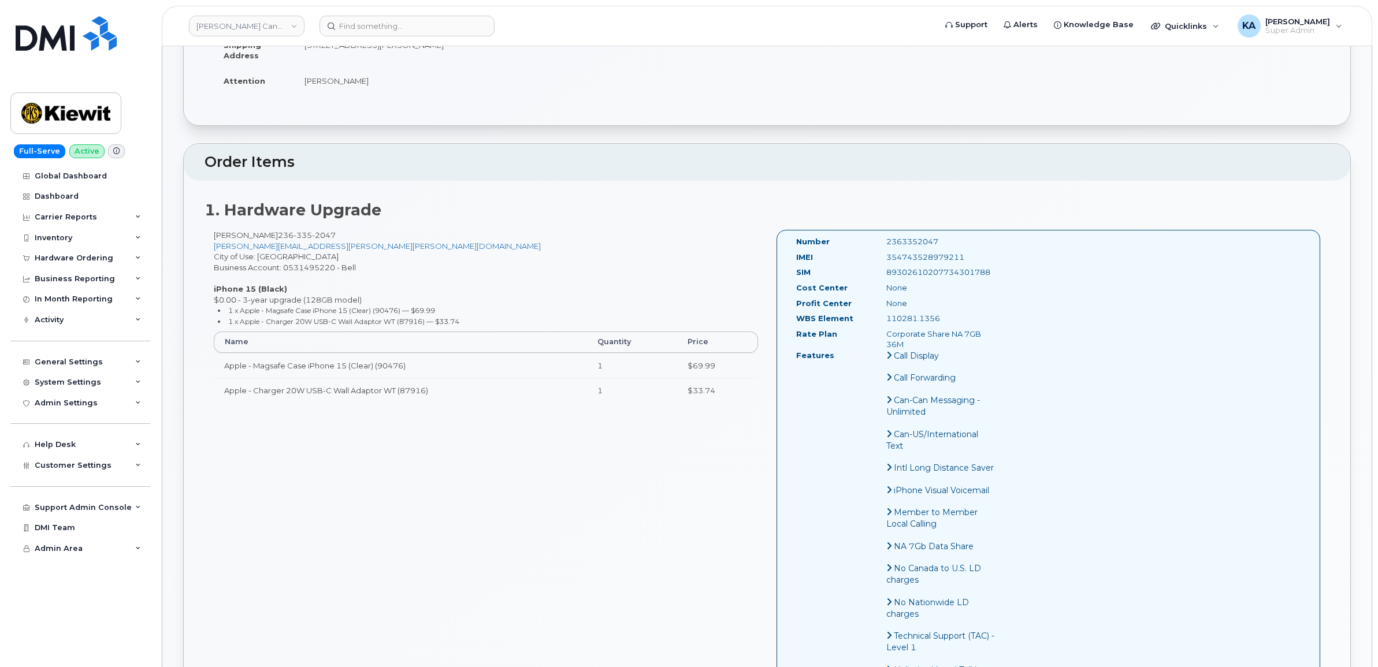
drag, startPoint x: 969, startPoint y: 258, endPoint x: 879, endPoint y: 260, distance: 90.1
click at [879, 260] on div "354743528979211" at bounding box center [940, 257] width 127 height 11
copy div "354743528979211"
drag, startPoint x: 884, startPoint y: 243, endPoint x: 872, endPoint y: 243, distance: 12.1
click at [872, 243] on div "Number 2363352047" at bounding box center [895, 244] width 217 height 16
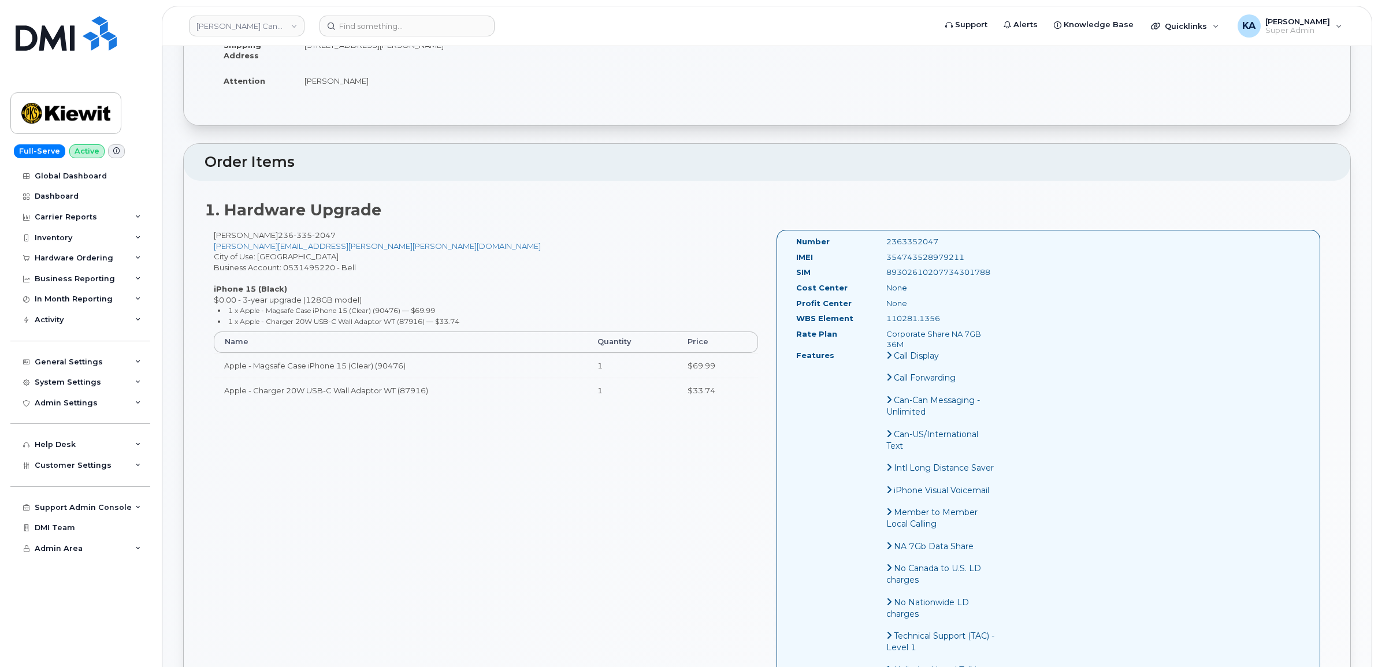
copy div "2363352047"
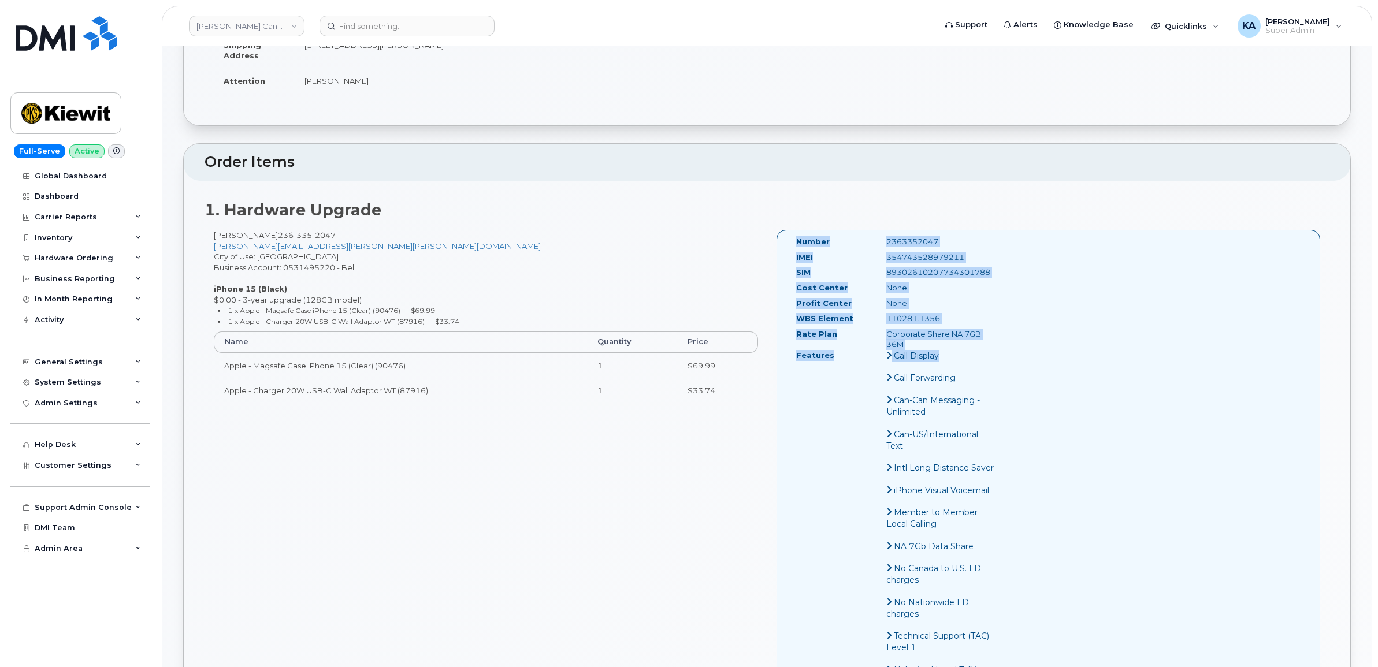
drag, startPoint x: 793, startPoint y: 240, endPoint x: 994, endPoint y: 351, distance: 228.8
click at [994, 351] on div "Number 2363352047 IMEI [TECHNICAL_ID] SIM [TECHNICAL_ID] Cost Center None [GEOG…" at bounding box center [895, 506] width 217 height 540
copy div "Number 2363352047 IMEI [TECHNICAL_ID] SIM [TECHNICAL_ID] Cost Center None Profi…"
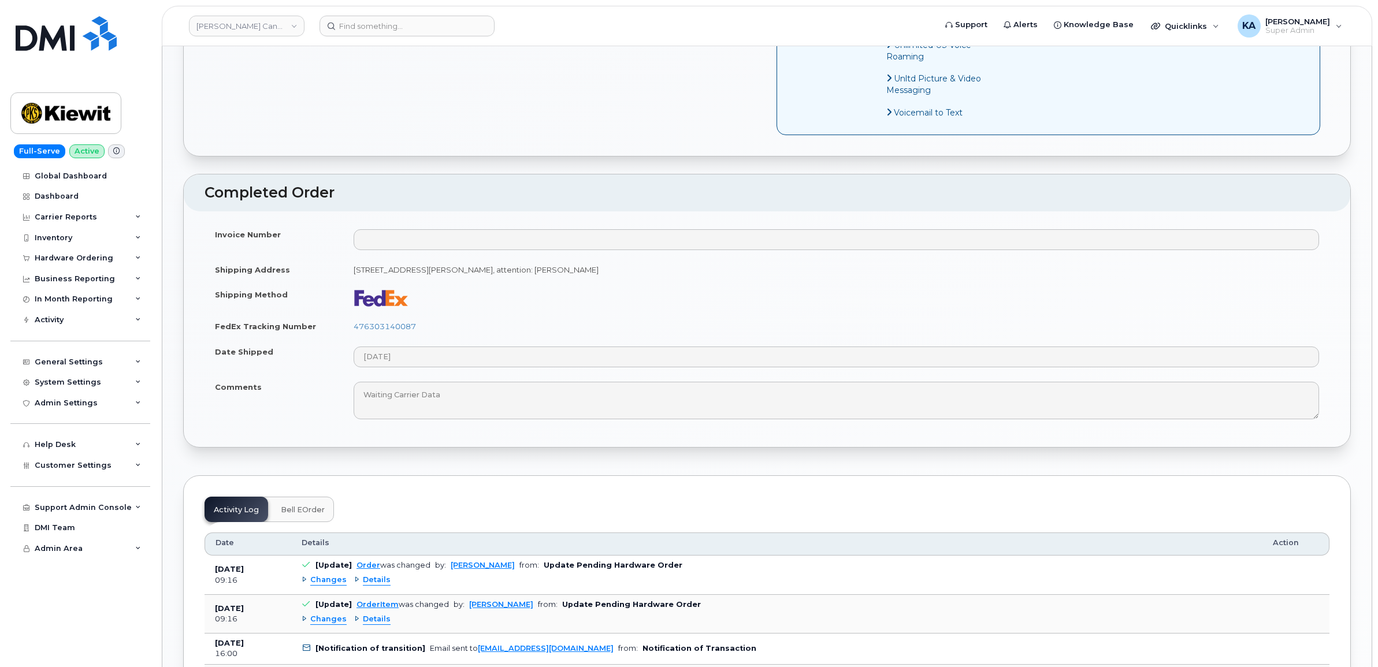
scroll to position [867, 0]
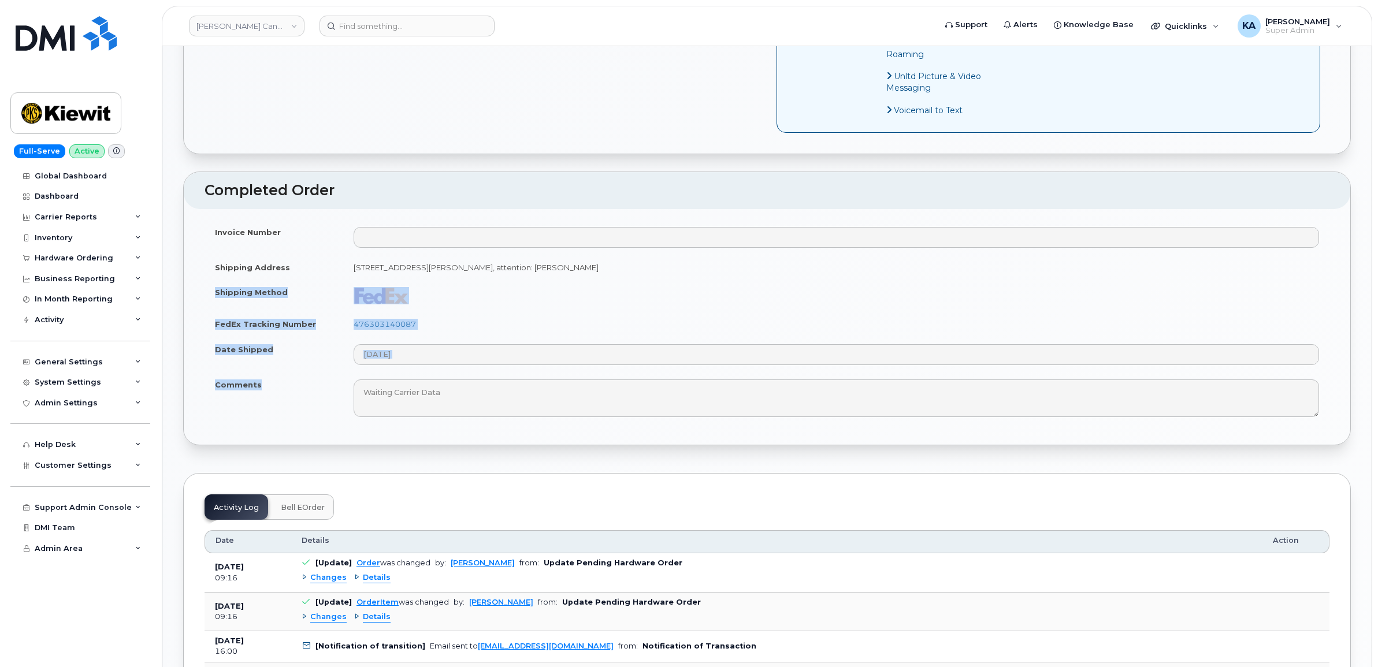
drag, startPoint x: 213, startPoint y: 306, endPoint x: 276, endPoint y: 411, distance: 122.6
click at [276, 411] on tbody "Invoice Number Shipping Address [STREET_ADDRESS][PERSON_NAME]: [PERSON_NAME] Sh…" at bounding box center [766, 322] width 1125 height 205
copy tbody "Shipping Method FedEx Tracking Number 476303140087 Date Shipped Comments"
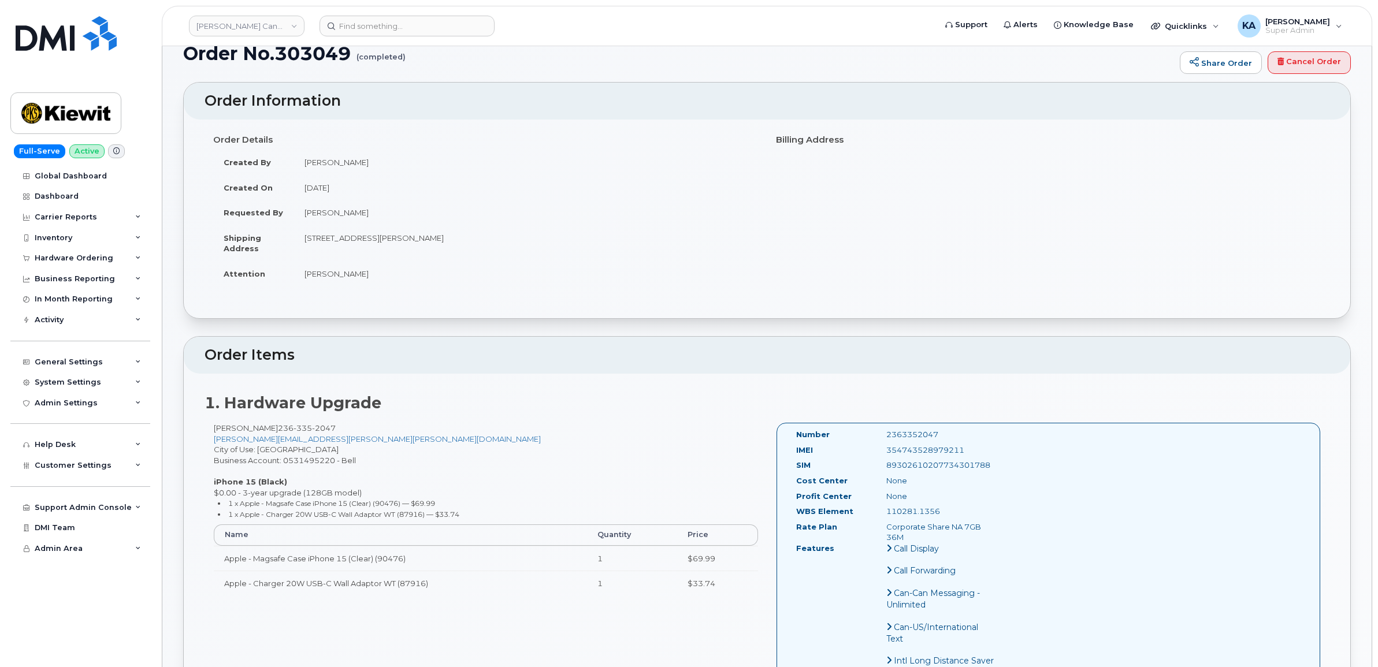
scroll to position [0, 0]
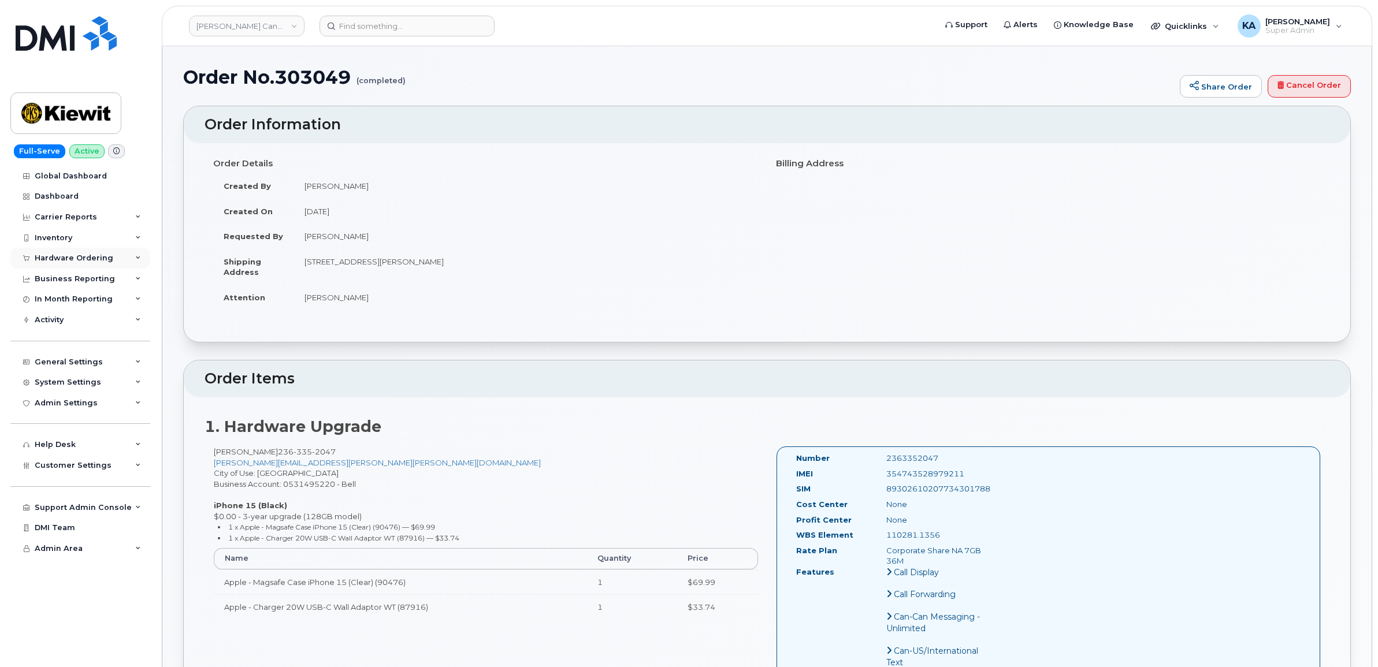
click at [70, 255] on div "Hardware Ordering" at bounding box center [74, 258] width 79 height 9
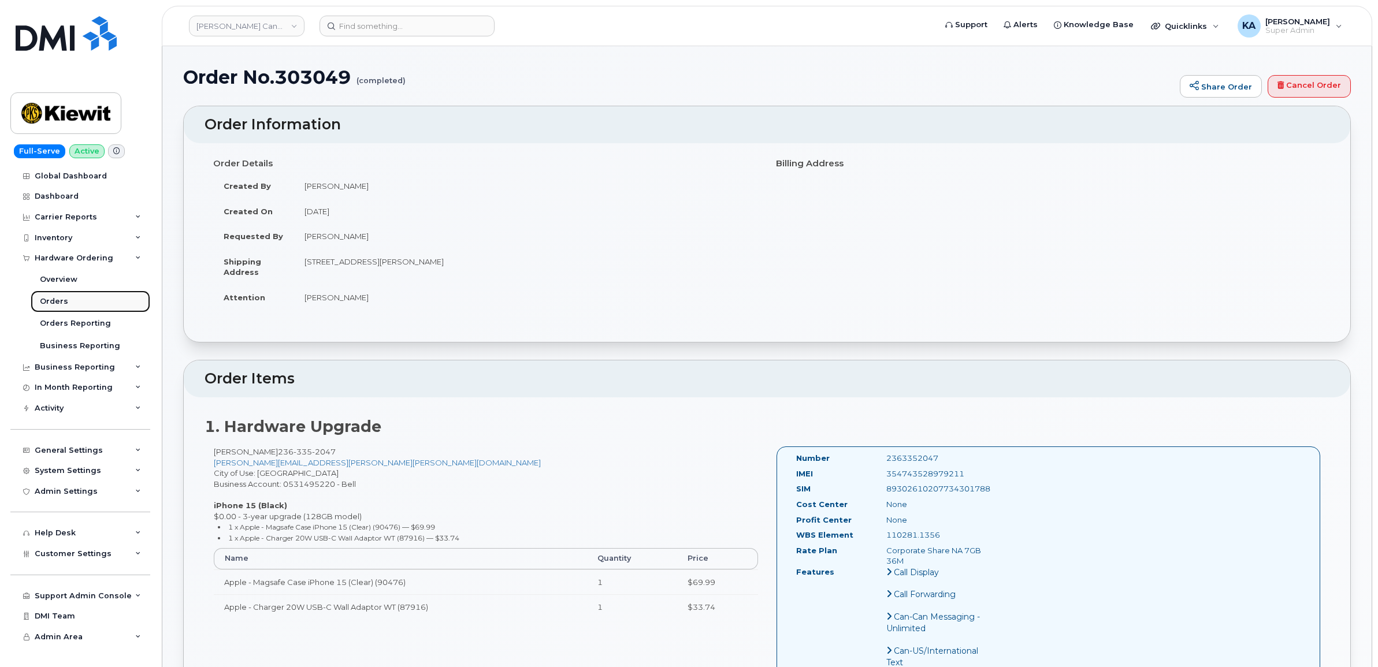
click at [48, 301] on div "Orders" at bounding box center [54, 301] width 28 height 10
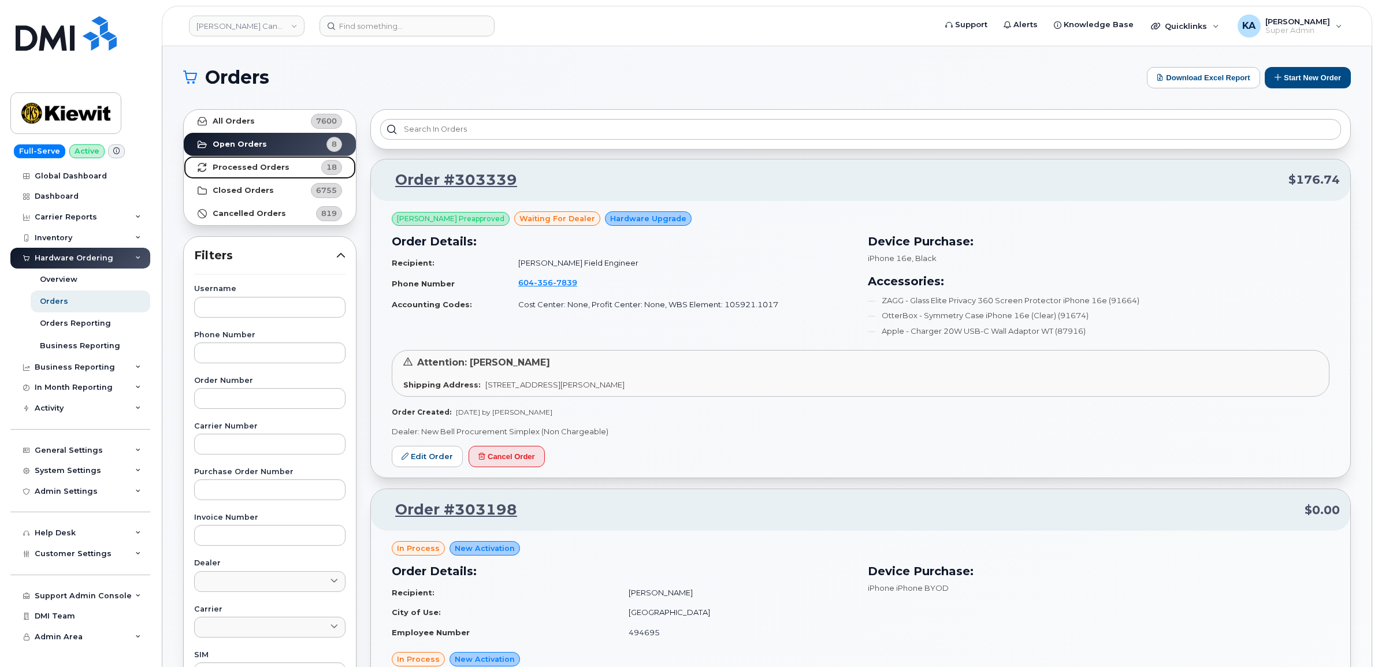
click at [226, 165] on strong "Processed Orders" at bounding box center [251, 167] width 77 height 9
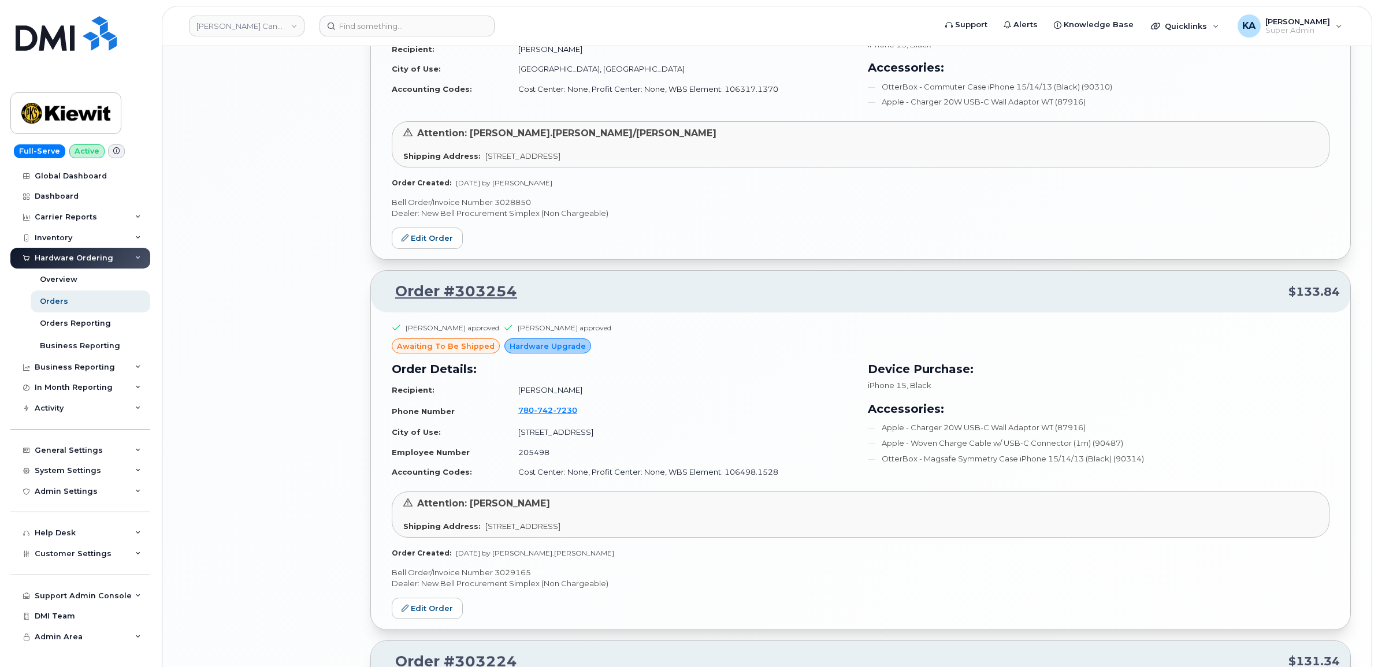
scroll to position [2263, 0]
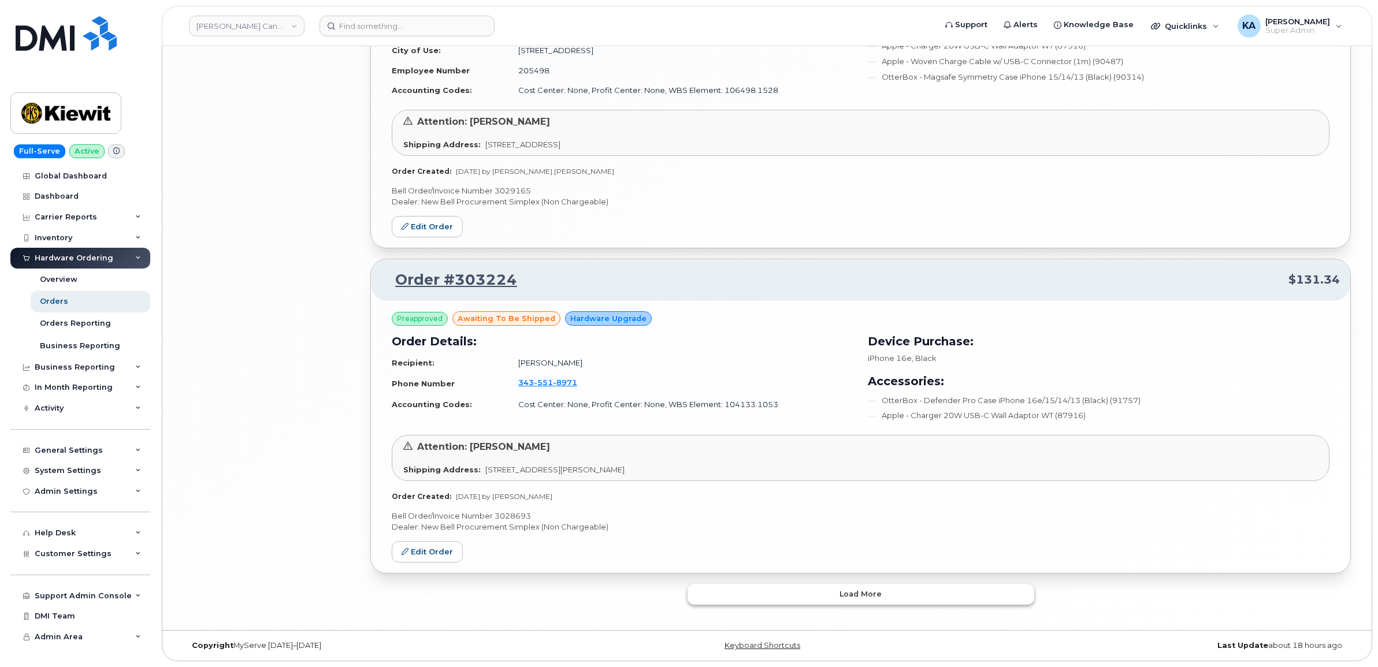
click at [718, 594] on button "Load more" at bounding box center [860, 594] width 347 height 21
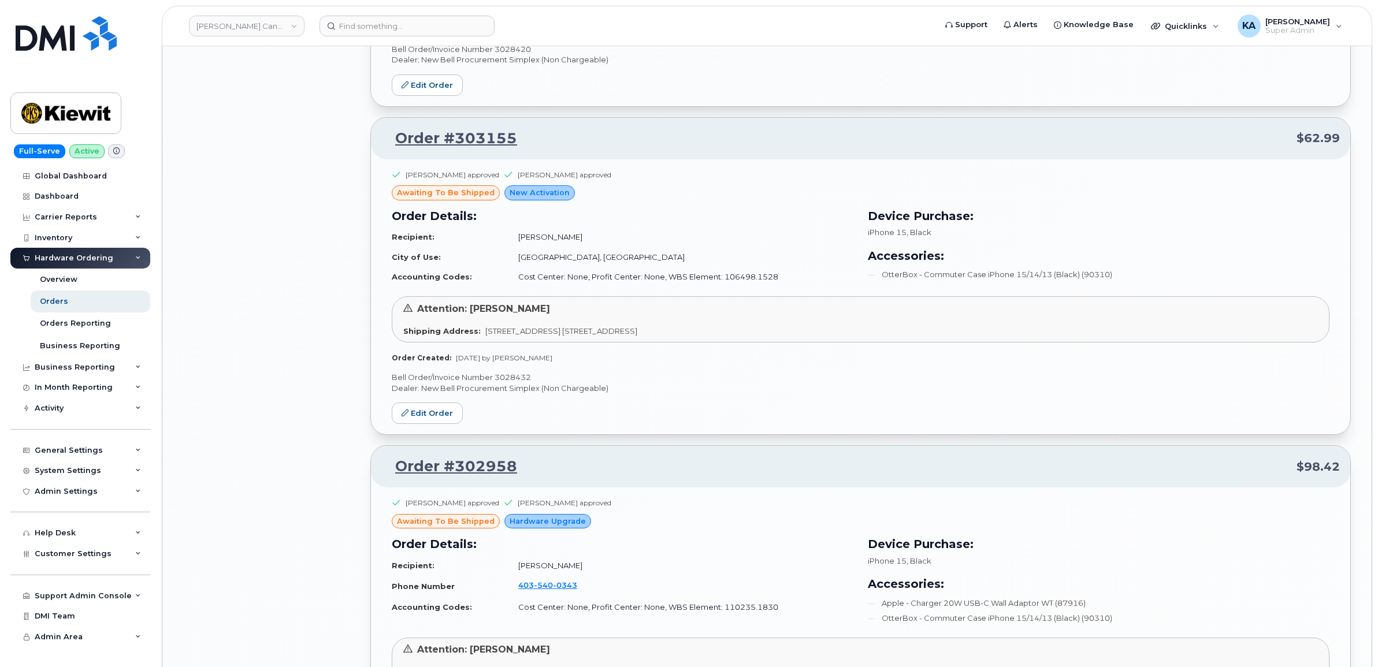
scroll to position [2985, 0]
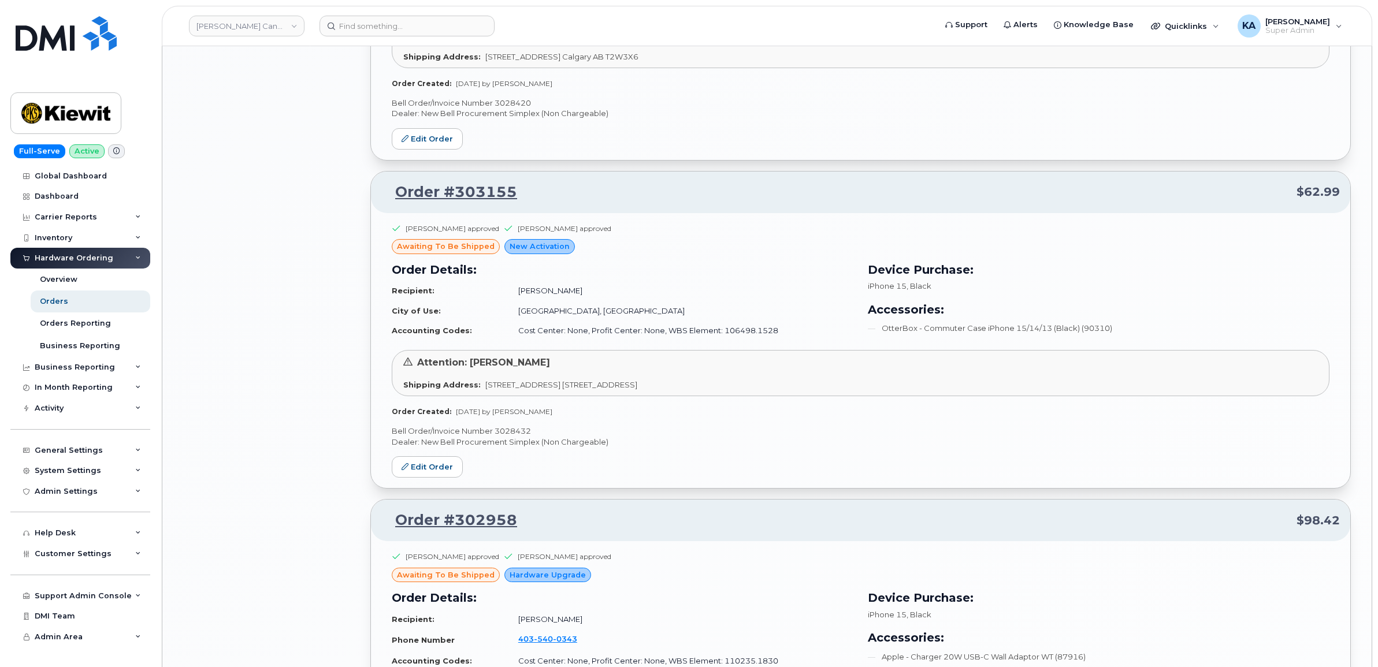
click at [512, 434] on p "Bell Order/Invoice Number 3028432" at bounding box center [861, 431] width 938 height 11
copy p "3028432"
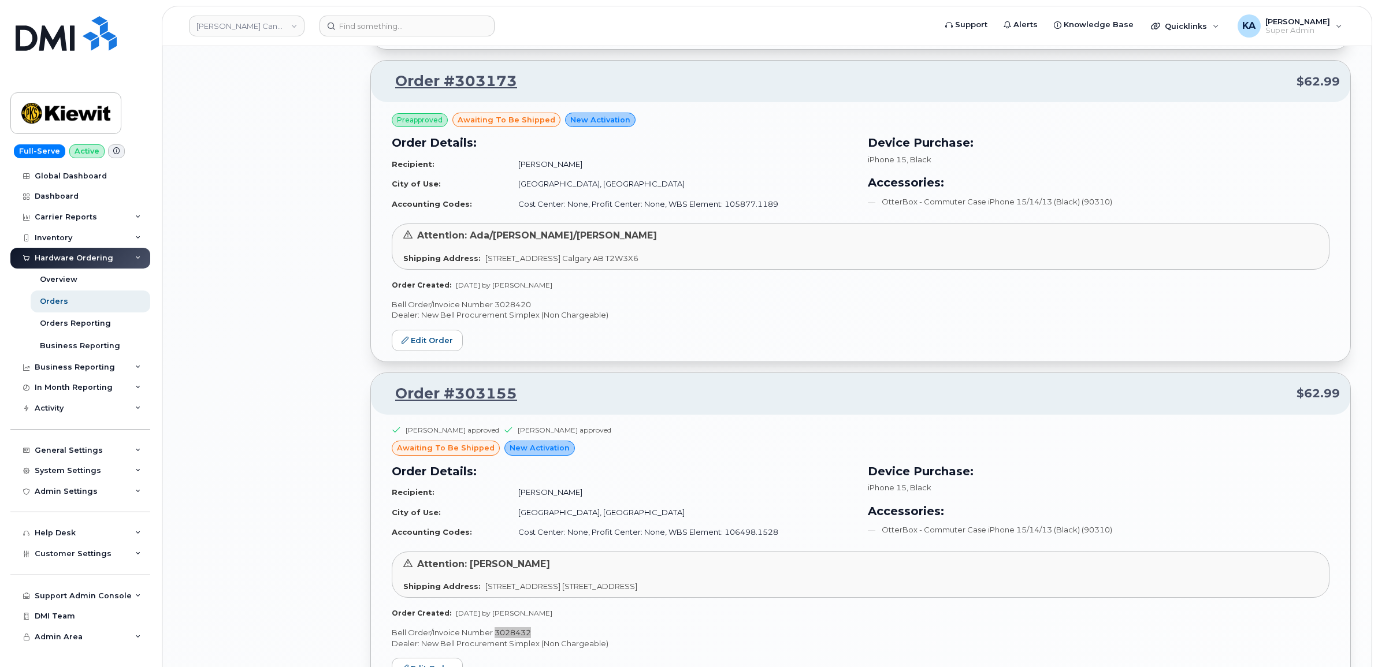
scroll to position [2768, 0]
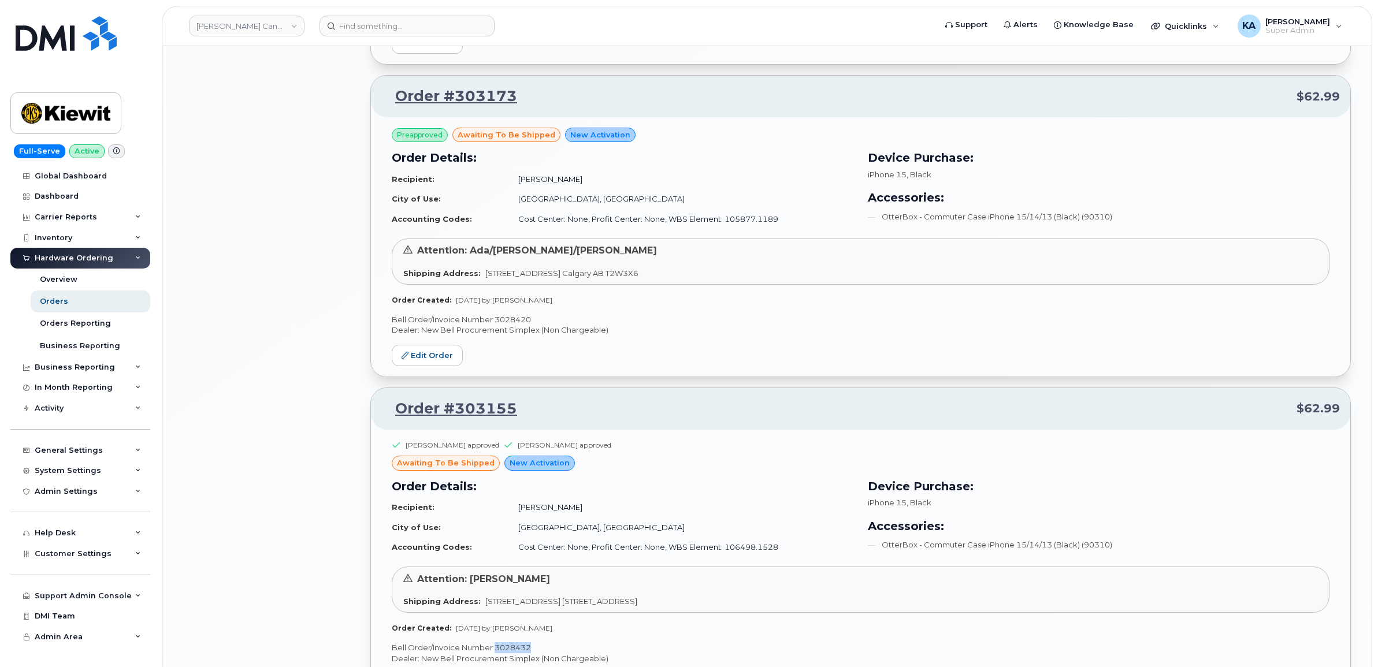
click at [512, 322] on p "Bell Order/Invoice Number 3028420" at bounding box center [861, 319] width 938 height 11
copy p "3028420"
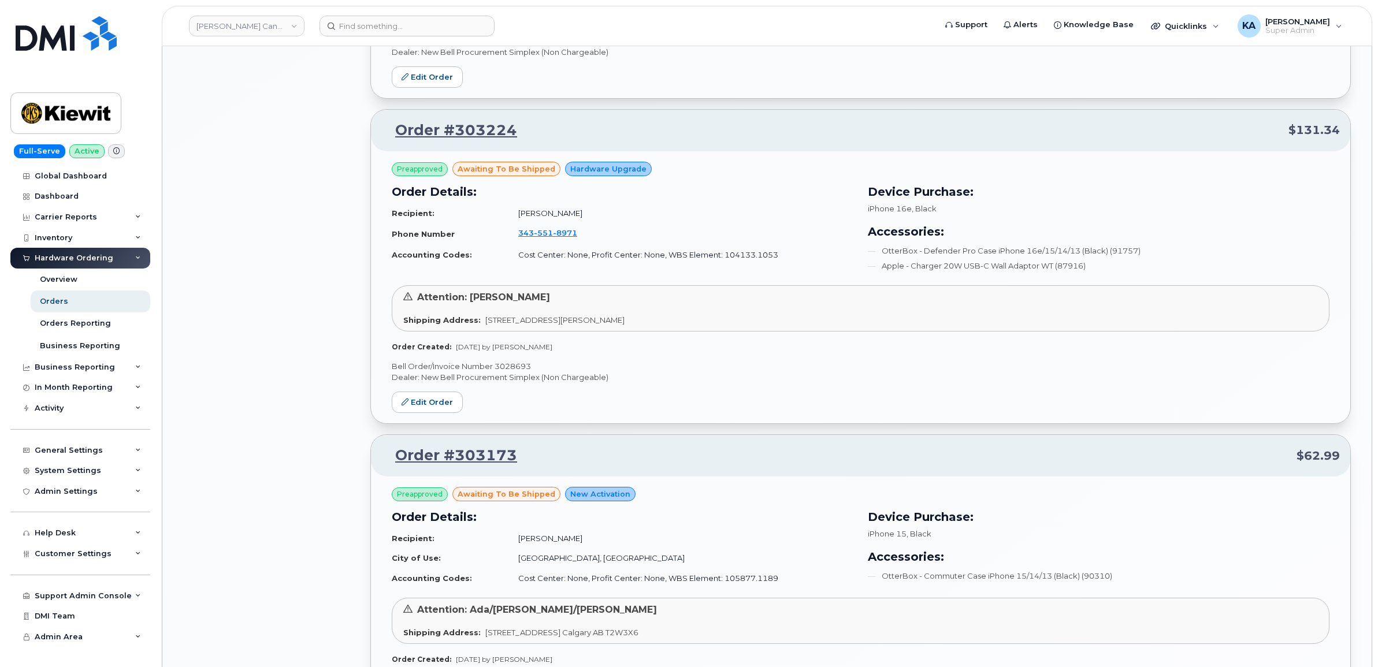
scroll to position [2407, 0]
click at [520, 369] on p "Bell Order/Invoice Number 3028693" at bounding box center [861, 368] width 938 height 11
copy p "3028693"
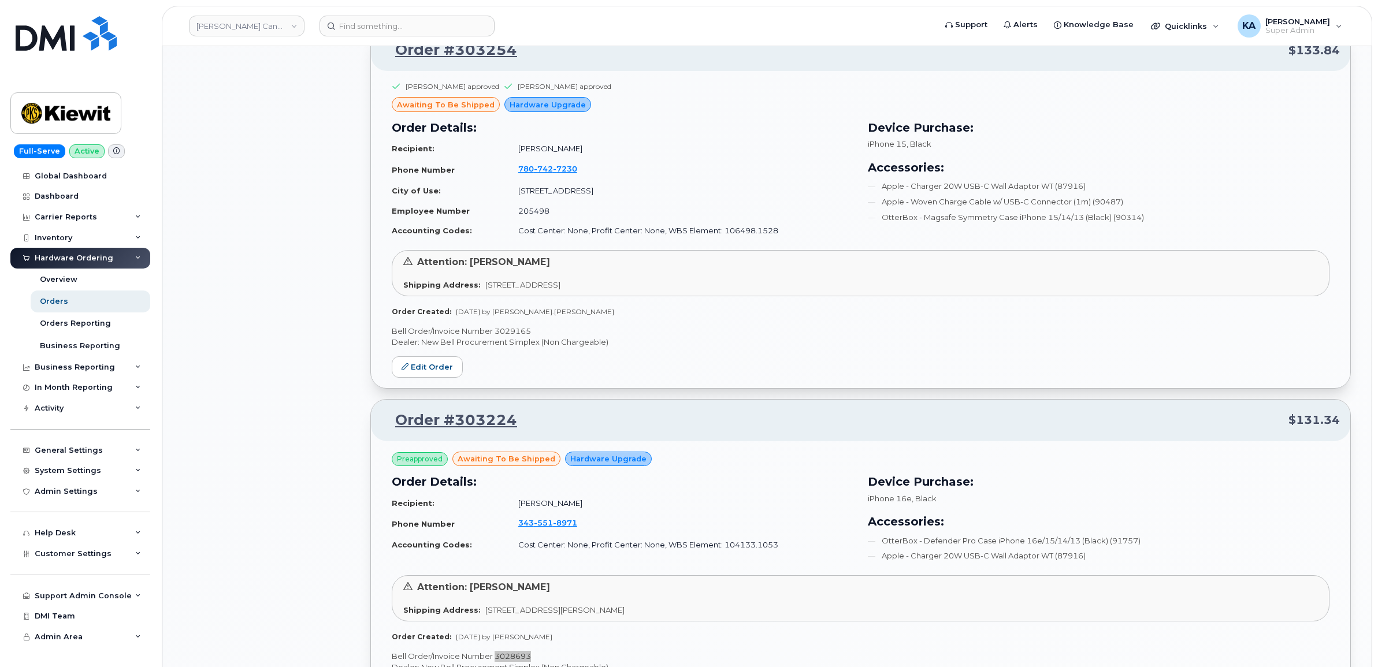
scroll to position [2118, 0]
click at [513, 335] on p "Bell Order/Invoice Number 3029165" at bounding box center [861, 331] width 938 height 11
copy p "3029165"
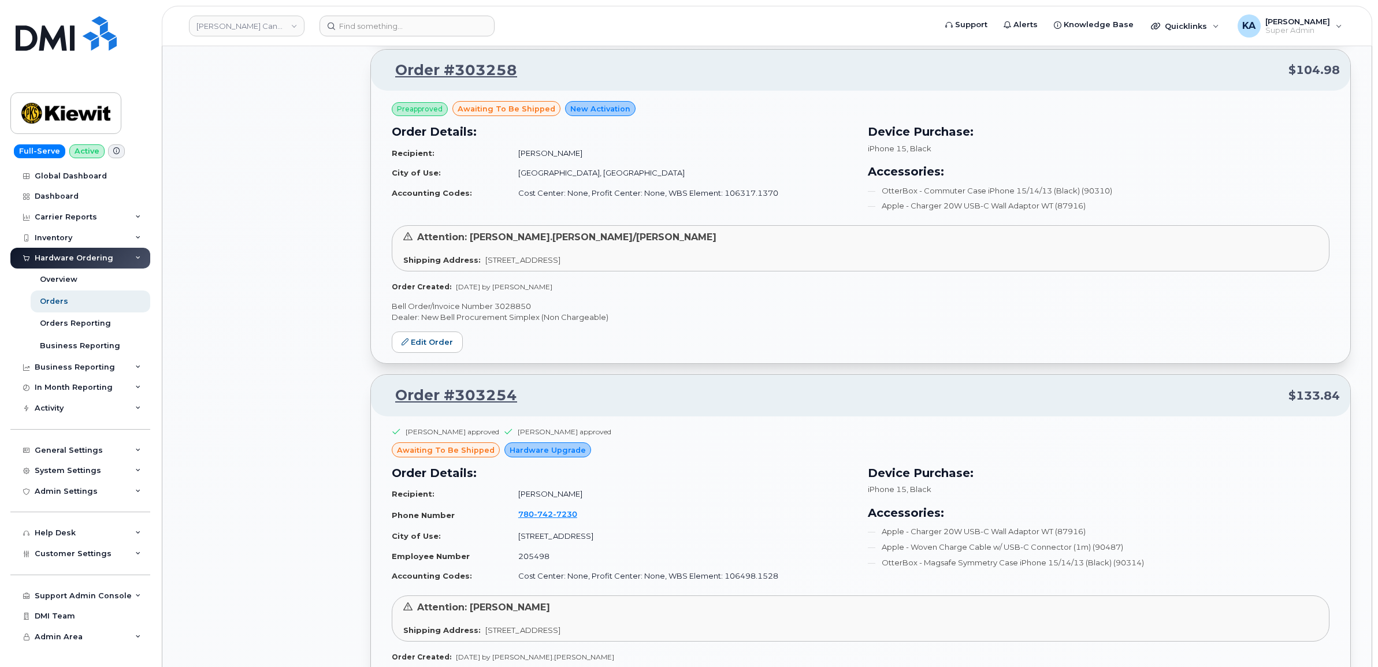
scroll to position [1757, 0]
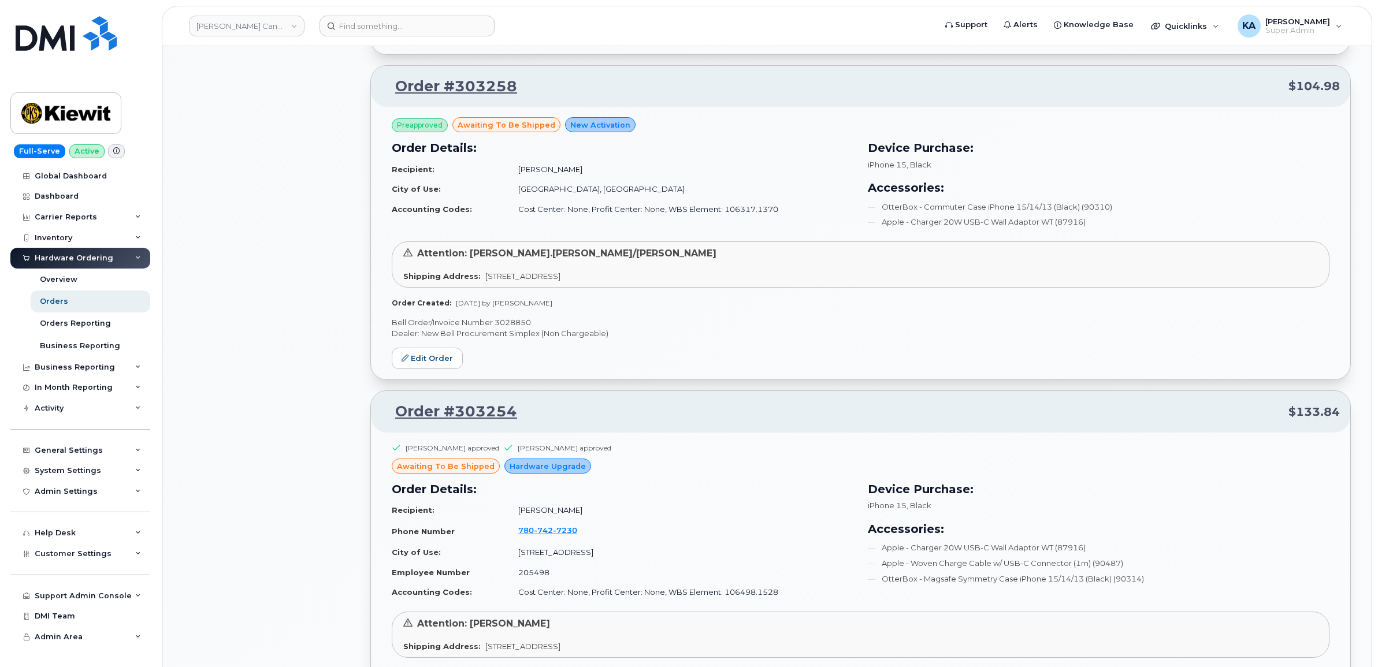
click at [519, 322] on p "Bell Order/Invoice Number 3028850" at bounding box center [861, 322] width 938 height 11
click at [518, 322] on p "Bell Order/Invoice Number 3028850" at bounding box center [861, 322] width 938 height 11
copy p "3028850"
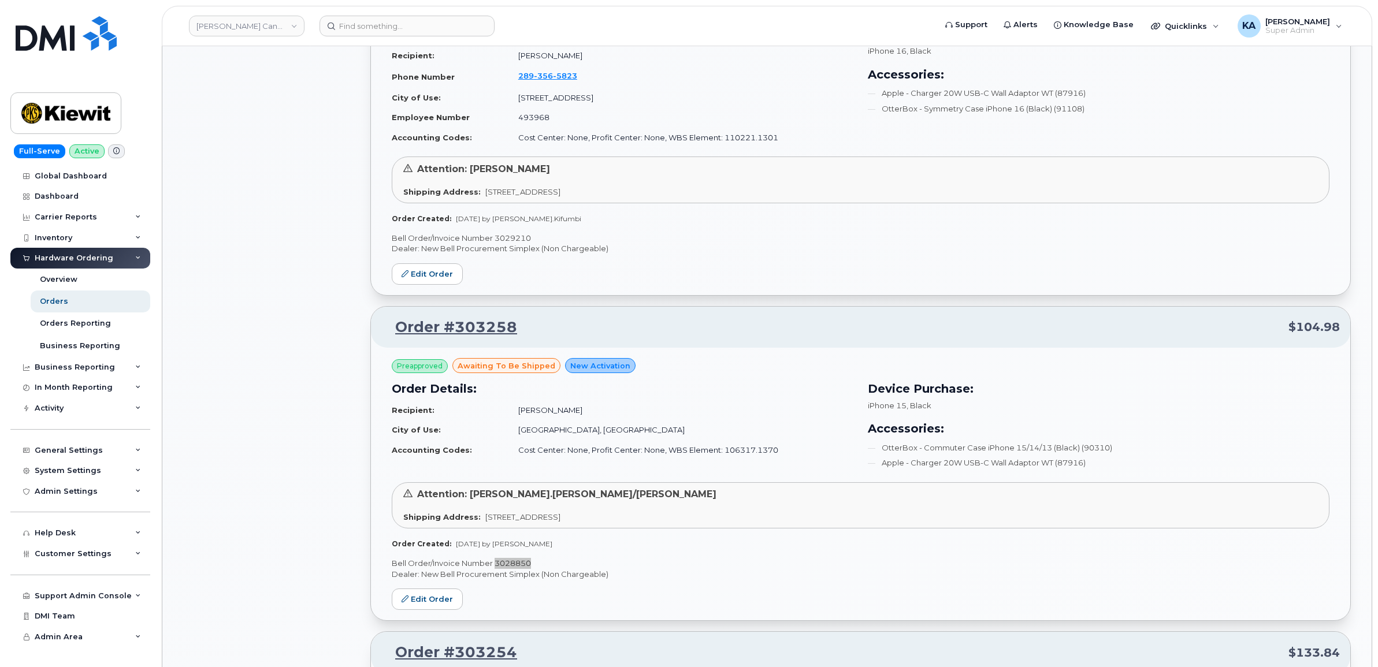
scroll to position [1396, 0]
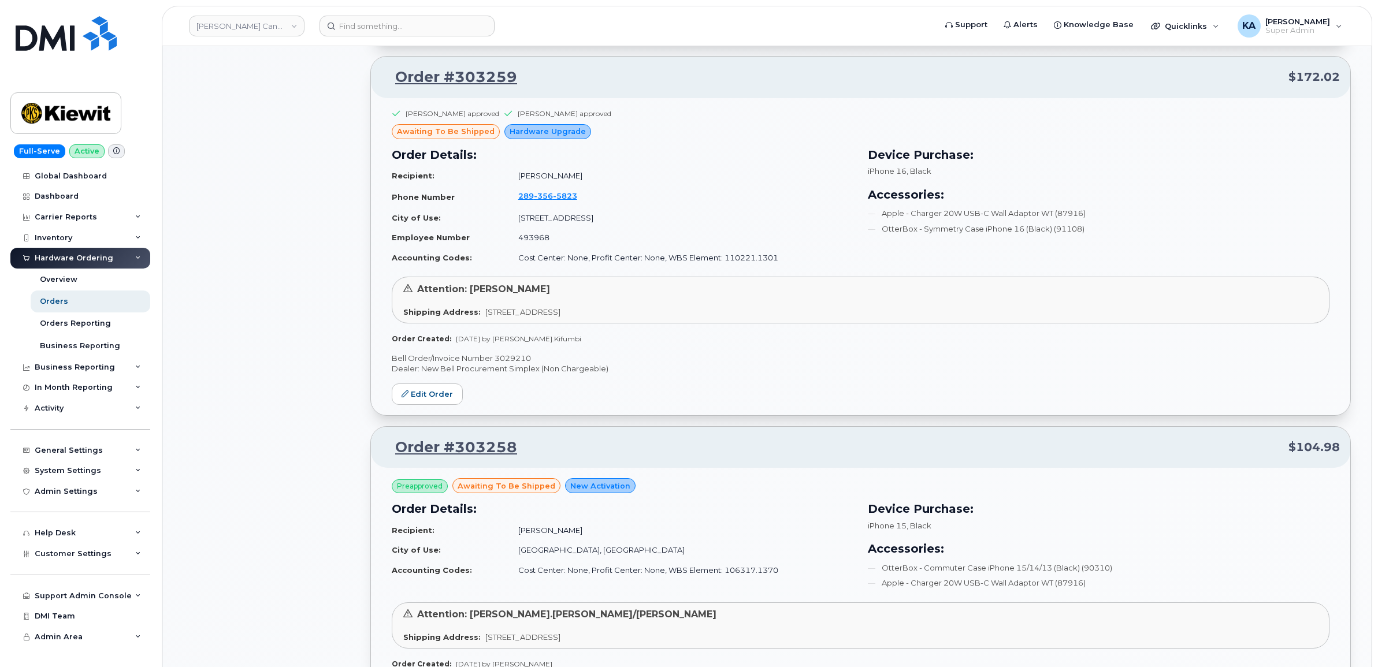
click at [510, 356] on p "Bell Order/Invoice Number 3029210" at bounding box center [861, 358] width 938 height 11
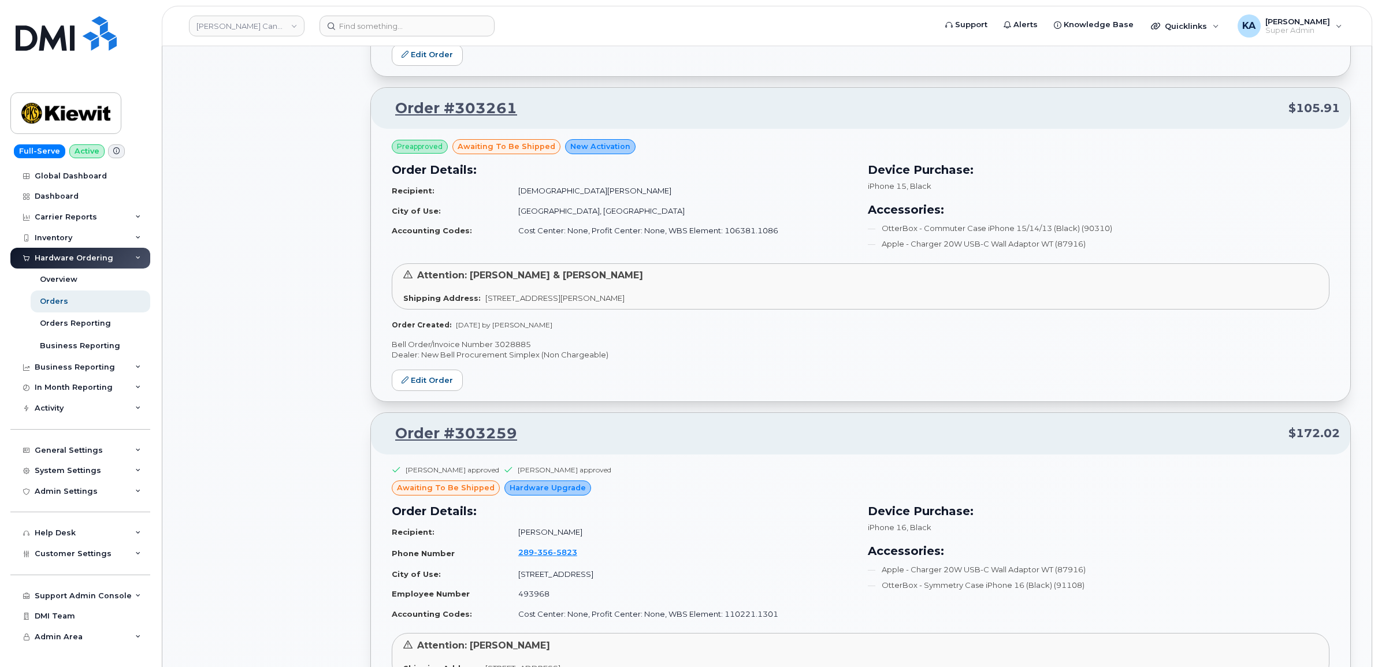
scroll to position [1035, 0]
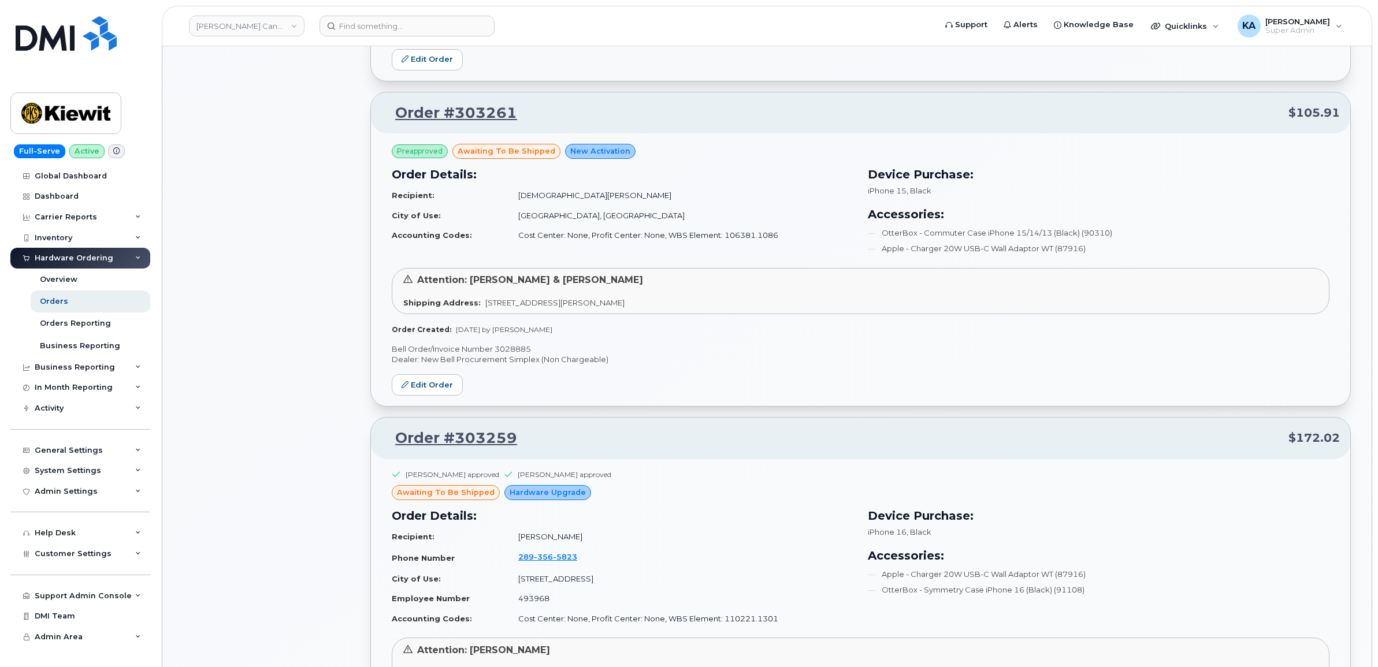
click at [515, 349] on p "Bell Order/Invoice Number 3028885" at bounding box center [861, 349] width 938 height 11
click at [514, 349] on p "Bell Order/Invoice Number 3028885" at bounding box center [861, 349] width 938 height 11
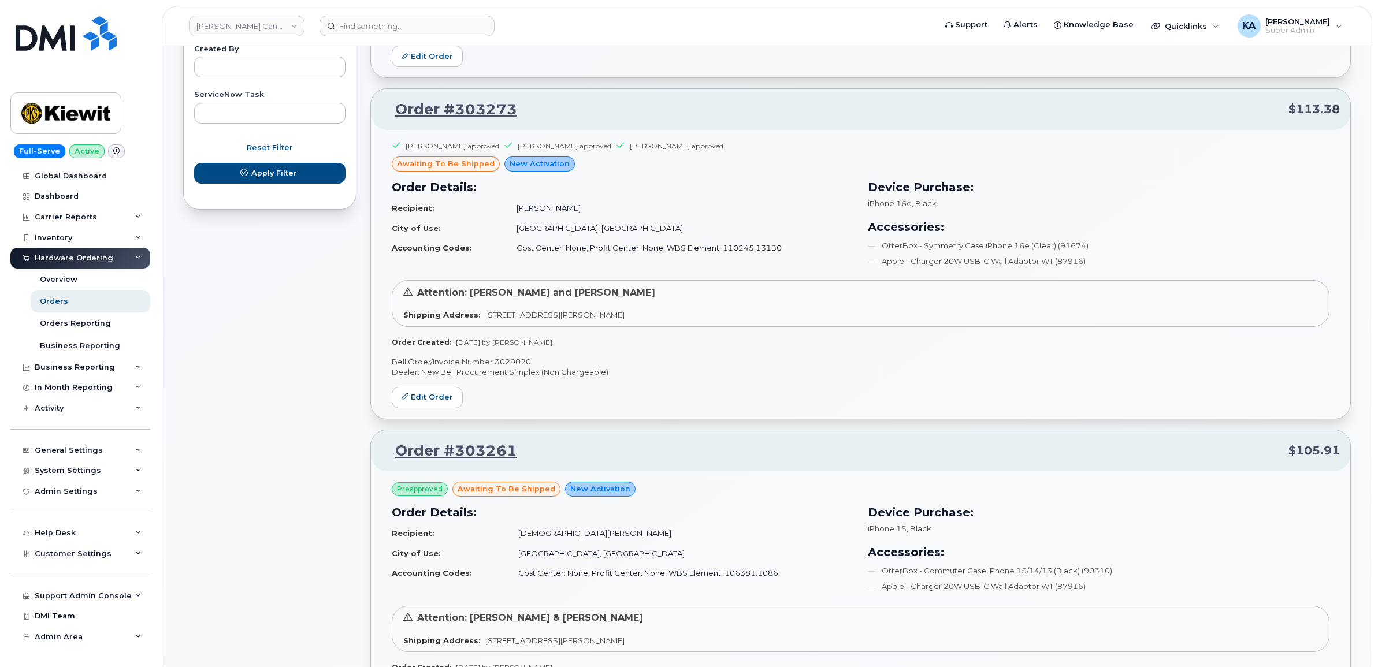
scroll to position [674, 0]
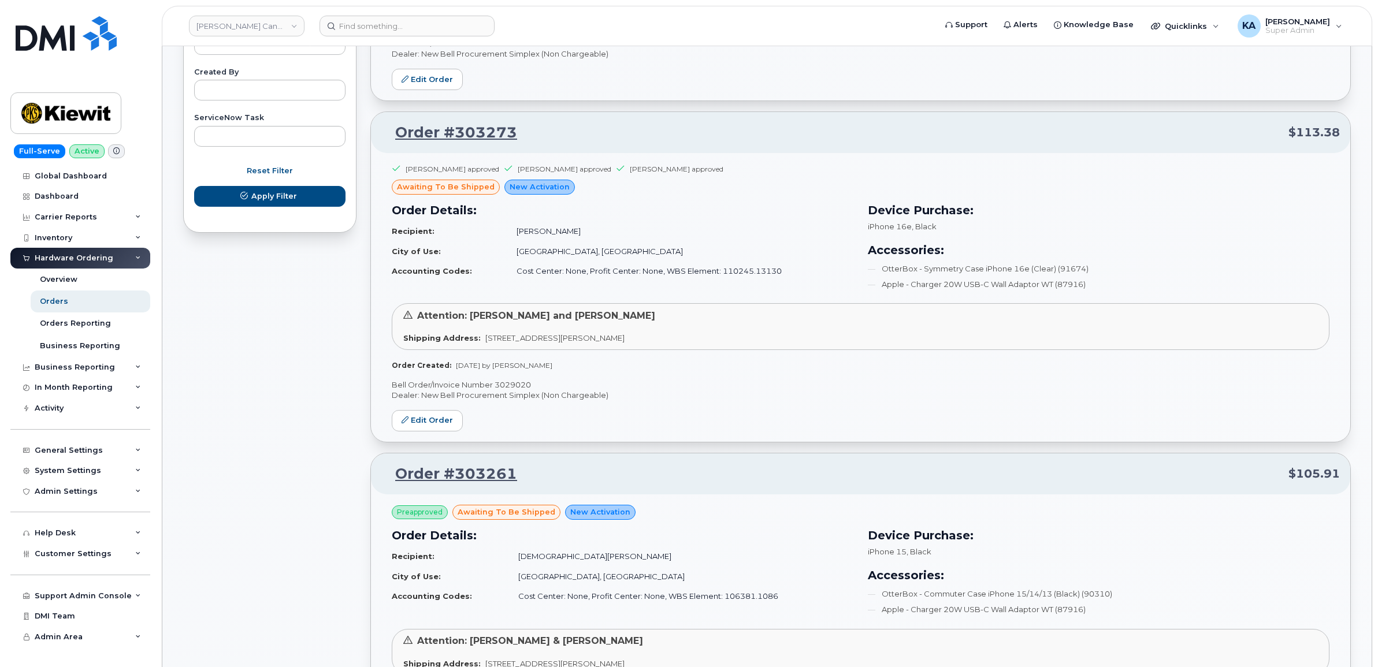
click at [518, 381] on p "Bell Order/Invoice Number 3029020" at bounding box center [861, 385] width 938 height 11
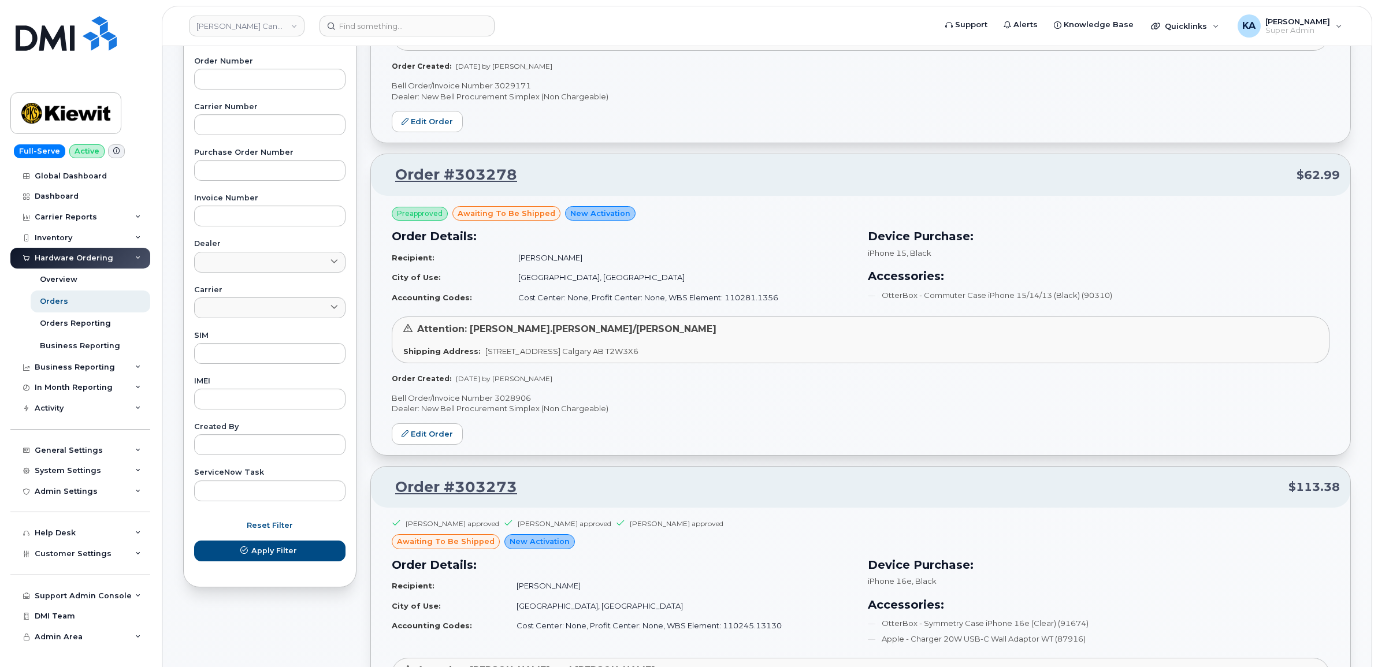
scroll to position [313, 0]
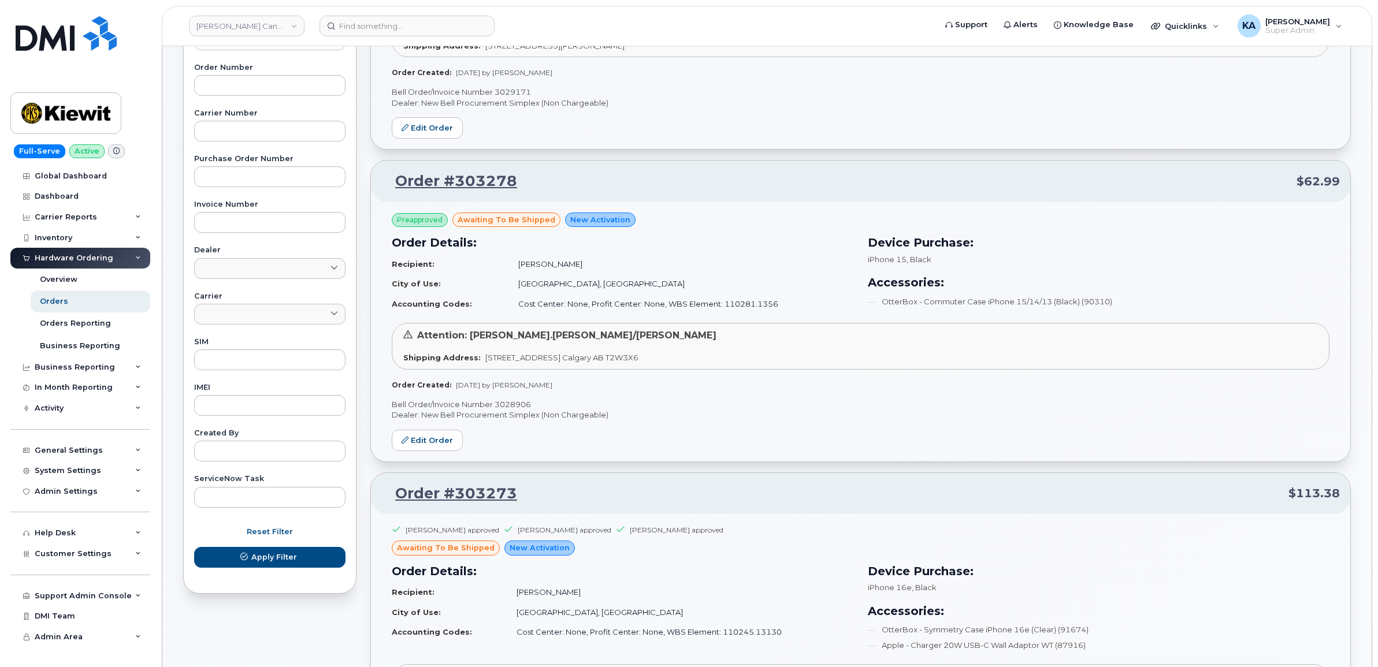
click at [515, 402] on p "Bell Order/Invoice Number 3028906" at bounding box center [861, 404] width 938 height 11
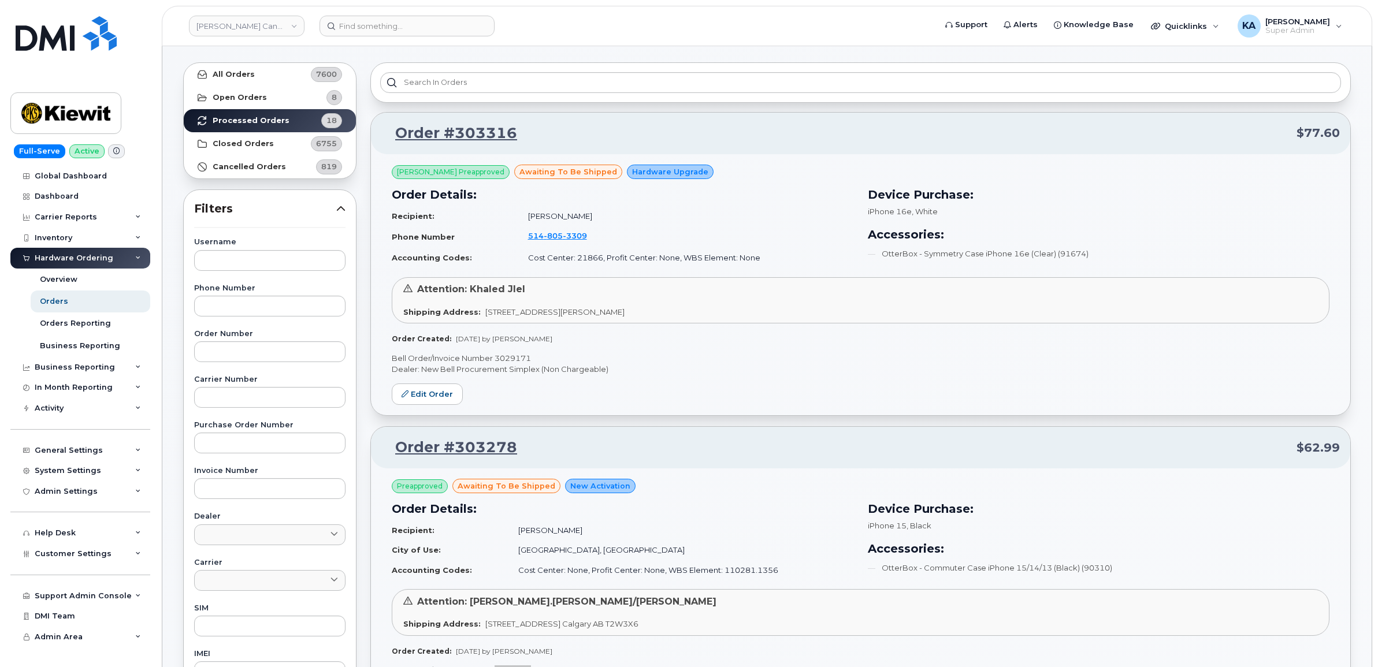
scroll to position [24, 0]
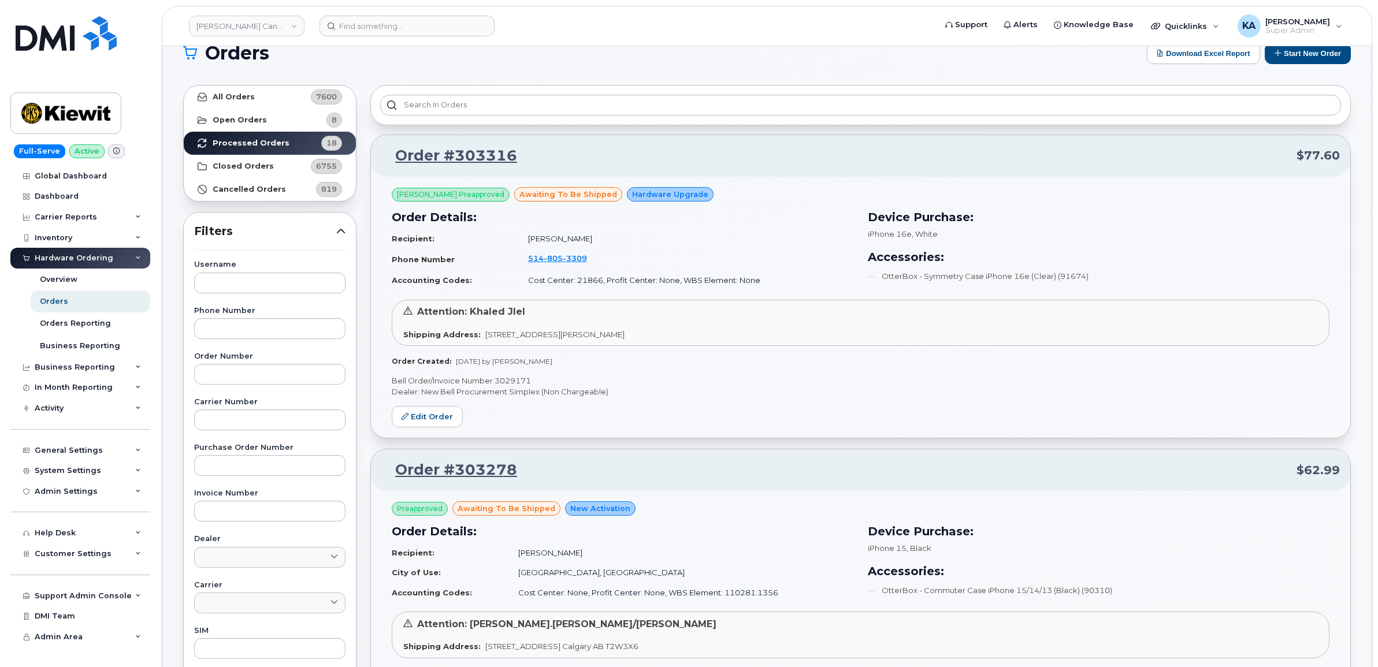
click at [512, 380] on p "Bell Order/Invoice Number 3029171" at bounding box center [861, 380] width 938 height 11
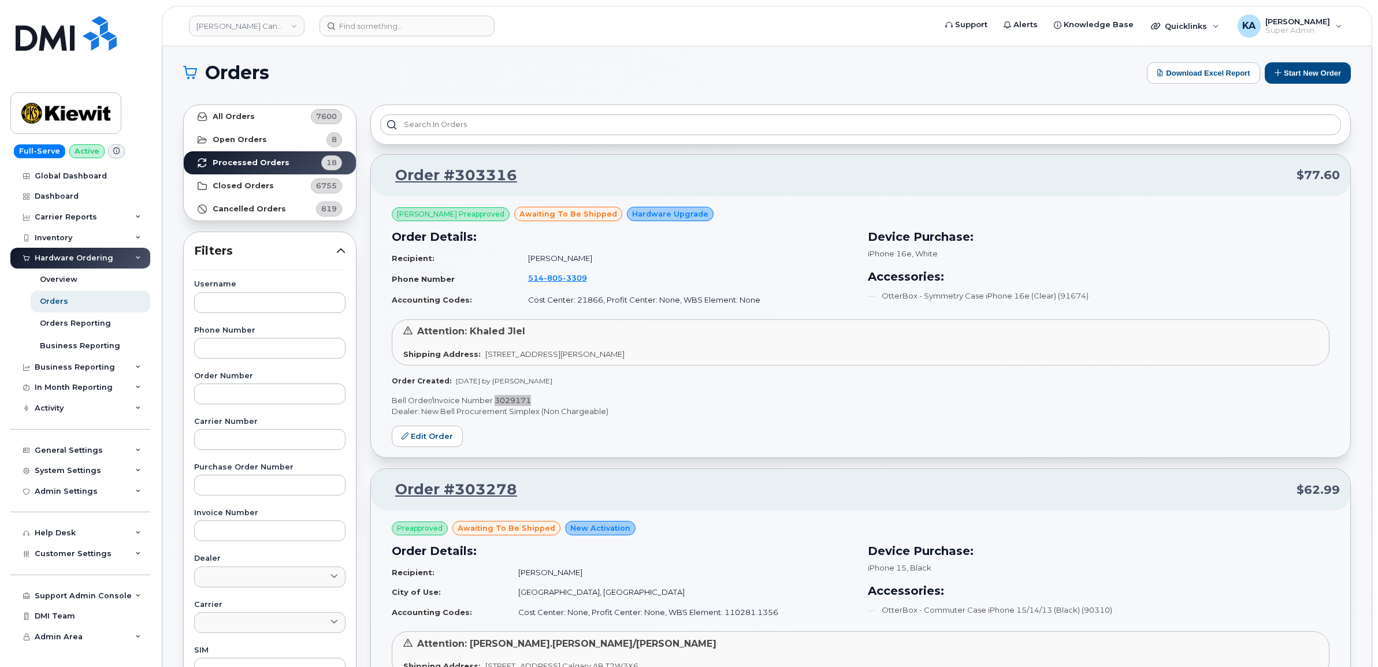
scroll to position [0, 0]
